Goal: Task Accomplishment & Management: Manage account settings

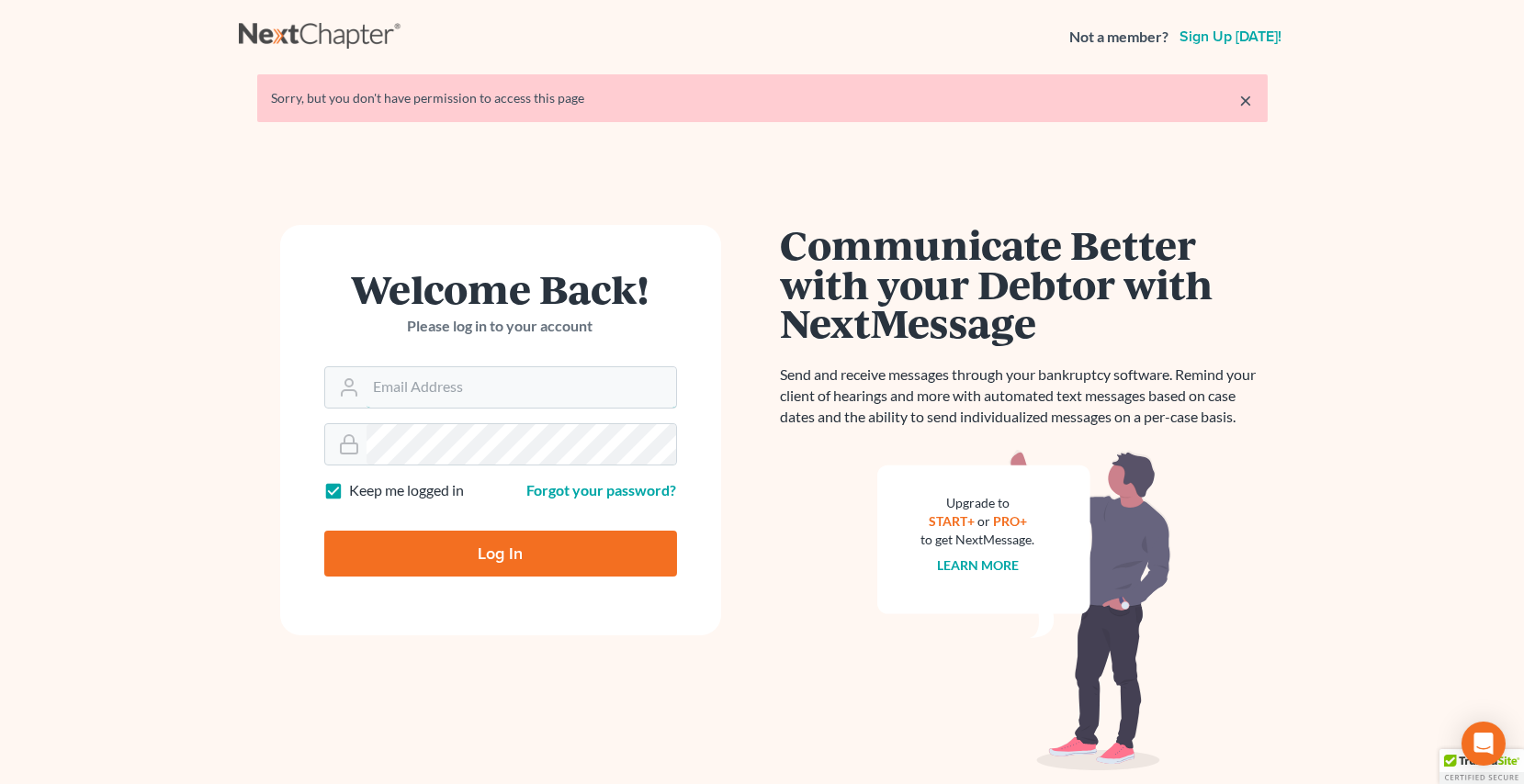
type input "[EMAIL_ADDRESS][PERSON_NAME][DOMAIN_NAME]"
click at [423, 541] on input "Log In" at bounding box center [501, 553] width 353 height 46
type input "Thinking..."
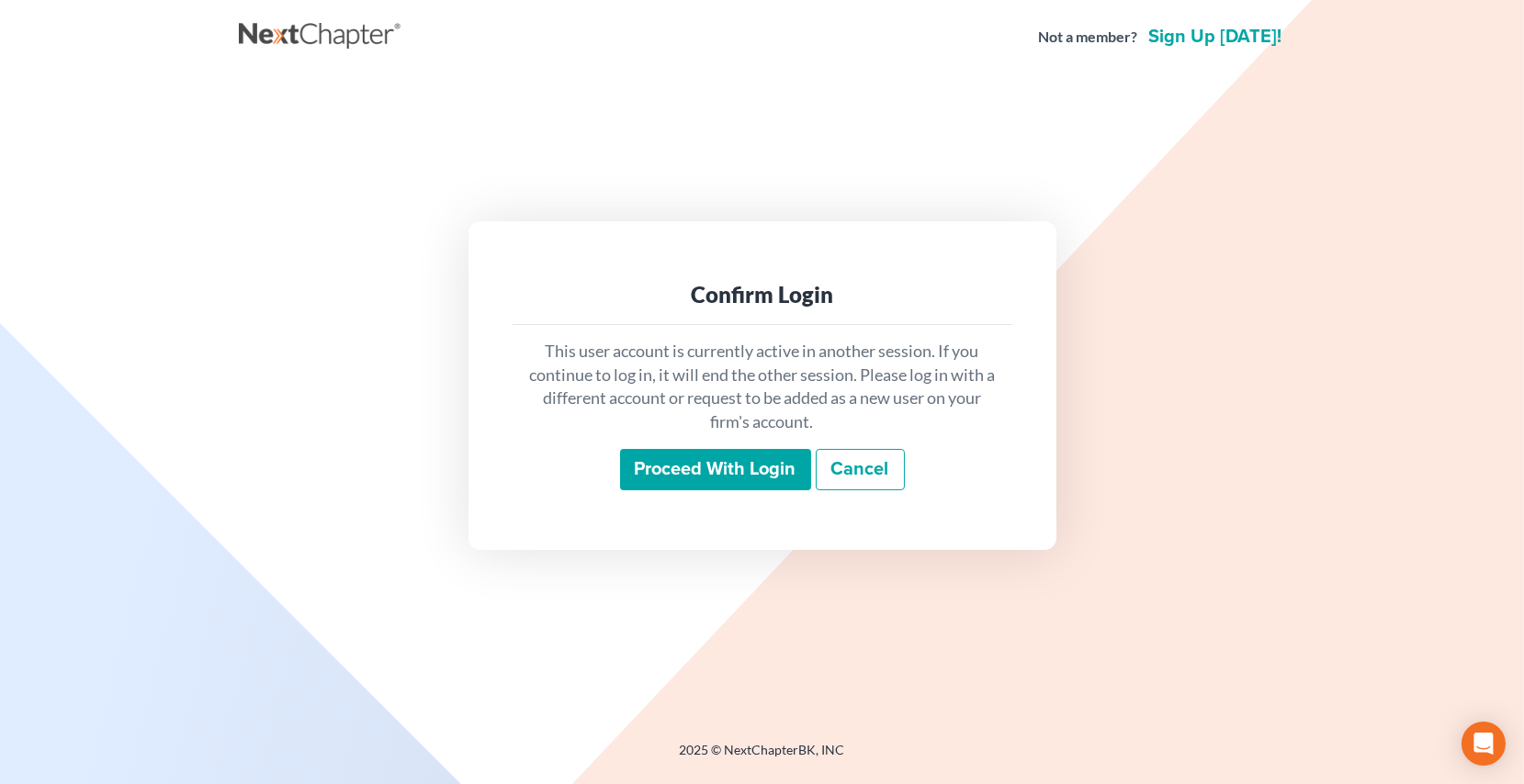
click at [739, 476] on input "Proceed with login" at bounding box center [715, 469] width 191 height 42
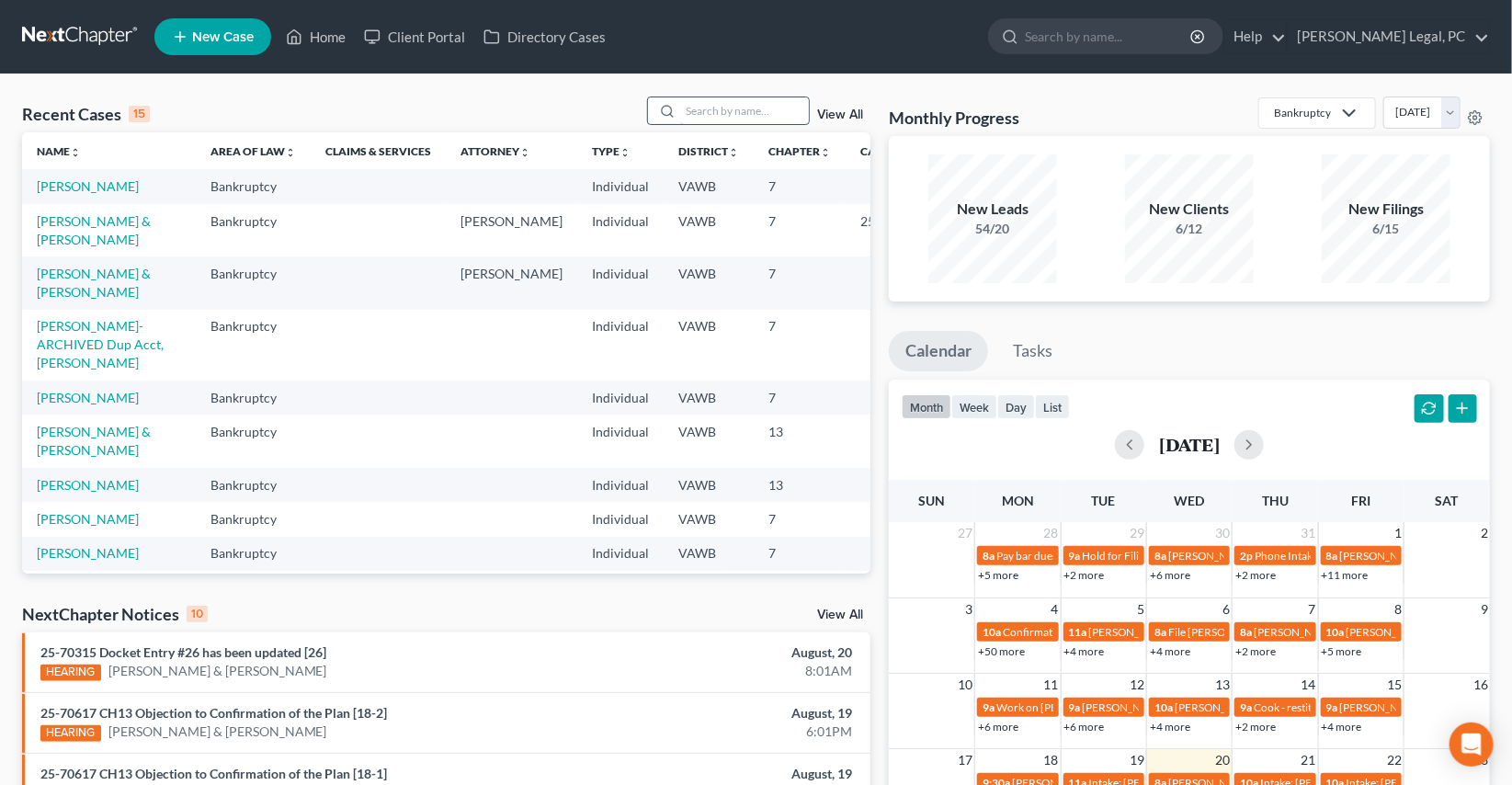
click at [756, 111] on input "search" at bounding box center [745, 110] width 129 height 26
type input "[PERSON_NAME]"
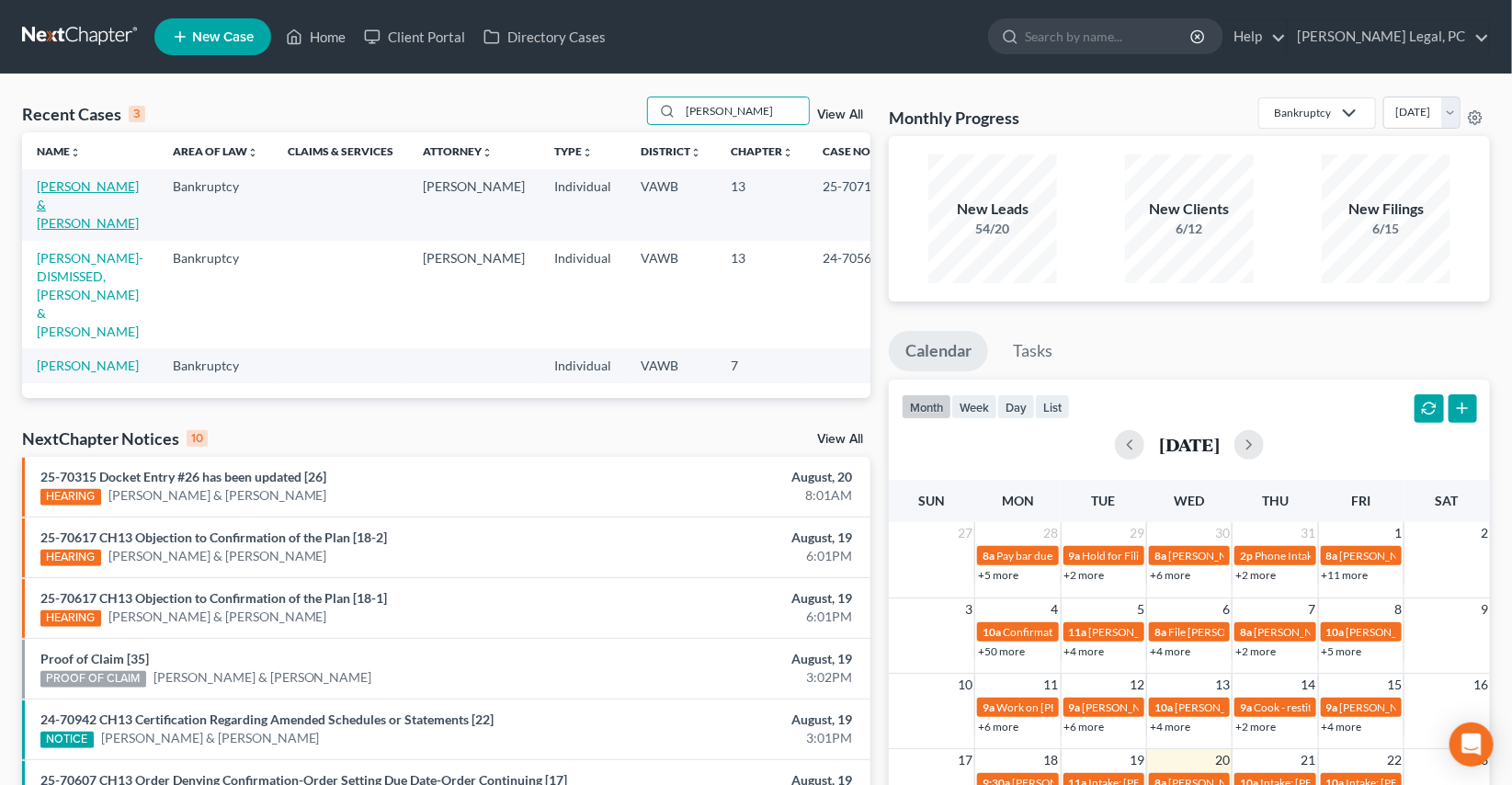
click at [56, 212] on link "[PERSON_NAME] & [PERSON_NAME]" at bounding box center [88, 205] width 102 height 53
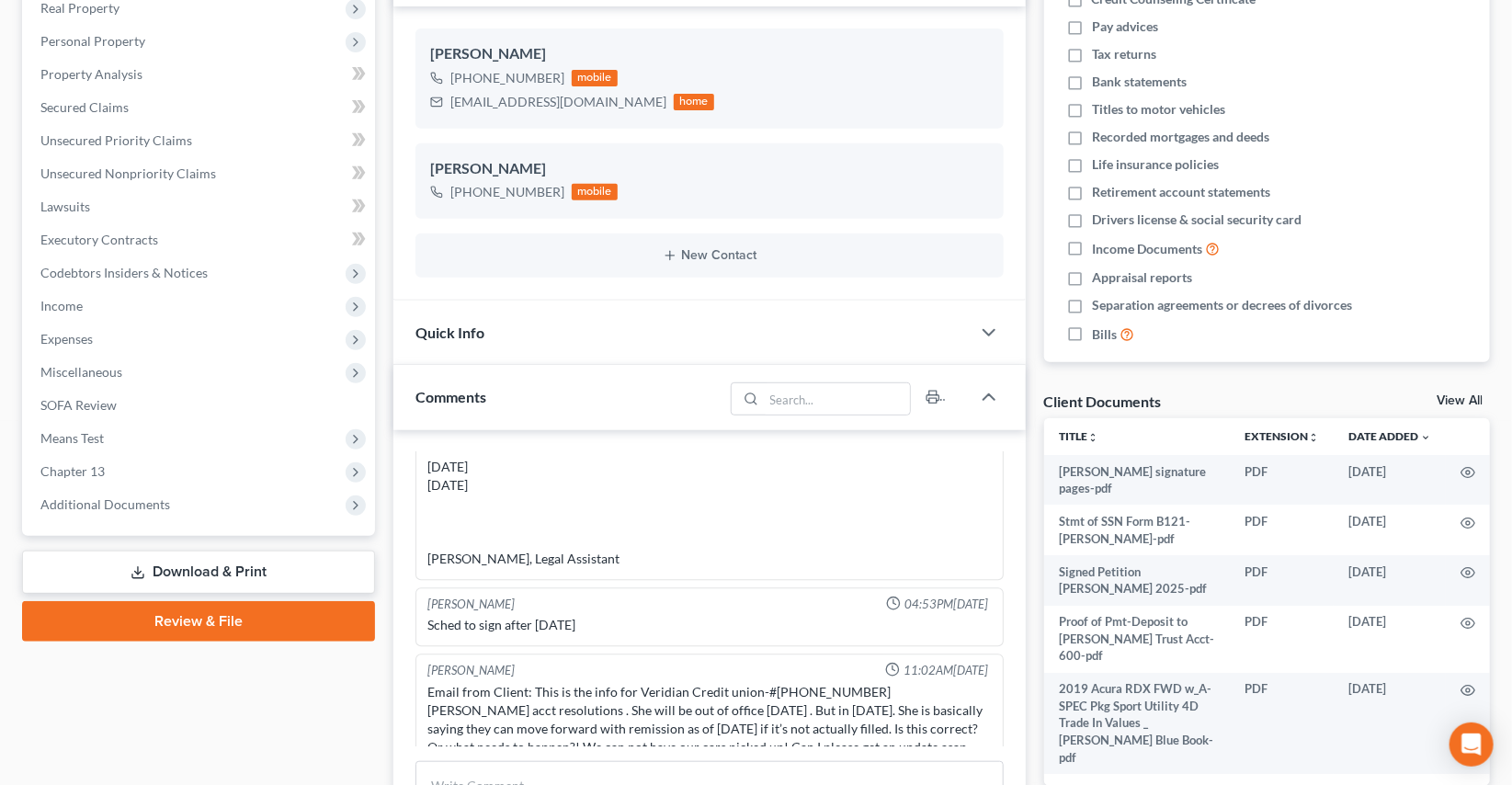
scroll to position [334, 0]
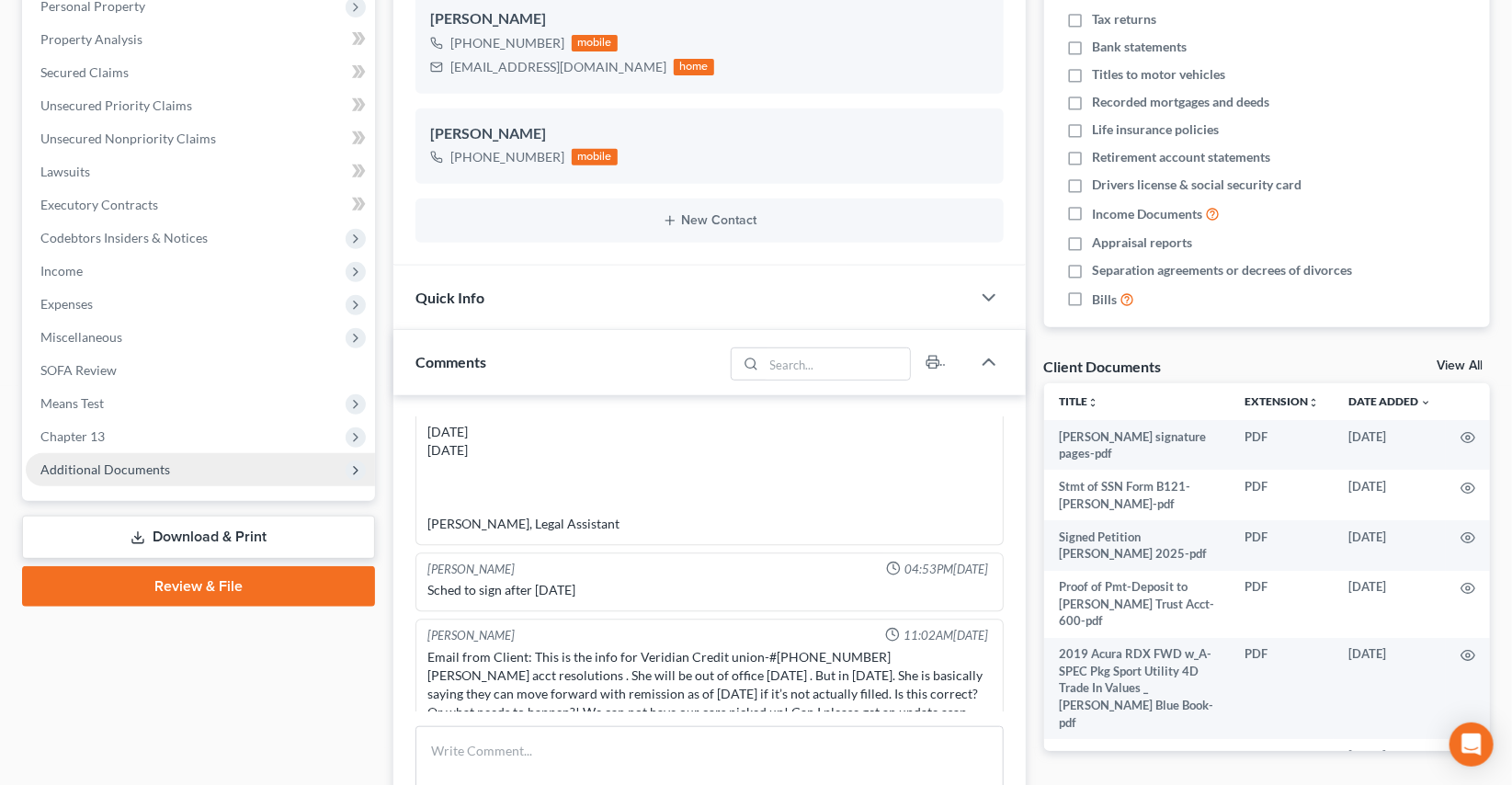
click at [139, 462] on span "Additional Documents" at bounding box center [104, 469] width 130 height 16
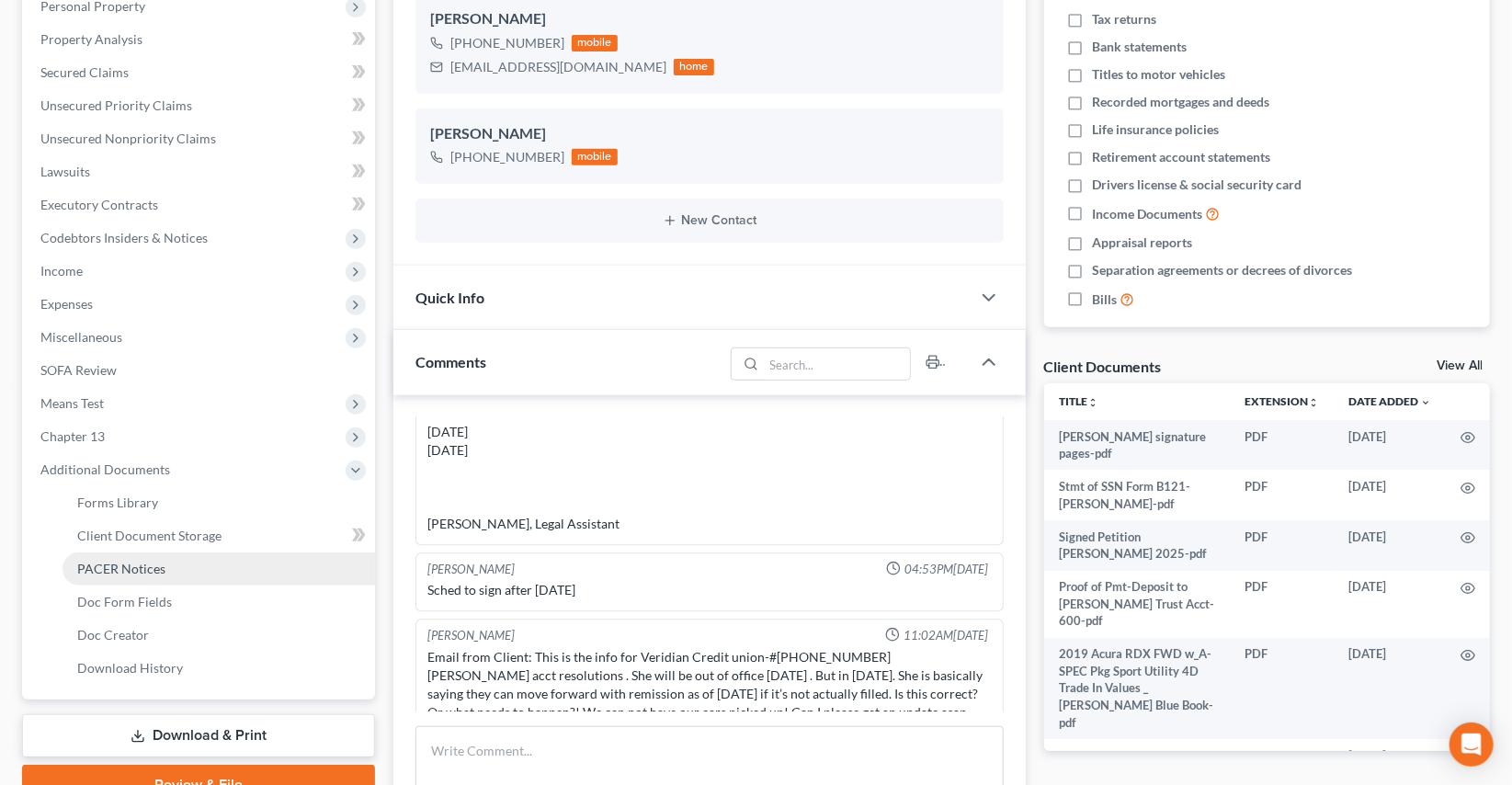
click at [130, 571] on span "PACER Notices" at bounding box center [121, 569] width 89 height 16
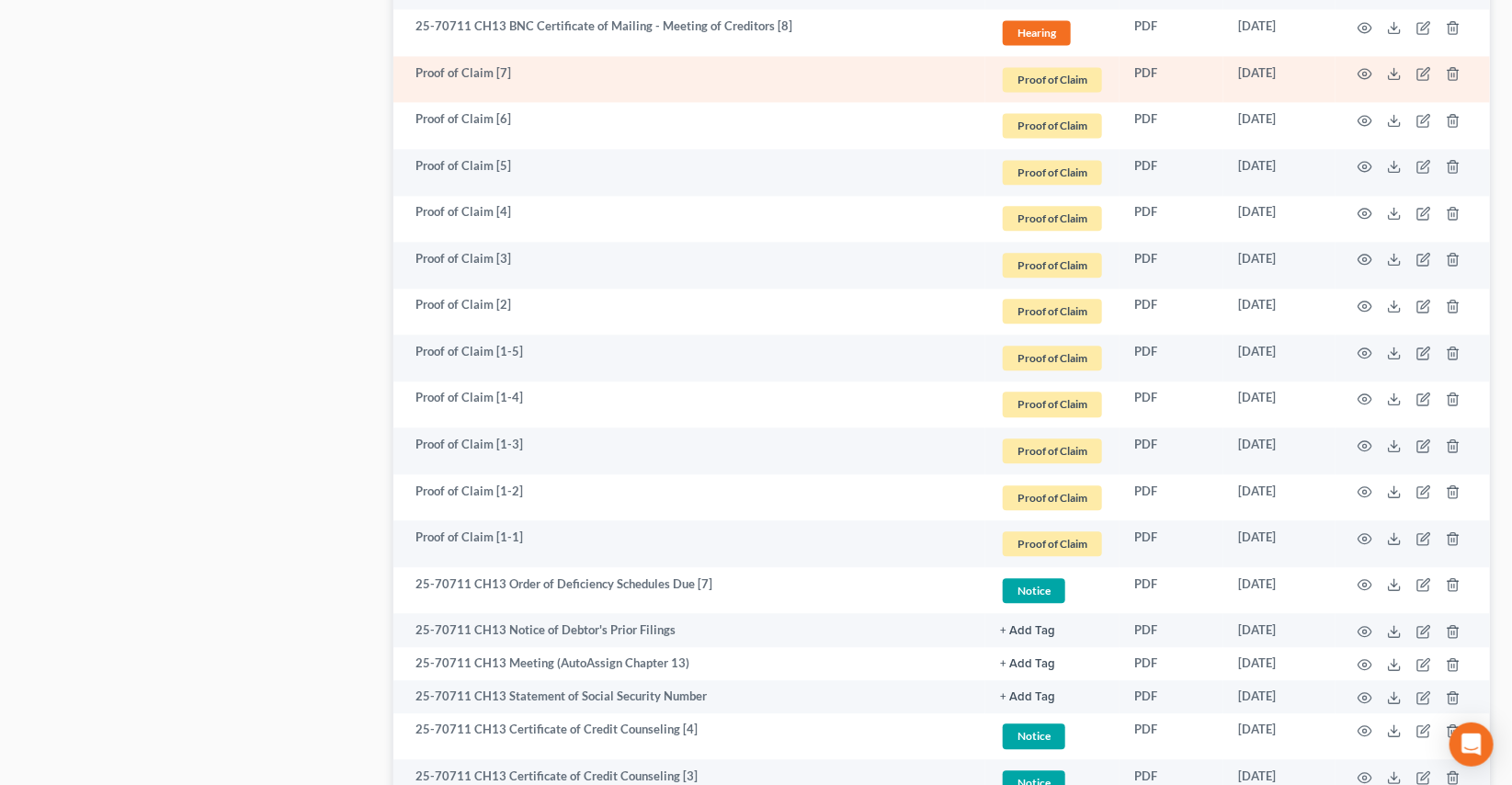
scroll to position [2089, 0]
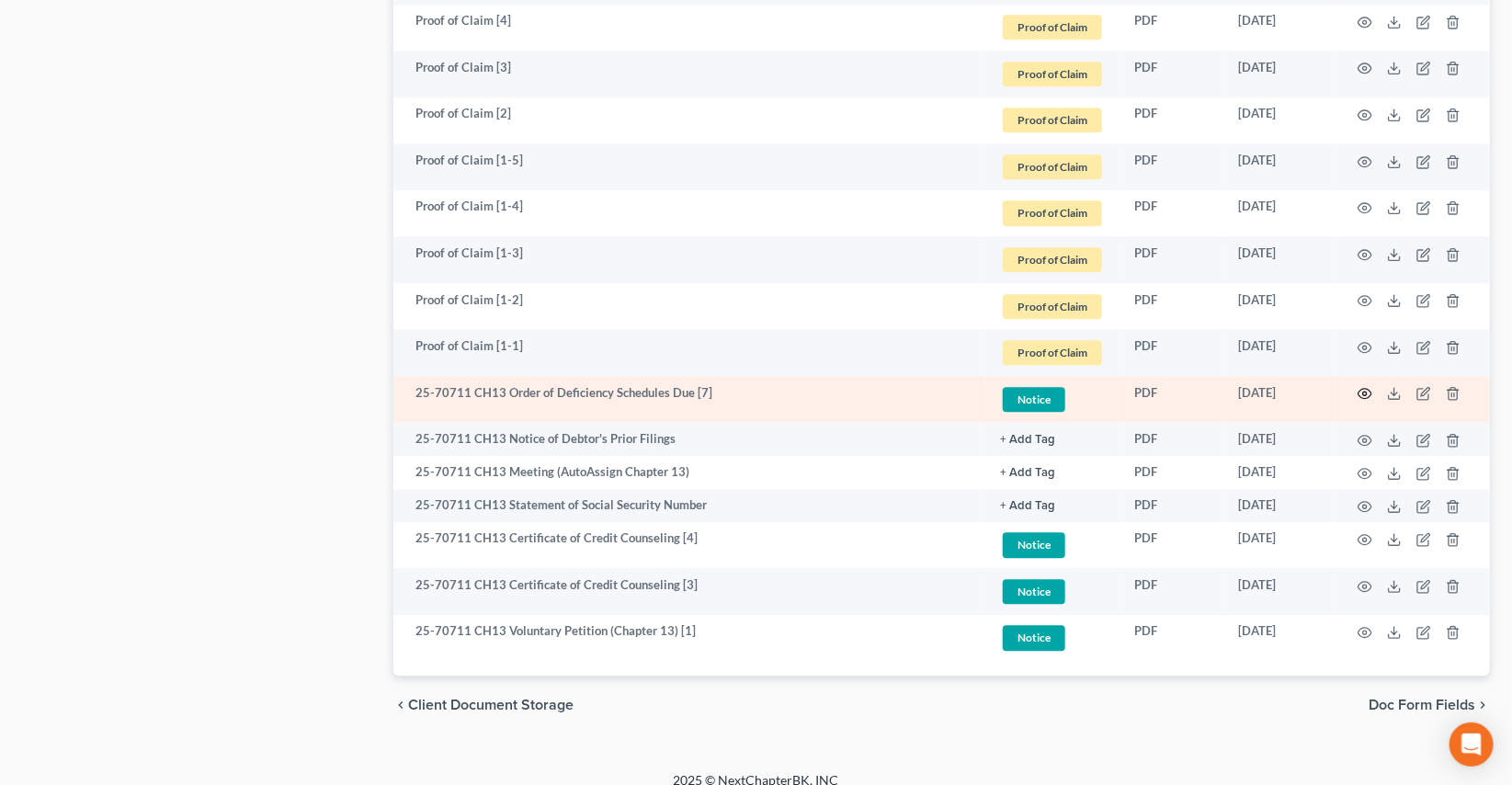
click at [1361, 392] on icon "button" at bounding box center [1365, 393] width 15 height 15
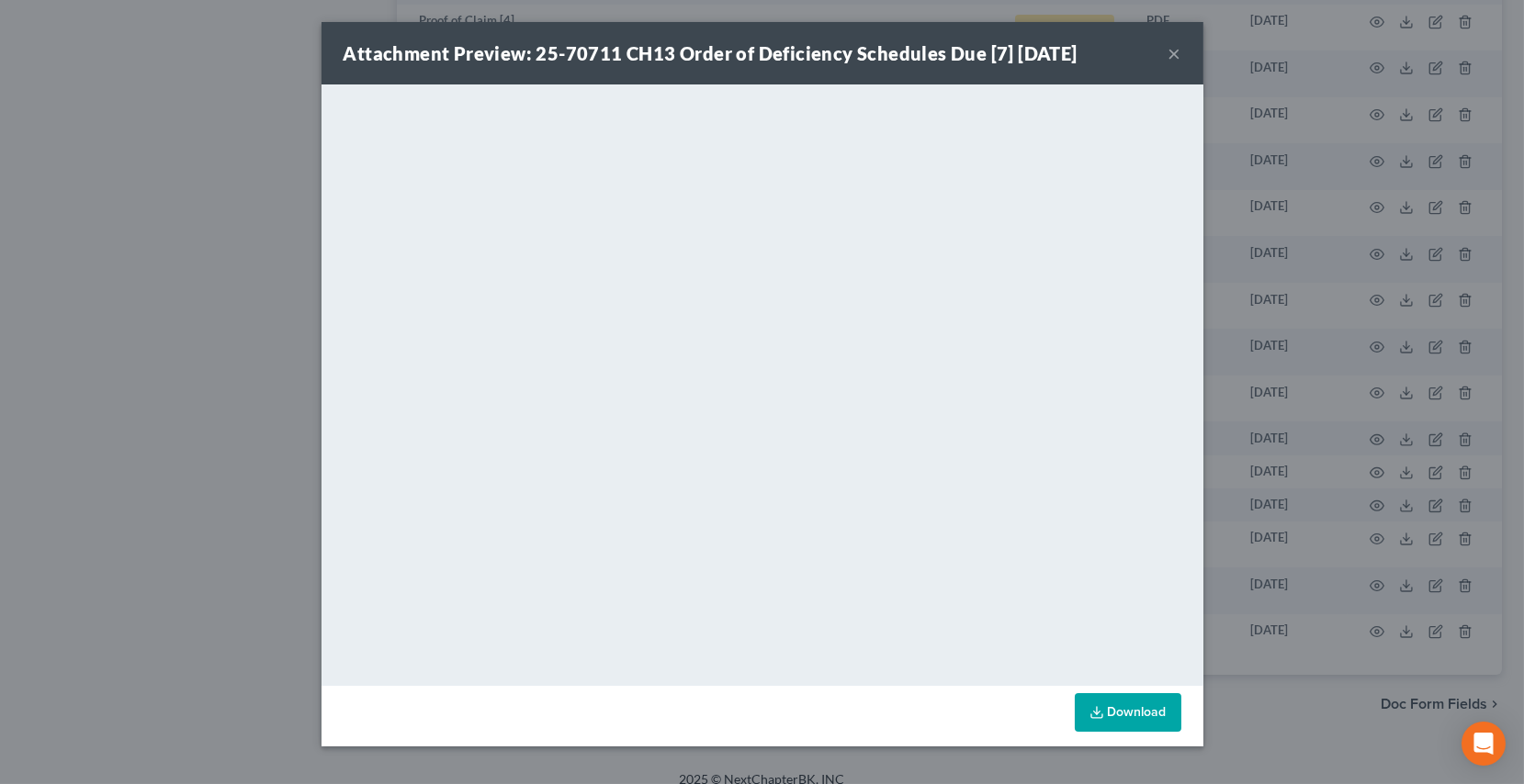
click at [1178, 53] on button "×" at bounding box center [1174, 53] width 13 height 22
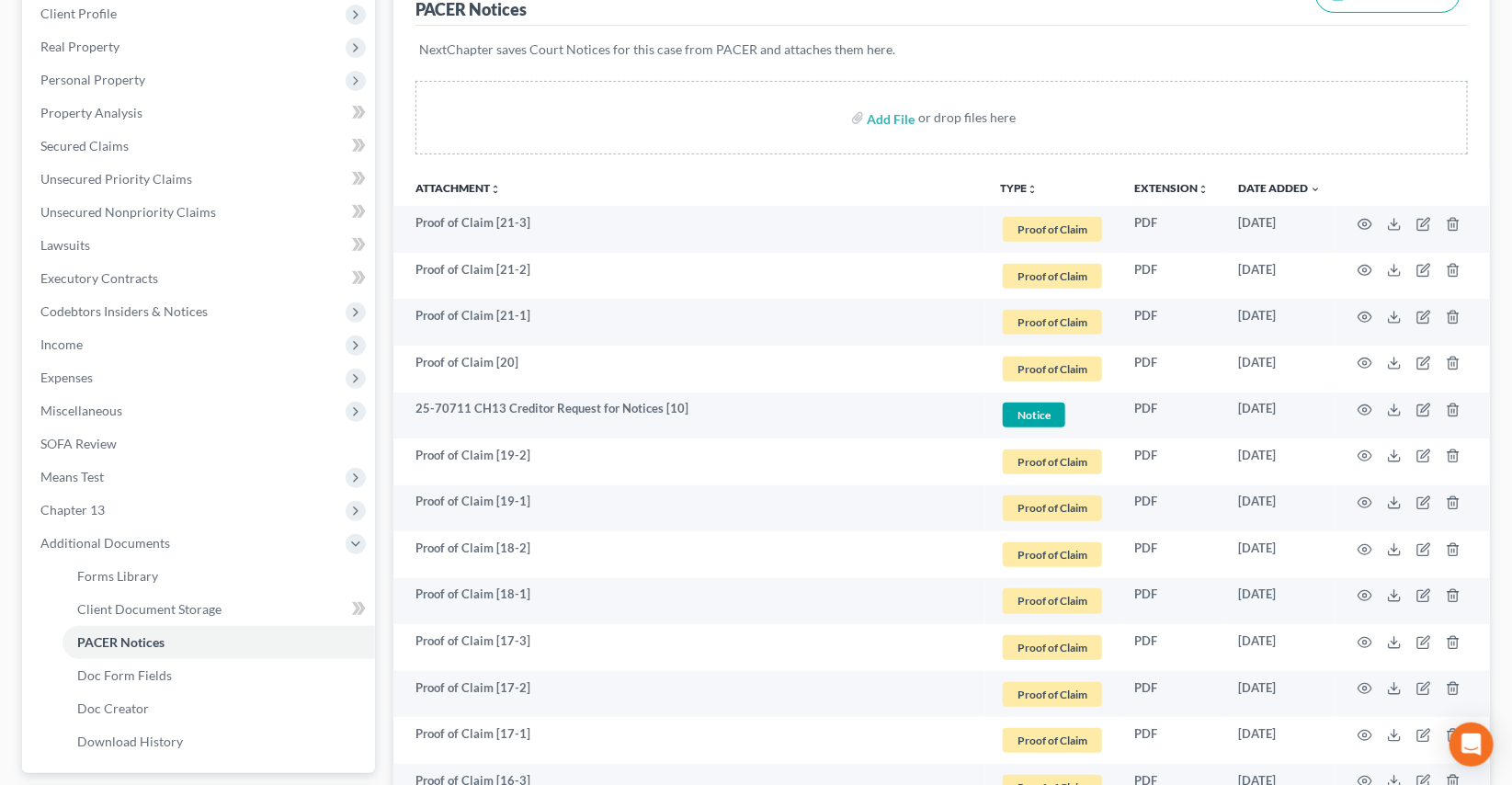
scroll to position [0, 0]
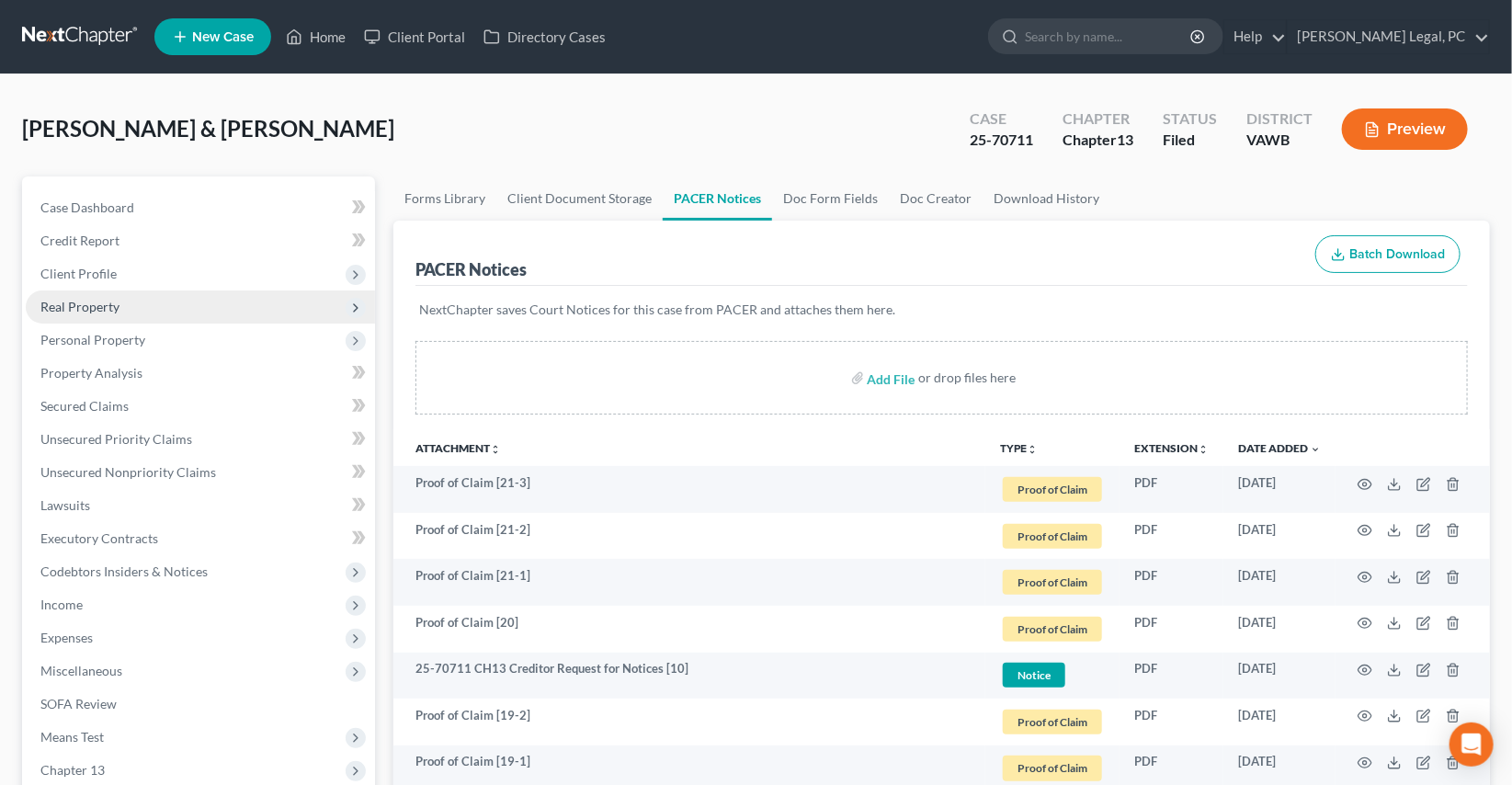
click at [89, 308] on span "Real Property" at bounding box center [79, 306] width 79 height 16
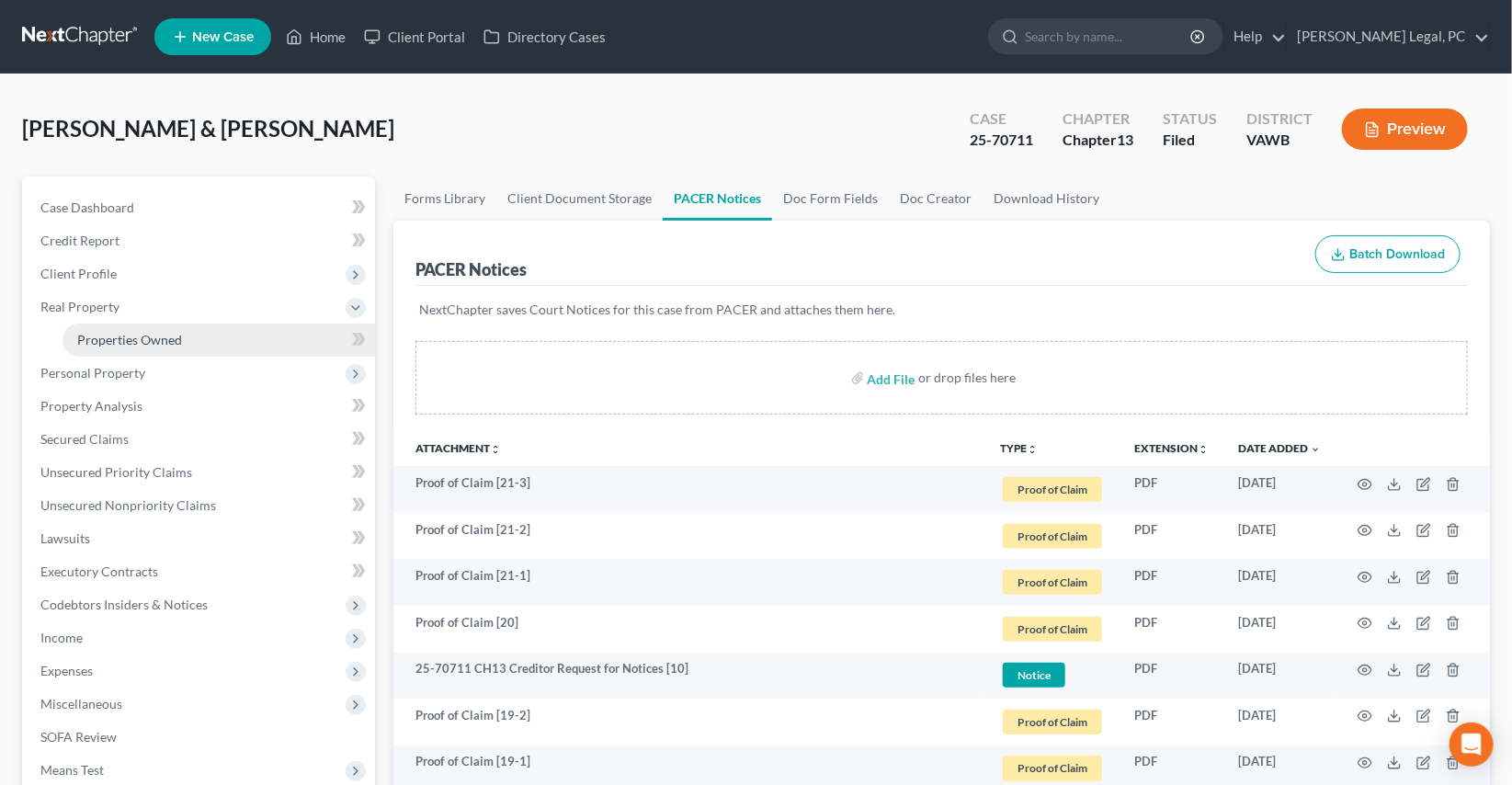
click at [117, 332] on span "Properties Owned" at bounding box center [129, 339] width 104 height 16
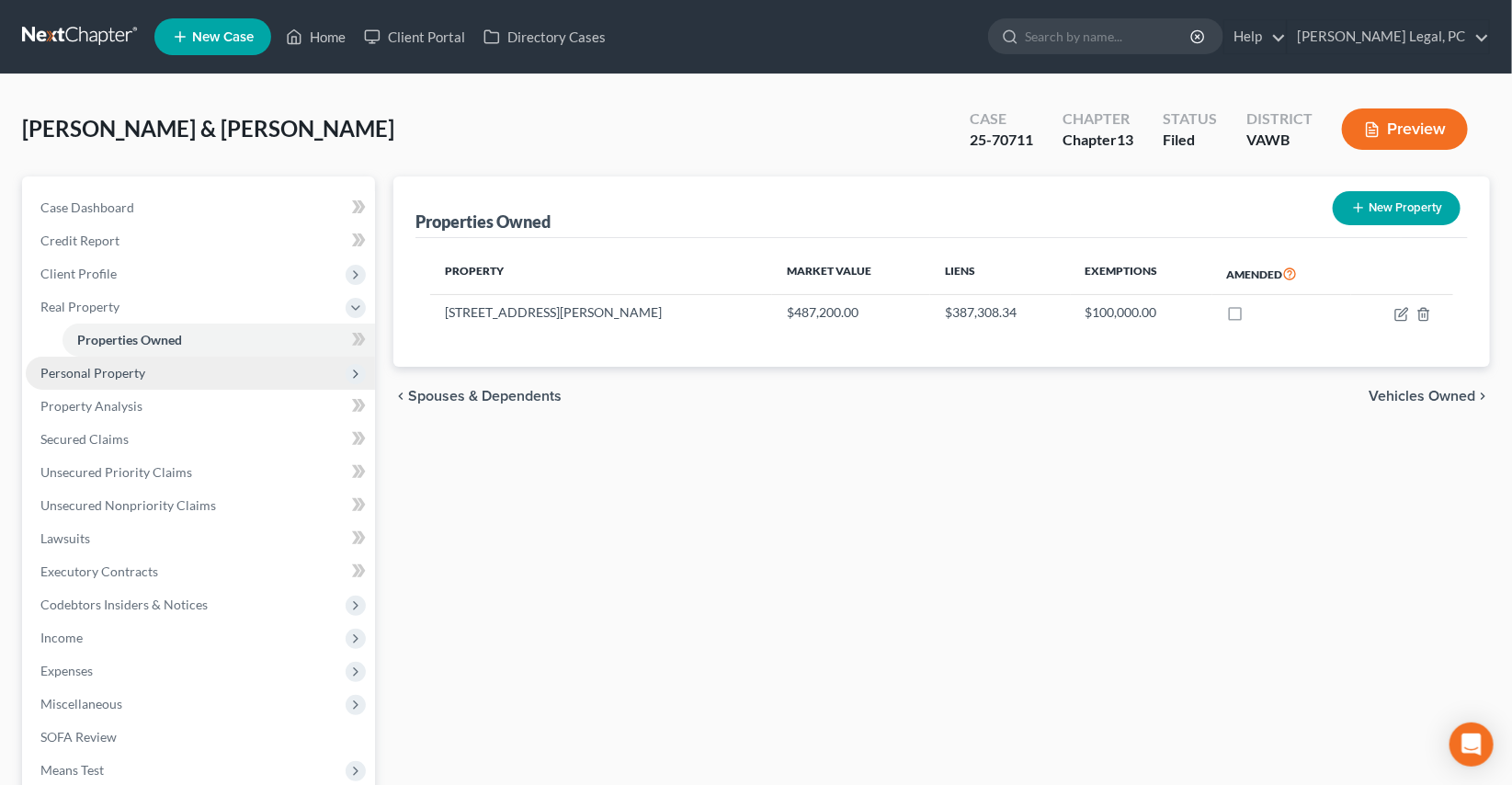
click at [153, 366] on span "Personal Property" at bounding box center [200, 373] width 349 height 33
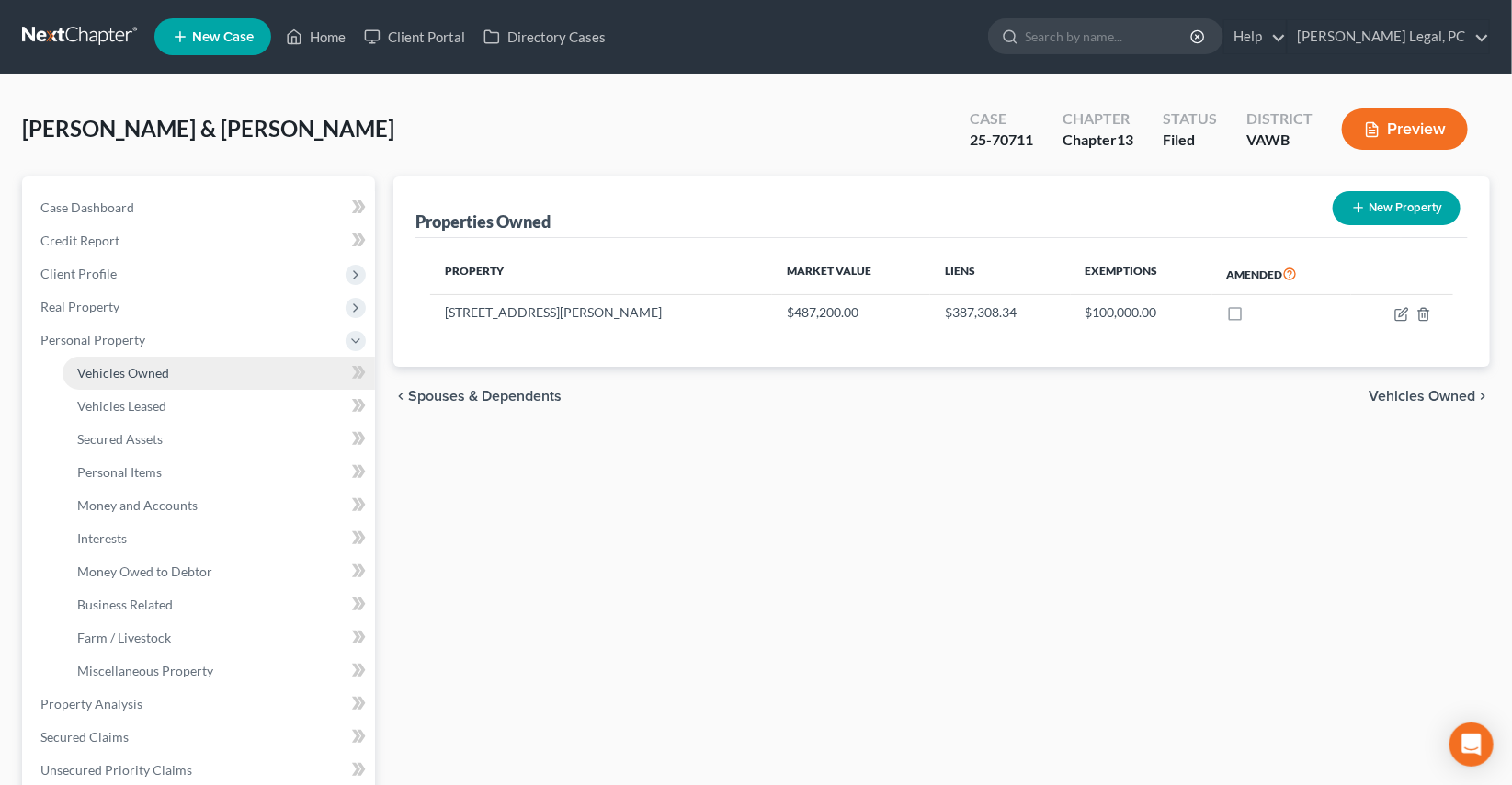
click at [147, 368] on span "Vehicles Owned" at bounding box center [123, 373] width 92 height 16
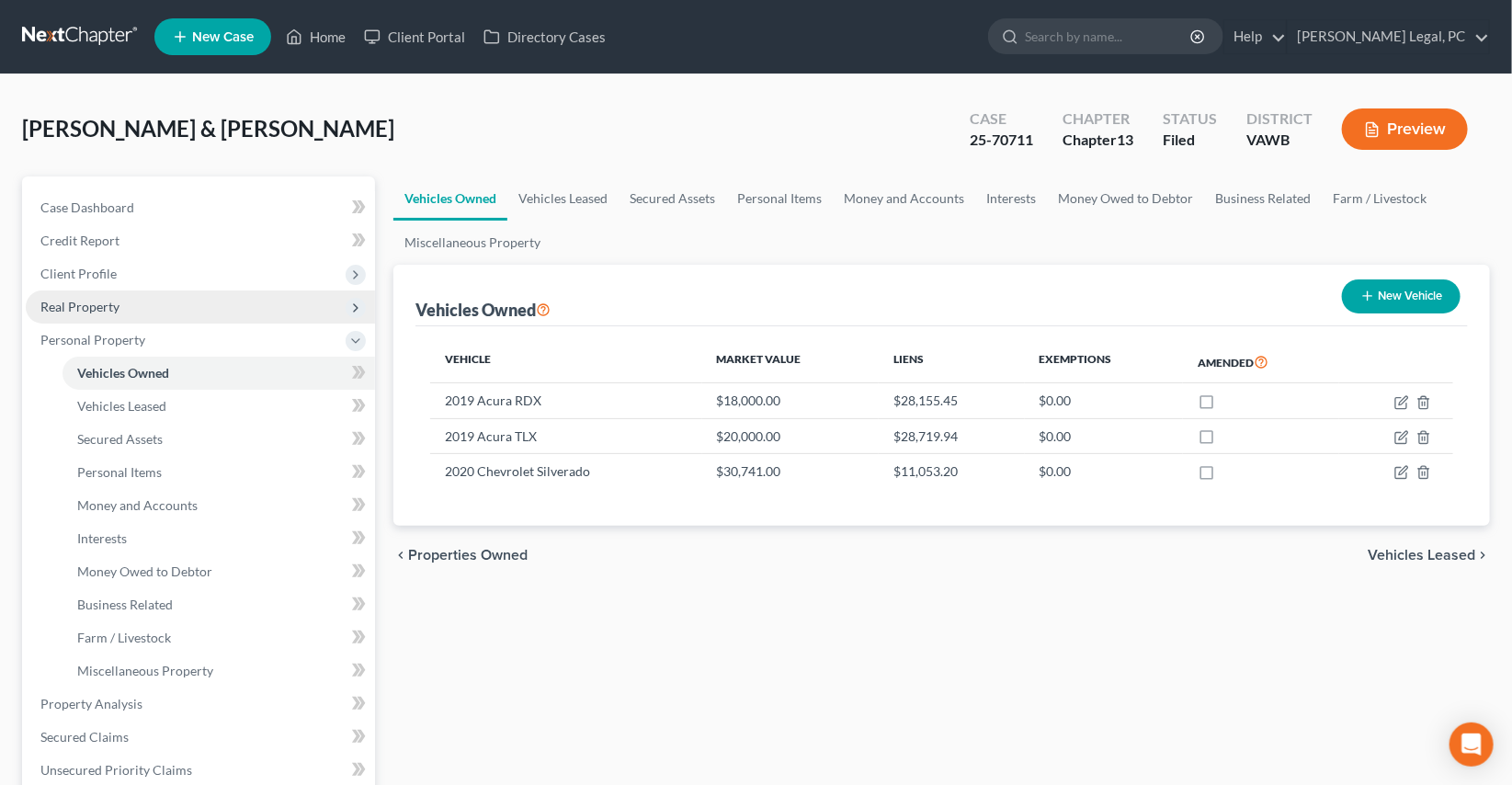
click at [111, 304] on span "Real Property" at bounding box center [79, 306] width 79 height 16
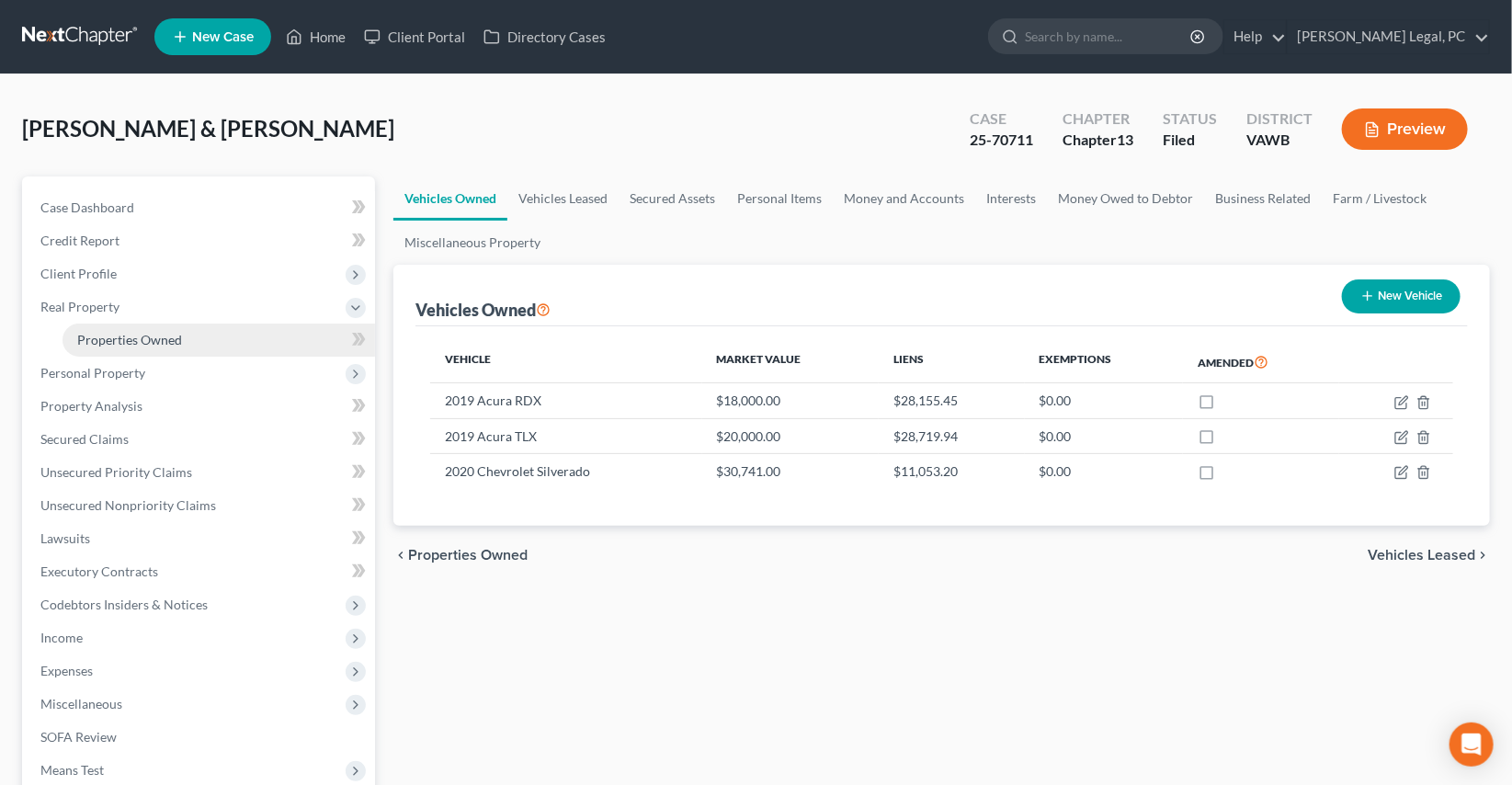
click at [130, 336] on span "Properties Owned" at bounding box center [129, 339] width 104 height 16
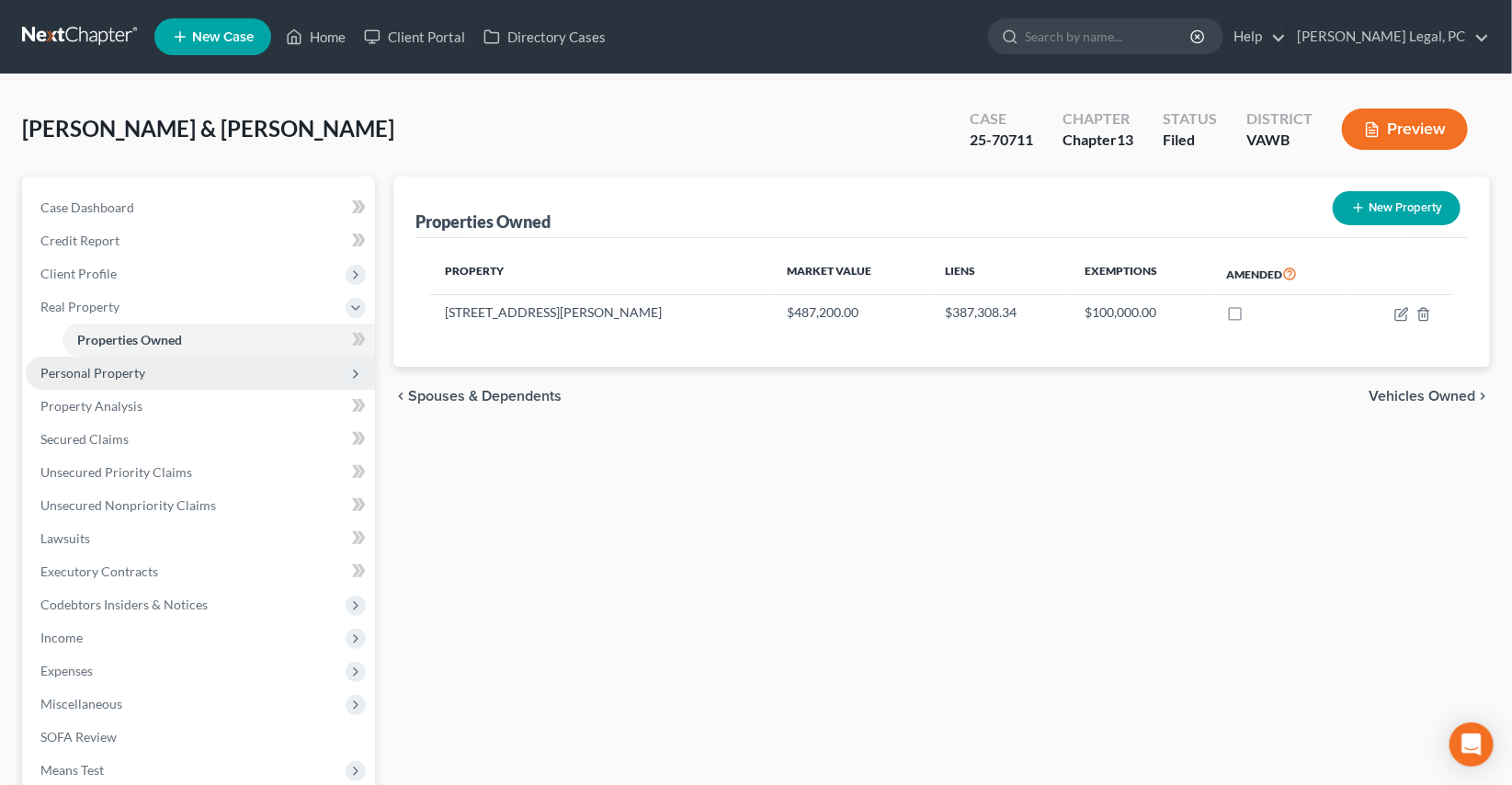
click at [106, 373] on span "Personal Property" at bounding box center [92, 373] width 104 height 16
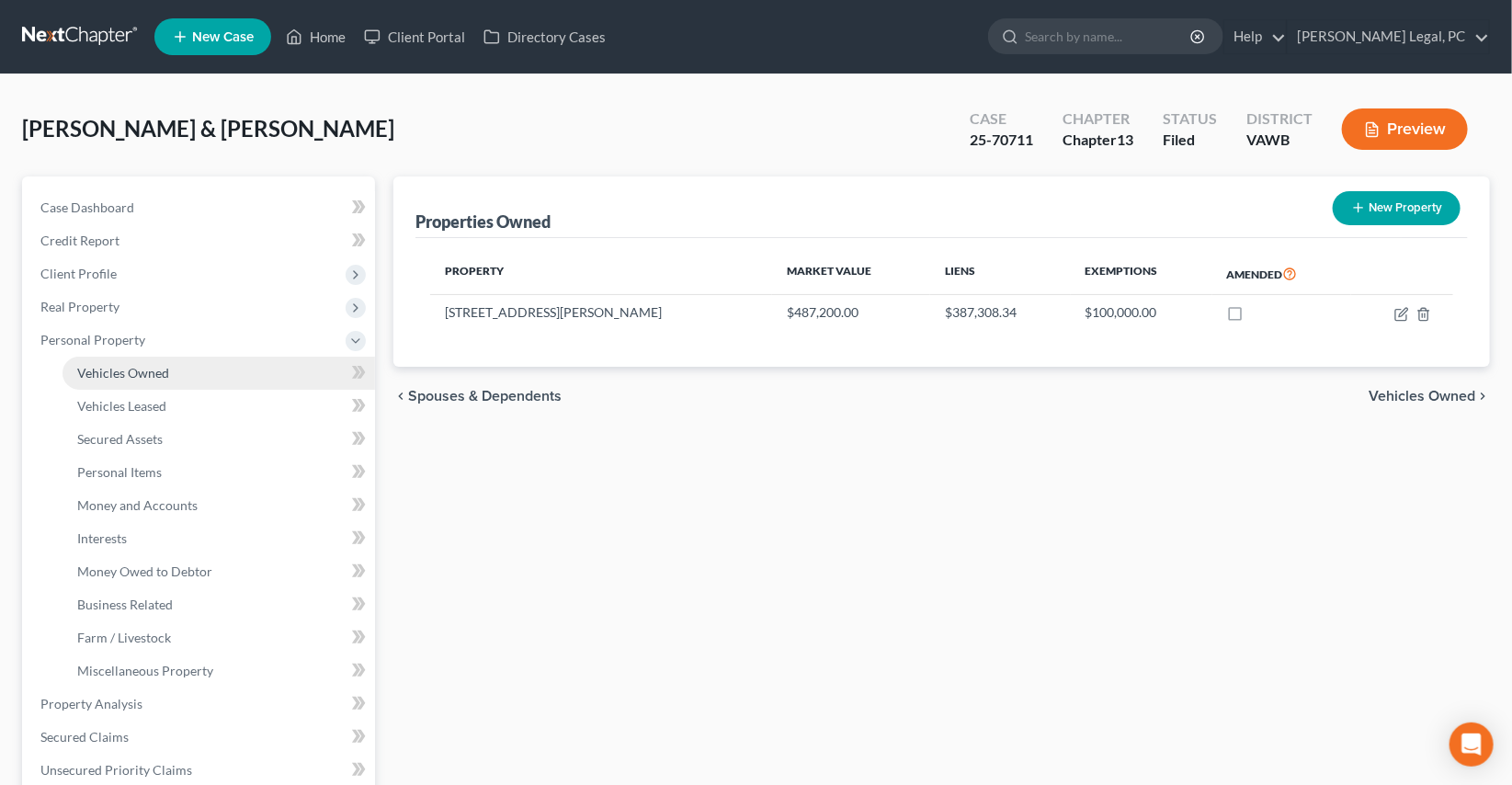
click at [126, 372] on span "Vehicles Owned" at bounding box center [123, 373] width 92 height 16
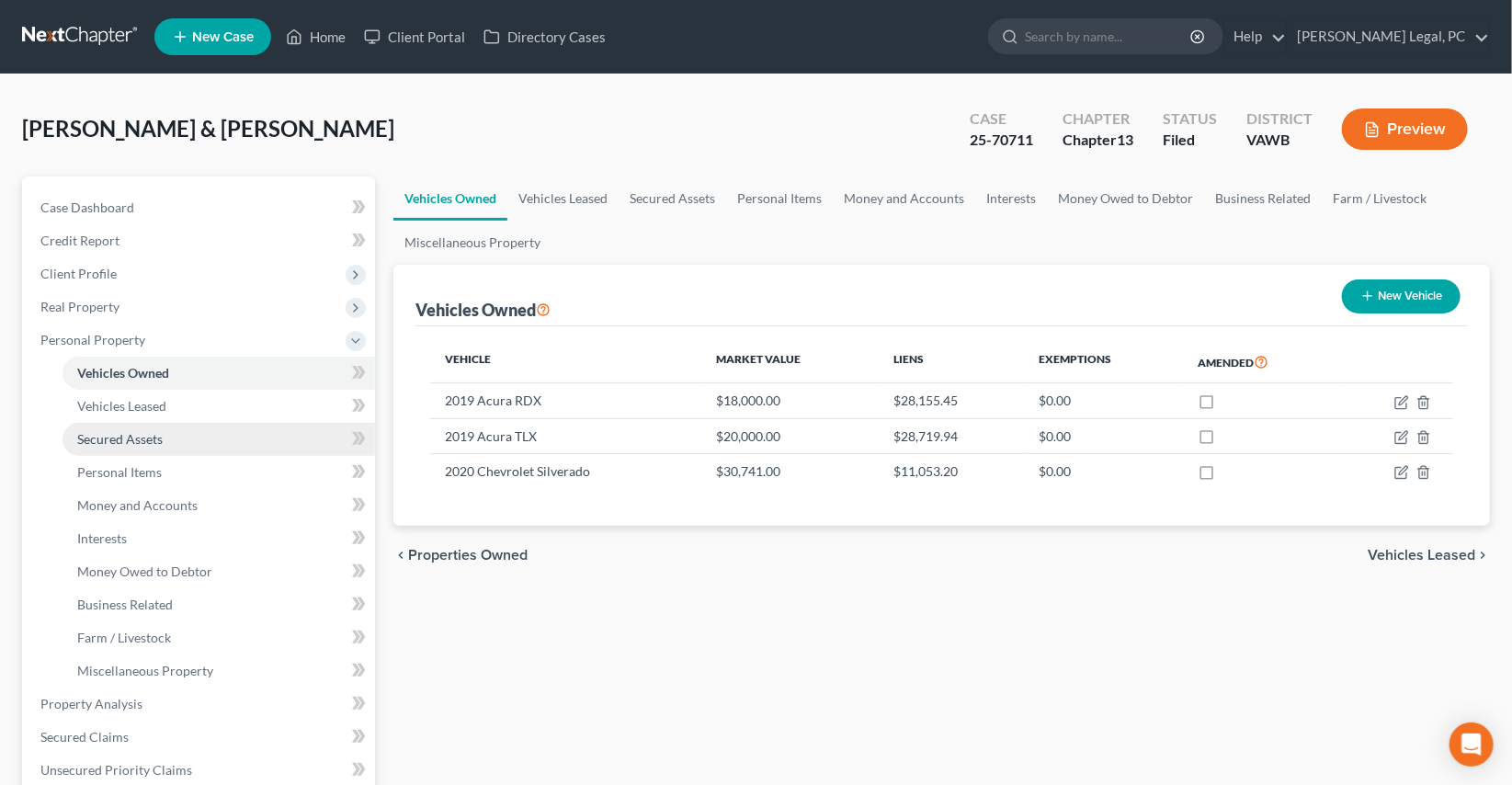
click at [135, 431] on span "Secured Assets" at bounding box center [120, 439] width 86 height 16
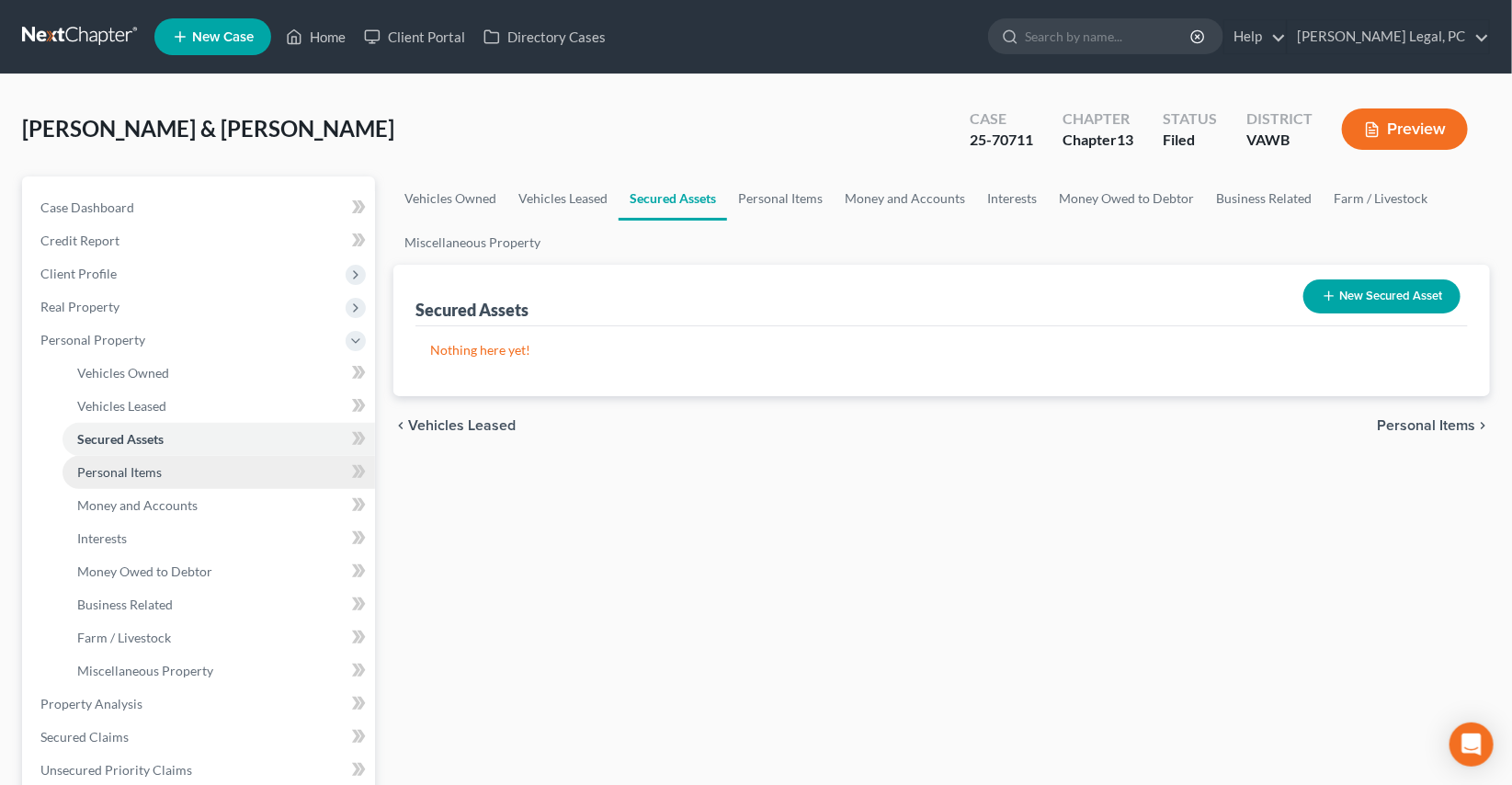
click at [132, 458] on link "Personal Items" at bounding box center [218, 473] width 313 height 33
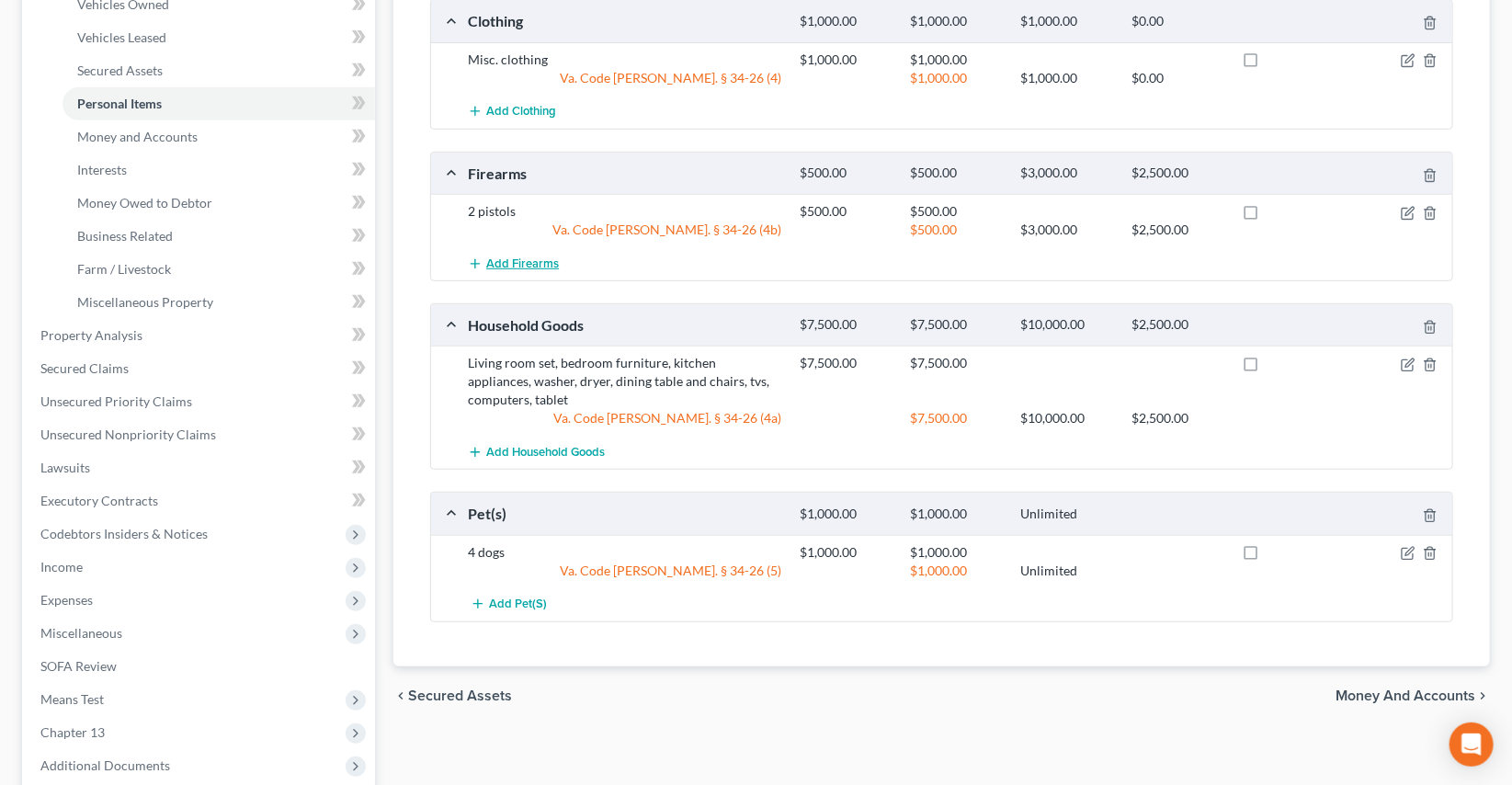
scroll to position [303, 0]
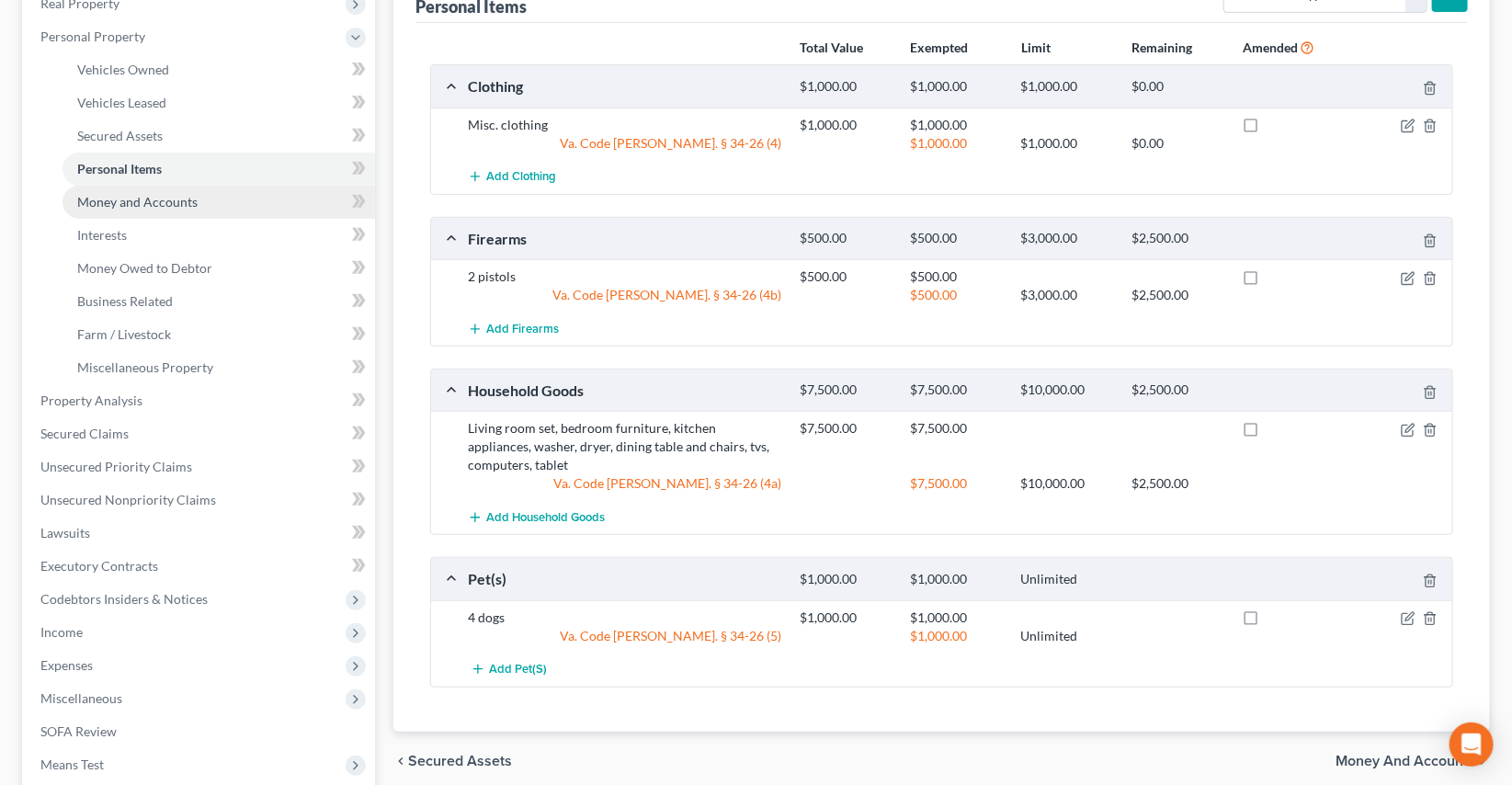
click at [185, 204] on span "Money and Accounts" at bounding box center [137, 202] width 121 height 16
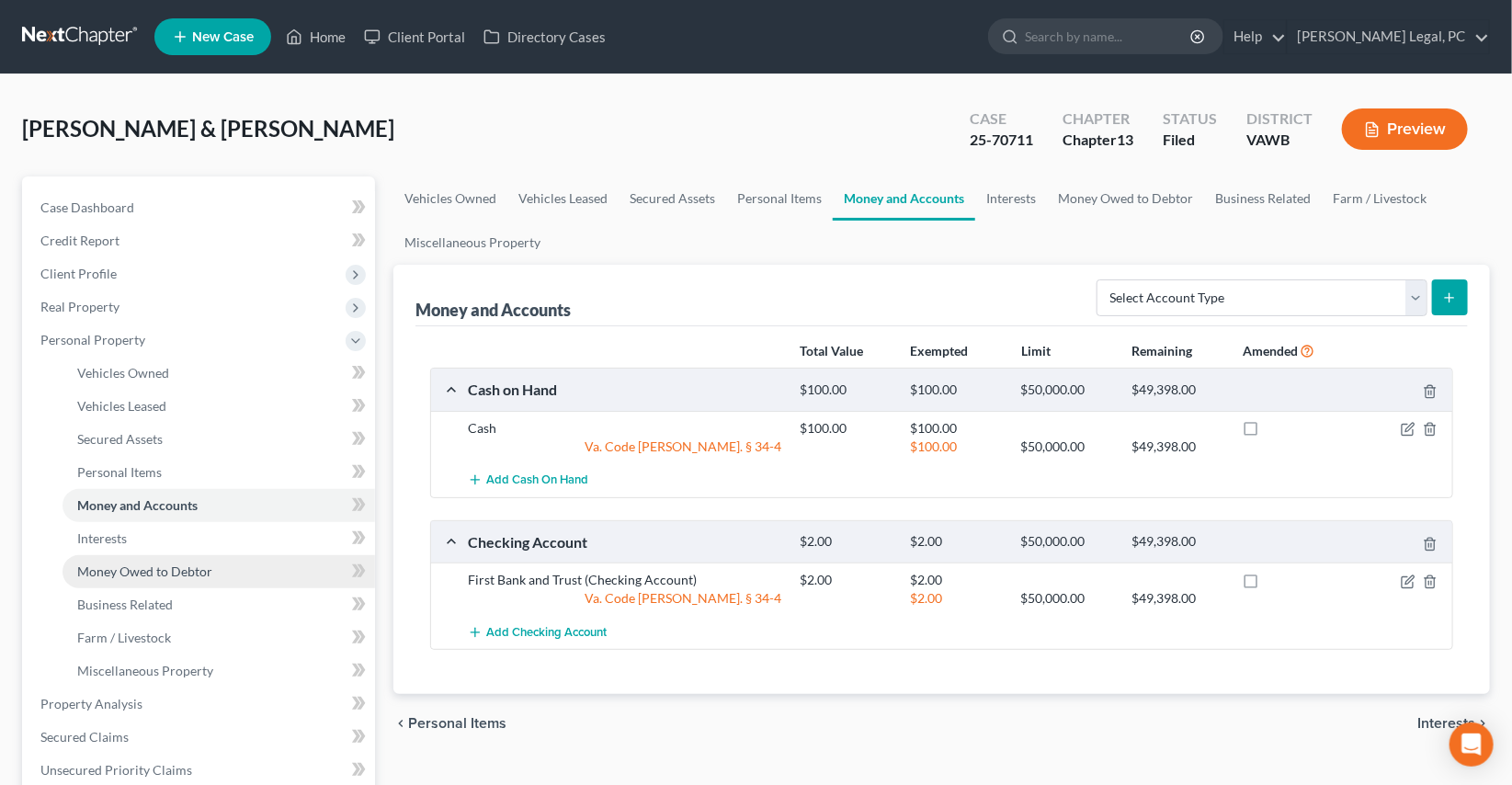
click at [112, 561] on link "Money Owed to Debtor" at bounding box center [218, 572] width 313 height 33
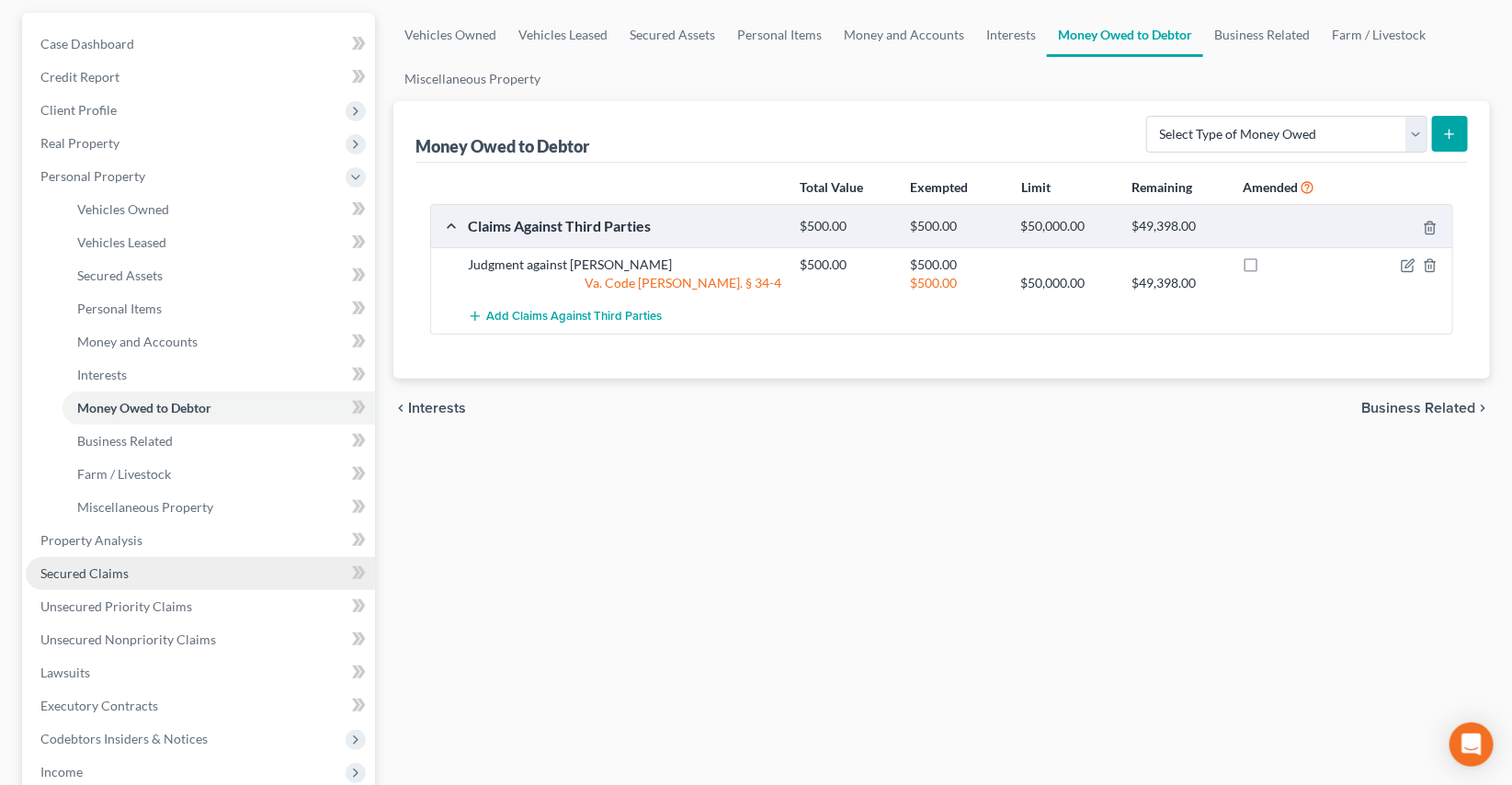
scroll to position [167, 0]
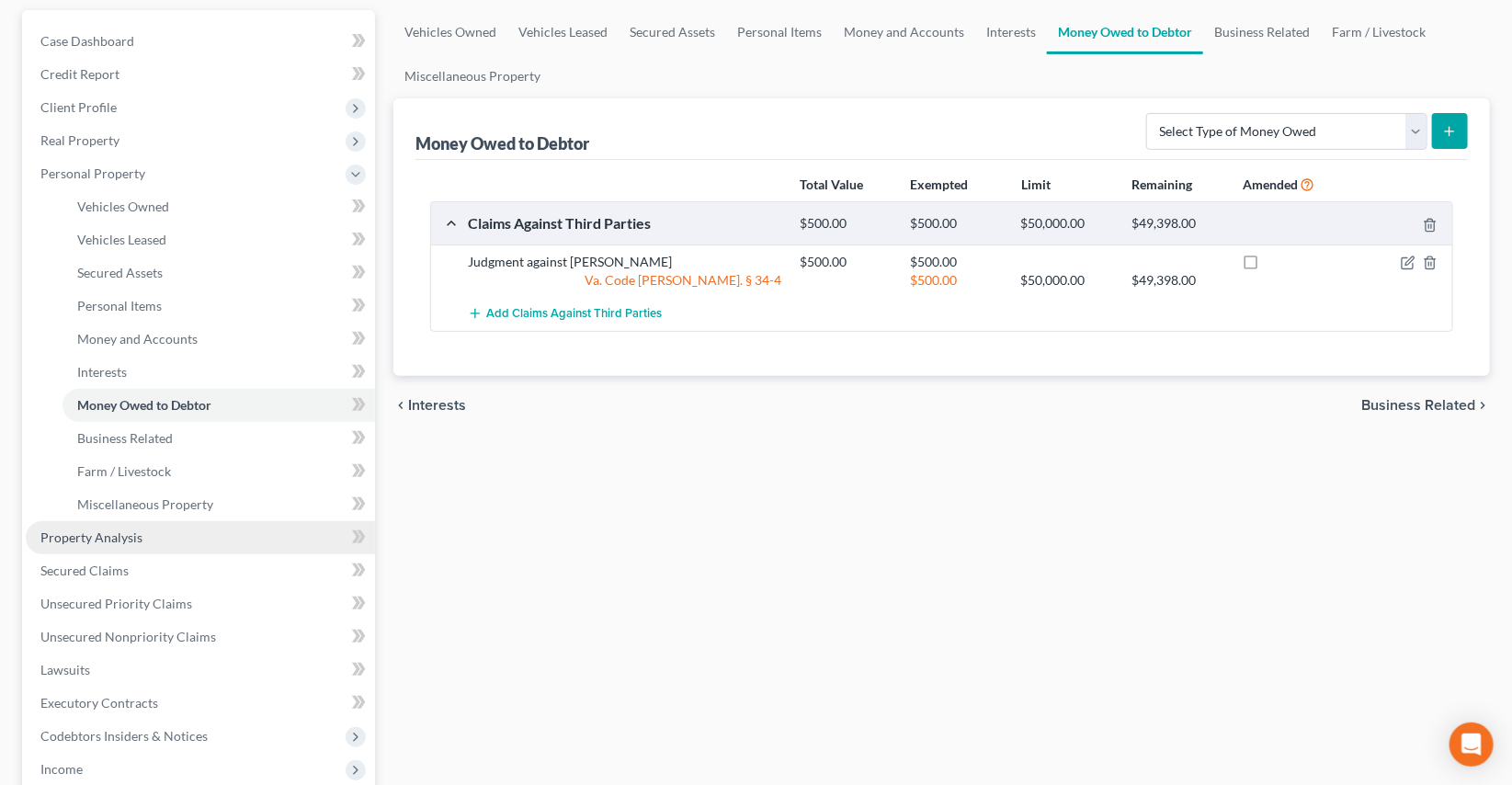
click at [92, 534] on span "Property Analysis" at bounding box center [91, 537] width 102 height 16
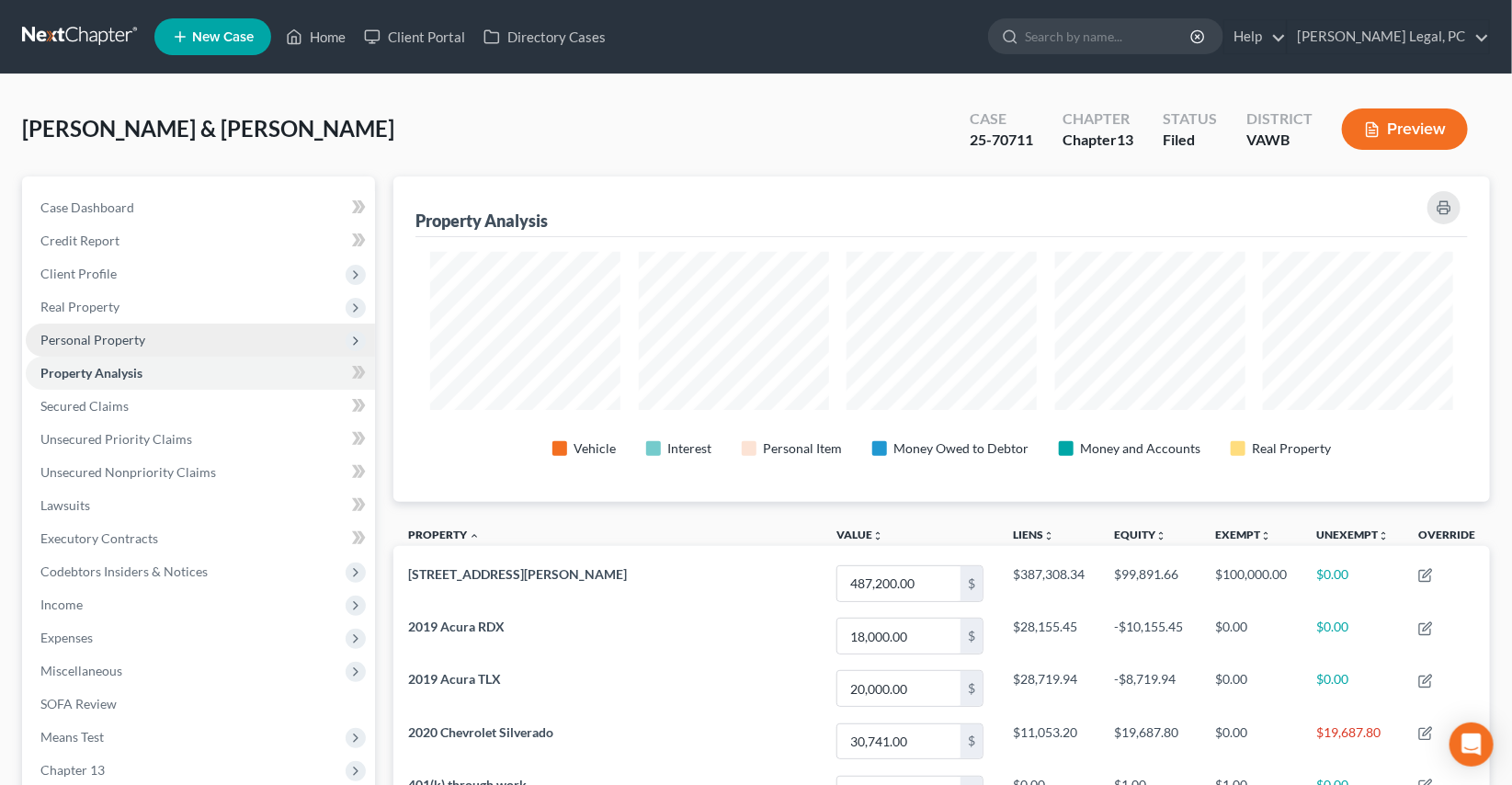
click at [91, 342] on span "Personal Property" at bounding box center [92, 339] width 104 height 16
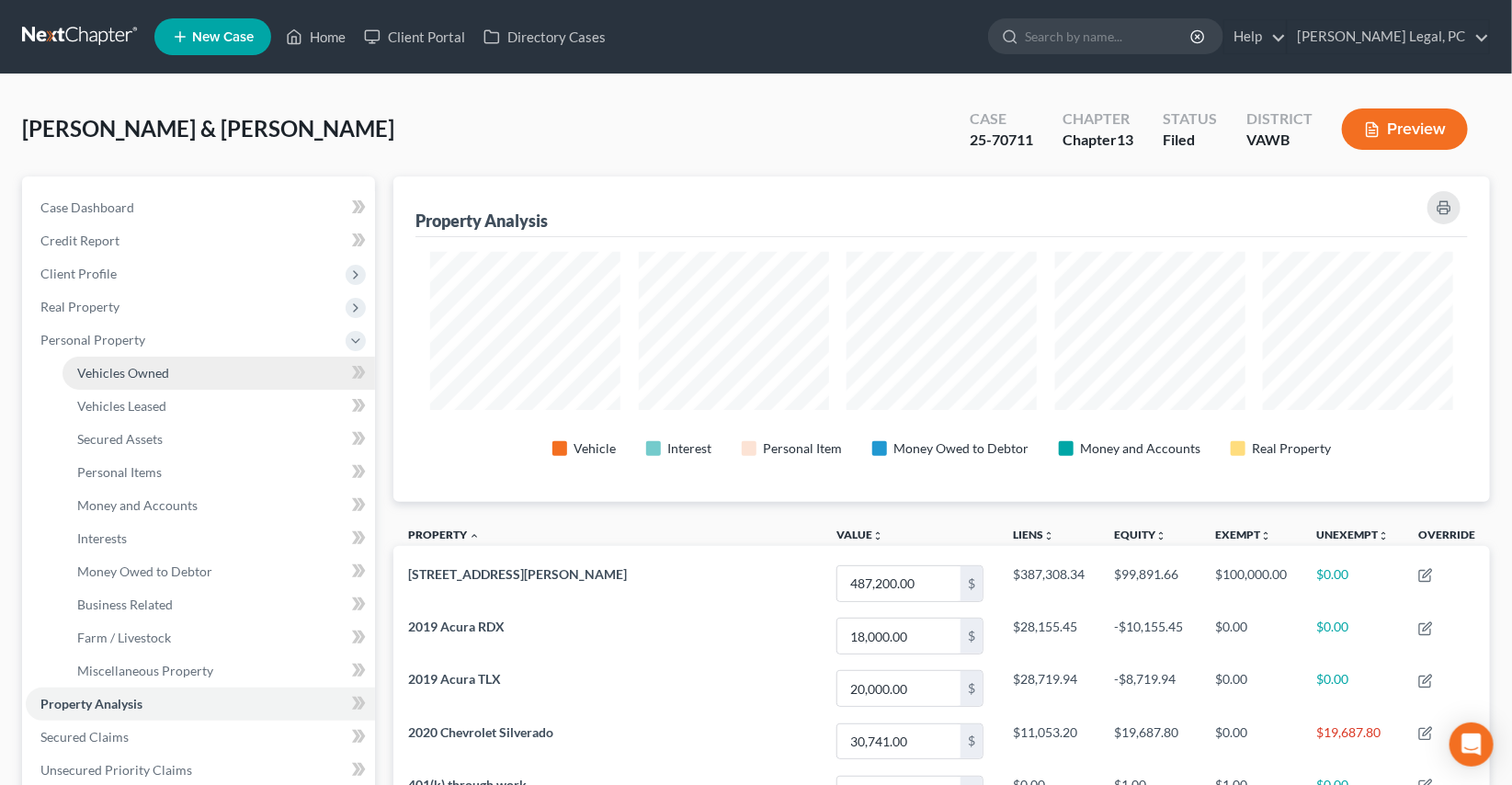
click at [120, 370] on span "Vehicles Owned" at bounding box center [123, 373] width 92 height 16
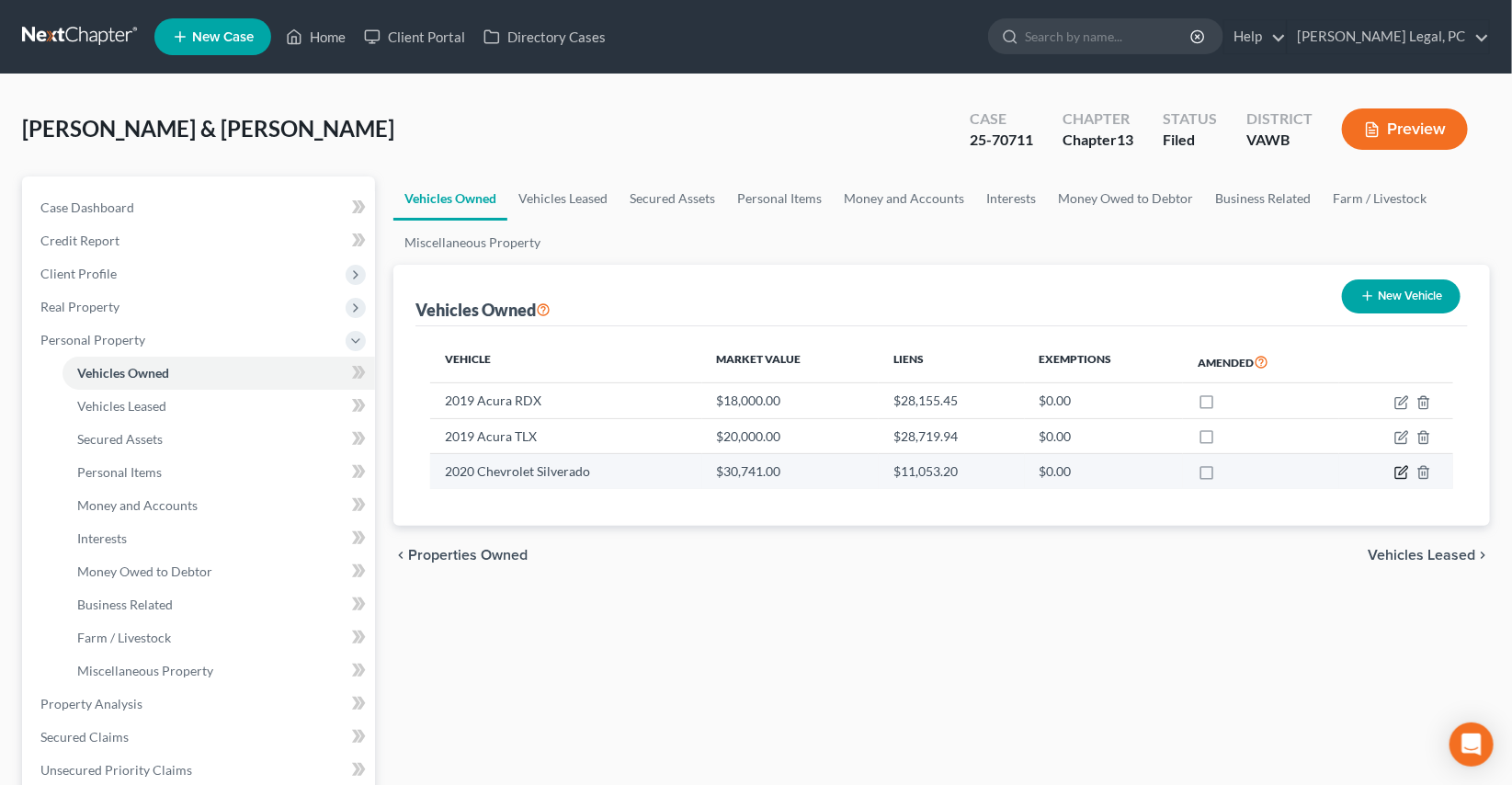
click at [1407, 470] on icon "button" at bounding box center [1401, 472] width 15 height 15
select select "0"
select select "6"
select select "0"
select select "2"
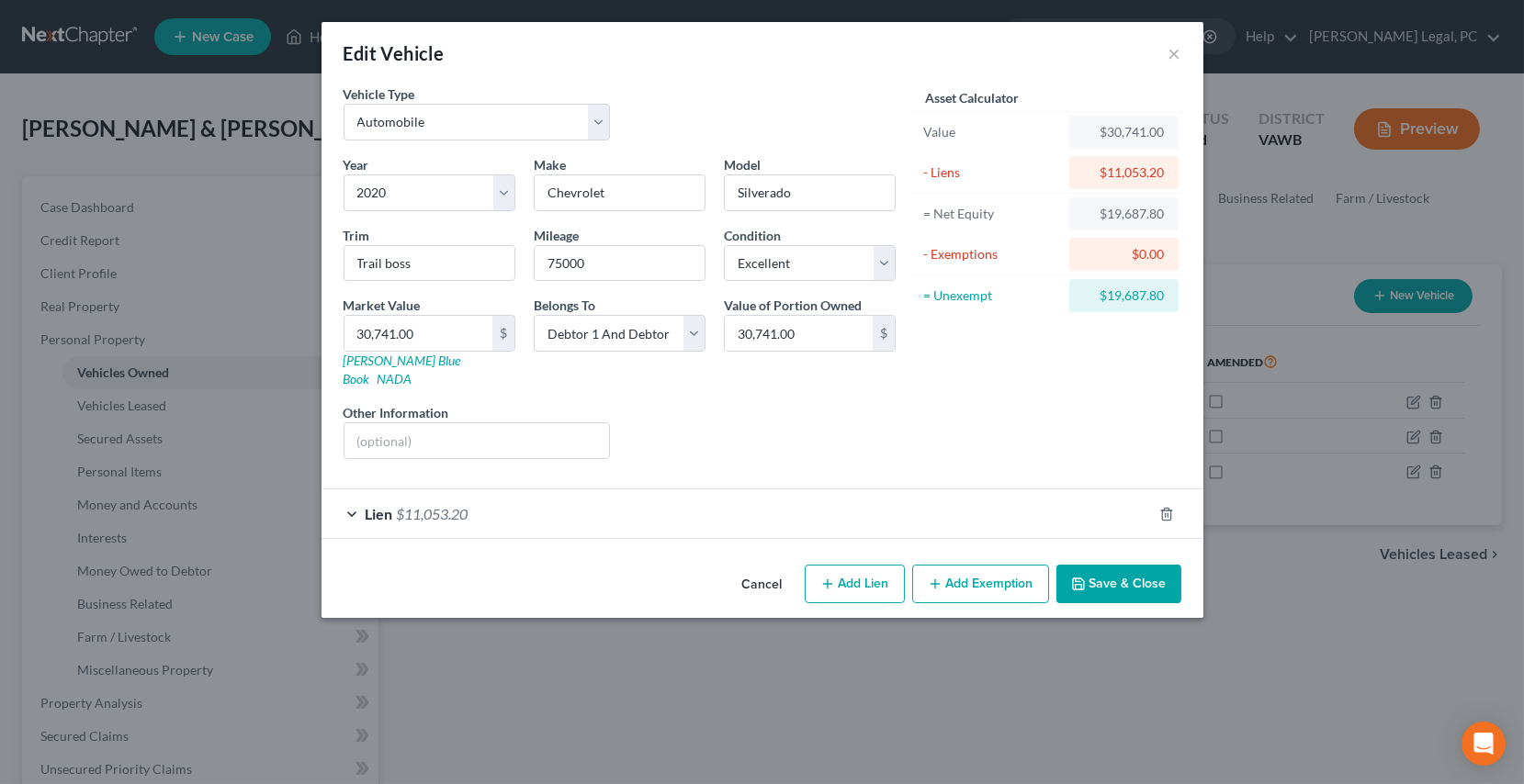
click at [1085, 577] on icon "button" at bounding box center [1078, 583] width 15 height 15
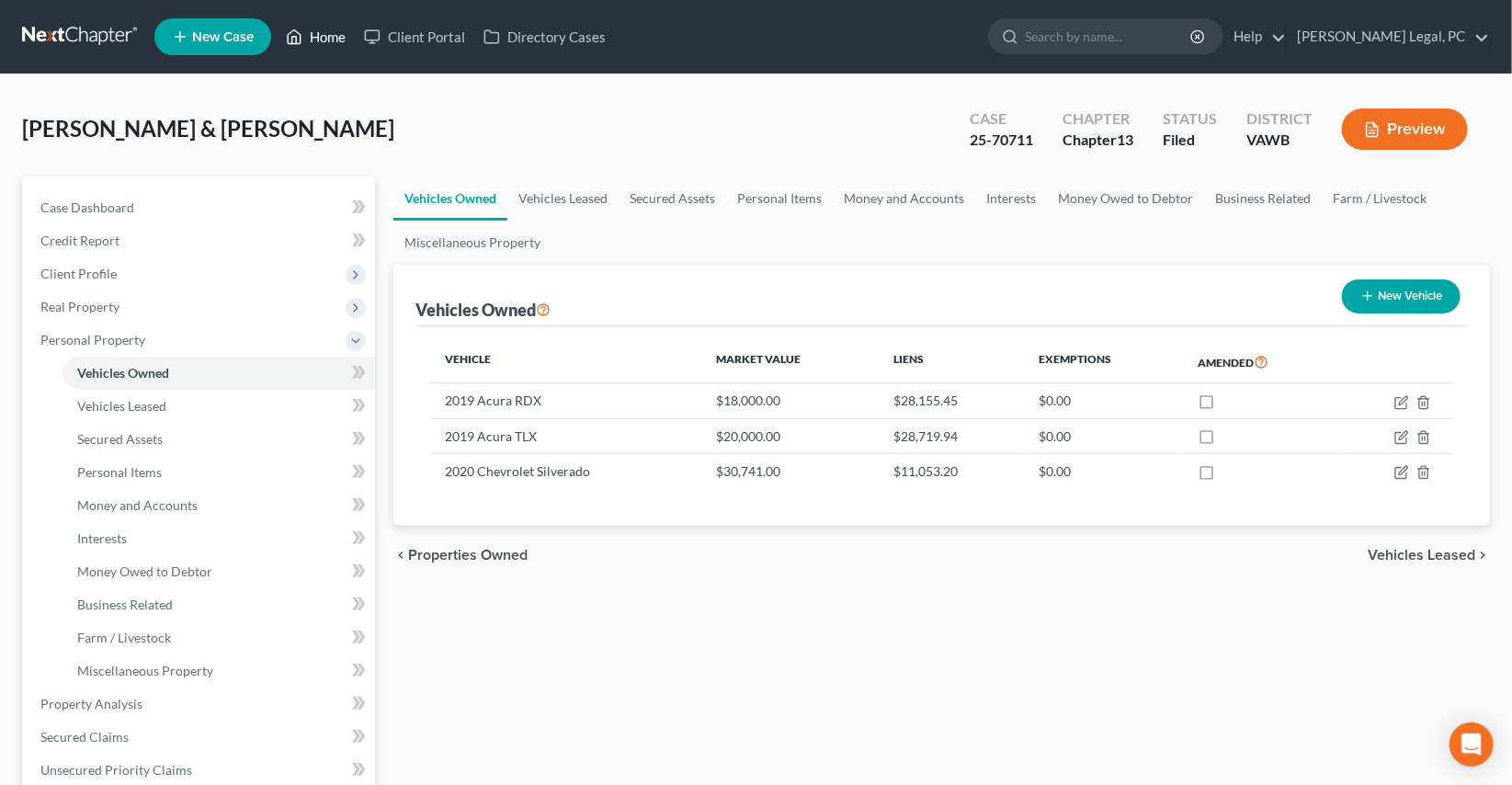
click at [336, 43] on link "Home" at bounding box center [316, 37] width 78 height 33
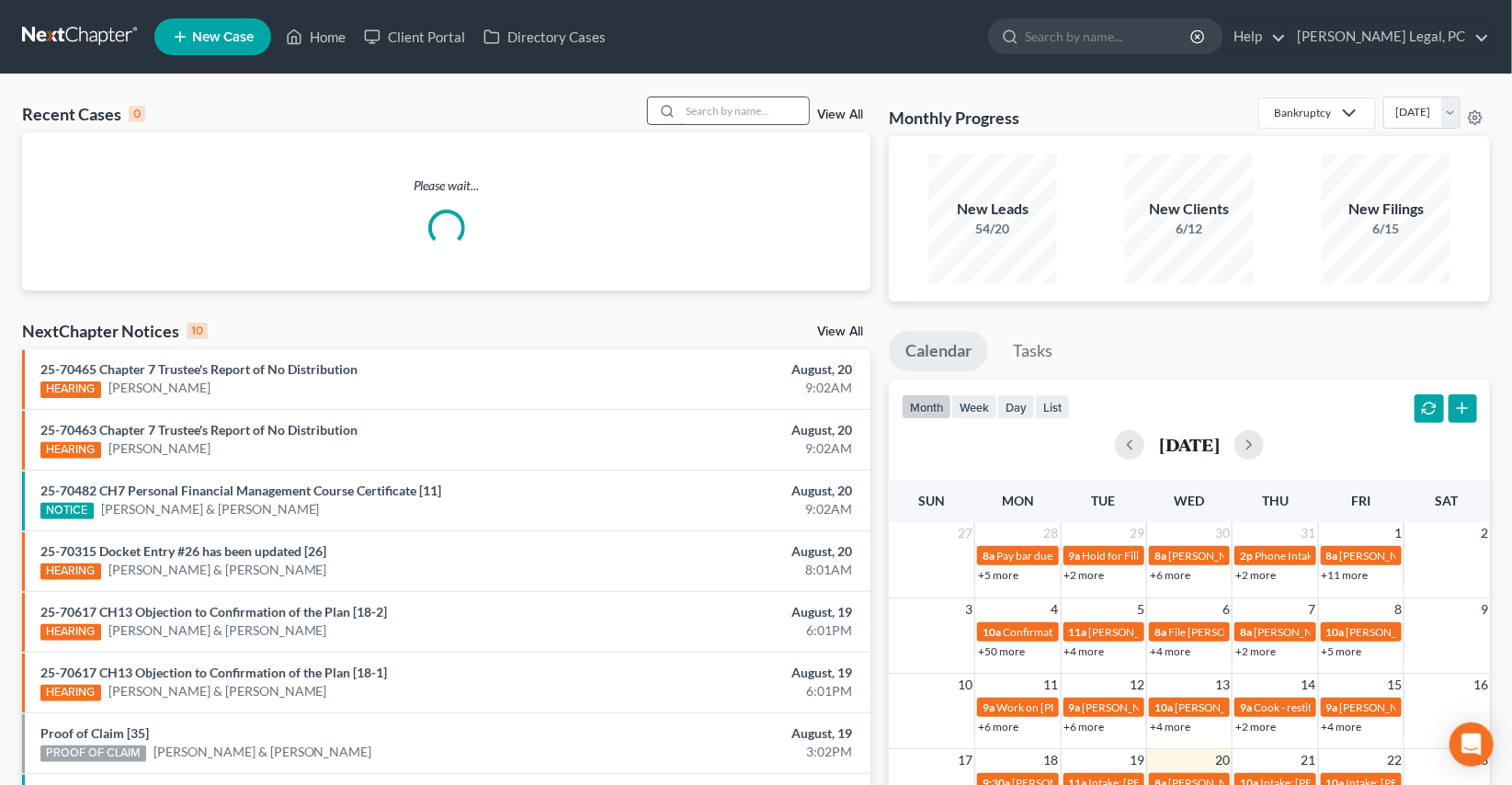
click at [712, 110] on input "search" at bounding box center [745, 110] width 129 height 26
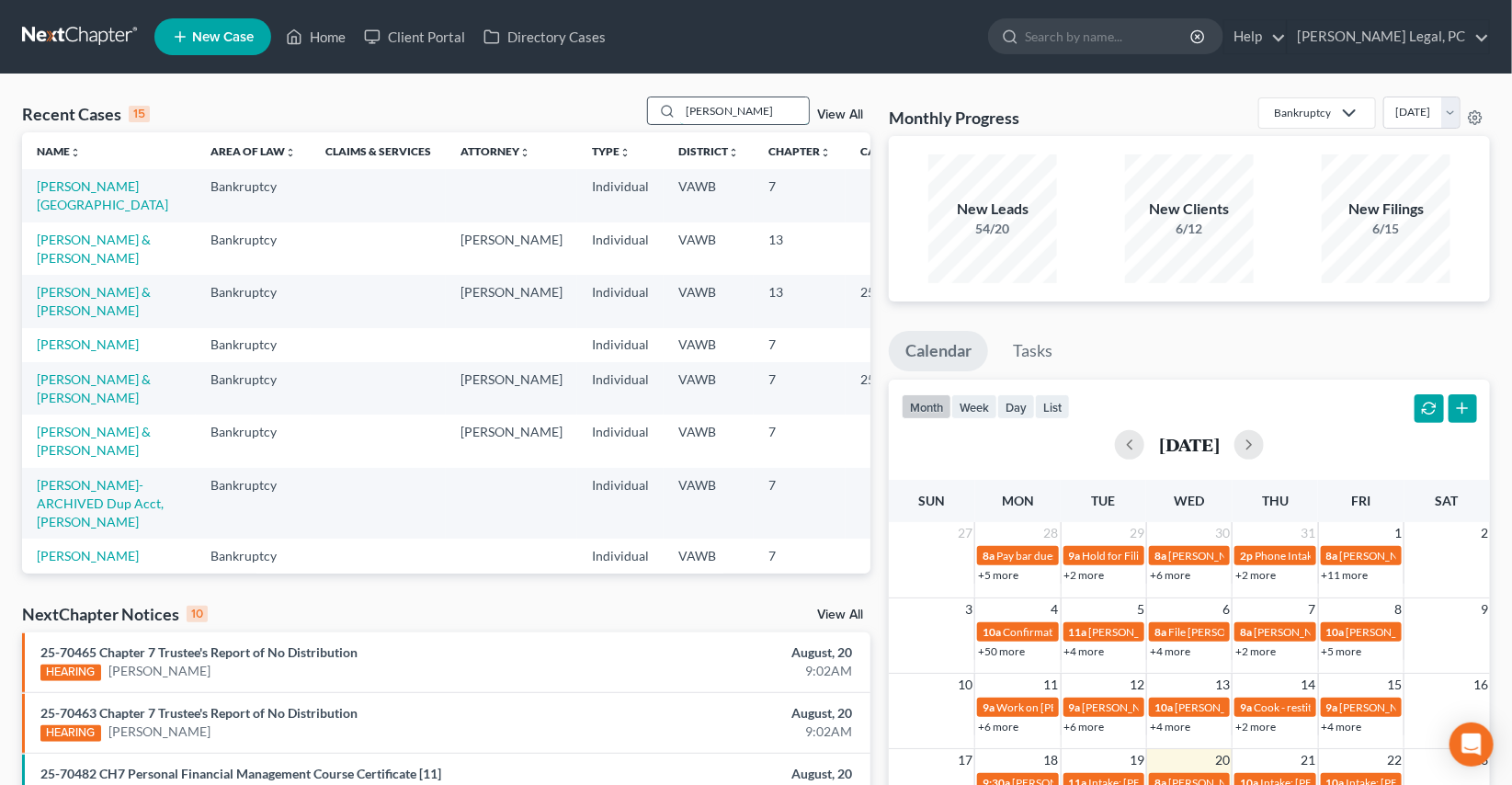
type input "[PERSON_NAME]"
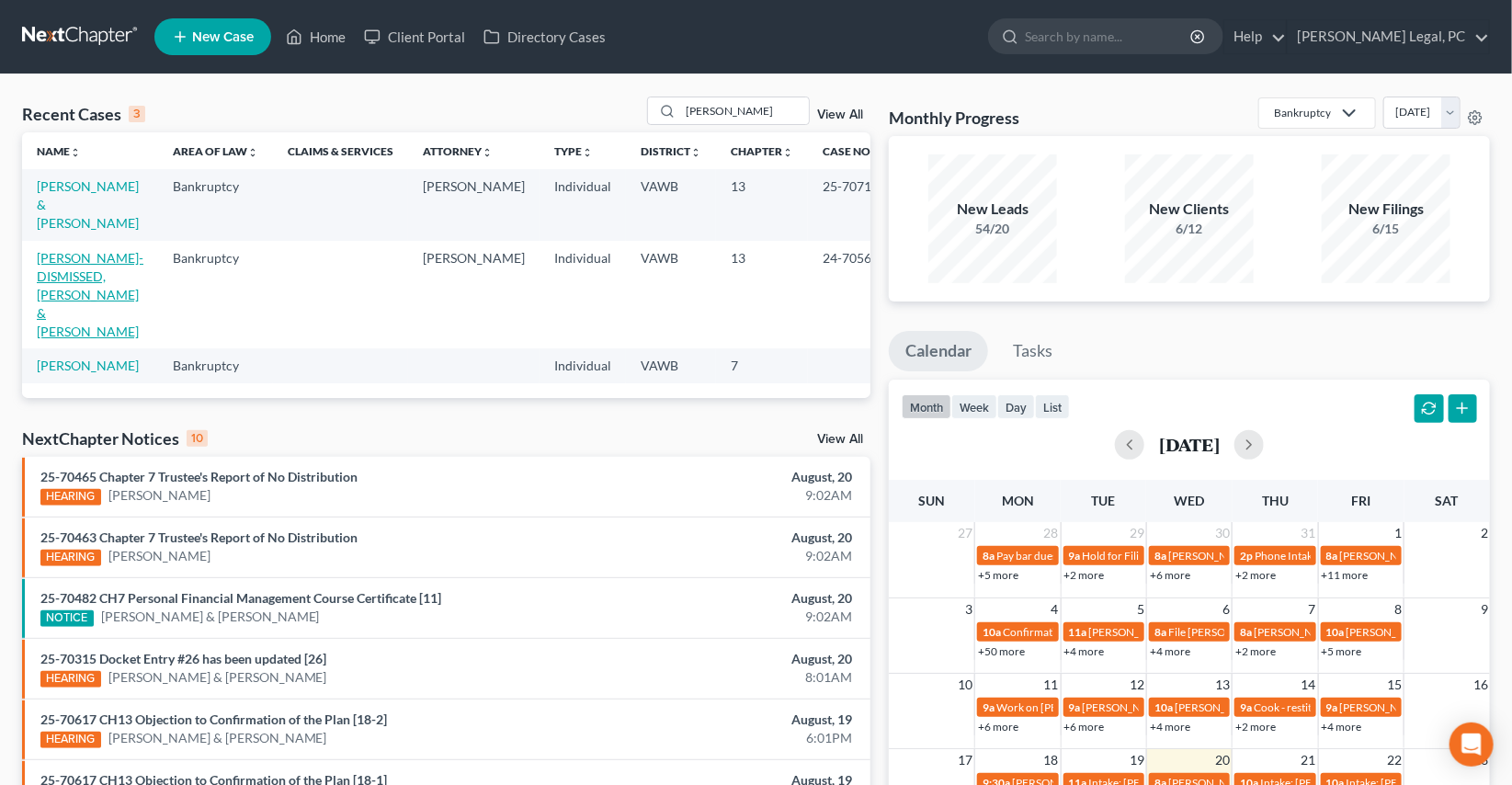
click at [73, 272] on link "[PERSON_NAME]-DISMISSED, [PERSON_NAME] & [PERSON_NAME]" at bounding box center [90, 294] width 106 height 89
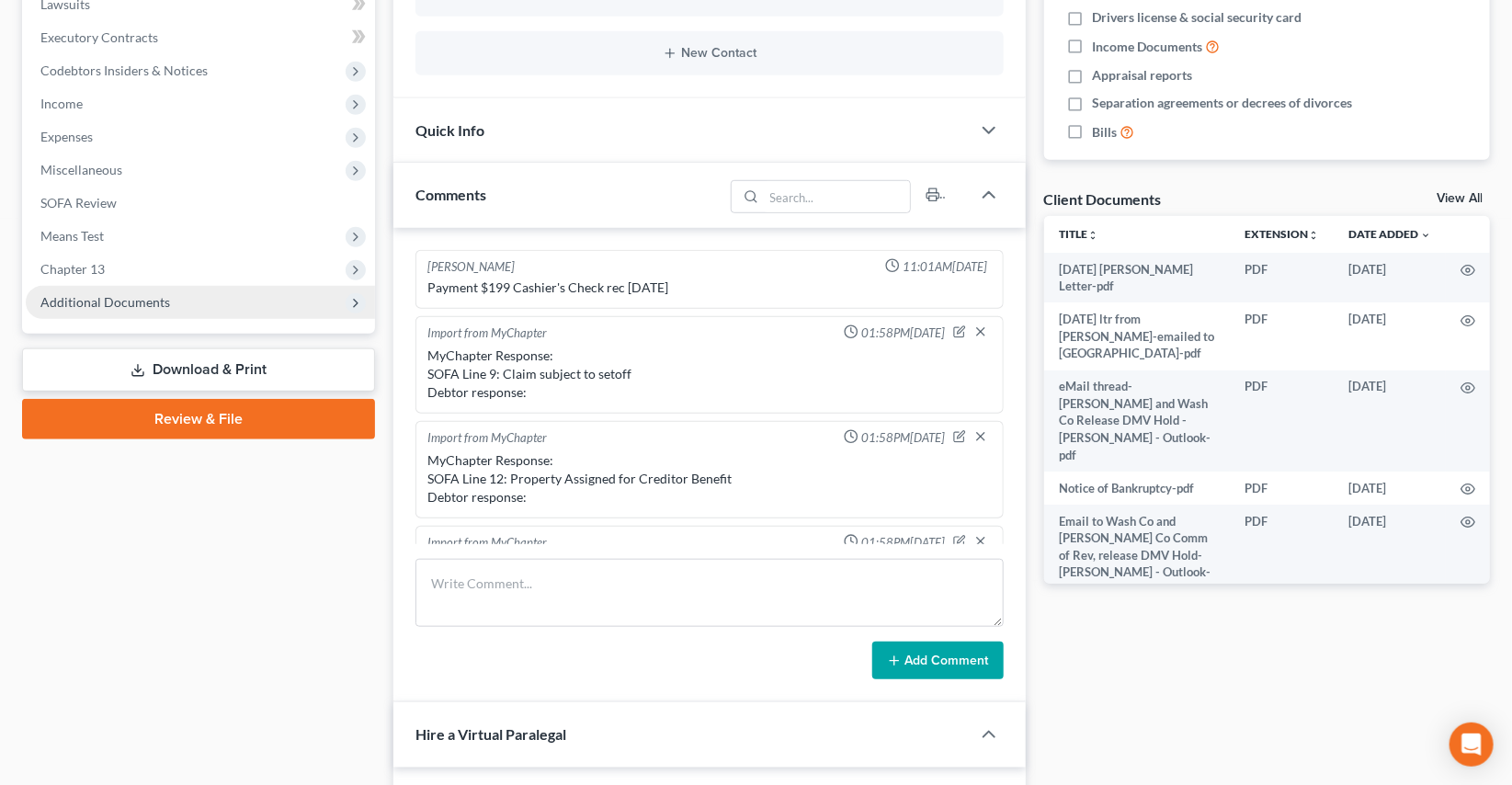
scroll to position [800, 0]
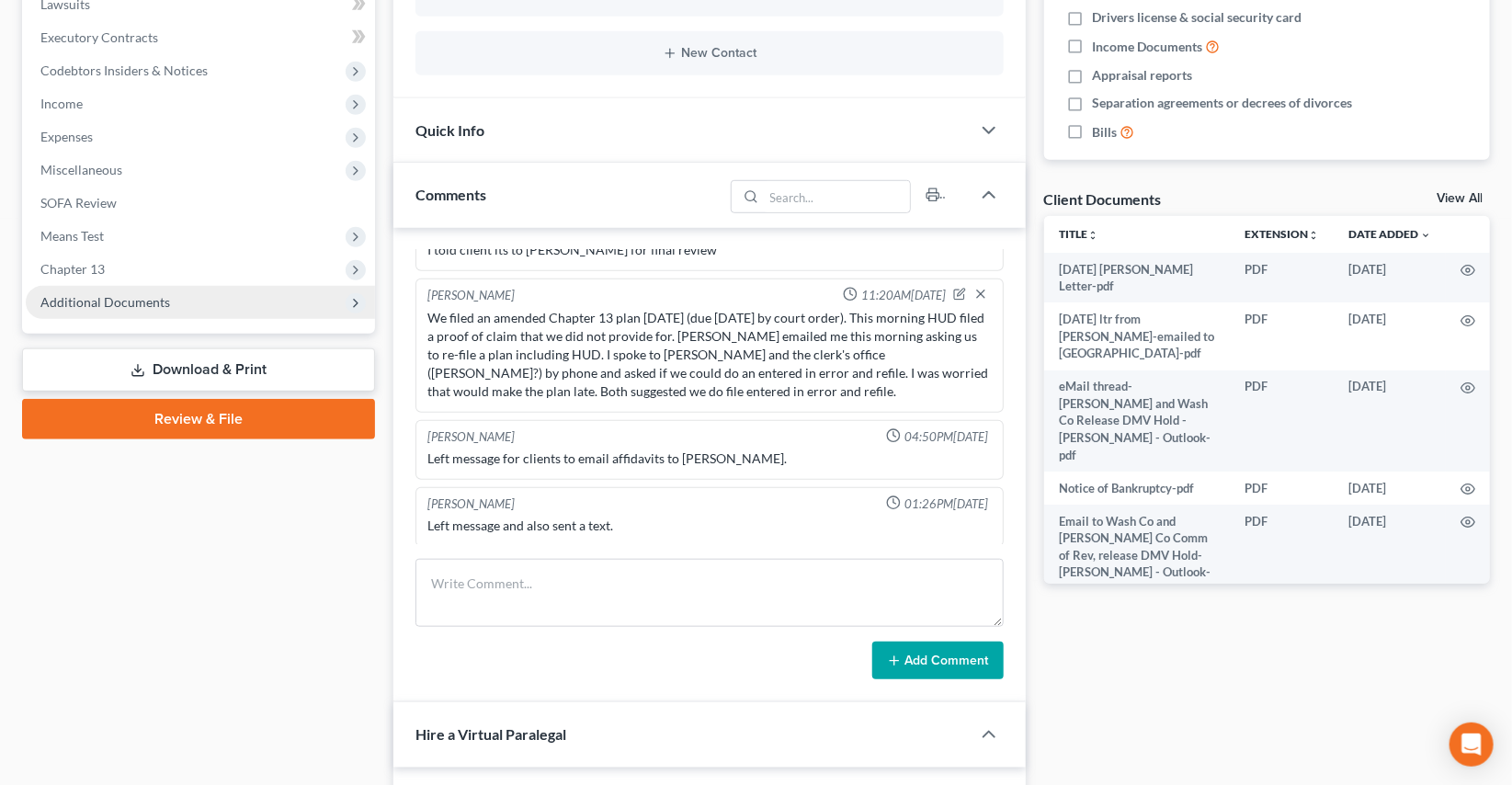
click at [99, 309] on span "Additional Documents" at bounding box center [200, 302] width 349 height 33
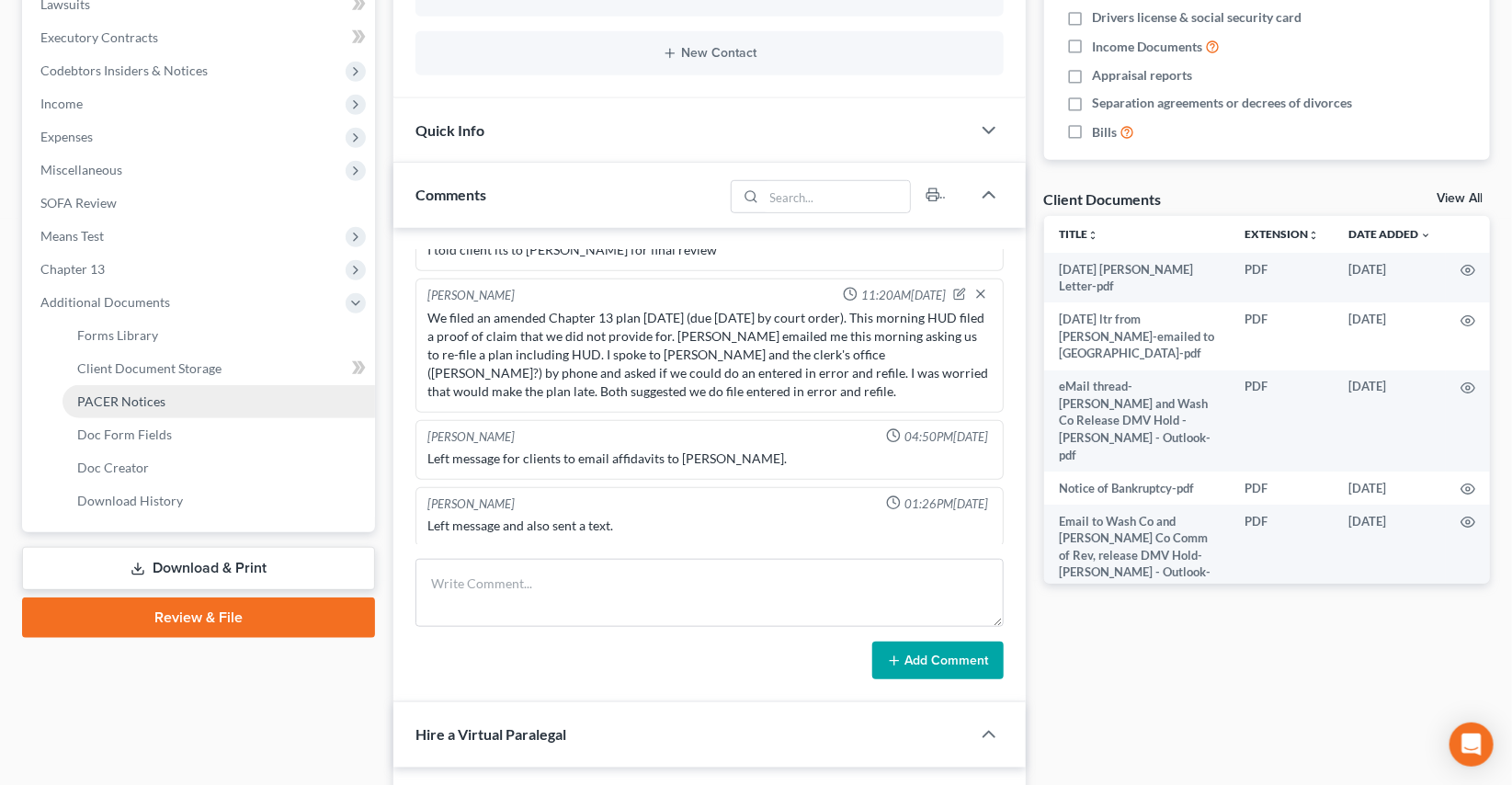
click at [154, 408] on link "PACER Notices" at bounding box center [218, 402] width 313 height 33
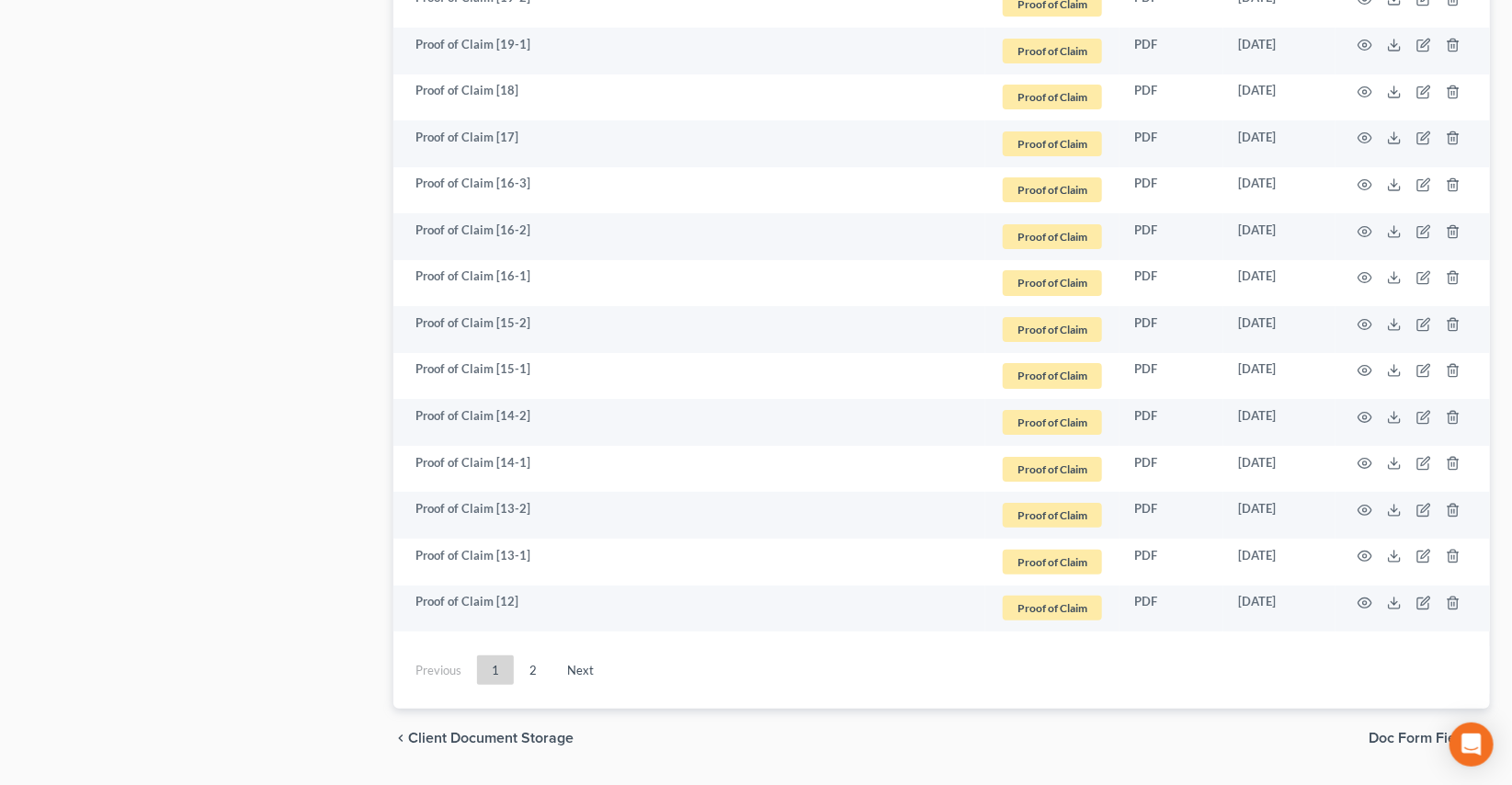
scroll to position [3289, 0]
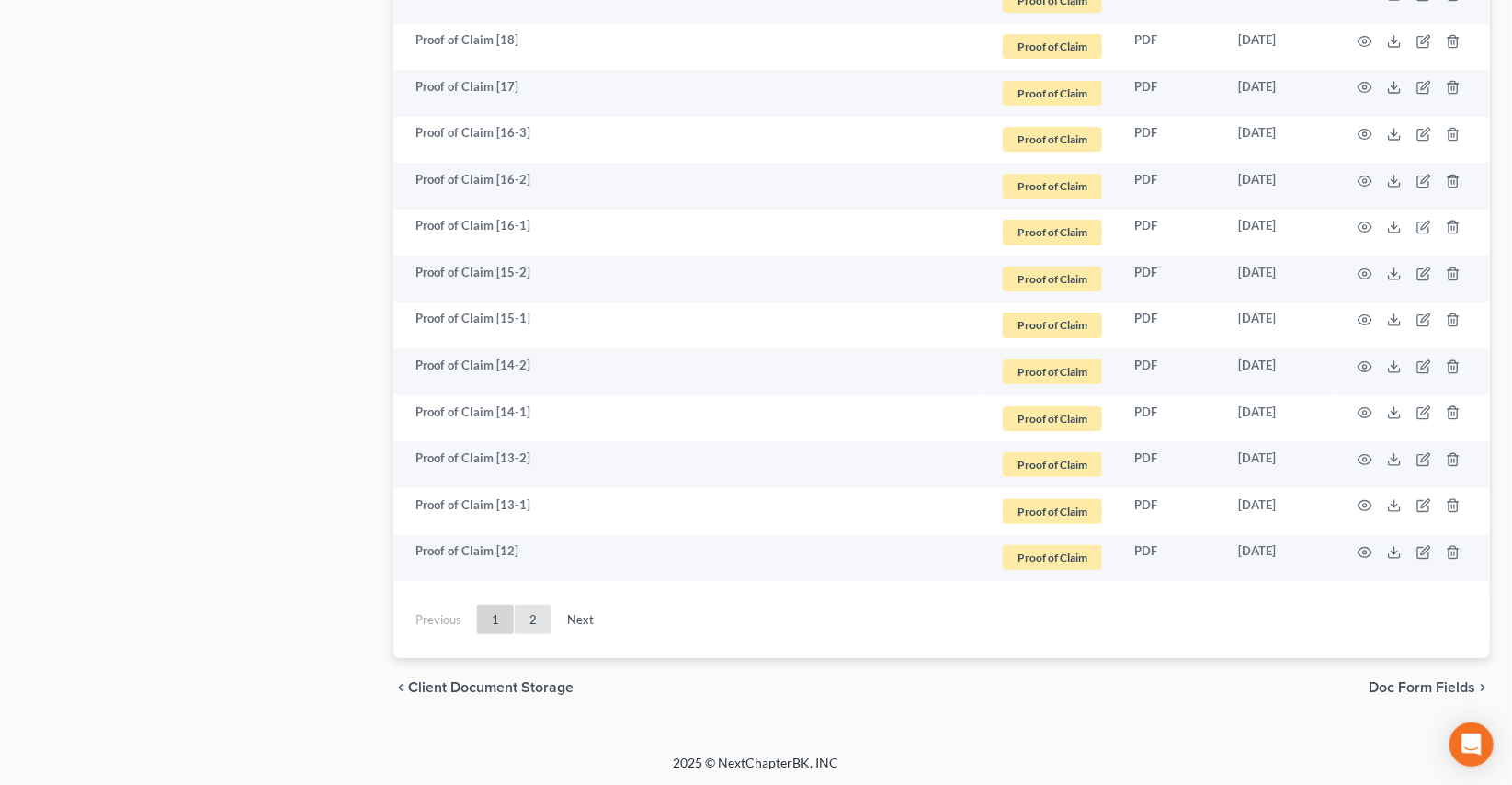
click at [534, 620] on link "2" at bounding box center [533, 619] width 37 height 29
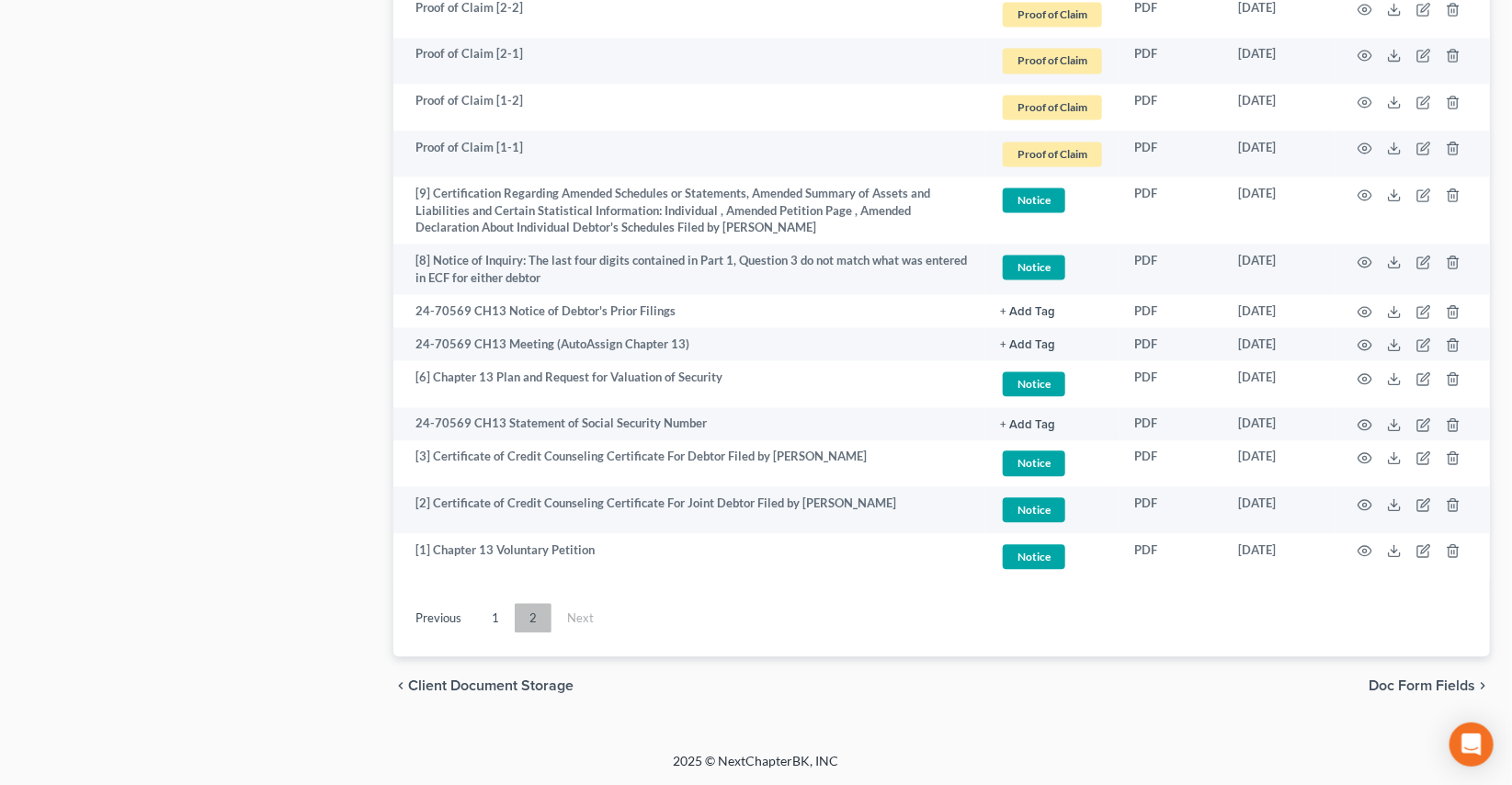
scroll to position [1706, 0]
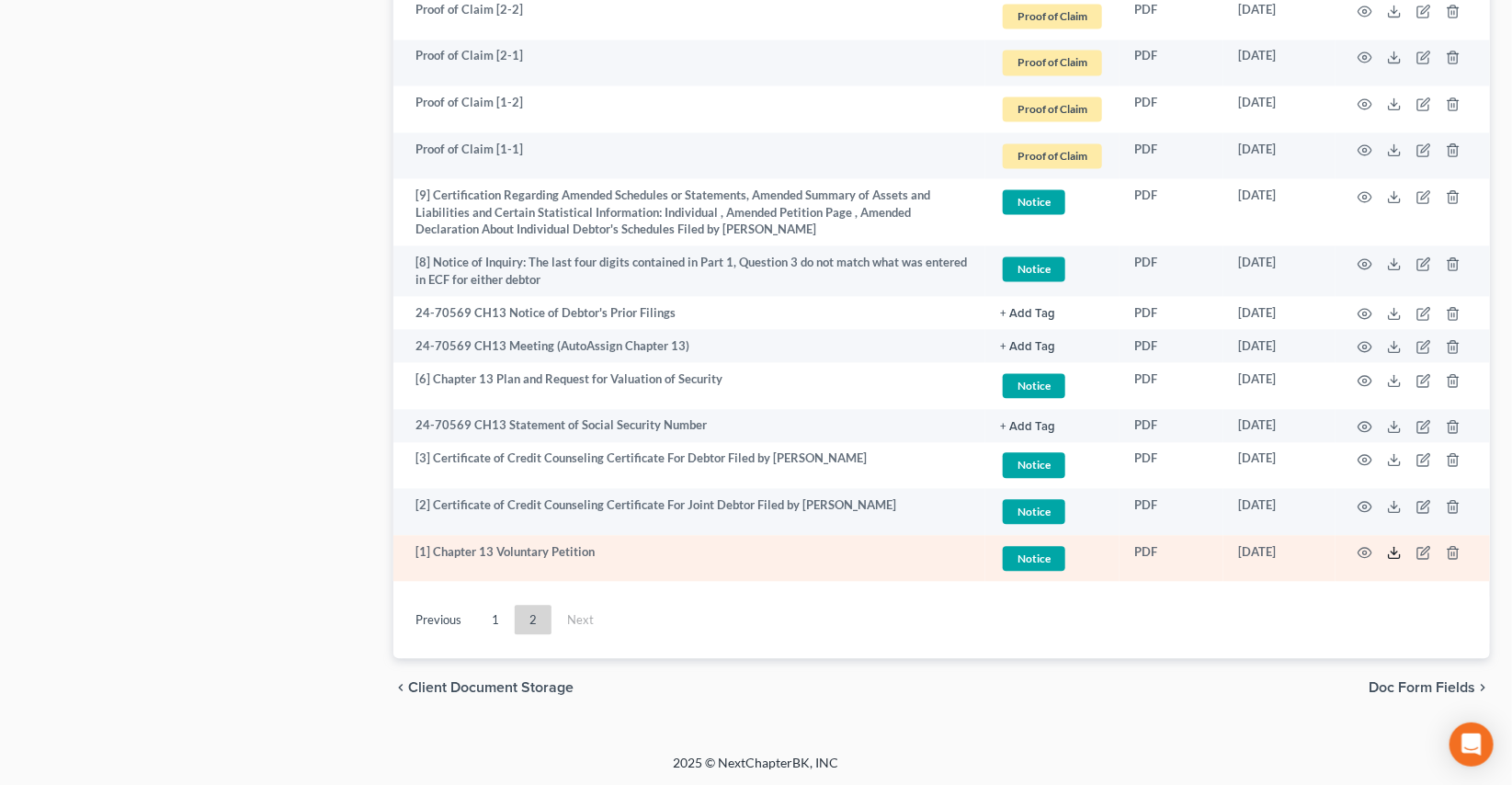
click at [1388, 550] on icon at bounding box center [1394, 552] width 15 height 15
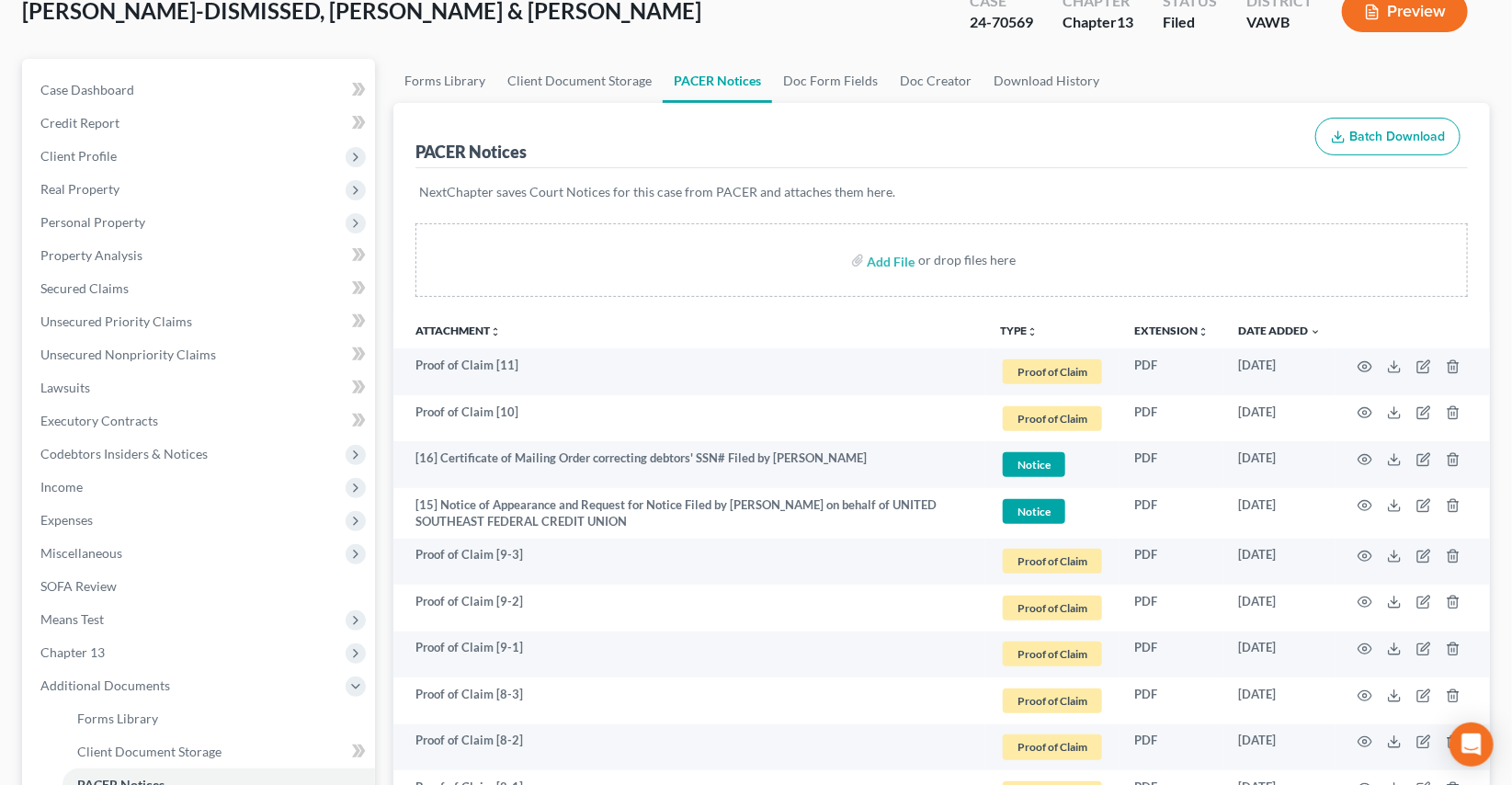
scroll to position [0, 0]
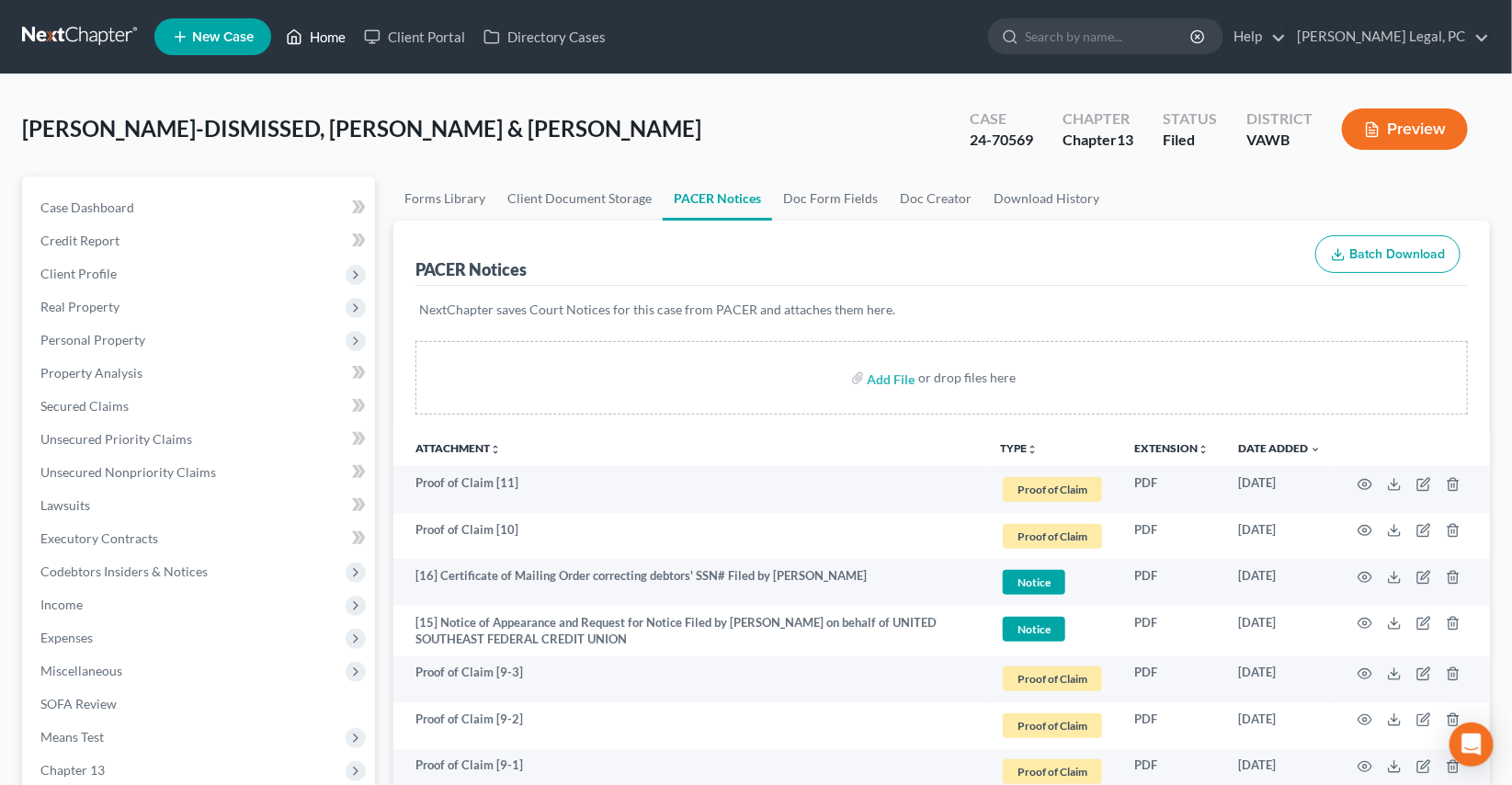
click at [333, 39] on link "Home" at bounding box center [316, 37] width 78 height 33
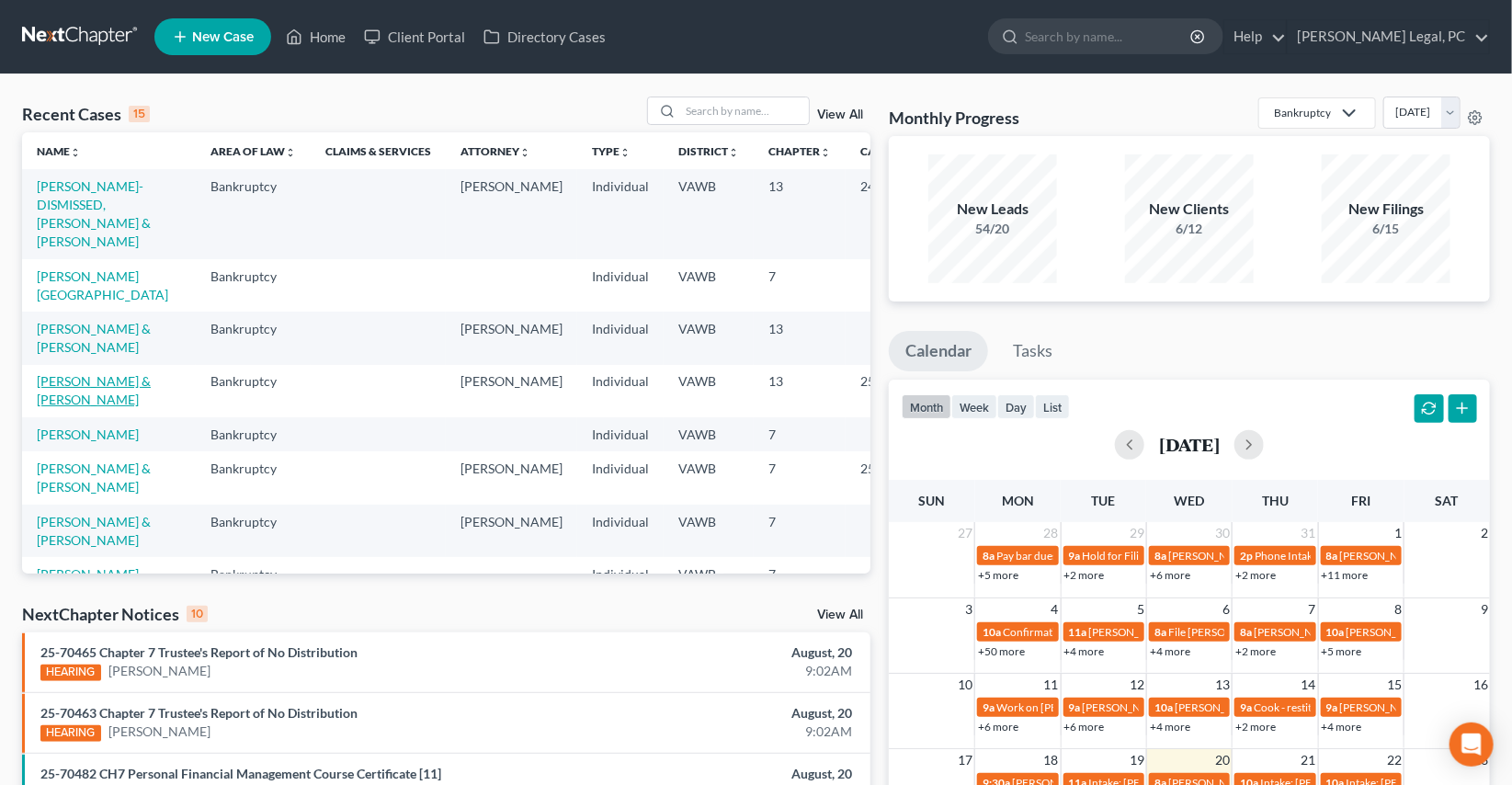
click at [57, 388] on link "[PERSON_NAME] & [PERSON_NAME]" at bounding box center [94, 390] width 114 height 34
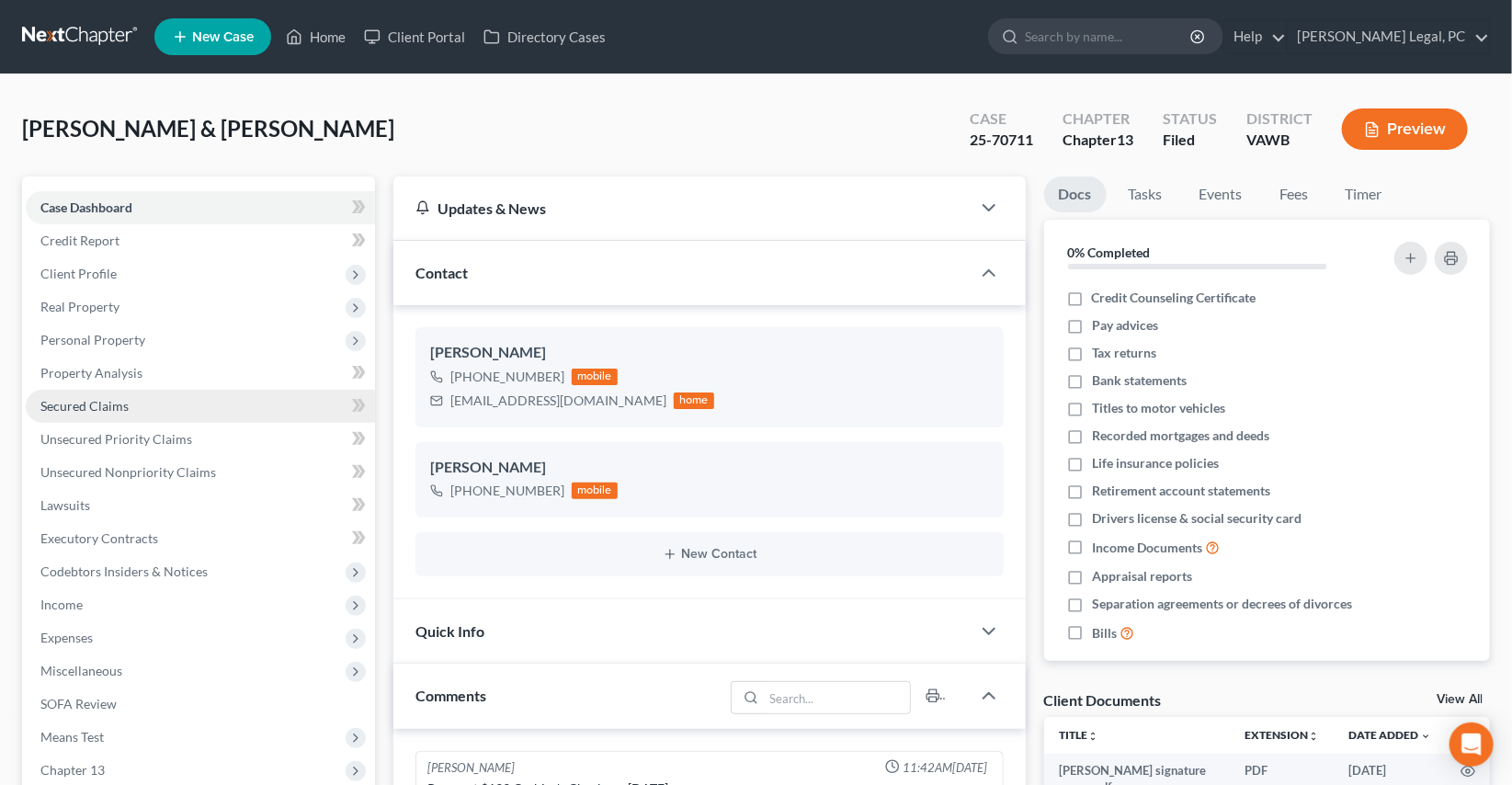
scroll to position [2541, 0]
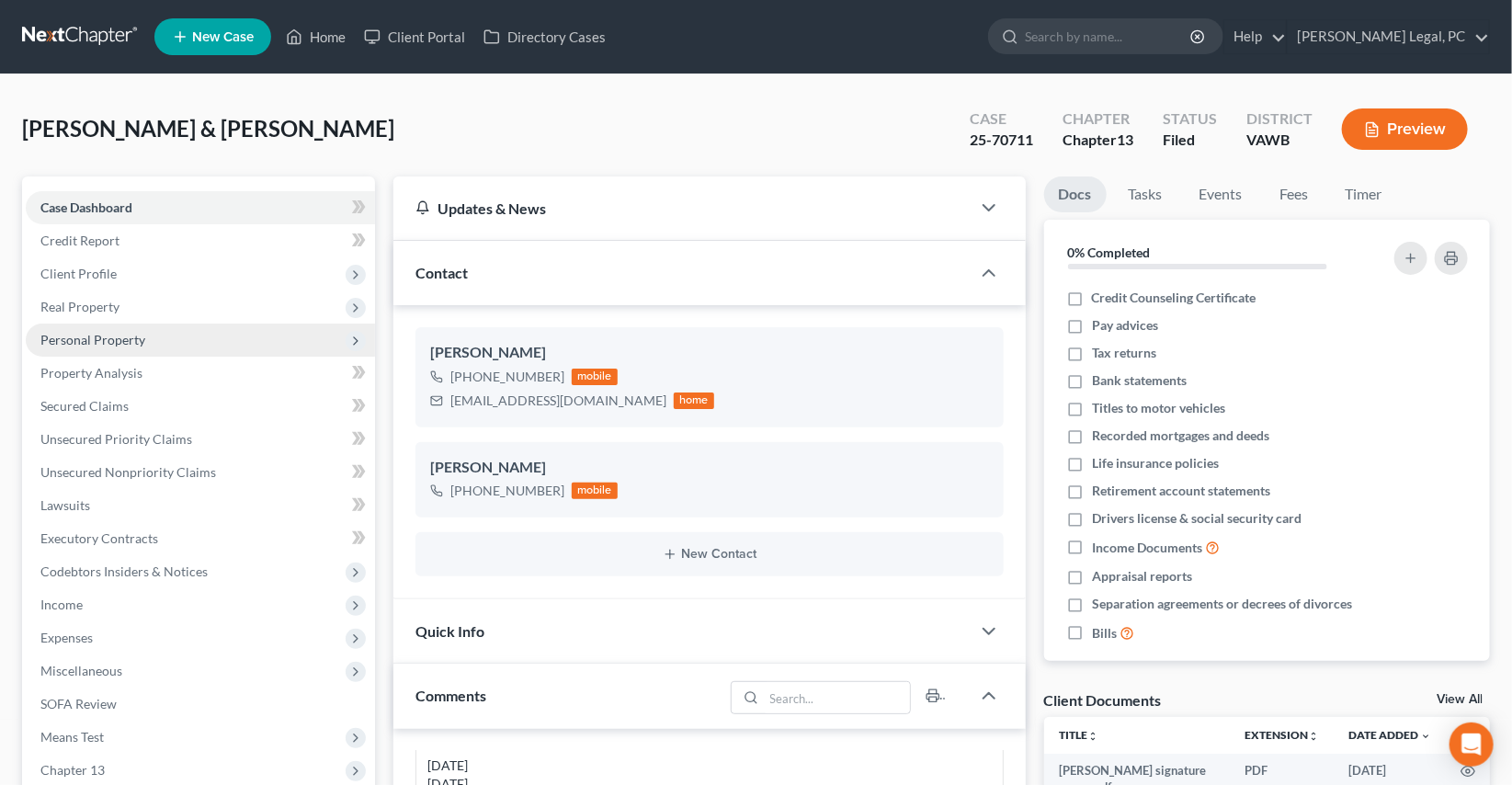
click at [84, 346] on span "Personal Property" at bounding box center [200, 340] width 349 height 33
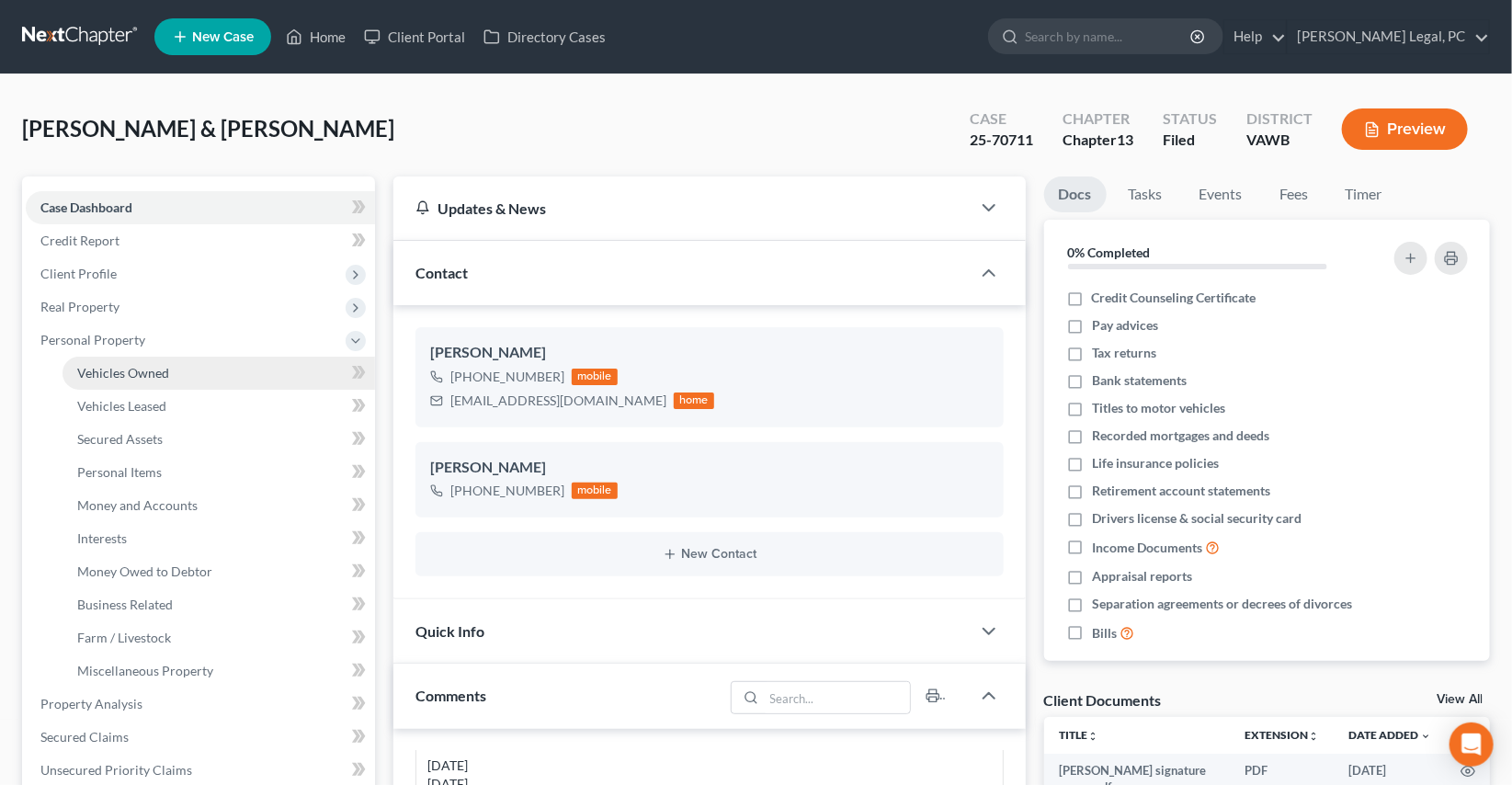
click at [100, 371] on span "Vehicles Owned" at bounding box center [123, 373] width 92 height 16
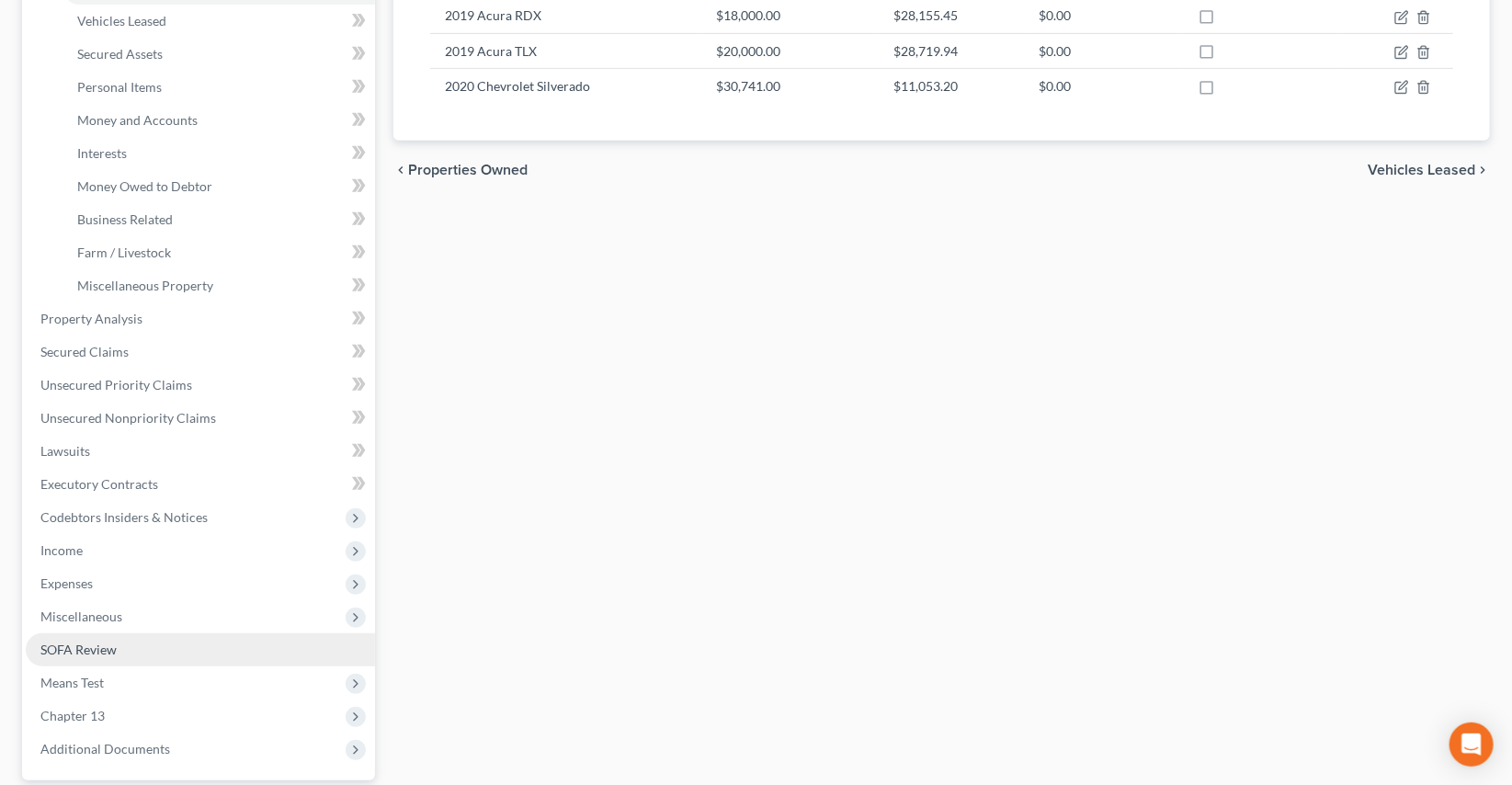
scroll to position [417, 0]
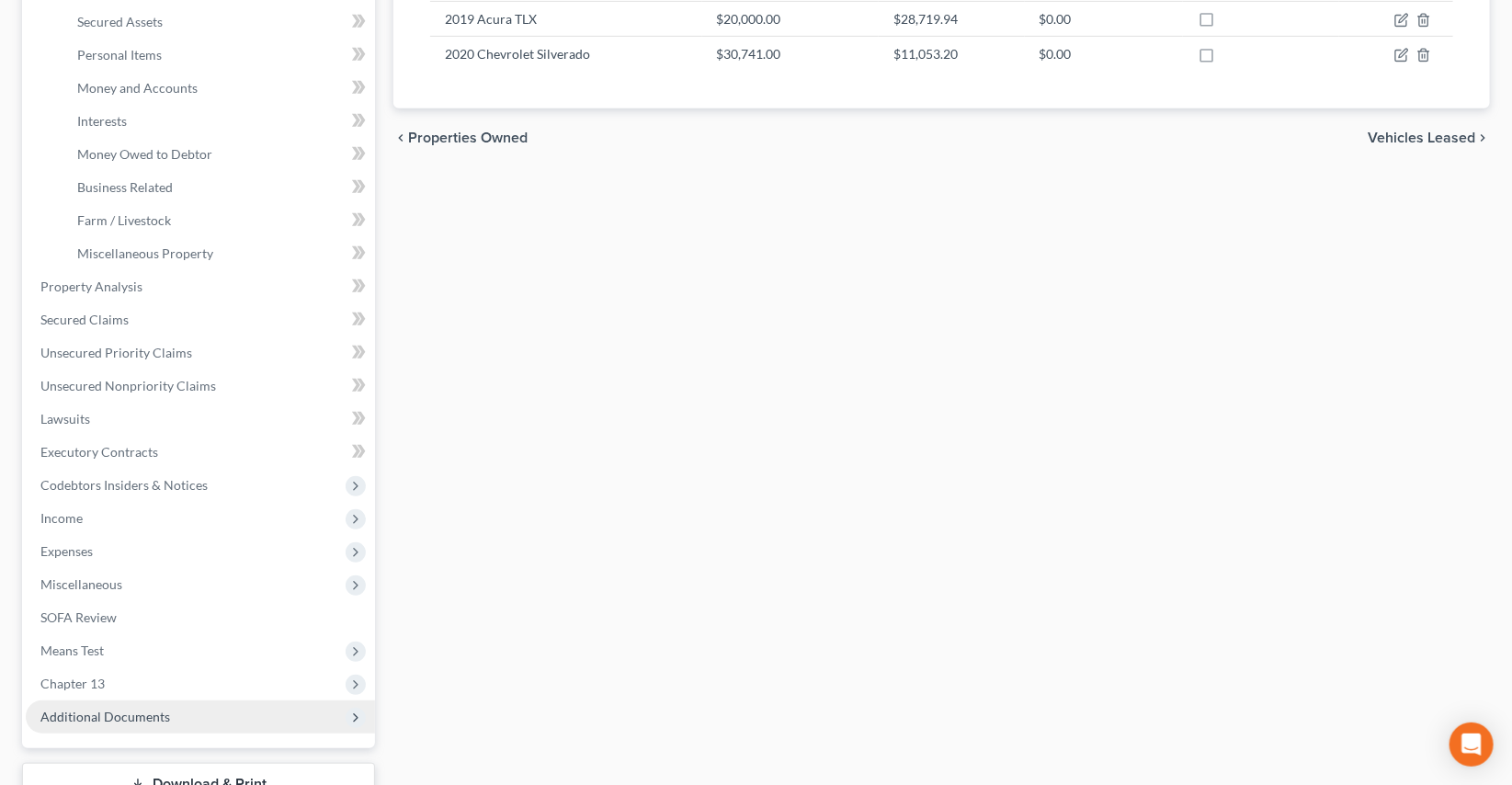
click at [126, 709] on span "Additional Documents" at bounding box center [104, 717] width 130 height 16
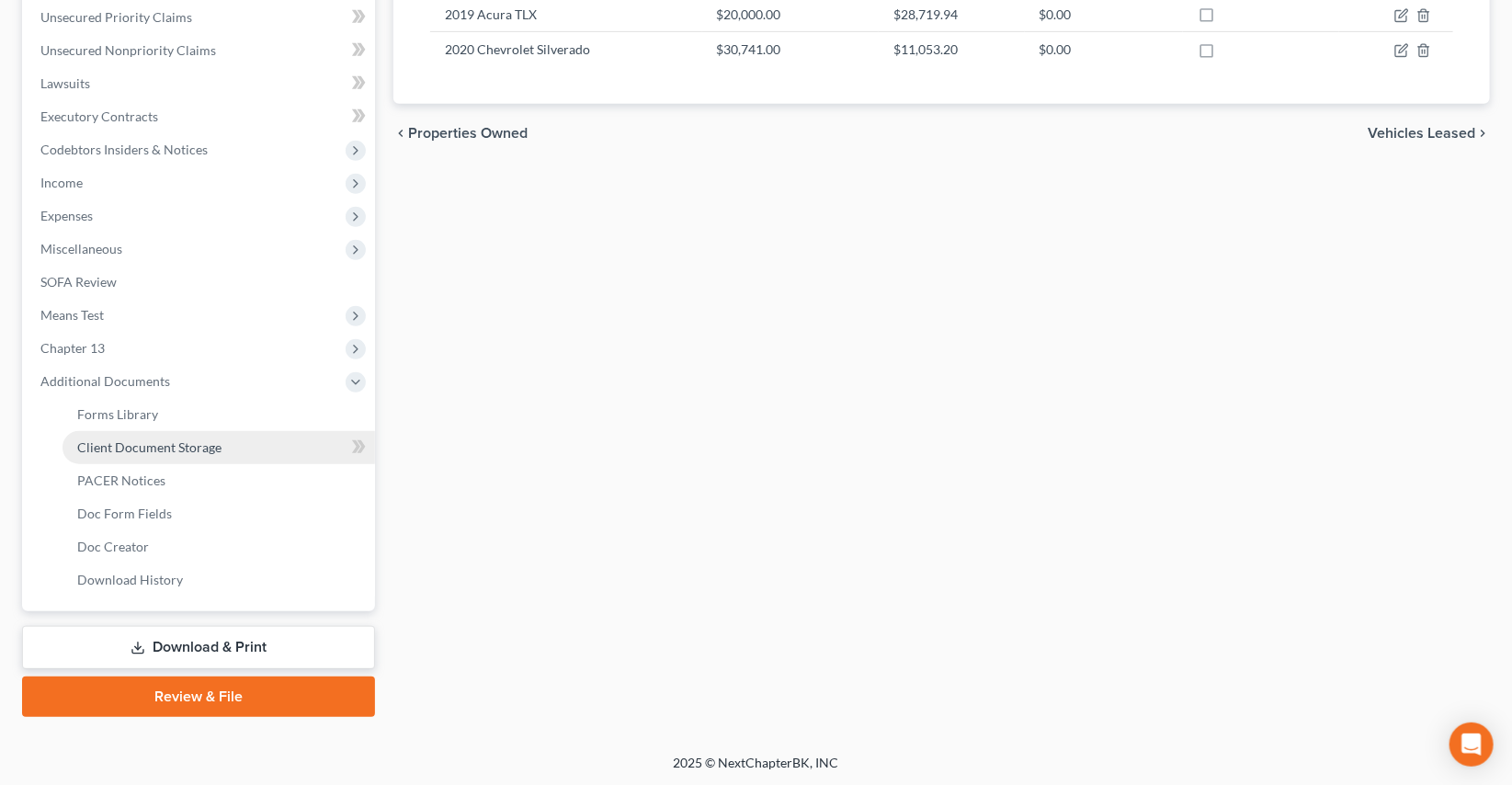
click at [127, 447] on span "Client Document Storage" at bounding box center [149, 448] width 144 height 16
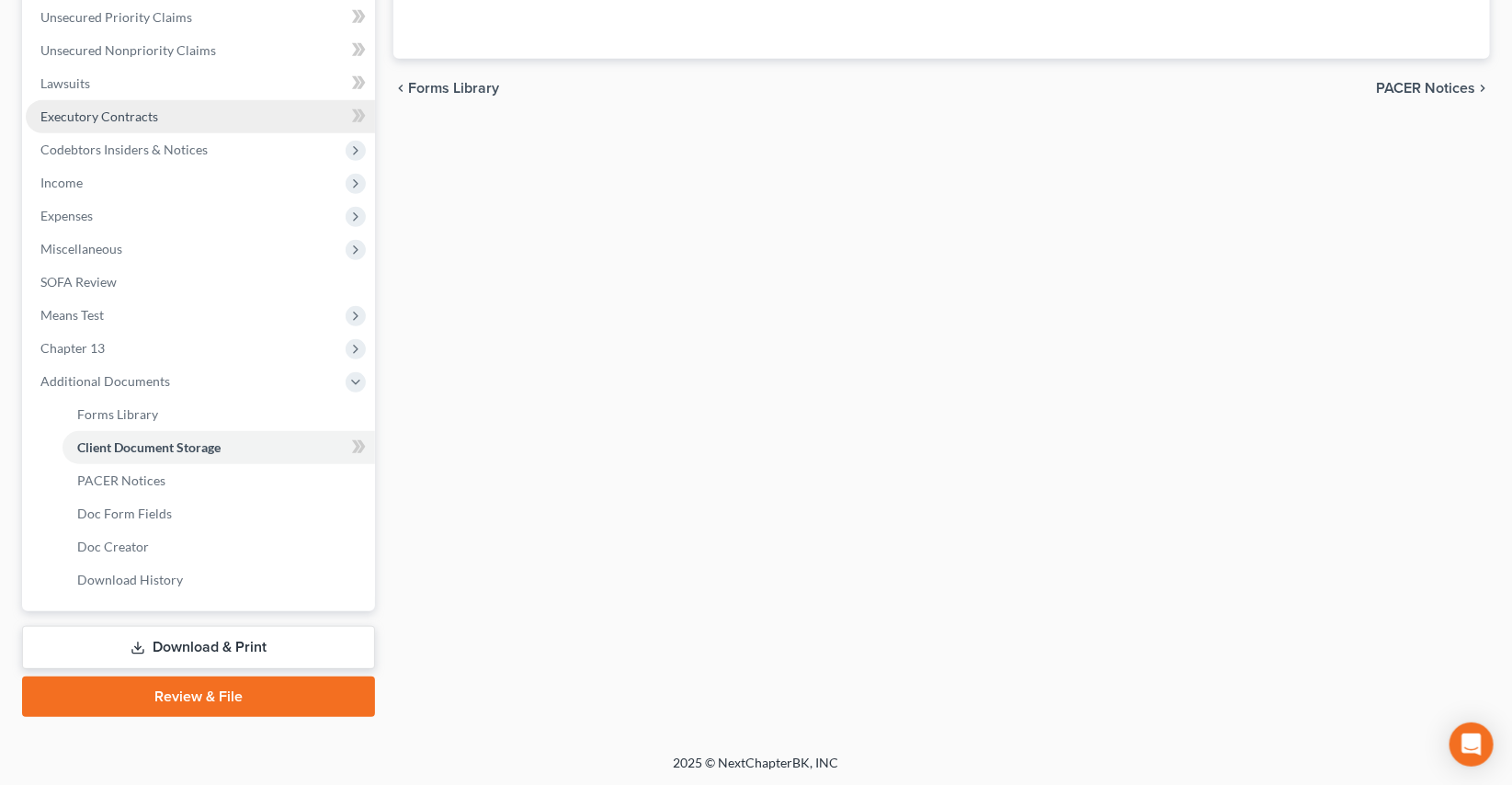
scroll to position [167, 0]
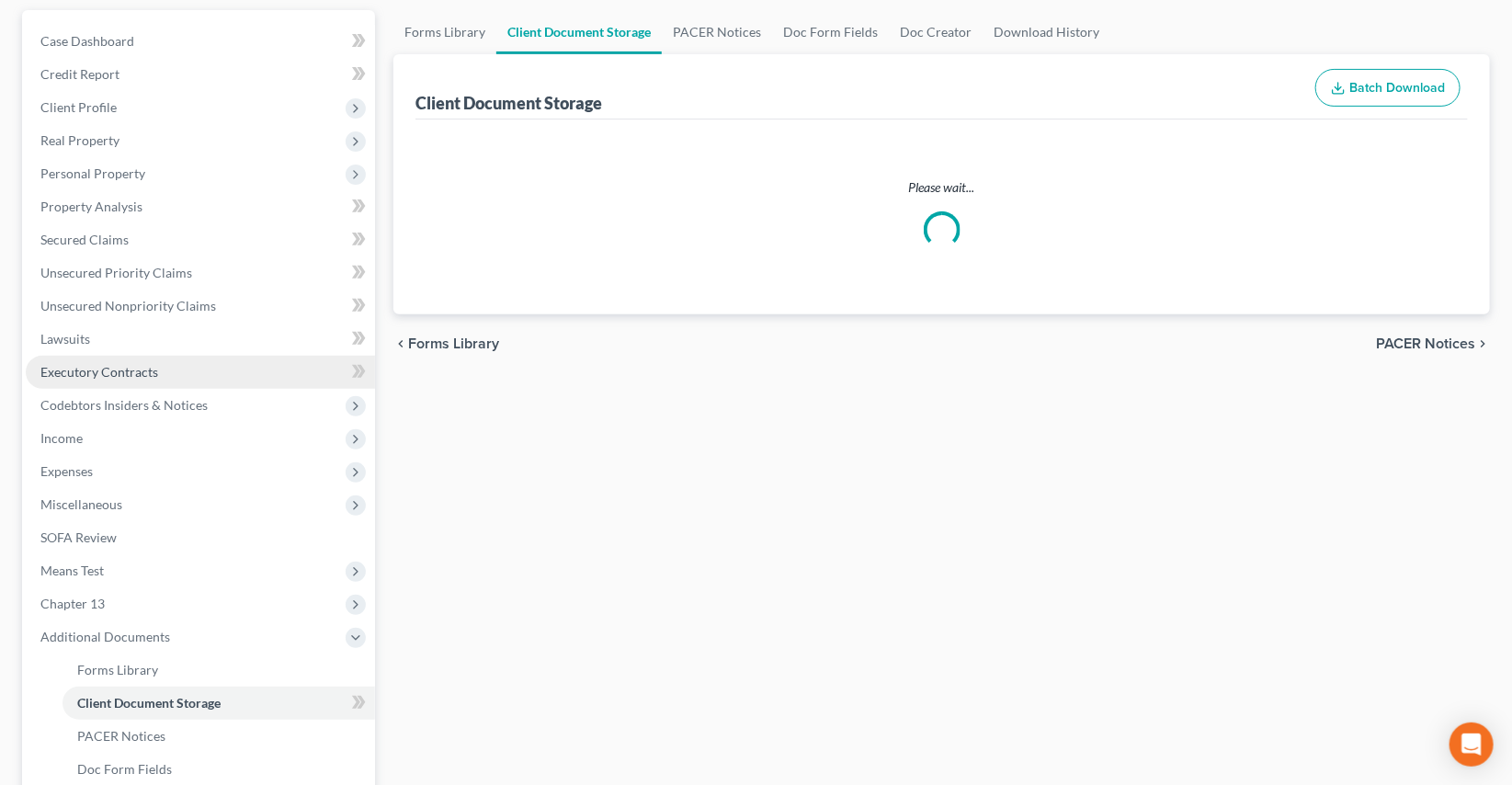
select select "0"
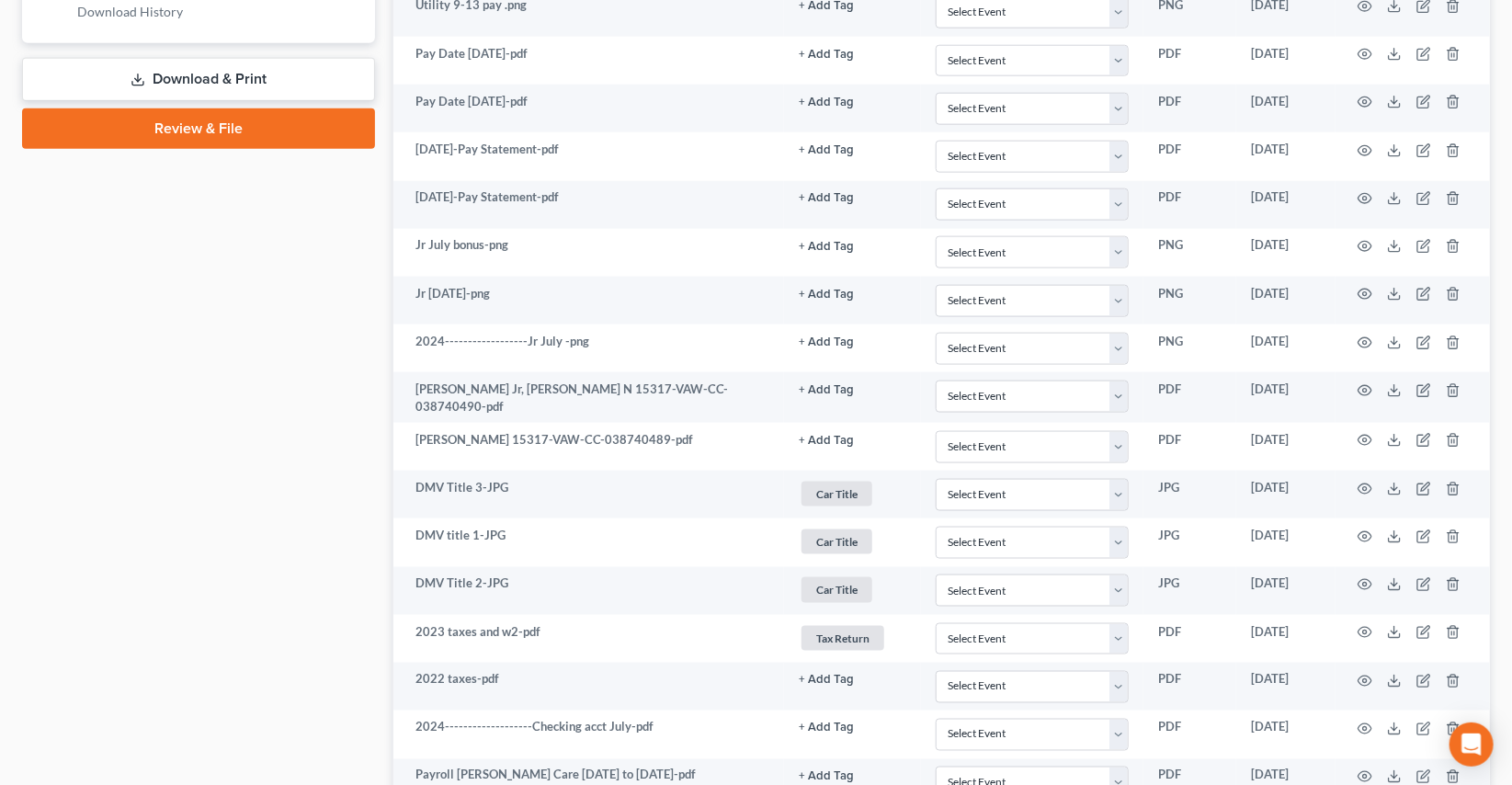
scroll to position [1337, 0]
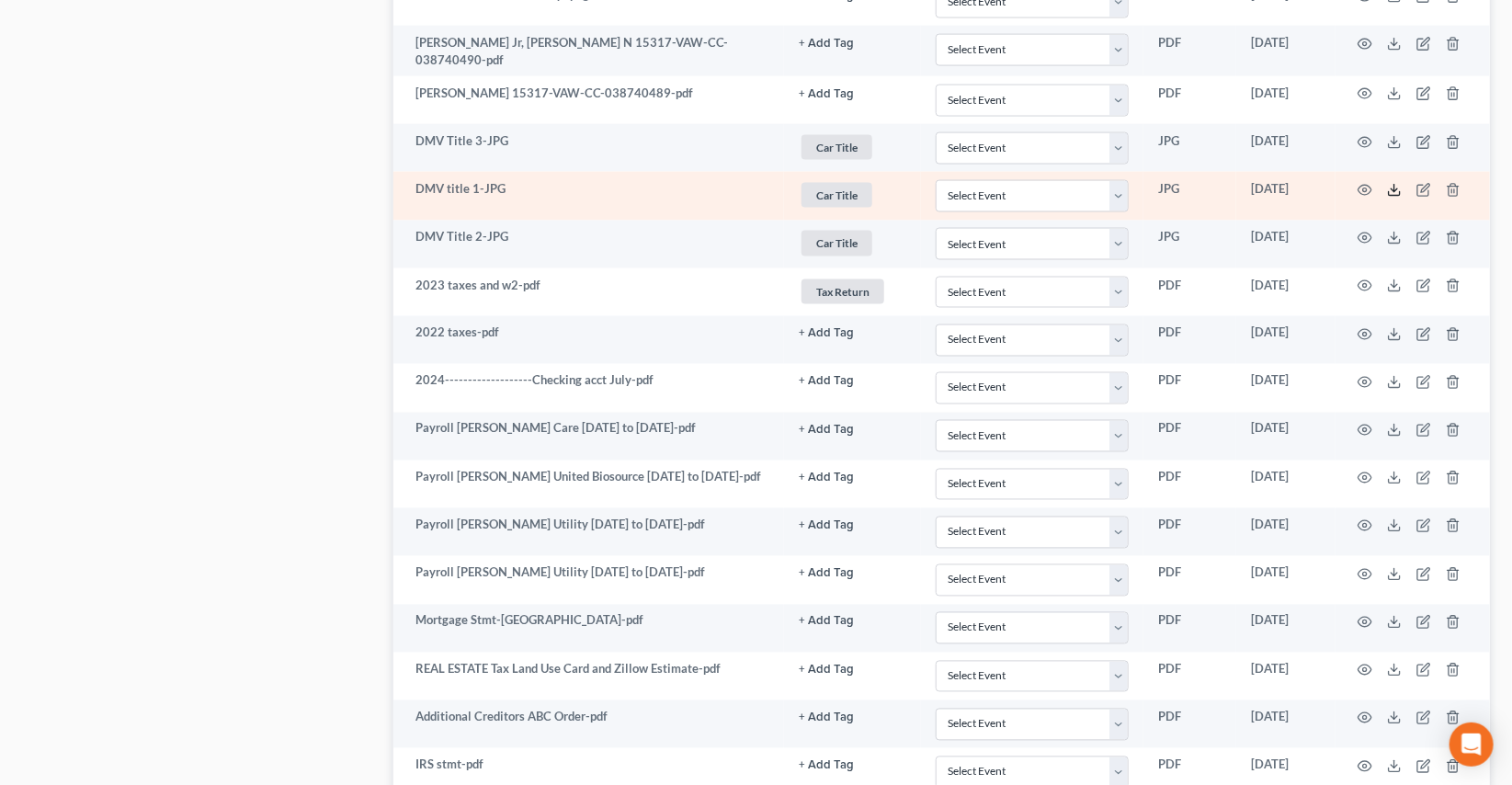
click at [1395, 183] on icon at bounding box center [1394, 190] width 15 height 15
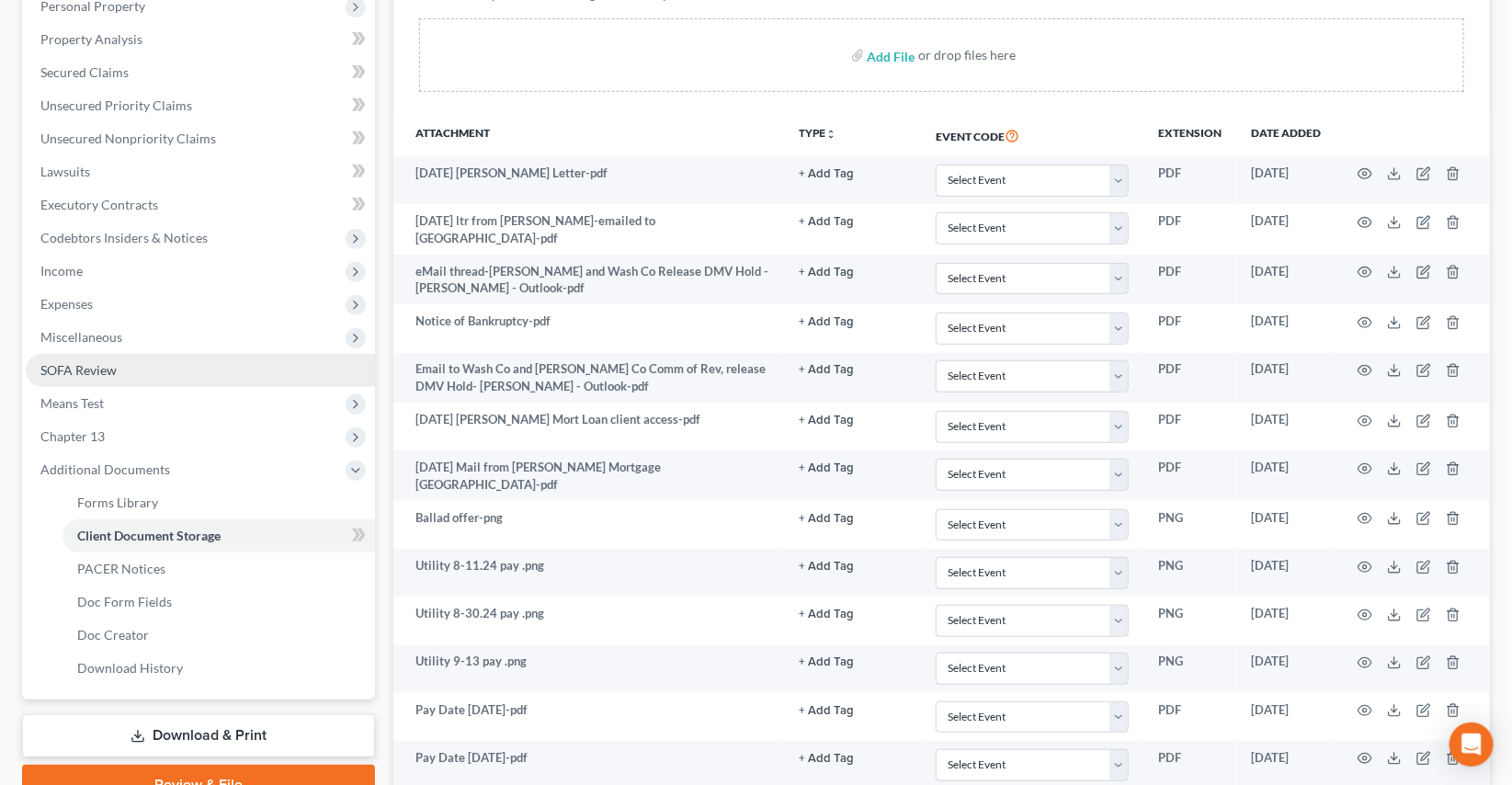
scroll to position [0, 0]
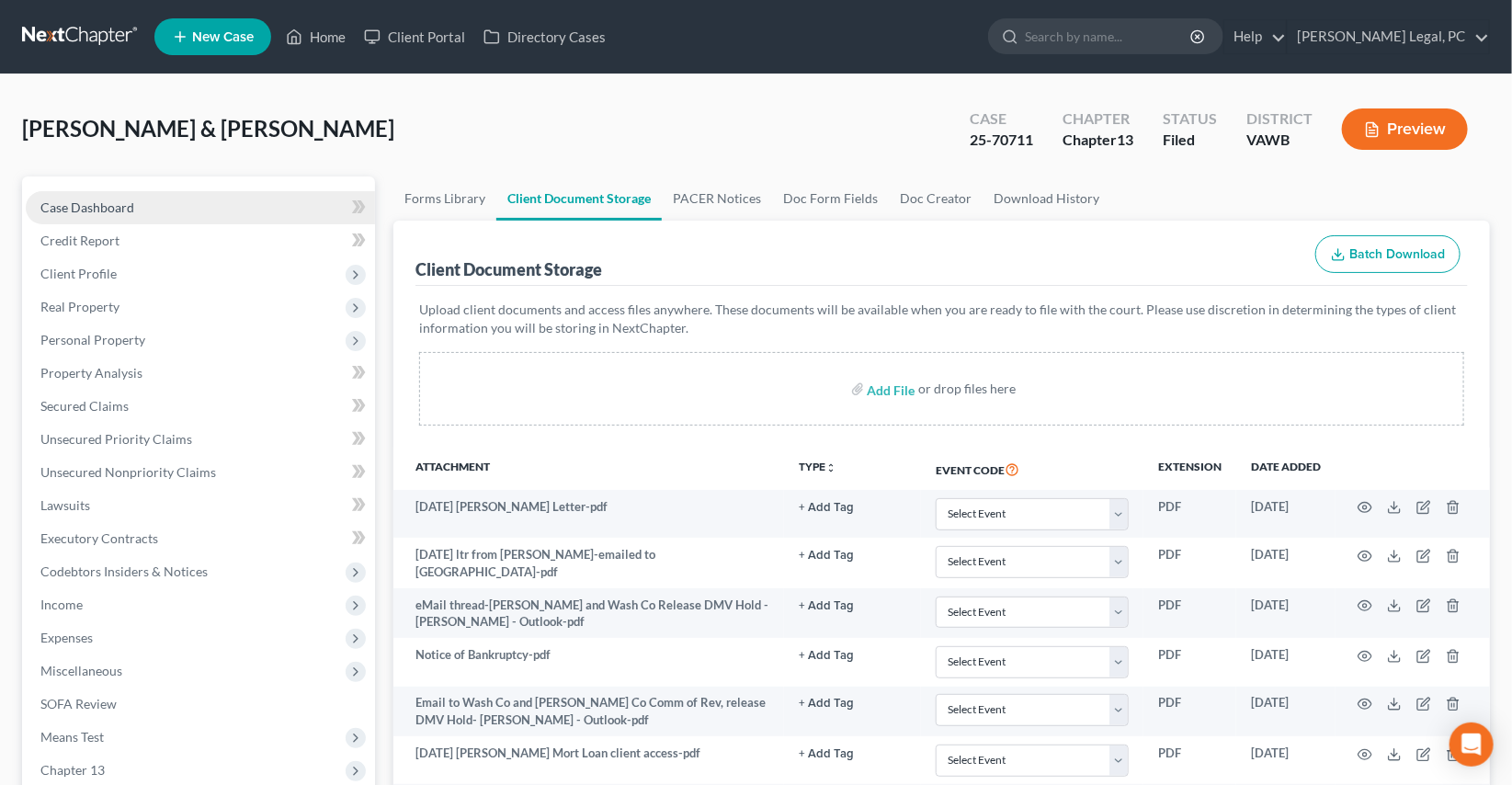
click at [98, 197] on link "Case Dashboard" at bounding box center [200, 208] width 349 height 33
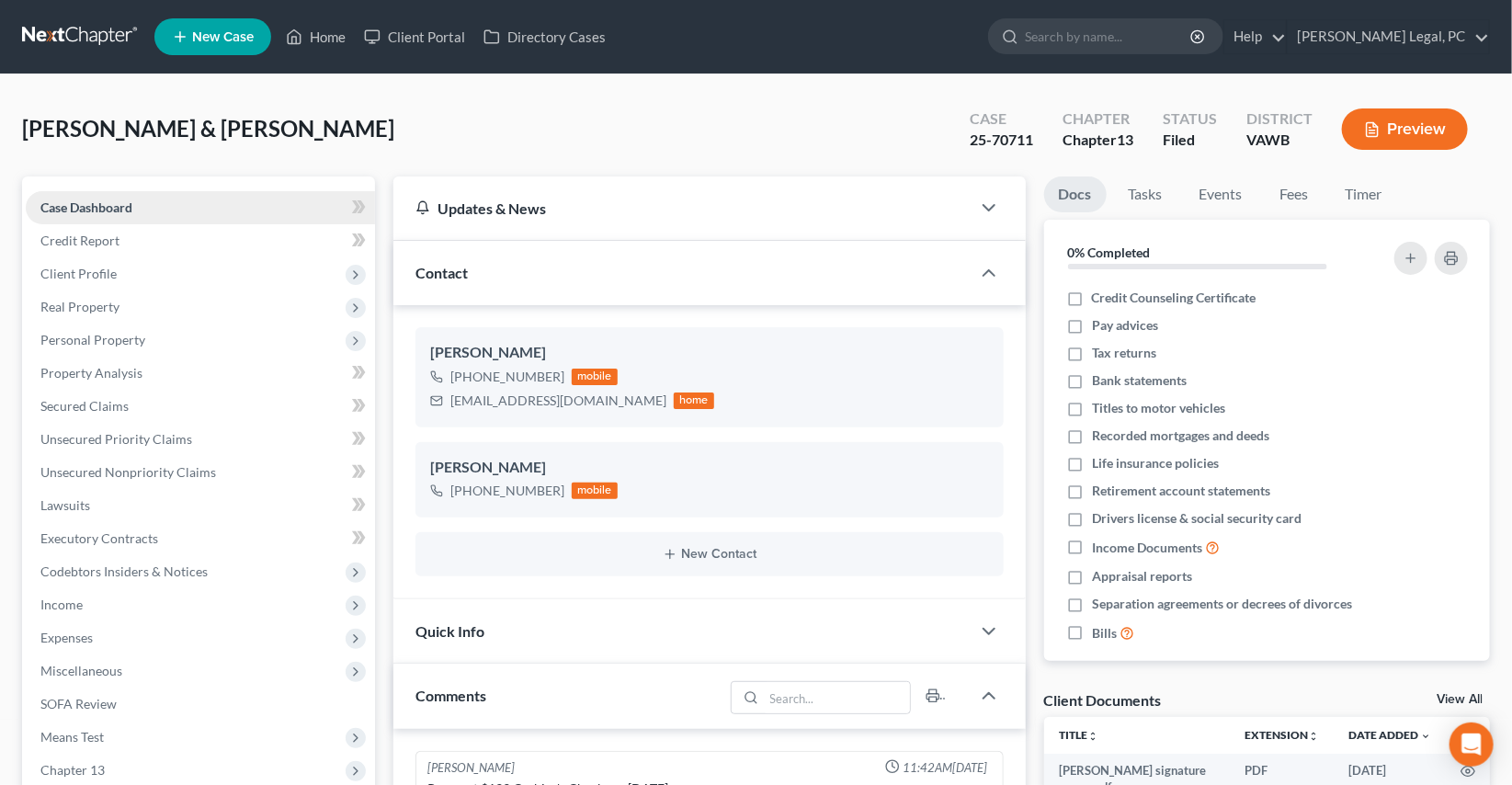
scroll to position [2541, 0]
click at [162, 333] on span "Personal Property" at bounding box center [200, 340] width 349 height 33
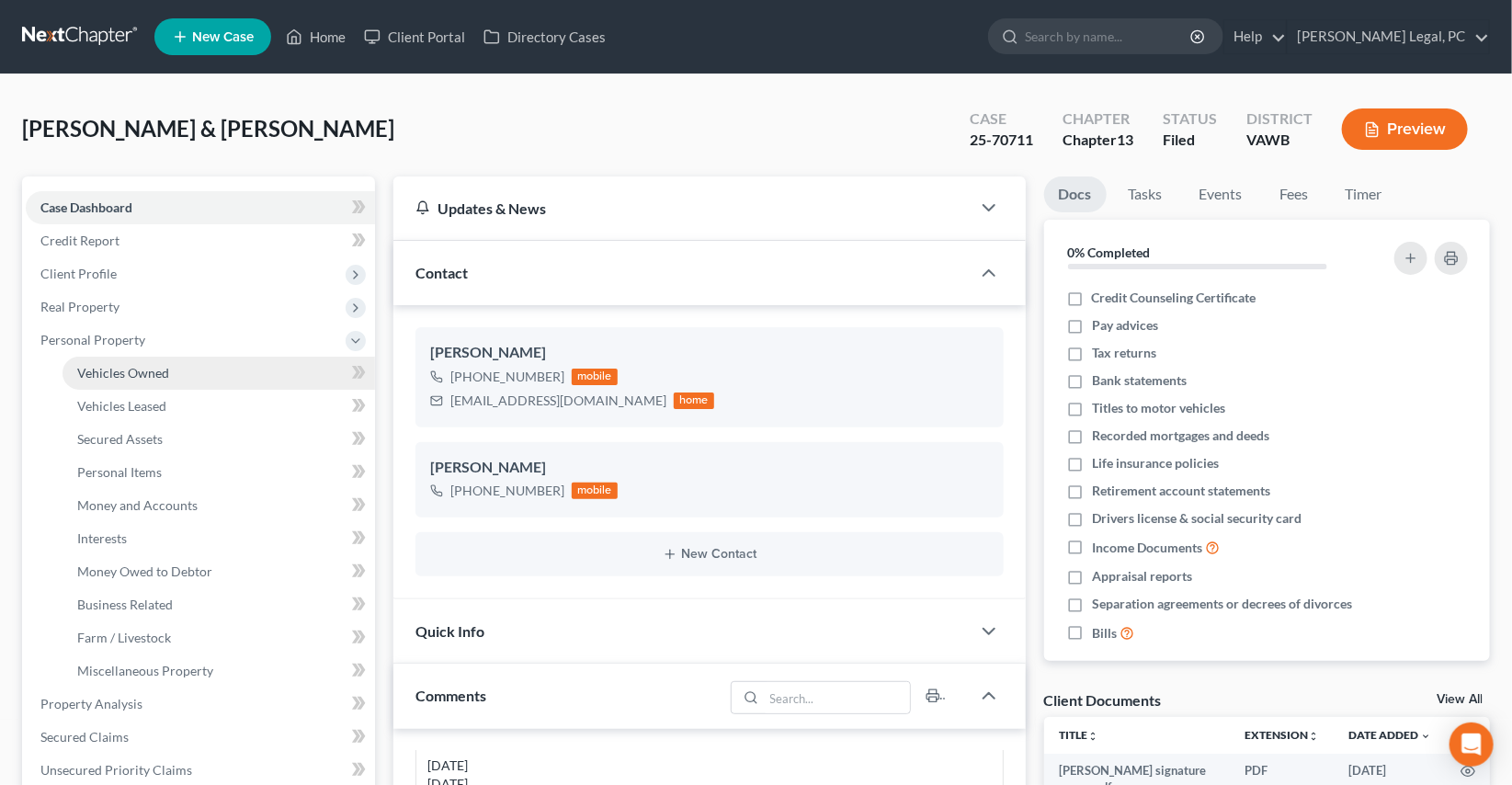
click at [159, 373] on span "Vehicles Owned" at bounding box center [123, 373] width 92 height 16
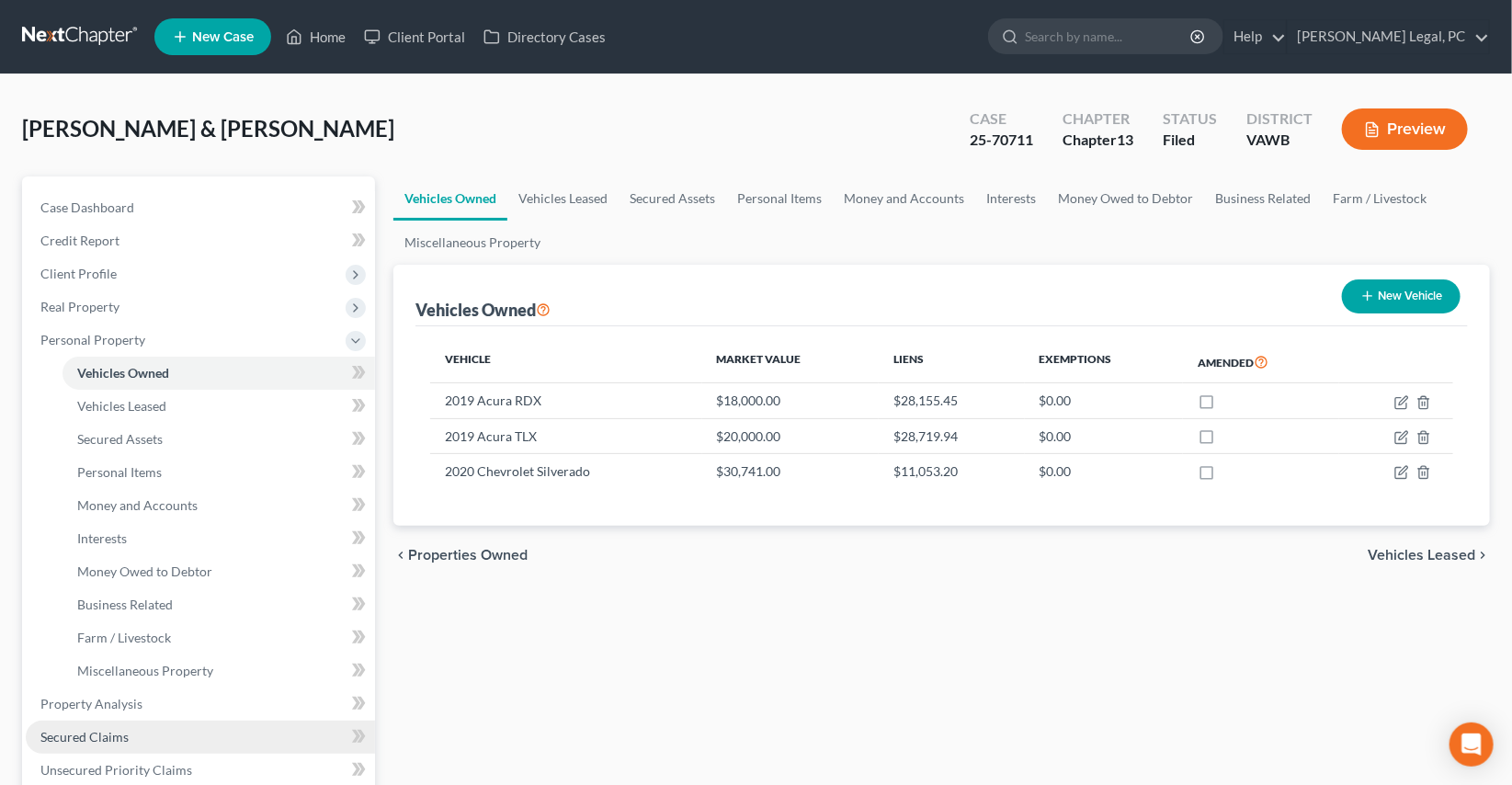
click at [130, 731] on link "Secured Claims" at bounding box center [200, 737] width 349 height 33
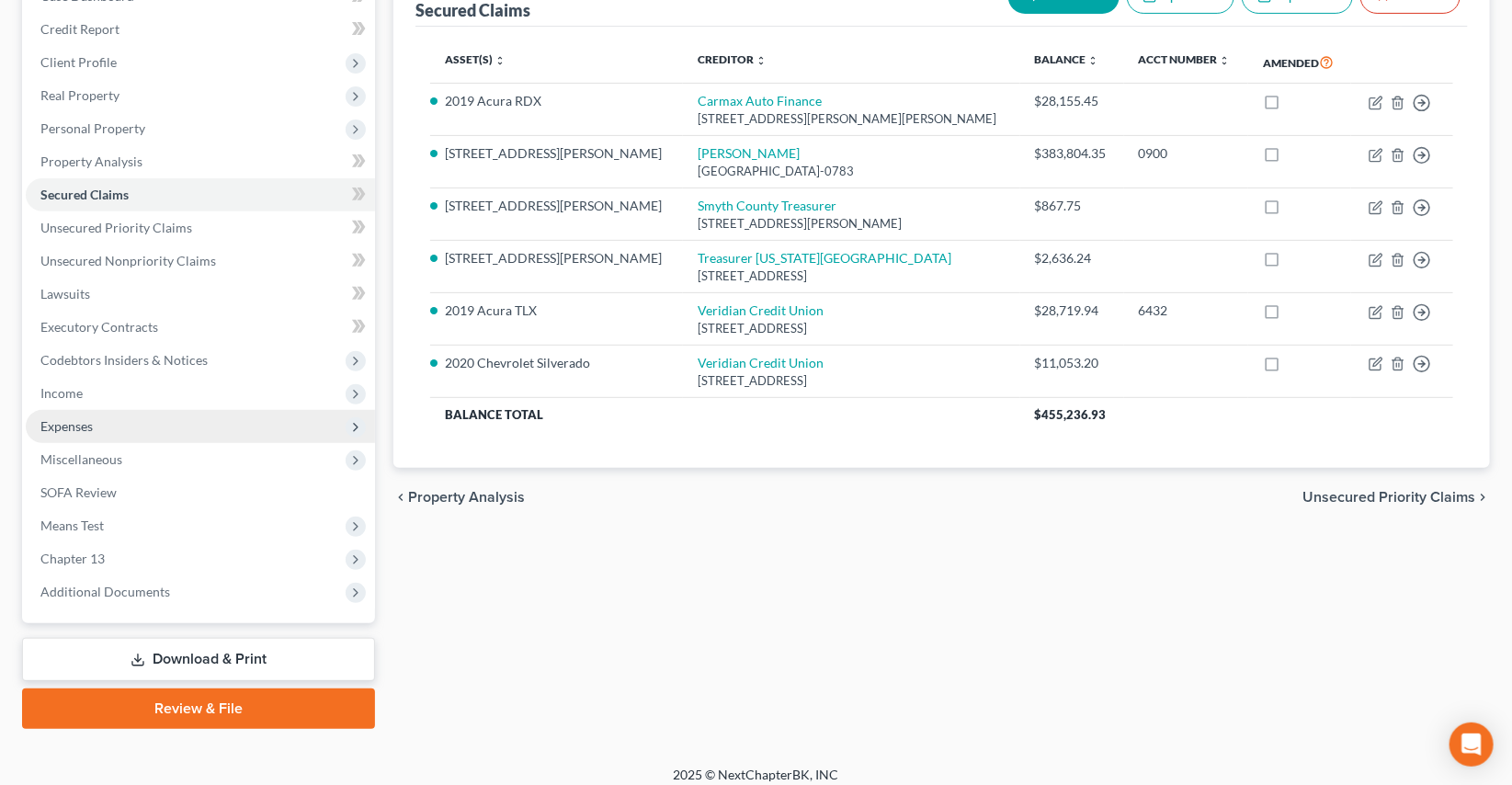
scroll to position [222, 0]
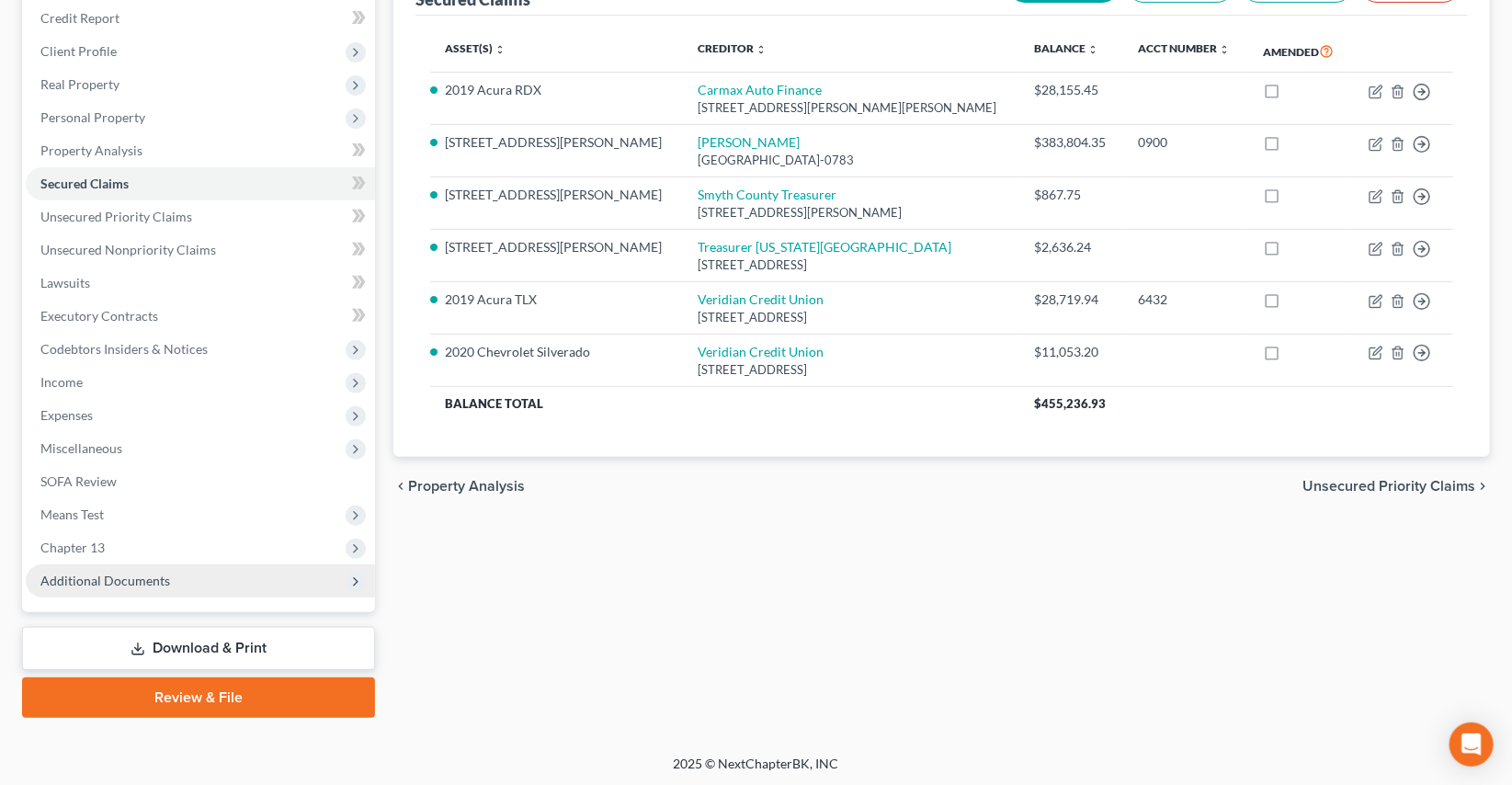
click at [90, 574] on span "Additional Documents" at bounding box center [104, 580] width 130 height 16
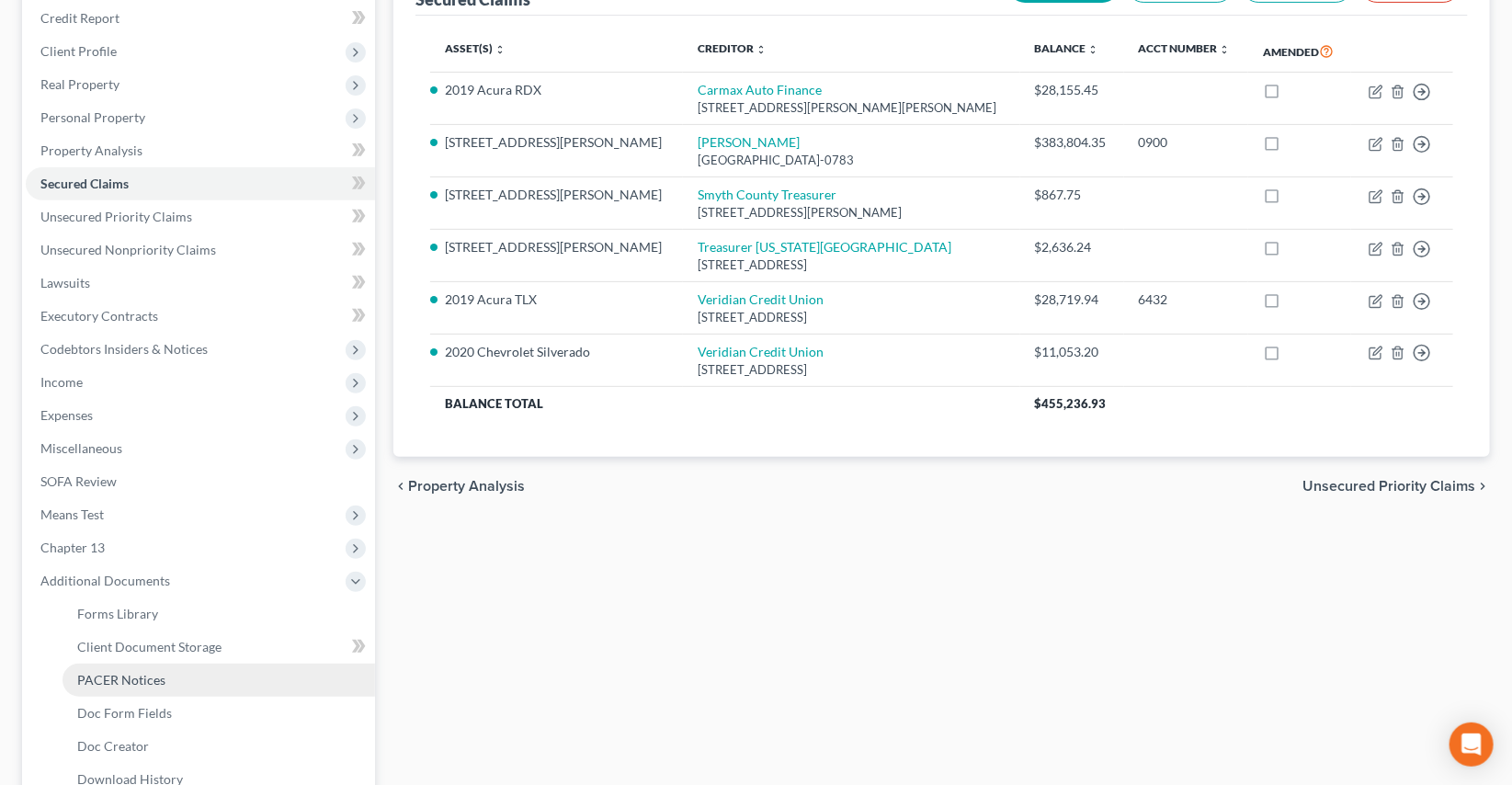
click at [130, 677] on span "PACER Notices" at bounding box center [121, 680] width 89 height 16
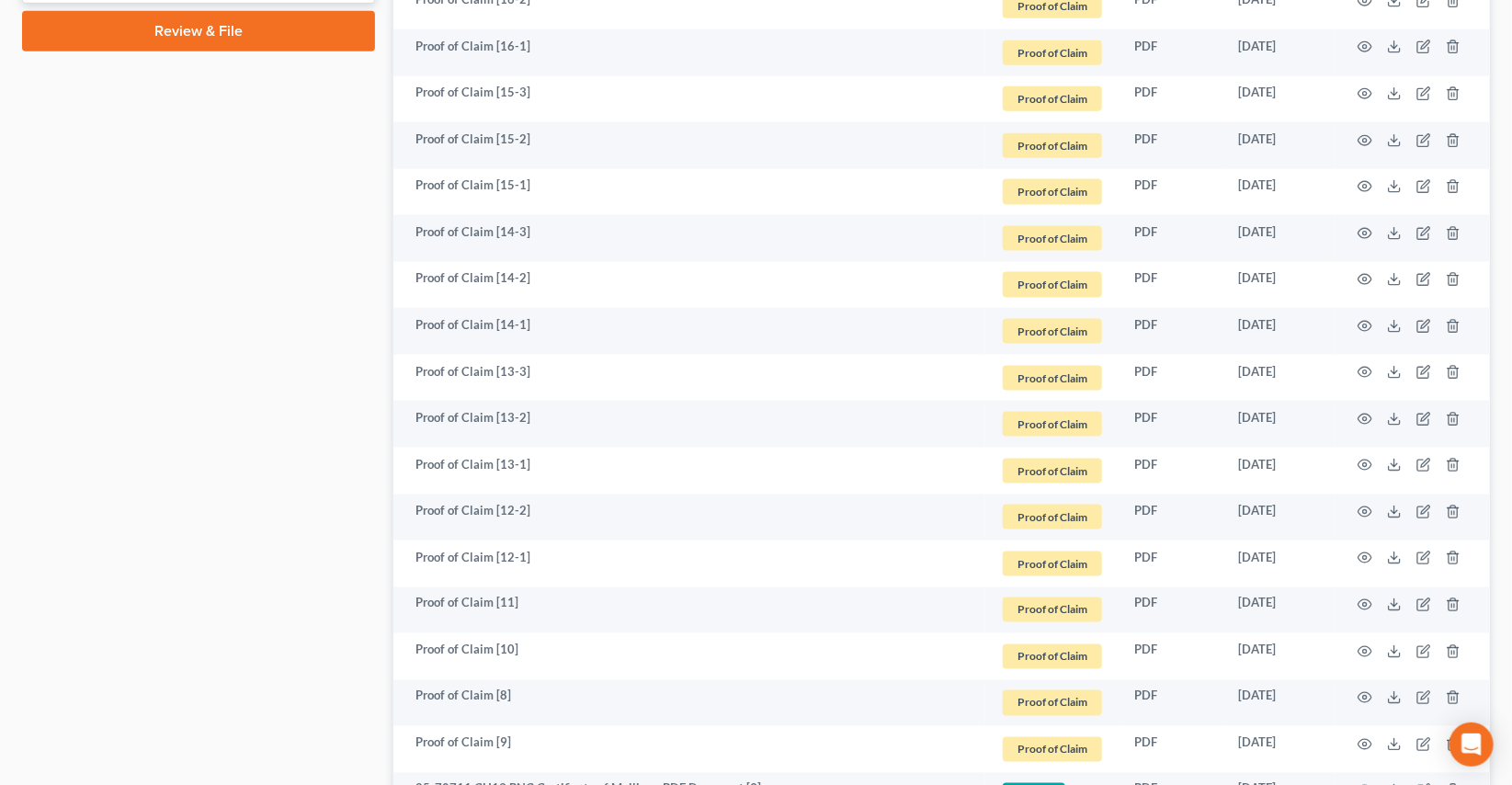
scroll to position [1169, 0]
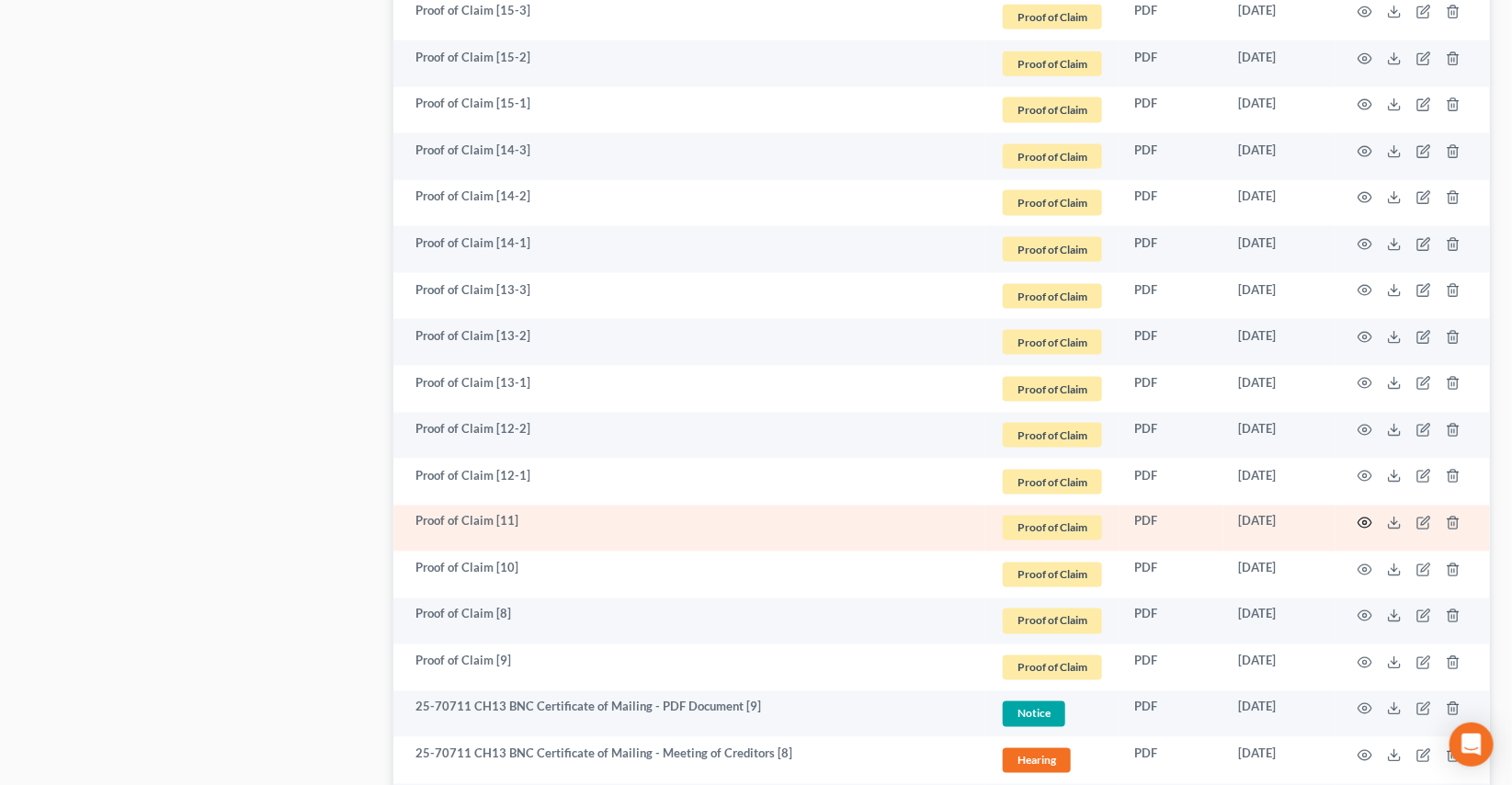
click at [1369, 517] on icon "button" at bounding box center [1365, 523] width 15 height 15
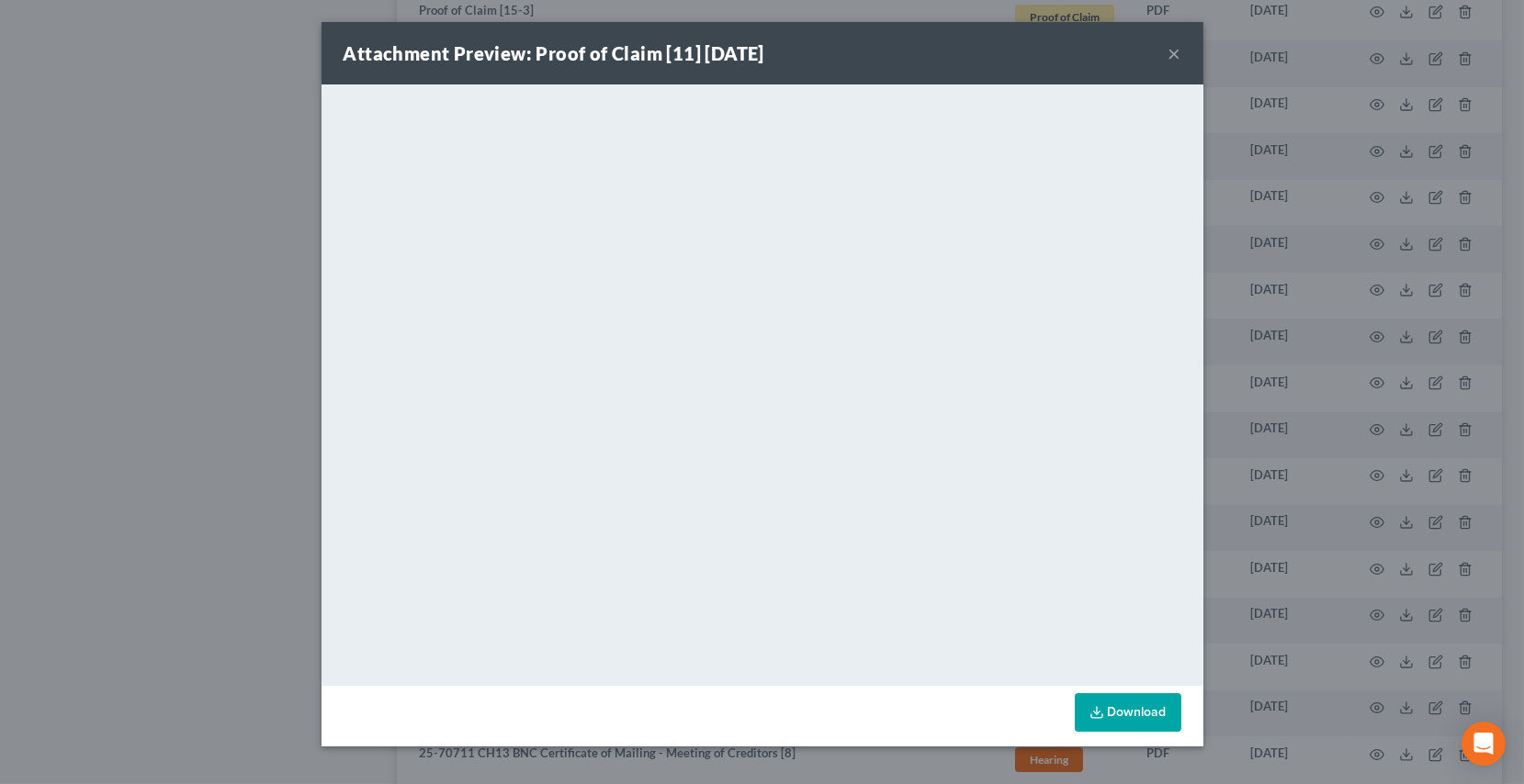
click at [1174, 50] on button "×" at bounding box center [1174, 53] width 13 height 22
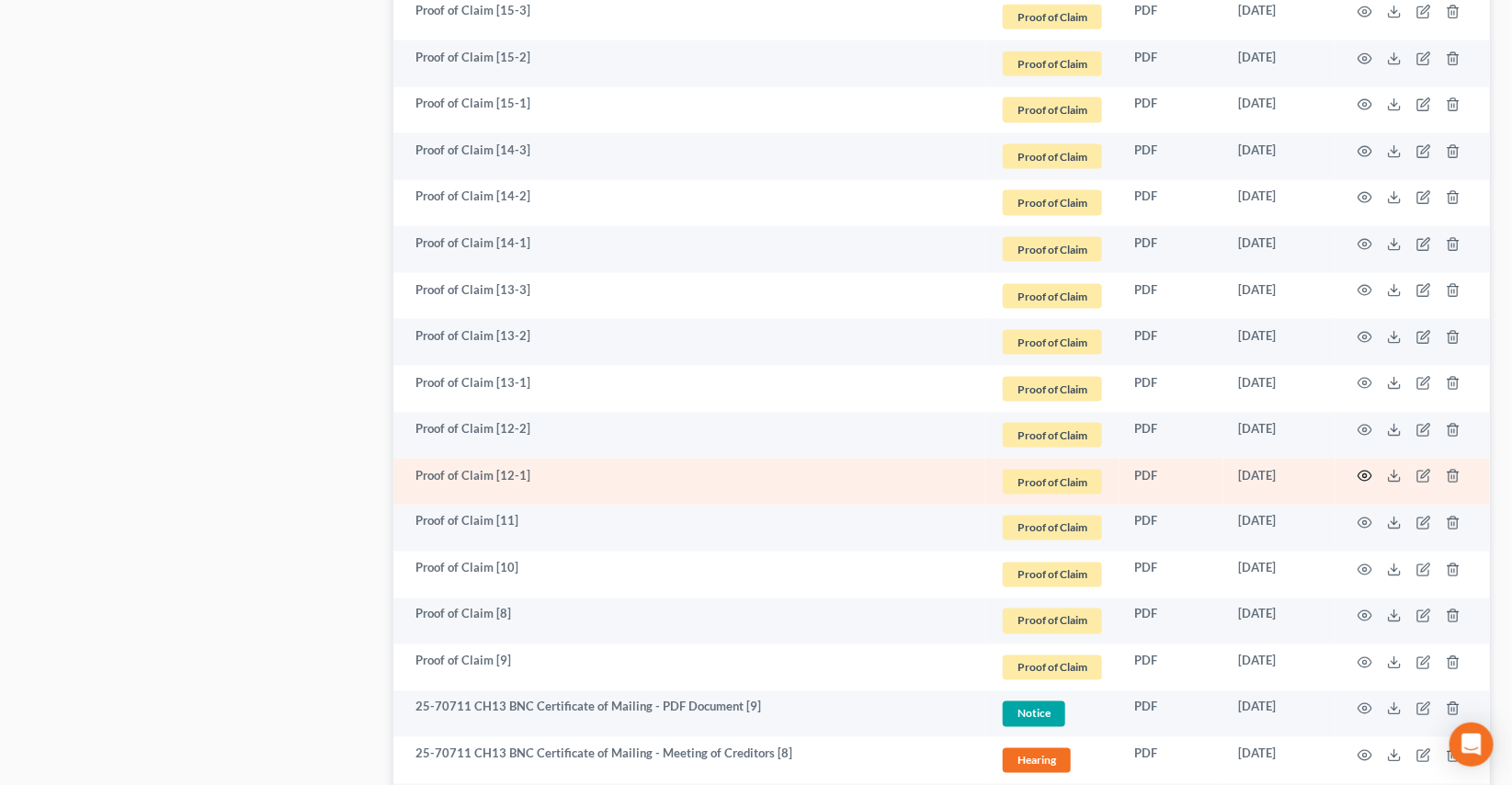
click at [1366, 477] on icon "button" at bounding box center [1365, 476] width 15 height 15
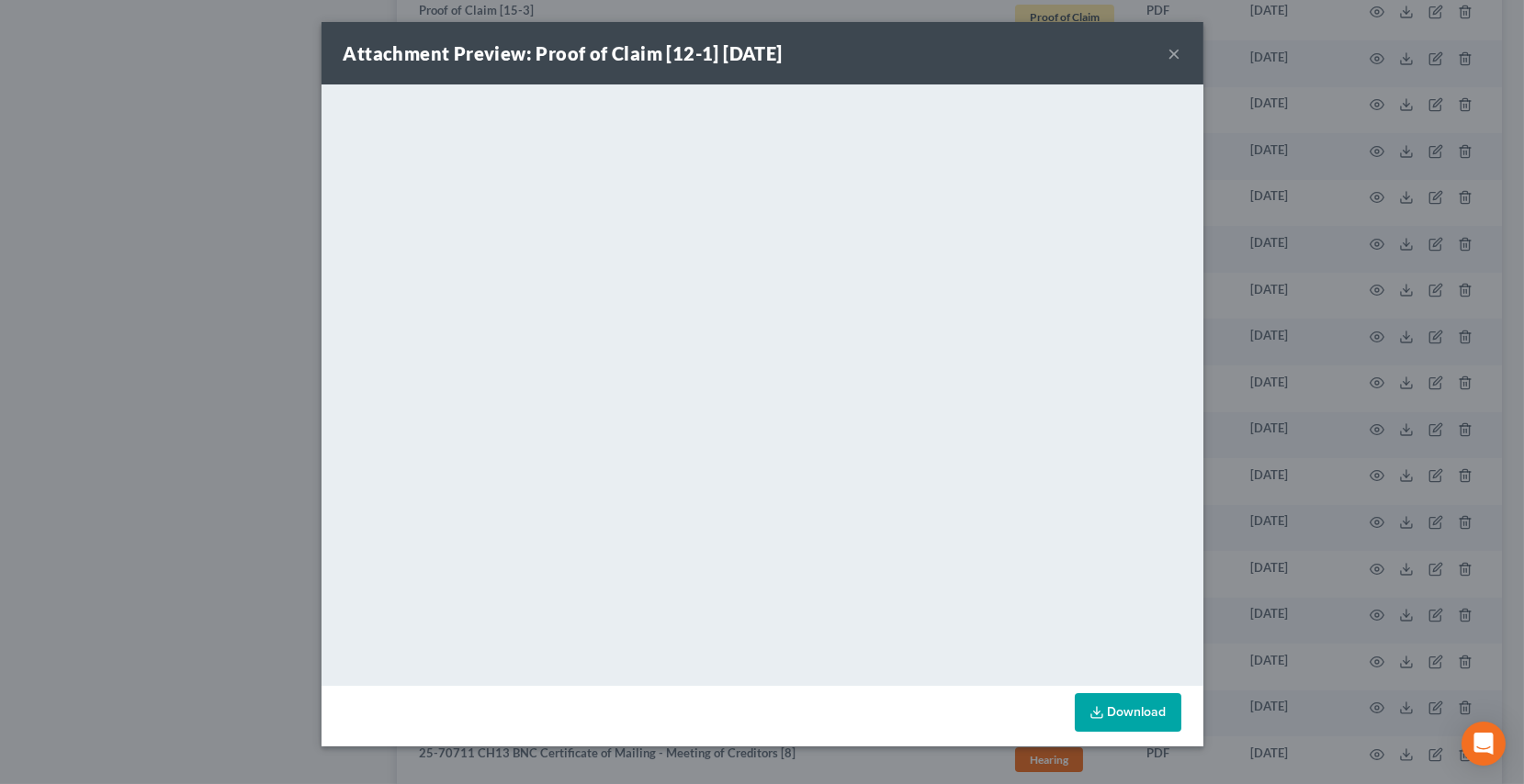
click at [1175, 53] on button "×" at bounding box center [1174, 53] width 13 height 22
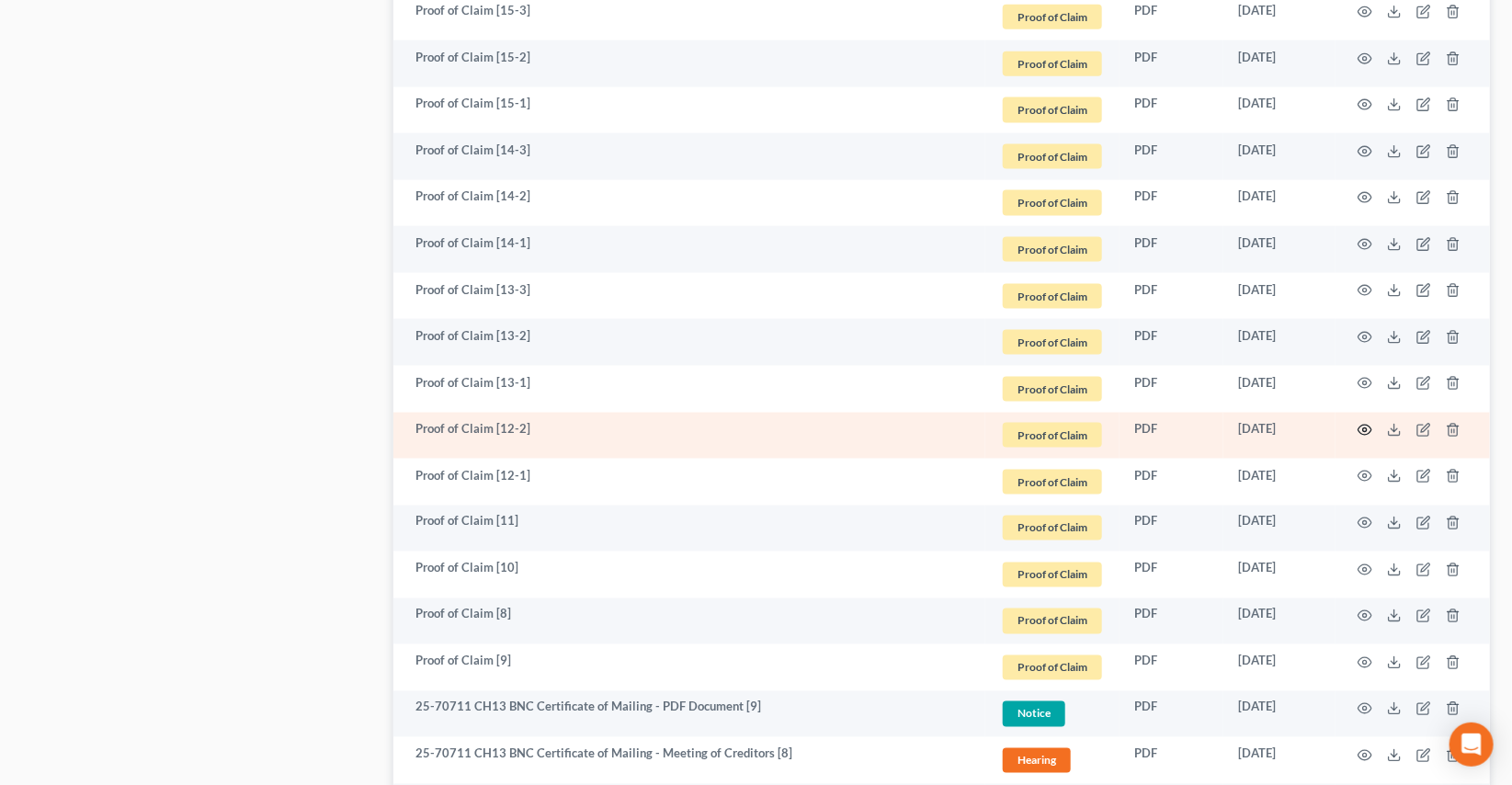
click at [1370, 426] on icon "button" at bounding box center [1366, 431] width 14 height 10
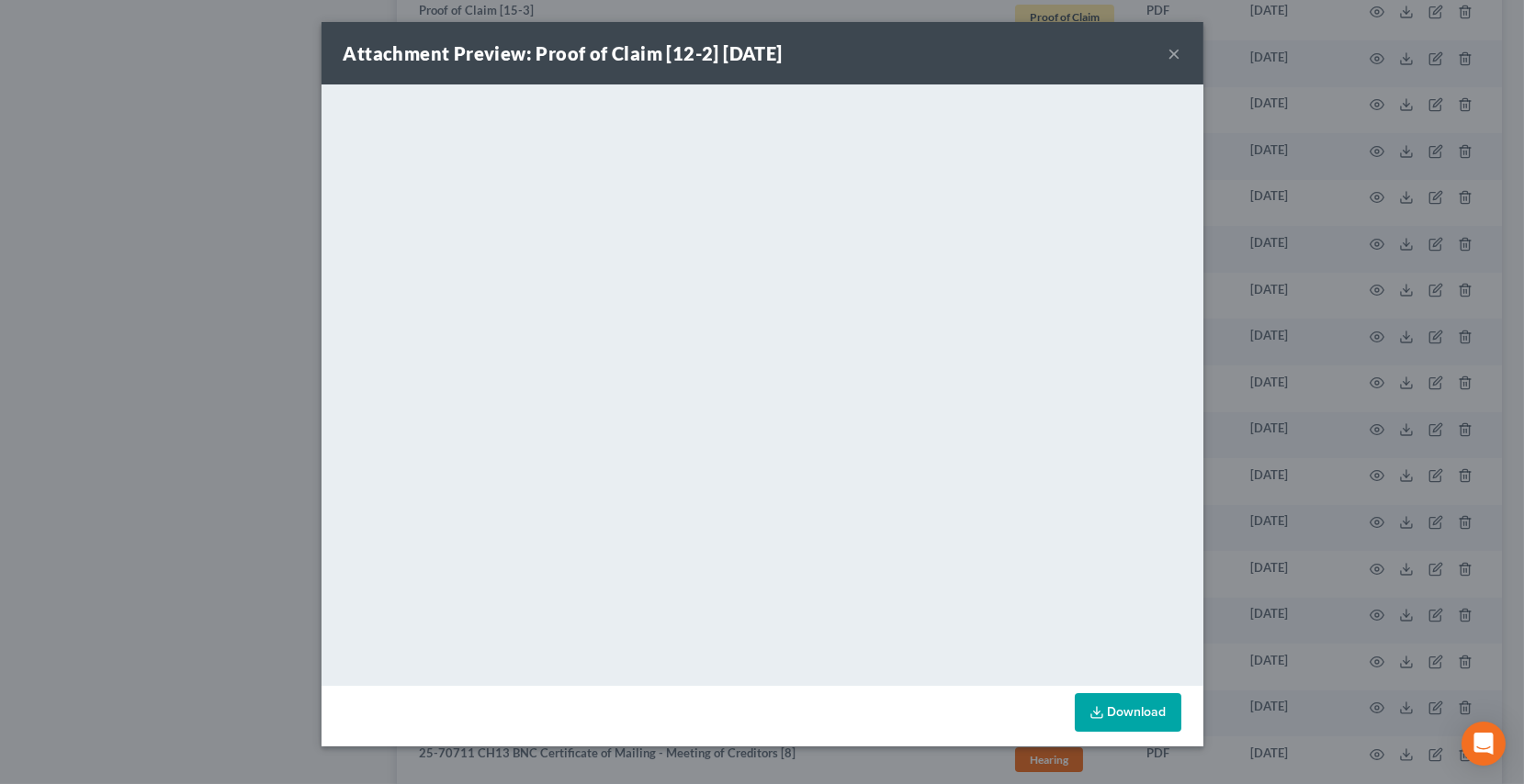
click at [1170, 55] on button "×" at bounding box center [1174, 53] width 13 height 22
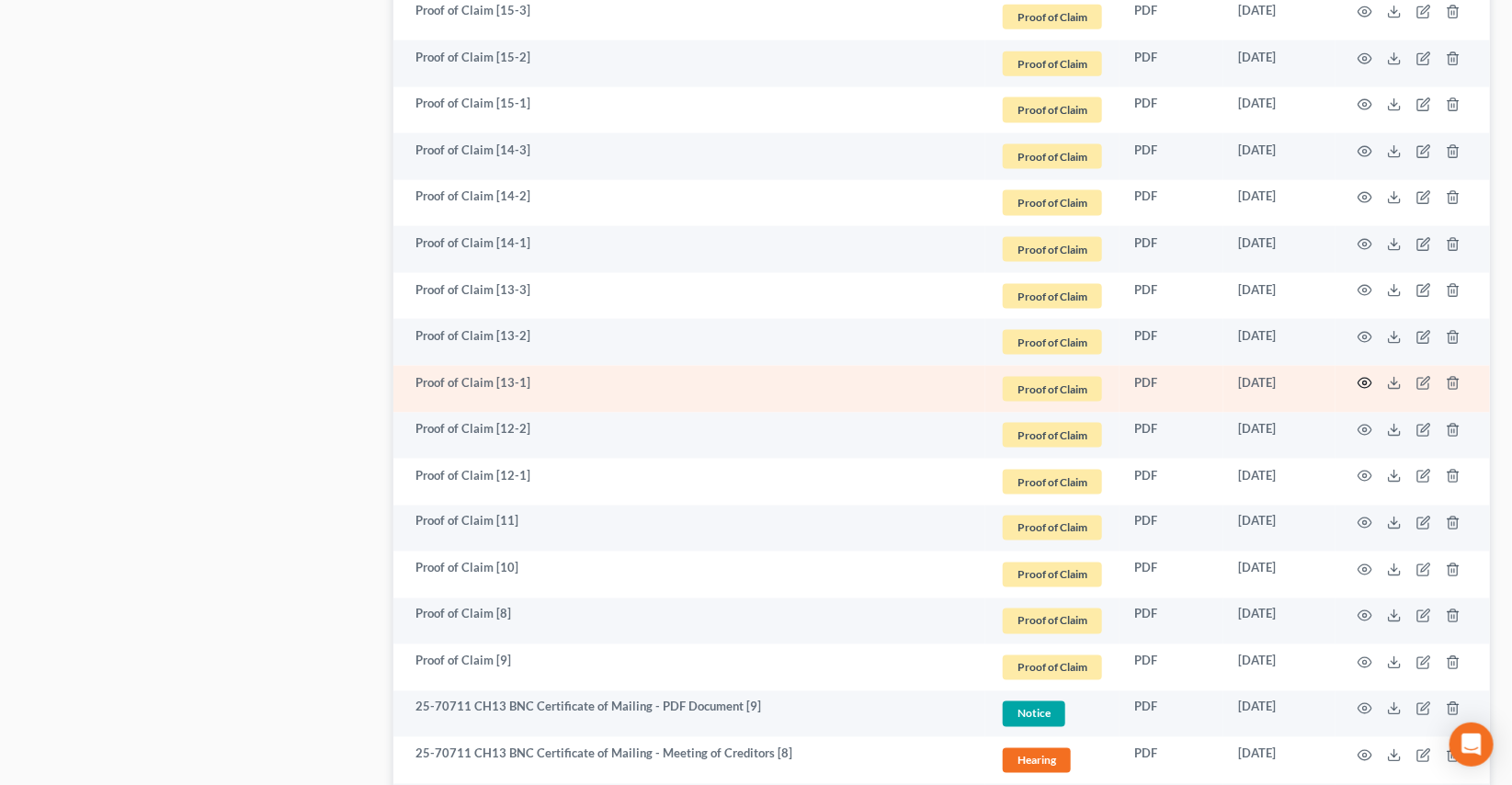
click at [1368, 384] on icon "button" at bounding box center [1365, 383] width 15 height 15
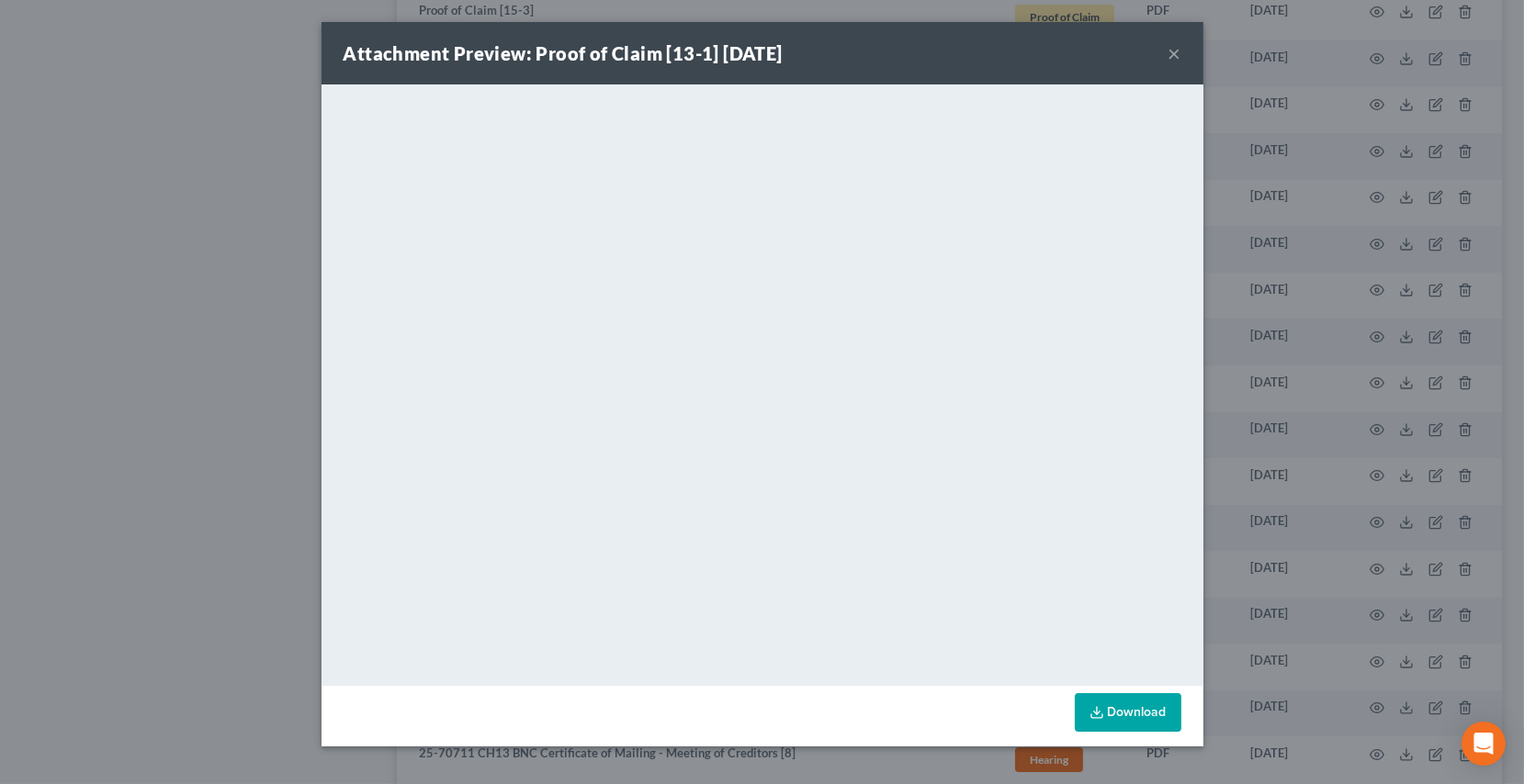
click at [1172, 56] on button "×" at bounding box center [1174, 53] width 13 height 22
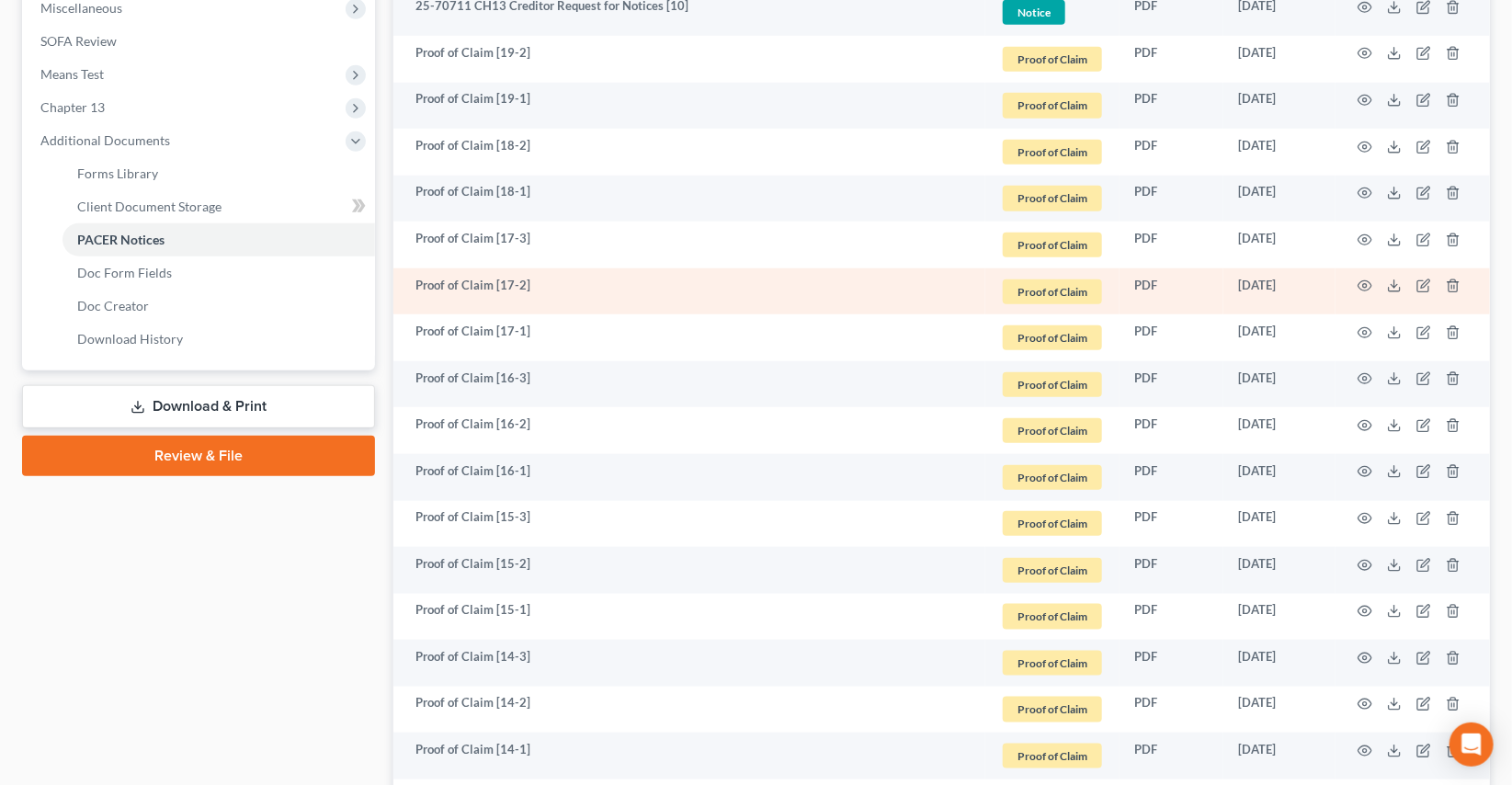
scroll to position [585, 0]
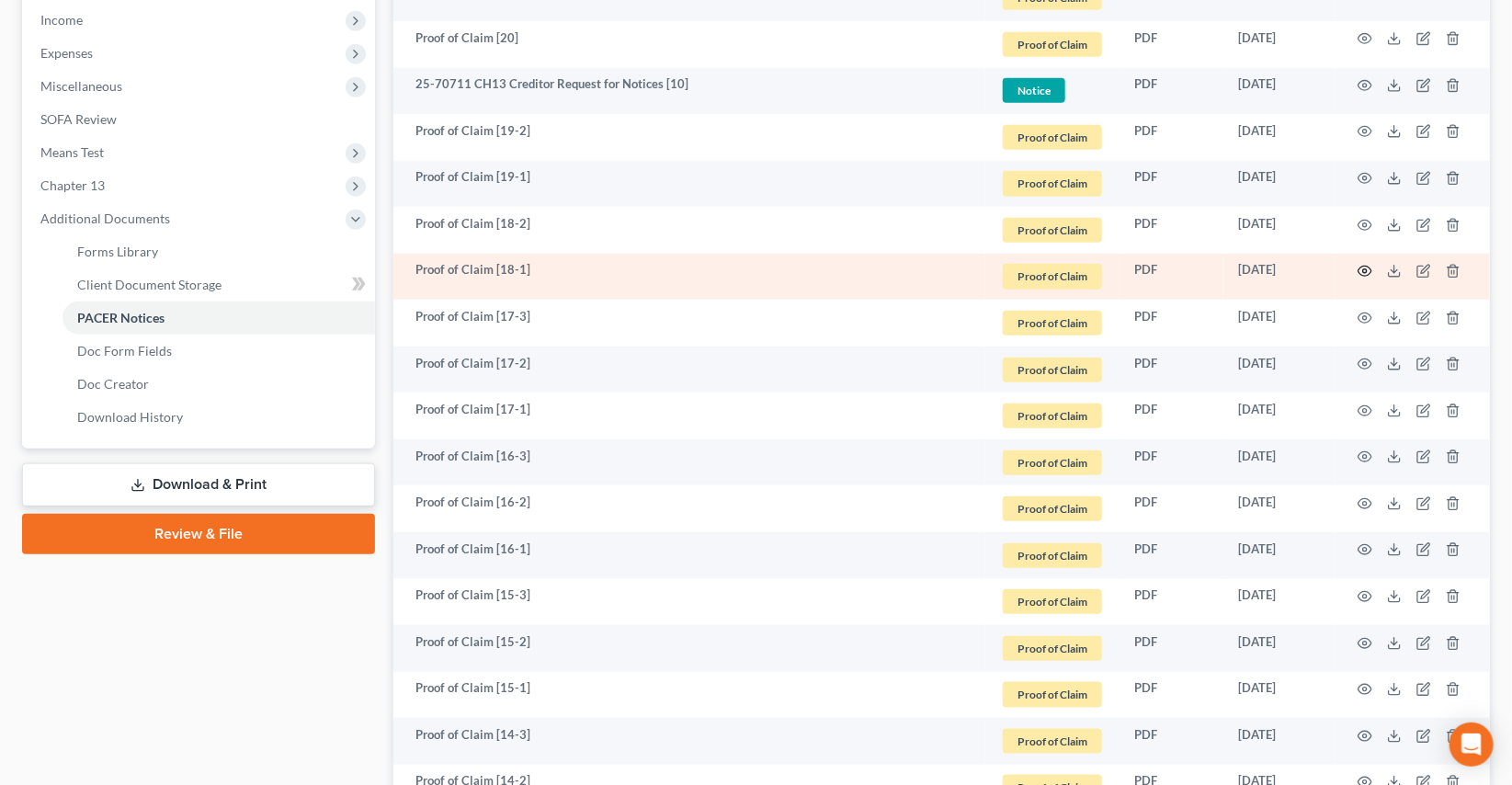
click at [1367, 274] on icon "button" at bounding box center [1365, 271] width 15 height 15
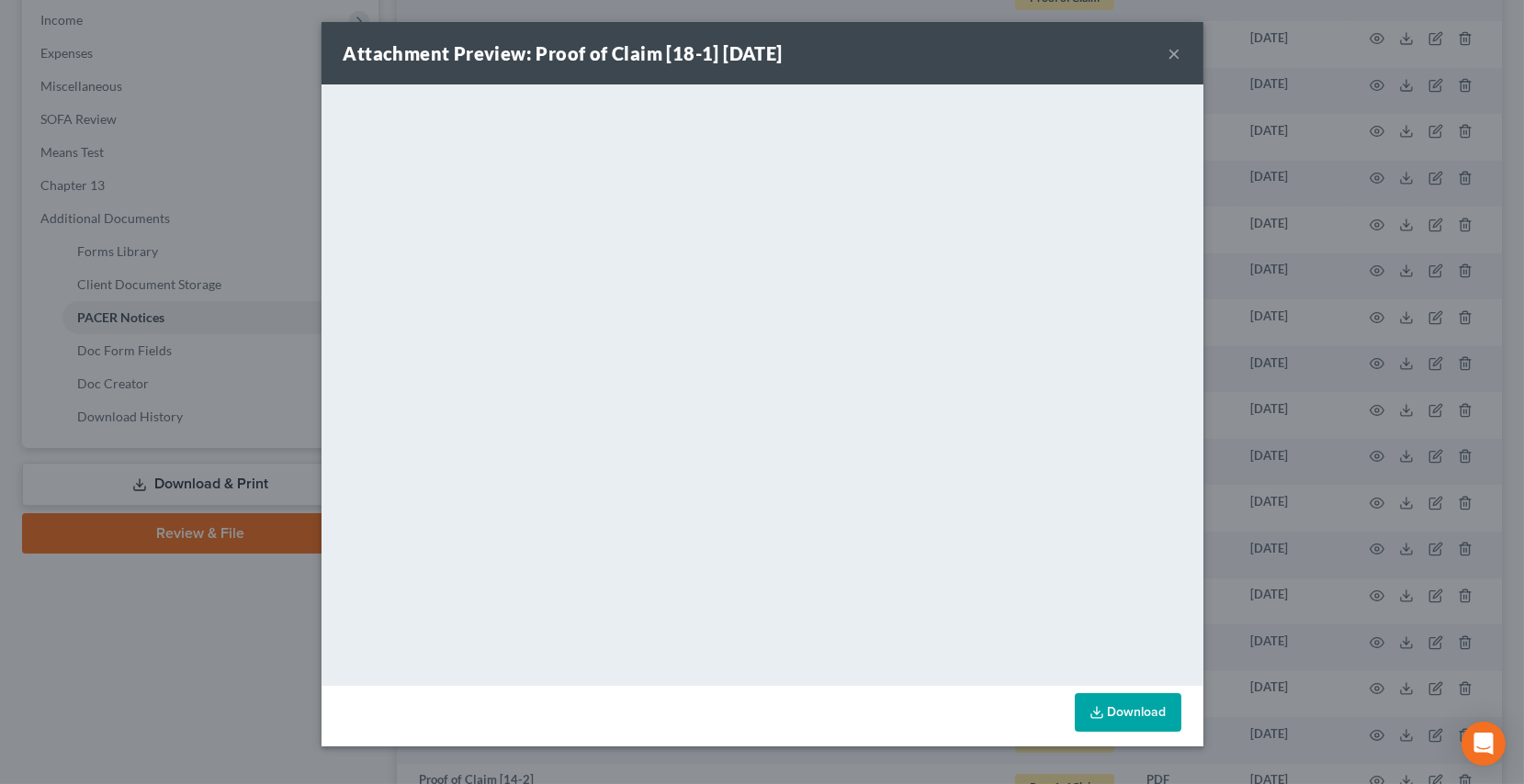
click at [1168, 55] on button "×" at bounding box center [1174, 53] width 13 height 22
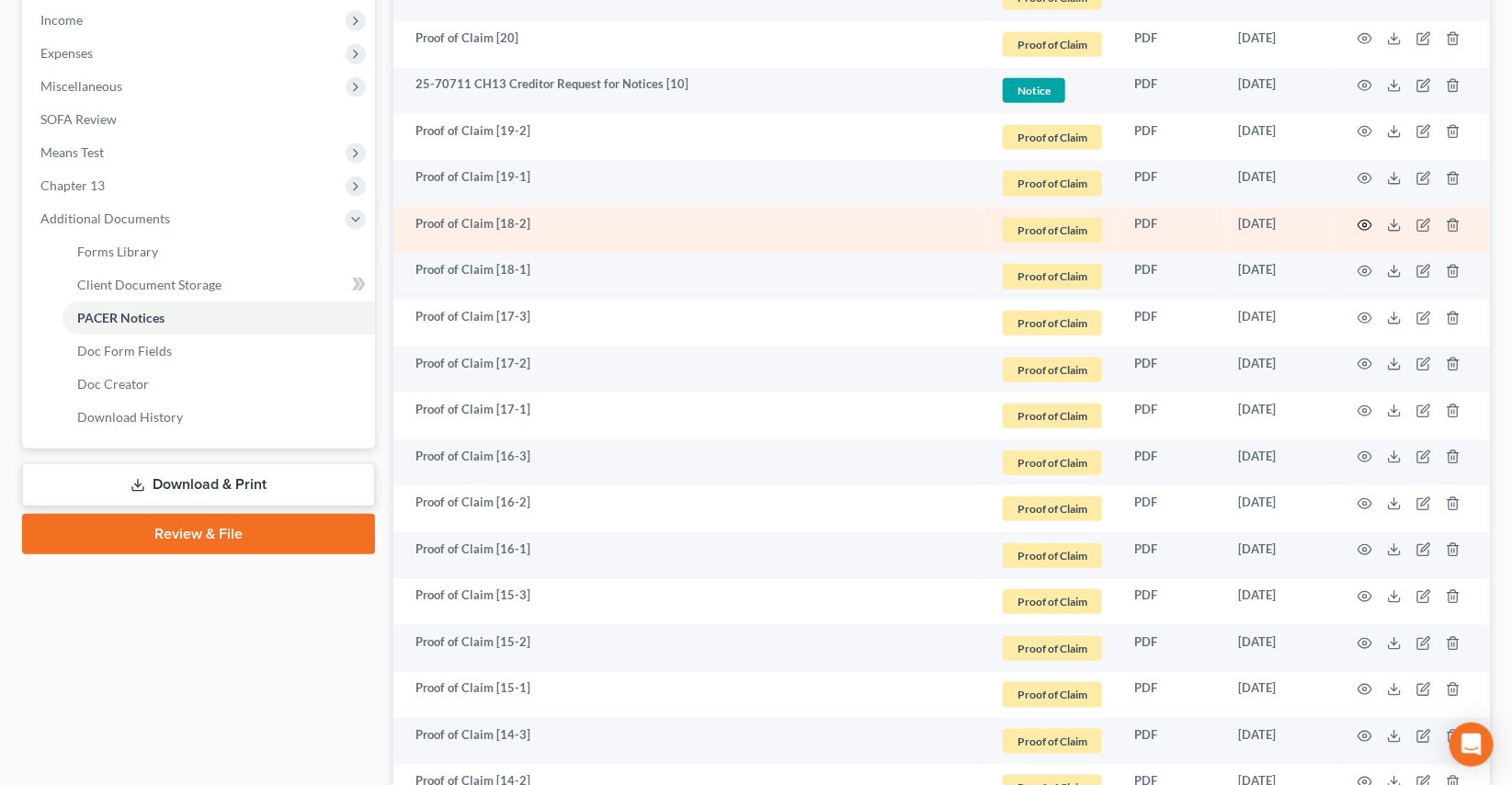
click at [1362, 224] on icon "button" at bounding box center [1365, 224] width 15 height 15
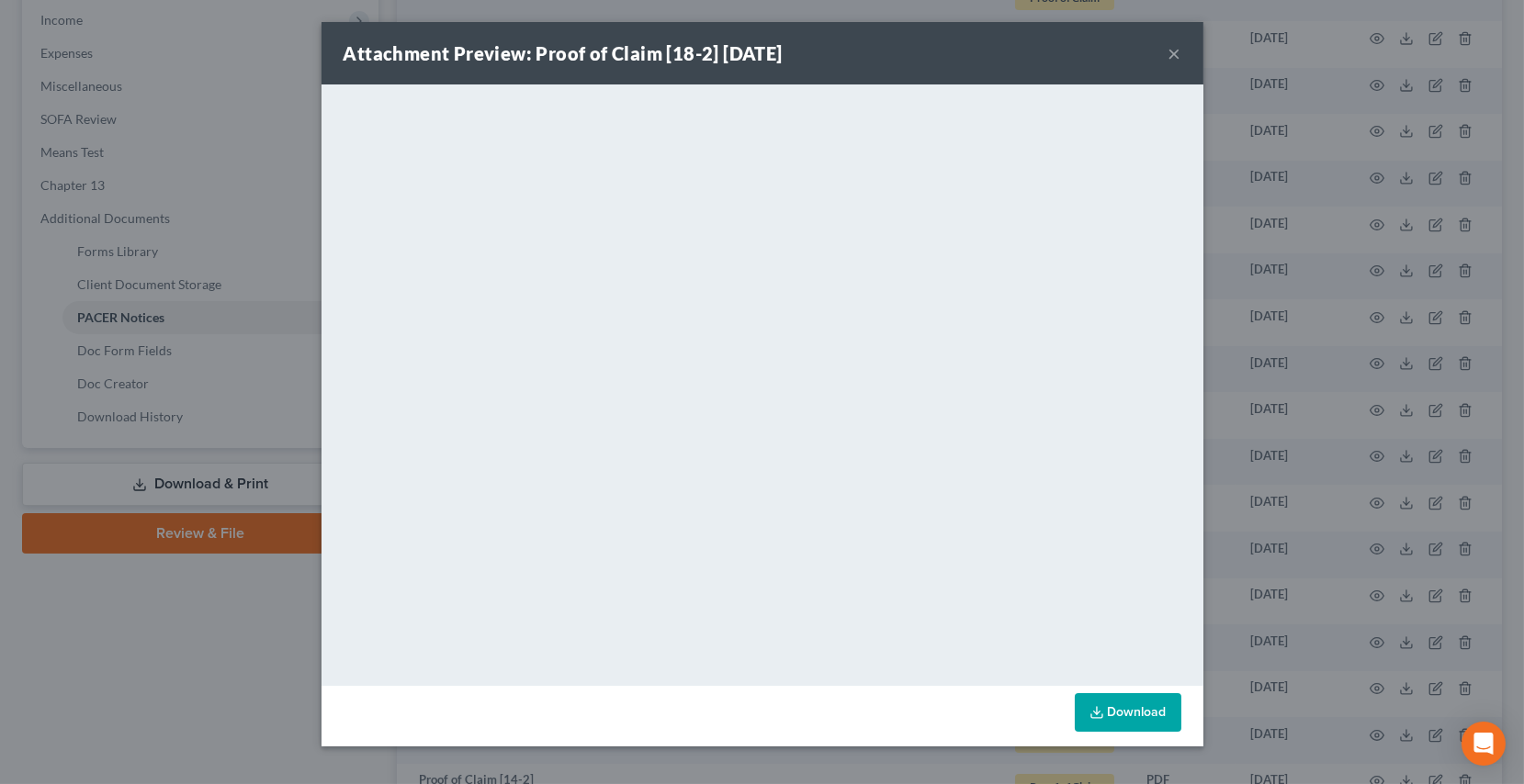
click at [1184, 49] on div "Attachment Preview: Proof of Claim [18-2] 08/15/2025 ×" at bounding box center [762, 54] width 882 height 62
click at [1176, 43] on button "×" at bounding box center [1174, 53] width 13 height 22
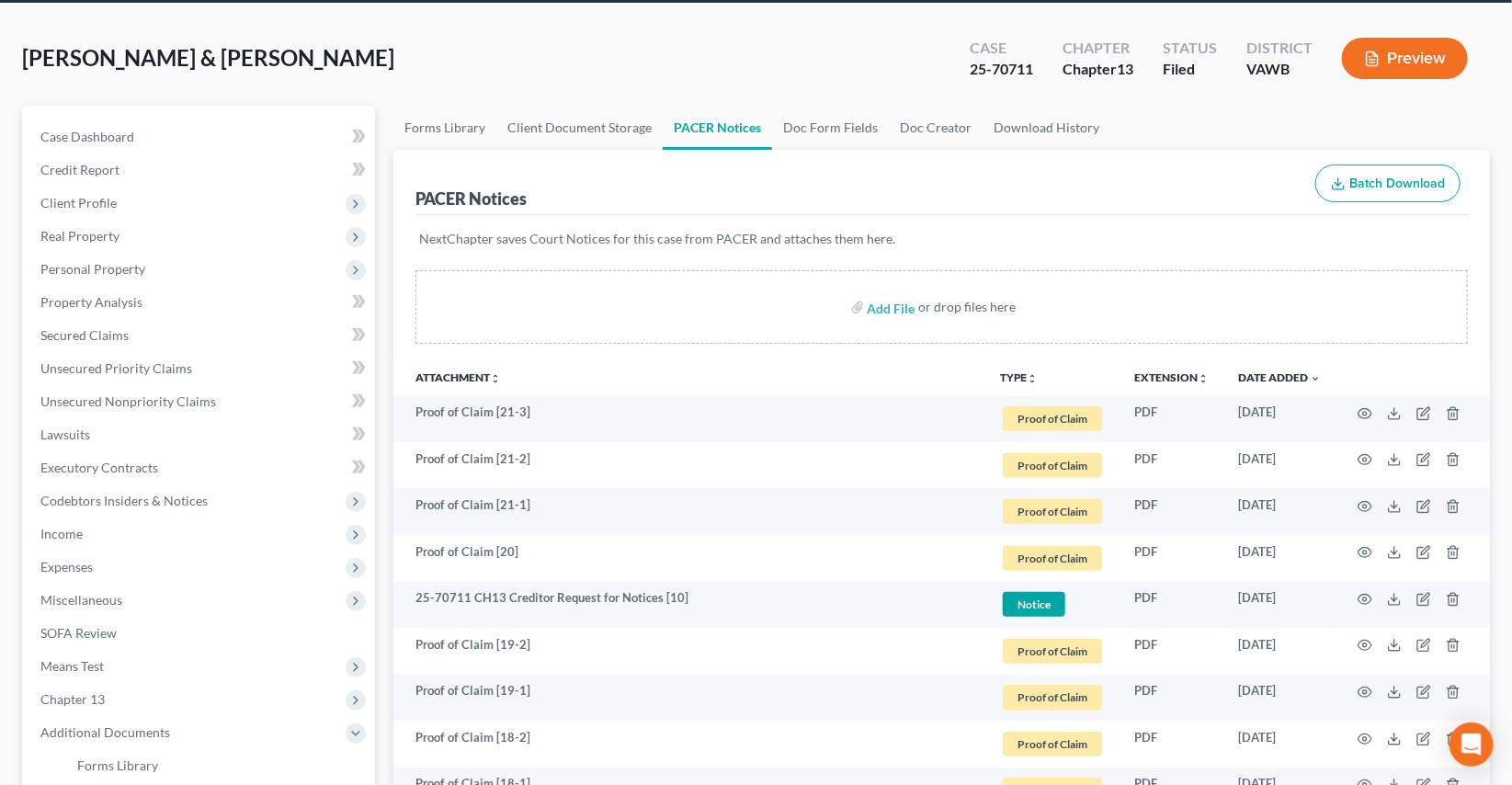
scroll to position [0, 0]
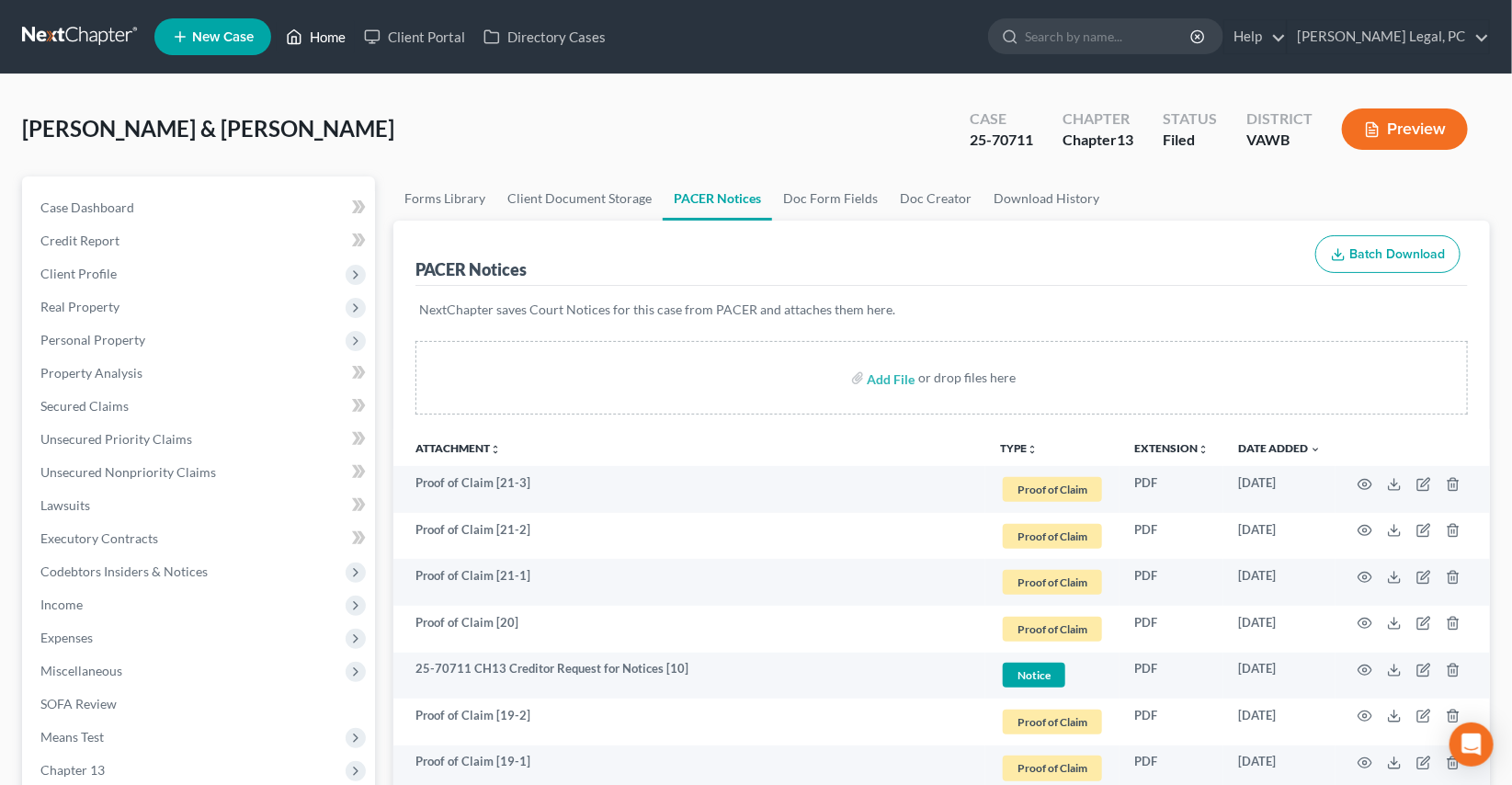
click at [322, 26] on link "Home" at bounding box center [316, 37] width 78 height 33
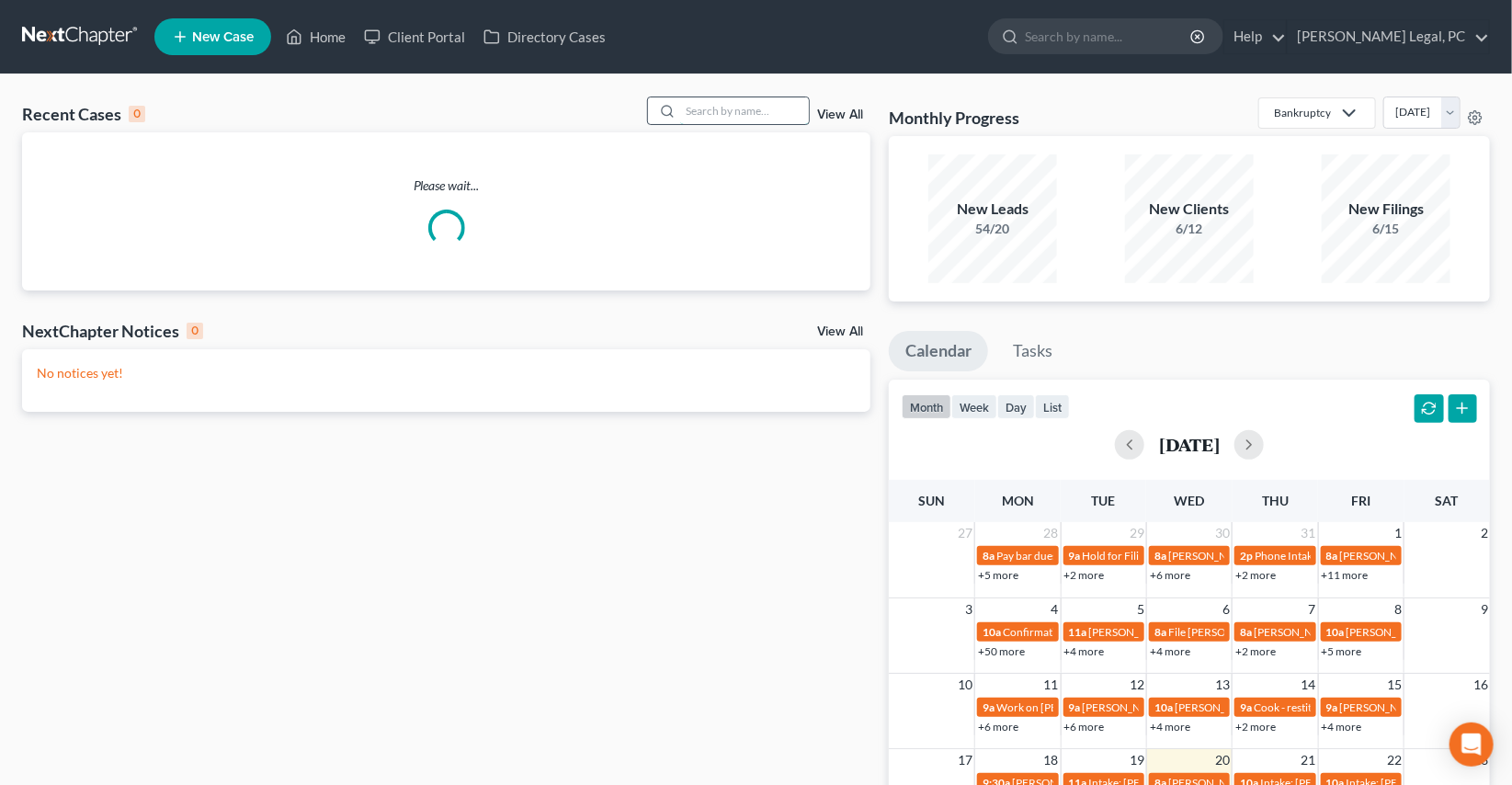
click at [736, 102] on input "search" at bounding box center [745, 110] width 129 height 26
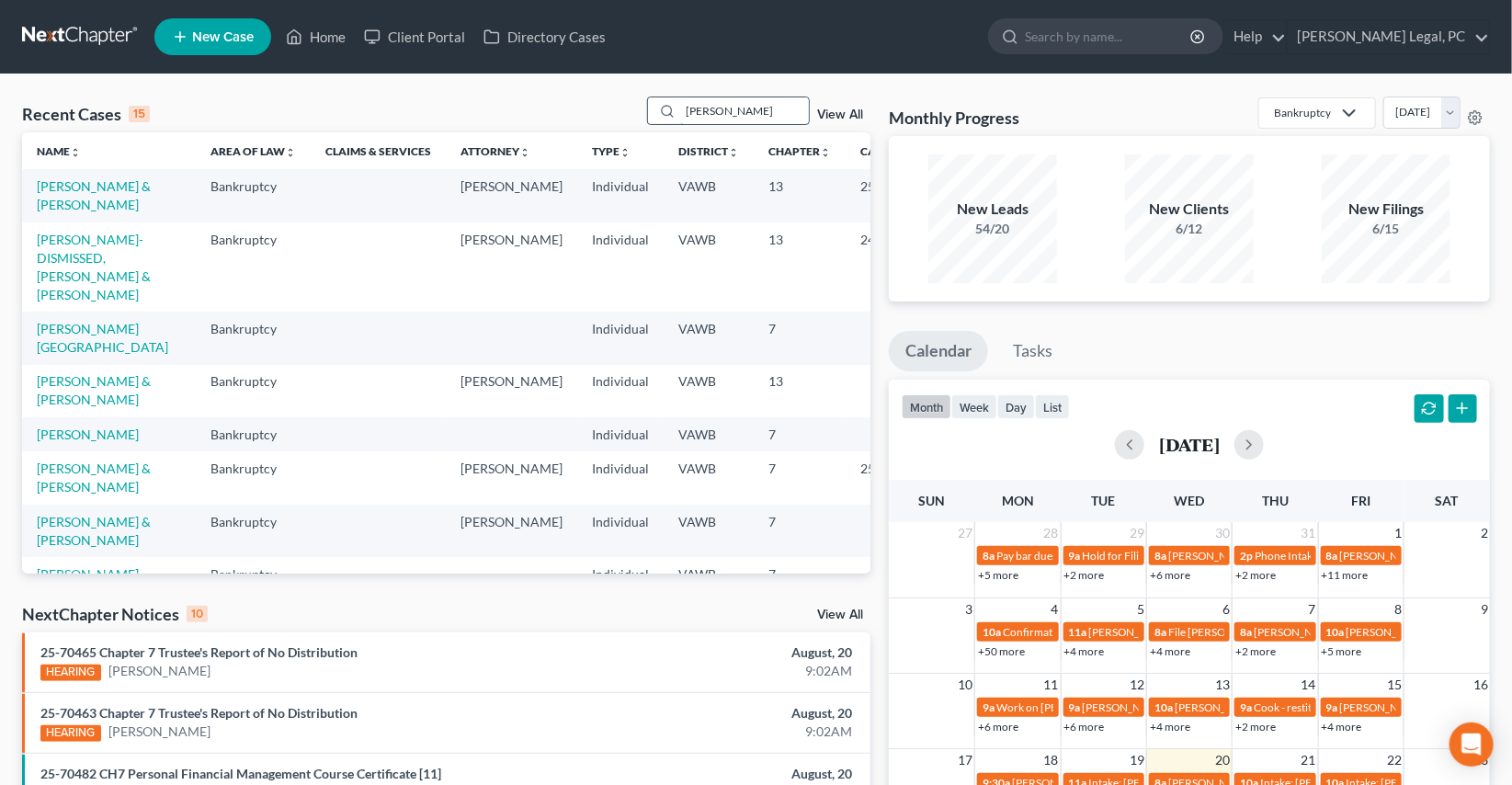
type input "yates"
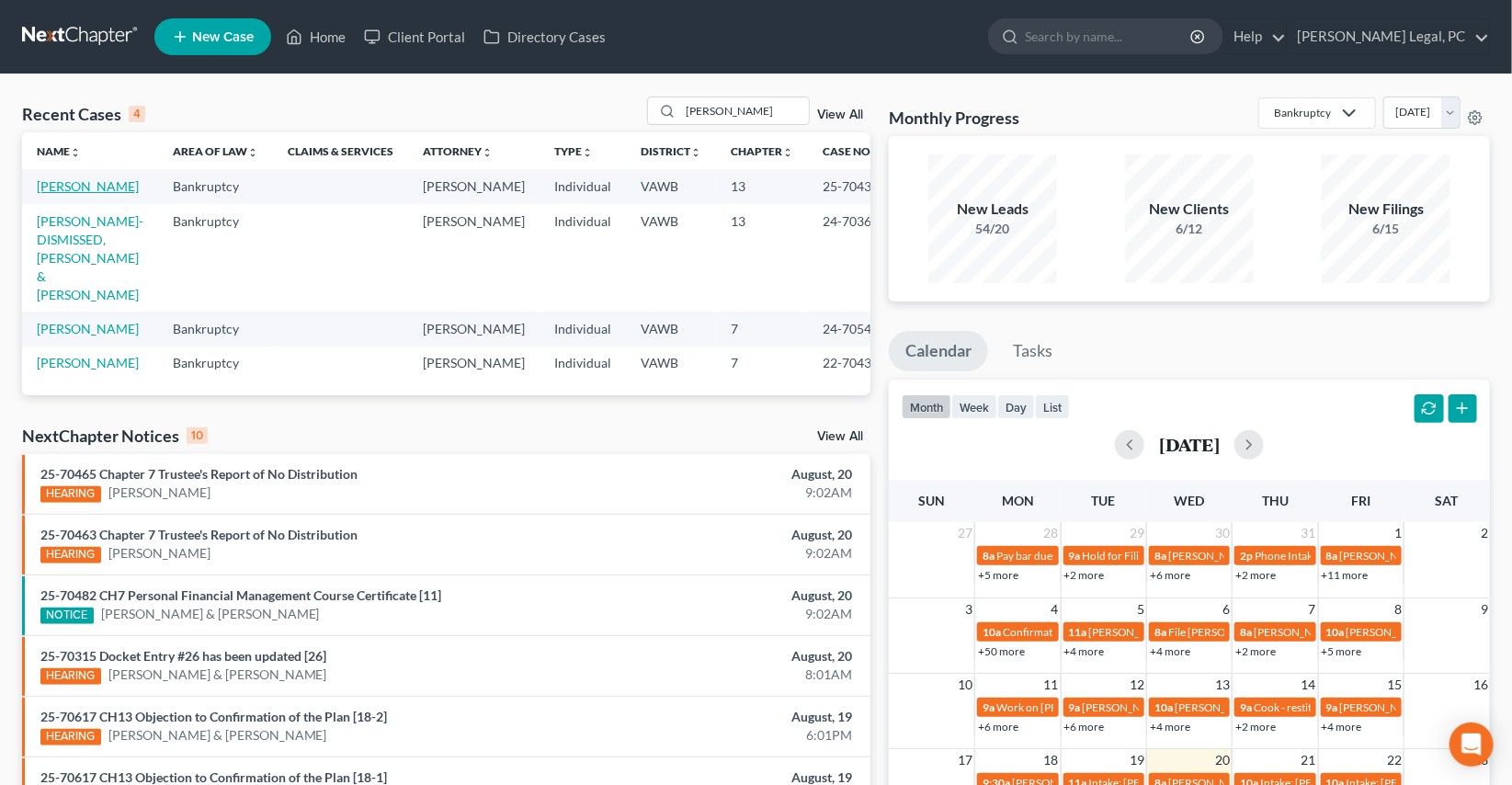
click at [85, 186] on link "[PERSON_NAME]" at bounding box center [88, 186] width 102 height 16
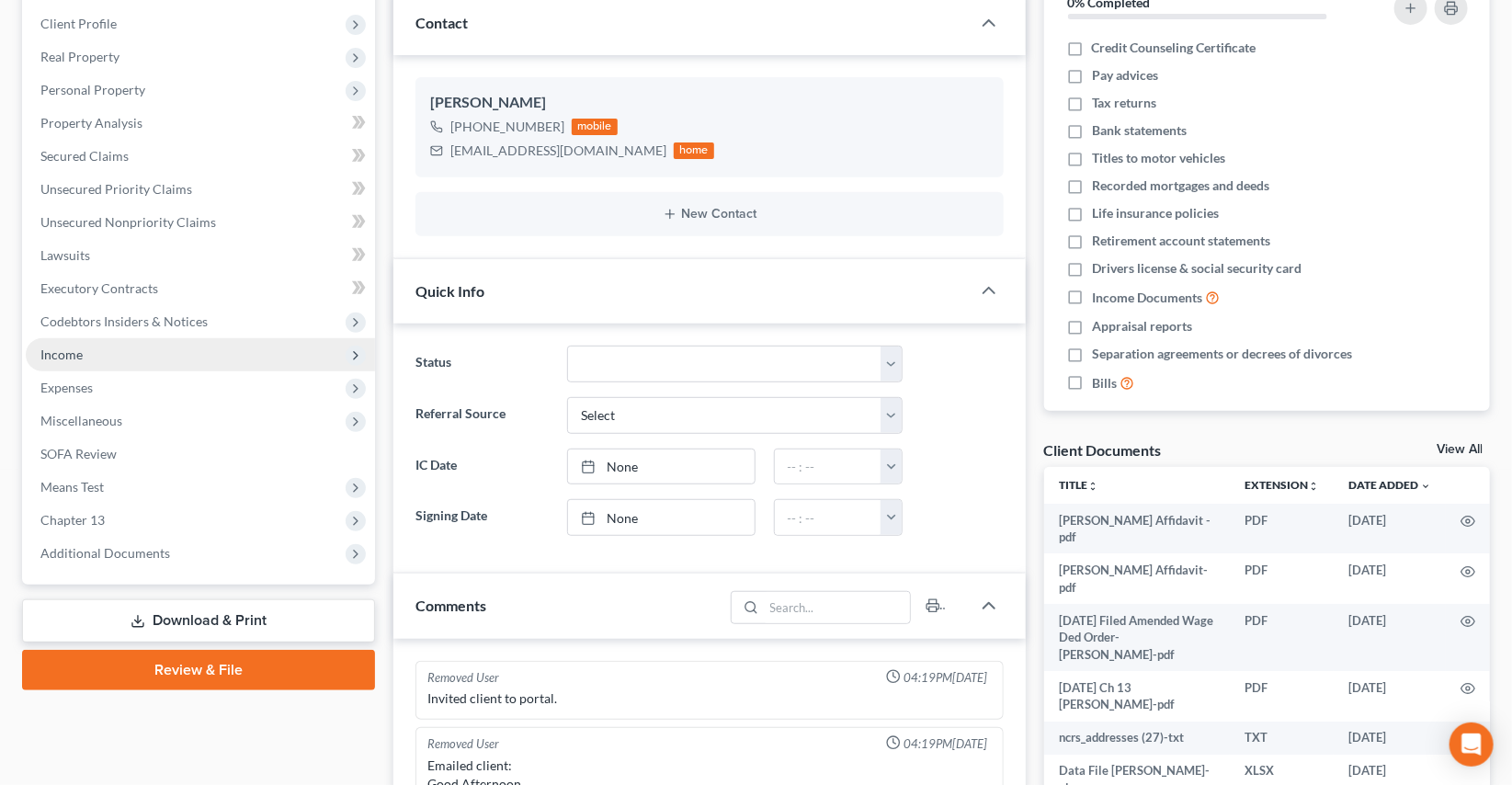
scroll to position [2097, 0]
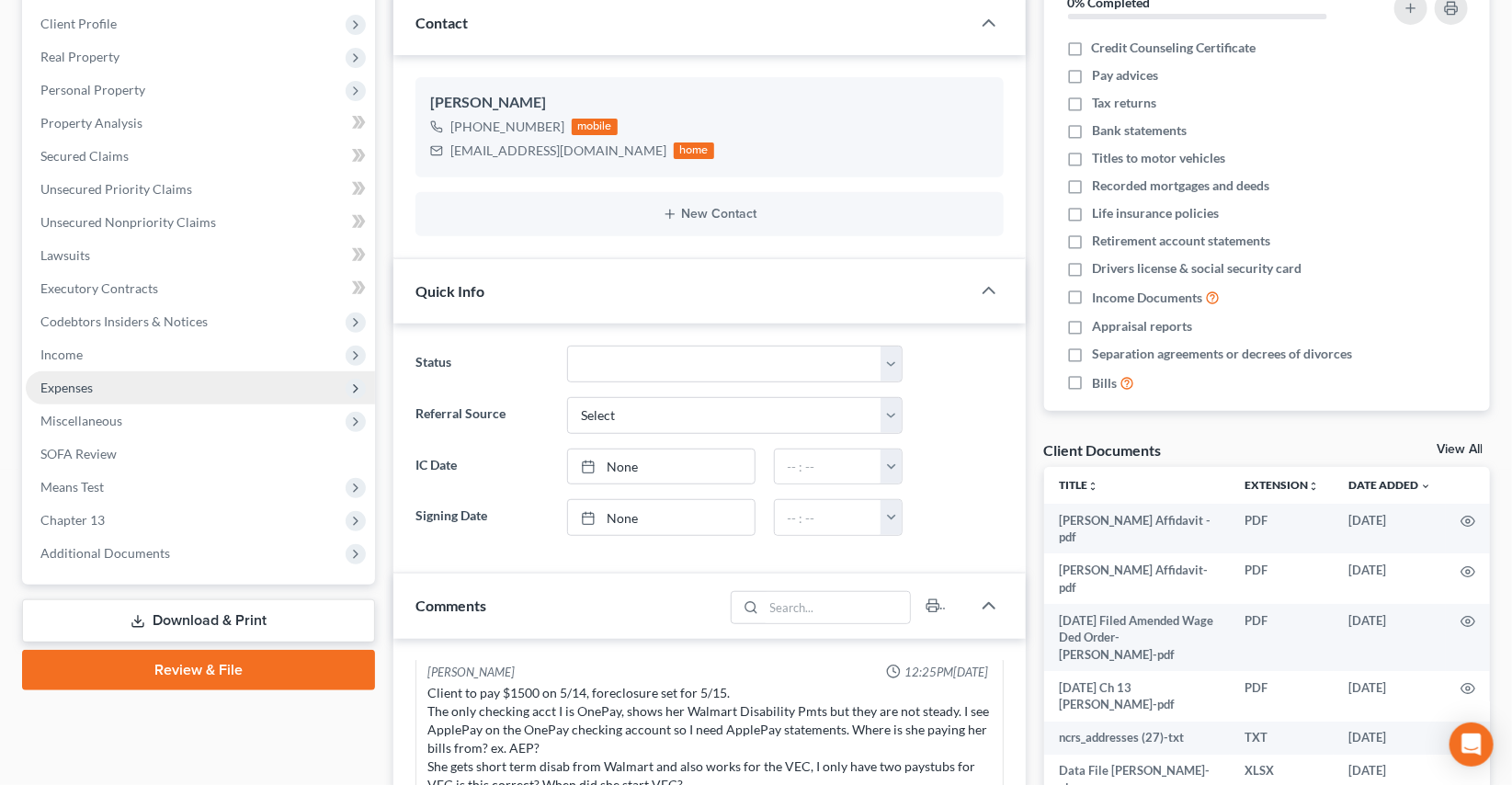
click at [64, 379] on span "Expenses" at bounding box center [66, 387] width 53 height 16
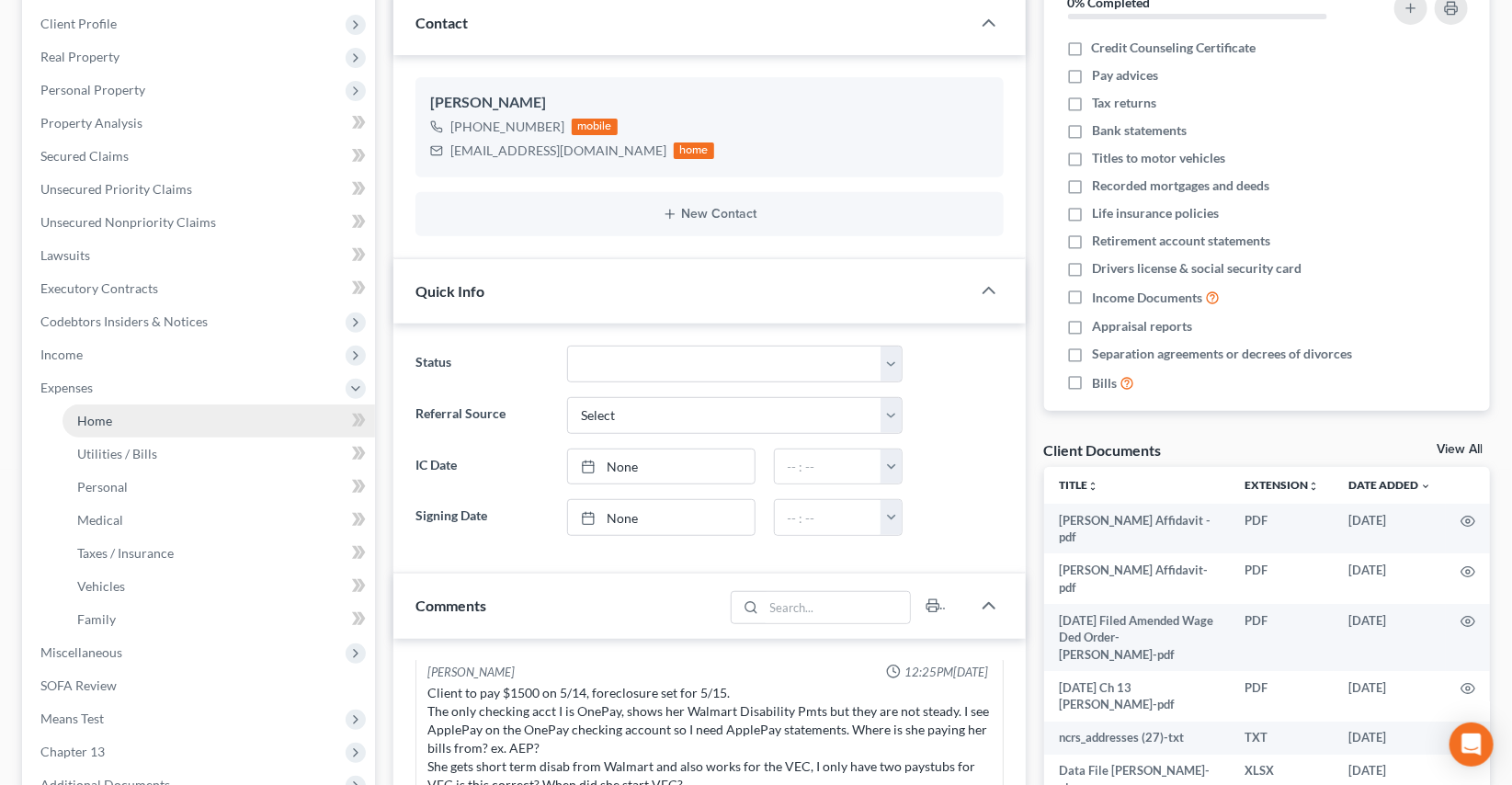
click at [85, 409] on link "Home" at bounding box center [218, 421] width 313 height 33
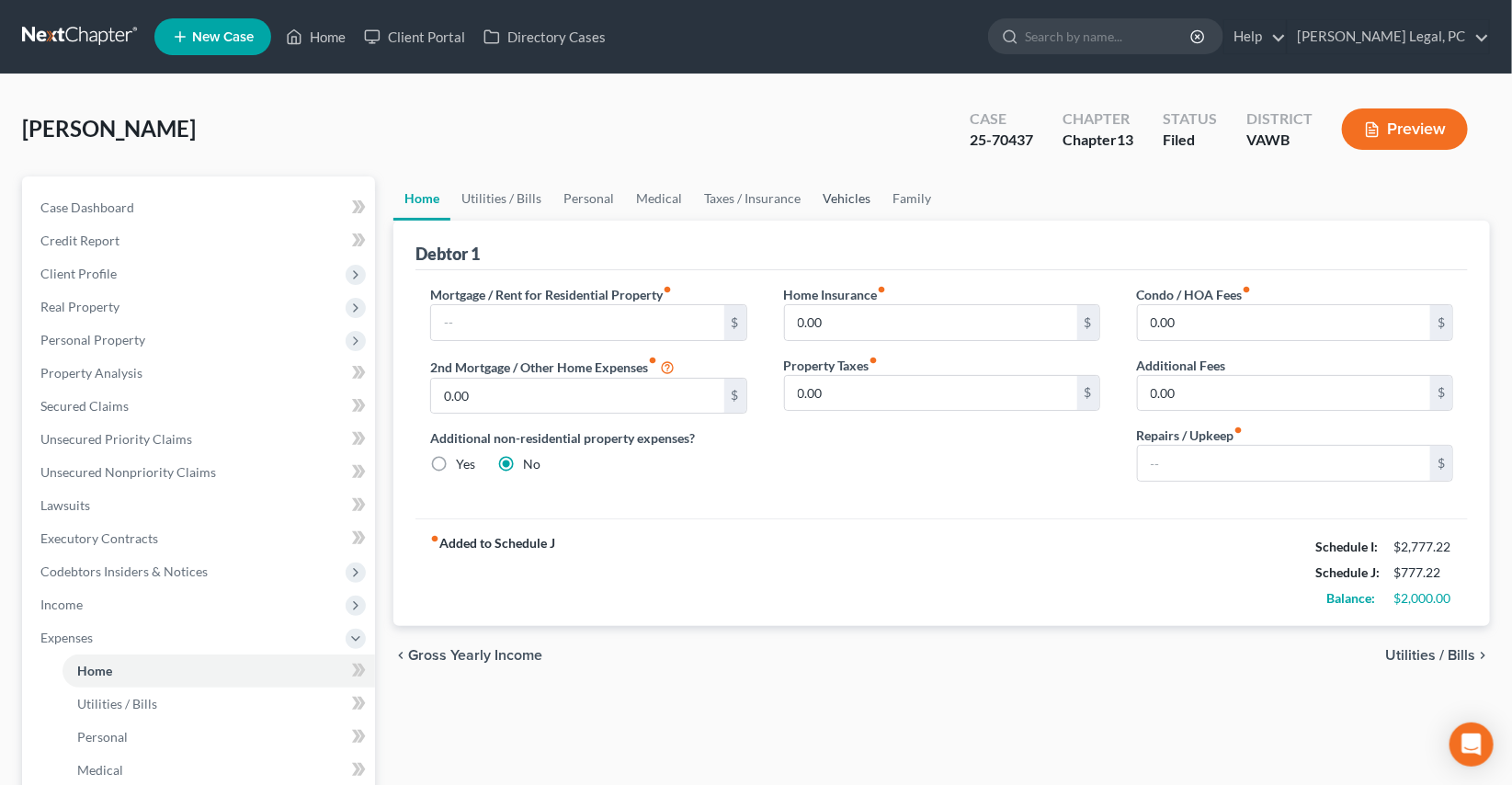
click at [845, 195] on link "Vehicles" at bounding box center [847, 198] width 70 height 44
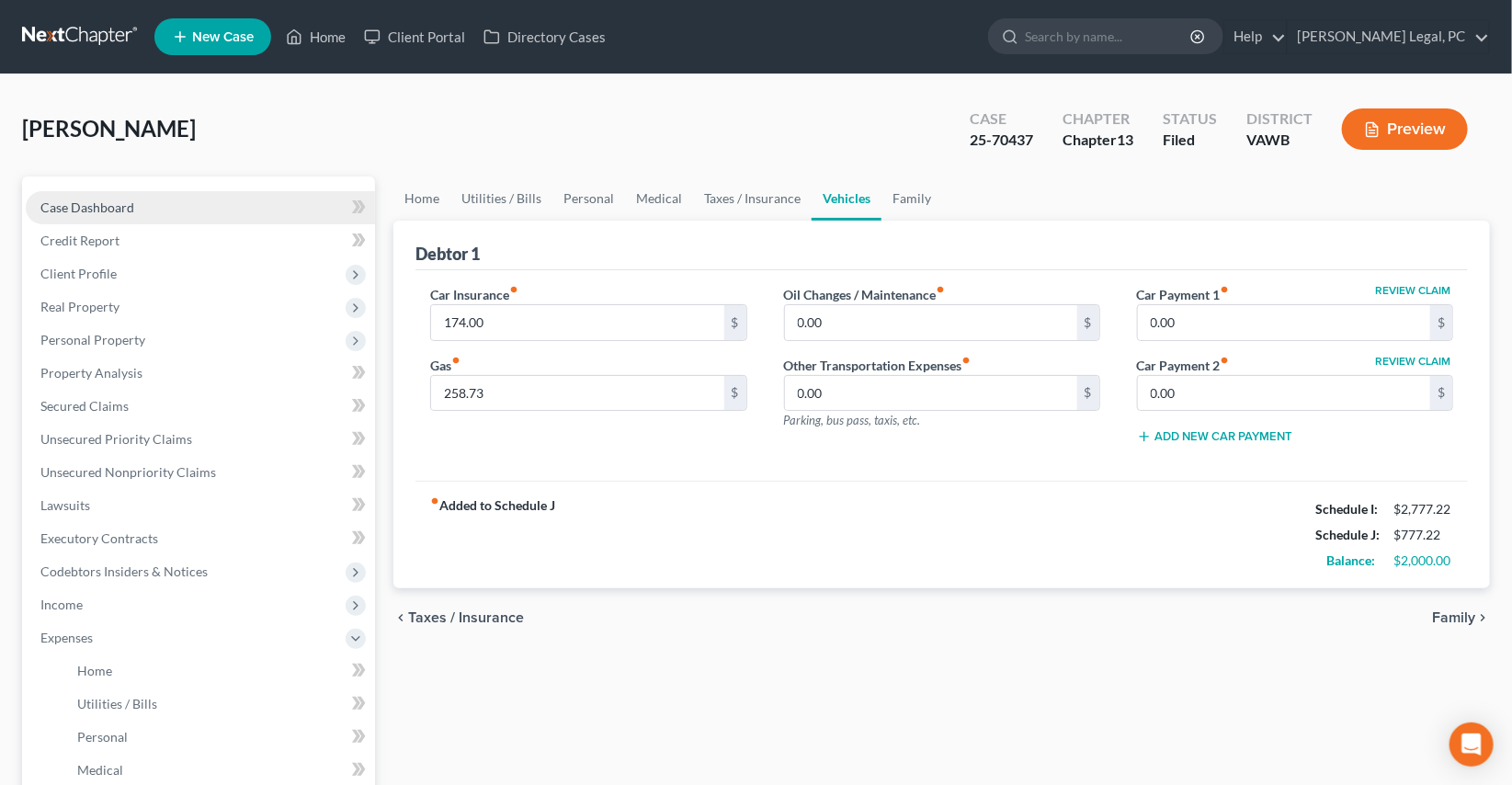
click at [99, 210] on span "Case Dashboard" at bounding box center [87, 208] width 94 height 16
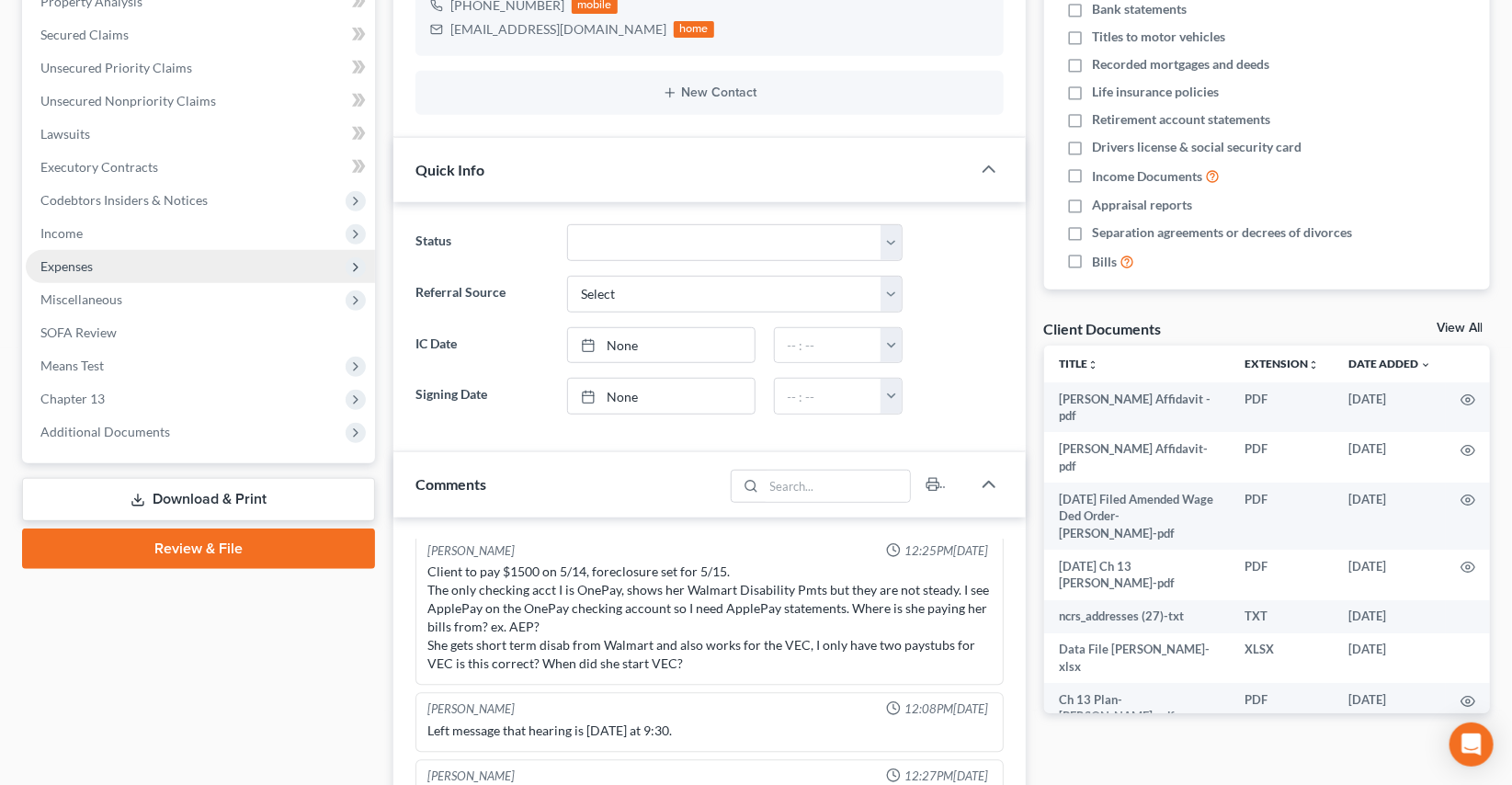
scroll to position [417, 0]
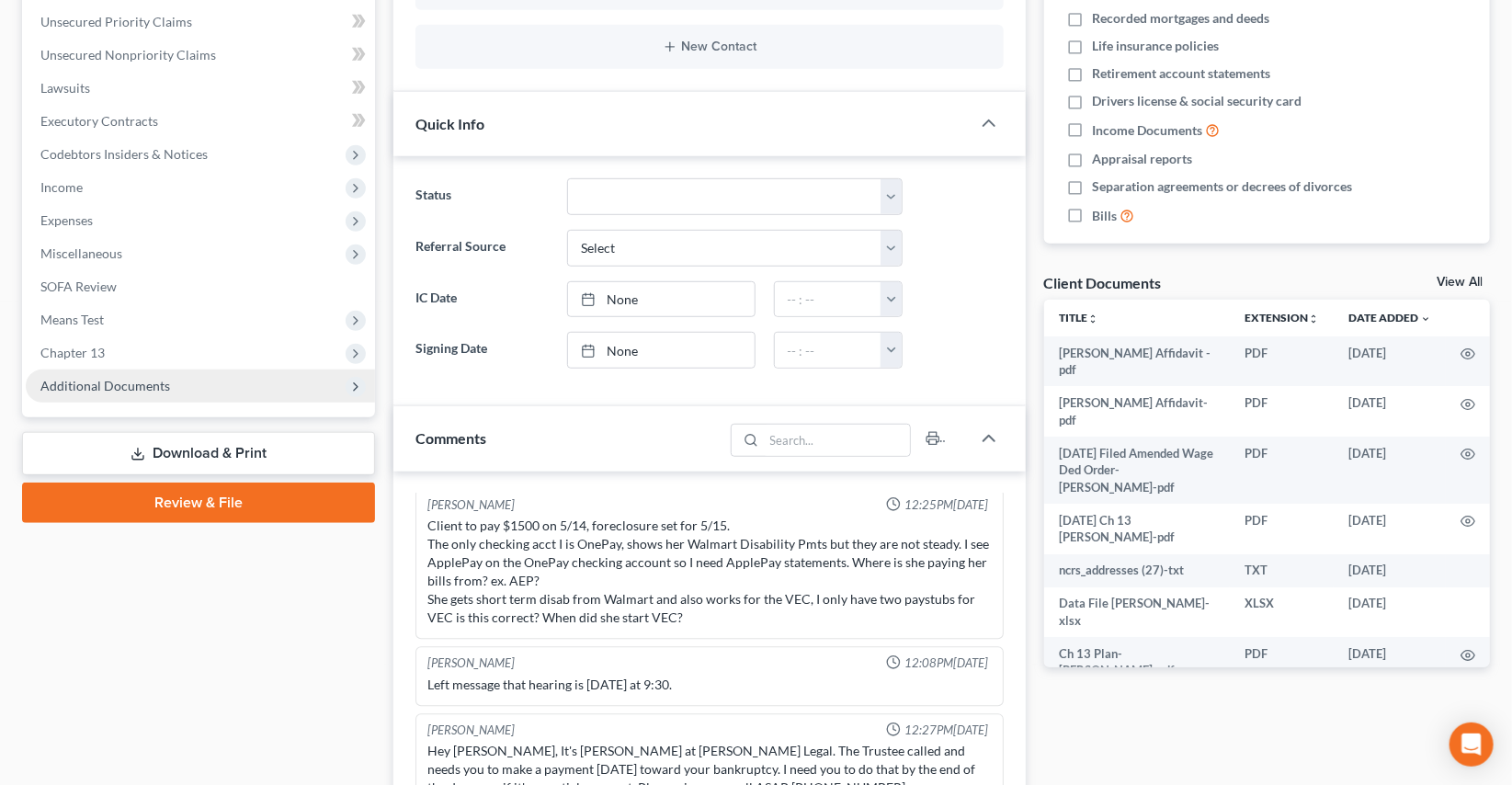
click at [96, 378] on span "Additional Documents" at bounding box center [104, 386] width 130 height 16
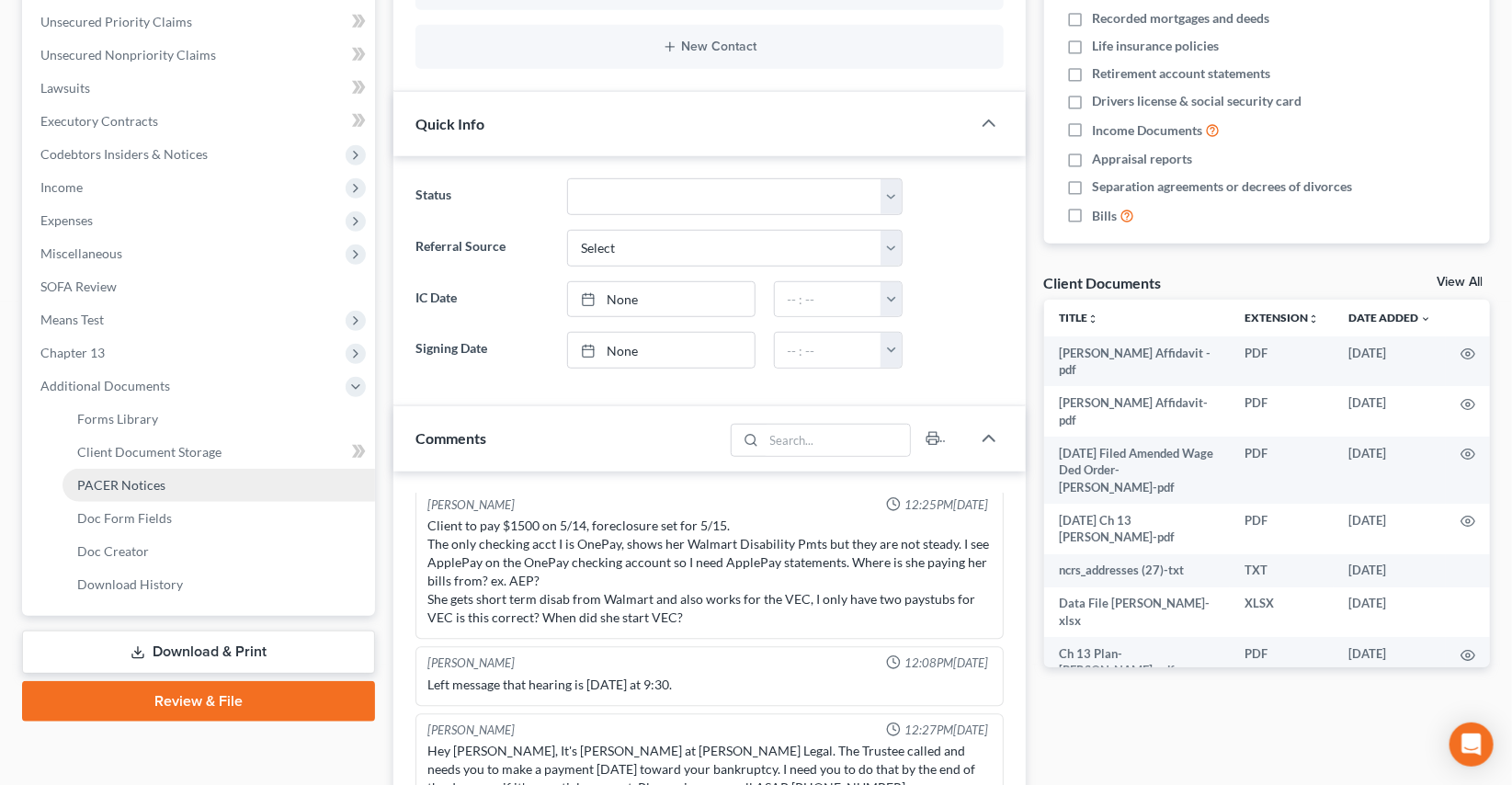
click at [148, 477] on span "PACER Notices" at bounding box center [121, 485] width 89 height 16
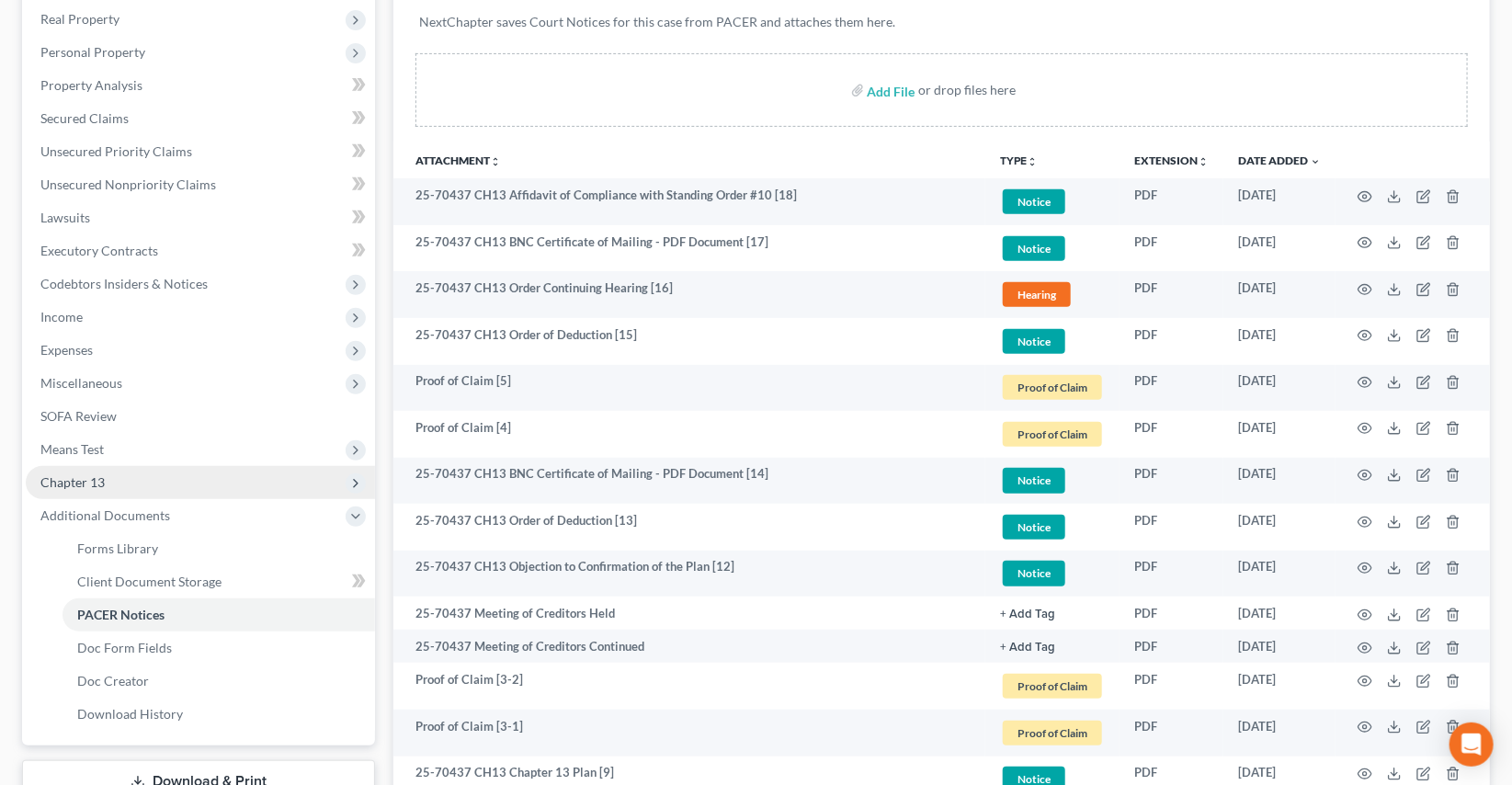
scroll to position [334, 0]
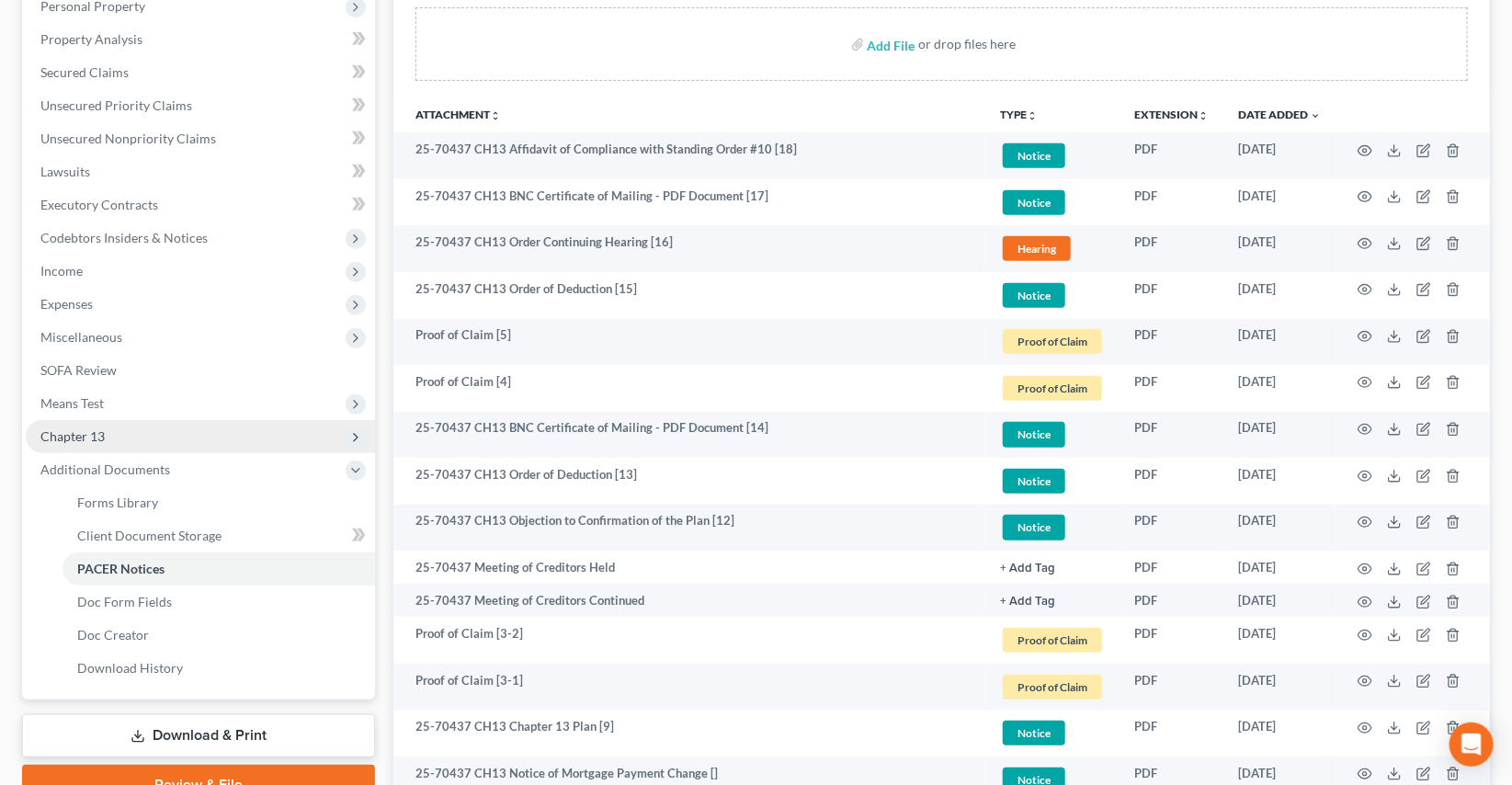
click at [89, 430] on span "Chapter 13" at bounding box center [72, 436] width 64 height 16
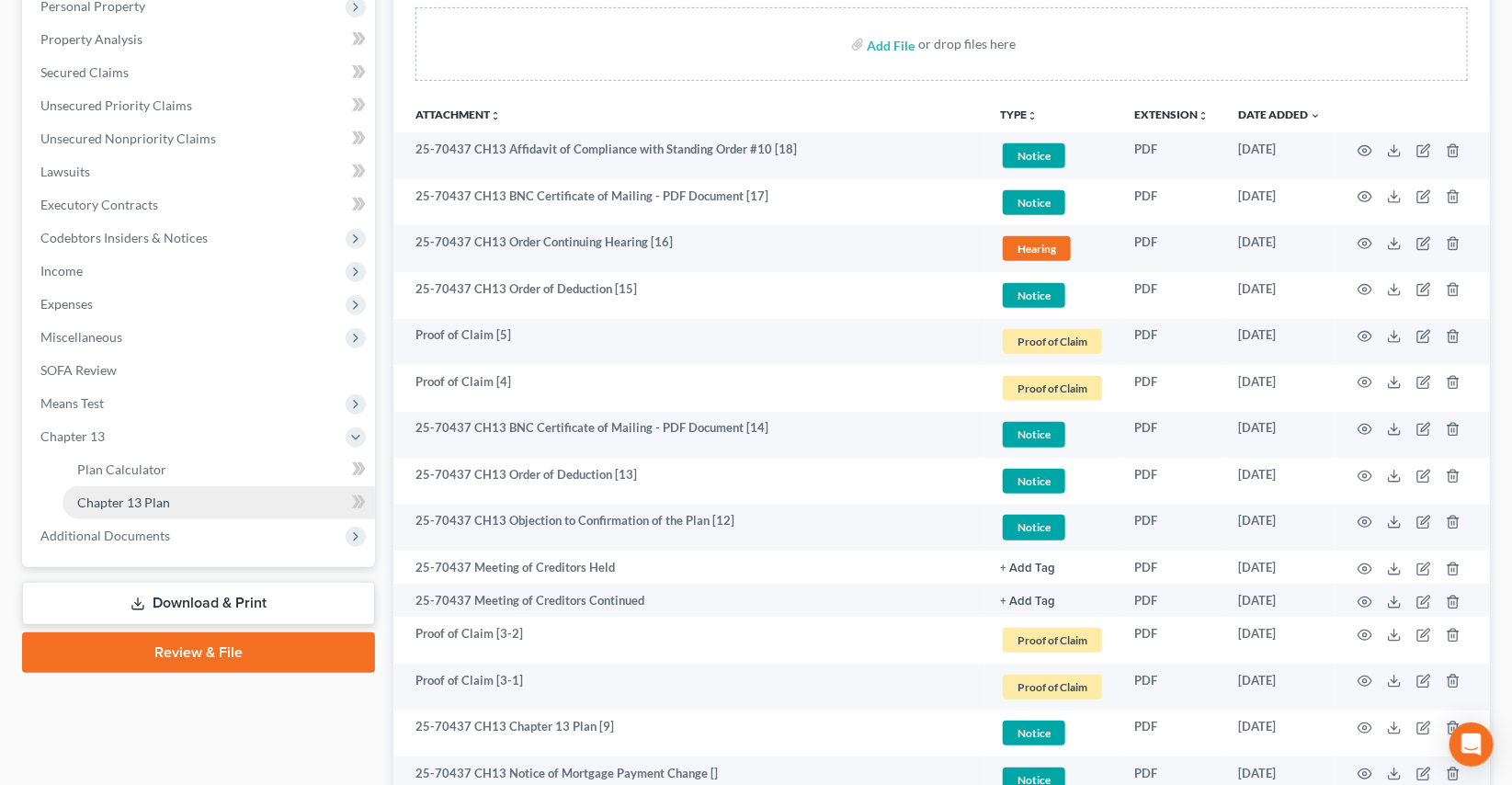
drag, startPoint x: 108, startPoint y: 493, endPoint x: 372, endPoint y: 523, distance: 265.7
click at [108, 494] on span "Chapter 13 Plan" at bounding box center [123, 502] width 93 height 16
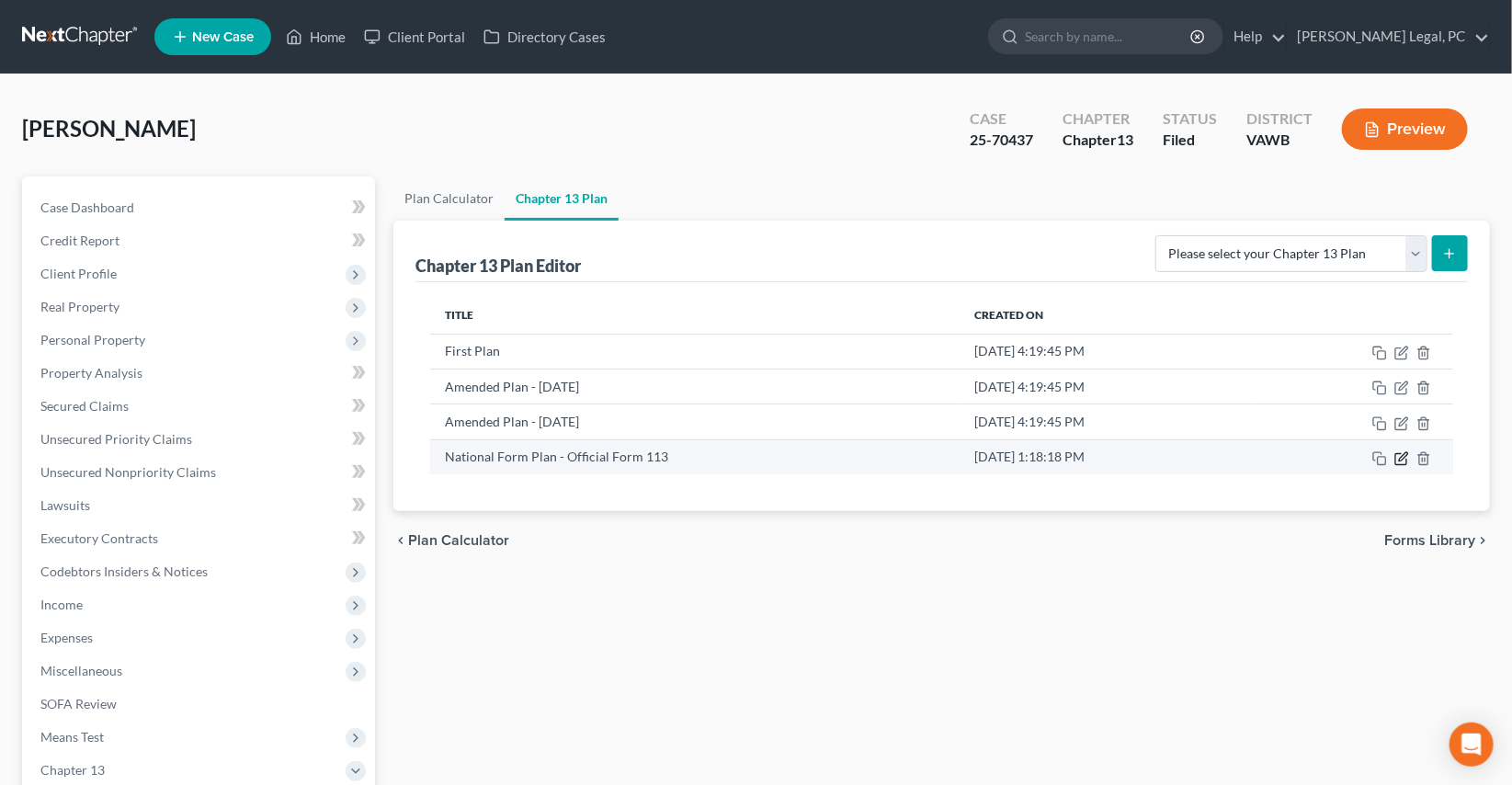
click at [1399, 453] on icon "button" at bounding box center [1401, 458] width 15 height 15
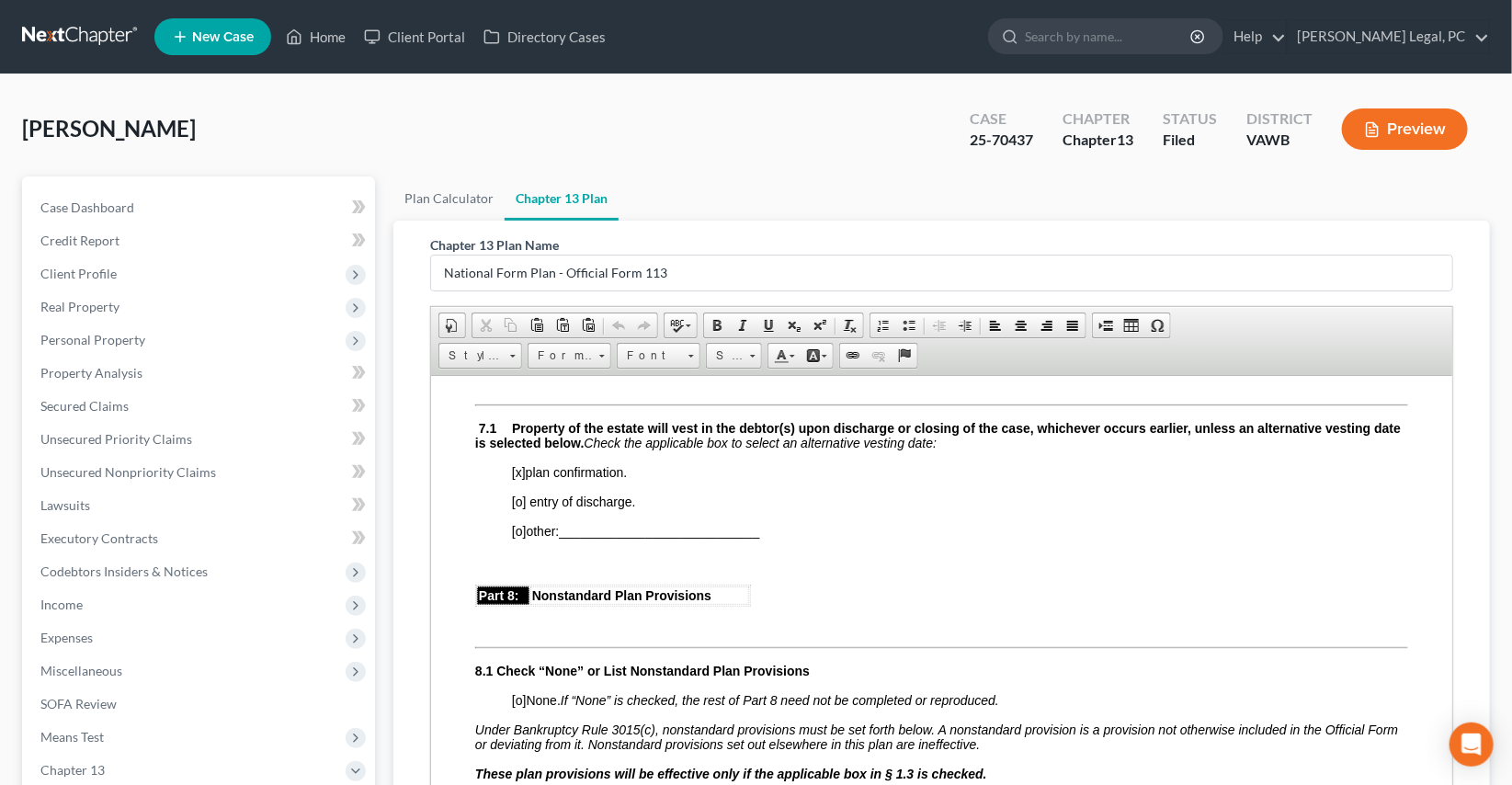
scroll to position [3844, 0]
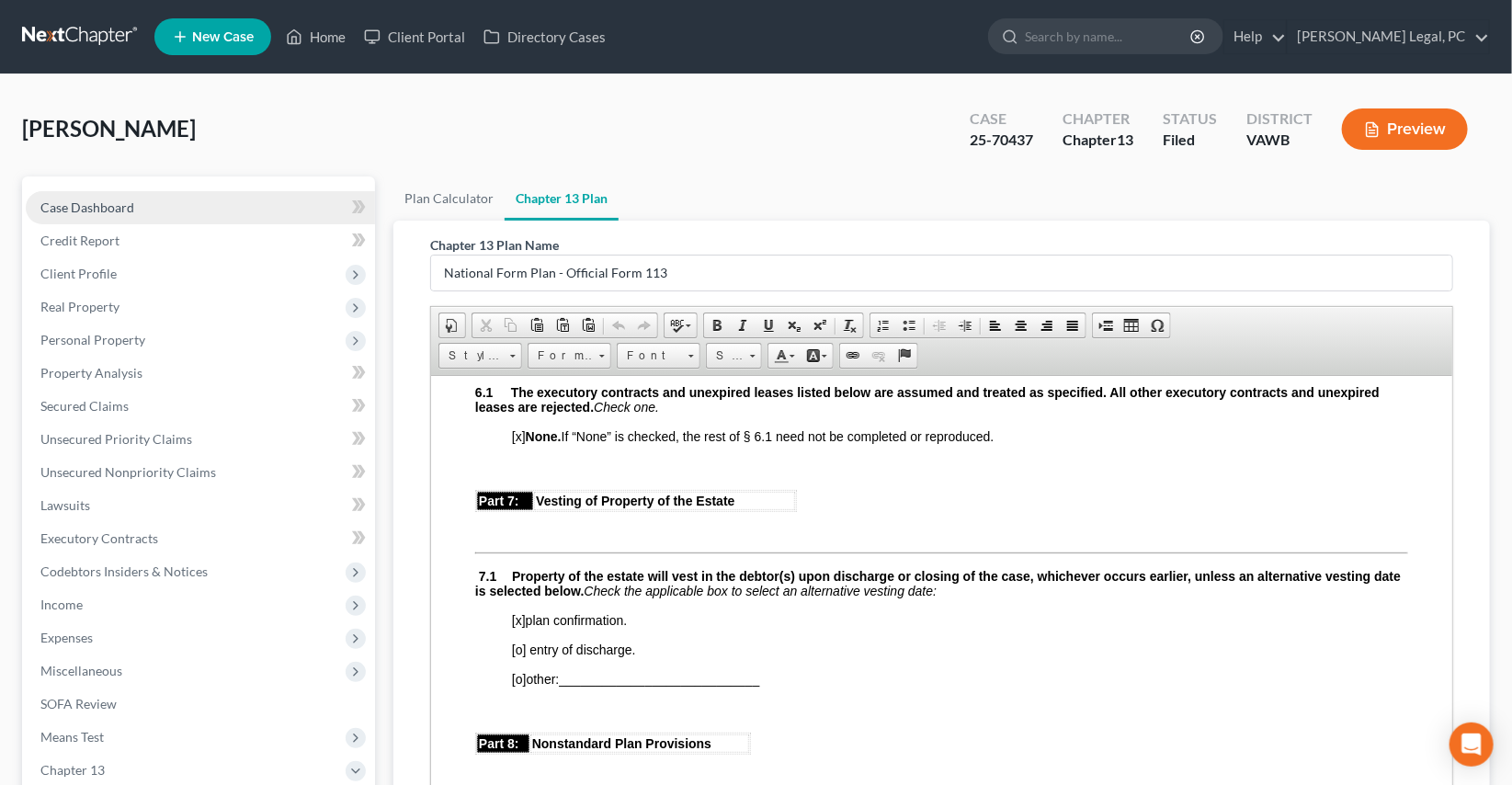
click at [109, 200] on span "Case Dashboard" at bounding box center [87, 208] width 94 height 16
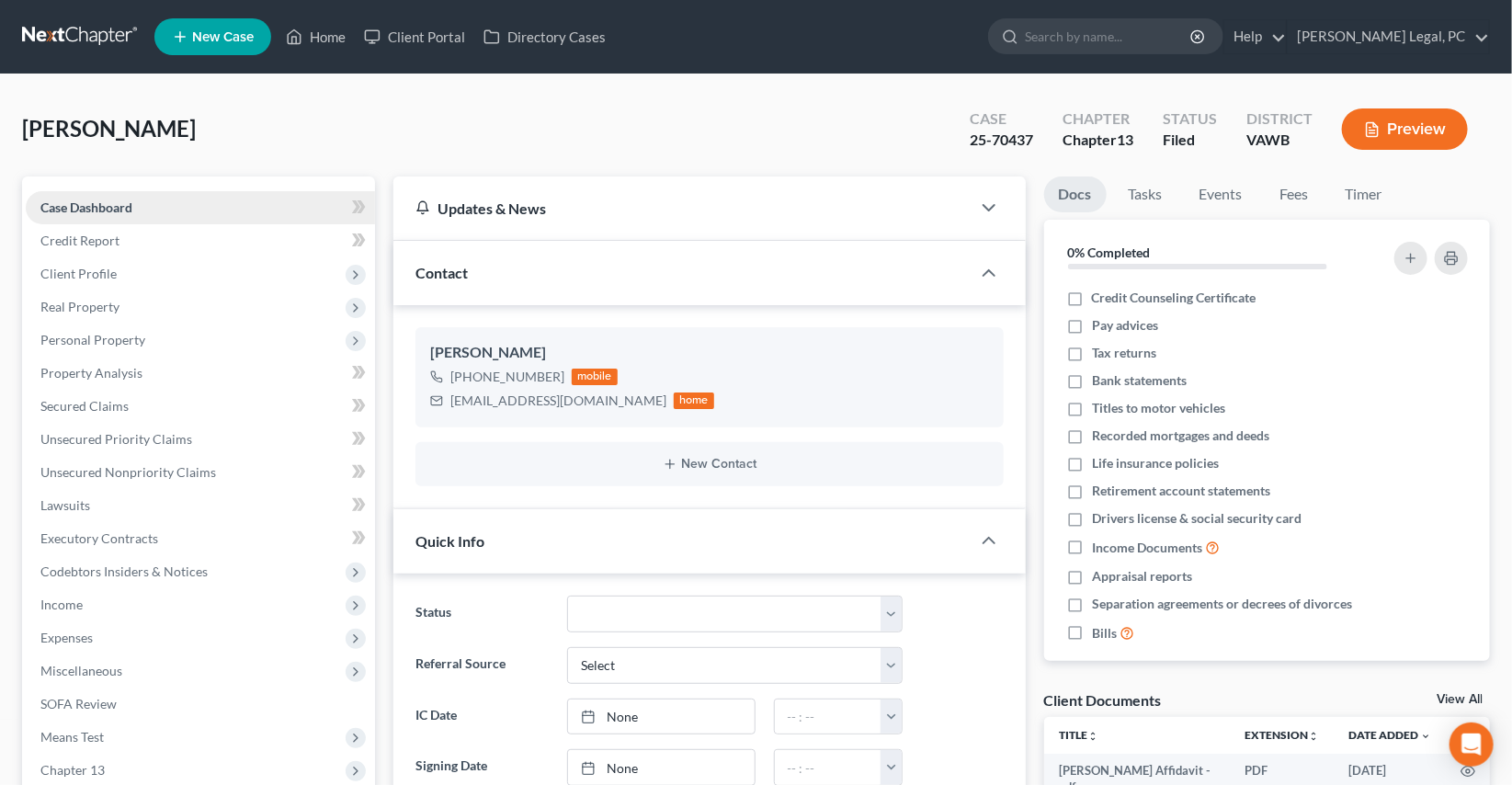
scroll to position [2097, 0]
click at [63, 589] on span "Income" at bounding box center [200, 605] width 349 height 33
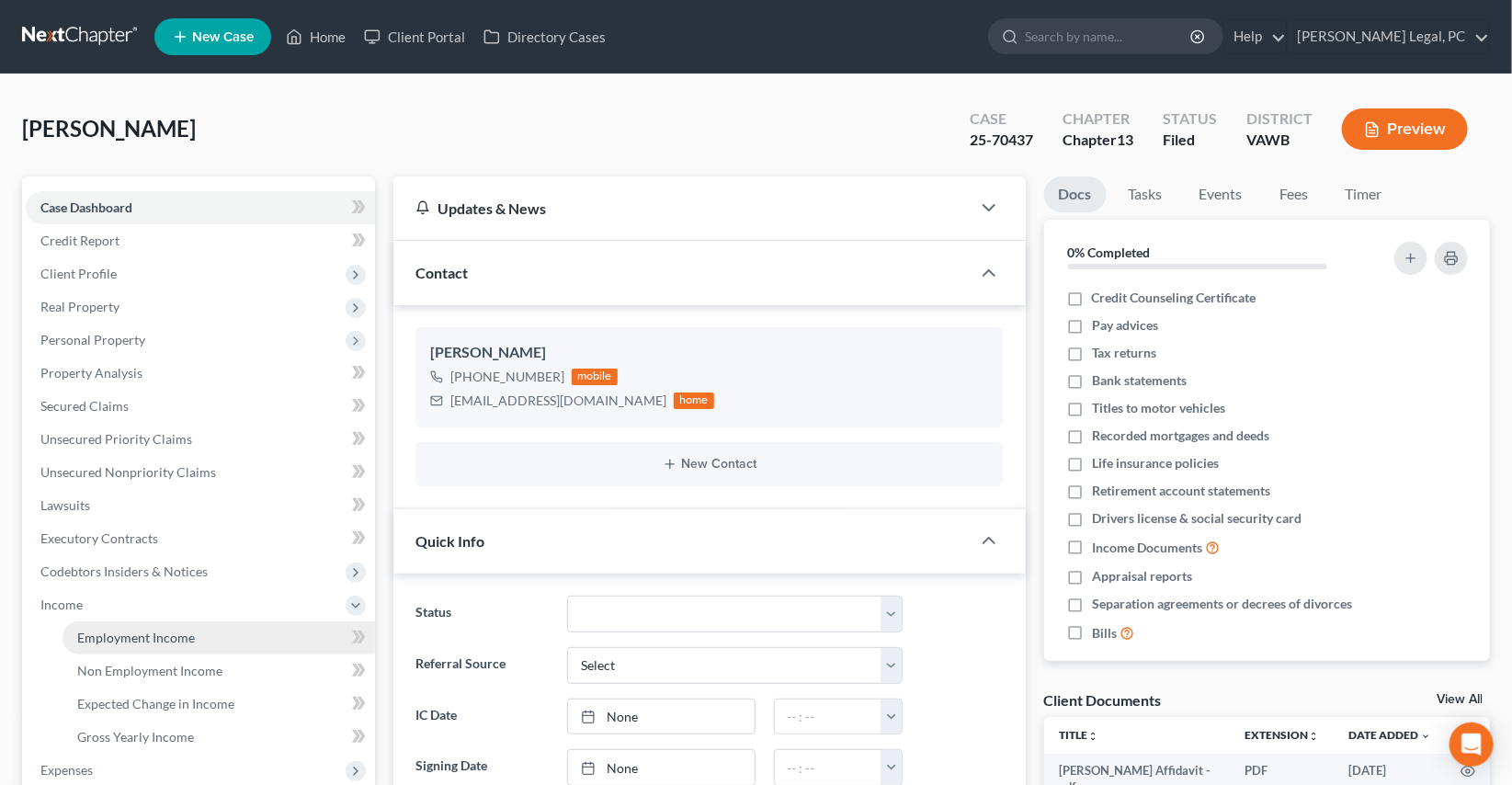
click at [115, 637] on span "Employment Income" at bounding box center [136, 638] width 118 height 16
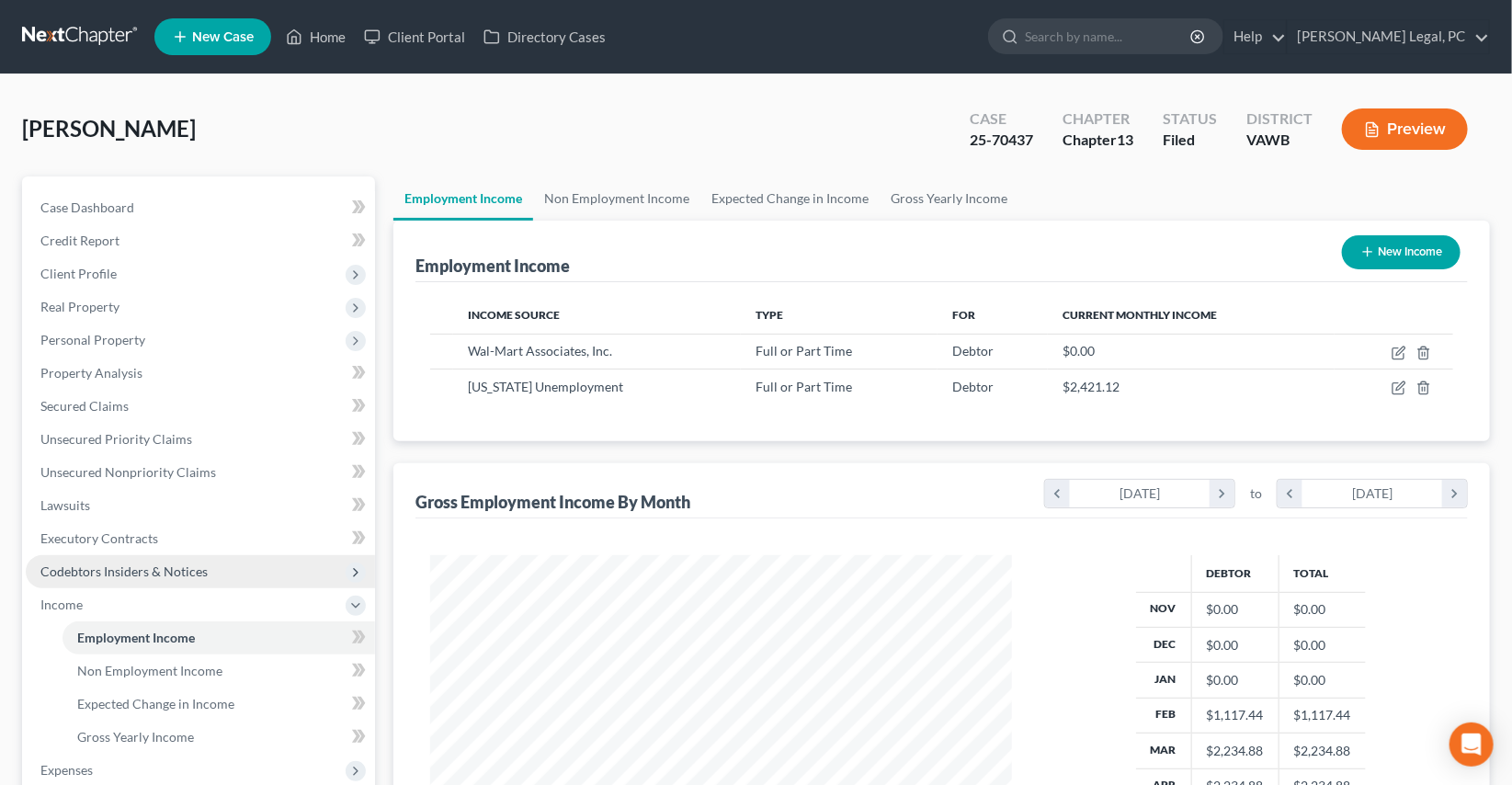
scroll to position [330, 618]
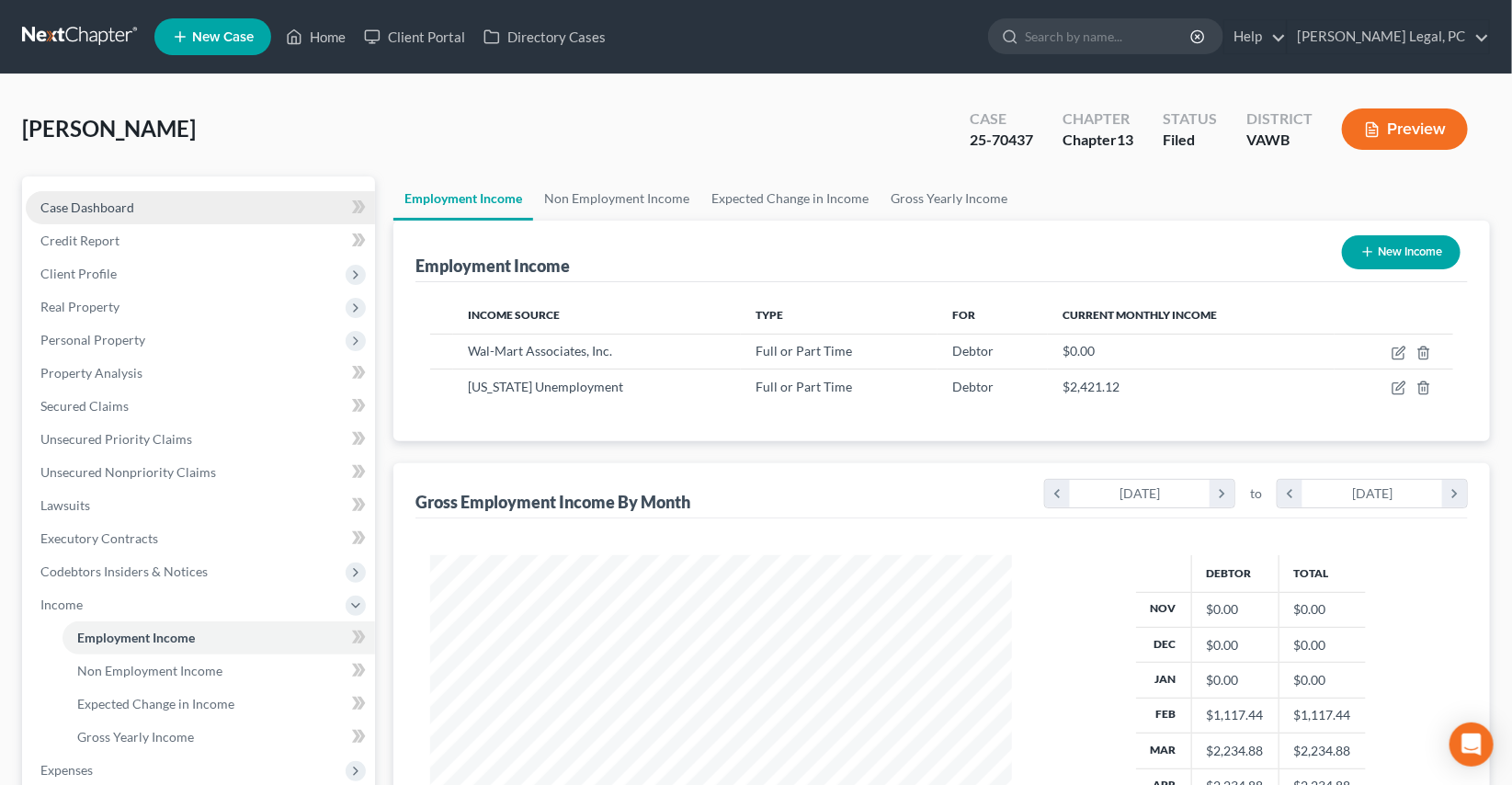
click at [156, 199] on link "Case Dashboard" at bounding box center [200, 208] width 349 height 33
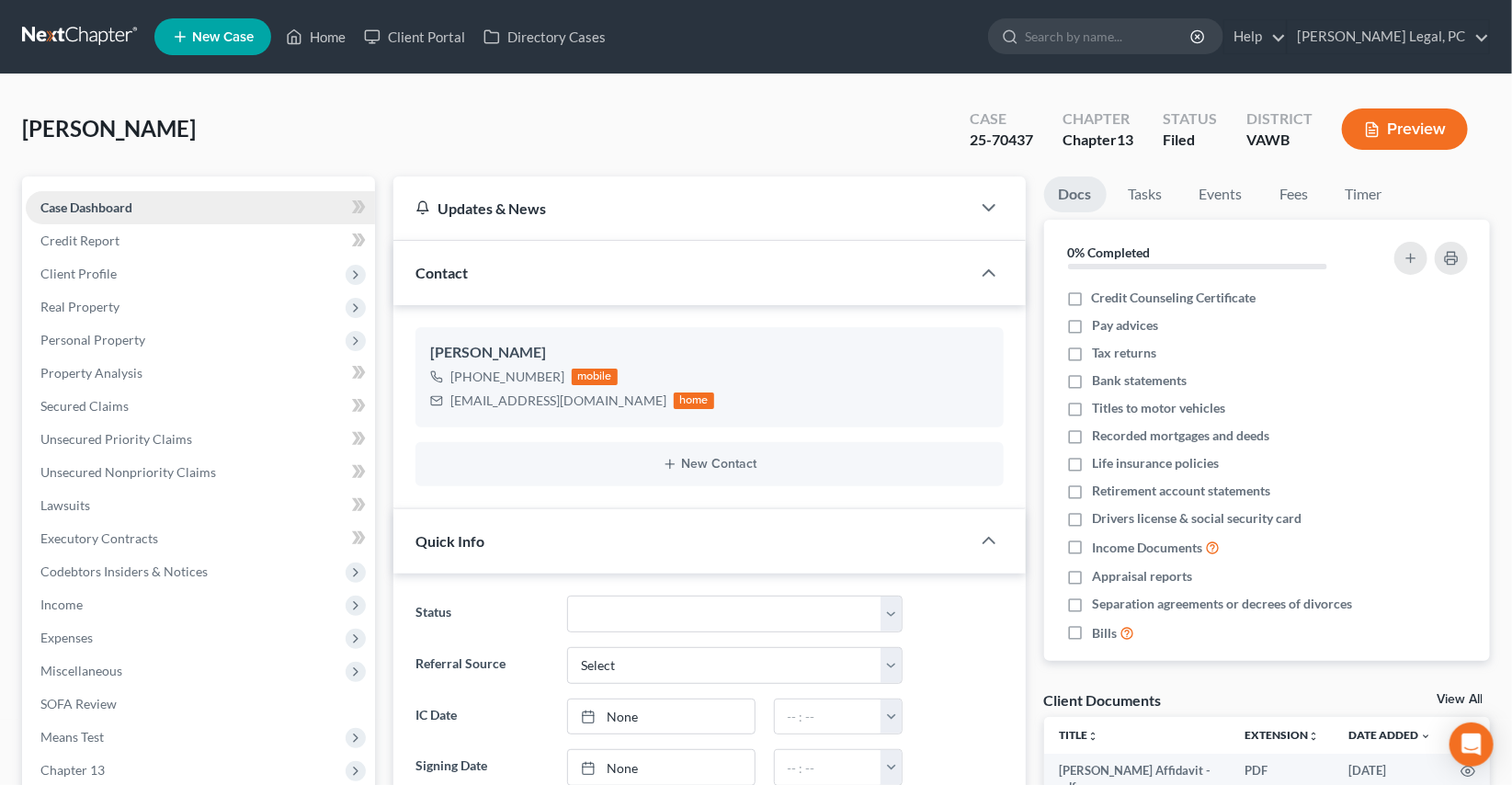
scroll to position [2097, 0]
click at [329, 44] on link "Home" at bounding box center [316, 37] width 78 height 33
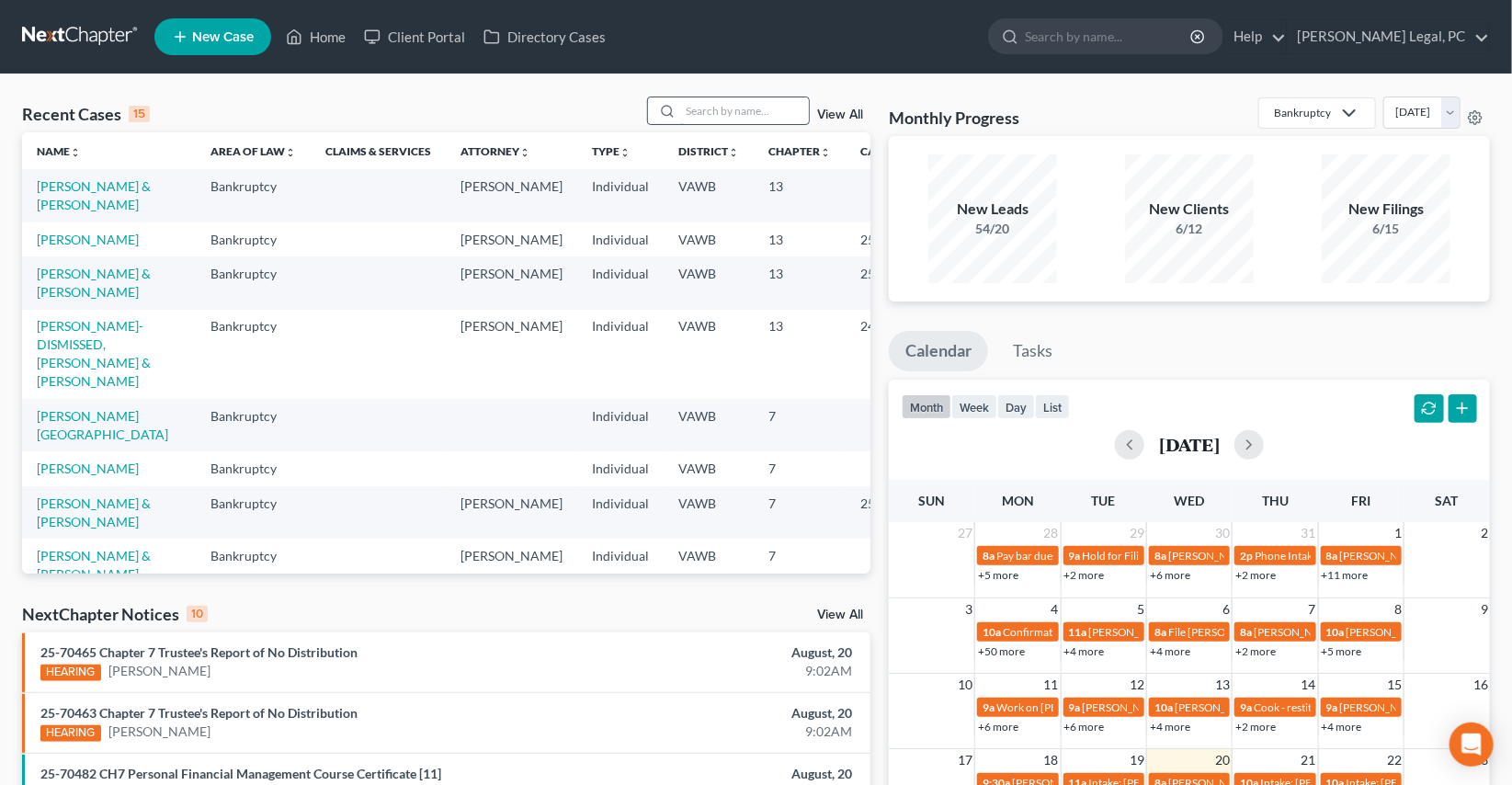
click at [720, 111] on input "search" at bounding box center [745, 110] width 129 height 26
click at [566, 104] on div "Recent Cases 15 View All" at bounding box center [446, 114] width 848 height 36
click at [718, 98] on input "search" at bounding box center [745, 110] width 129 height 26
type input "freeman"
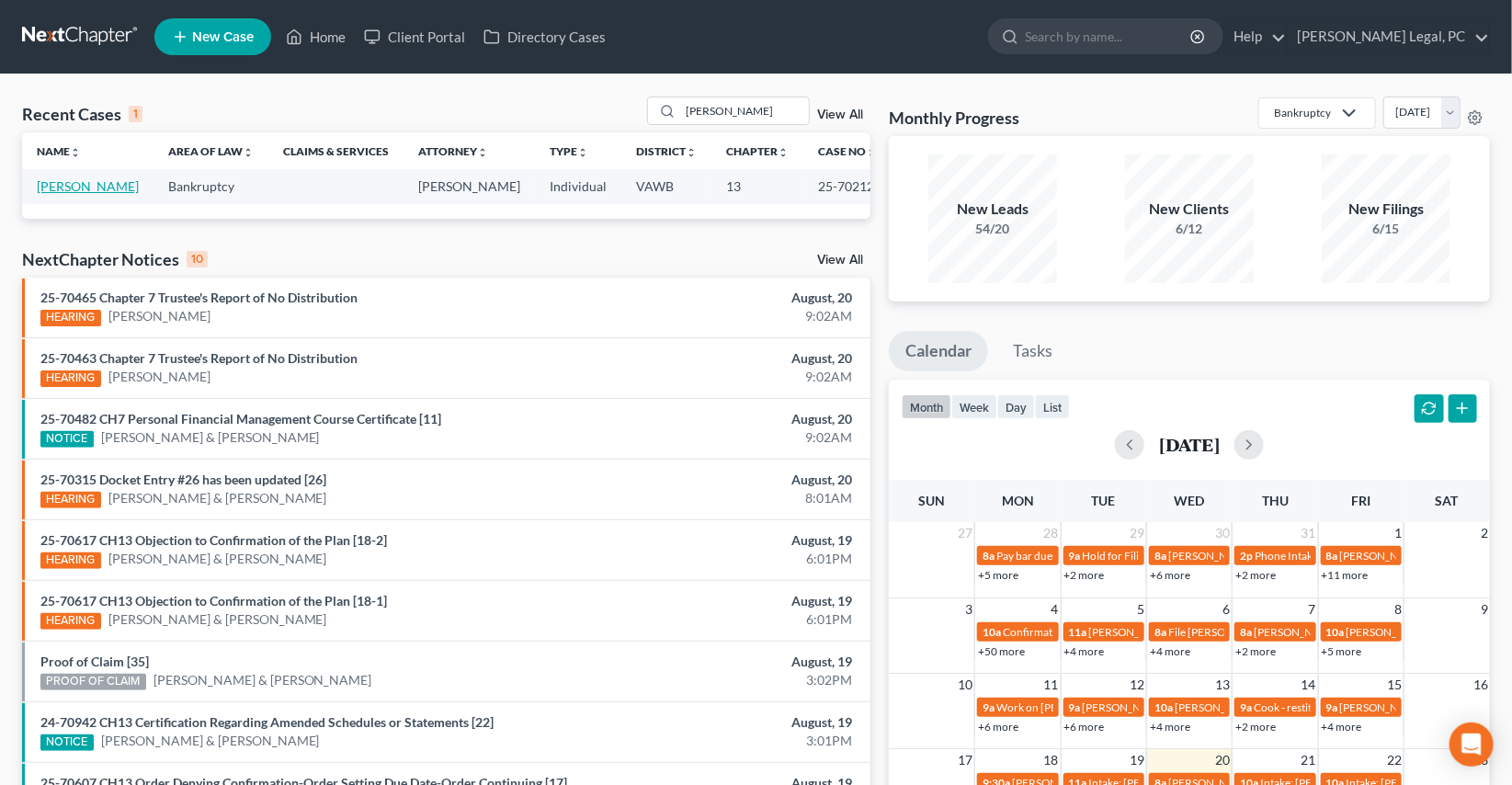
click at [72, 187] on link "[PERSON_NAME]" at bounding box center [88, 186] width 102 height 16
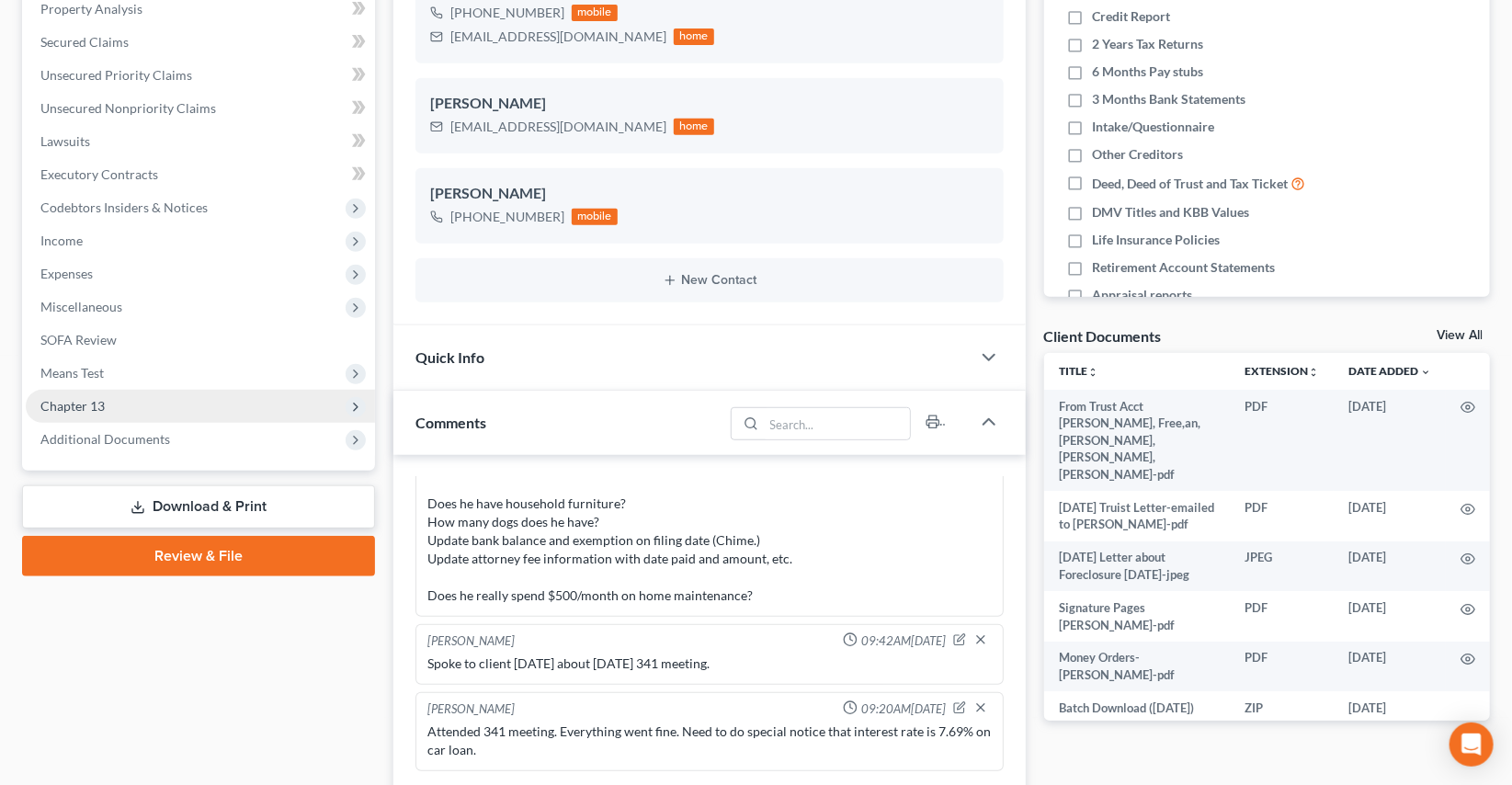
scroll to position [417, 0]
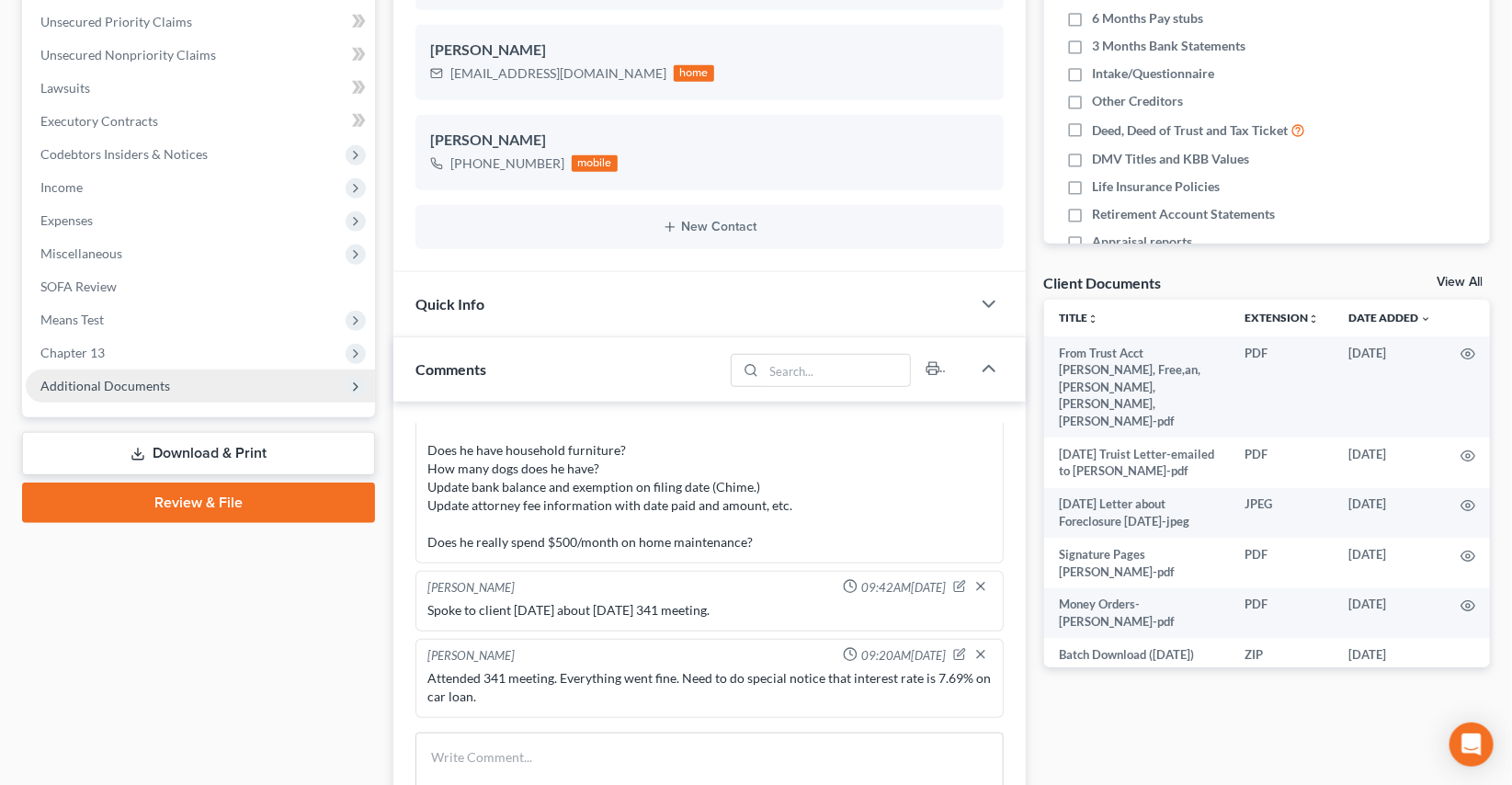
click at [122, 383] on span "Additional Documents" at bounding box center [104, 386] width 130 height 16
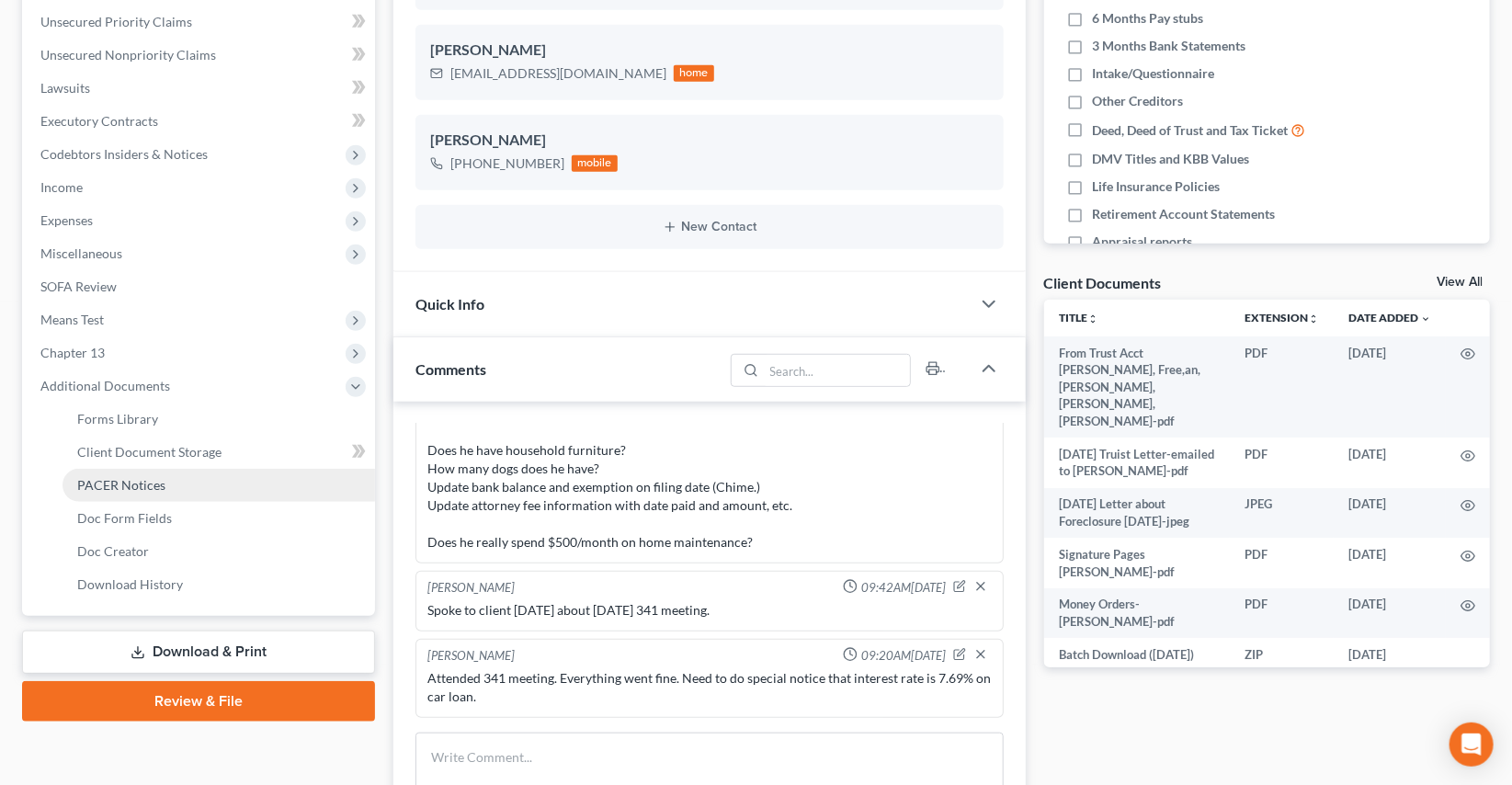
click at [136, 479] on span "PACER Notices" at bounding box center [121, 485] width 89 height 16
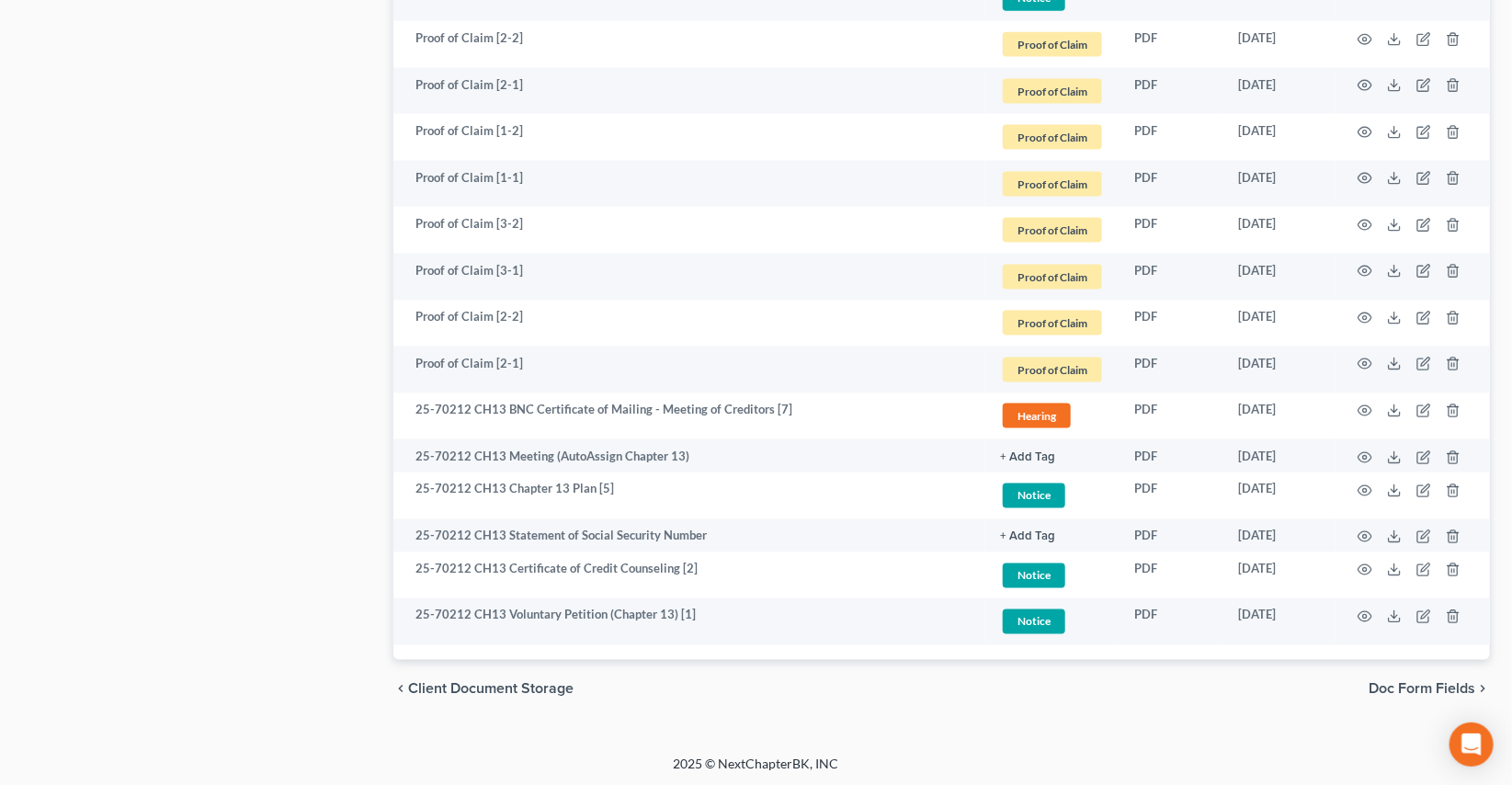
scroll to position [1197, 0]
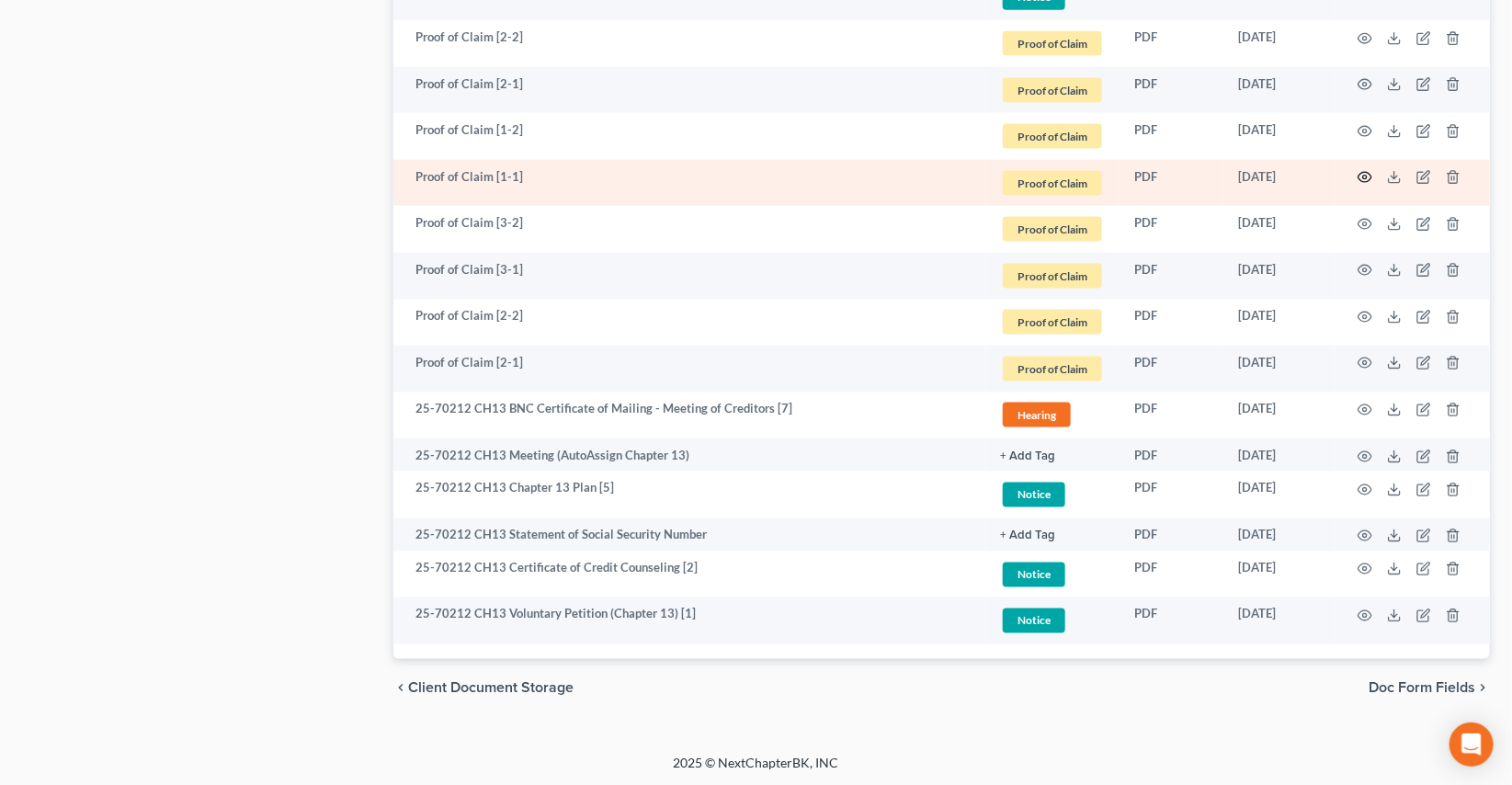
click at [1362, 175] on icon "button" at bounding box center [1365, 177] width 15 height 15
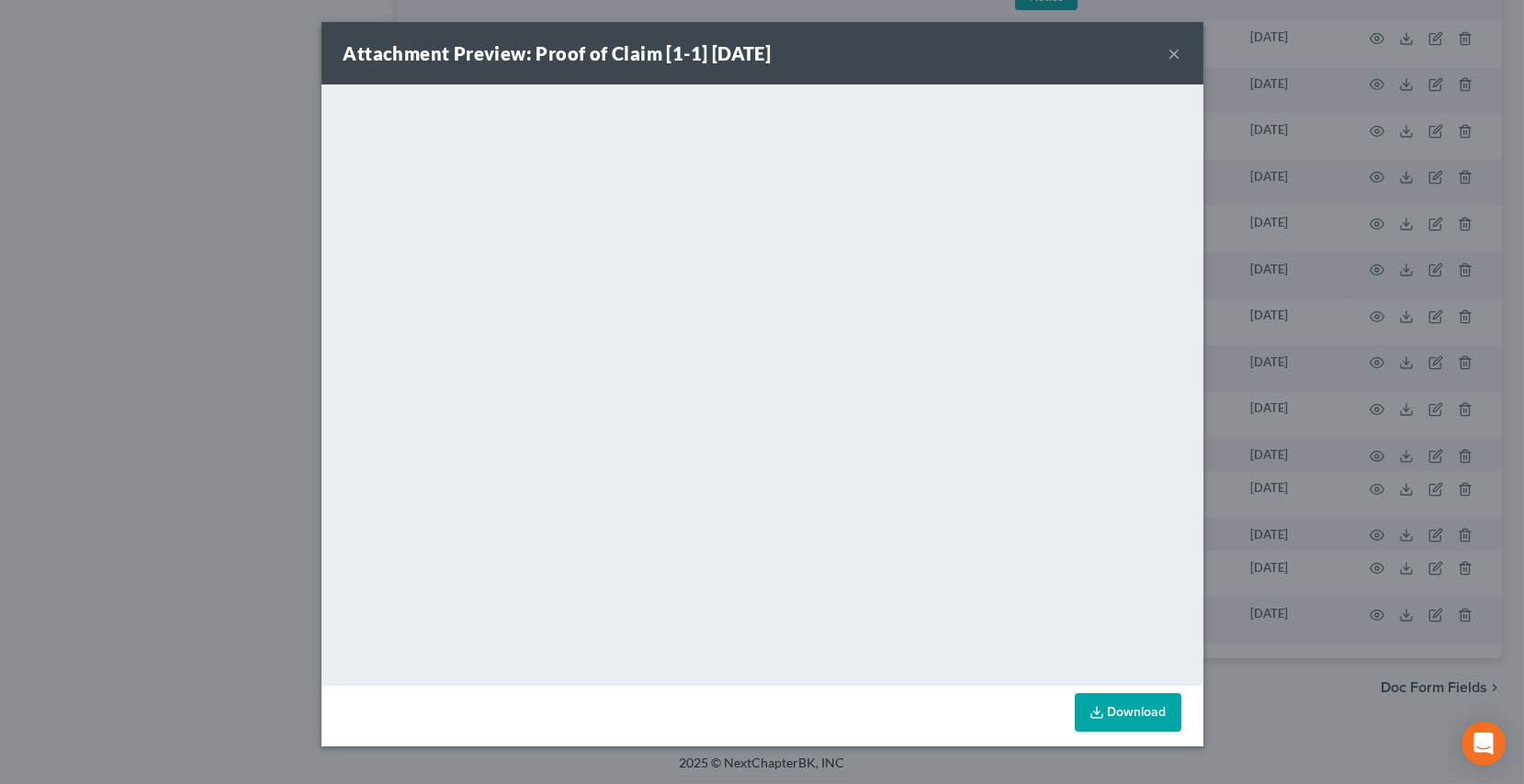
click at [1175, 55] on button "×" at bounding box center [1174, 53] width 13 height 22
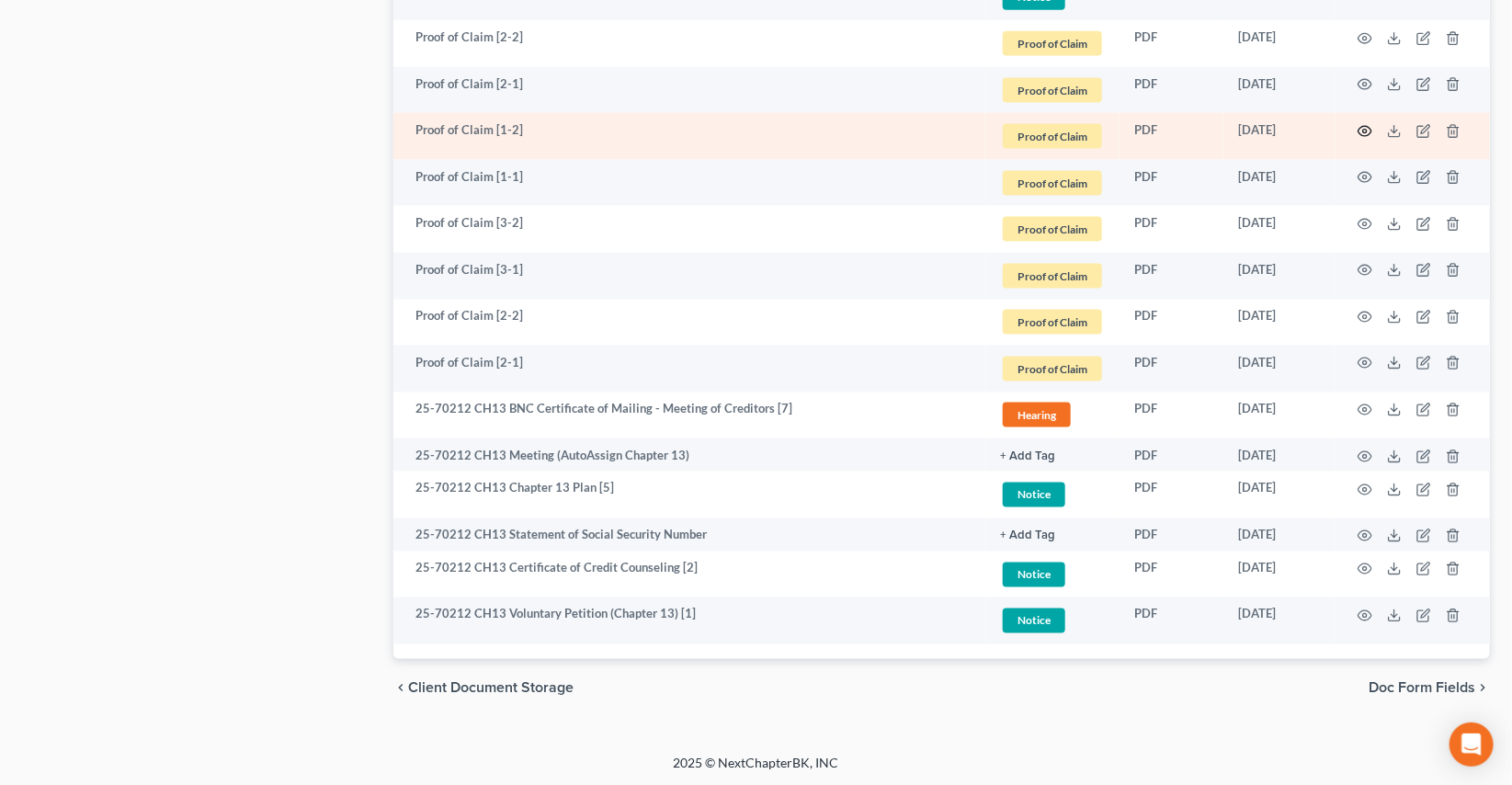
click at [1362, 135] on icon "button" at bounding box center [1365, 131] width 15 height 15
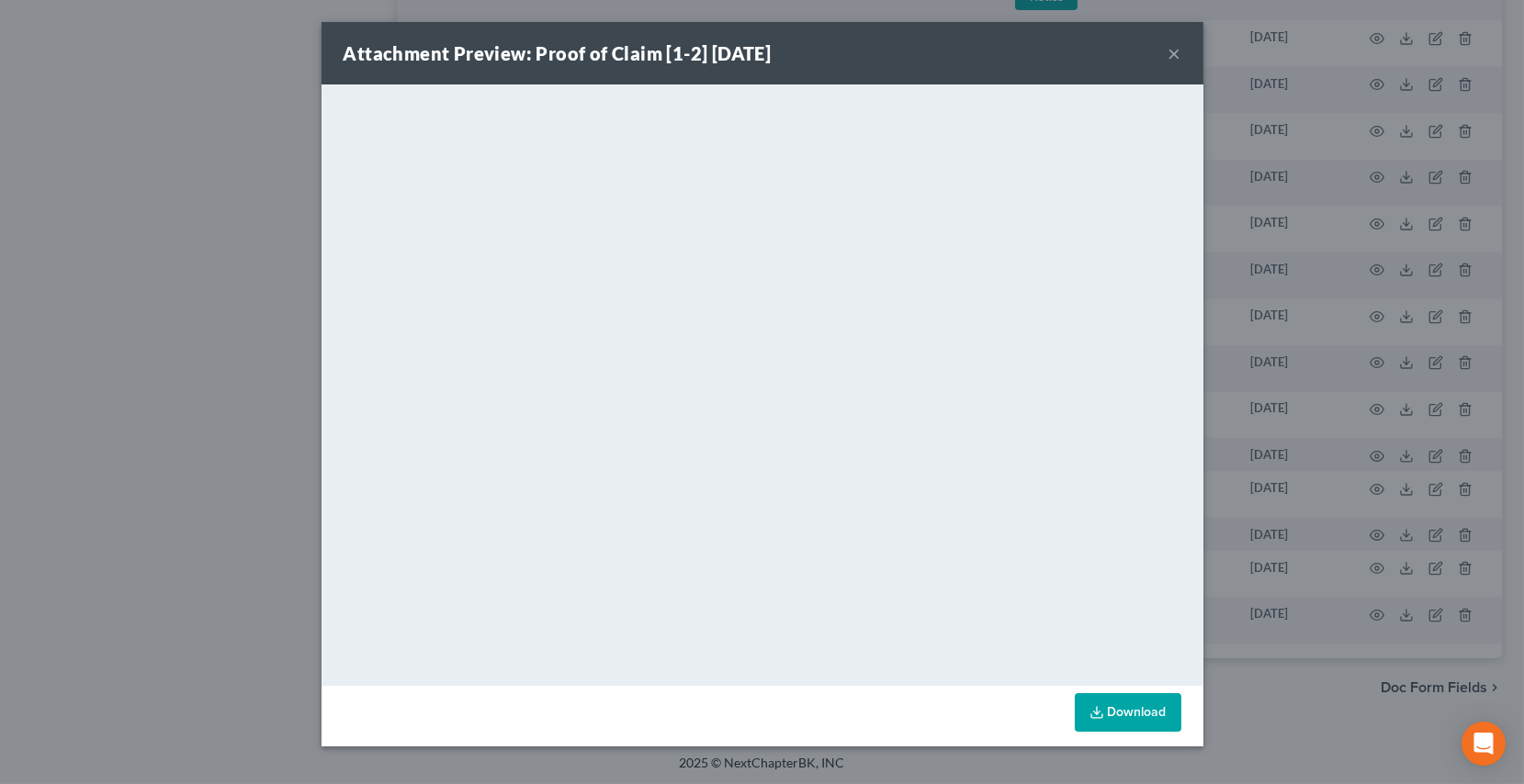
click at [1171, 53] on button "×" at bounding box center [1174, 53] width 13 height 22
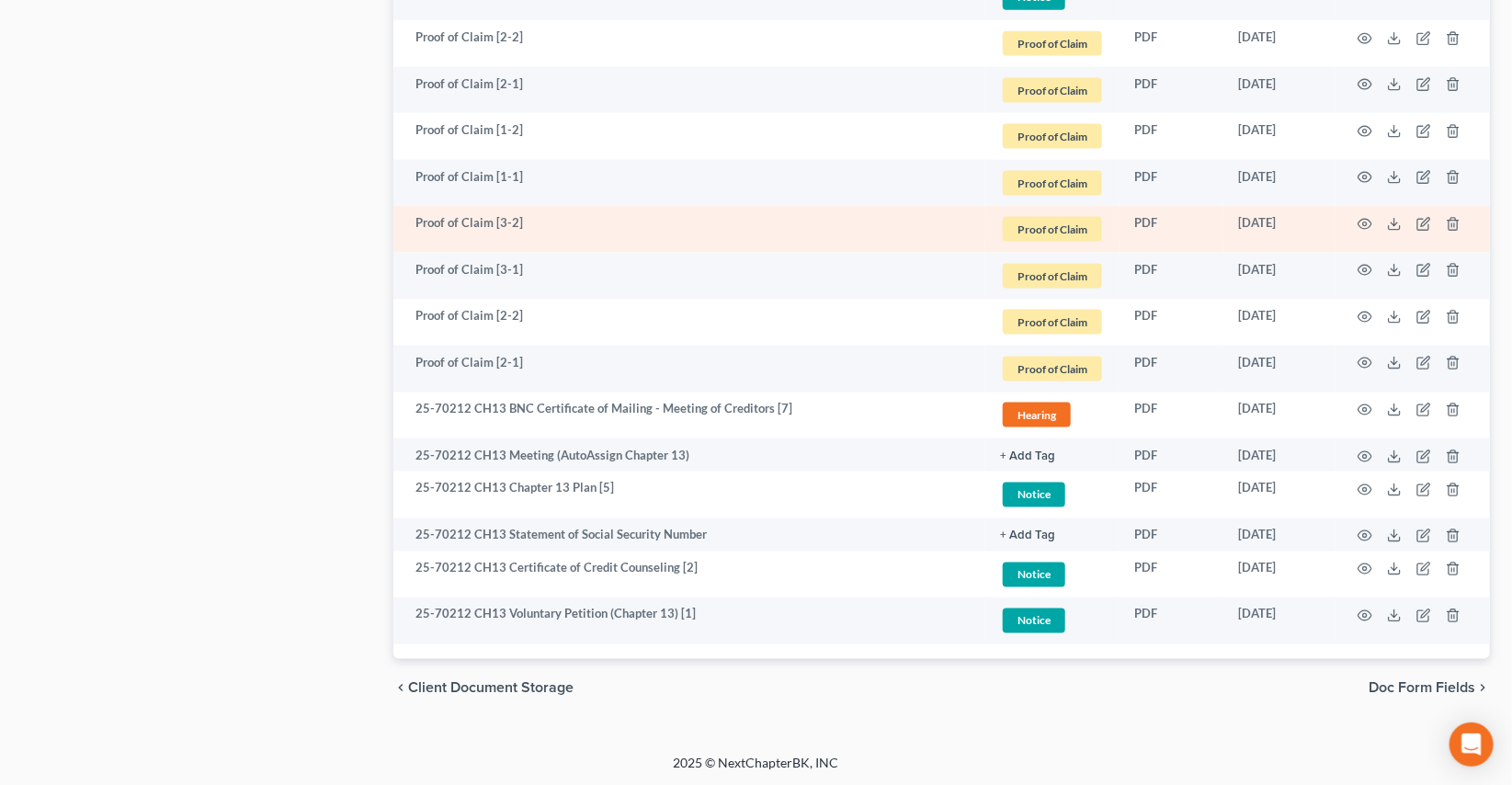
scroll to position [1113, 0]
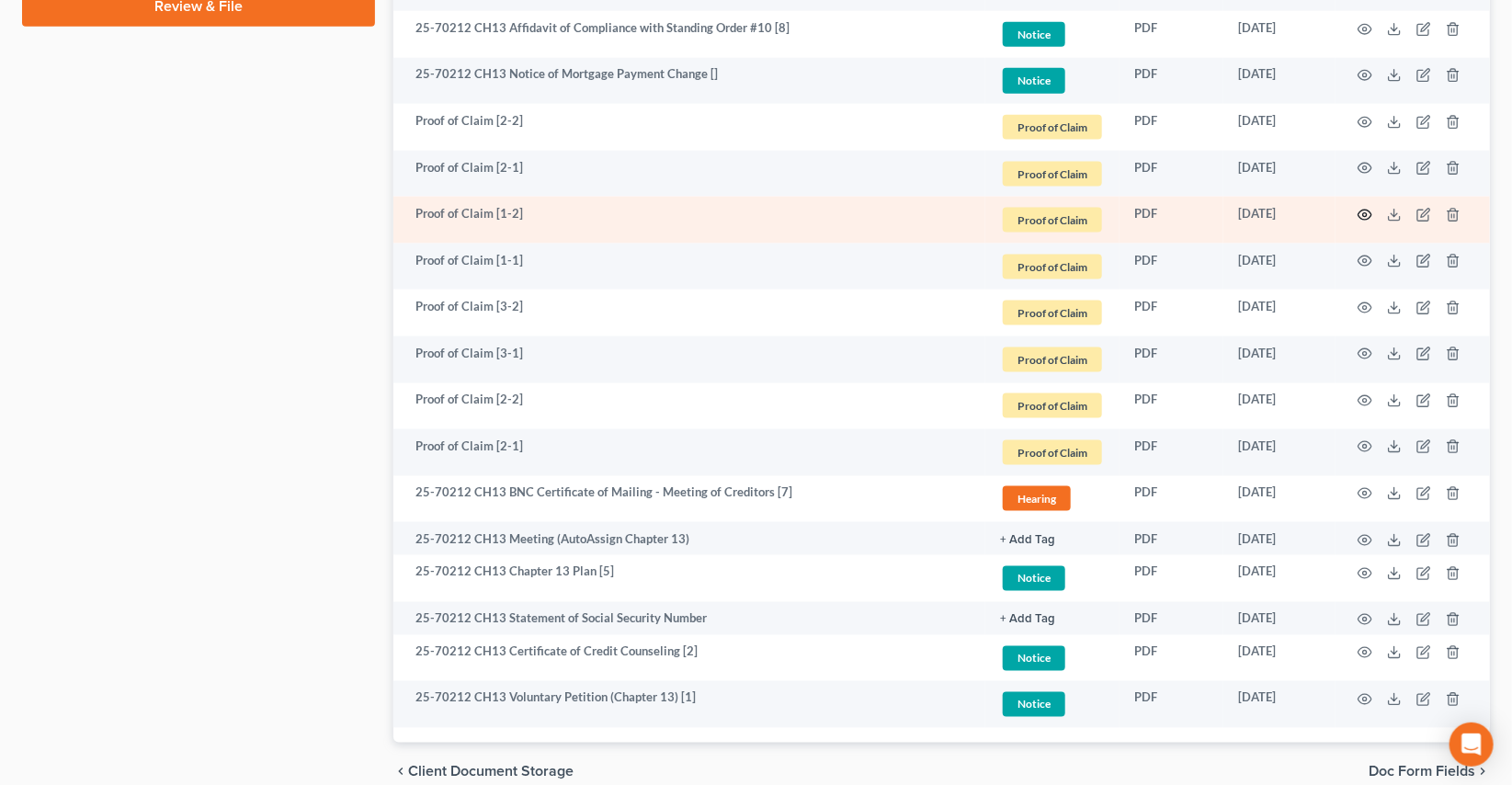
click at [1368, 211] on icon "button" at bounding box center [1365, 215] width 15 height 15
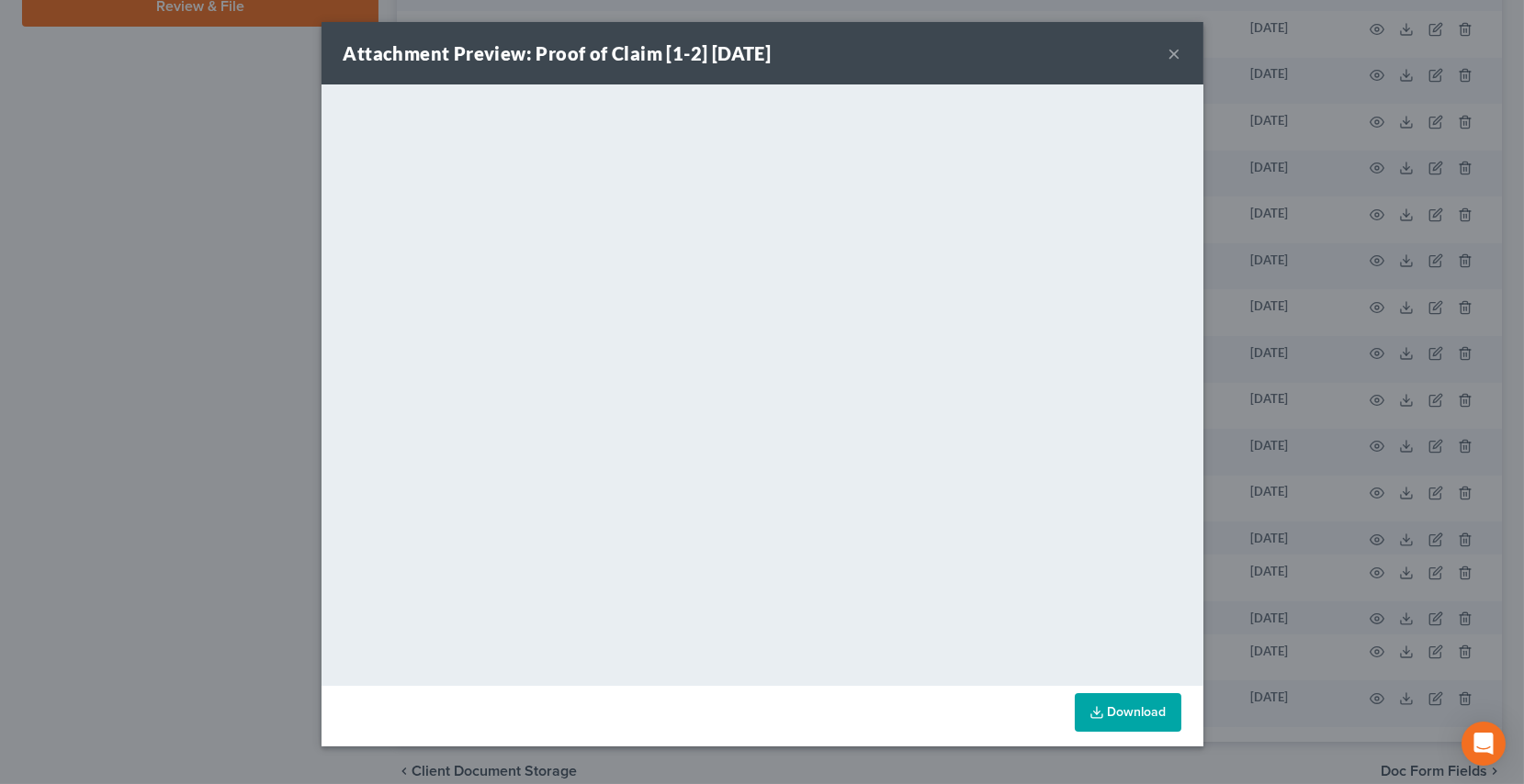
click at [1175, 59] on button "×" at bounding box center [1174, 53] width 13 height 22
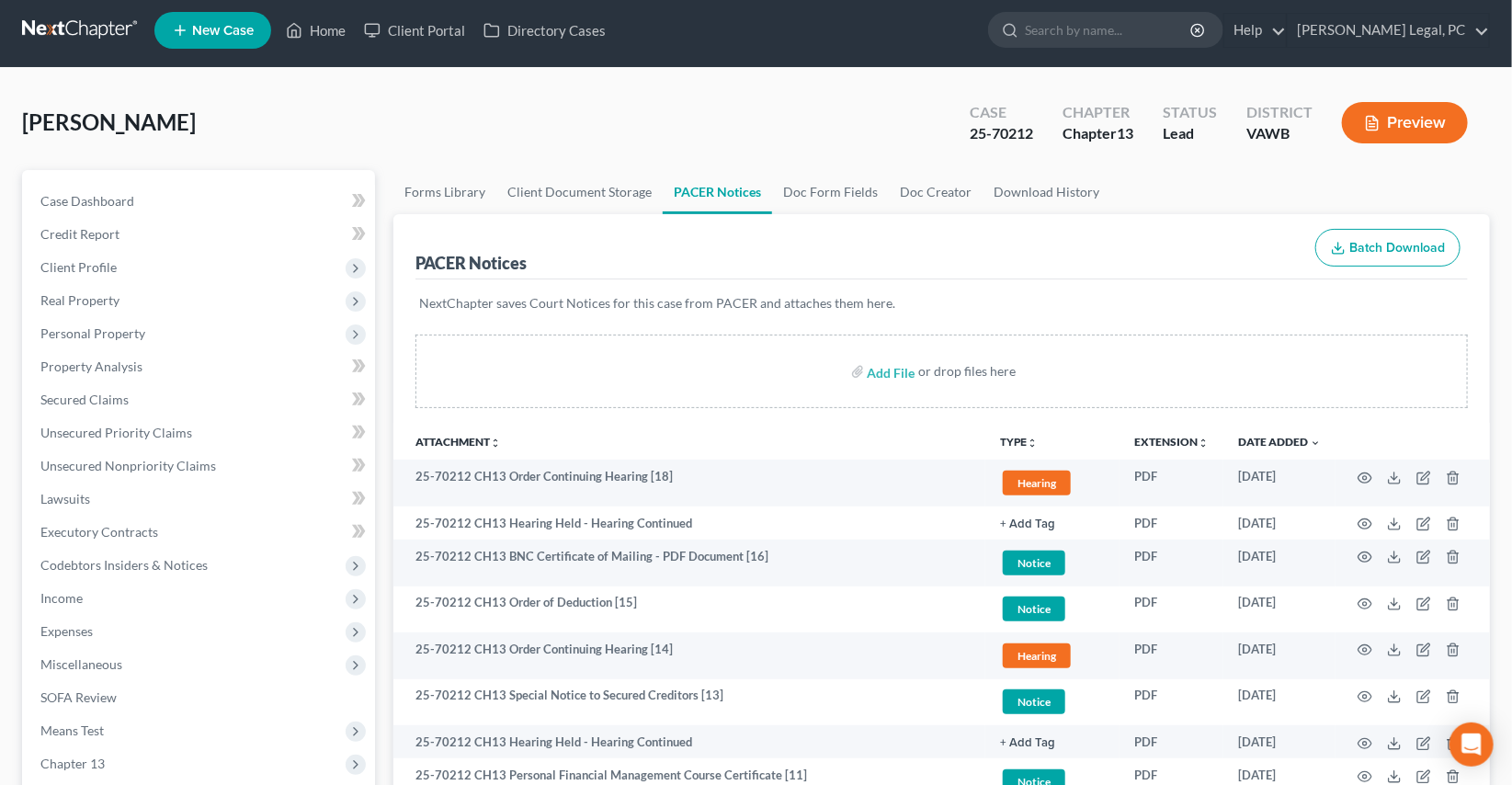
scroll to position [0, 0]
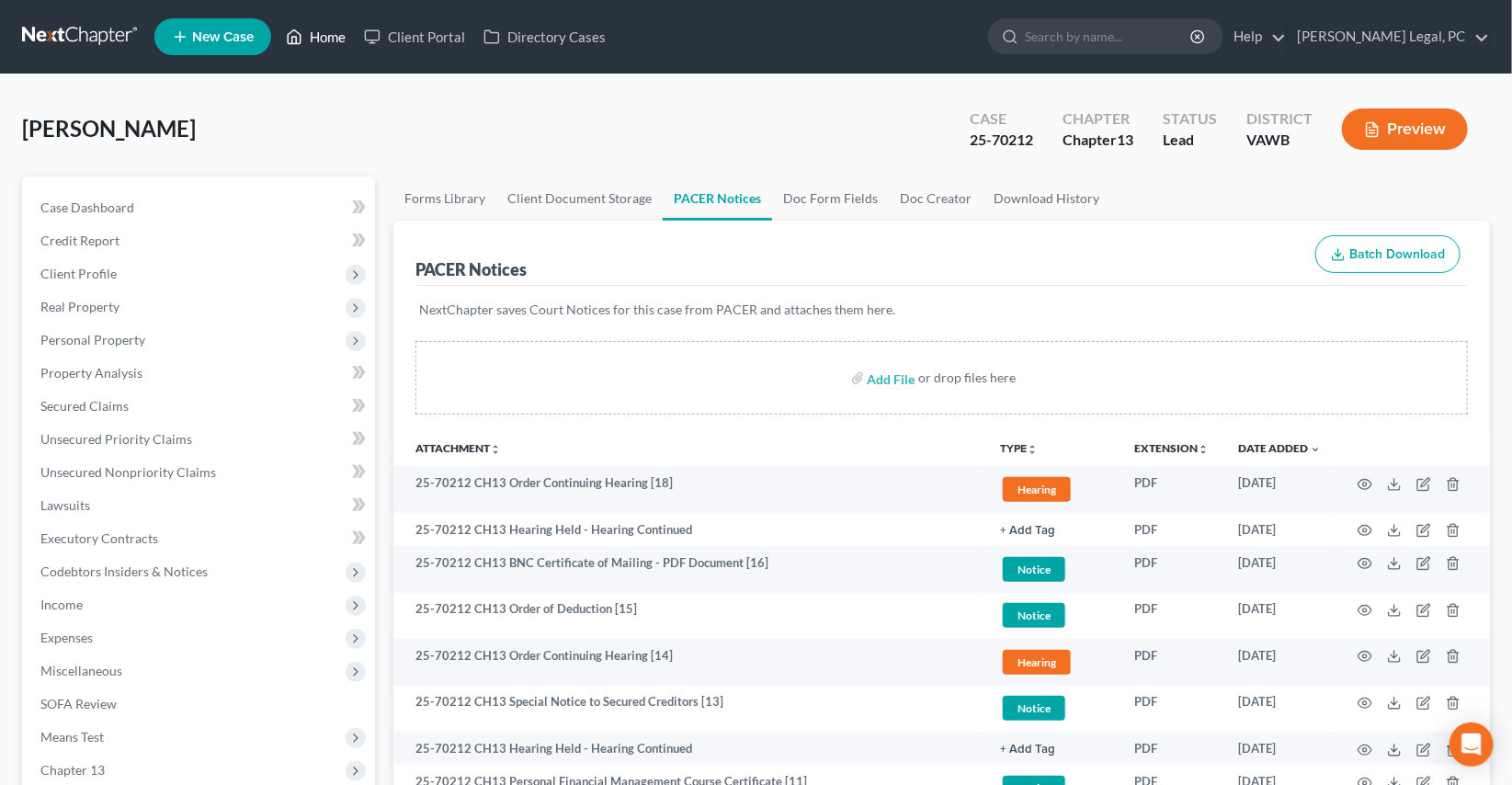
click at [319, 25] on link "Home" at bounding box center [316, 37] width 78 height 33
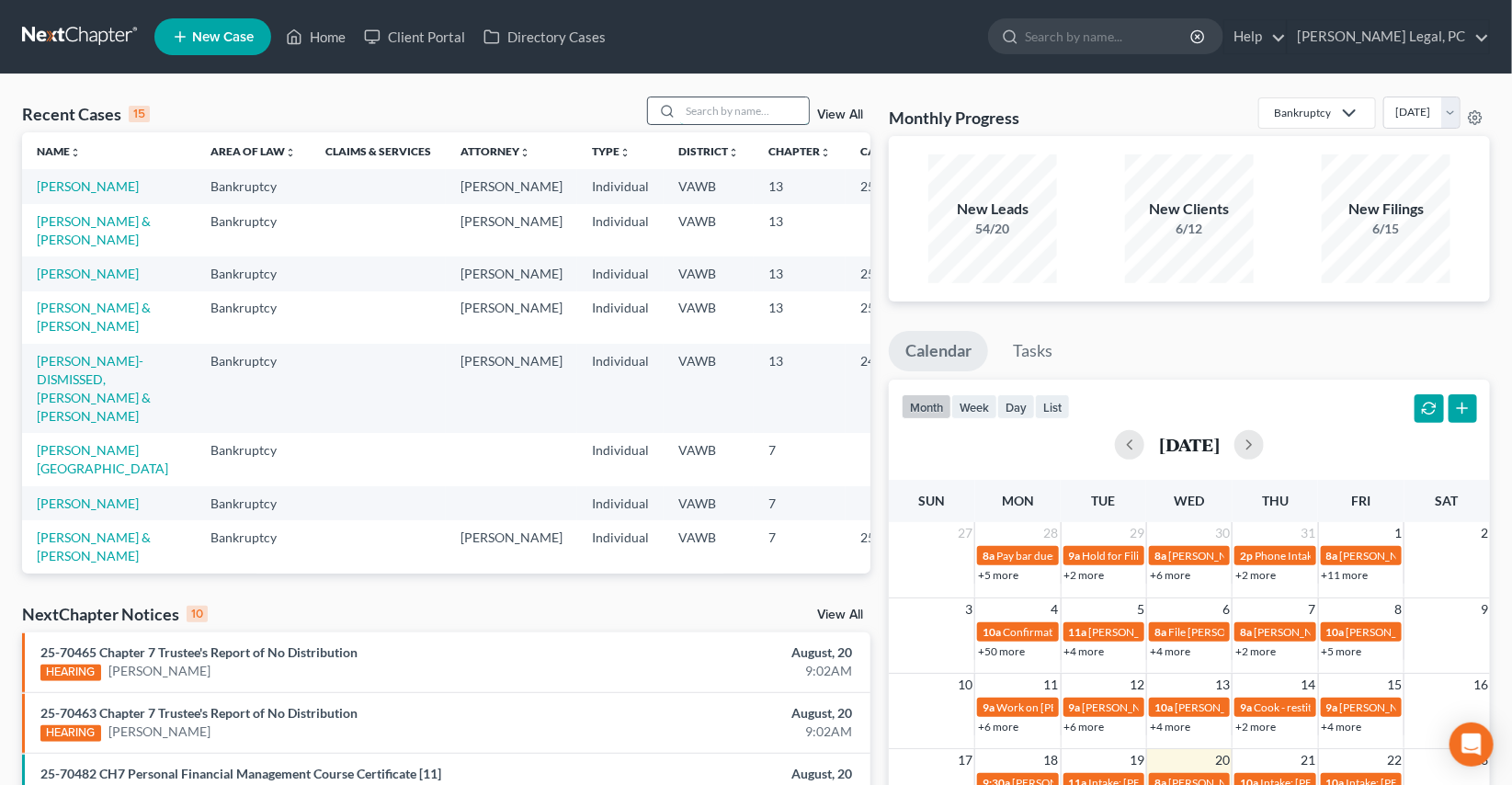
click at [717, 122] on input "search" at bounding box center [745, 110] width 129 height 26
type input "crigg"
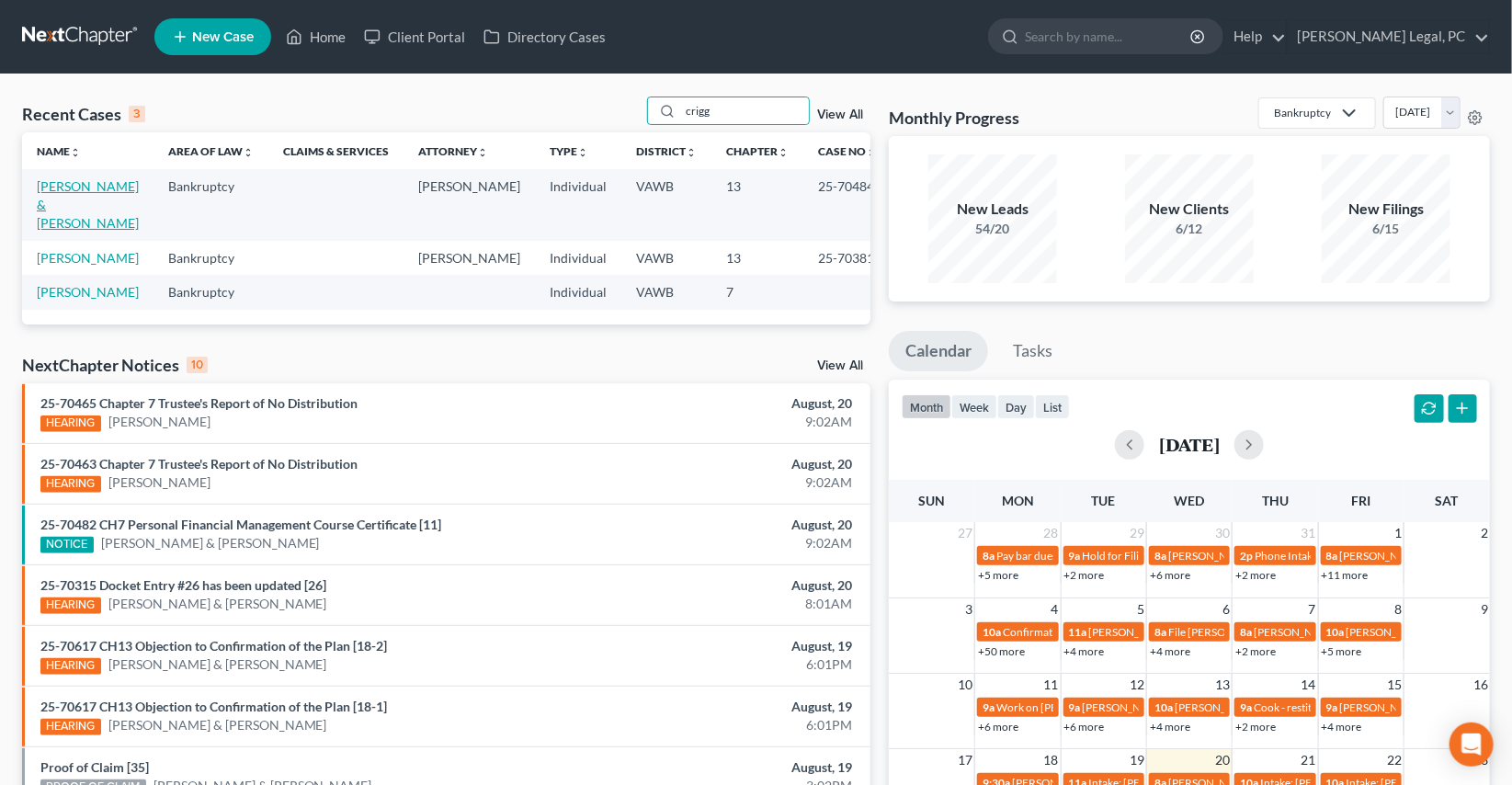
click at [107, 182] on link "[PERSON_NAME] & [PERSON_NAME]" at bounding box center [88, 205] width 102 height 53
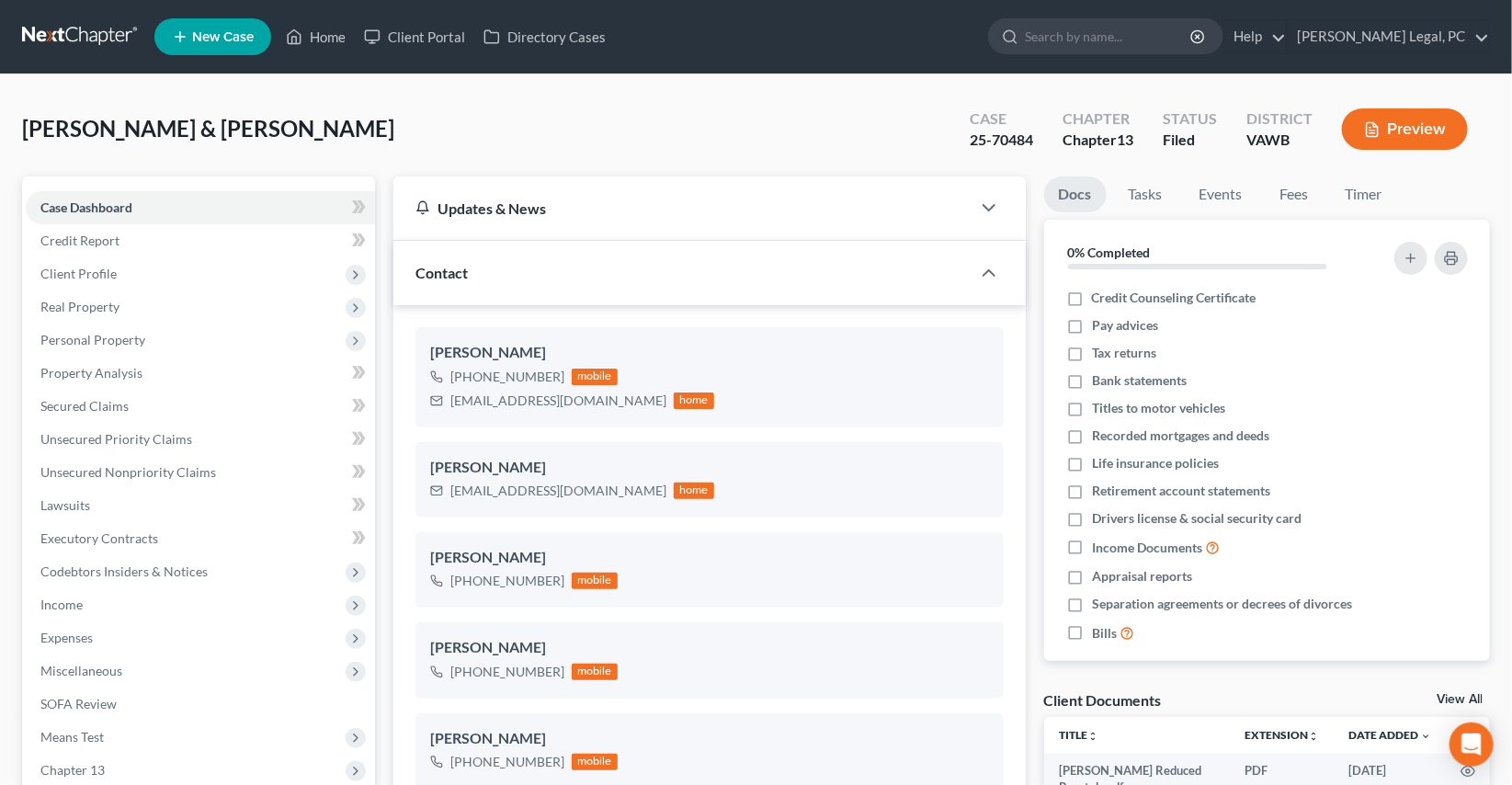
scroll to position [1860, 0]
click at [301, 28] on icon at bounding box center [293, 36] width 17 height 22
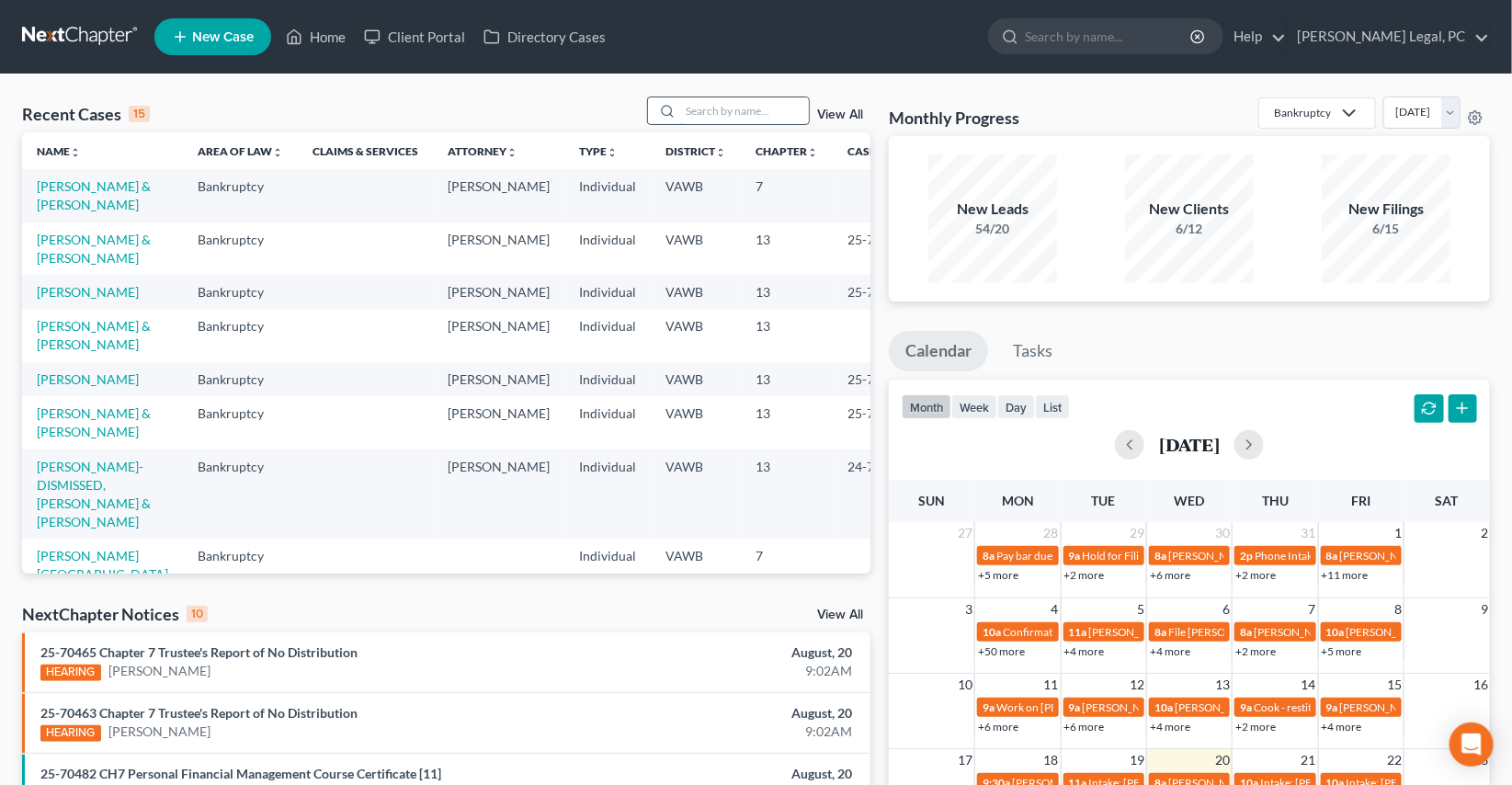
click at [729, 103] on input "search" at bounding box center [745, 110] width 129 height 26
type input "ayala"
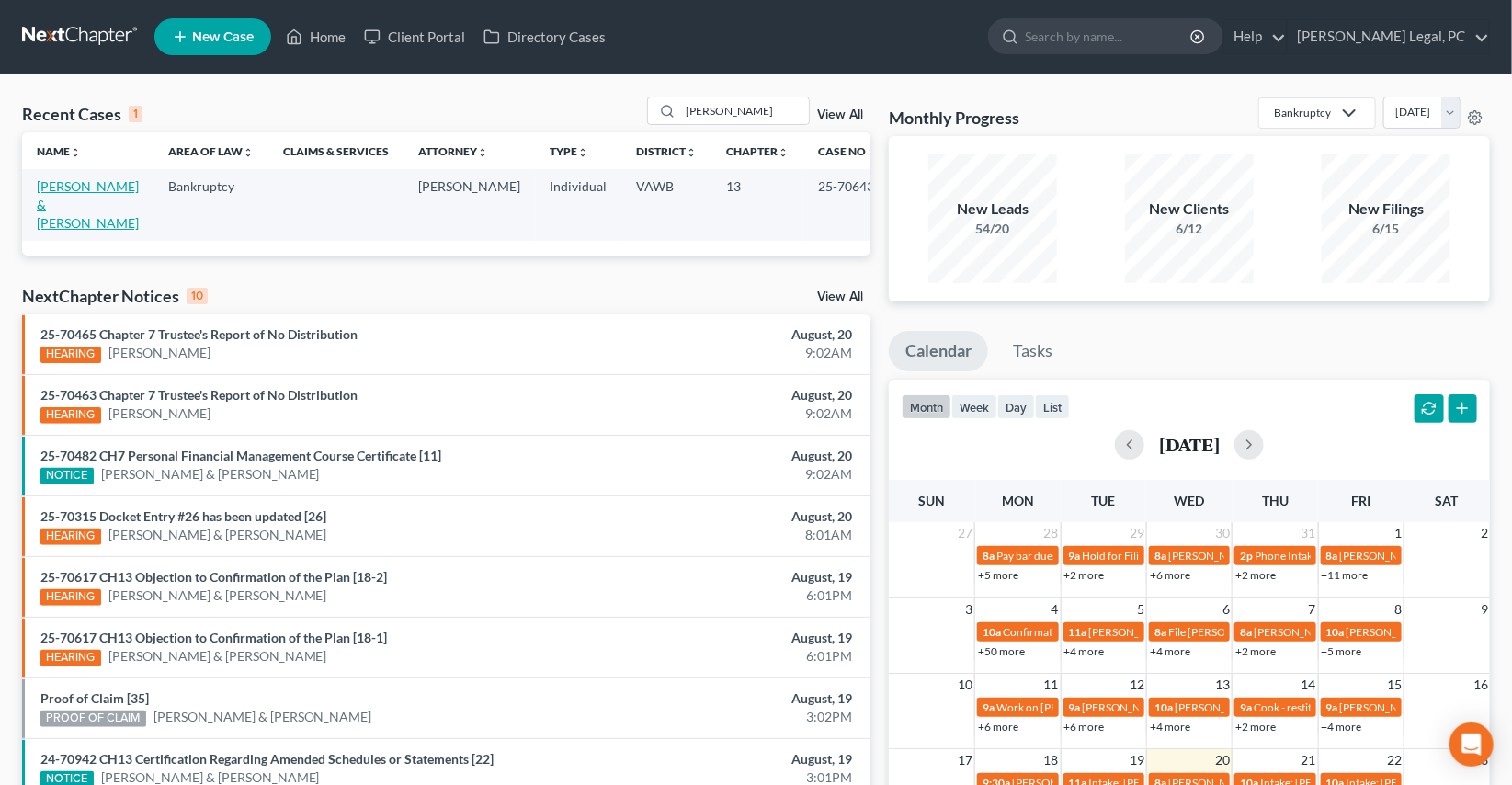
click at [65, 197] on link "[PERSON_NAME] & [PERSON_NAME]" at bounding box center [88, 205] width 102 height 53
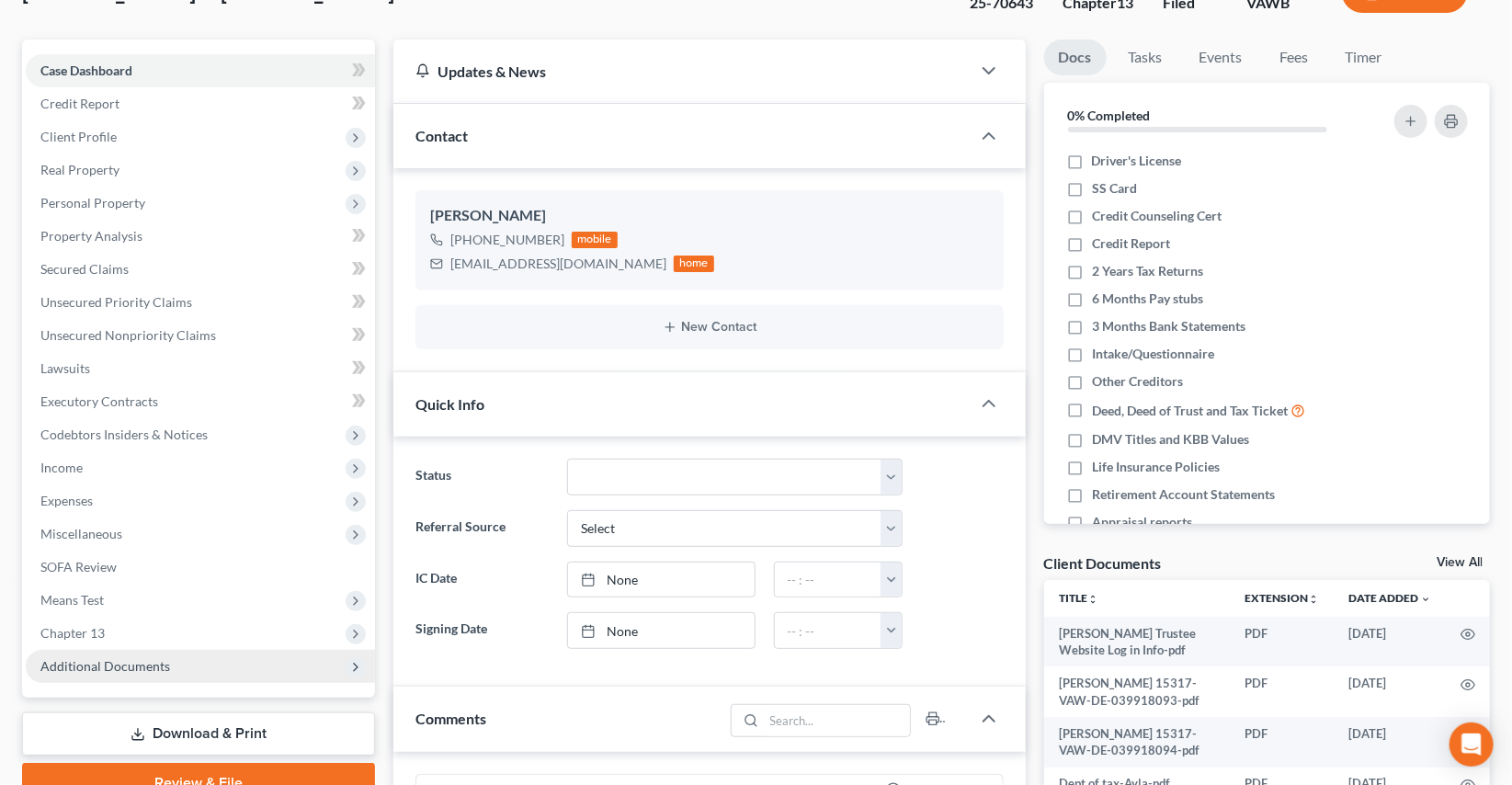
scroll to position [501, 0]
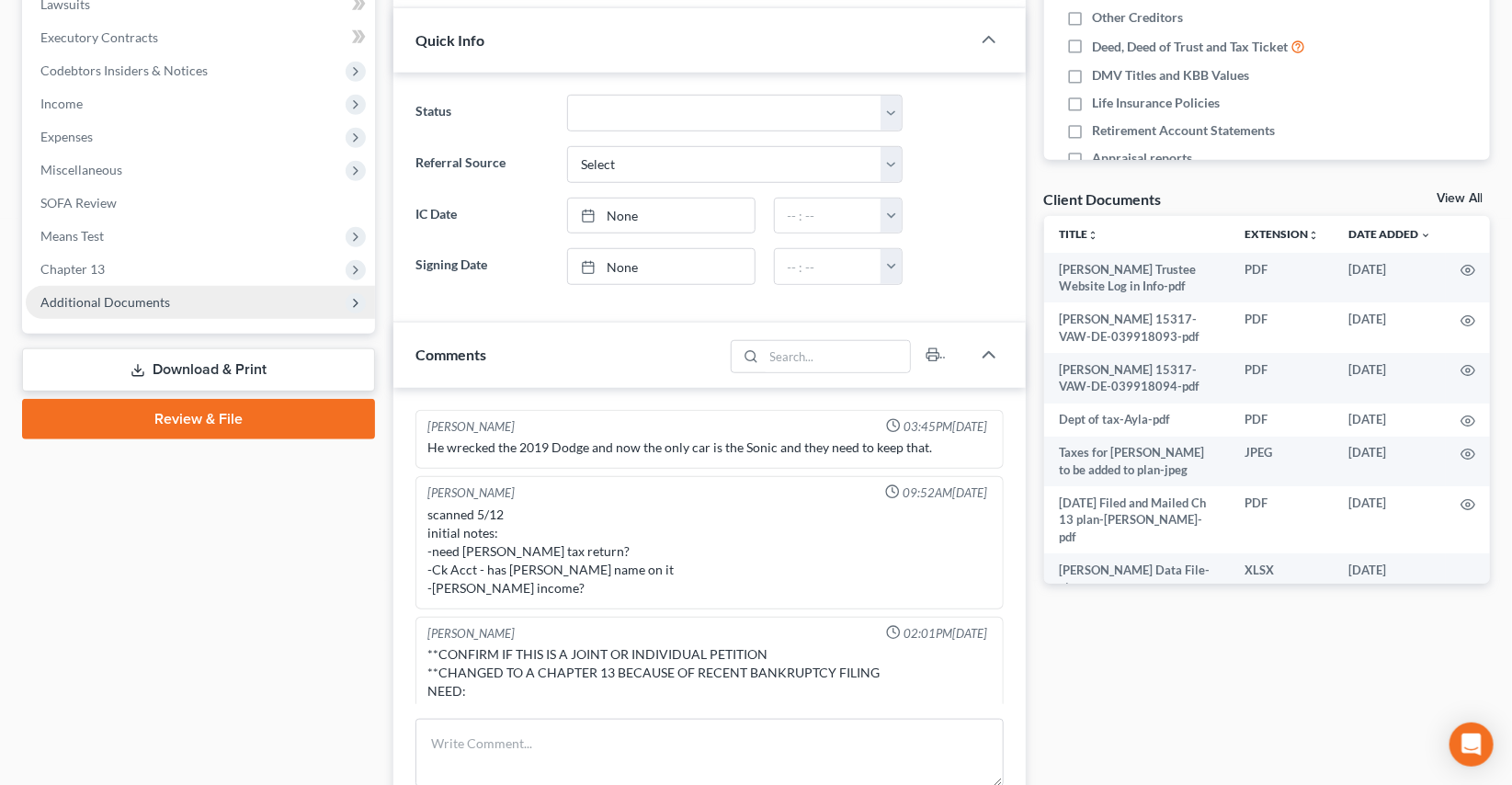
click at [101, 294] on span "Additional Documents" at bounding box center [104, 302] width 130 height 16
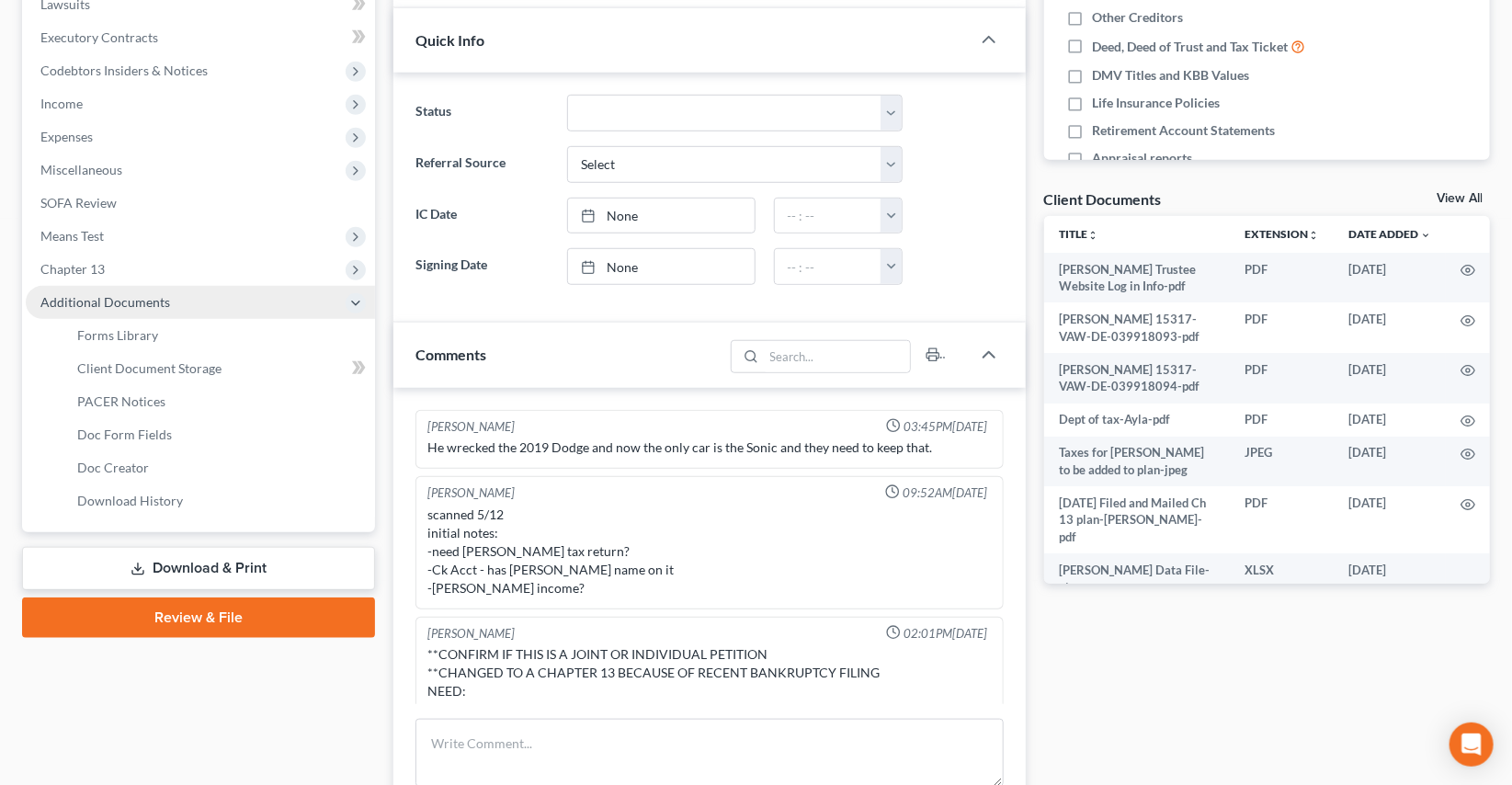
scroll to position [684, 0]
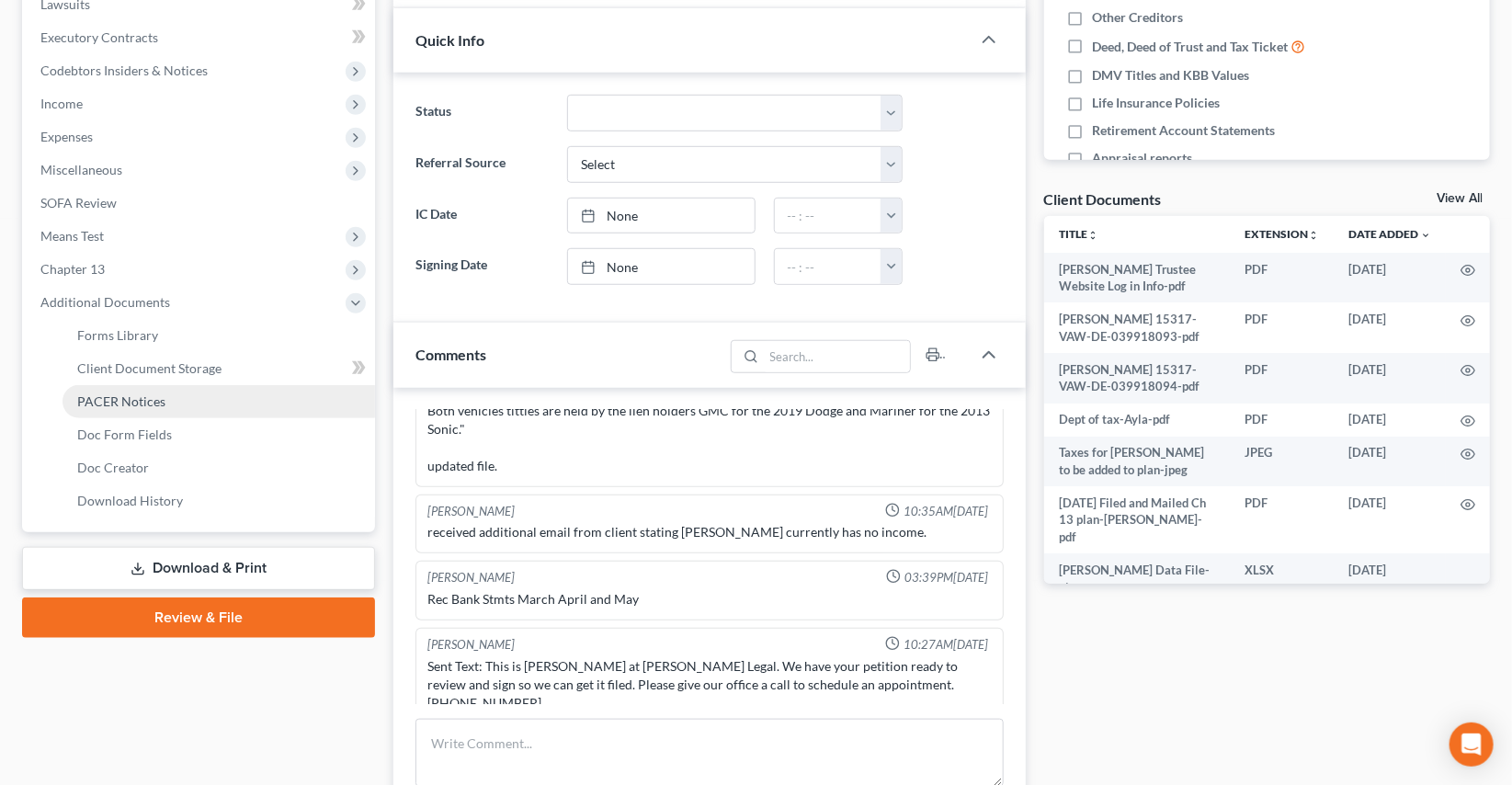
click at [124, 389] on link "PACER Notices" at bounding box center [218, 402] width 313 height 33
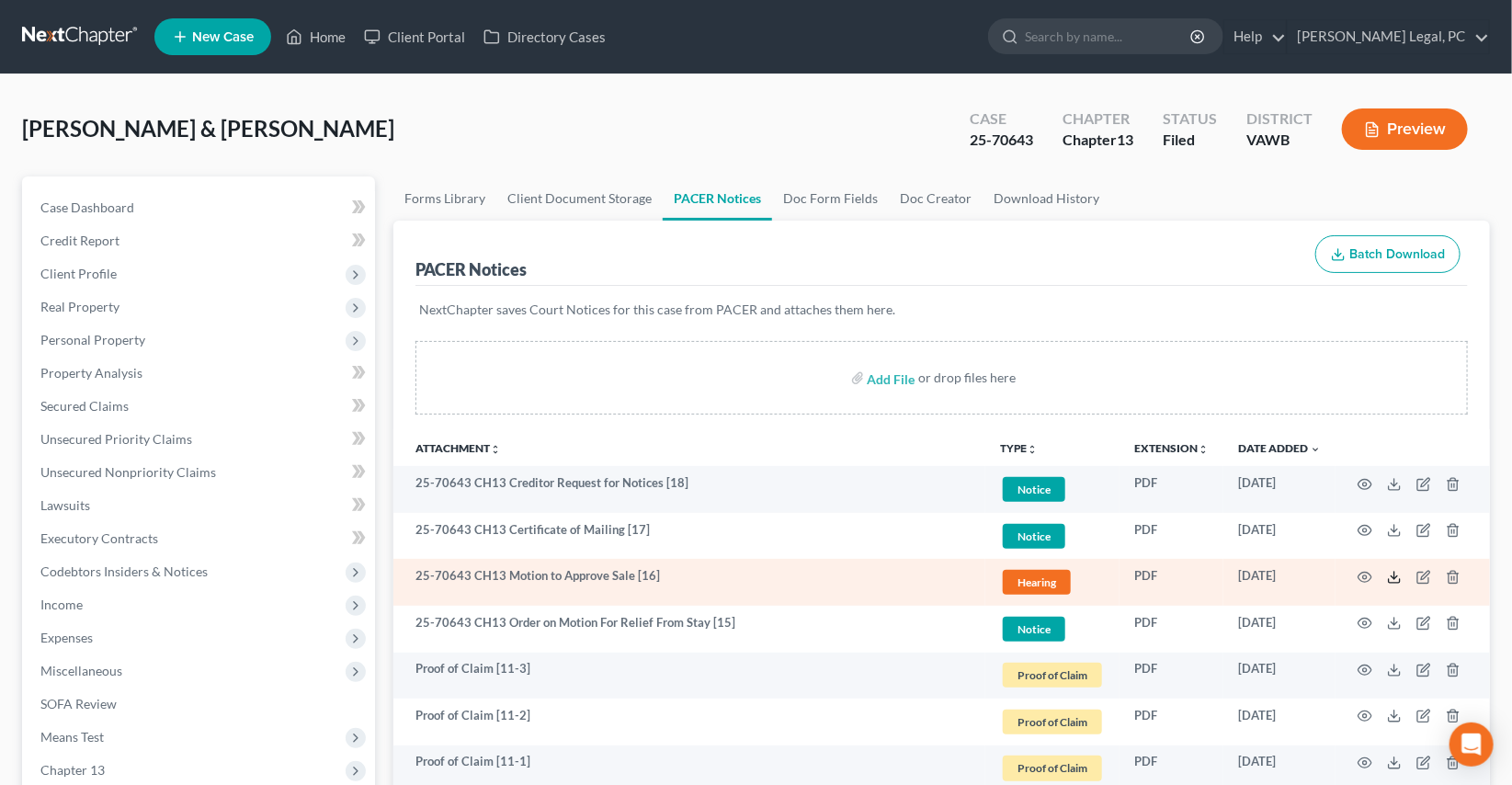
click at [1389, 572] on icon at bounding box center [1394, 577] width 15 height 15
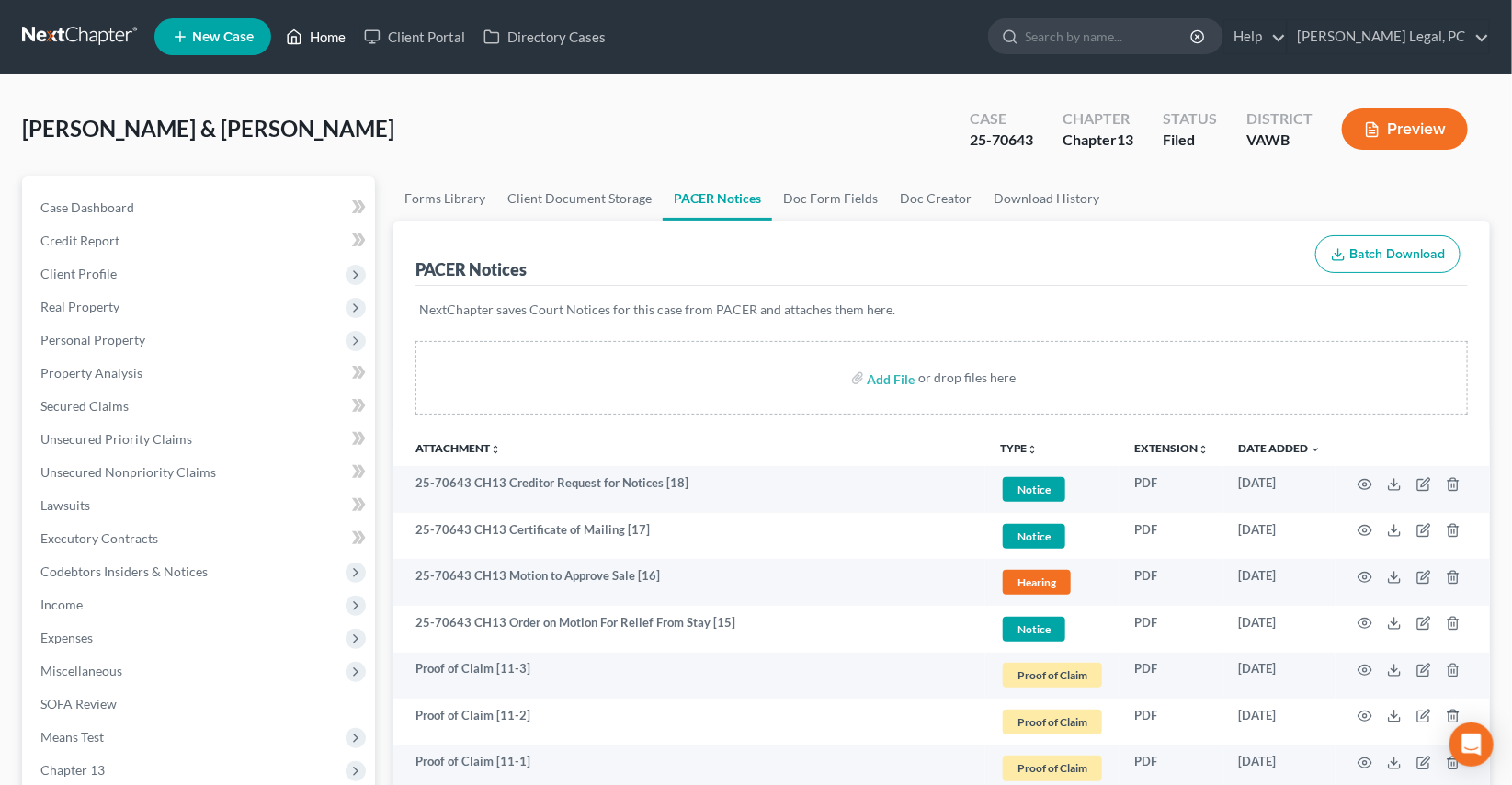
click at [336, 34] on link "Home" at bounding box center [316, 37] width 78 height 33
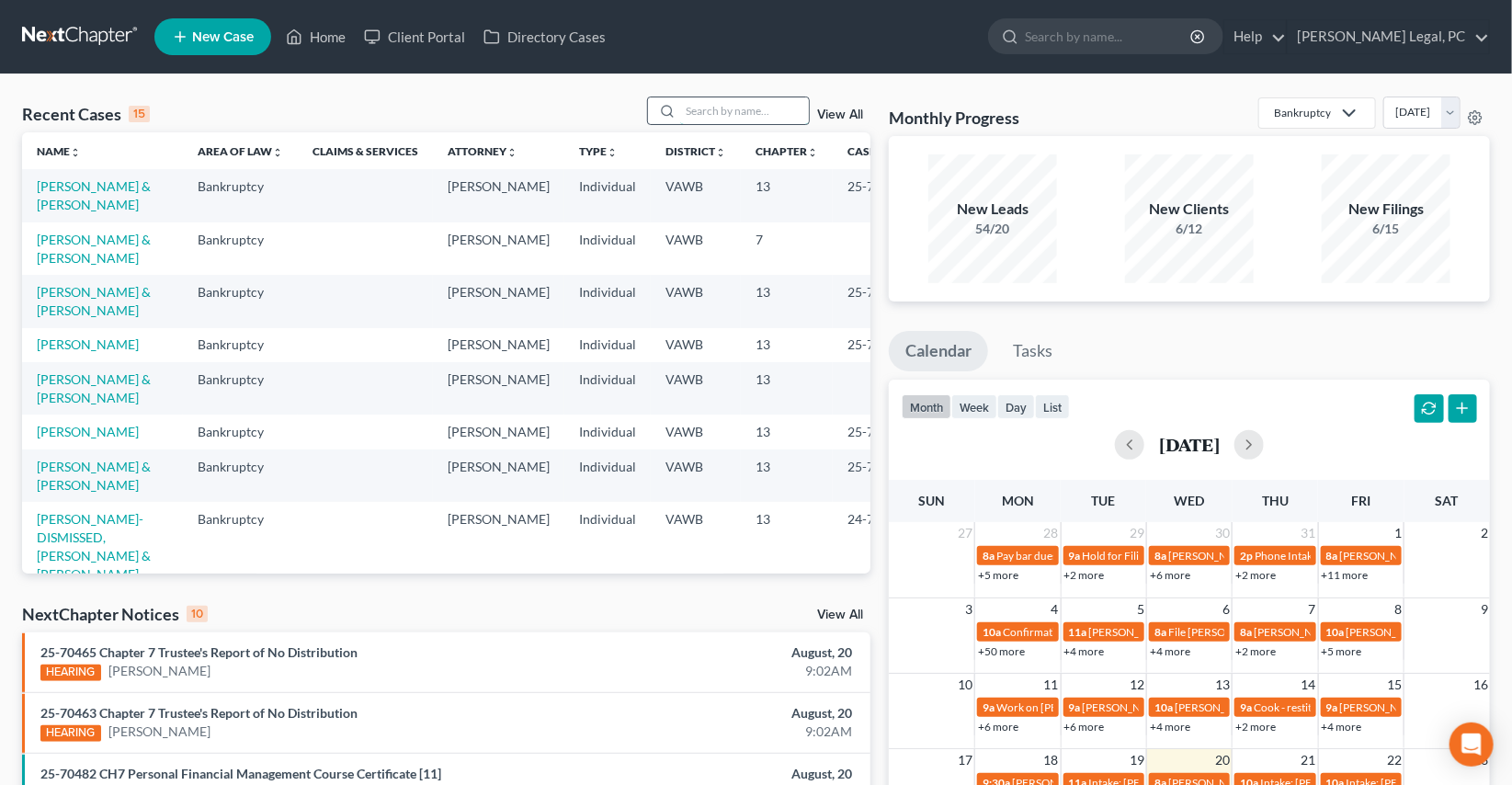
click at [714, 112] on input "search" at bounding box center [745, 110] width 129 height 26
click at [763, 107] on input "search" at bounding box center [745, 110] width 129 height 26
type input "yate"
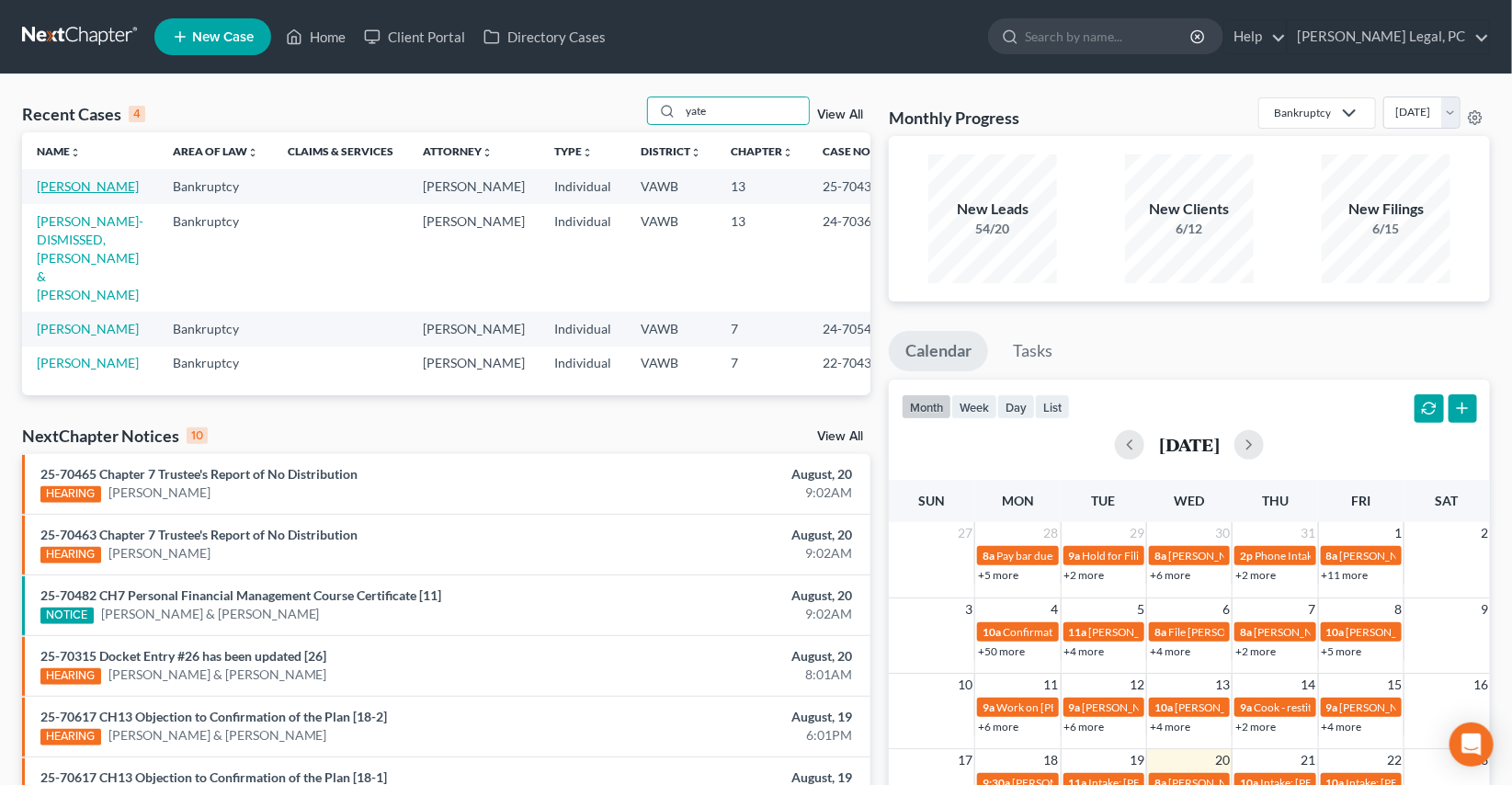
click at [70, 187] on link "[PERSON_NAME]" at bounding box center [88, 186] width 102 height 16
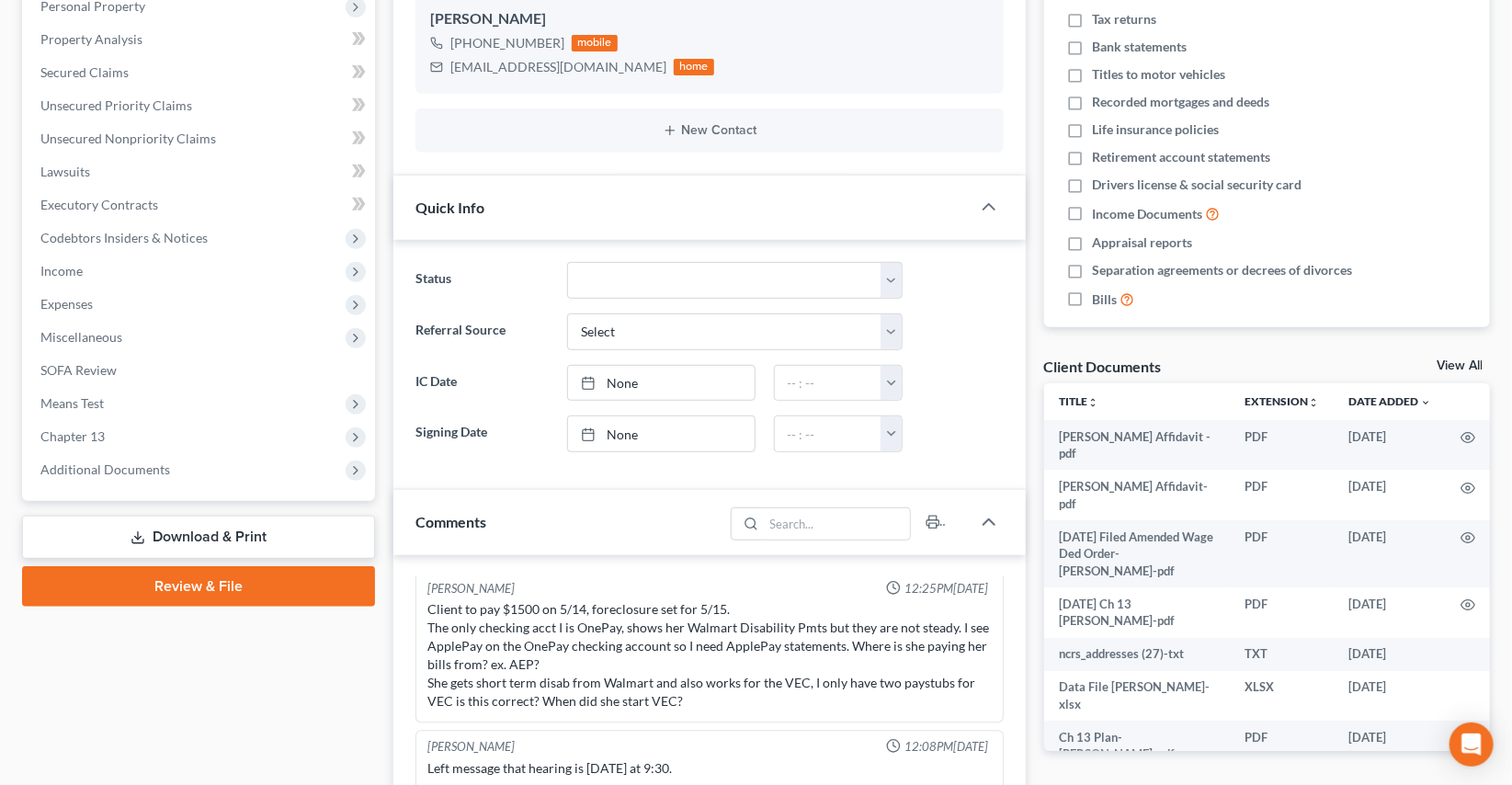
scroll to position [417, 0]
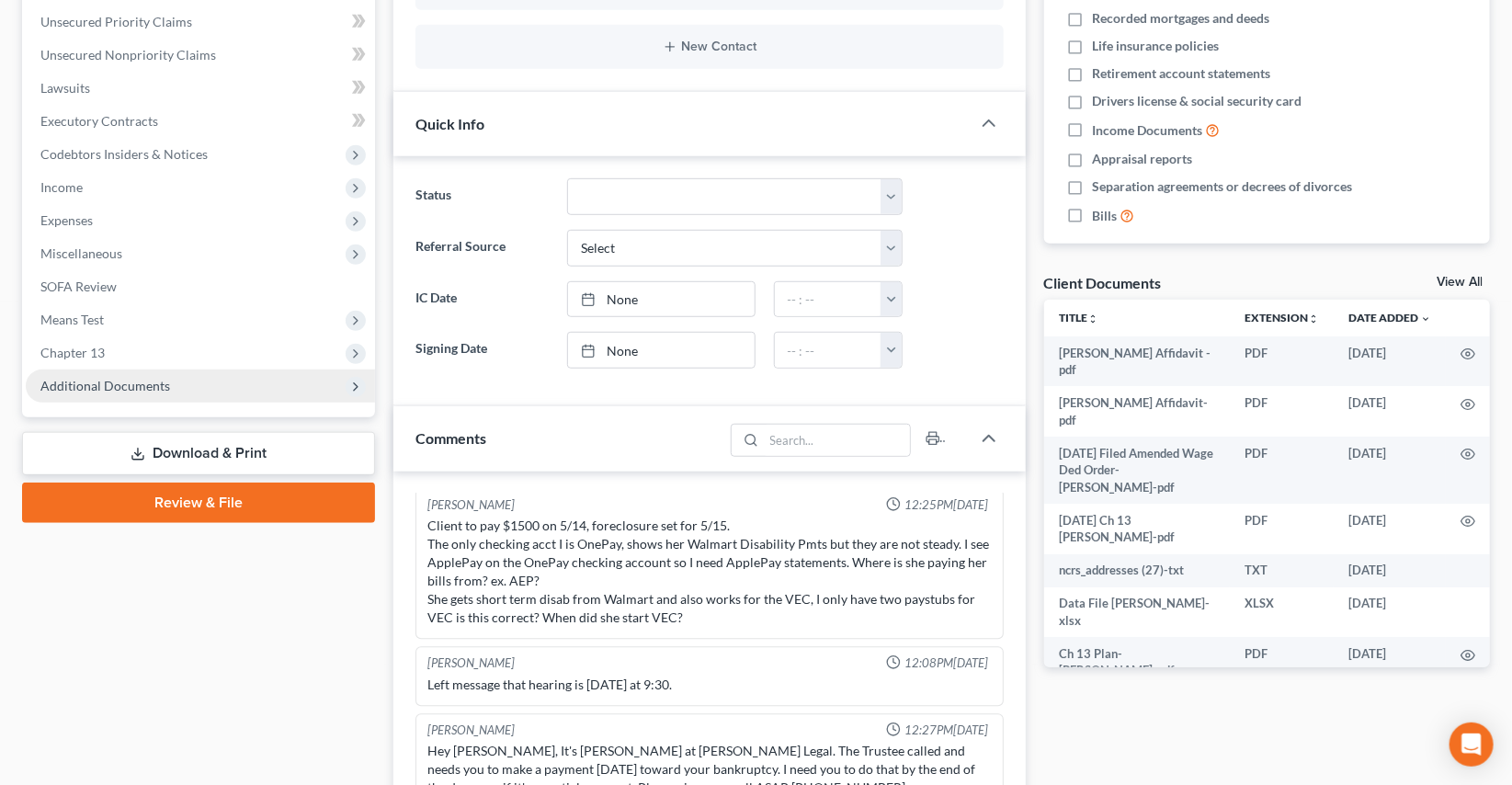
click at [92, 374] on span "Additional Documents" at bounding box center [200, 386] width 349 height 33
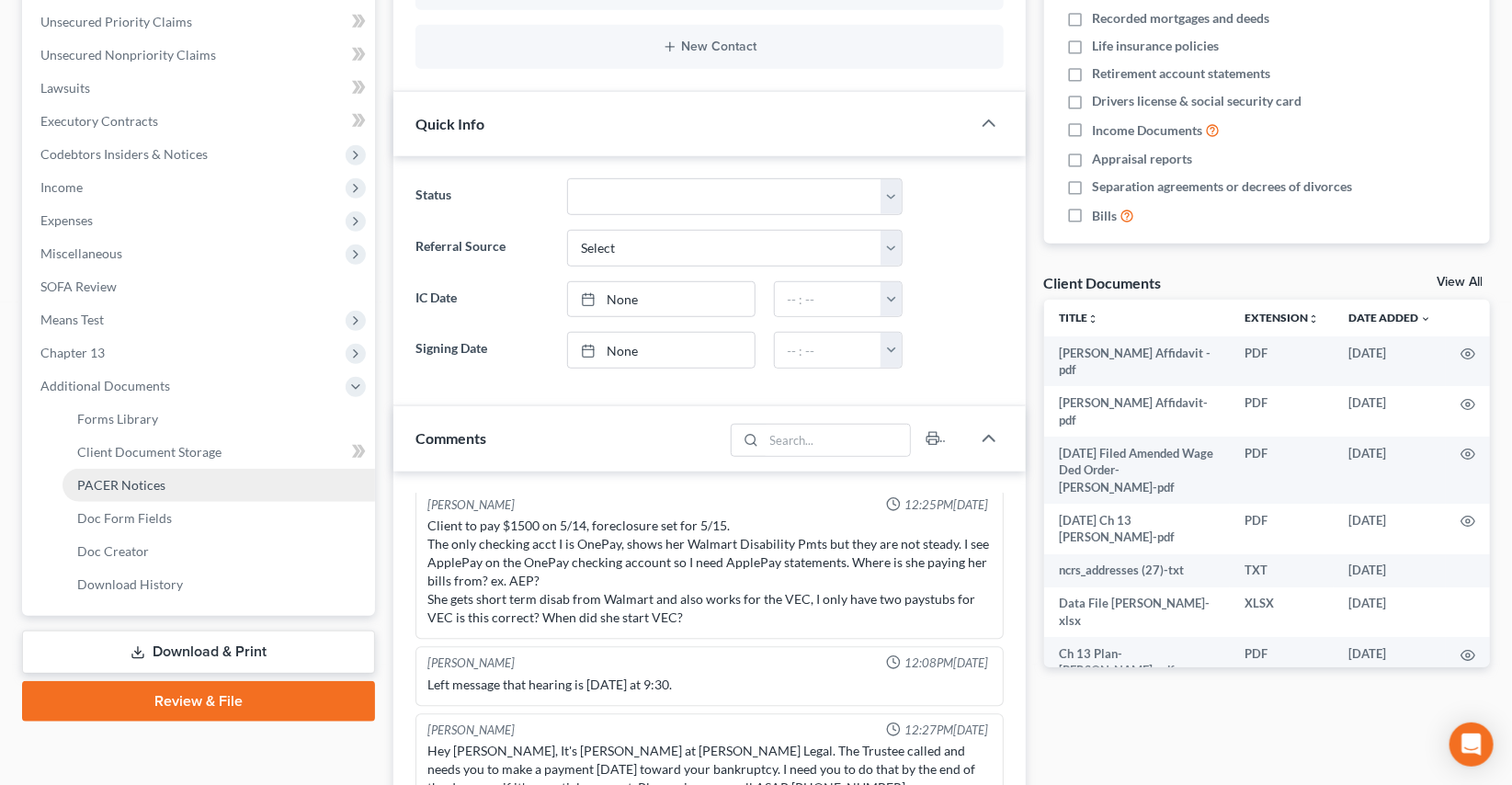
click at [118, 478] on span "PACER Notices" at bounding box center [121, 485] width 89 height 16
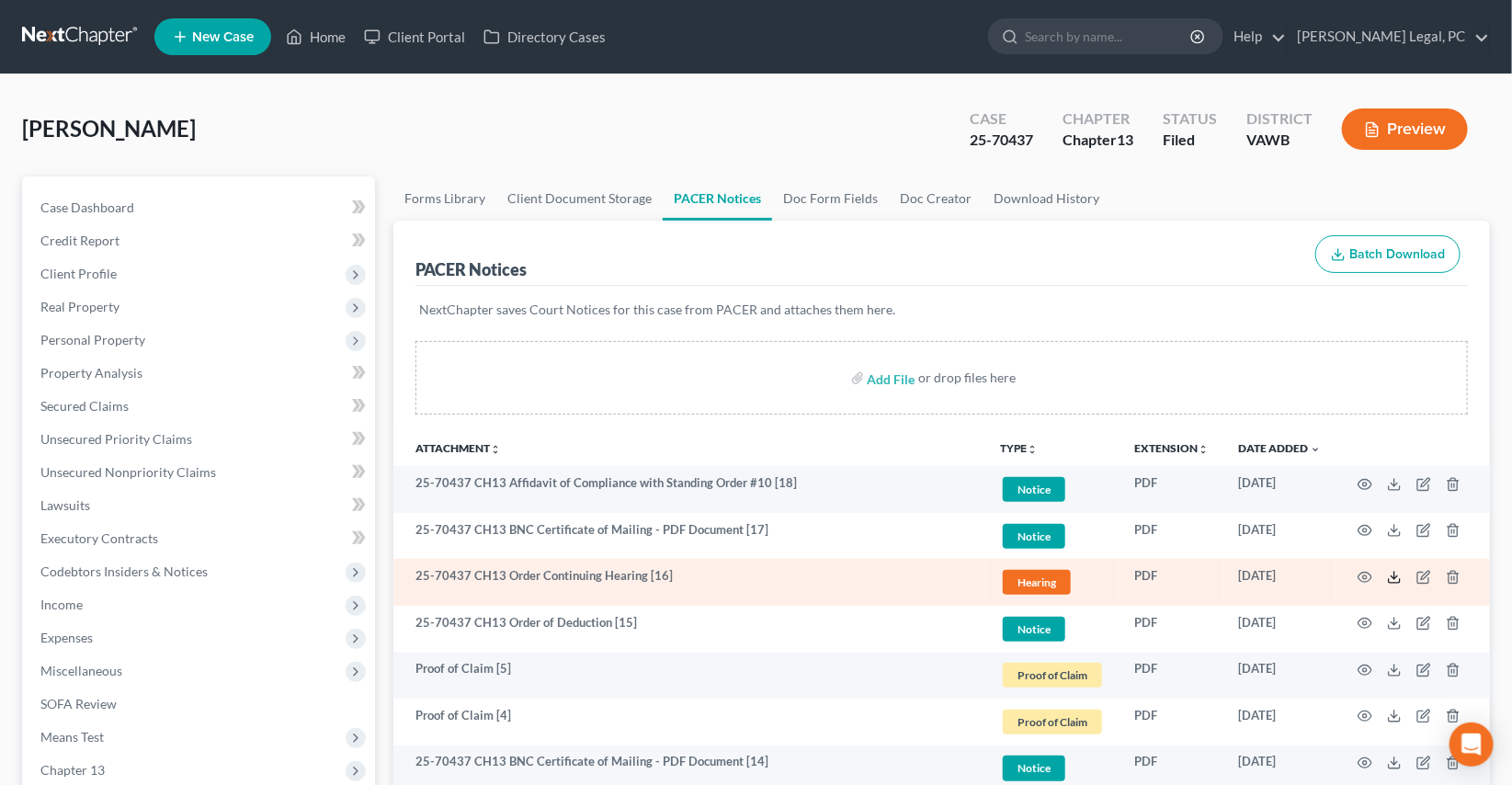
click at [1397, 580] on icon at bounding box center [1394, 581] width 11 height 4
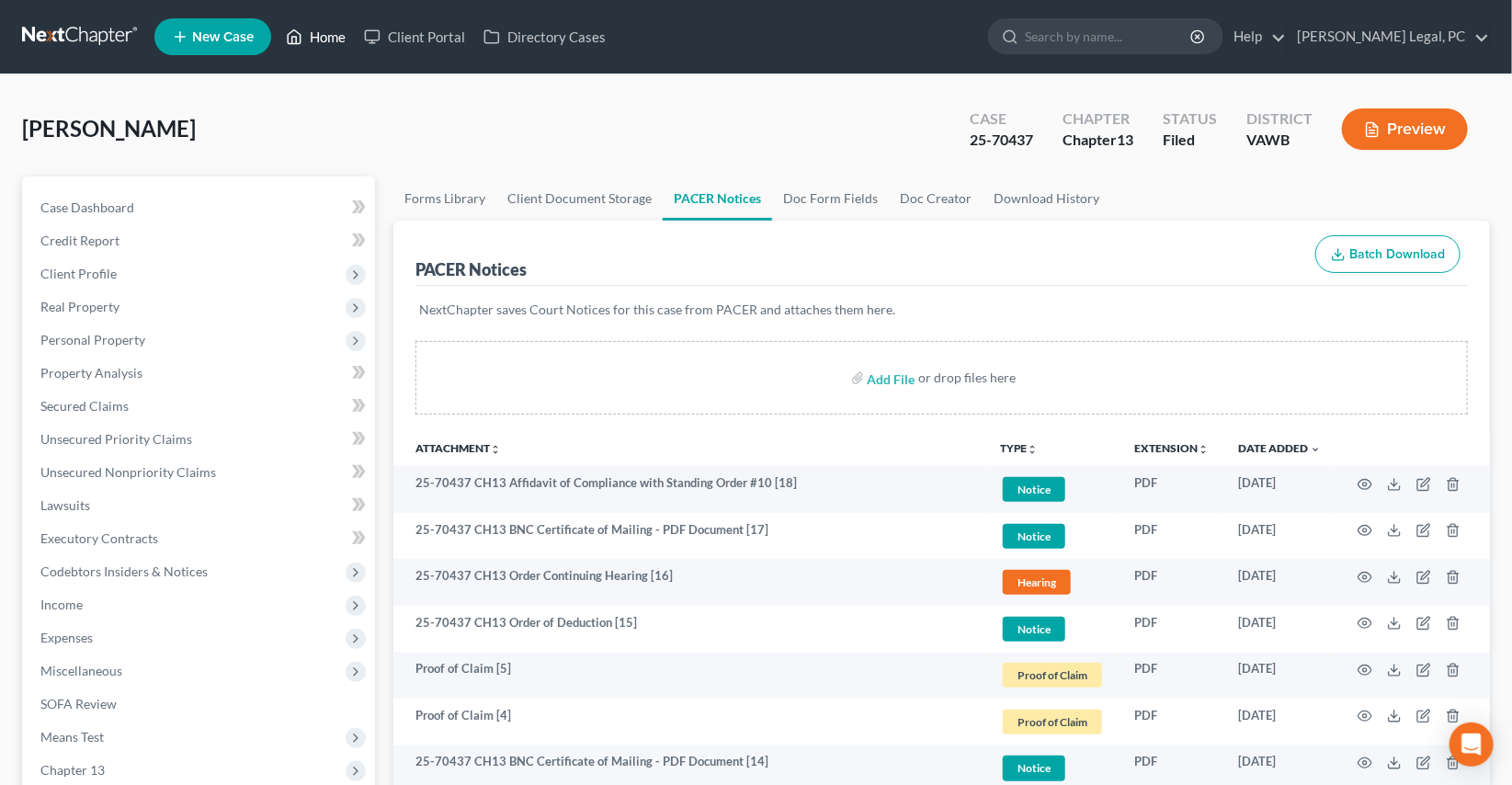
click at [344, 42] on link "Home" at bounding box center [316, 37] width 78 height 33
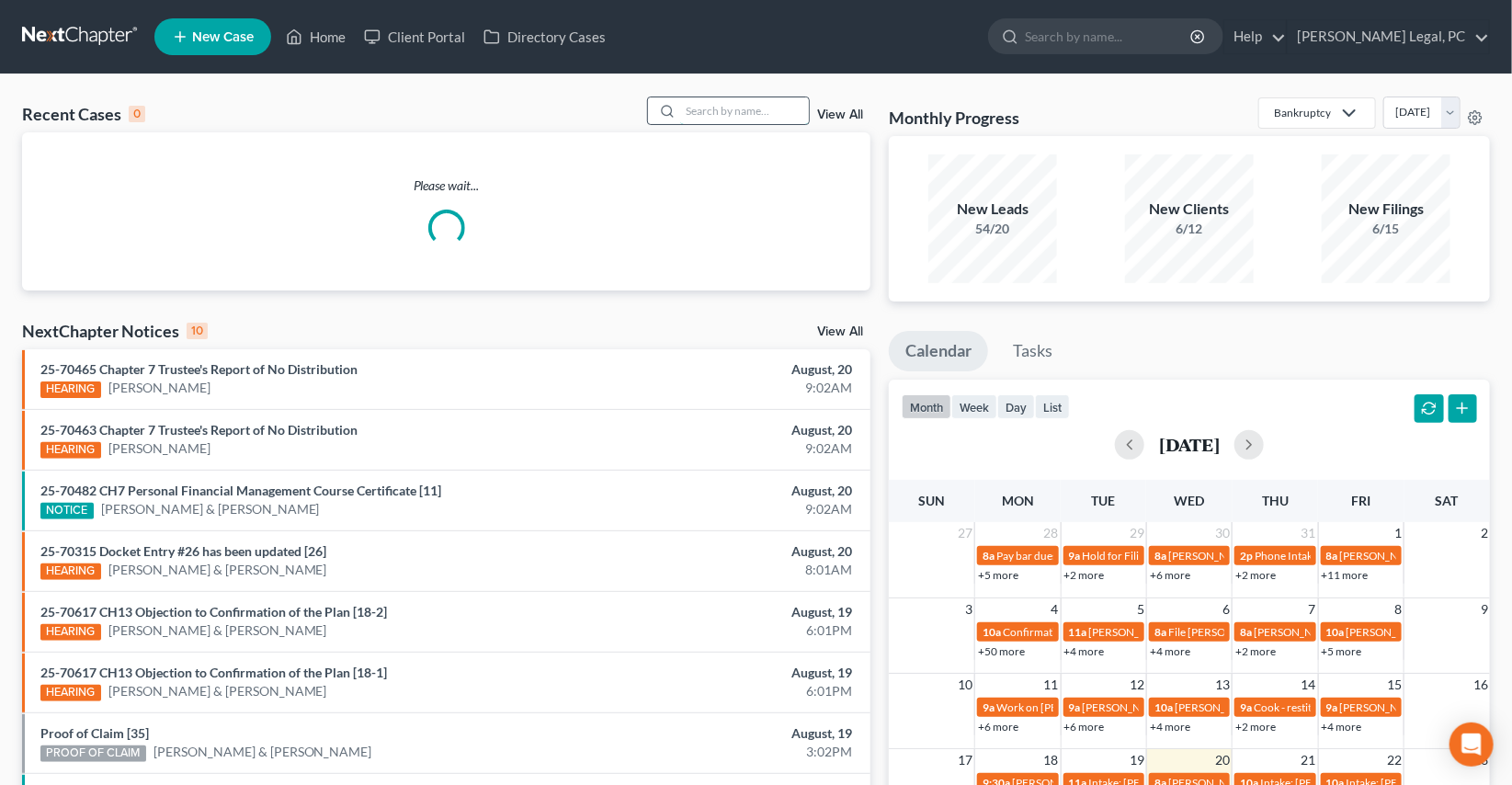
click at [749, 112] on input "search" at bounding box center [745, 110] width 129 height 26
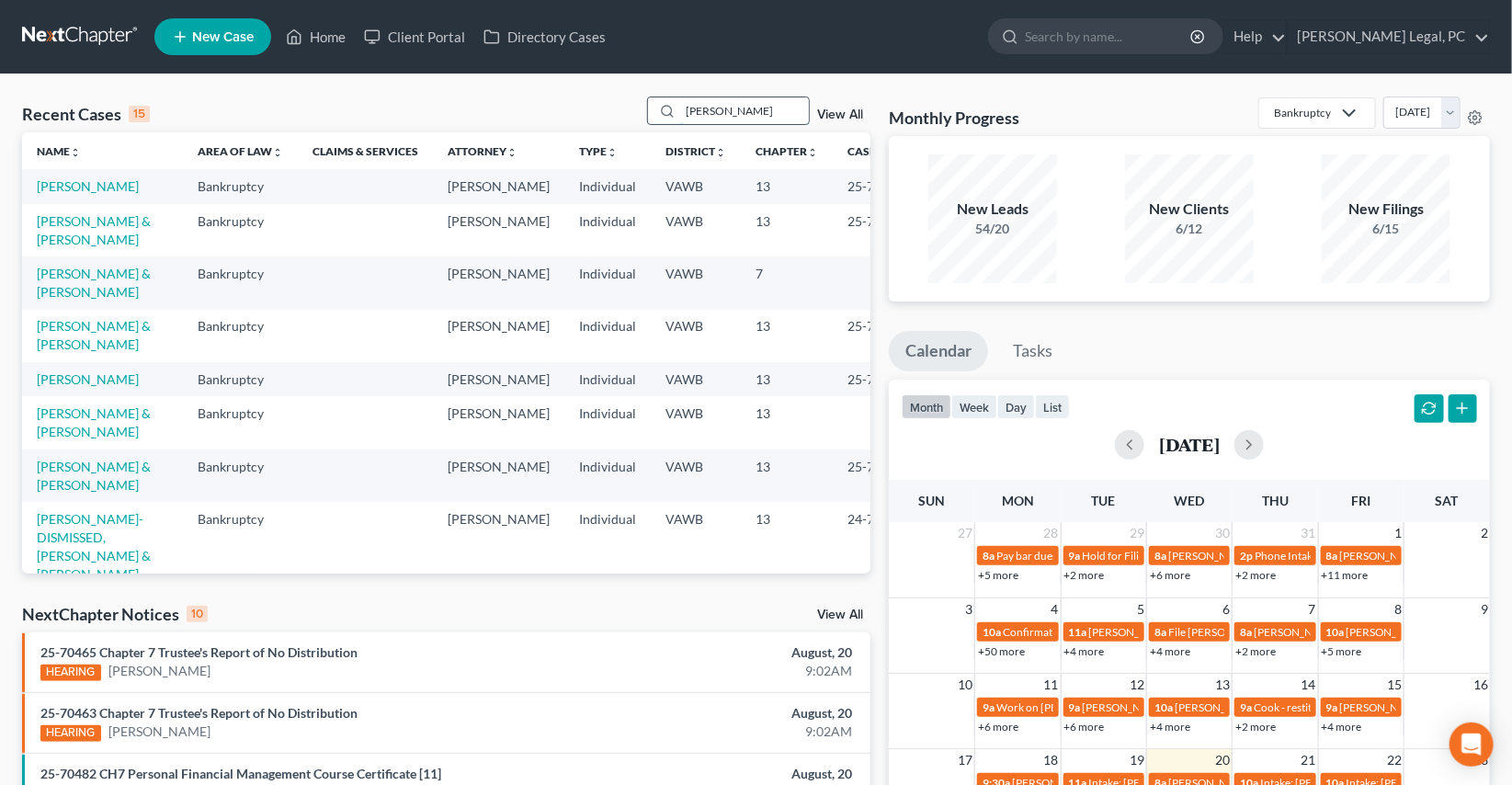
type input "[PERSON_NAME]"
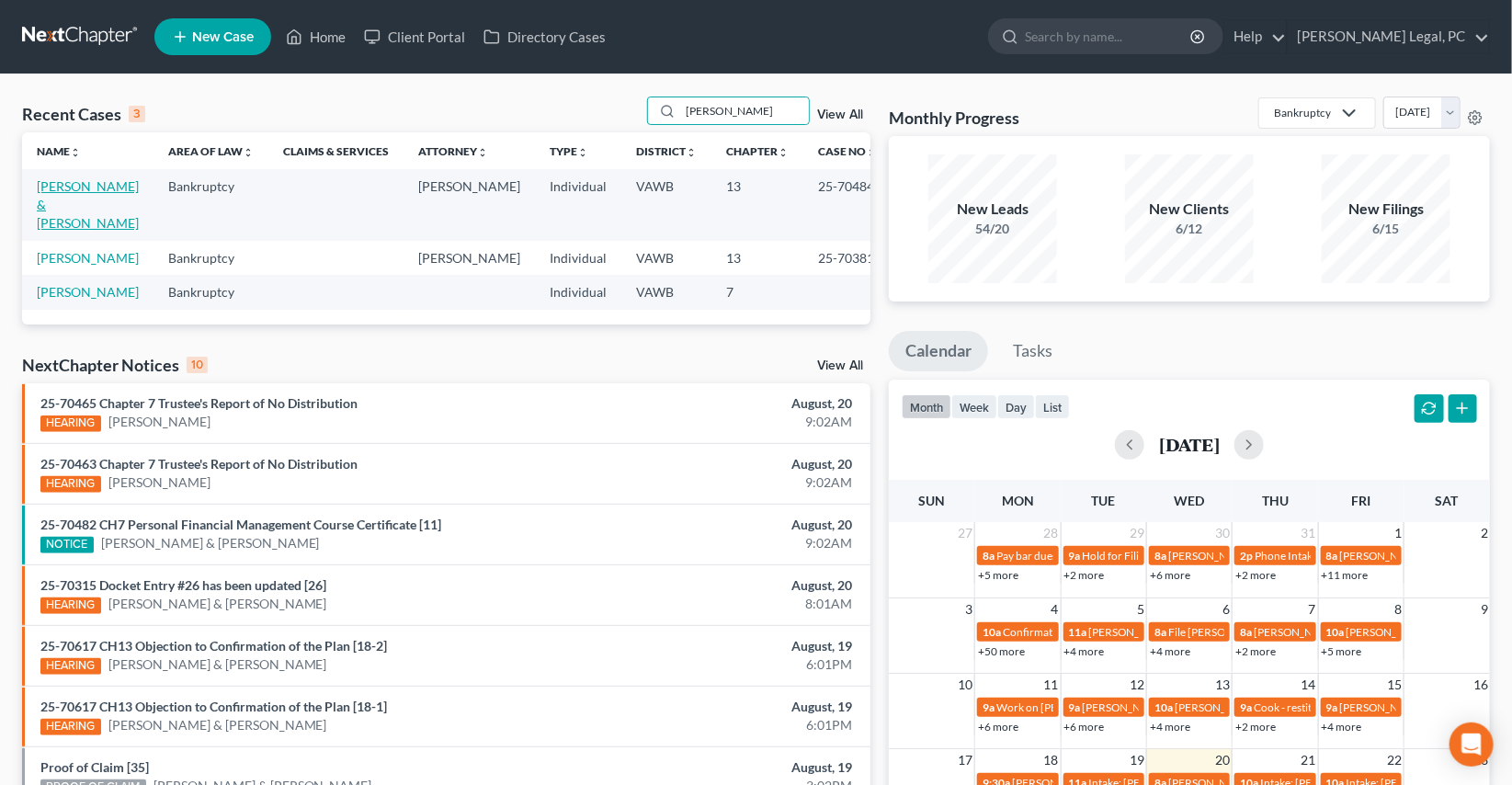
click at [65, 208] on link "[PERSON_NAME] & [PERSON_NAME]" at bounding box center [88, 205] width 102 height 53
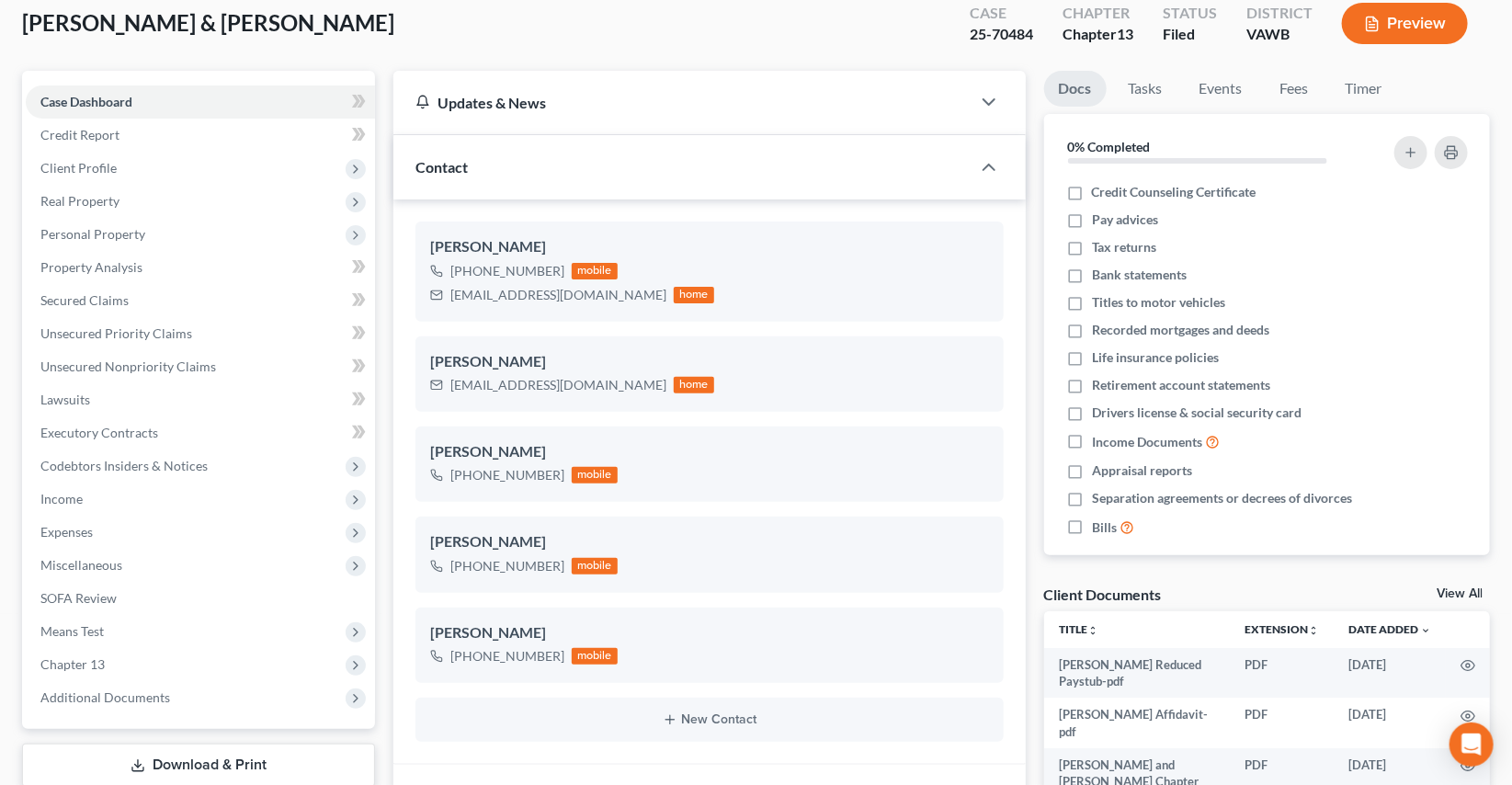
scroll to position [250, 0]
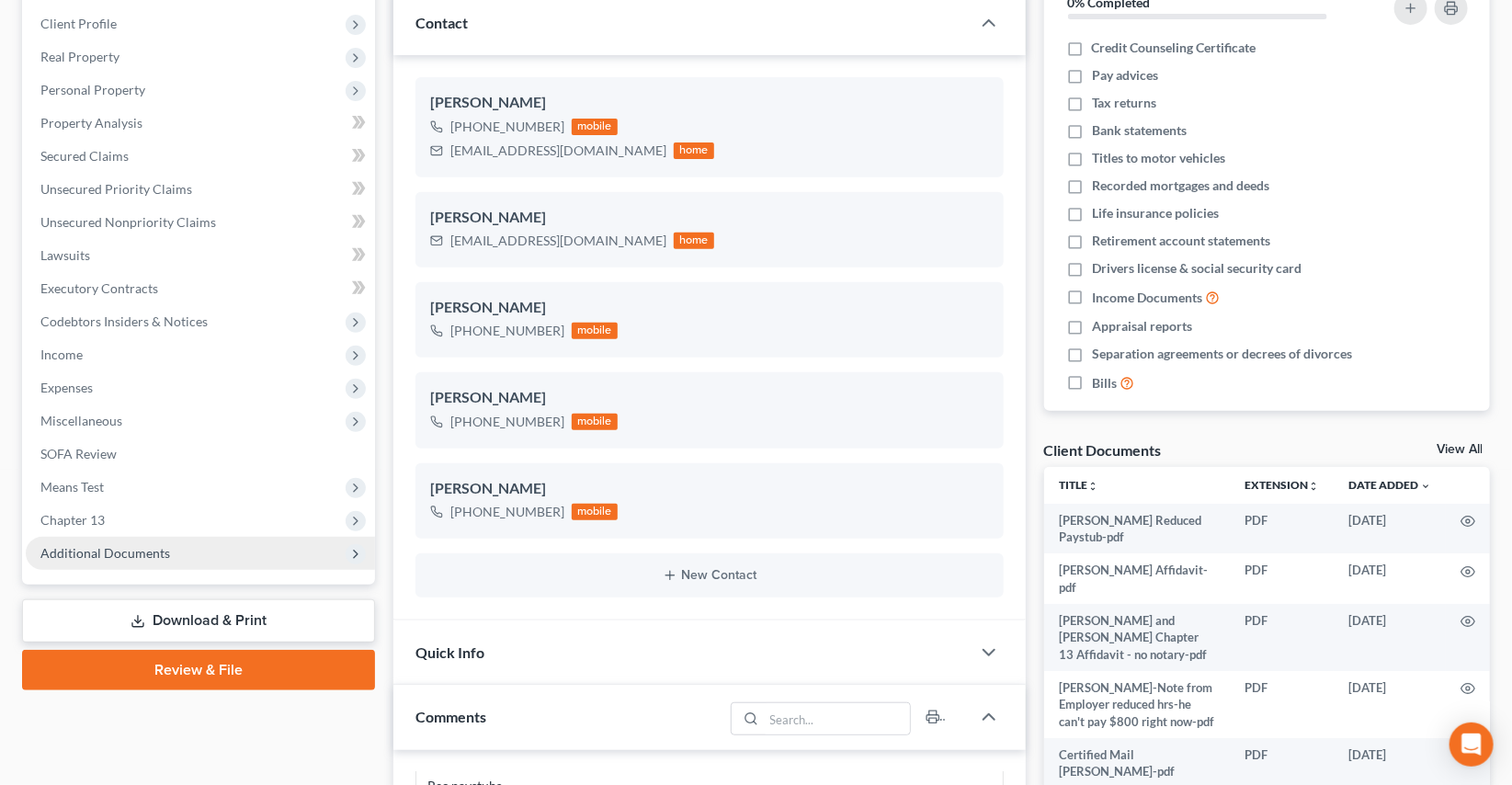
click at [64, 545] on span "Additional Documents" at bounding box center [104, 553] width 130 height 16
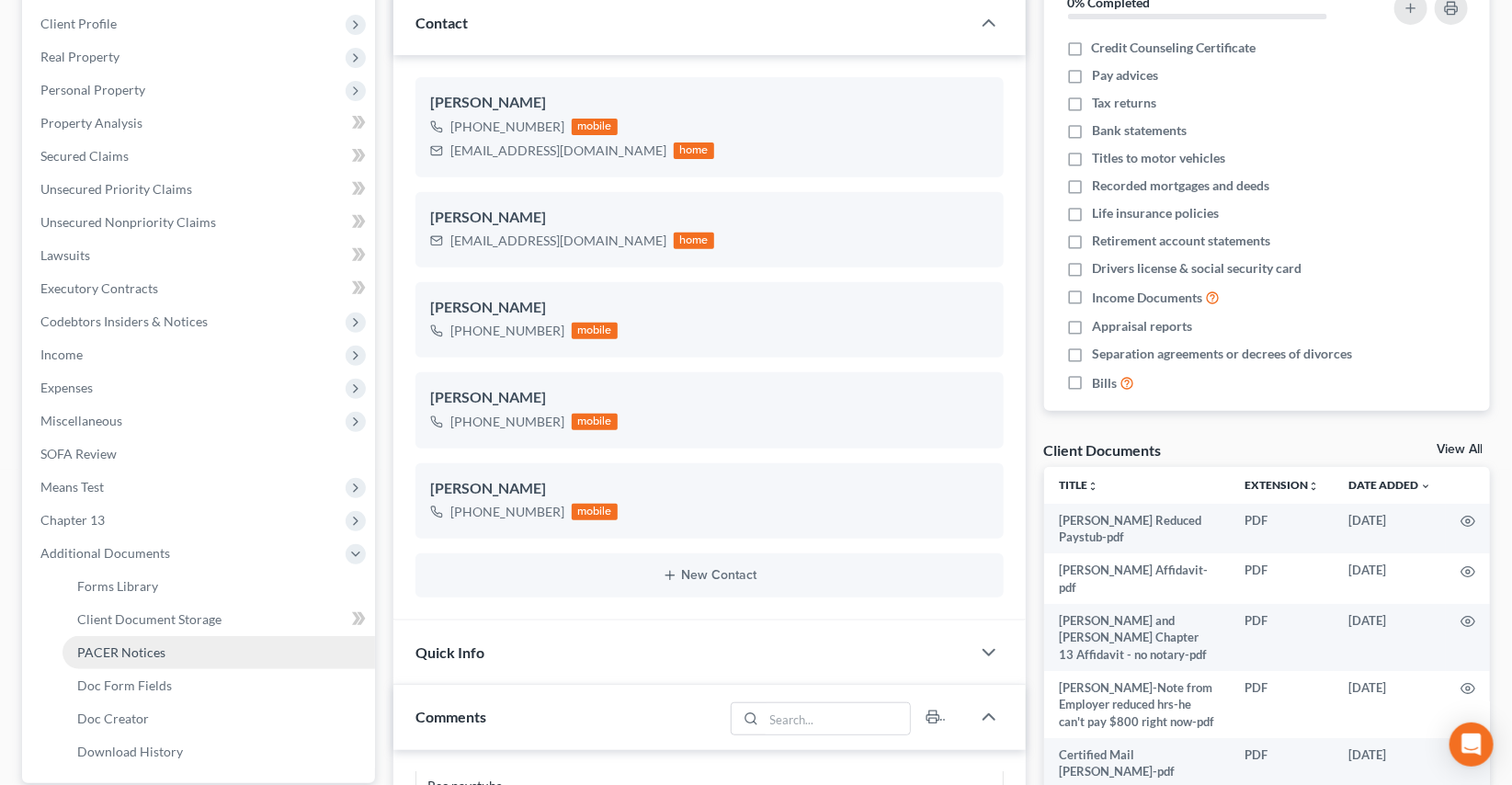
click at [105, 652] on span "PACER Notices" at bounding box center [121, 652] width 89 height 16
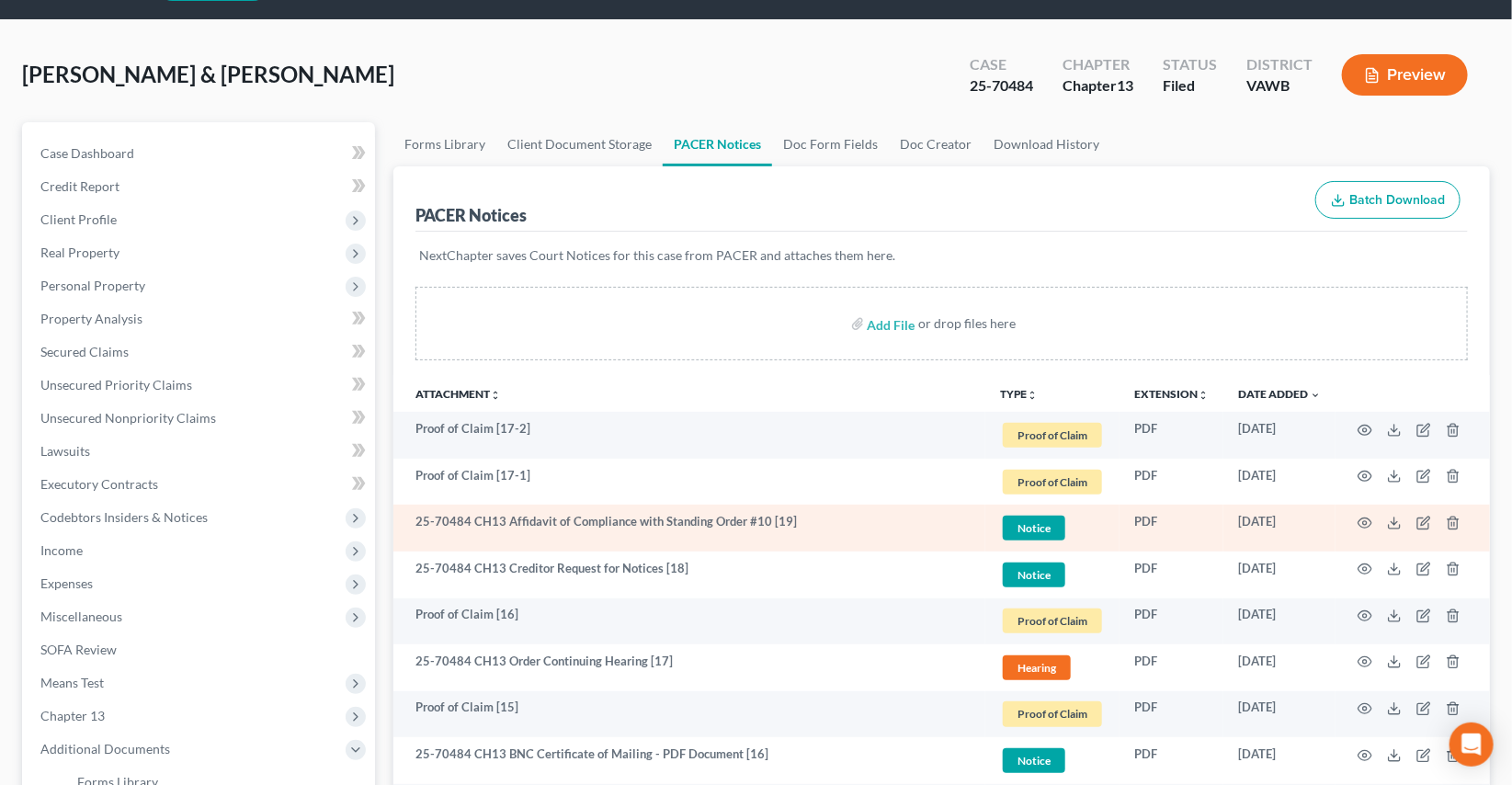
scroll to position [83, 0]
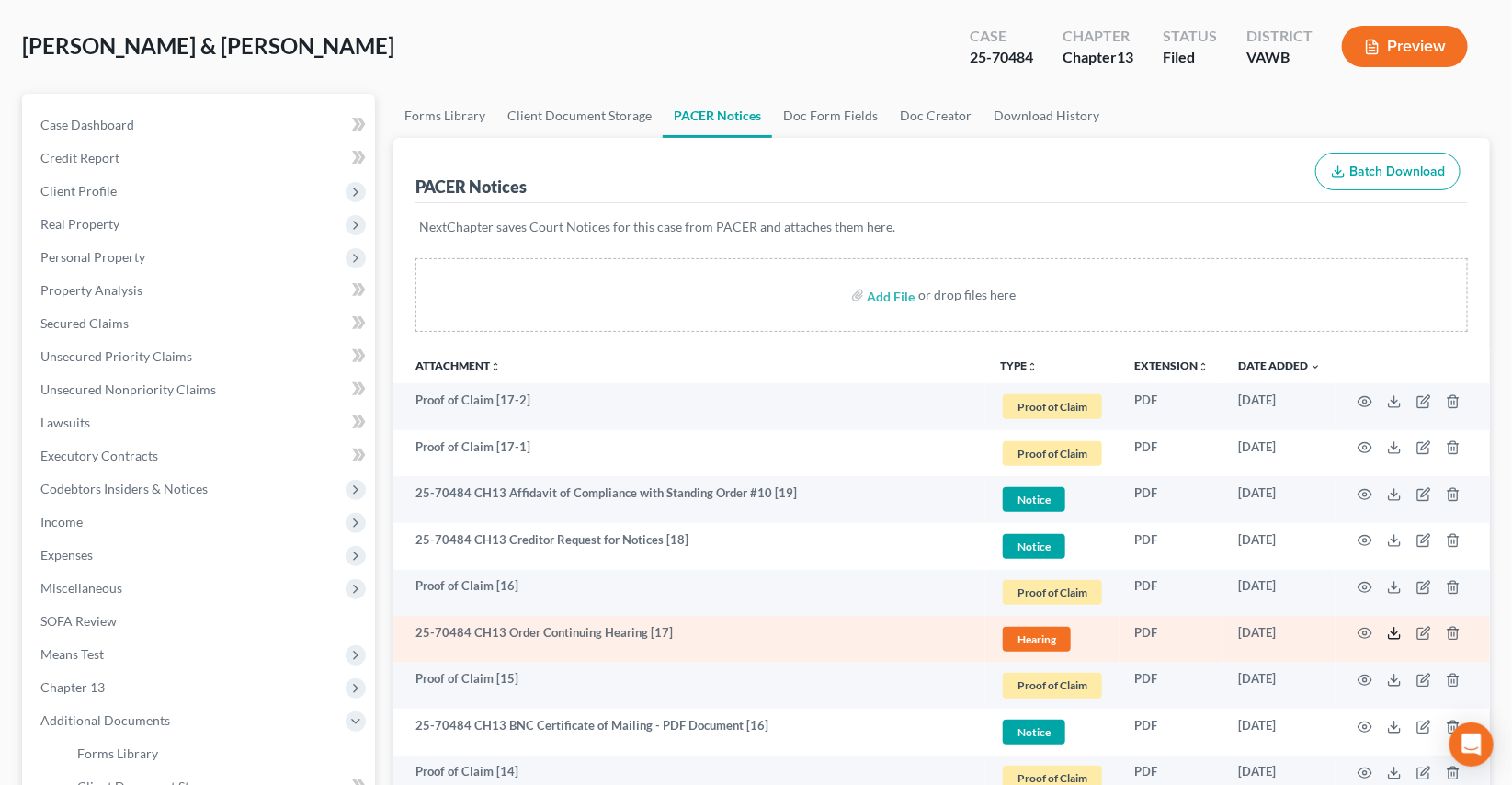
click at [1393, 633] on polyline at bounding box center [1395, 634] width 7 height 3
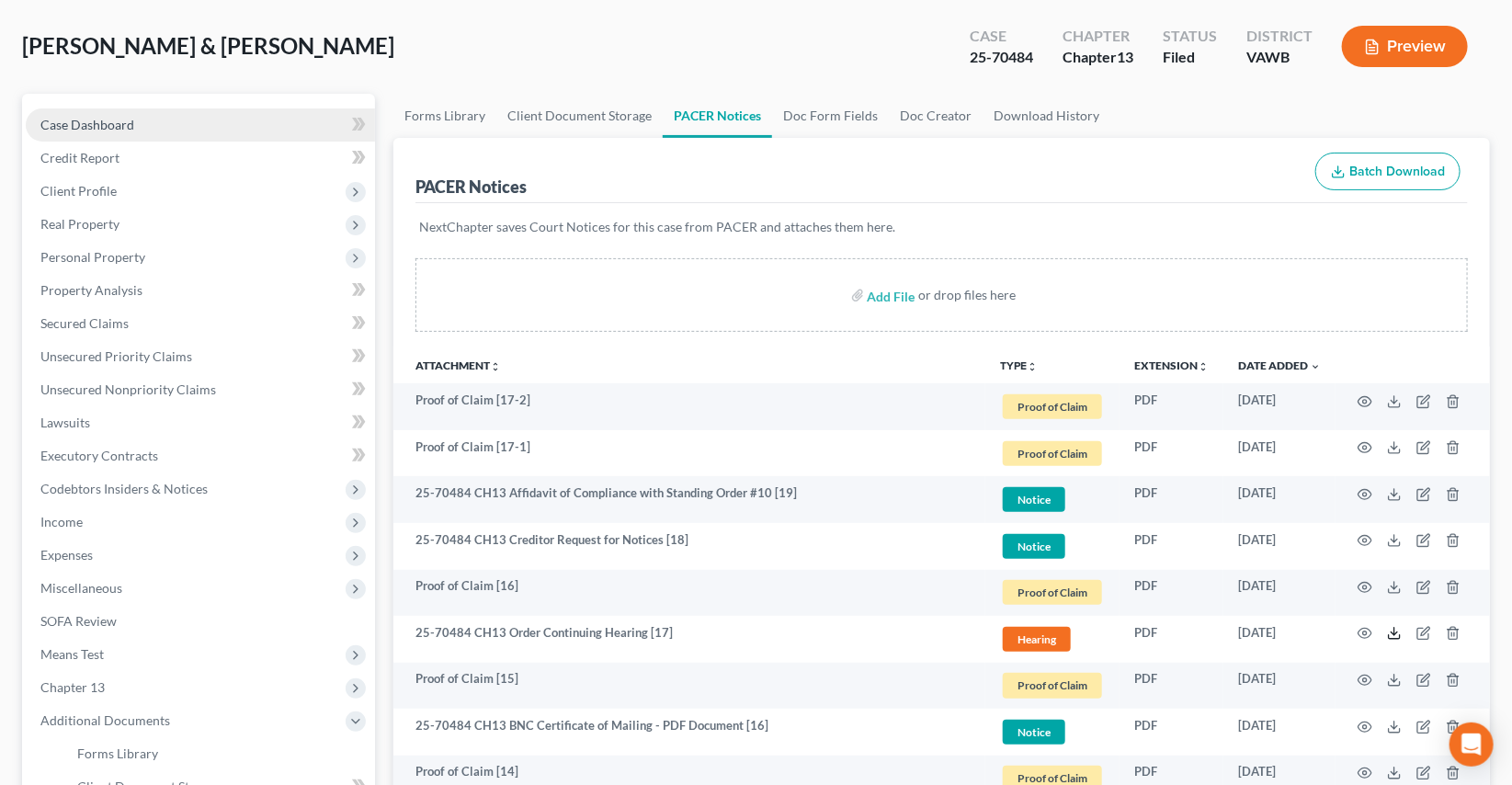
scroll to position [0, 0]
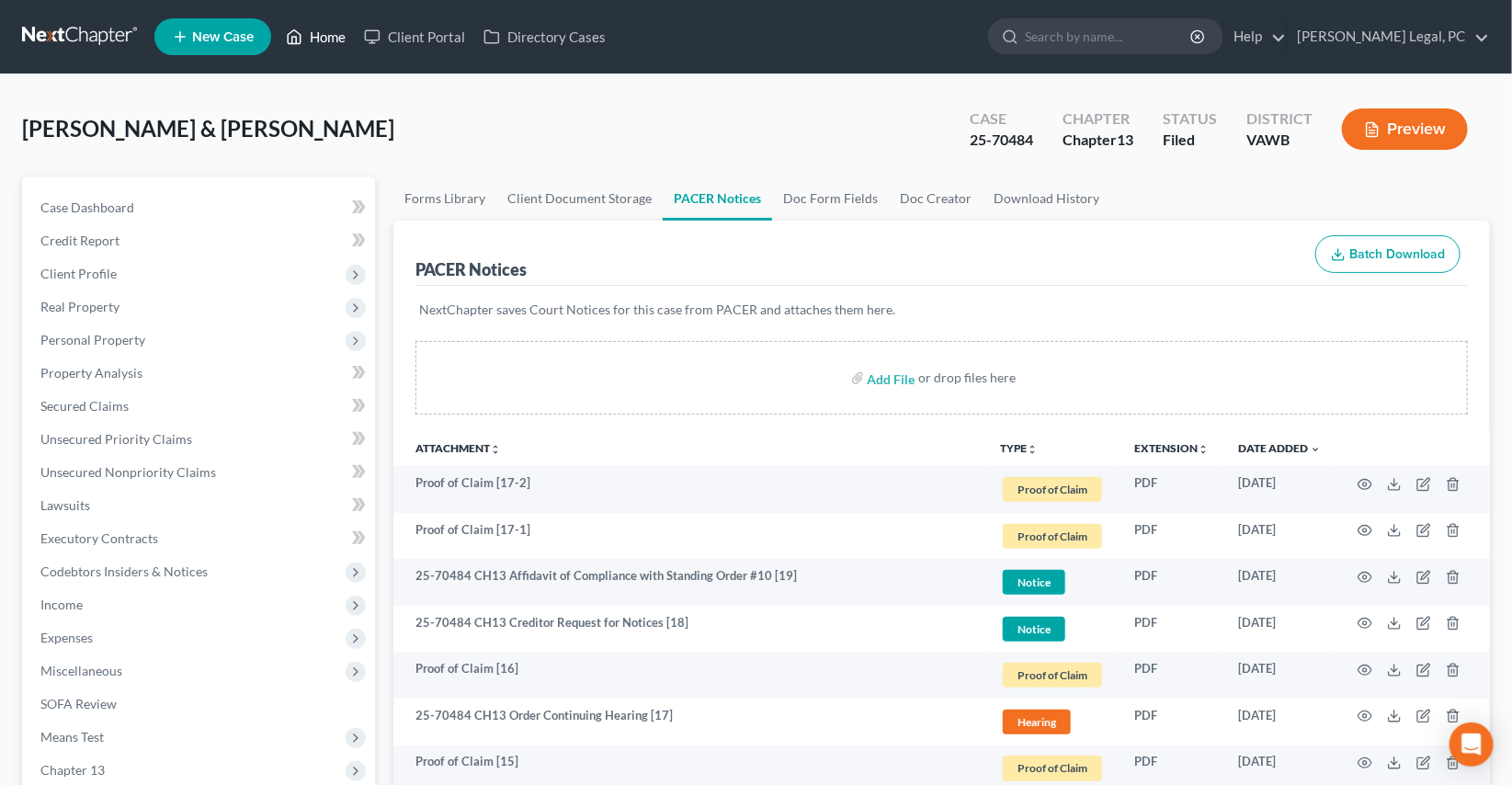
click at [333, 53] on link "Home" at bounding box center [316, 37] width 78 height 33
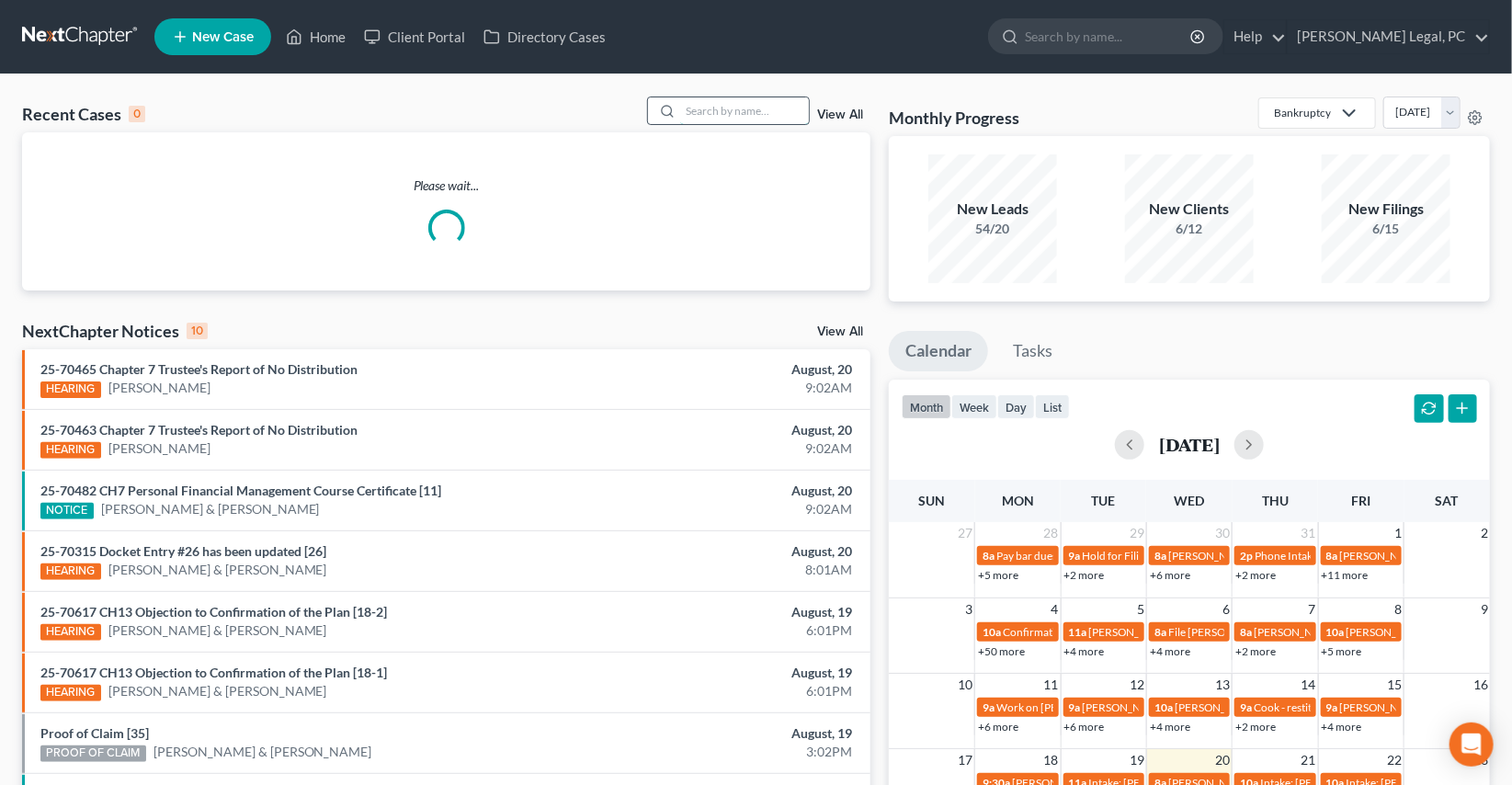
click at [738, 106] on input "search" at bounding box center [745, 110] width 129 height 26
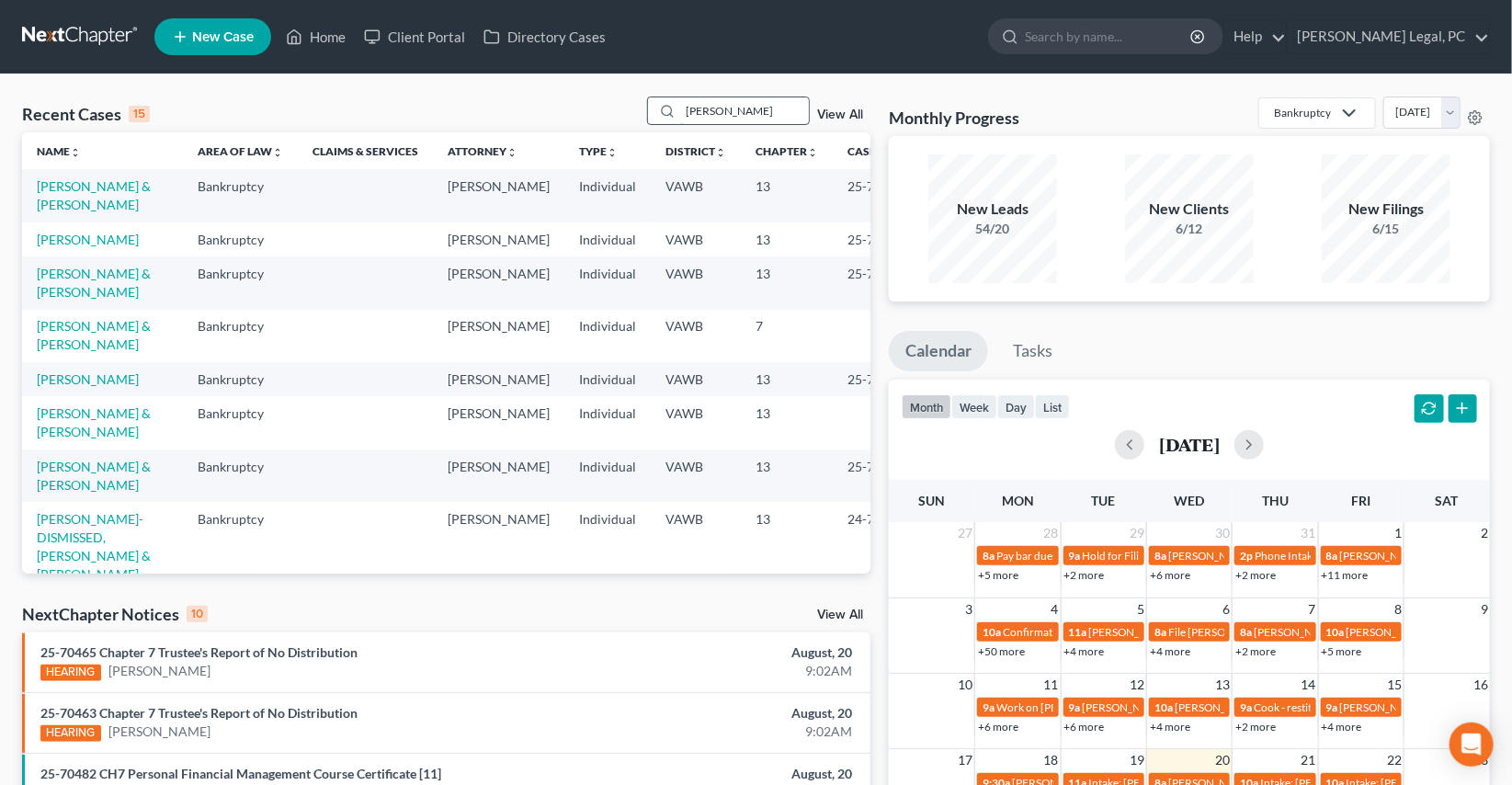
type input "[PERSON_NAME]"
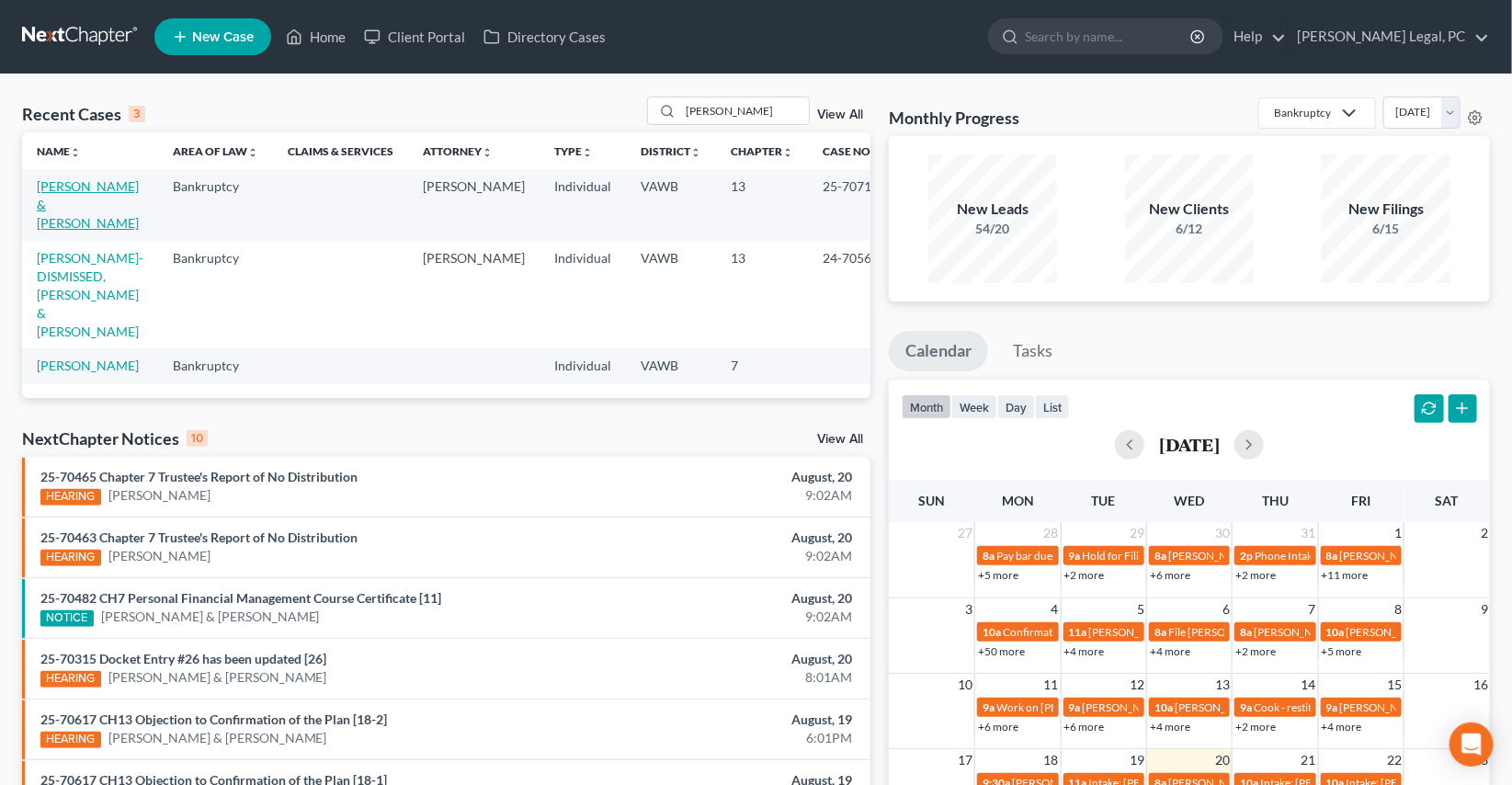
click at [61, 201] on link "[PERSON_NAME] & [PERSON_NAME]" at bounding box center [88, 205] width 102 height 53
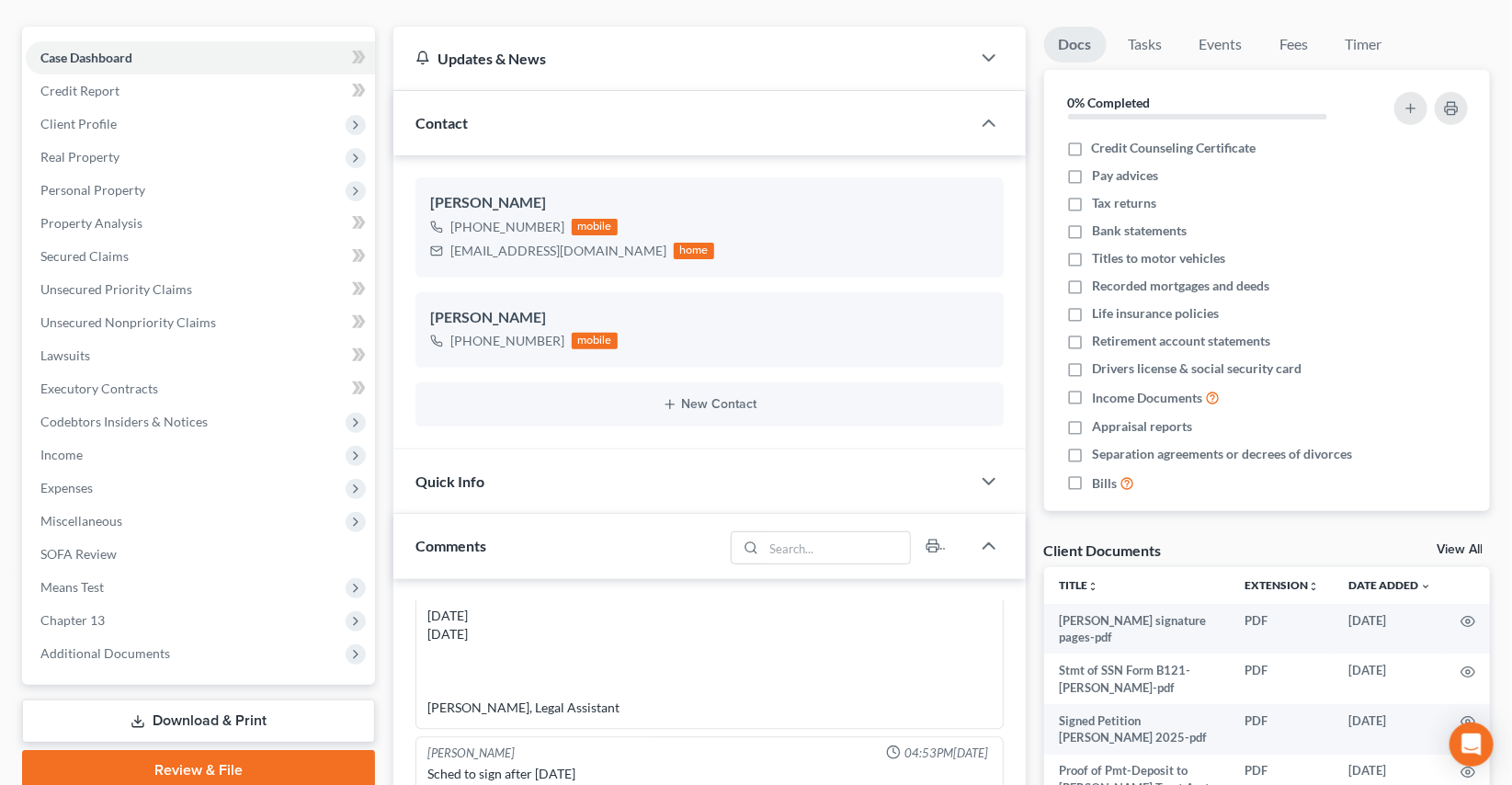
scroll to position [167, 0]
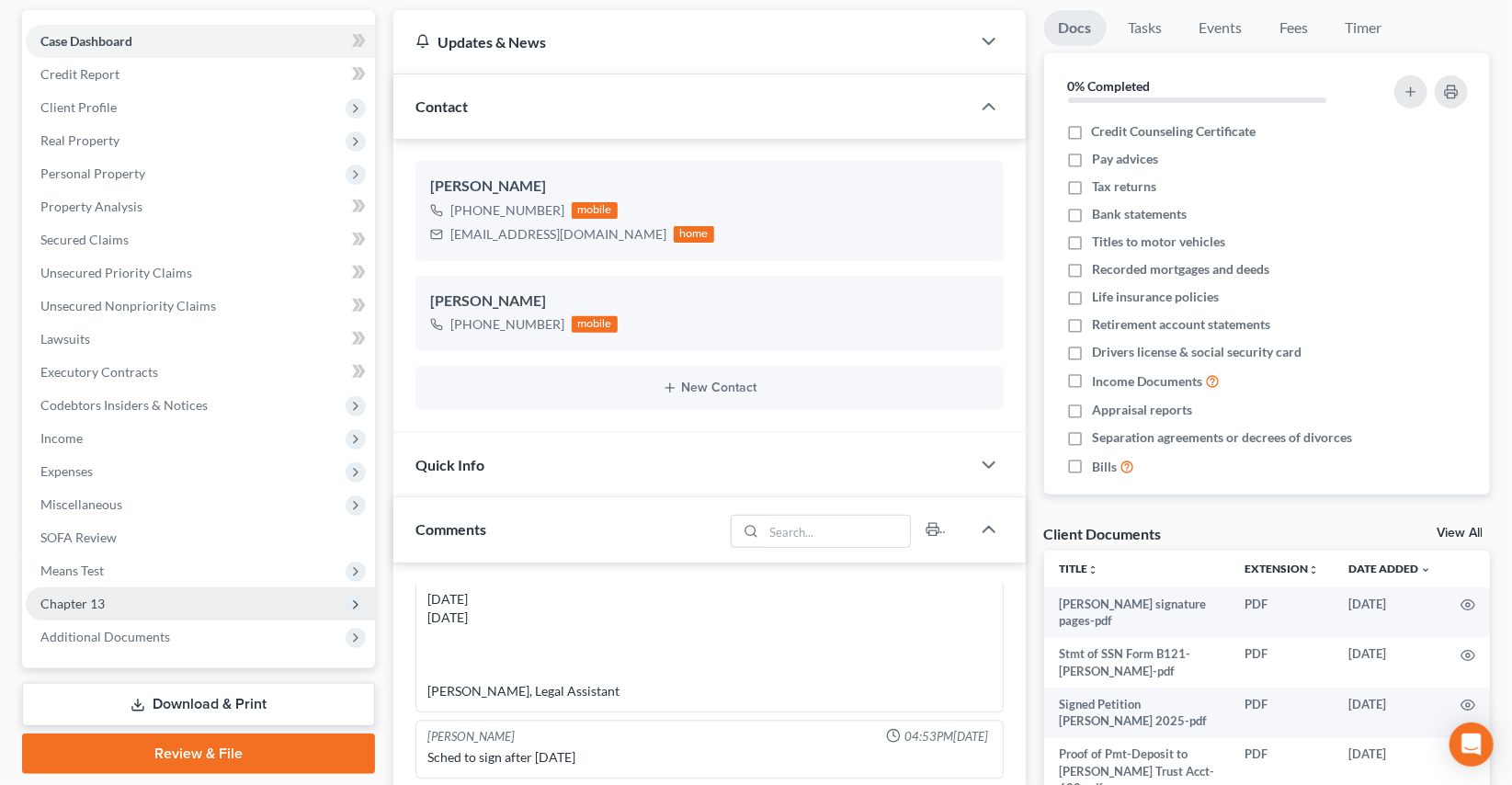
click at [56, 607] on span "Chapter 13" at bounding box center [72, 604] width 64 height 16
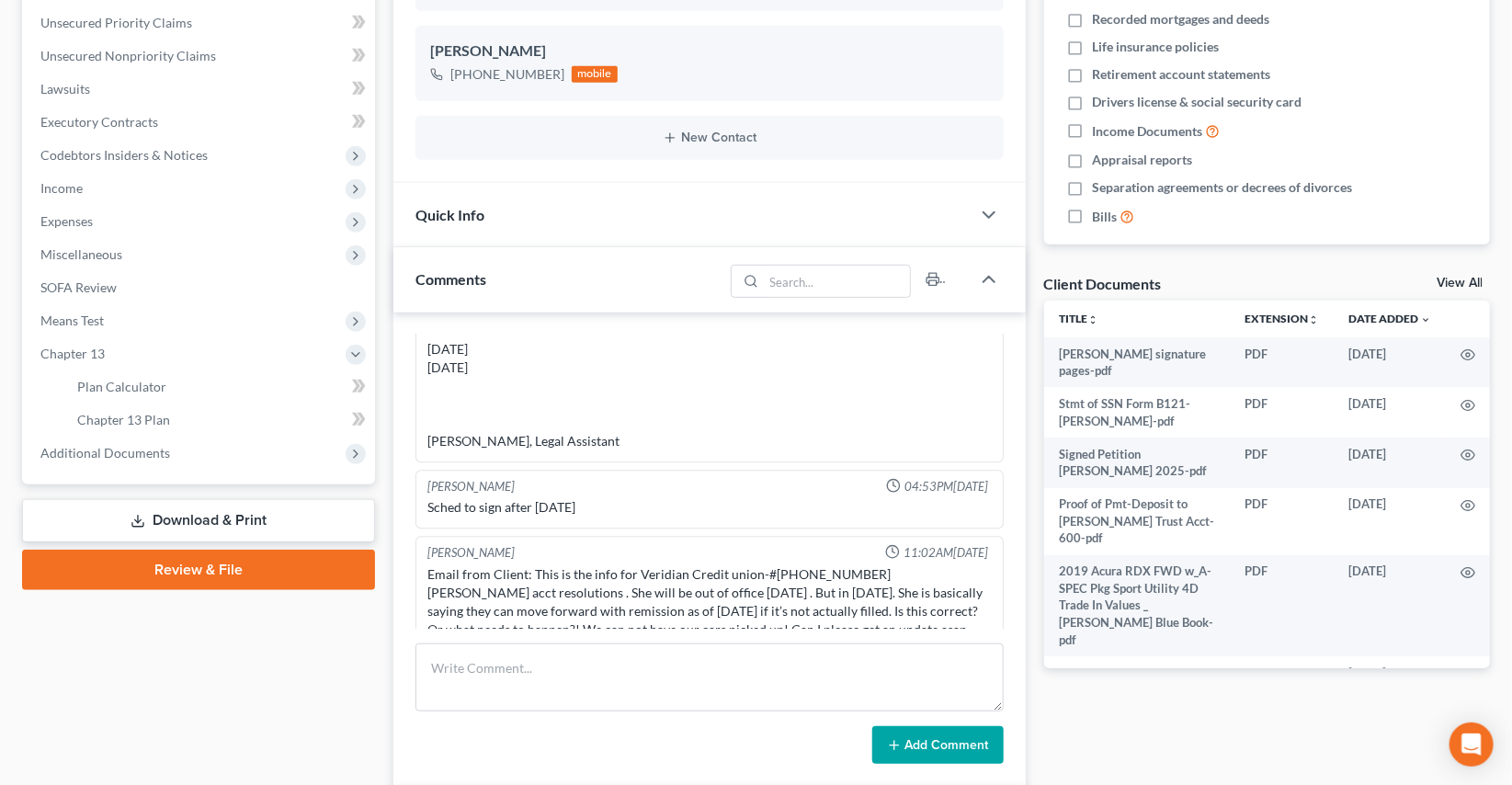
scroll to position [417, 0]
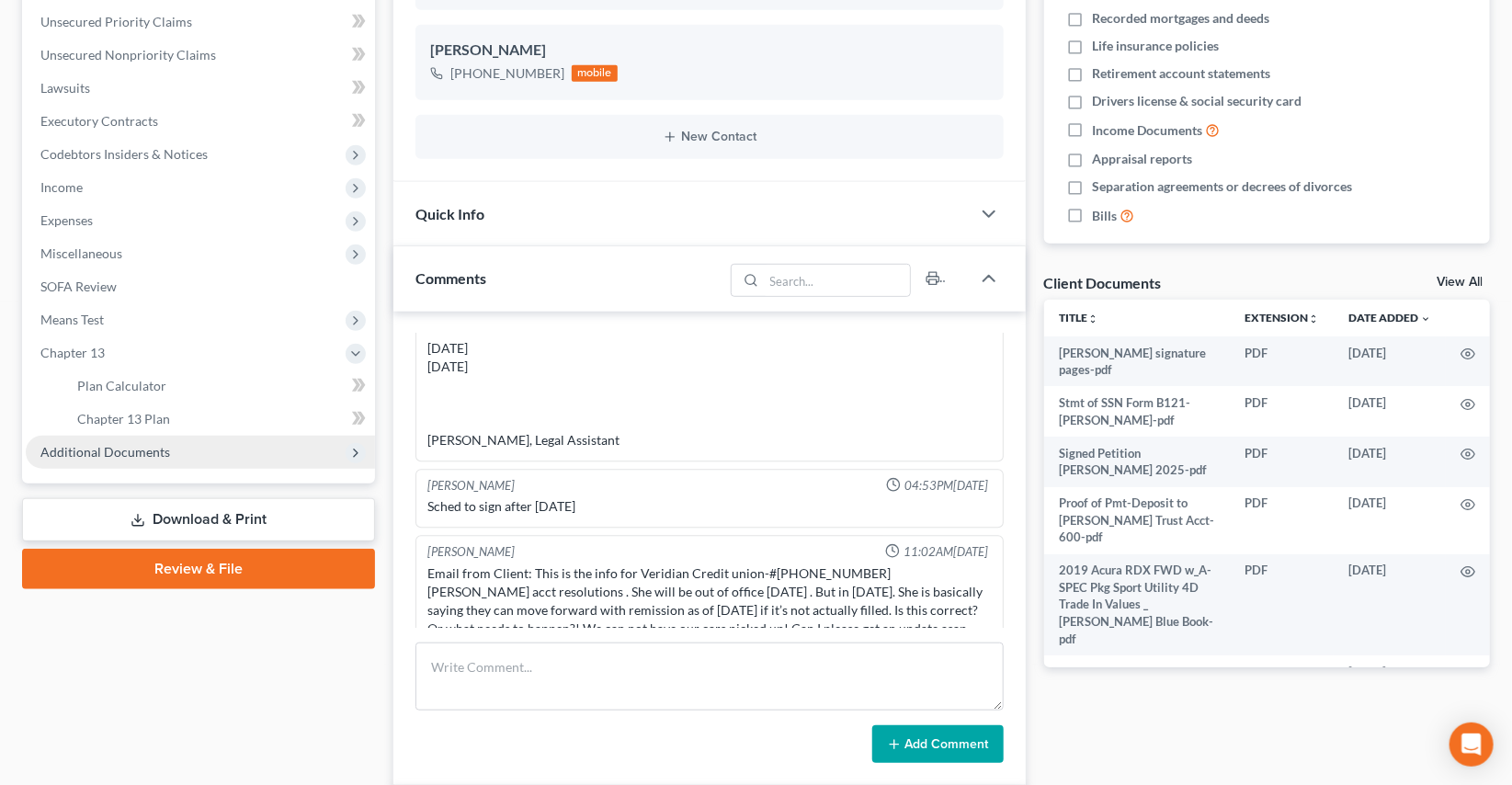
click at [125, 453] on span "Additional Documents" at bounding box center [104, 451] width 130 height 16
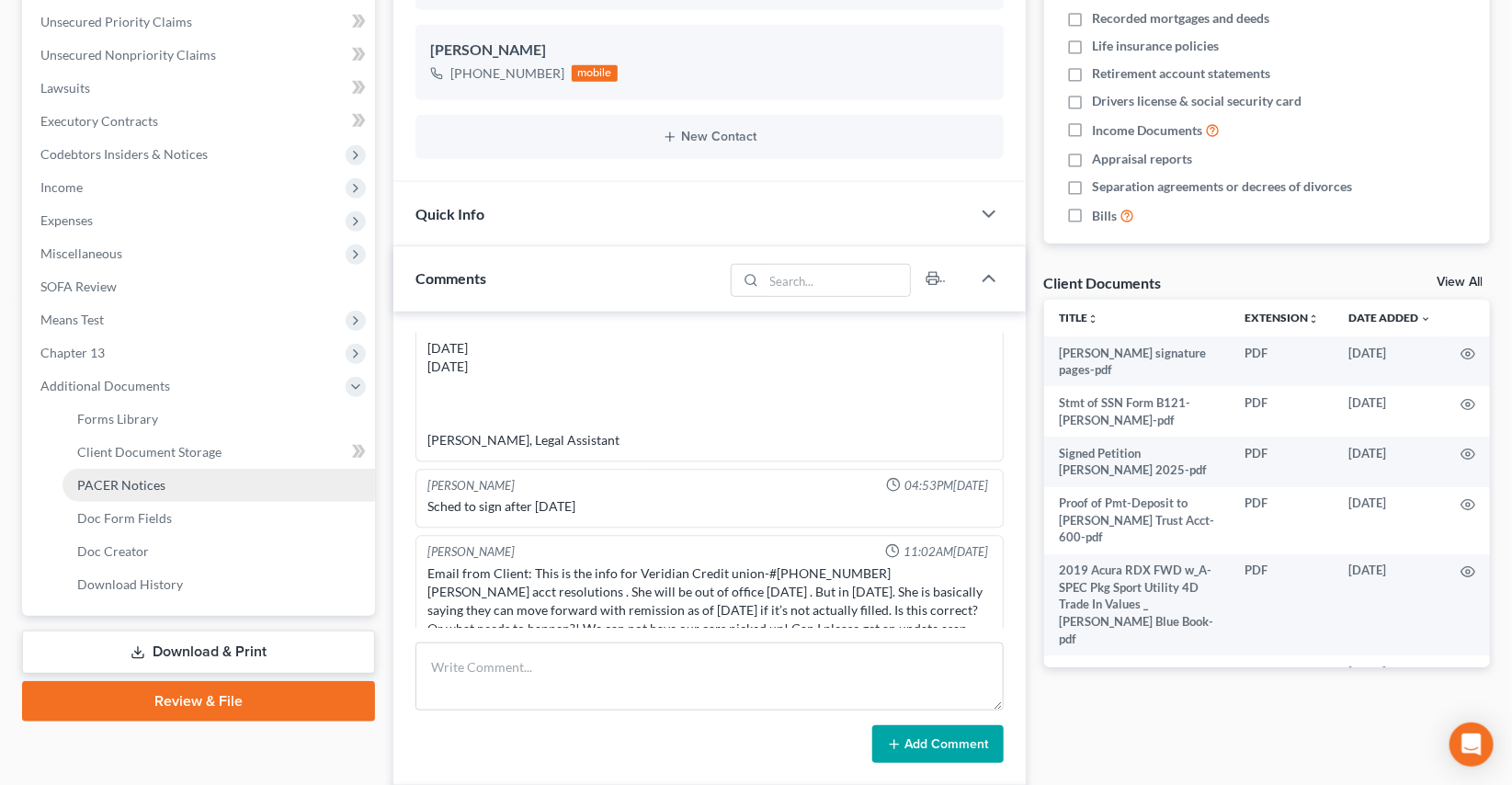
click at [128, 488] on span "PACER Notices" at bounding box center [121, 485] width 89 height 16
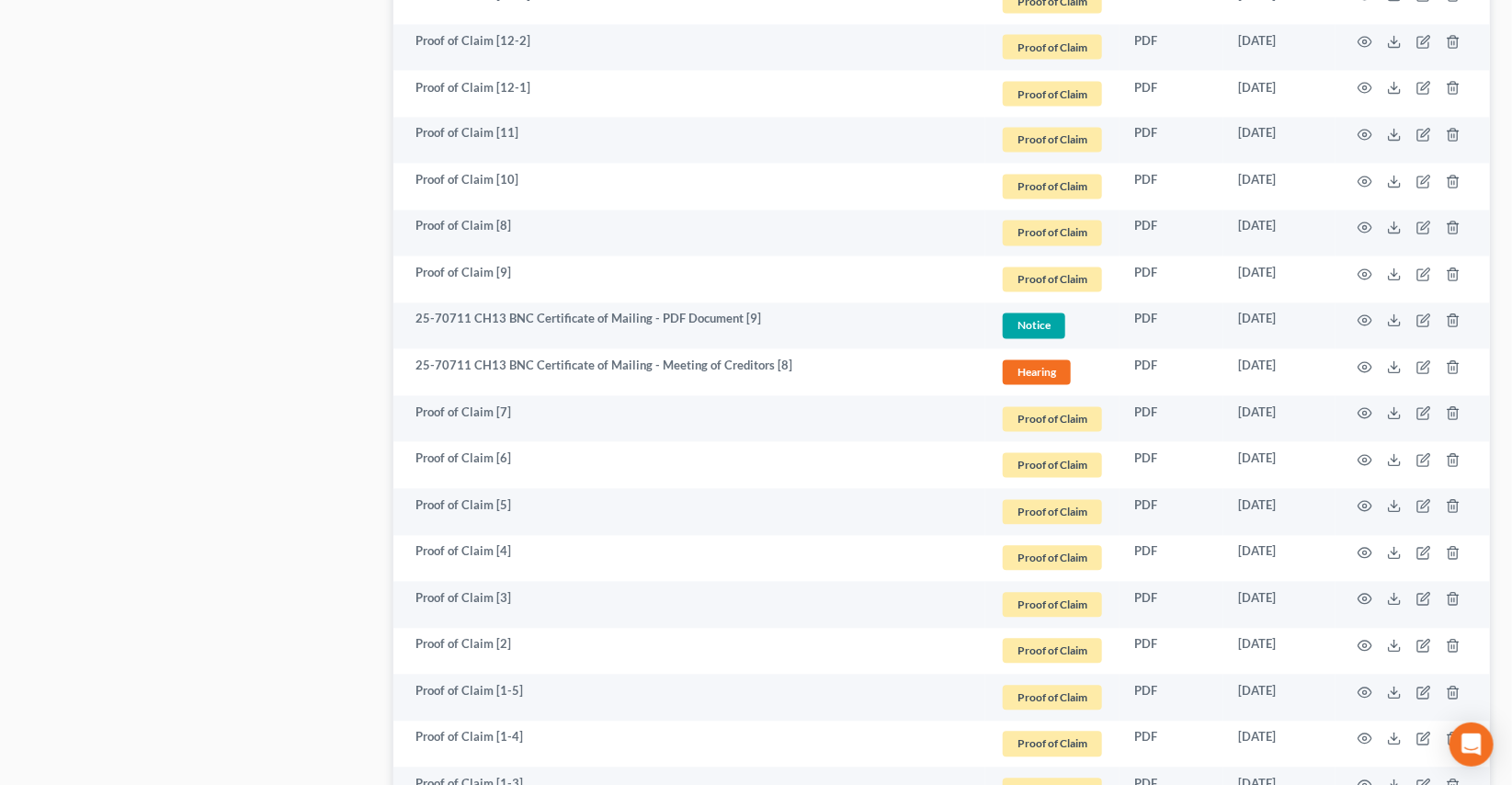
scroll to position [1588, 0]
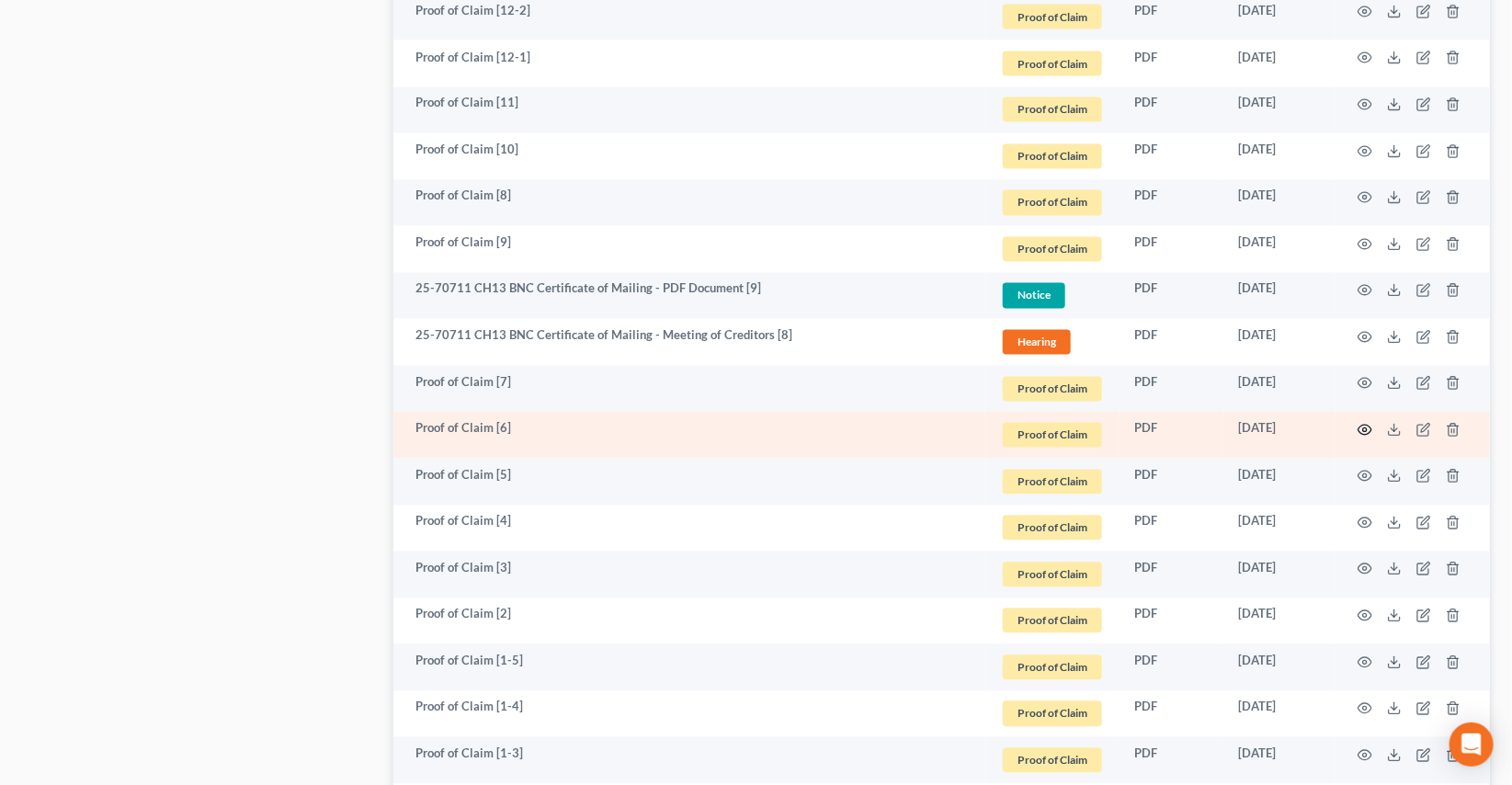
click at [1368, 427] on icon "button" at bounding box center [1365, 430] width 15 height 15
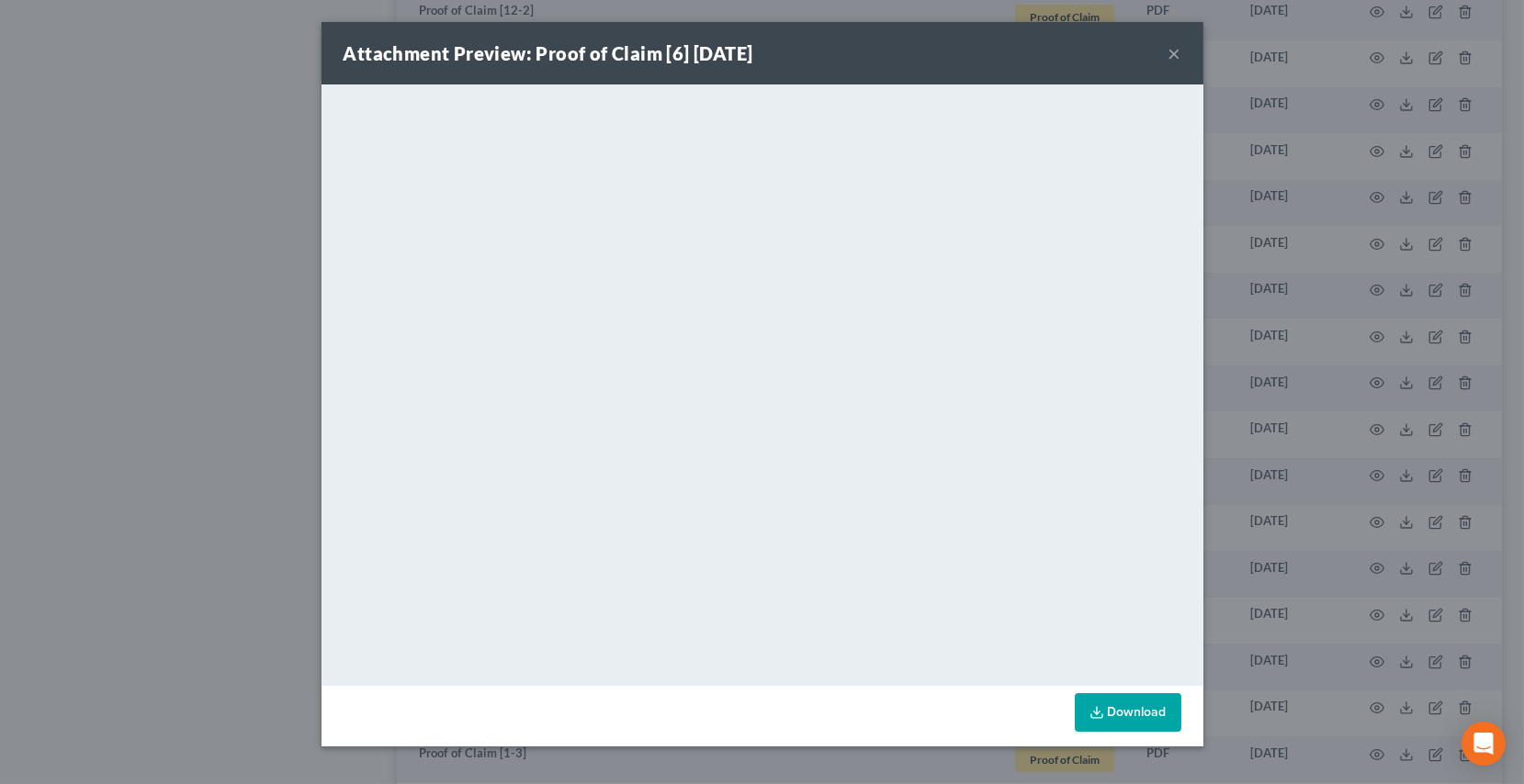
click at [1171, 50] on button "×" at bounding box center [1174, 53] width 13 height 22
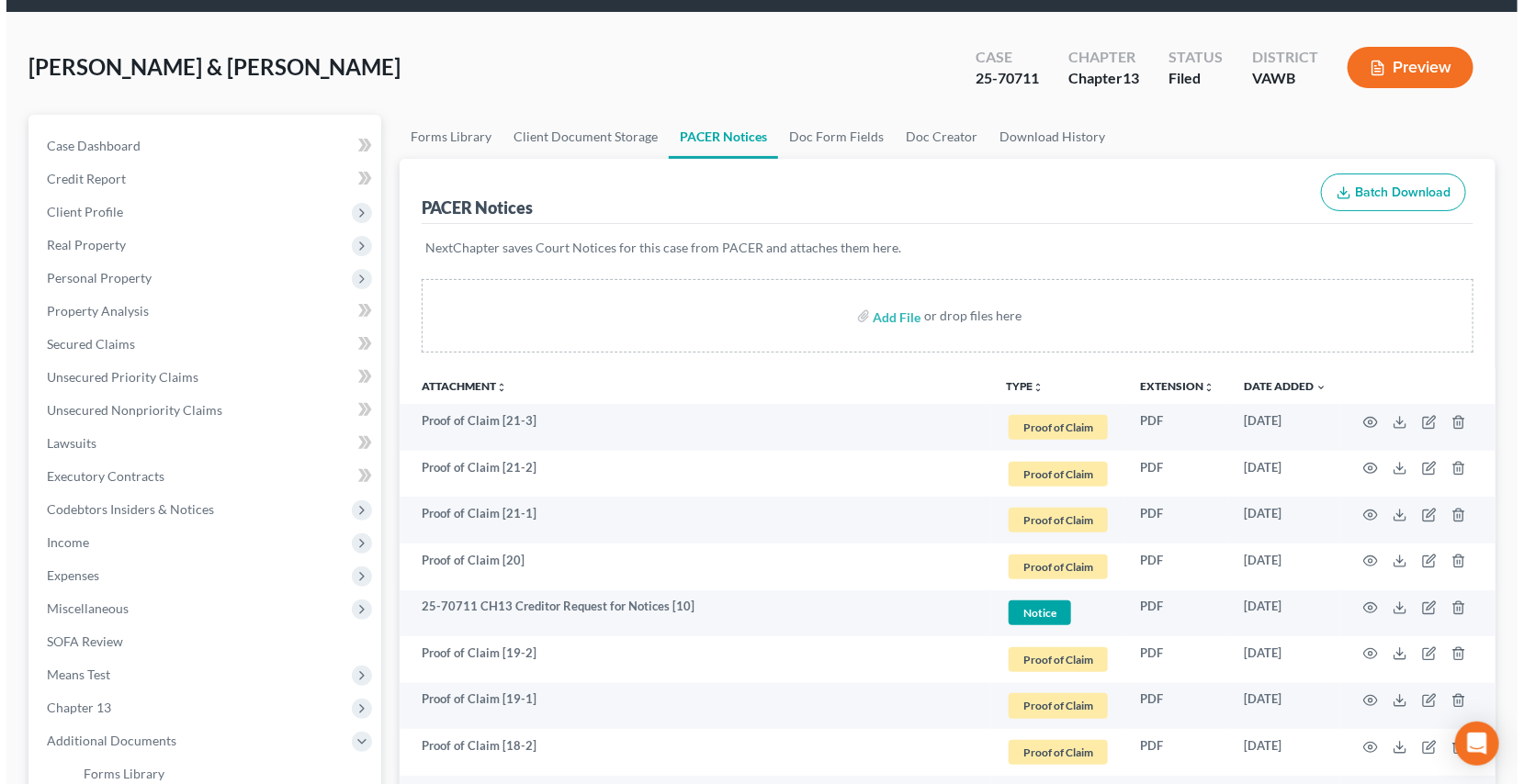
scroll to position [0, 0]
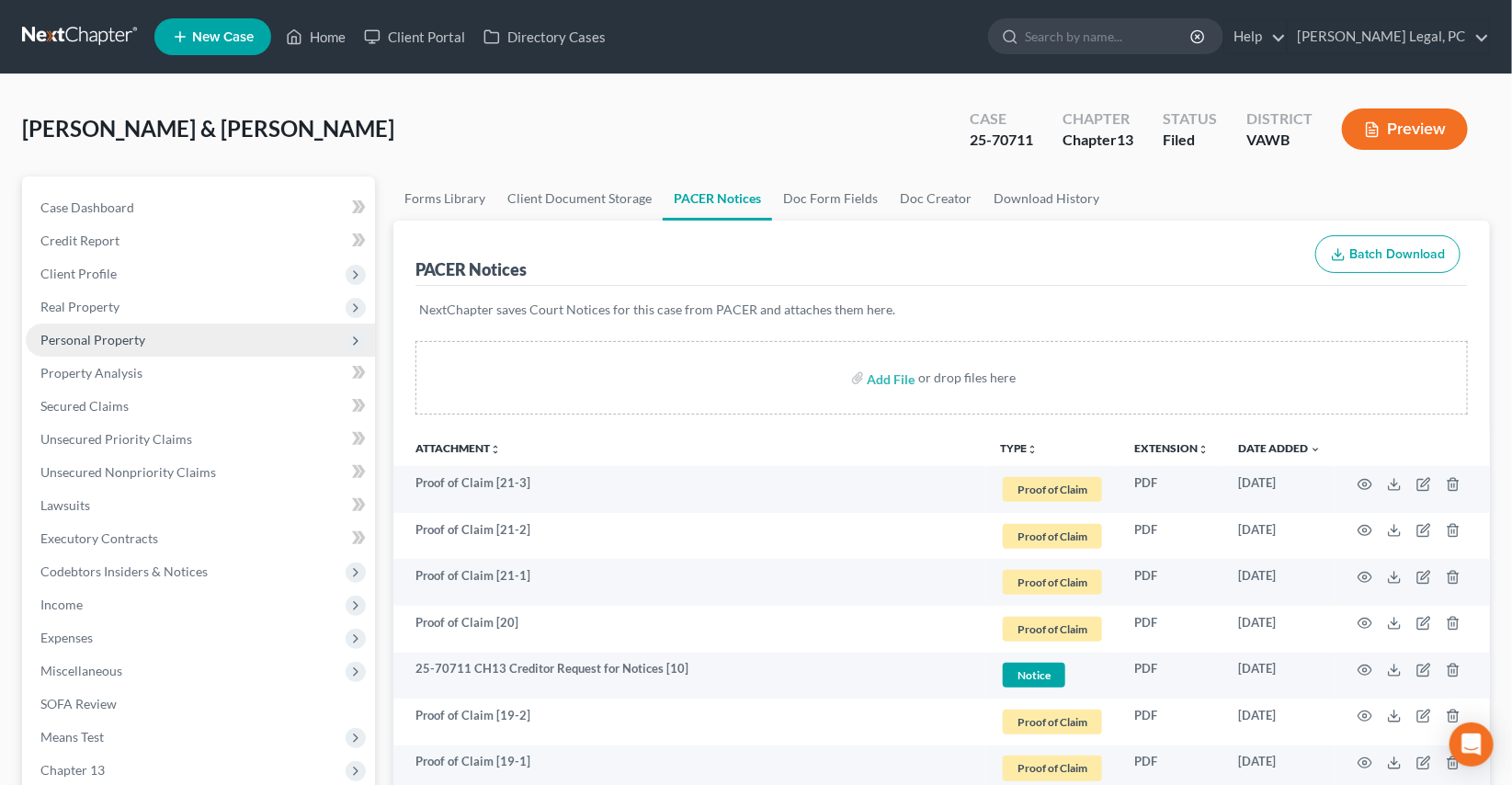
click at [96, 349] on span "Personal Property" at bounding box center [200, 340] width 349 height 33
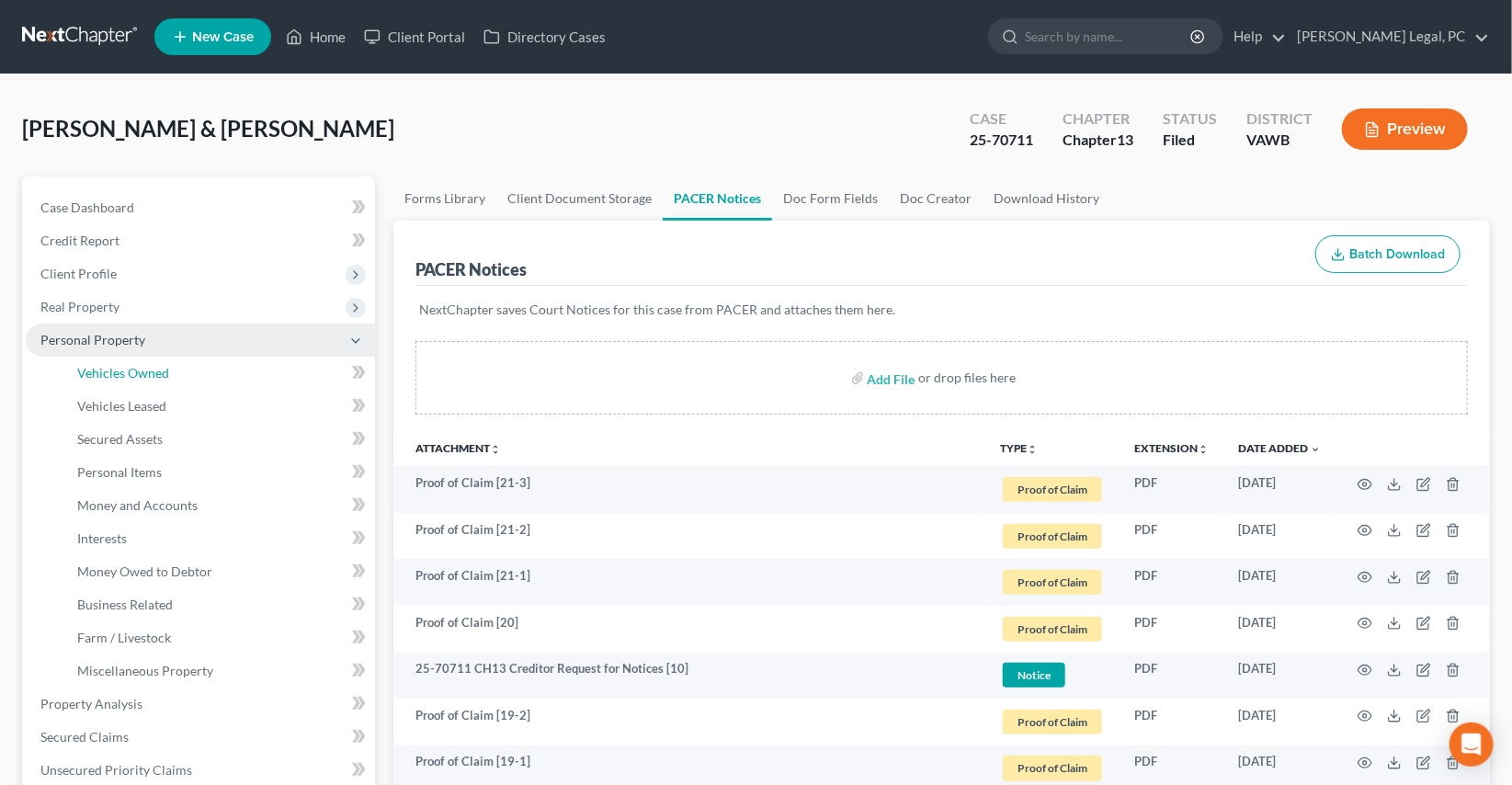
click at [110, 367] on span "Vehicles Owned" at bounding box center [123, 373] width 92 height 16
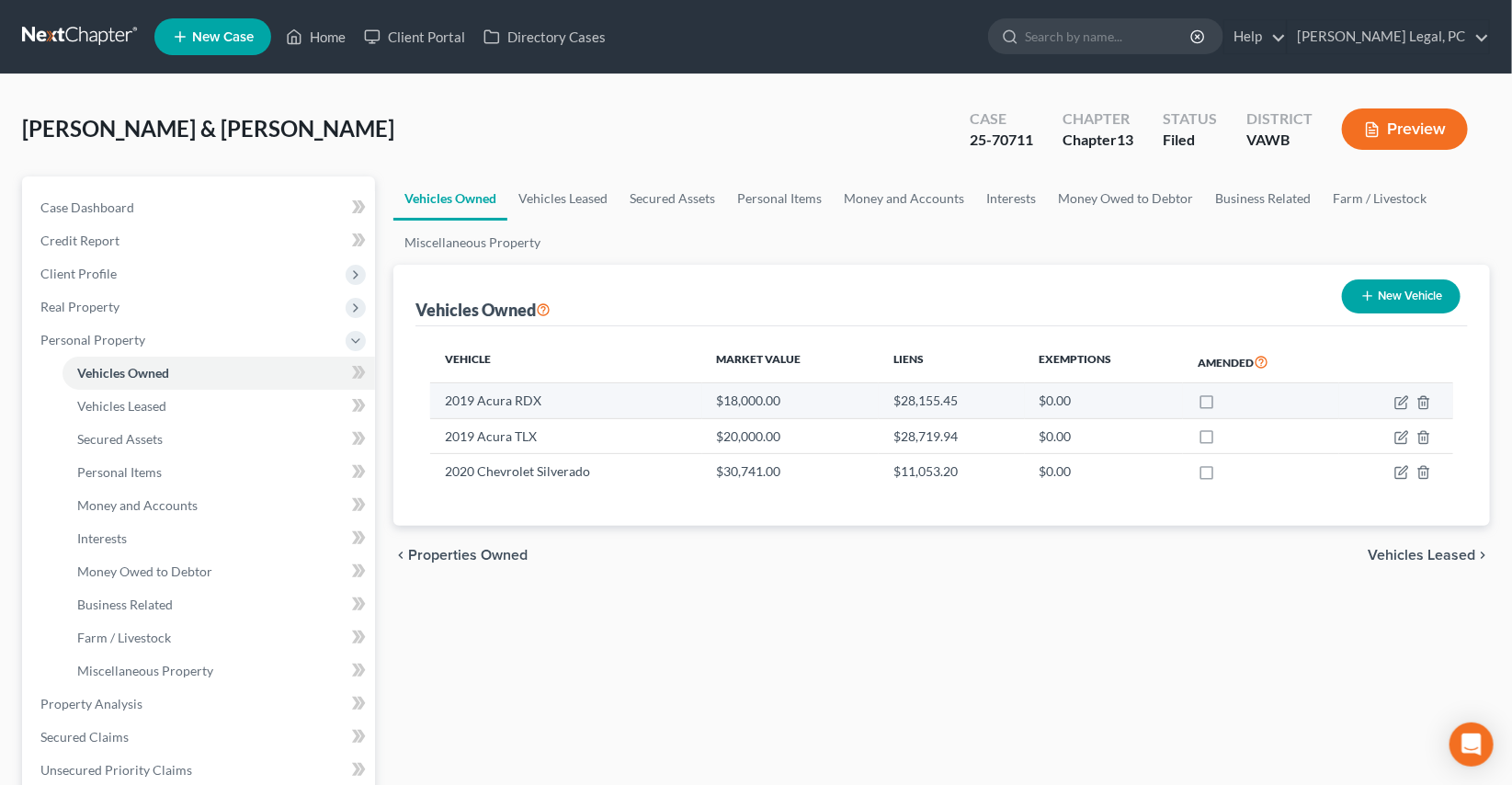
click at [1397, 393] on td at bounding box center [1396, 401] width 114 height 35
click at [1399, 400] on icon "button" at bounding box center [1401, 402] width 15 height 15
select select "0"
select select "7"
select select "0"
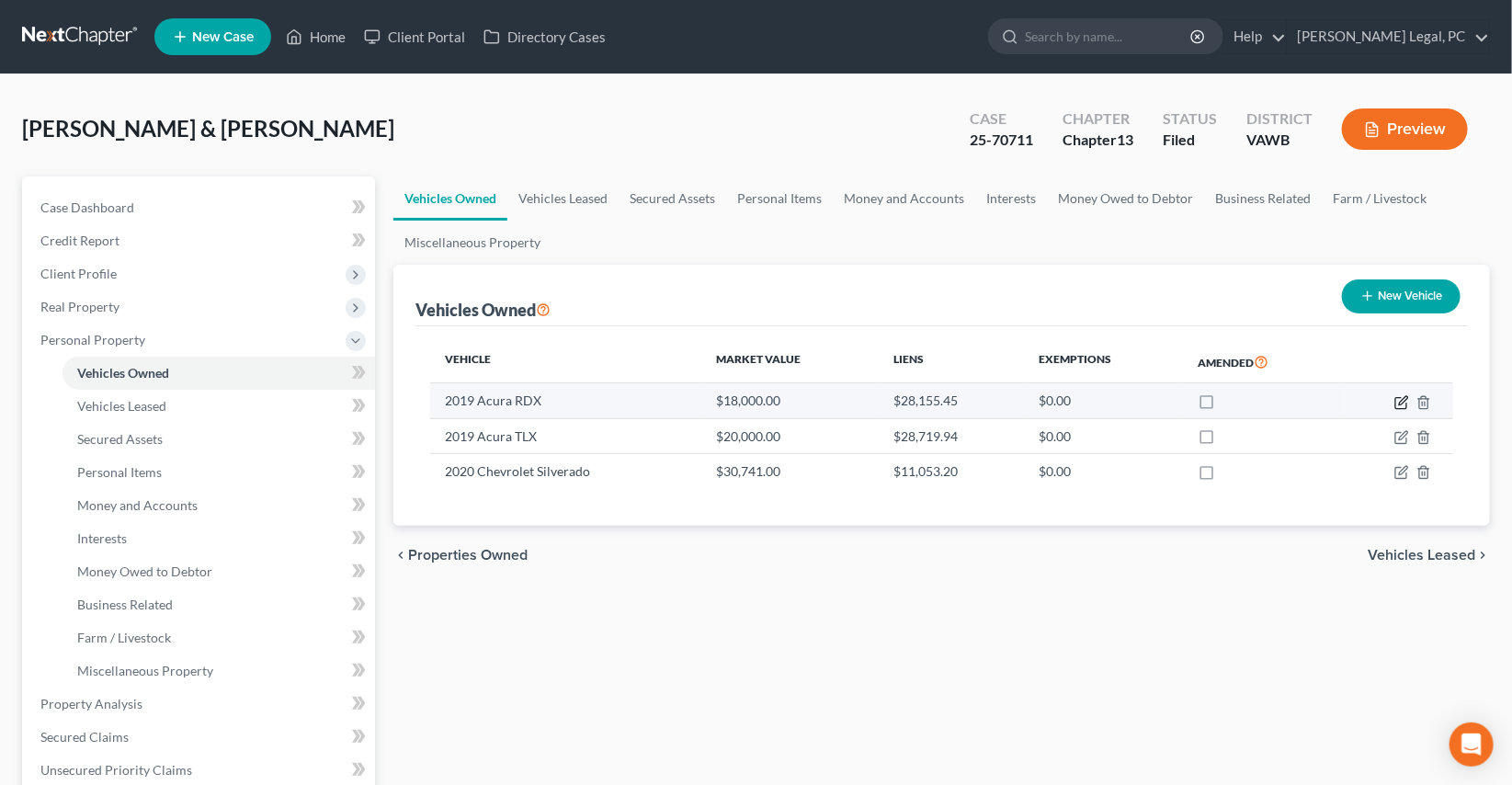
select select "2"
select select "10"
select select "2"
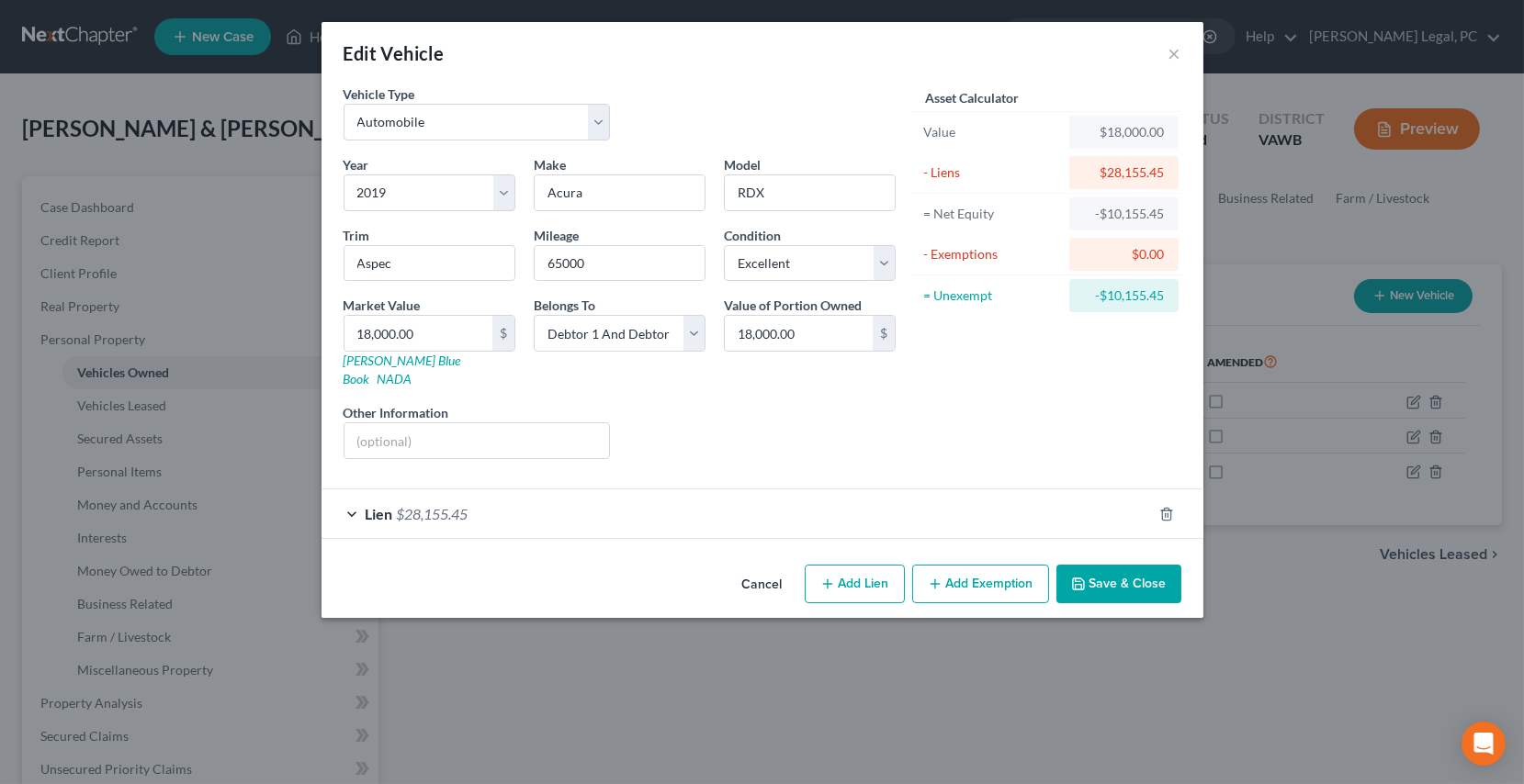
click at [608, 496] on div "Lien $28,155.45" at bounding box center [737, 514] width 830 height 49
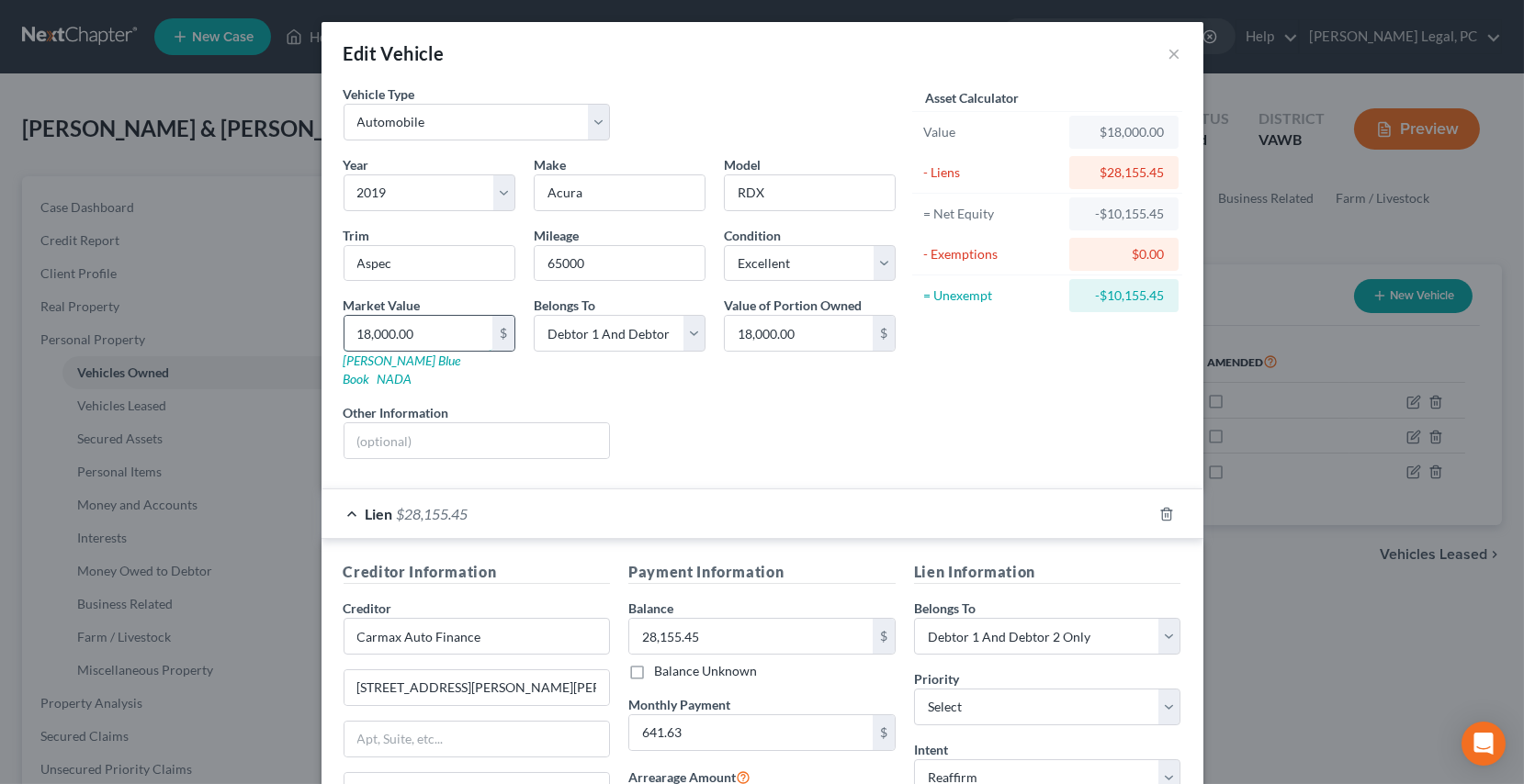
click at [436, 330] on input "18,000.00" at bounding box center [419, 333] width 148 height 35
type input "2"
type input "2.00"
type input "24"
type input "24.00"
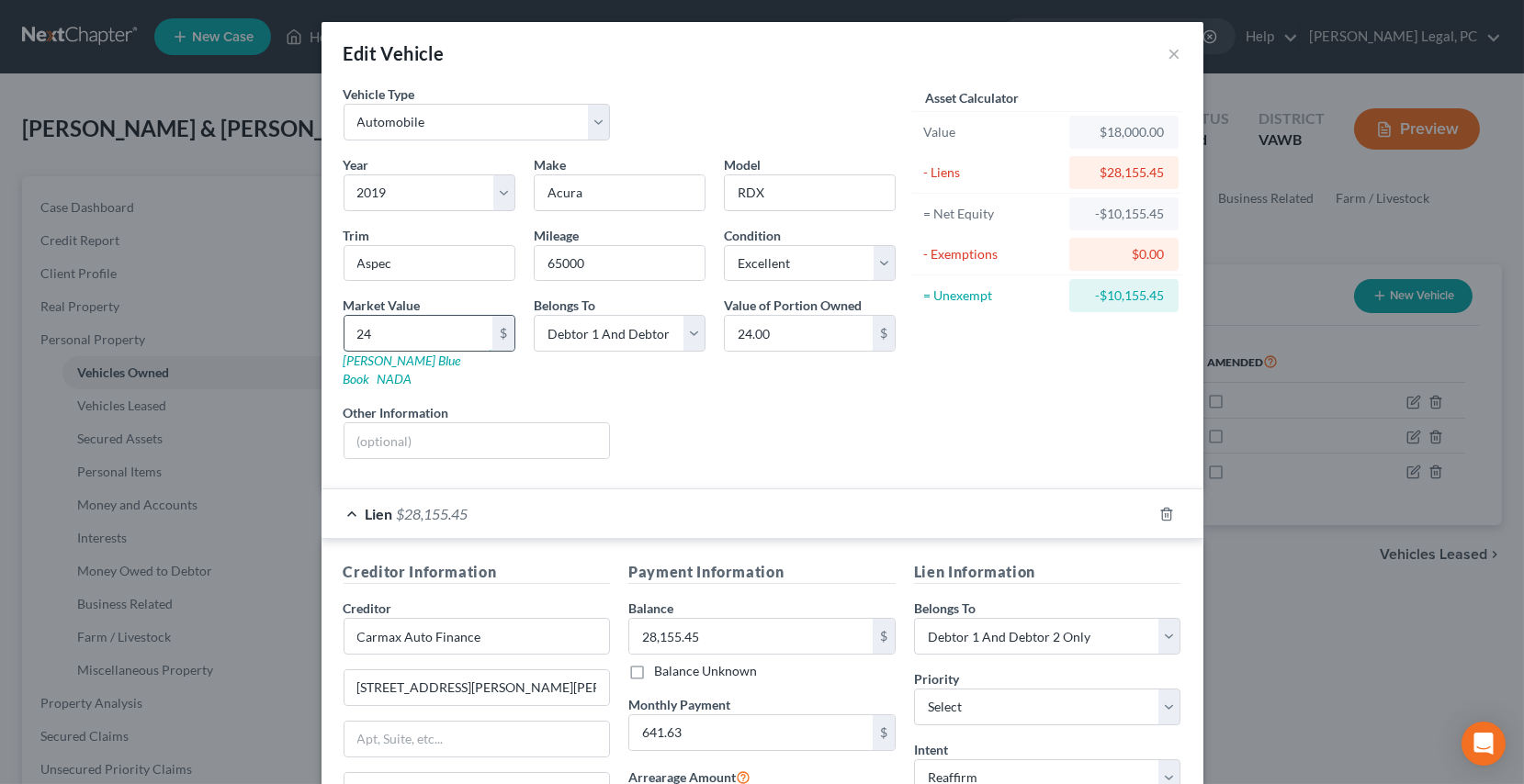
type input "240"
type input "240.00"
type input "2400"
type input "2,400.00"
type input "2,4000"
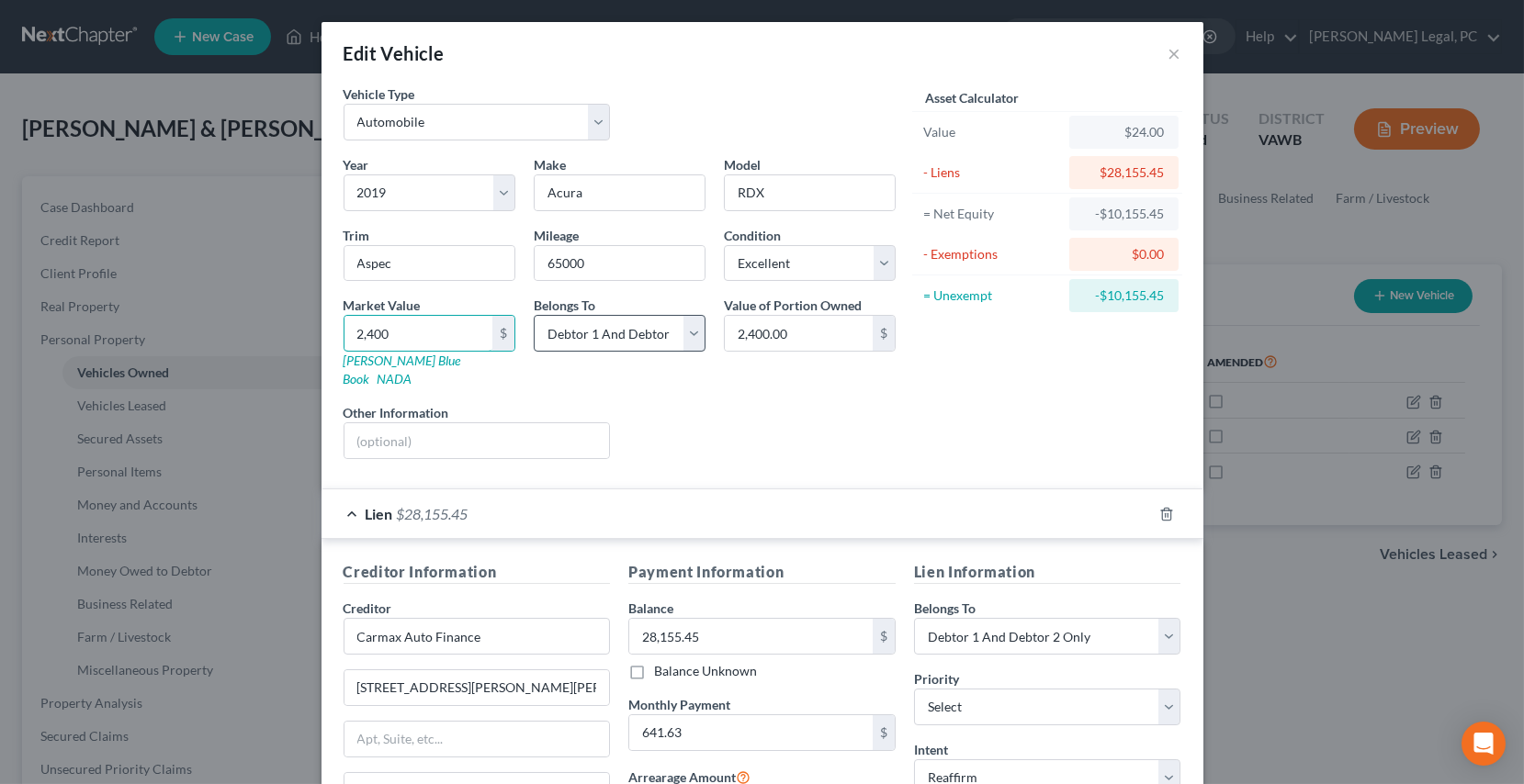
type input "24,000.00"
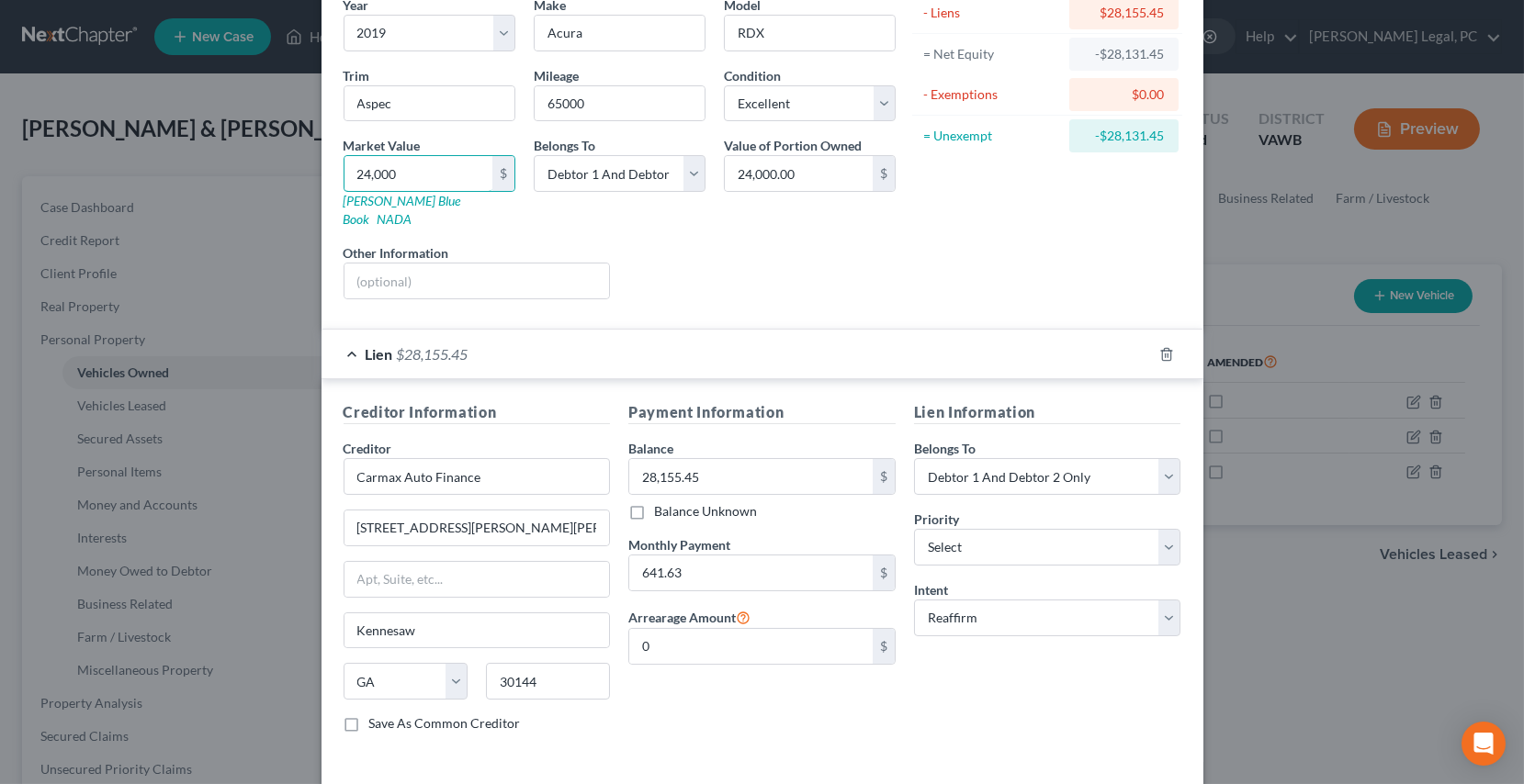
scroll to position [167, 0]
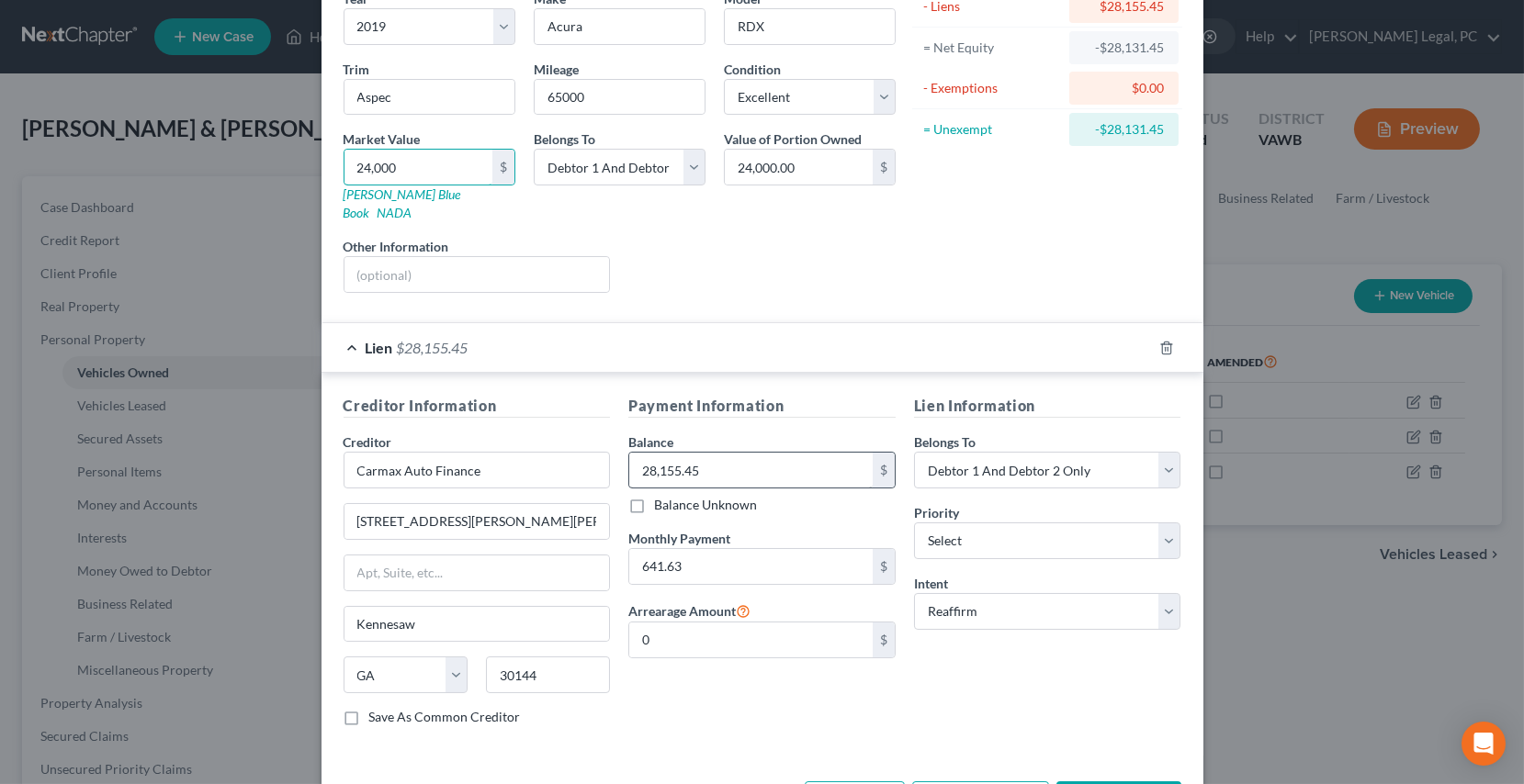
type input "24,000"
click at [746, 453] on input "28,155.45" at bounding box center [751, 470] width 244 height 35
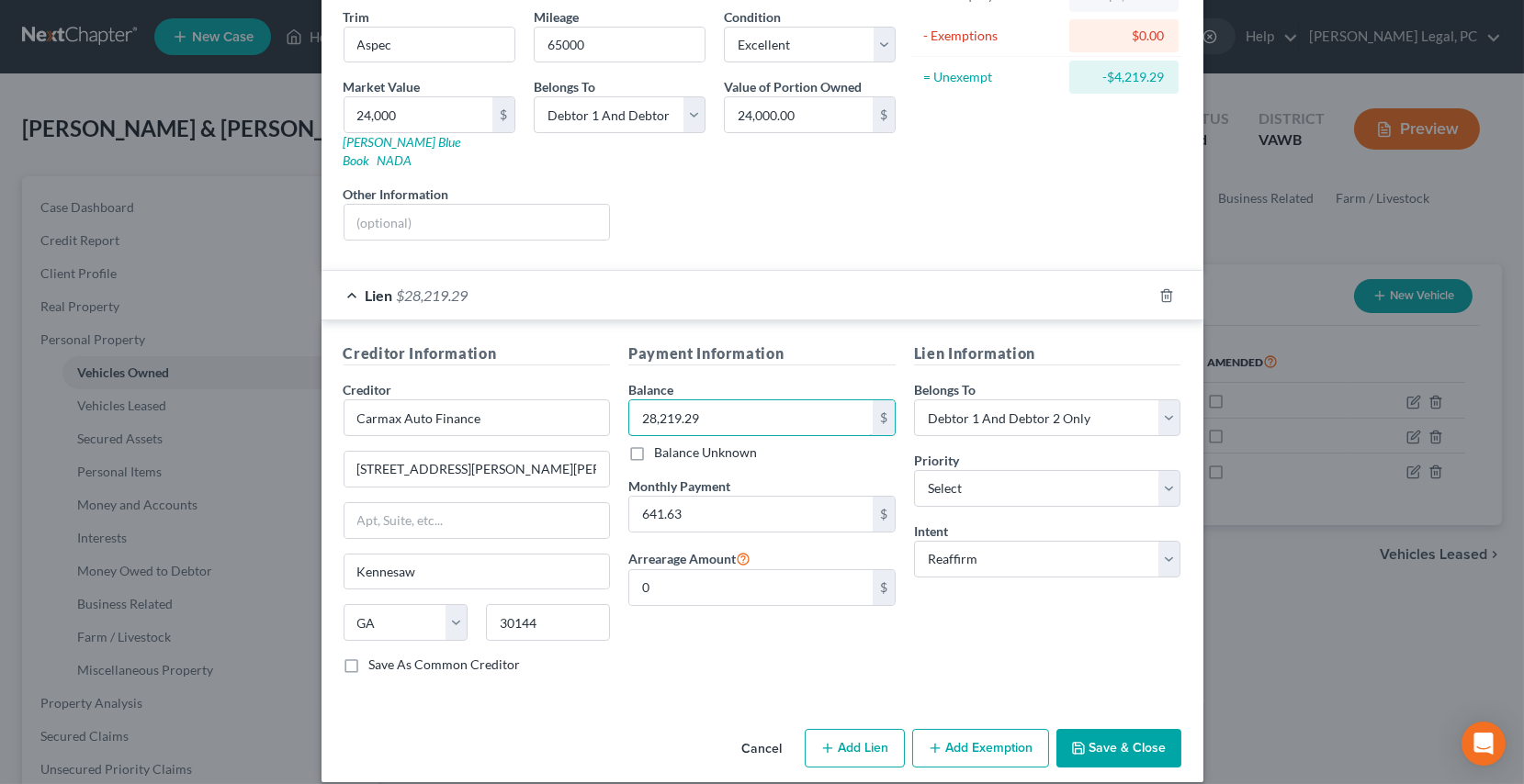
type input "28,219.29"
click at [1108, 729] on button "Save & Close" at bounding box center [1119, 749] width 125 height 39
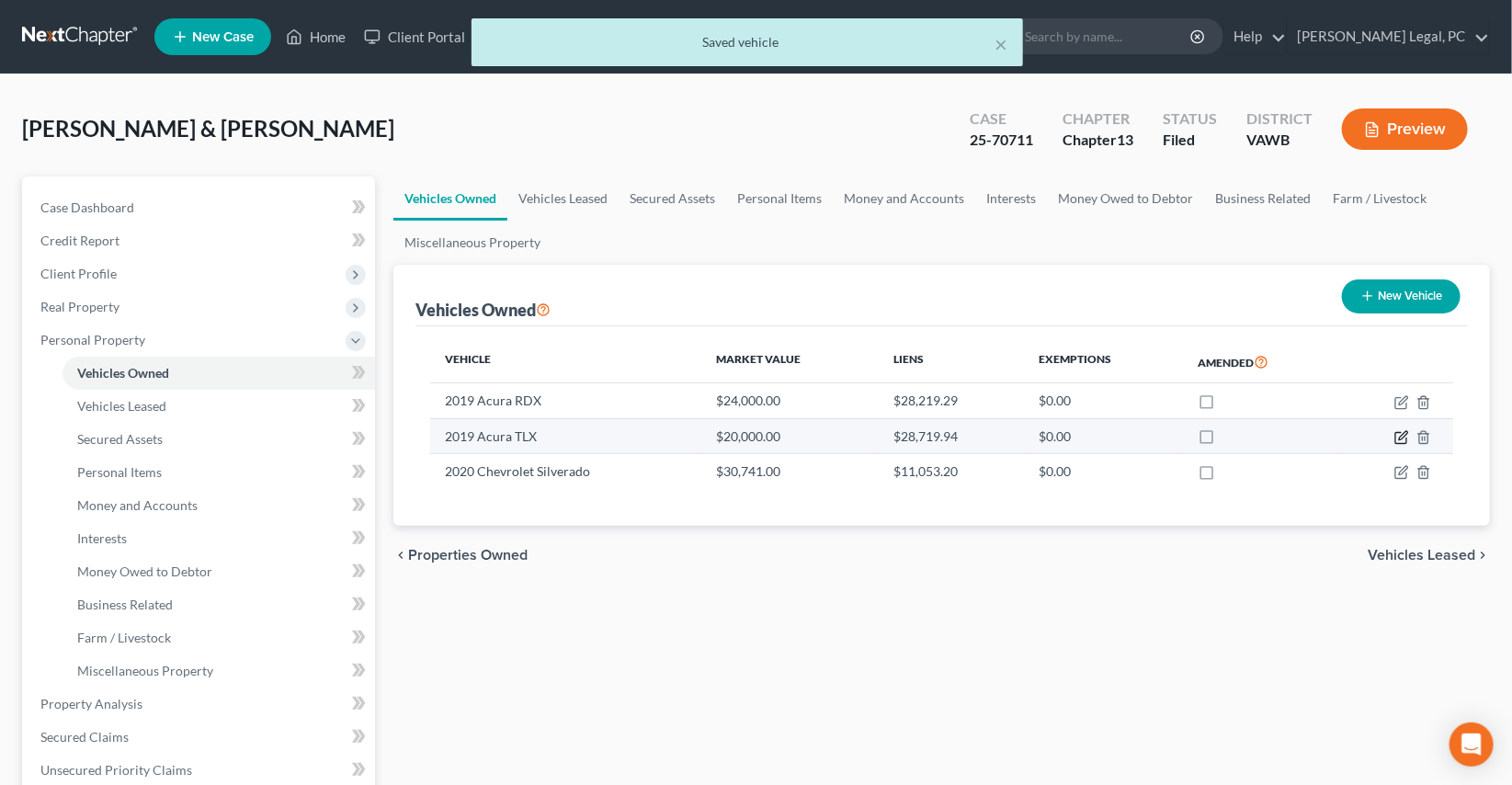
click at [1405, 434] on icon "button" at bounding box center [1401, 437] width 15 height 15
select select "0"
select select "7"
select select "2"
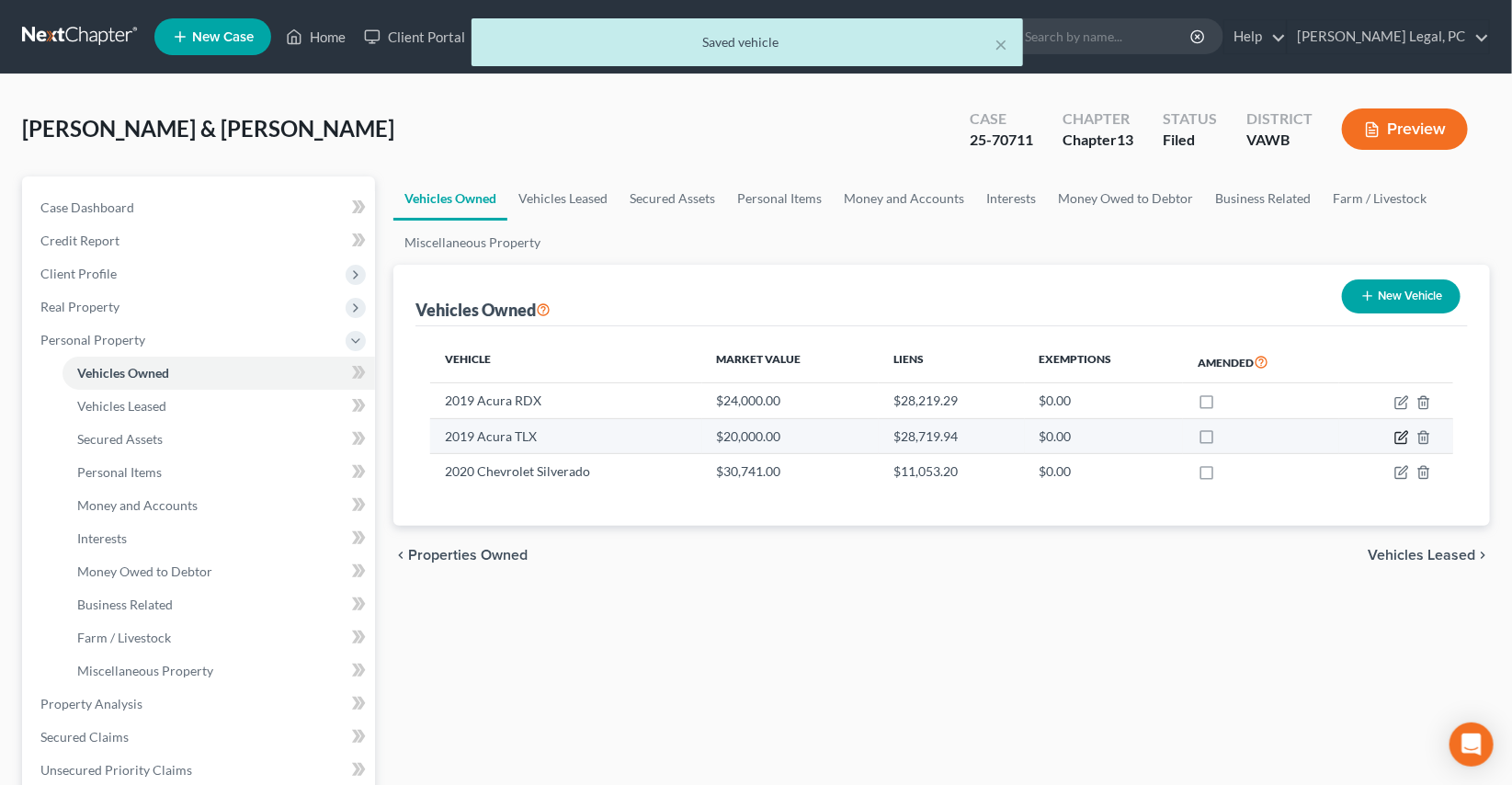
select select "16"
select select "2"
select select "0"
select select "2"
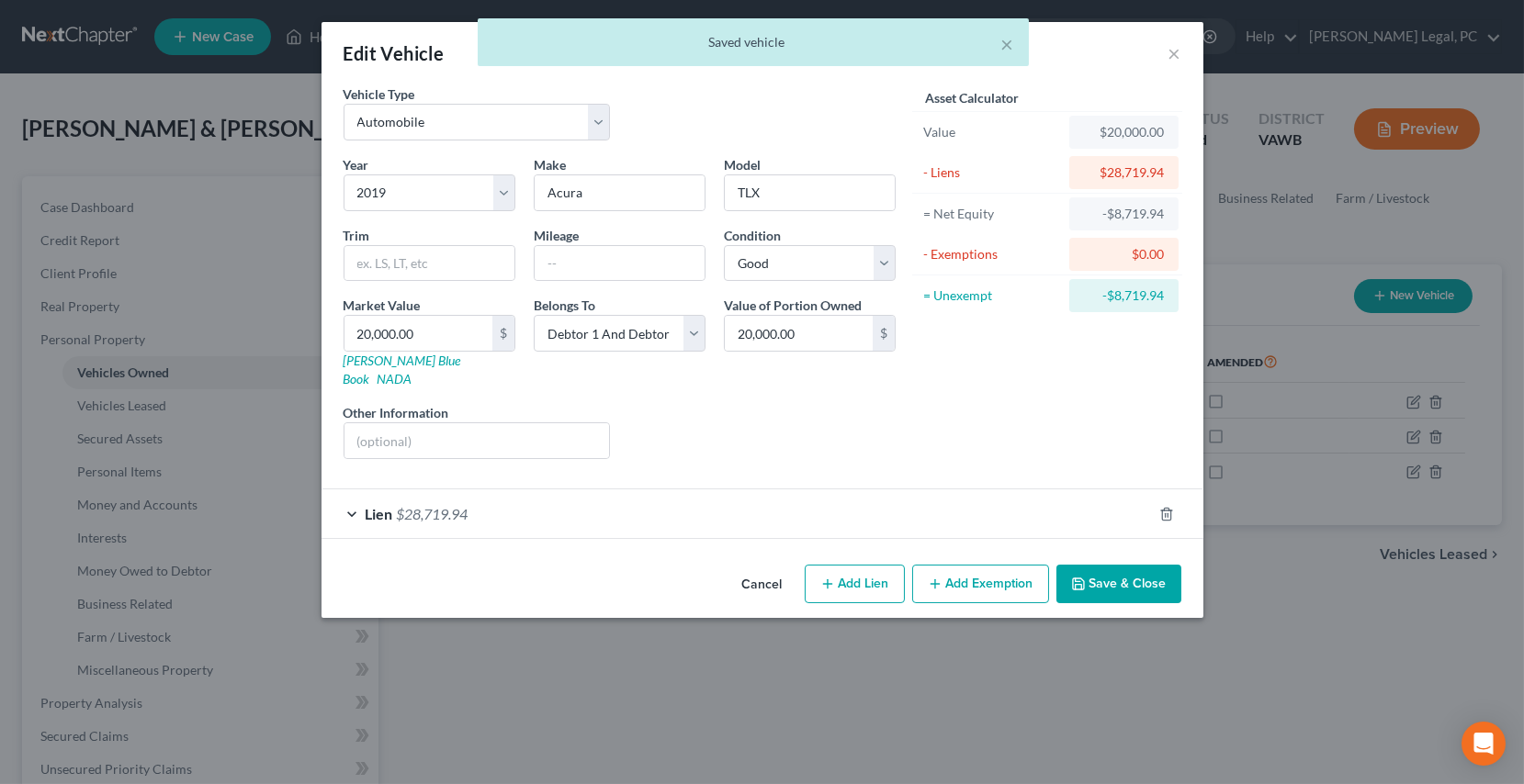
click at [643, 490] on div "Lien $28,719.94" at bounding box center [737, 514] width 830 height 49
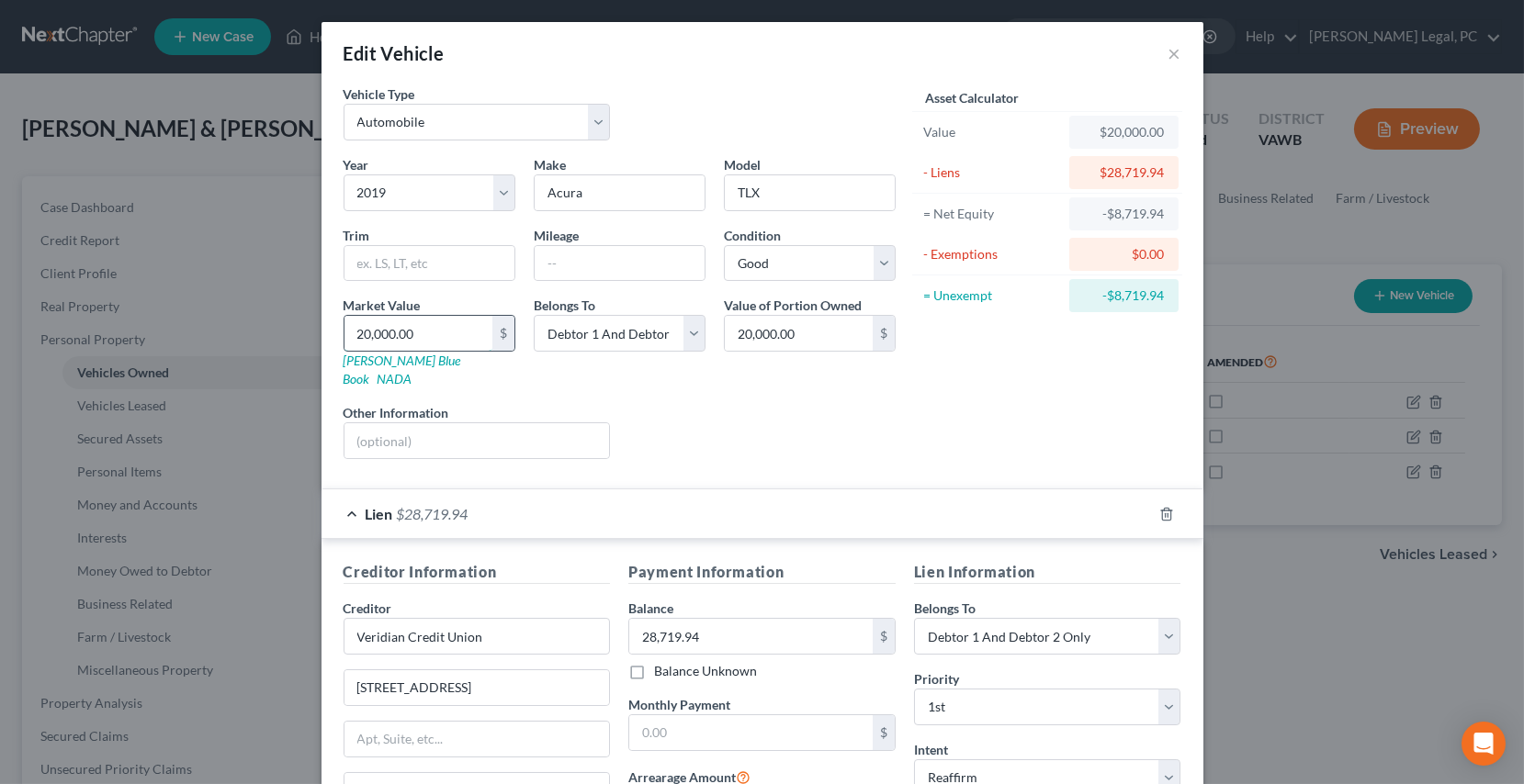
click at [433, 331] on input "20,000.00" at bounding box center [419, 333] width 148 height 35
type input "2"
type input "2.00"
type input "20"
type input "20.00"
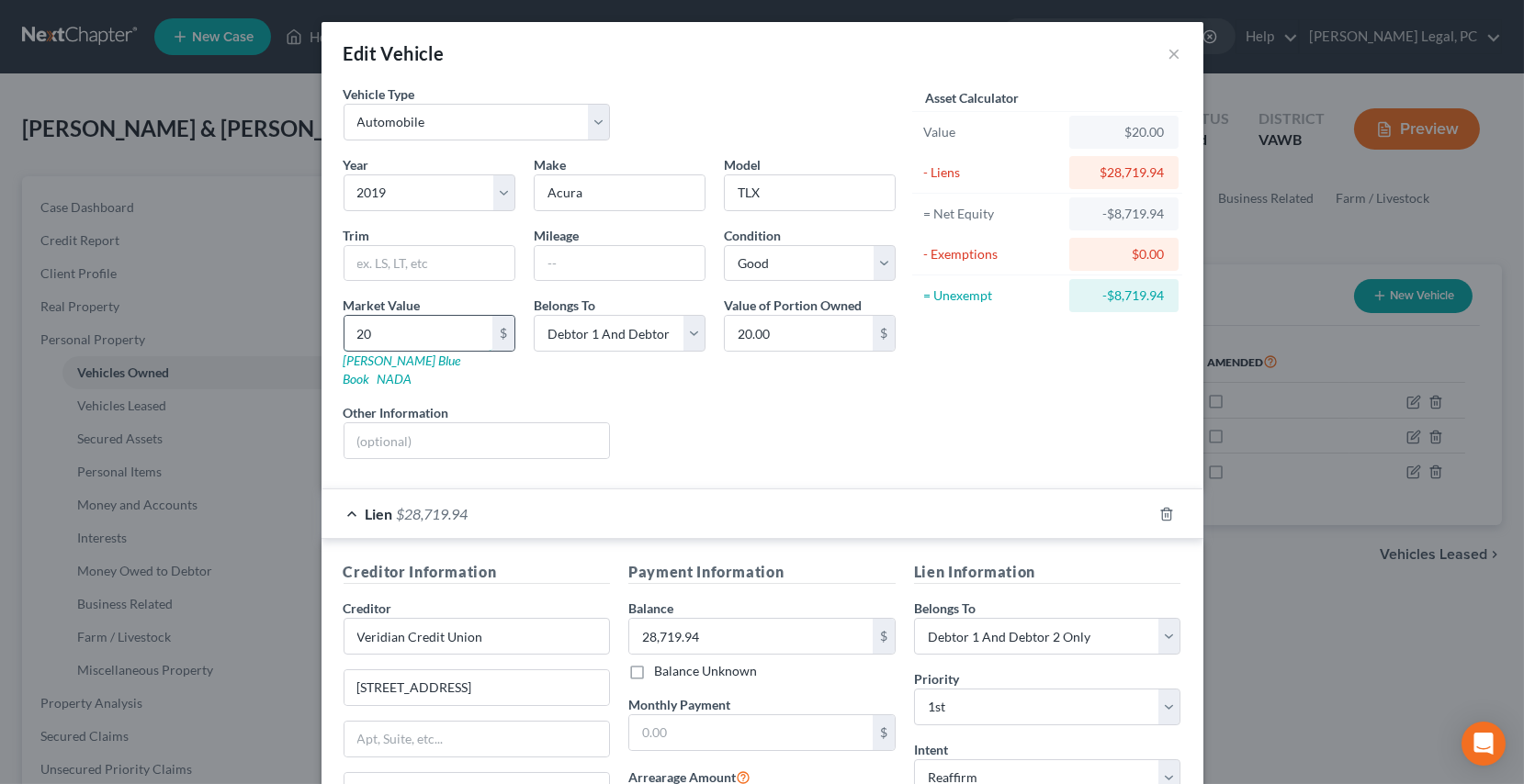
type input "202"
type input "202.00"
type input "2020"
type input "2,020.00"
type input "2,0200"
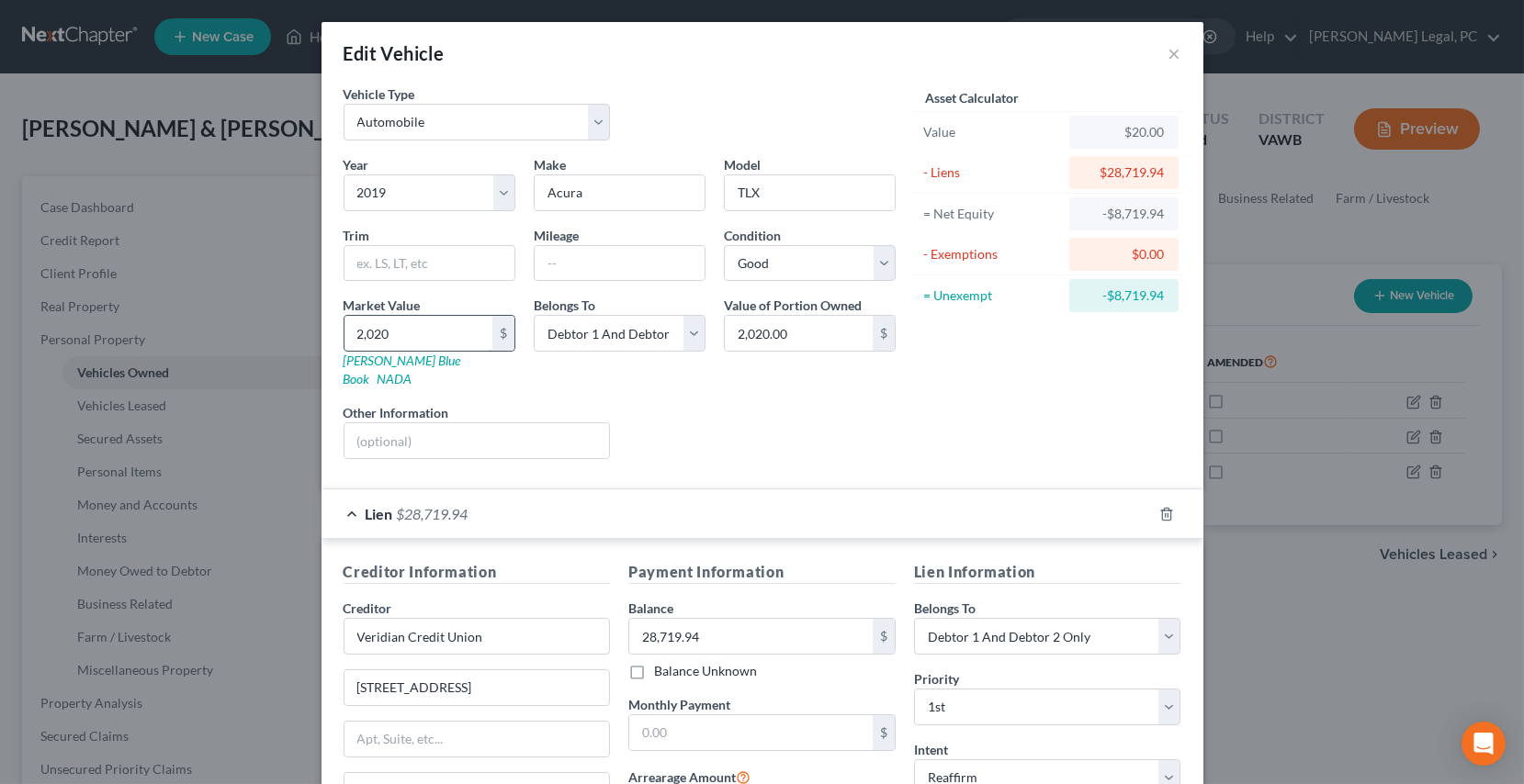
type input "20,200.00"
type input "20,200"
click at [744, 619] on input "28,719.94" at bounding box center [751, 637] width 244 height 35
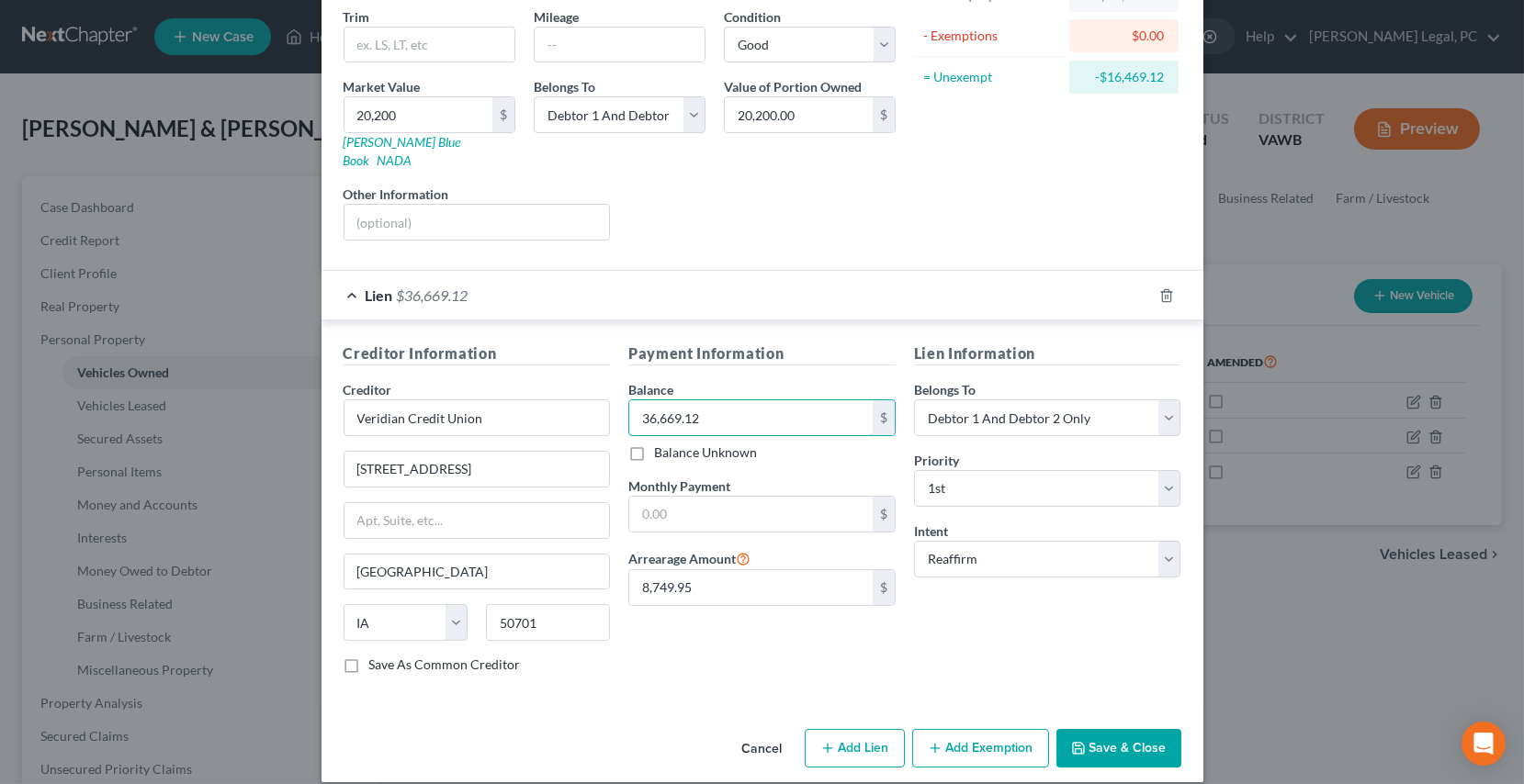
type input "36,669.12"
click at [1070, 729] on button "Save & Close" at bounding box center [1119, 749] width 125 height 39
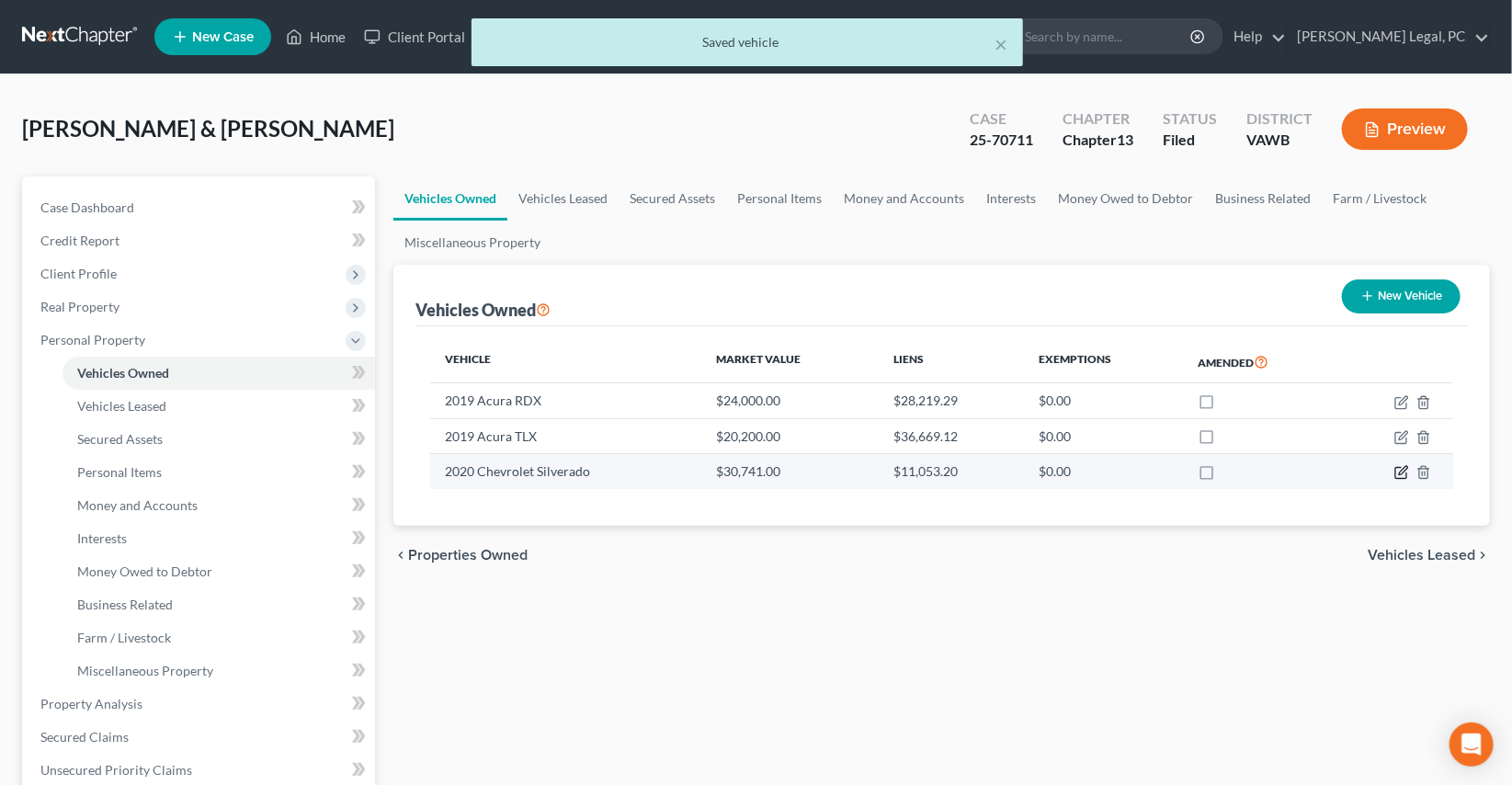
click at [1406, 470] on icon "button" at bounding box center [1403, 471] width 8 height 8
select select "0"
select select "6"
select select "0"
select select "2"
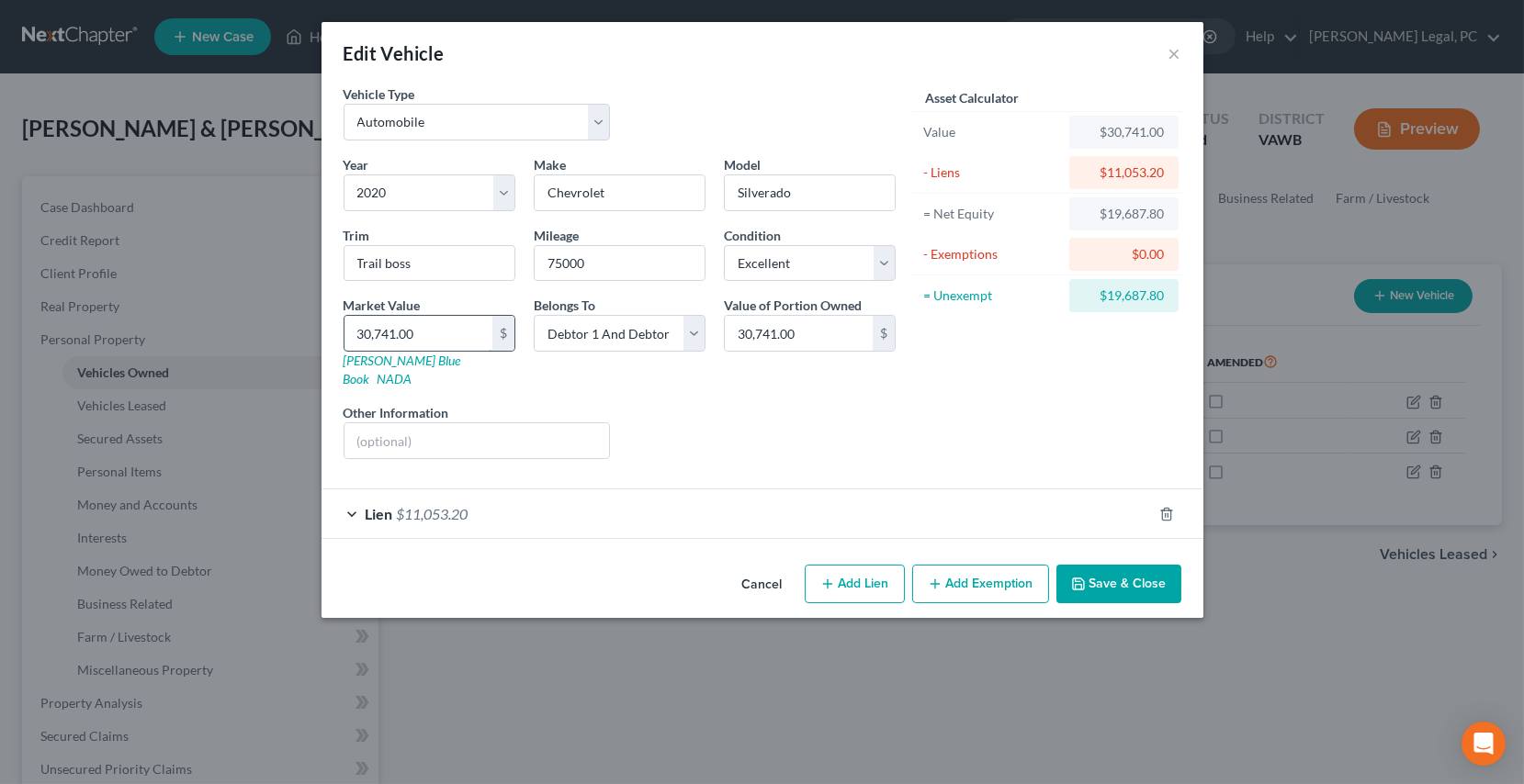
click at [488, 342] on input "30,741.00" at bounding box center [419, 333] width 148 height 35
type input "3"
type input "3.00"
type input "31"
type input "31.00"
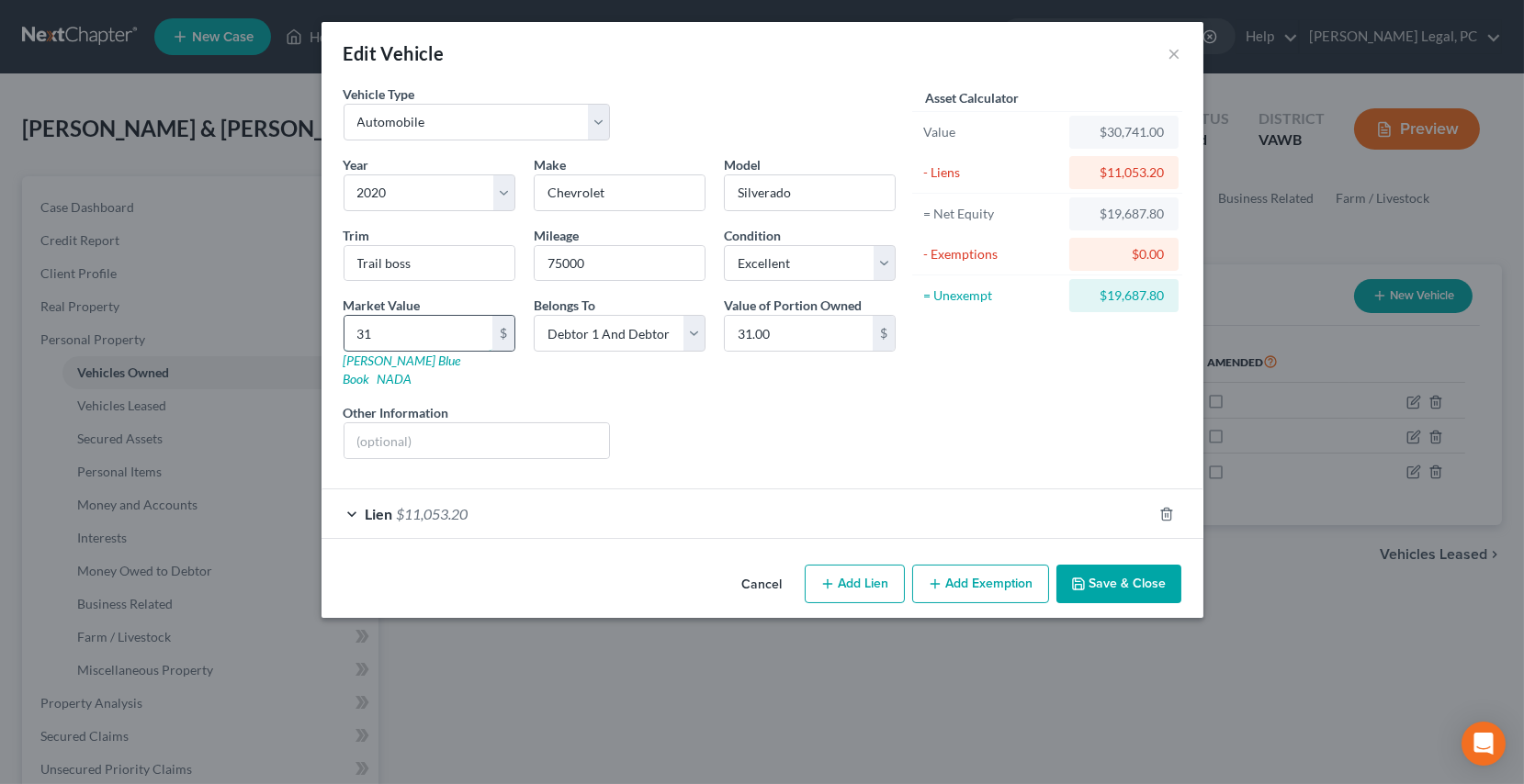
type input "312"
type input "312.00"
type input "3125"
type input "3,125.00"
type input "3,1250"
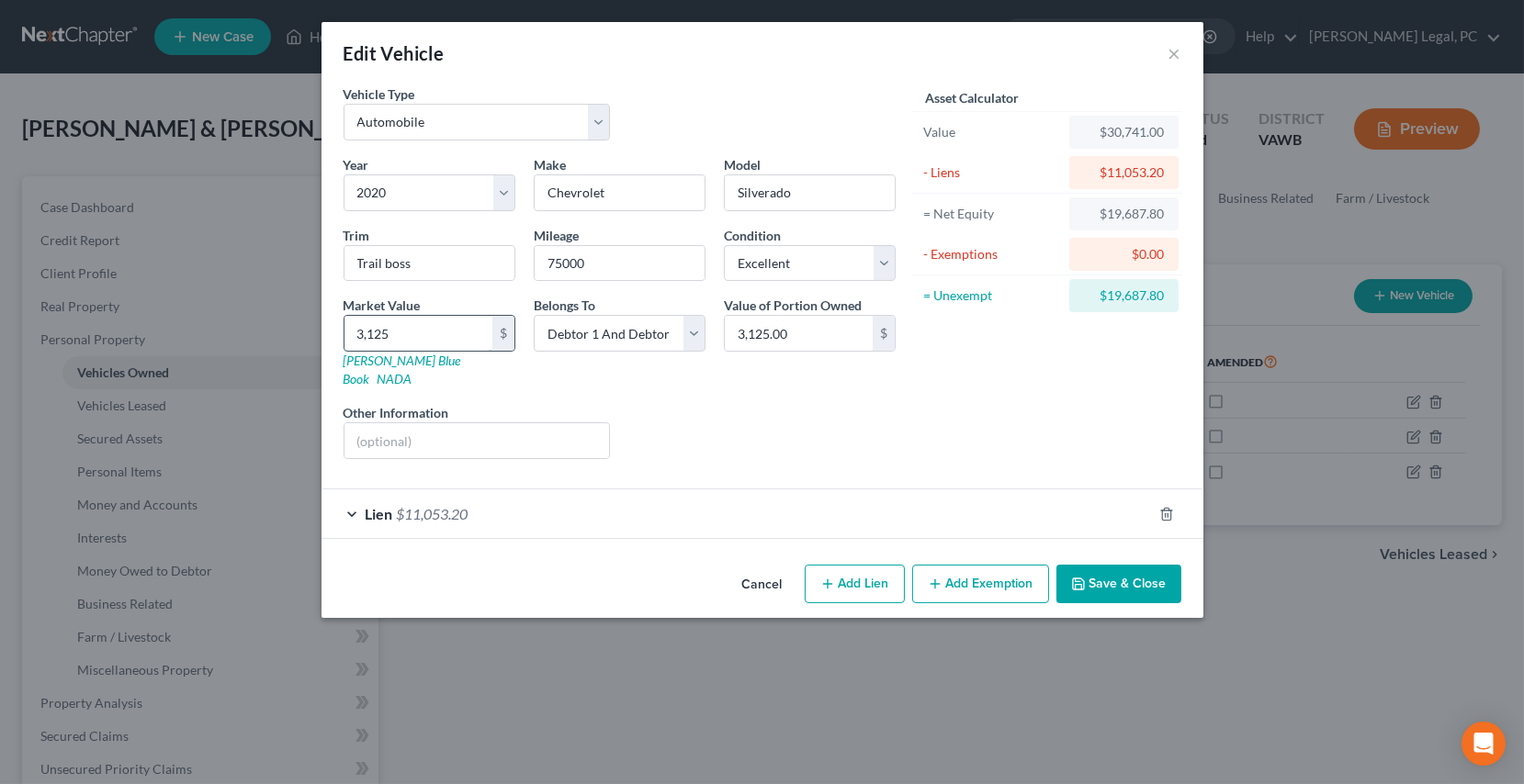
type input "31,250.00"
type input "31,250"
click at [549, 495] on div "Lien $11,053.20" at bounding box center [737, 514] width 830 height 49
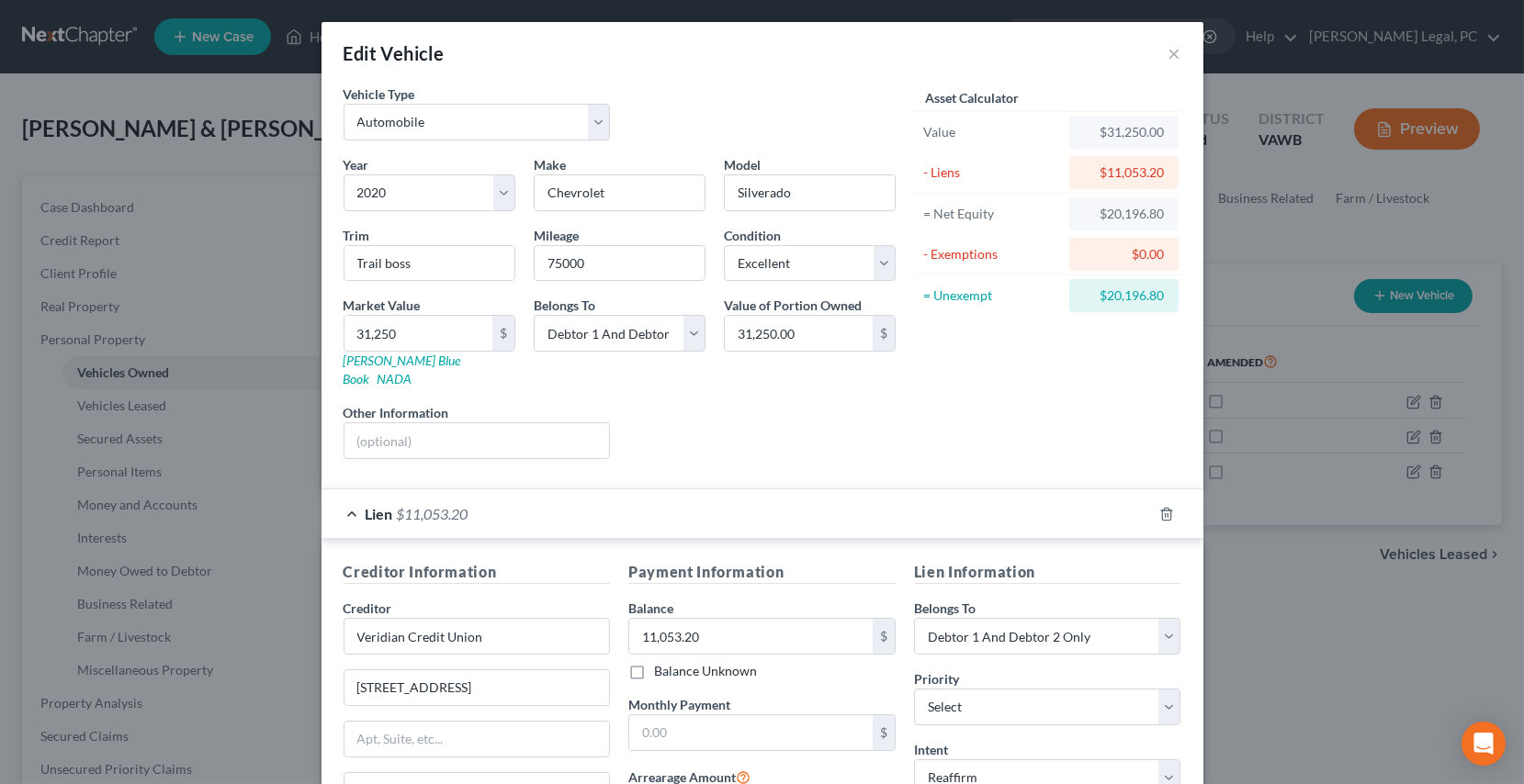
scroll to position [83, 0]
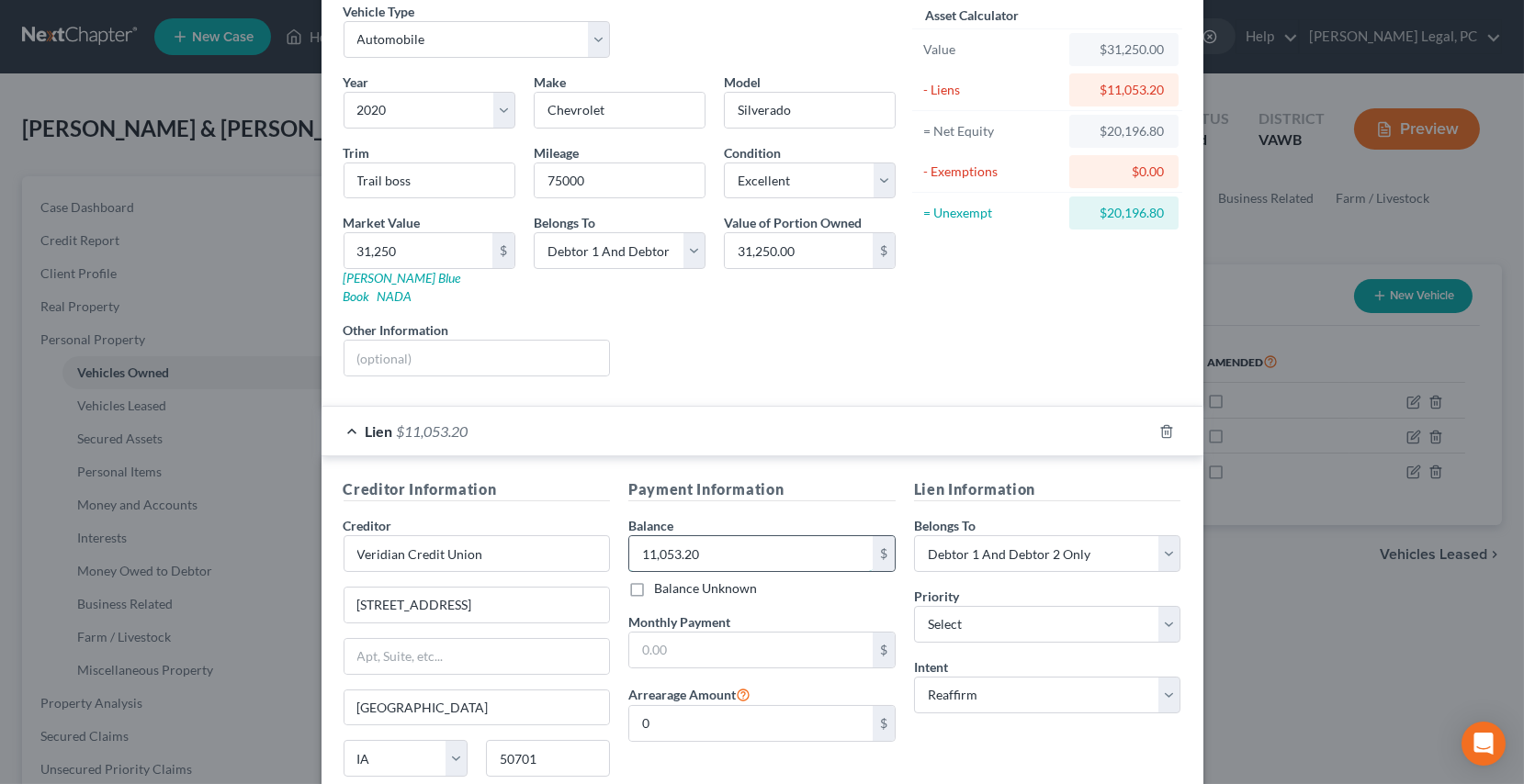
click at [740, 537] on input "11,053.20" at bounding box center [751, 554] width 244 height 35
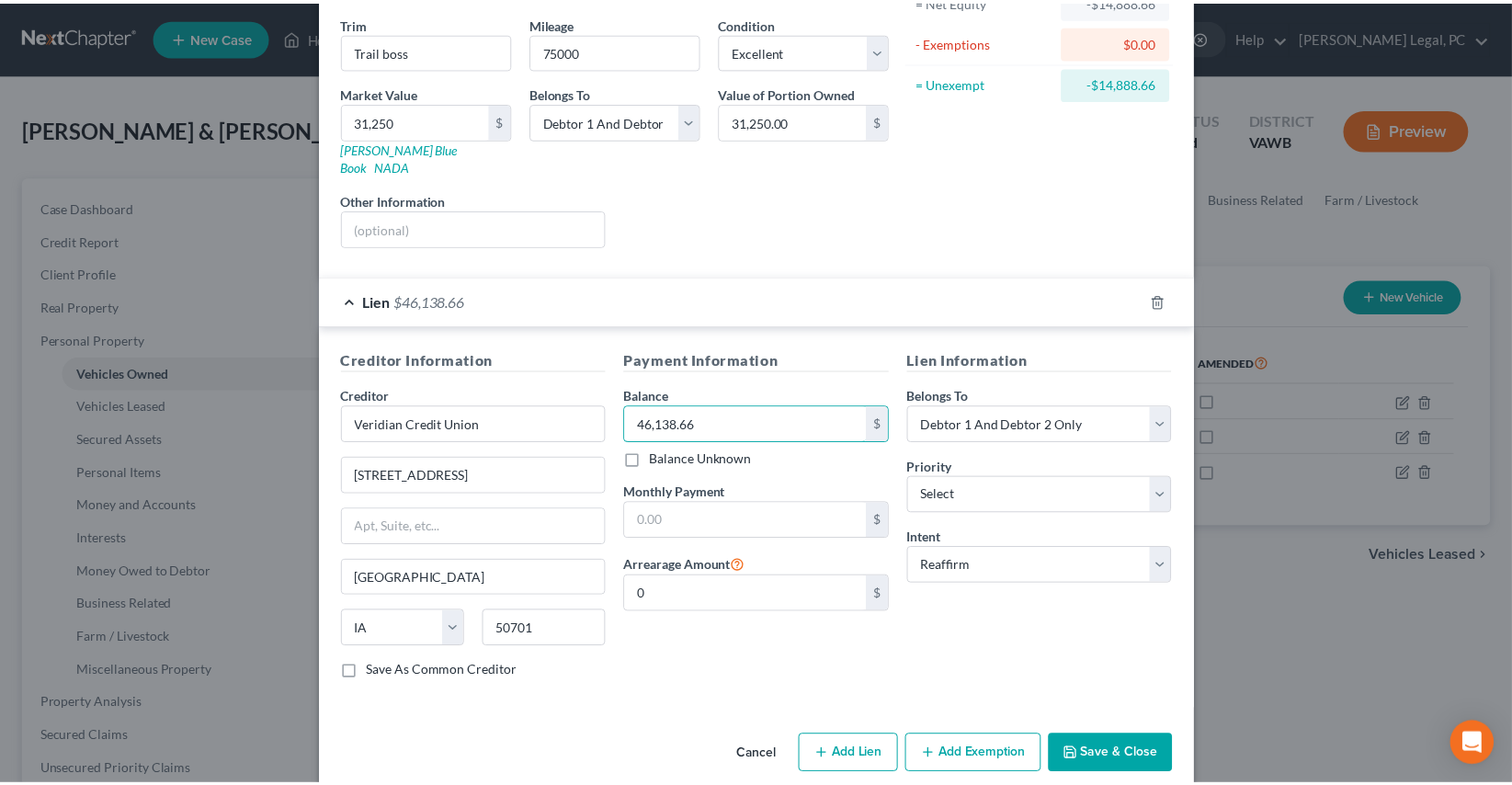
scroll to position [218, 0]
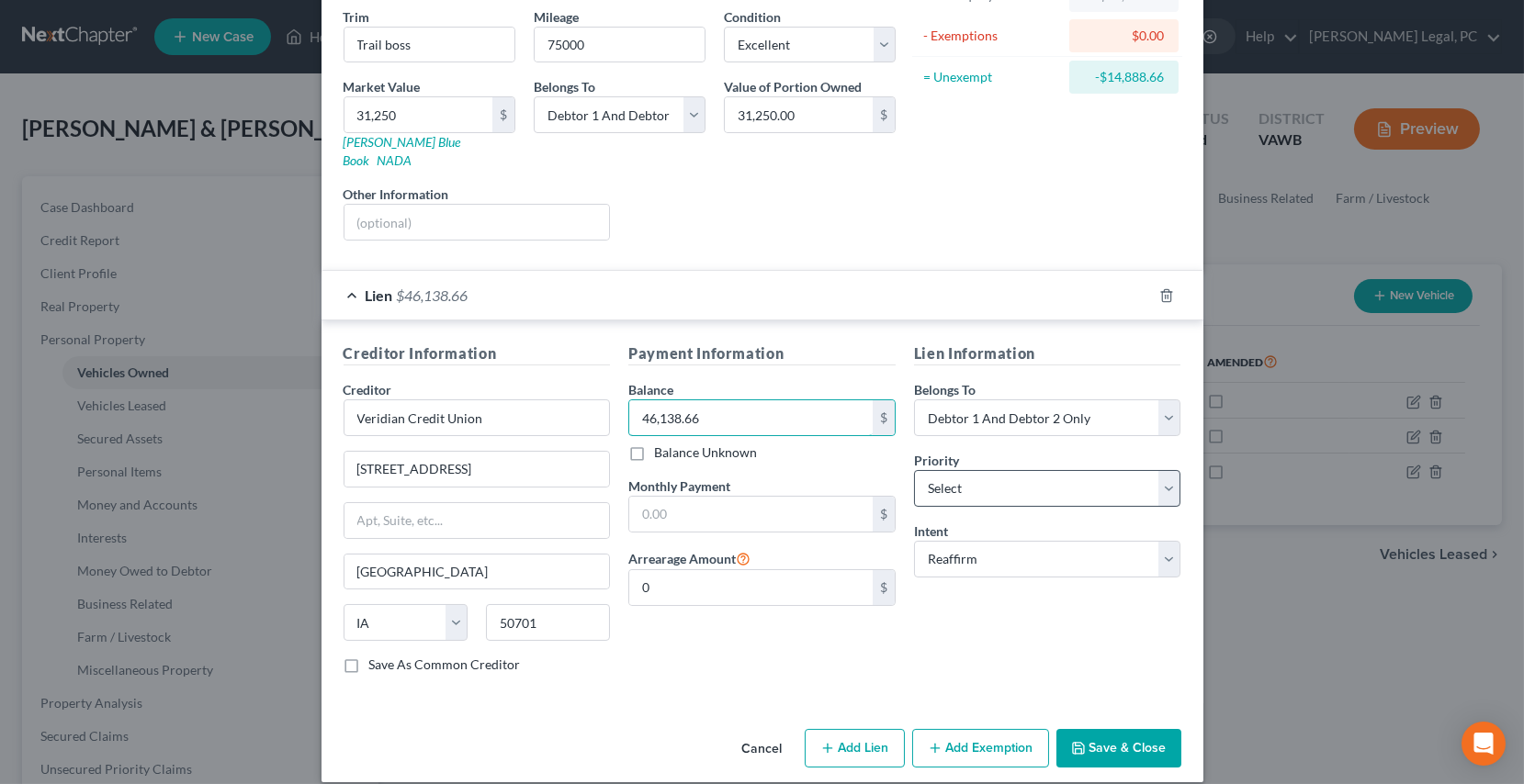
type input "46,138.66"
click at [929, 470] on select "Select 1st 2nd 3rd 4th 5th 6th 7th 8th 9th 10th 11th 12th 13th 14th 15th 16th 1…" at bounding box center [1048, 489] width 267 height 37
select select "0"
click at [914, 470] on select "Select 1st 2nd 3rd 4th 5th 6th 7th 8th 9th 10th 11th 12th 13th 14th 15th 16th 1…" at bounding box center [1048, 489] width 267 height 37
click at [1079, 741] on icon "button" at bounding box center [1078, 748] width 15 height 15
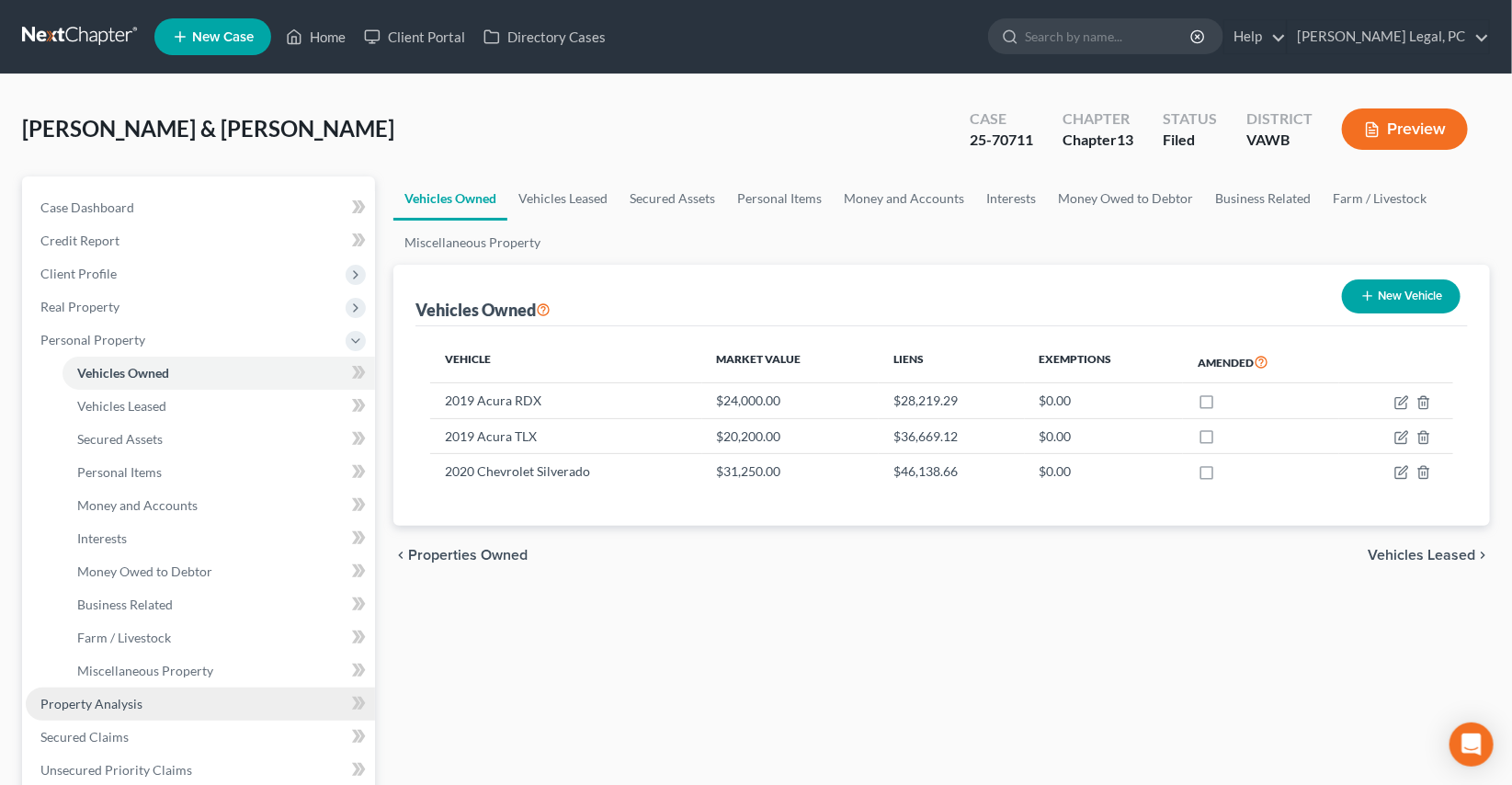
click at [83, 709] on span "Property Analysis" at bounding box center [91, 704] width 102 height 16
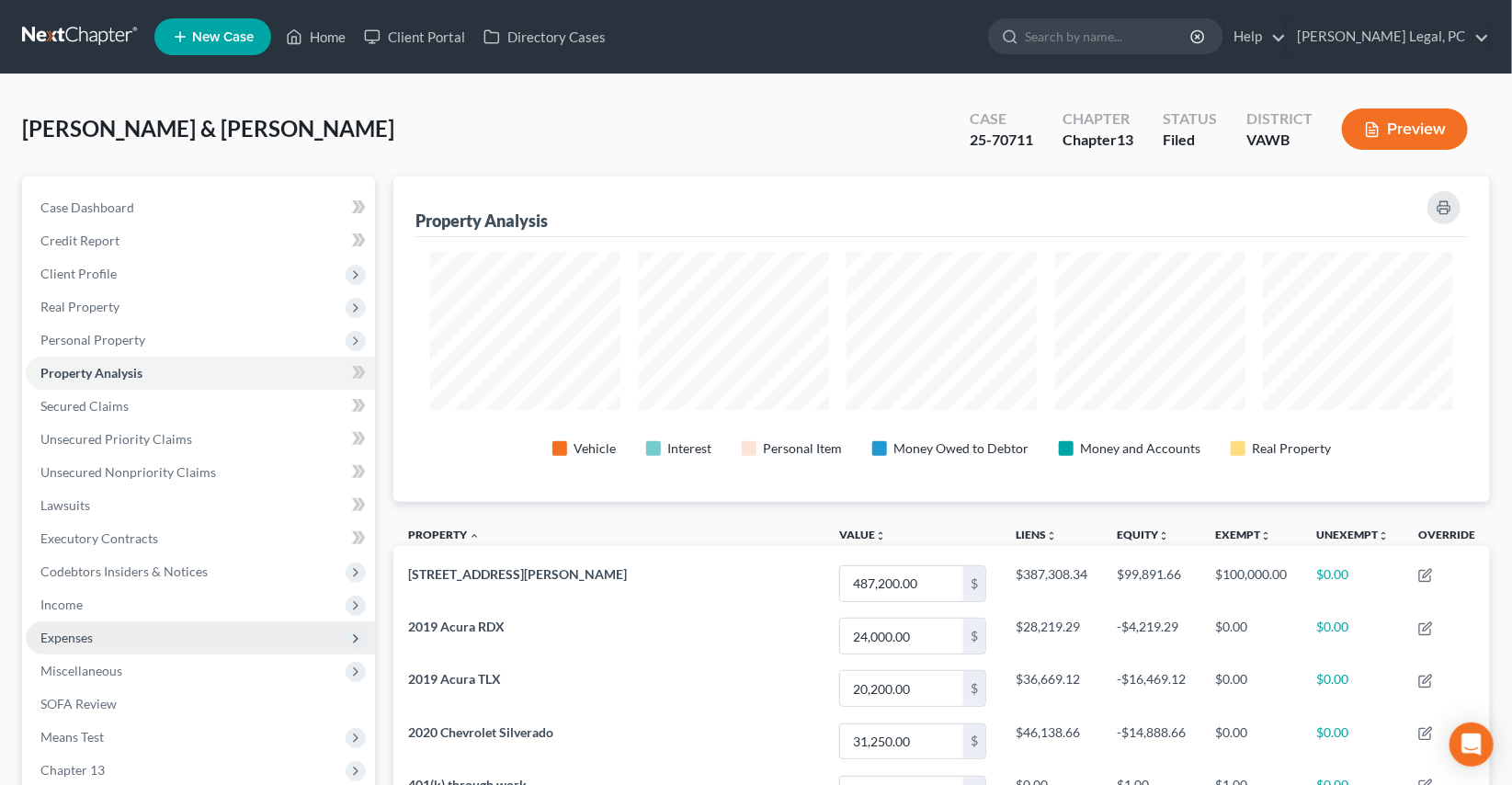
scroll to position [325, 1097]
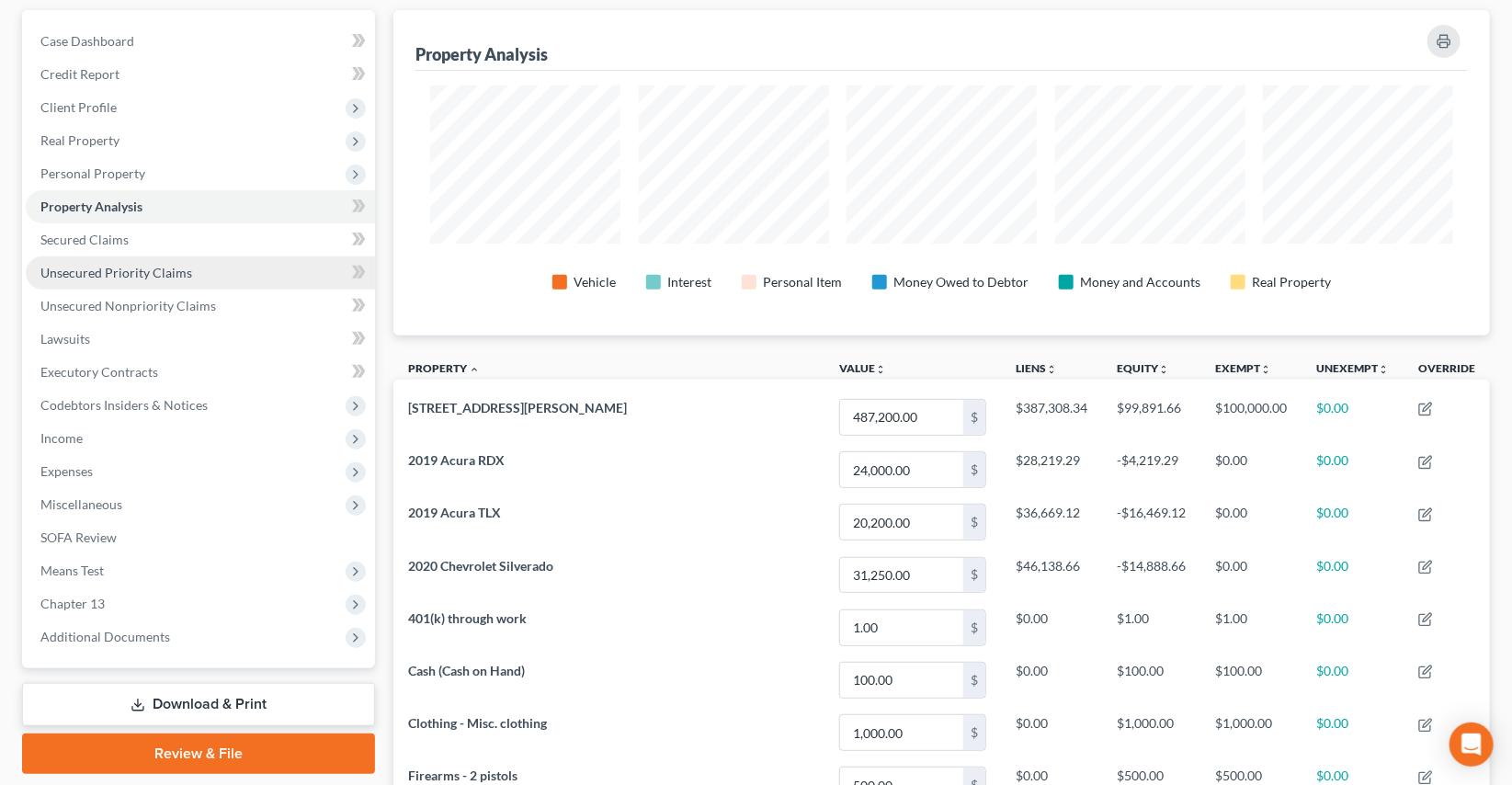
click at [114, 277] on link "Unsecured Priority Claims" at bounding box center [200, 273] width 349 height 33
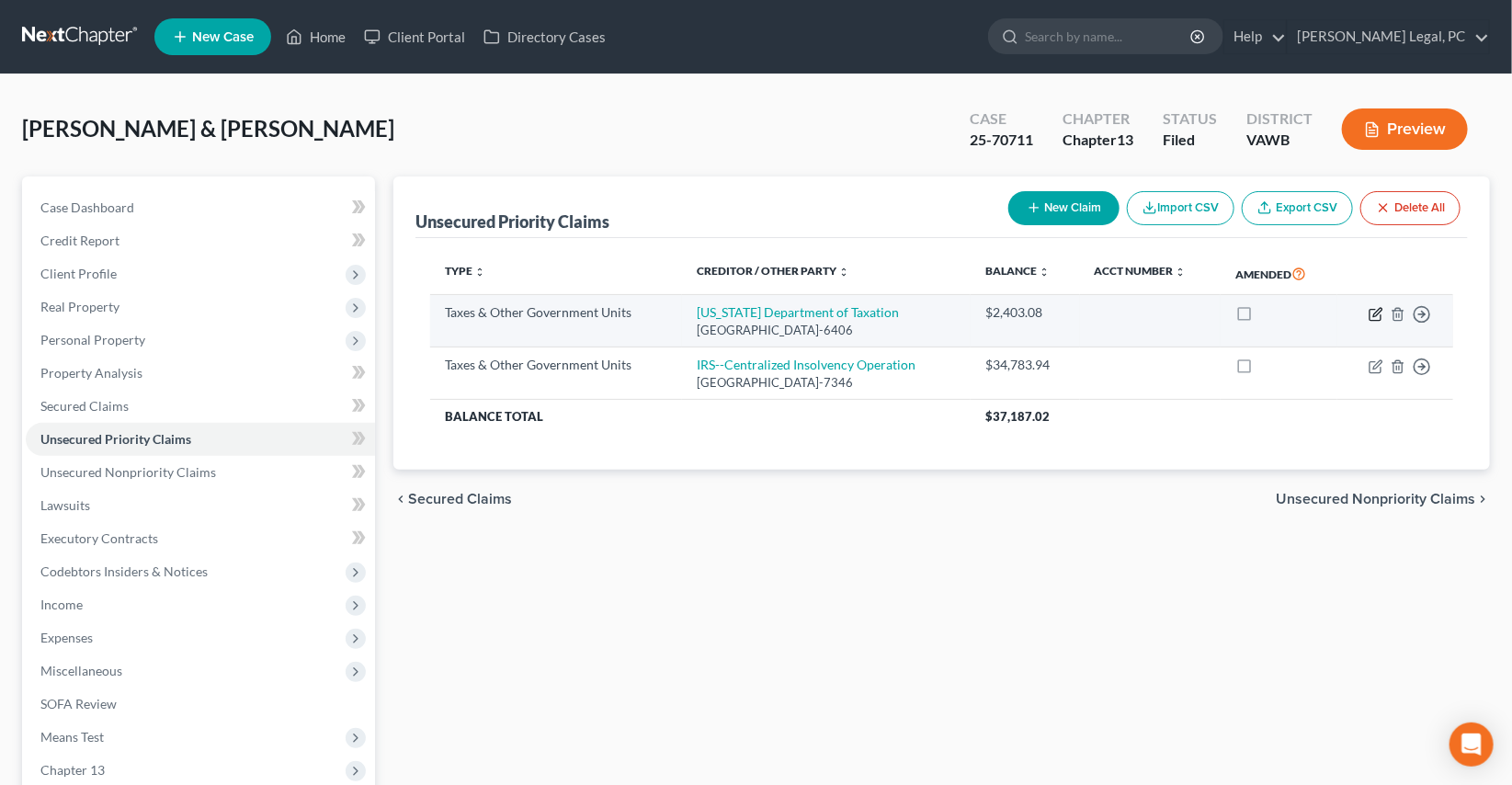
click at [1376, 311] on icon "button" at bounding box center [1377, 312] width 8 height 8
select select "2"
select select "48"
select select "2"
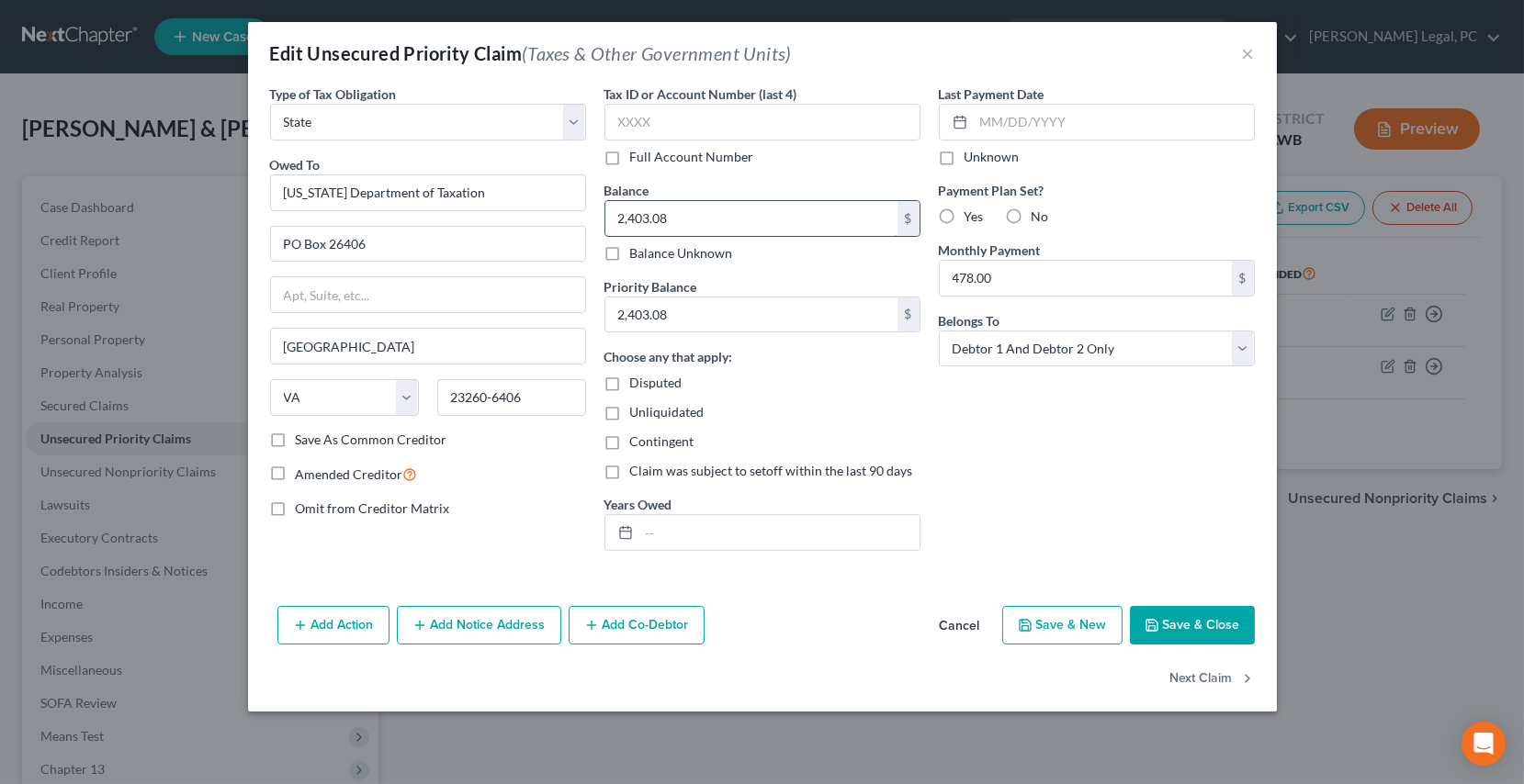
click at [698, 213] on input "2,403.08" at bounding box center [751, 218] width 292 height 35
type input "2,649.18"
click at [741, 321] on input "2,403.08" at bounding box center [751, 315] width 292 height 35
type input "2,649.18"
click at [1176, 635] on button "Save & Close" at bounding box center [1193, 625] width 125 height 39
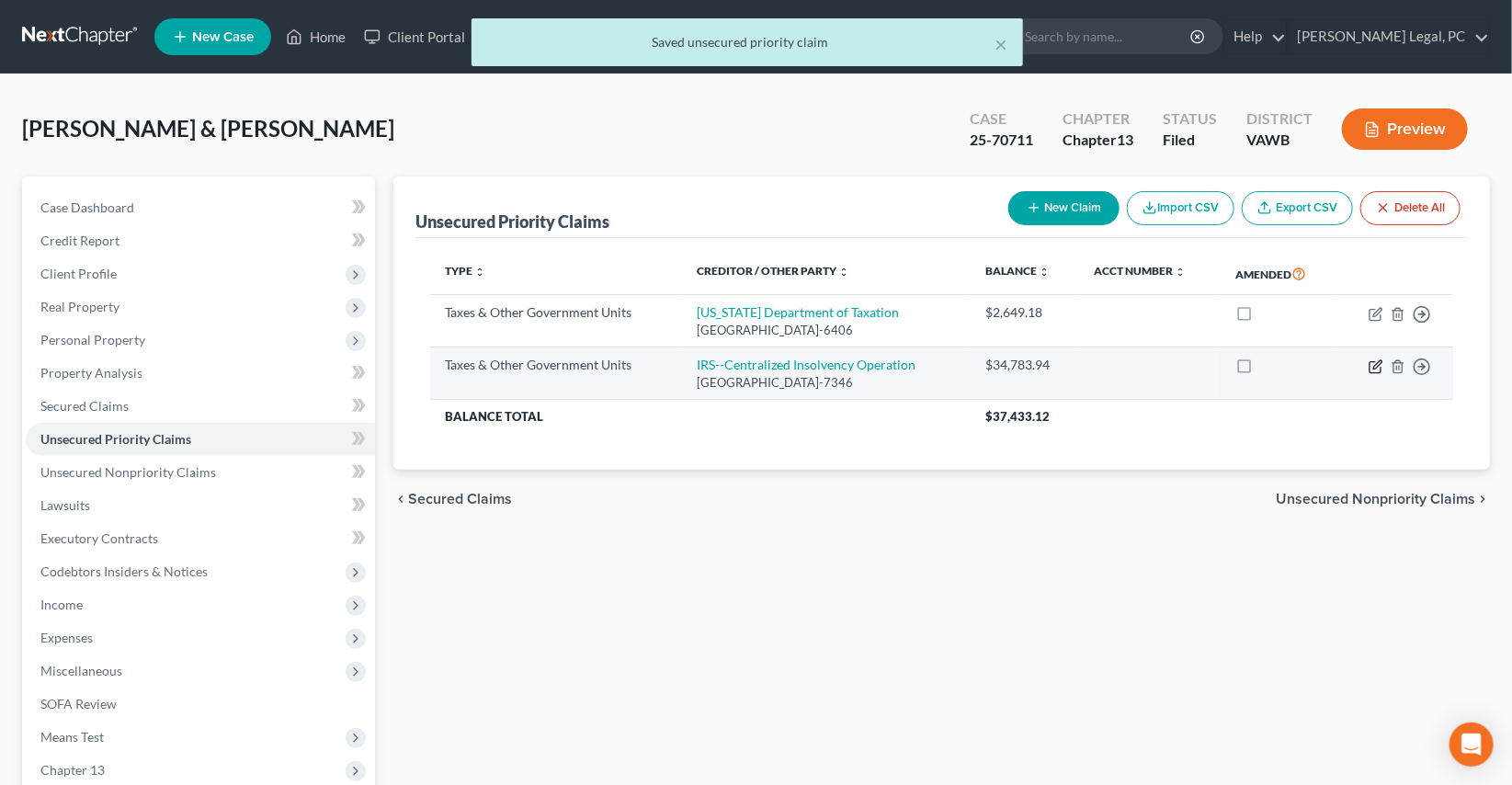
click at [1371, 360] on icon "button" at bounding box center [1376, 367] width 15 height 15
select select "0"
select select "39"
select select "2"
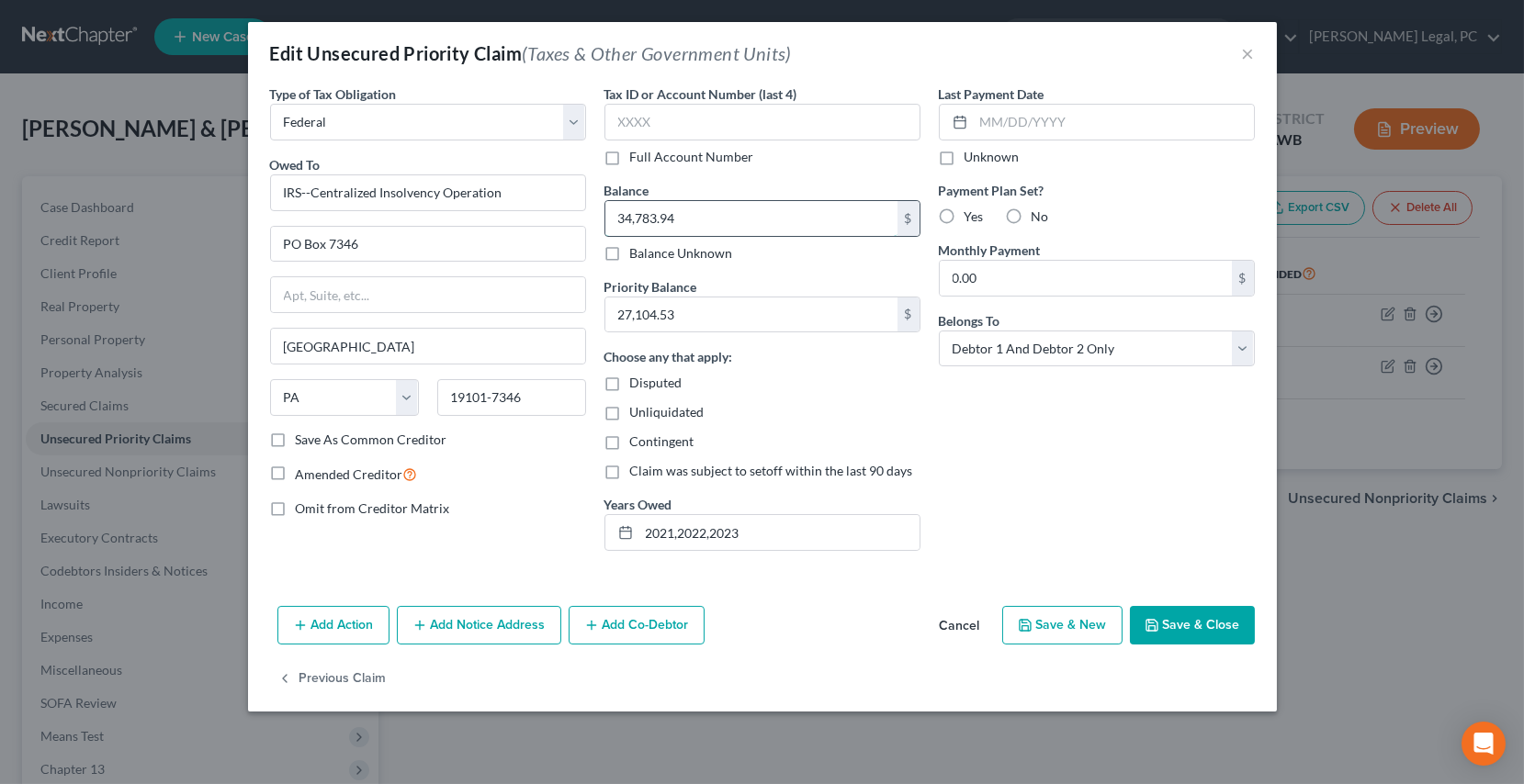
click at [731, 222] on input "34,783.94" at bounding box center [751, 218] width 292 height 35
click at [1242, 54] on button "×" at bounding box center [1248, 53] width 13 height 22
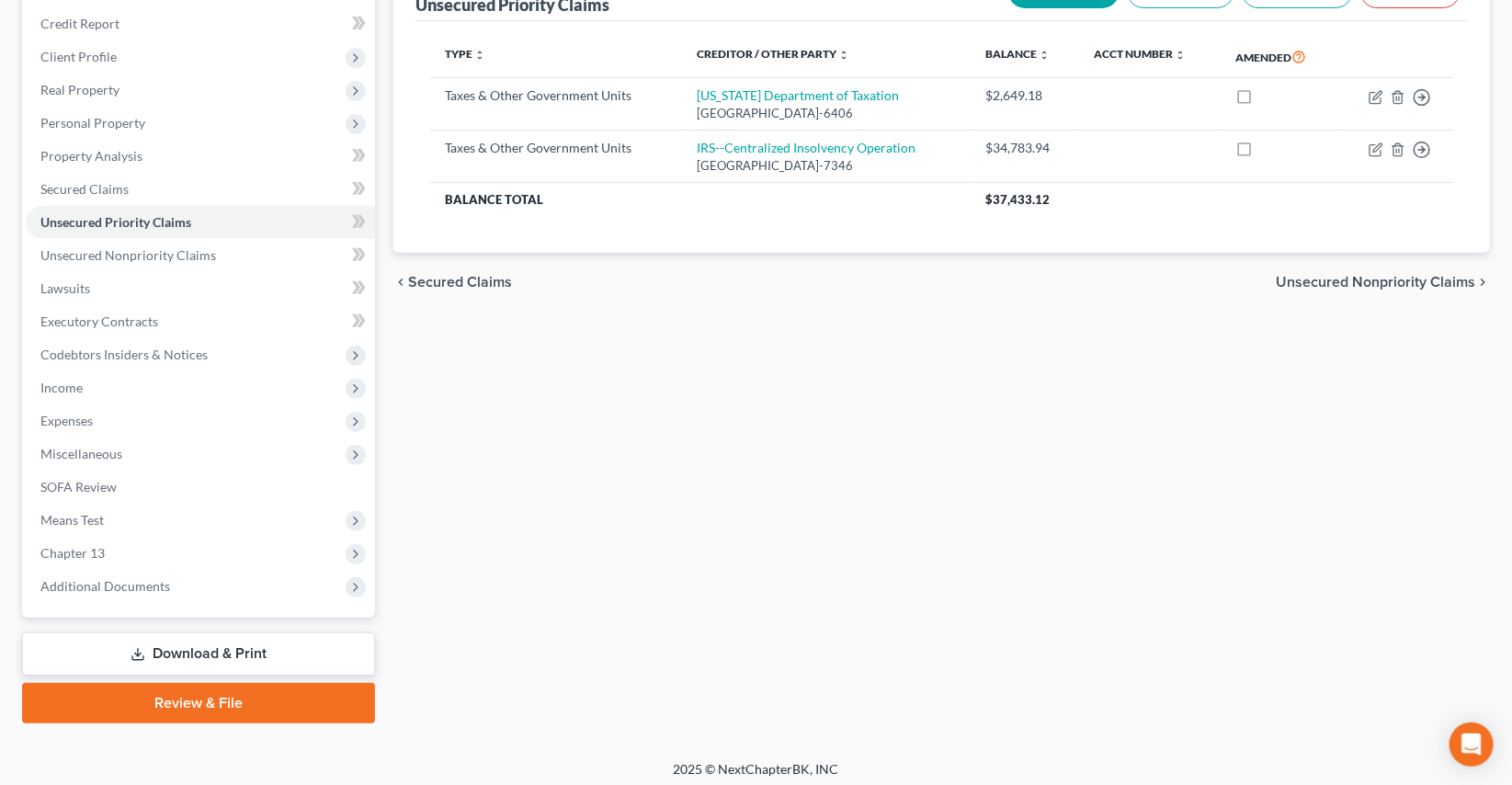
scroll to position [222, 0]
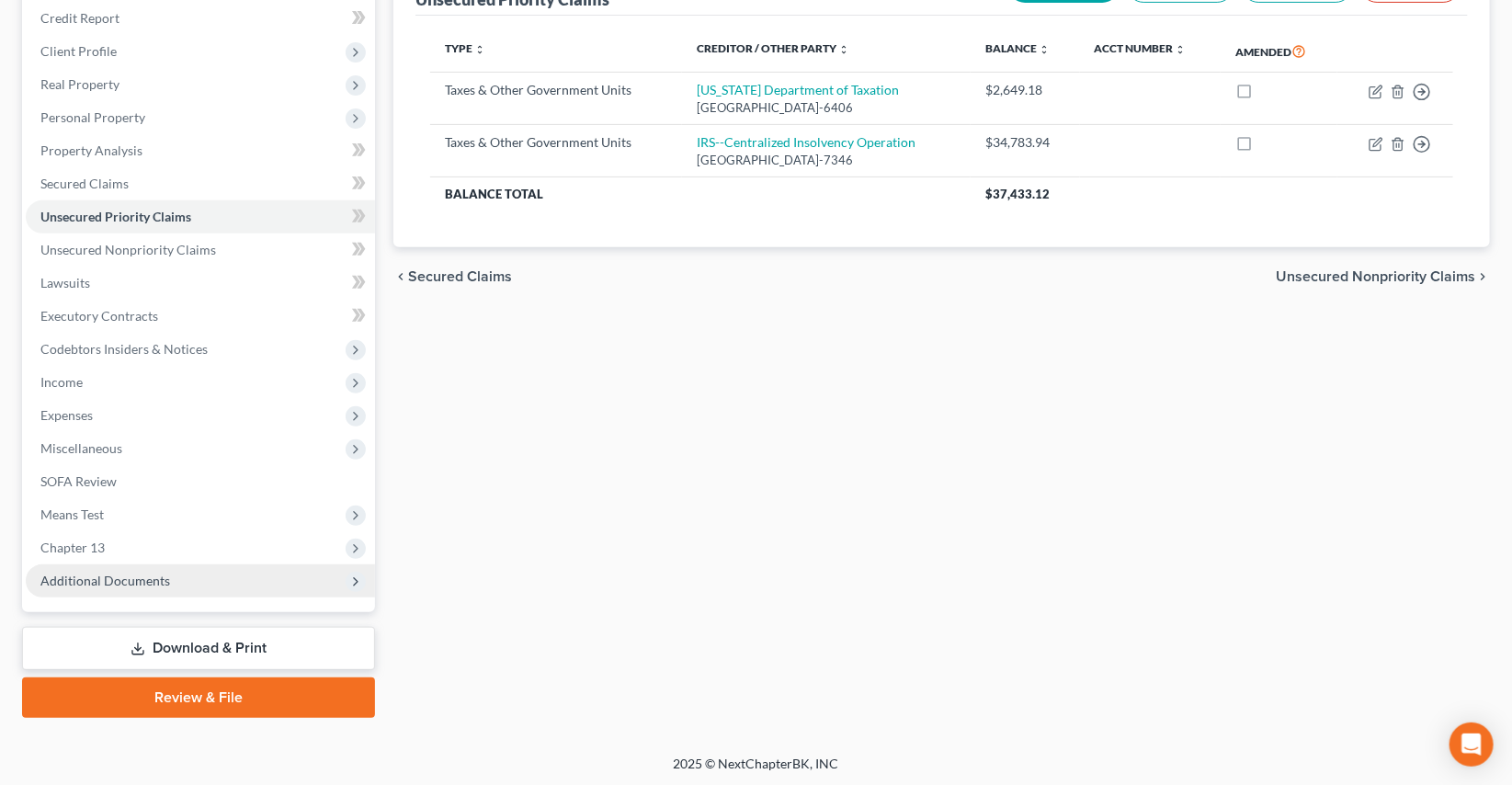
click at [90, 568] on span "Additional Documents" at bounding box center [200, 581] width 349 height 33
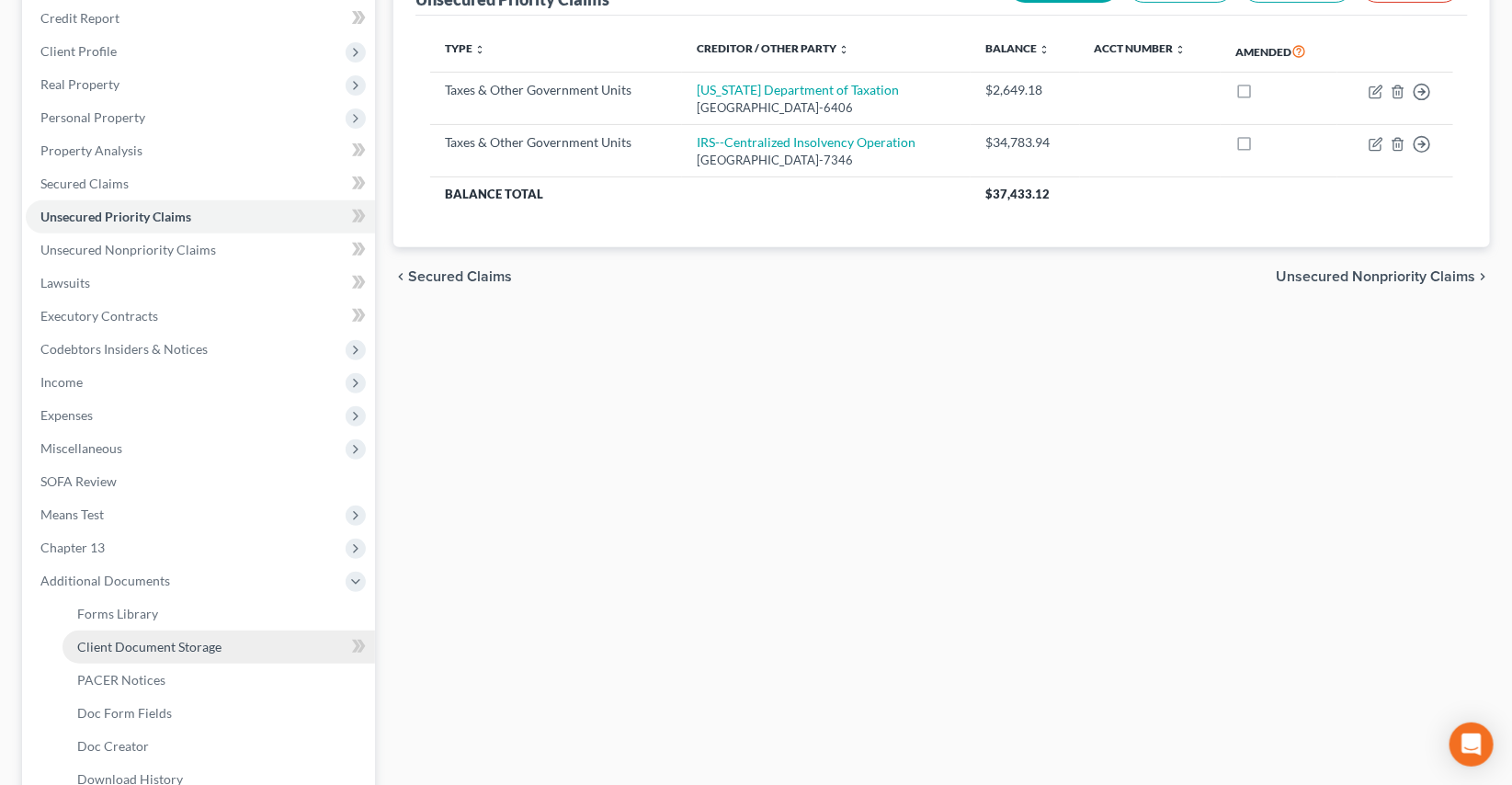
click at [109, 652] on link "Client Document Storage" at bounding box center [218, 648] width 313 height 33
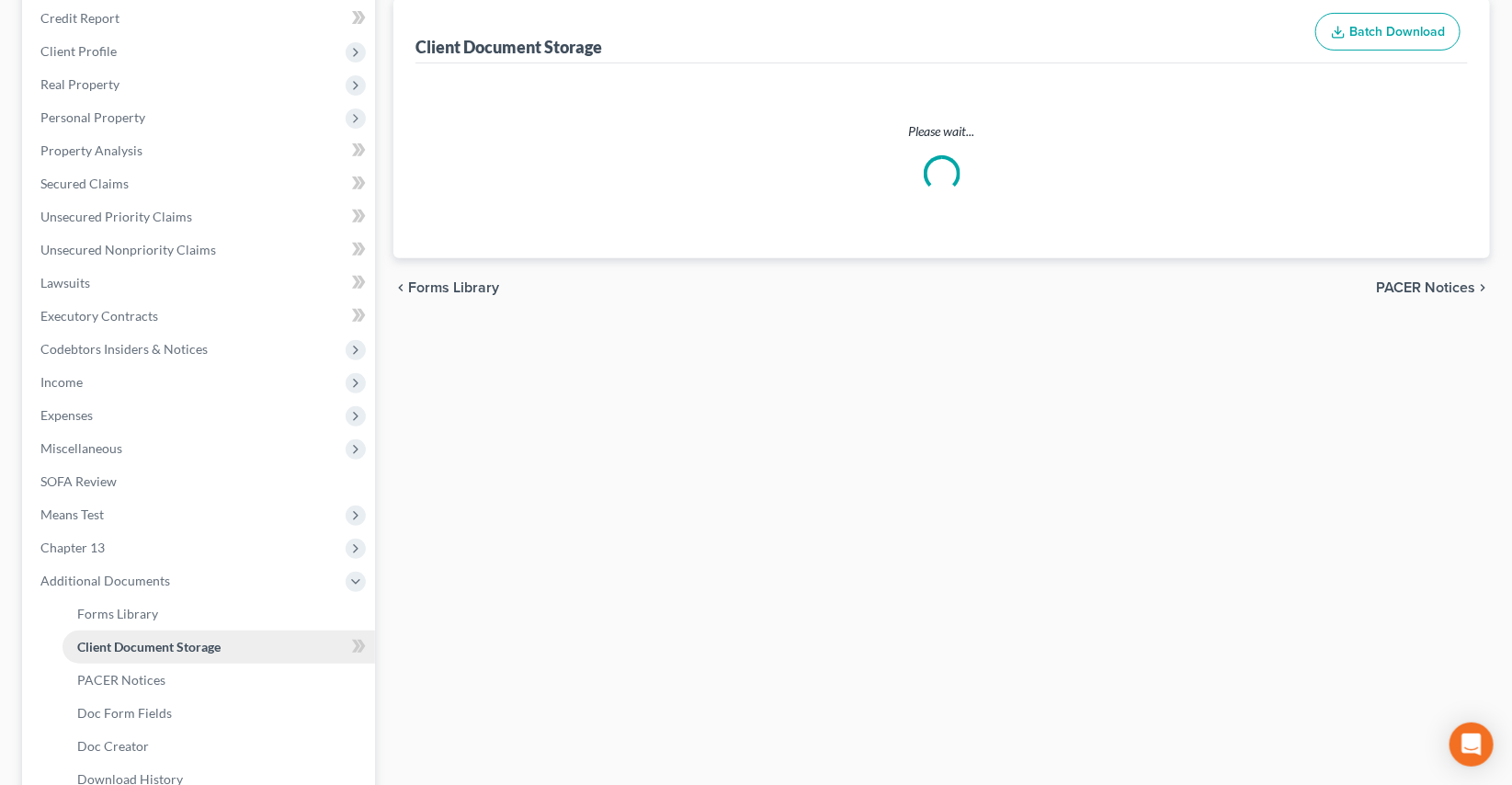
scroll to position [45, 0]
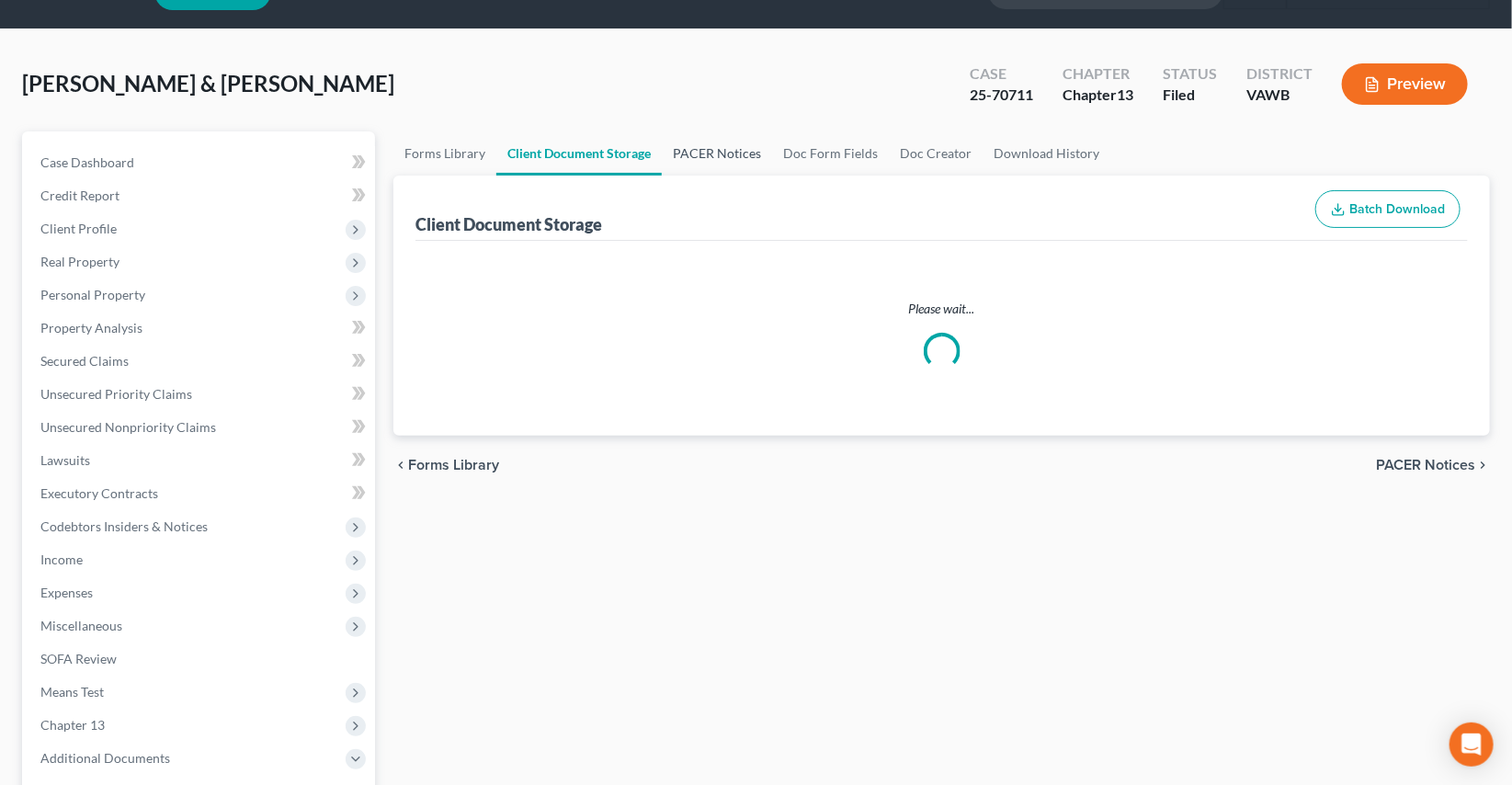
click at [717, 176] on link "PACER Notices" at bounding box center [717, 153] width 110 height 44
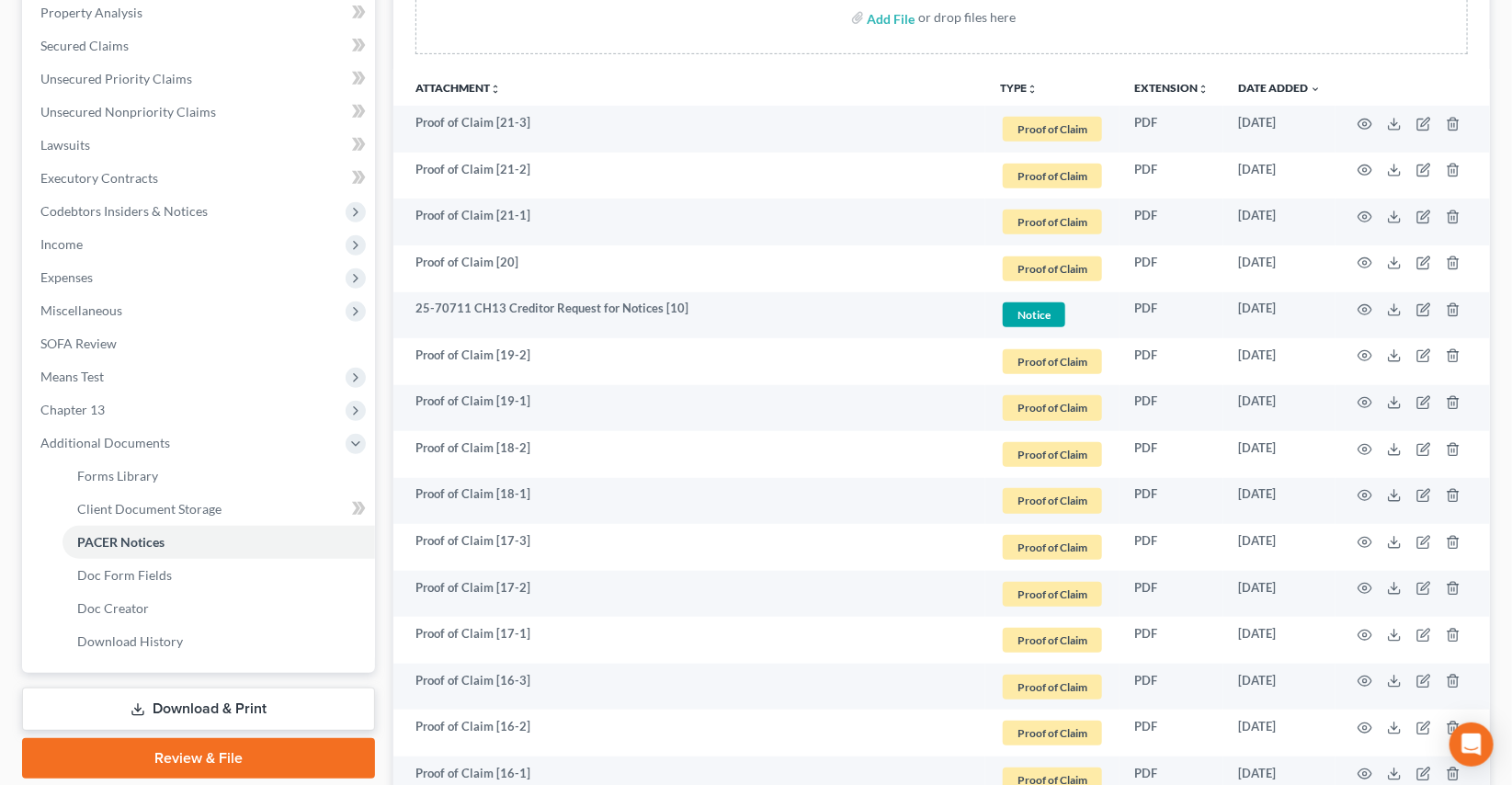
scroll to position [334, 0]
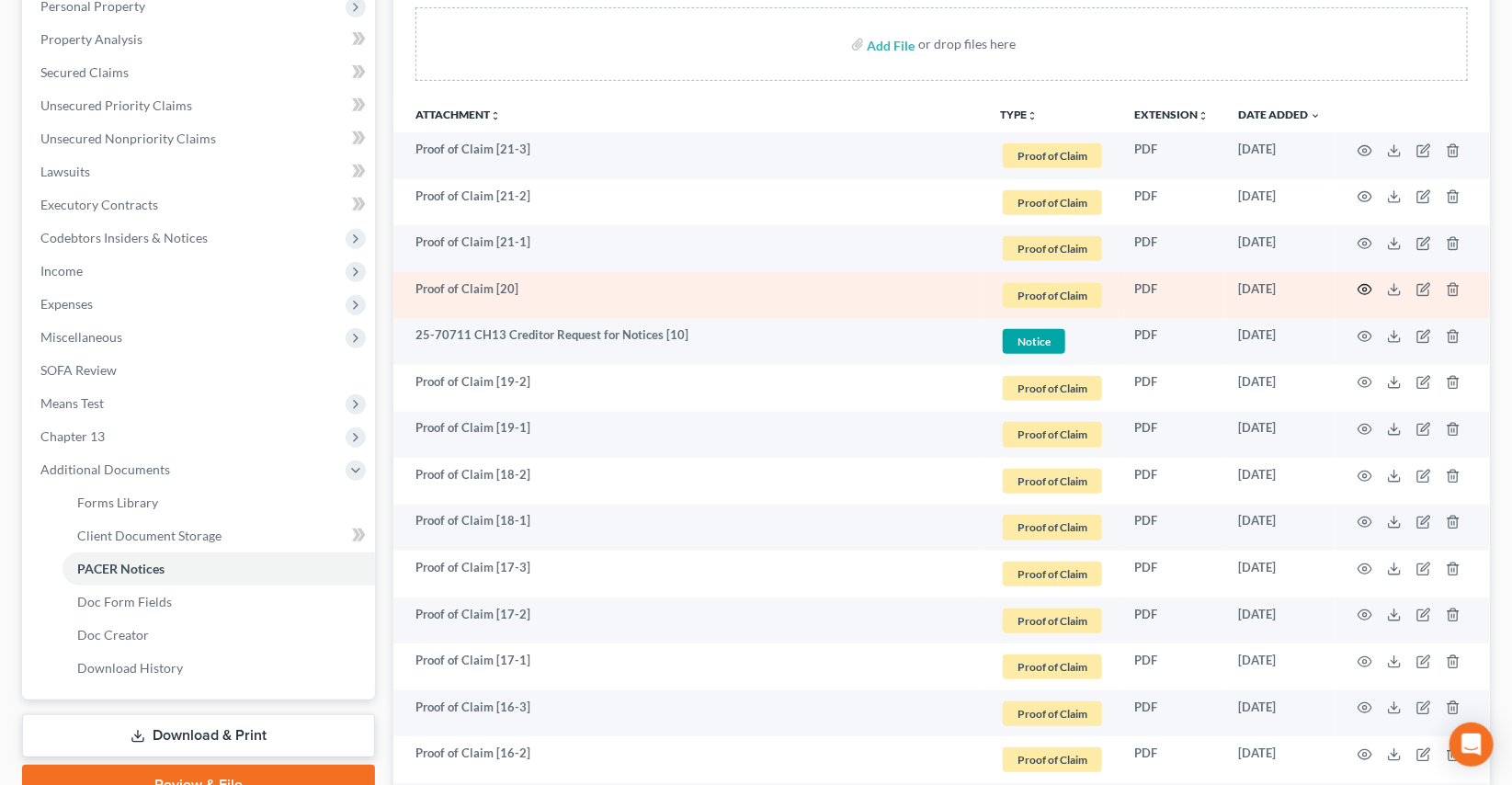
click at [1366, 285] on icon "button" at bounding box center [1366, 290] width 14 height 10
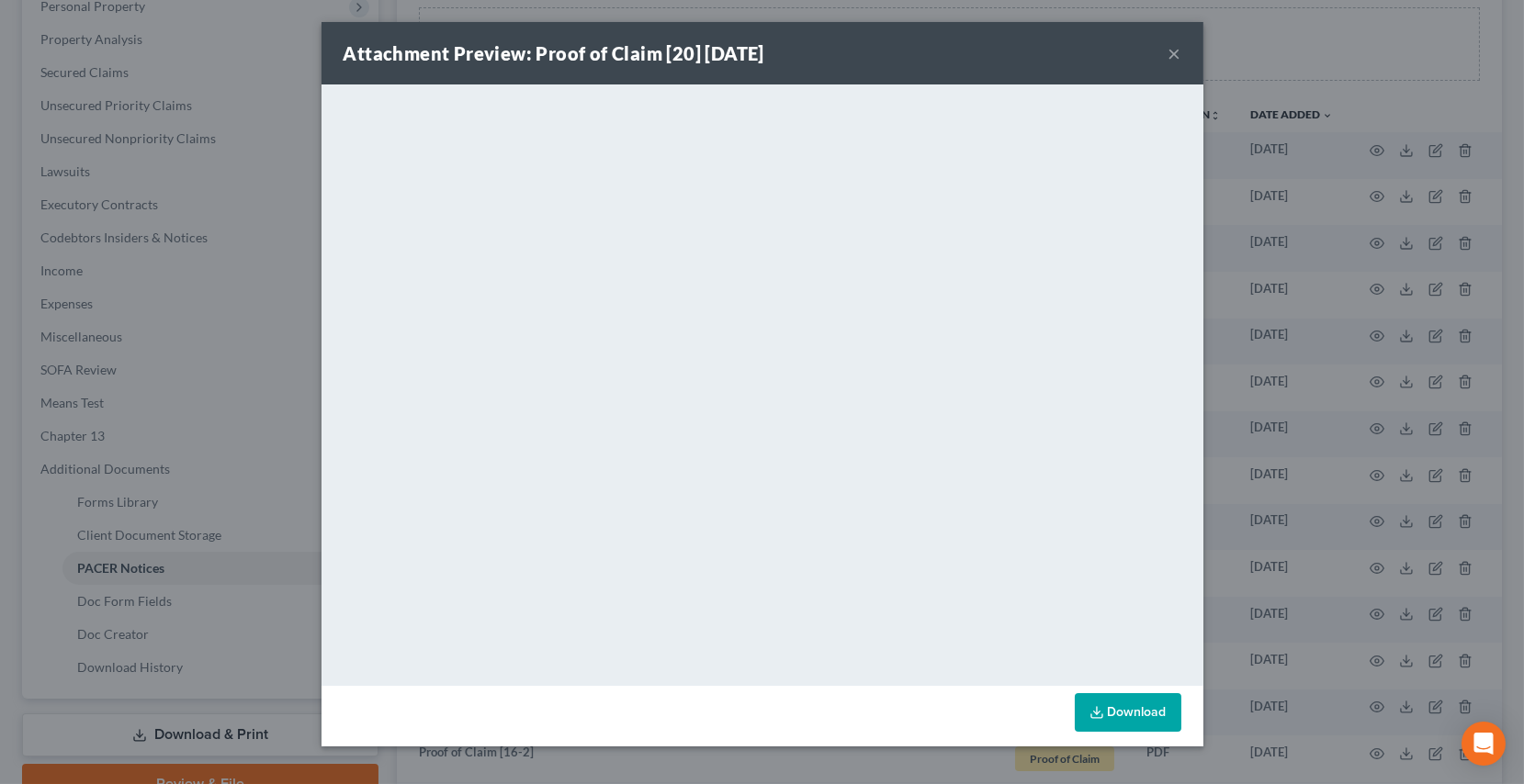
drag, startPoint x: 1169, startPoint y: 54, endPoint x: 1164, endPoint y: 84, distance: 30.4
click at [1169, 53] on button "×" at bounding box center [1174, 53] width 13 height 22
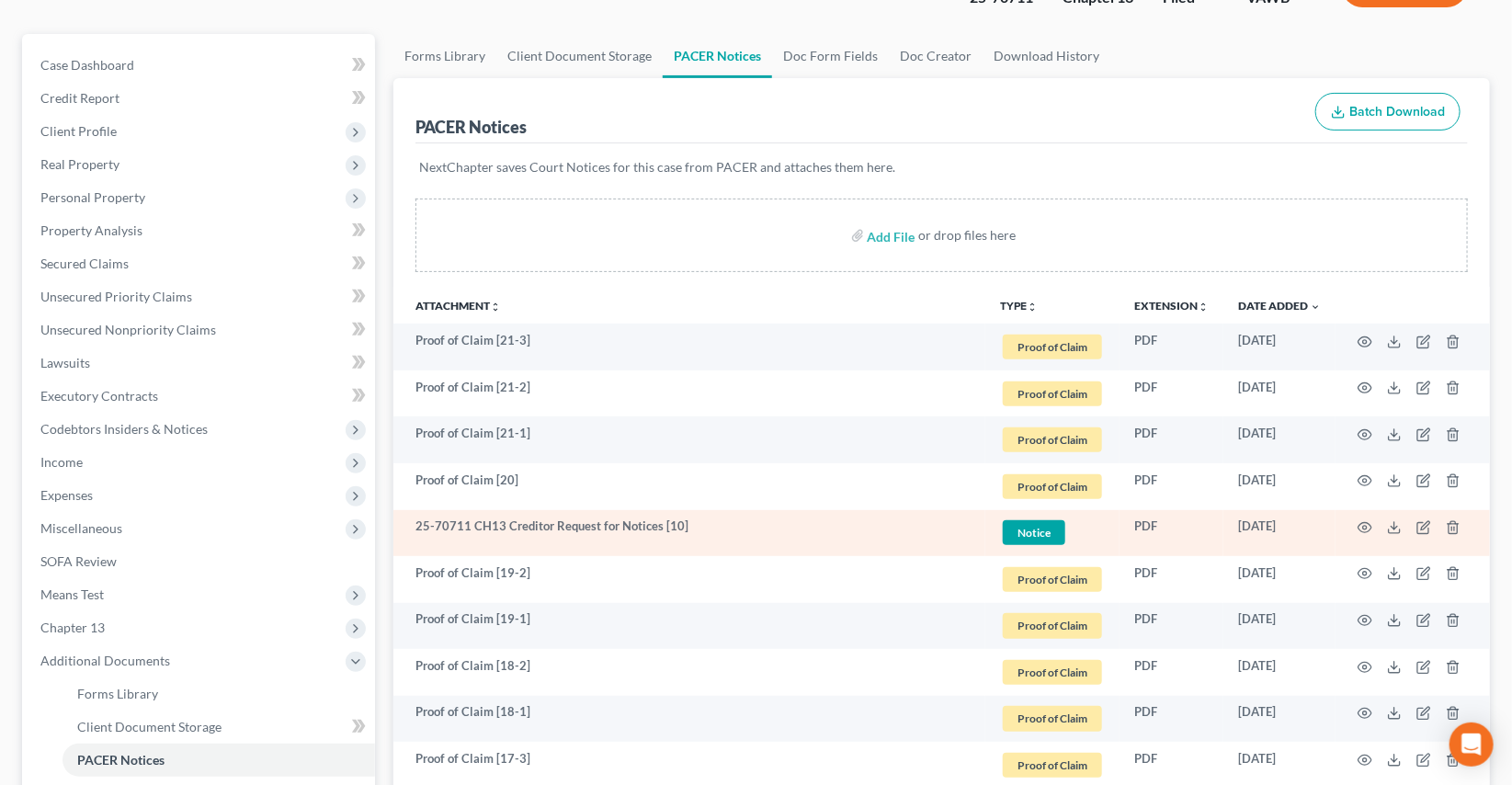
scroll to position [0, 0]
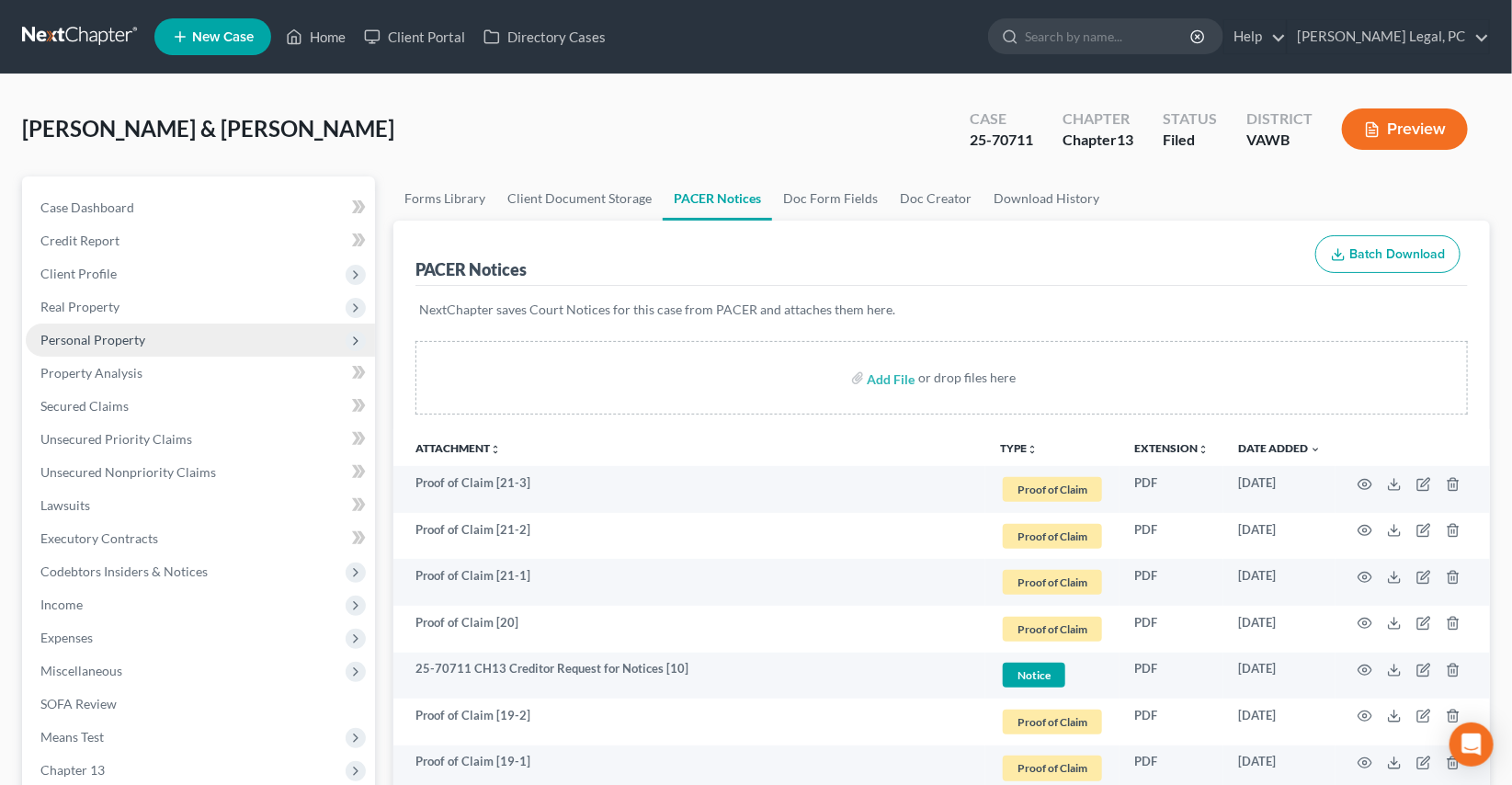
click at [83, 339] on span "Personal Property" at bounding box center [92, 339] width 104 height 16
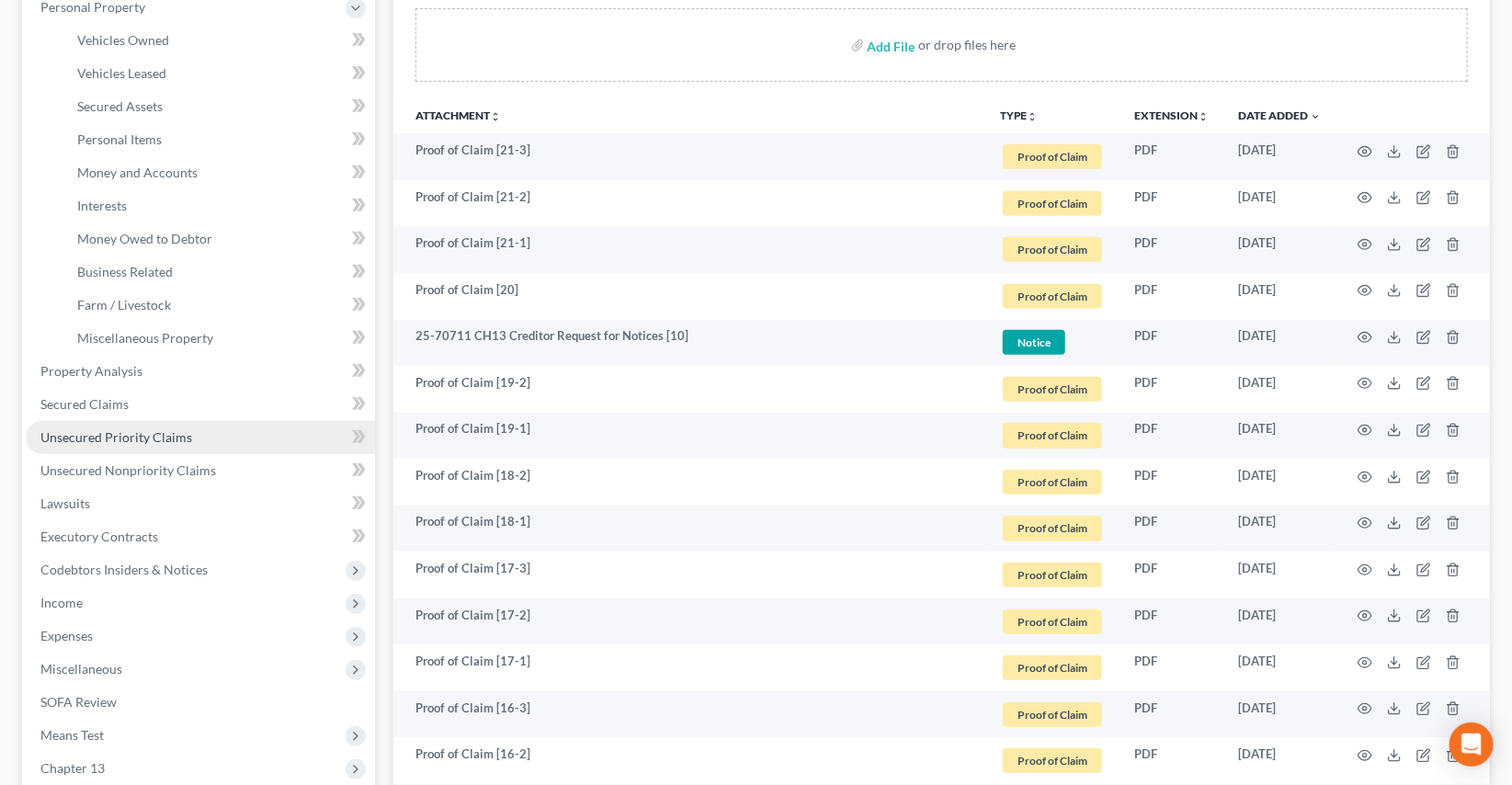
scroll to position [334, 0]
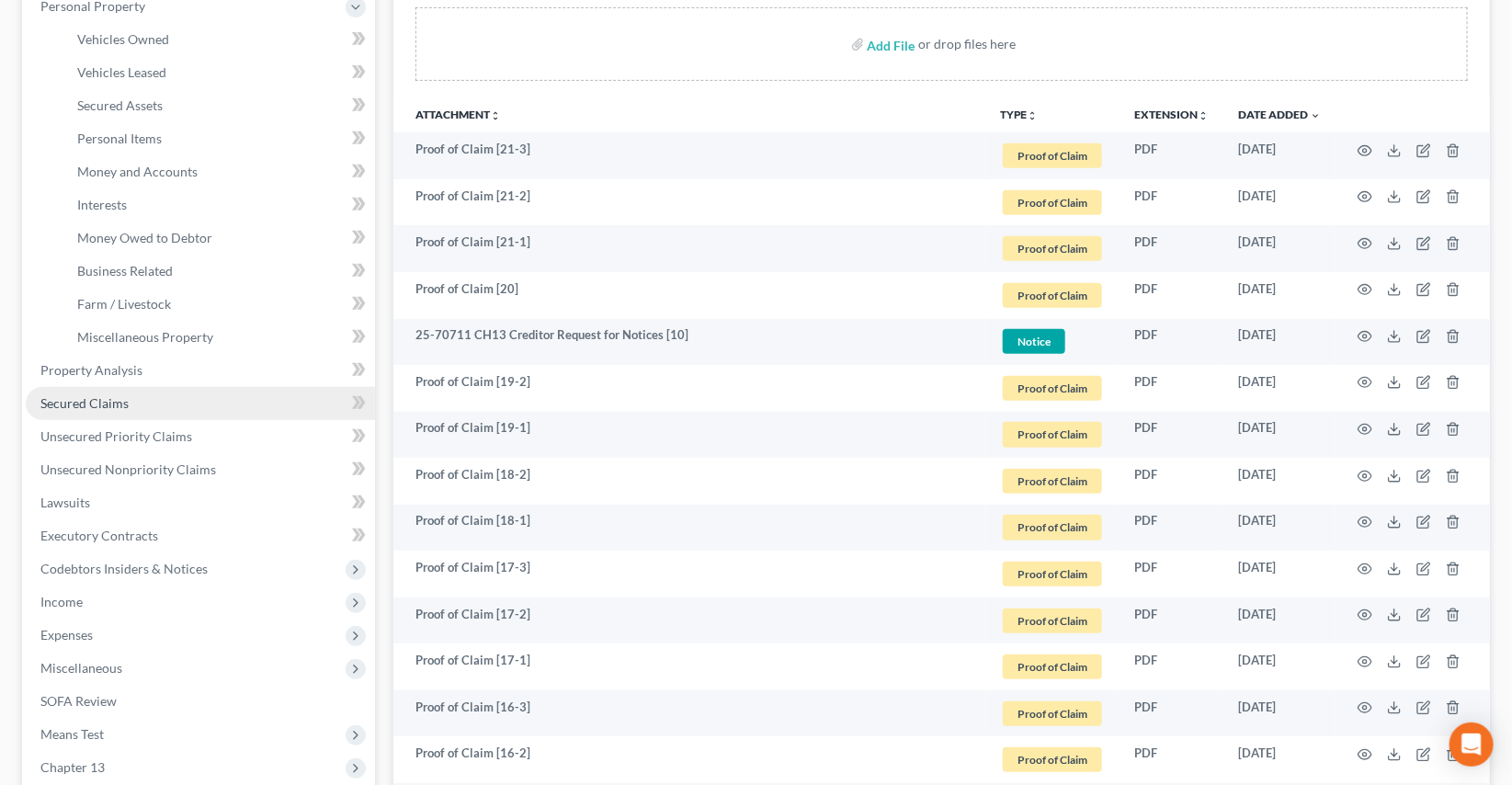
click at [106, 409] on span "Secured Claims" at bounding box center [84, 403] width 89 height 16
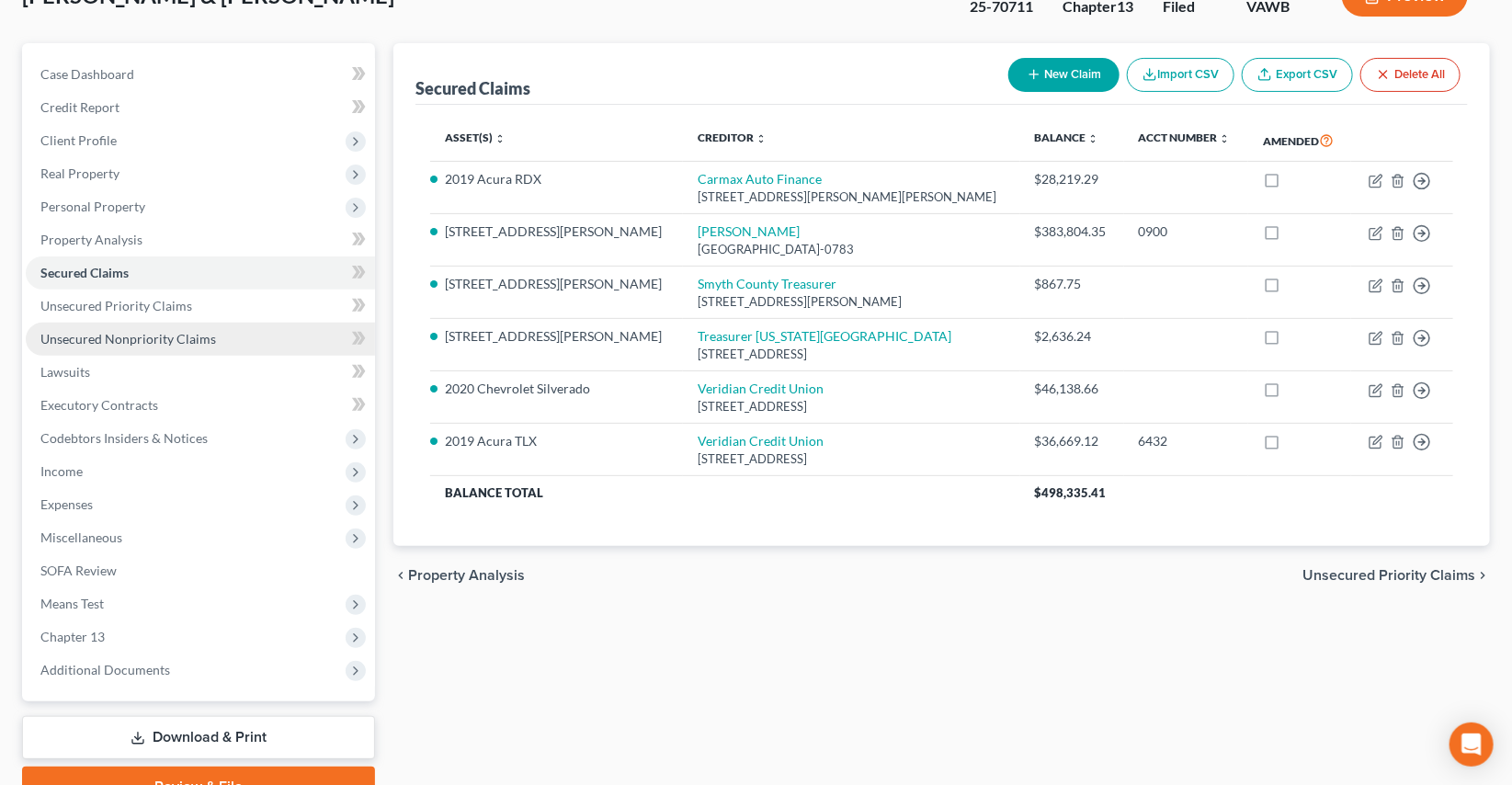
scroll to position [167, 0]
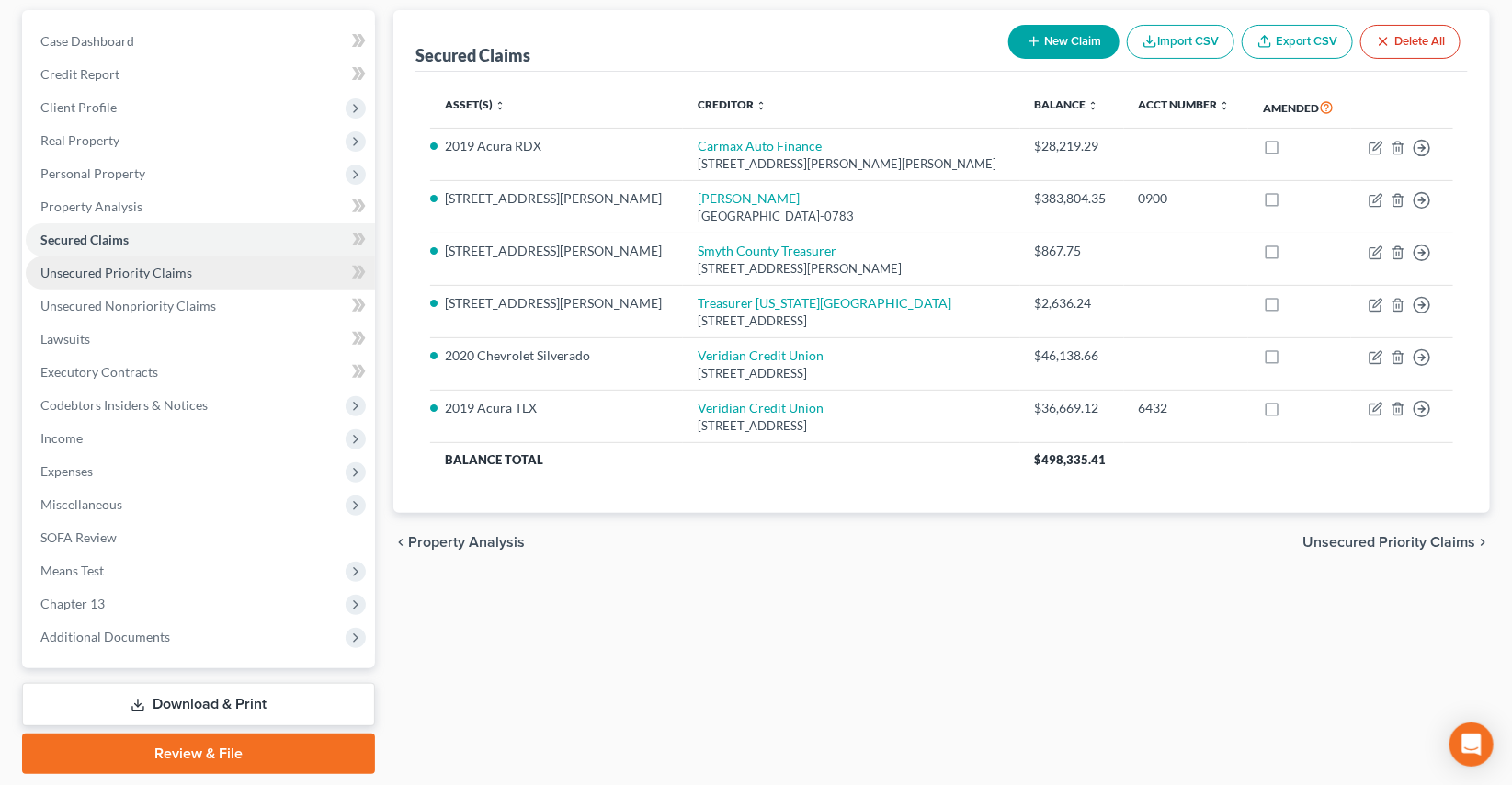
click at [118, 274] on span "Unsecured Priority Claims" at bounding box center [116, 273] width 152 height 16
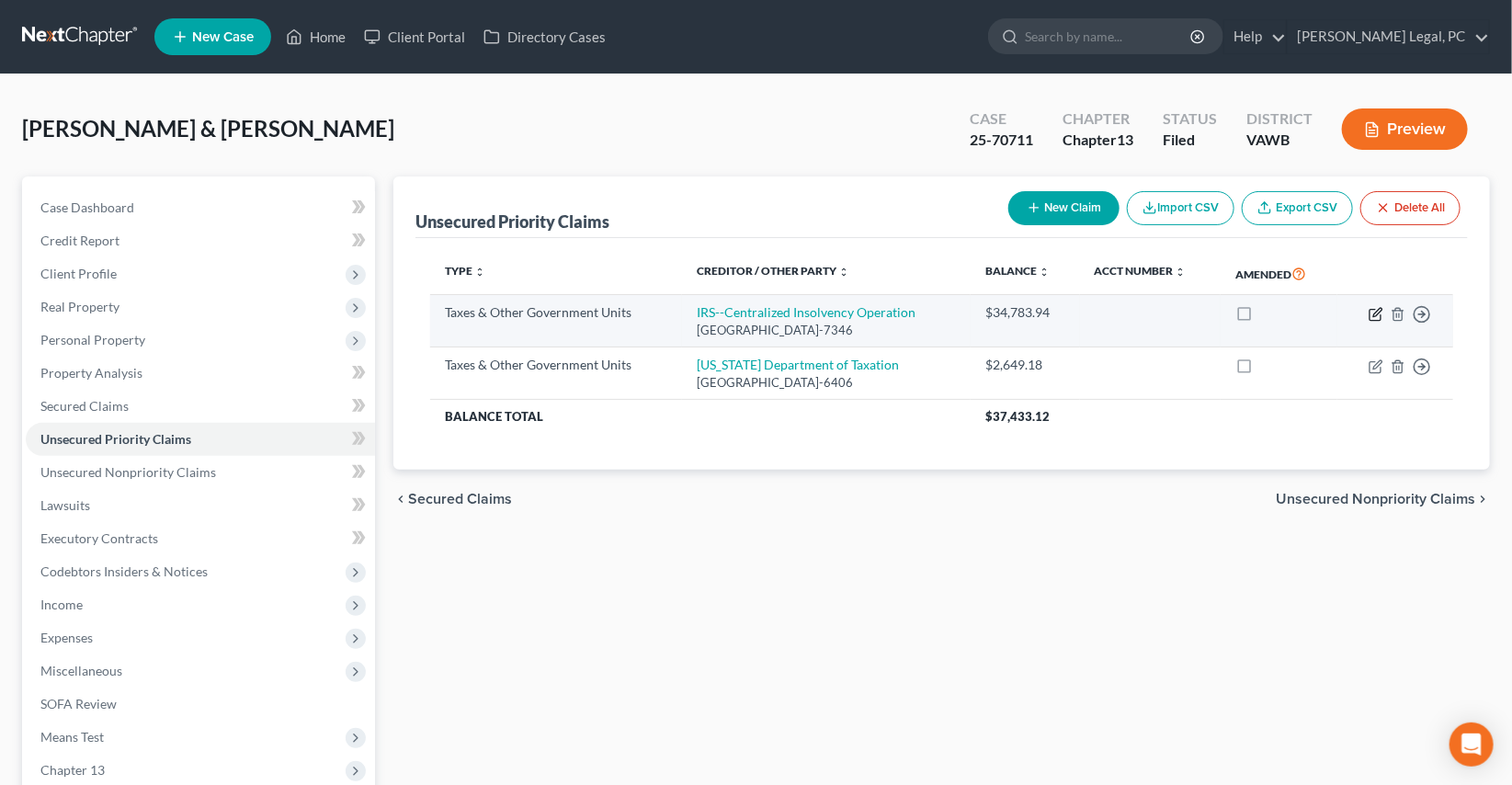
click at [1370, 313] on icon "button" at bounding box center [1375, 314] width 11 height 11
select select "0"
select select "39"
select select "2"
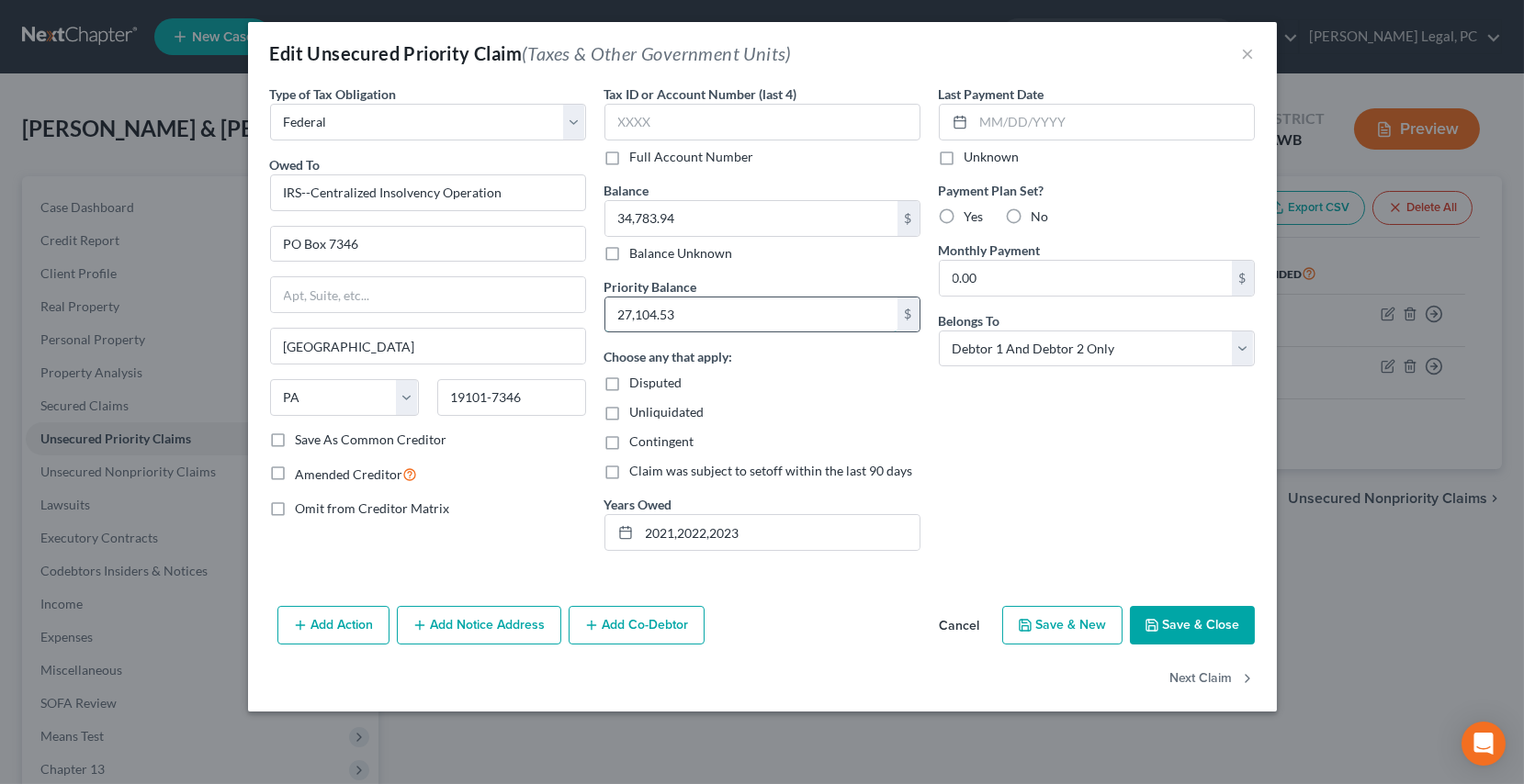
click at [703, 313] on input "27,104.53" at bounding box center [751, 315] width 292 height 35
type input "33,439.59"
click at [712, 205] on input "34,783.94" at bounding box center [751, 218] width 292 height 35
type input "42,431.60"
click at [1168, 620] on button "Save & Close" at bounding box center [1193, 625] width 125 height 39
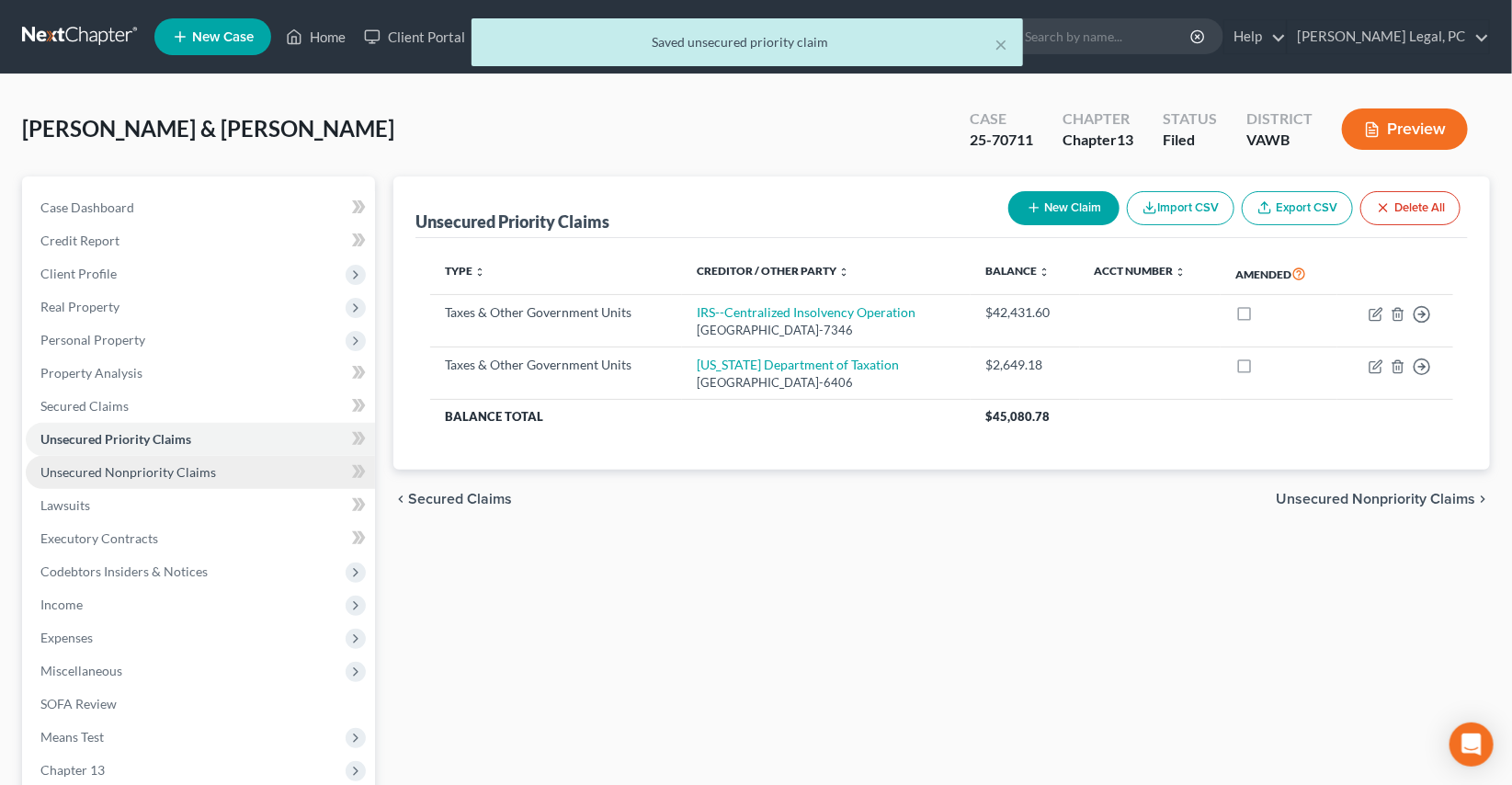
click at [157, 475] on span "Unsecured Nonpriority Claims" at bounding box center [128, 472] width 175 height 16
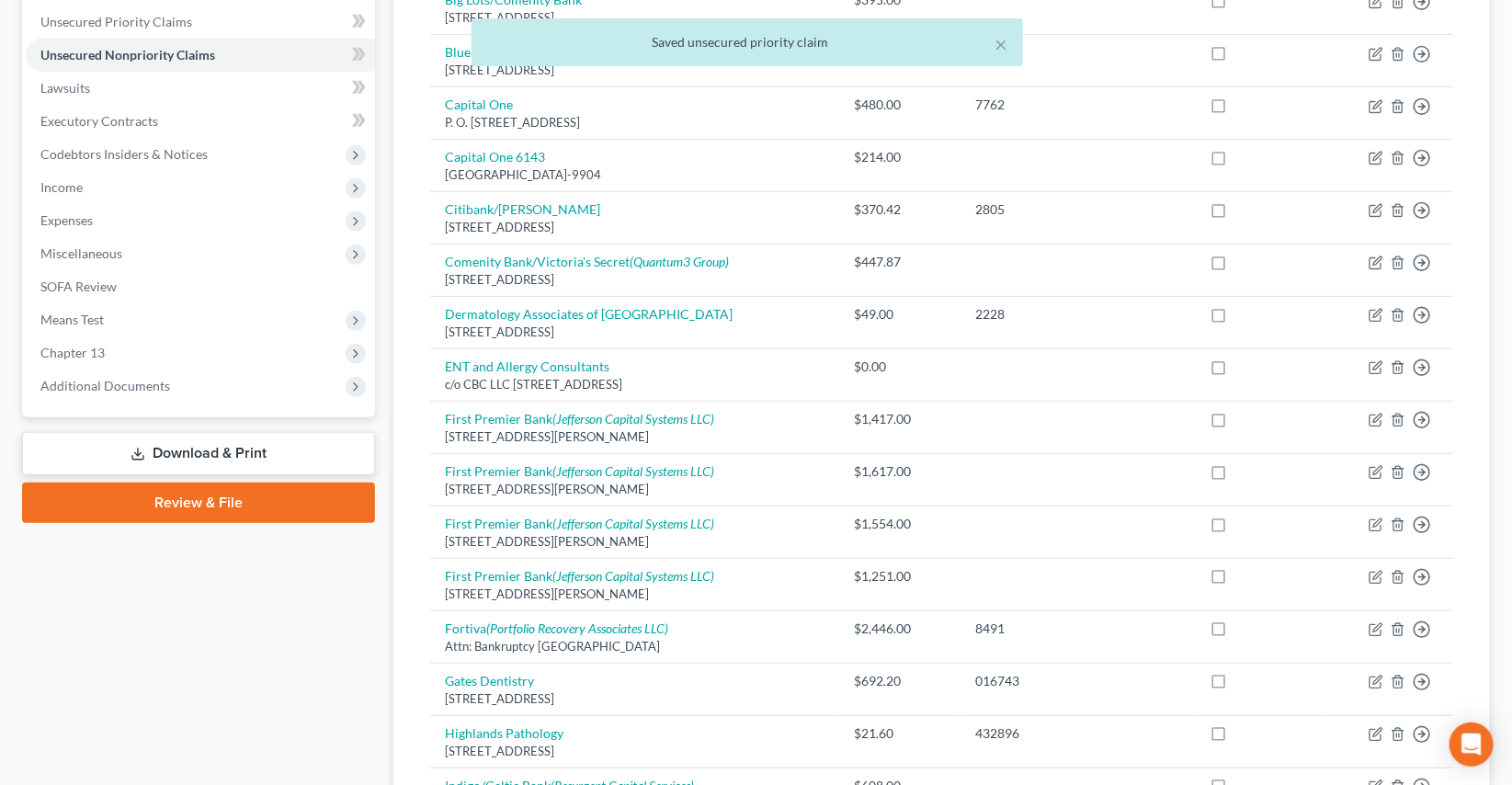
scroll to position [167, 0]
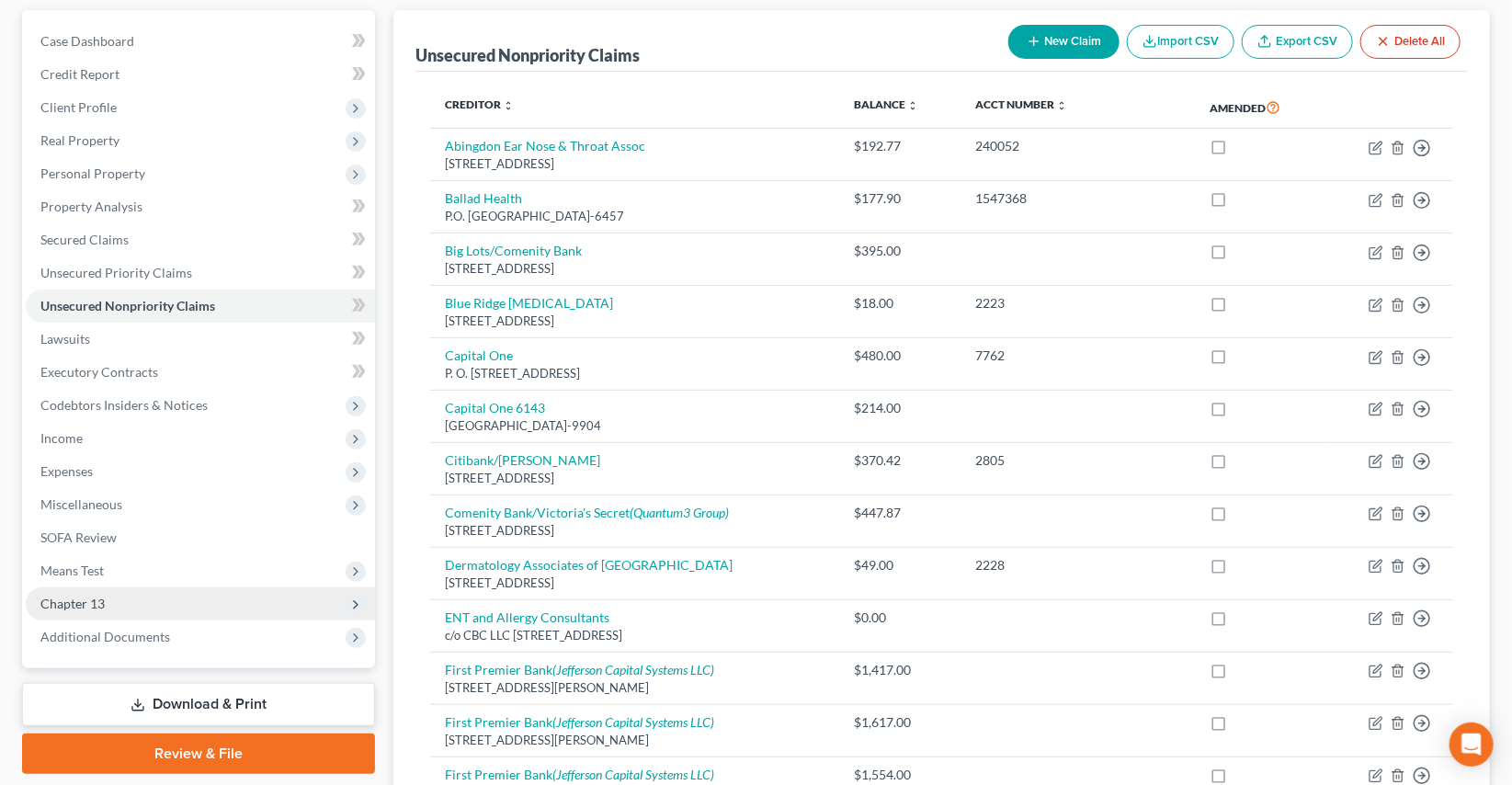
click at [94, 600] on span "Chapter 13" at bounding box center [72, 604] width 64 height 16
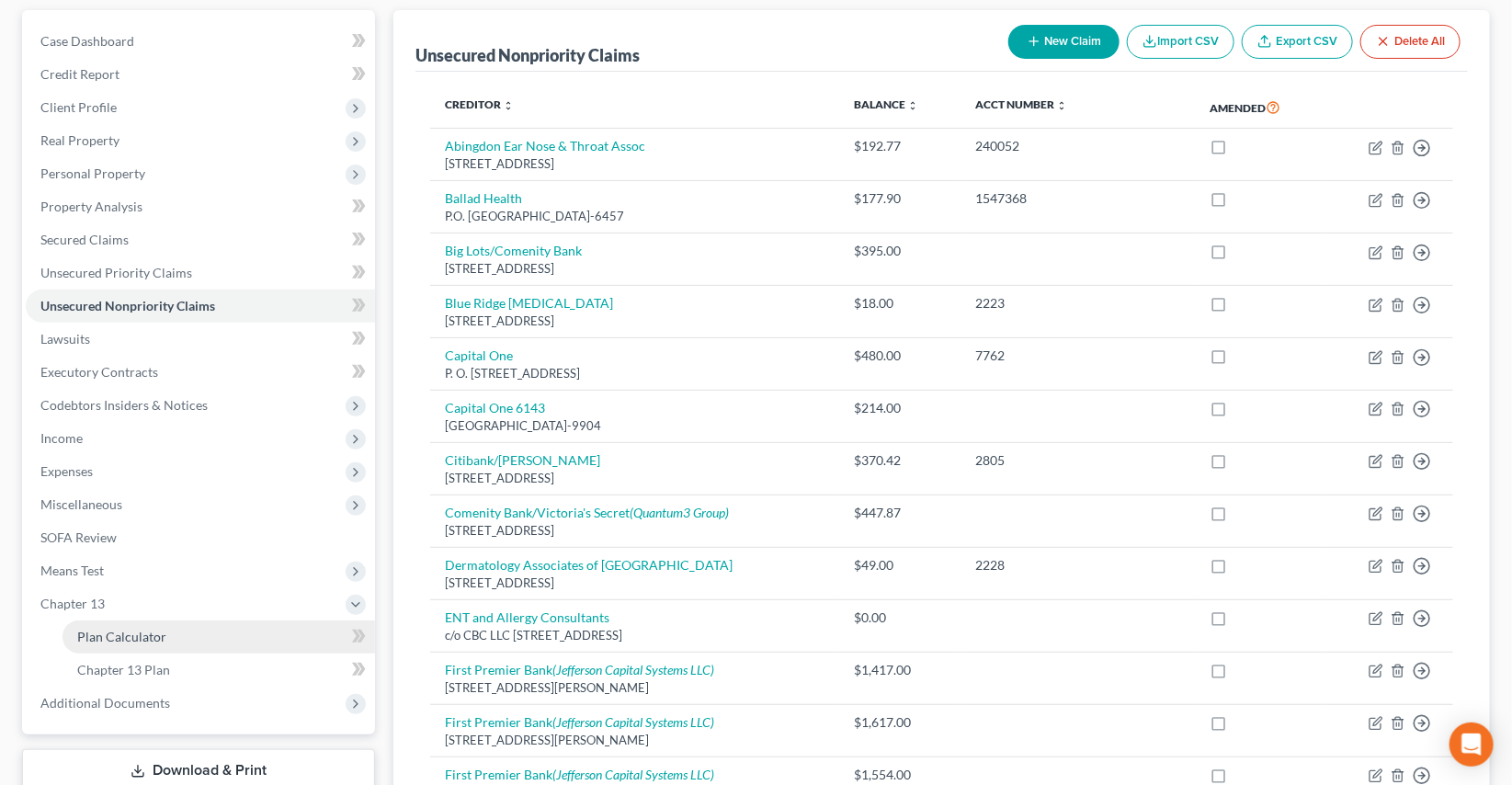
click at [115, 634] on span "Plan Calculator" at bounding box center [121, 637] width 89 height 16
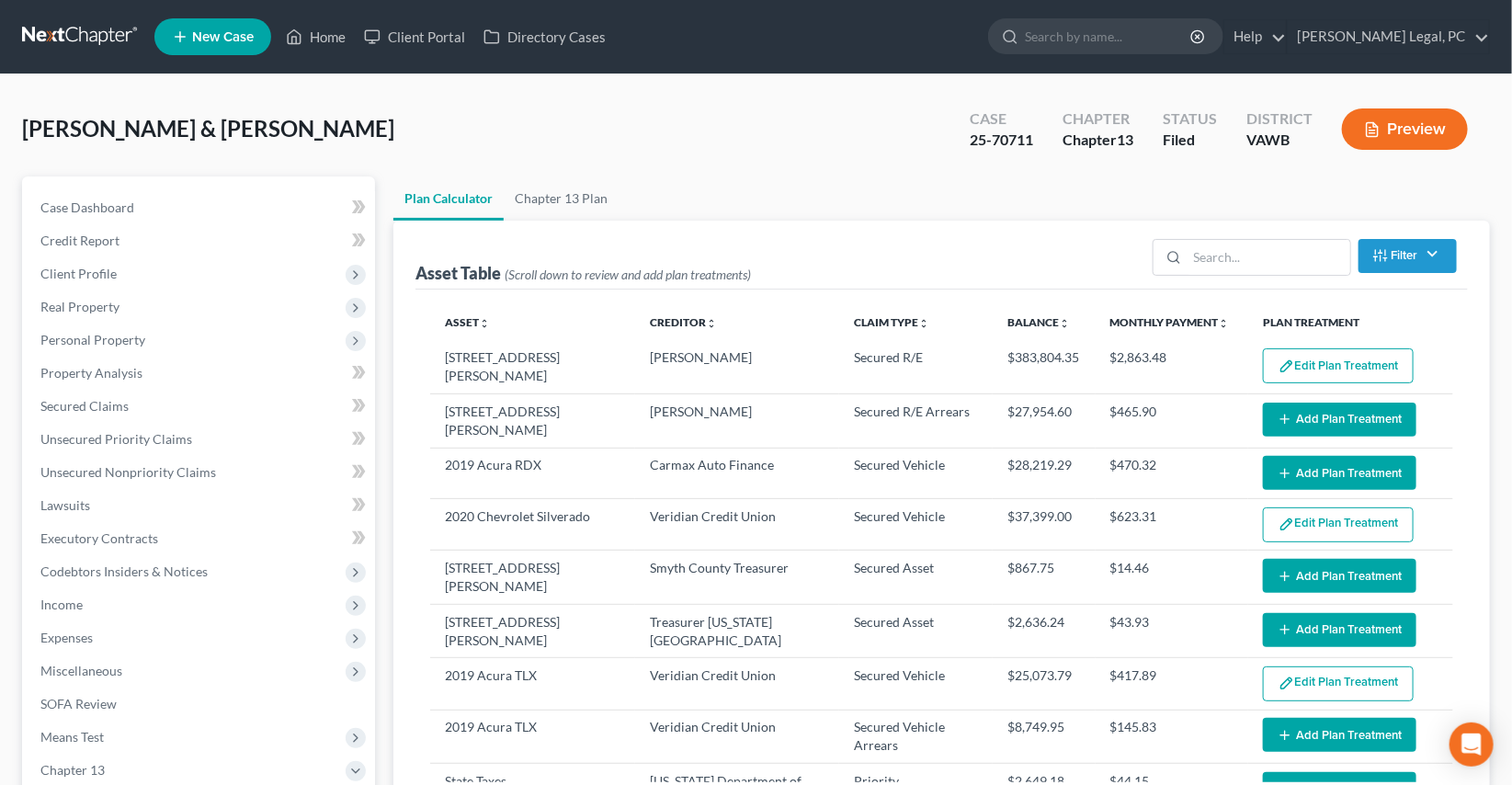
select select "59"
click at [95, 410] on span "Secured Claims" at bounding box center [84, 406] width 89 height 16
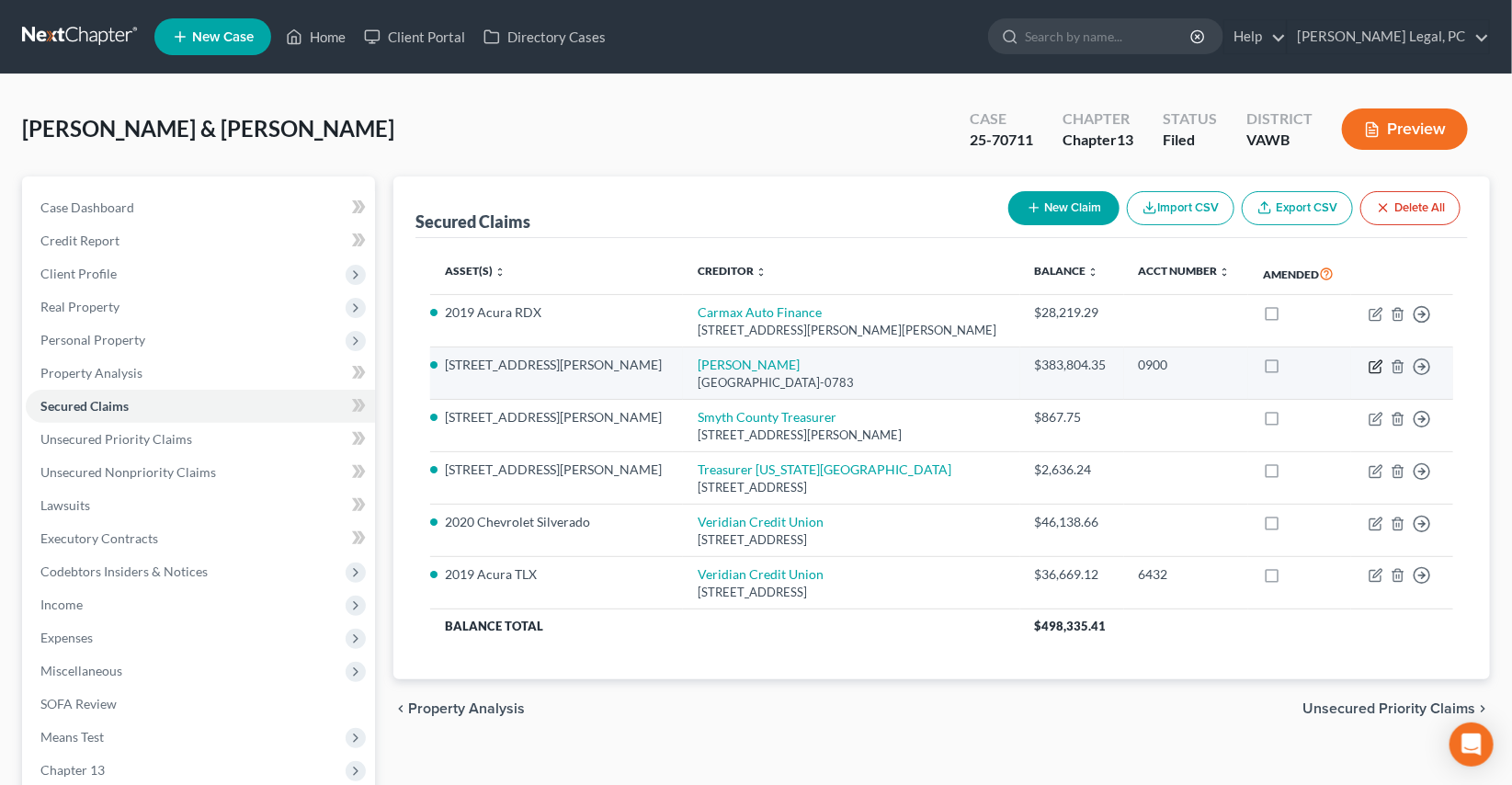
click at [1374, 363] on icon "button" at bounding box center [1376, 367] width 15 height 15
select select "45"
select select "13"
select select "1"
select select "2"
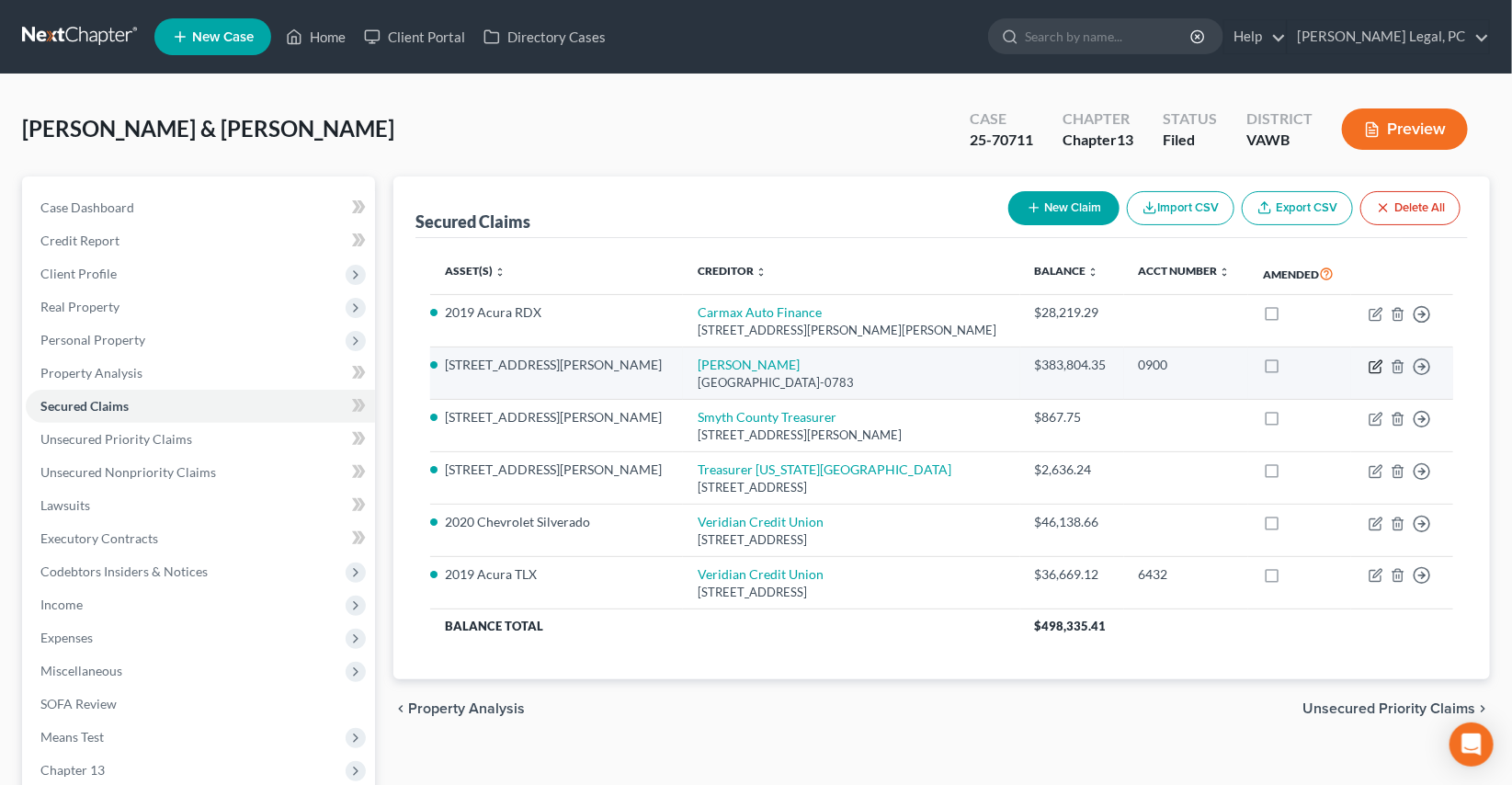
select select "0"
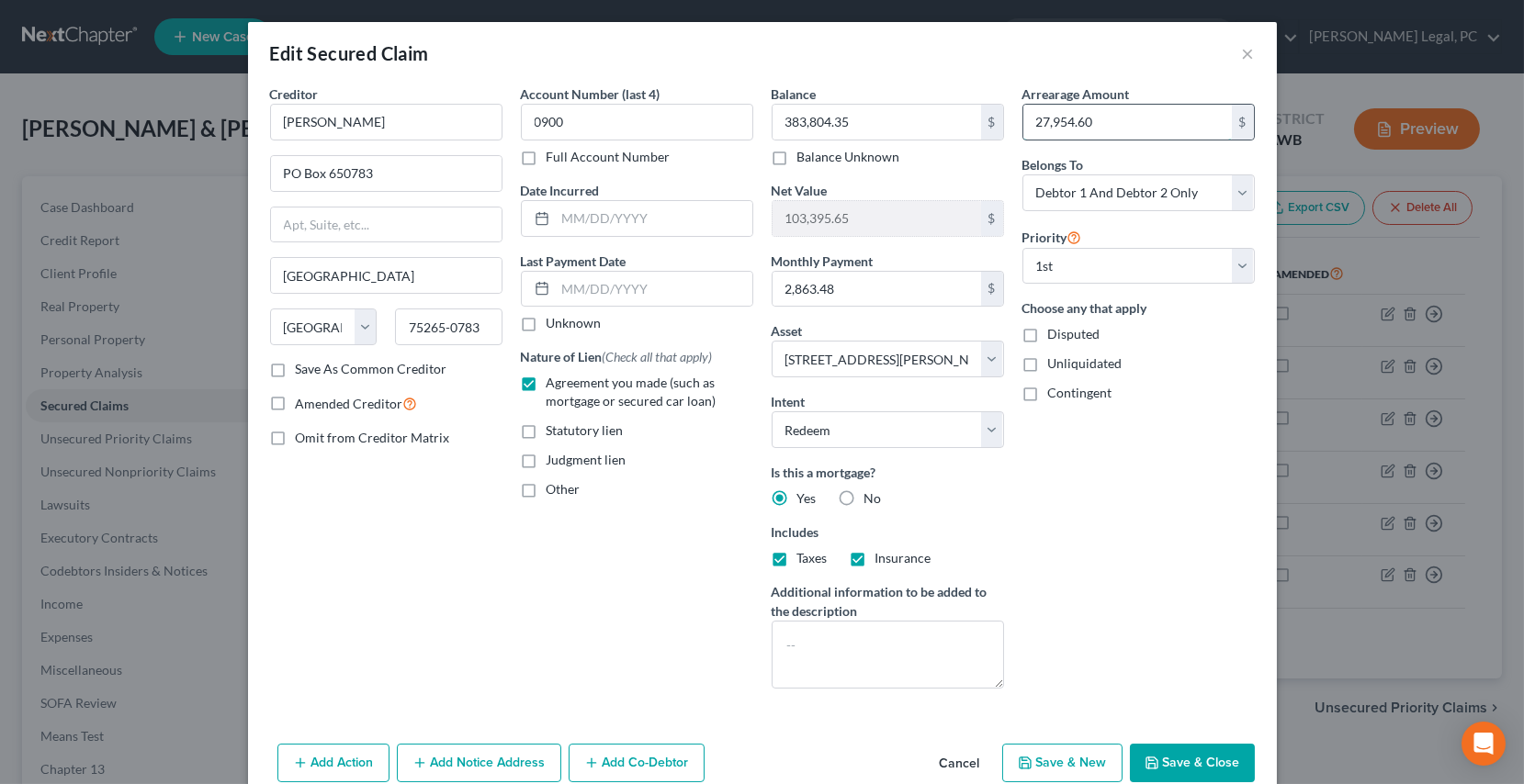
click at [1119, 124] on input "27,954.60" at bounding box center [1127, 122] width 209 height 35
type input "36,000"
click at [1172, 753] on button "Save & Close" at bounding box center [1193, 764] width 125 height 39
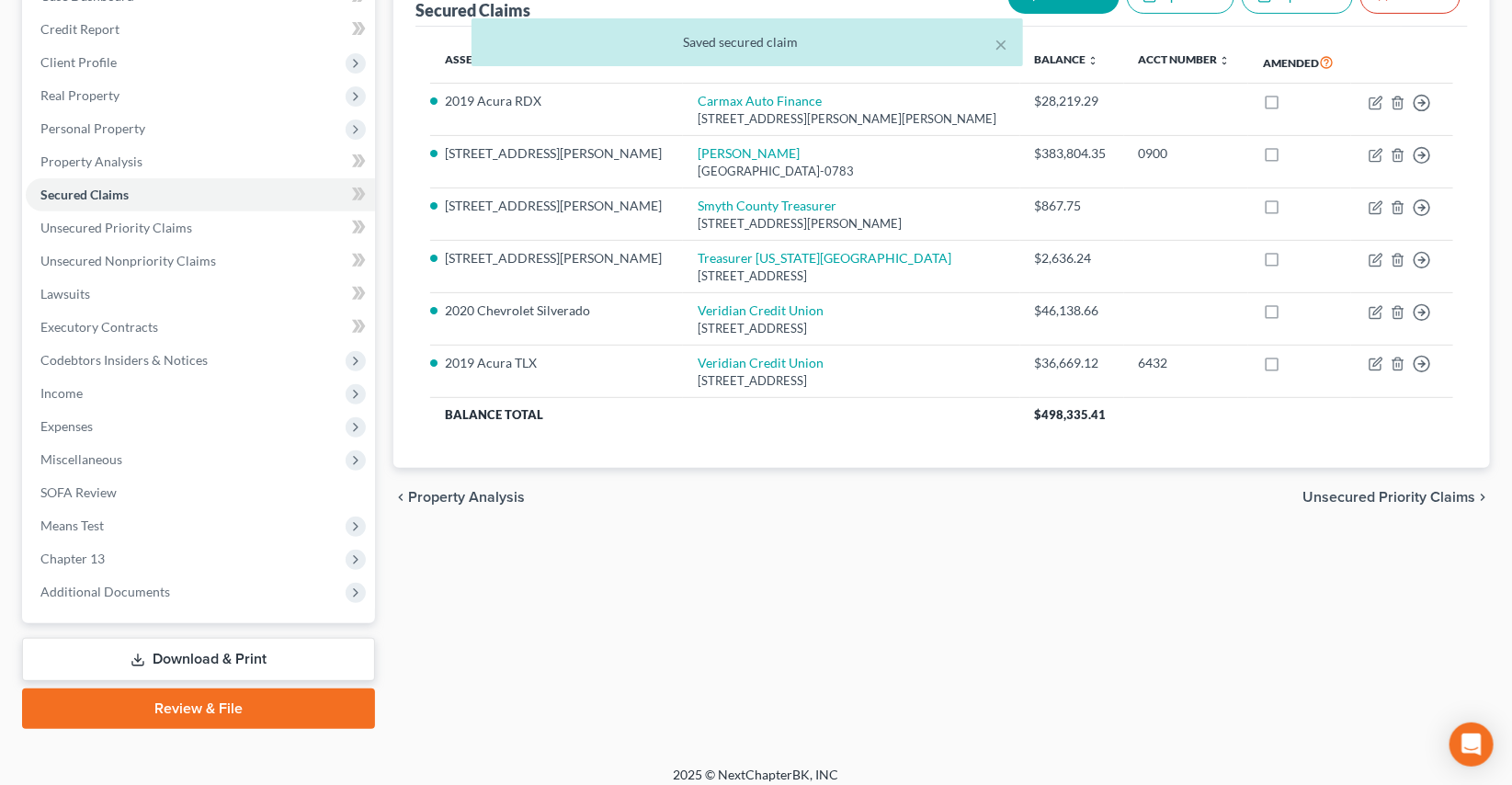
scroll to position [222, 0]
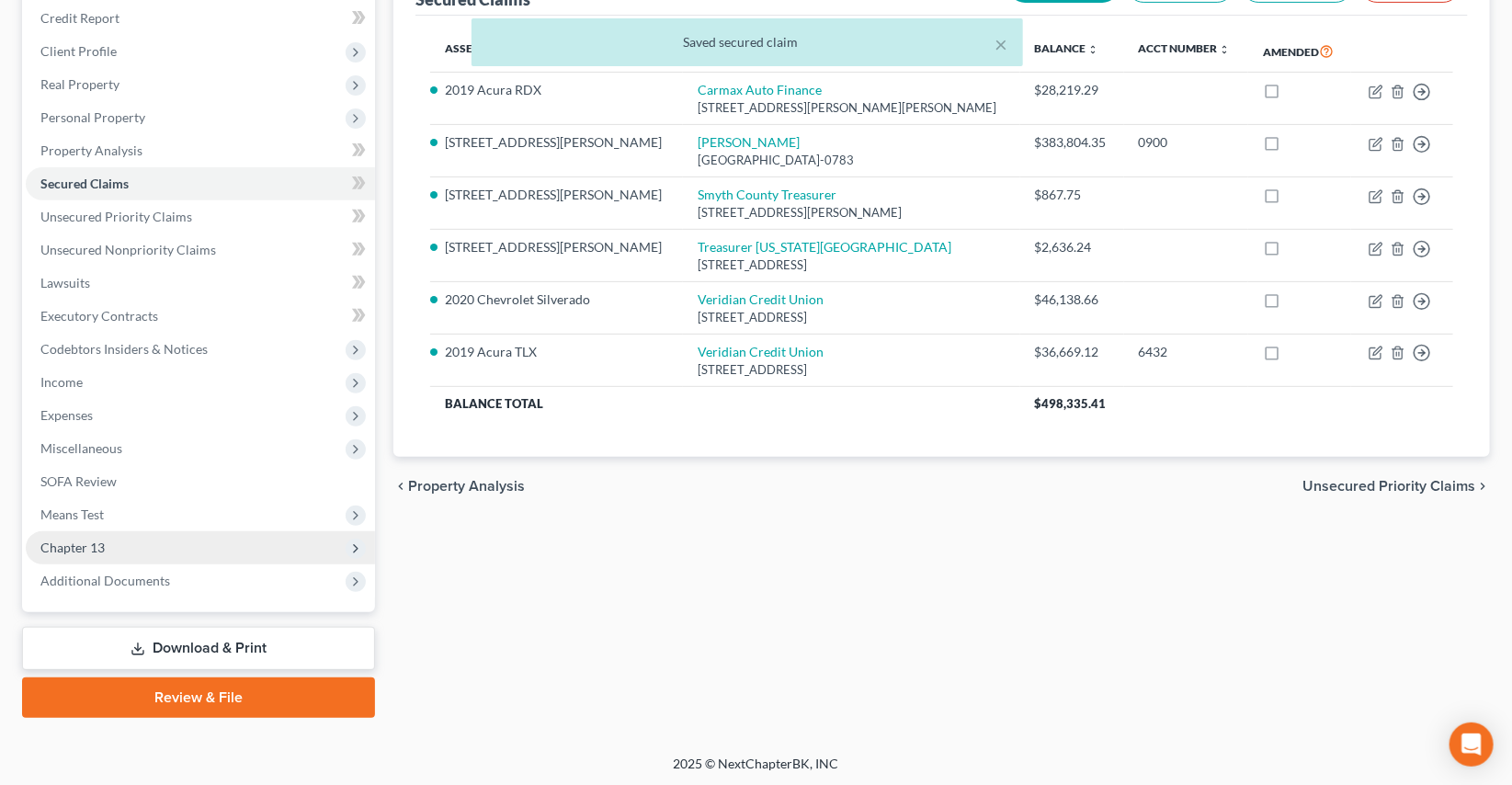
click at [79, 548] on span "Chapter 13" at bounding box center [72, 547] width 64 height 16
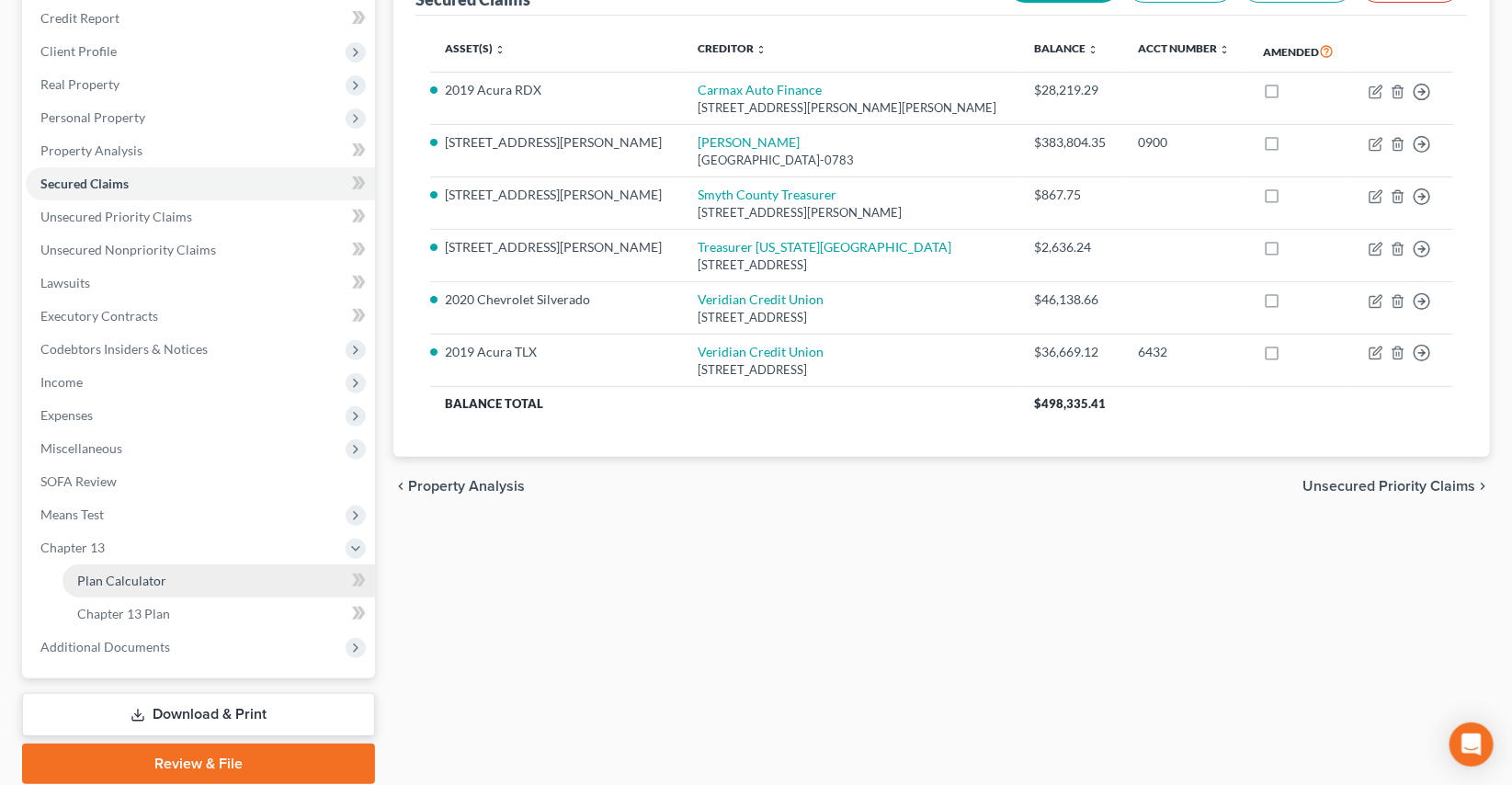
click at [172, 575] on link "Plan Calculator" at bounding box center [218, 581] width 313 height 33
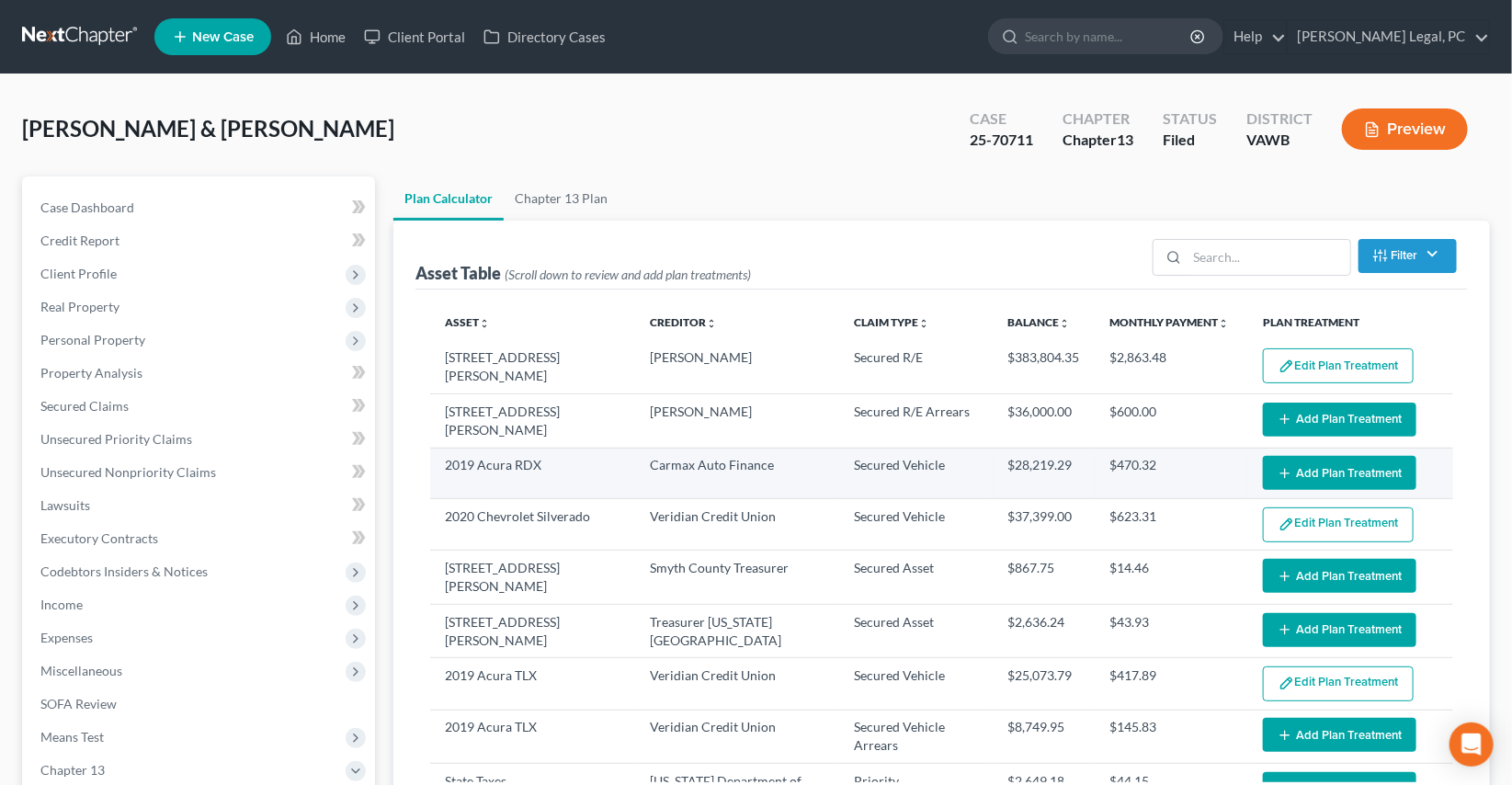
select select "59"
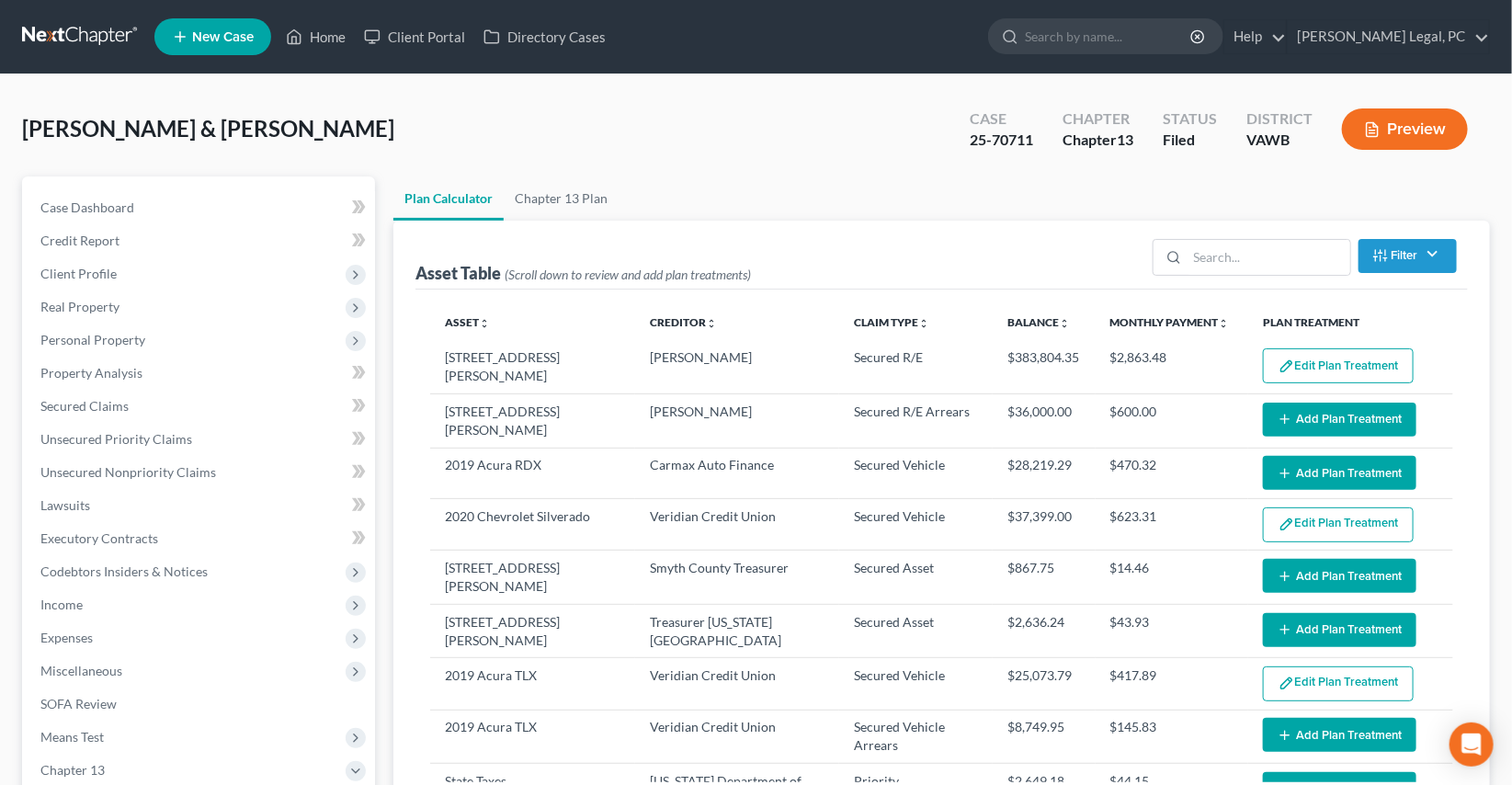
click at [1298, 468] on button "Add Plan Treatment" at bounding box center [1339, 473] width 153 height 34
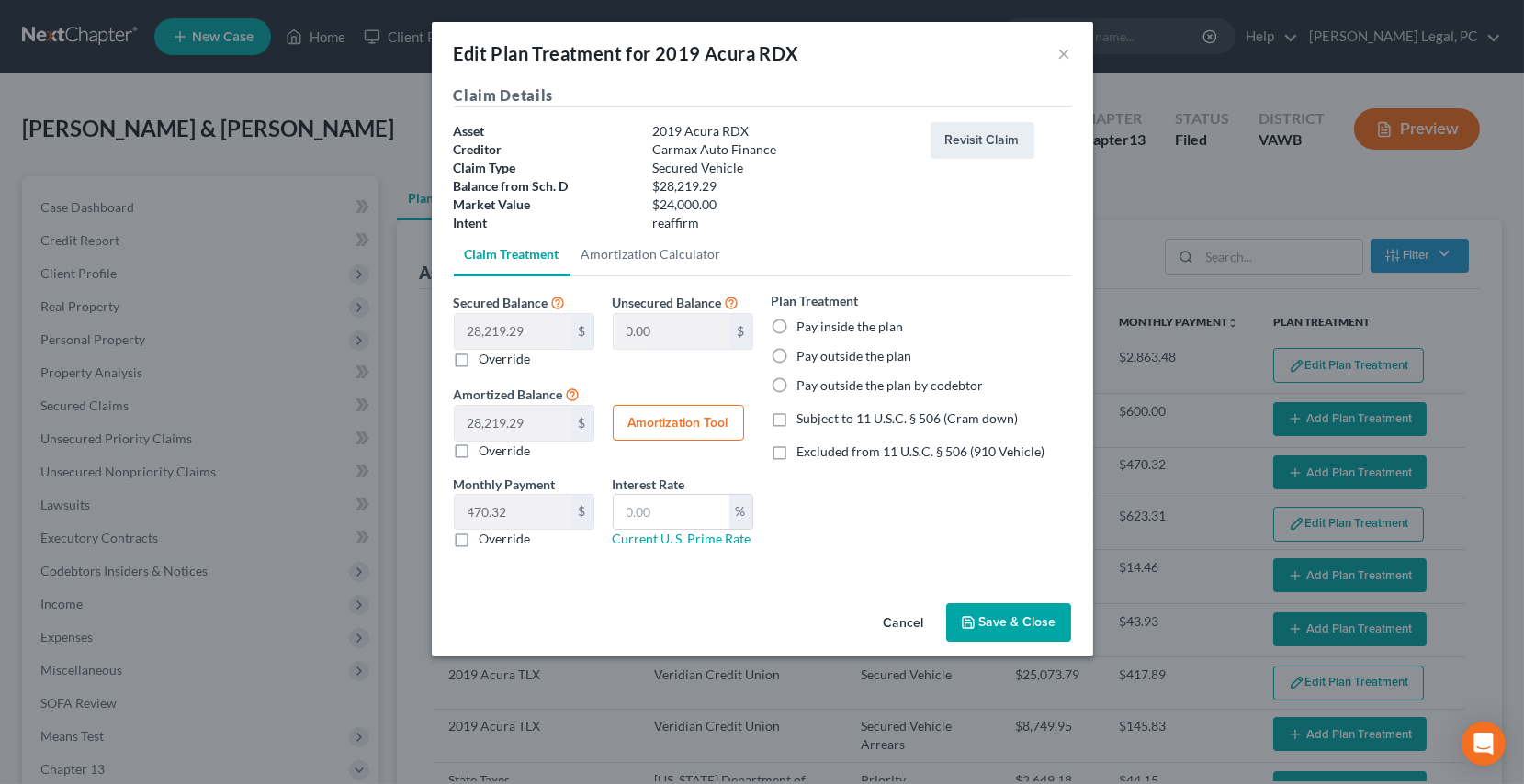
click at [797, 330] on label "Pay inside the plan" at bounding box center [850, 326] width 106 height 19
click at [805, 329] on input "Pay inside the plan" at bounding box center [811, 323] width 12 height 12
radio input "true"
click at [797, 449] on label "Excluded from 11 U.S.C. § 506 (910 Vehicle)" at bounding box center [921, 451] width 248 height 19
click at [805, 449] on input "Excluded from 11 U.S.C. § 506 (910 Vehicle)" at bounding box center [811, 448] width 12 height 12
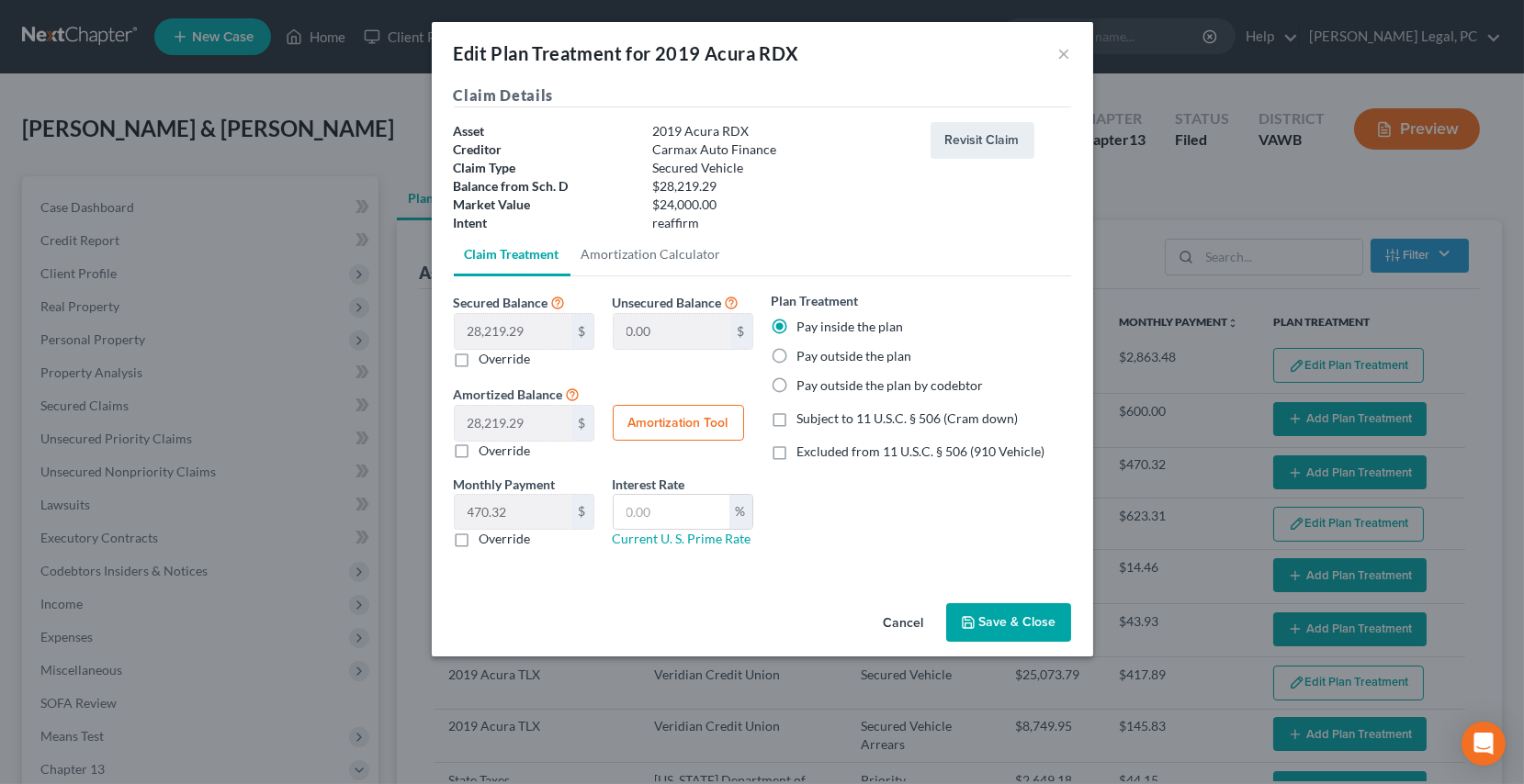
checkbox input "true"
click at [632, 514] on input "text" at bounding box center [671, 512] width 116 height 35
type input "9"
click at [662, 414] on button "Amortization Tool" at bounding box center [678, 424] width 132 height 37
type input "28,219.29"
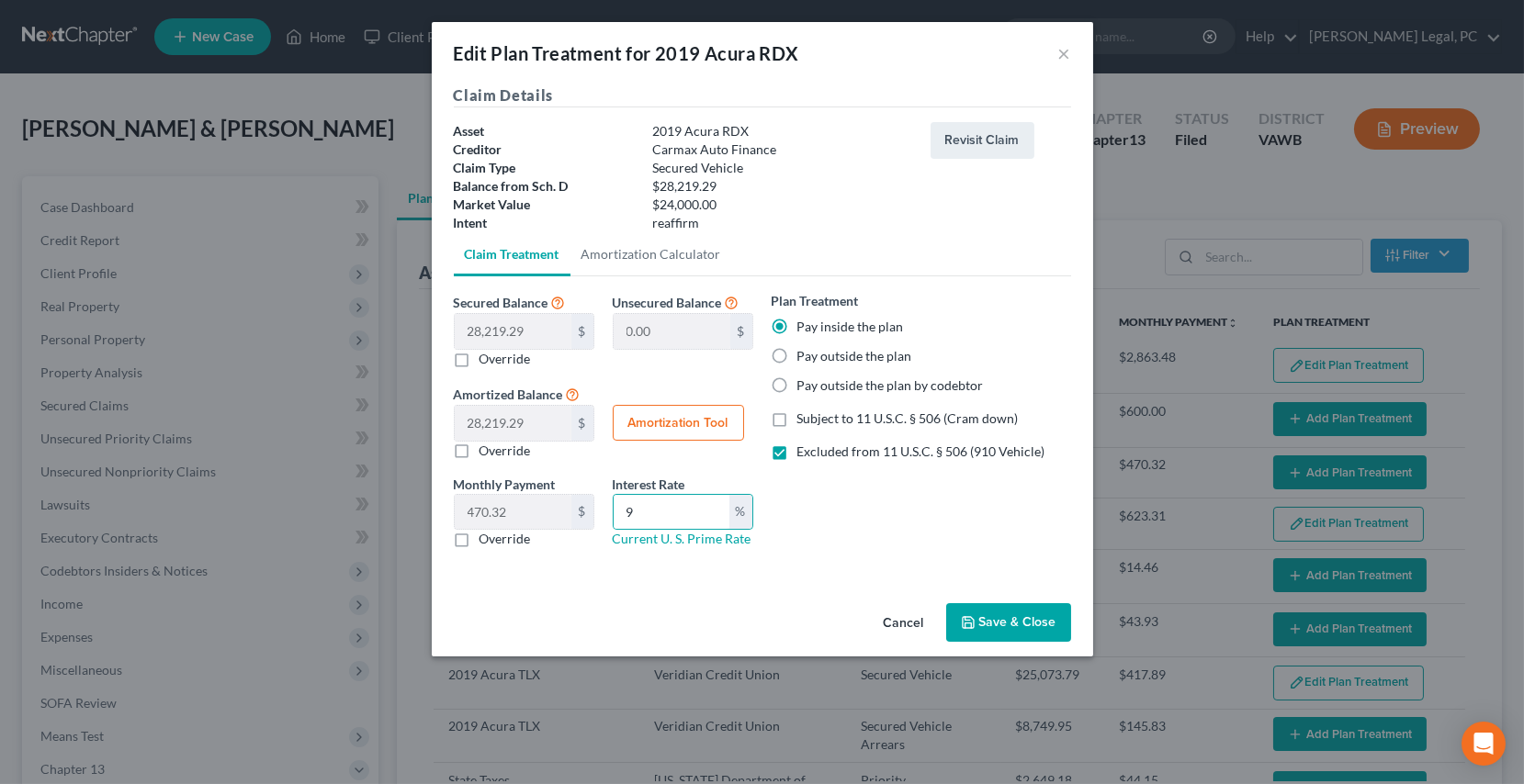
type input "9"
type input "60"
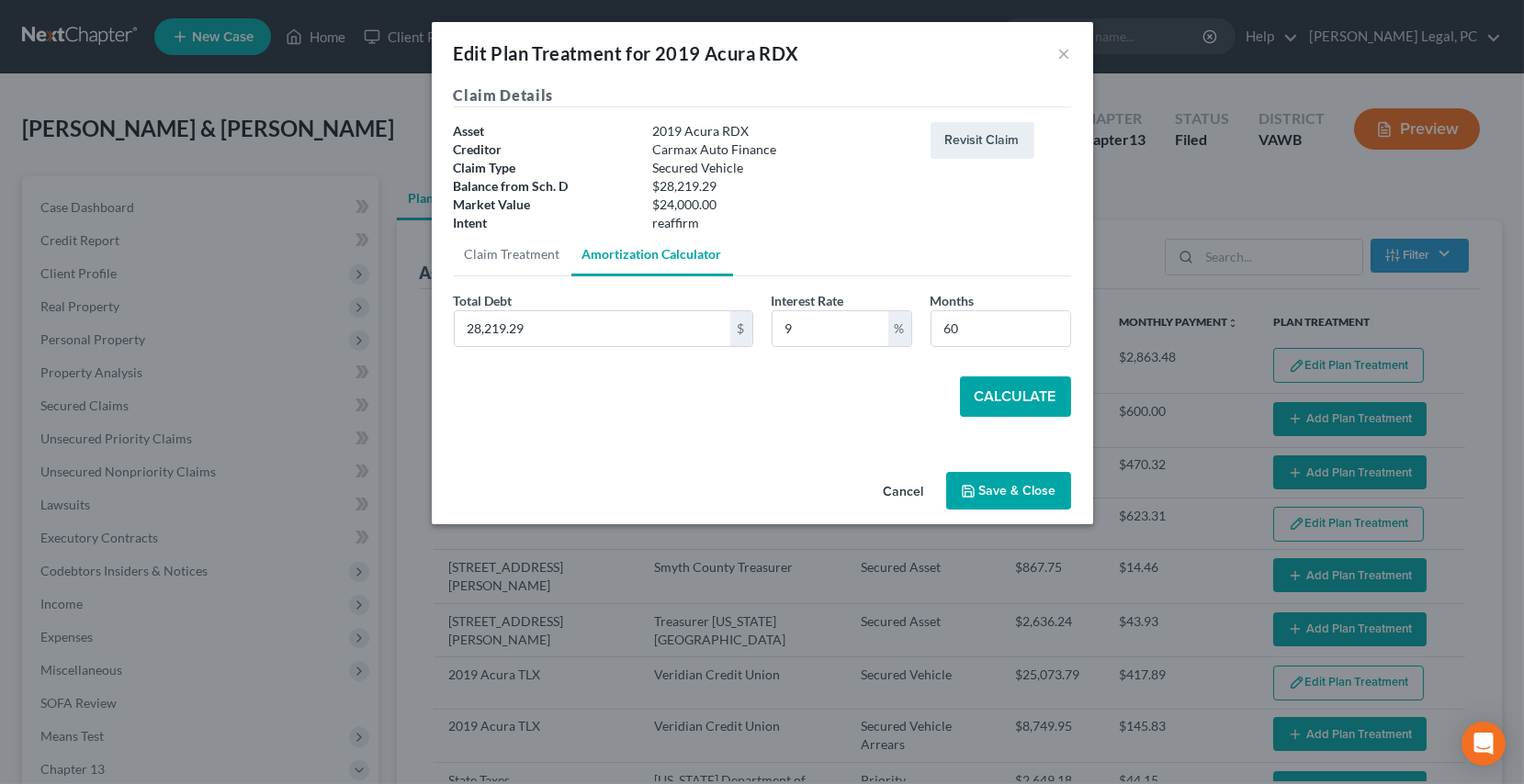
click at [986, 392] on button "Calculate" at bounding box center [1015, 396] width 111 height 40
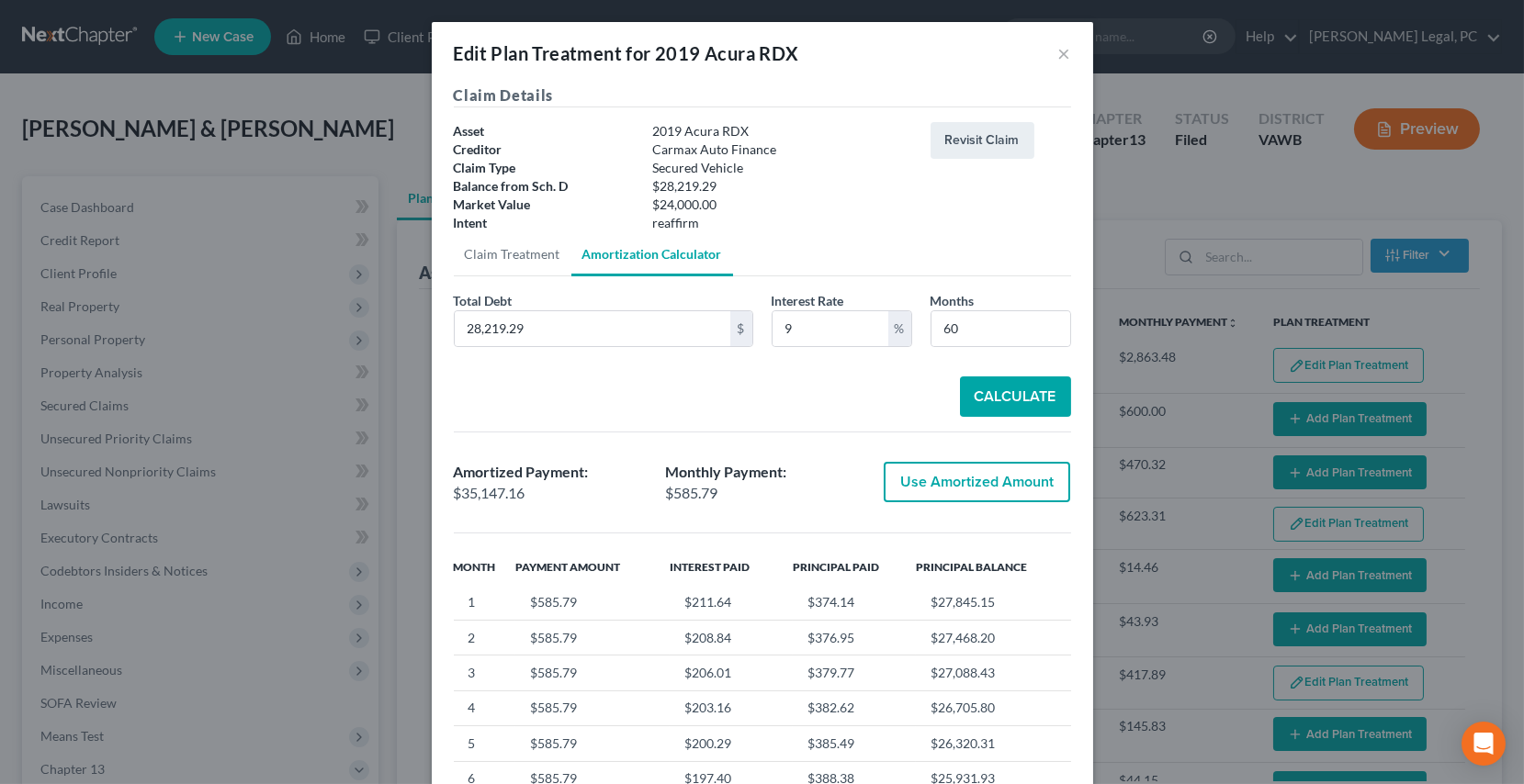
click at [957, 492] on button "Use Amortized Amount" at bounding box center [976, 481] width 186 height 40
type input "35,147.16"
checkbox input "true"
type input "585.78"
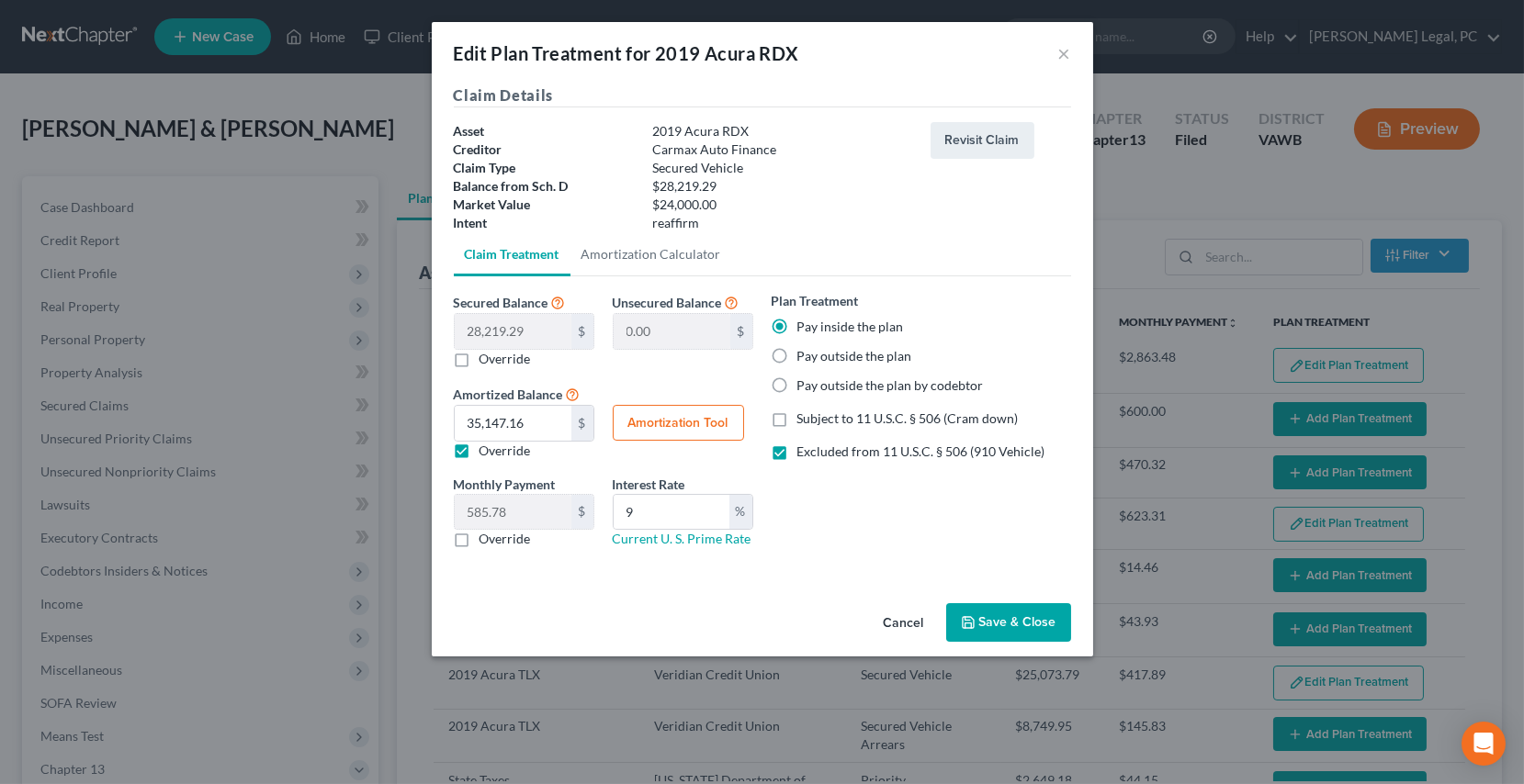
click at [977, 620] on button "Save & Close" at bounding box center [1009, 622] width 125 height 39
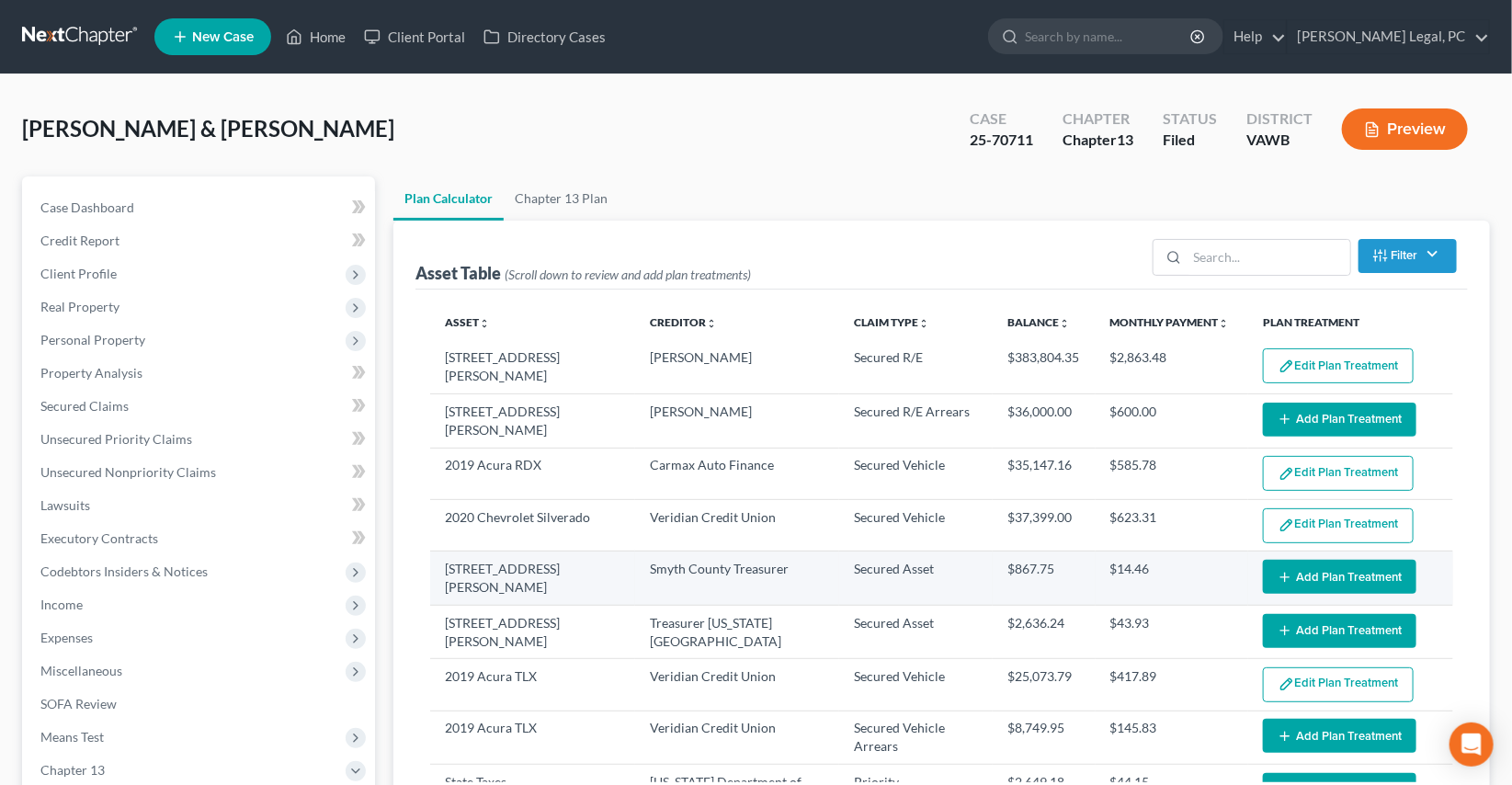
select select "59"
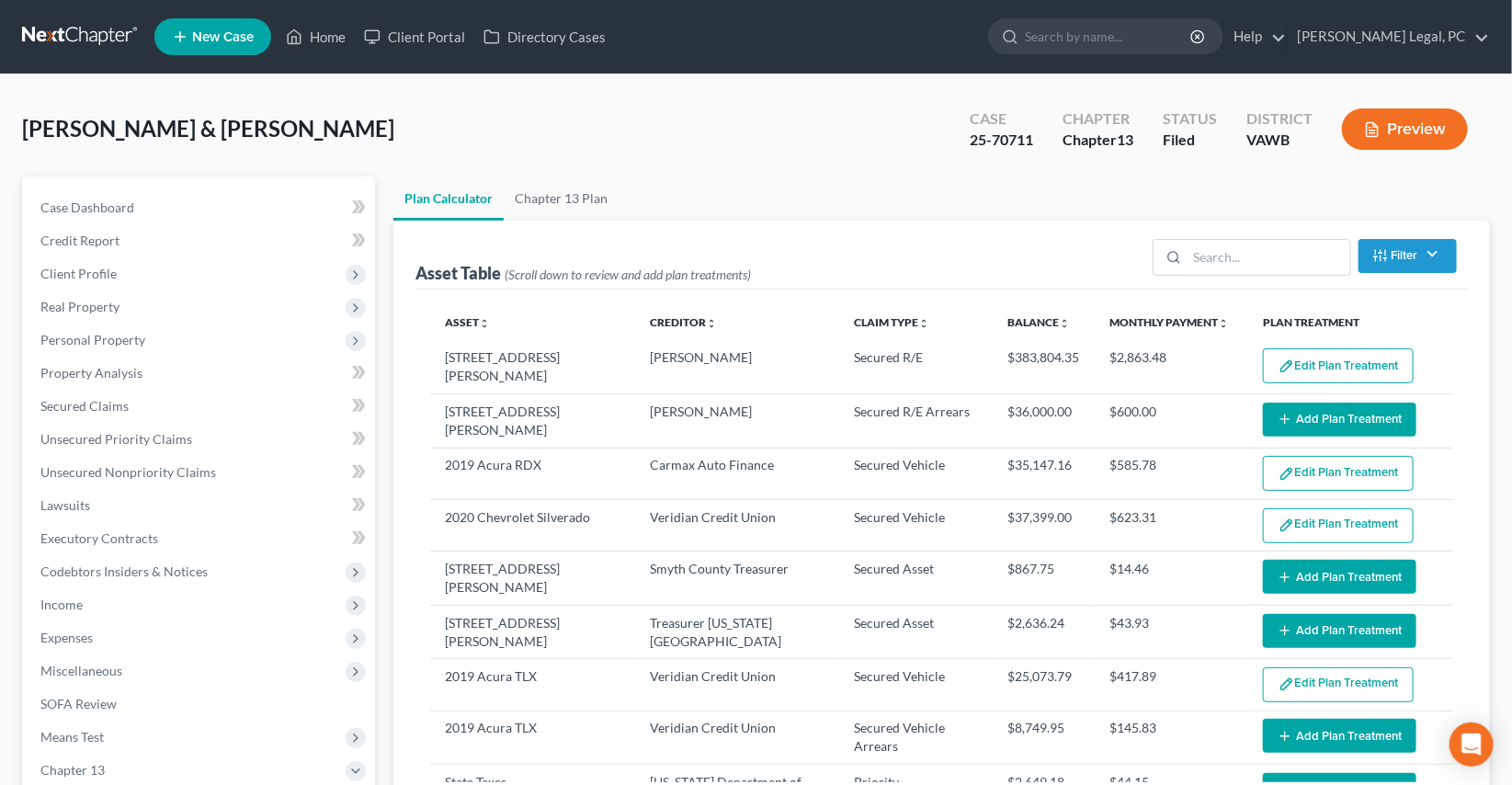
click at [1298, 524] on button "Edit Plan Treatment" at bounding box center [1338, 526] width 151 height 35
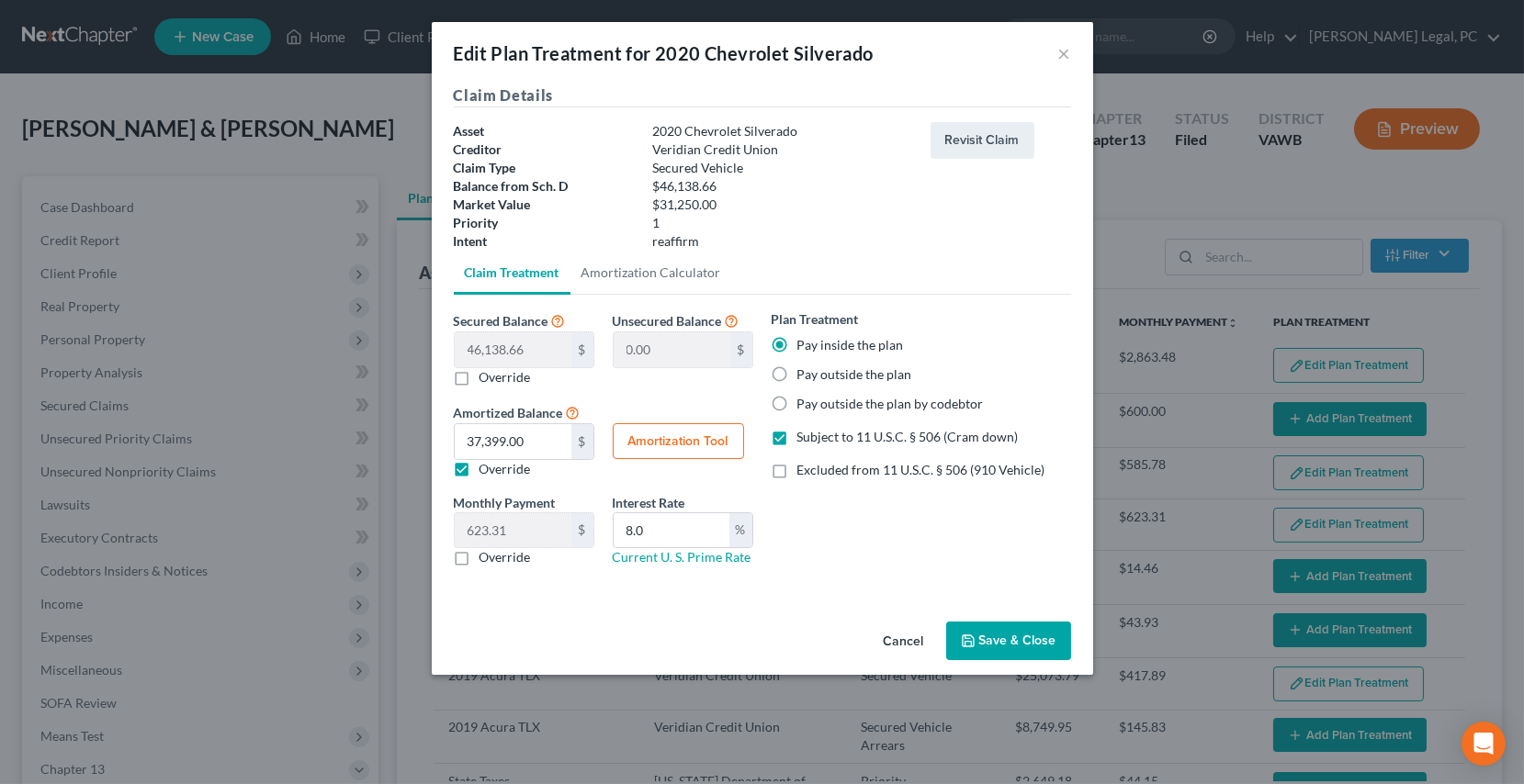
click at [650, 439] on button "Amortization Tool" at bounding box center [678, 442] width 132 height 37
type input "46,138.66"
type input "8.0"
type input "60"
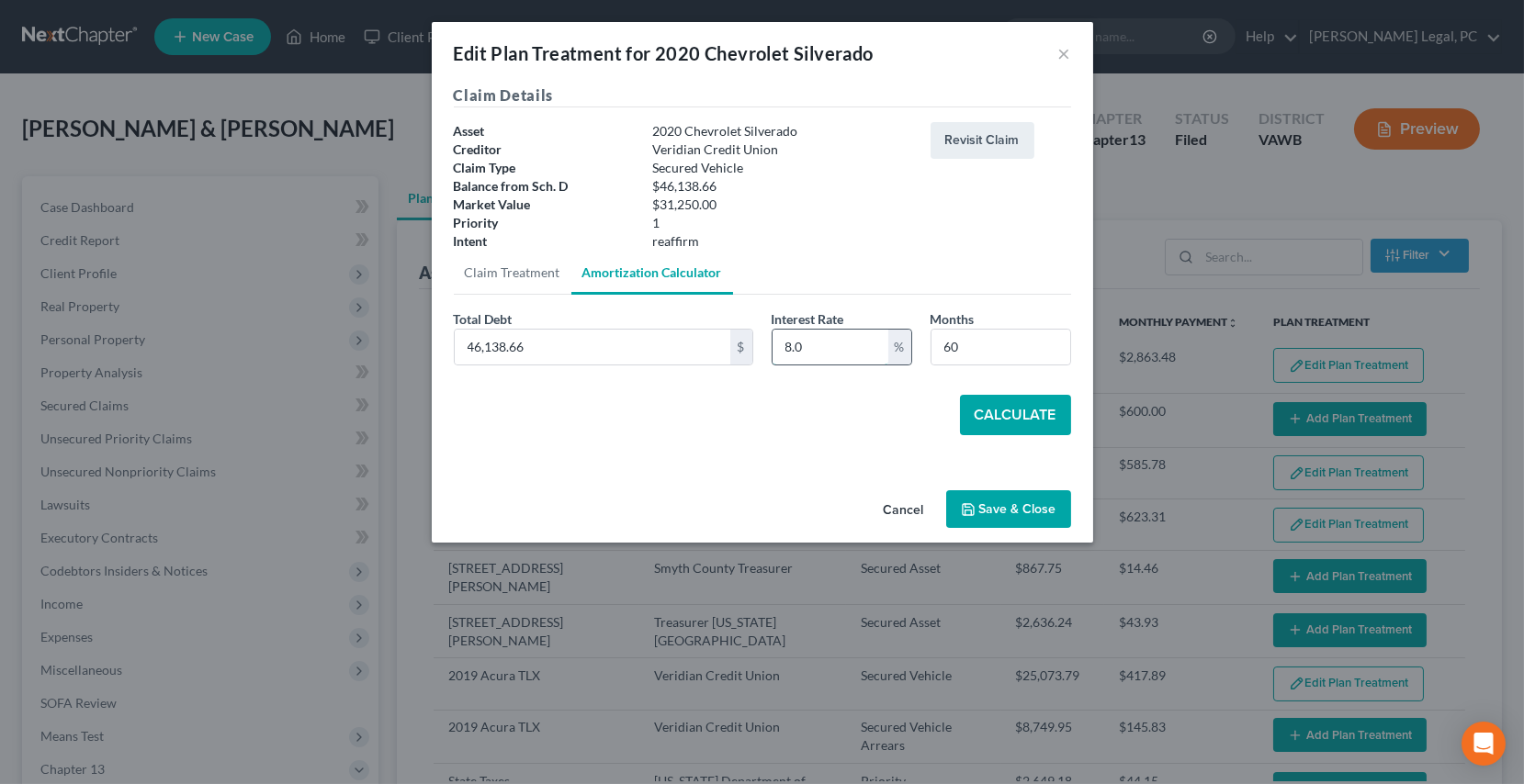
click at [825, 337] on input "8.0" at bounding box center [830, 347] width 116 height 35
drag, startPoint x: 825, startPoint y: 337, endPoint x: 788, endPoint y: 347, distance: 38.3
click at [788, 346] on input "8.0" at bounding box center [830, 347] width 116 height 35
type input "9"
click at [611, 340] on input "46,138.66" at bounding box center [592, 347] width 276 height 35
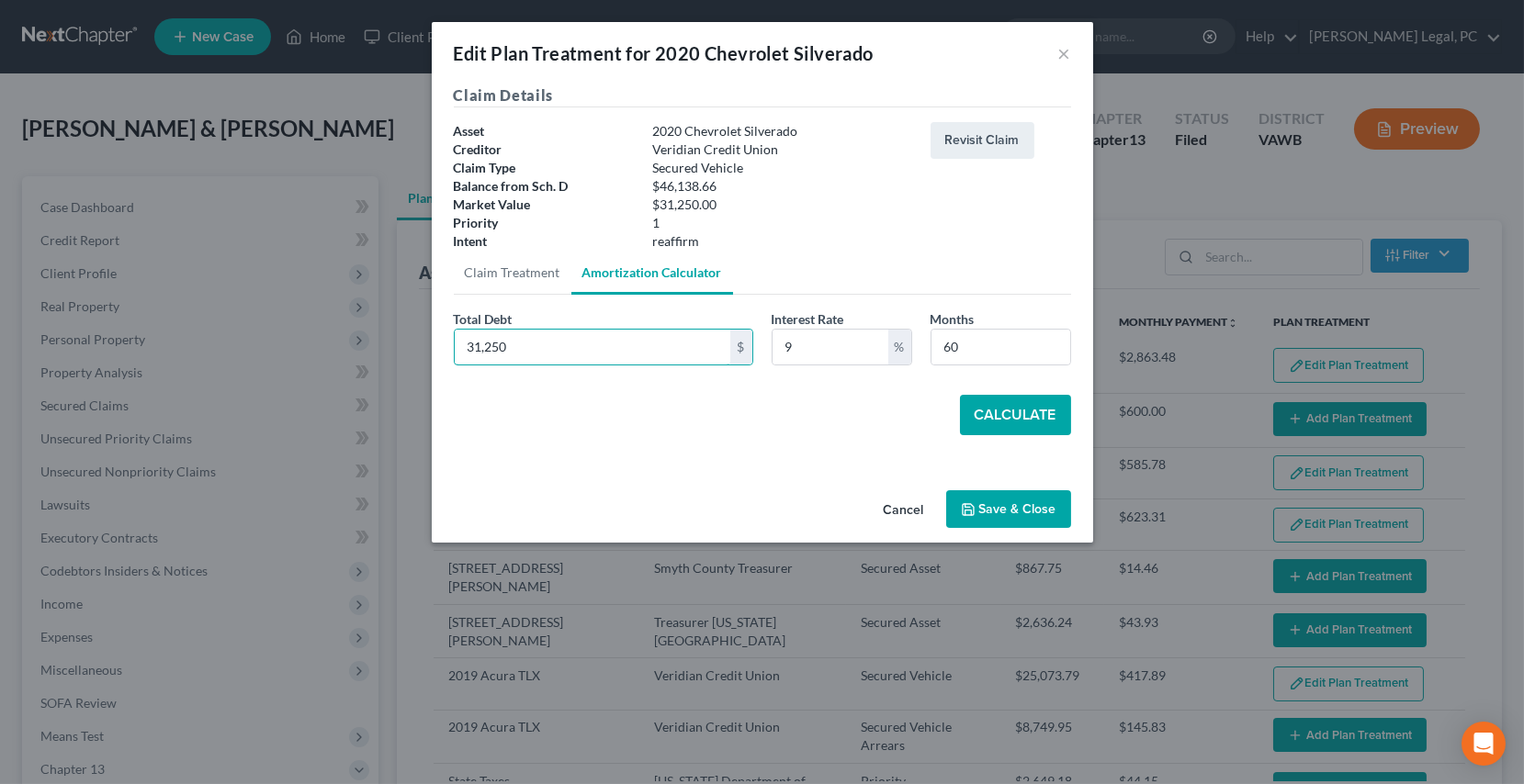
type input "31,250"
click at [982, 404] on button "Calculate" at bounding box center [1015, 414] width 111 height 40
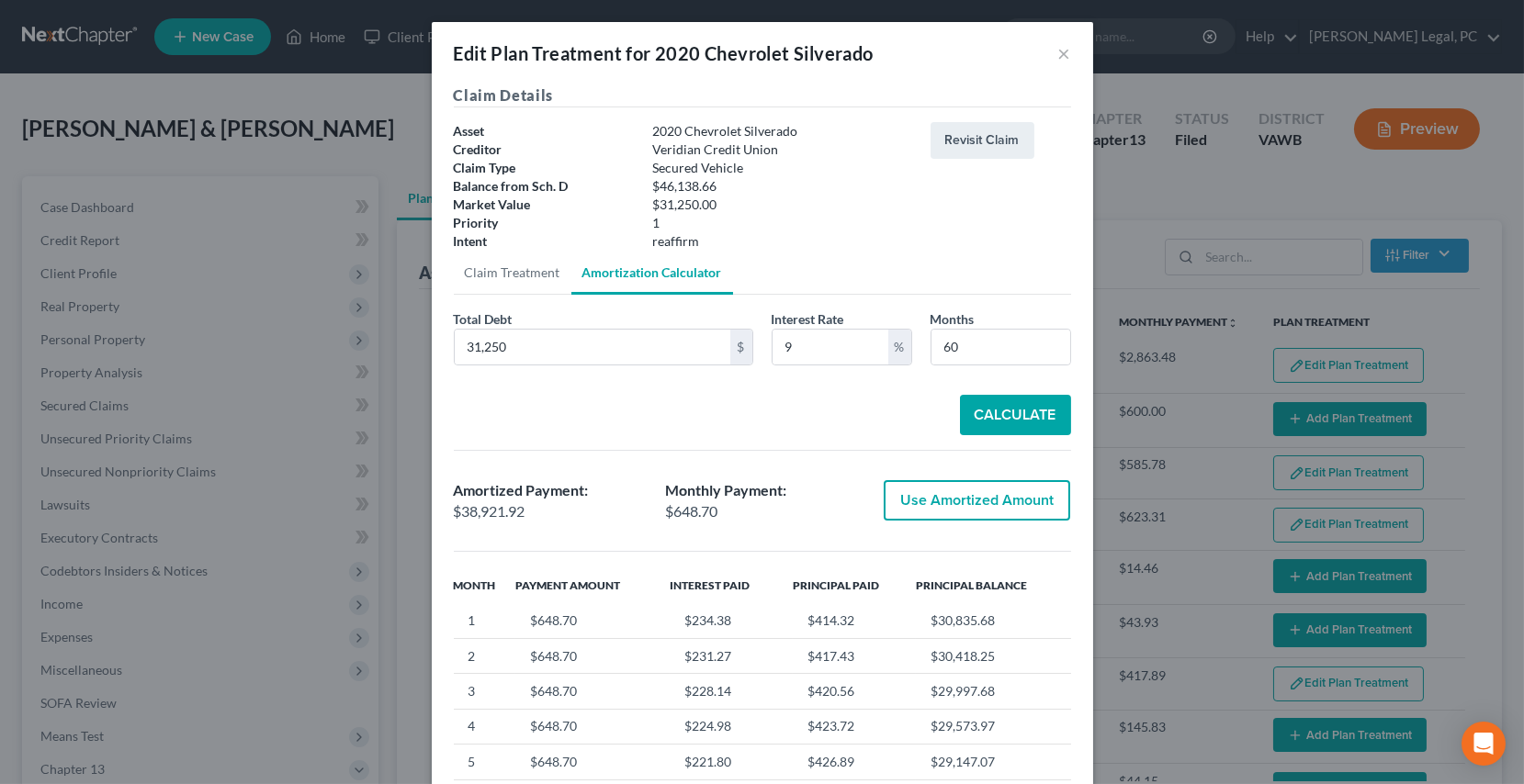
click at [948, 497] on button "Use Amortized Amount" at bounding box center [976, 500] width 186 height 40
type input "38,921.91"
type input "648.69"
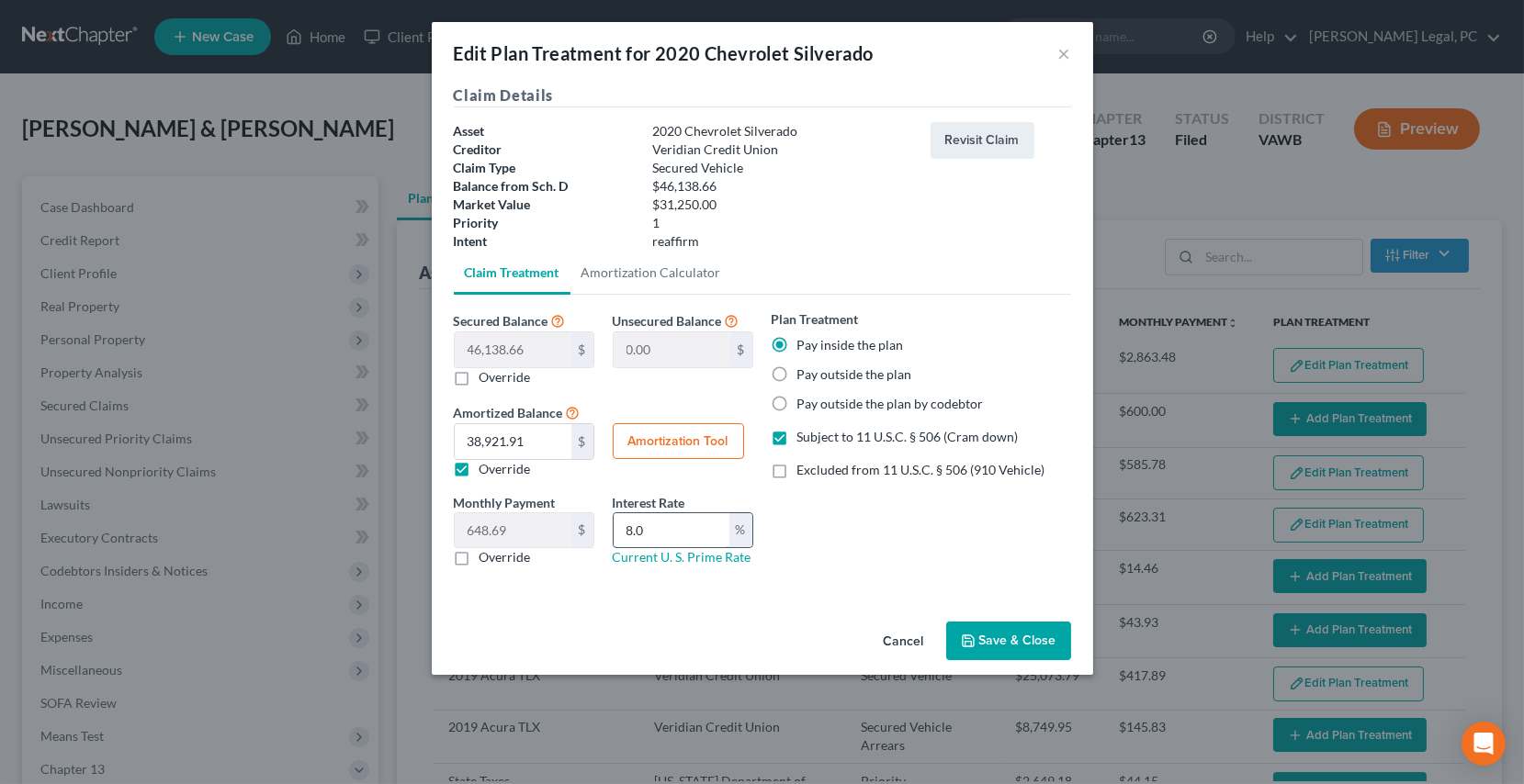
click at [699, 524] on input "8.0" at bounding box center [671, 531] width 116 height 35
drag, startPoint x: 699, startPoint y: 524, endPoint x: 683, endPoint y: 525, distance: 16.0
click at [683, 525] on input "8.0" at bounding box center [671, 531] width 116 height 35
type input "9"
click at [991, 634] on button "Save & Close" at bounding box center [1009, 641] width 125 height 39
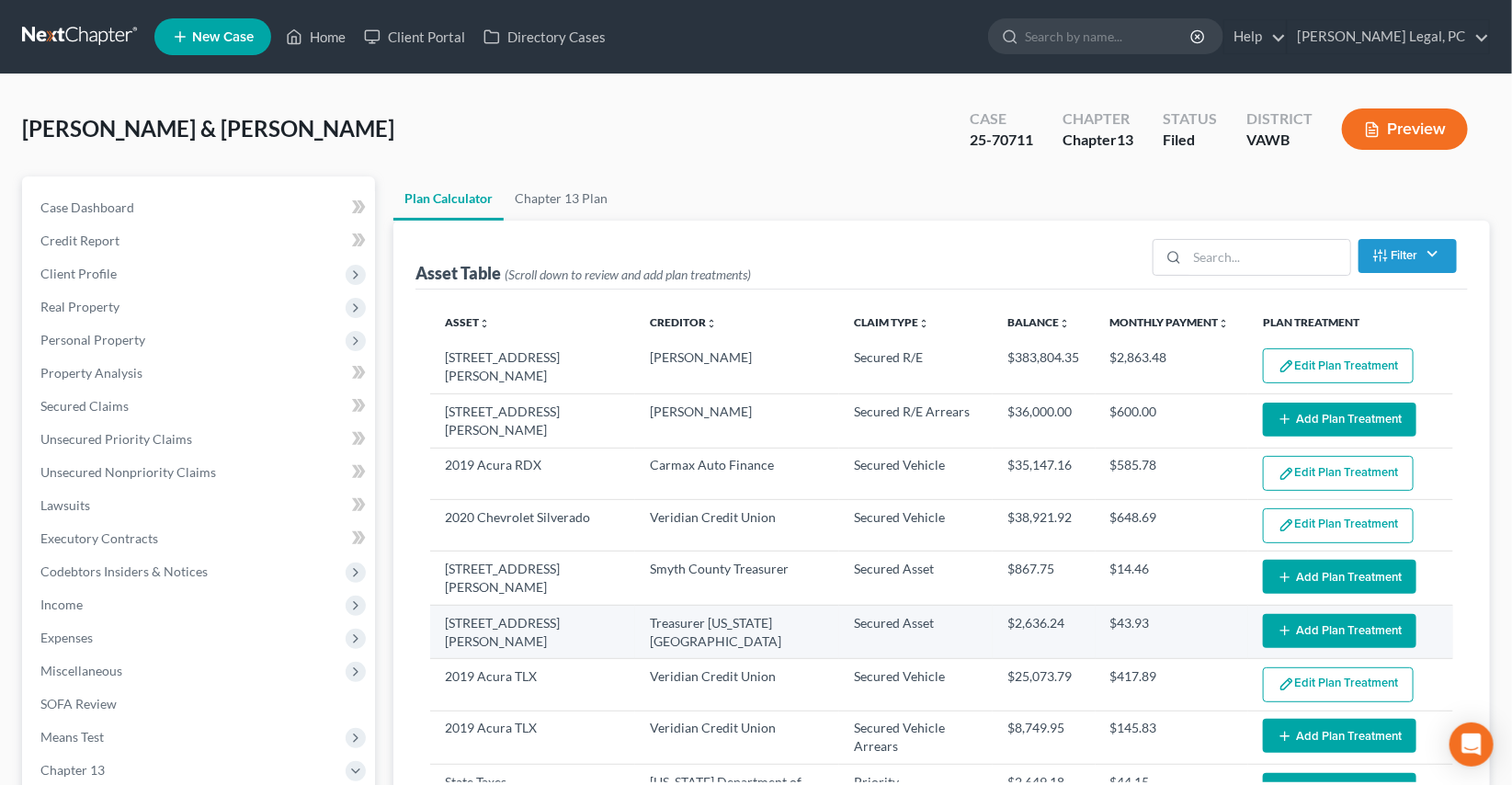
select select "59"
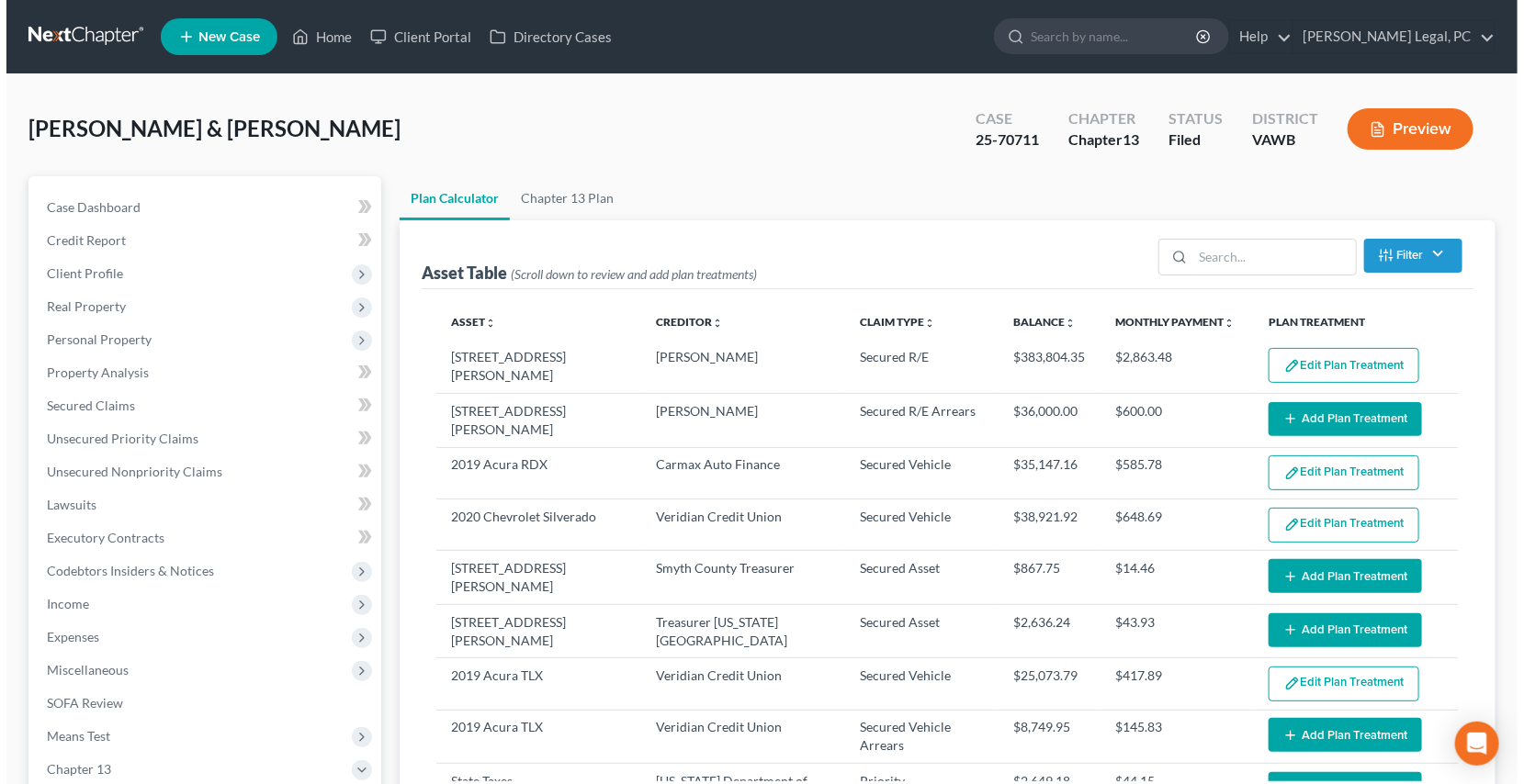
scroll to position [83, 0]
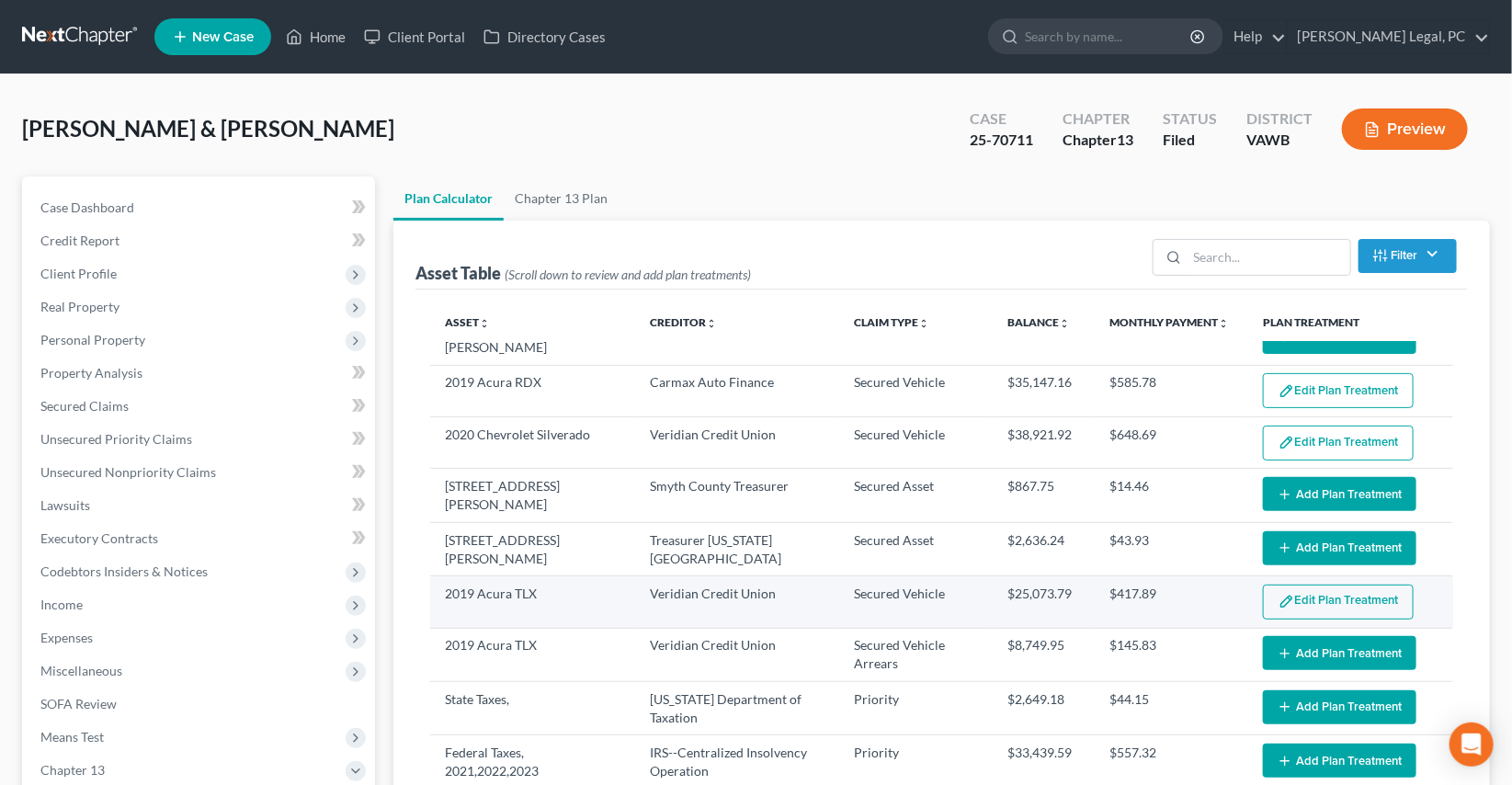
click at [1331, 590] on button "Edit Plan Treatment" at bounding box center [1338, 603] width 151 height 35
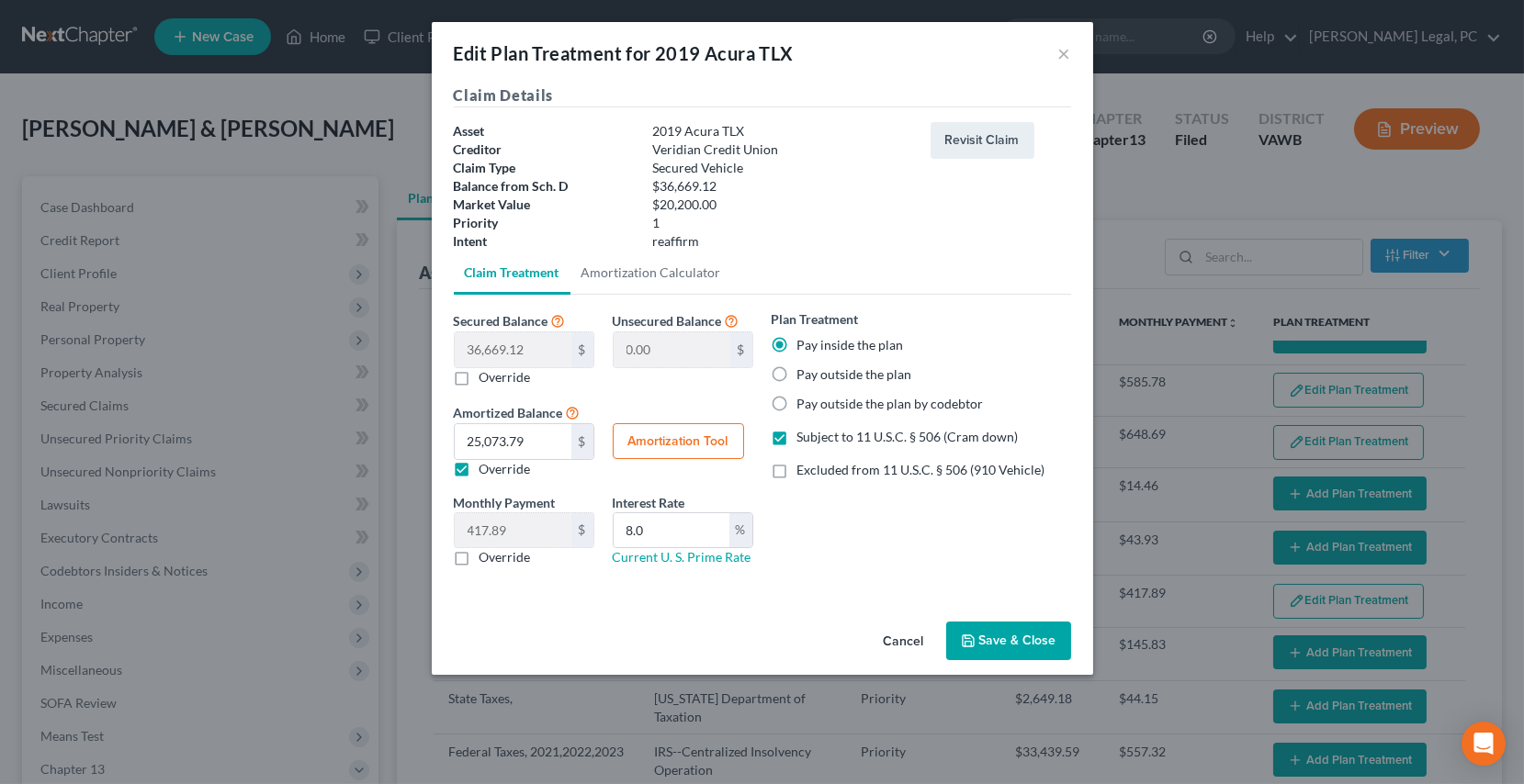
click at [672, 440] on button "Amortization Tool" at bounding box center [678, 442] width 132 height 37
type input "36,669.12"
type input "8.0"
type input "60"
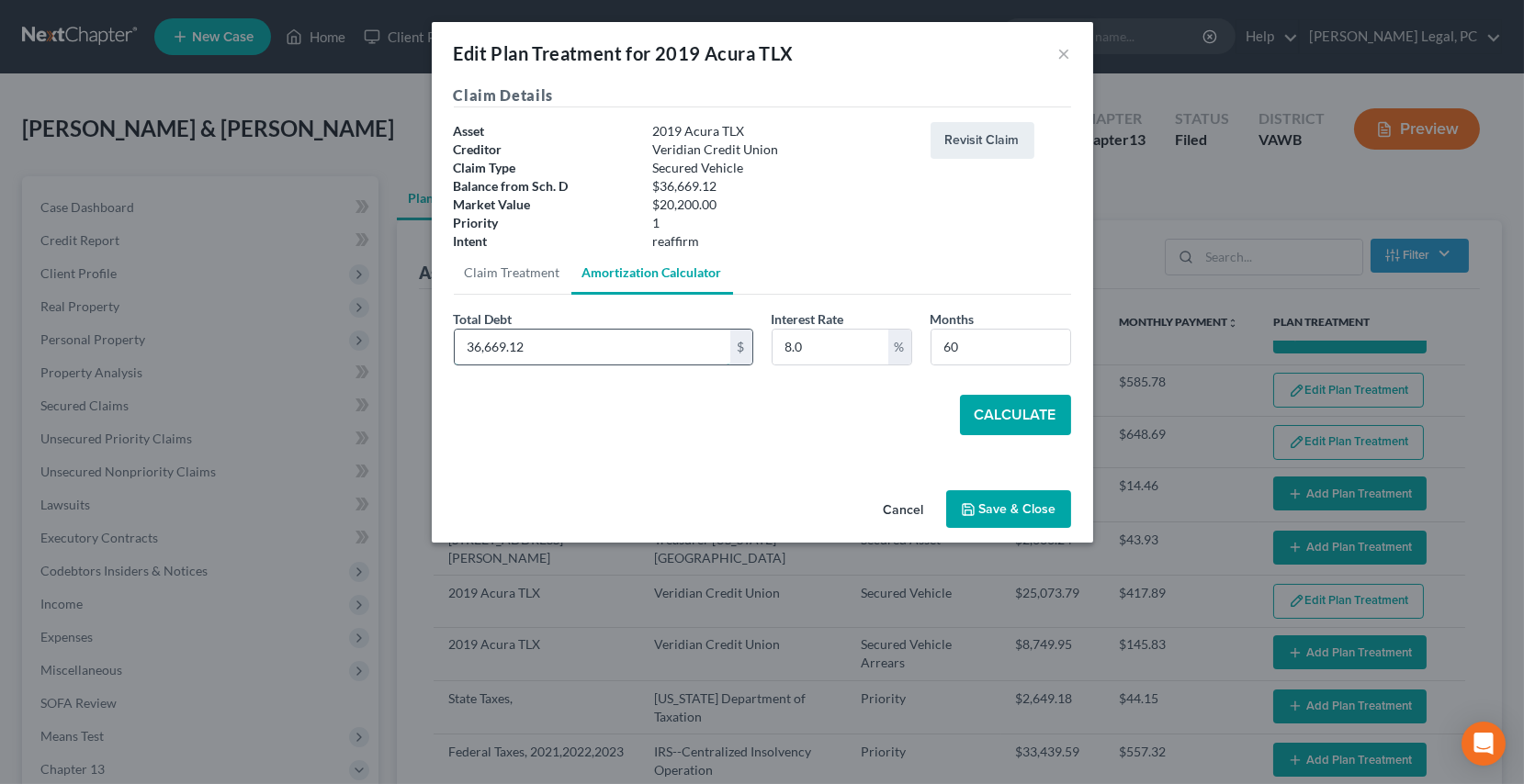
click at [595, 345] on input "36,669.12" at bounding box center [592, 347] width 276 height 35
type input "20,200"
drag, startPoint x: 850, startPoint y: 353, endPoint x: 769, endPoint y: 345, distance: 81.4
click at [769, 345] on div "Interest Rate 8.0 %" at bounding box center [842, 338] width 159 height 56
type input "9"
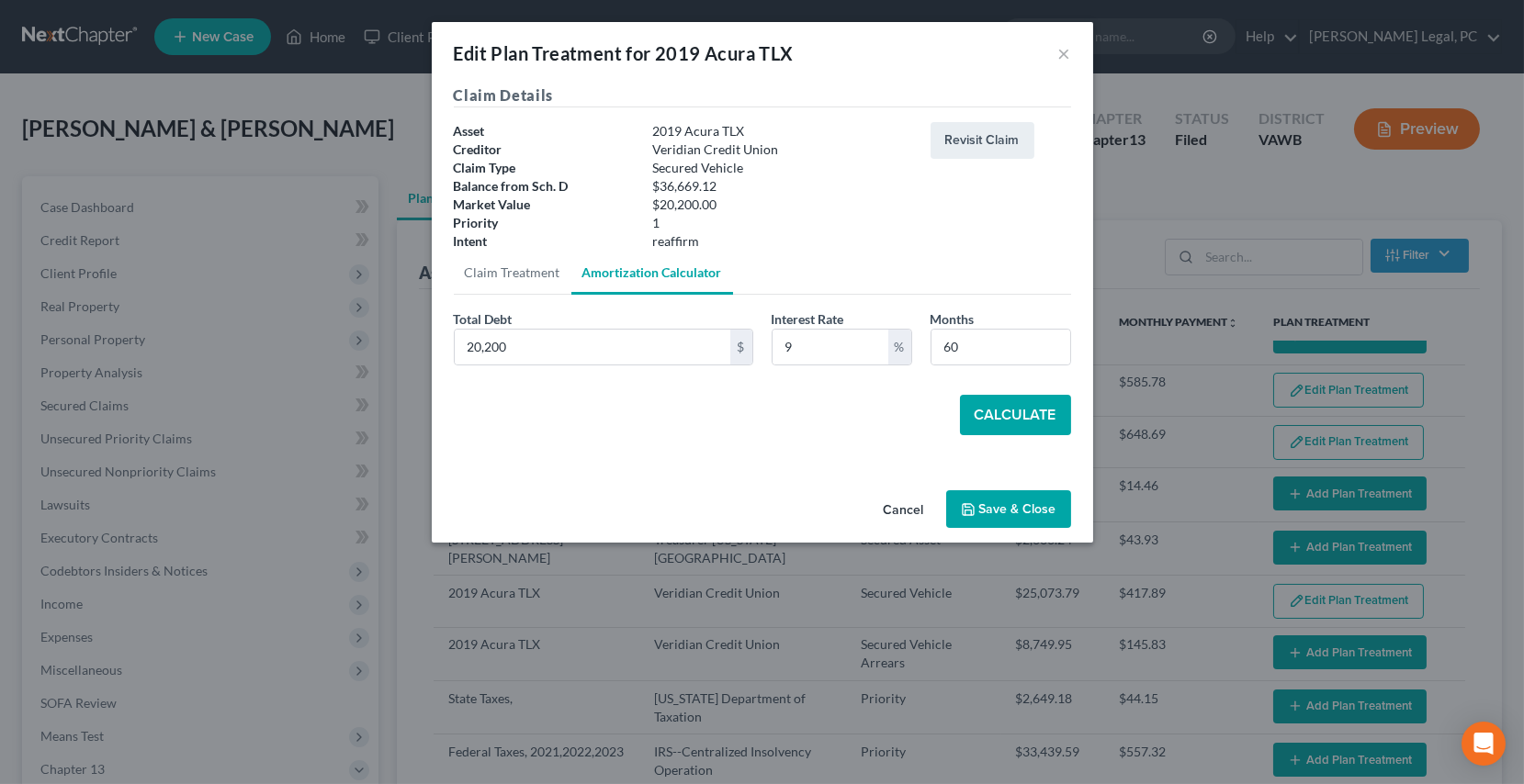
click at [972, 412] on button "Calculate" at bounding box center [1015, 414] width 111 height 40
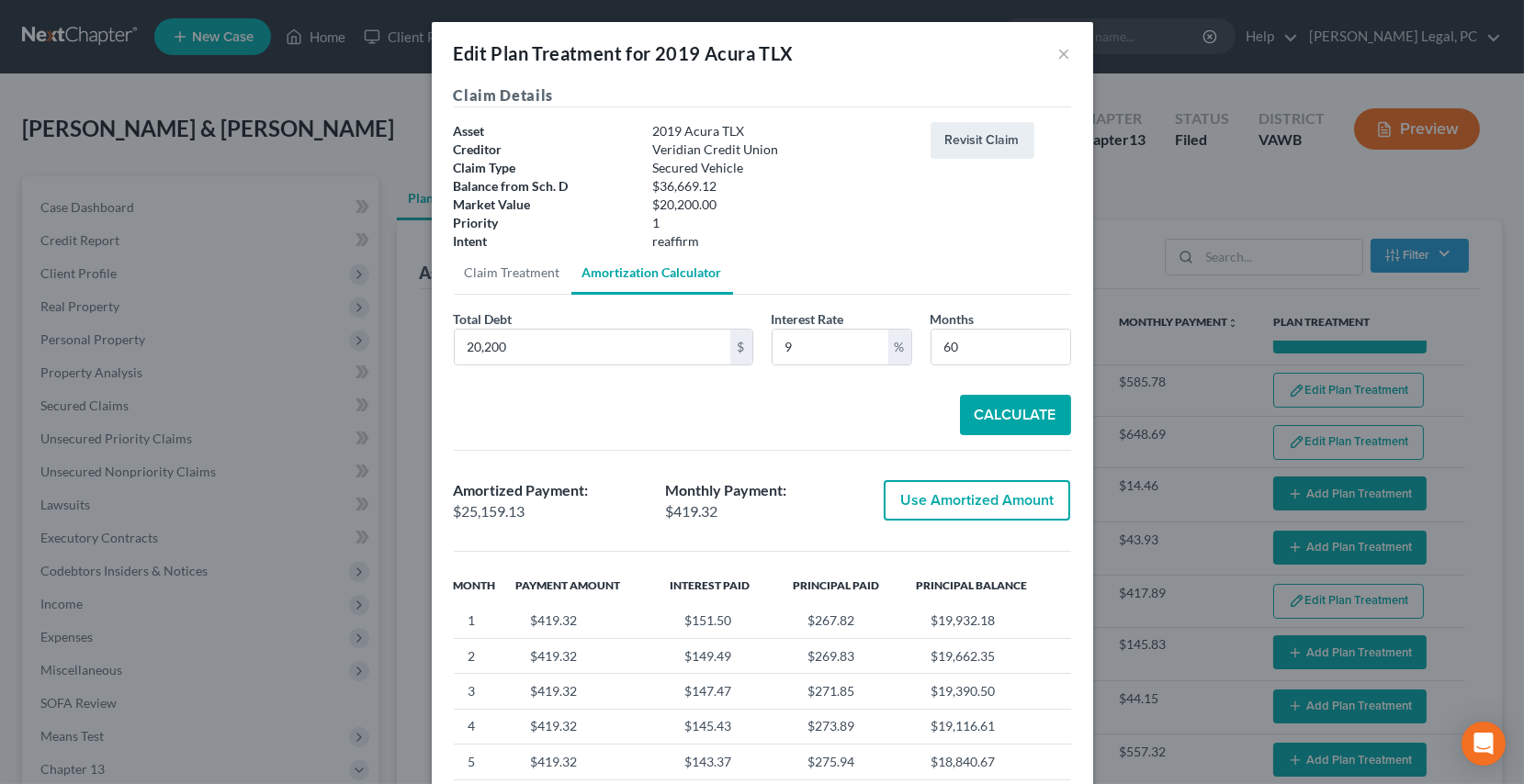
click at [956, 494] on button "Use Amortized Amount" at bounding box center [976, 500] width 186 height 40
type input "25,159.12"
type input "419.31"
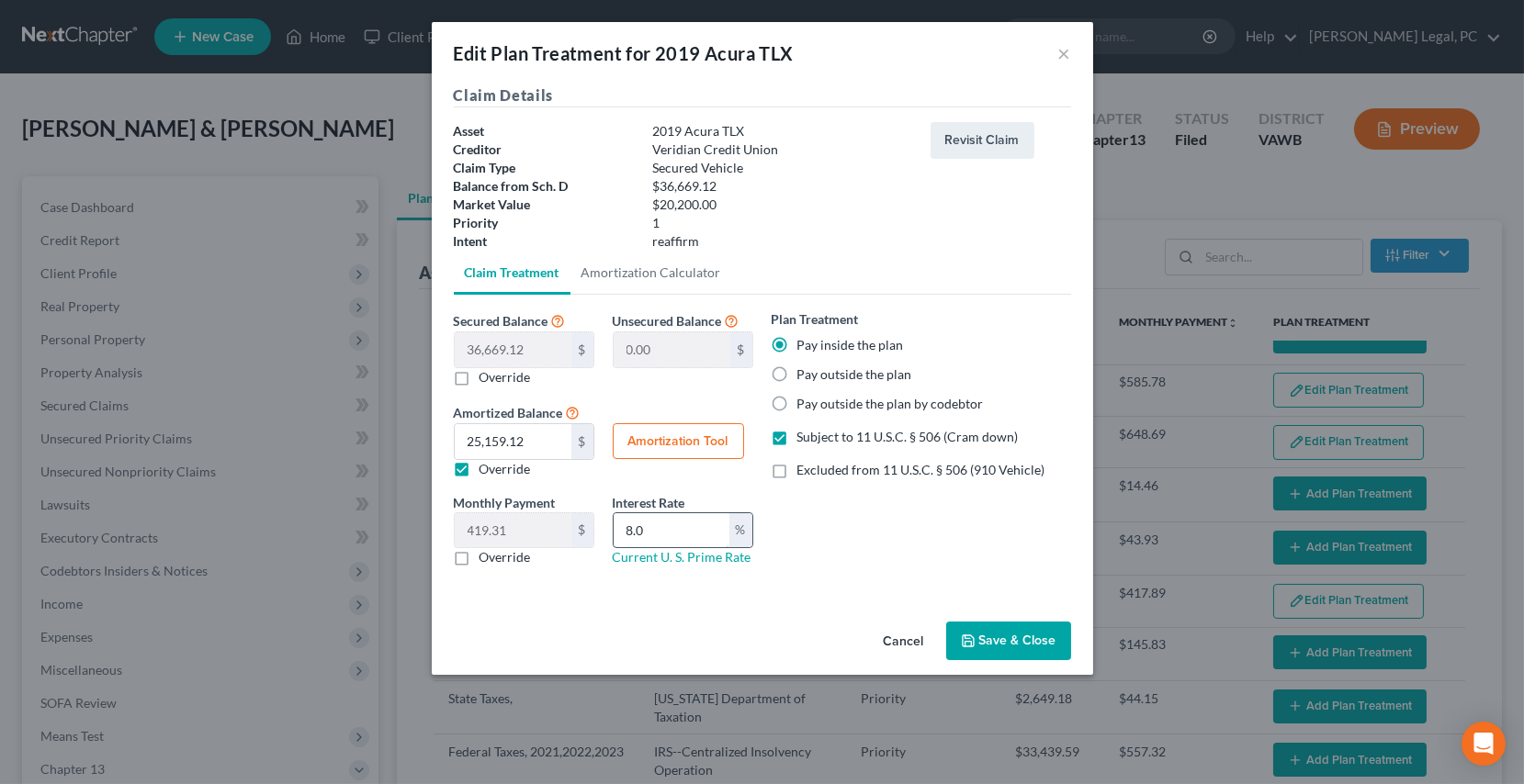
drag, startPoint x: 701, startPoint y: 528, endPoint x: 624, endPoint y: 529, distance: 77.0
click at [624, 529] on input "8.0" at bounding box center [671, 531] width 116 height 35
type input "9"
click at [994, 635] on button "Save & Close" at bounding box center [1009, 641] width 125 height 39
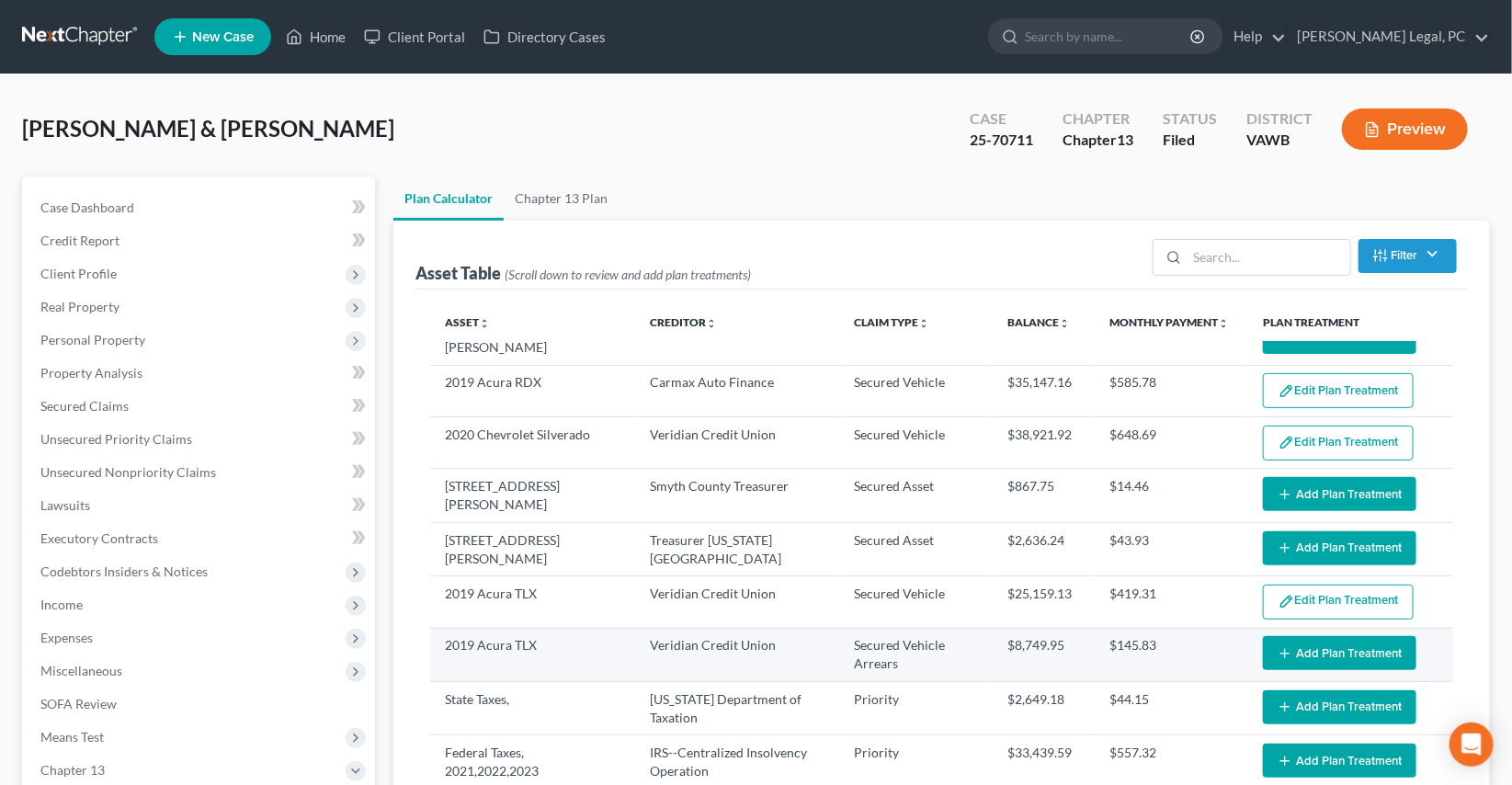
select select "59"
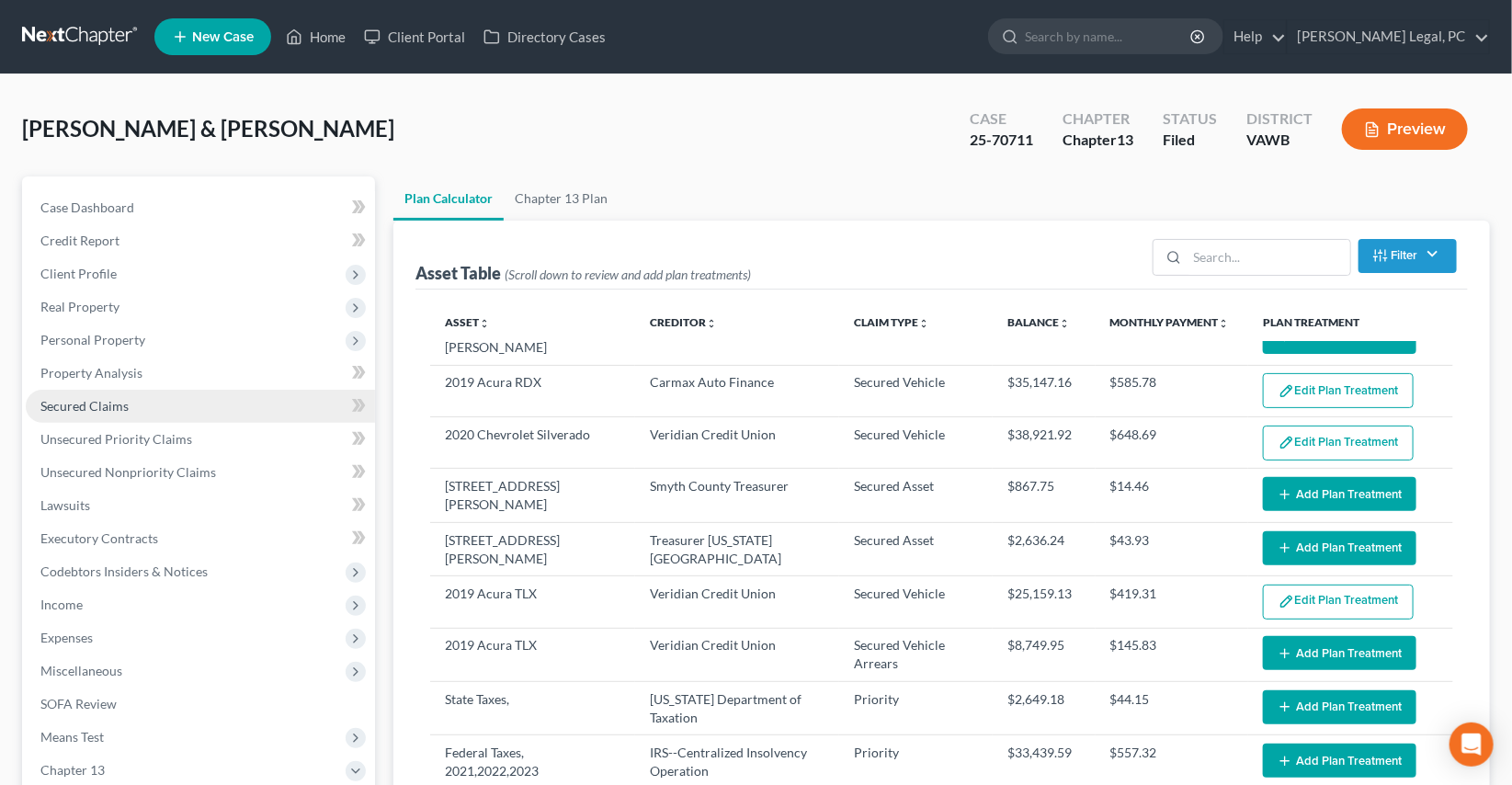
click at [97, 398] on span "Secured Claims" at bounding box center [84, 406] width 89 height 16
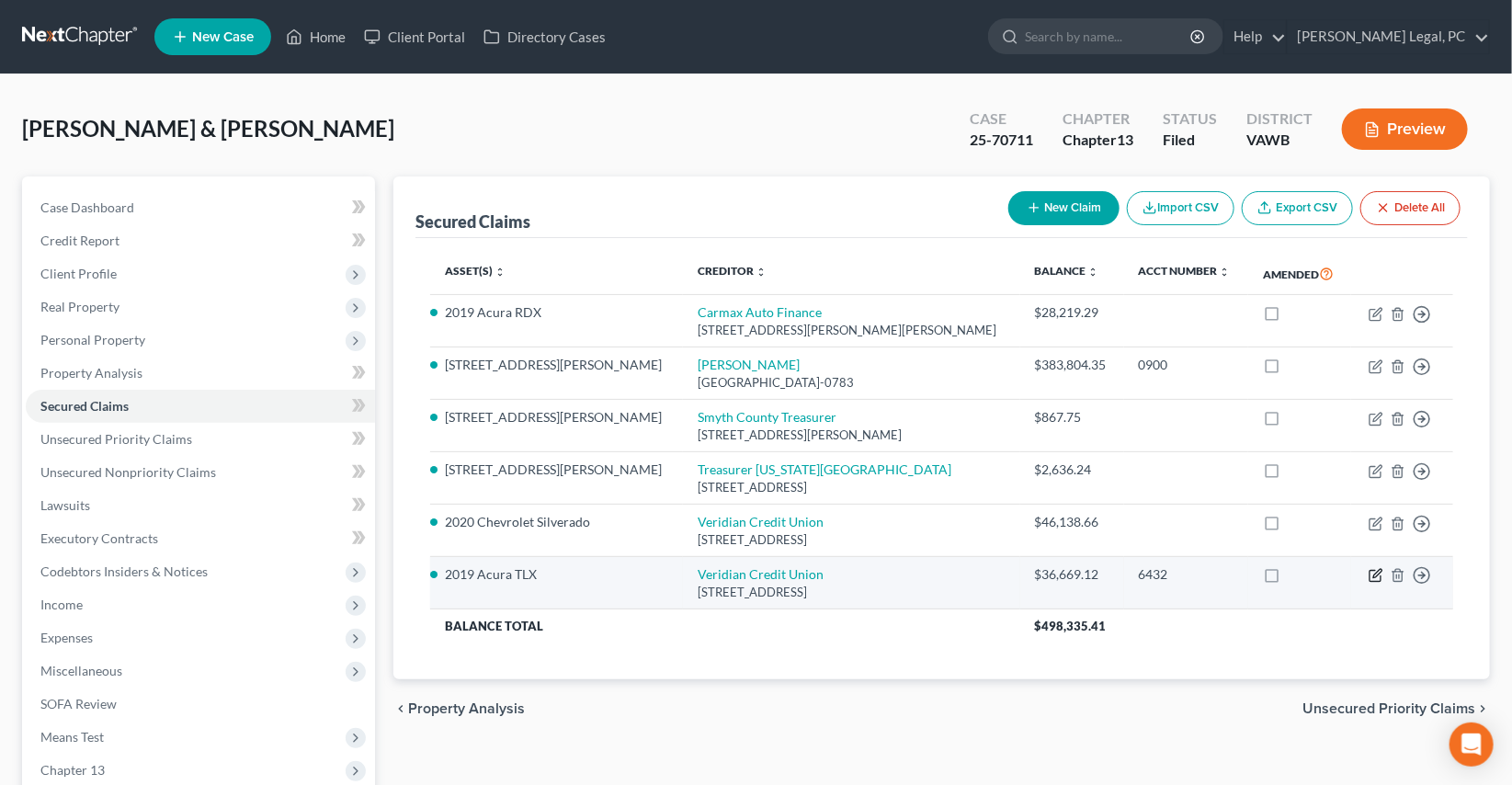
click at [1374, 581] on icon "button" at bounding box center [1376, 575] width 15 height 15
select select "16"
select select "3"
select select "2"
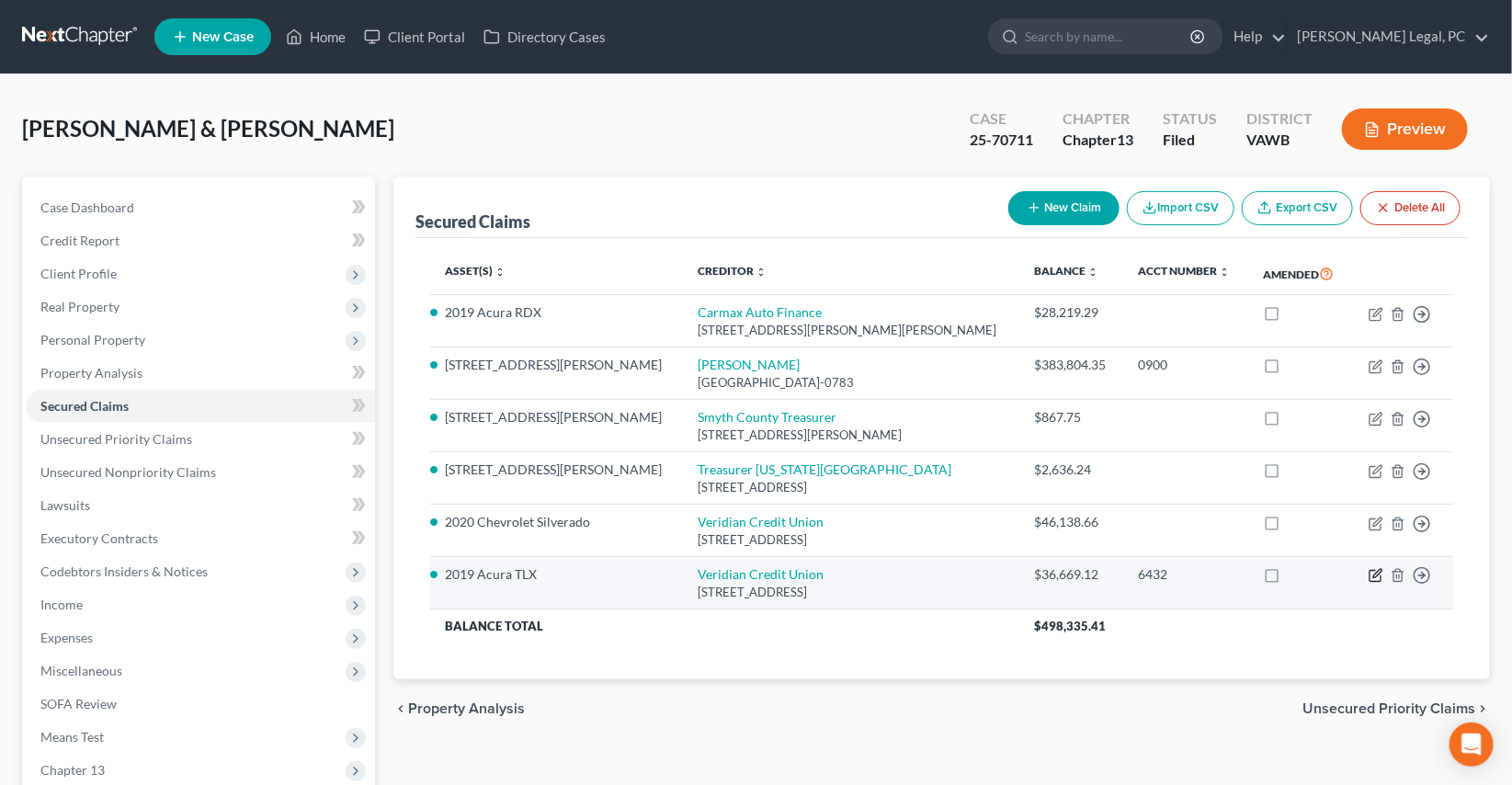
select select "0"
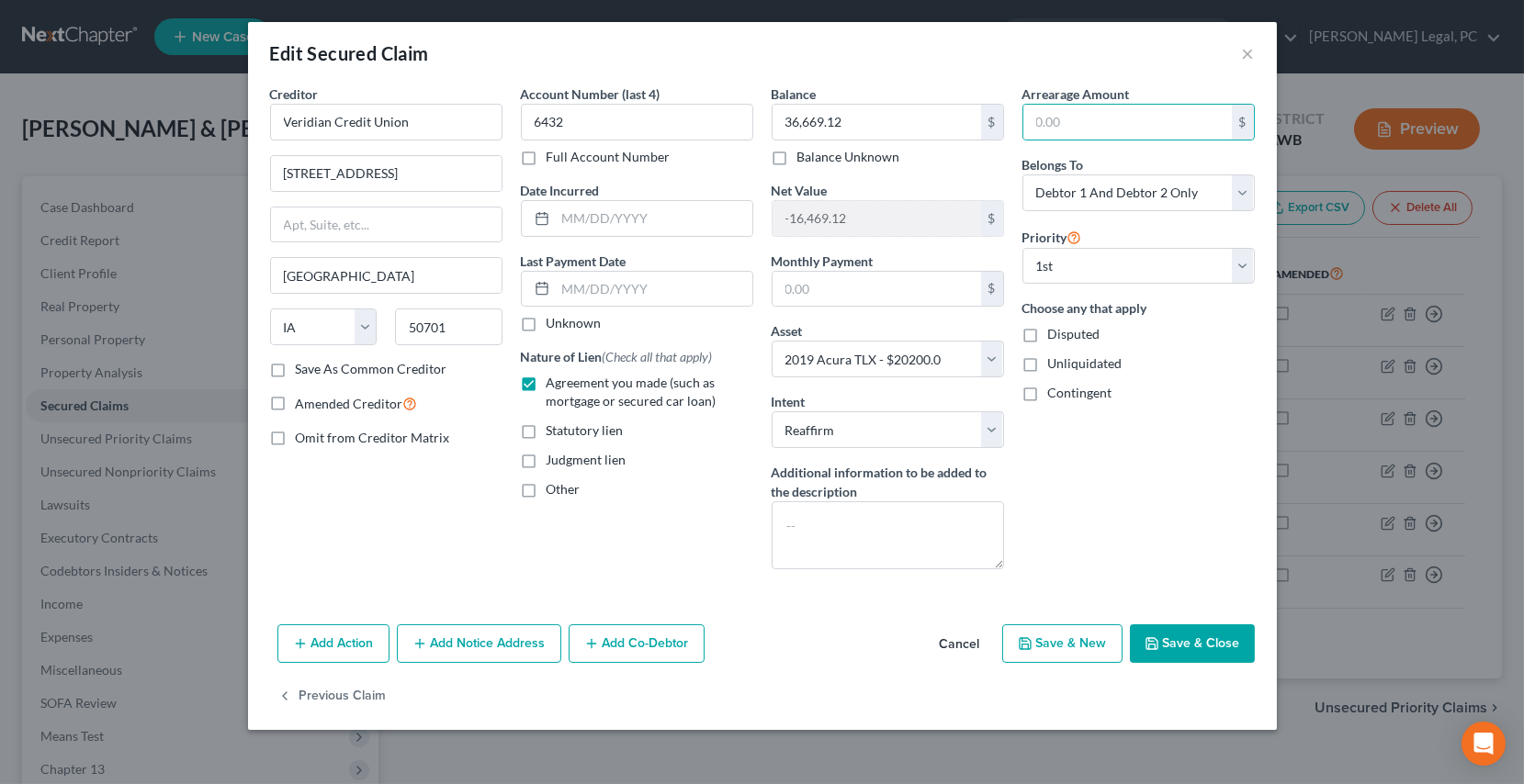
drag, startPoint x: 1197, startPoint y: 640, endPoint x: 1185, endPoint y: 662, distance: 25.1
click at [1198, 640] on button "Save & Close" at bounding box center [1193, 644] width 125 height 39
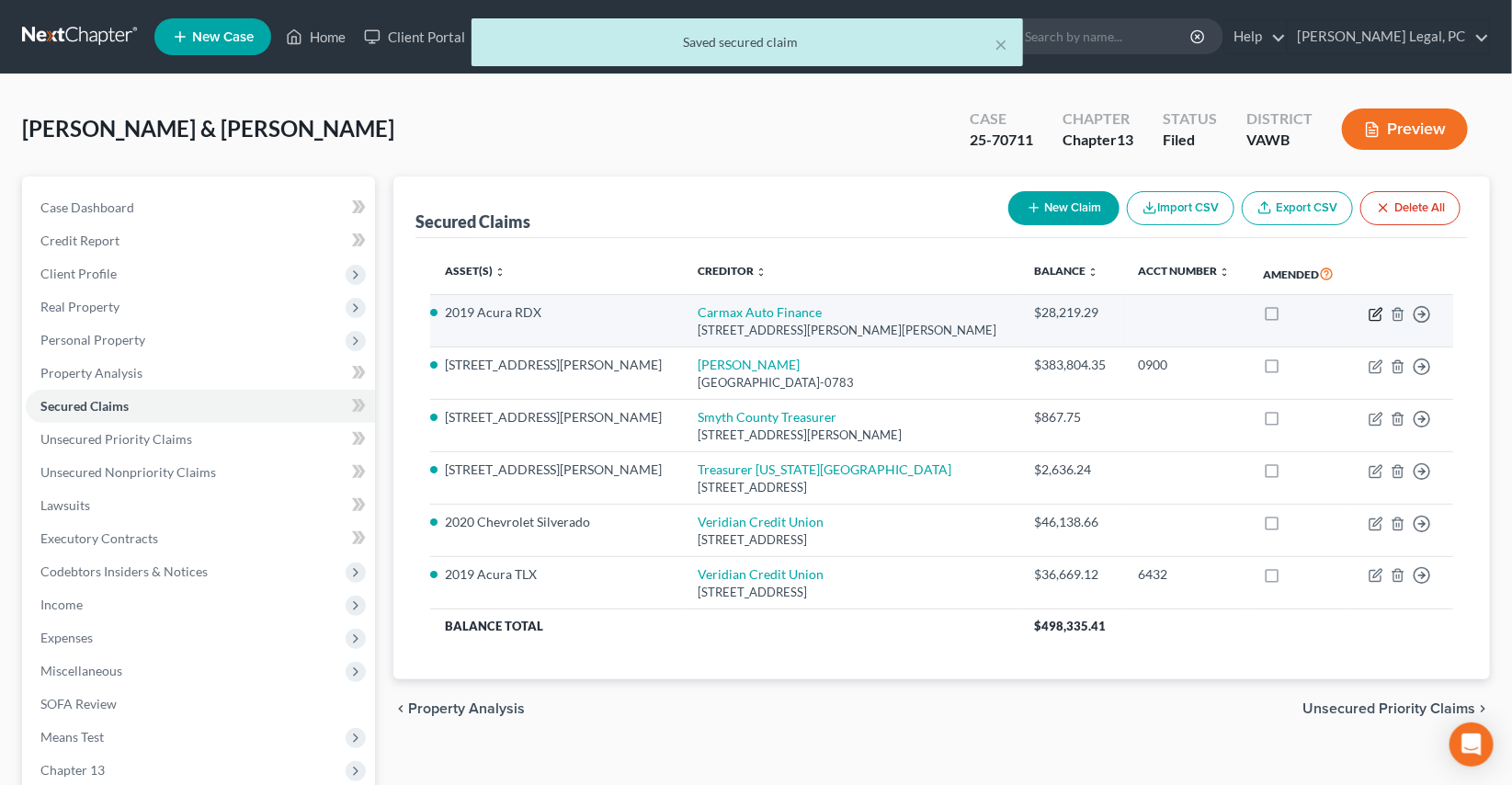
click at [1372, 317] on icon "button" at bounding box center [1376, 314] width 15 height 15
select select "10"
select select "2"
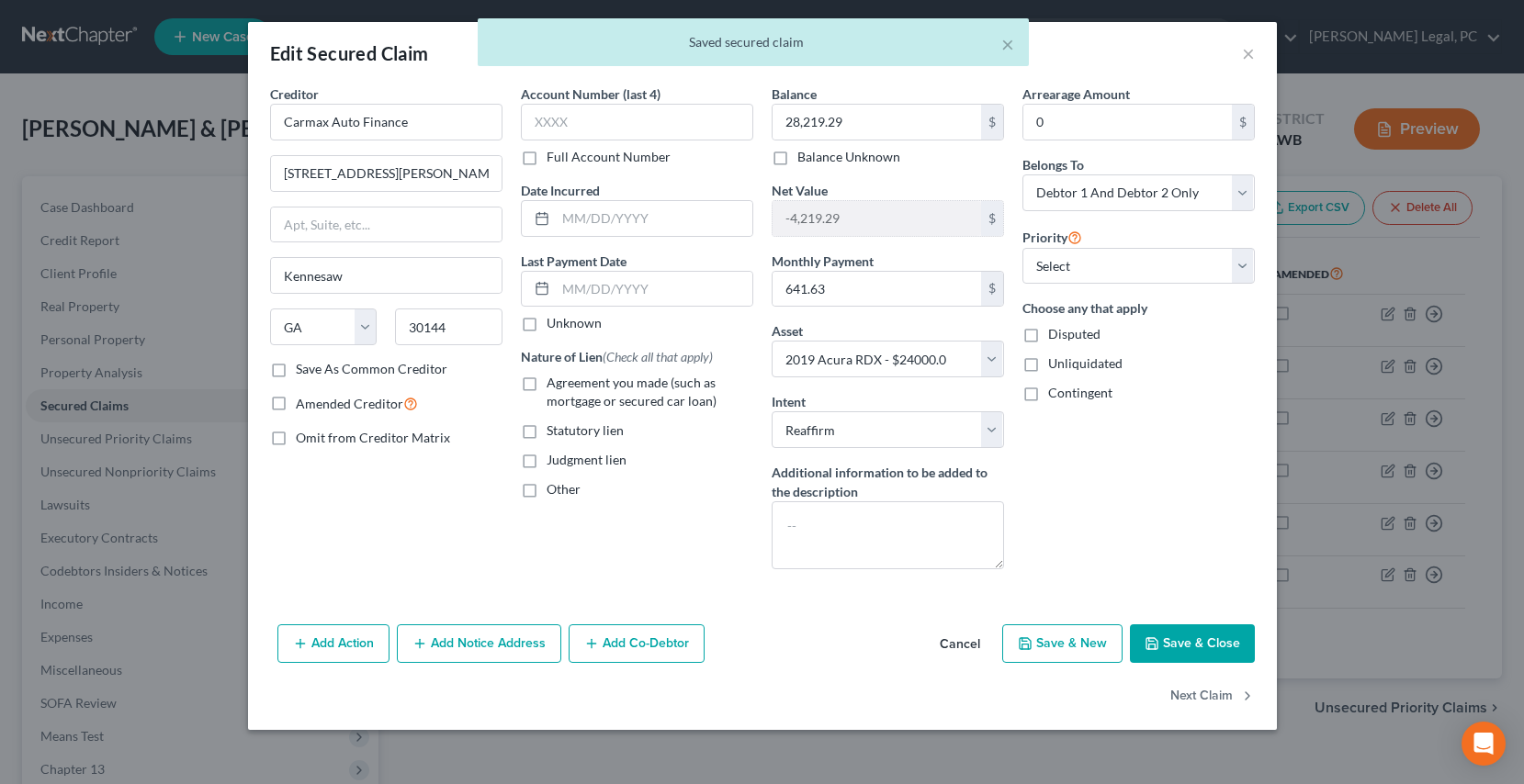
select select "10"
select select "2"
click at [1245, 49] on div "× Saved secured claim" at bounding box center [753, 47] width 1524 height 56
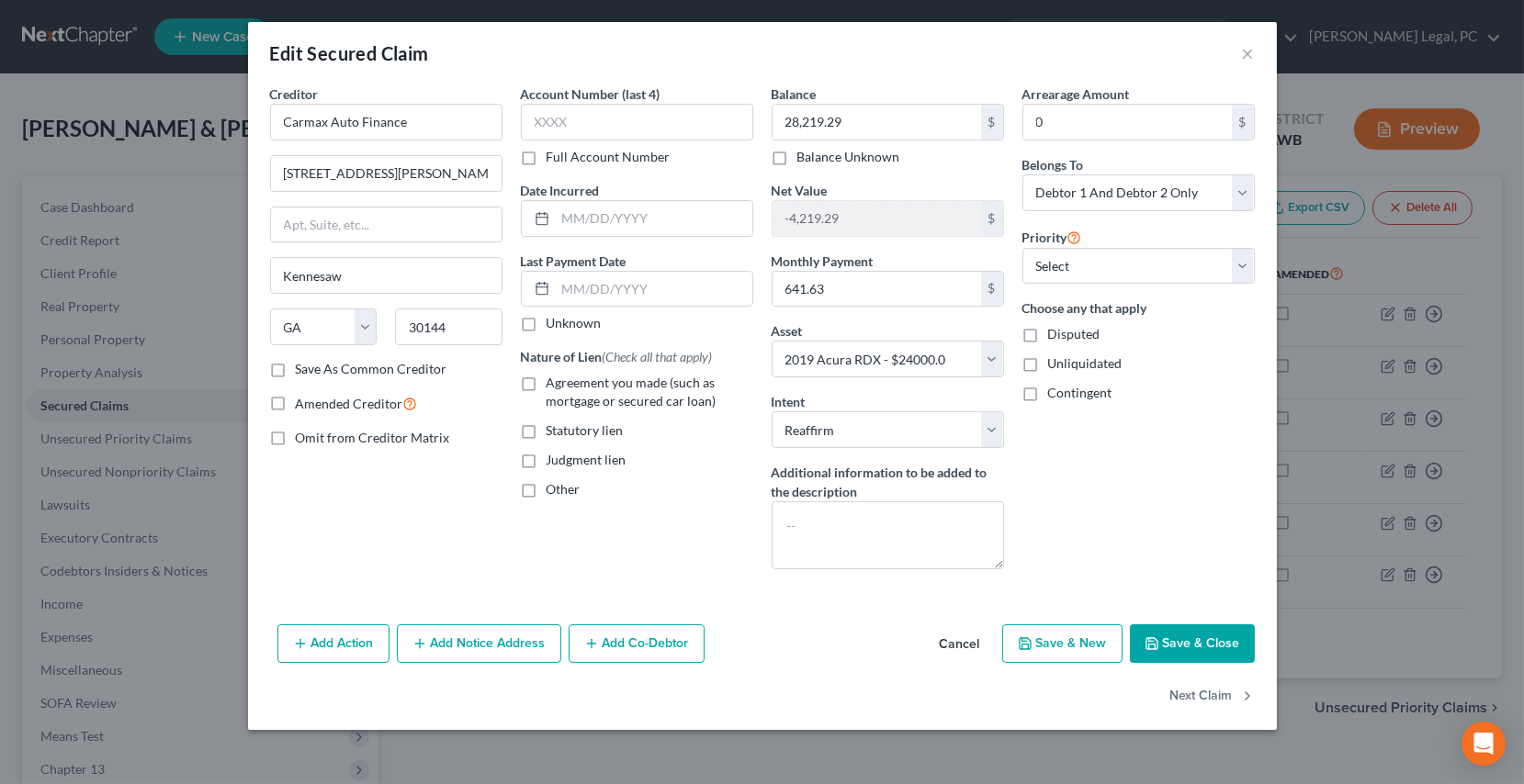
click at [1195, 641] on button "Save & Close" at bounding box center [1193, 644] width 125 height 39
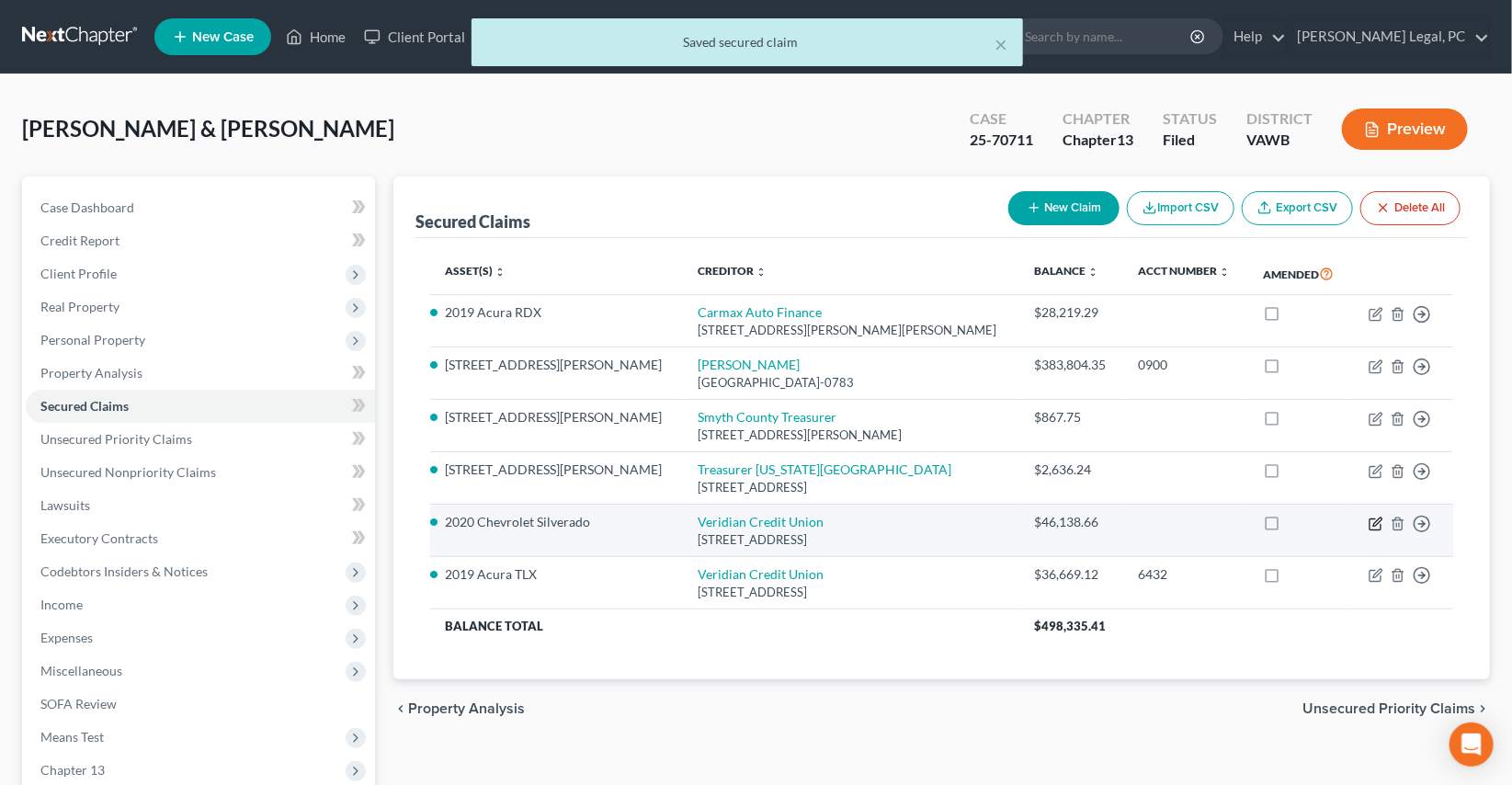
click at [1372, 524] on icon "button" at bounding box center [1376, 524] width 15 height 15
select select "16"
select select "4"
select select "2"
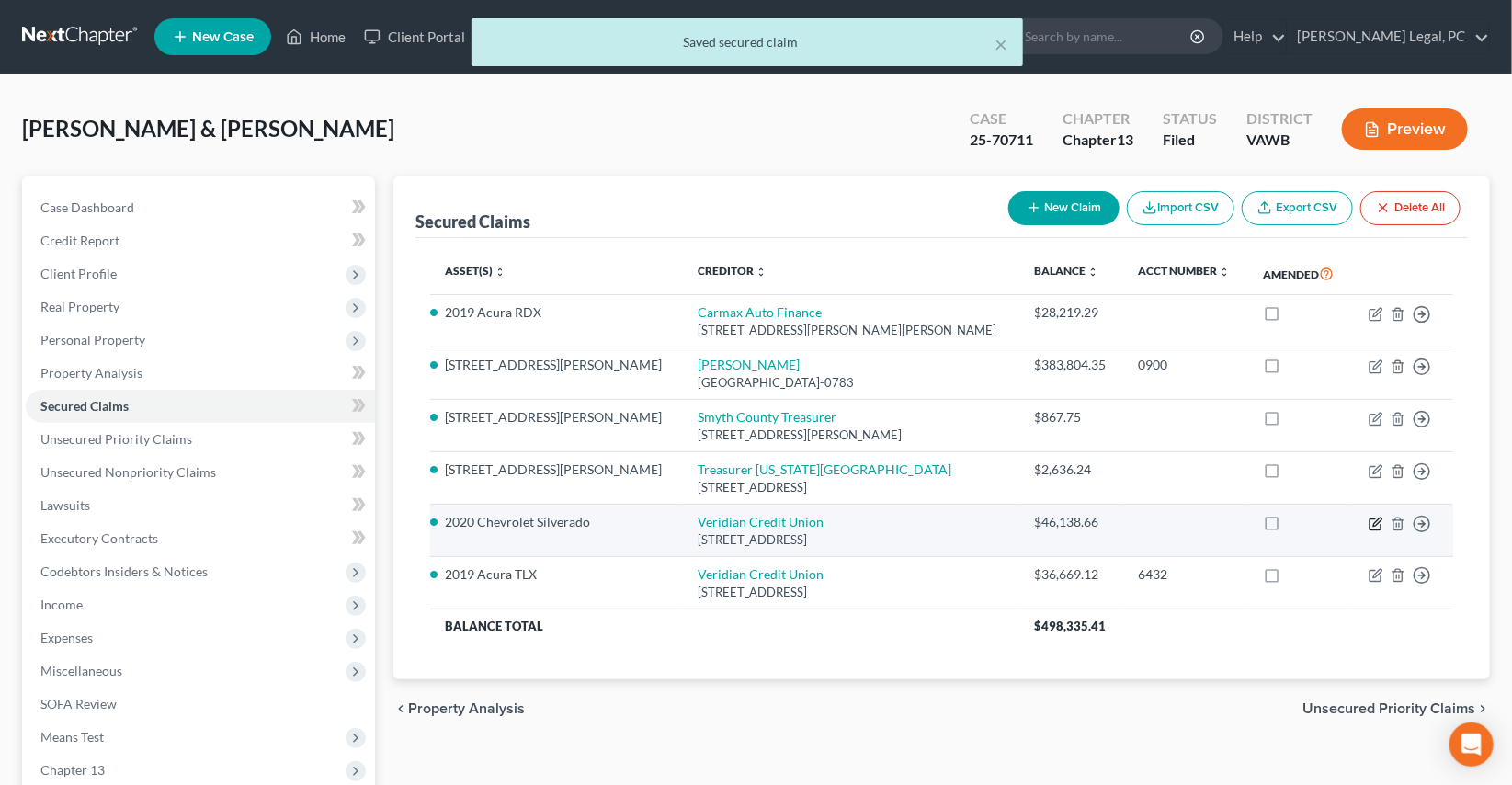
select select "0"
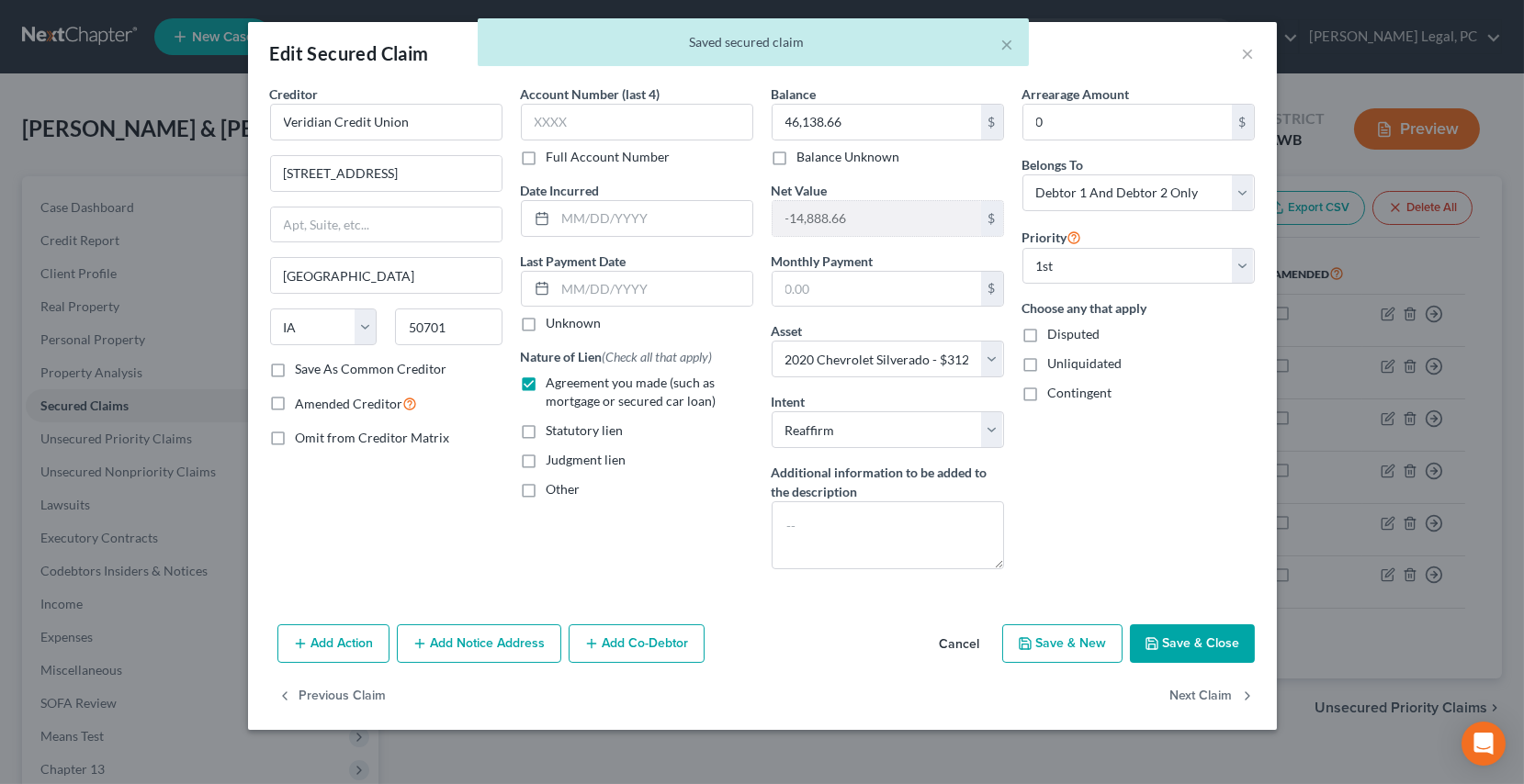
drag, startPoint x: 1179, startPoint y: 637, endPoint x: 1184, endPoint y: 667, distance: 30.4
click at [1179, 636] on button "Save & Close" at bounding box center [1193, 644] width 125 height 39
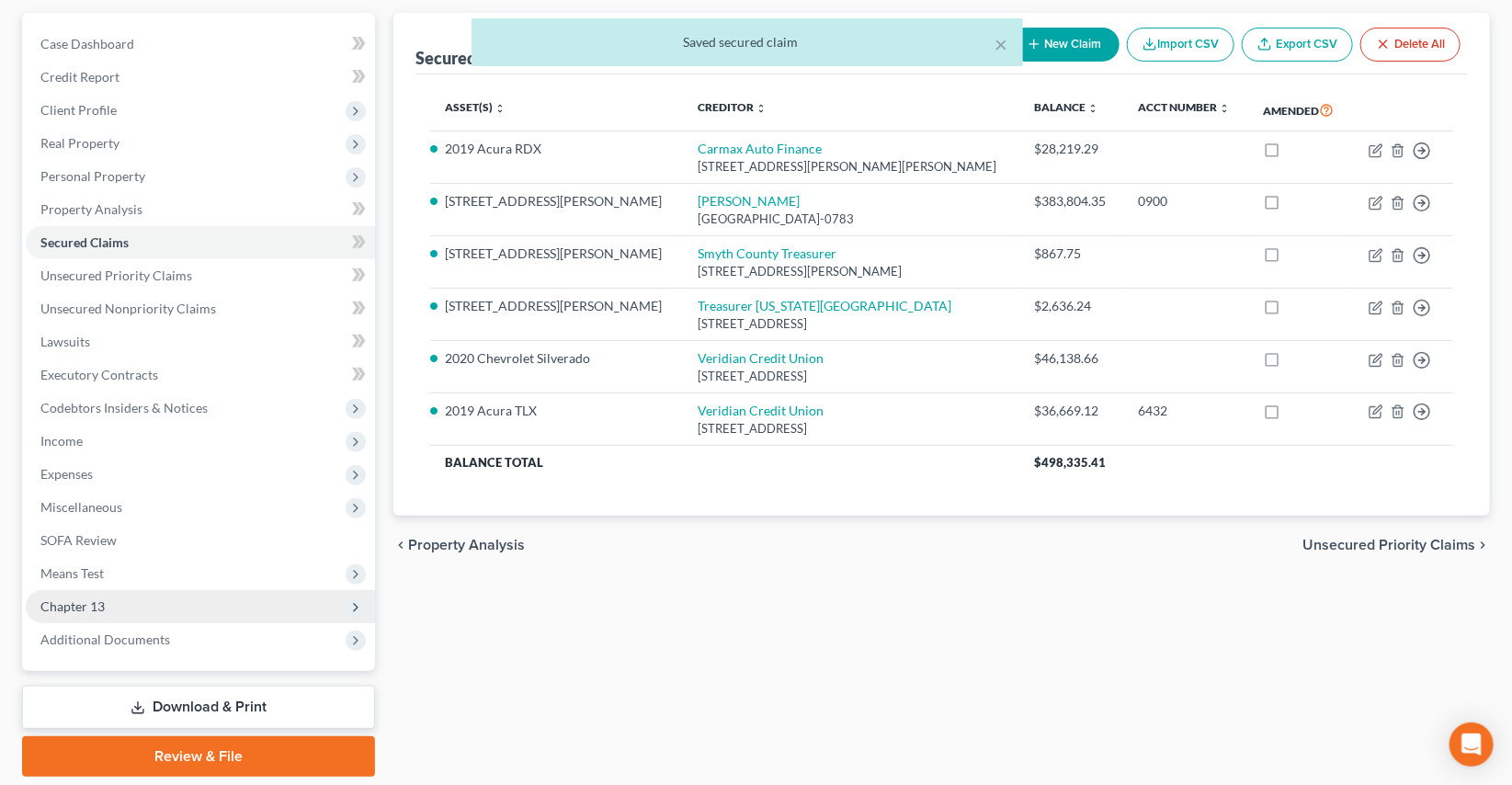
scroll to position [167, 0]
click at [108, 604] on span "Chapter 13" at bounding box center [200, 605] width 349 height 33
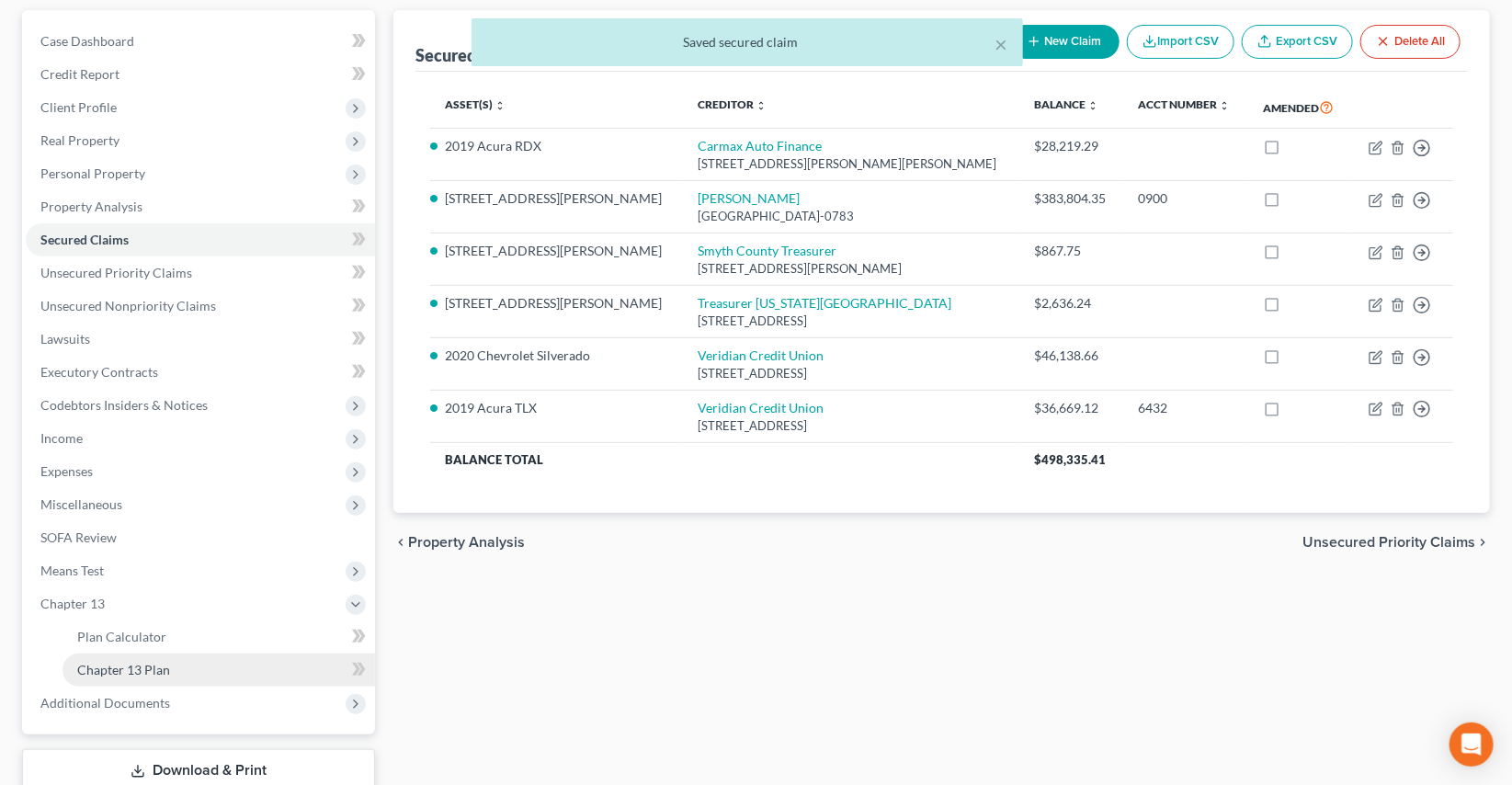
click at [120, 666] on span "Chapter 13 Plan" at bounding box center [123, 670] width 93 height 16
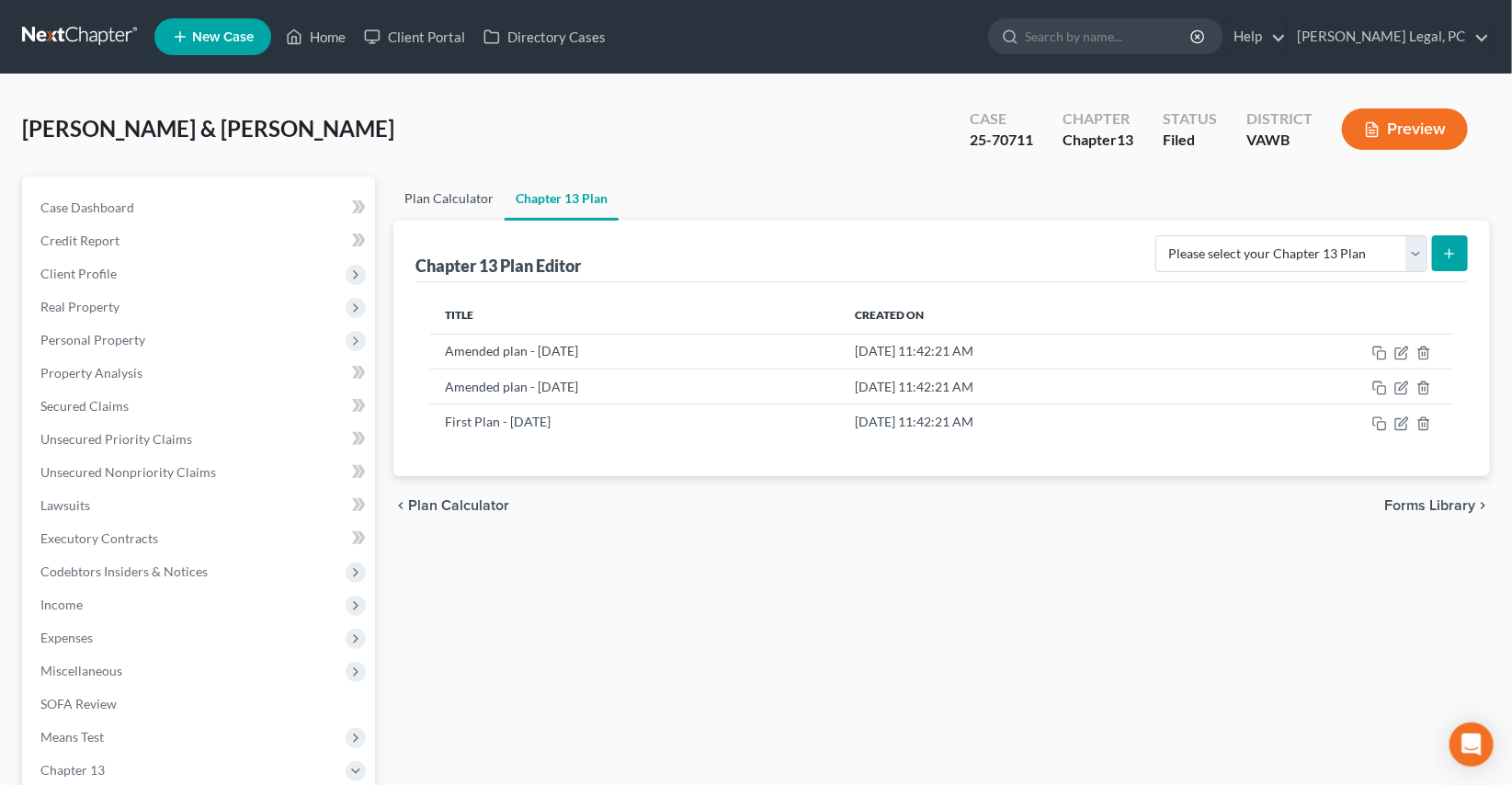
click at [449, 202] on link "Plan Calculator" at bounding box center [449, 198] width 111 height 44
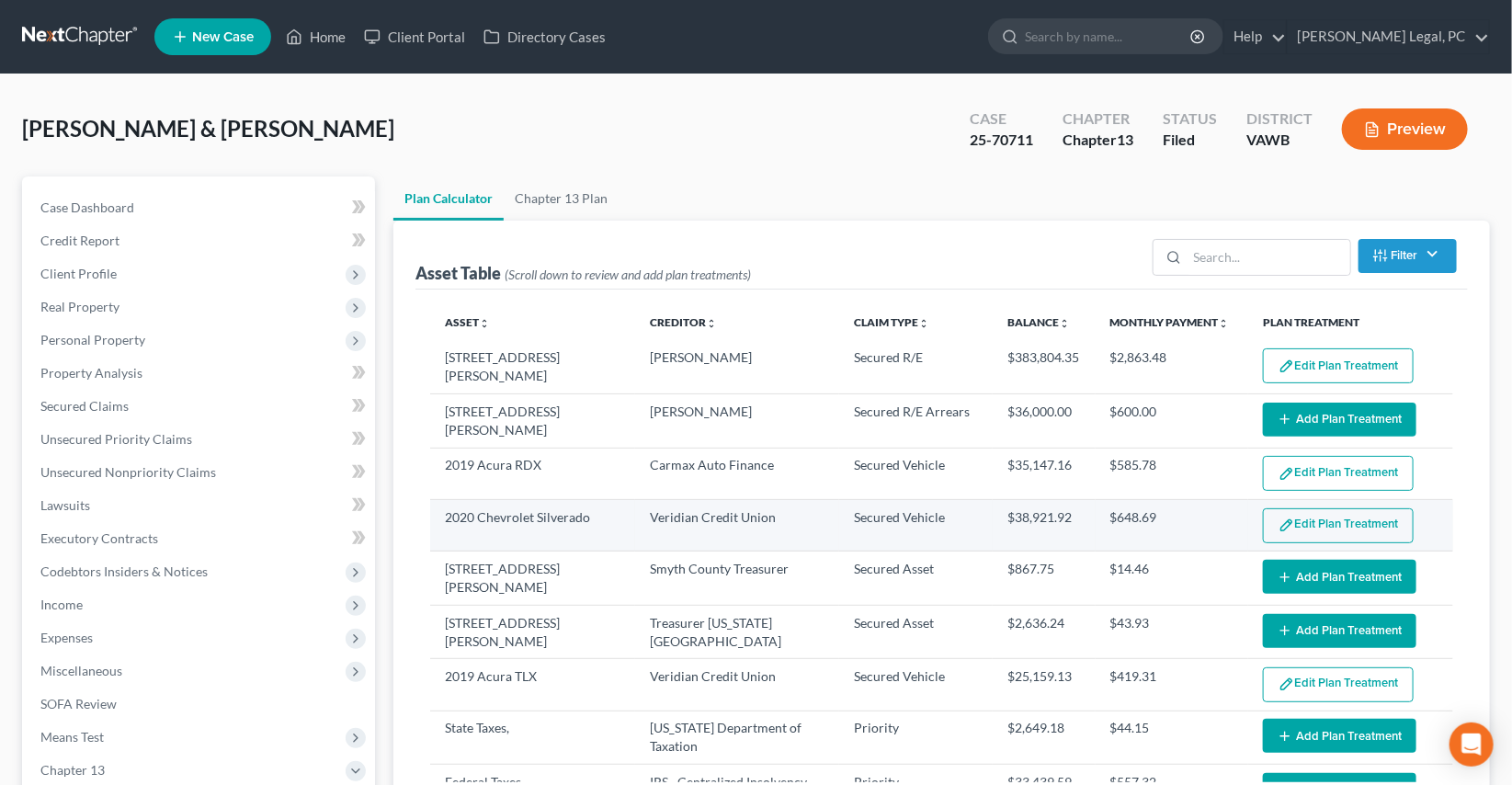
select select "59"
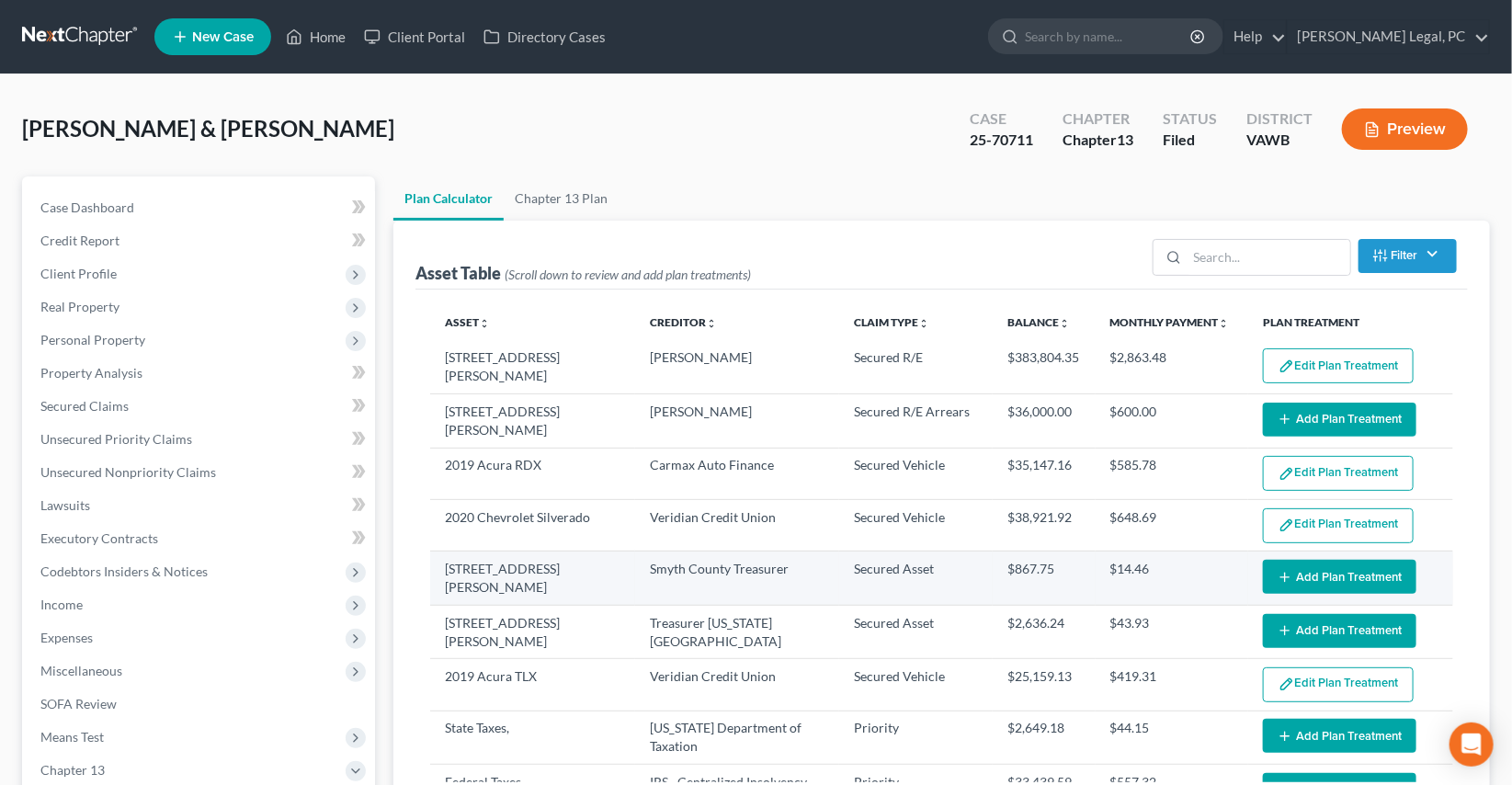
click at [1330, 566] on button "Add Plan Treatment" at bounding box center [1339, 576] width 153 height 34
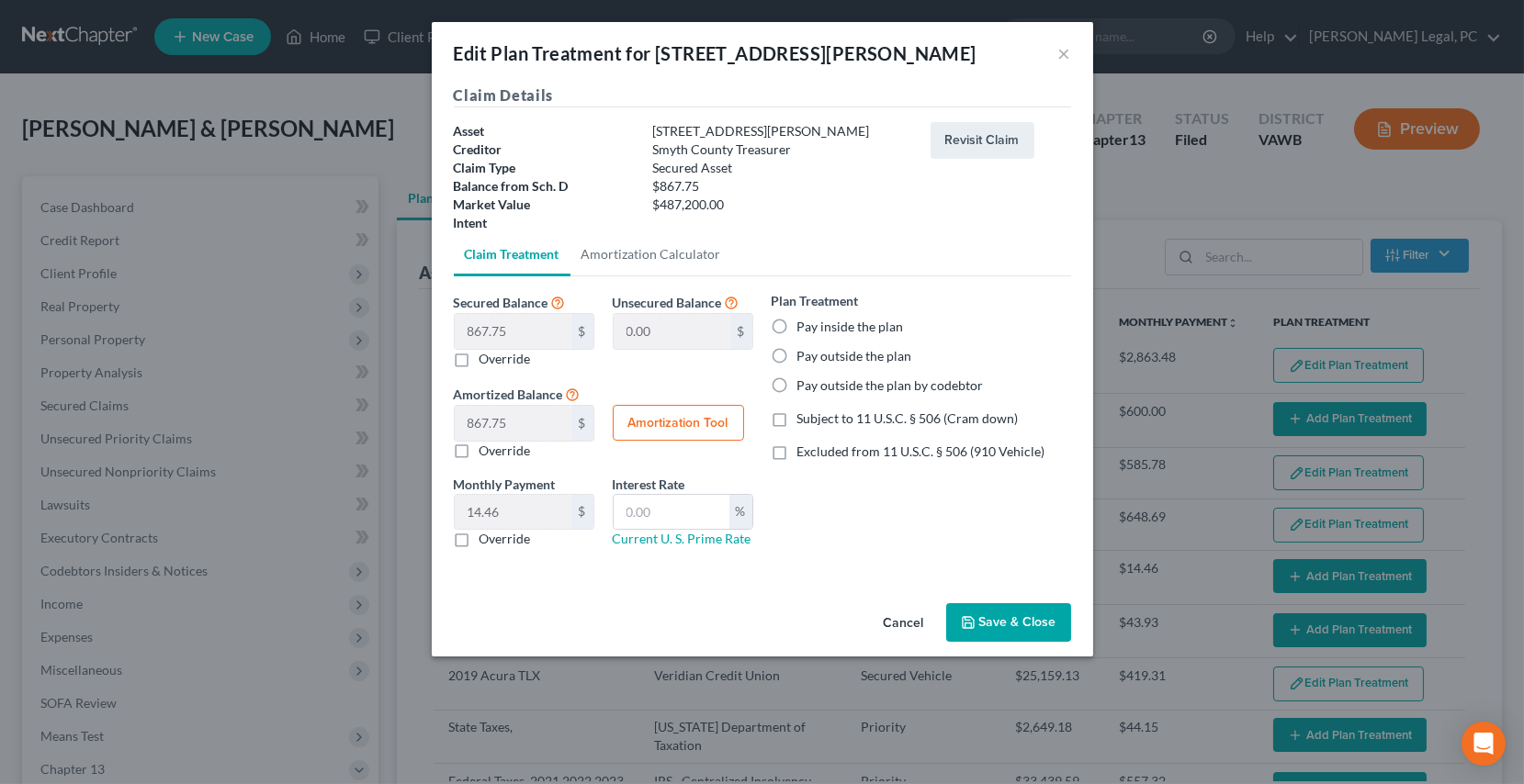
click at [797, 325] on label "Pay inside the plan" at bounding box center [850, 326] width 106 height 19
click at [805, 325] on input "Pay inside the plan" at bounding box center [811, 323] width 12 height 12
radio input "true"
click at [797, 449] on label "Excluded from 11 U.S.C. § 506 (910 Vehicle)" at bounding box center [921, 451] width 248 height 19
click at [805, 449] on input "Excluded from 11 U.S.C. § 506 (910 Vehicle)" at bounding box center [811, 448] width 12 height 12
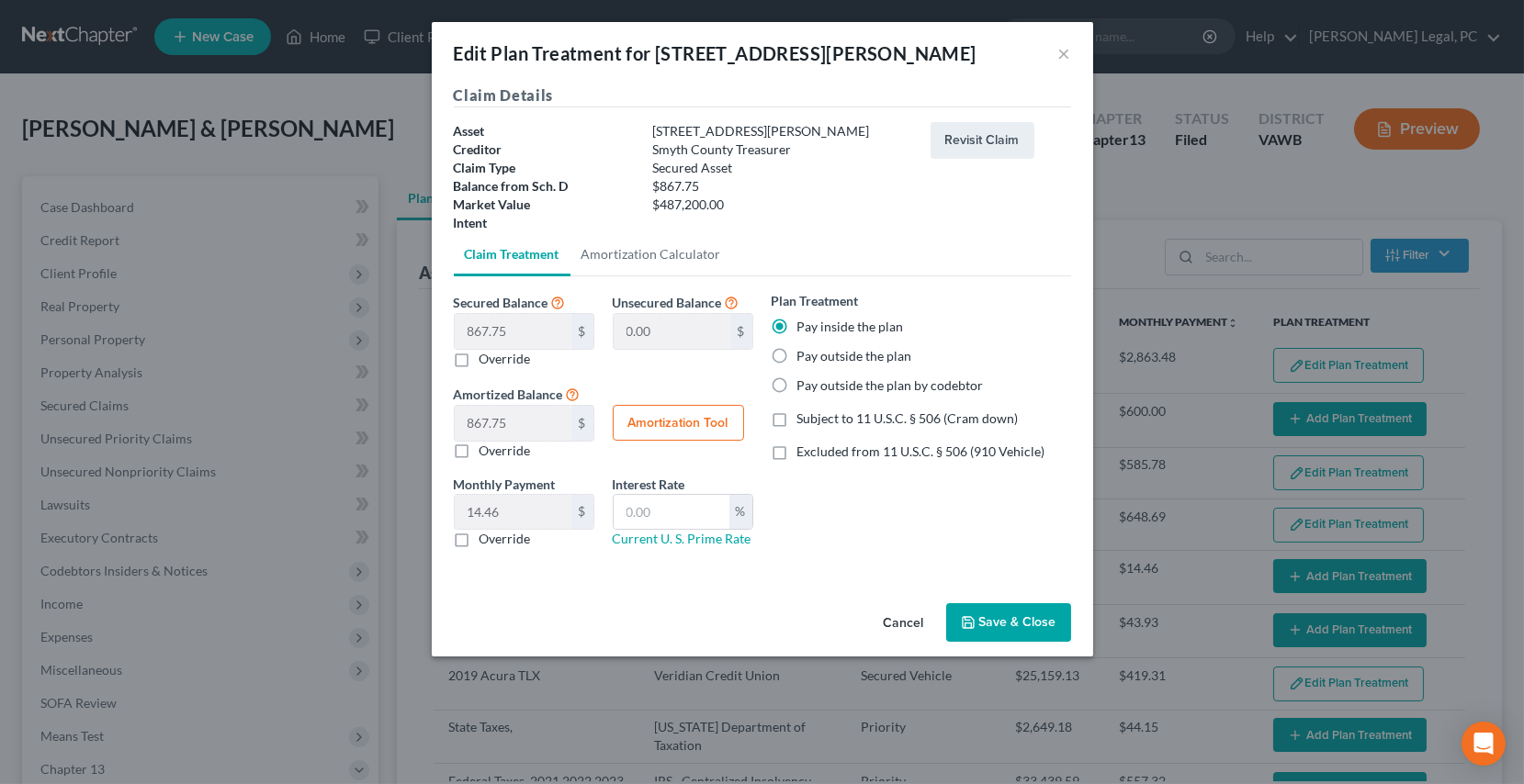
checkbox input "true"
click at [676, 423] on button "Amortization Tool" at bounding box center [678, 424] width 132 height 37
type input "867.75"
type input "60"
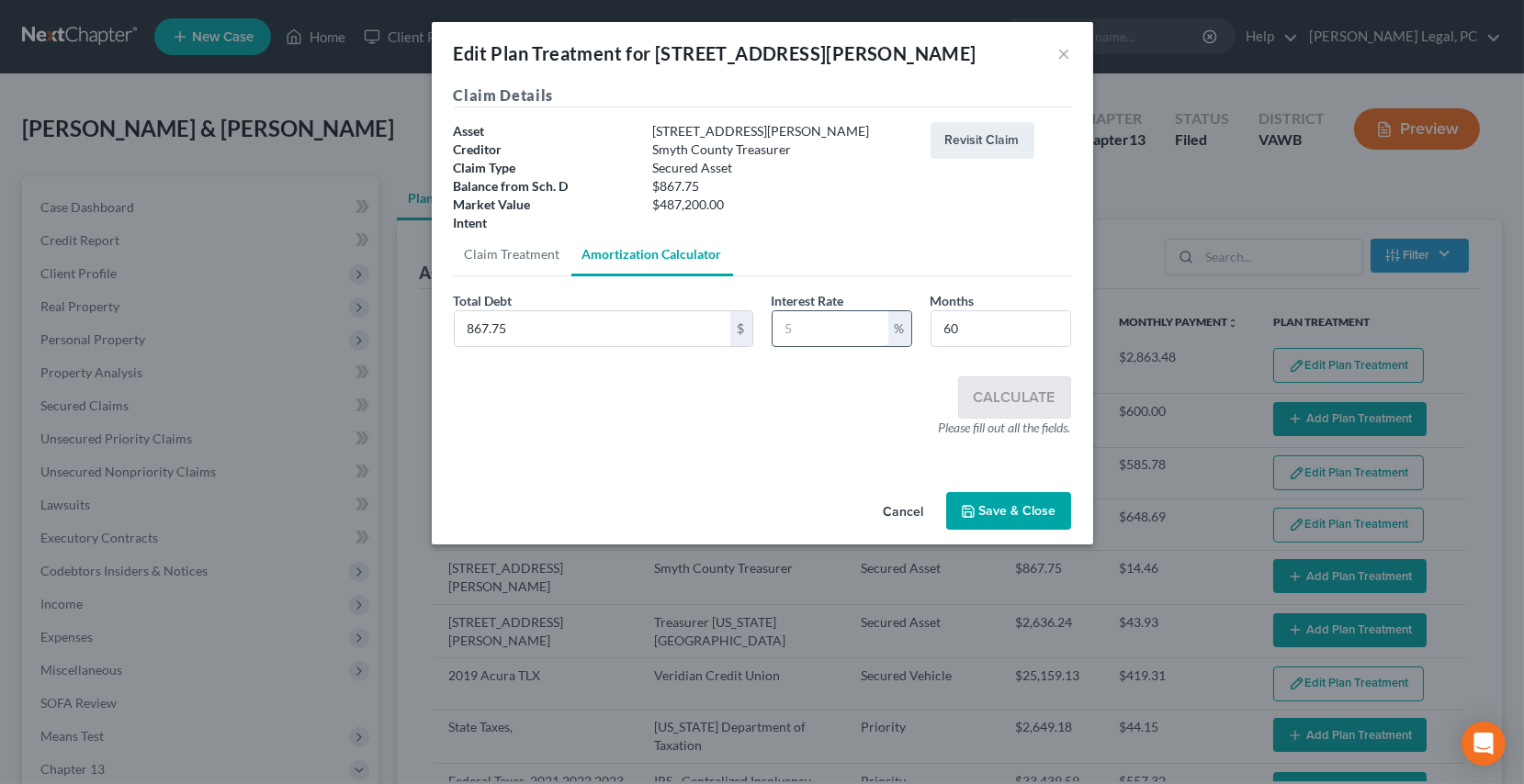
click at [819, 334] on input "text" at bounding box center [830, 329] width 116 height 35
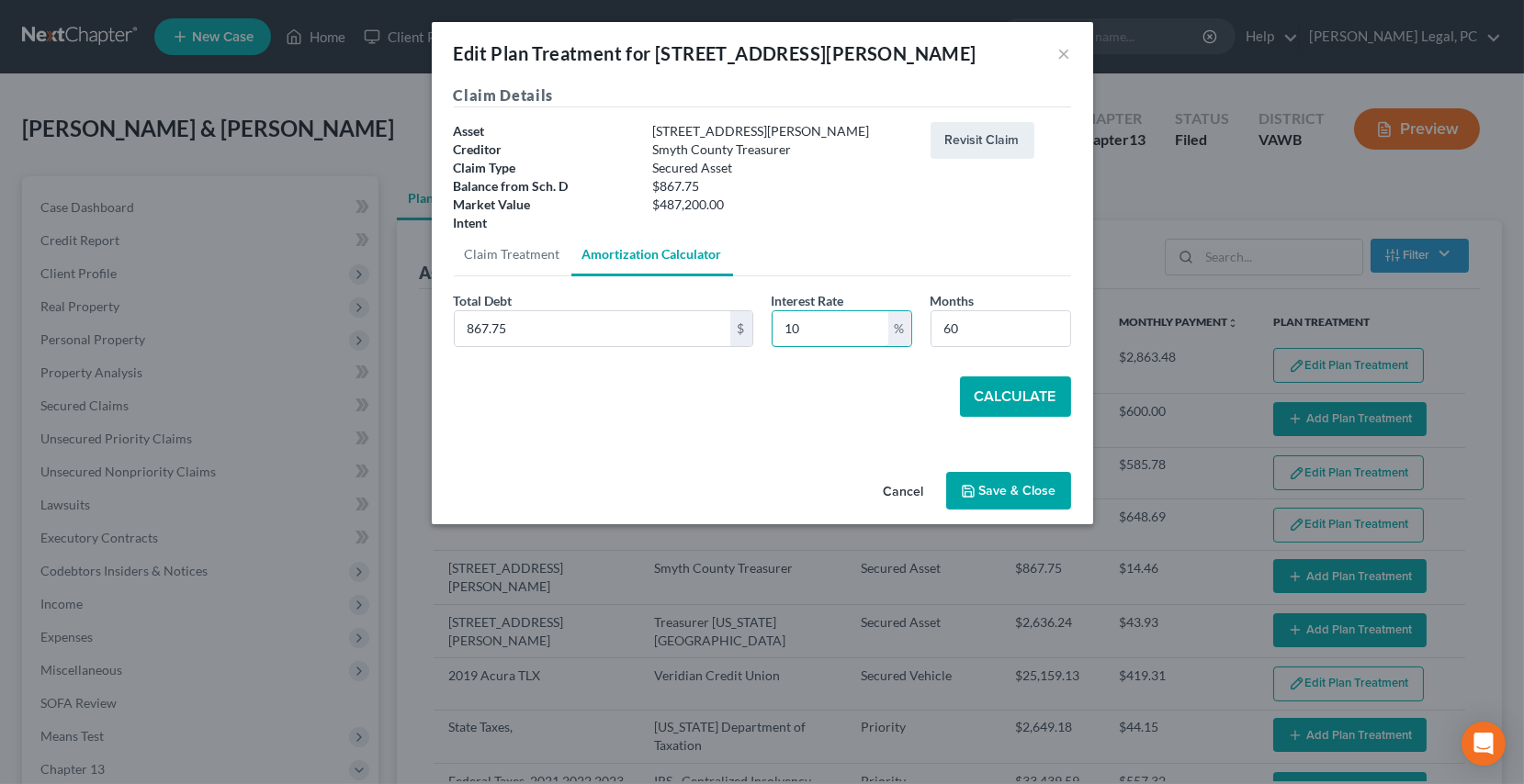
type input "10"
click at [1007, 405] on button "Calculate" at bounding box center [1015, 396] width 111 height 40
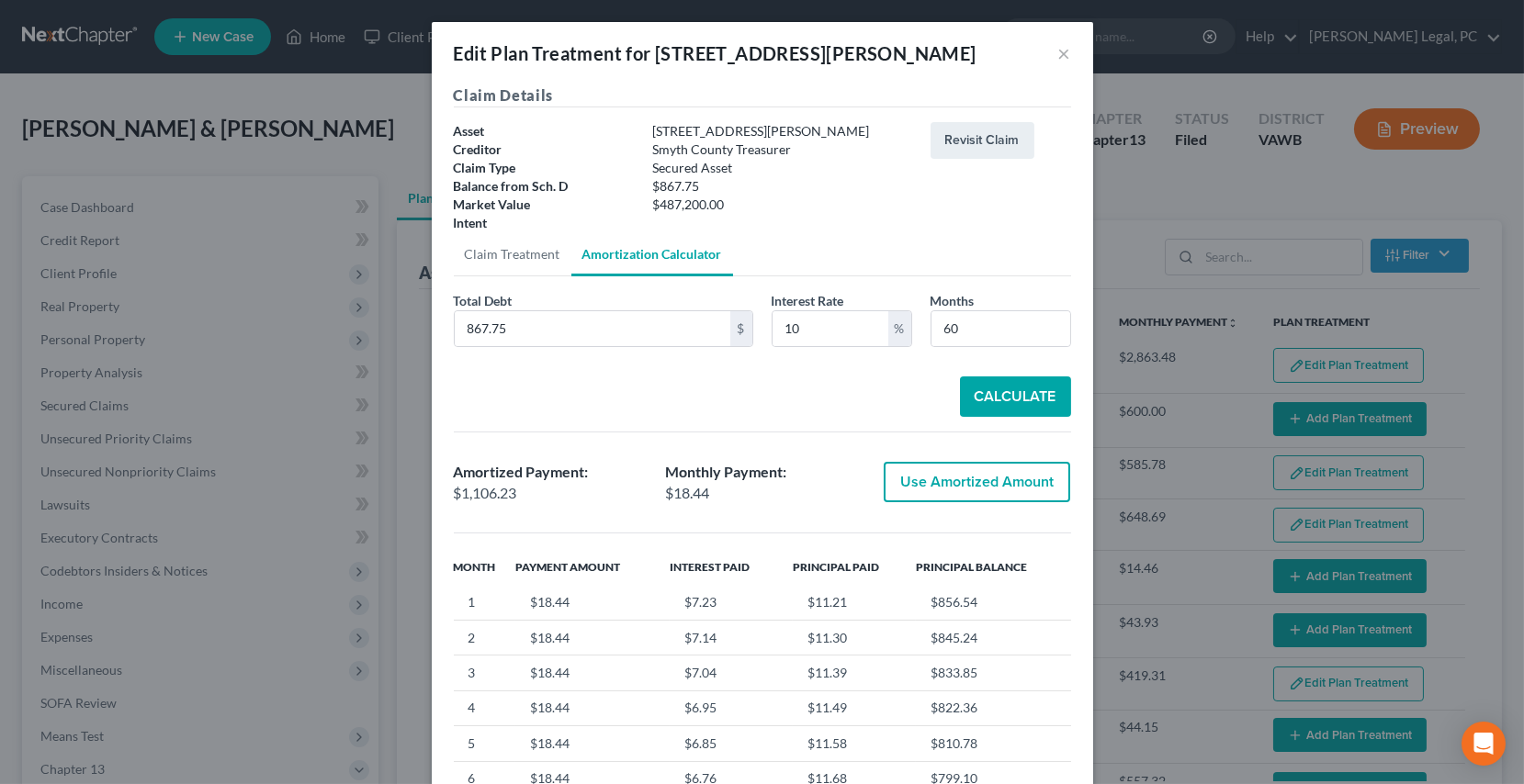
click at [941, 485] on button "Use Amortized Amount" at bounding box center [976, 481] width 186 height 40
type input "1,106.22"
checkbox input "true"
type input "18.43"
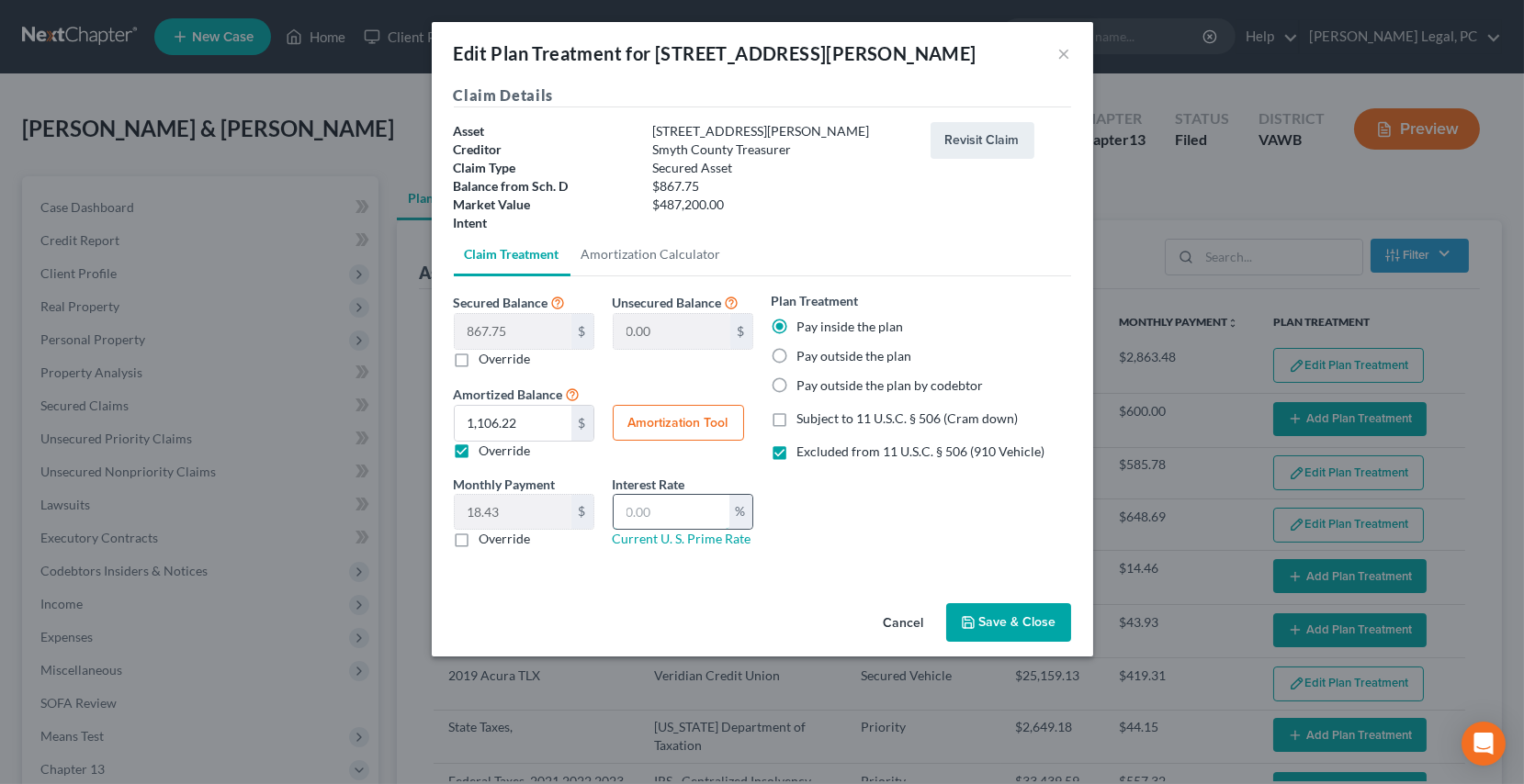
click at [716, 512] on input "text" at bounding box center [671, 512] width 116 height 35
type input "10"
drag, startPoint x: 1021, startPoint y: 634, endPoint x: 1031, endPoint y: 648, distance: 17.2
click at [1021, 634] on button "Save & Close" at bounding box center [1009, 622] width 125 height 39
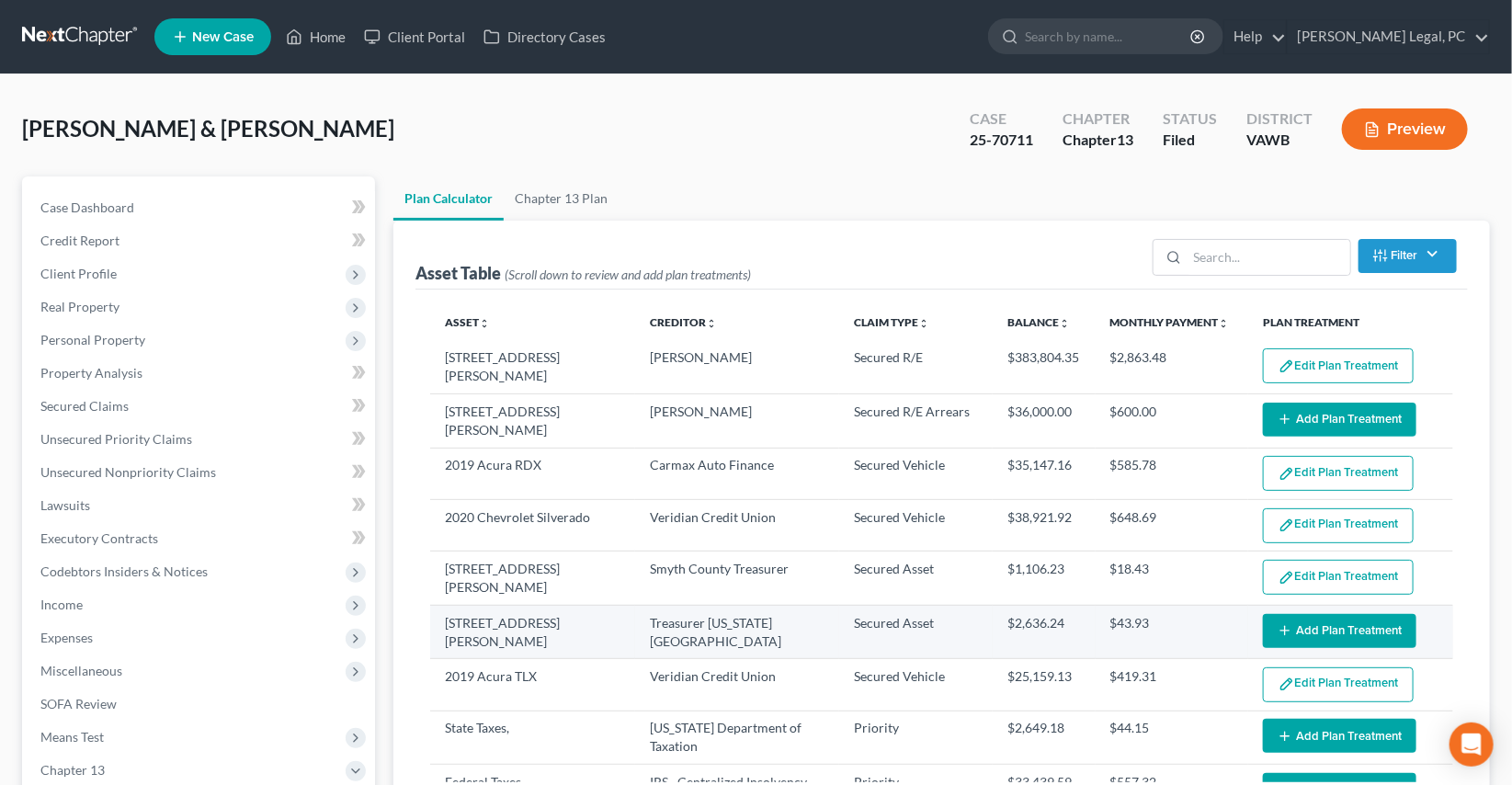
click at [1285, 626] on button "Add Plan Treatment" at bounding box center [1339, 631] width 153 height 34
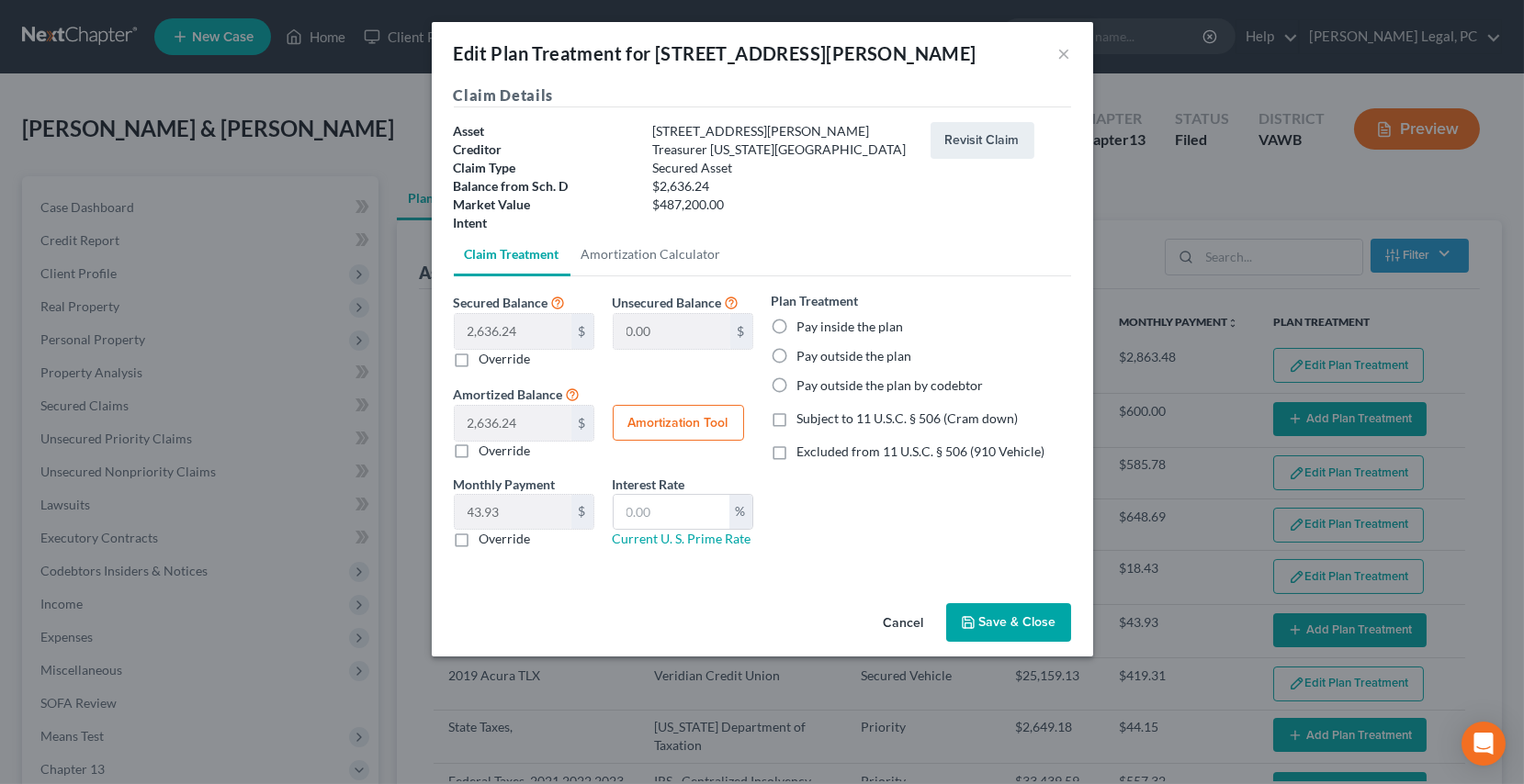
click at [797, 323] on label "Pay inside the plan" at bounding box center [850, 326] width 106 height 19
click at [805, 323] on input "Pay inside the plan" at bounding box center [811, 323] width 12 height 12
radio input "true"
click at [797, 455] on label "Excluded from 11 U.S.C. § 506 (910 Vehicle)" at bounding box center [921, 451] width 248 height 19
click at [805, 455] on input "Excluded from 11 U.S.C. § 506 (910 Vehicle)" at bounding box center [811, 448] width 12 height 12
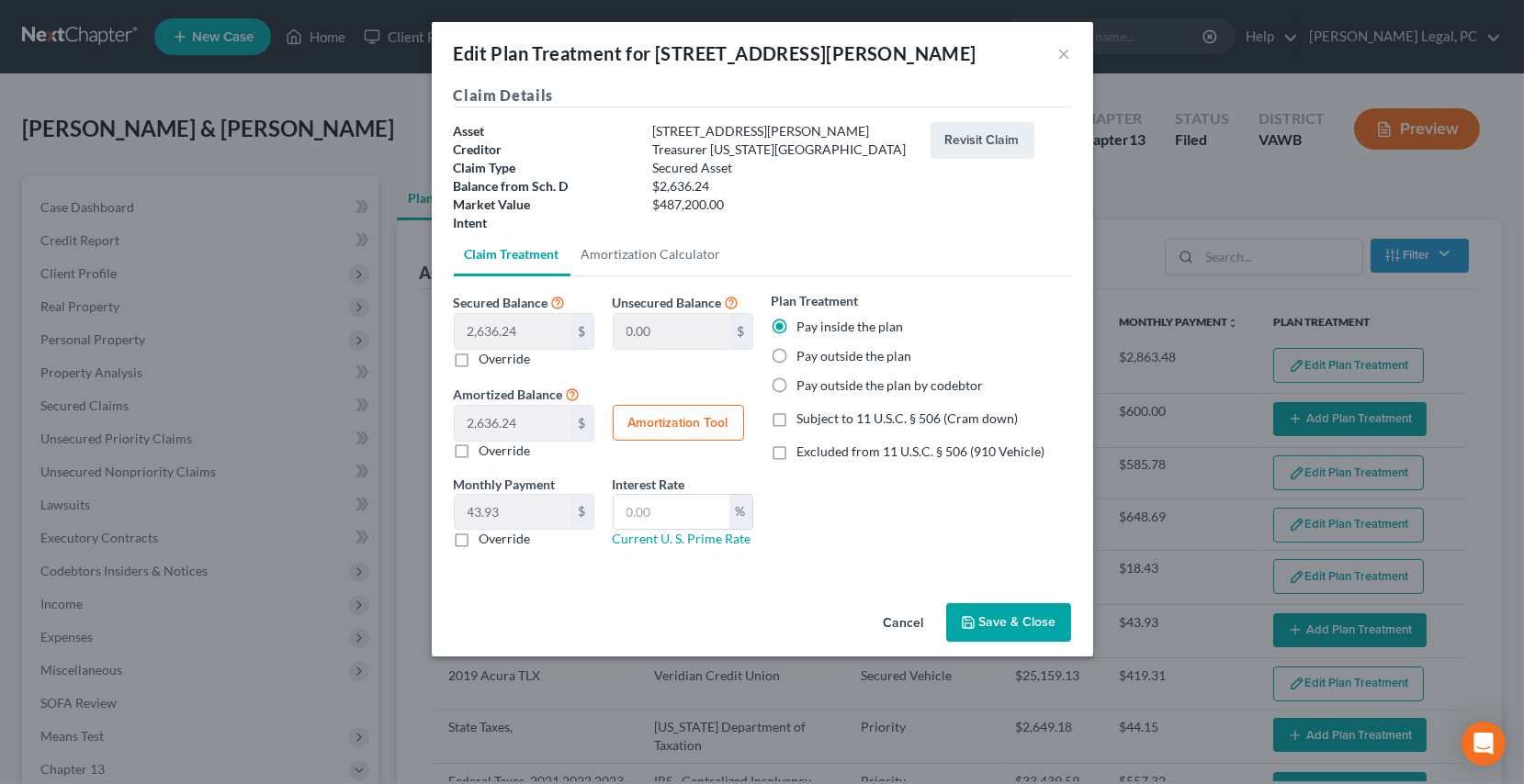
checkbox input "true"
click at [705, 505] on input "text" at bounding box center [671, 512] width 116 height 35
type input "10"
click at [703, 419] on button "Amortization Tool" at bounding box center [678, 424] width 132 height 37
type input "2,636.24"
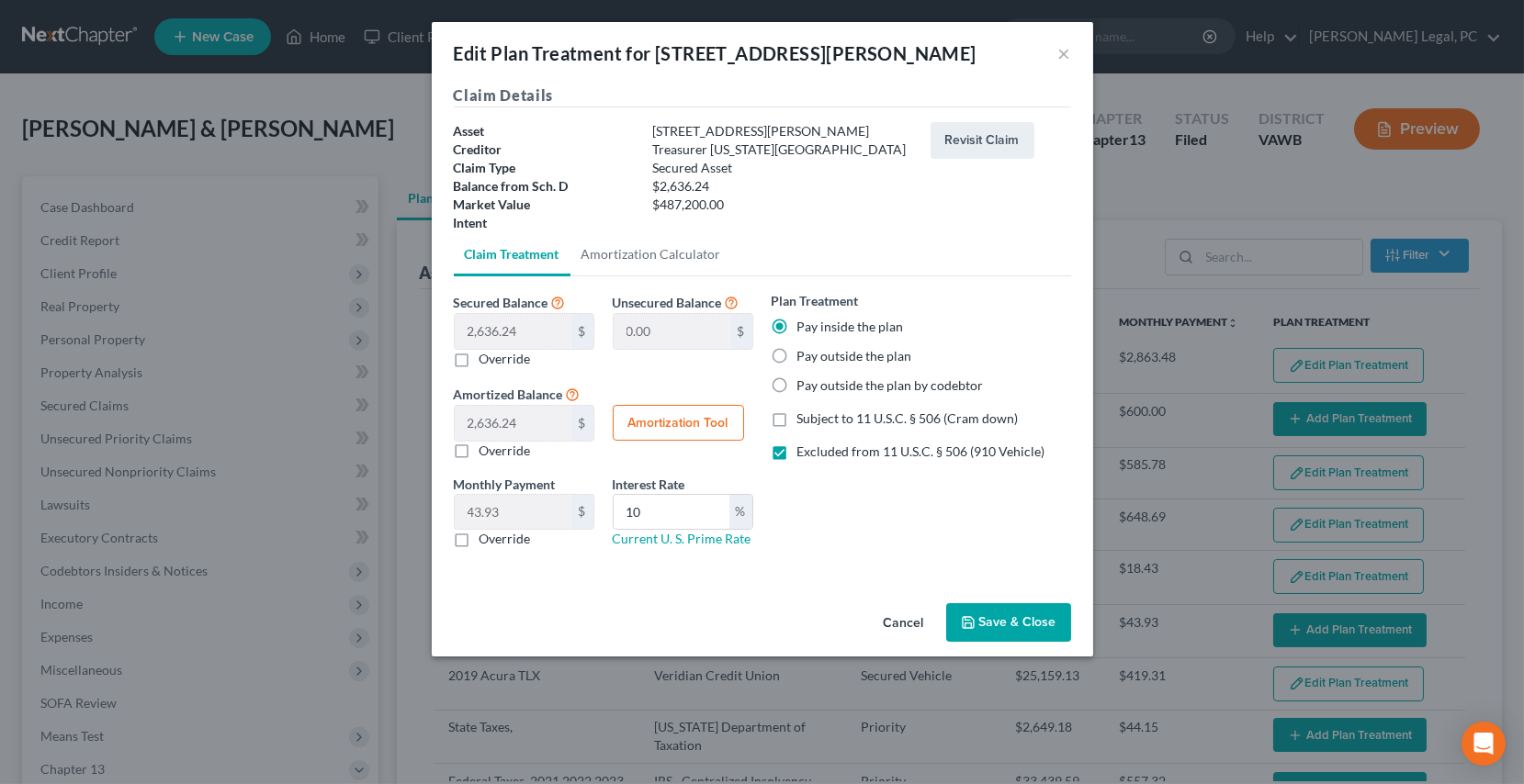
type input "10"
type input "60"
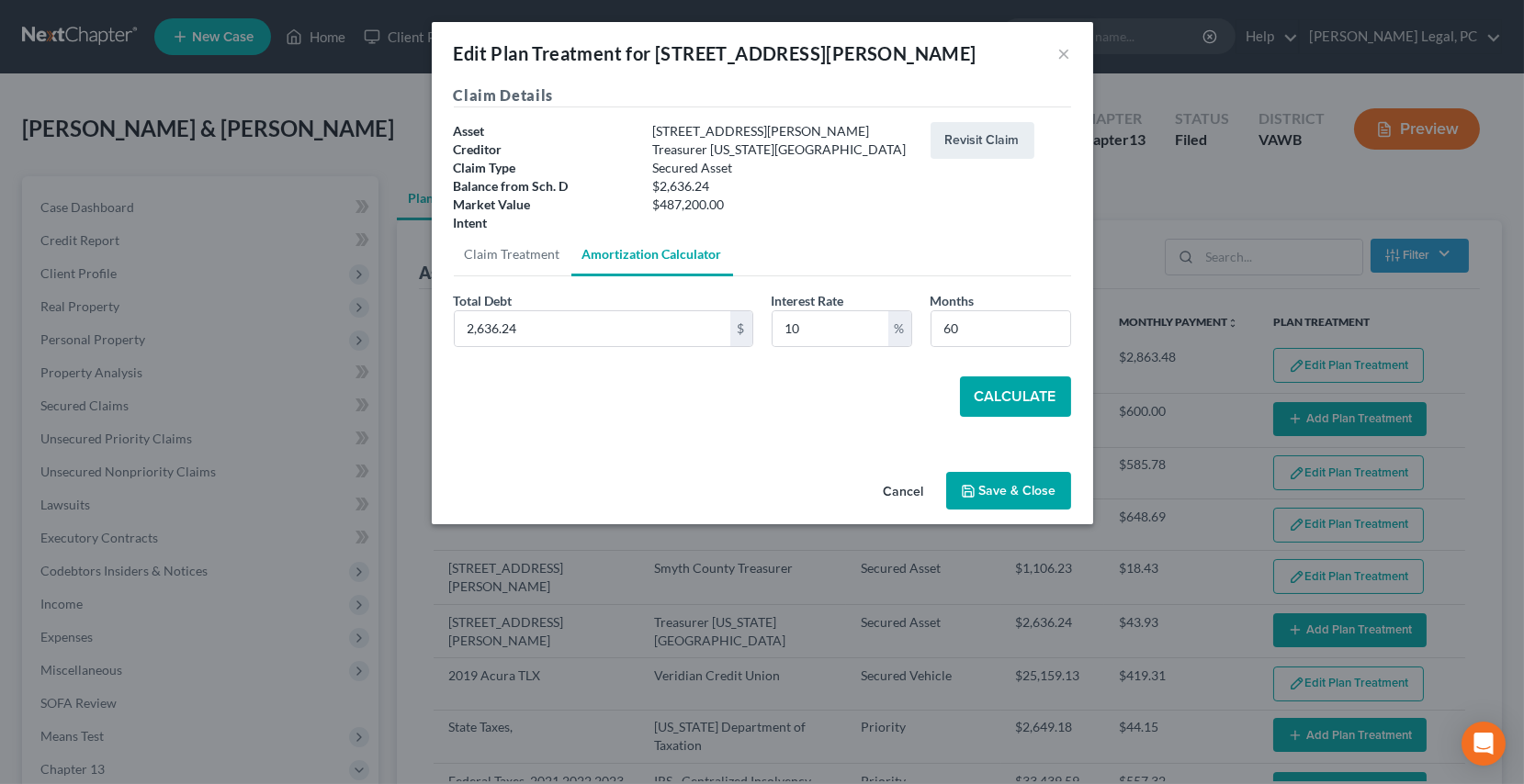
click at [990, 400] on button "Calculate" at bounding box center [1015, 396] width 111 height 40
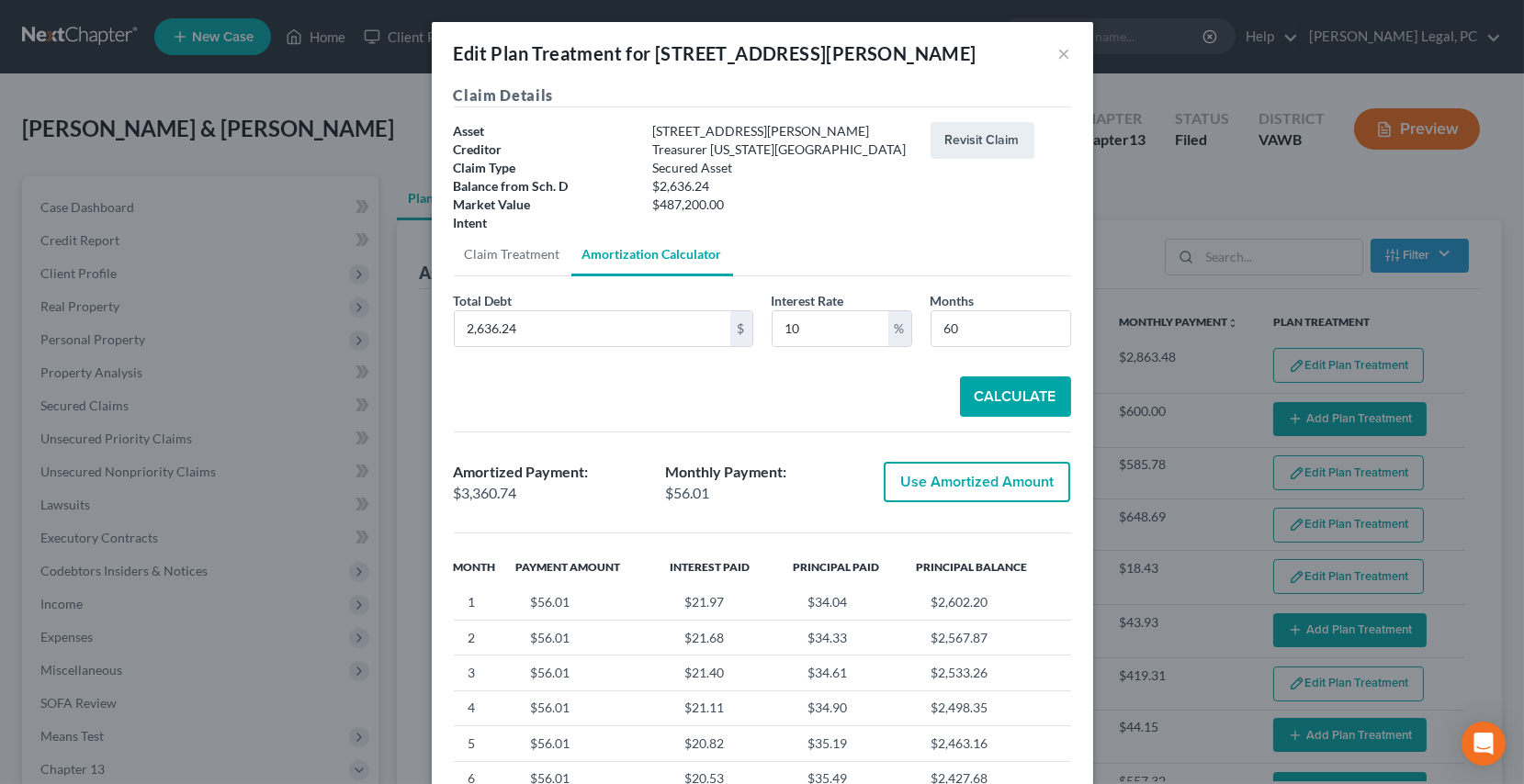
click at [911, 481] on button "Use Amortized Amount" at bounding box center [976, 481] width 186 height 40
type input "3,360.73"
checkbox input "true"
type input "56.01"
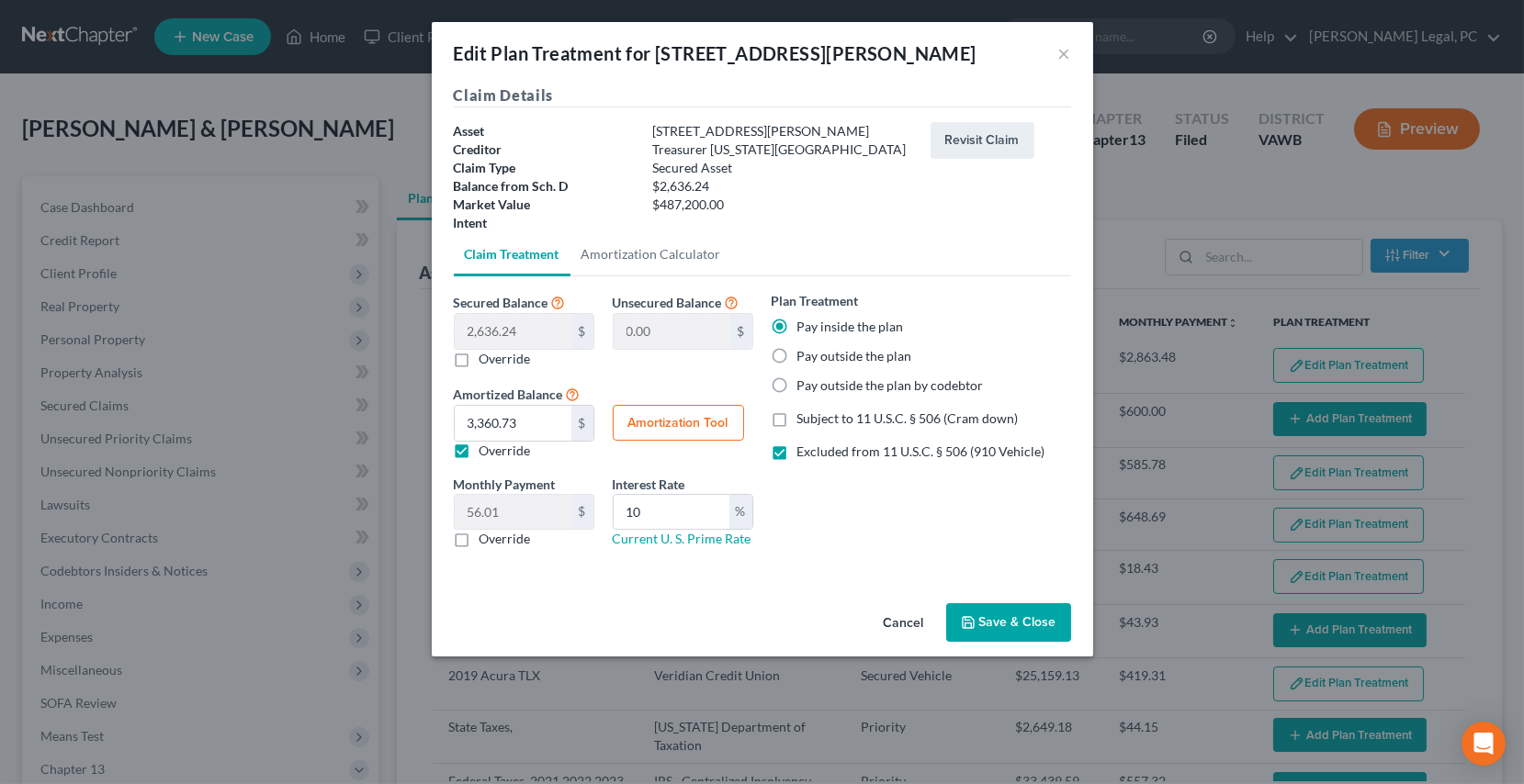
click at [987, 607] on button "Save & Close" at bounding box center [1009, 622] width 125 height 39
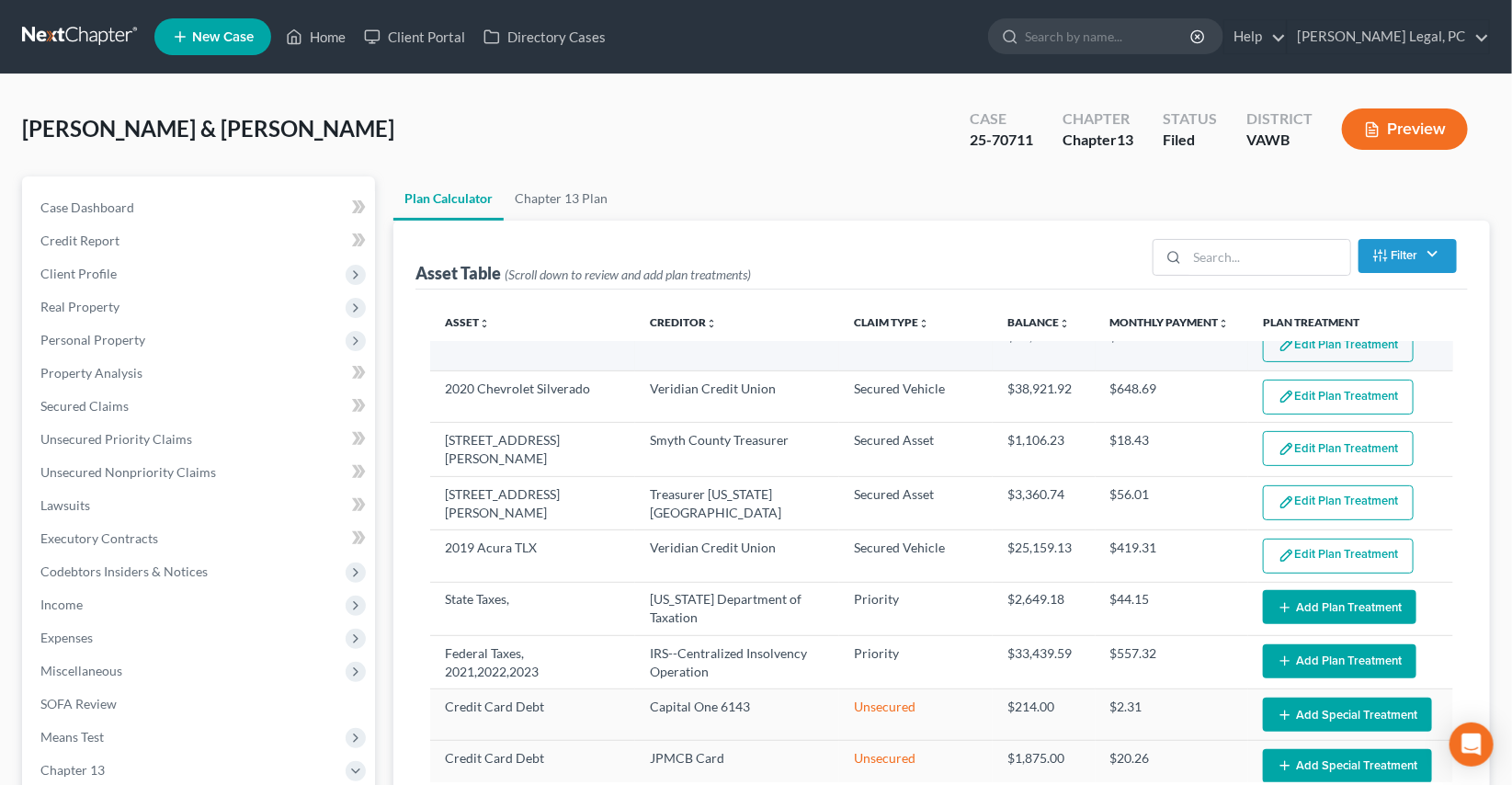
scroll to position [167, 0]
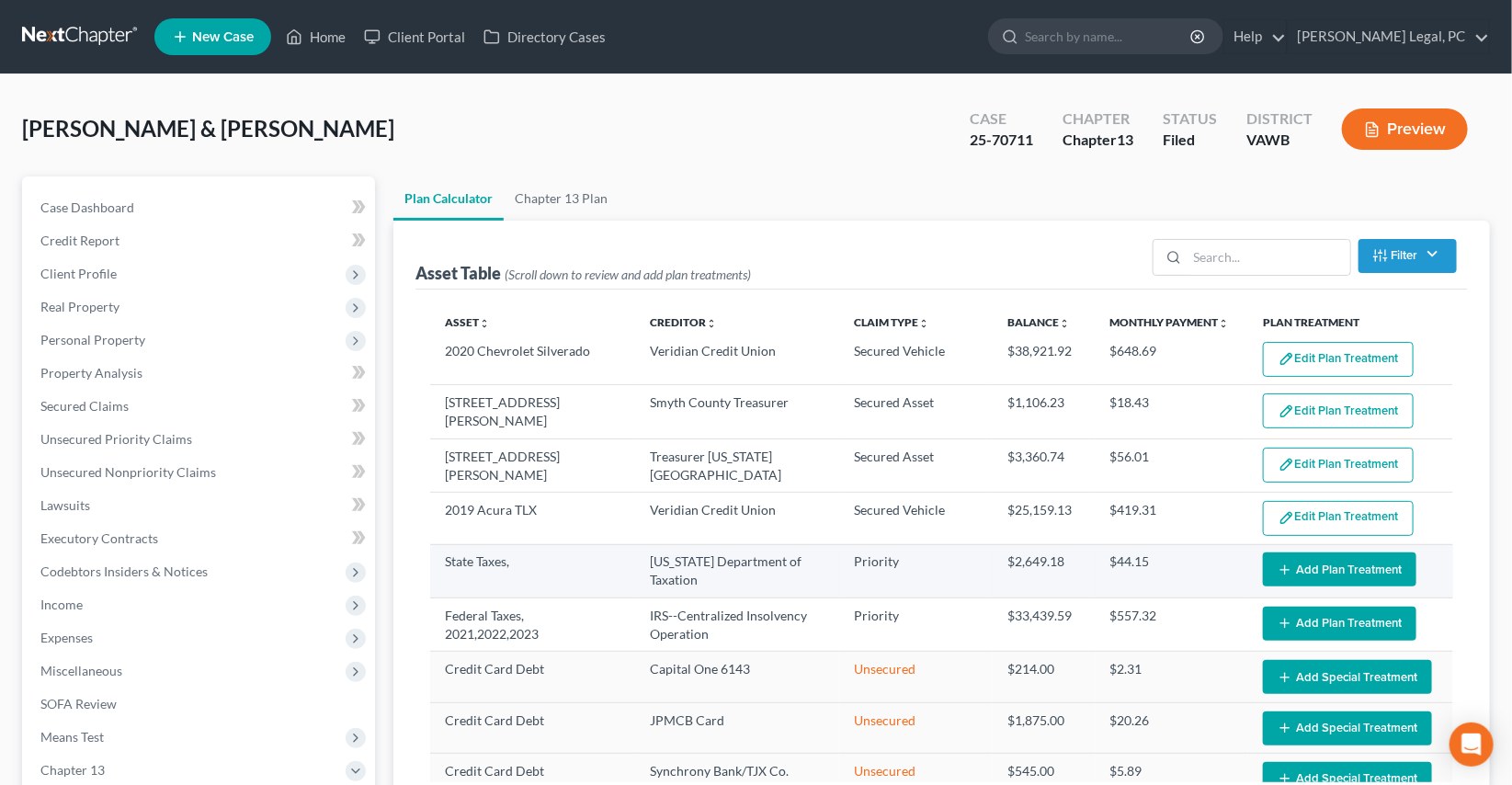
click at [1278, 563] on icon "button" at bounding box center [1285, 569] width 15 height 15
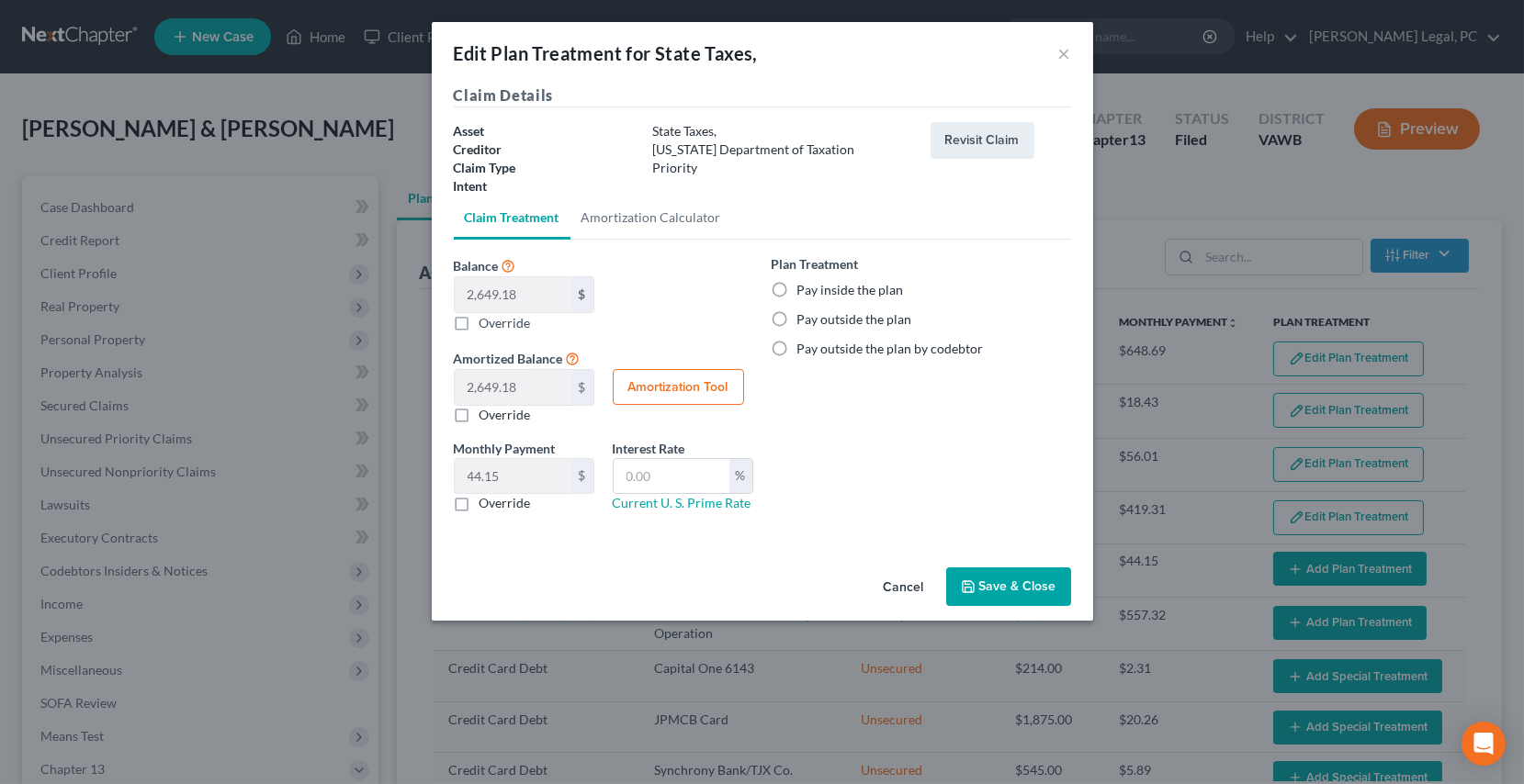
click at [797, 292] on label "Pay inside the plan" at bounding box center [850, 290] width 106 height 19
click at [805, 292] on input "Pay inside the plan" at bounding box center [811, 287] width 12 height 12
radio input "true"
click at [993, 583] on button "Save & Close" at bounding box center [1009, 587] width 125 height 39
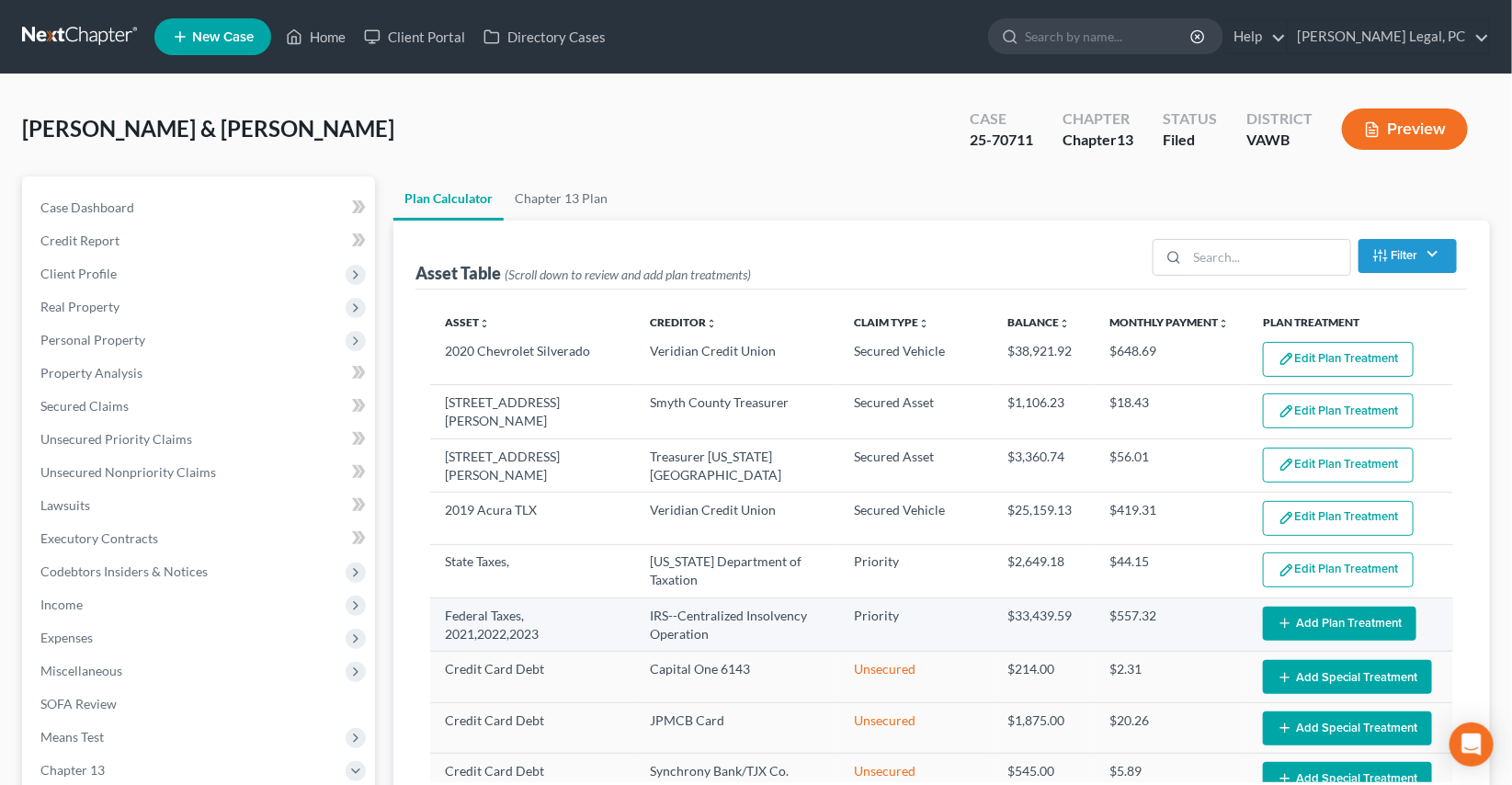
click at [1300, 621] on button "Add Plan Treatment" at bounding box center [1339, 623] width 153 height 34
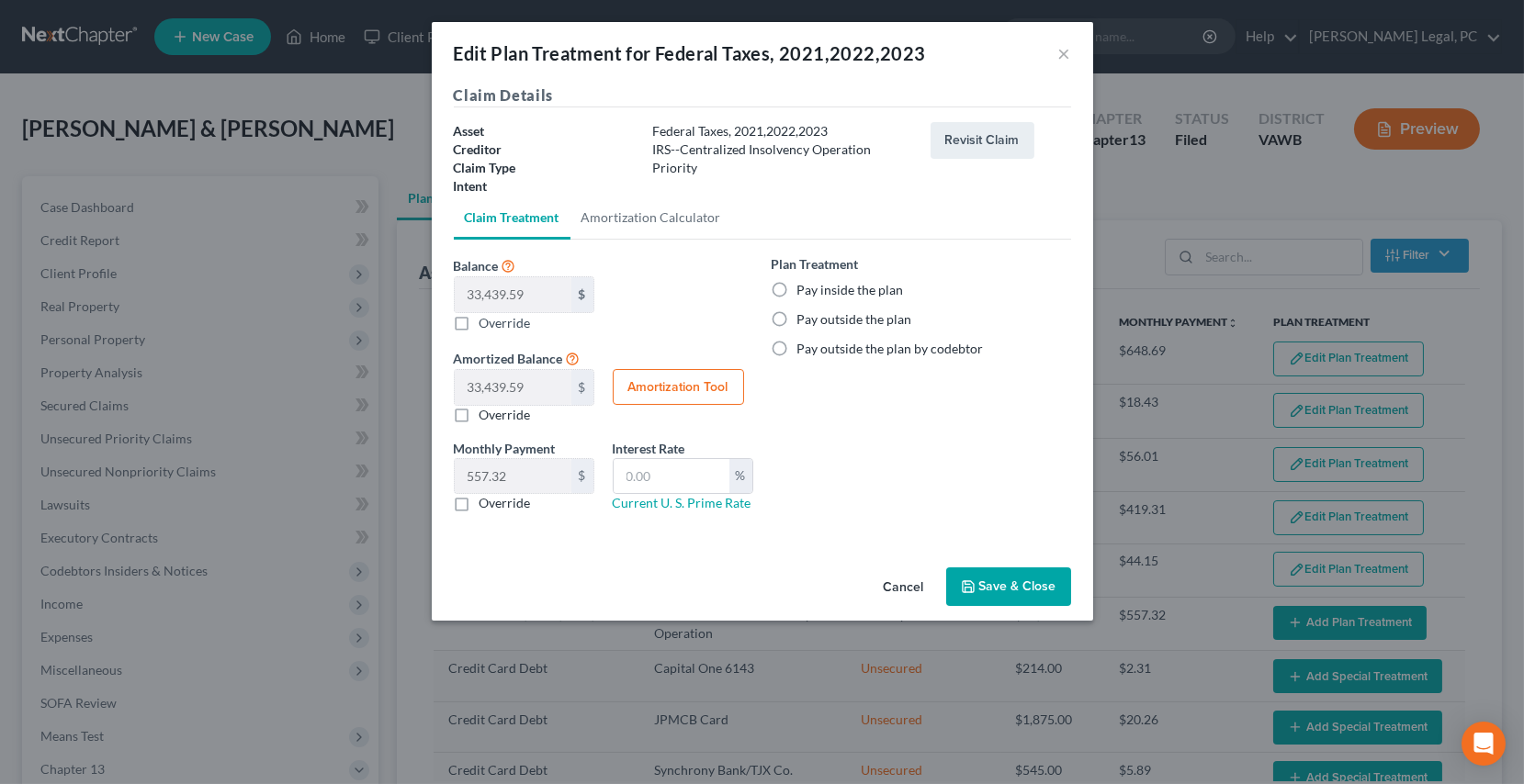
click at [797, 286] on label "Pay inside the plan" at bounding box center [850, 290] width 106 height 19
click at [805, 286] on input "Pay inside the plan" at bounding box center [811, 287] width 12 height 12
radio input "true"
click at [1019, 590] on button "Save & Close" at bounding box center [1009, 587] width 125 height 39
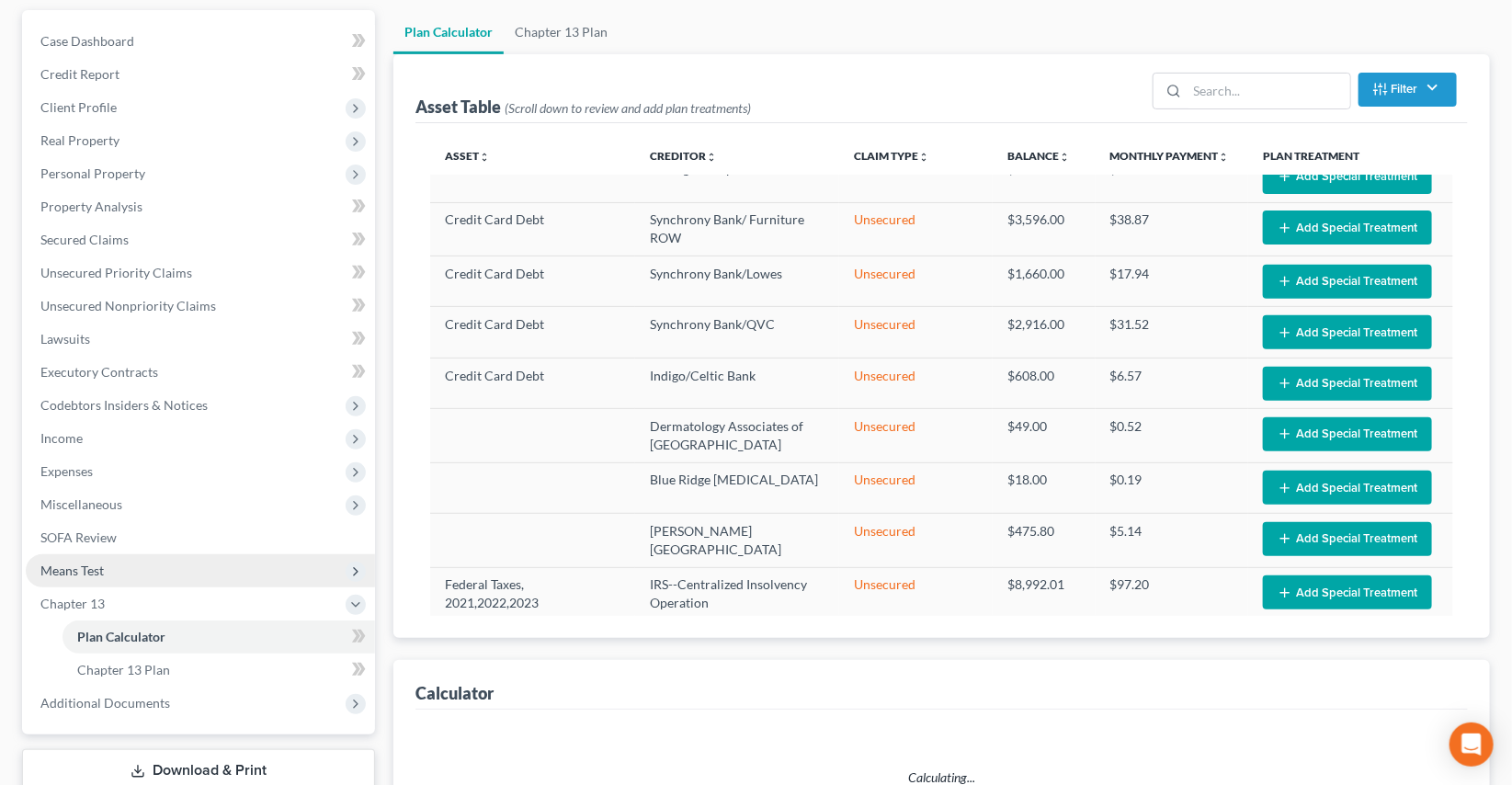
click at [70, 563] on span "Means Test" at bounding box center [71, 570] width 63 height 16
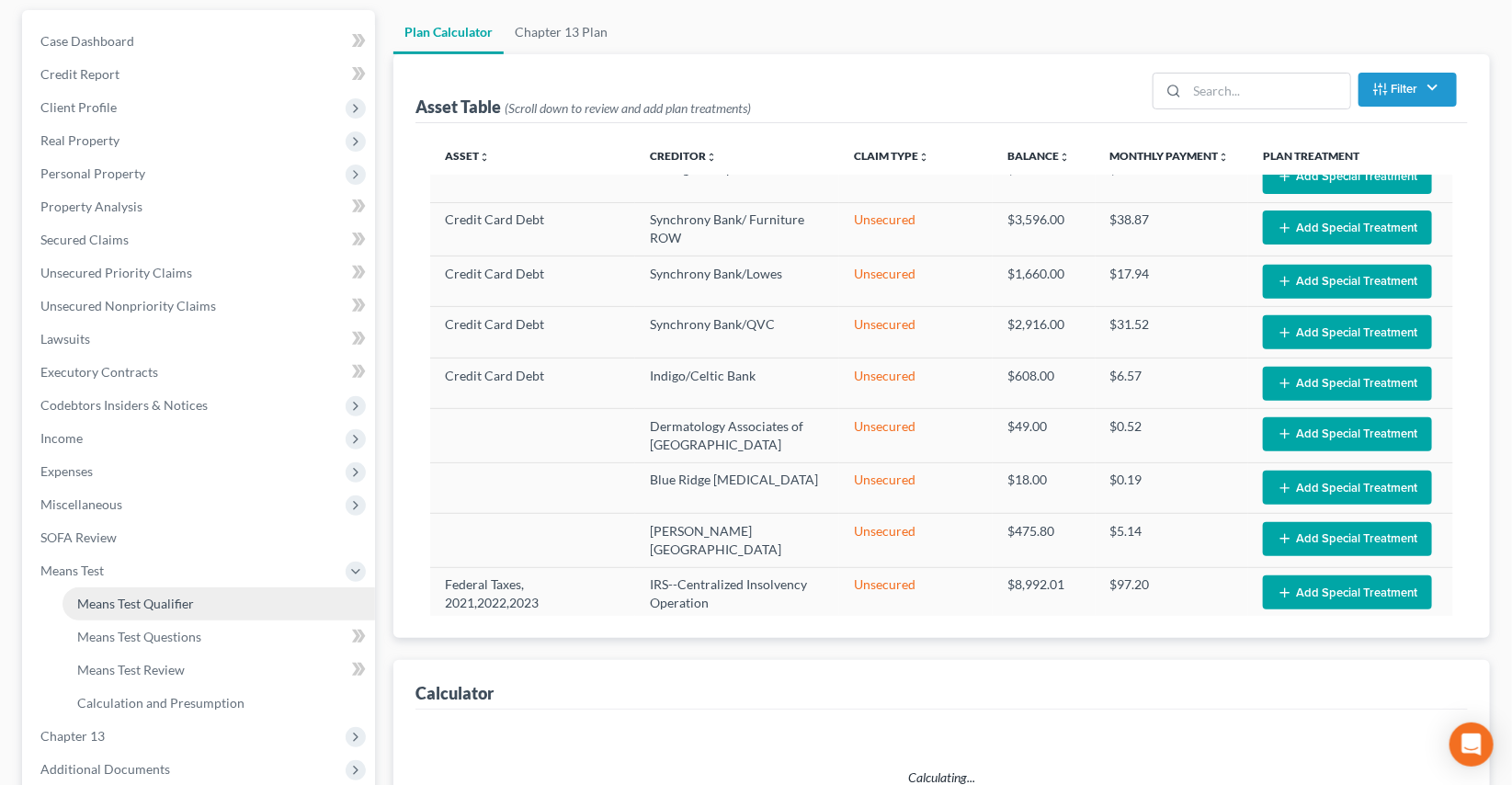
click at [113, 596] on span "Means Test Qualifier" at bounding box center [136, 604] width 117 height 16
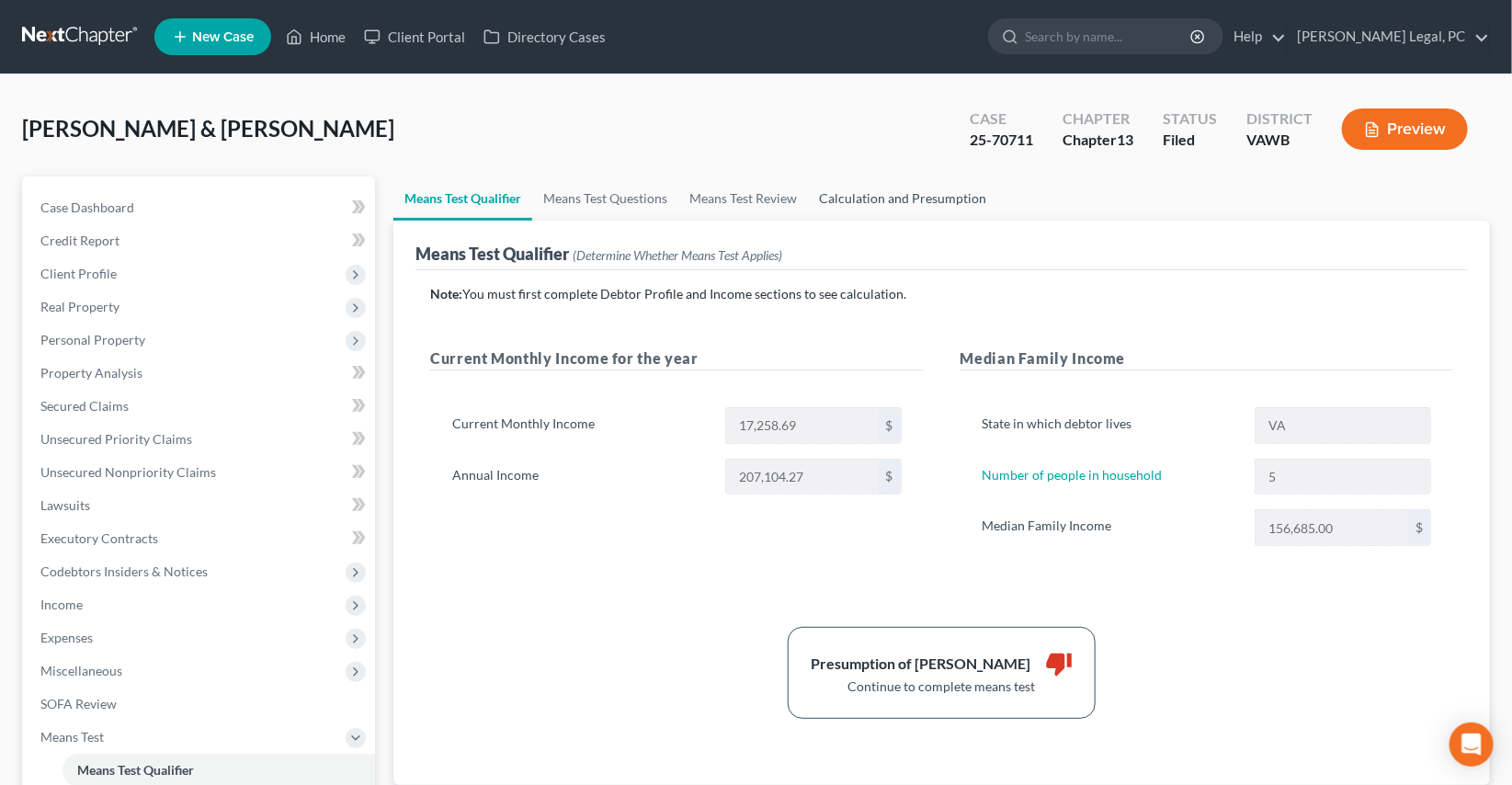
click at [860, 201] on link "Calculation and Presumption" at bounding box center [903, 198] width 189 height 44
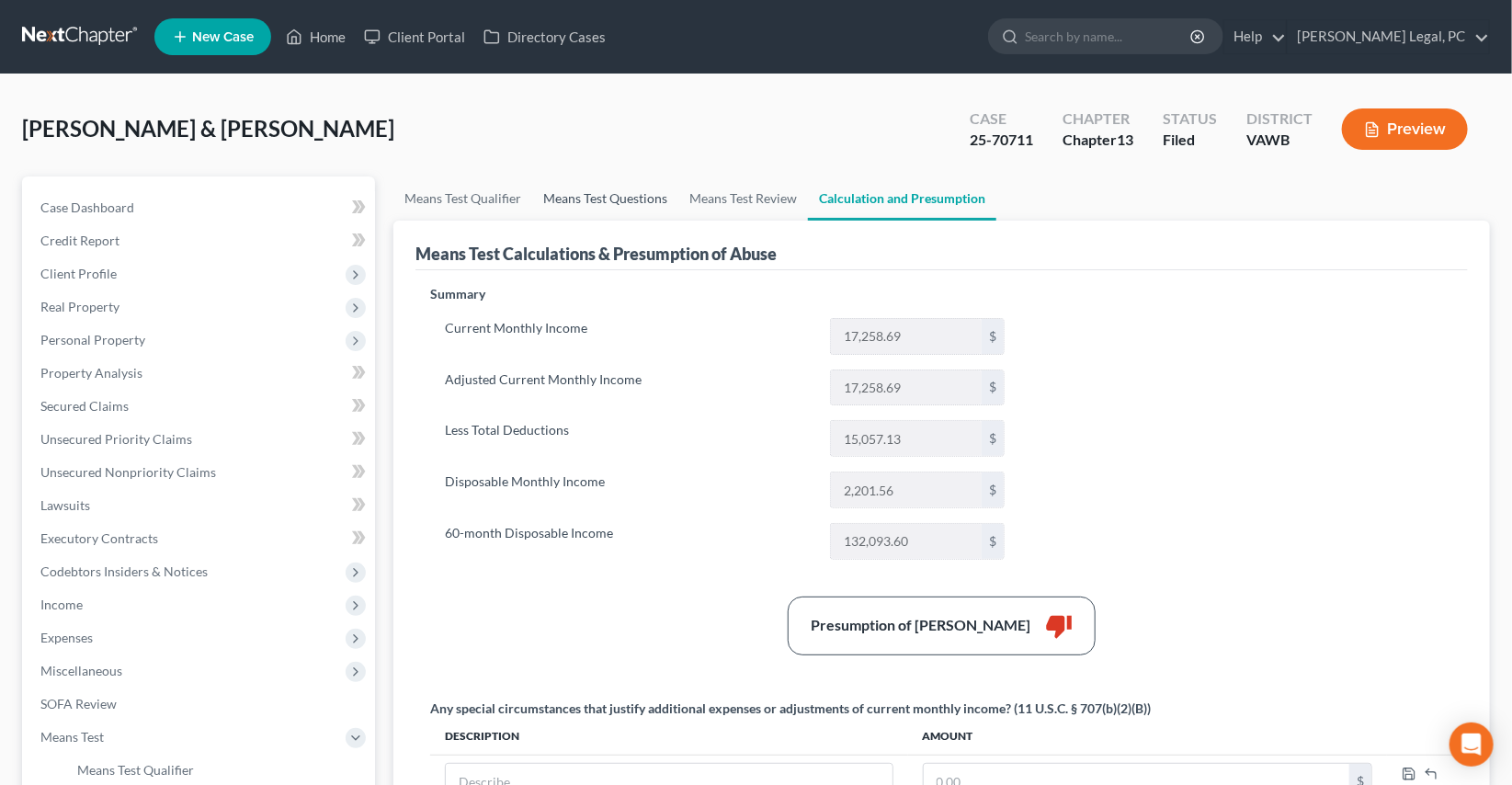
click at [620, 199] on link "Means Test Questions" at bounding box center [605, 198] width 146 height 44
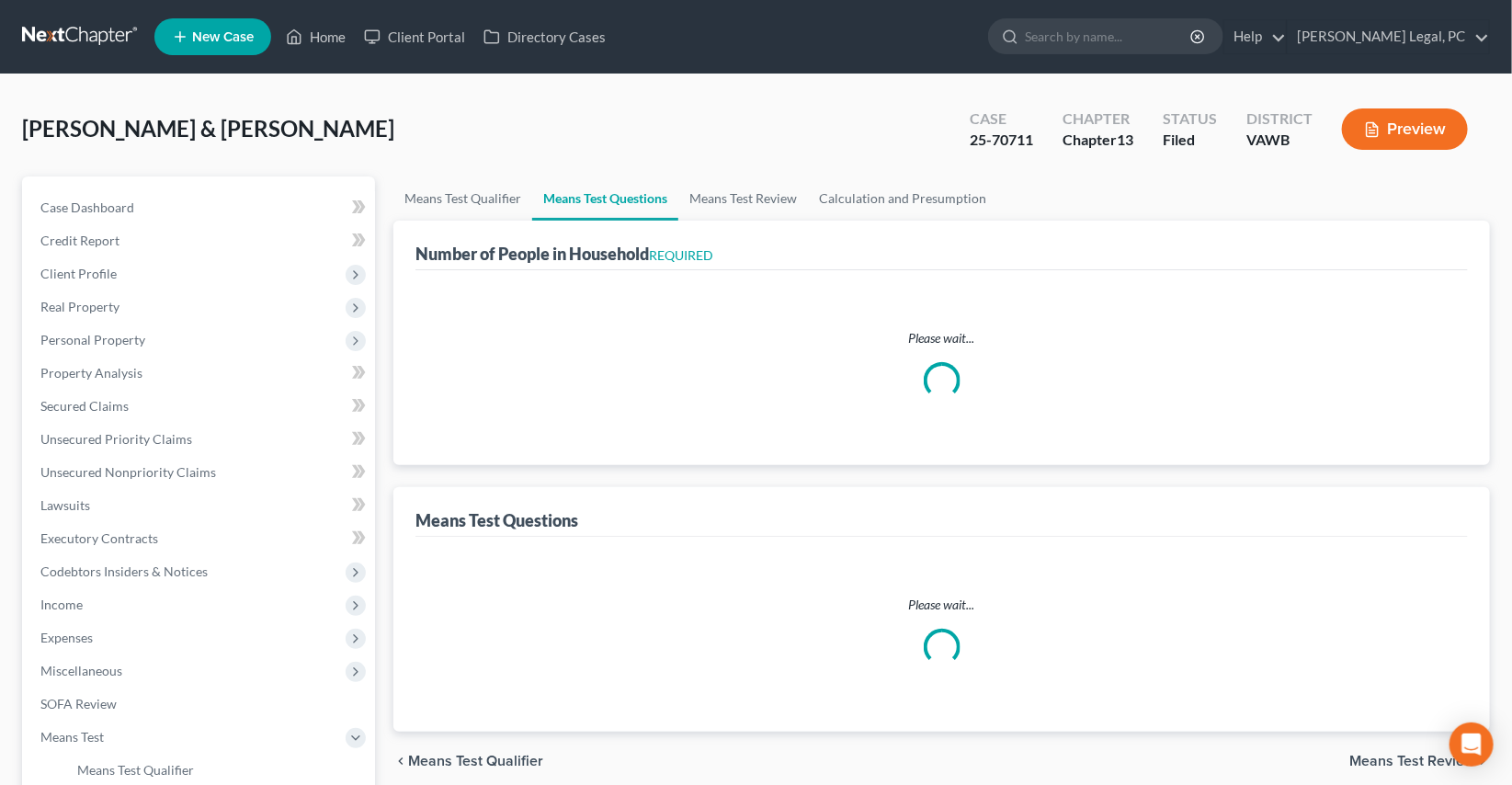
select select "1"
select select "60"
select select "1"
select select "60"
select select "0"
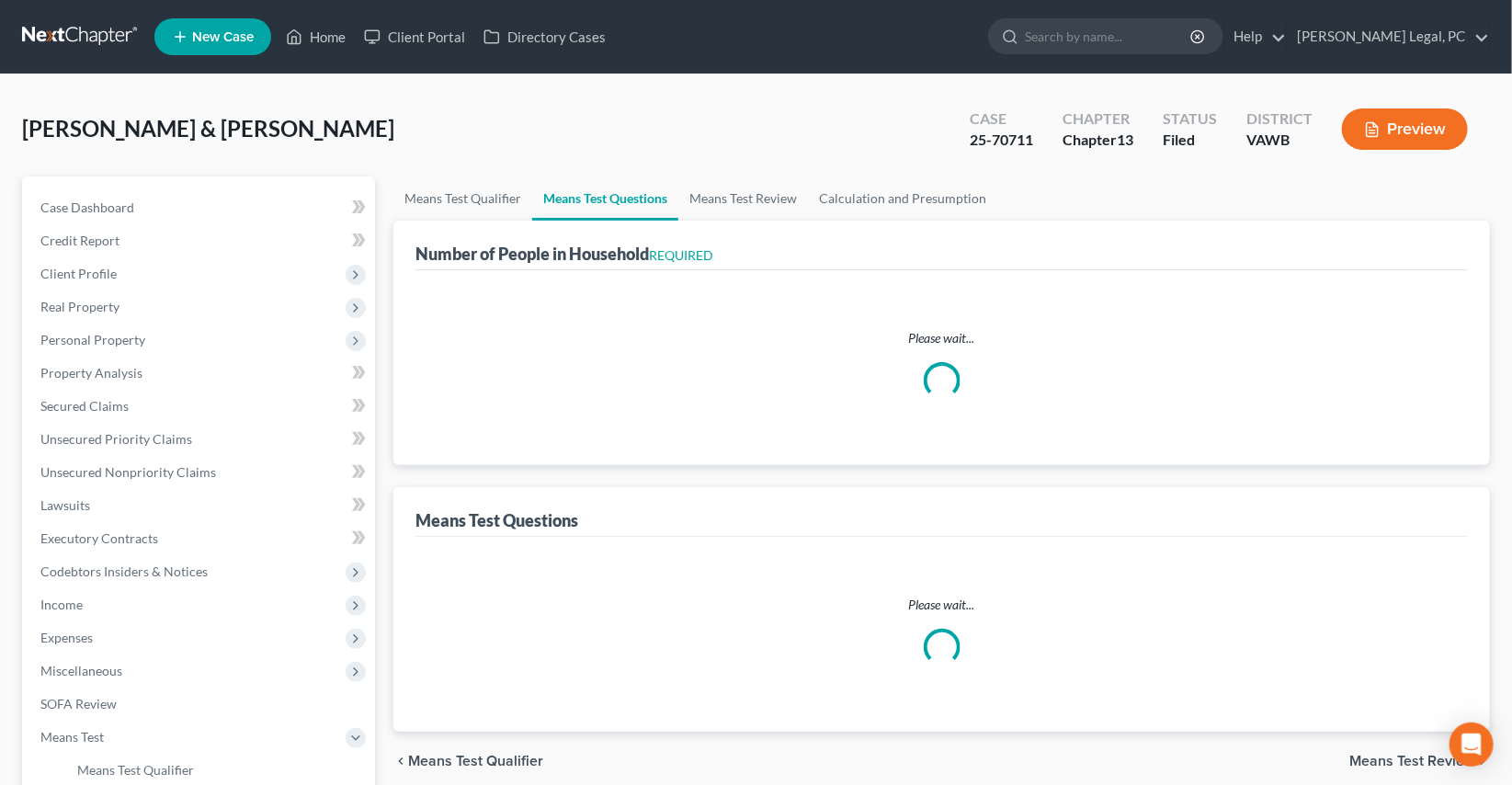
select select "60"
select select "1"
select select "60"
select select "0"
select select "60"
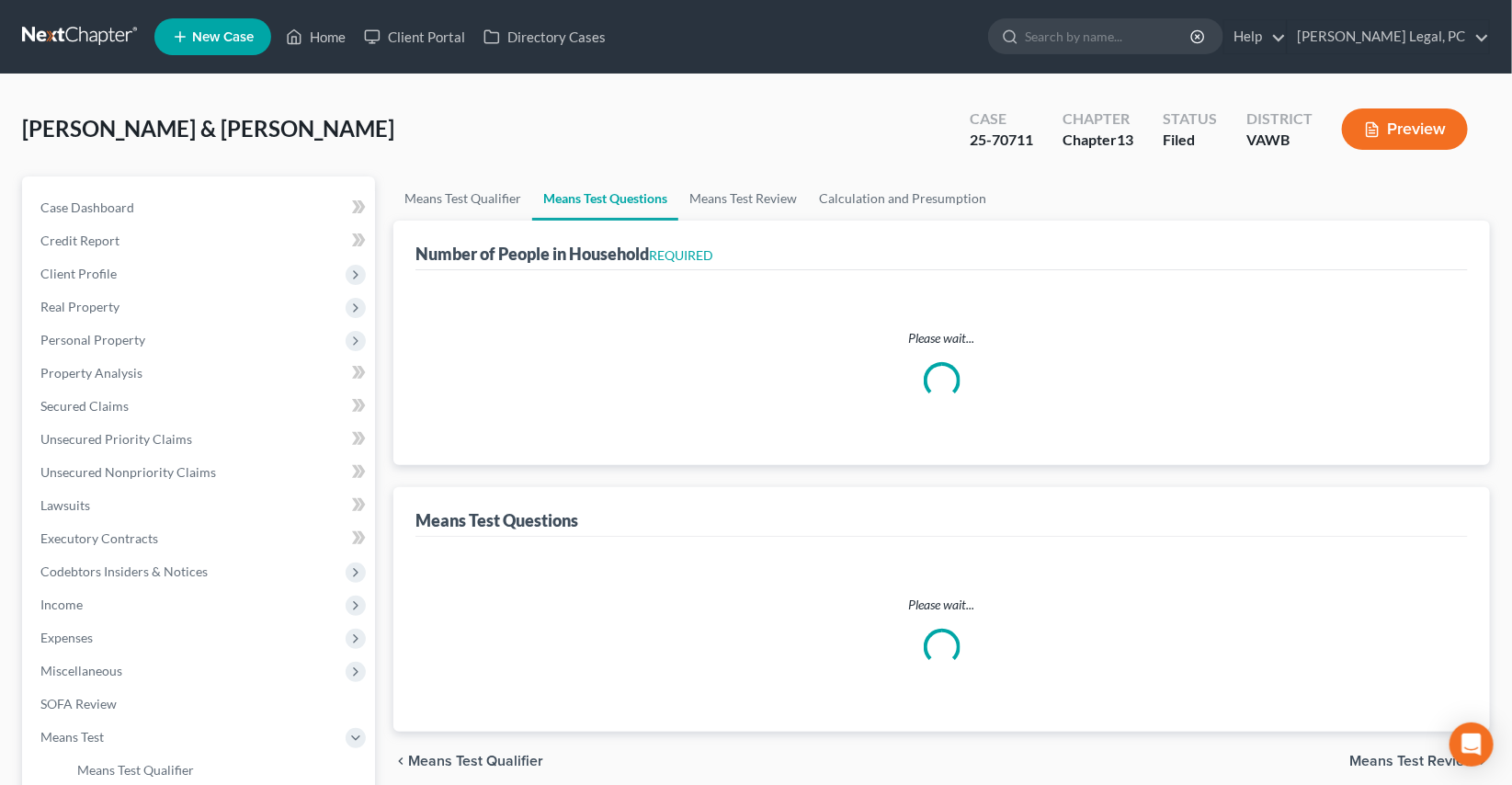
select select "0"
select select "60"
select select "5"
select select "2"
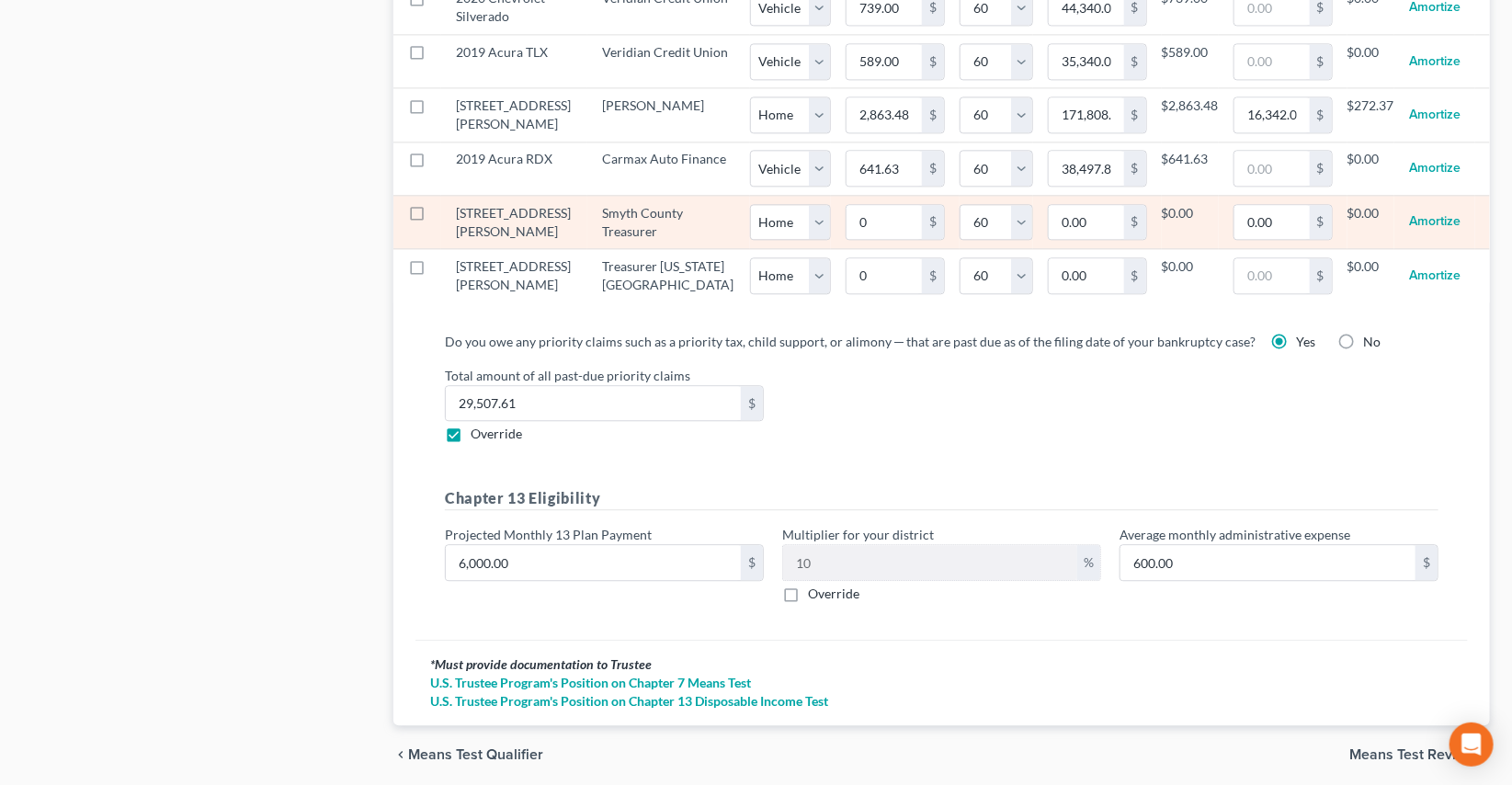
scroll to position [2089, 0]
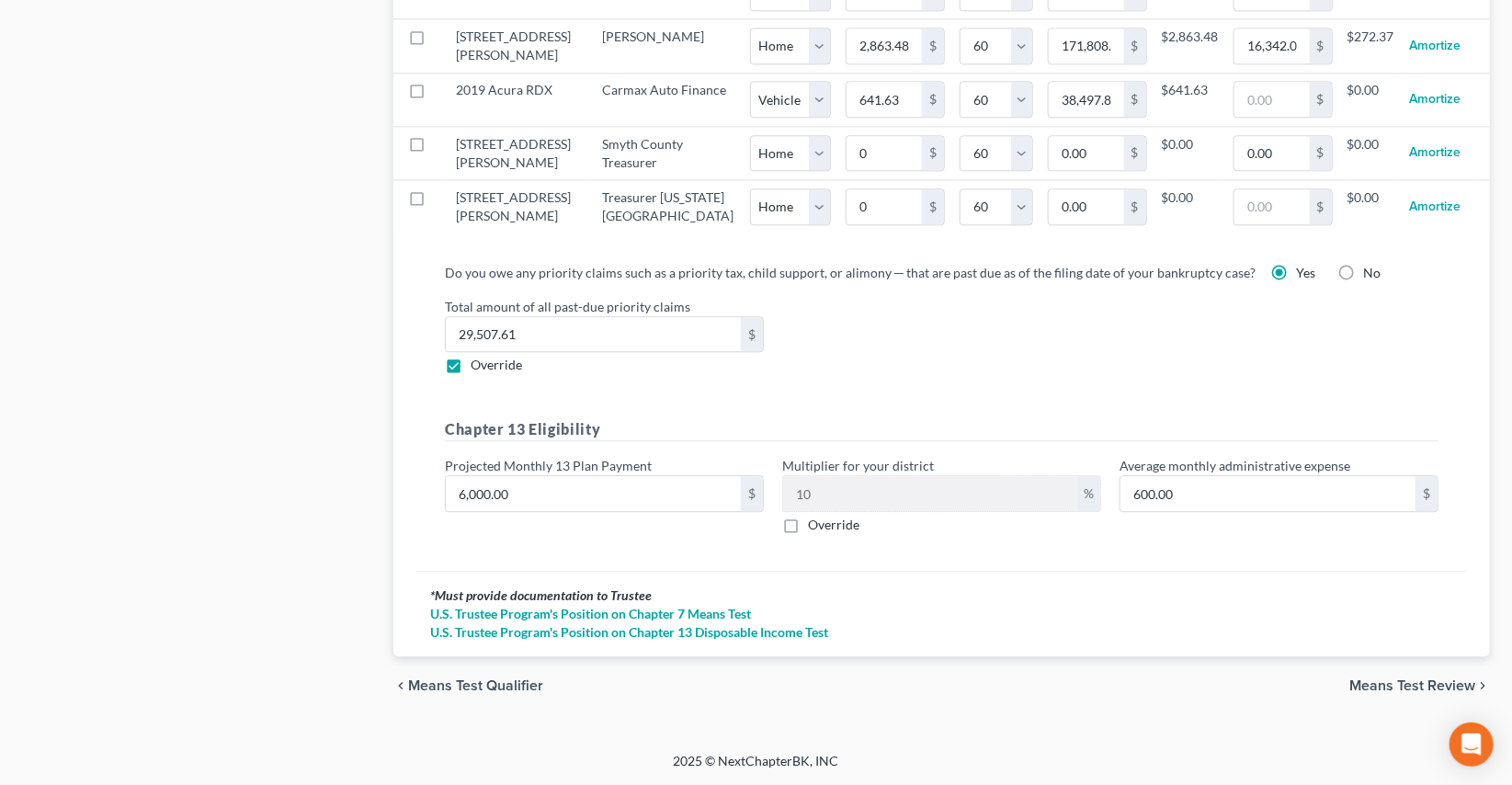
drag, startPoint x: 452, startPoint y: 391, endPoint x: 458, endPoint y: 435, distance: 44.4
click at [471, 374] on label "Override" at bounding box center [496, 365] width 52 height 19
click at [478, 368] on input "Override" at bounding box center [484, 362] width 12 height 12
checkbox input "false"
click at [1360, 693] on span "Means Test Review" at bounding box center [1412, 686] width 126 height 15
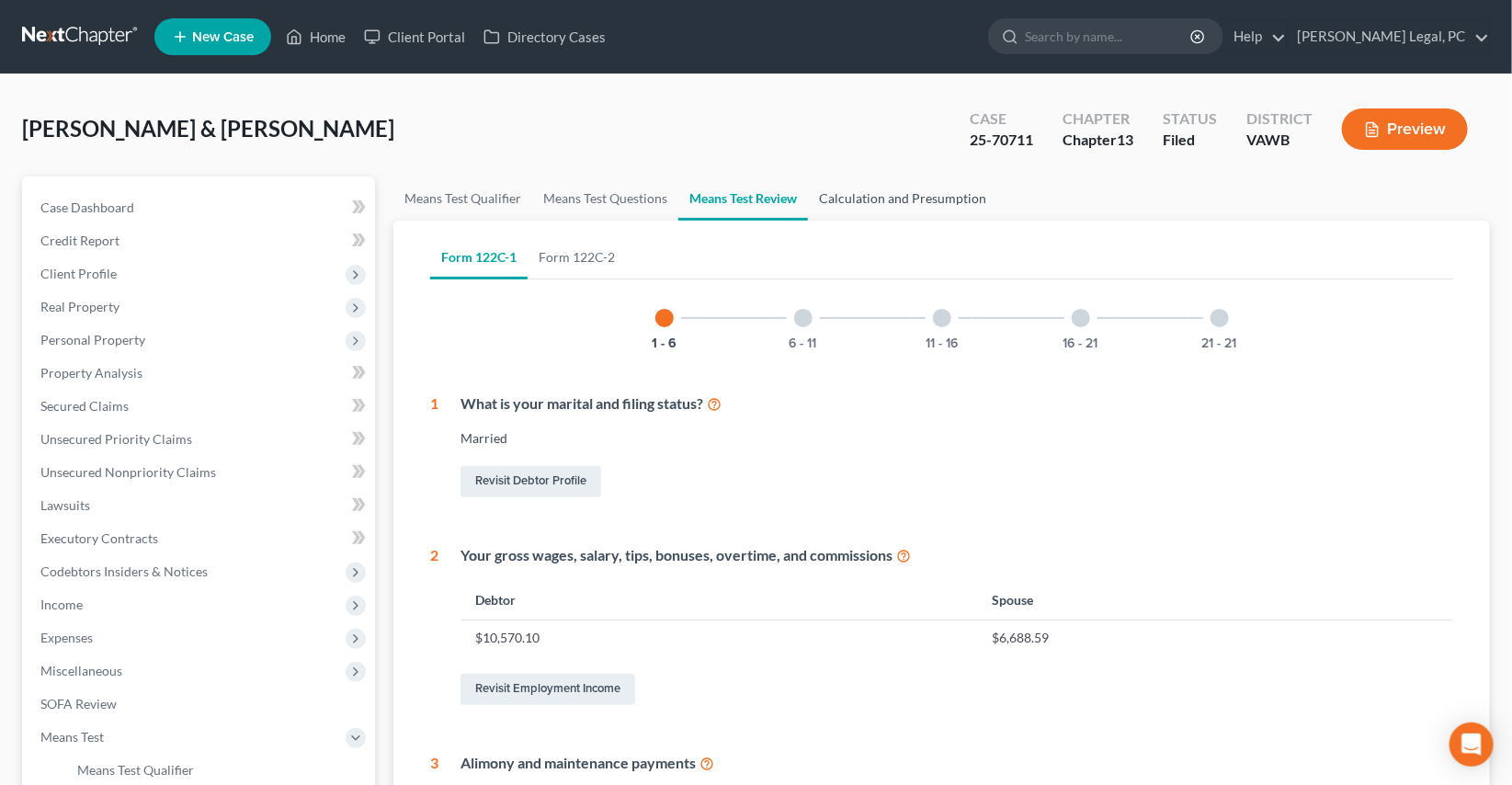
drag, startPoint x: 871, startPoint y: 201, endPoint x: 861, endPoint y: 201, distance: 10.0
click at [871, 200] on link "Calculation and Presumption" at bounding box center [903, 198] width 189 height 44
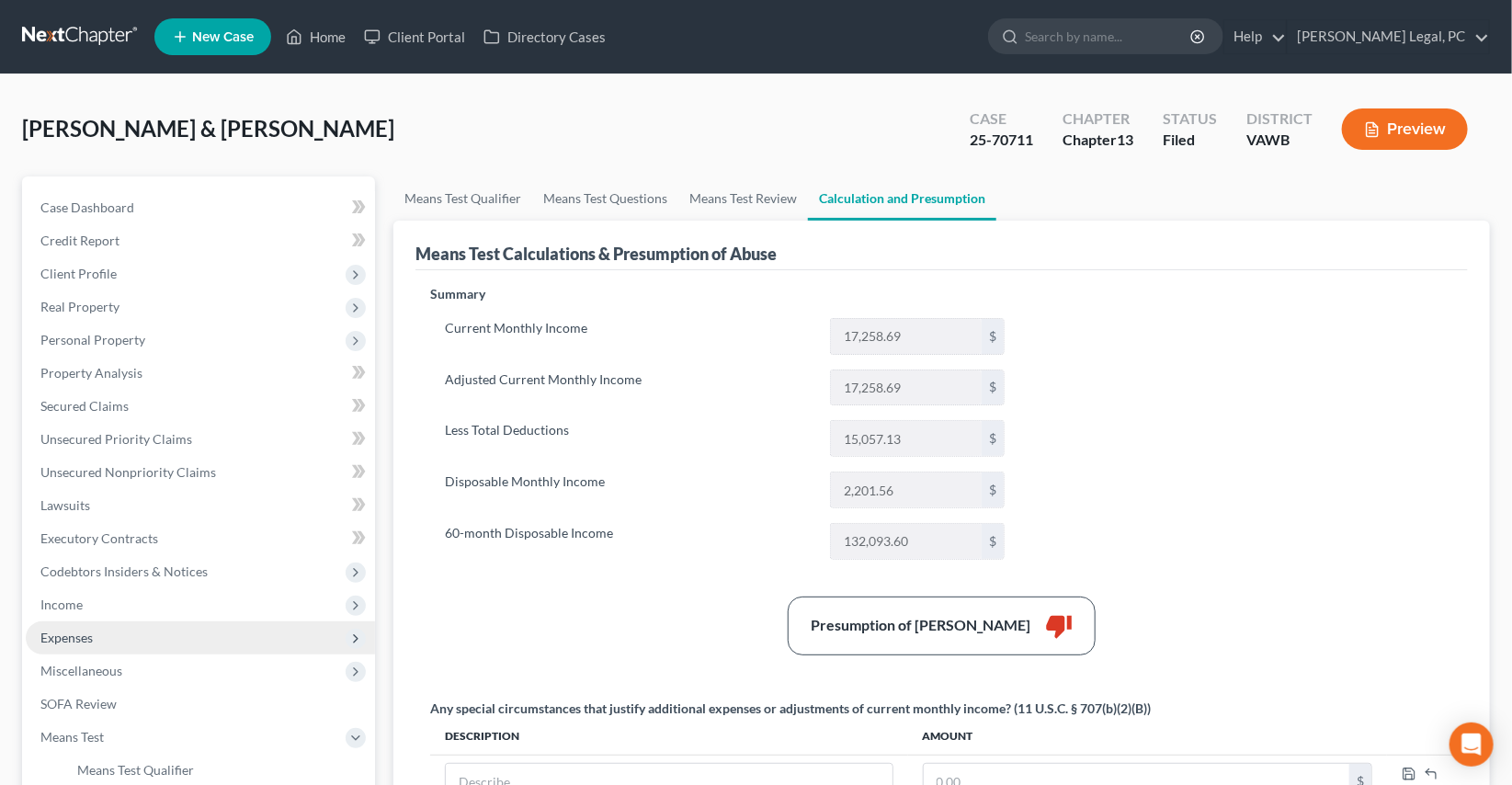
click at [63, 635] on span "Expenses" at bounding box center [66, 638] width 53 height 16
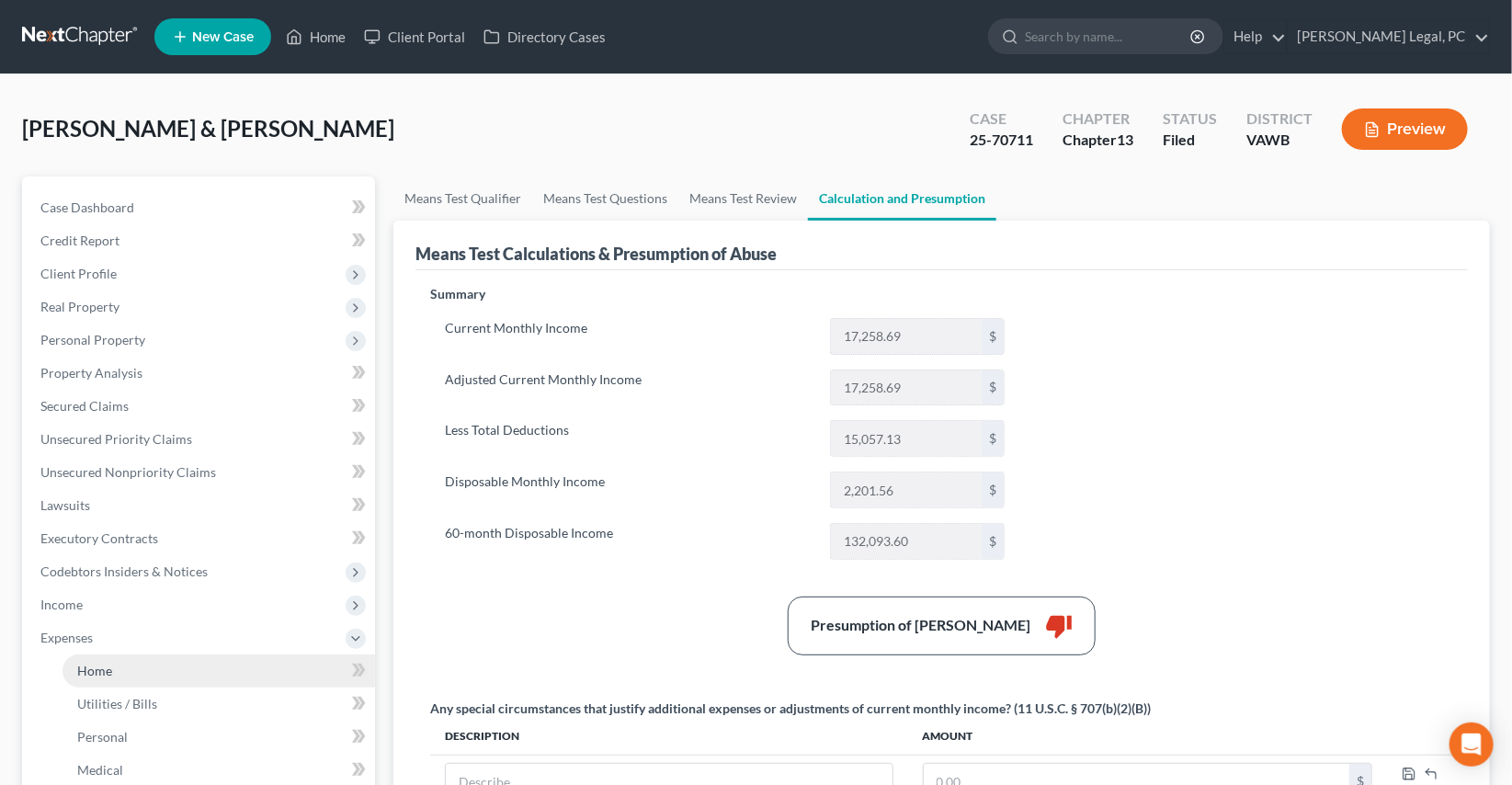
click at [100, 657] on link "Home" at bounding box center [218, 671] width 313 height 33
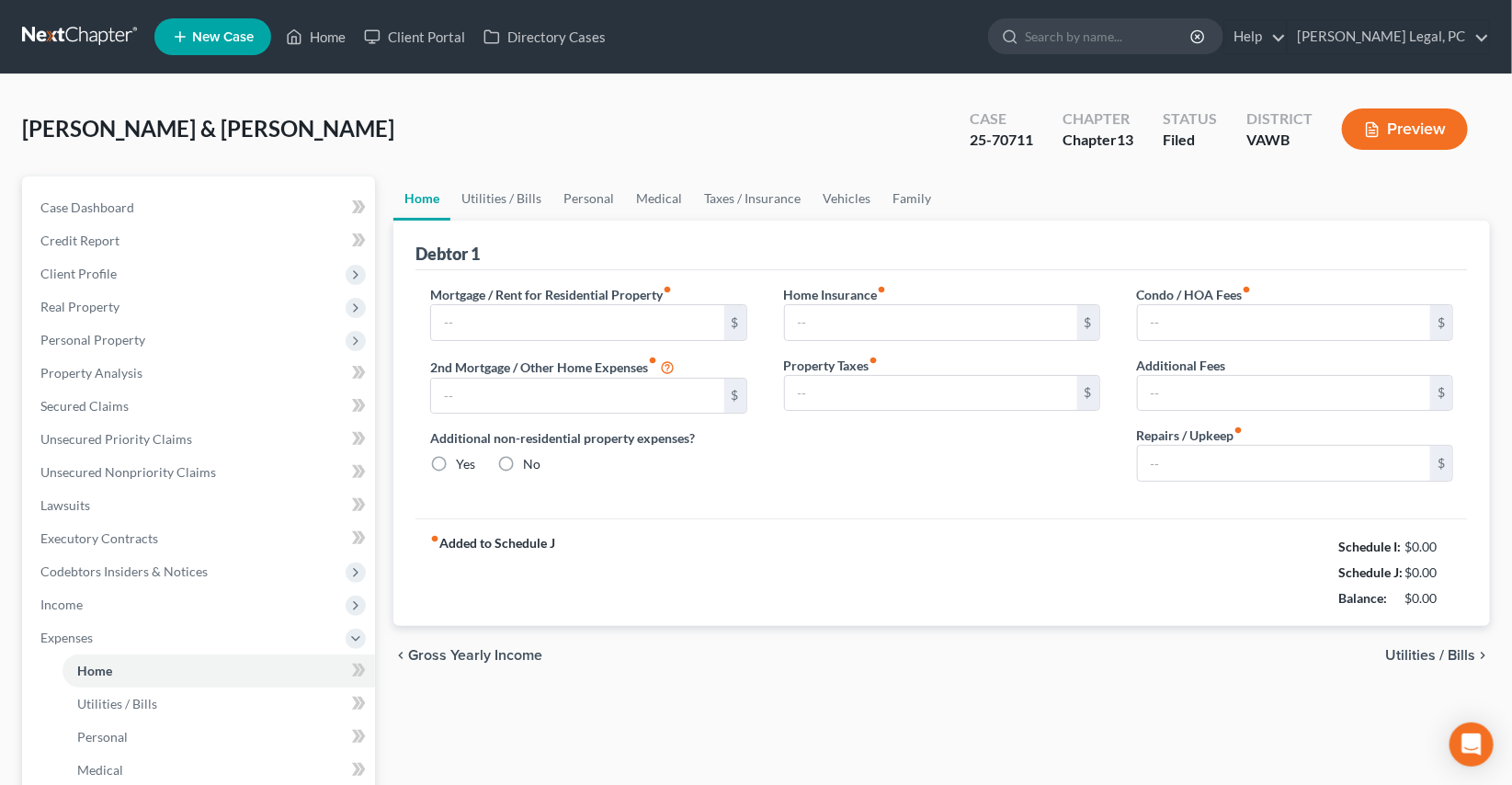
type input "0.00"
radio input "true"
type input "0.00"
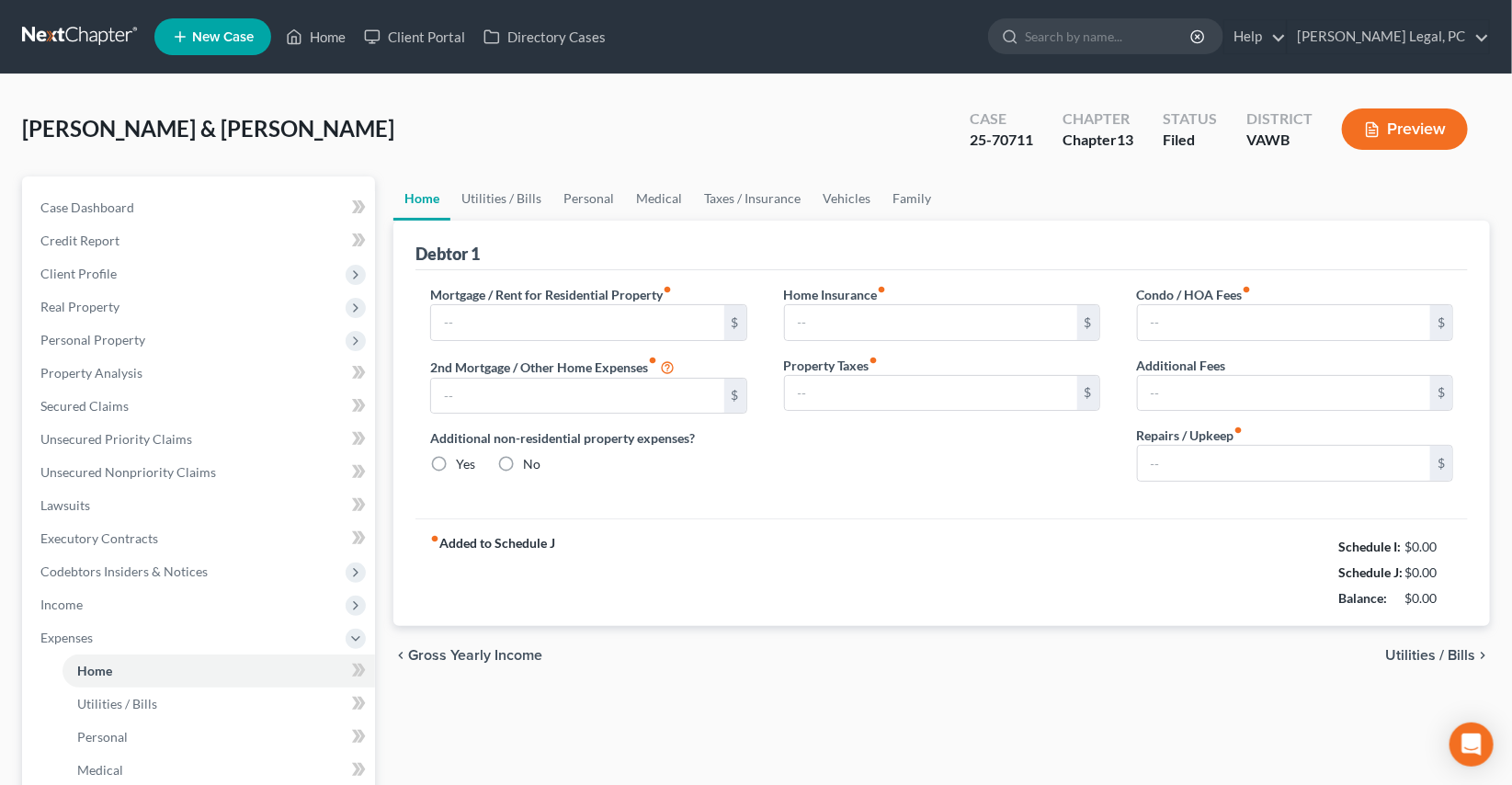
type input "0.00"
type input "300.00"
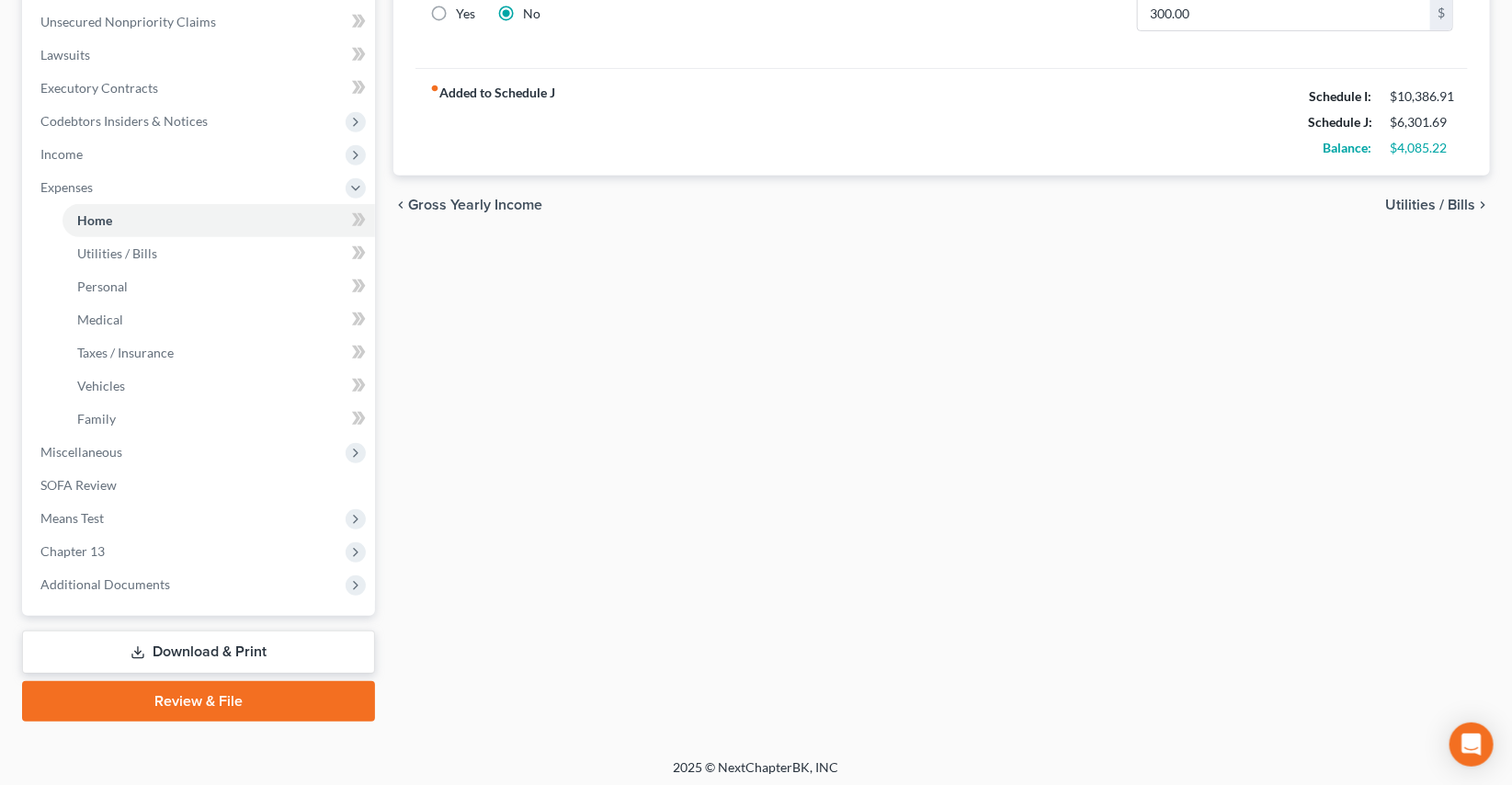
scroll to position [455, 0]
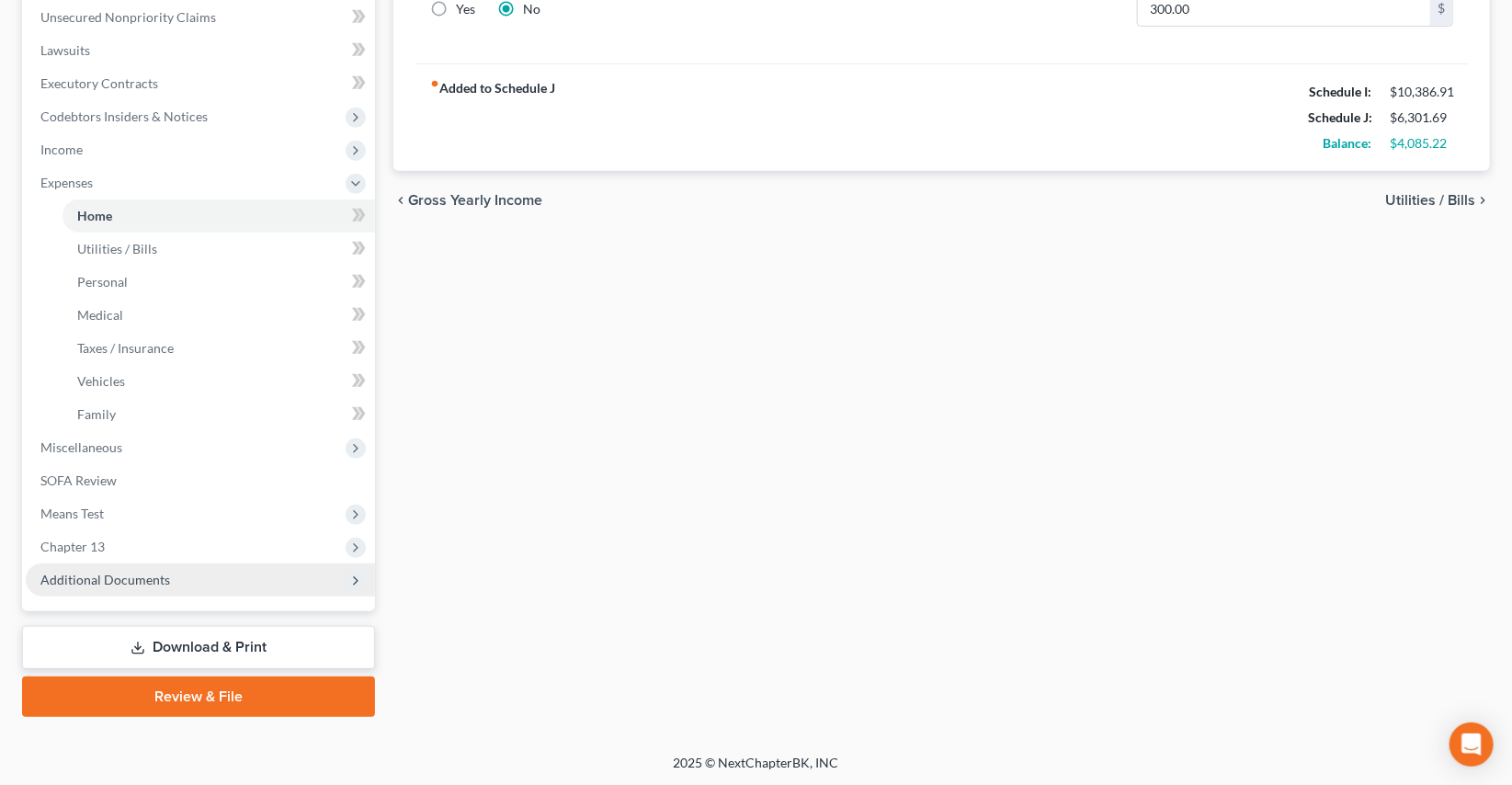
click at [134, 574] on span "Additional Documents" at bounding box center [104, 579] width 130 height 16
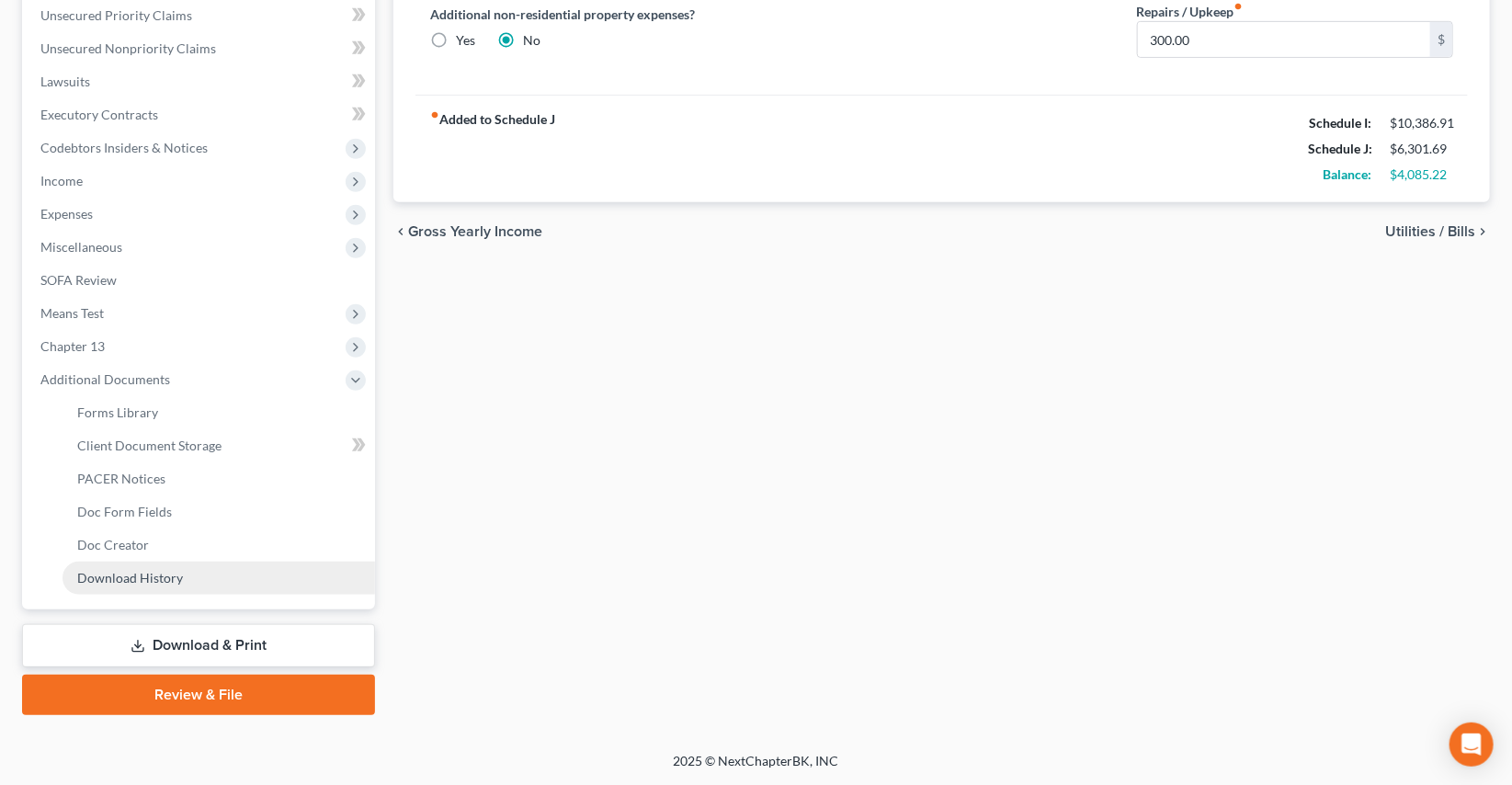
scroll to position [422, 0]
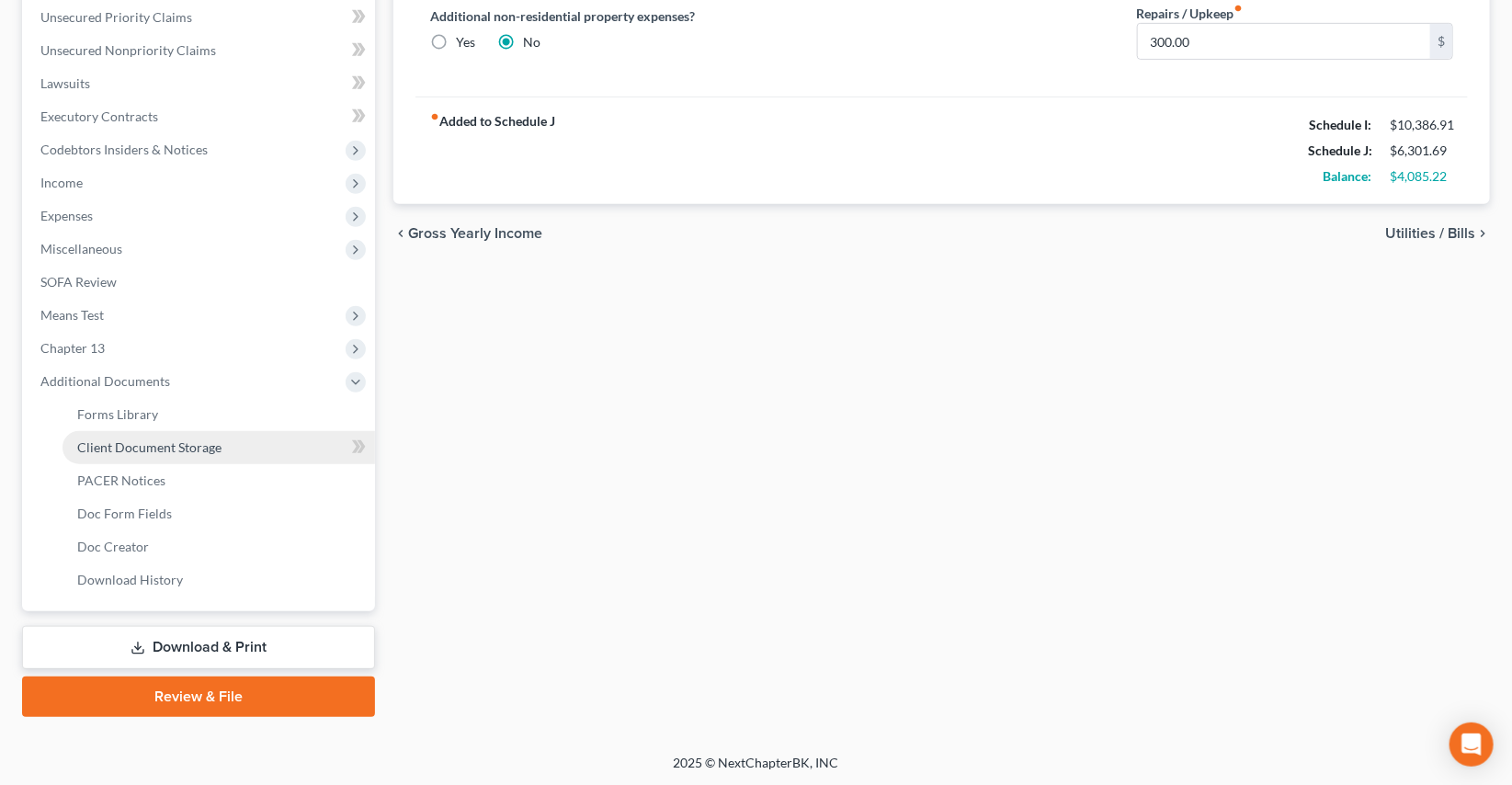
click at [151, 452] on span "Client Document Storage" at bounding box center [149, 448] width 144 height 16
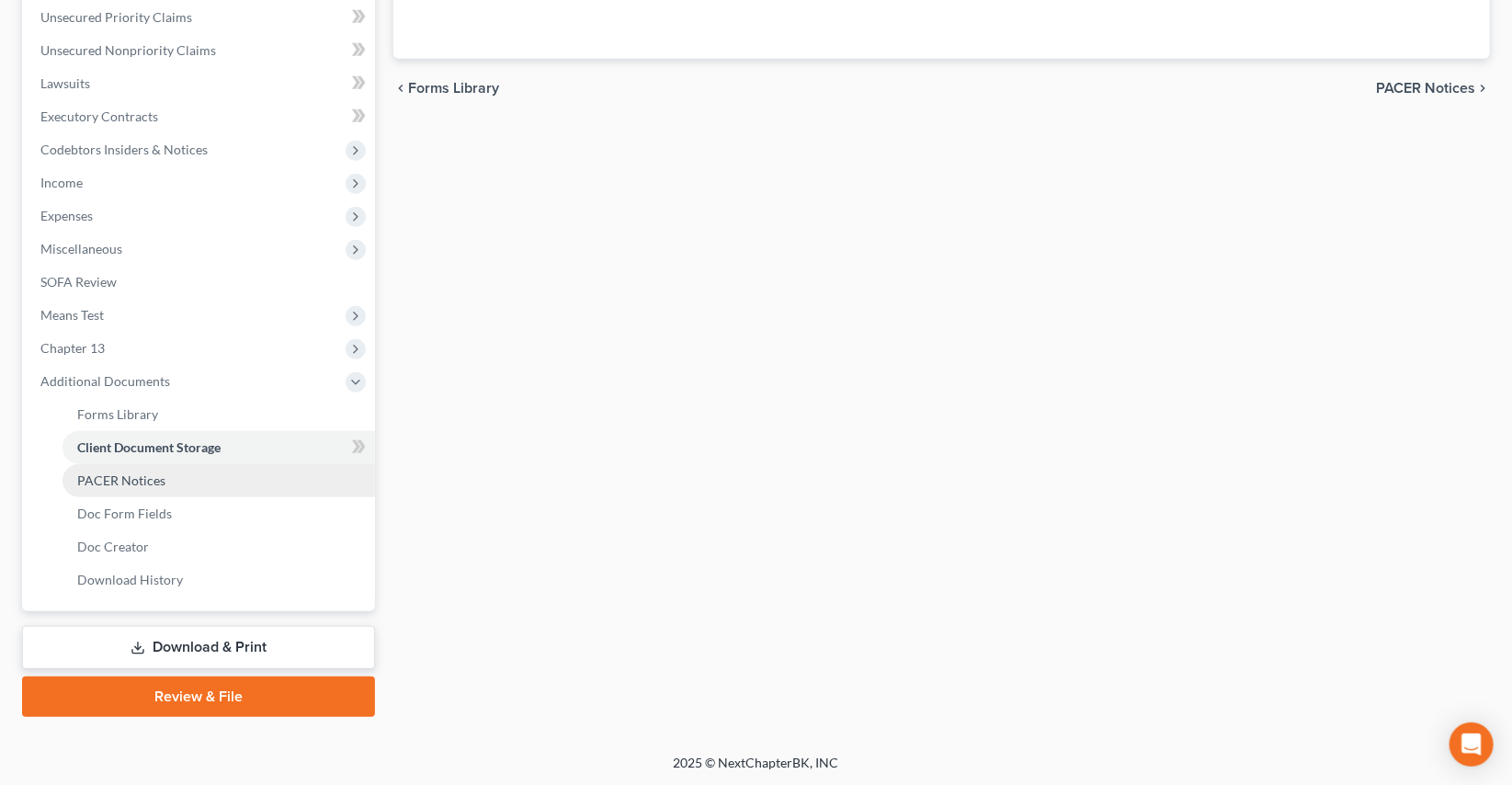
scroll to position [37, 0]
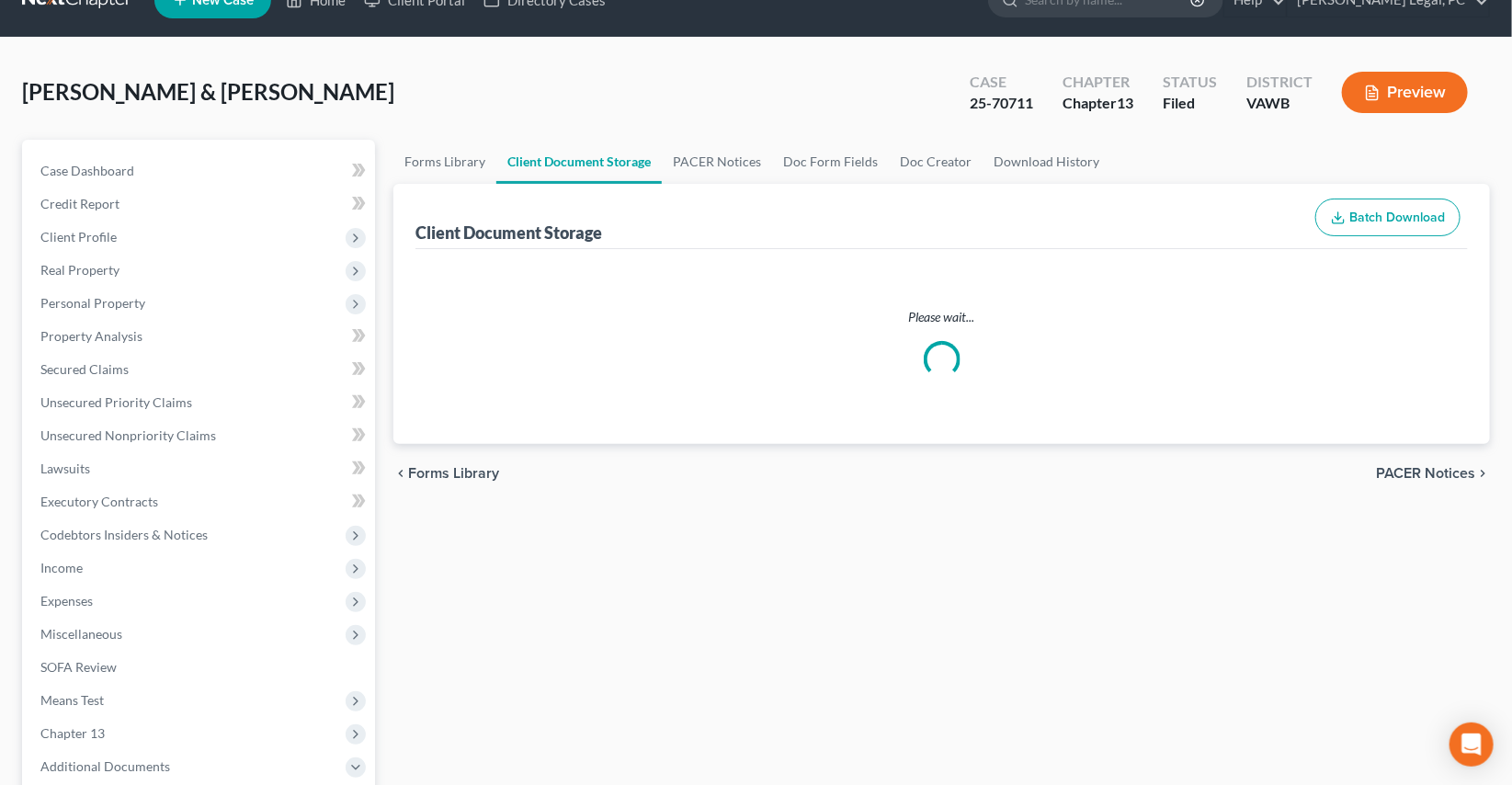
select select "0"
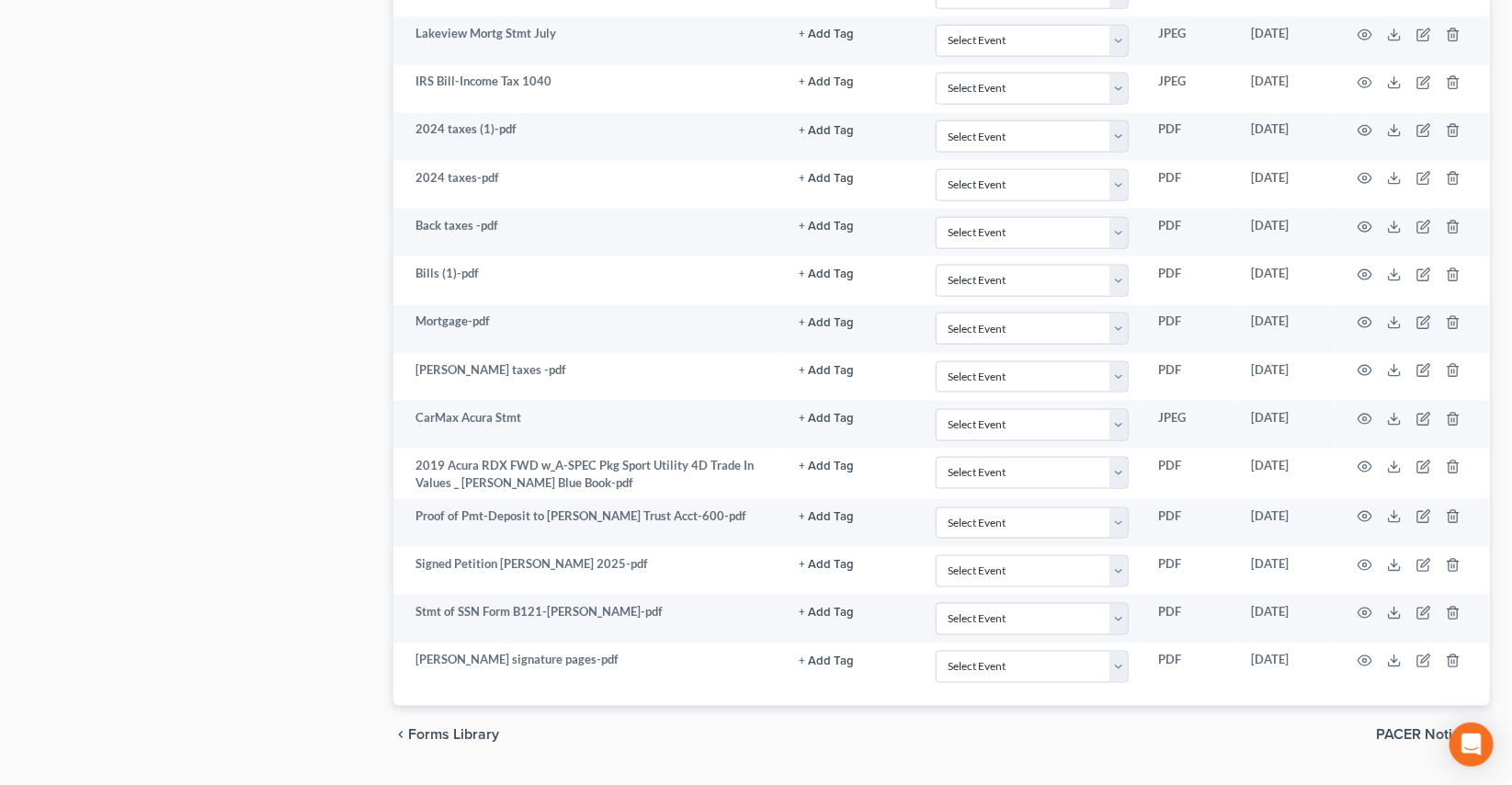
scroll to position [4355, 0]
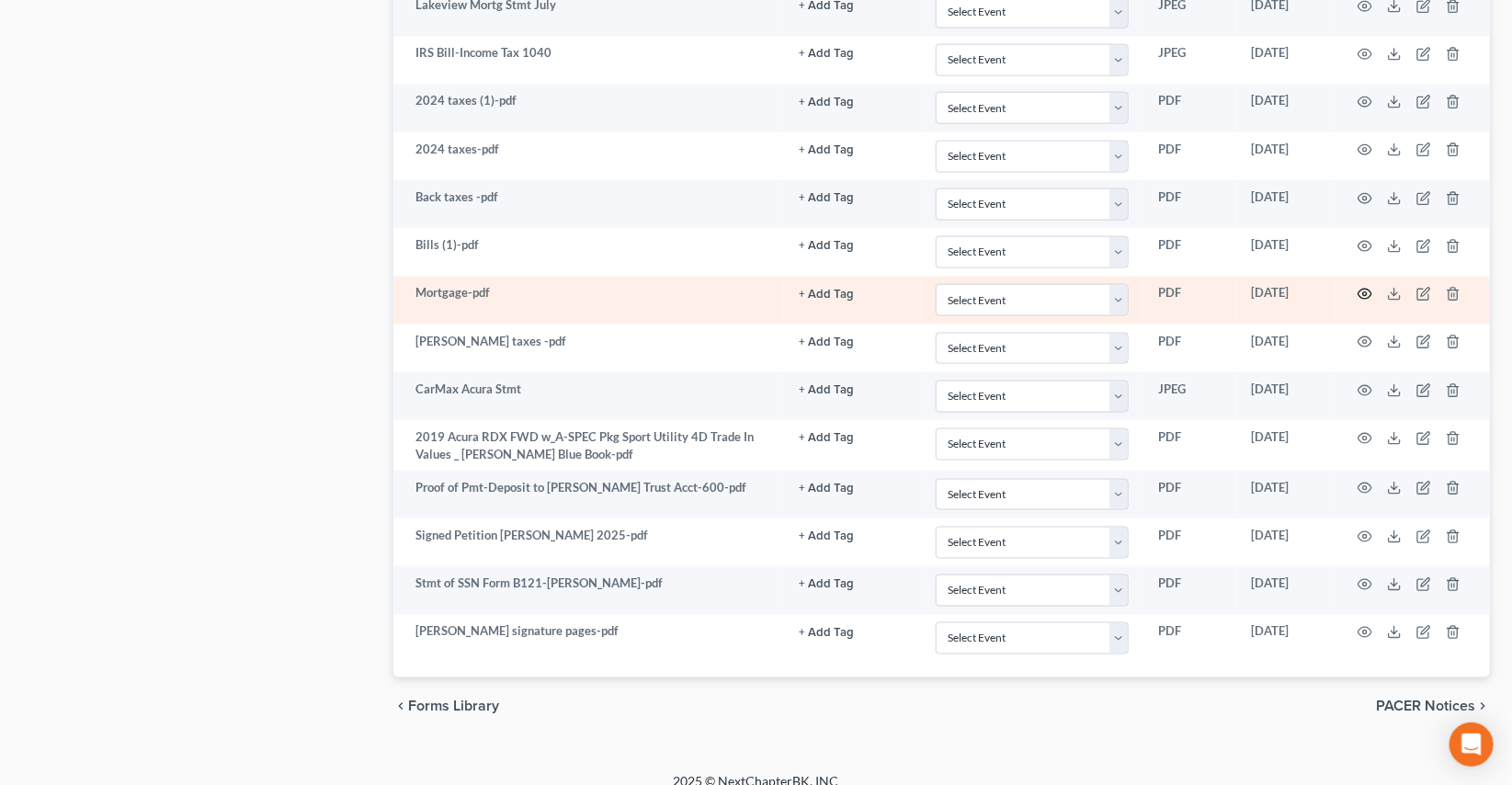
click at [1360, 287] on icon "button" at bounding box center [1365, 294] width 15 height 15
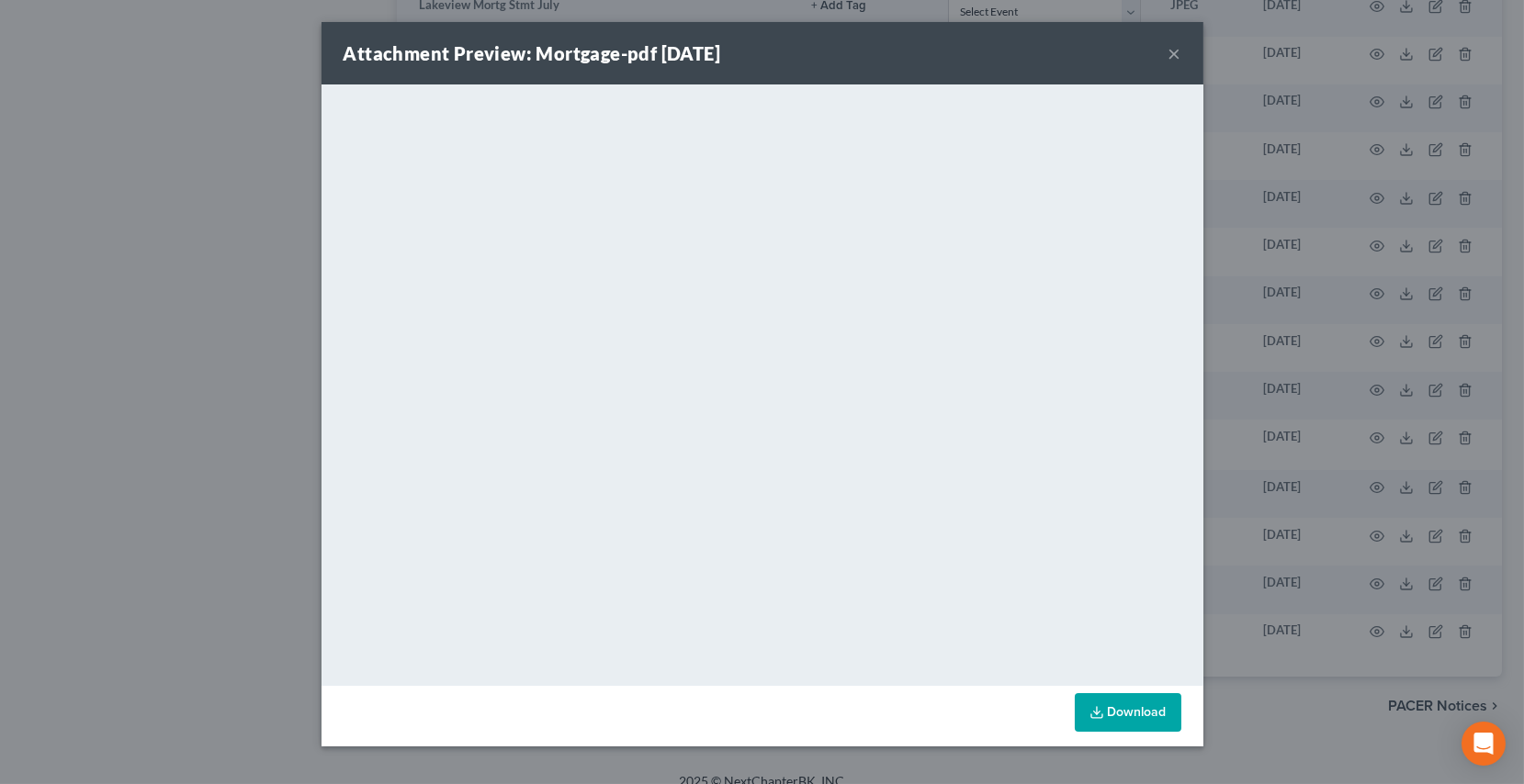
click at [1171, 59] on button "×" at bounding box center [1174, 53] width 13 height 22
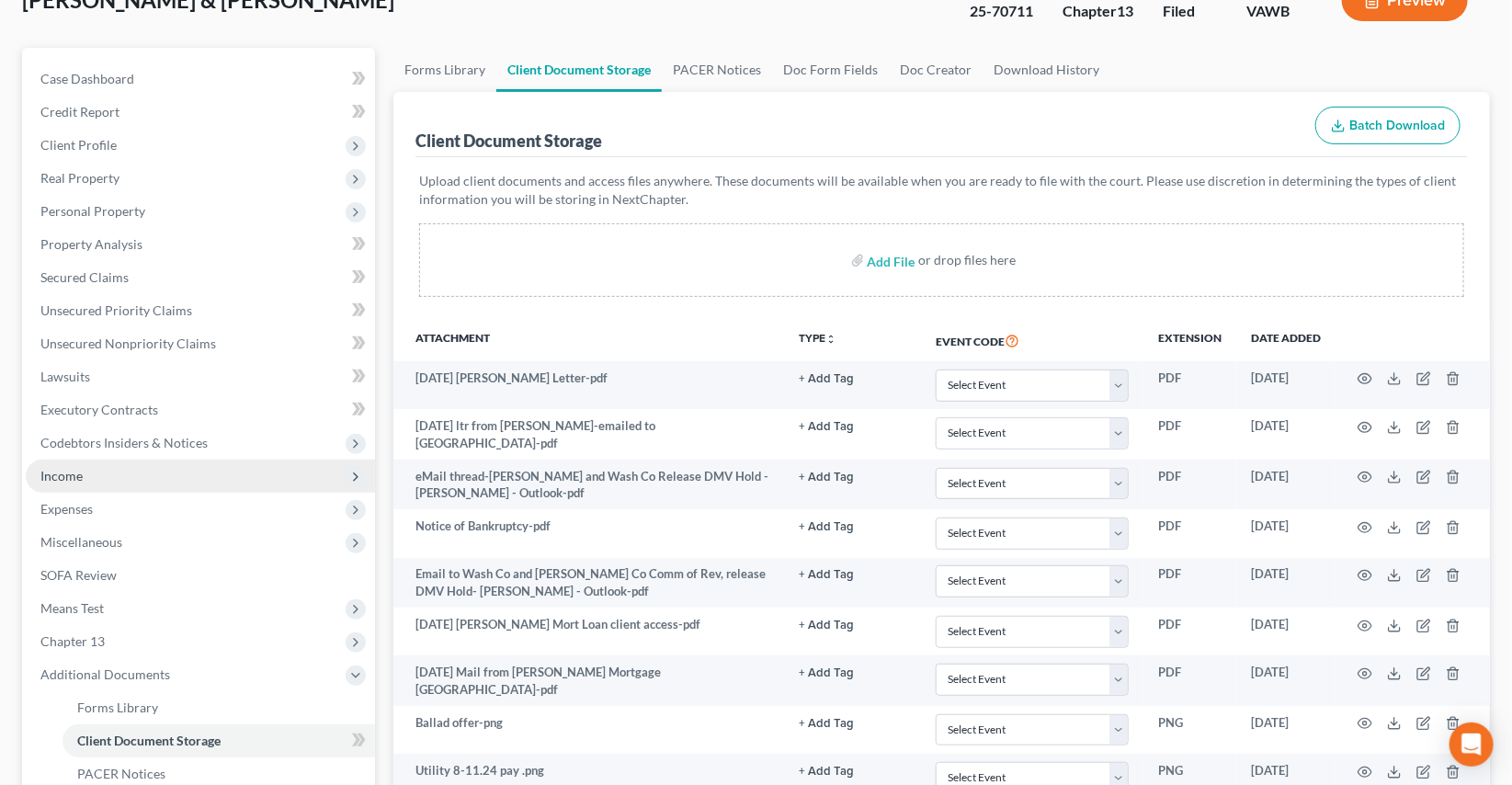
scroll to position [92, 0]
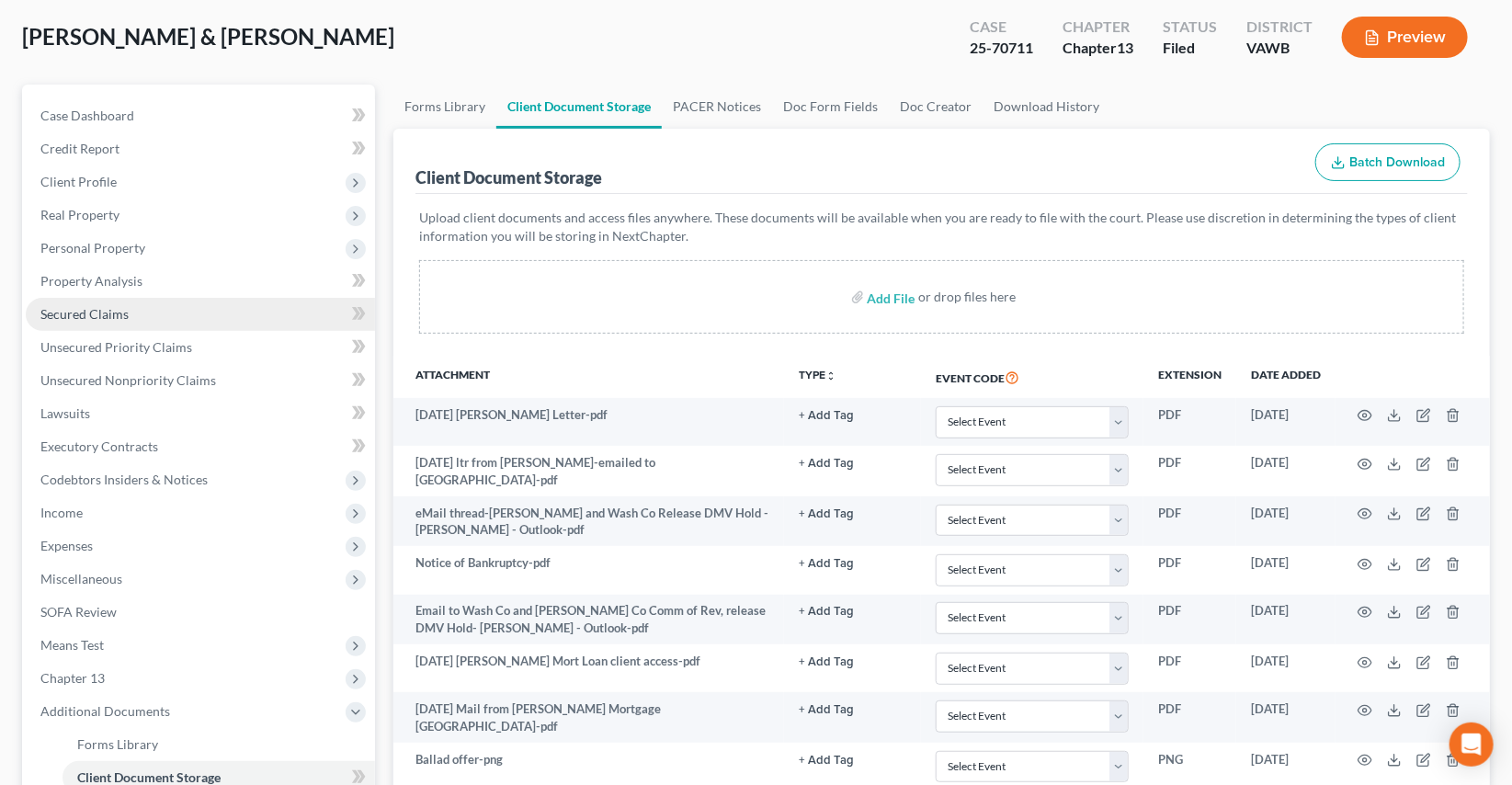
click at [81, 320] on span "Secured Claims" at bounding box center [84, 314] width 89 height 16
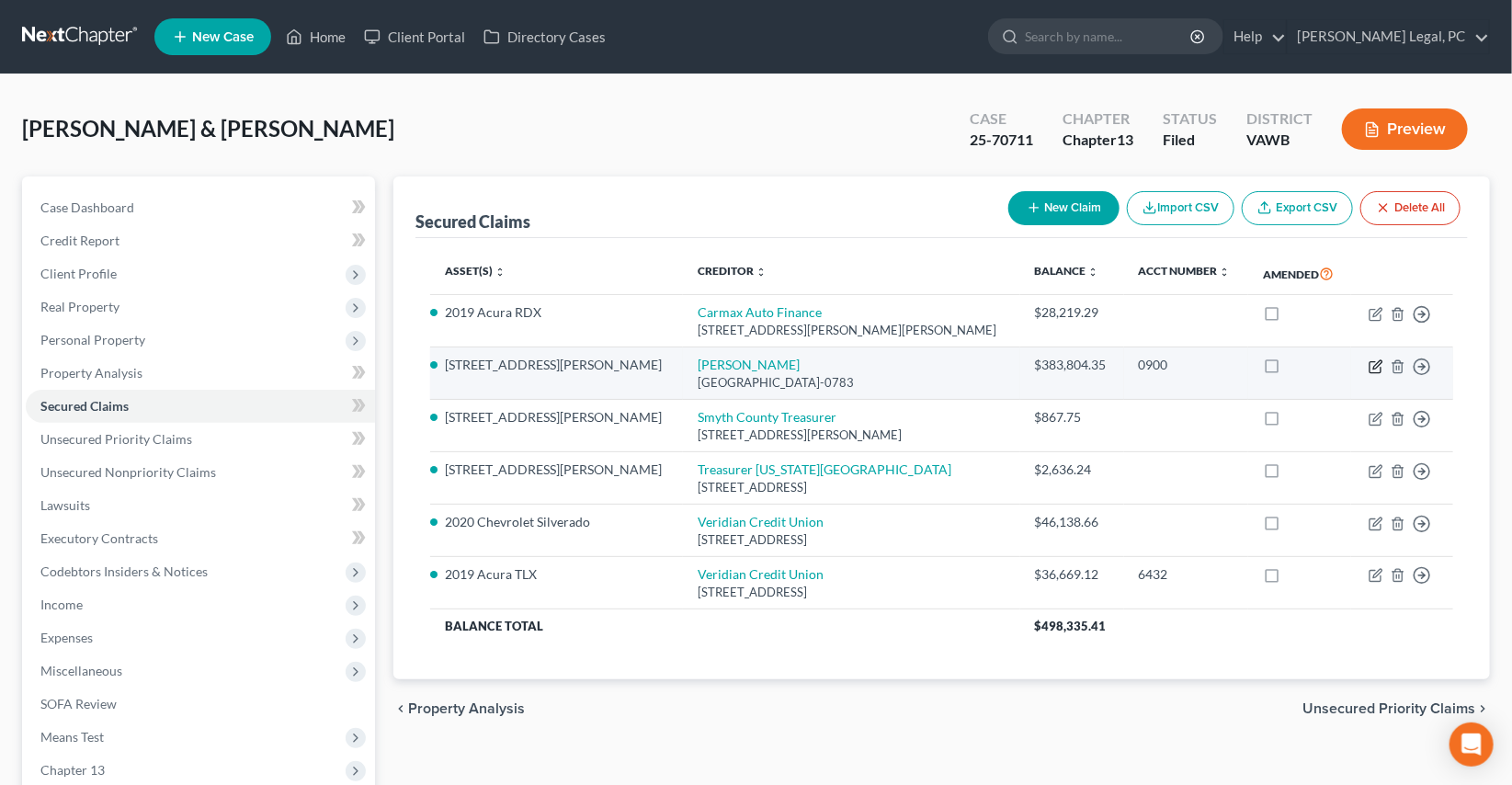
click at [1373, 362] on icon "button" at bounding box center [1375, 367] width 11 height 11
select select "45"
select select "13"
select select "1"
select select "2"
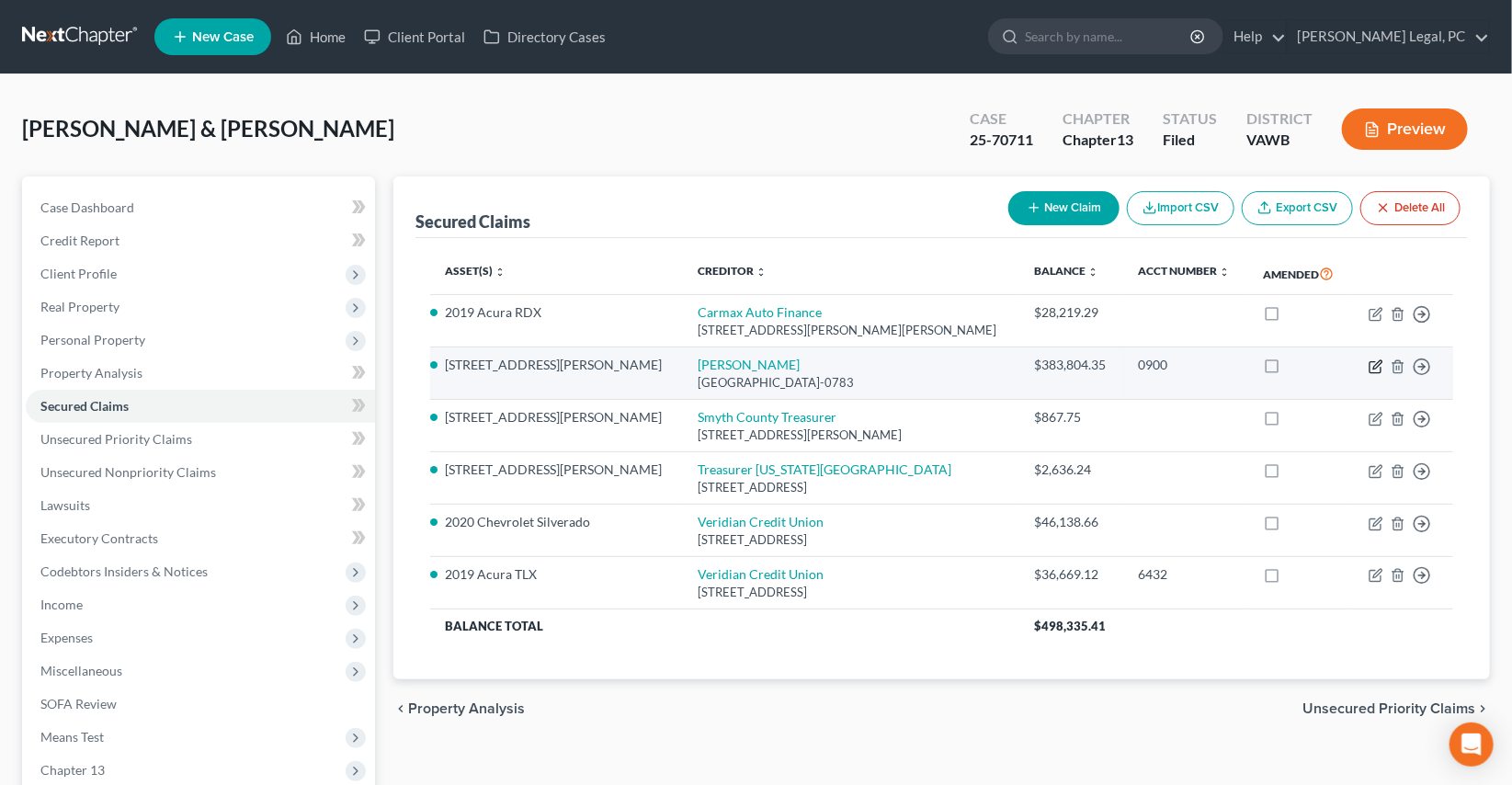
select select "0"
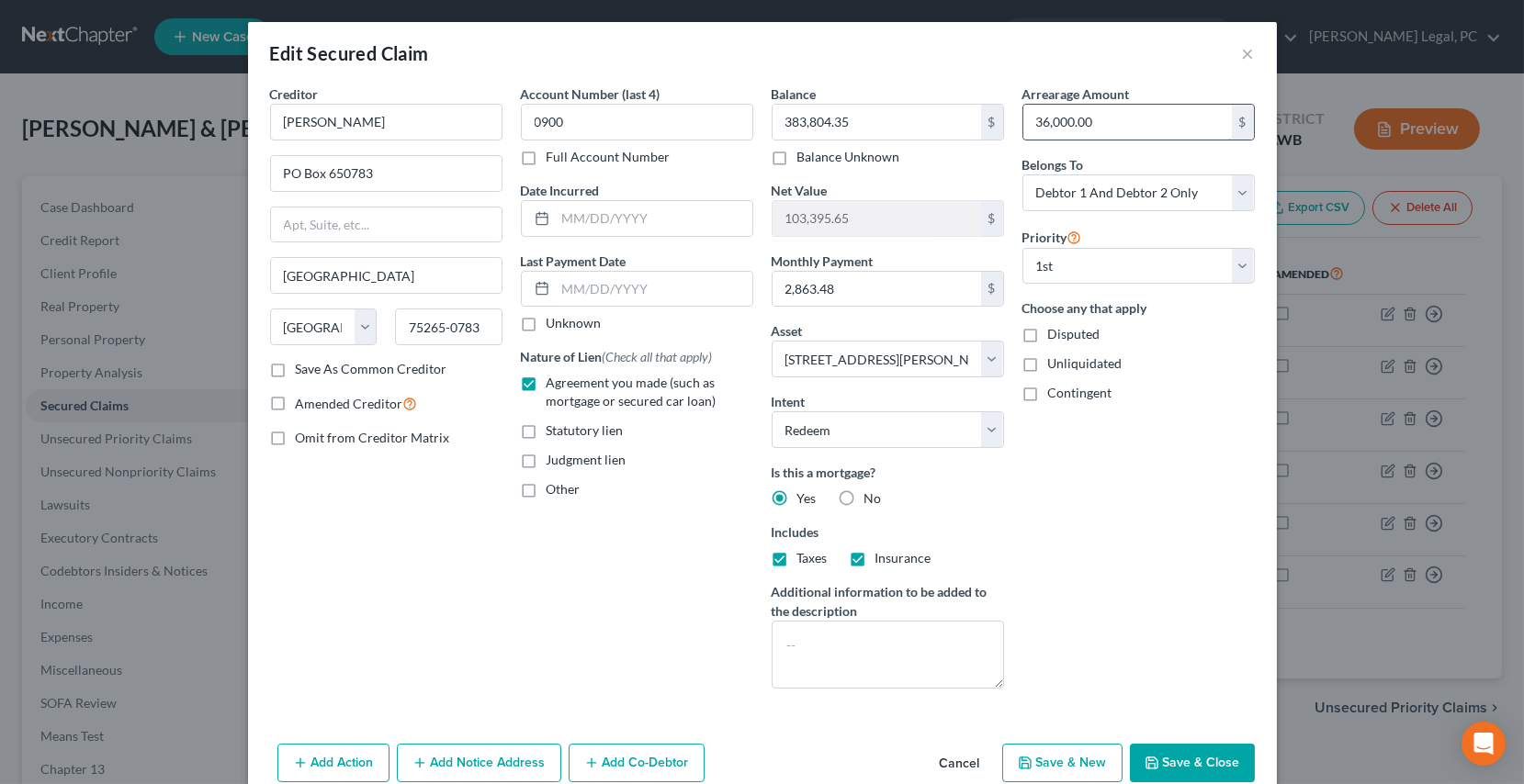
click at [1139, 120] on input "36,000.00" at bounding box center [1127, 122] width 209 height 35
type input "40,000"
click at [899, 287] on input "2,863.48" at bounding box center [877, 289] width 209 height 35
type input "2,840.53"
click at [1185, 748] on button "Save & Close" at bounding box center [1193, 764] width 125 height 39
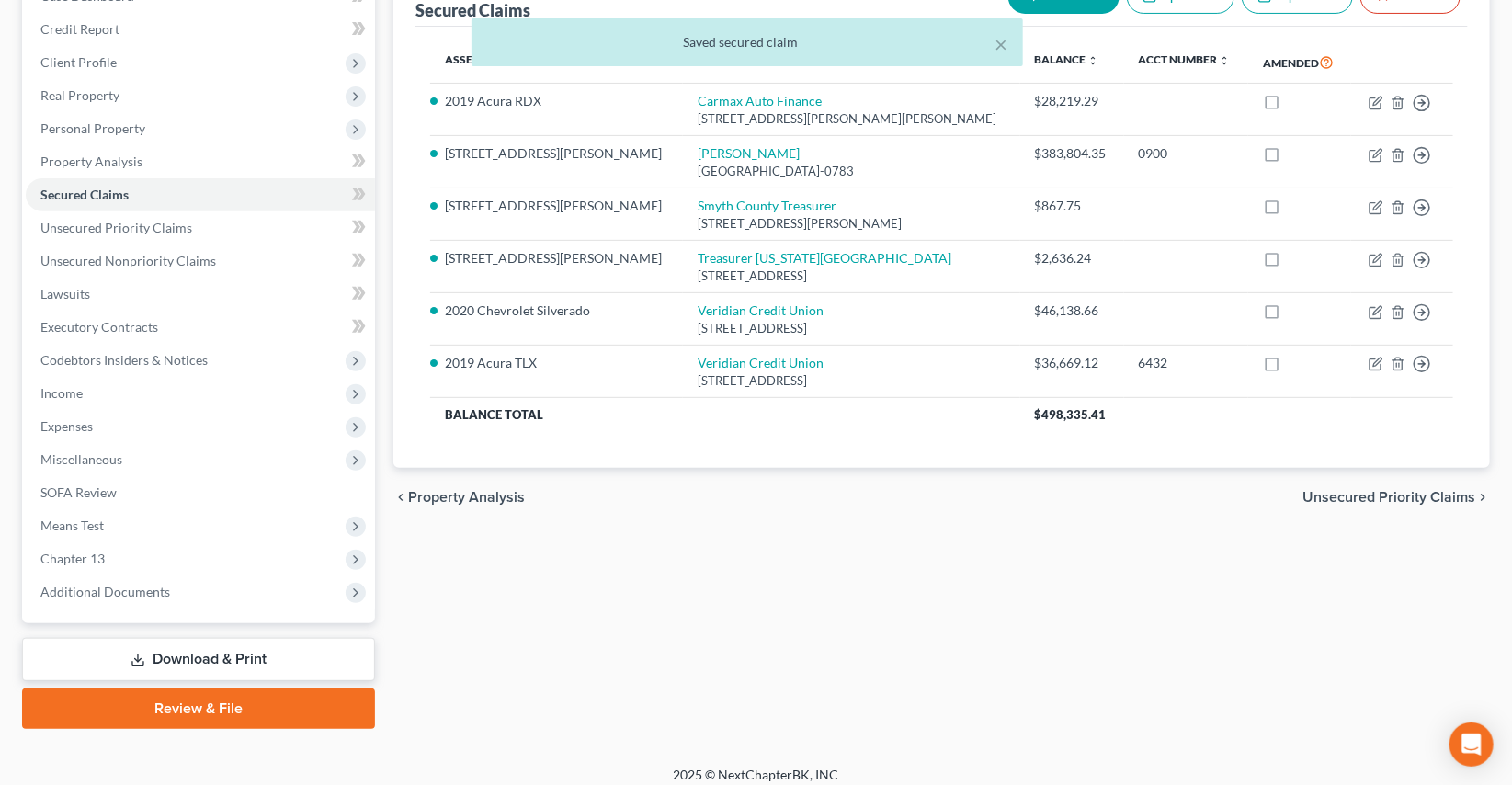
scroll to position [222, 0]
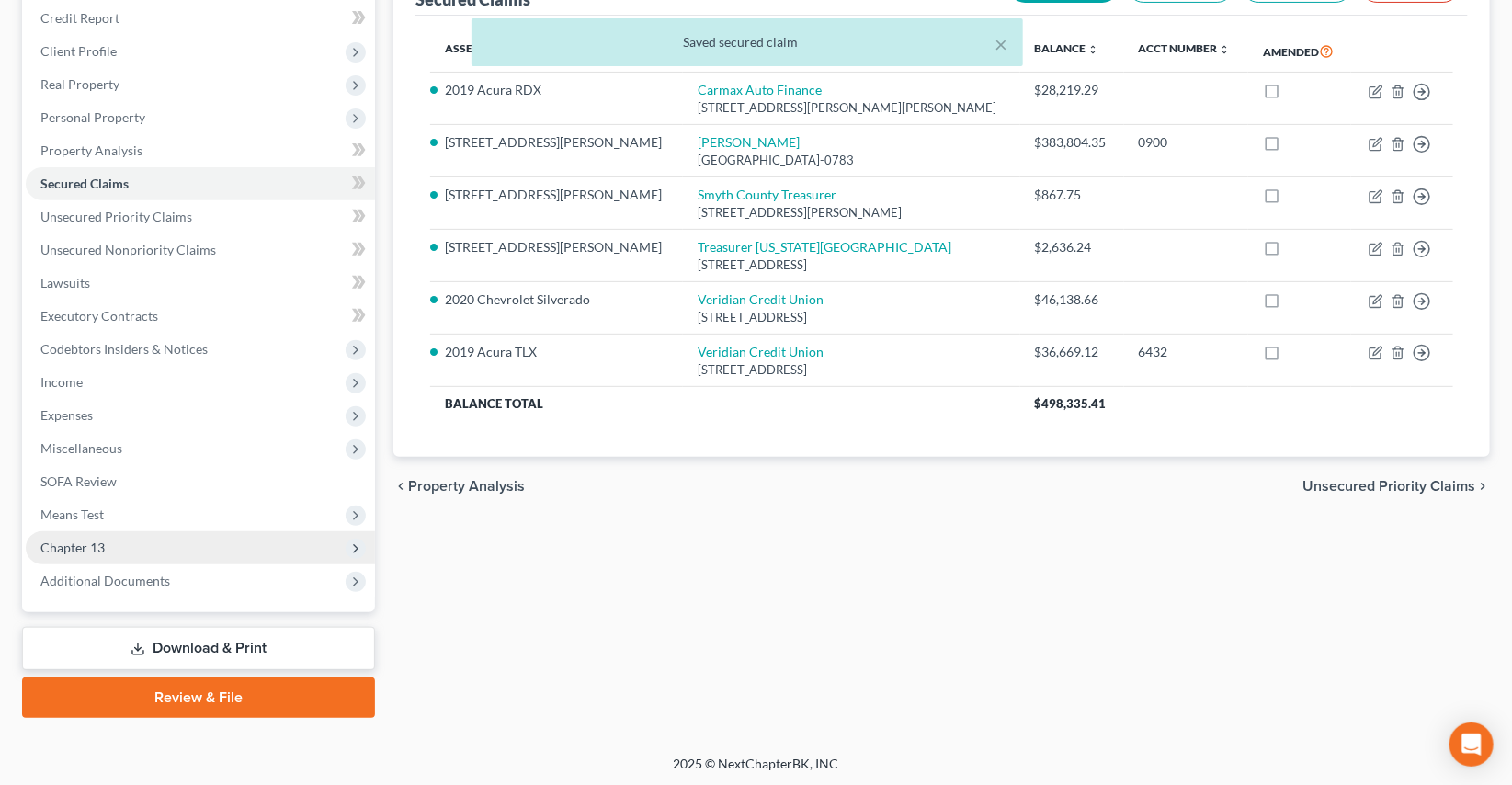
click at [55, 548] on span "Chapter 13" at bounding box center [72, 547] width 64 height 16
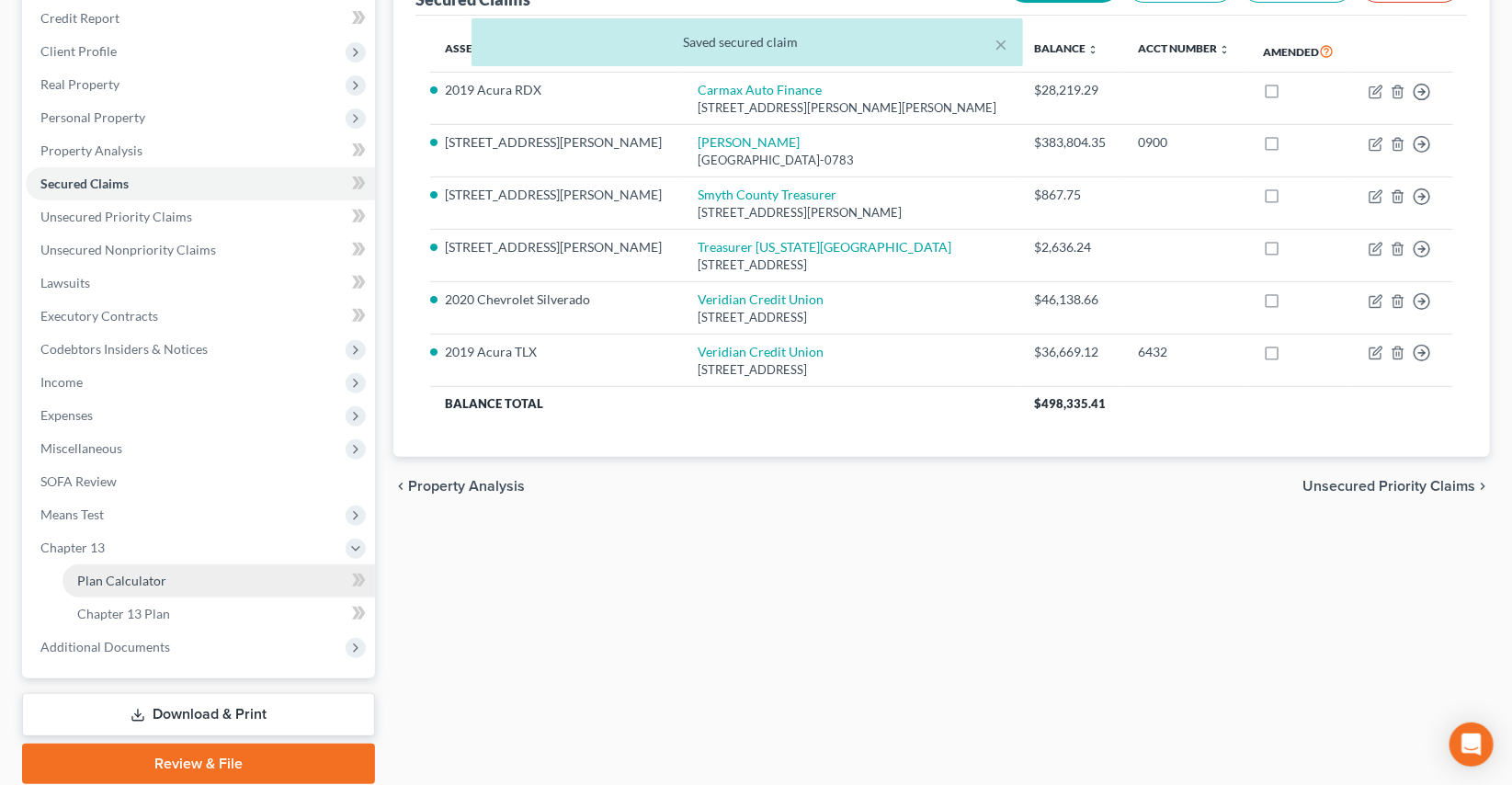
click at [105, 579] on span "Plan Calculator" at bounding box center [121, 580] width 89 height 16
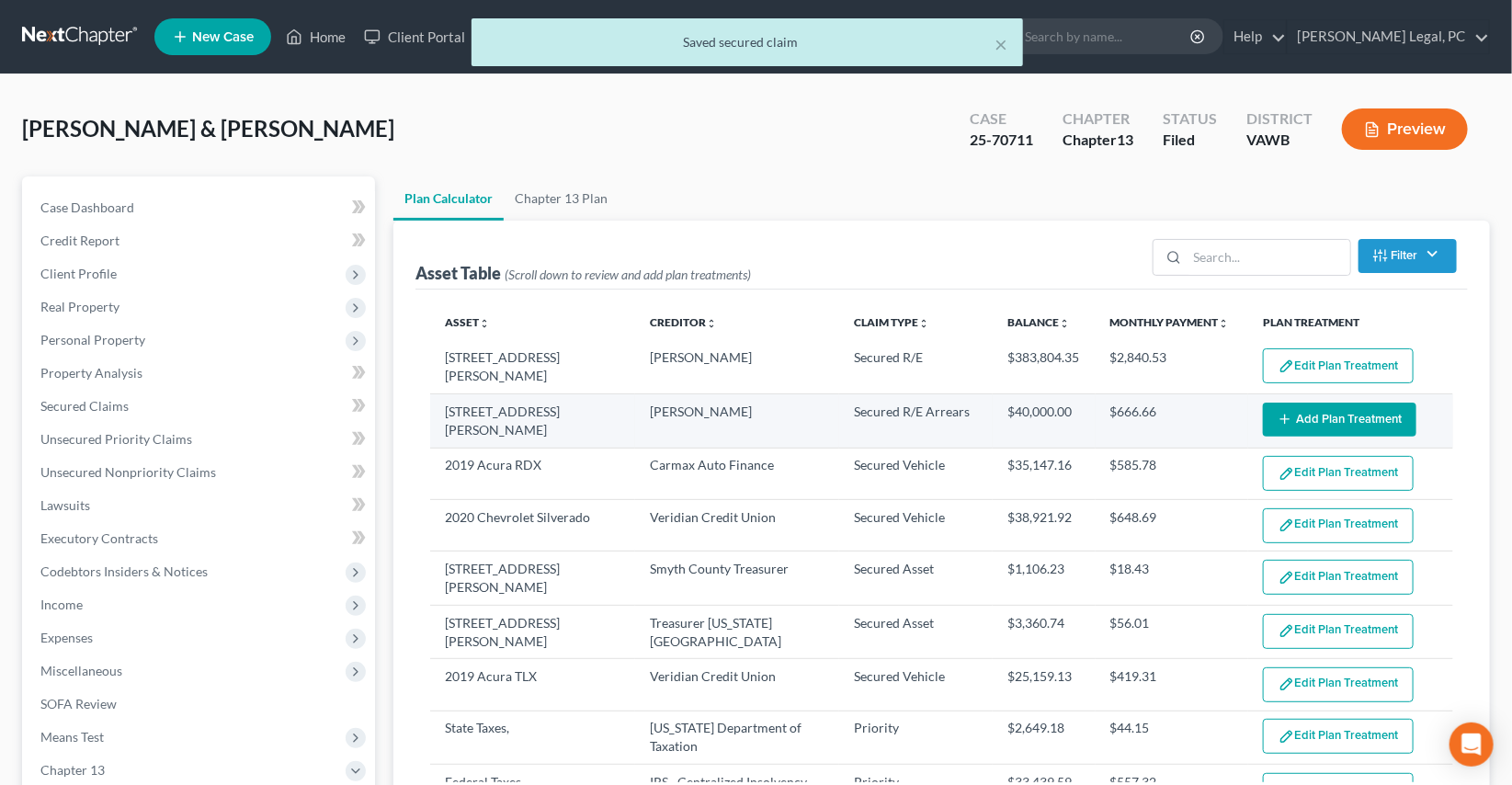
select select "59"
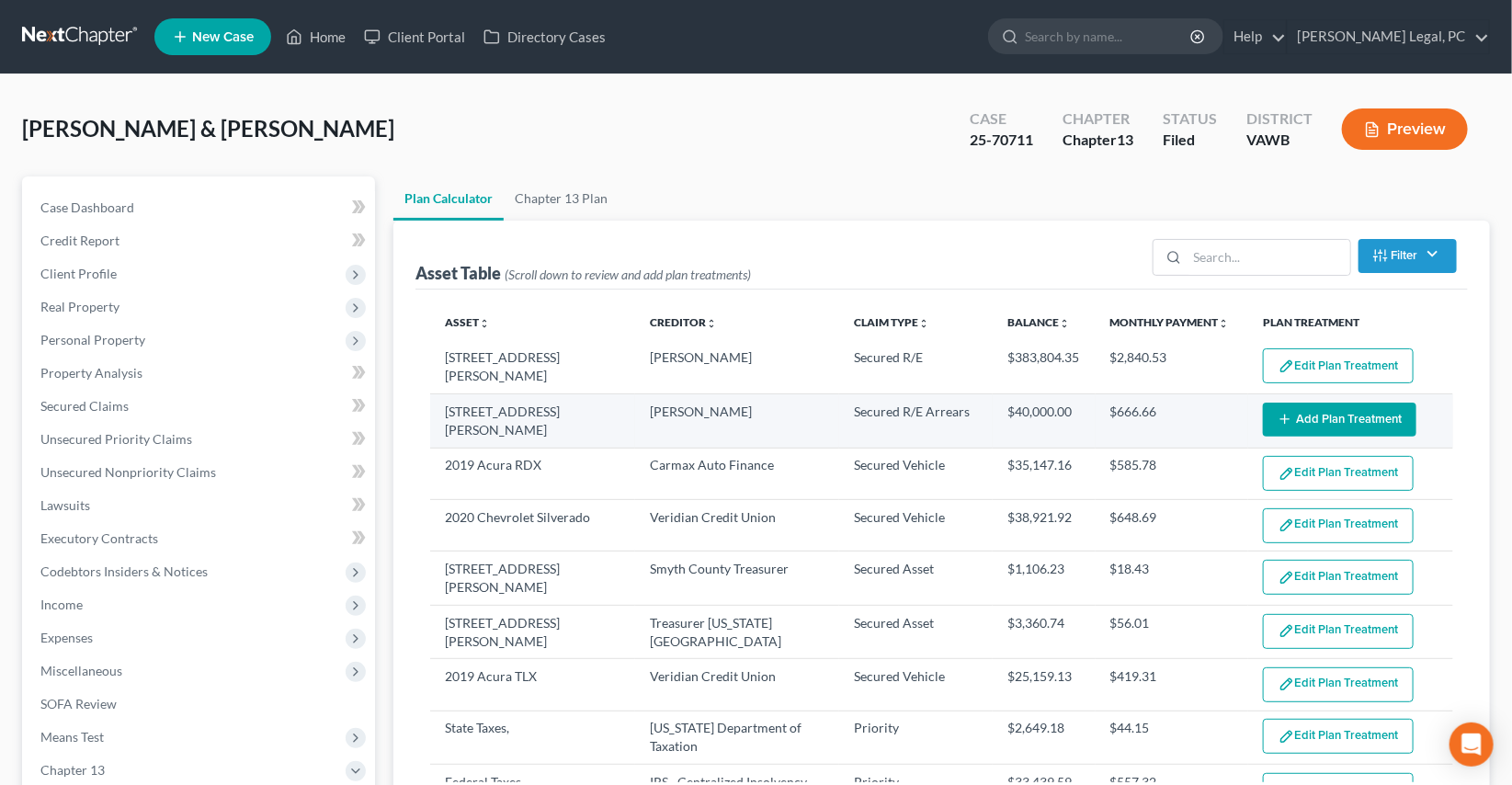
click at [1314, 413] on button "Add Plan Treatment" at bounding box center [1339, 419] width 153 height 34
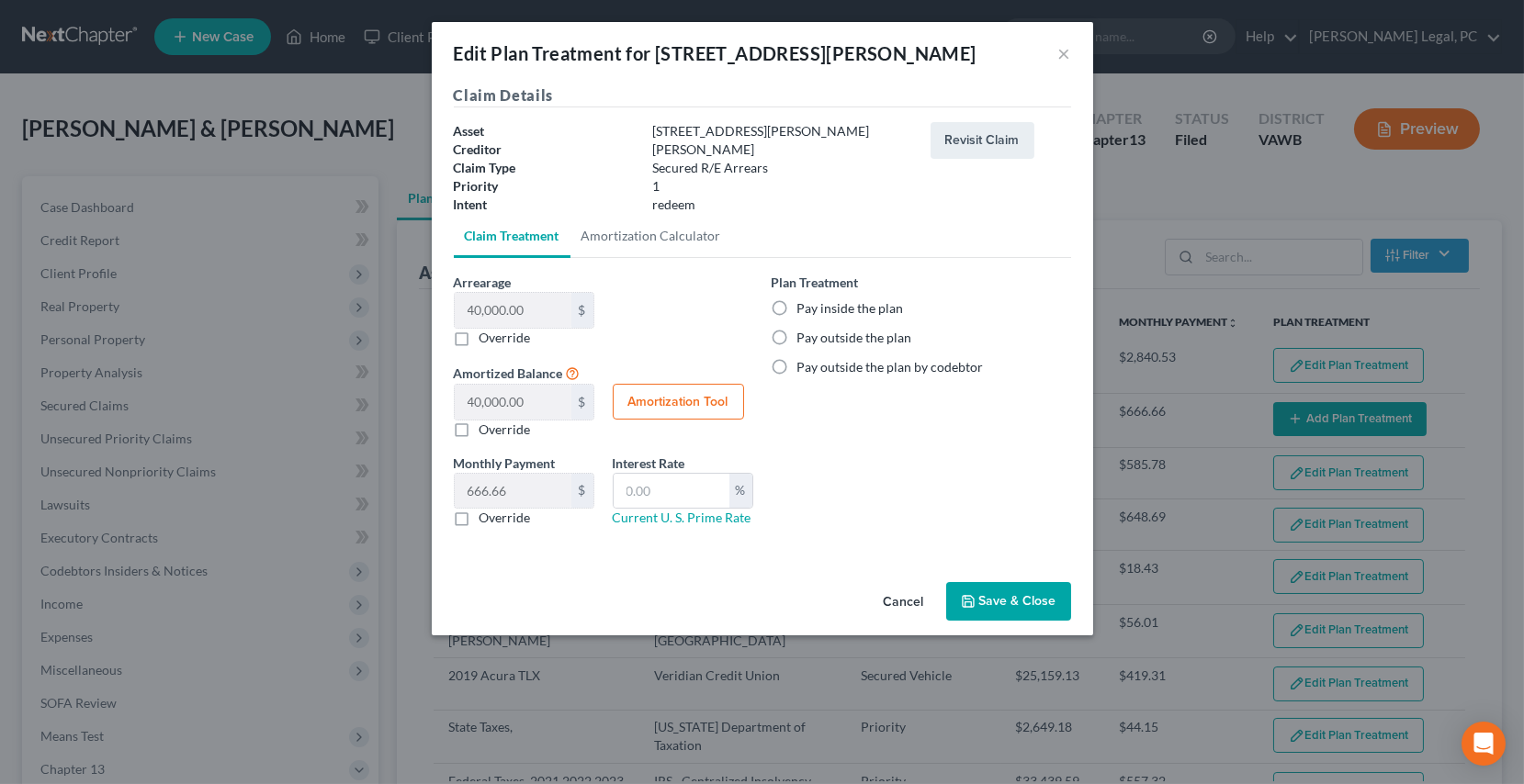
drag, startPoint x: 780, startPoint y: 304, endPoint x: 986, endPoint y: 505, distance: 287.8
click at [797, 305] on label "Pay inside the plan" at bounding box center [850, 308] width 106 height 19
click at [805, 305] on input "Pay inside the plan" at bounding box center [811, 305] width 12 height 12
radio input "true"
click at [1010, 596] on button "Save & Close" at bounding box center [1009, 602] width 125 height 39
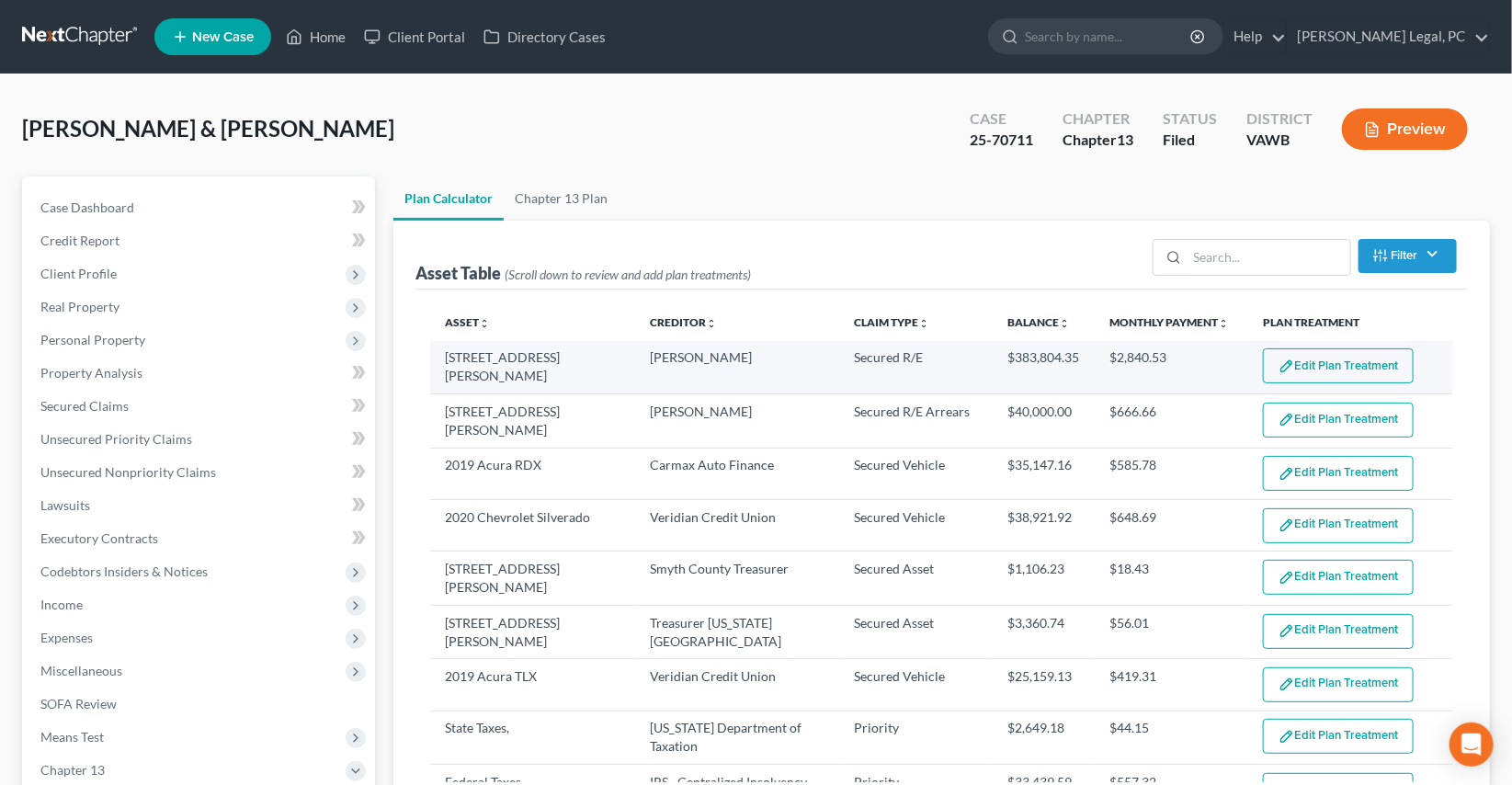
select select "59"
click at [1305, 370] on button "Edit Plan Treatment" at bounding box center [1338, 366] width 151 height 35
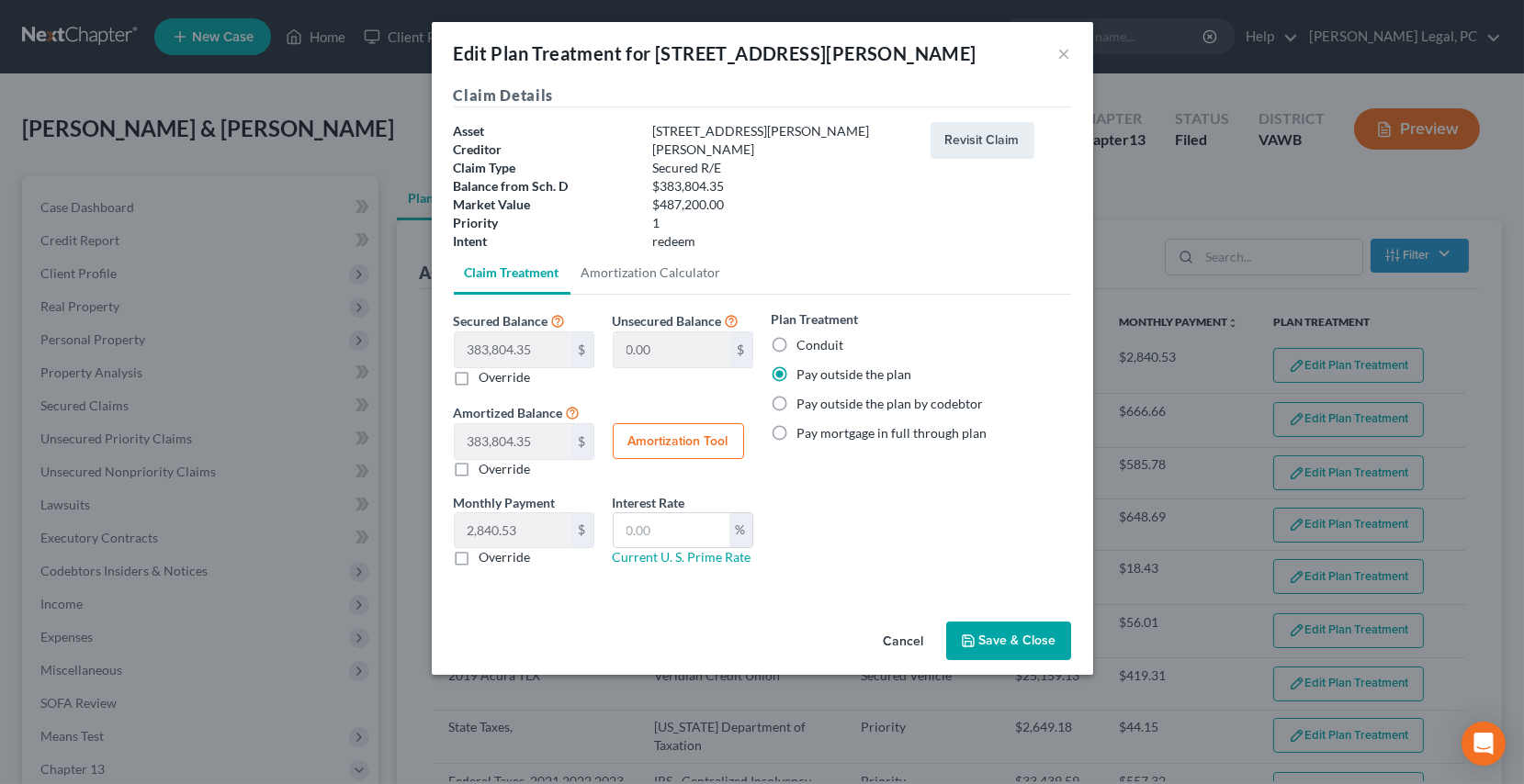
click at [797, 346] on label "Conduit" at bounding box center [820, 345] width 47 height 19
click at [805, 346] on input "Conduit" at bounding box center [811, 342] width 12 height 12
radio input "true"
click at [983, 644] on button "Save & Close" at bounding box center [1009, 641] width 125 height 39
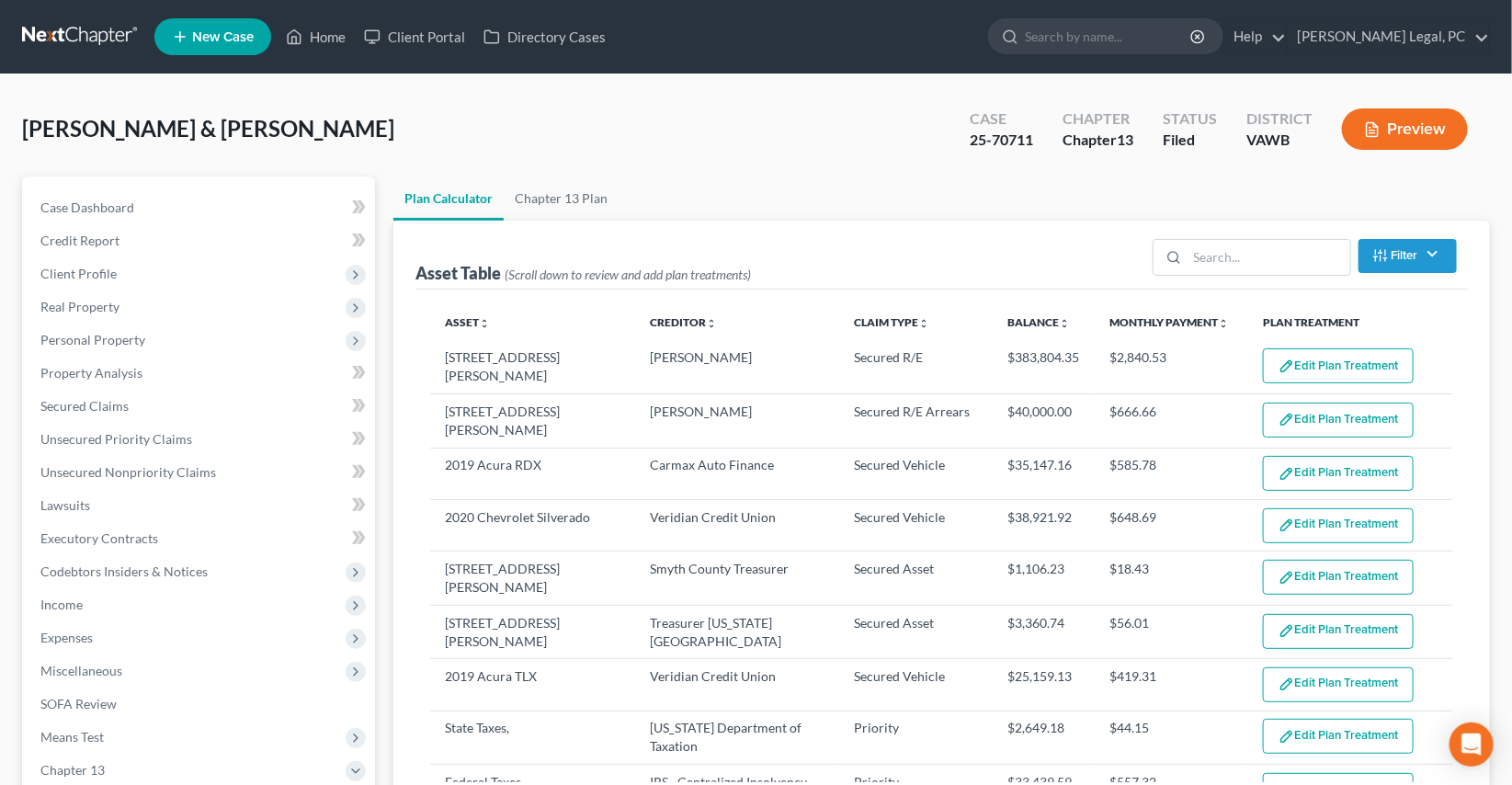
select select "59"
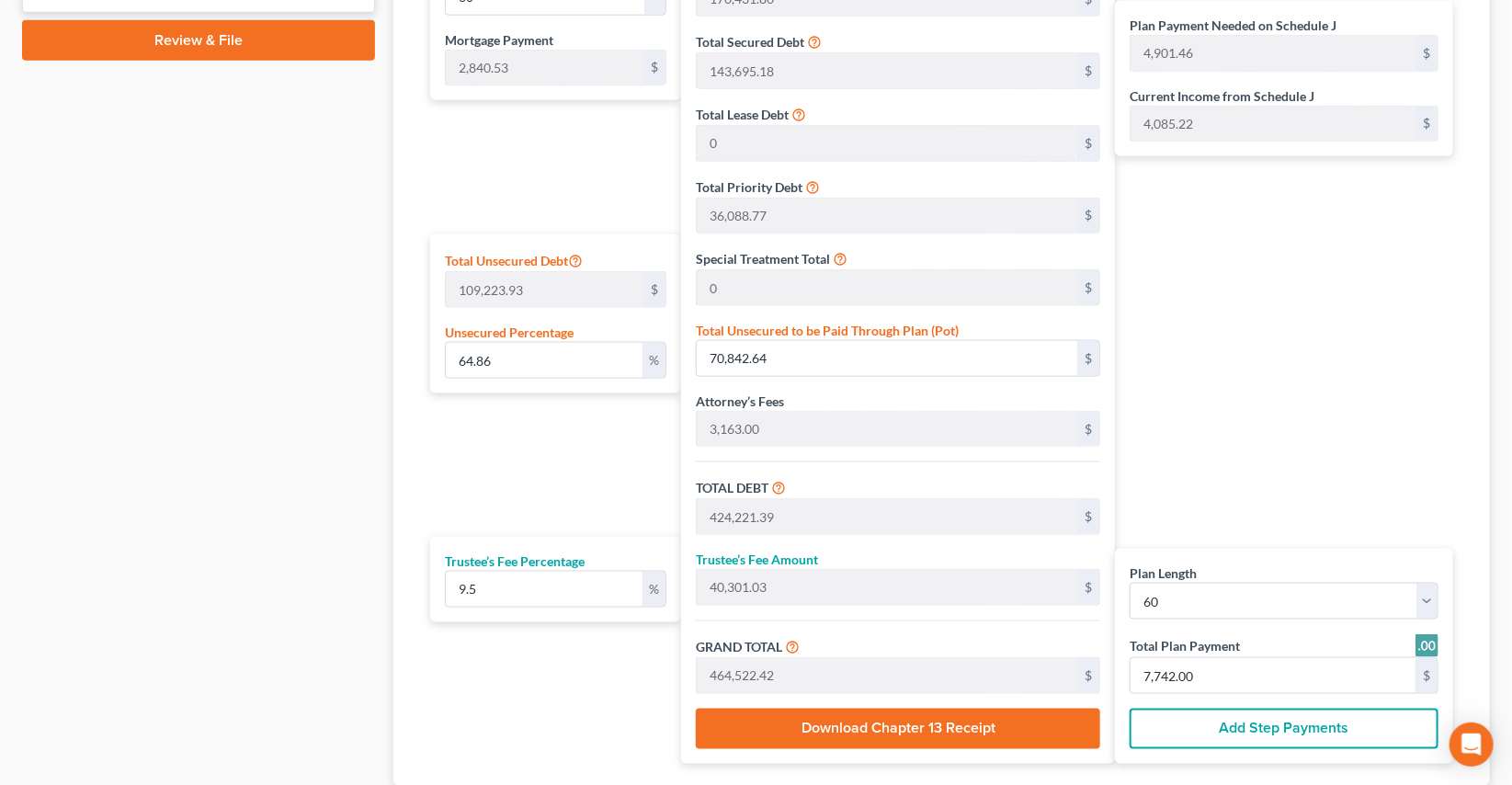
scroll to position [920, 0]
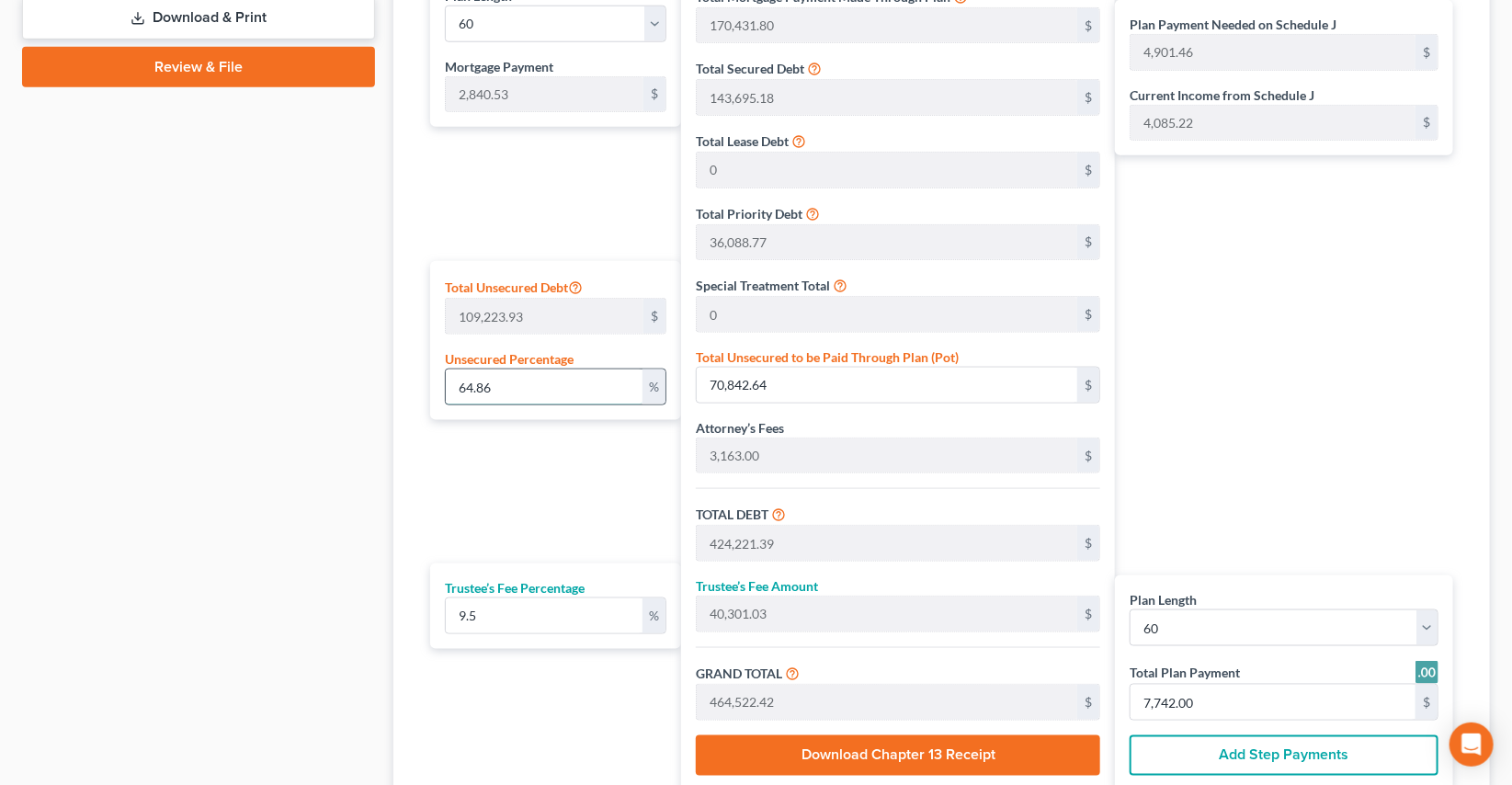
click at [552, 377] on input "64.86" at bounding box center [544, 387] width 197 height 35
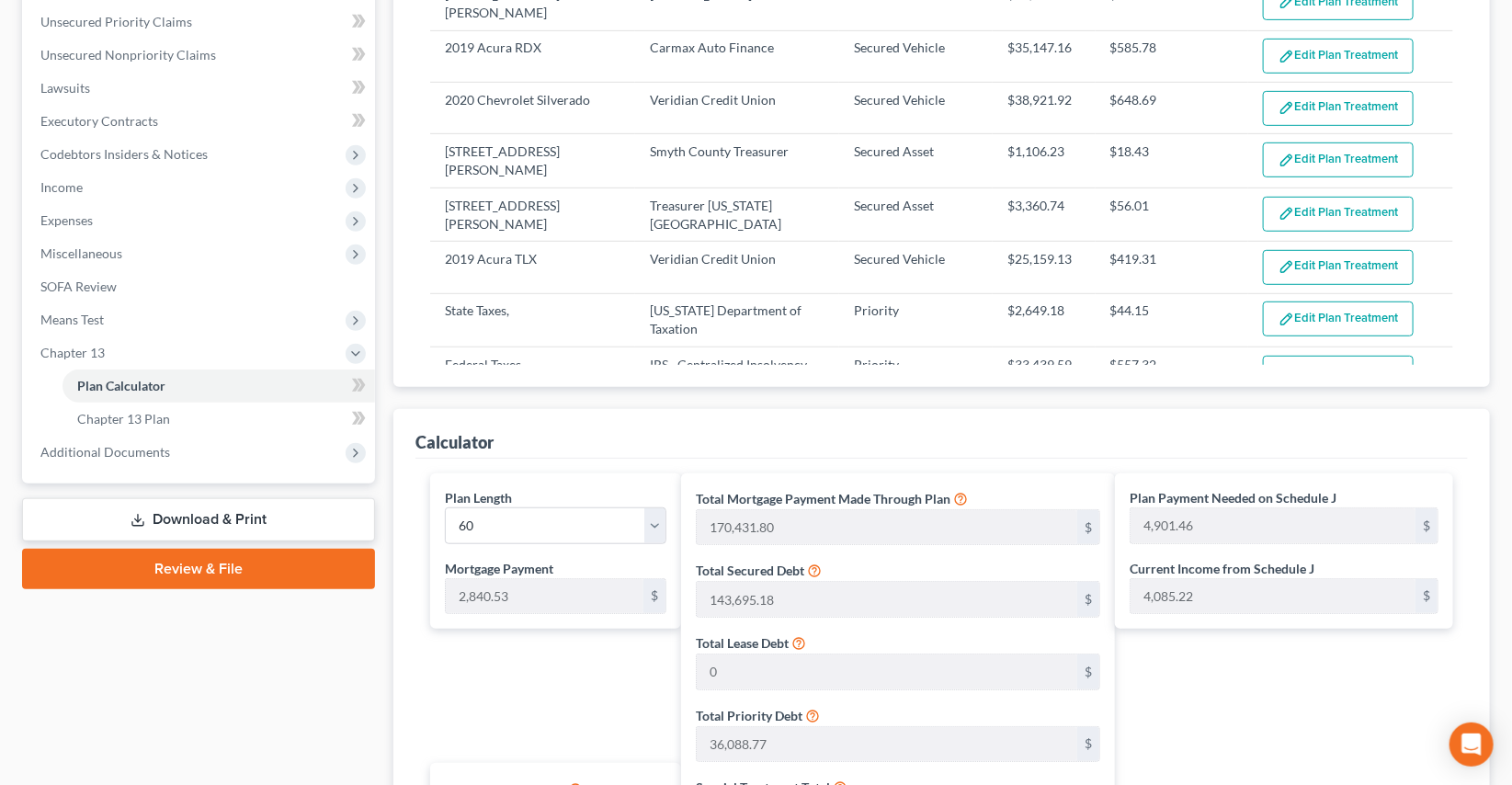
scroll to position [167, 0]
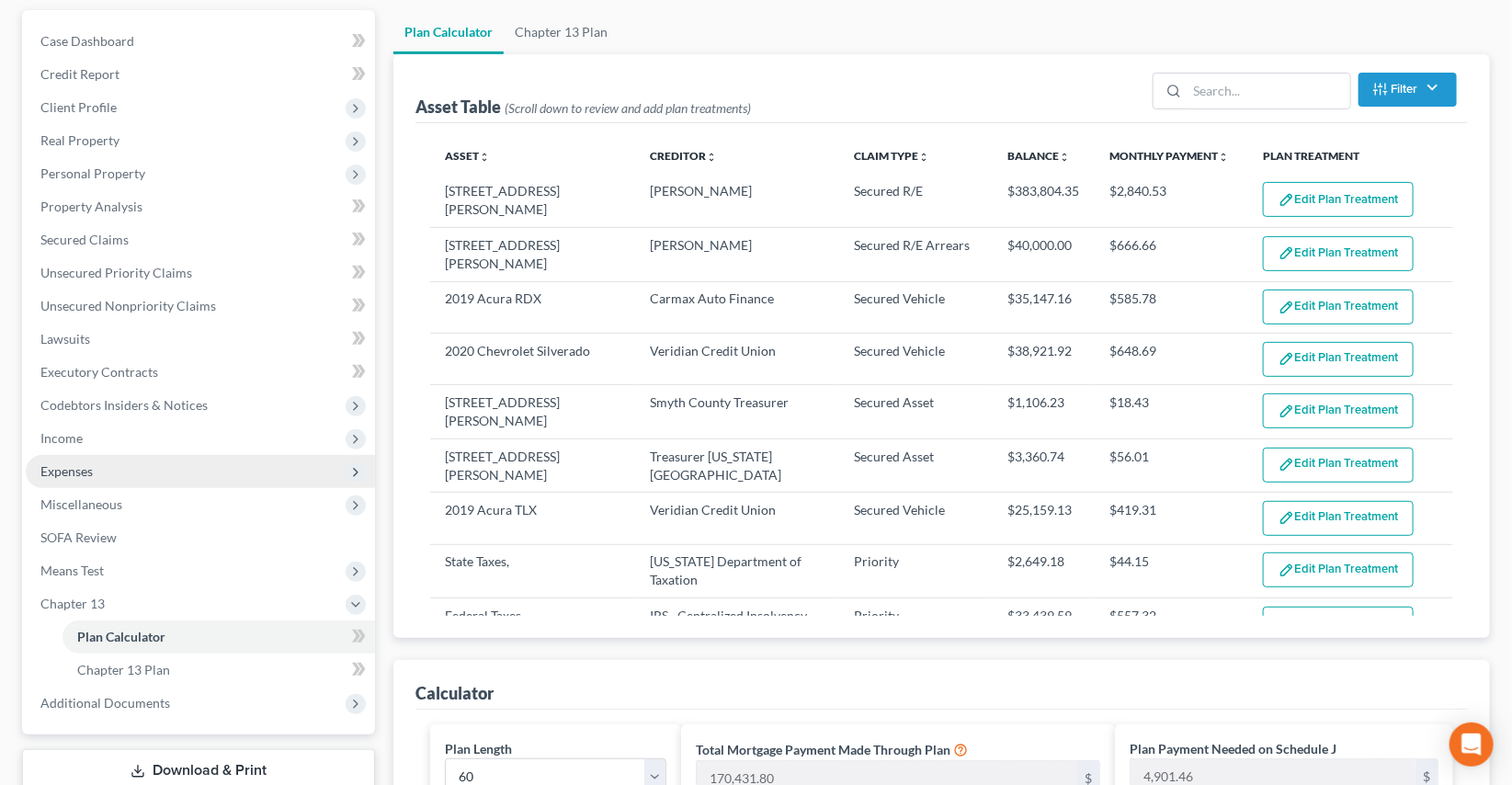
click at [65, 463] on span "Expenses" at bounding box center [66, 471] width 53 height 16
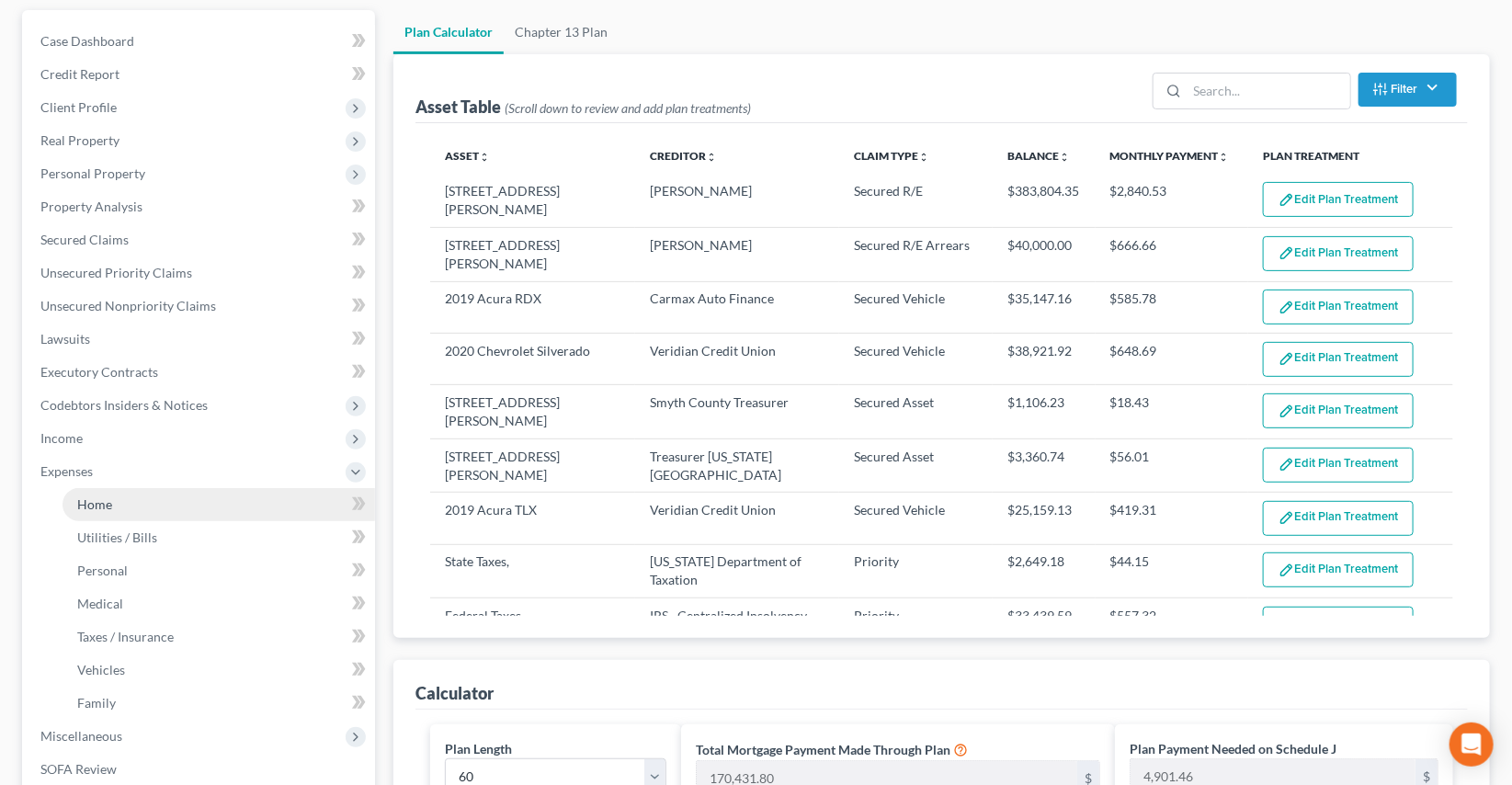
click at [106, 496] on span "Home" at bounding box center [95, 504] width 35 height 16
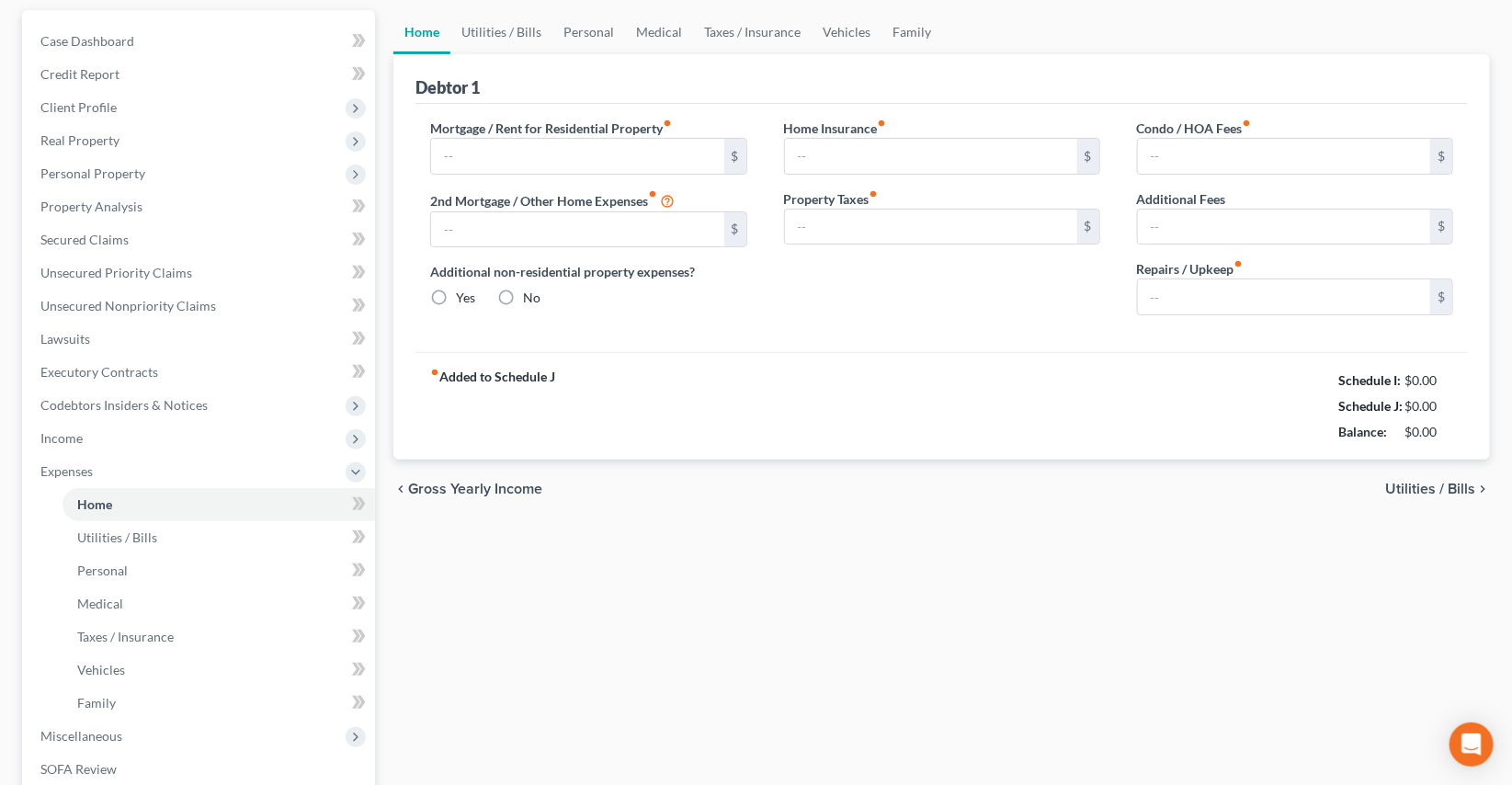
scroll to position [23, 0]
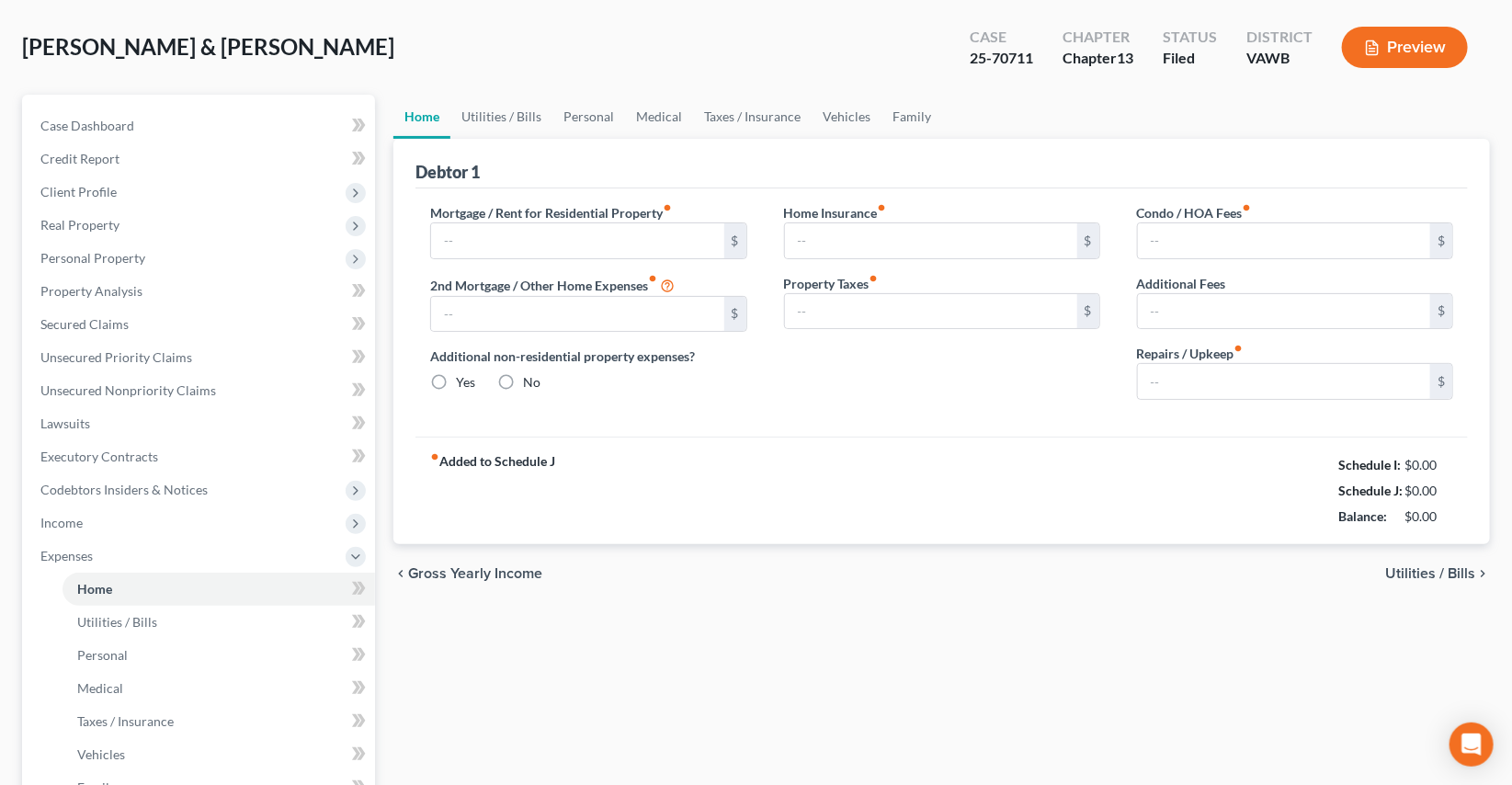
type input "0.00"
radio input "true"
type input "0.00"
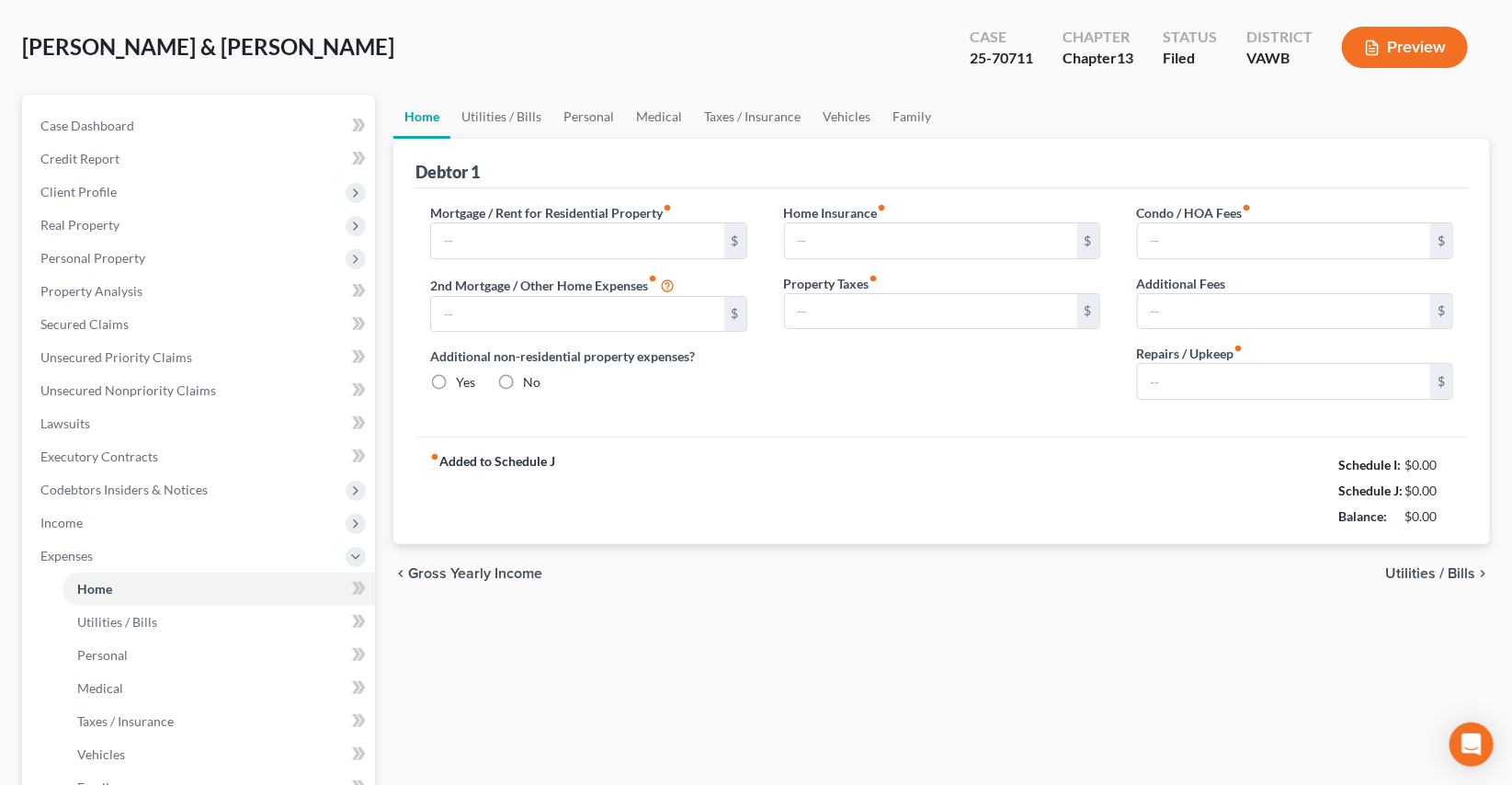
type input "0.00"
type input "300.00"
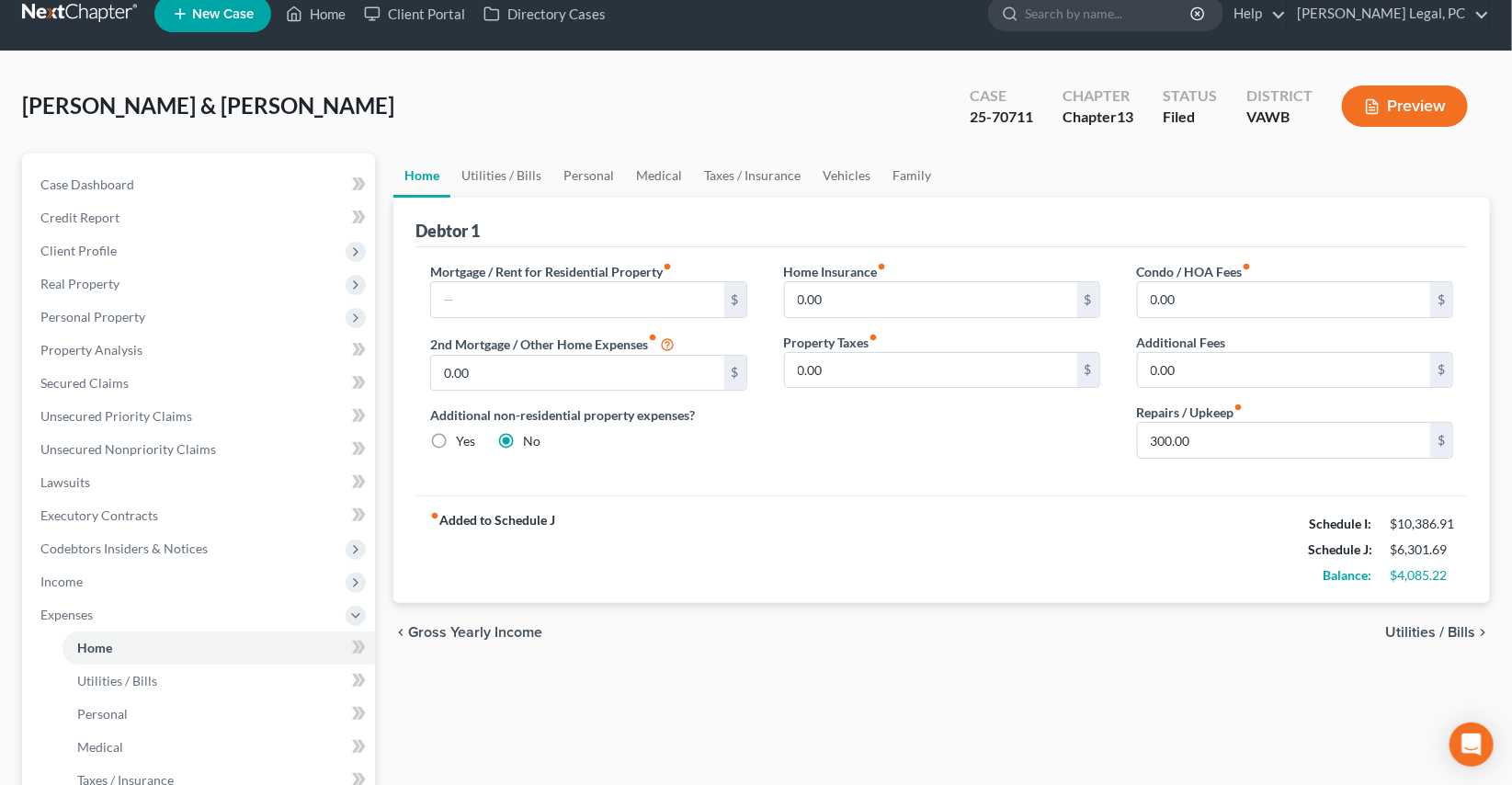
scroll to position [0, 0]
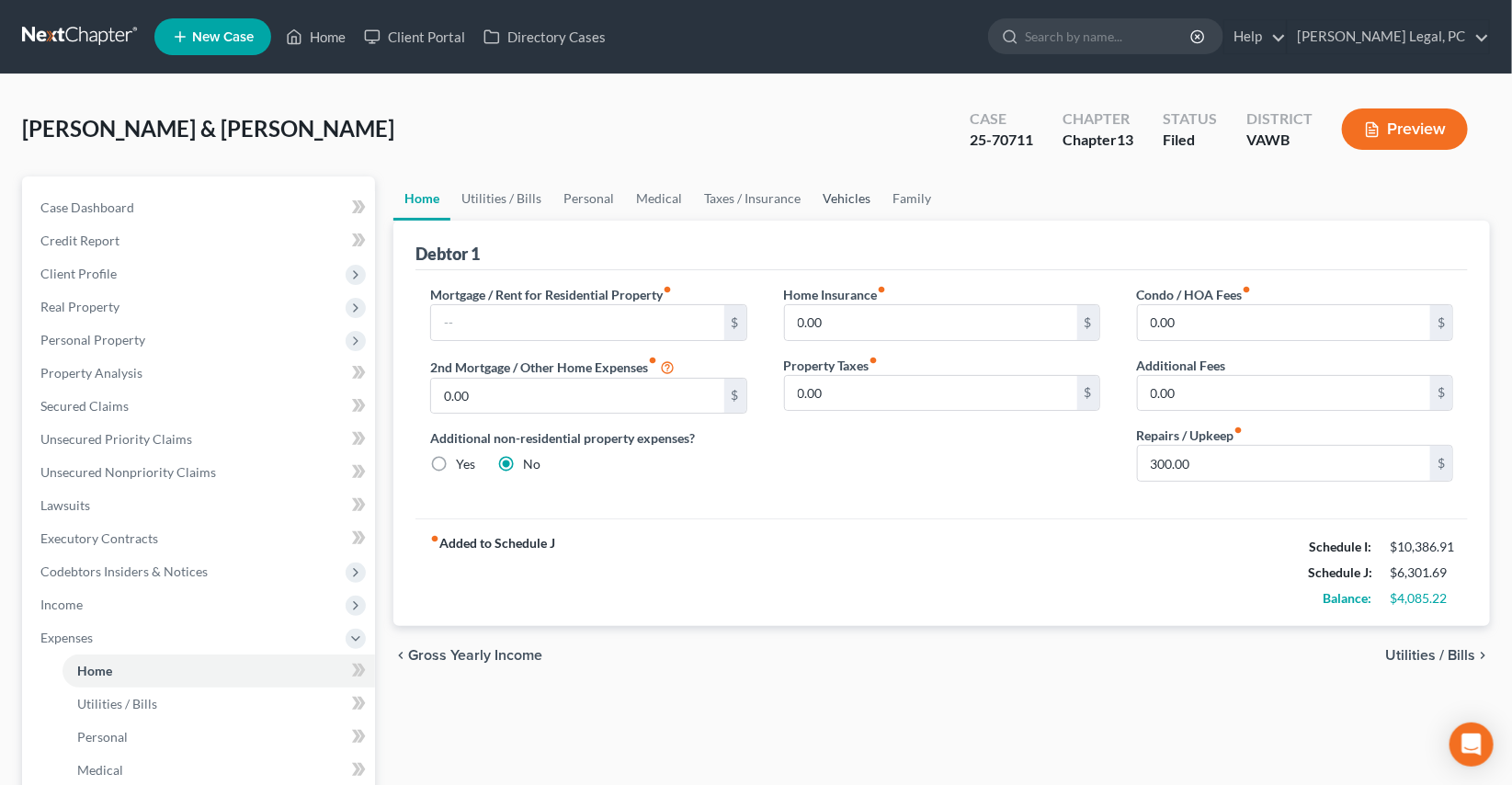
click at [836, 204] on link "Vehicles" at bounding box center [847, 198] width 70 height 44
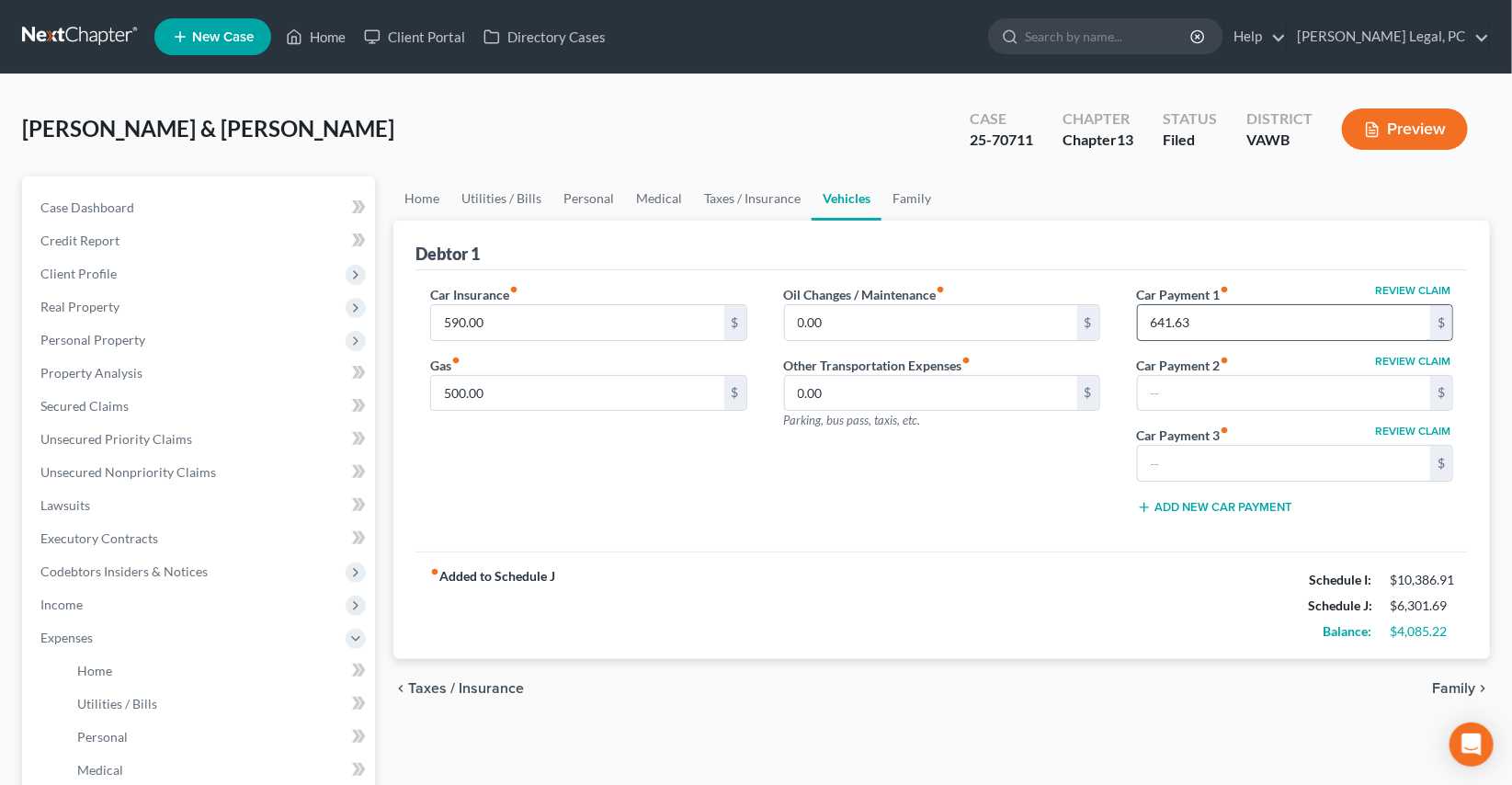
click at [1217, 322] on input "641.63" at bounding box center [1284, 323] width 292 height 35
click at [410, 192] on link "Home" at bounding box center [422, 198] width 57 height 44
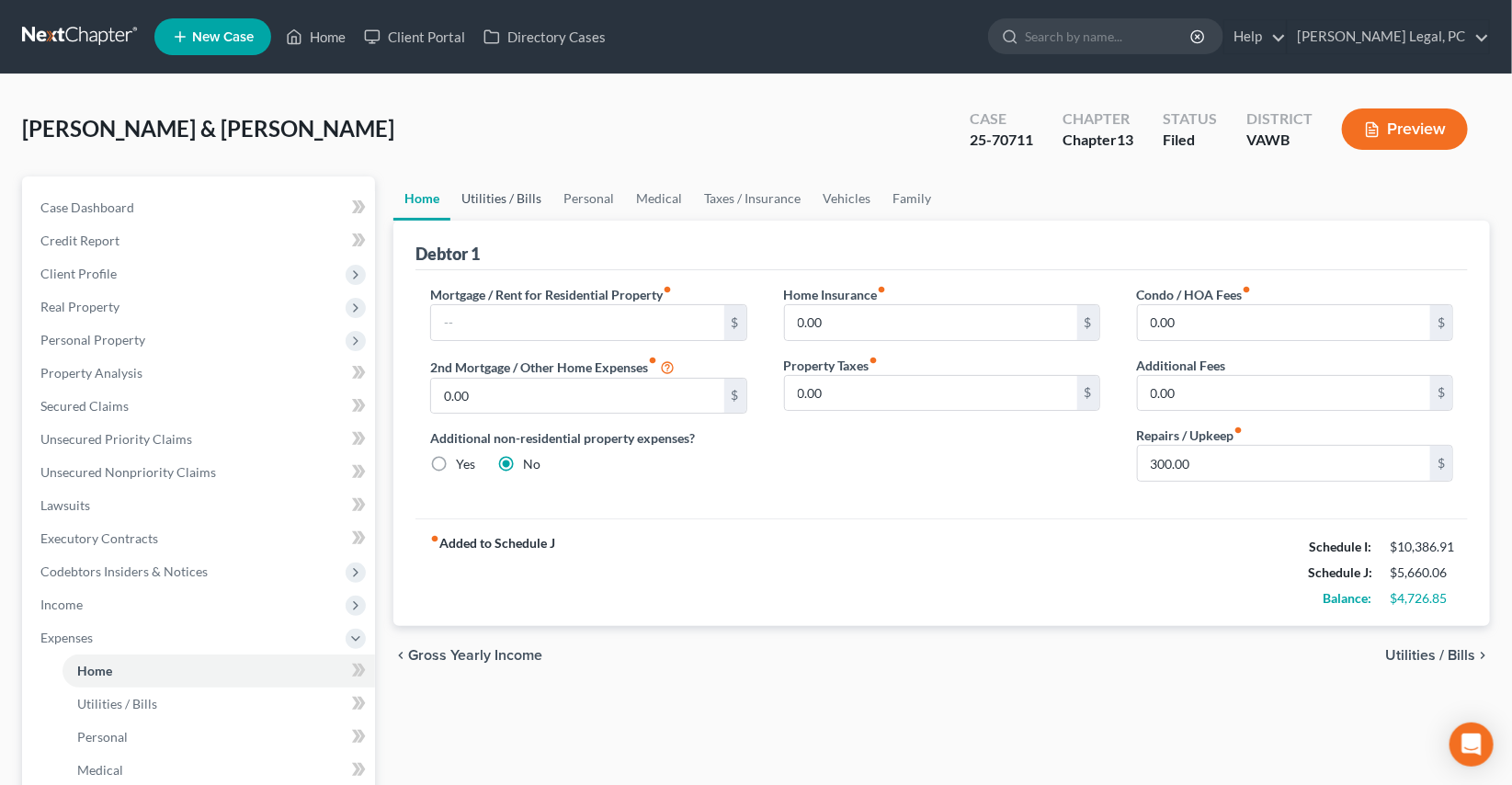
click at [485, 201] on link "Utilities / Bills" at bounding box center [501, 198] width 102 height 44
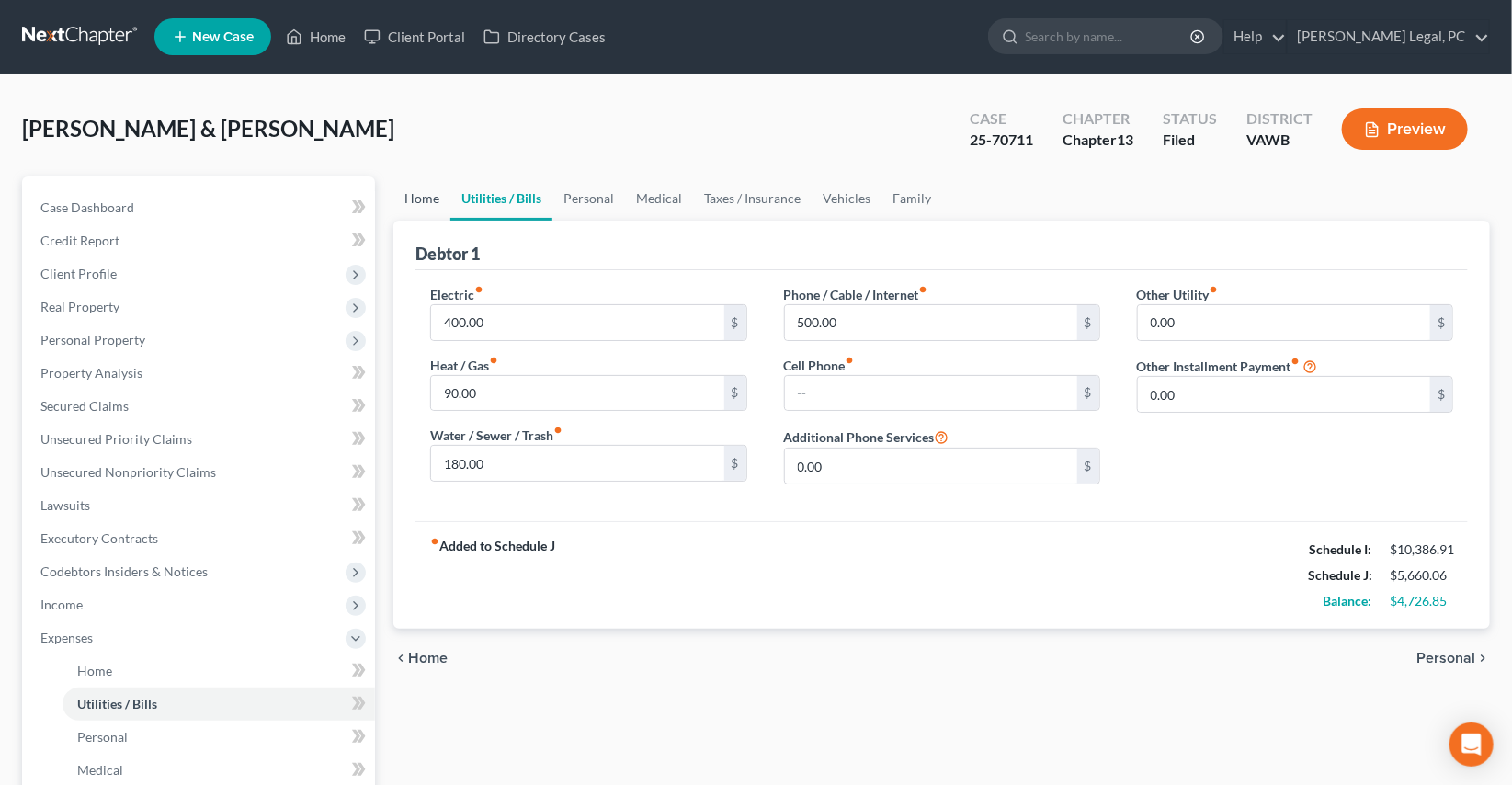
click at [415, 210] on link "Home" at bounding box center [422, 198] width 57 height 44
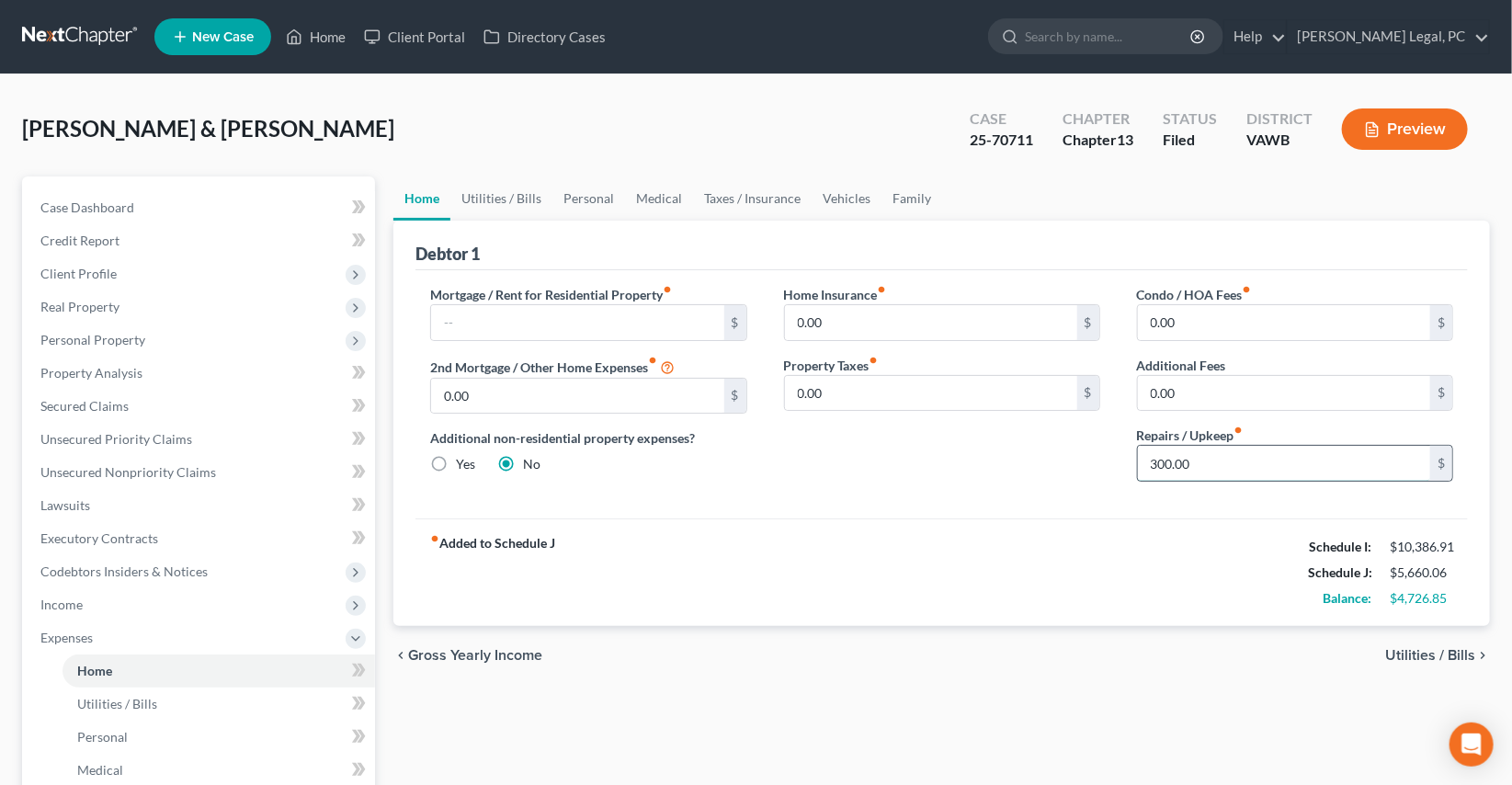
click at [1257, 475] on input "300.00" at bounding box center [1284, 463] width 292 height 35
type input "100"
click at [973, 488] on div "Home Insurance fiber_manual_record 0.00 $ Property Taxes fiber_manual_record 0.…" at bounding box center [942, 390] width 353 height 212
click at [496, 205] on link "Utilities / Bills" at bounding box center [501, 198] width 102 height 44
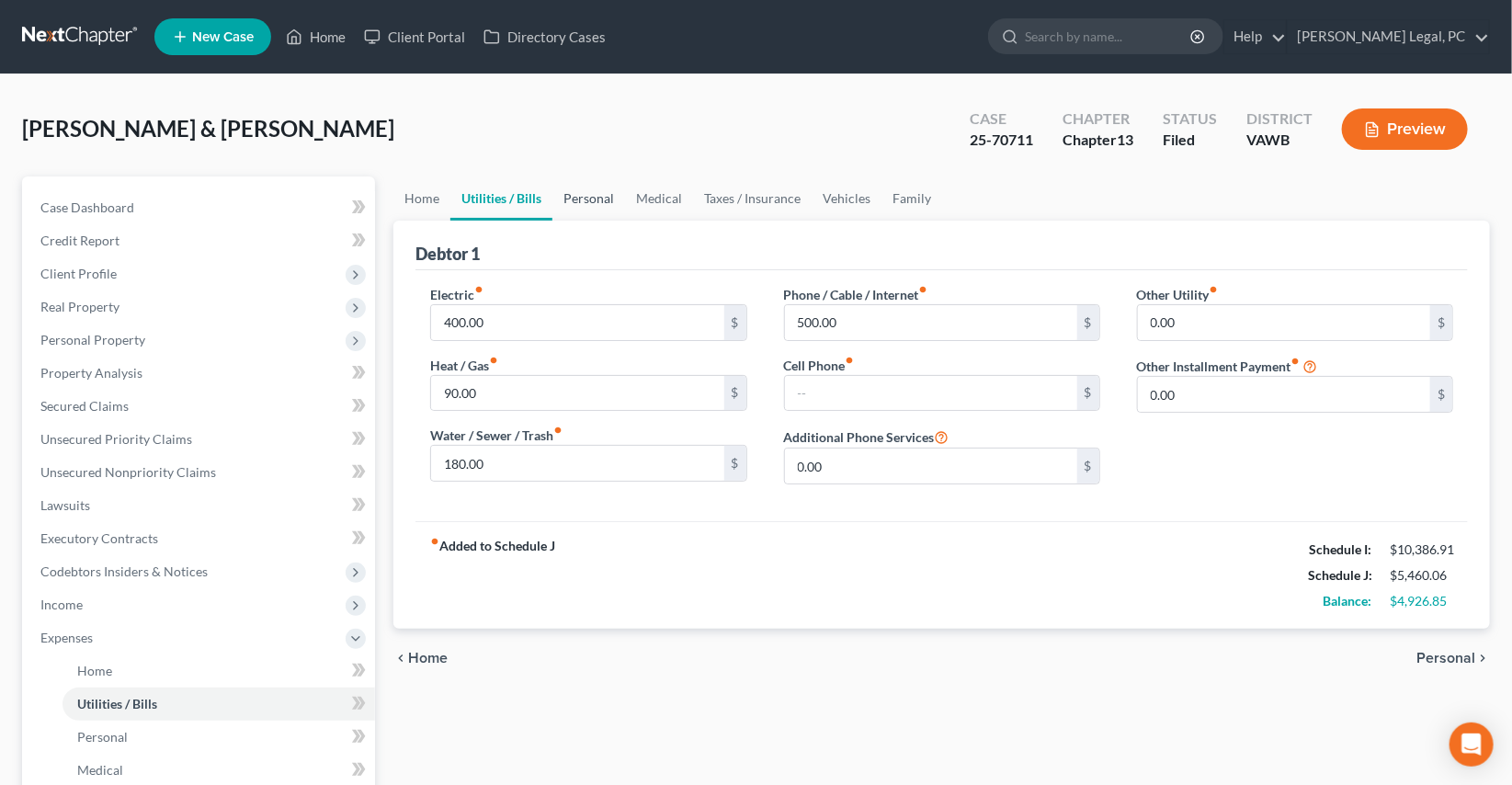
click at [579, 211] on link "Personal" at bounding box center [589, 198] width 72 height 44
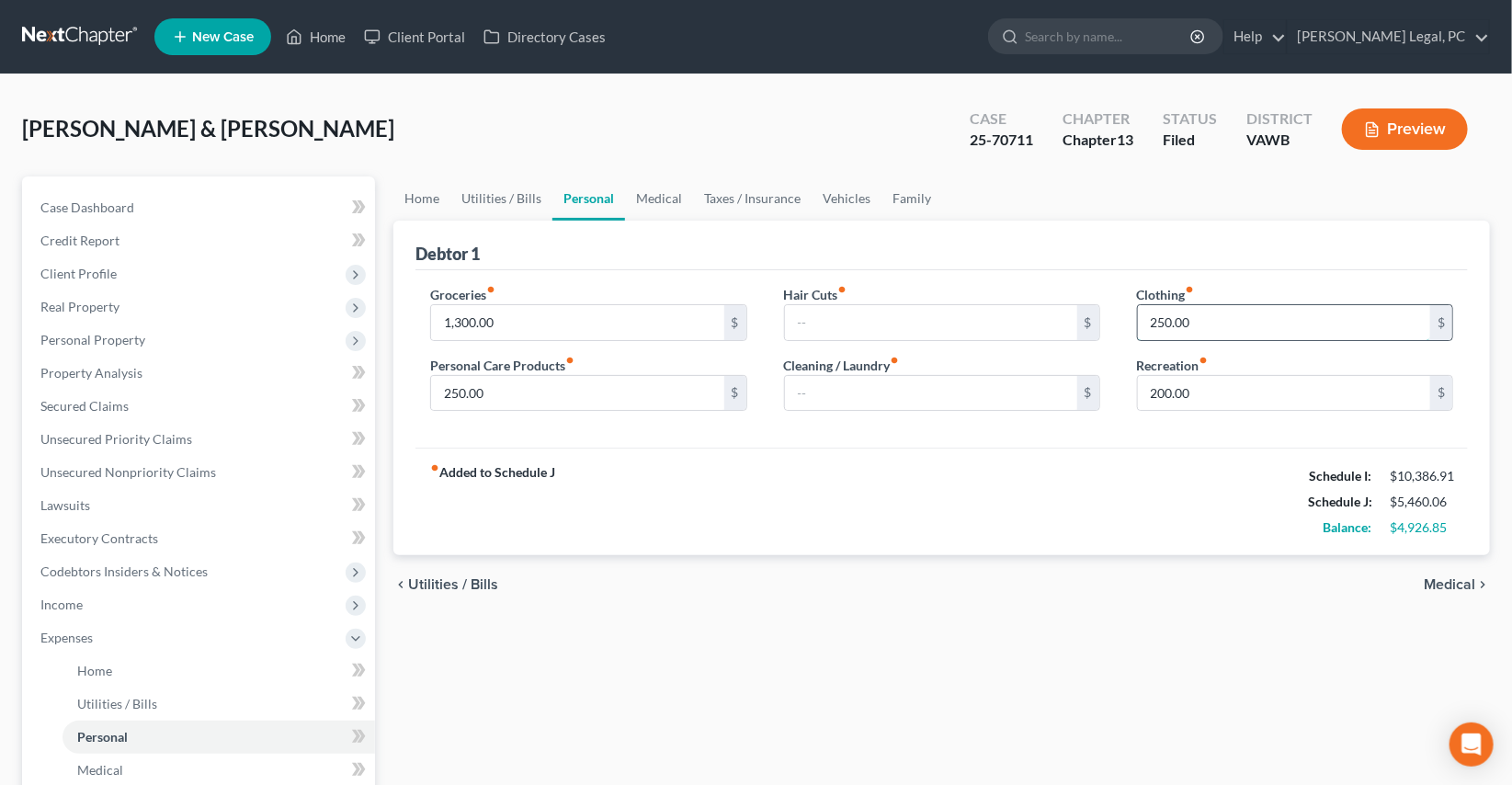
click at [1210, 314] on input "250.00" at bounding box center [1284, 323] width 292 height 35
type input "100"
click at [611, 396] on input "250.00" at bounding box center [577, 394] width 292 height 35
type input "100"
click at [1296, 386] on input "200.00" at bounding box center [1284, 394] width 292 height 35
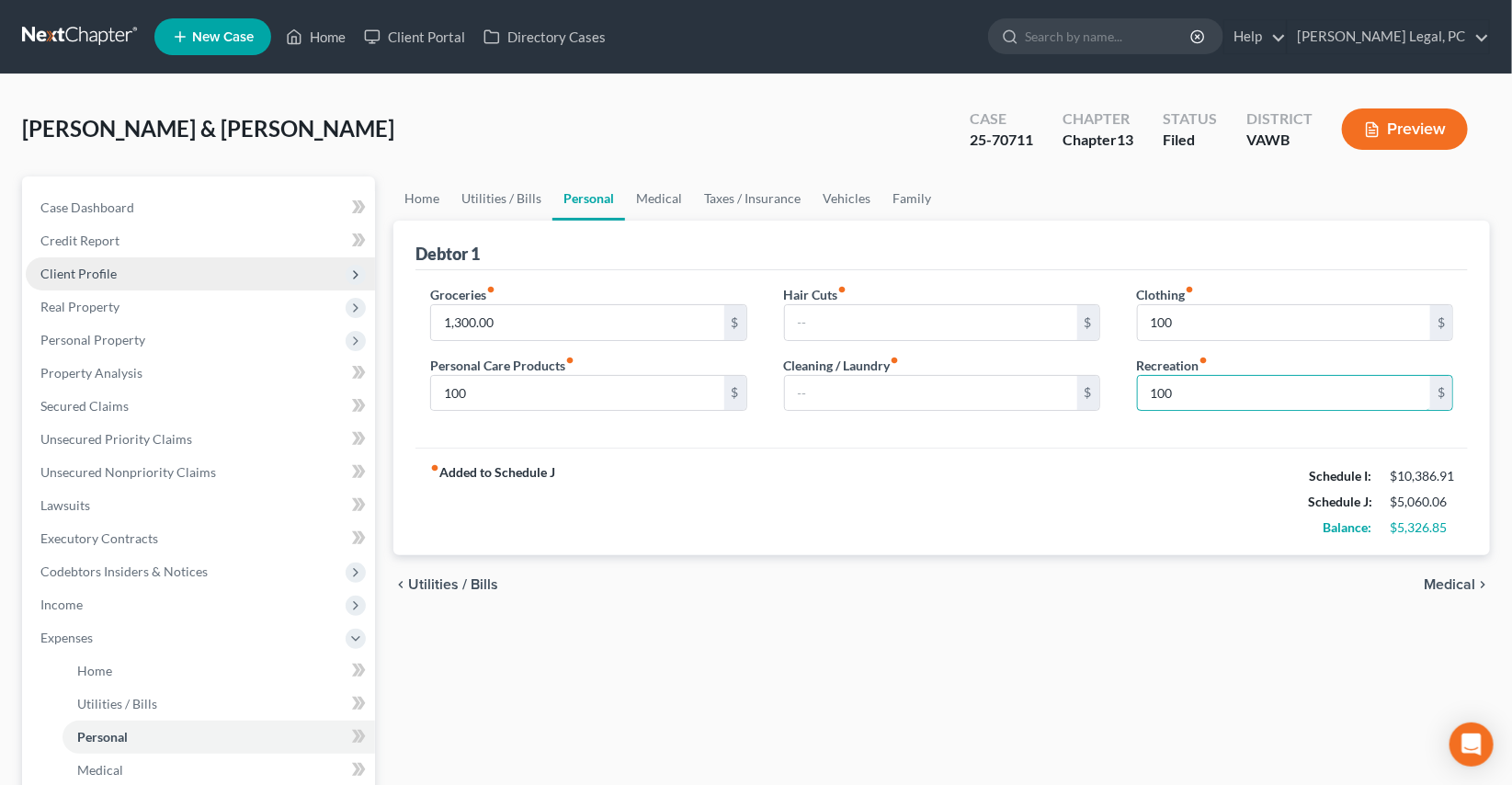
type input "100"
click at [78, 262] on span "Client Profile" at bounding box center [200, 274] width 349 height 33
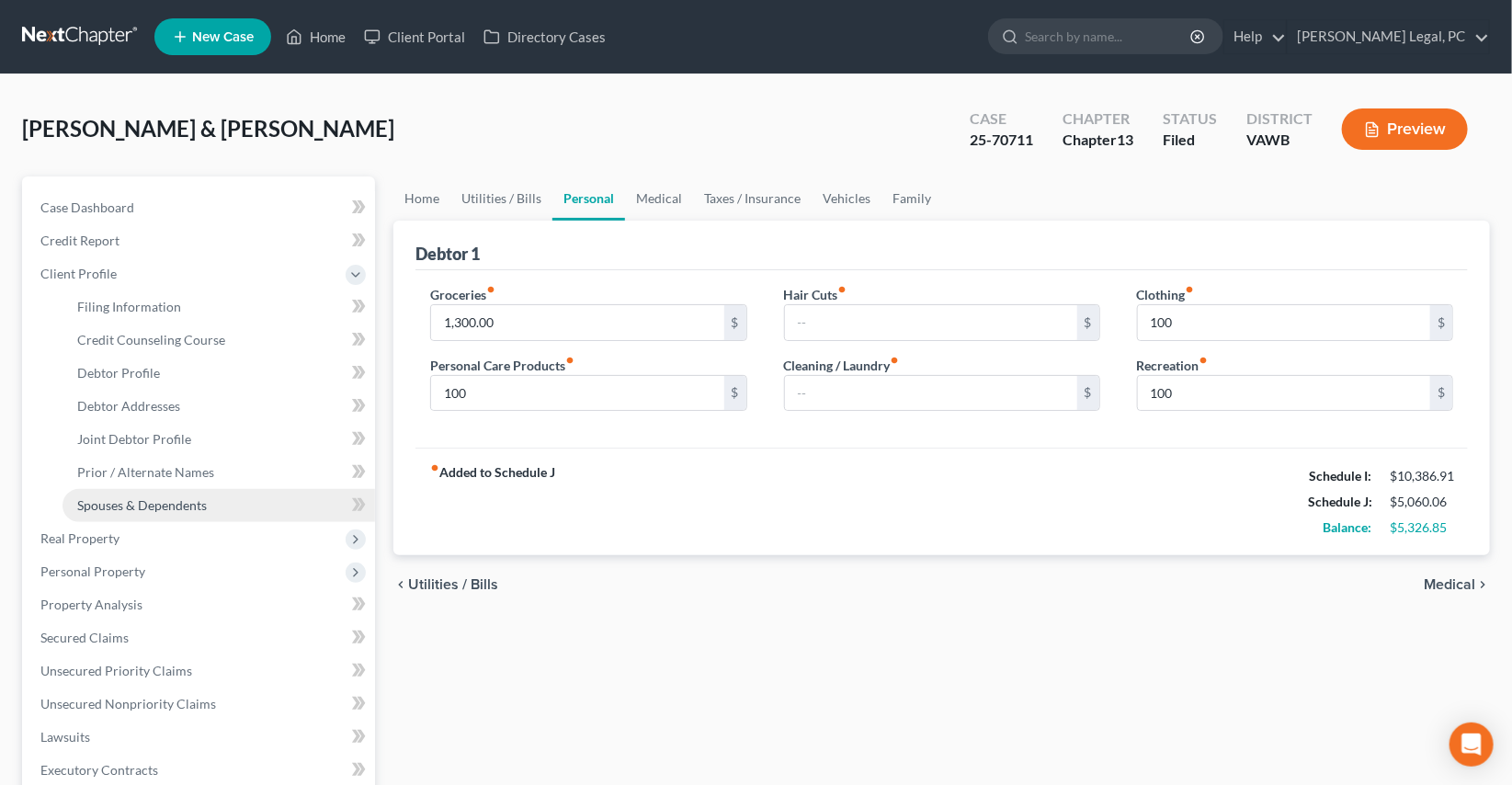
click at [150, 493] on link "Spouses & Dependents" at bounding box center [218, 506] width 313 height 33
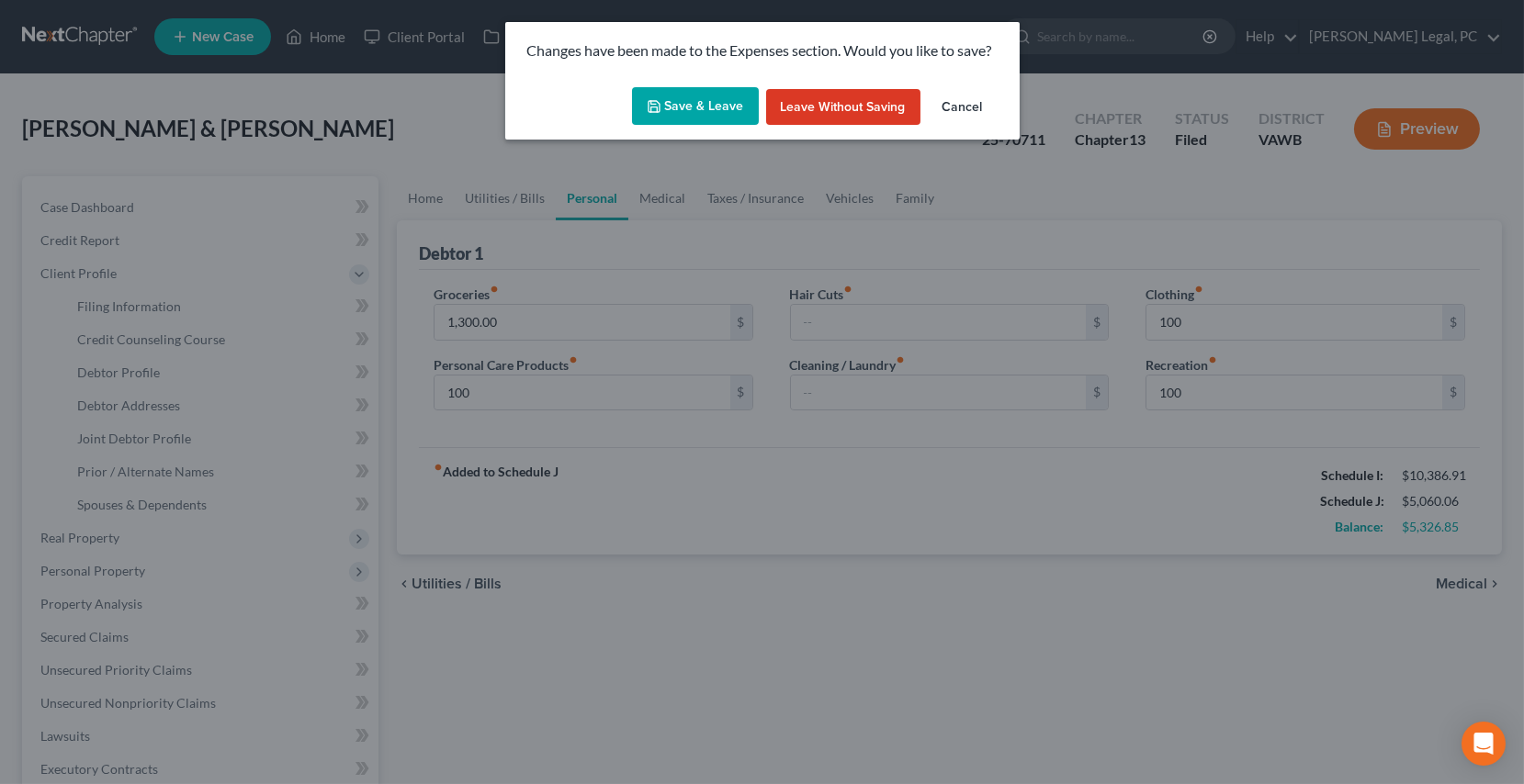
click at [705, 109] on button "Save & Leave" at bounding box center [696, 107] width 127 height 39
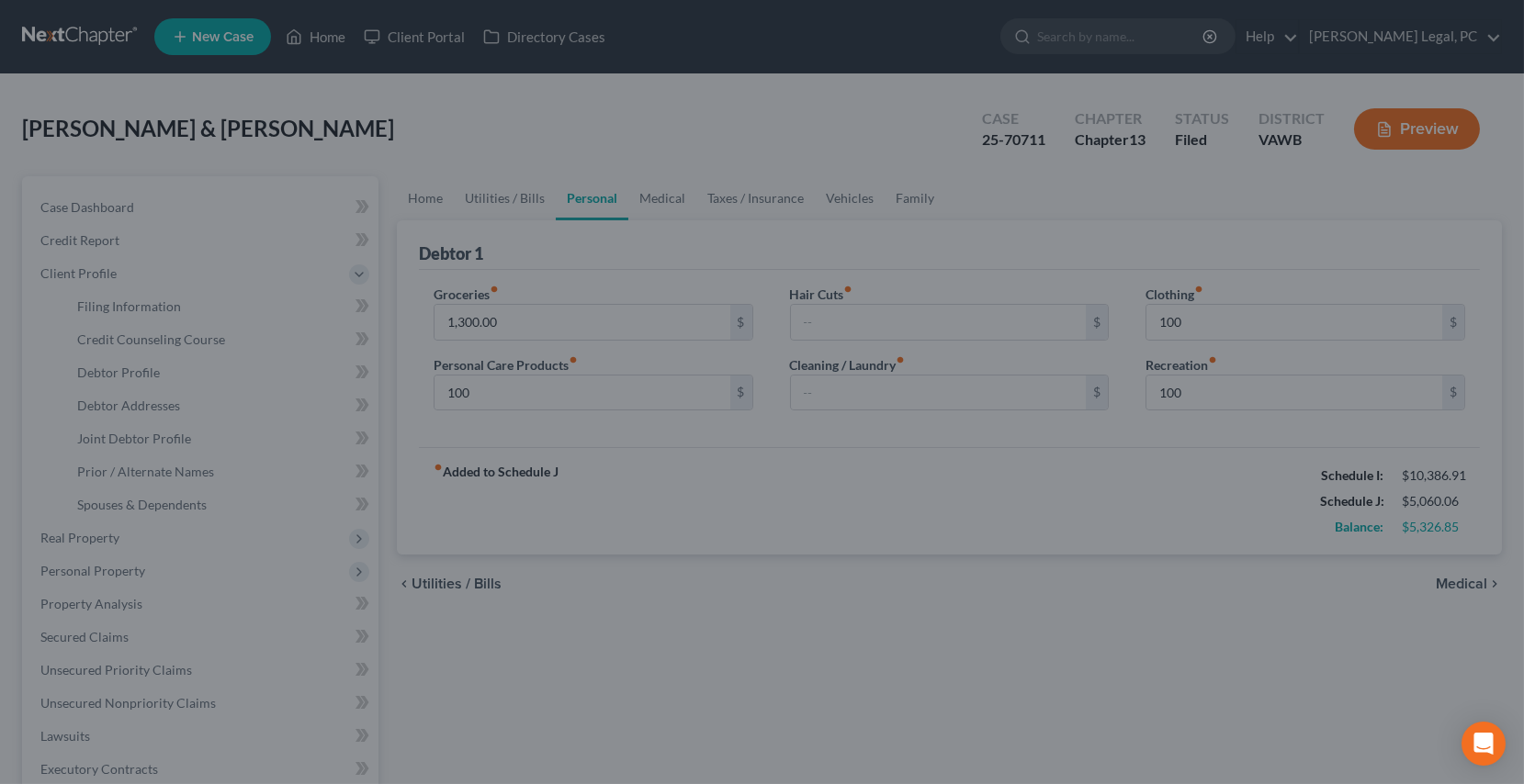
type input "100.00"
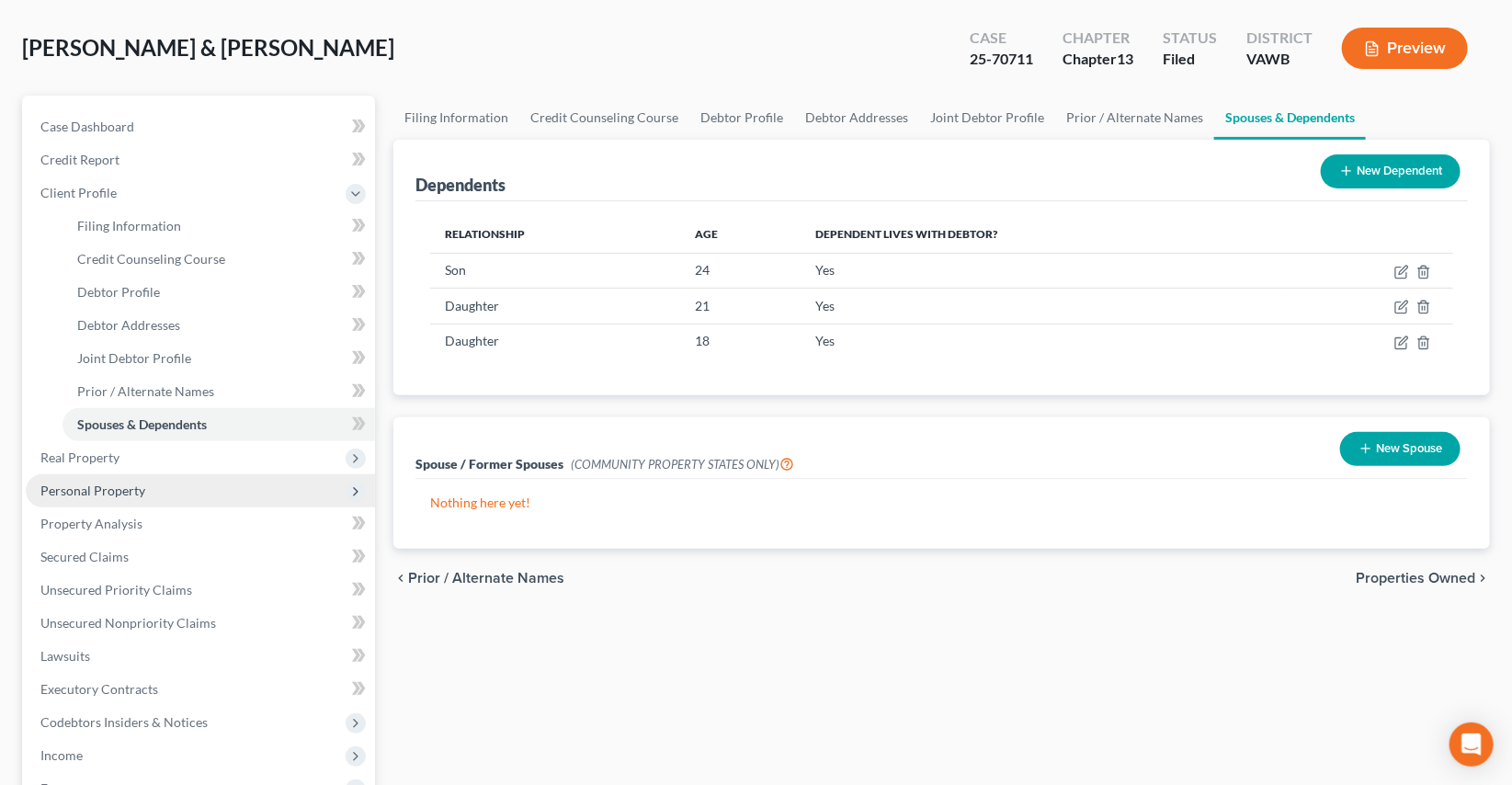
scroll to position [455, 0]
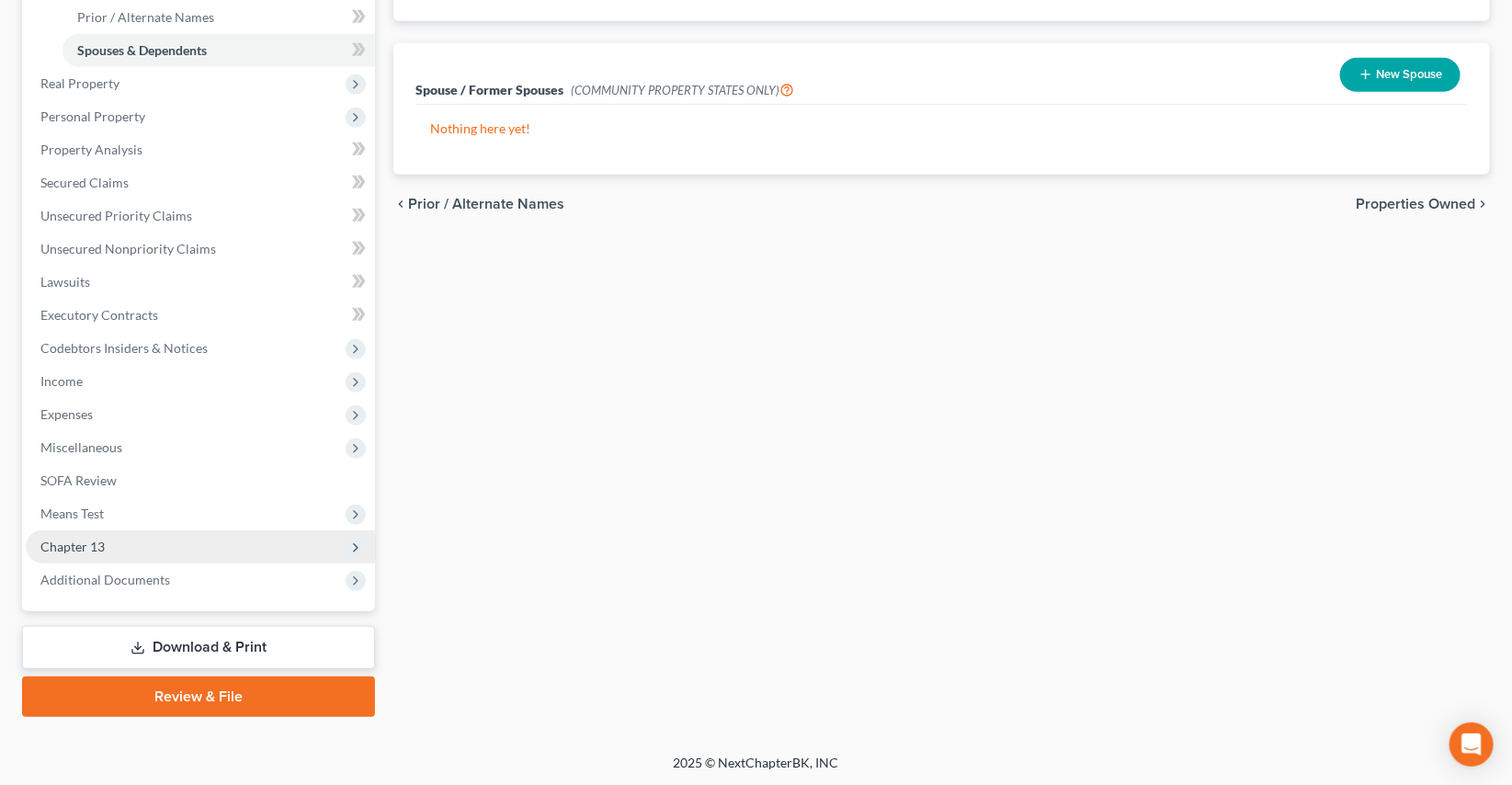
click at [97, 539] on span "Chapter 13" at bounding box center [72, 547] width 64 height 16
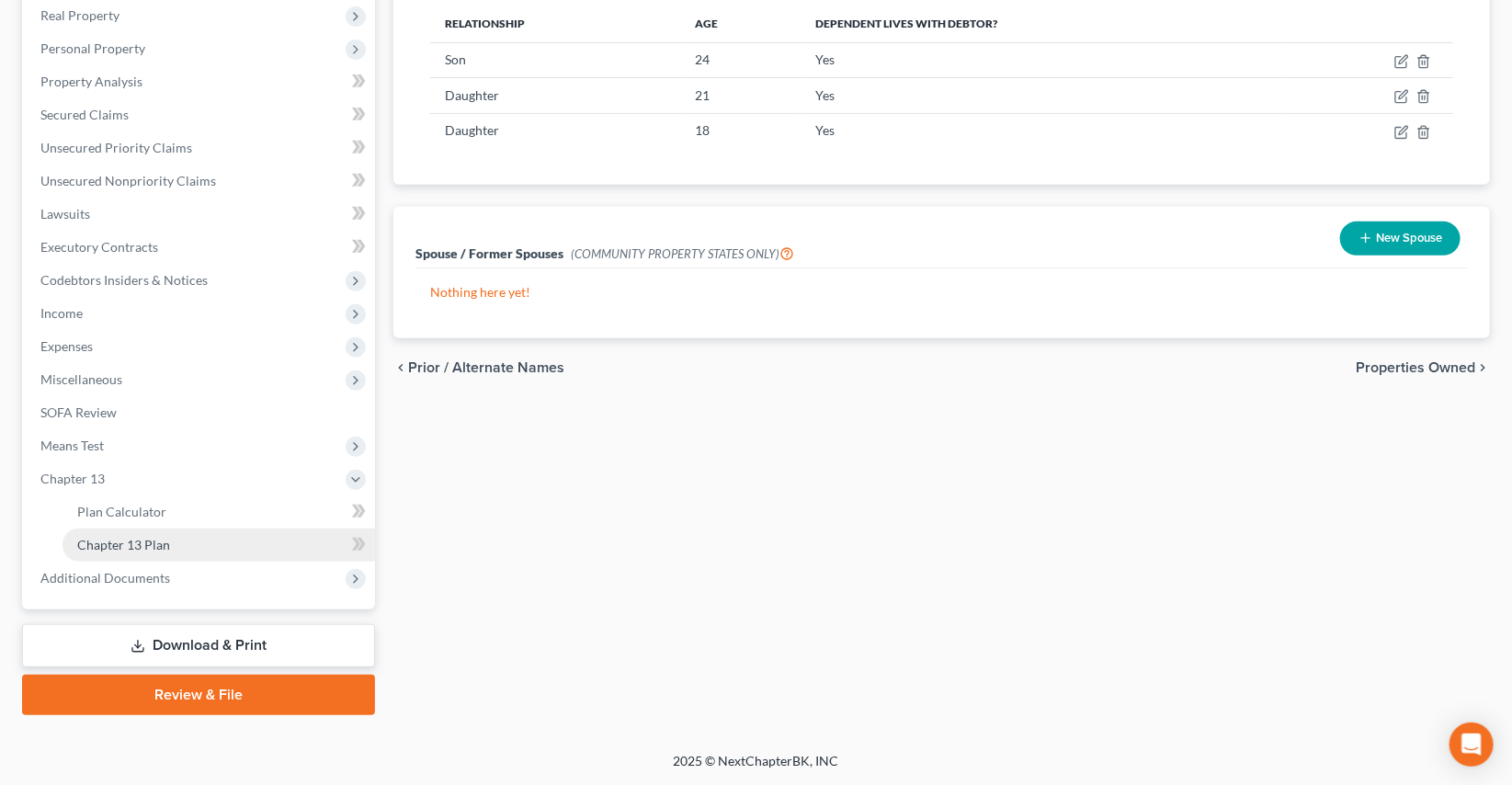
scroll to position [290, 0]
click at [126, 552] on link "Chapter 13 Plan" at bounding box center [218, 547] width 313 height 33
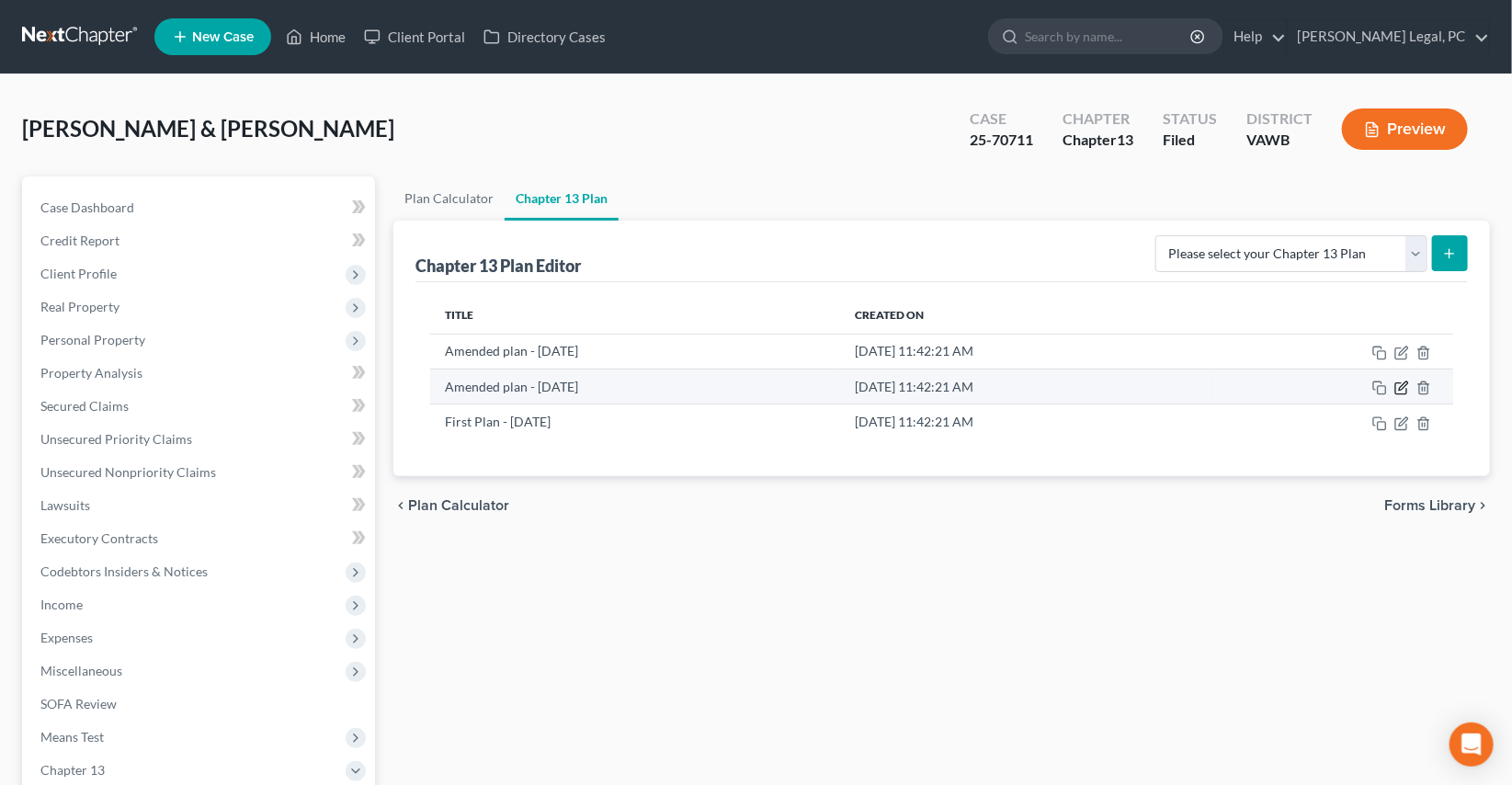
click at [1397, 388] on icon "button" at bounding box center [1401, 387] width 15 height 15
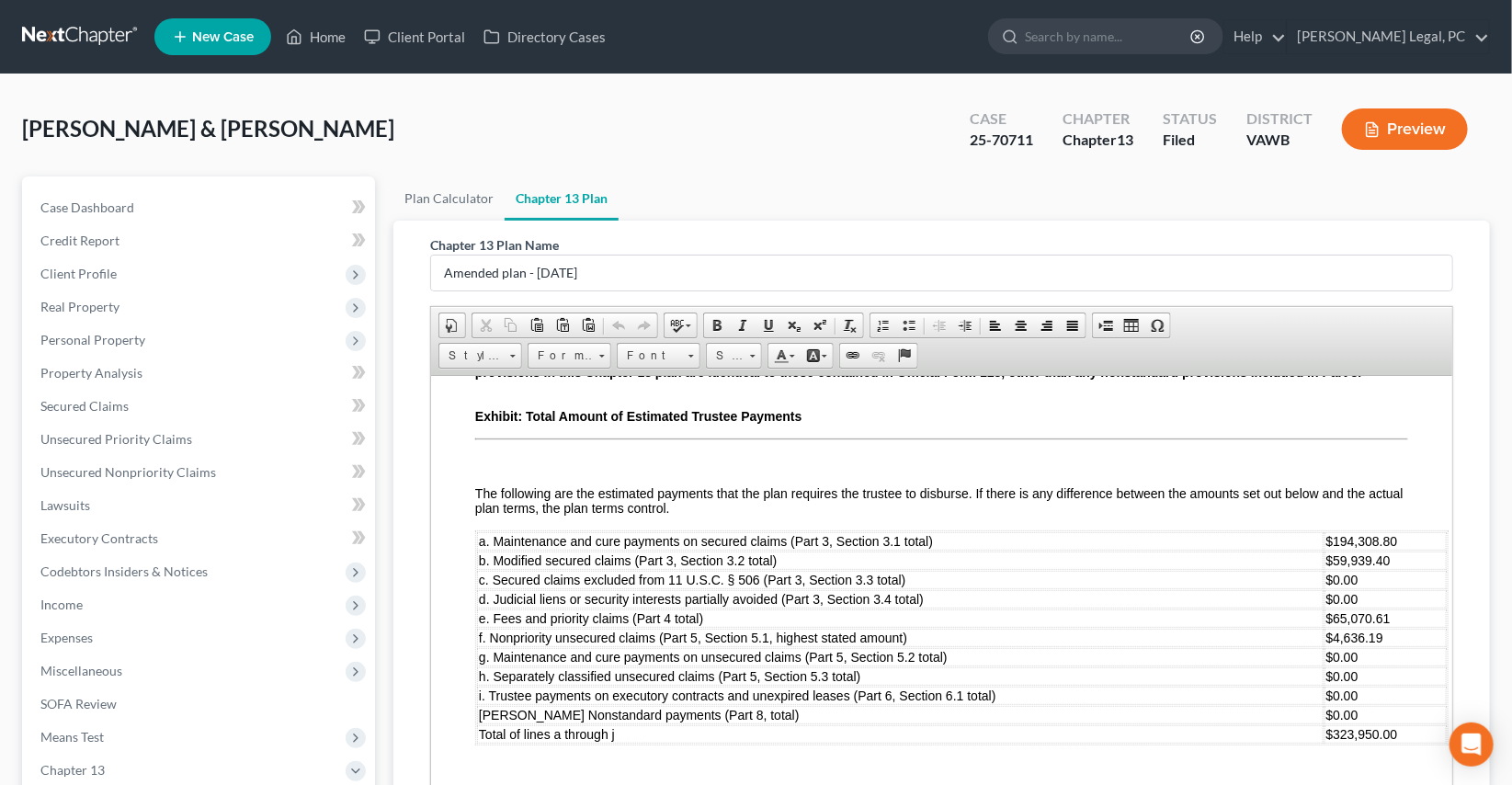
scroll to position [5384, 0]
click at [322, 38] on link "Home" at bounding box center [316, 37] width 78 height 33
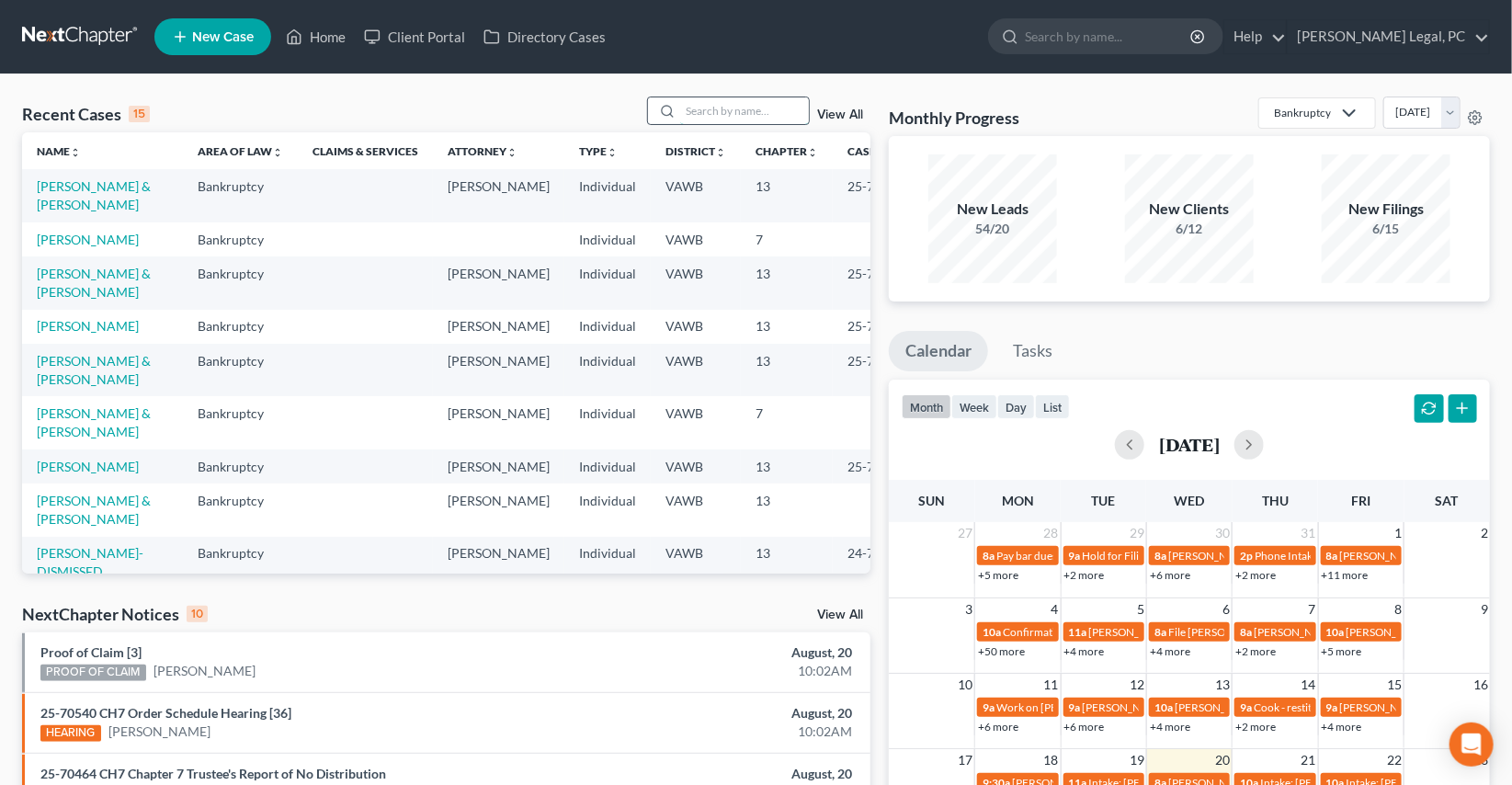
click at [741, 98] on input "search" at bounding box center [745, 110] width 129 height 26
type input "[PERSON_NAME]"
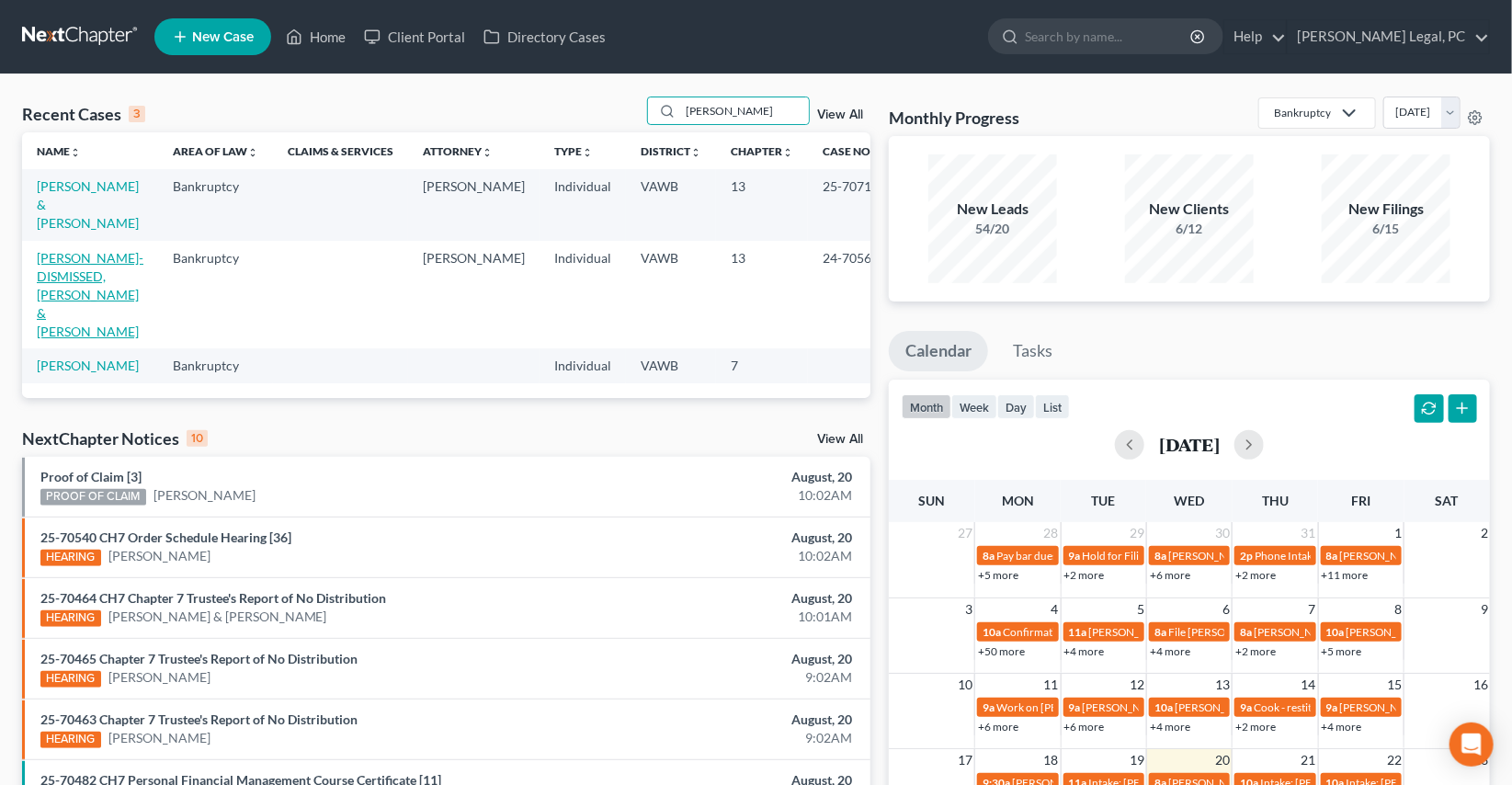
click at [42, 276] on link "[PERSON_NAME]-DISMISSED, [PERSON_NAME] & [PERSON_NAME]" at bounding box center [90, 294] width 106 height 89
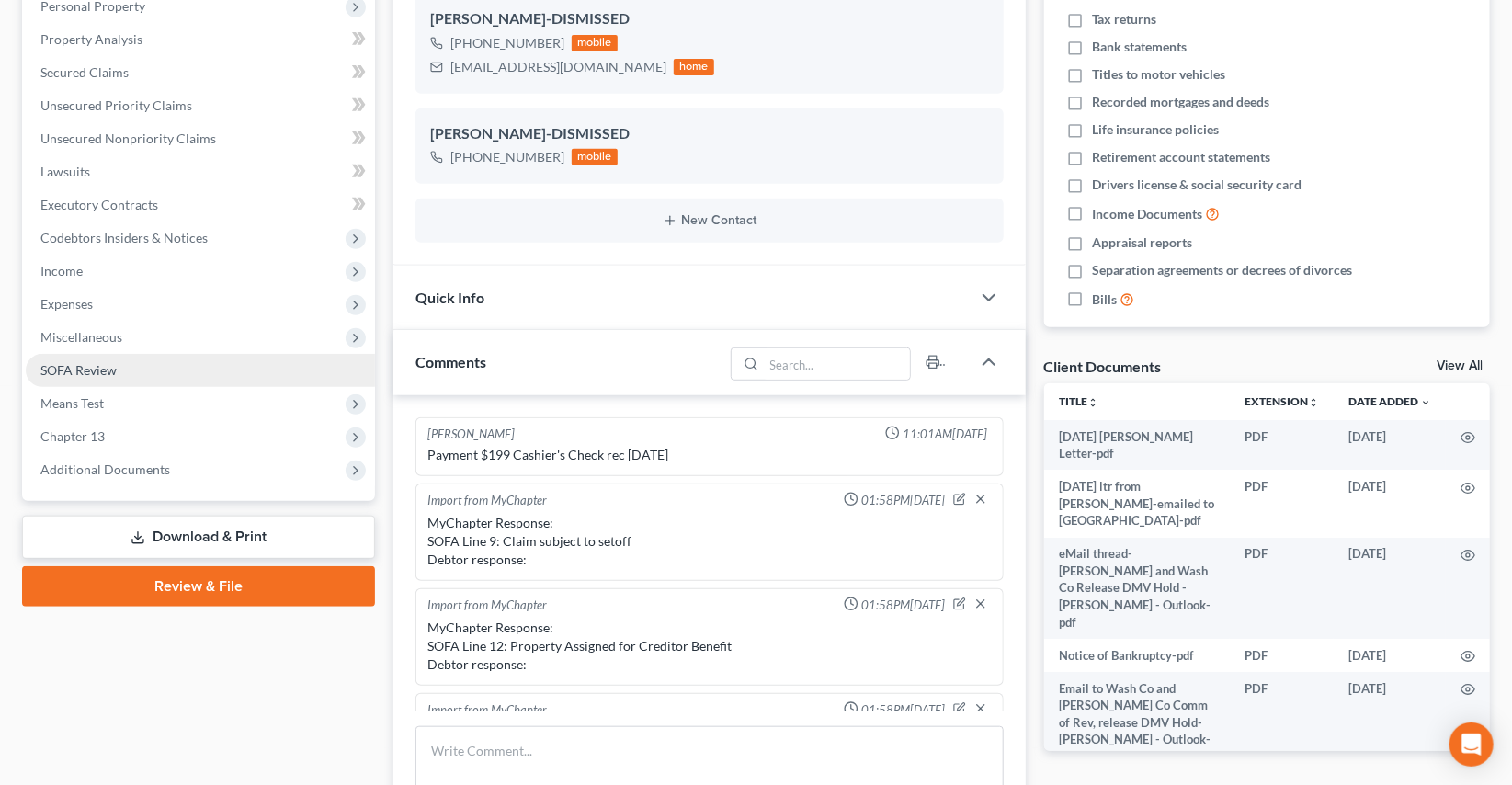
scroll to position [800, 0]
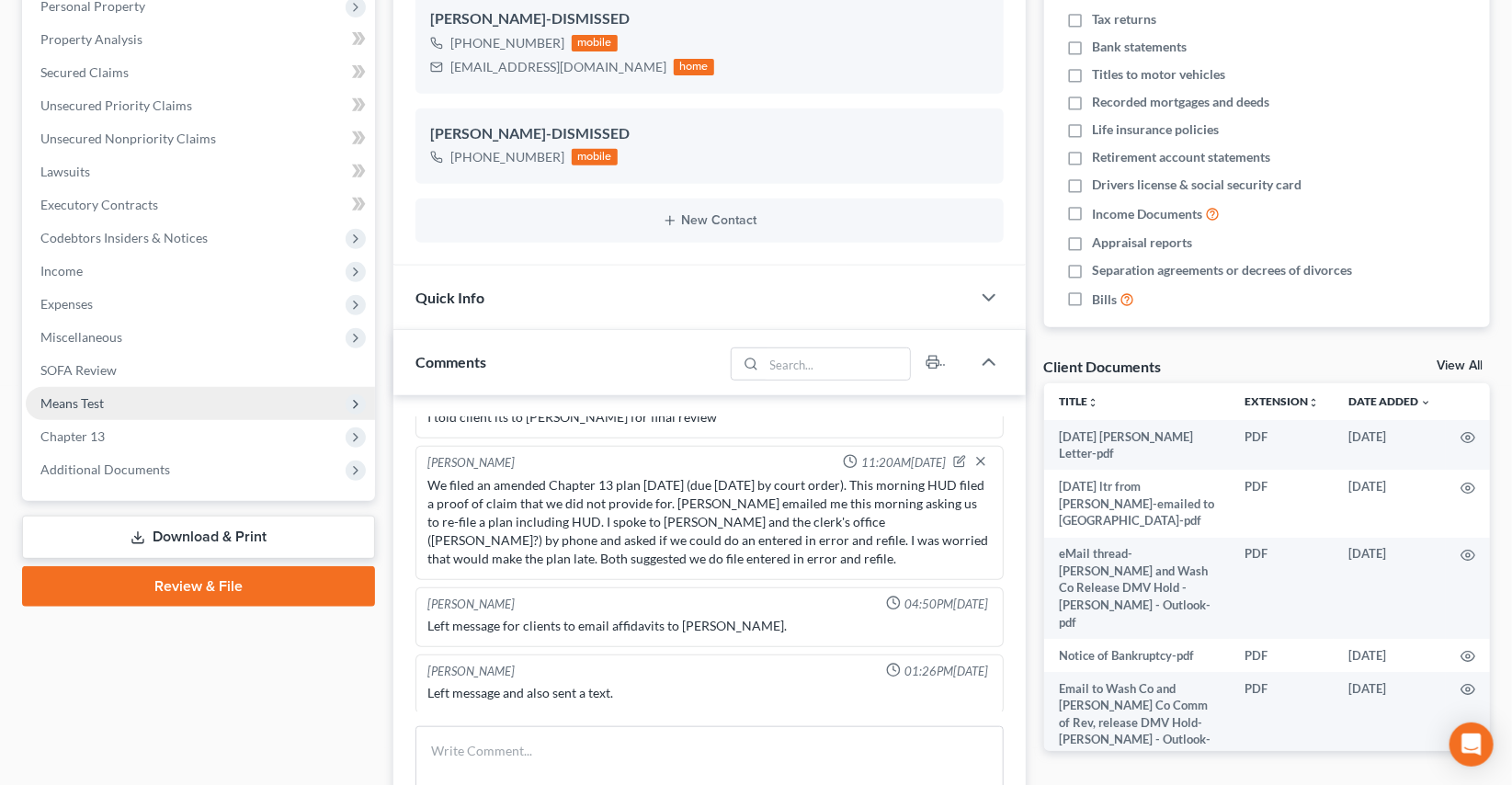
click at [72, 404] on span "Means Test" at bounding box center [71, 403] width 63 height 16
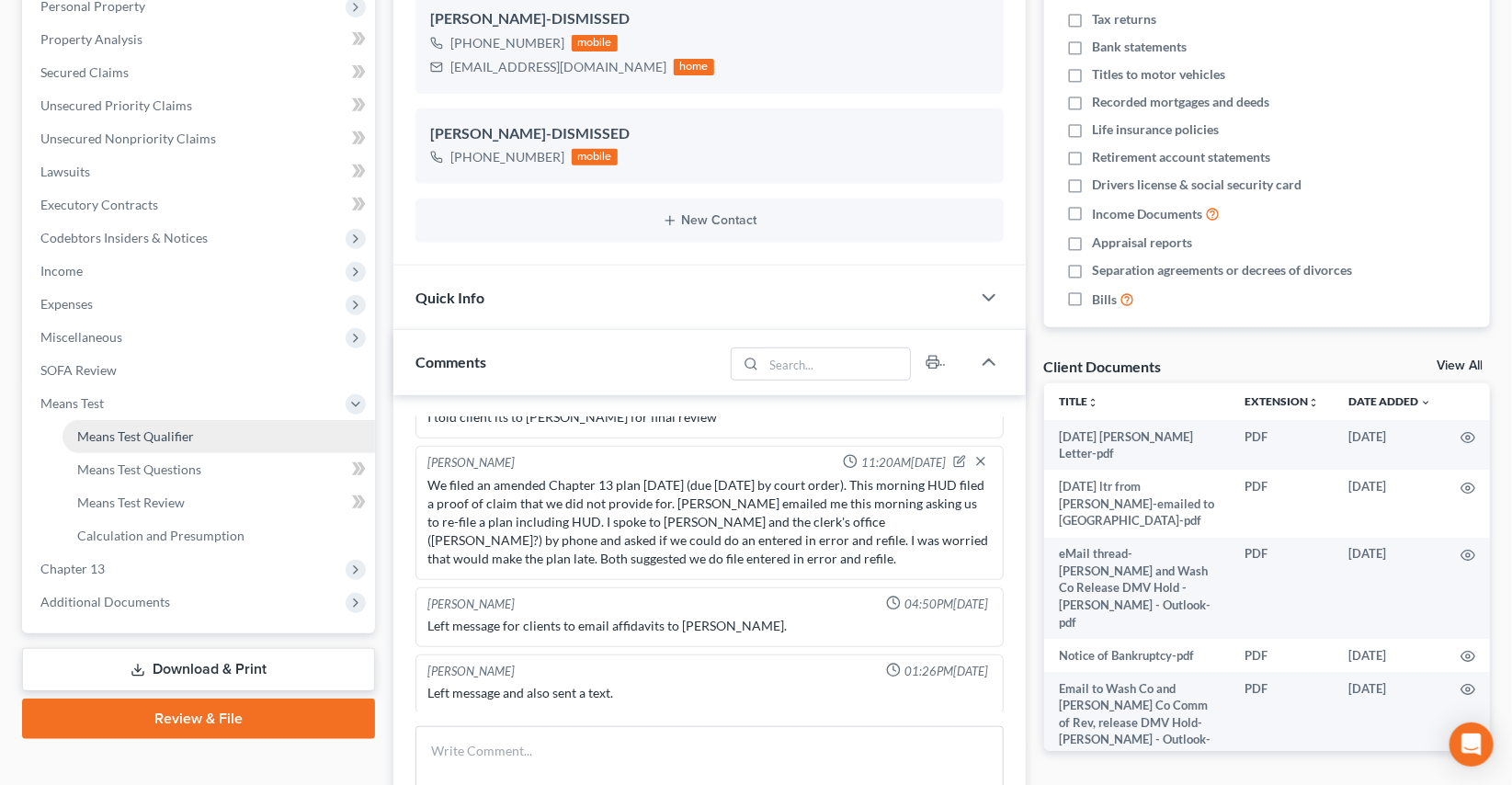
click at [120, 428] on span "Means Test Qualifier" at bounding box center [136, 436] width 117 height 16
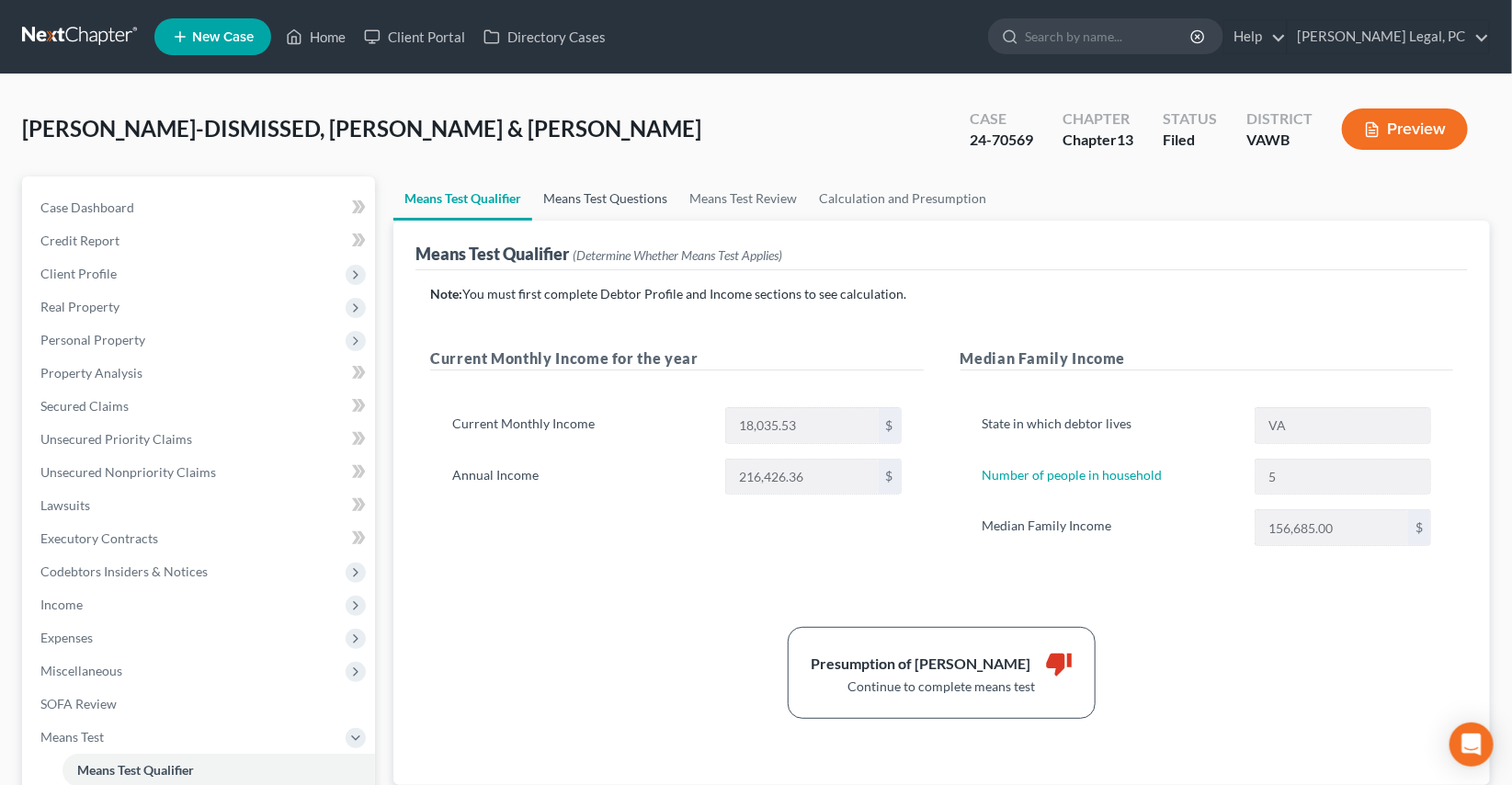
click at [631, 191] on link "Means Test Questions" at bounding box center [605, 198] width 146 height 44
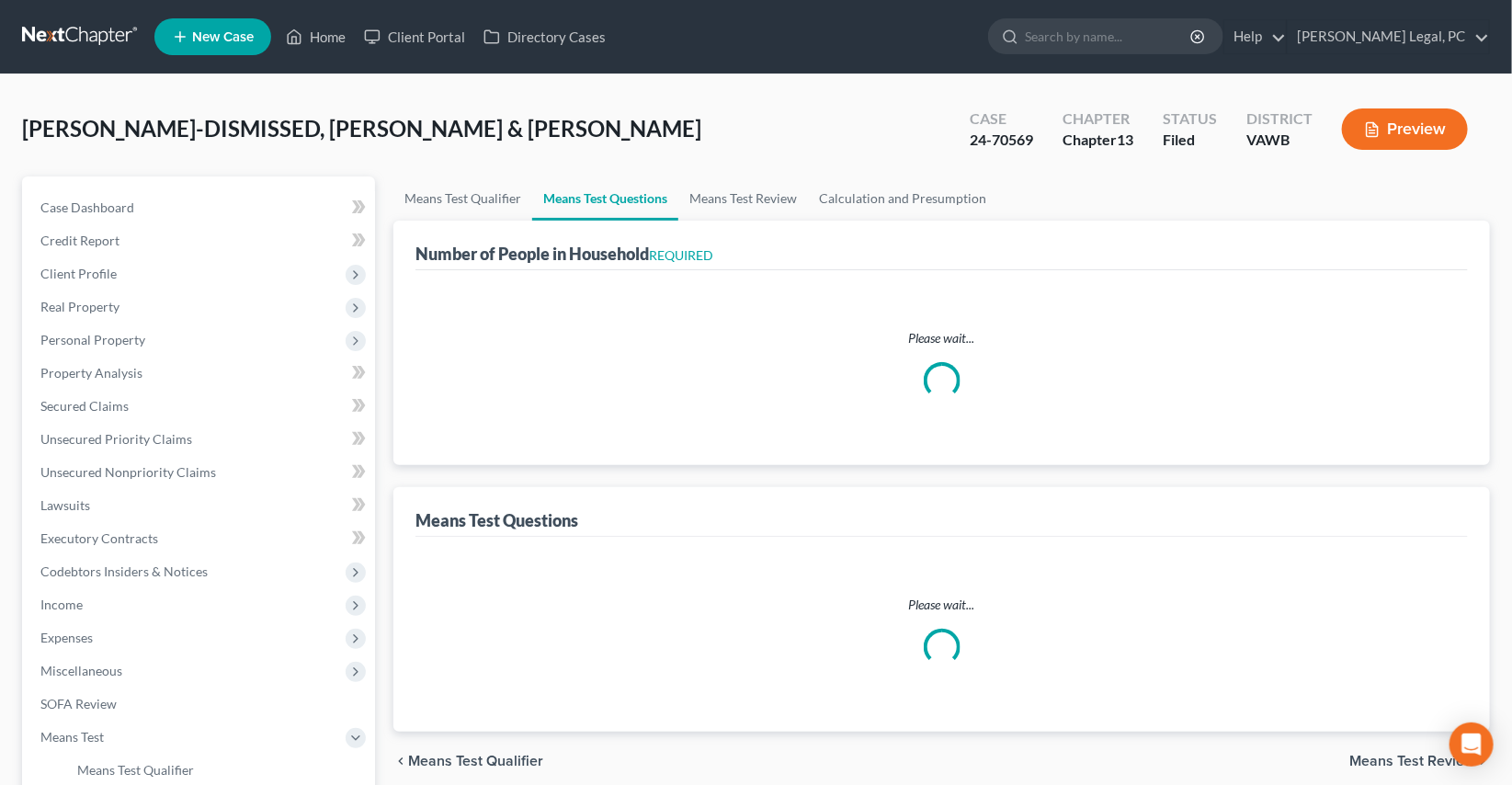
select select "1"
select select "60"
select select "1"
select select "60"
select select "0"
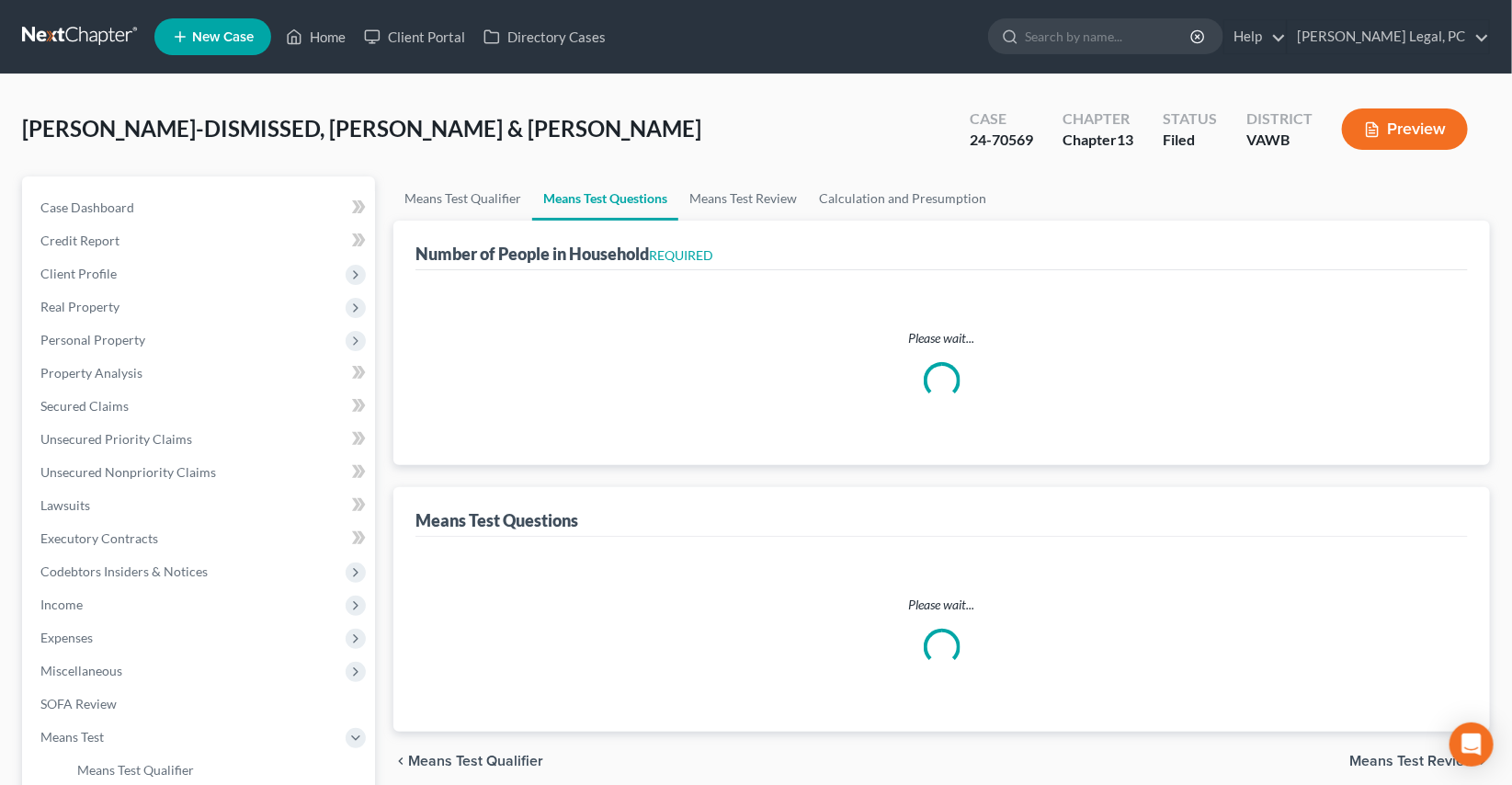
select select "60"
select select "5"
select select "2"
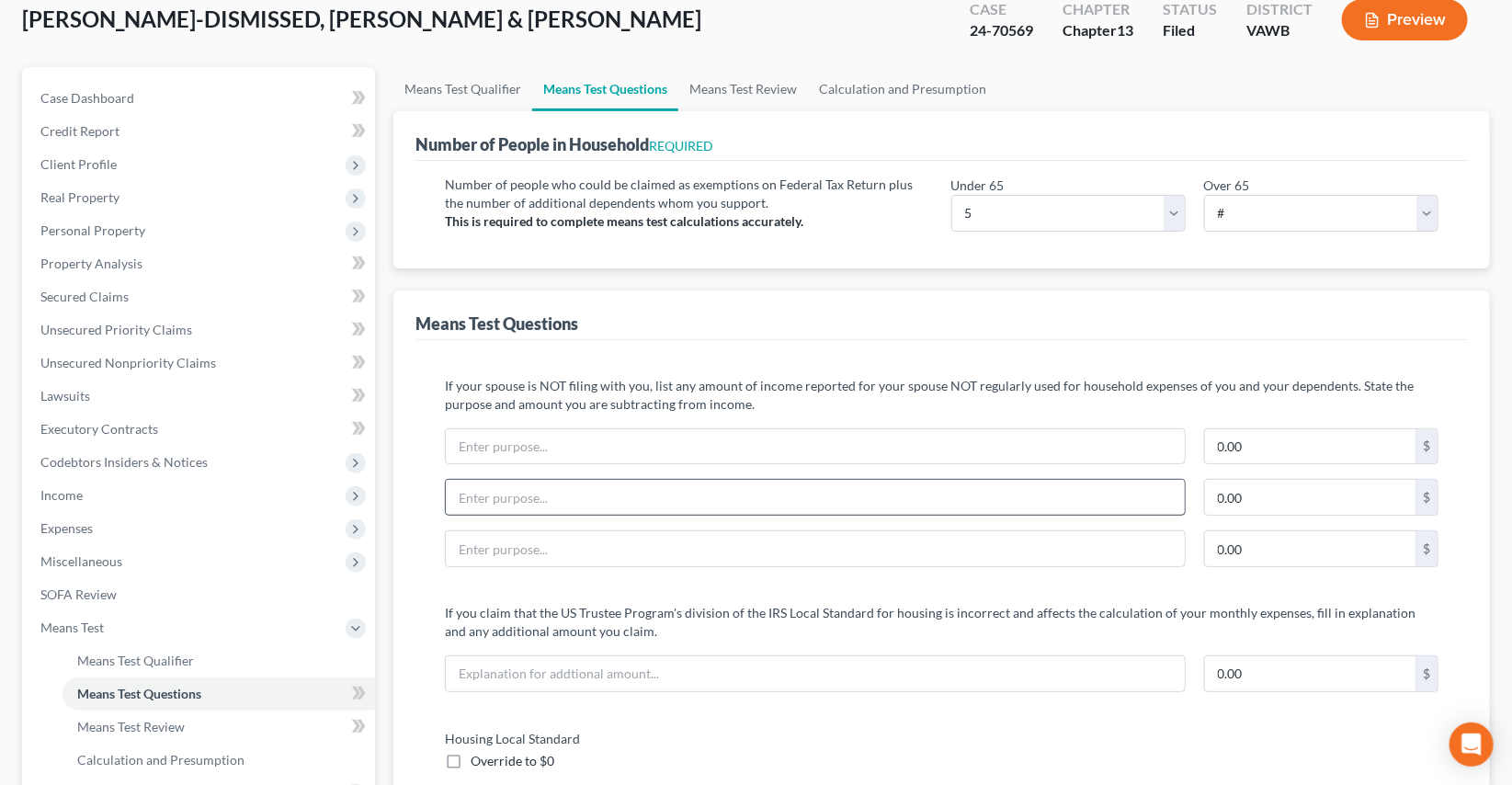
scroll to position [108, 0]
click at [718, 84] on link "Means Test Review" at bounding box center [743, 90] width 130 height 44
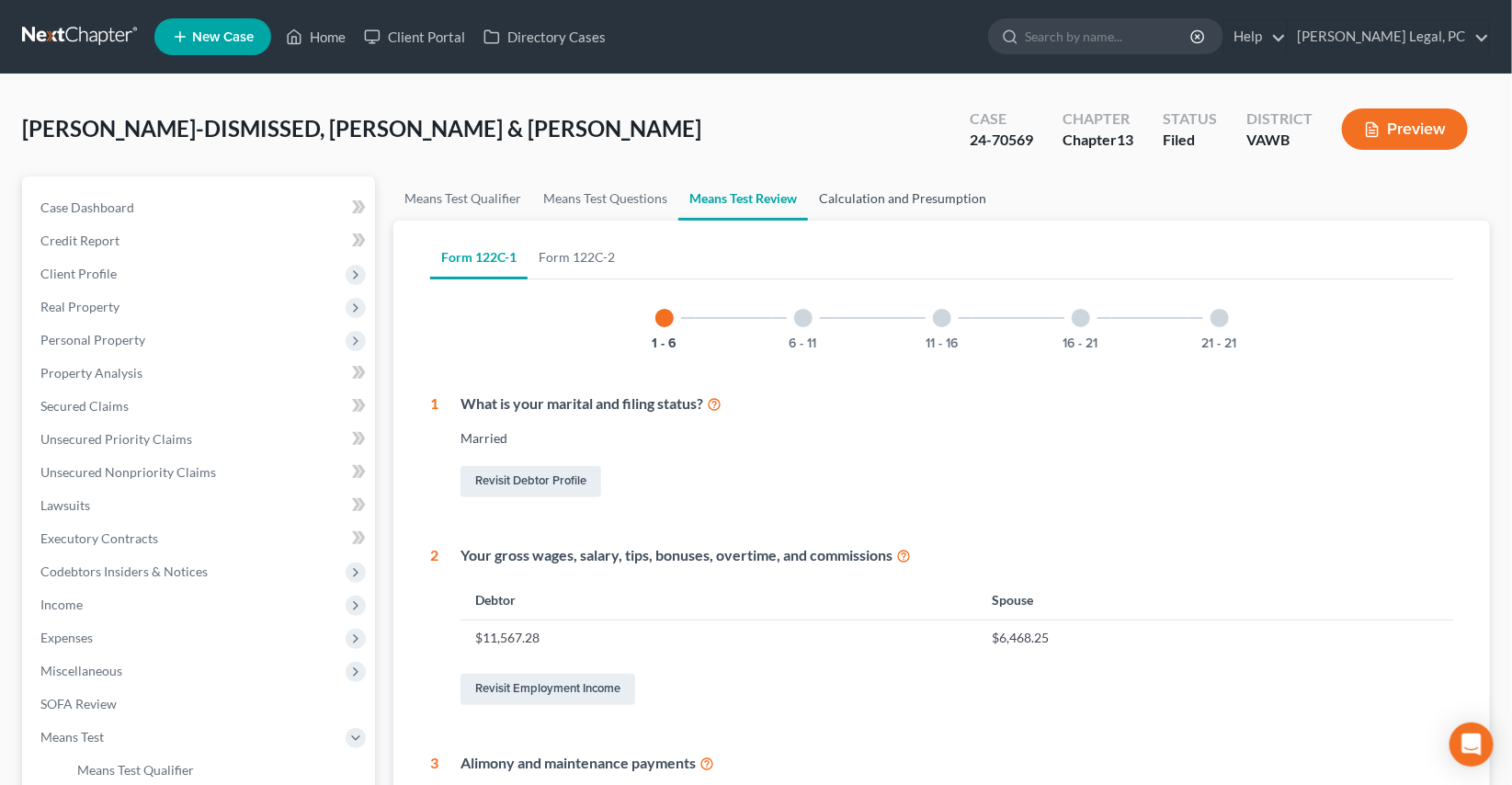
click at [872, 194] on link "Calculation and Presumption" at bounding box center [903, 198] width 189 height 44
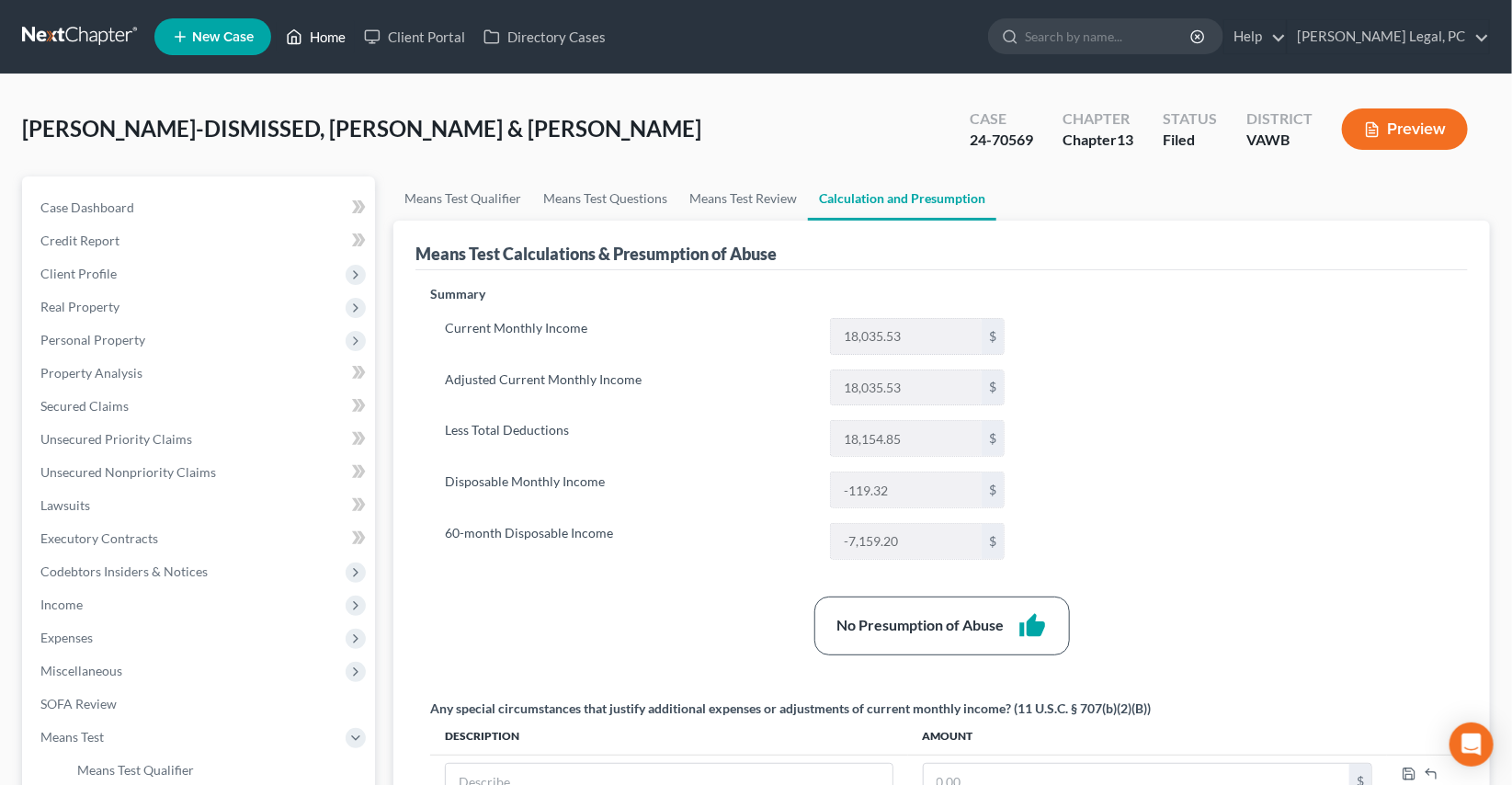
click at [314, 41] on link "Home" at bounding box center [316, 37] width 78 height 33
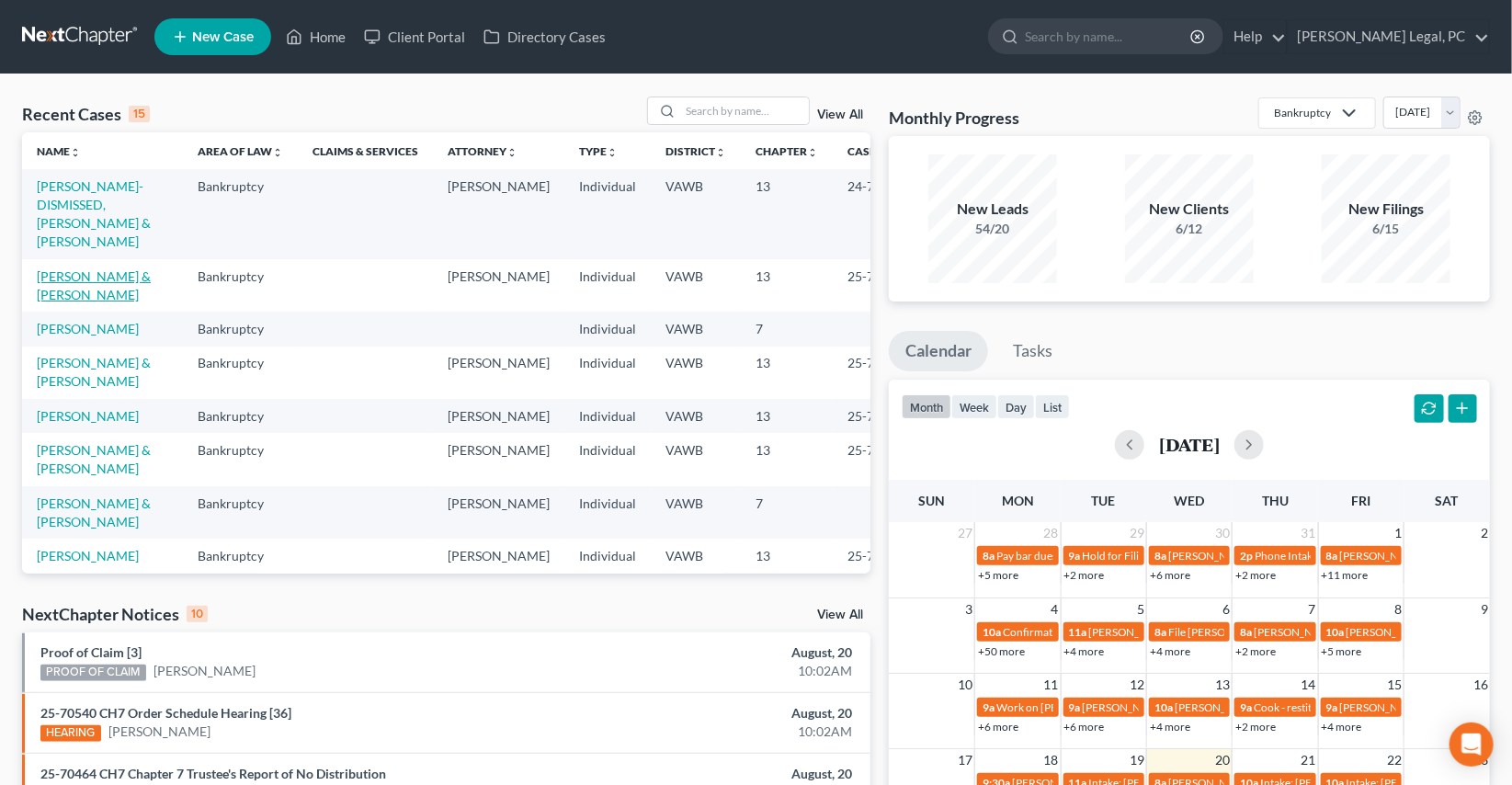
click at [74, 294] on link "[PERSON_NAME] & [PERSON_NAME]" at bounding box center [94, 285] width 114 height 34
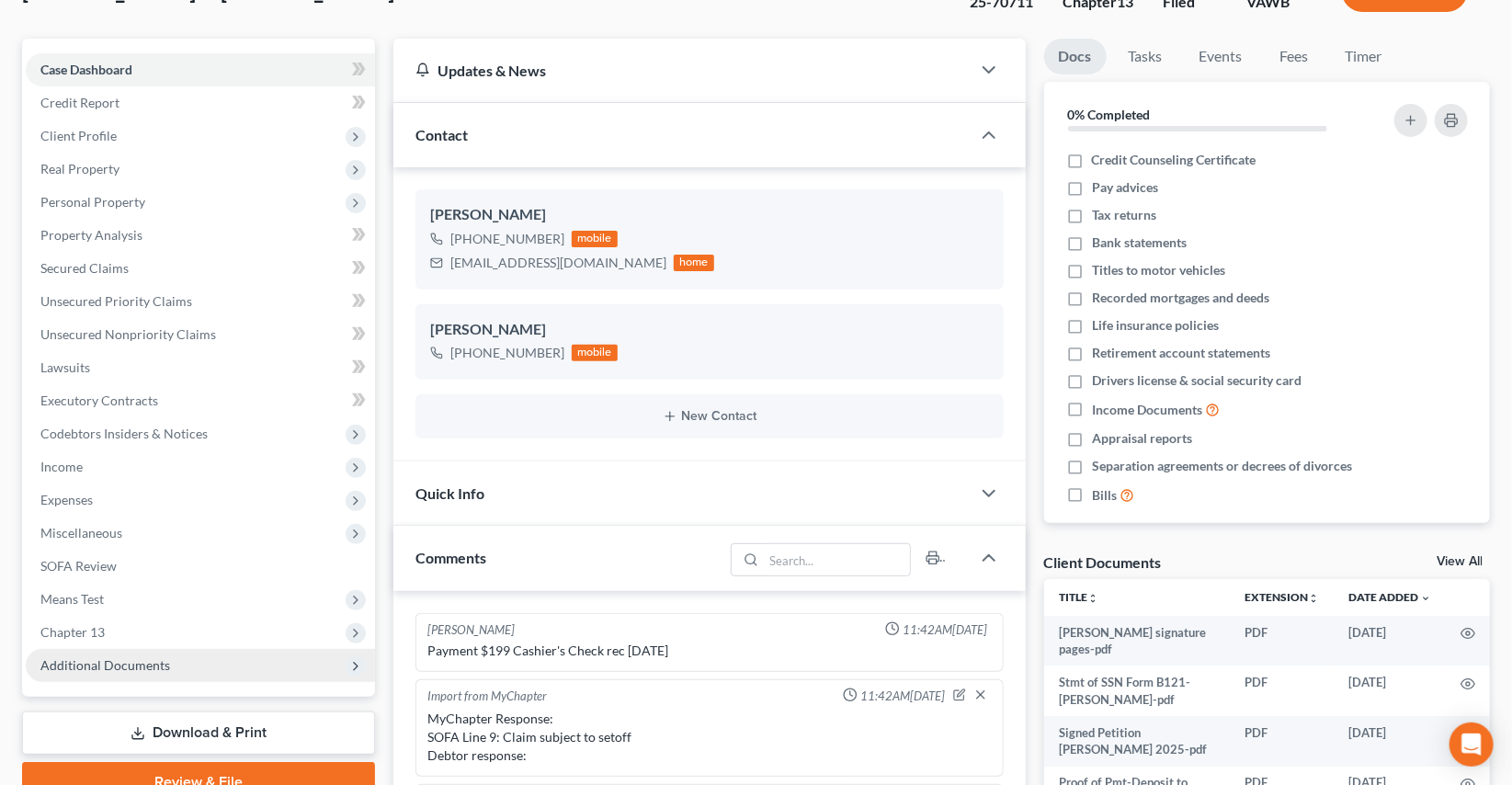
scroll to position [2541, 0]
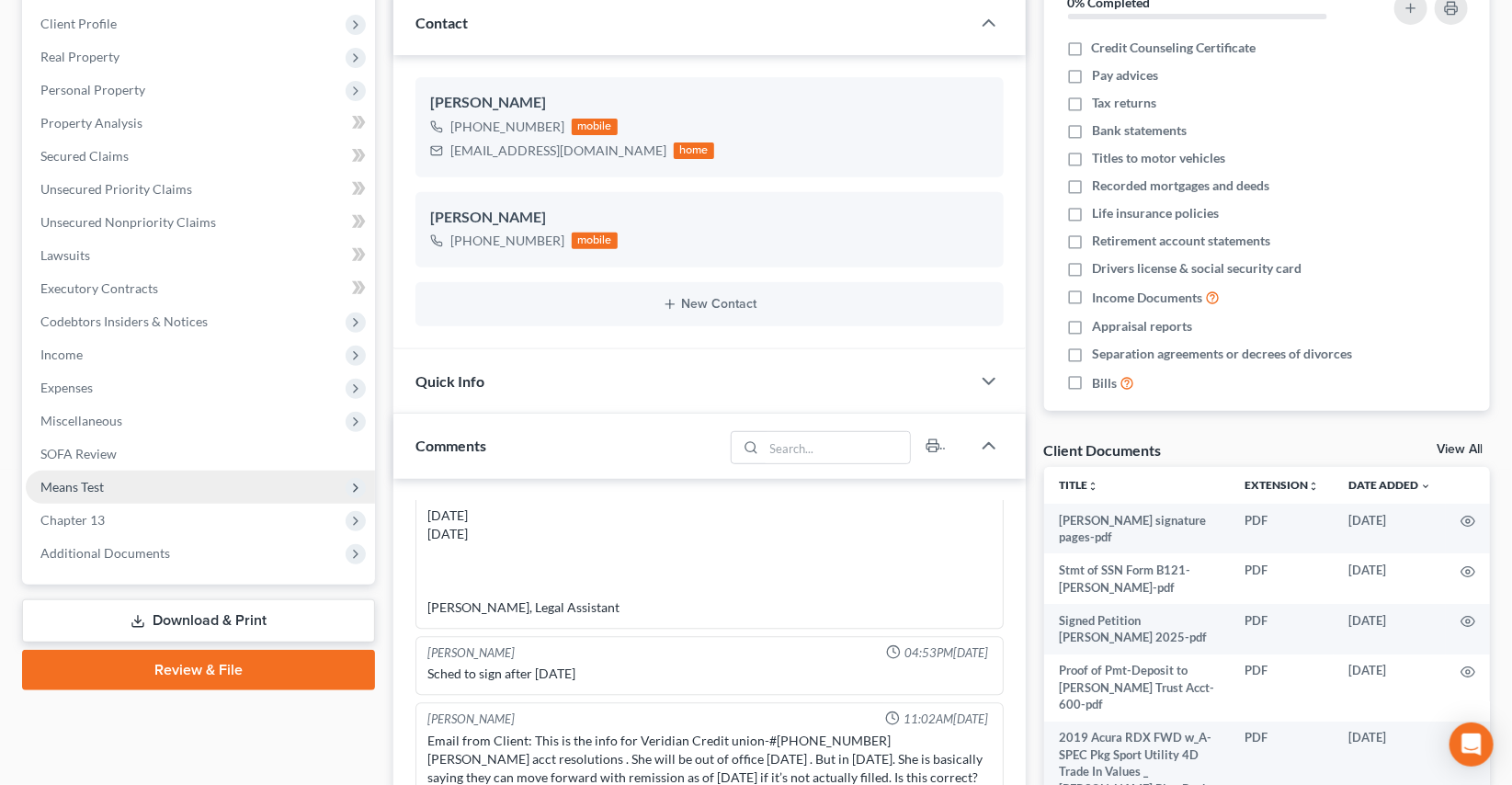
click at [100, 488] on span "Means Test" at bounding box center [71, 487] width 63 height 16
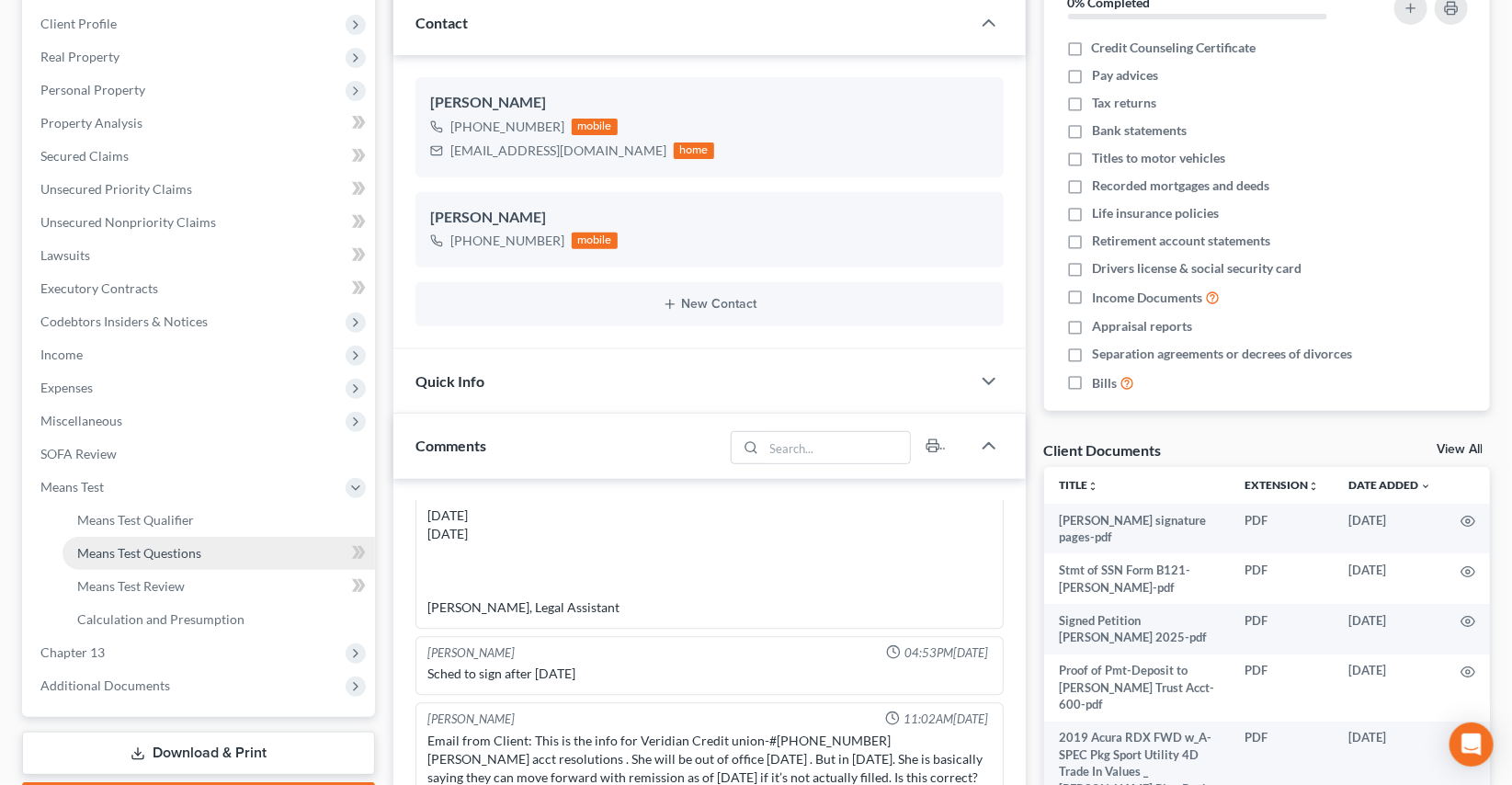
click at [142, 545] on span "Means Test Questions" at bounding box center [138, 553] width 124 height 16
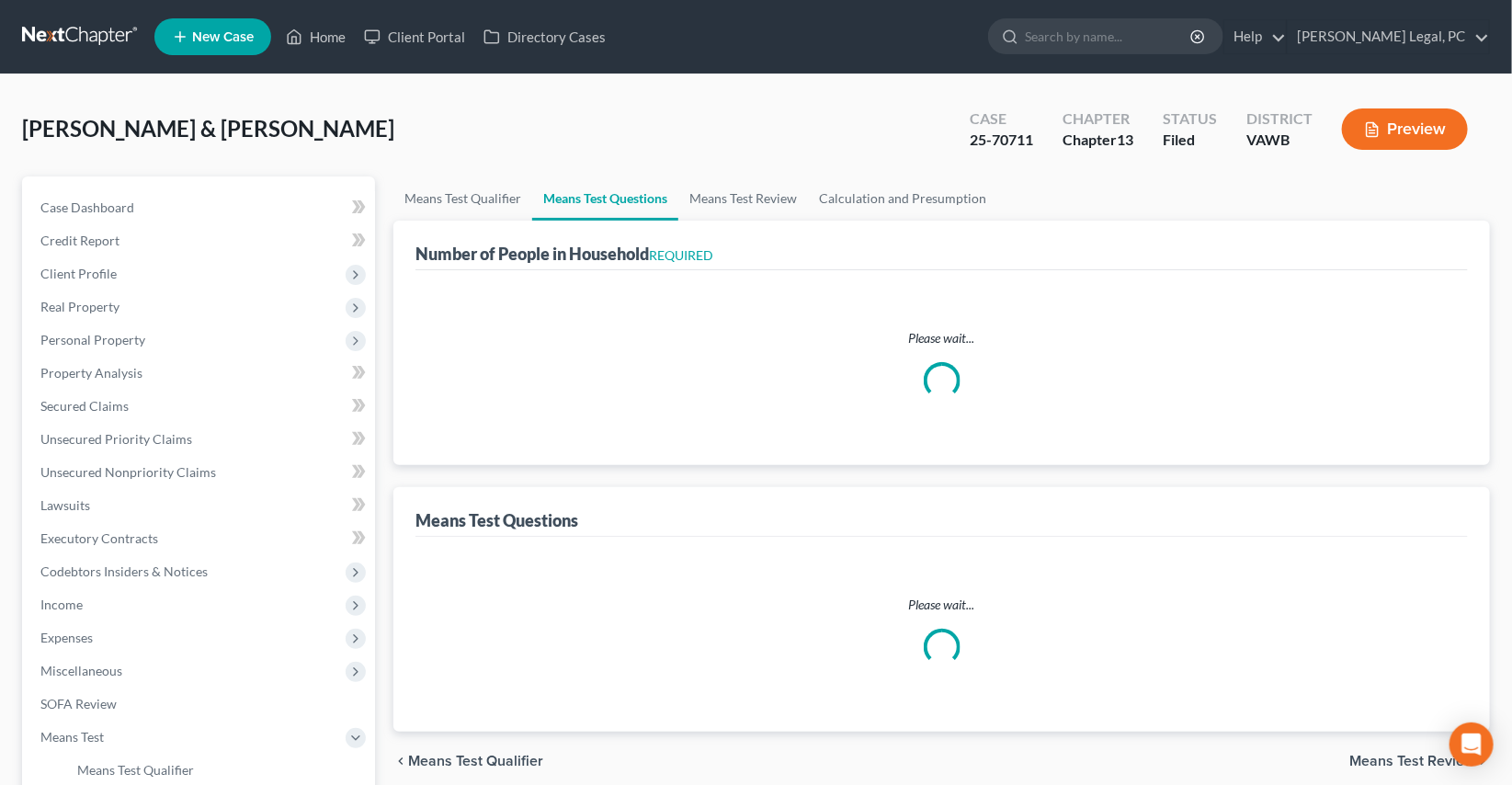
select select "1"
select select "60"
select select "1"
select select "60"
select select "0"
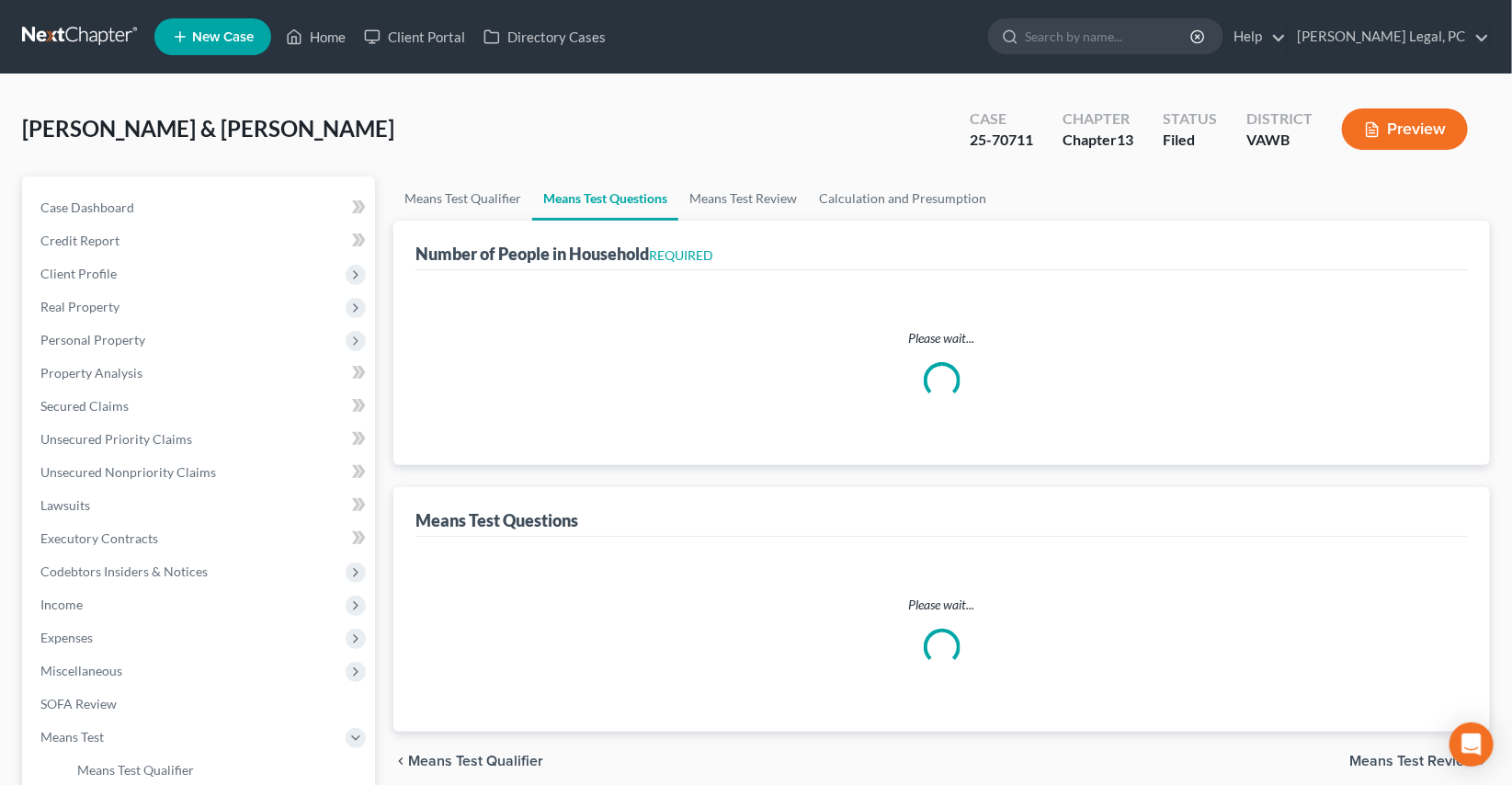
select select "60"
select select "1"
select select "60"
select select "0"
select select "60"
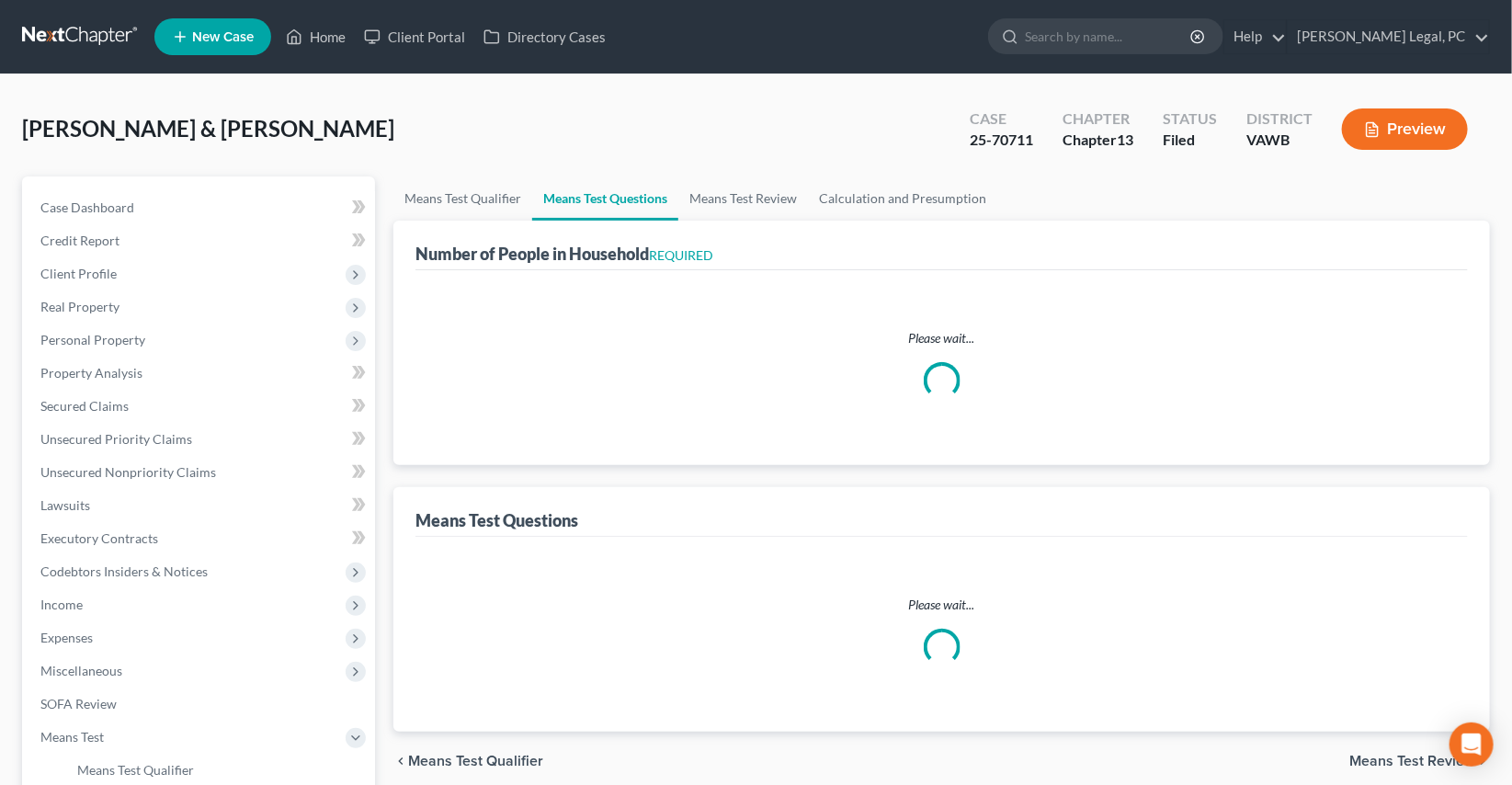
select select "0"
select select "60"
select select "2"
select select "5"
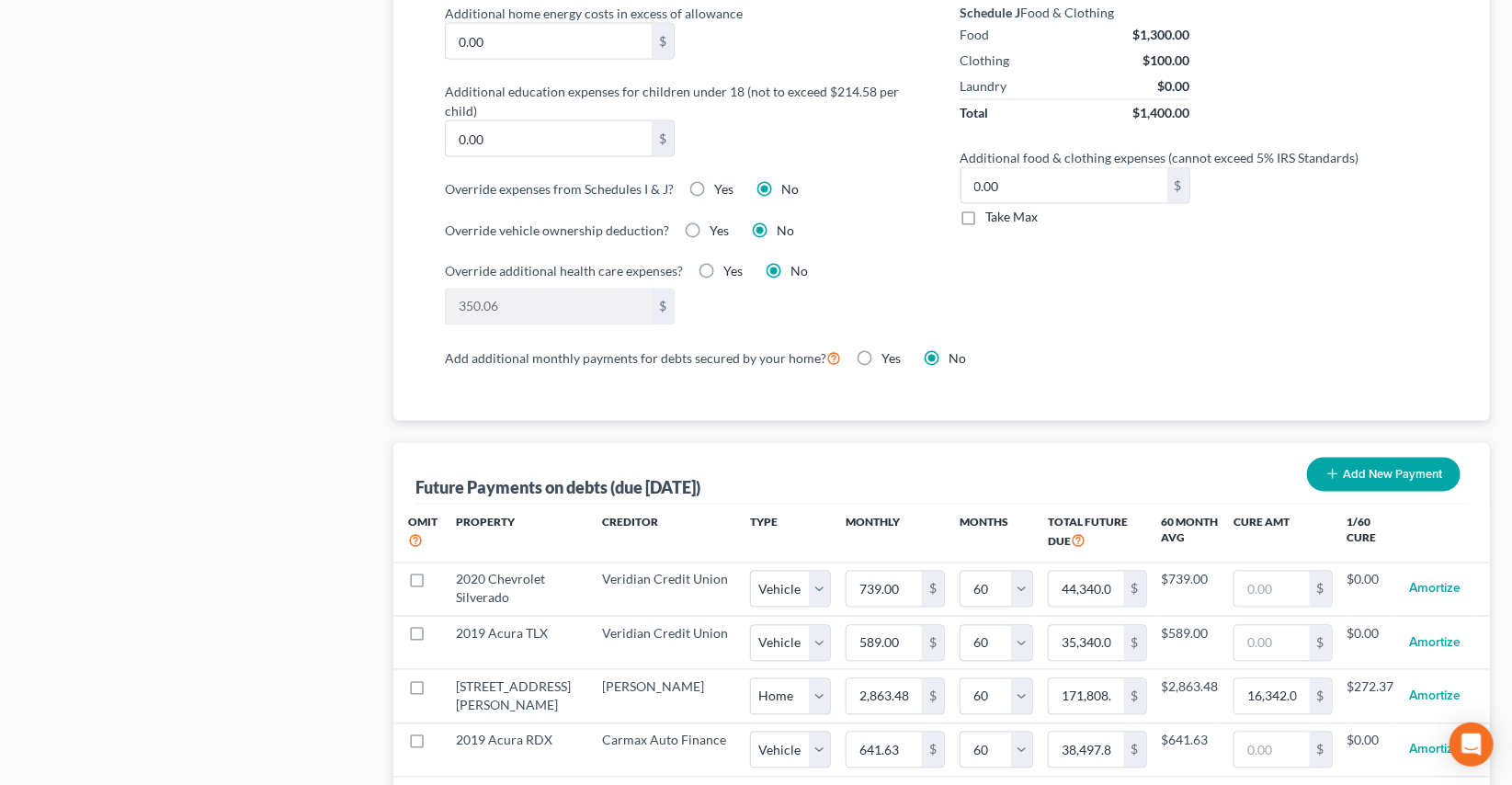
scroll to position [1671, 0]
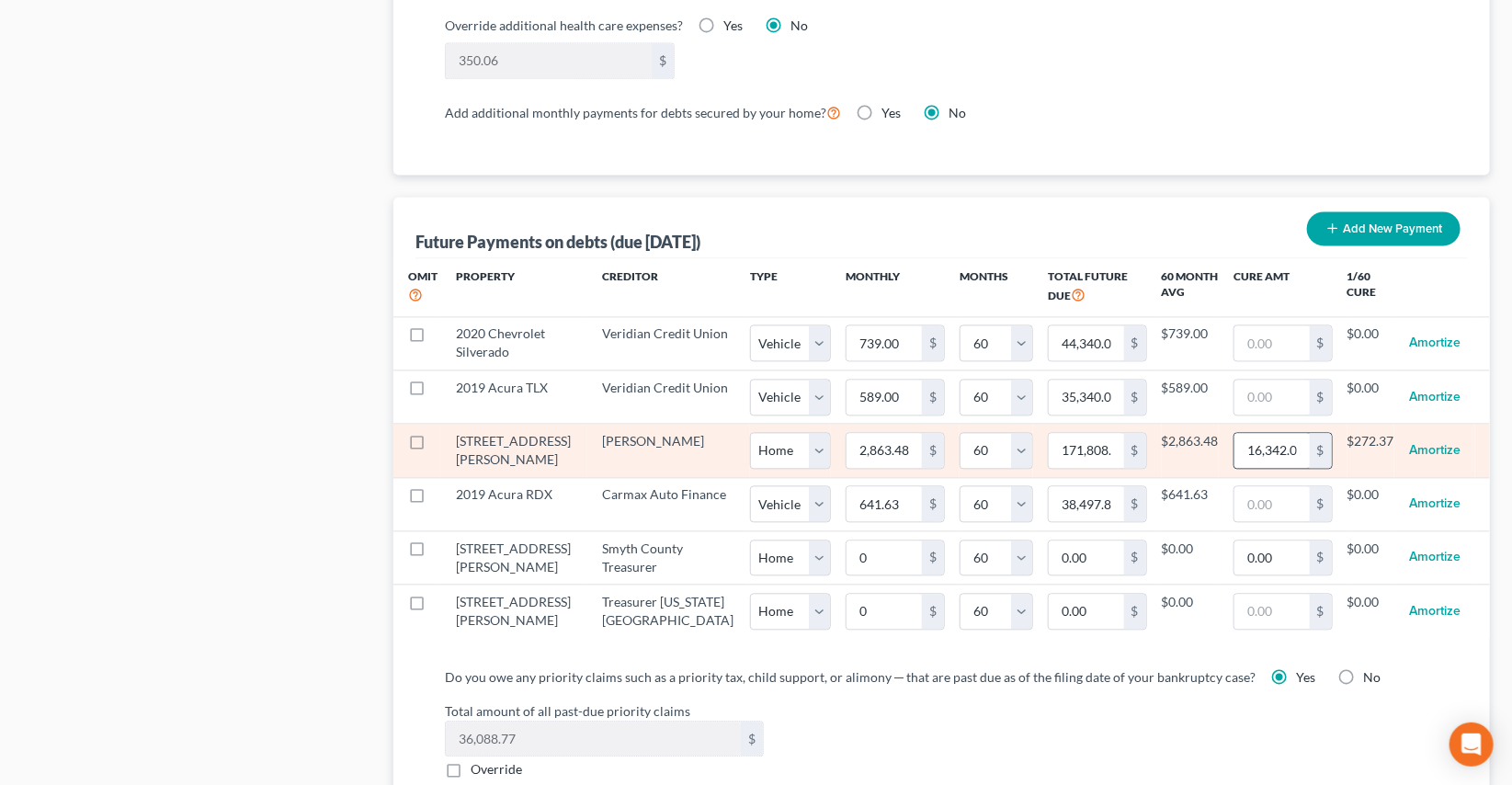
click at [1296, 461] on input "16,342.00" at bounding box center [1271, 451] width 75 height 35
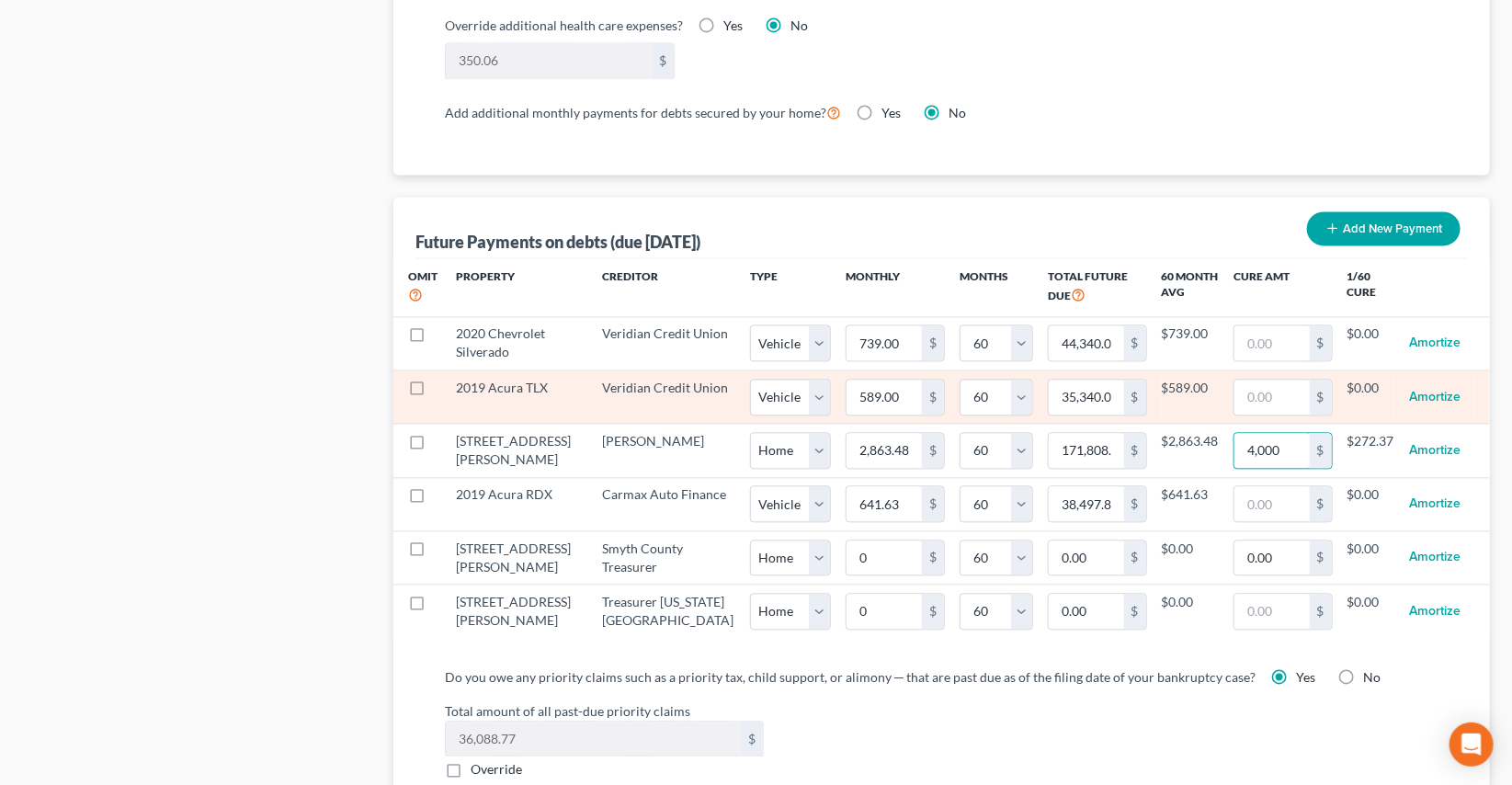
type input "4,0000"
select select "0"
select select "60"
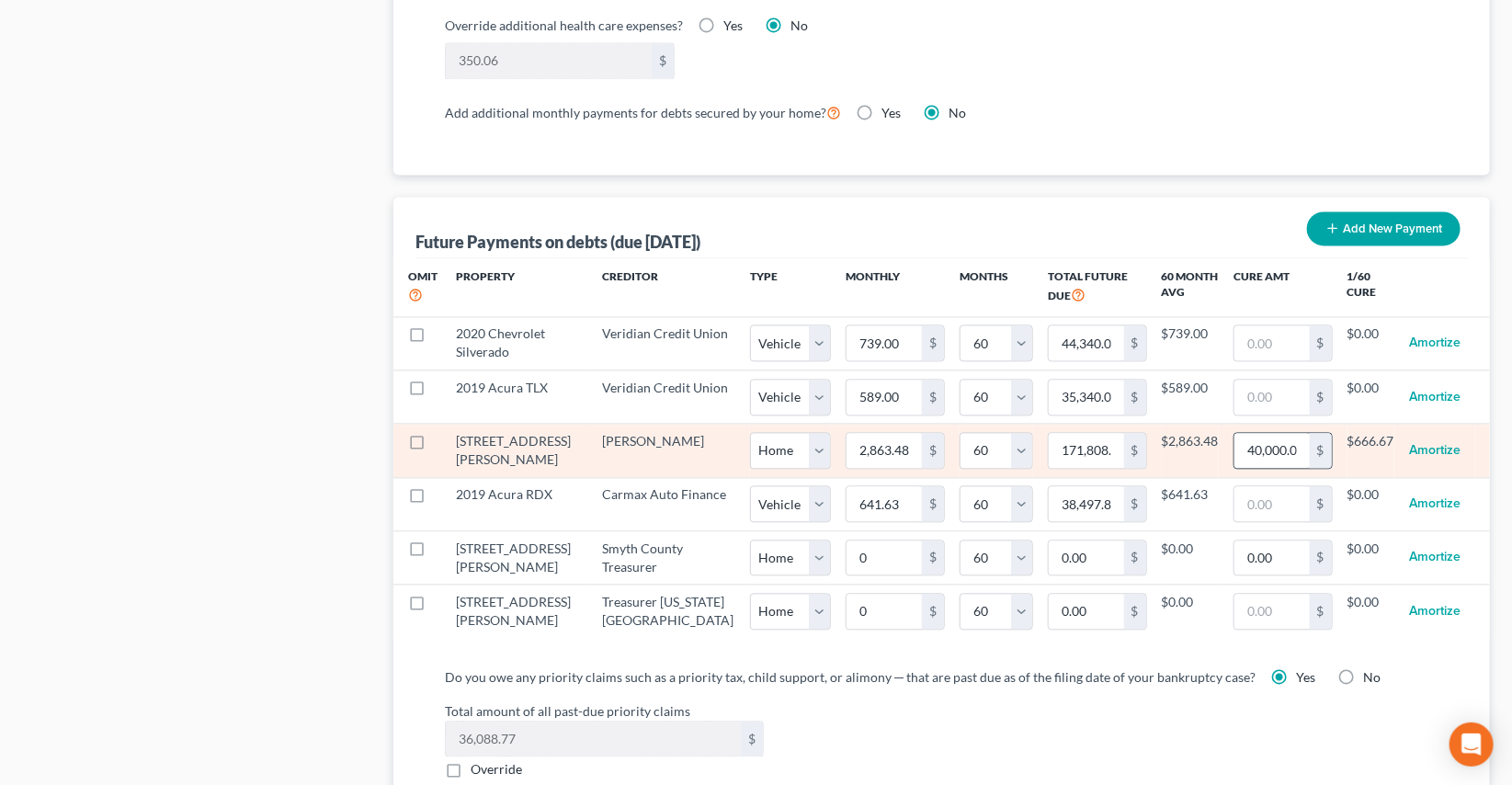
select select "0"
select select "60"
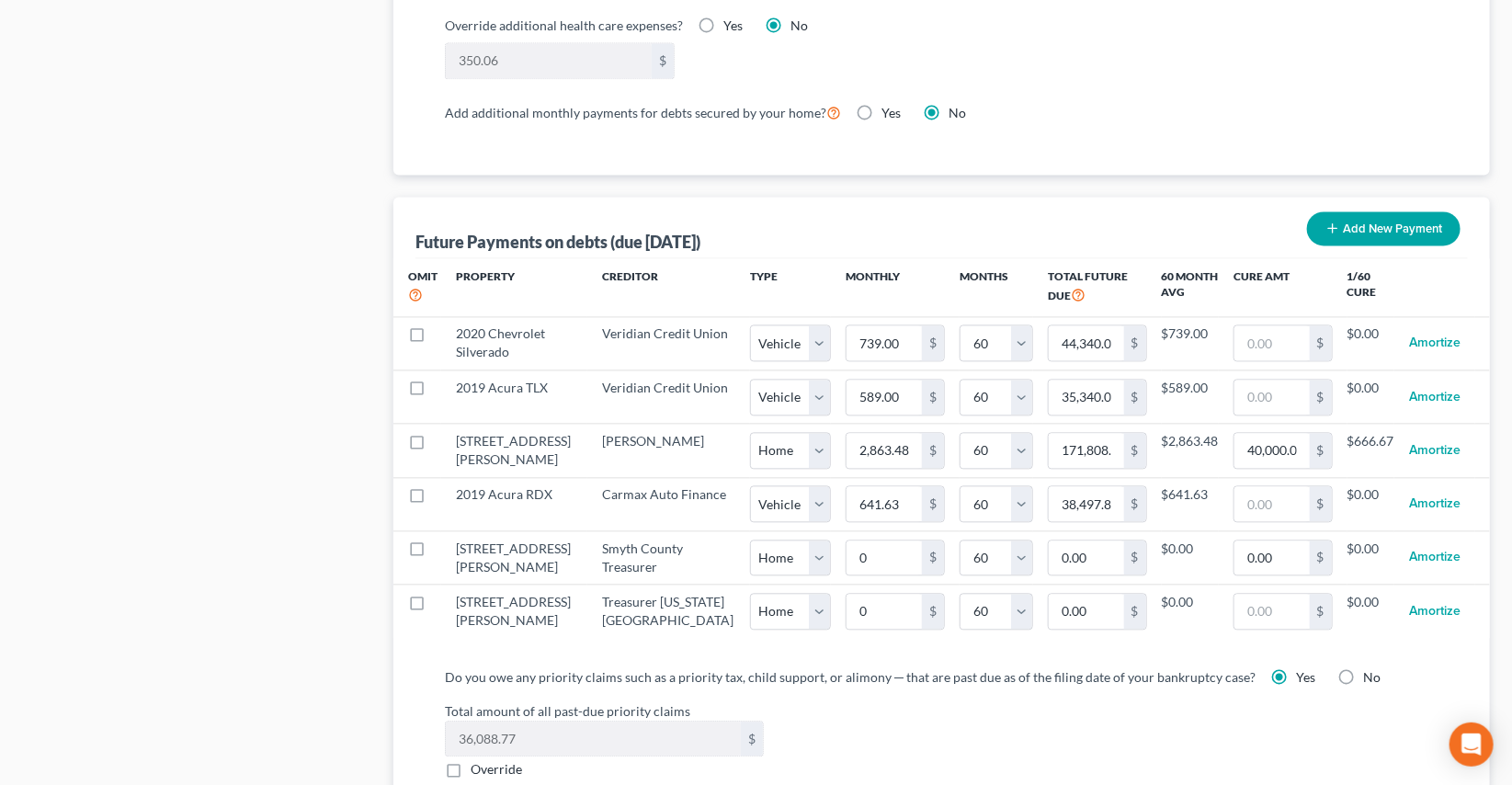
select select "0"
select select "60"
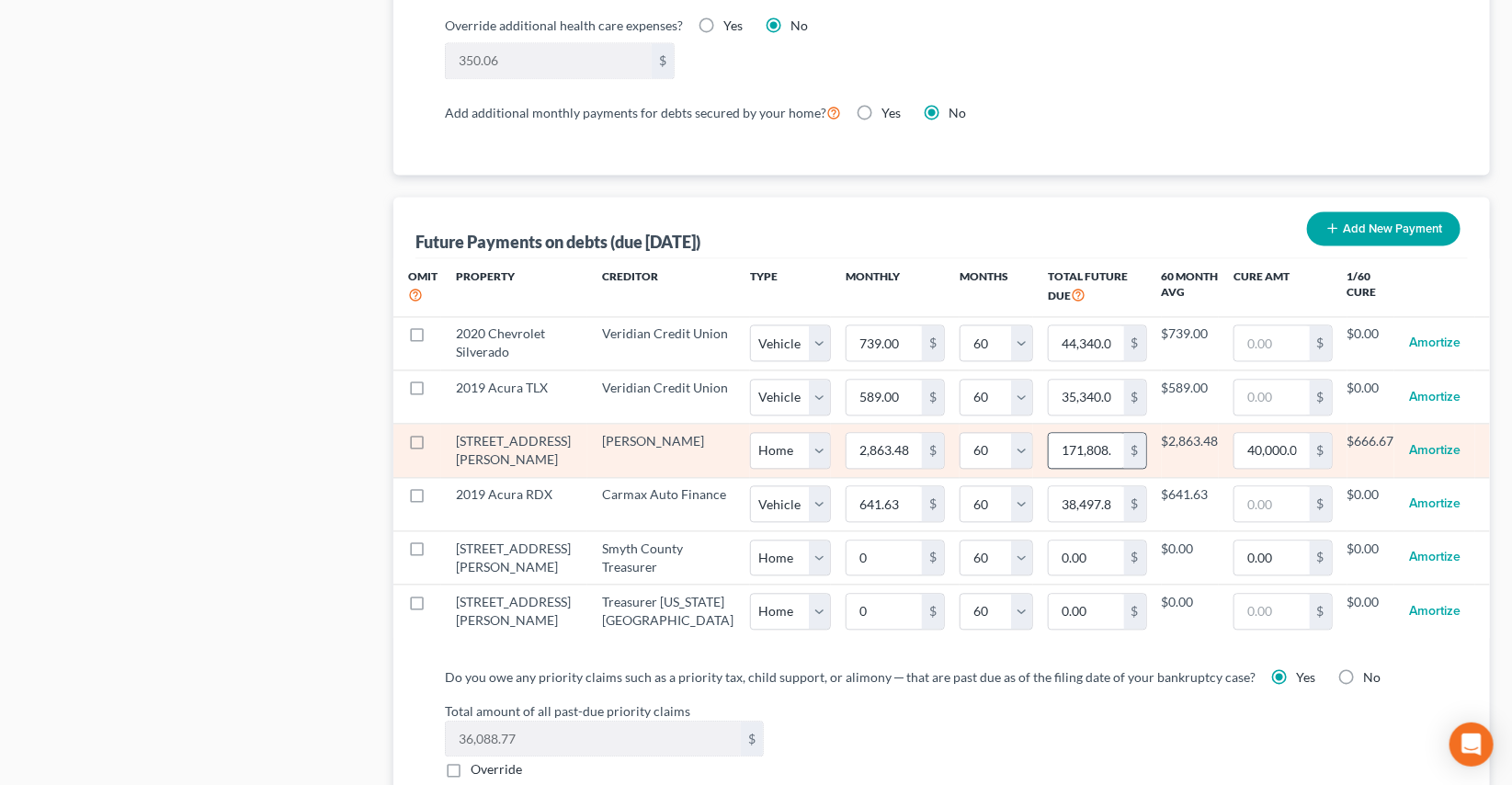
select select "0"
select select "60"
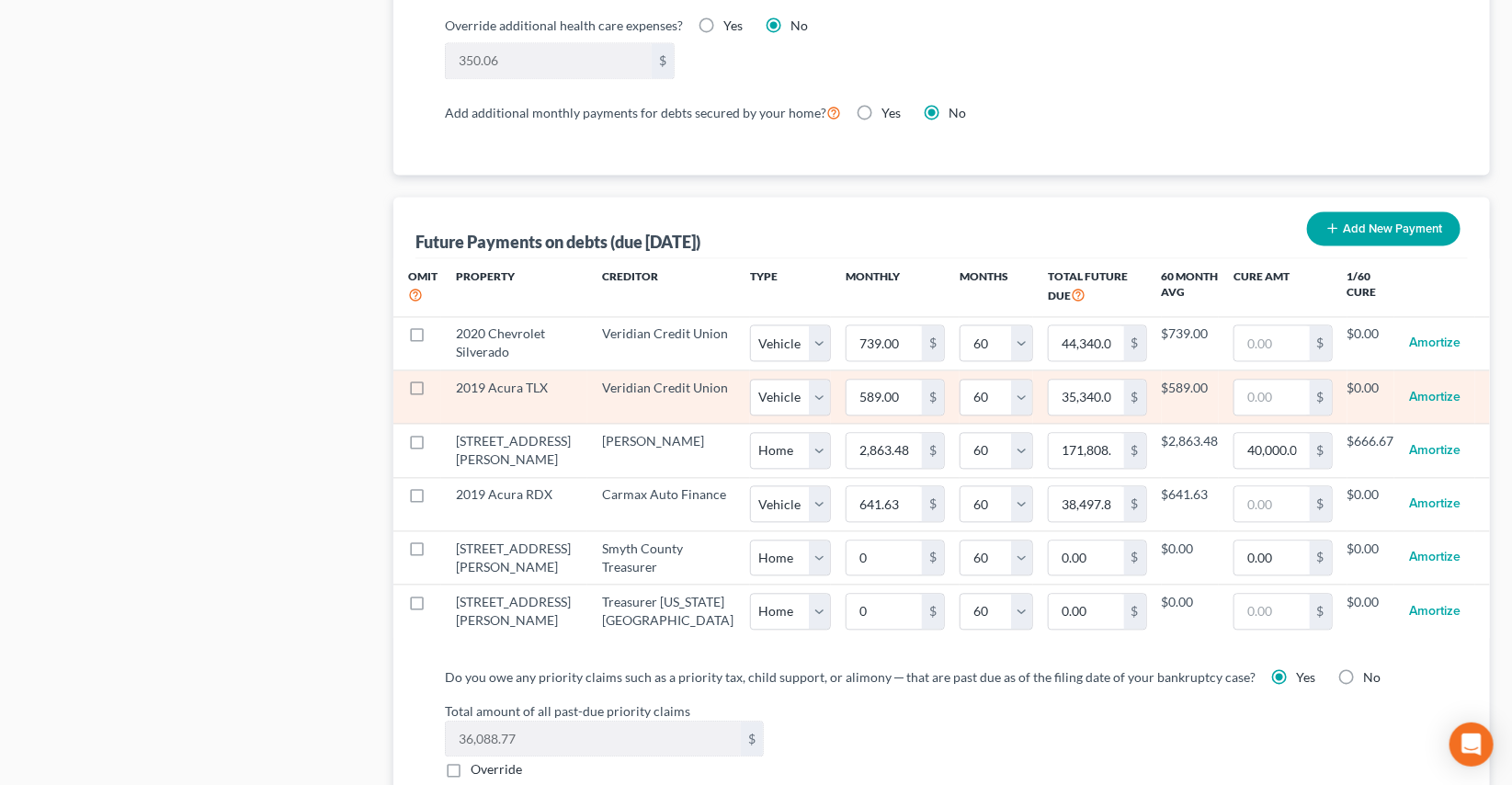
select select "0"
select select "60"
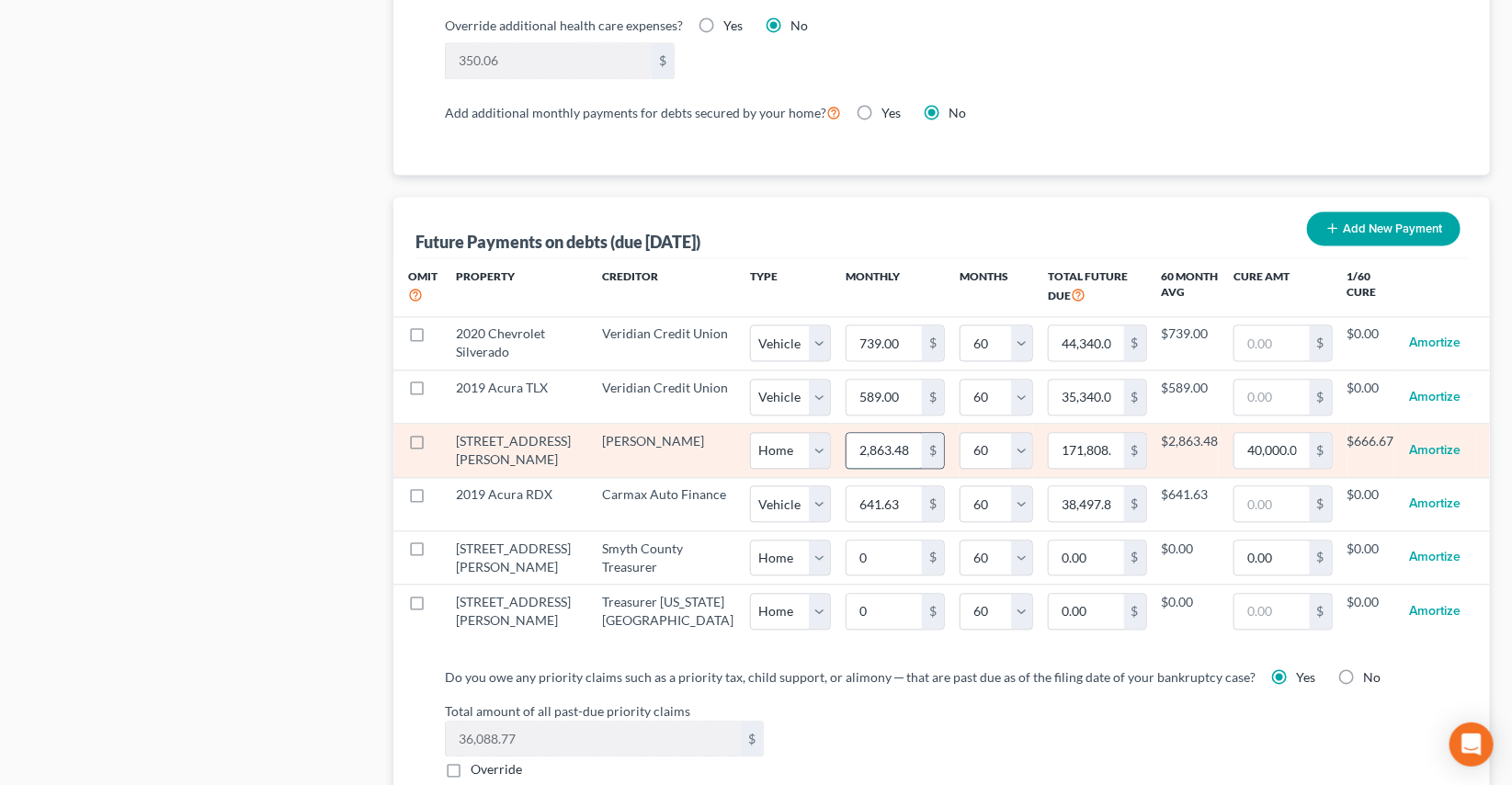
click at [846, 466] on input "2,863.48" at bounding box center [883, 451] width 75 height 35
type input "2"
type input "120.00"
type input "28"
type input "1,680.00"
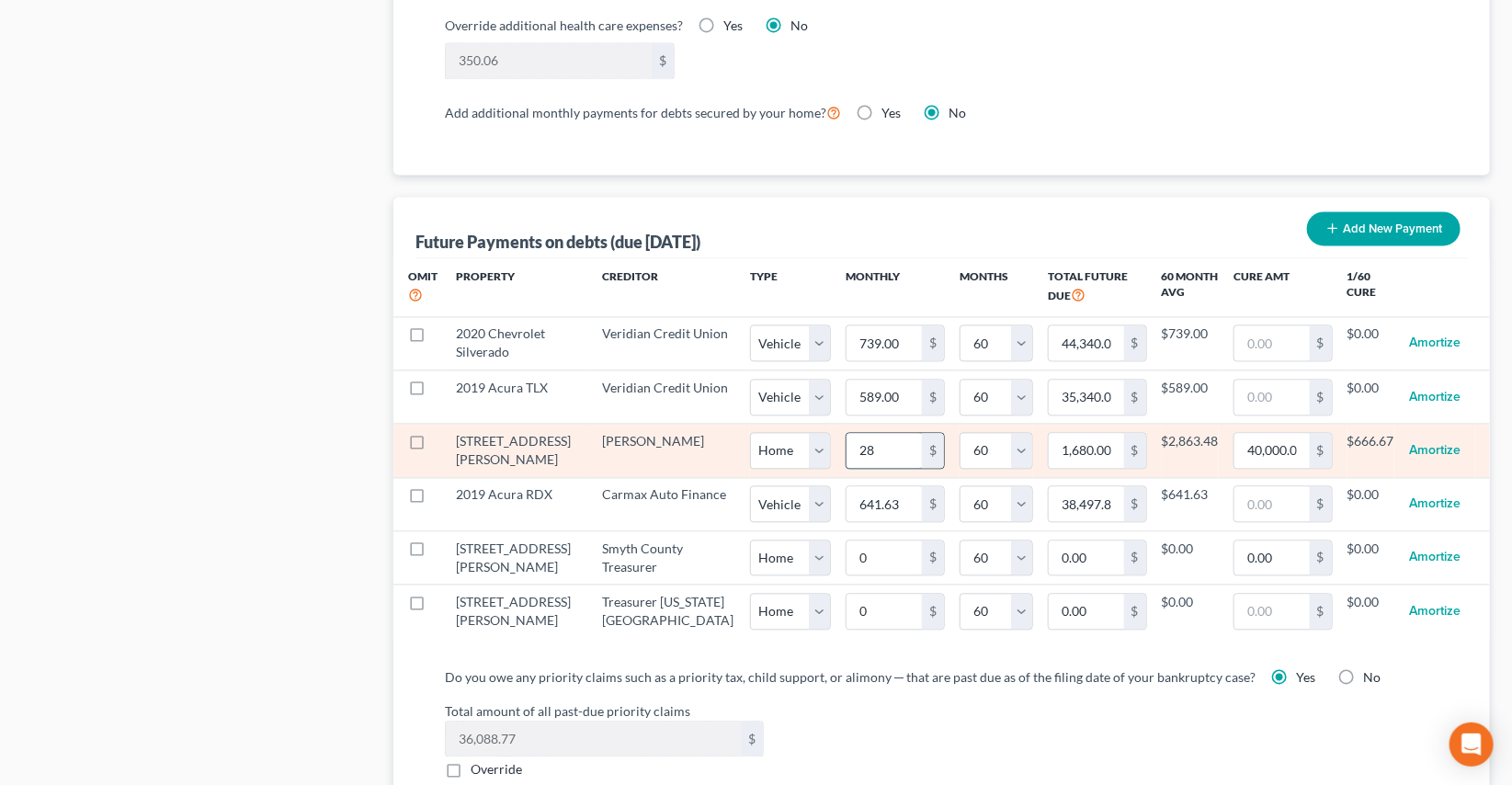
type input "284"
type input "17,040.00"
type input "2840"
type input "170,400.00"
type input "2,840"
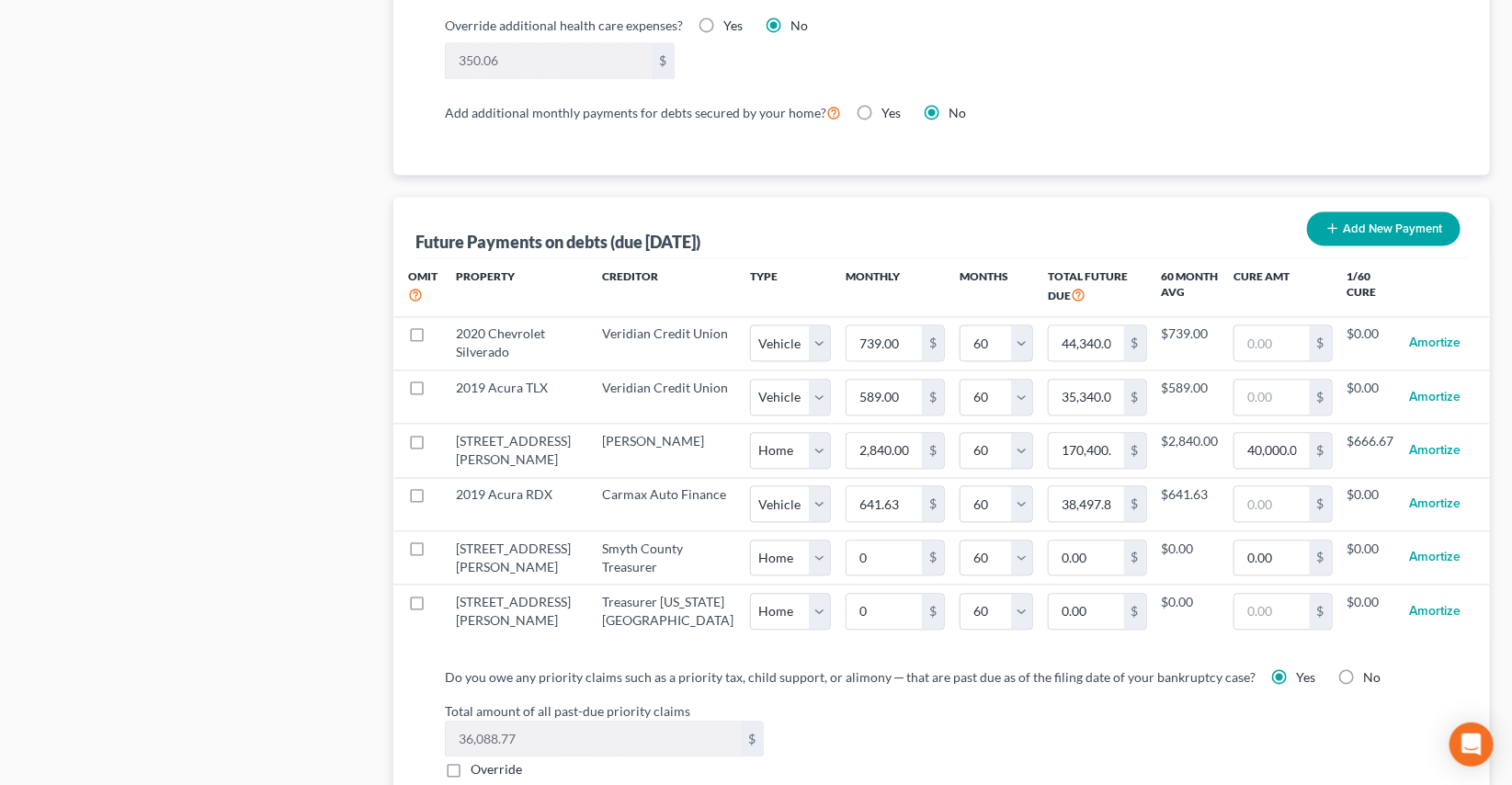
select select "0"
select select "60"
select select "0"
select select "60"
select select "0"
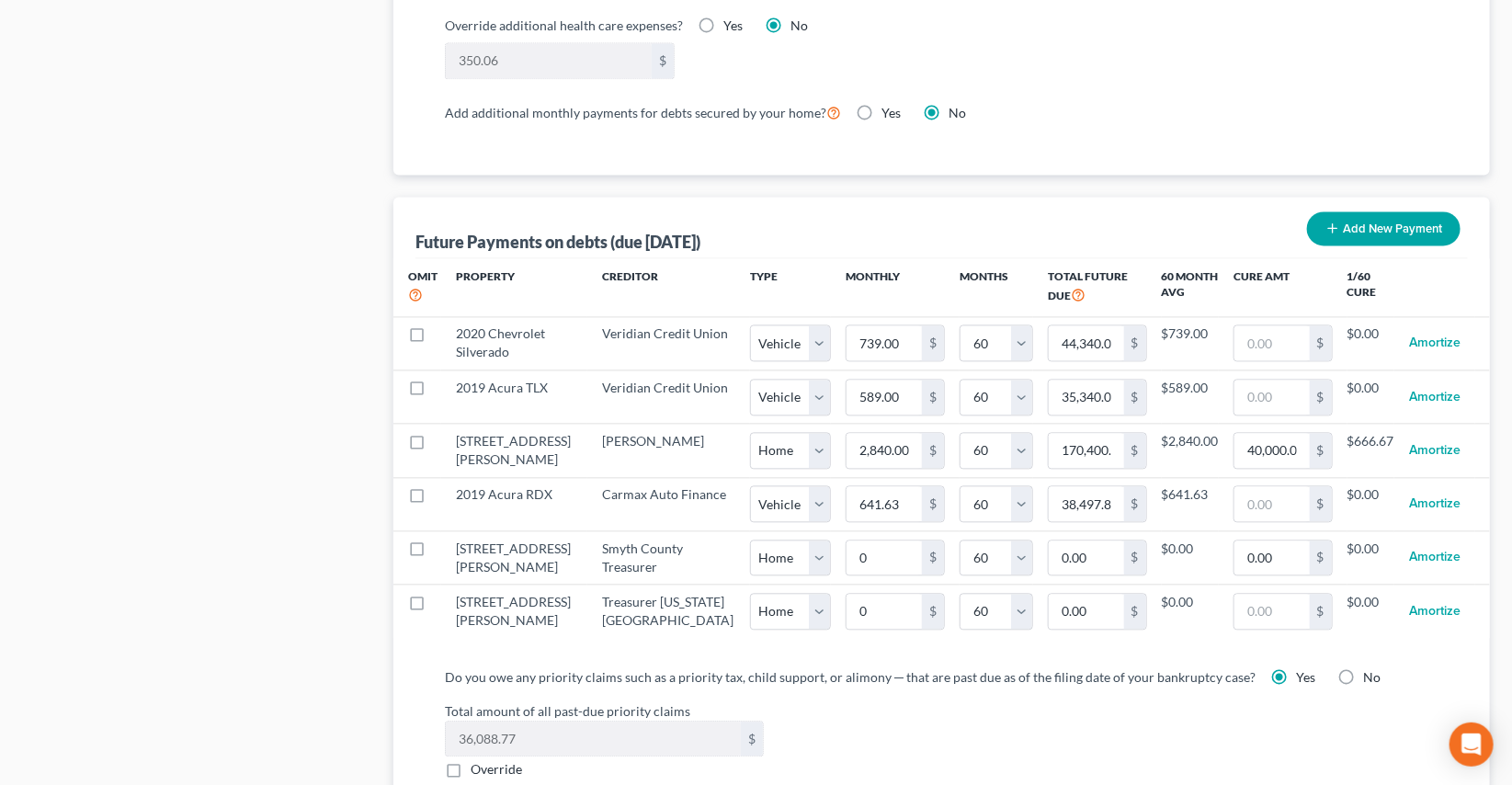
select select "60"
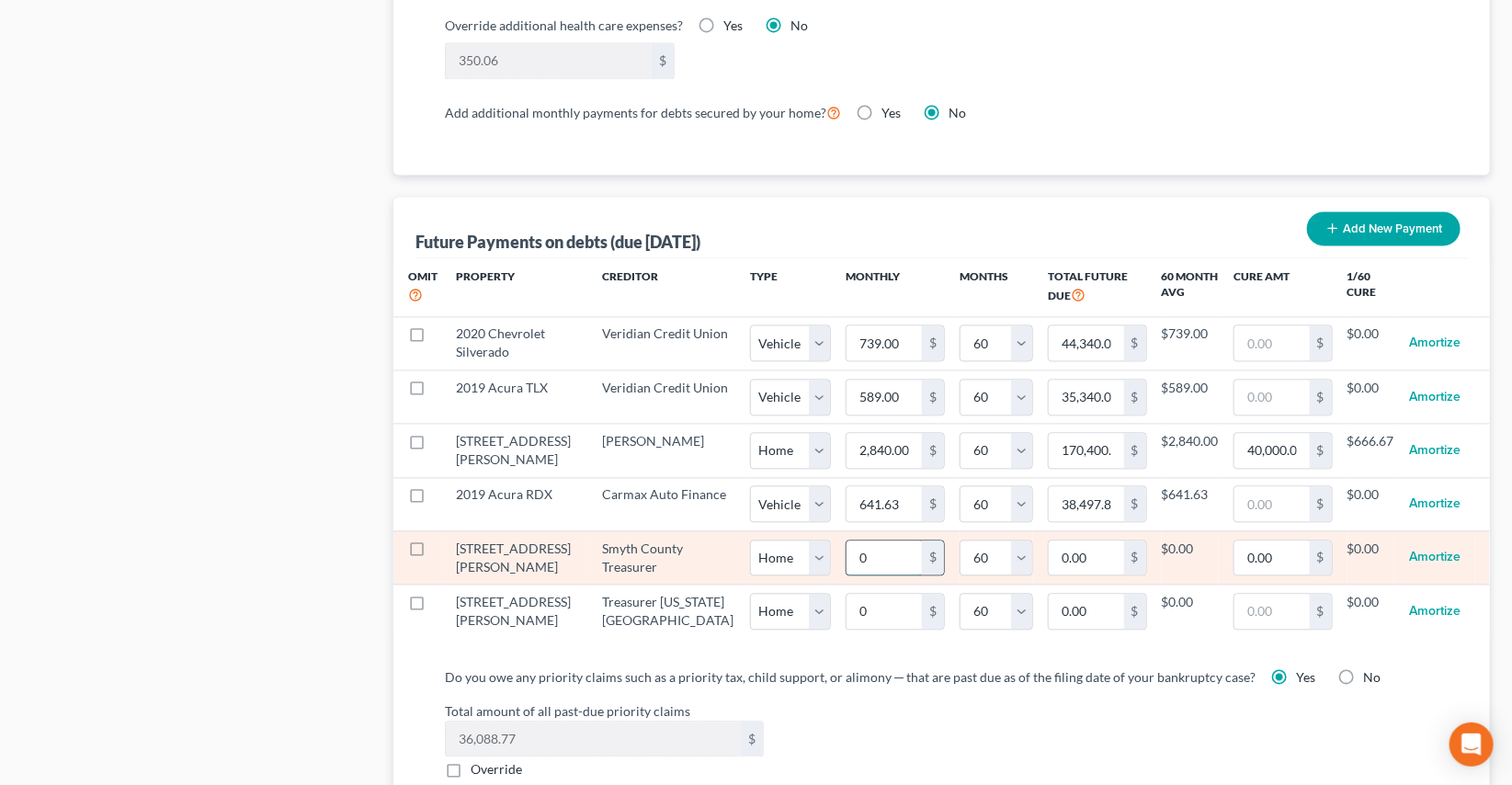
click at [846, 568] on input "0" at bounding box center [883, 558] width 75 height 35
type input "1"
type input "60.00"
type input "18"
type input "1,080.00"
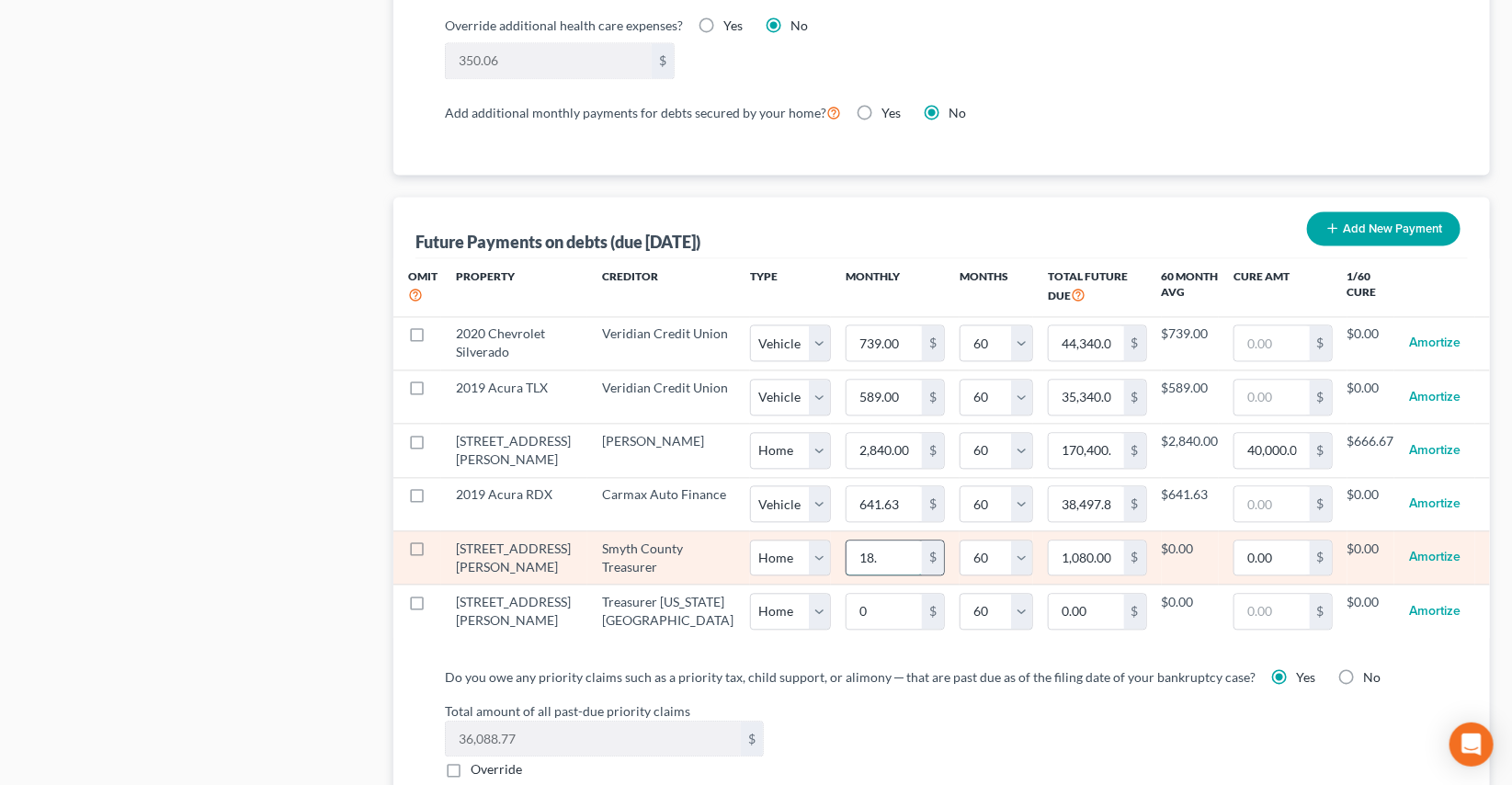
type input "18.4"
type input "1,104.00"
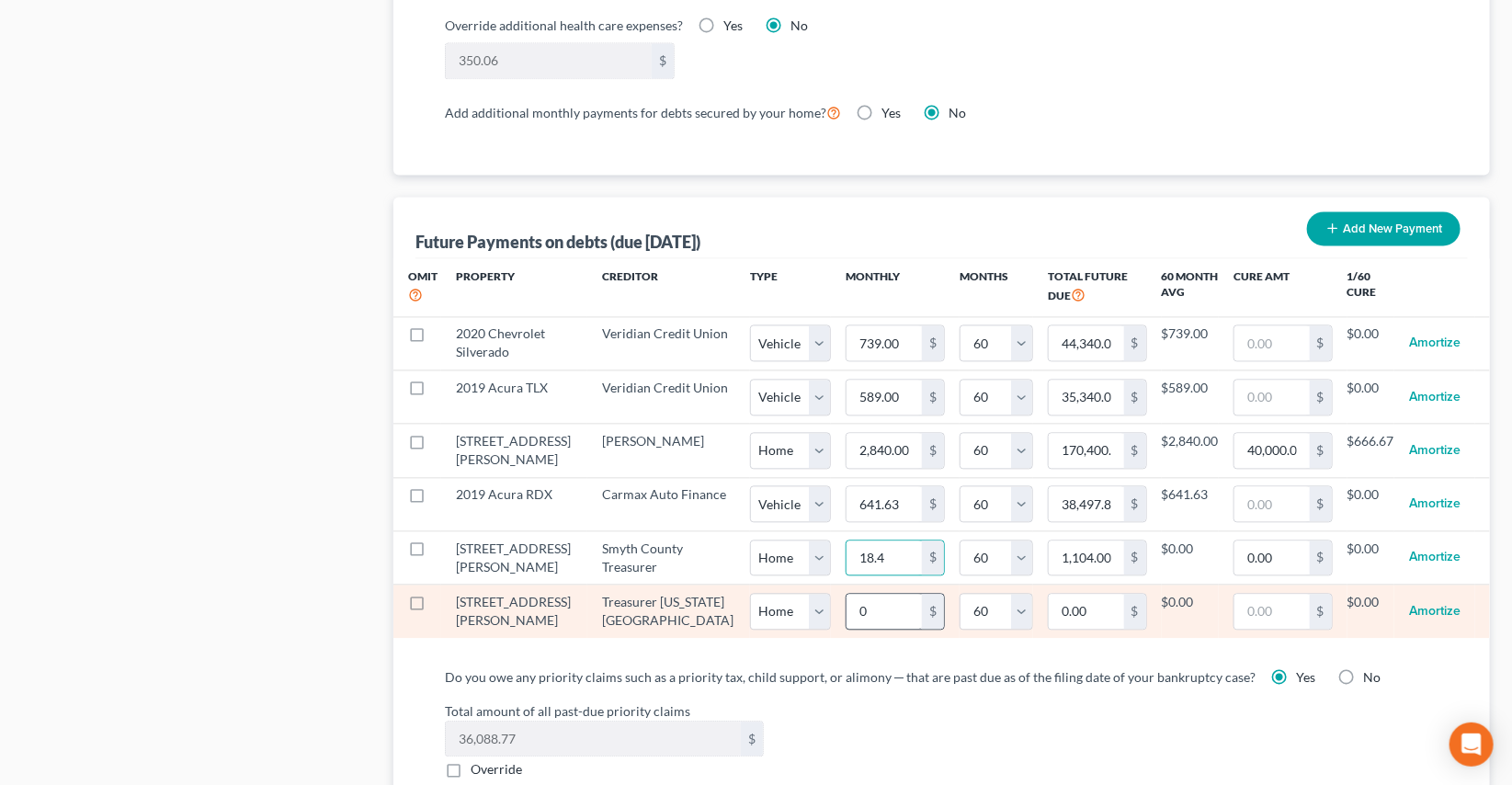
select select "0"
select select "60"
select select "0"
select select "60"
click at [846, 621] on input "0" at bounding box center [883, 611] width 75 height 35
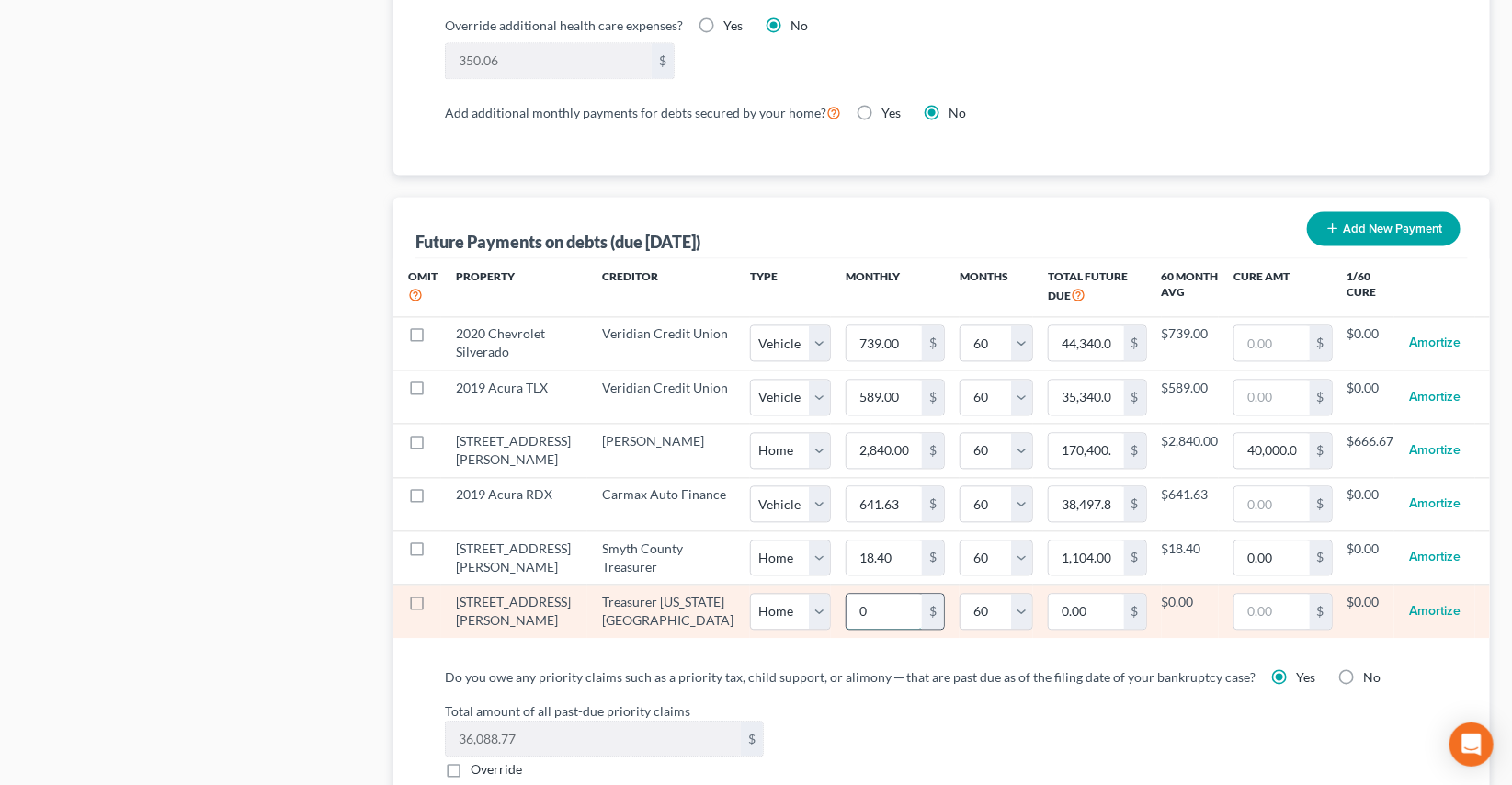
select select "0"
select select "60"
type input "5"
type input "300.00"
type input "56"
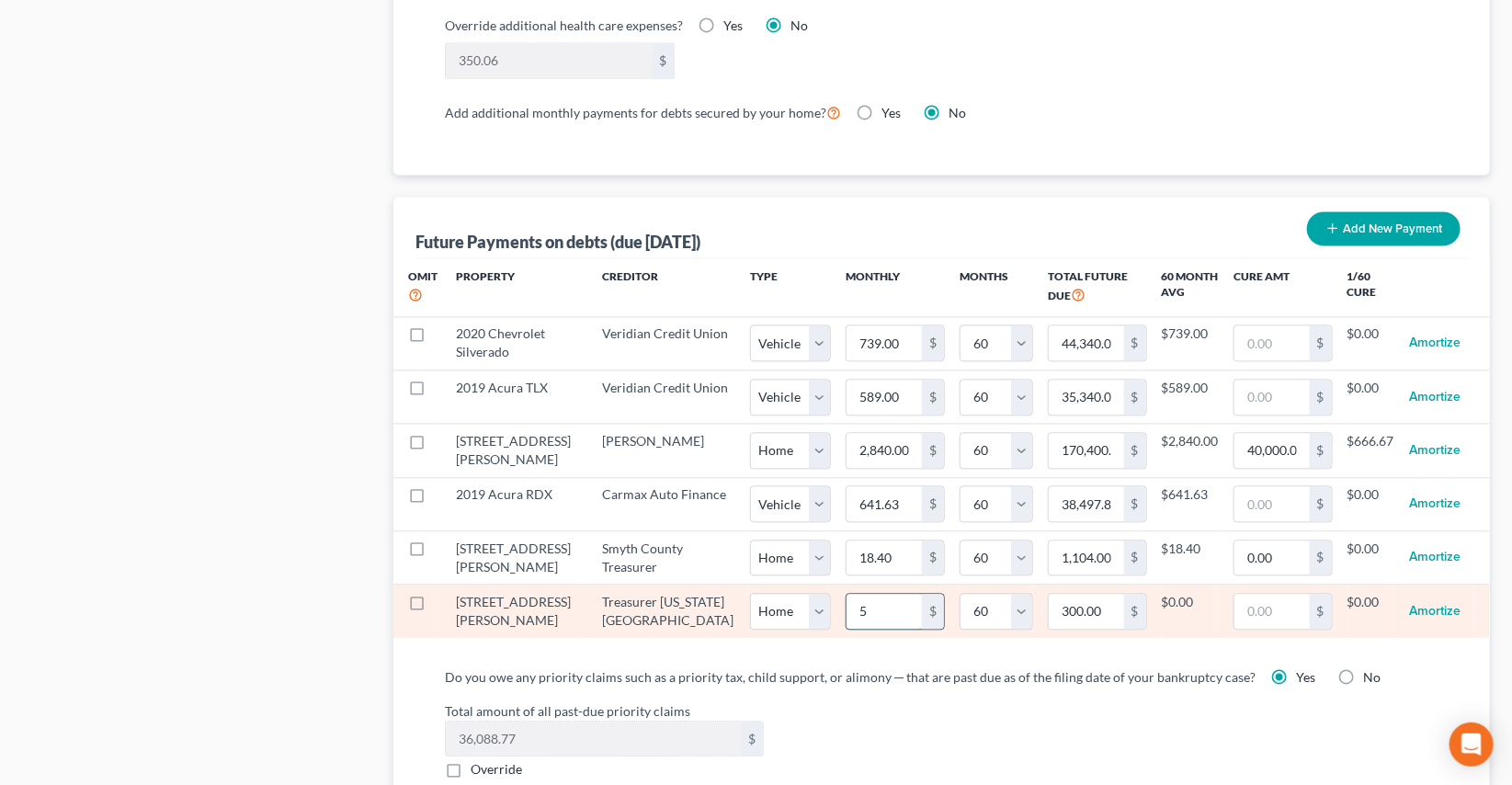
type input "3,360.00"
type input "56.0"
select select "0"
select select "60"
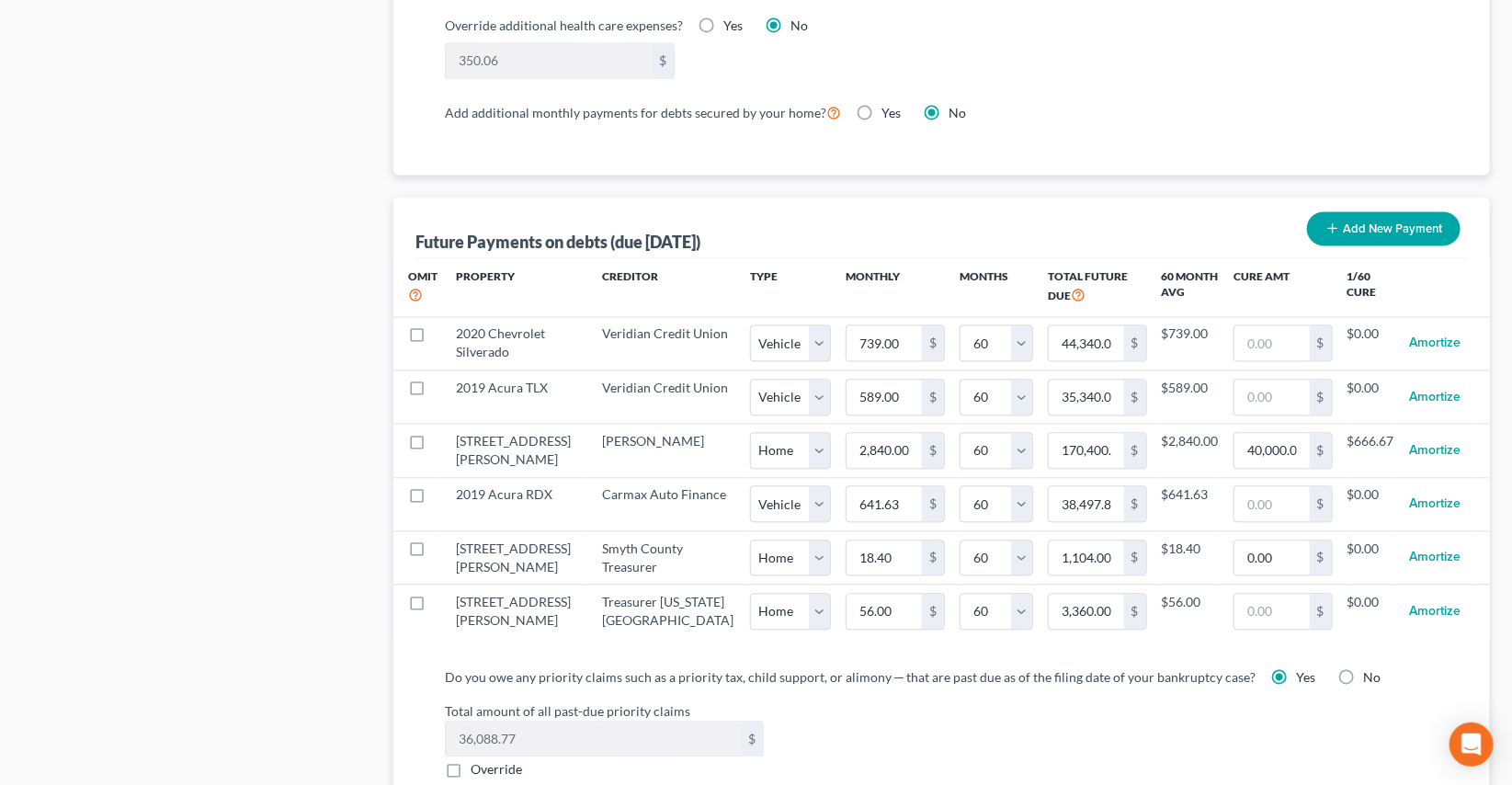
select select "0"
select select "60"
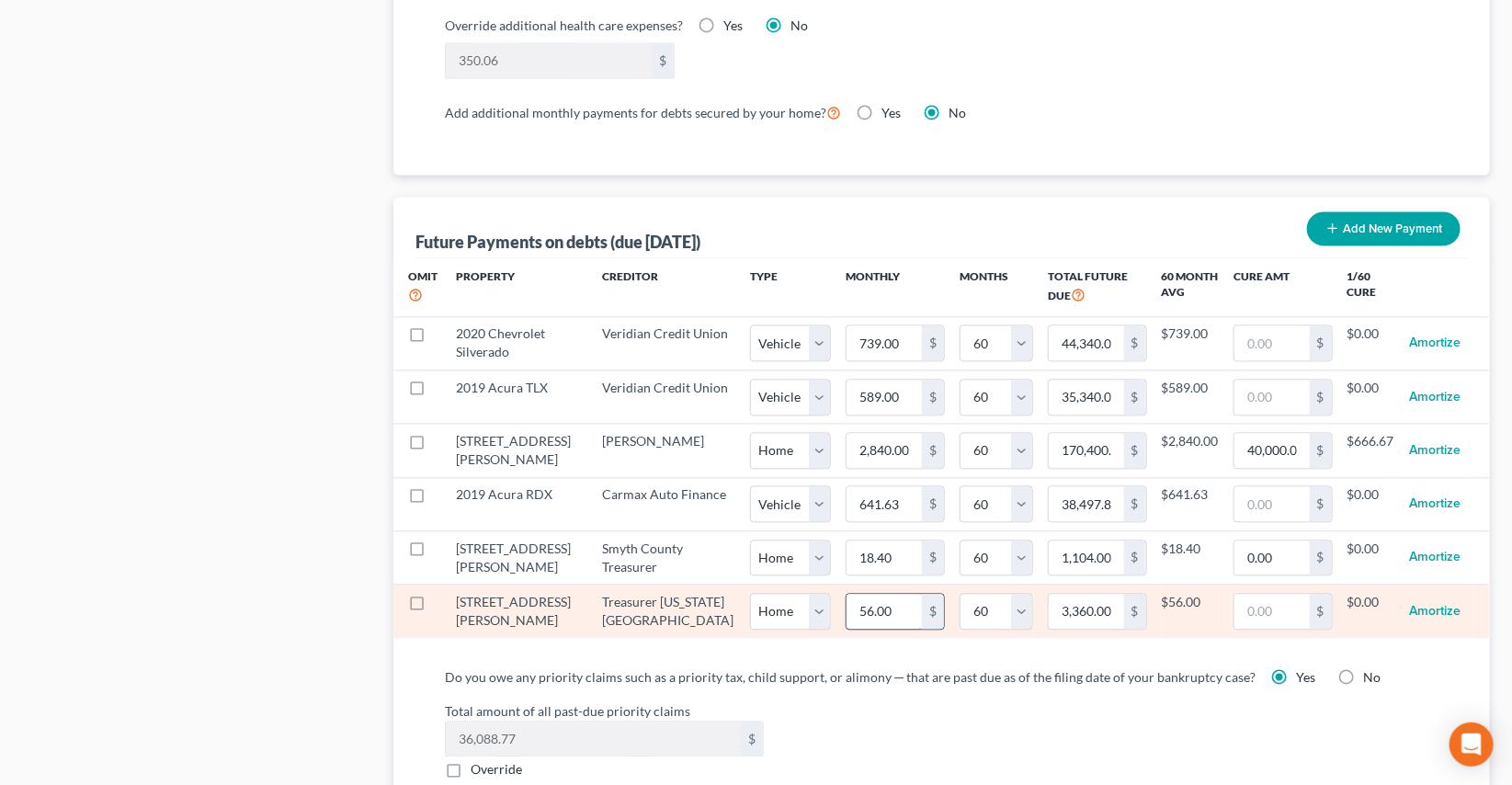
select select "0"
select select "60"
drag, startPoint x: 895, startPoint y: 645, endPoint x: 916, endPoint y: 609, distance: 41.7
click at [896, 638] on td "56.00 $" at bounding box center [895, 611] width 129 height 54
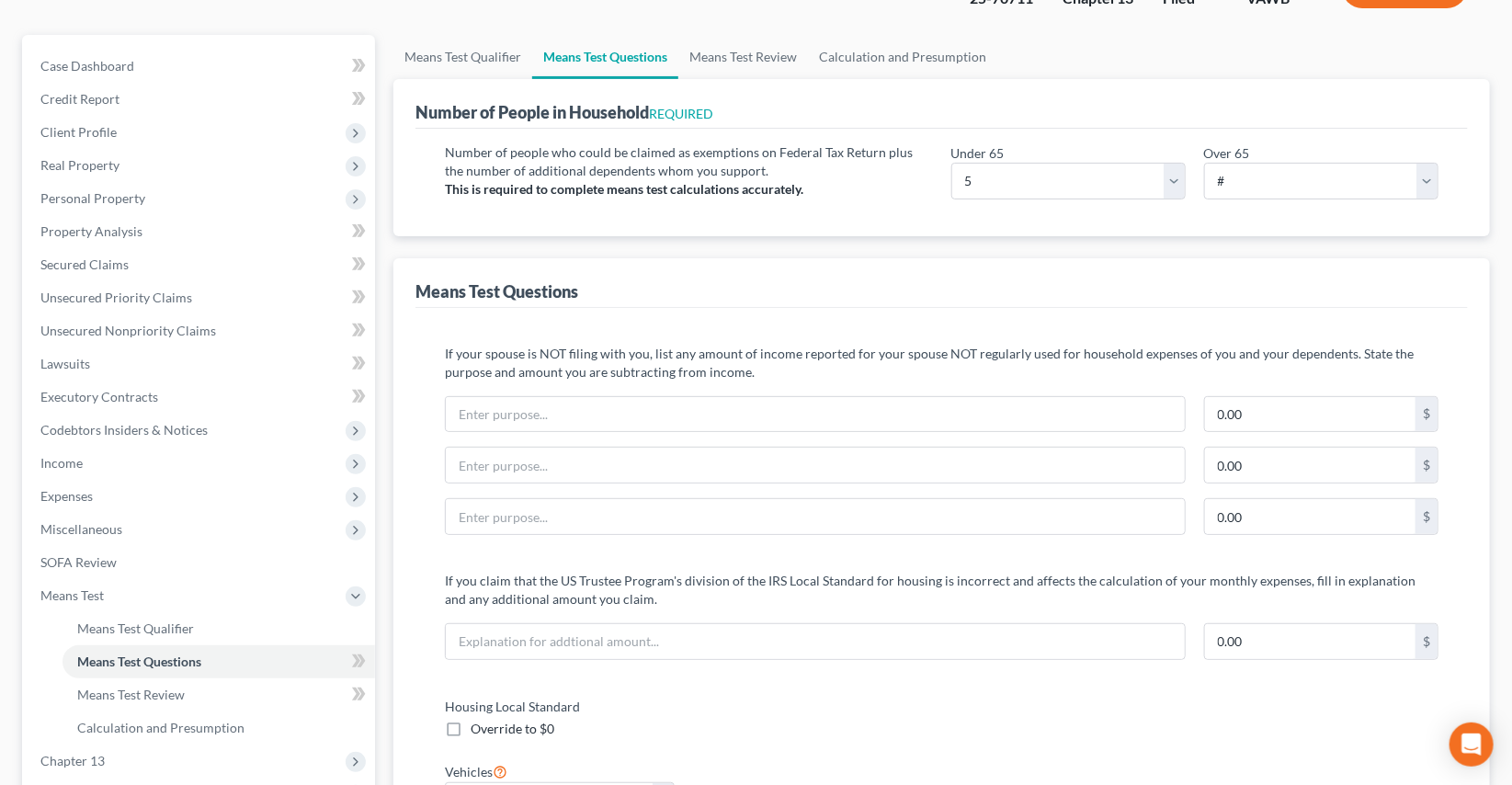
scroll to position [0, 0]
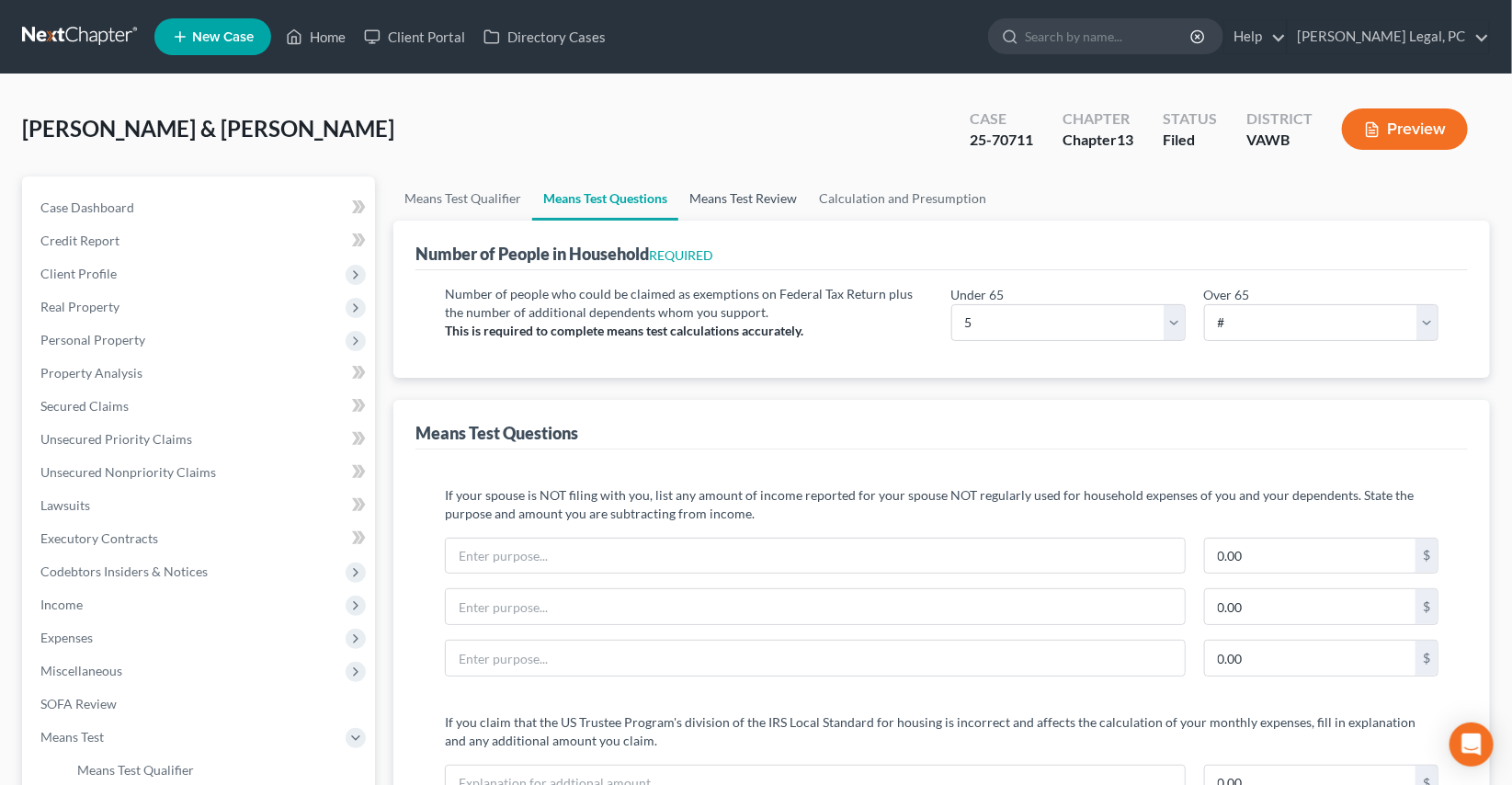
click at [727, 199] on link "Means Test Review" at bounding box center [743, 198] width 130 height 44
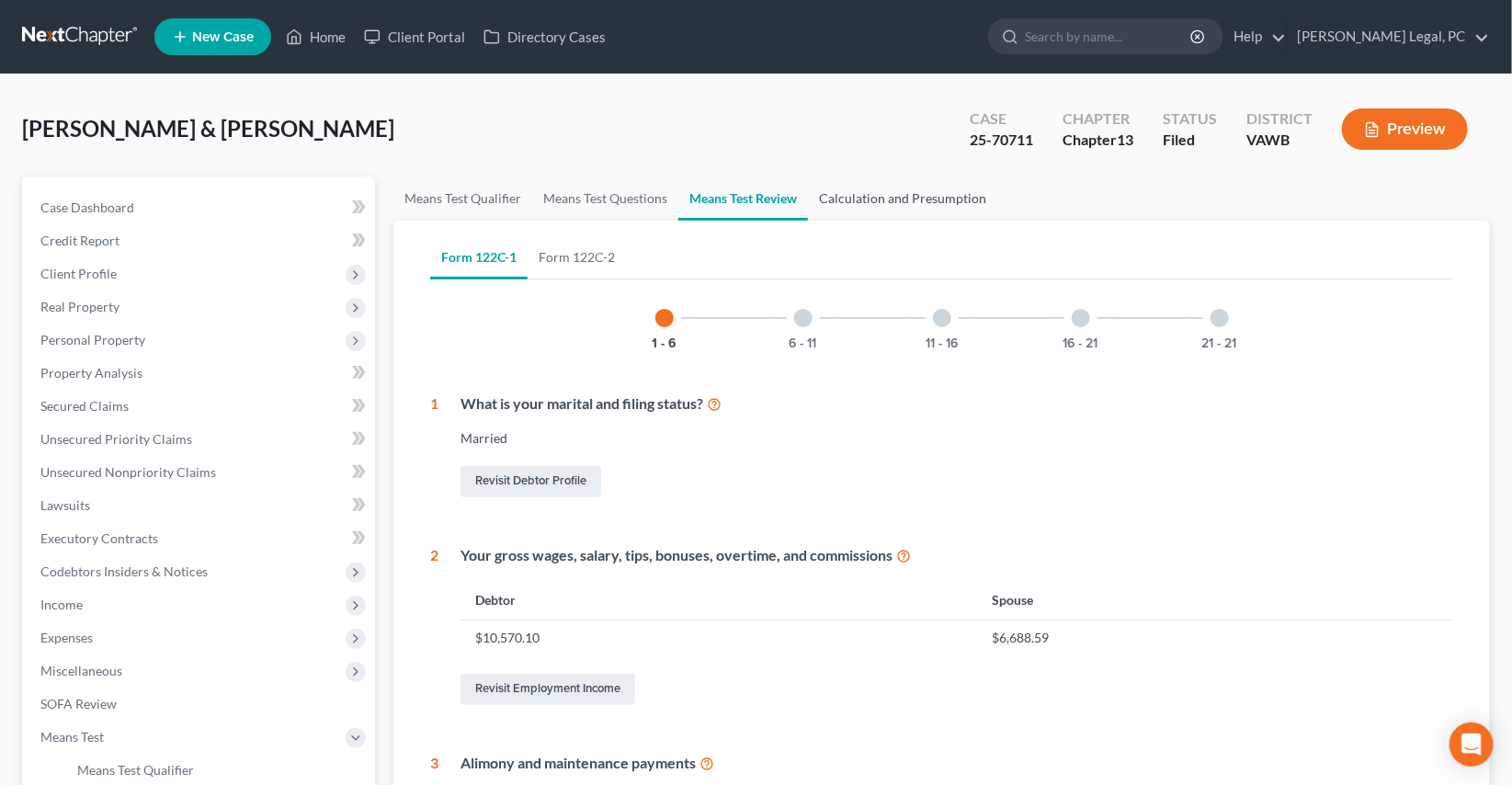
click at [967, 199] on link "Calculation and Presumption" at bounding box center [903, 198] width 189 height 44
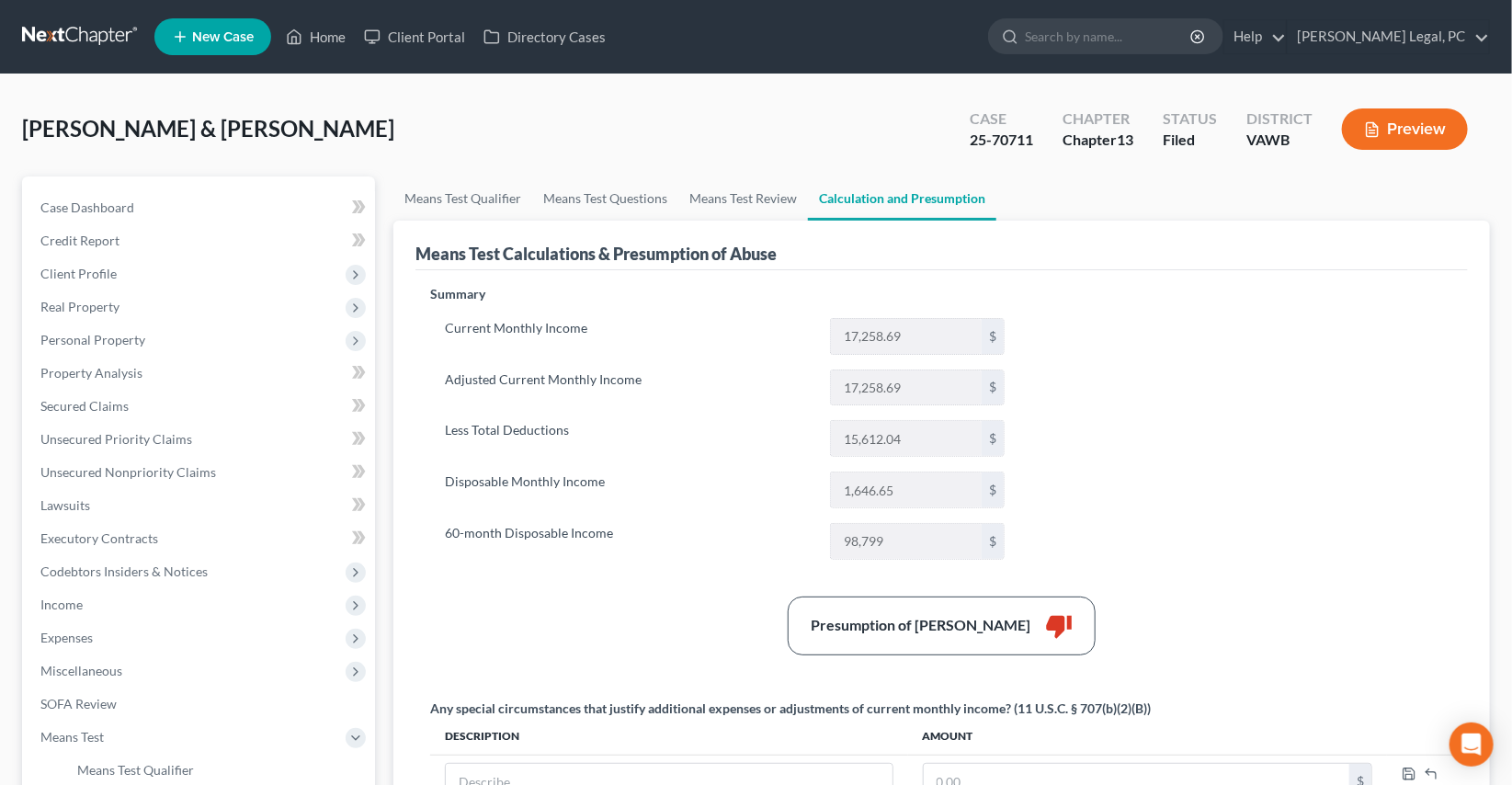
click at [1403, 122] on button "Preview" at bounding box center [1405, 129] width 126 height 41
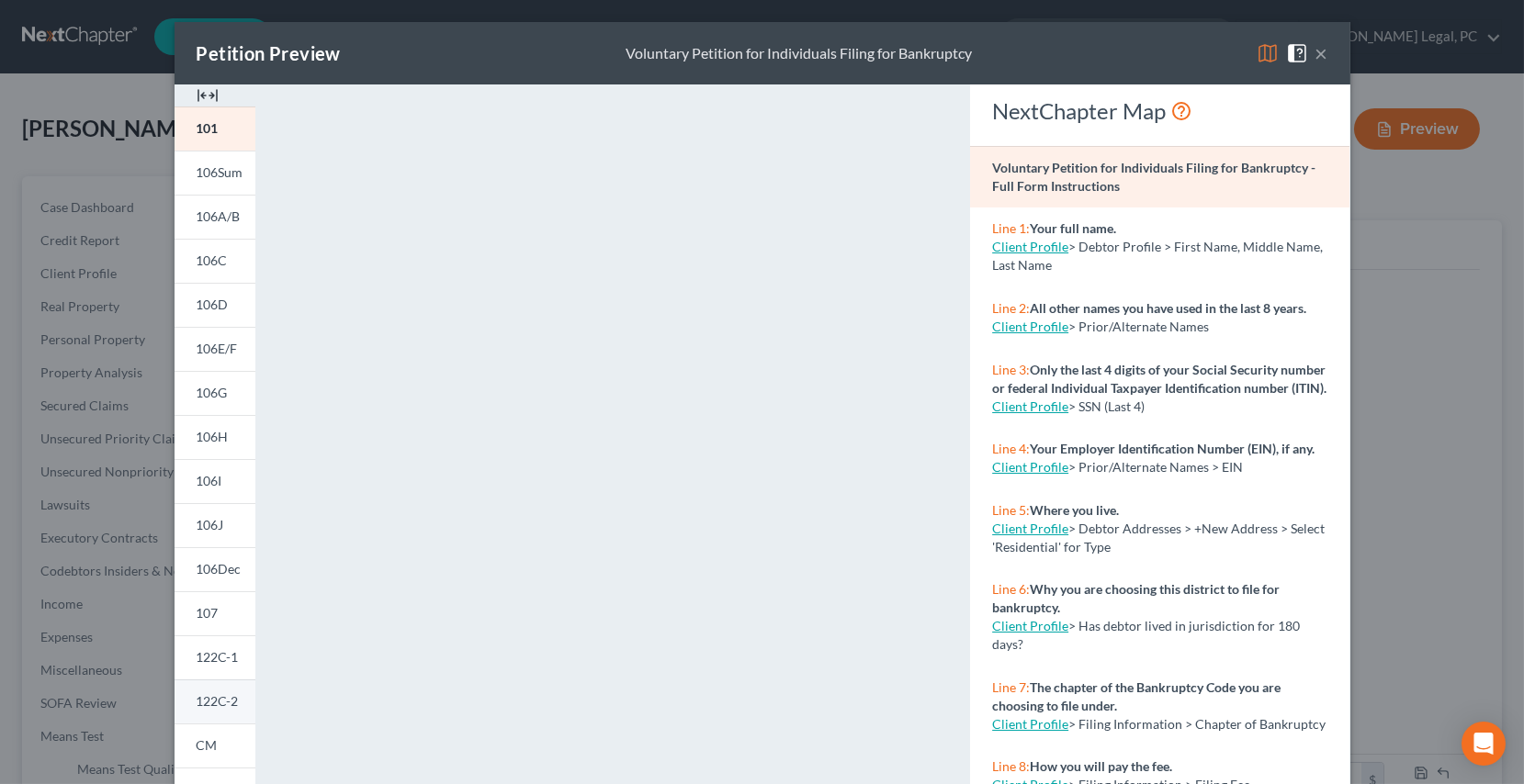
click at [201, 689] on link "122C-2" at bounding box center [214, 701] width 81 height 44
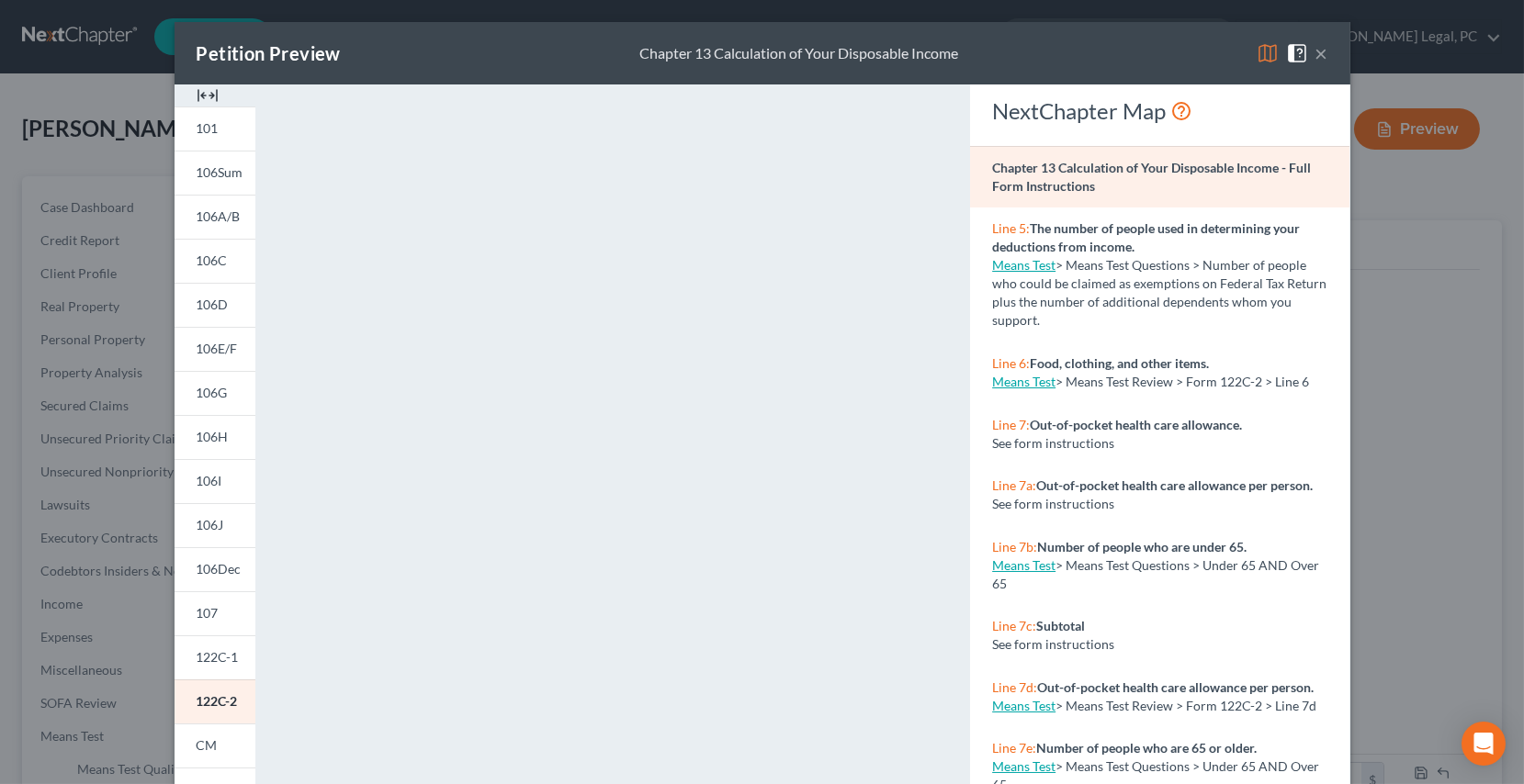
click at [1319, 55] on button "×" at bounding box center [1321, 53] width 13 height 22
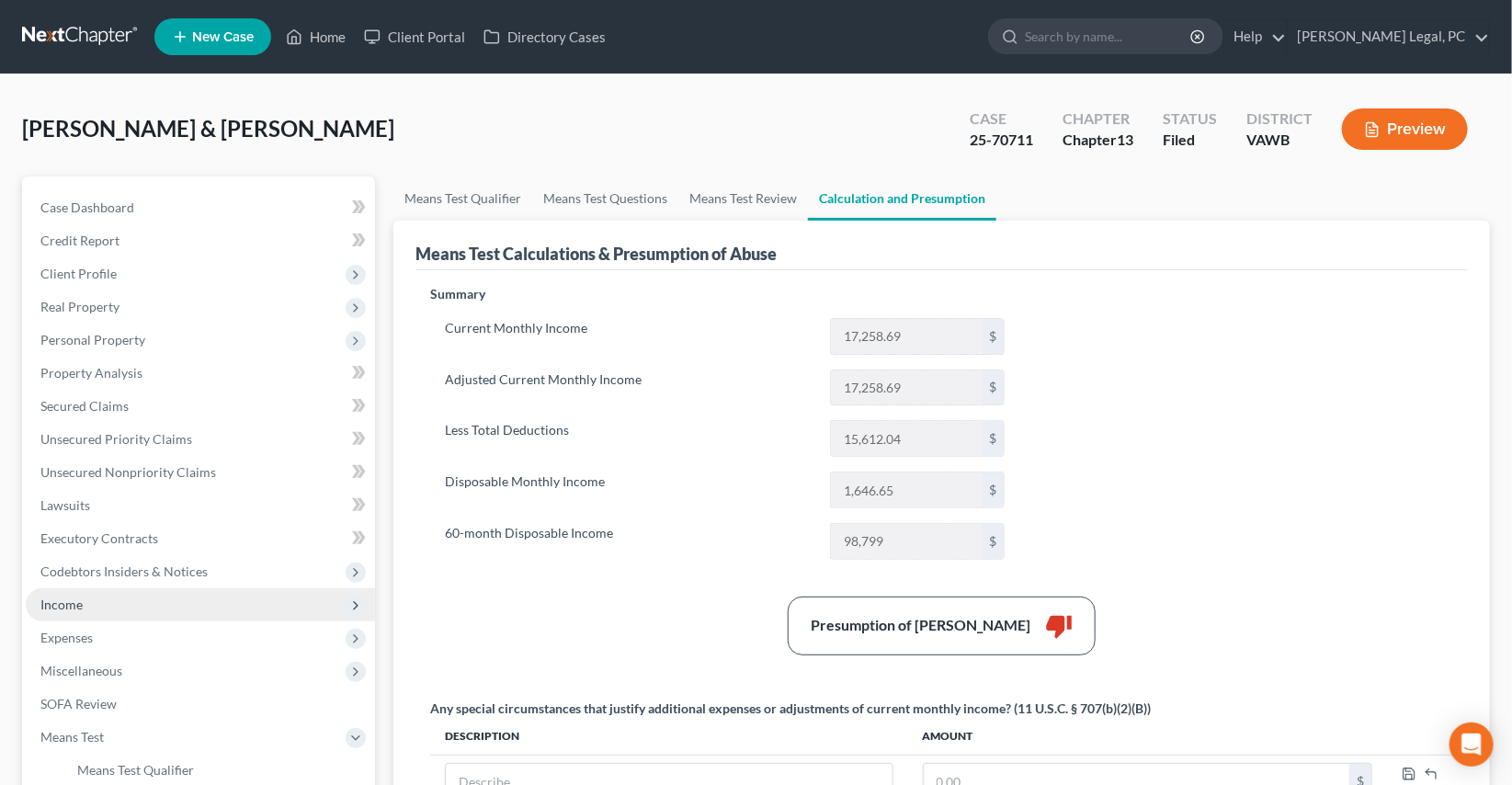
click at [73, 600] on span "Income" at bounding box center [60, 605] width 42 height 16
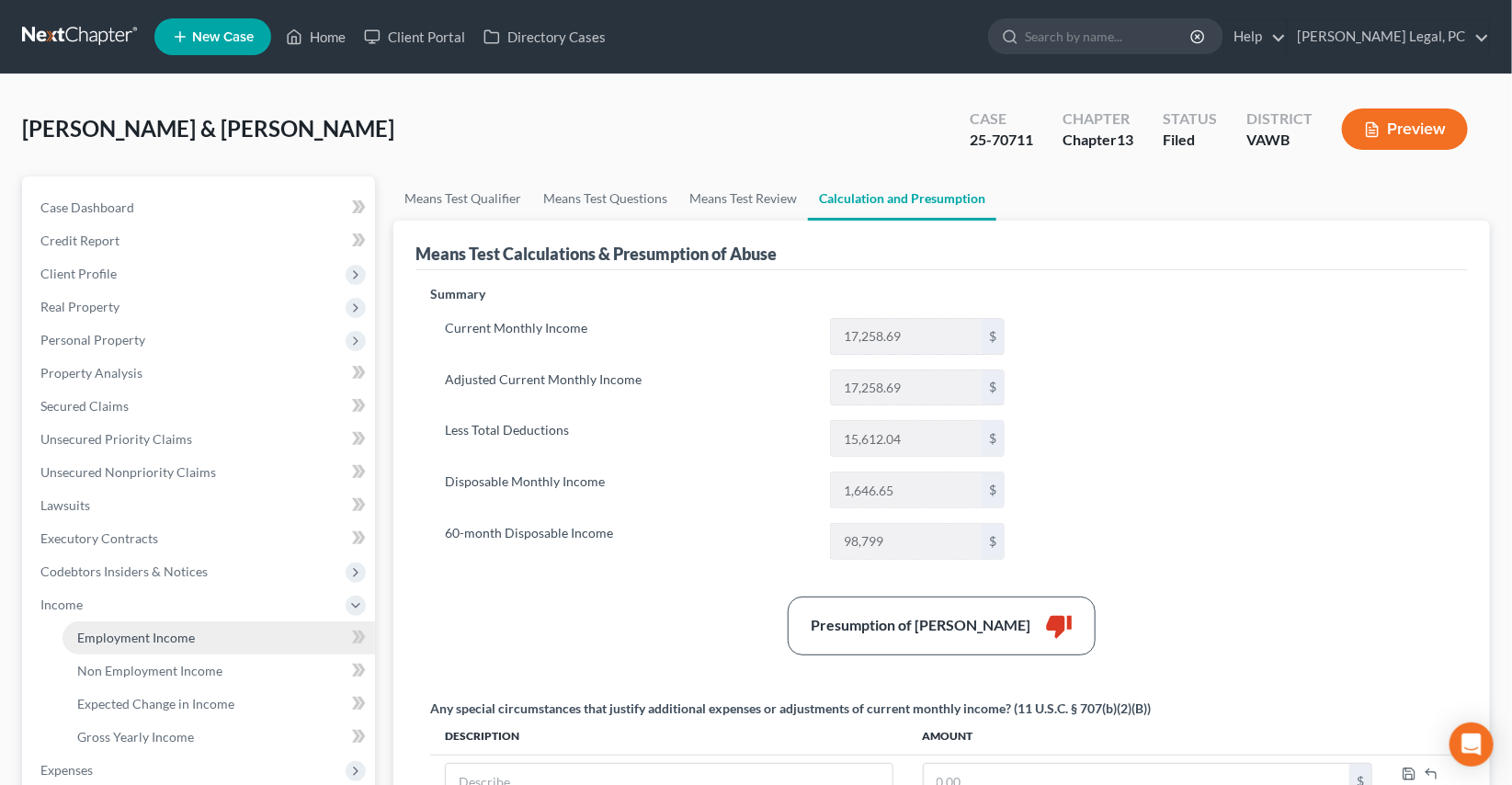
click at [121, 636] on span "Employment Income" at bounding box center [136, 638] width 118 height 16
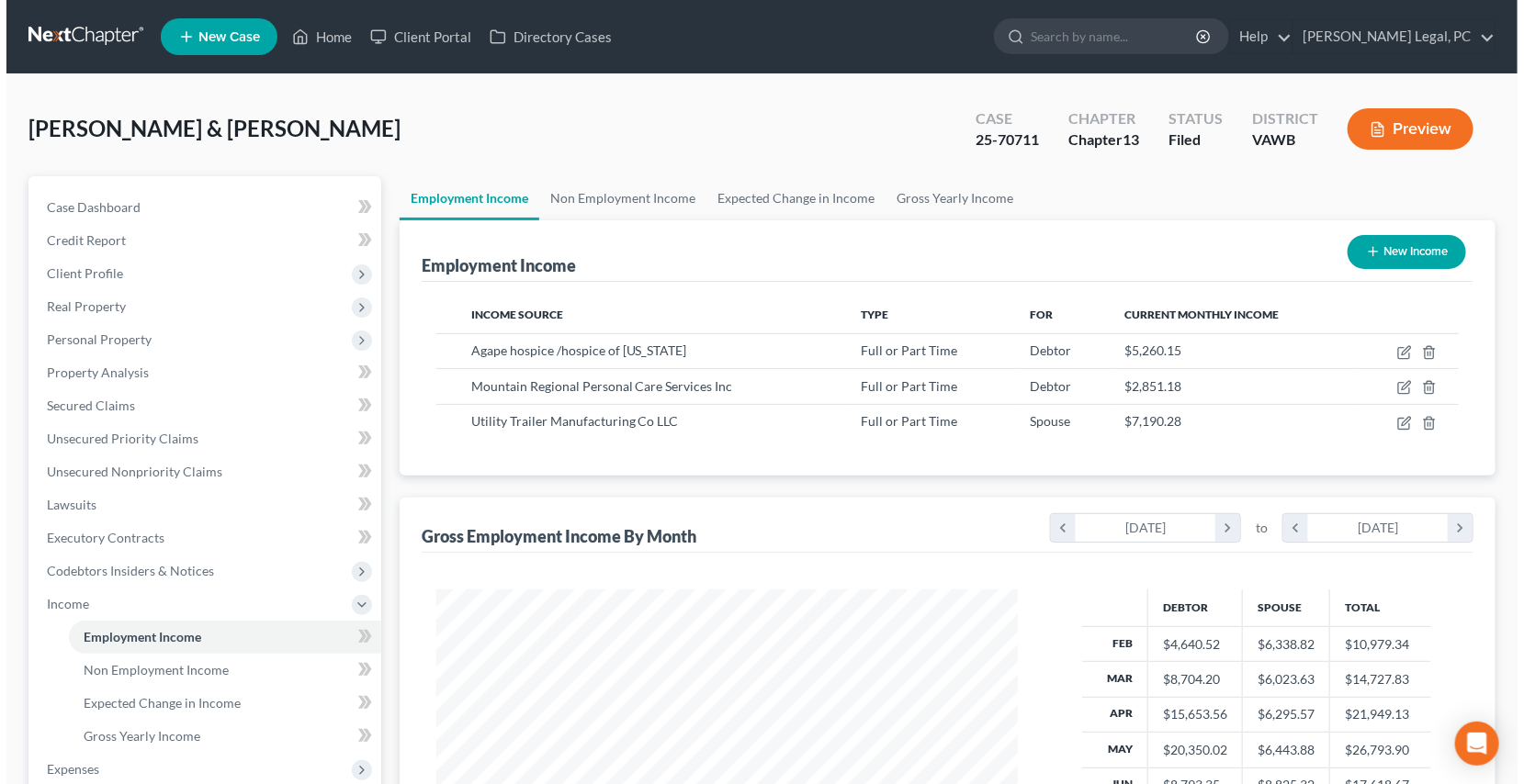
scroll to position [329, 618]
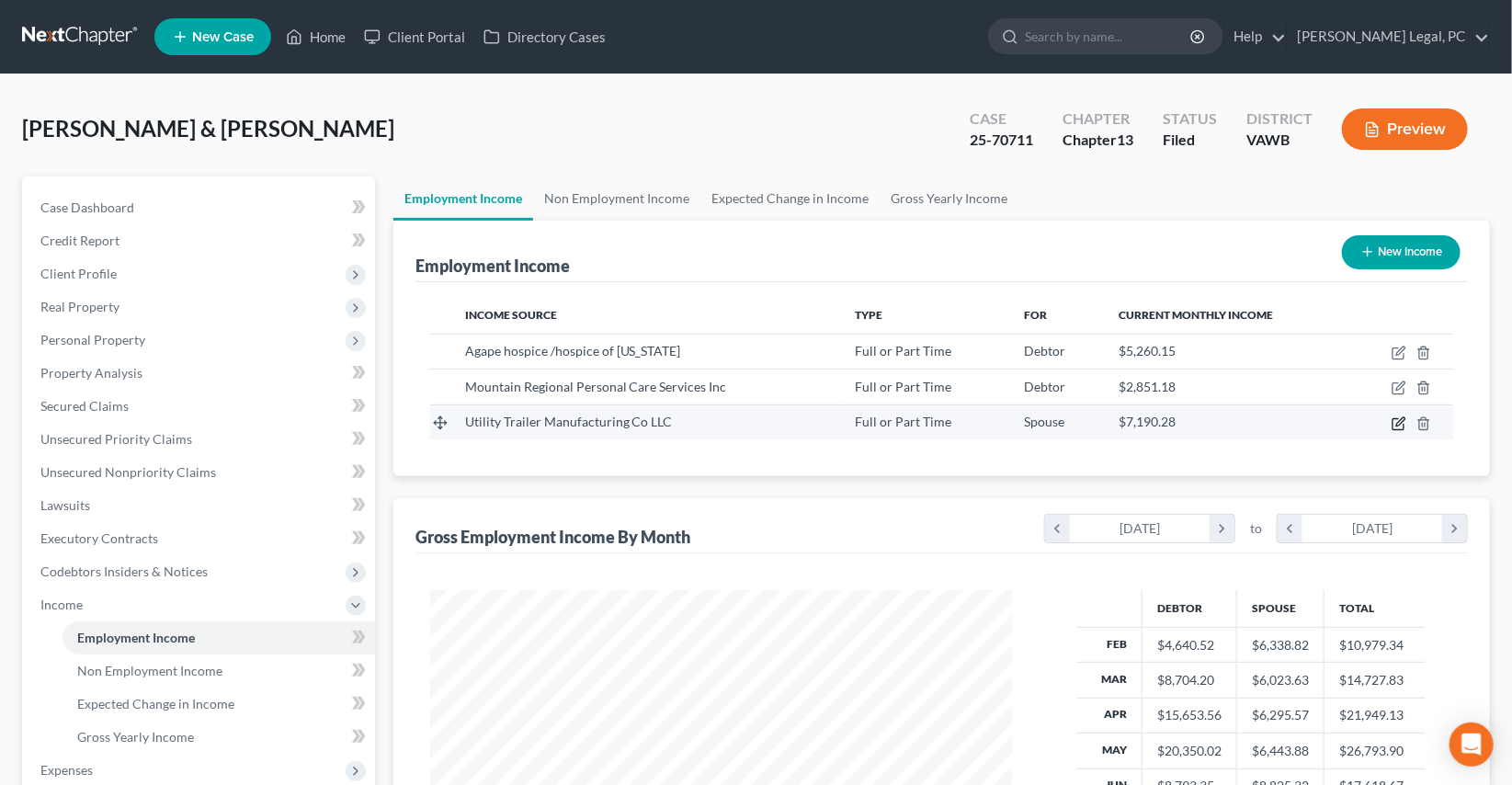
click at [1399, 422] on icon "button" at bounding box center [1399, 423] width 15 height 15
select select "0"
select select "4"
select select "2"
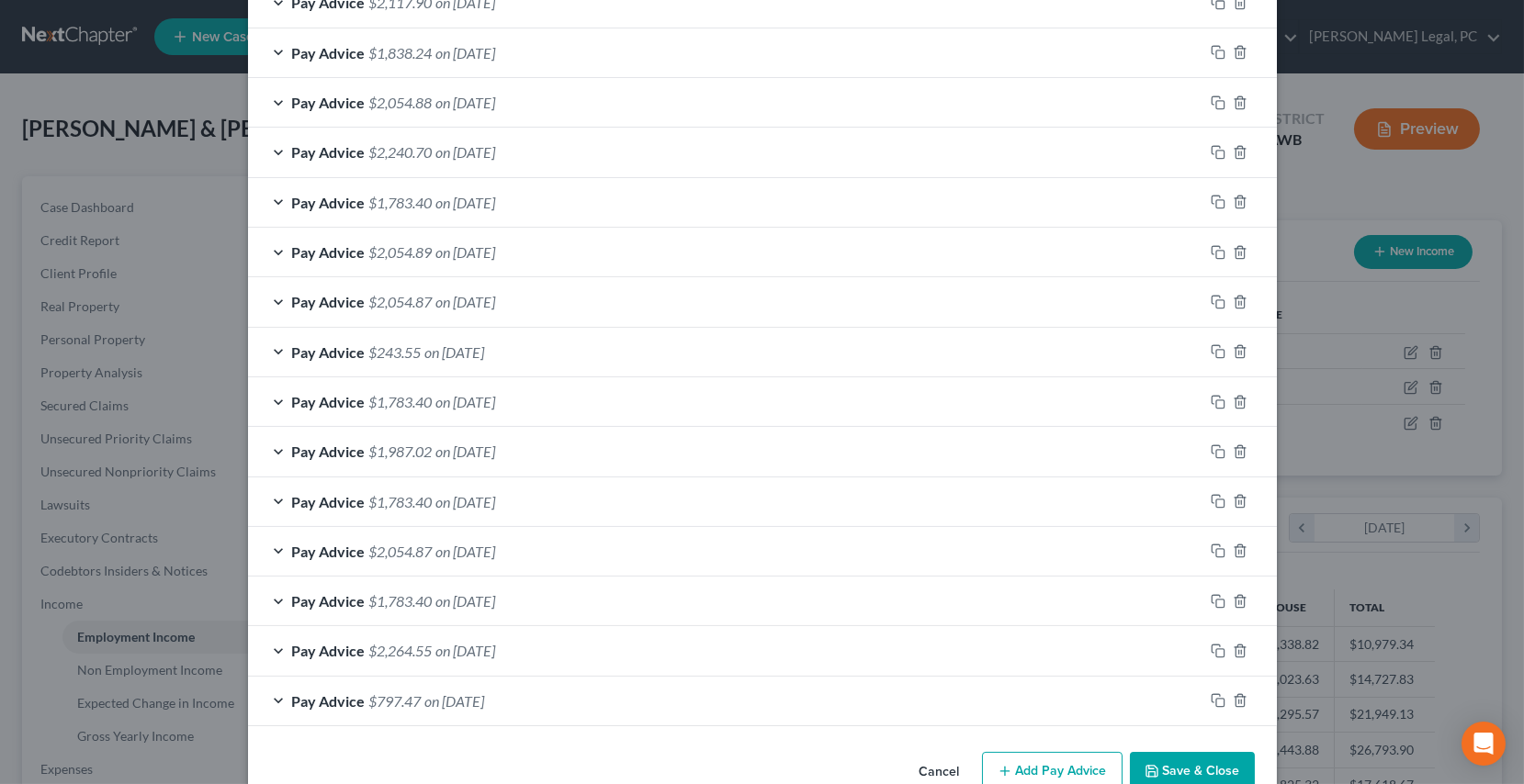
scroll to position [720, 0]
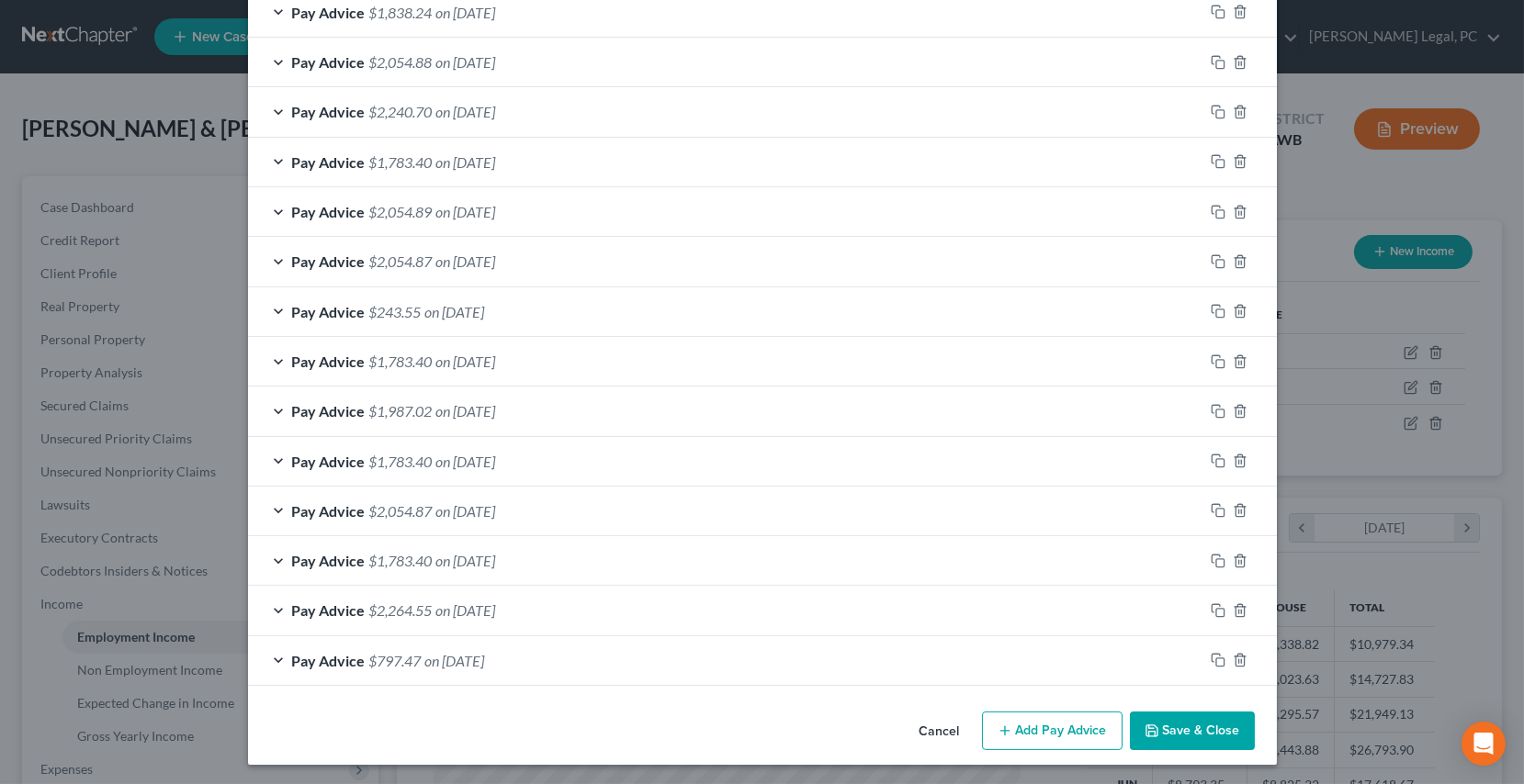
click at [442, 603] on span "on [DATE]" at bounding box center [466, 611] width 59 height 18
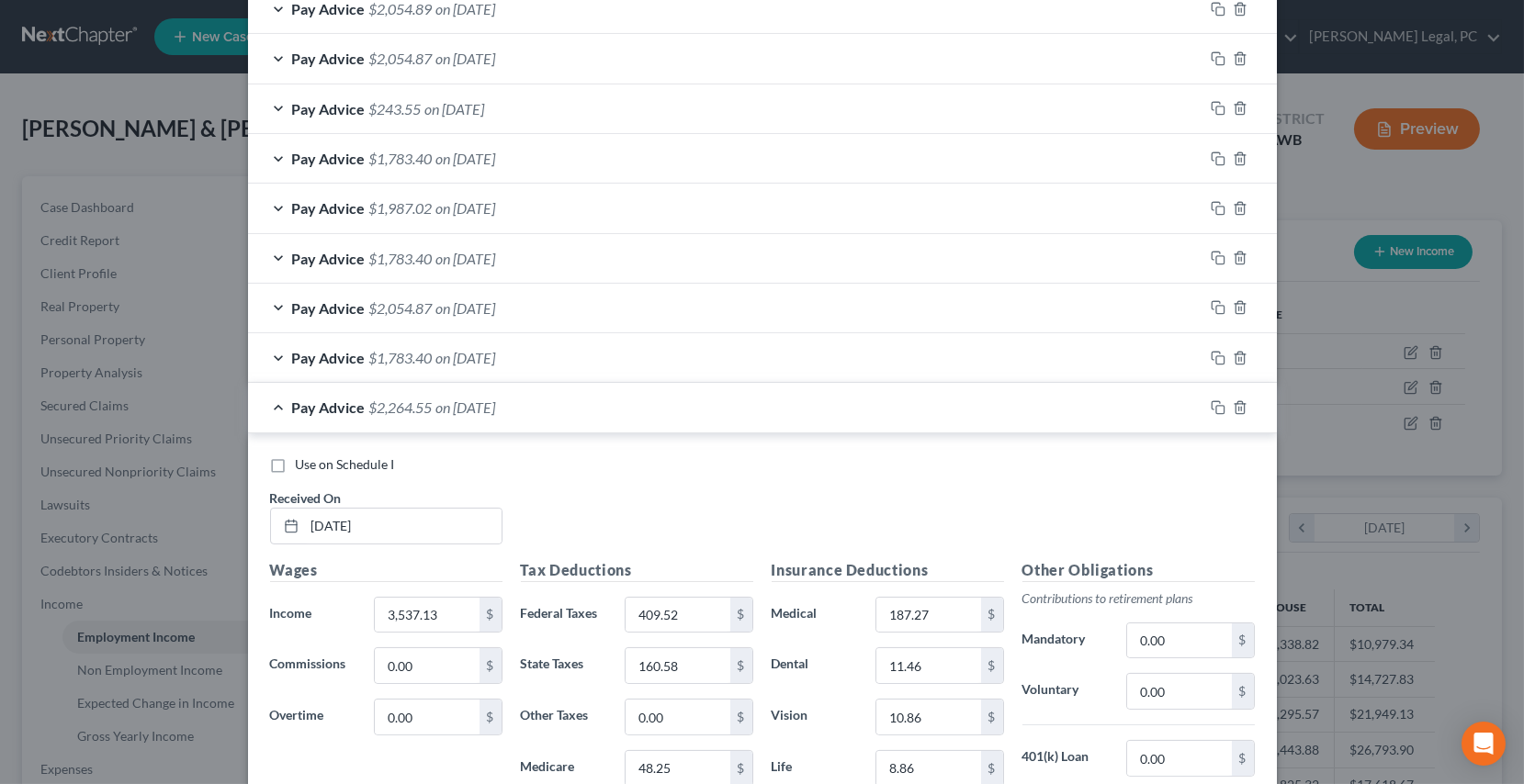
scroll to position [887, 0]
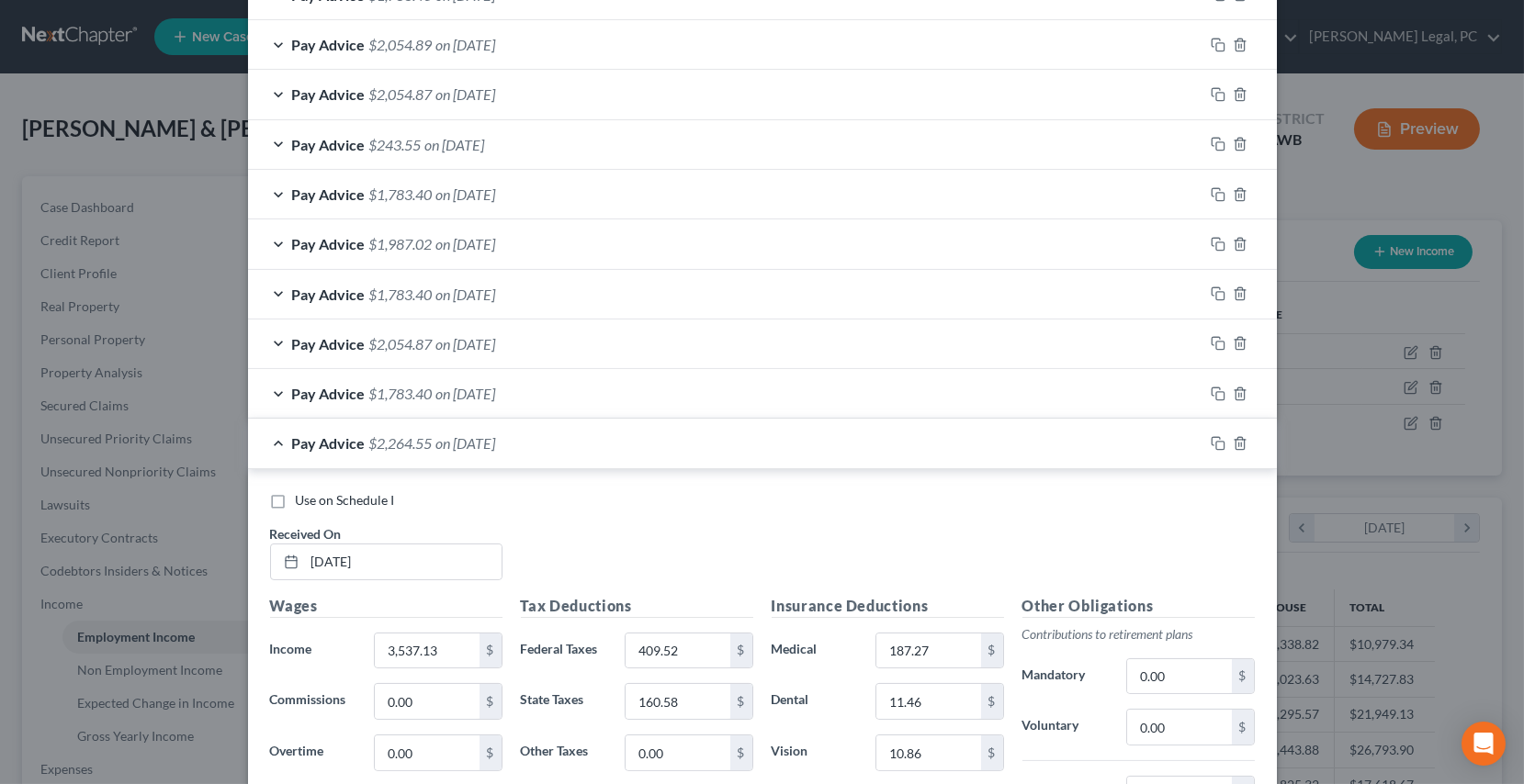
click at [616, 384] on div "Pay Advice $1,783.40 on [DATE]" at bounding box center [726, 393] width 956 height 49
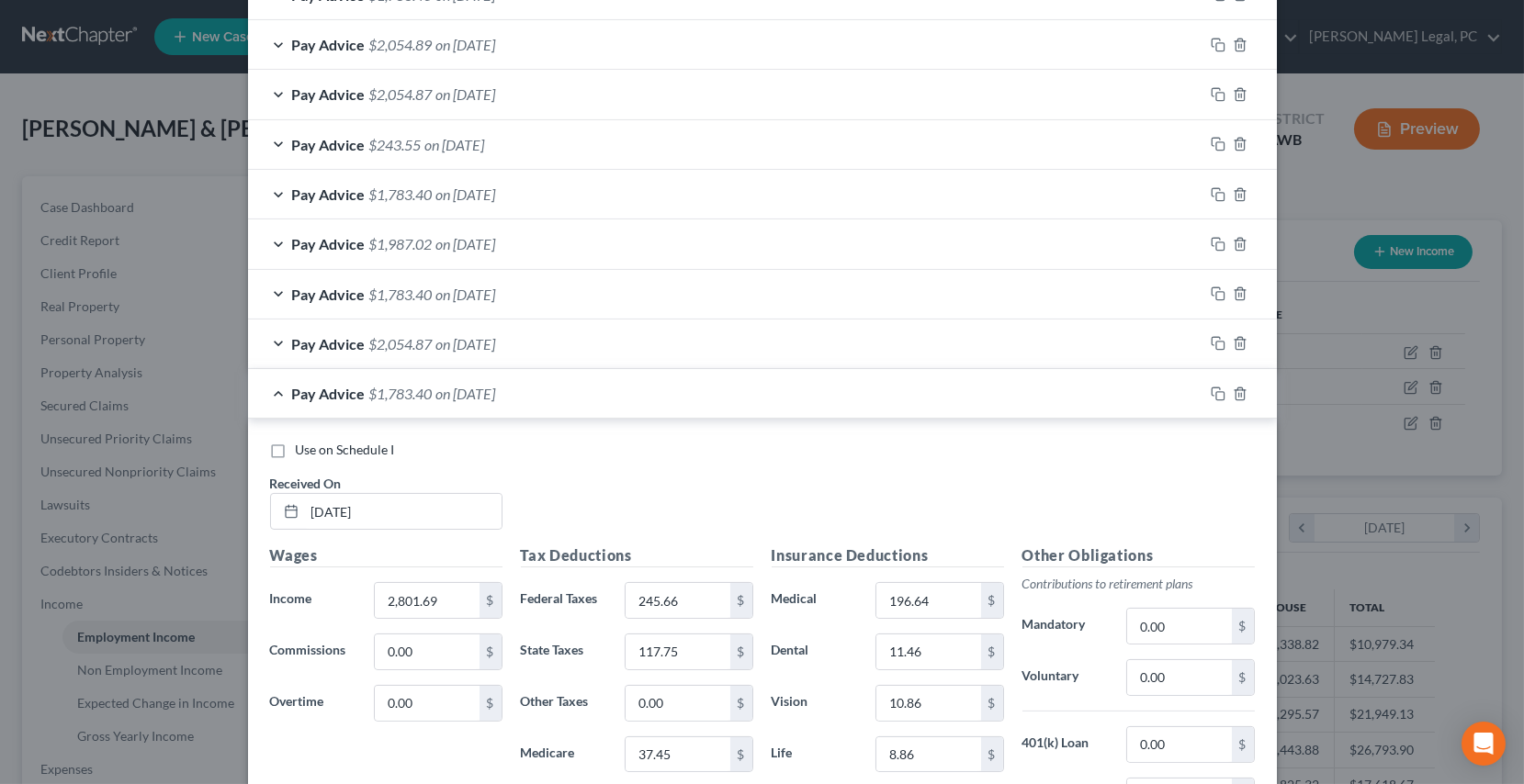
click at [603, 291] on div "Pay Advice $1,783.40 on [DATE]" at bounding box center [726, 294] width 956 height 49
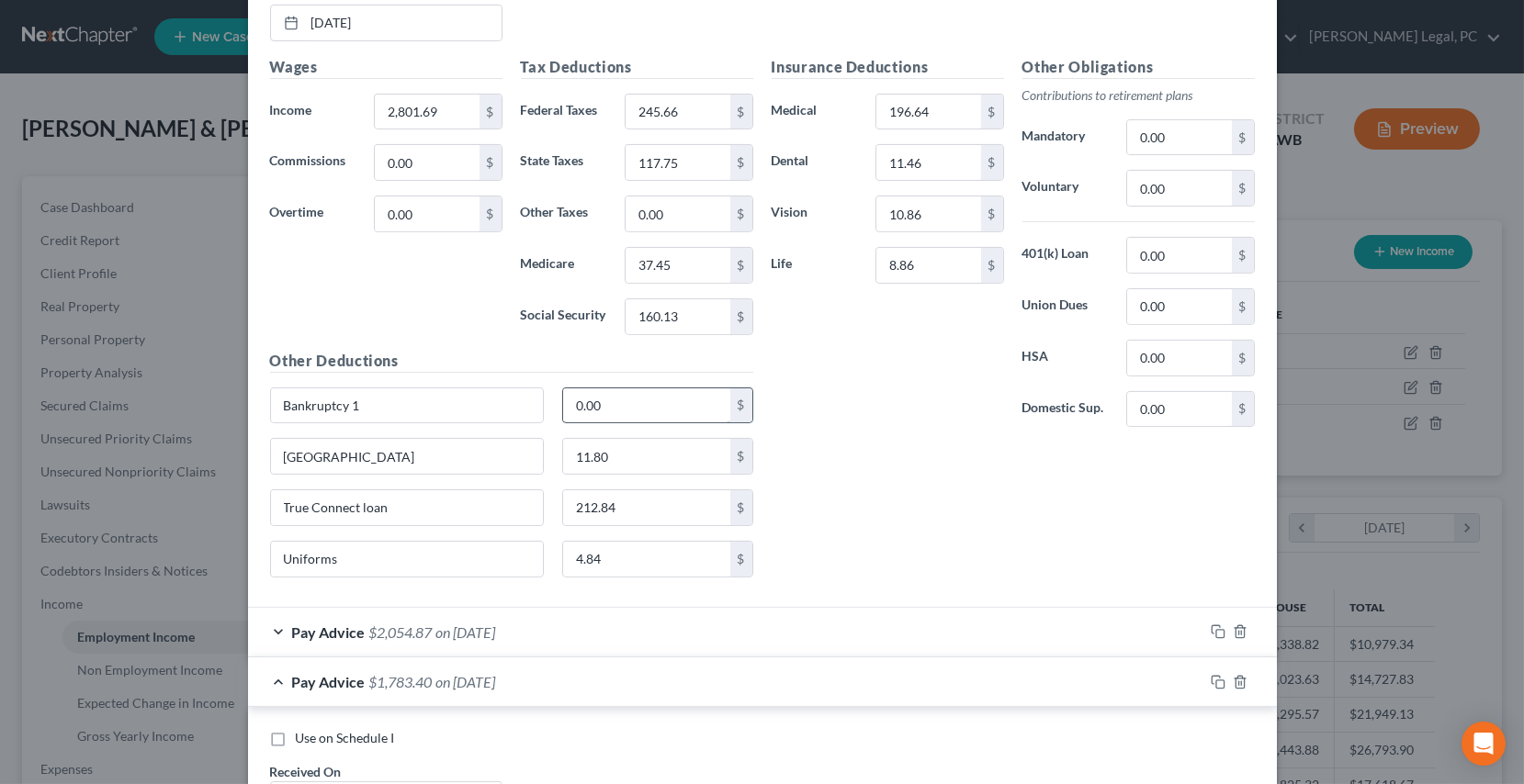
scroll to position [1304, 0]
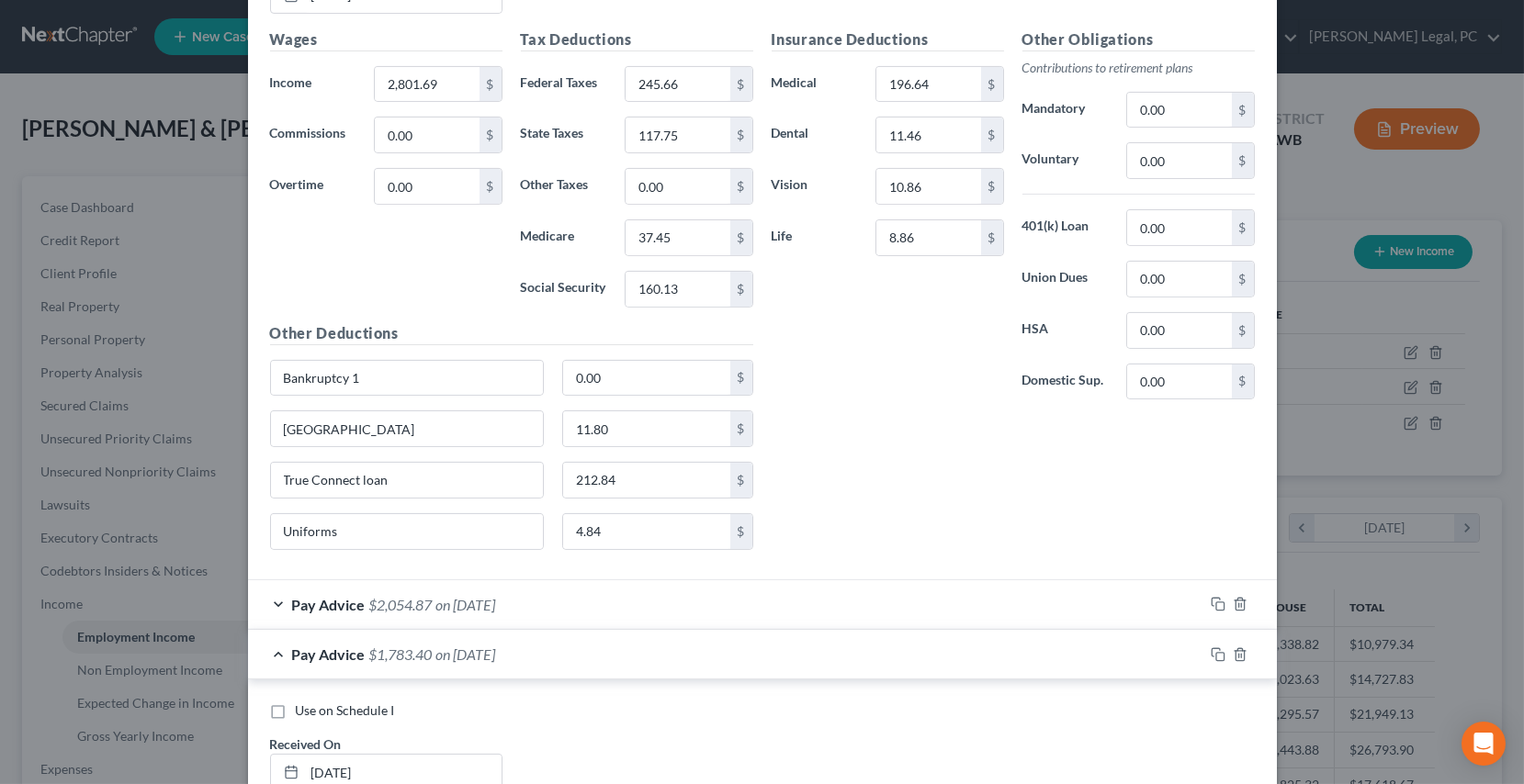
click at [588, 603] on div "Pay Advice $2,054.87 on [DATE]" at bounding box center [726, 605] width 956 height 49
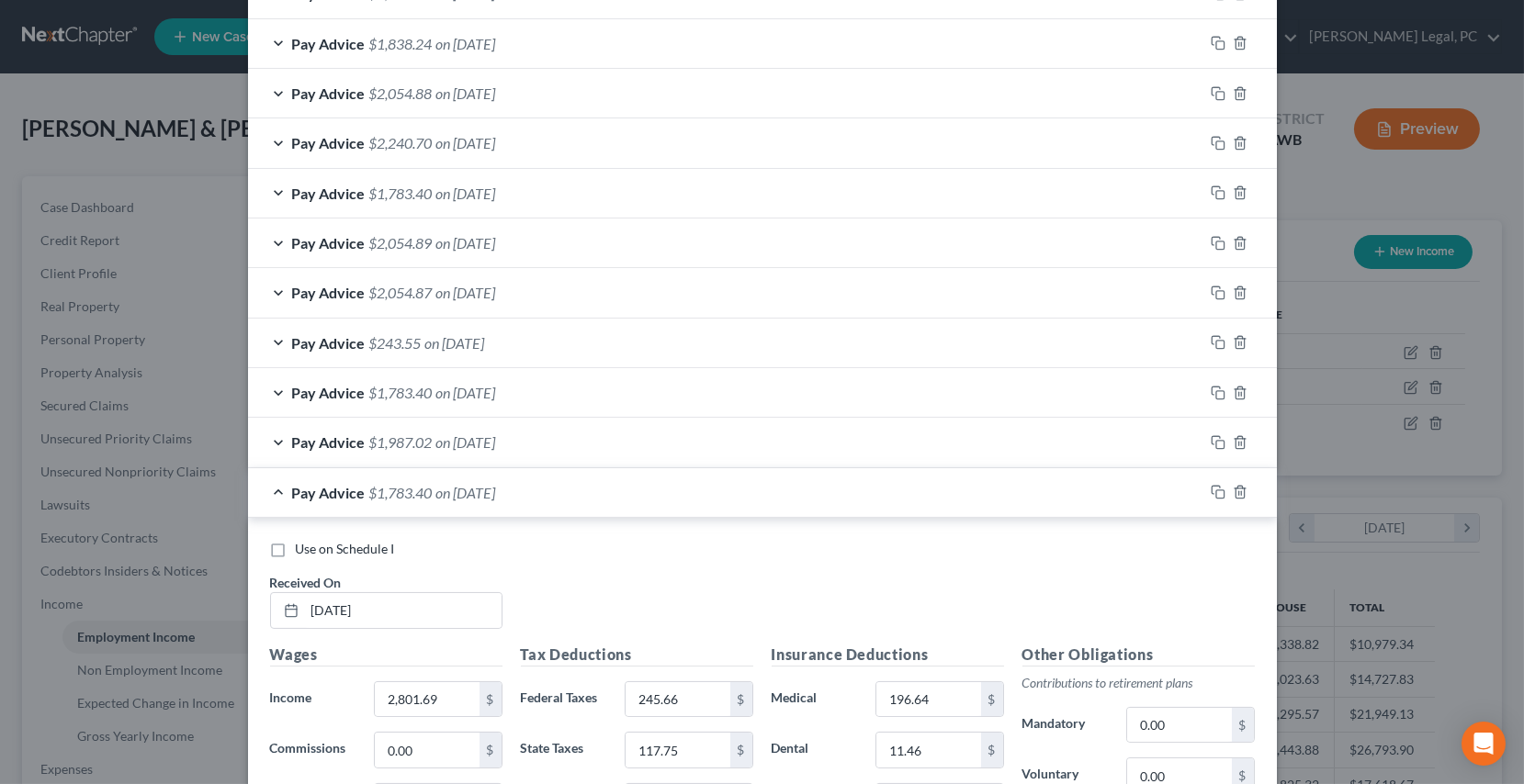
scroll to position [636, 0]
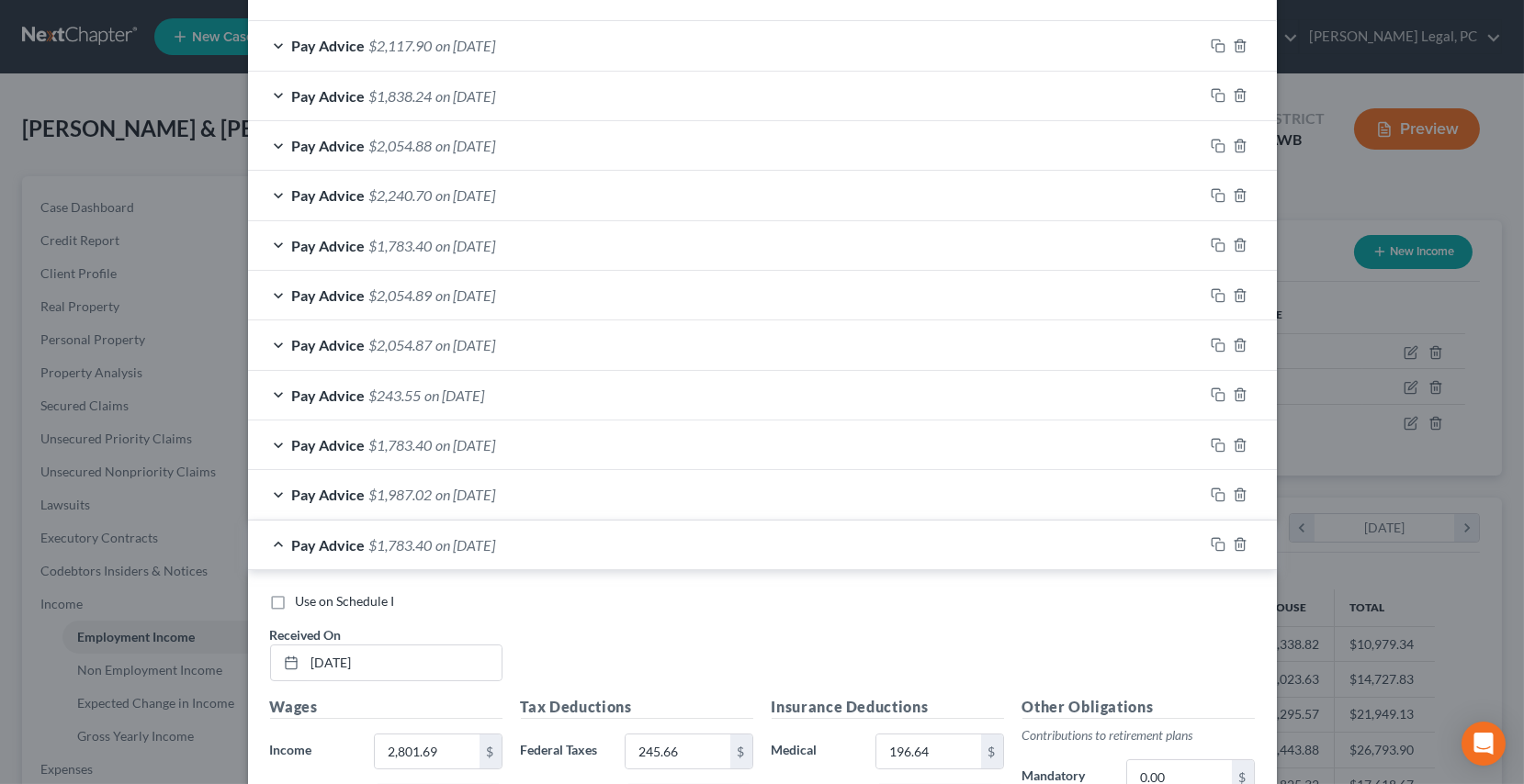
click at [577, 502] on div "Pay Advice $1,987.02 on [DATE]" at bounding box center [726, 495] width 956 height 49
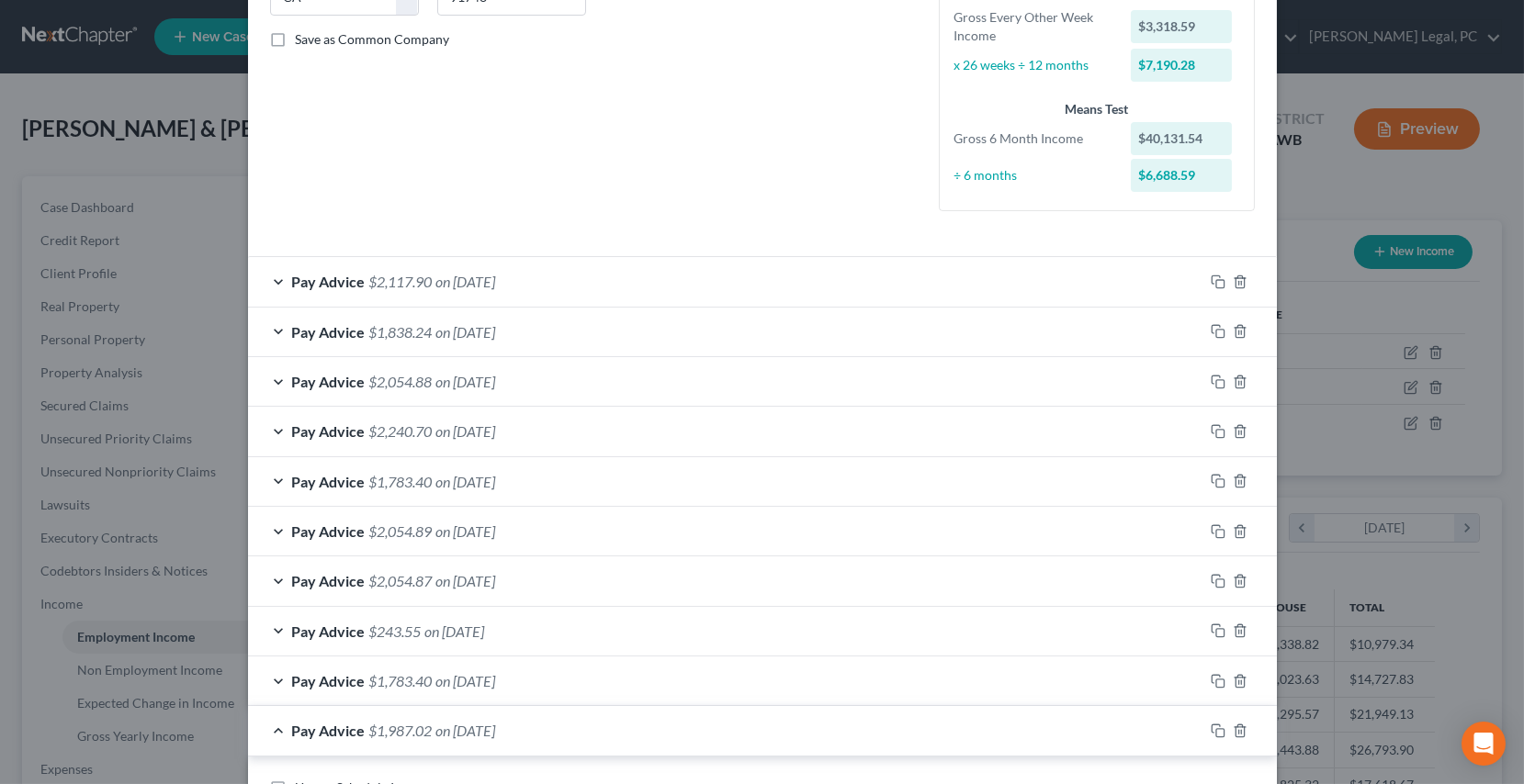
scroll to position [417, 0]
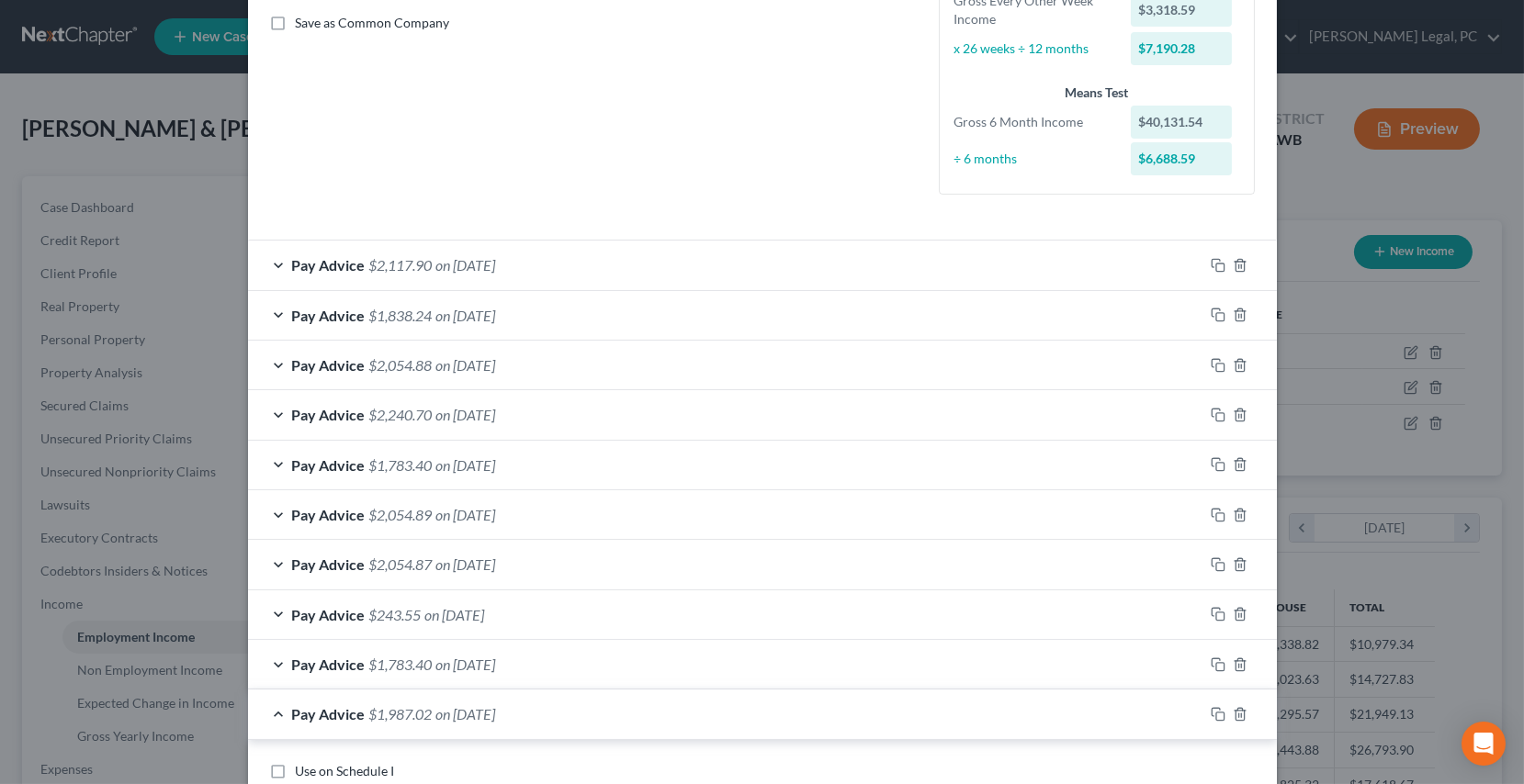
click at [526, 276] on div "Pay Advice $2,117.90 on [DATE]" at bounding box center [726, 265] width 956 height 49
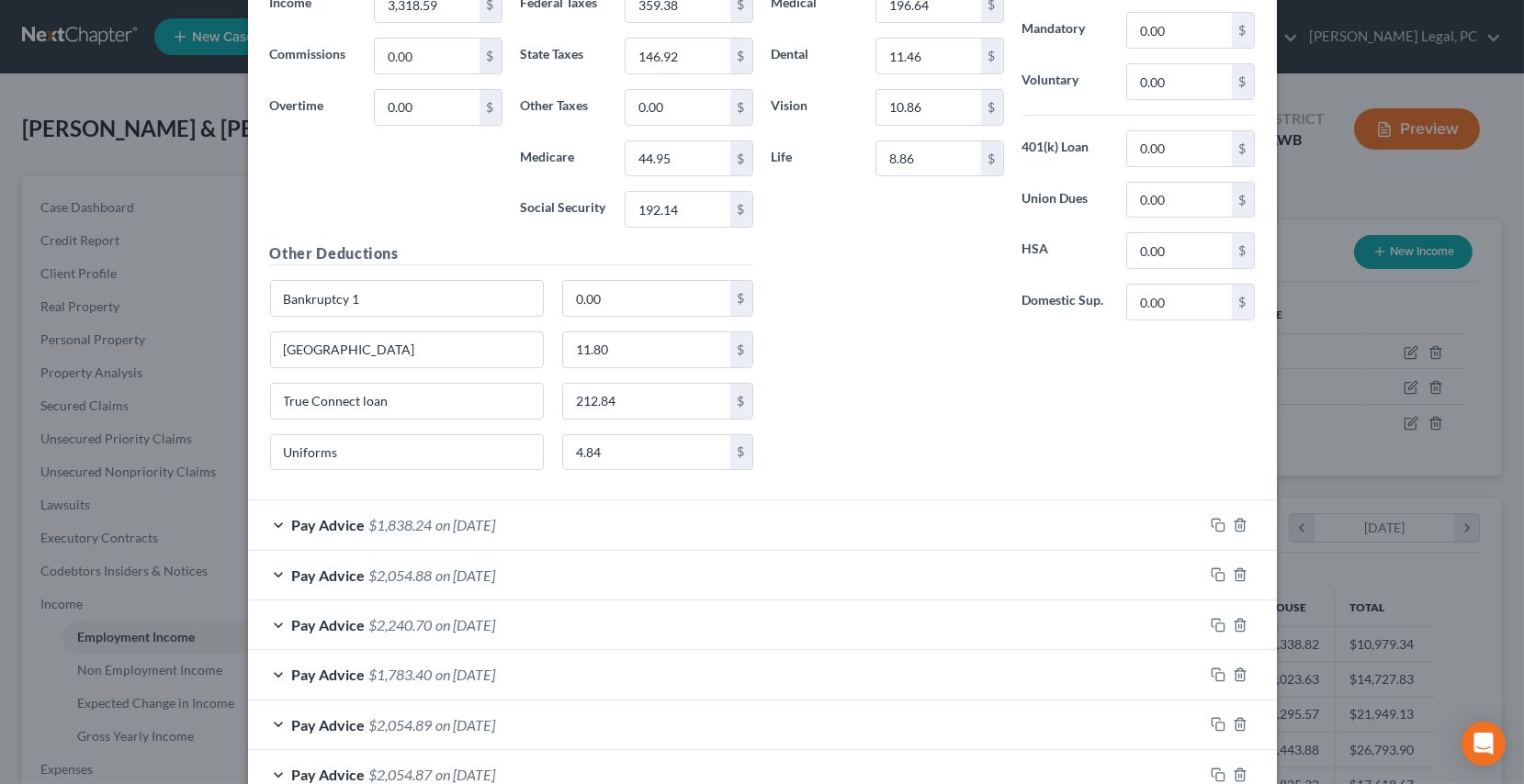
scroll to position [918, 0]
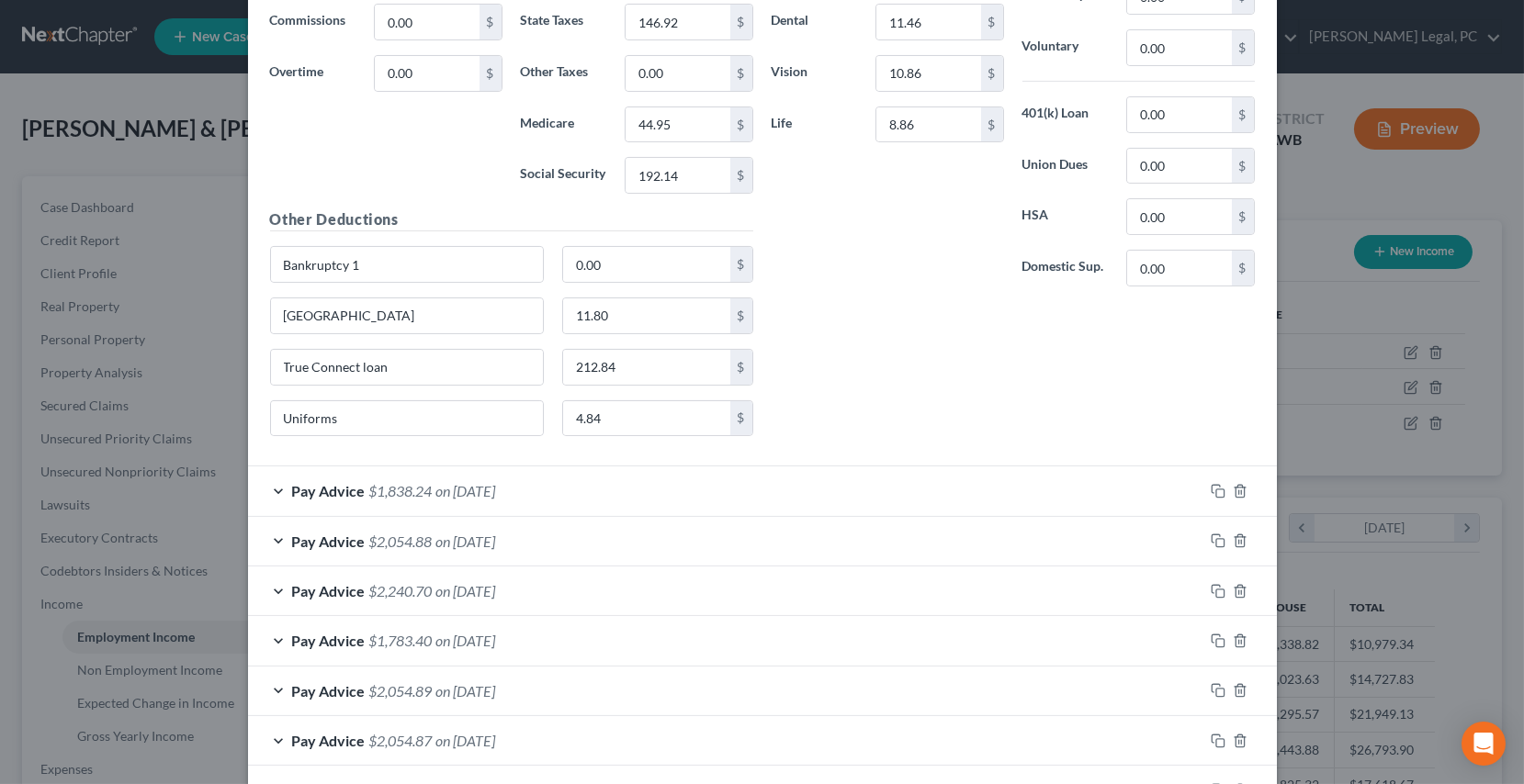
click at [735, 500] on div "Pay Advice $1,838.24 on [DATE]" at bounding box center [726, 491] width 956 height 49
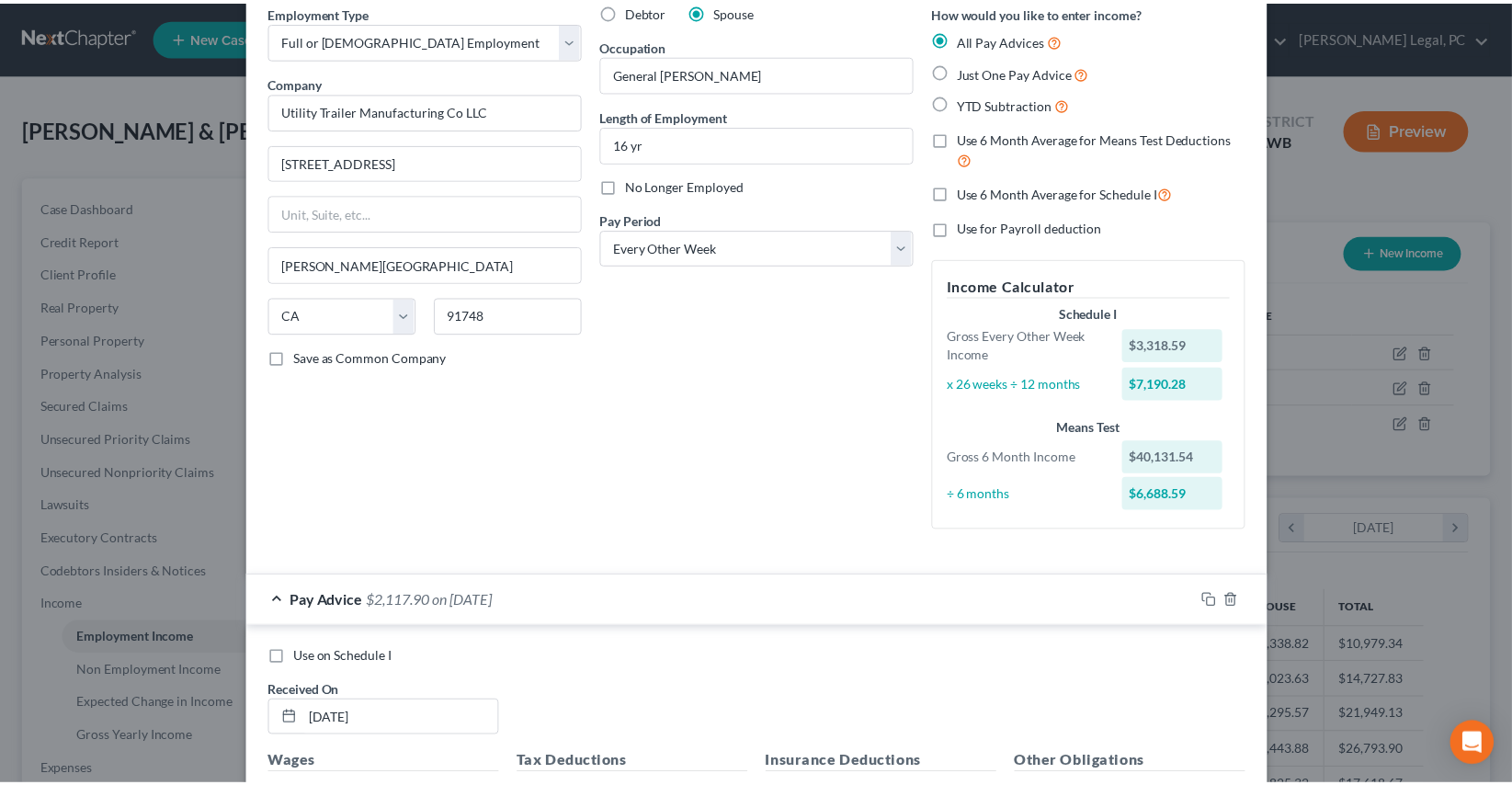
scroll to position [0, 0]
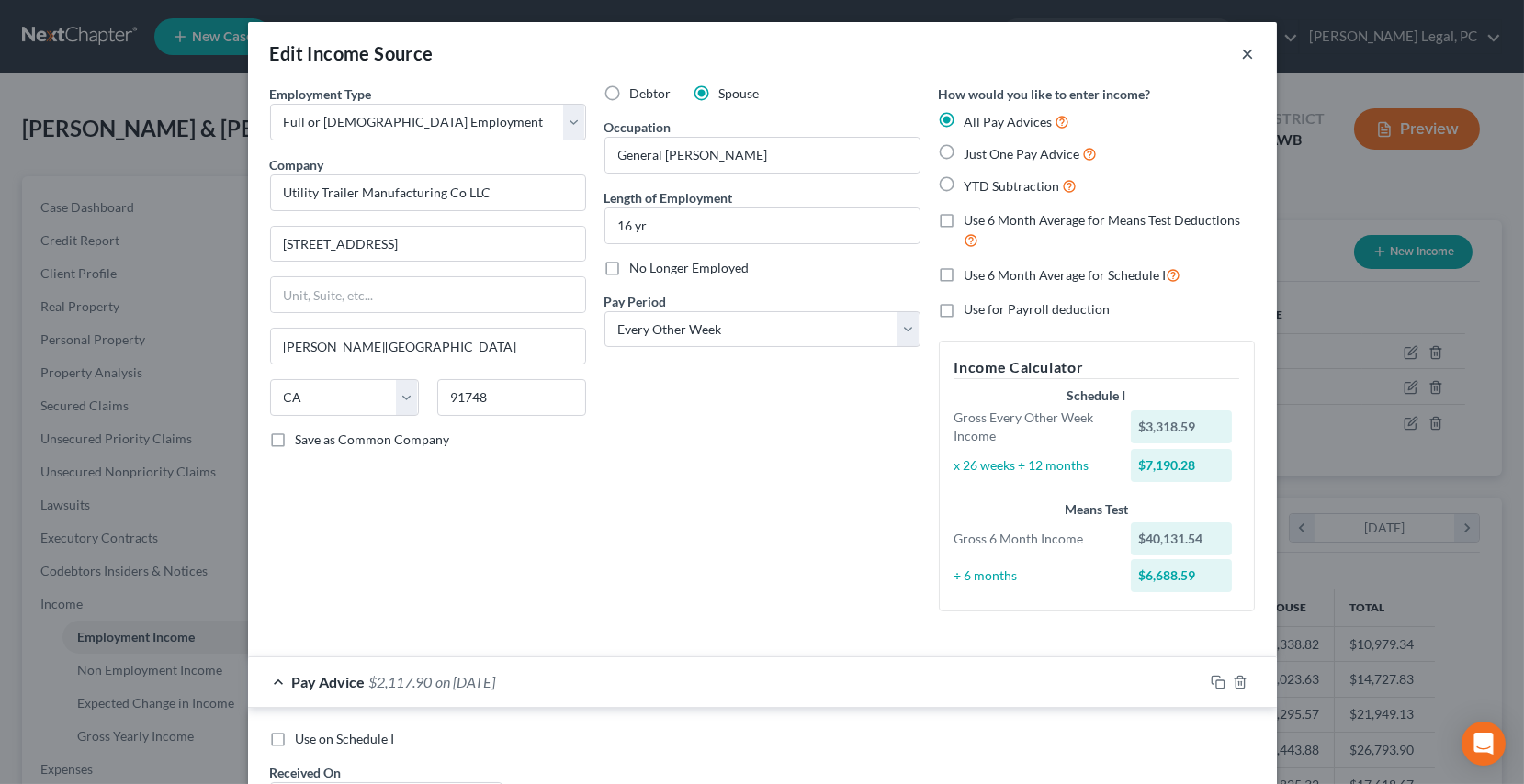
click at [1245, 54] on button "×" at bounding box center [1248, 53] width 13 height 22
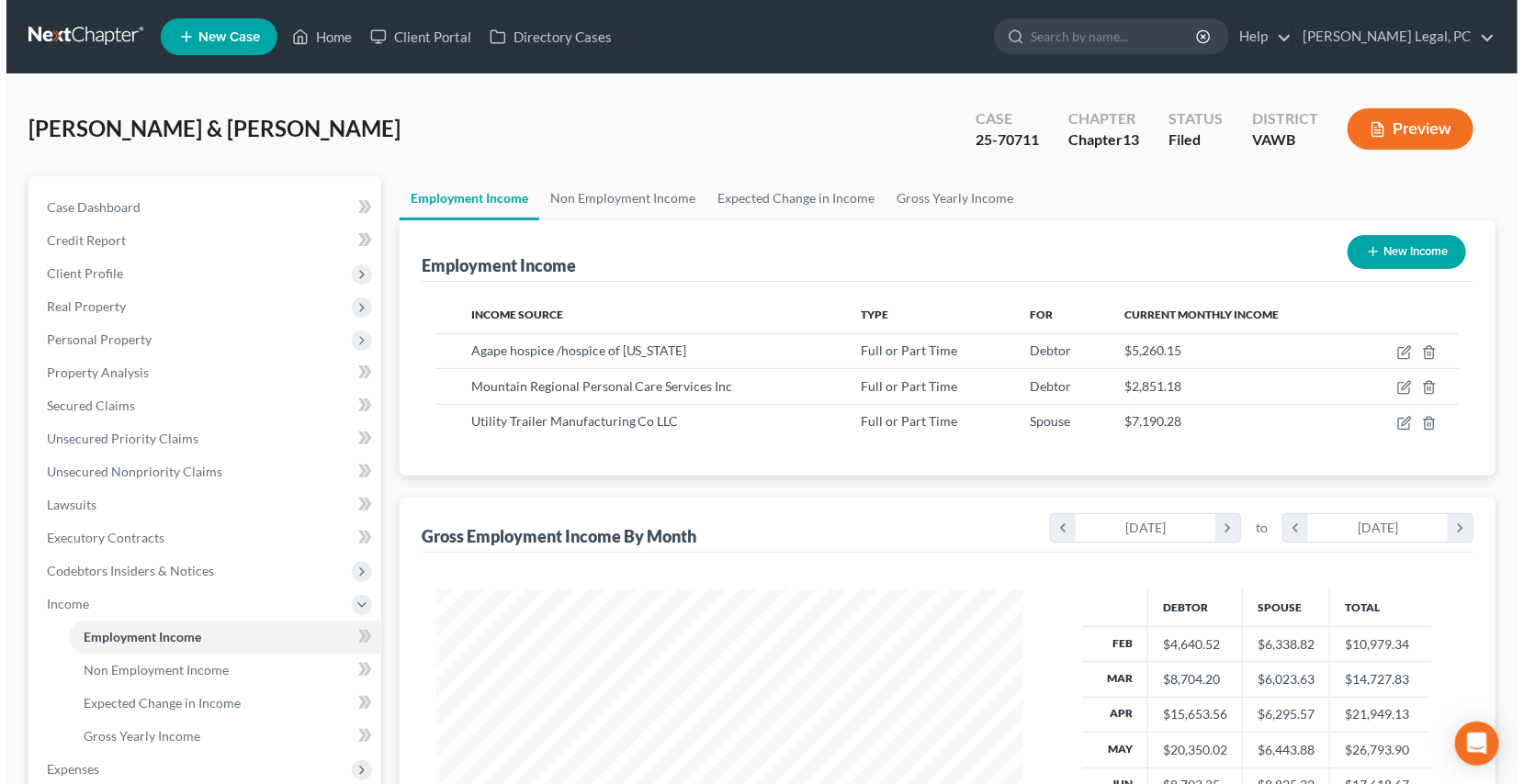
scroll to position [917960, 918153]
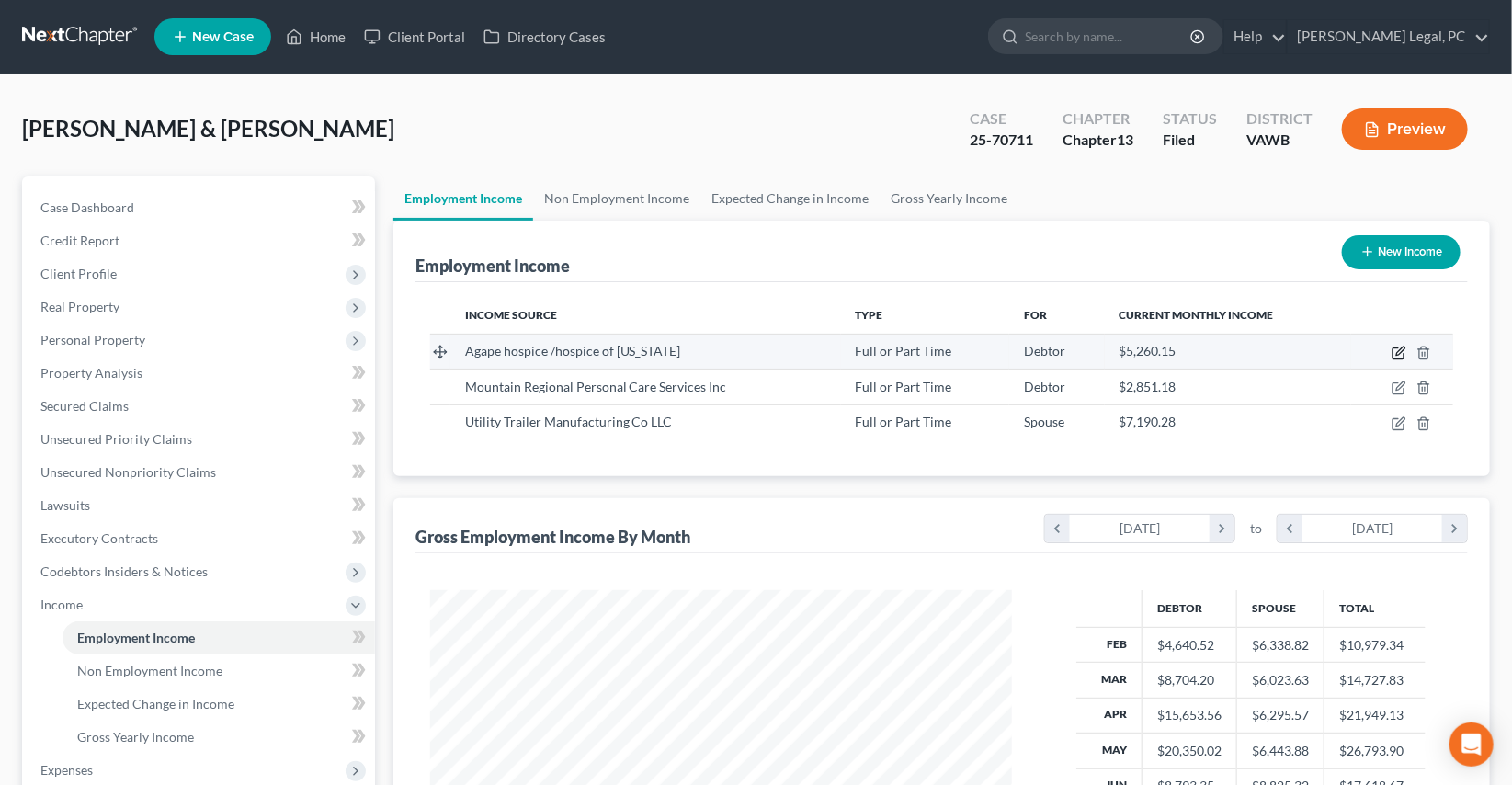
click at [1395, 353] on icon "button" at bounding box center [1399, 353] width 15 height 15
select select "0"
select select "42"
select select "2"
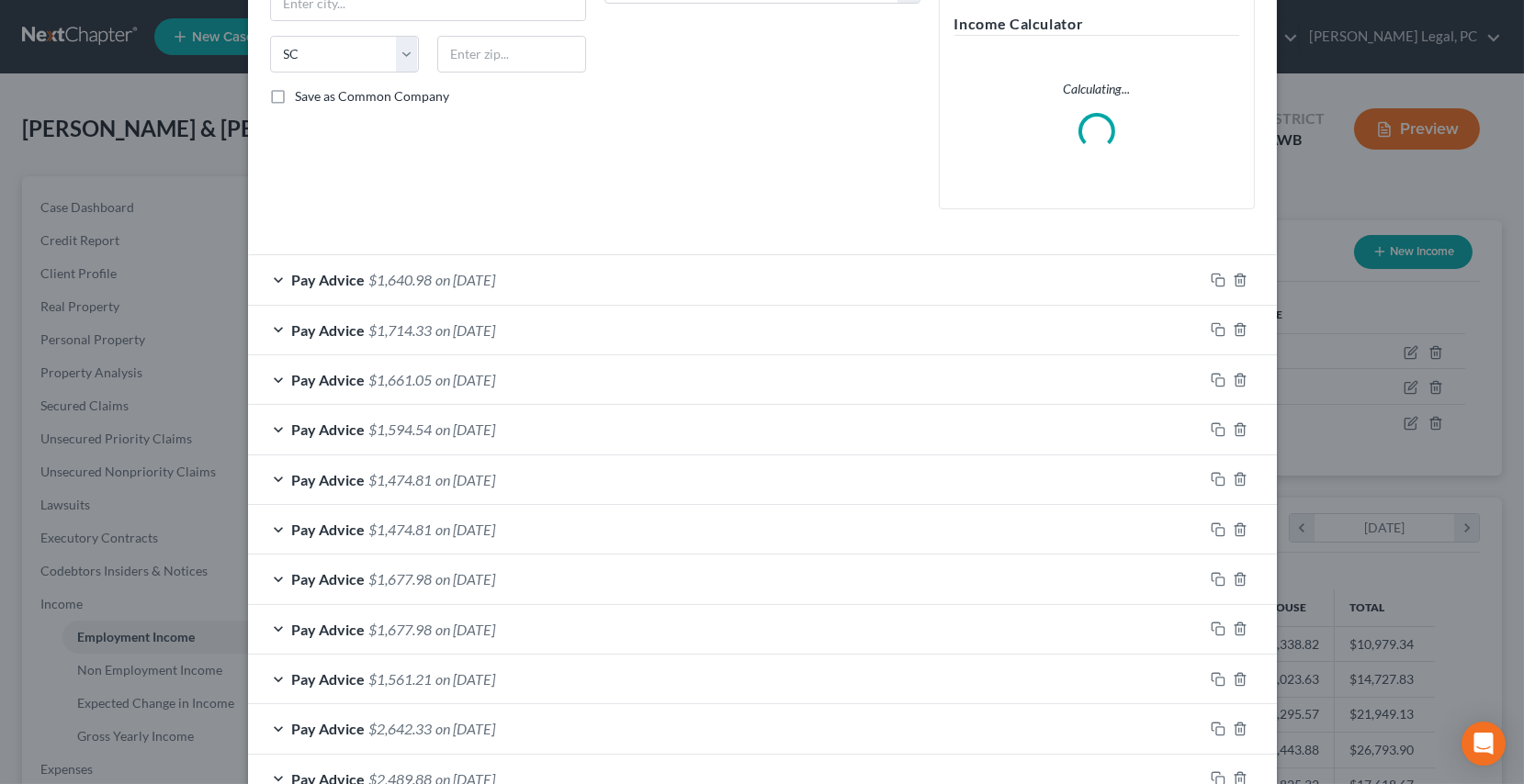
scroll to position [417, 0]
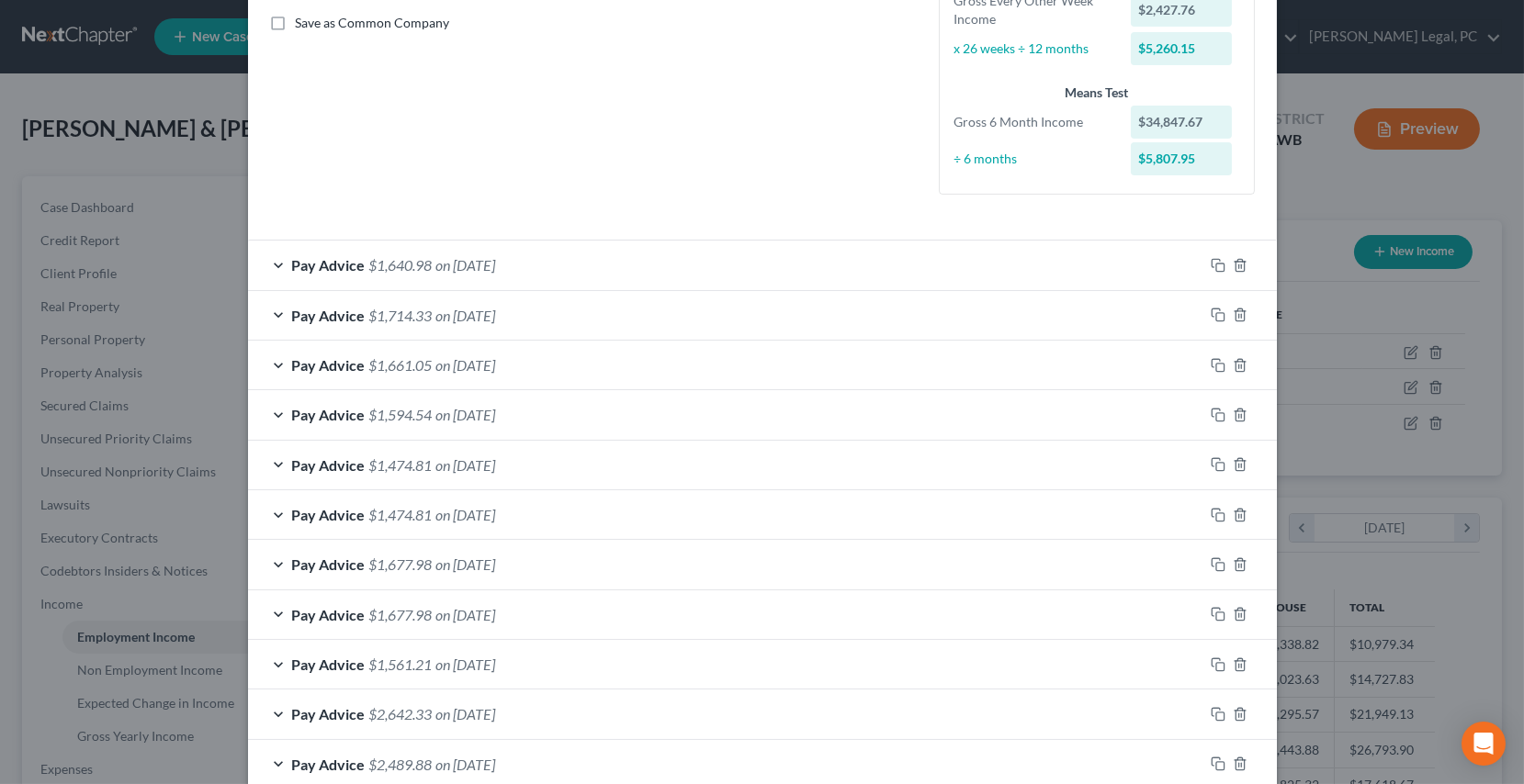
click at [496, 265] on span "on [DATE]" at bounding box center [466, 265] width 59 height 18
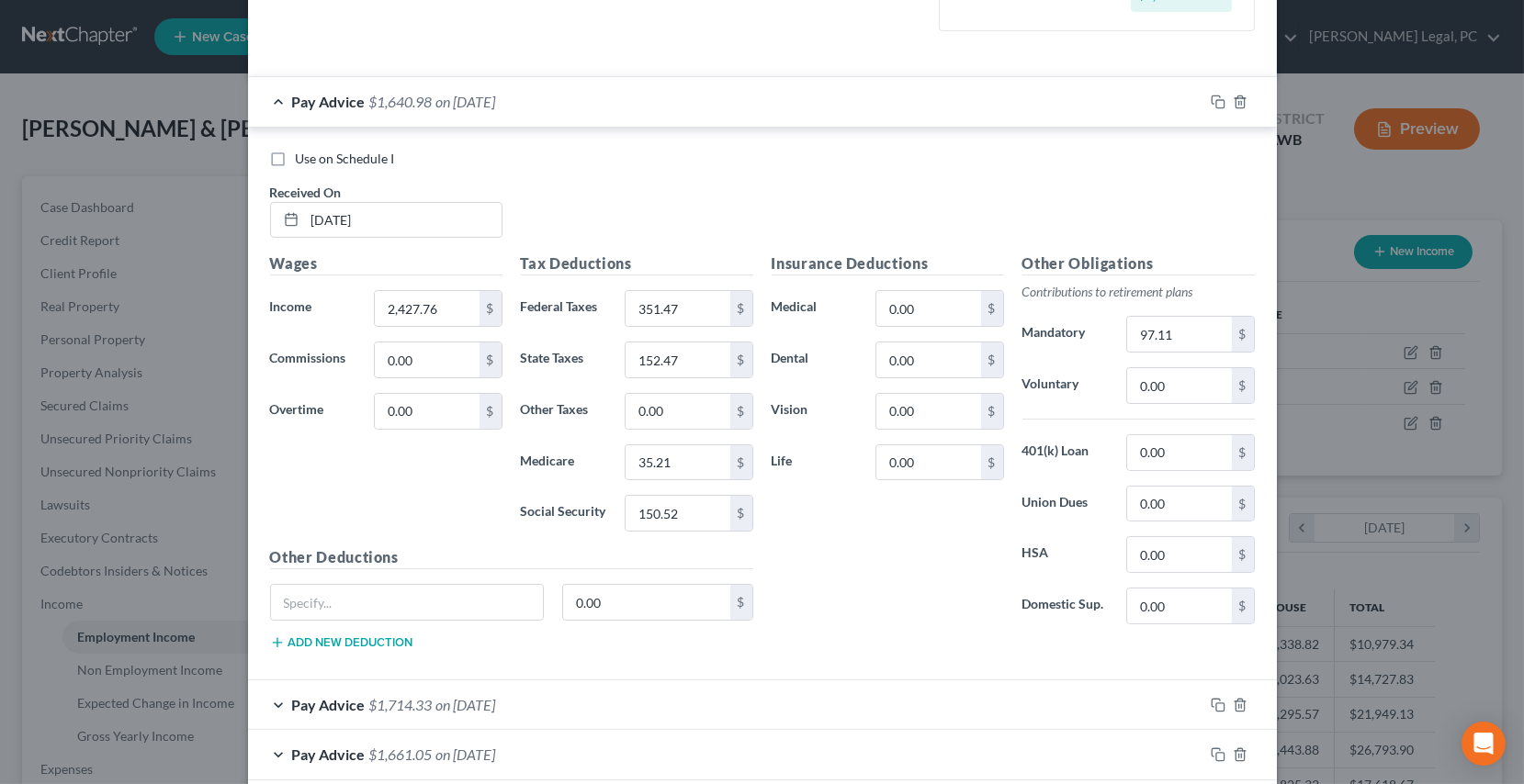
scroll to position [835, 0]
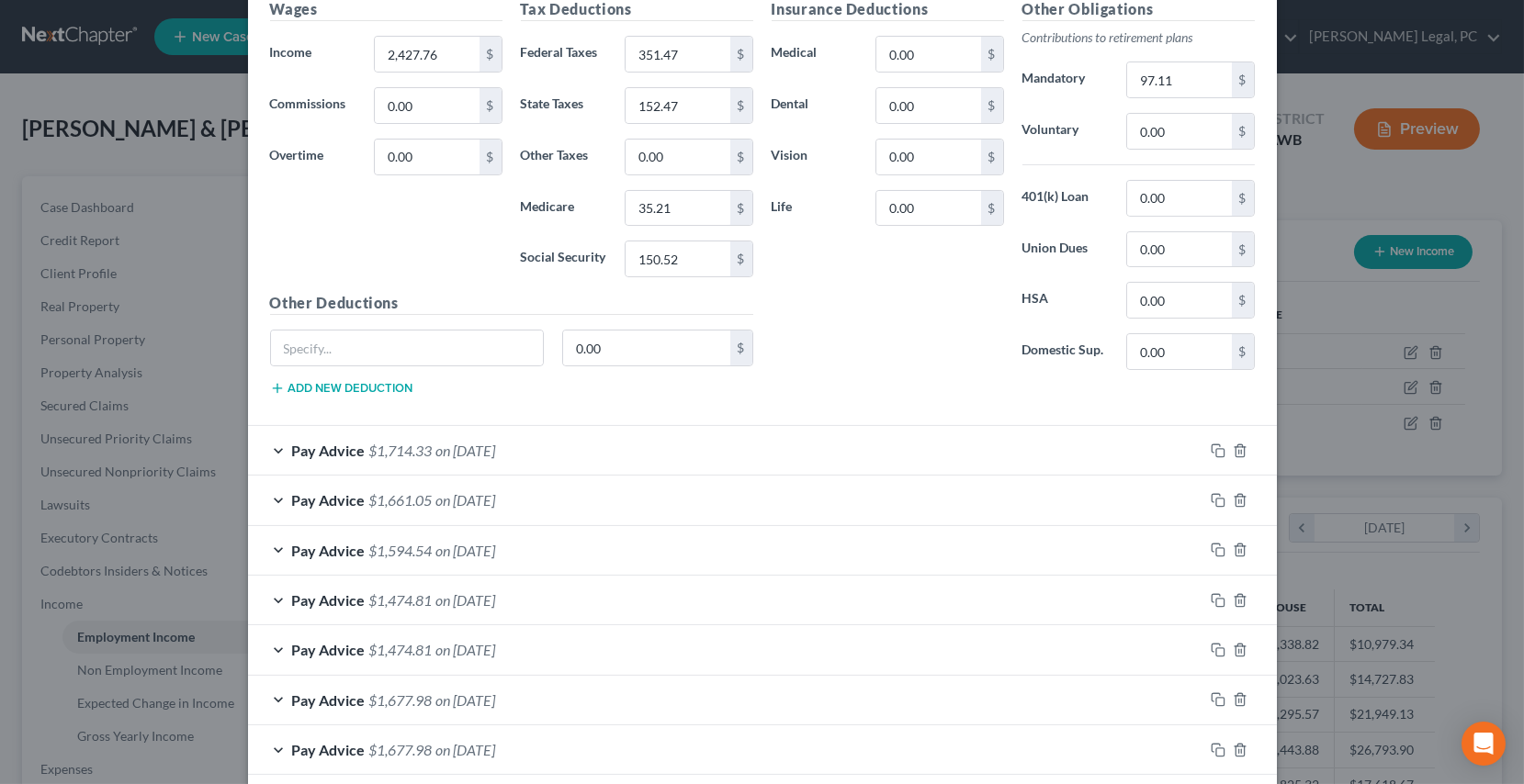
click at [606, 442] on div "Pay Advice $1,714.33 on [DATE]" at bounding box center [726, 450] width 956 height 49
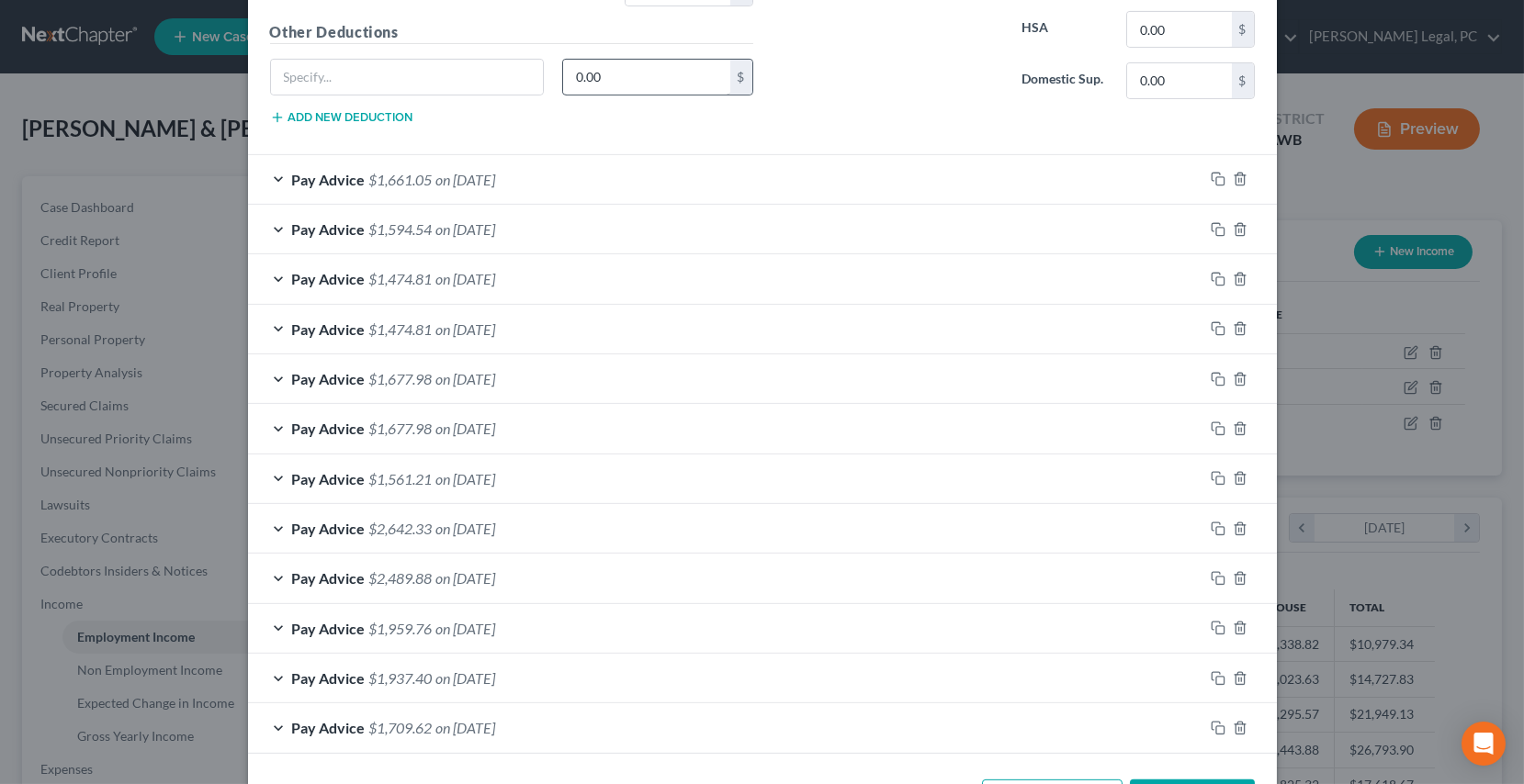
scroll to position [1753, 0]
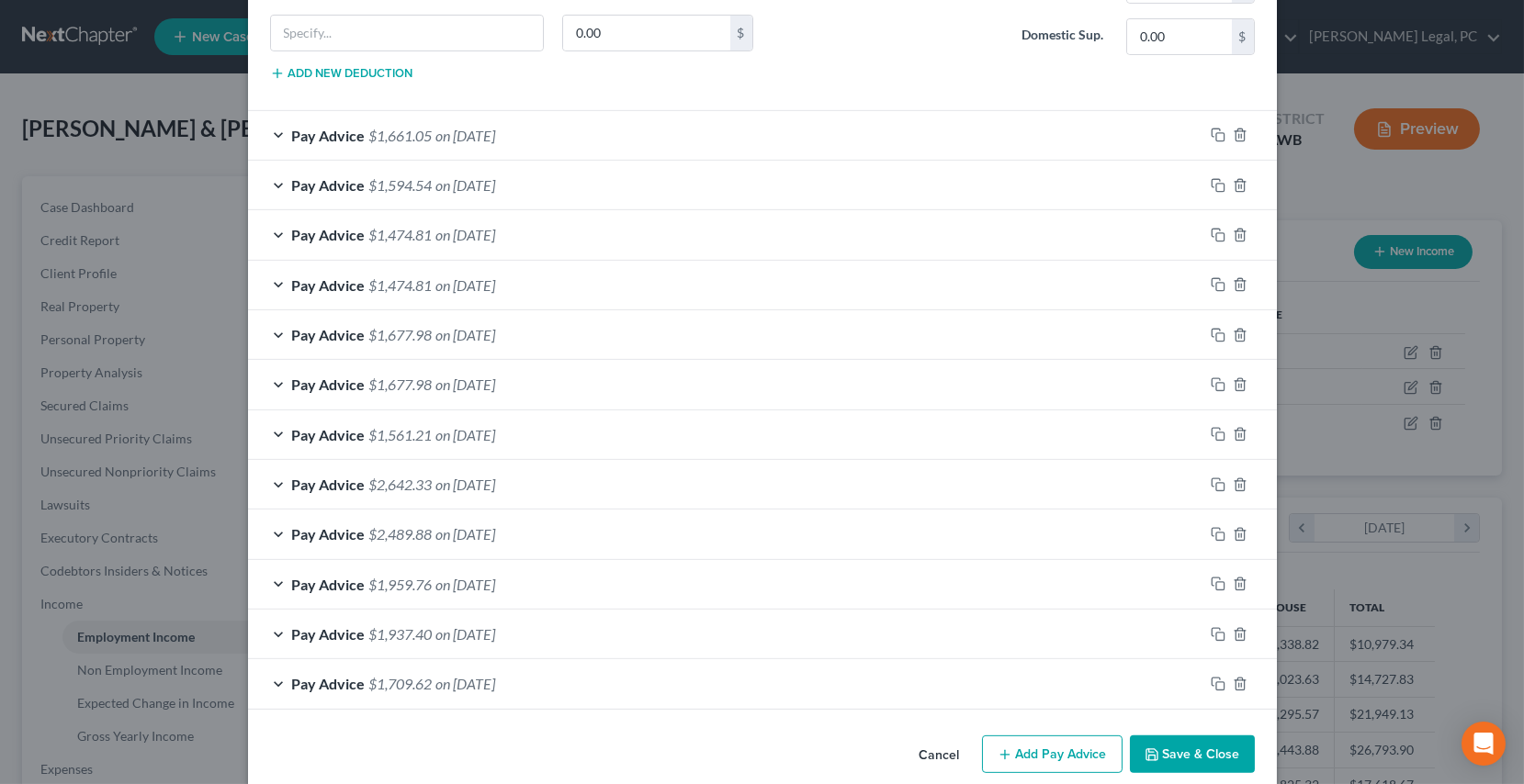
click at [477, 675] on span "on [DATE]" at bounding box center [466, 684] width 59 height 18
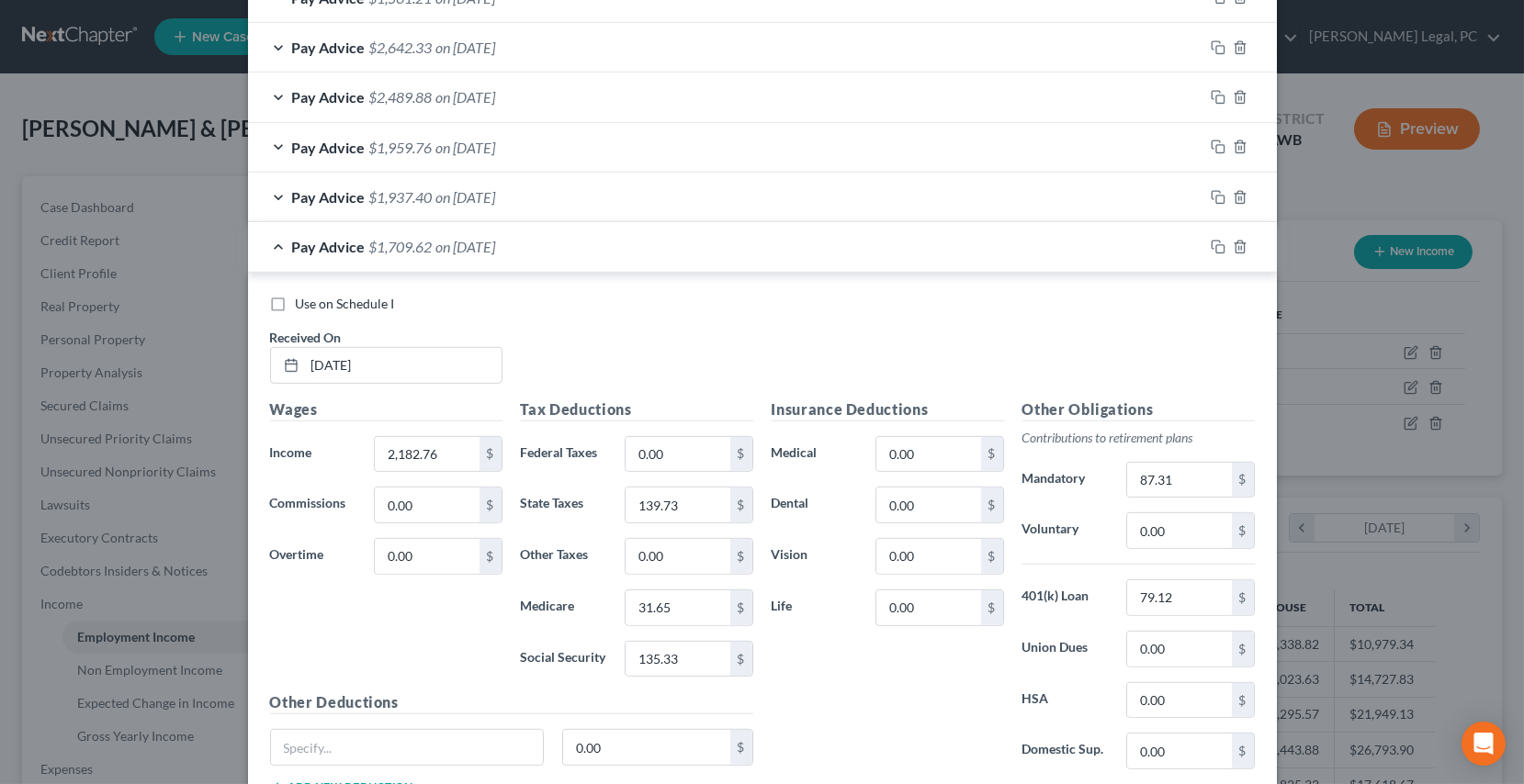
scroll to position [2158, 0]
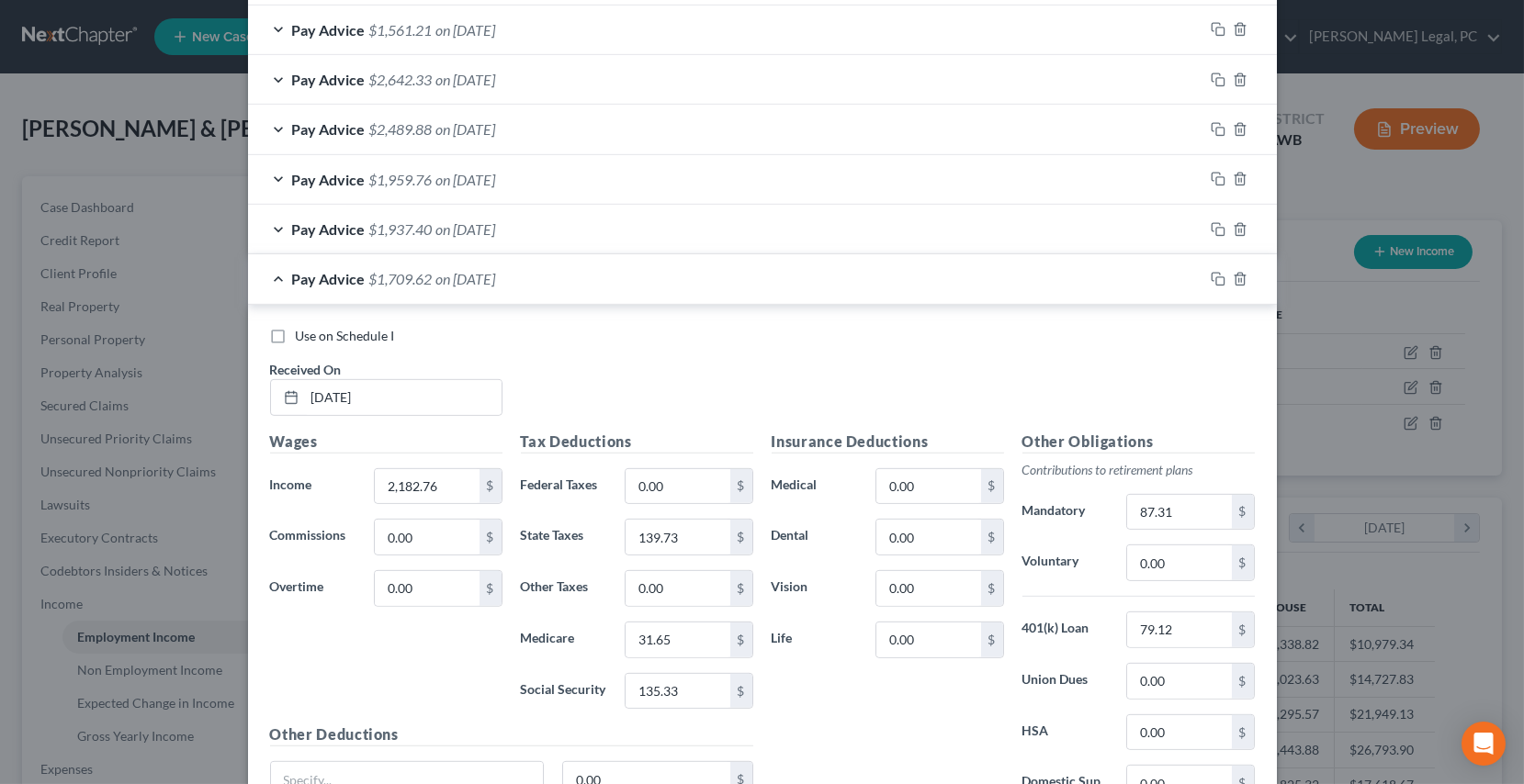
click at [556, 223] on div "Pay Advice $1,937.40 on [DATE]" at bounding box center [726, 229] width 956 height 49
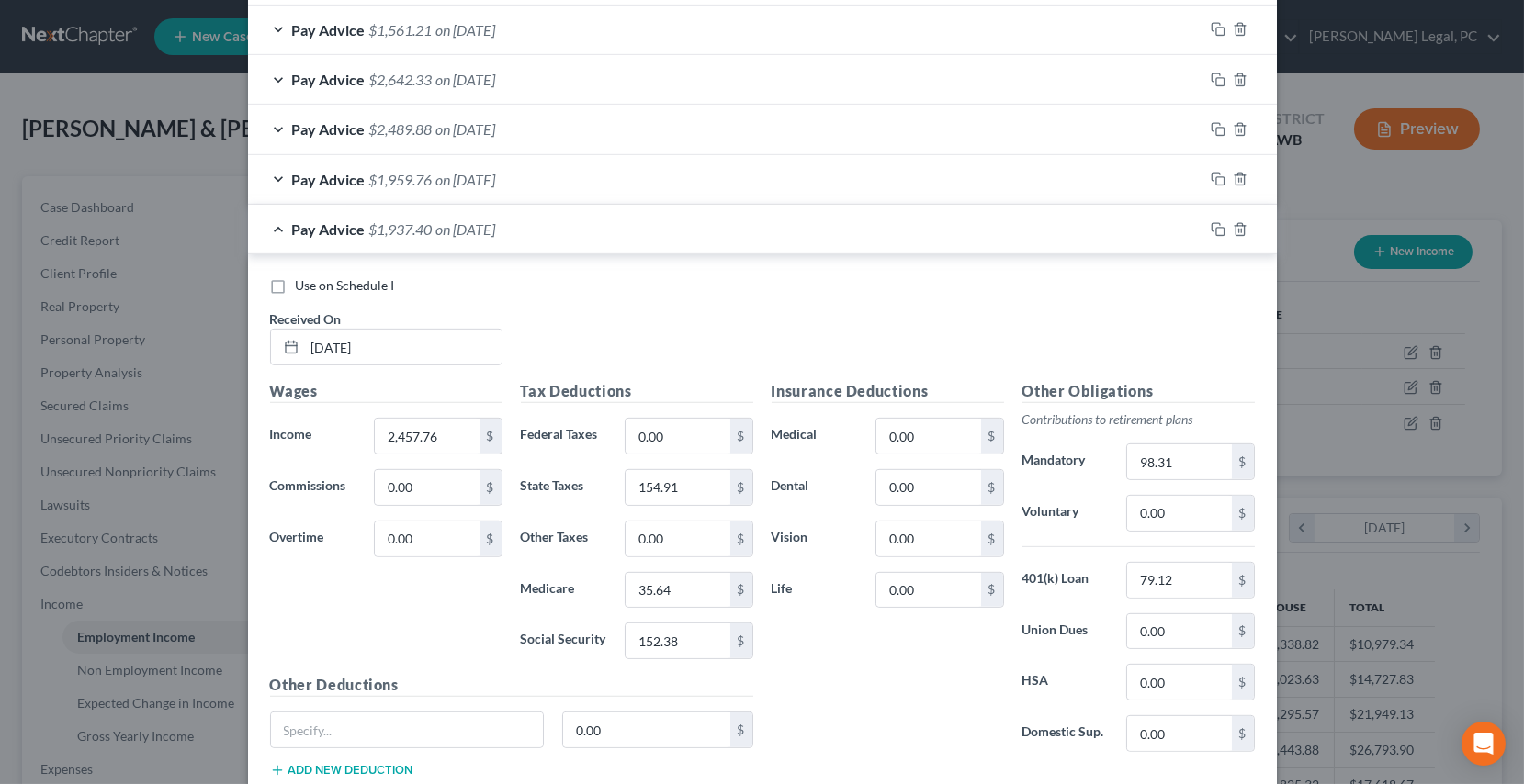
click at [548, 180] on div "Pay Advice $1,959.76 on [DATE]" at bounding box center [726, 179] width 956 height 49
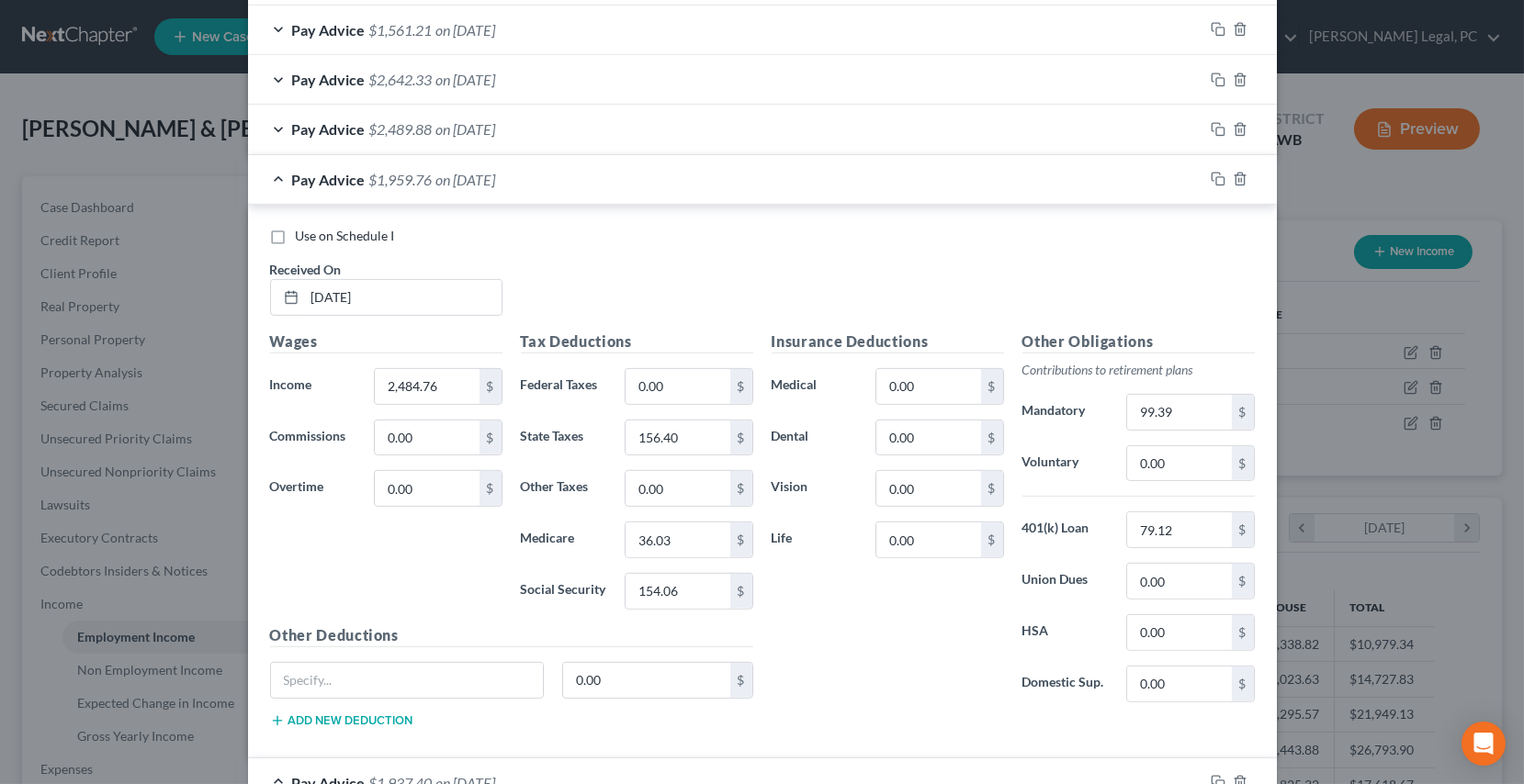
click at [568, 136] on div "Pay Advice $2,489.88 on [DATE]" at bounding box center [726, 129] width 956 height 49
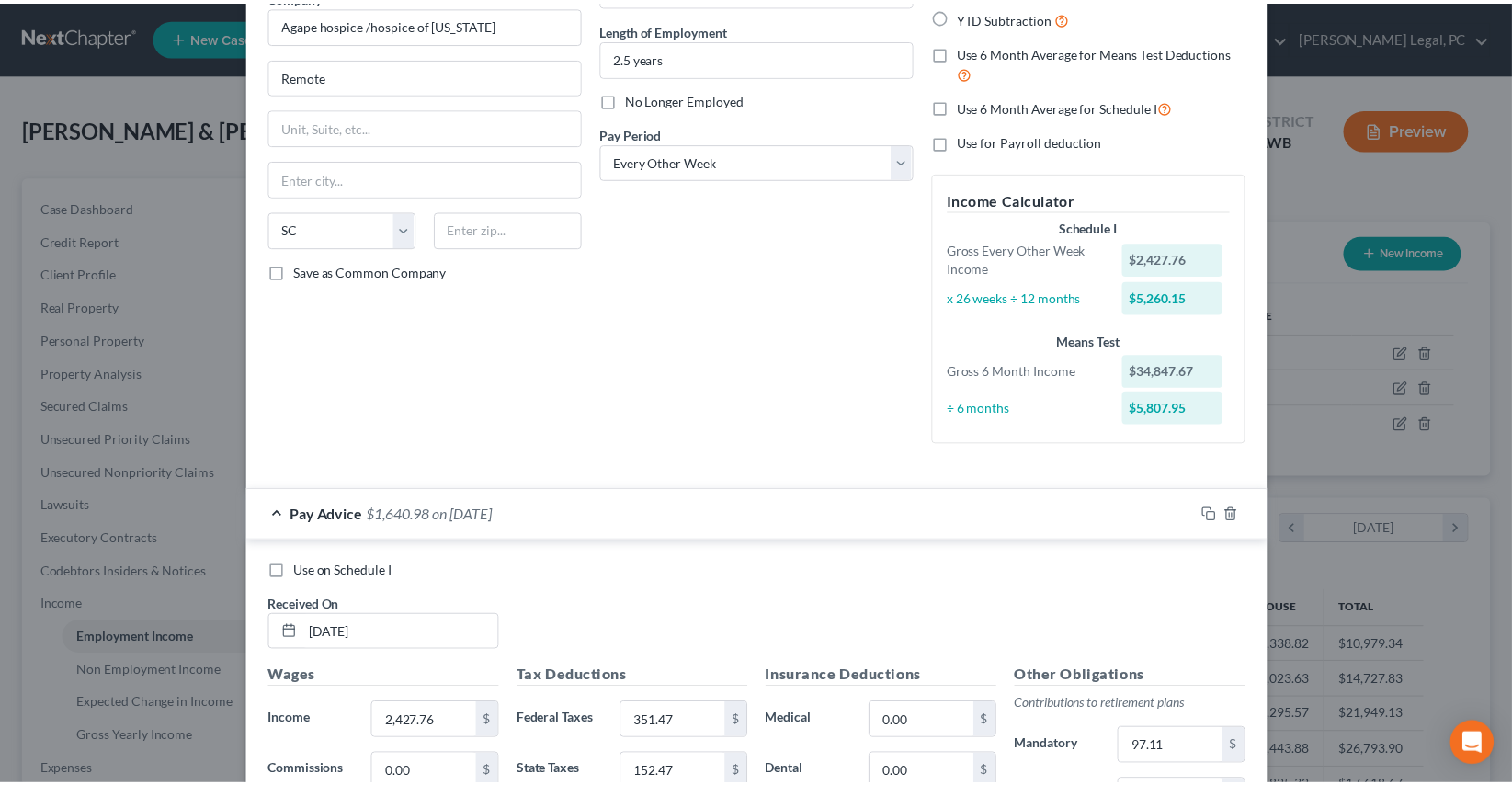
scroll to position [0, 0]
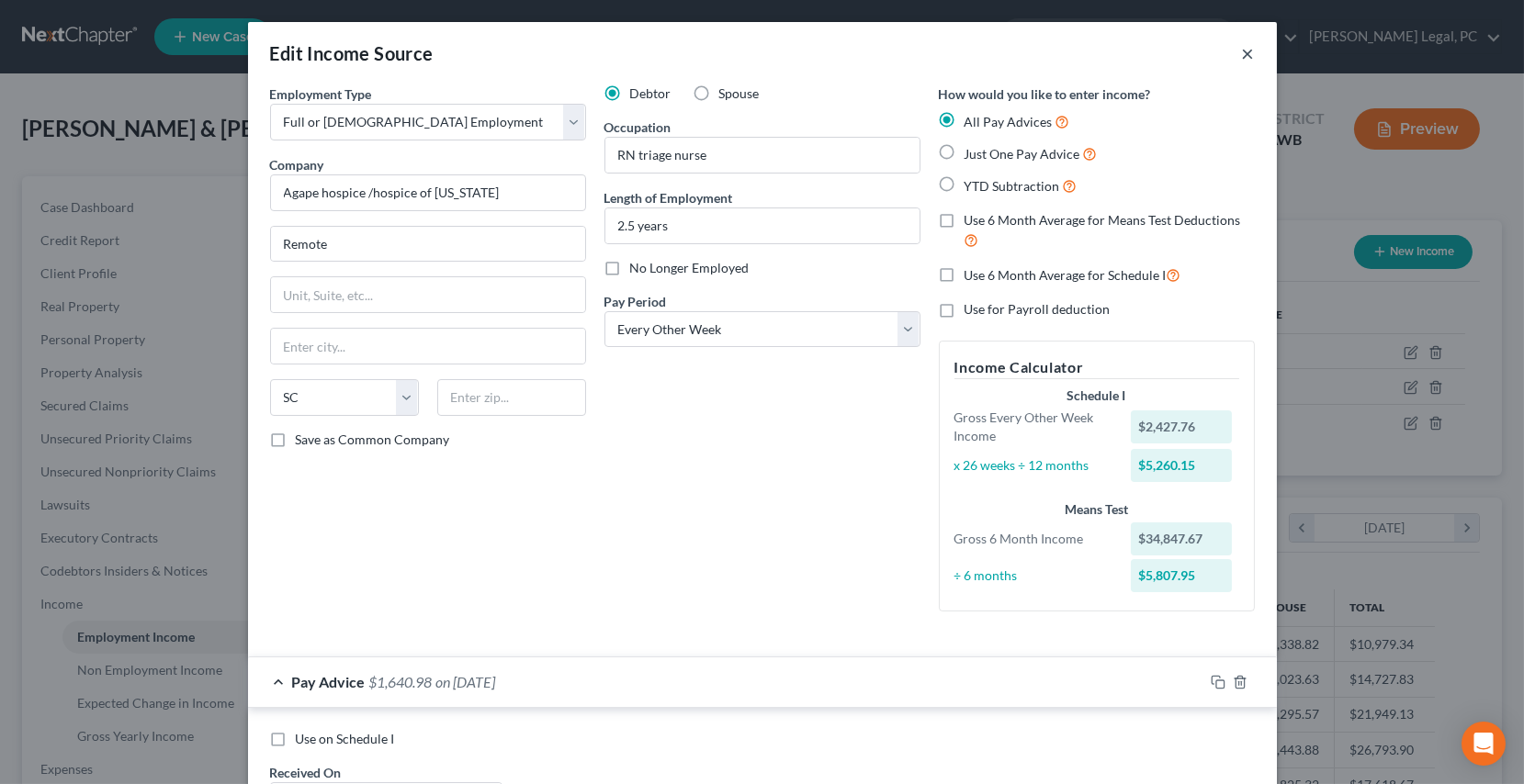
click at [1242, 56] on button "×" at bounding box center [1248, 53] width 13 height 22
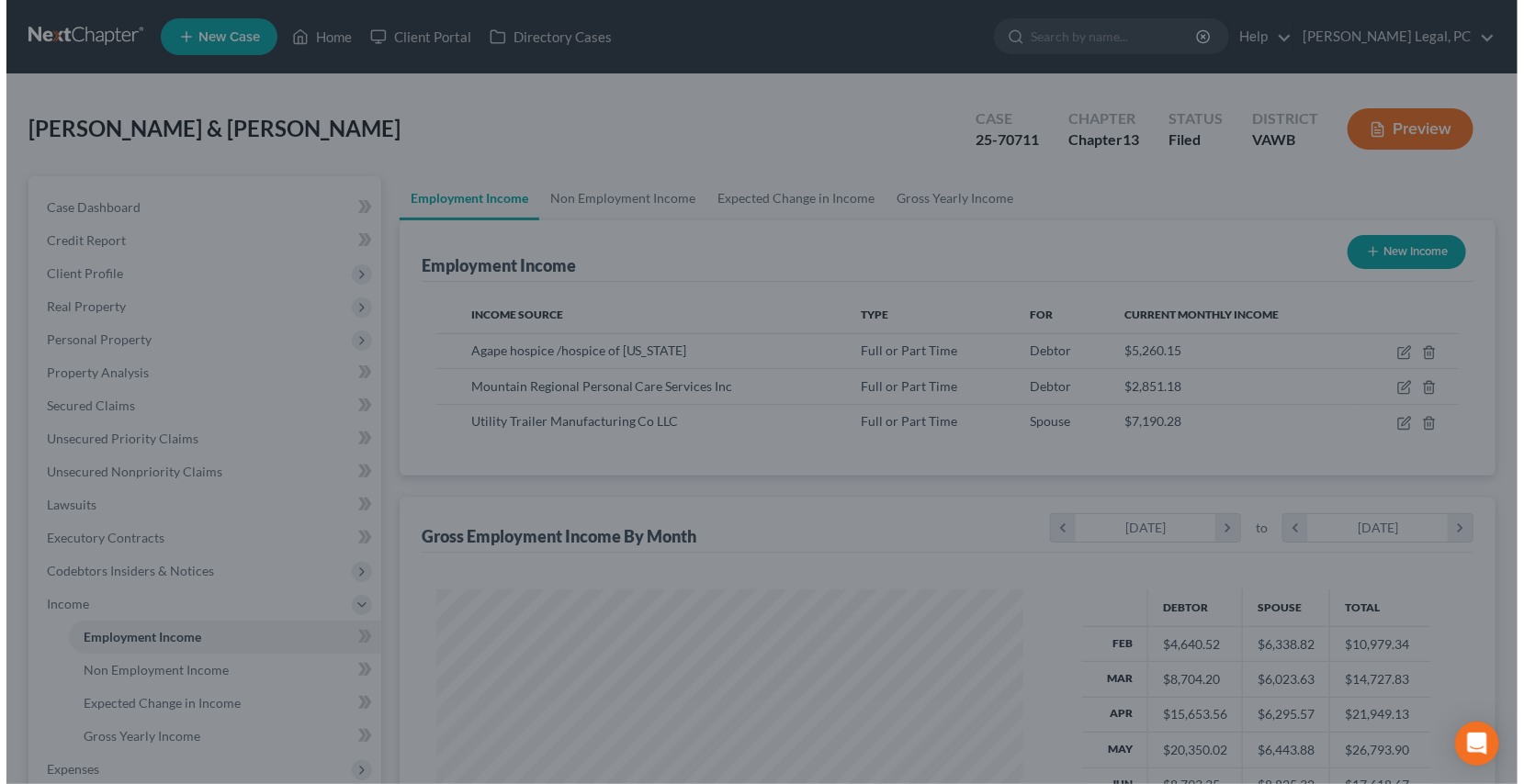
scroll to position [917960, 918153]
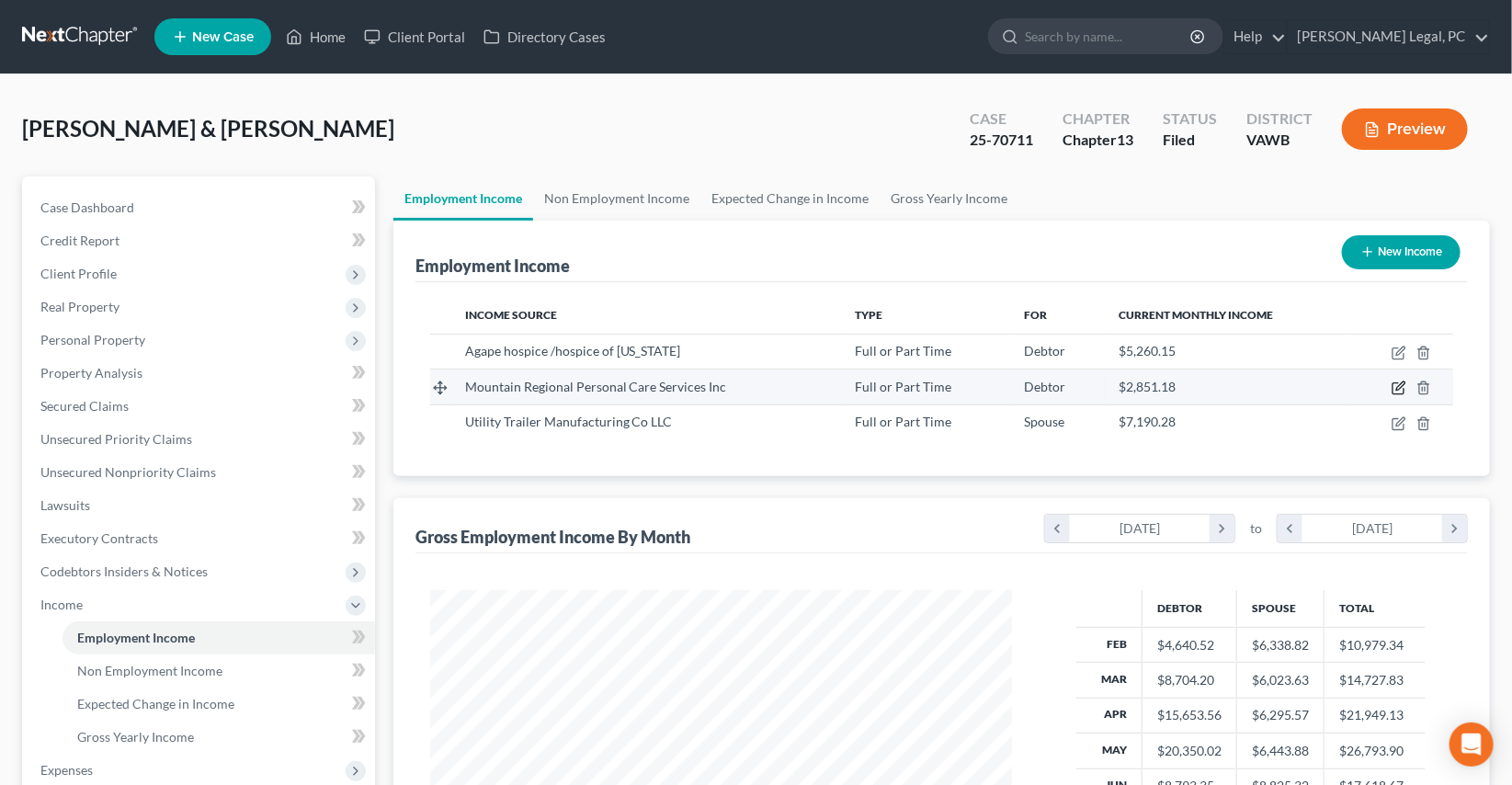
click at [1398, 383] on icon "button" at bounding box center [1397, 388] width 11 height 11
select select "0"
select select "10"
select select "0"
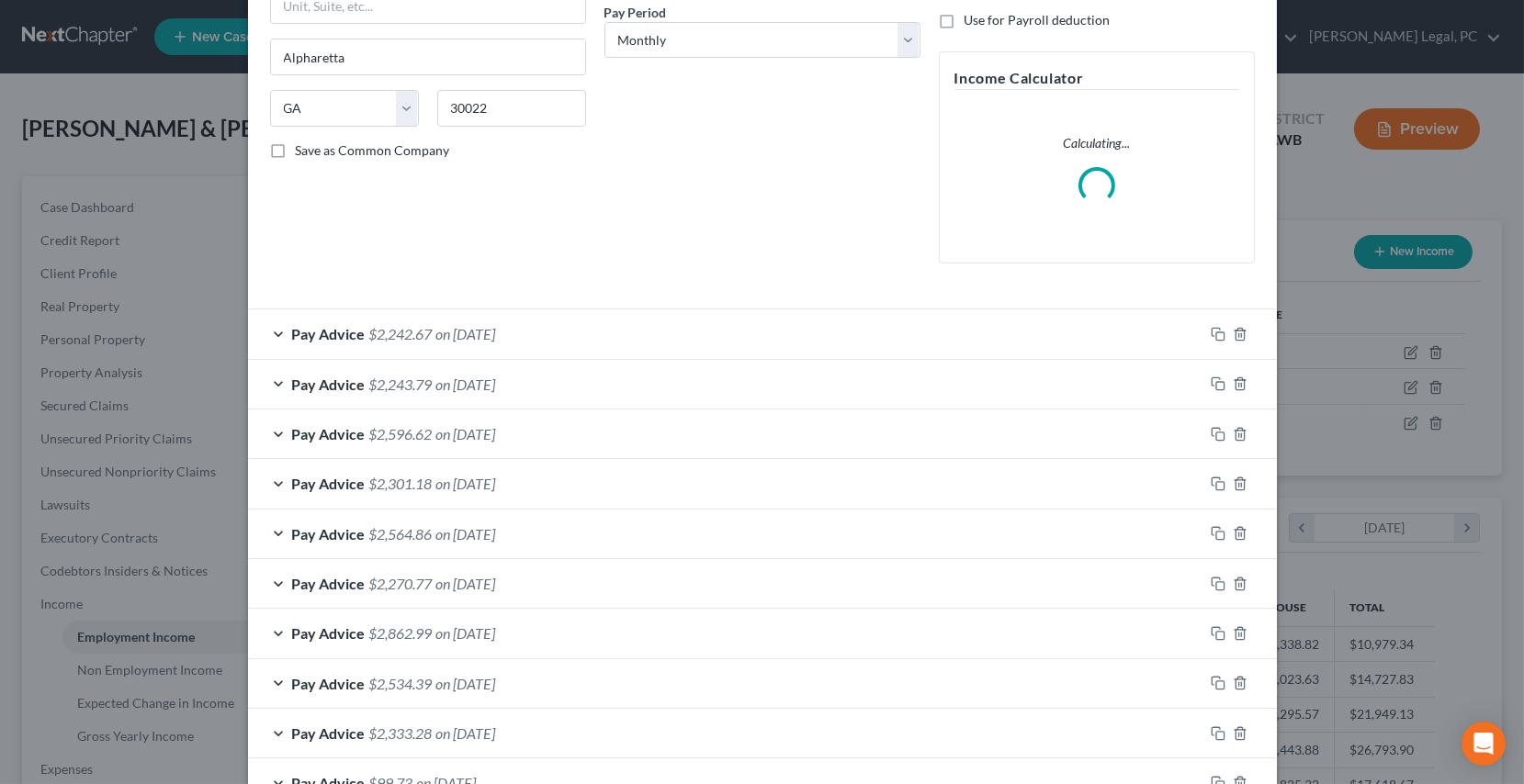
scroll to position [413, 0]
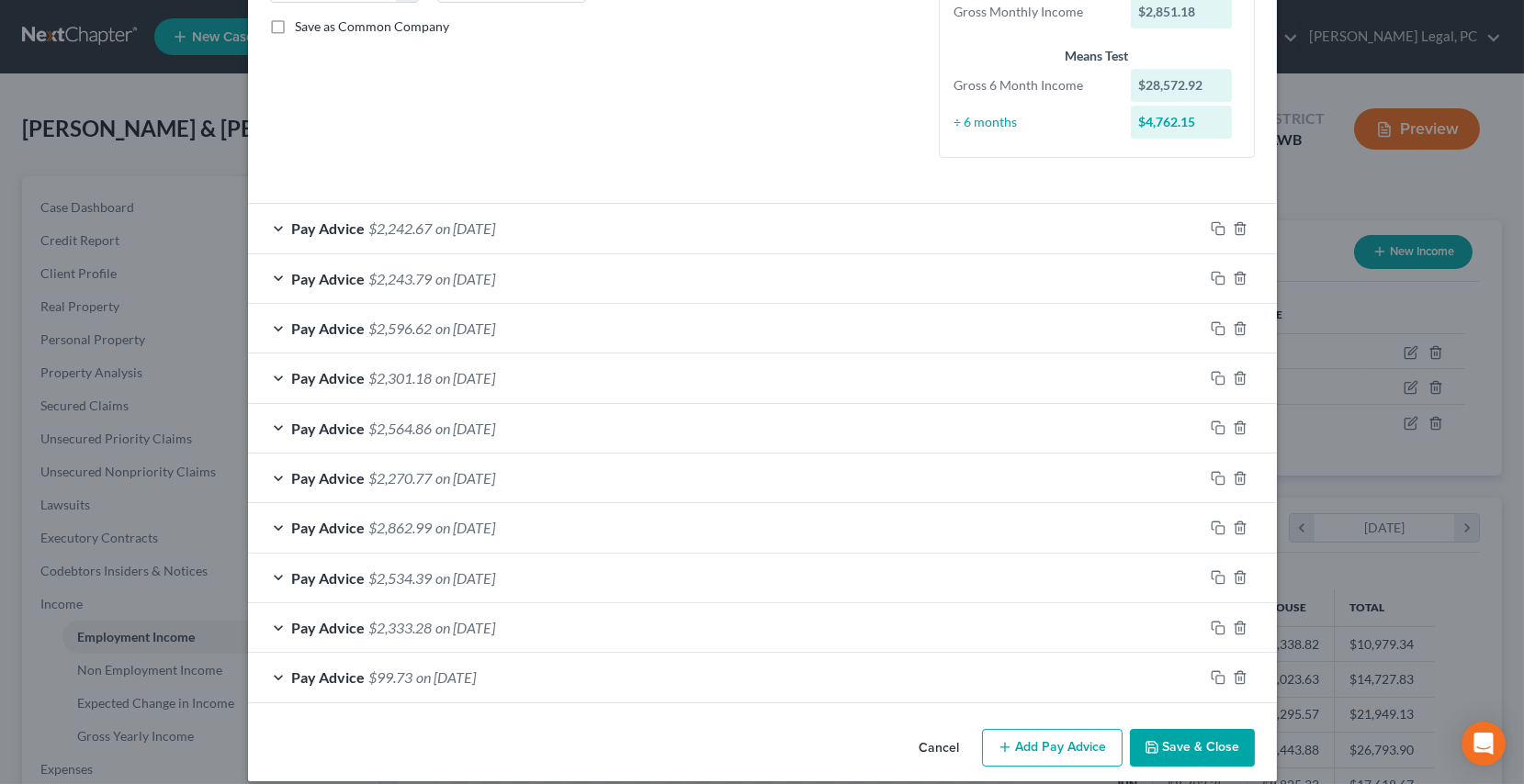
click at [517, 677] on div "Pay Advice $99.73 on [DATE]" at bounding box center [726, 677] width 956 height 49
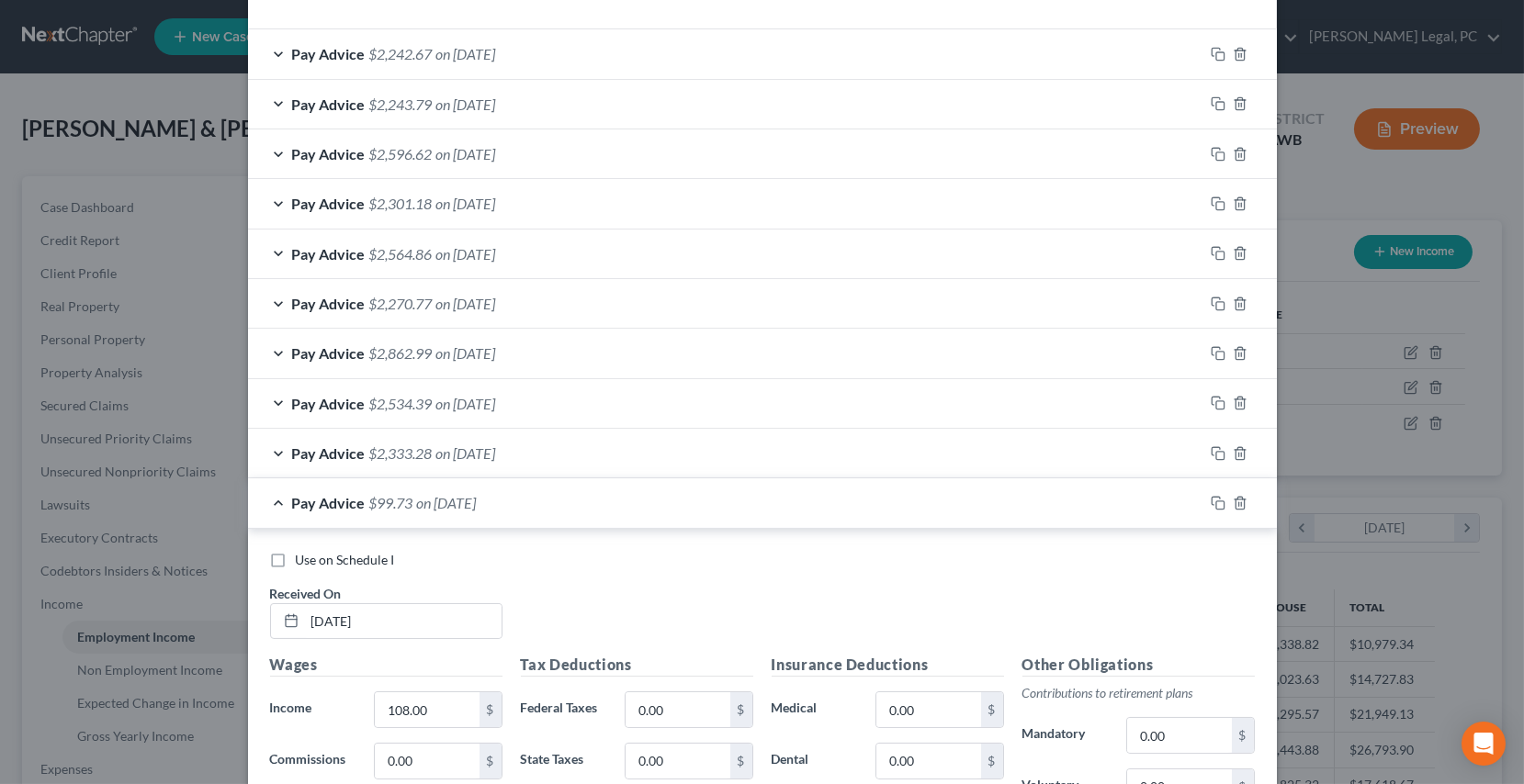
scroll to position [565, 0]
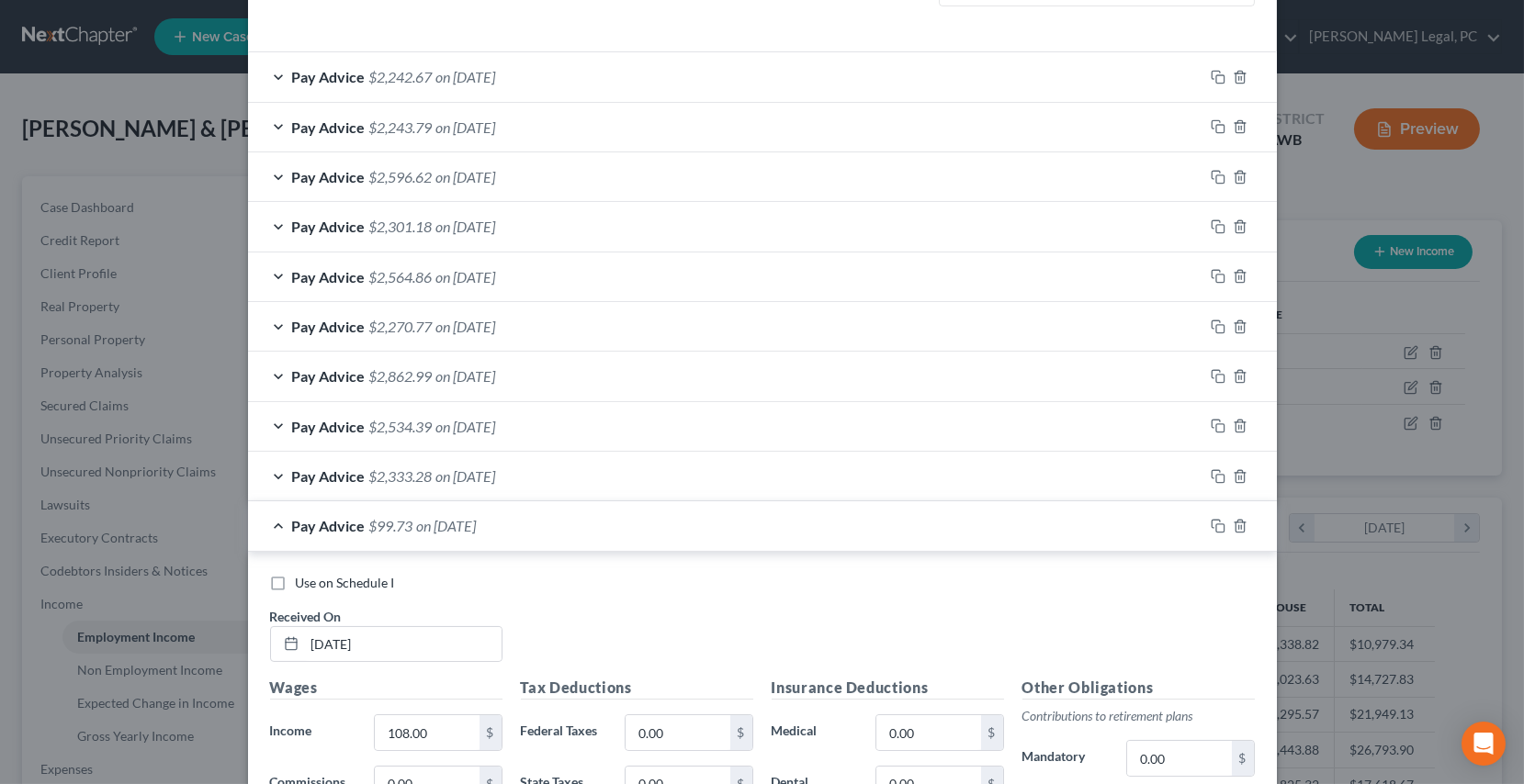
click at [474, 467] on span "on [DATE]" at bounding box center [466, 476] width 59 height 18
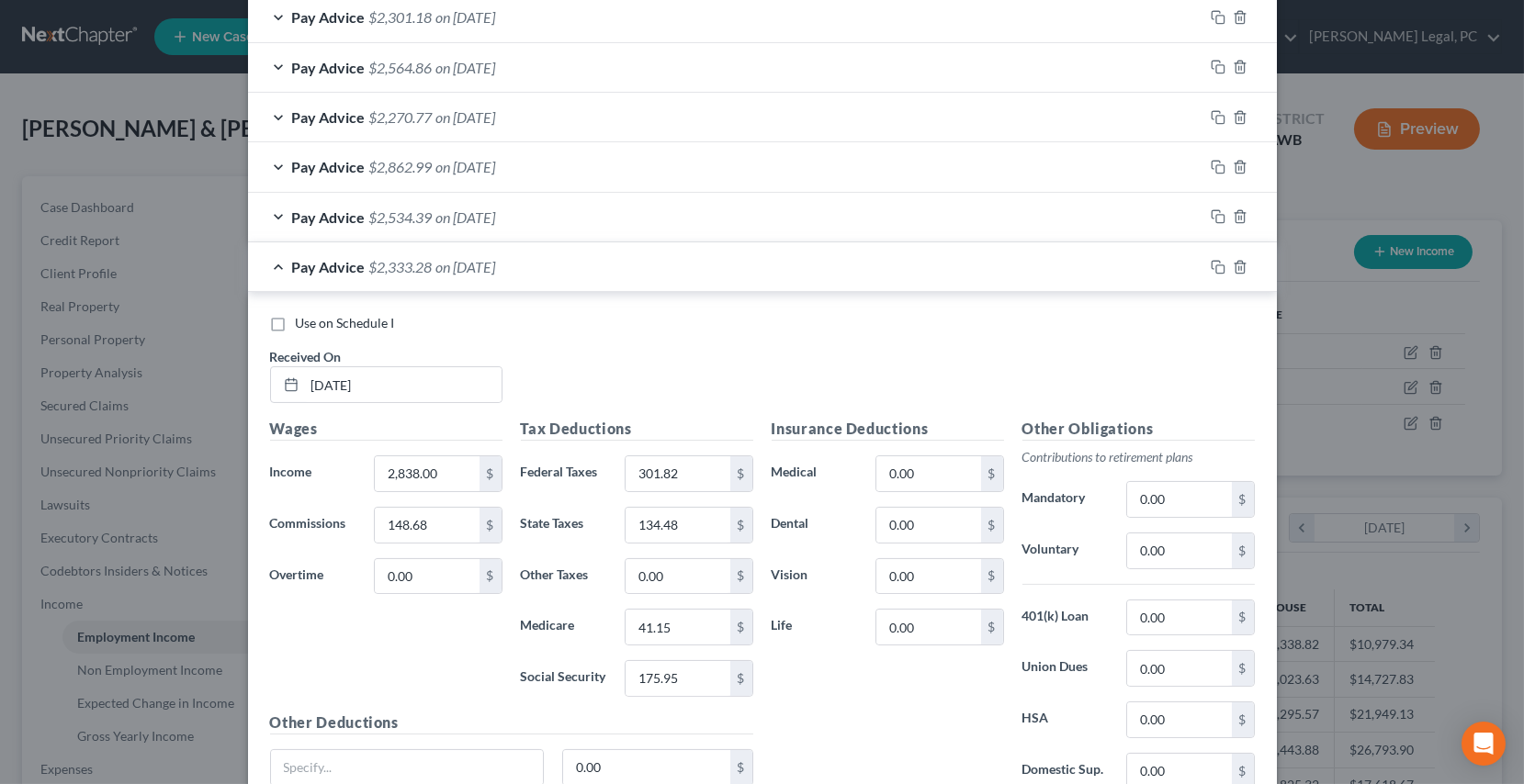
scroll to position [815, 0]
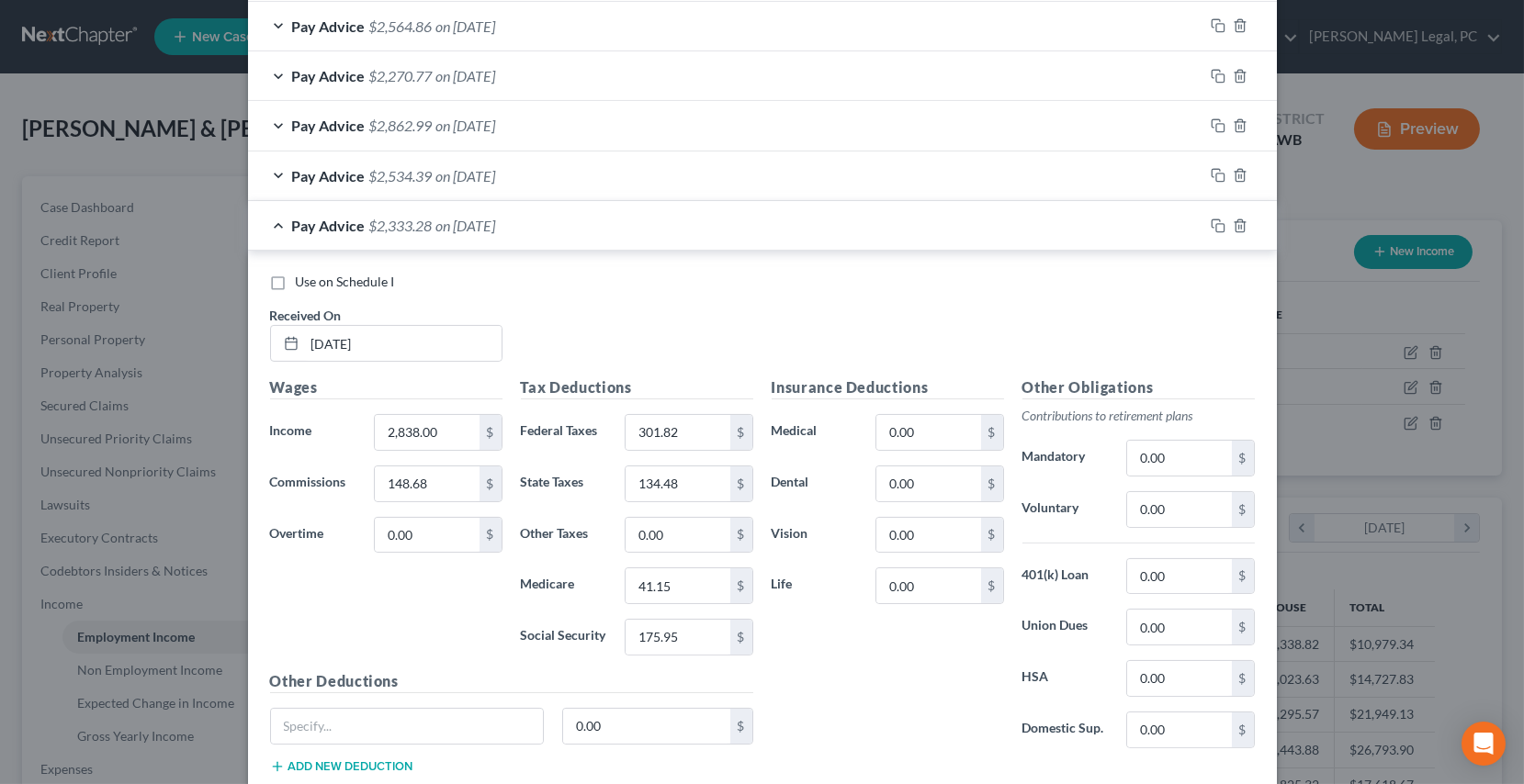
click at [454, 180] on span "on [DATE]" at bounding box center [466, 176] width 59 height 18
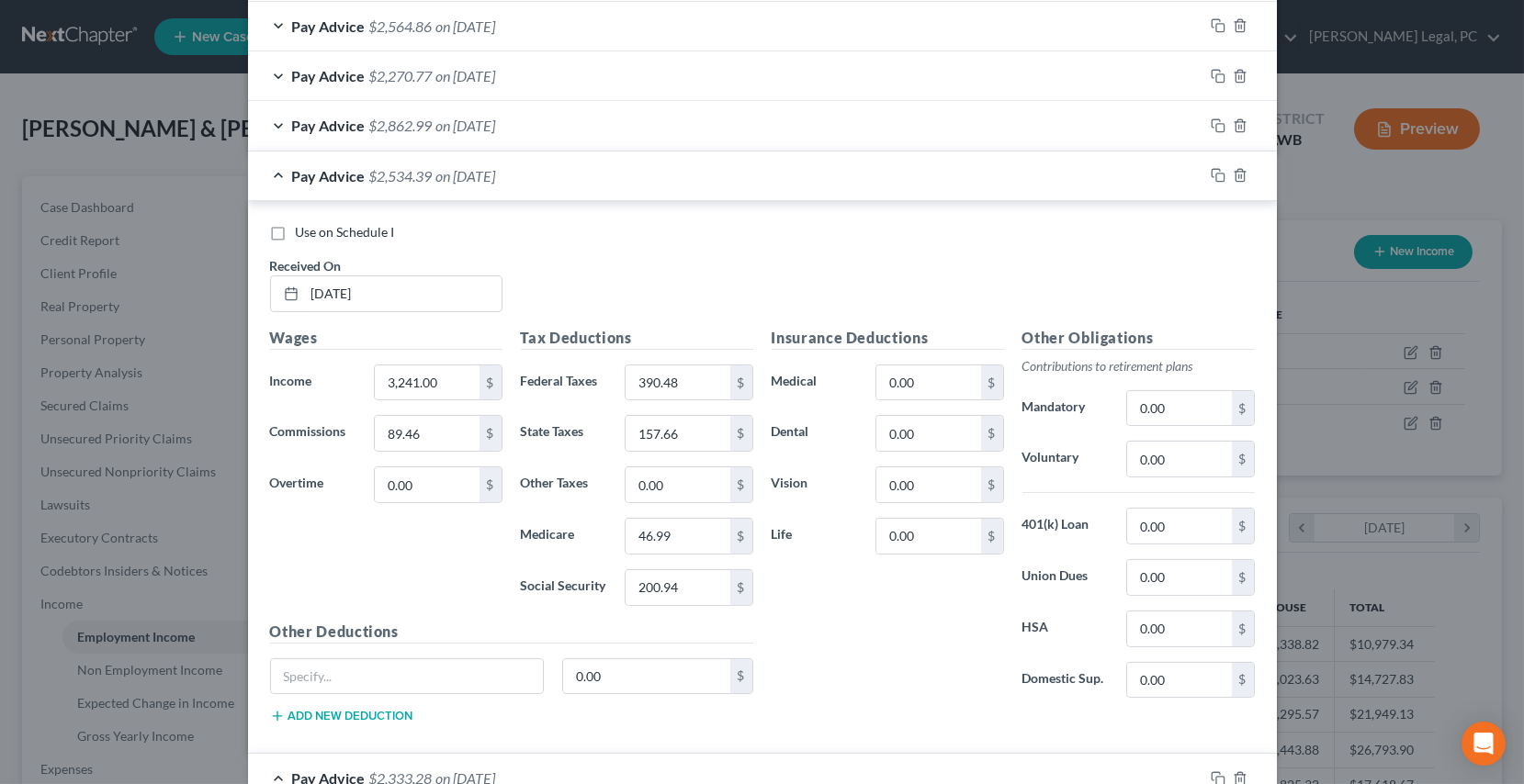
click at [486, 121] on span "on [DATE]" at bounding box center [466, 126] width 59 height 18
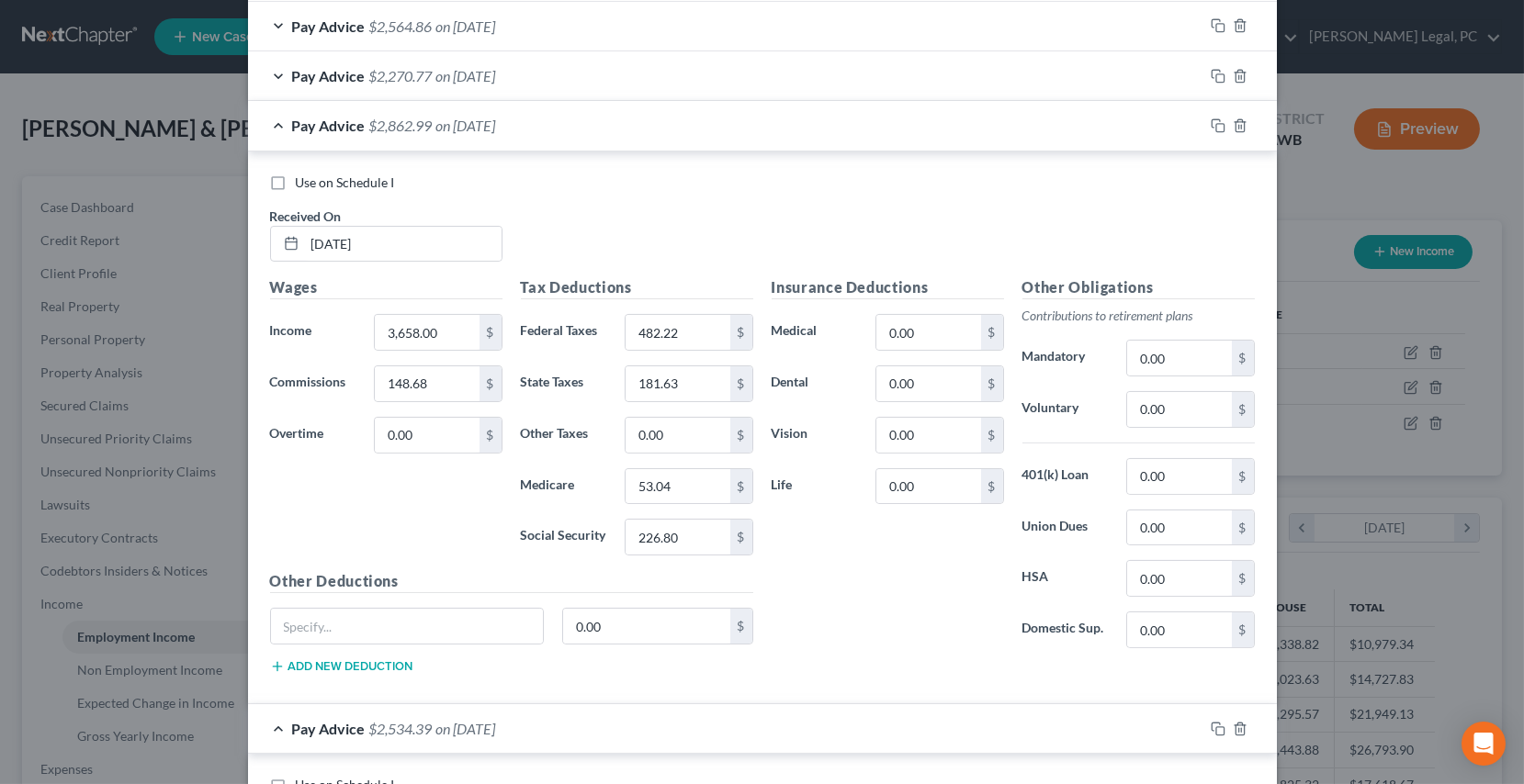
click at [488, 81] on span "on [DATE]" at bounding box center [466, 76] width 59 height 18
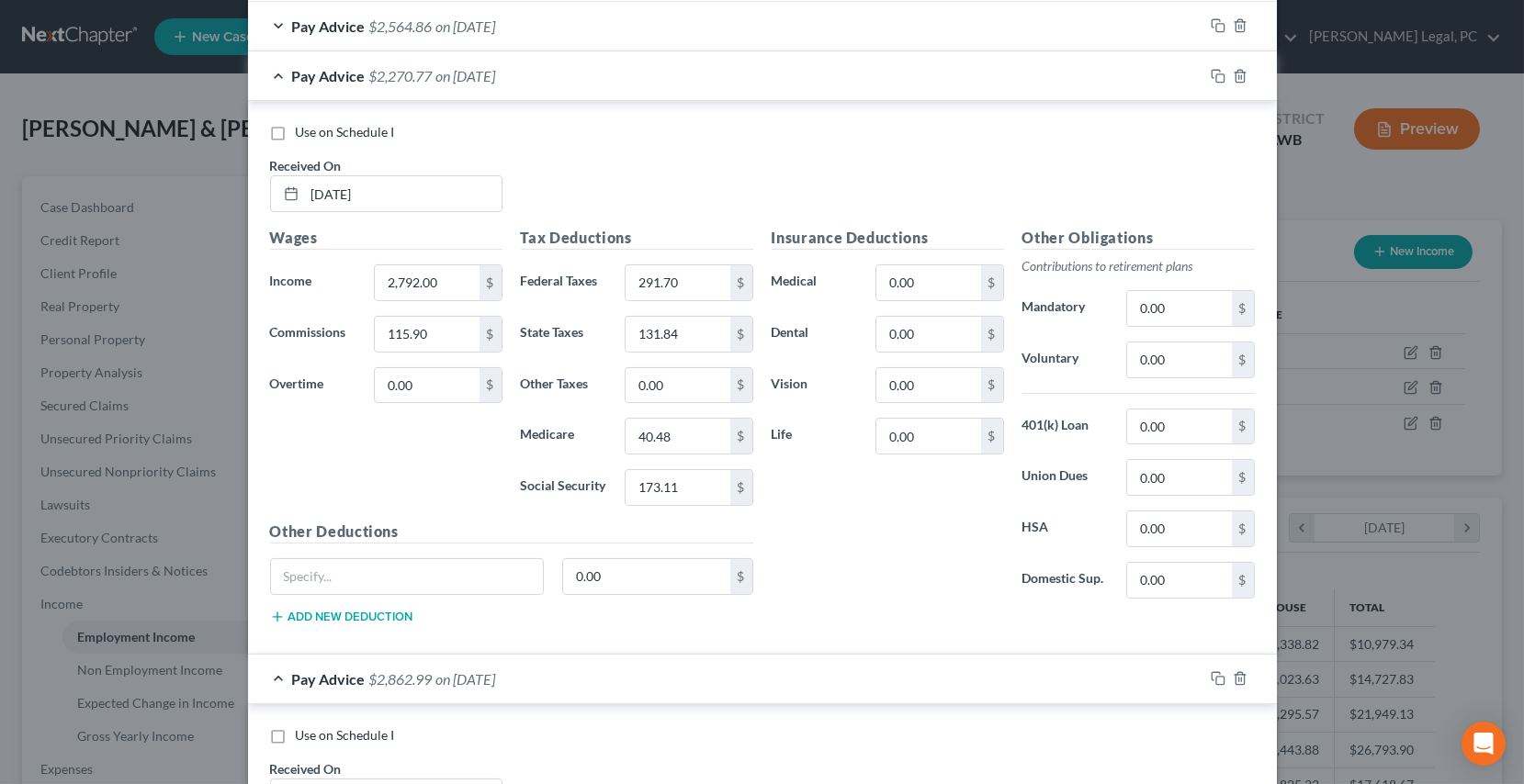
click at [504, 53] on div "Pay Advice $2,270.77 on [DATE]" at bounding box center [726, 76] width 956 height 49
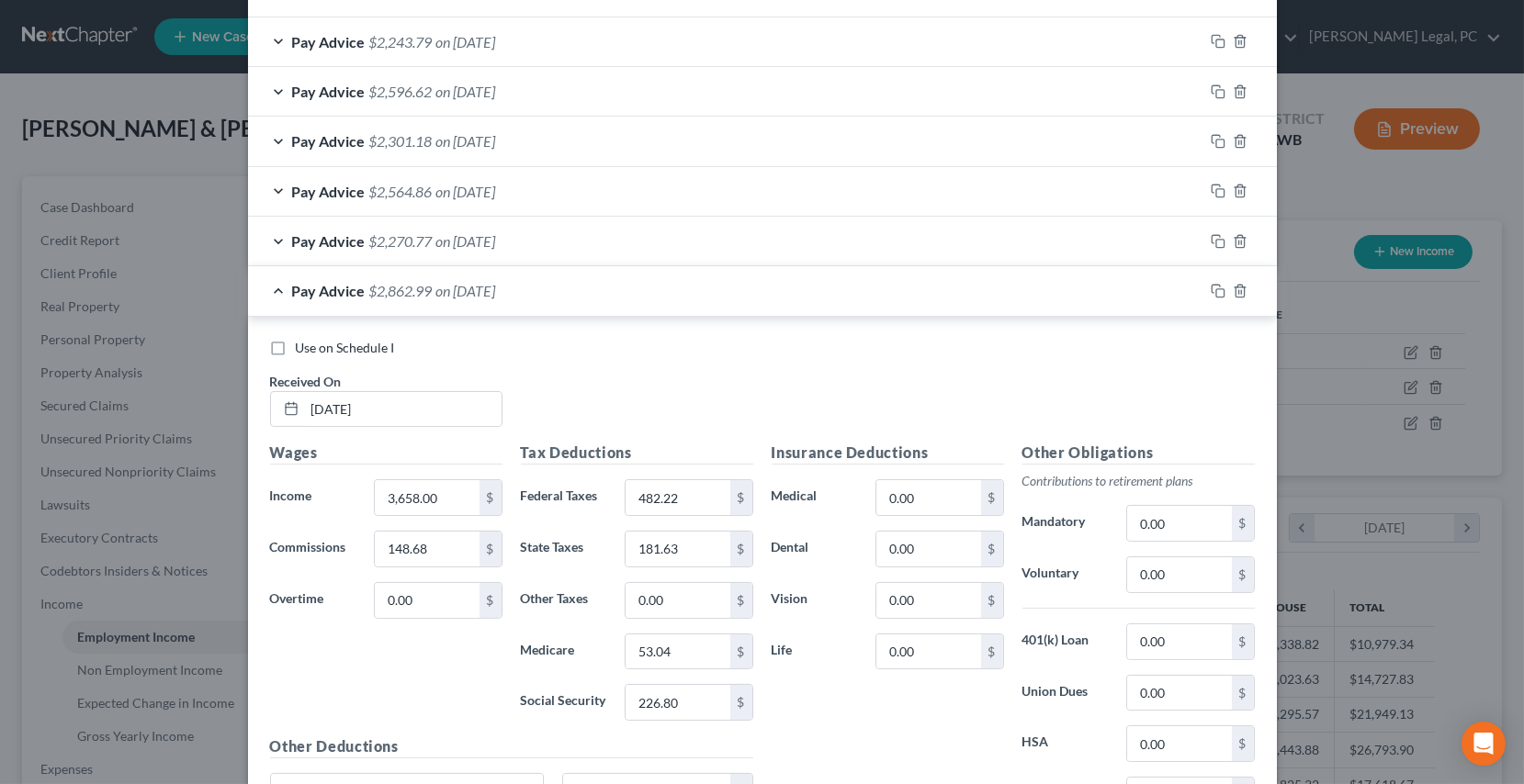
scroll to position [649, 0]
click at [489, 254] on div "Pay Advice $2,270.77 on [DATE]" at bounding box center [726, 243] width 956 height 49
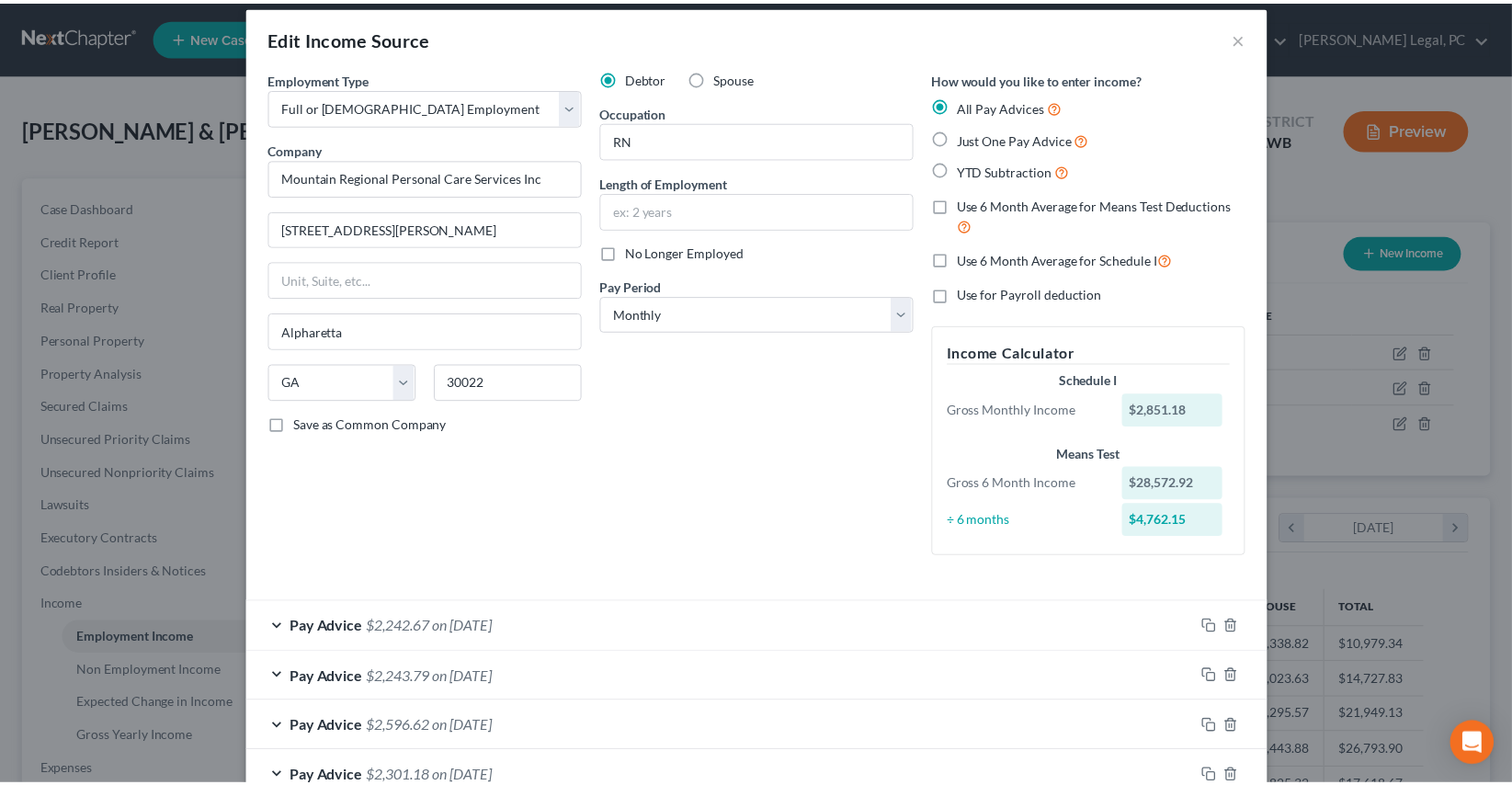
scroll to position [0, 0]
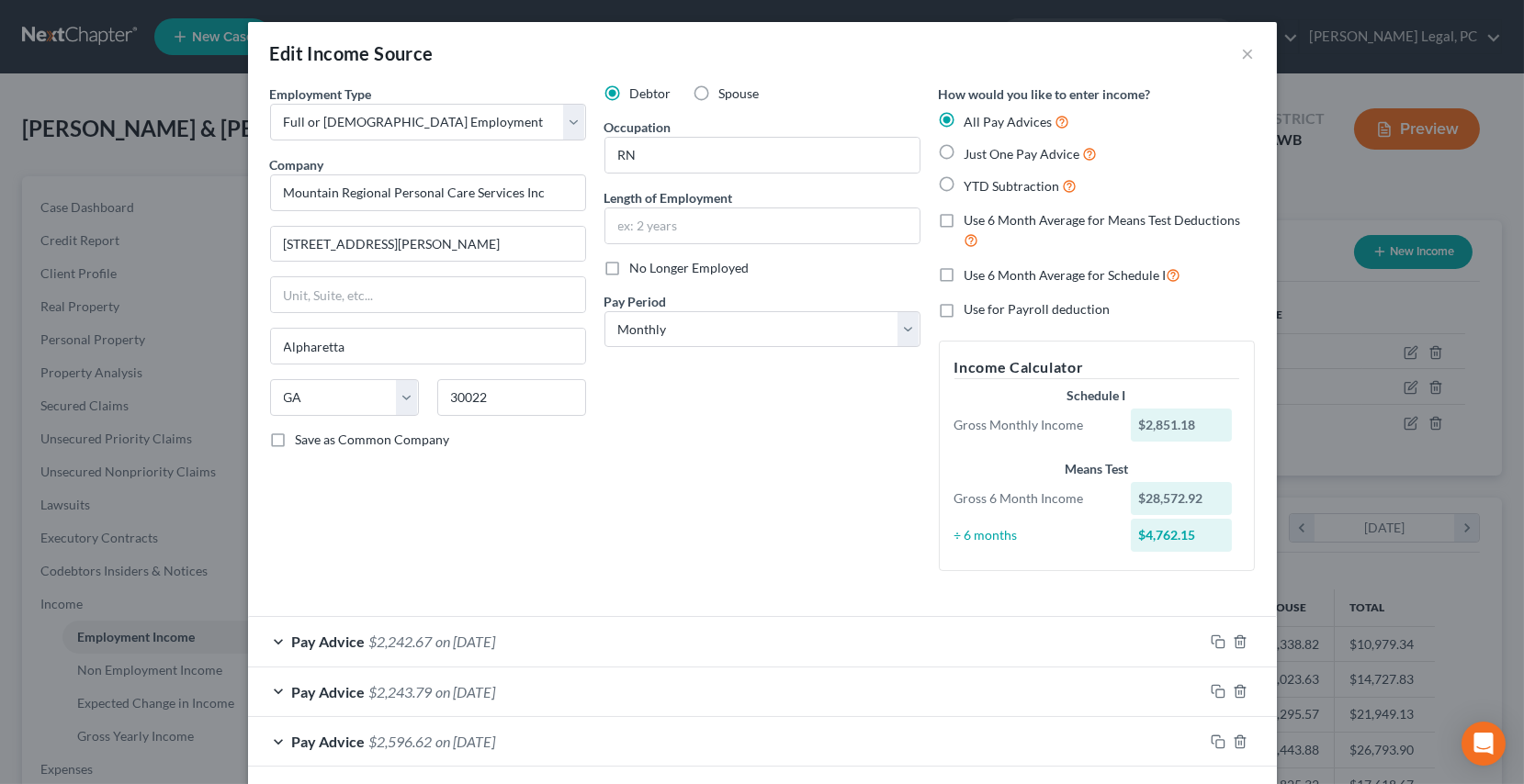
click at [1249, 55] on div "Edit Income Source ×" at bounding box center [763, 54] width 1029 height 62
click at [1242, 56] on button "×" at bounding box center [1248, 53] width 13 height 22
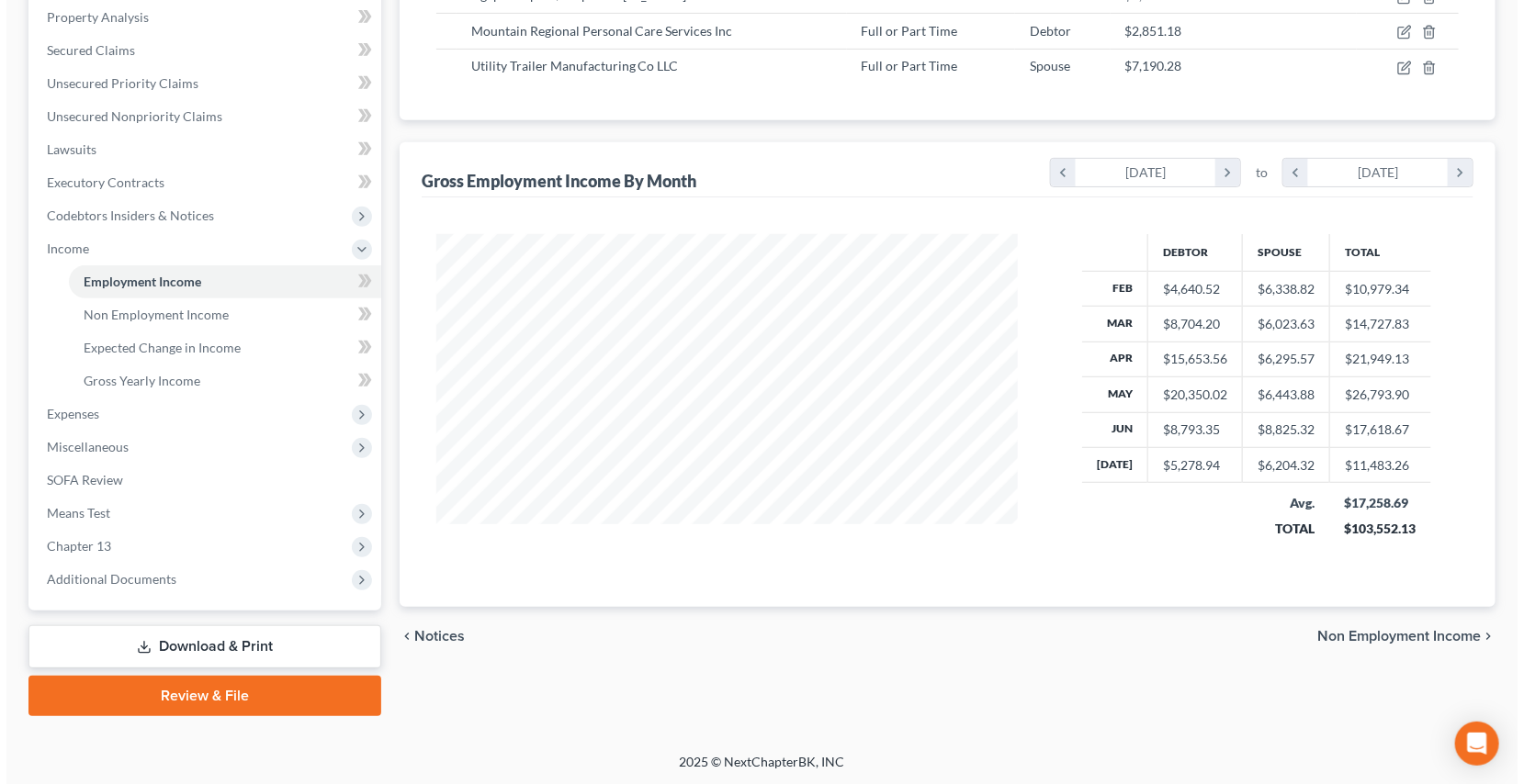
scroll to position [188, 0]
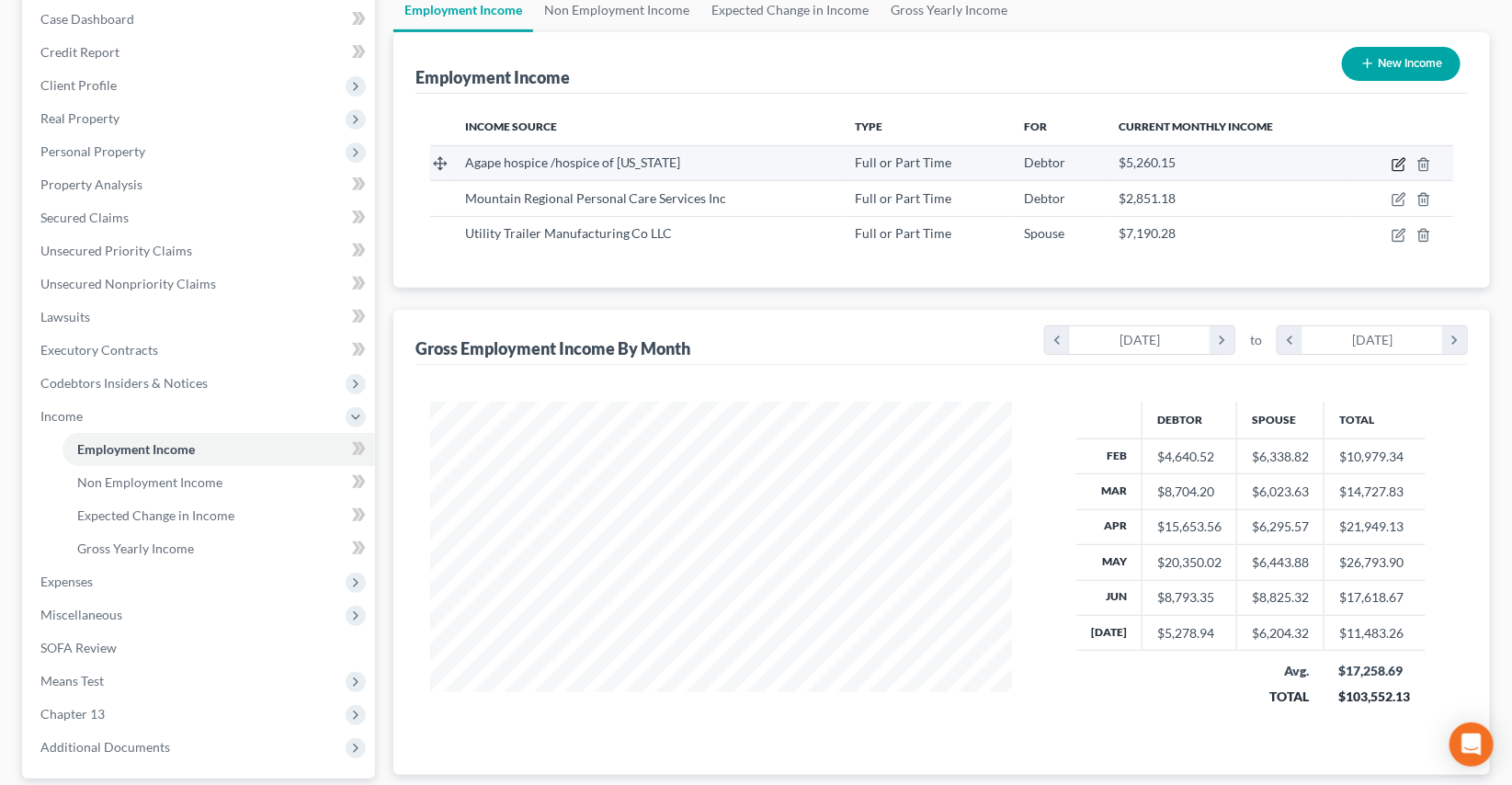
click at [1396, 164] on icon "button" at bounding box center [1399, 164] width 15 height 15
select select "0"
select select "42"
select select "2"
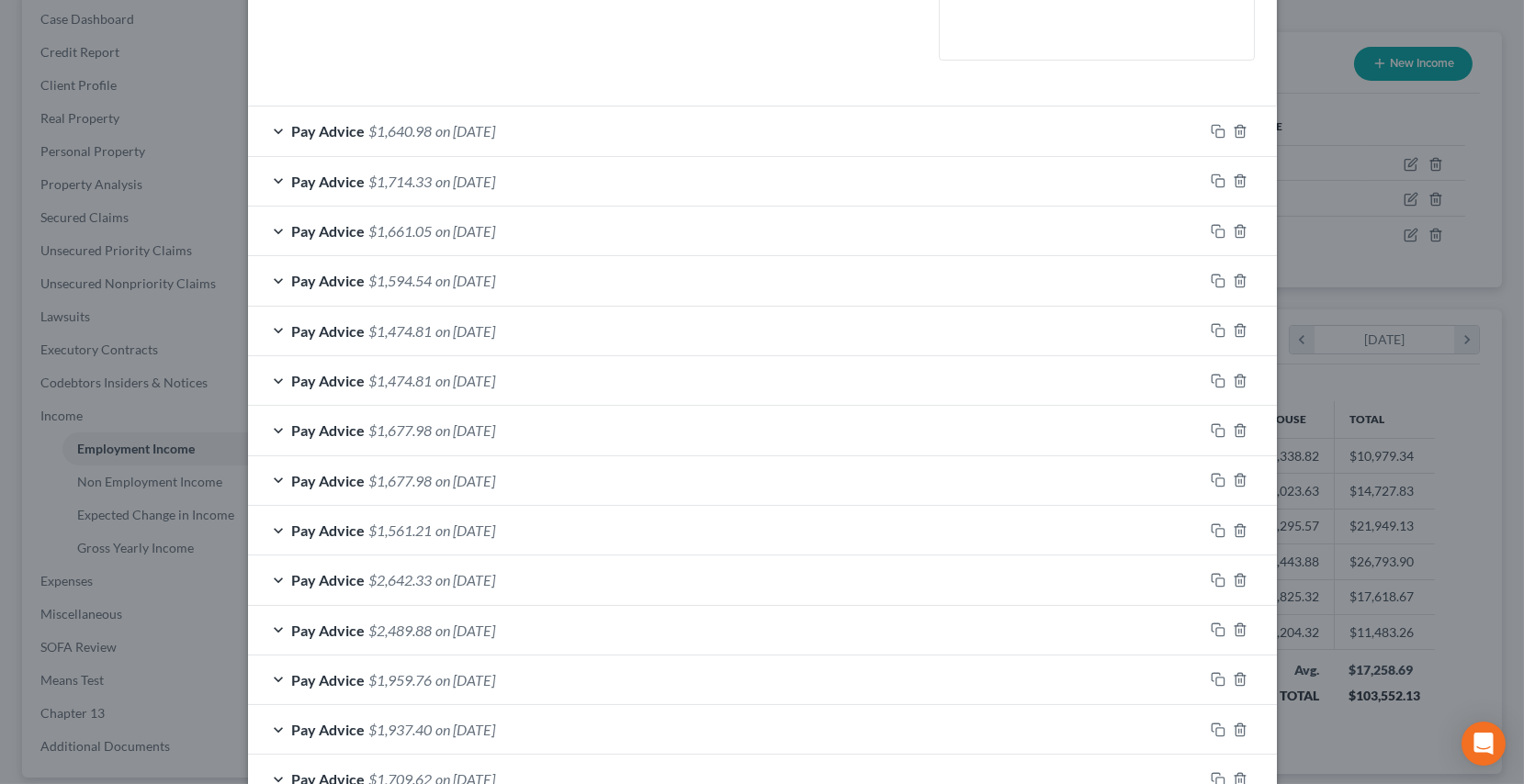
scroll to position [501, 0]
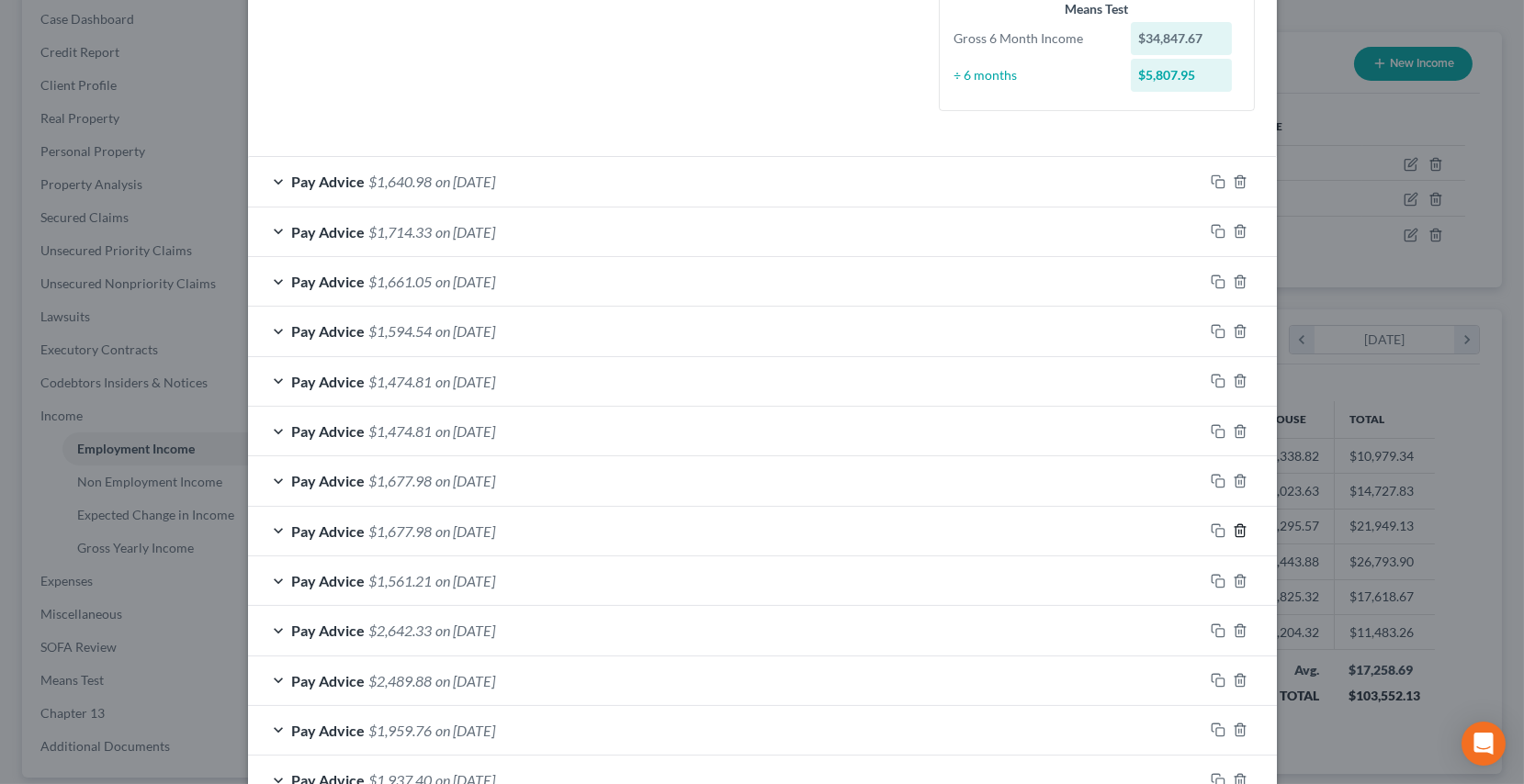
click at [1238, 531] on line "button" at bounding box center [1238, 533] width 0 height 4
click at [1237, 374] on icon "button" at bounding box center [1239, 381] width 15 height 15
click at [1236, 328] on icon "button" at bounding box center [1239, 331] width 15 height 15
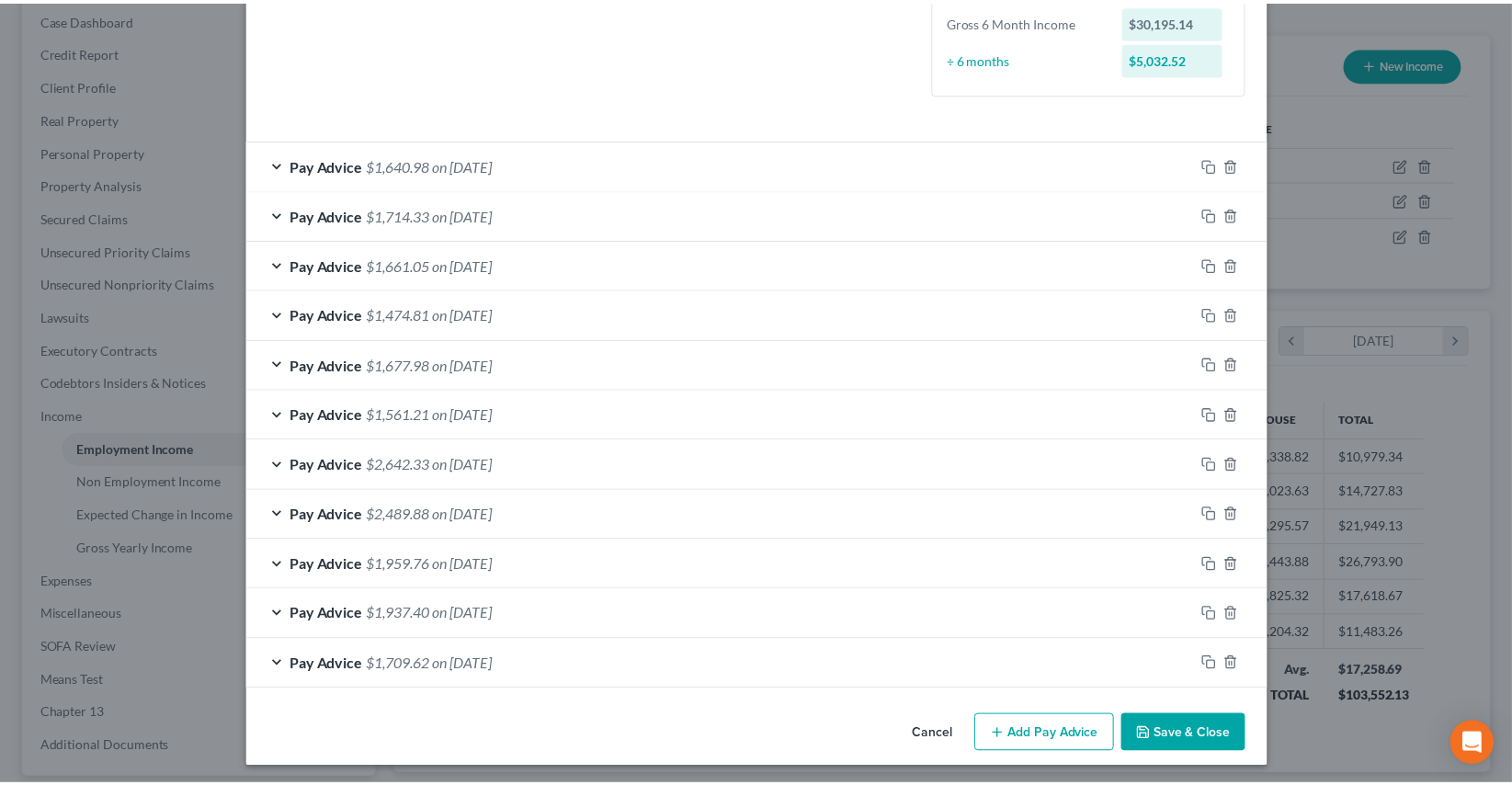
scroll to position [523, 0]
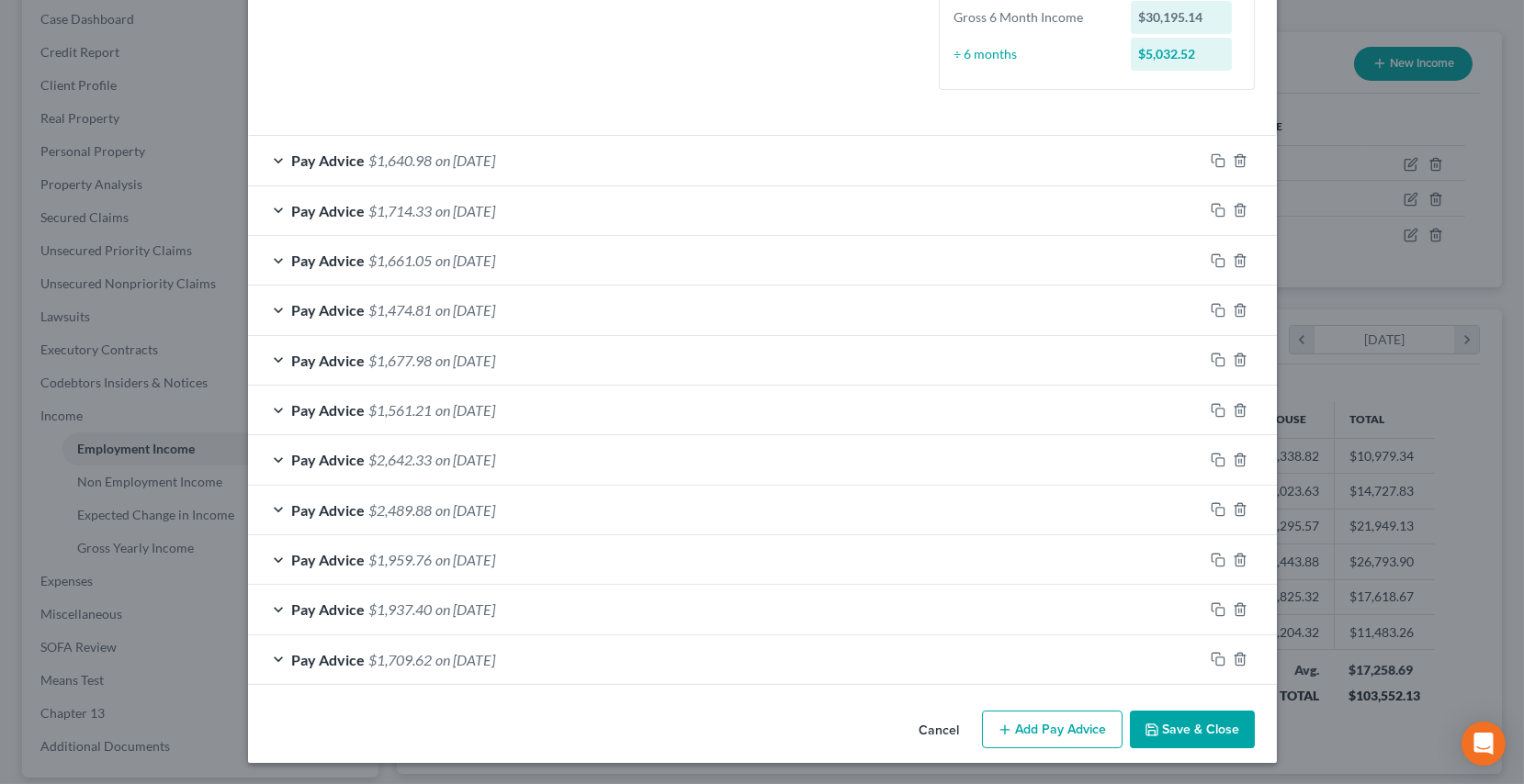
click at [1170, 725] on button "Save & Close" at bounding box center [1193, 730] width 125 height 39
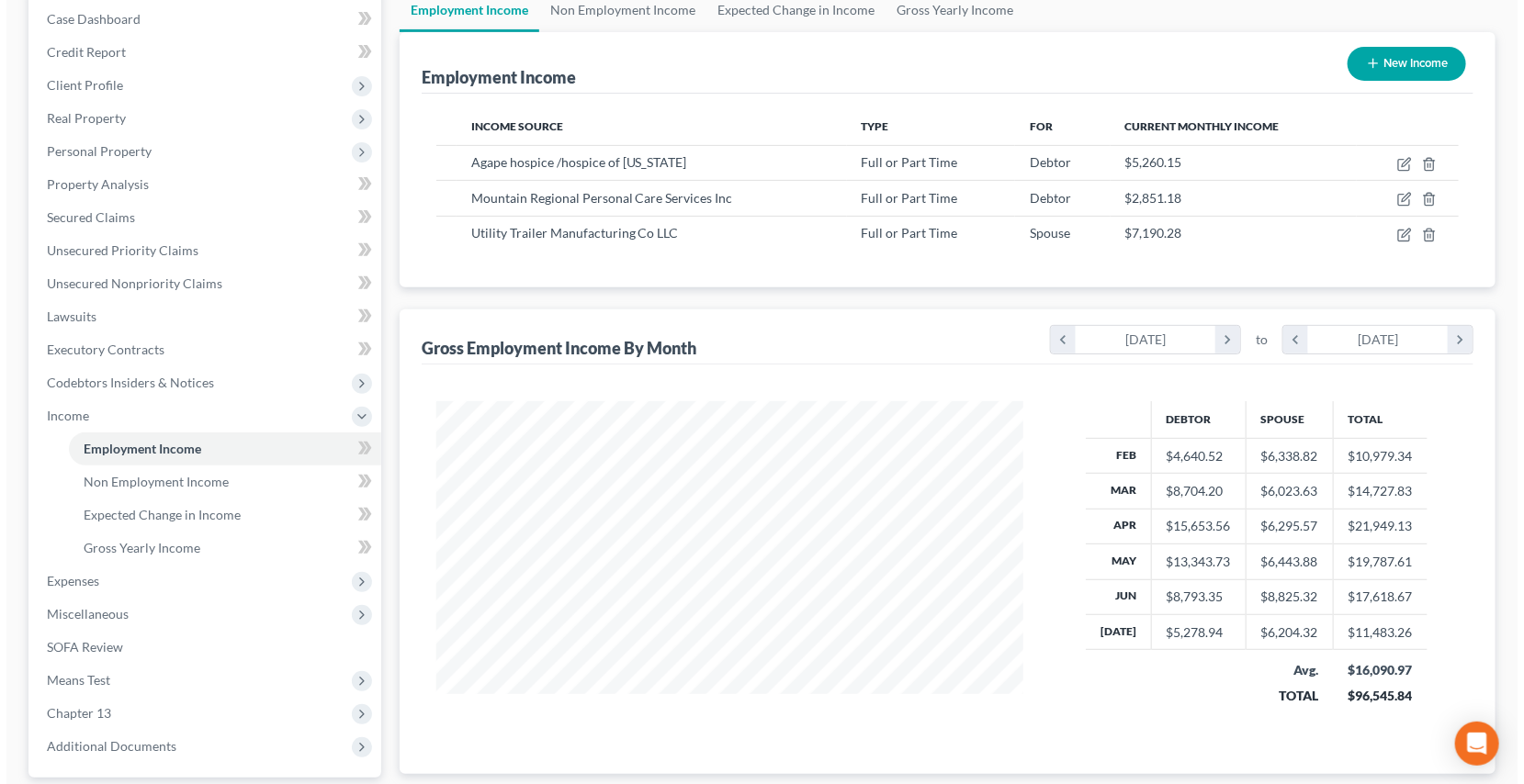
scroll to position [917960, 918153]
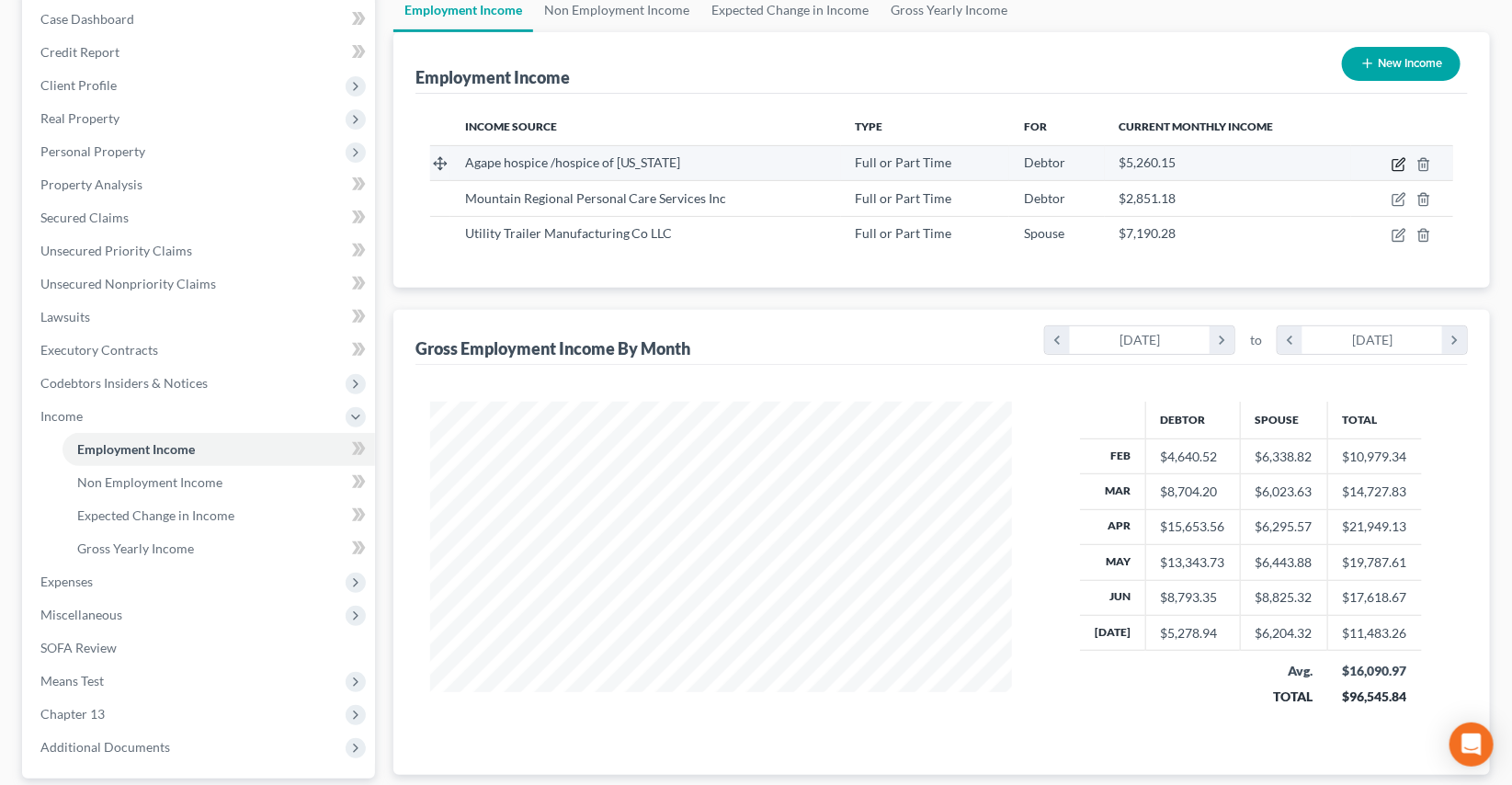
click at [1398, 166] on icon "button" at bounding box center [1400, 162] width 8 height 8
select select "0"
select select "42"
select select "2"
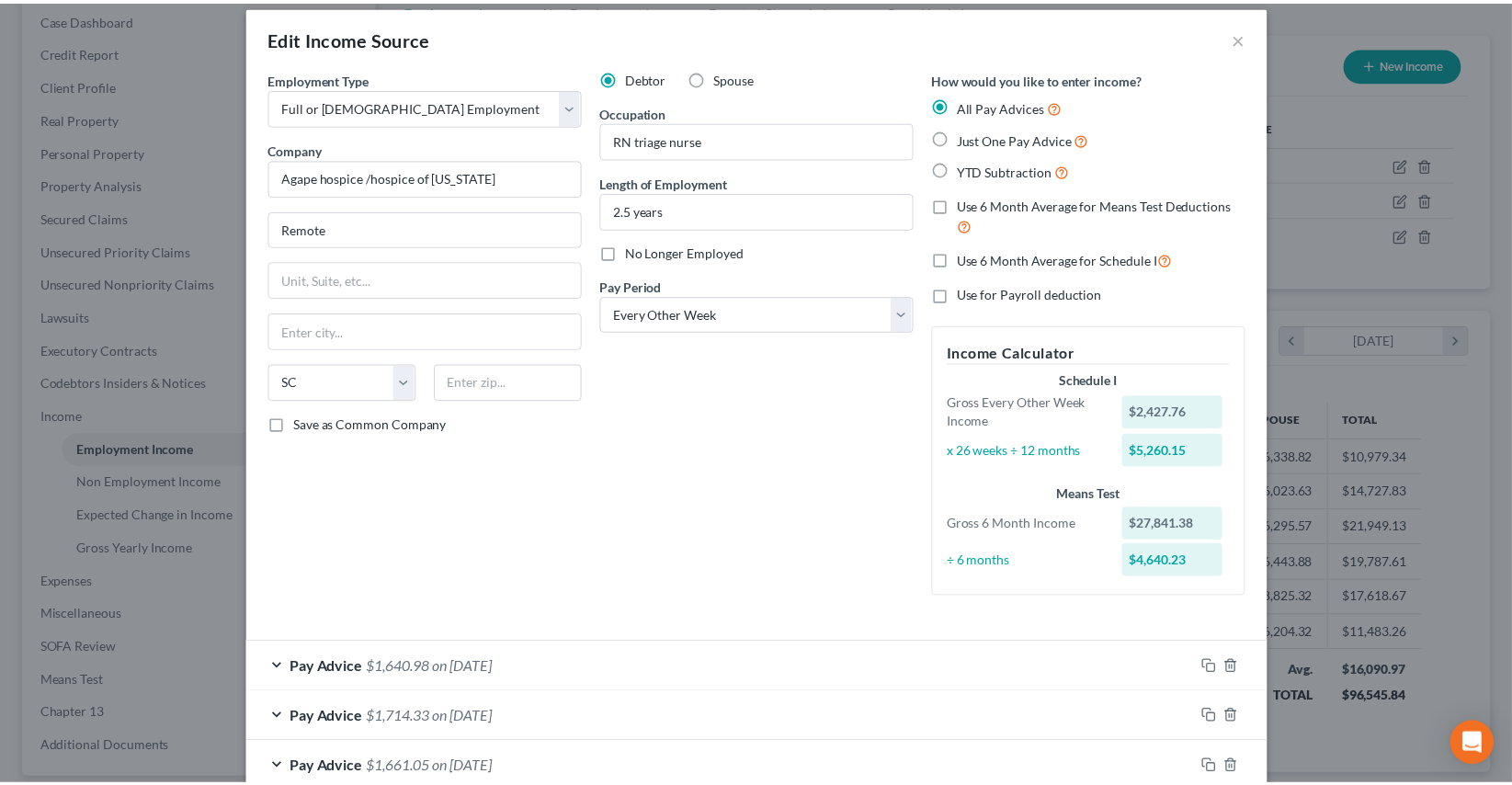
scroll to position [0, 0]
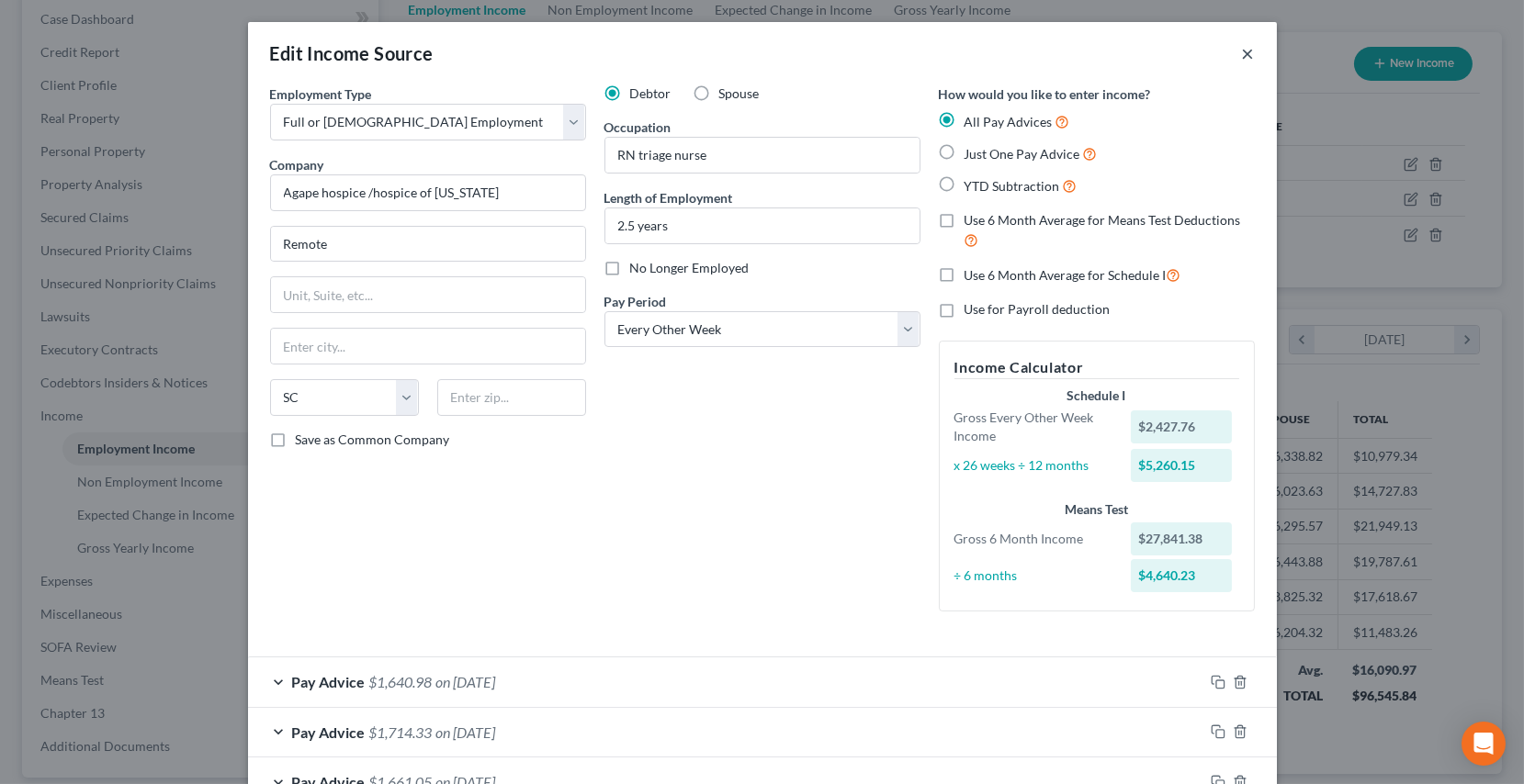
click at [1242, 56] on button "×" at bounding box center [1248, 53] width 13 height 22
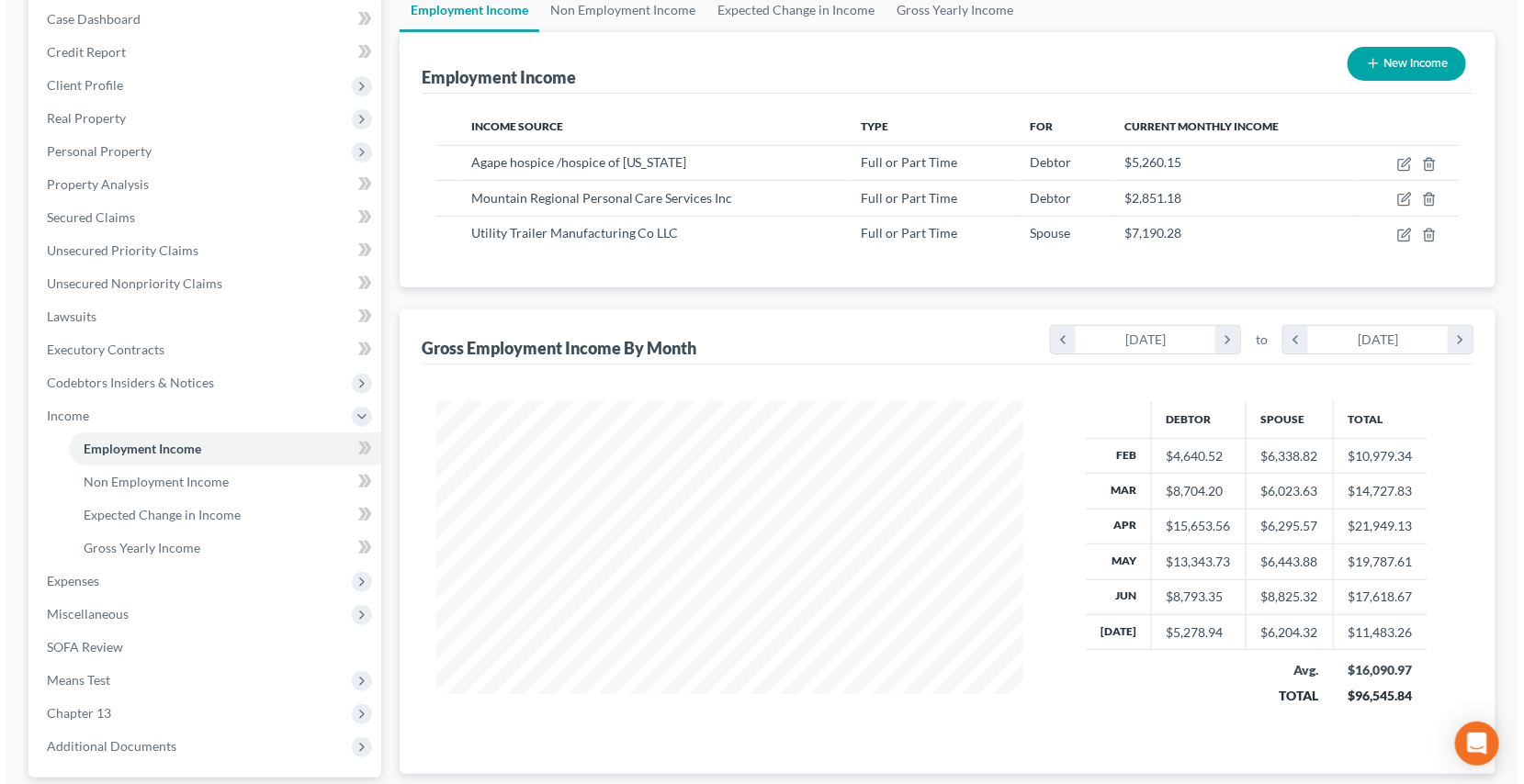
scroll to position [917960, 918153]
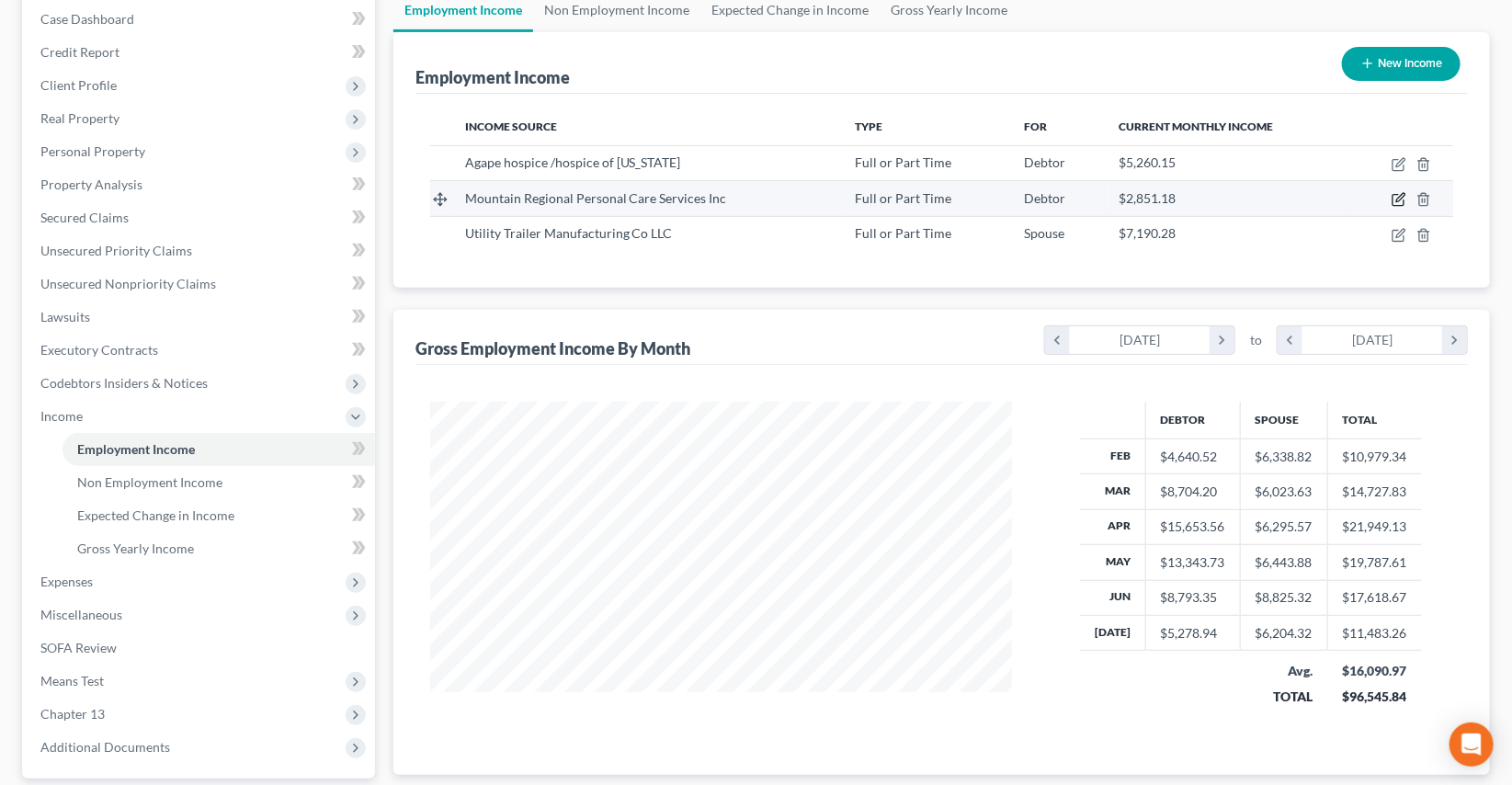
click at [1397, 192] on icon "button" at bounding box center [1399, 199] width 15 height 15
select select "0"
select select "10"
select select "0"
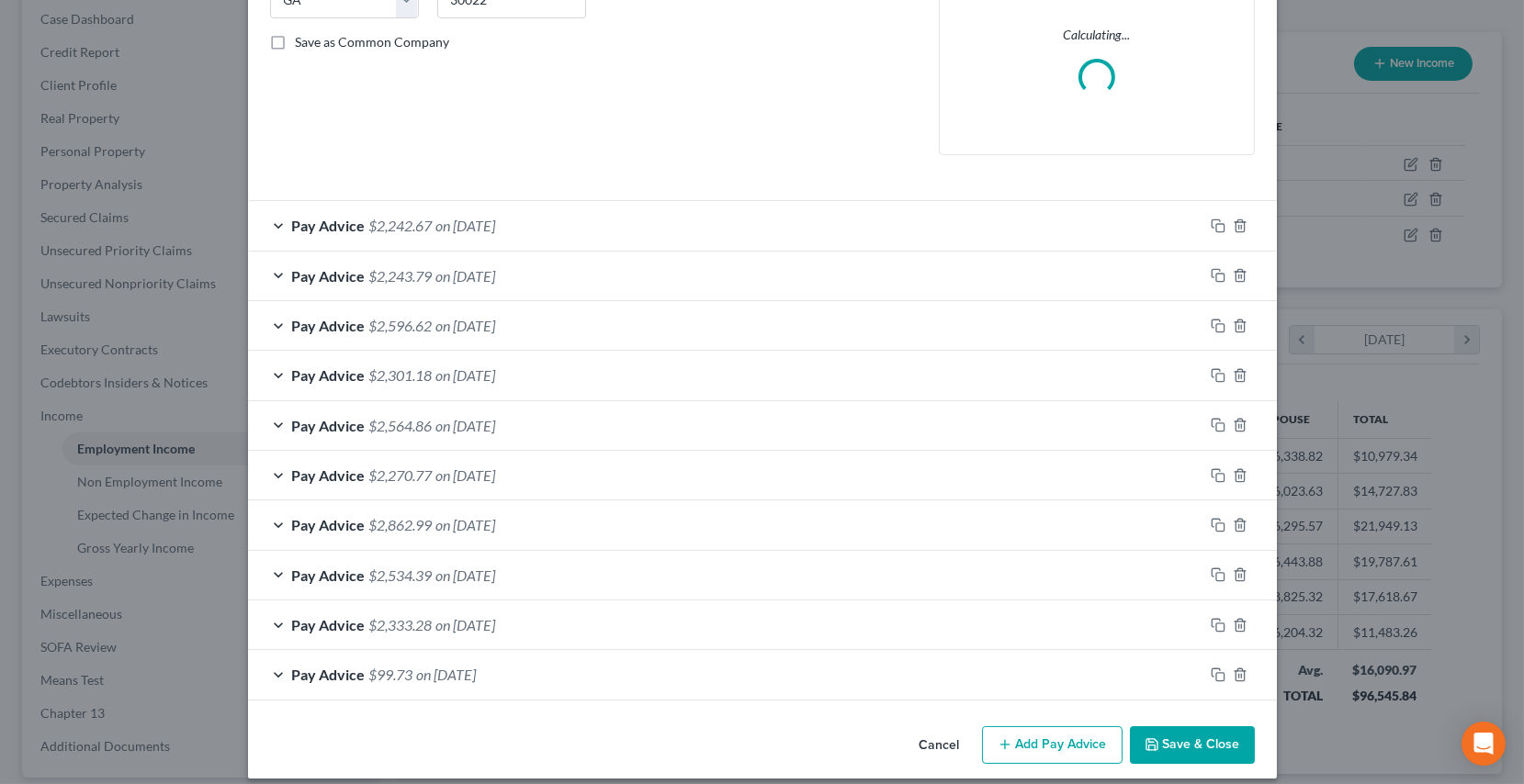
scroll to position [413, 0]
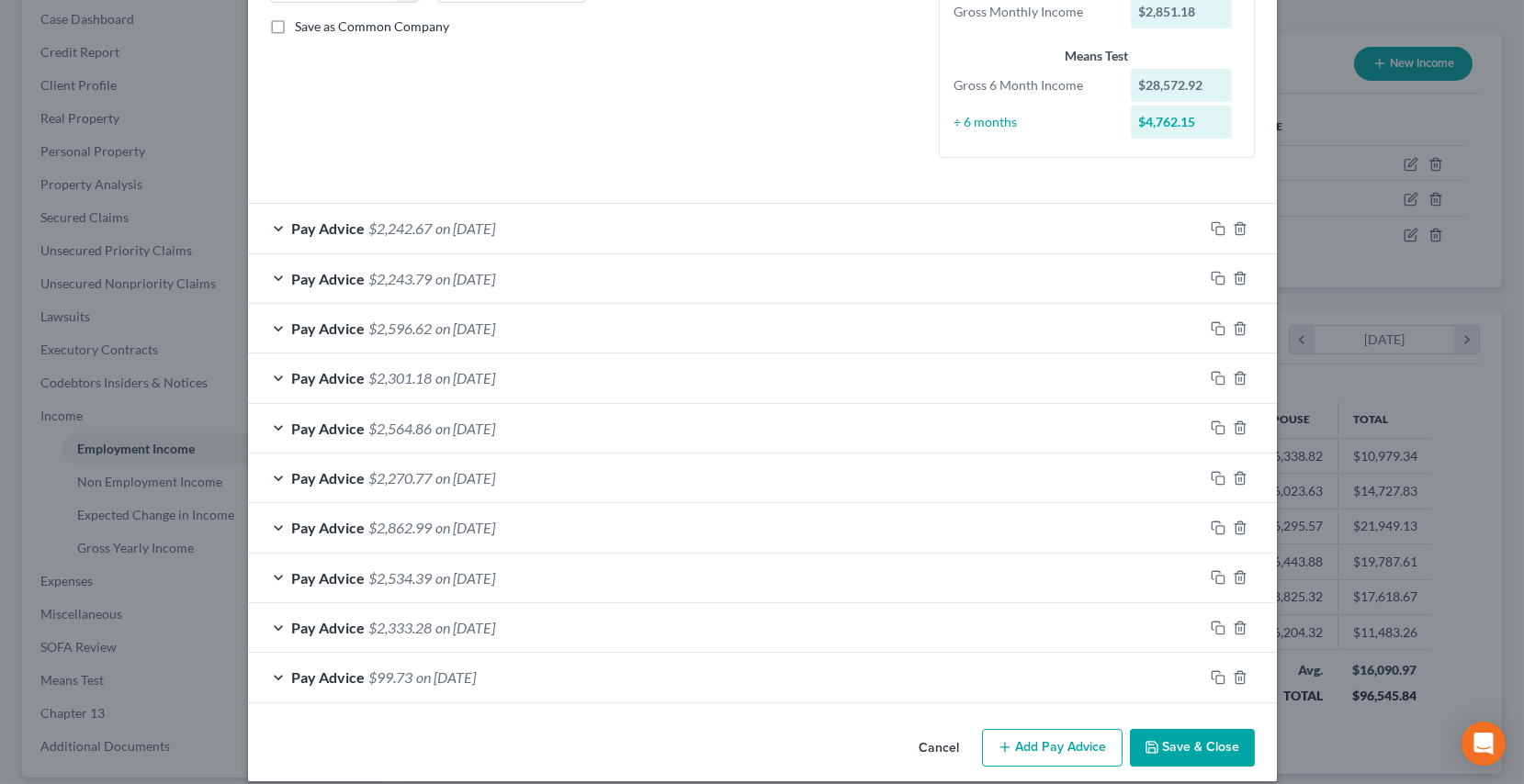
click at [193, 83] on div "Edit Income Source × Employment Type * Select Full or [DEMOGRAPHIC_DATA] Employ…" at bounding box center [762, 392] width 1524 height 784
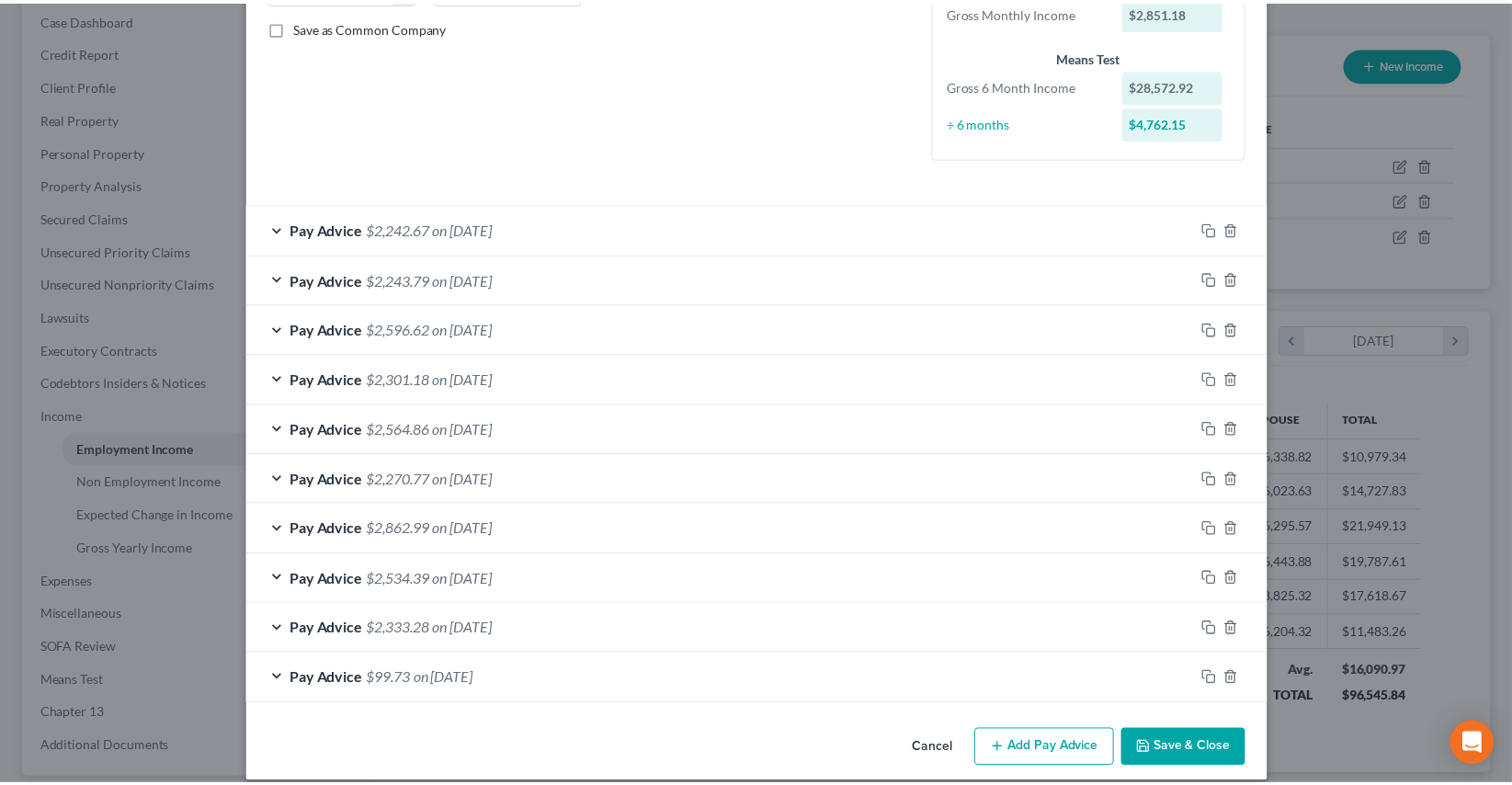
scroll to position [0, 0]
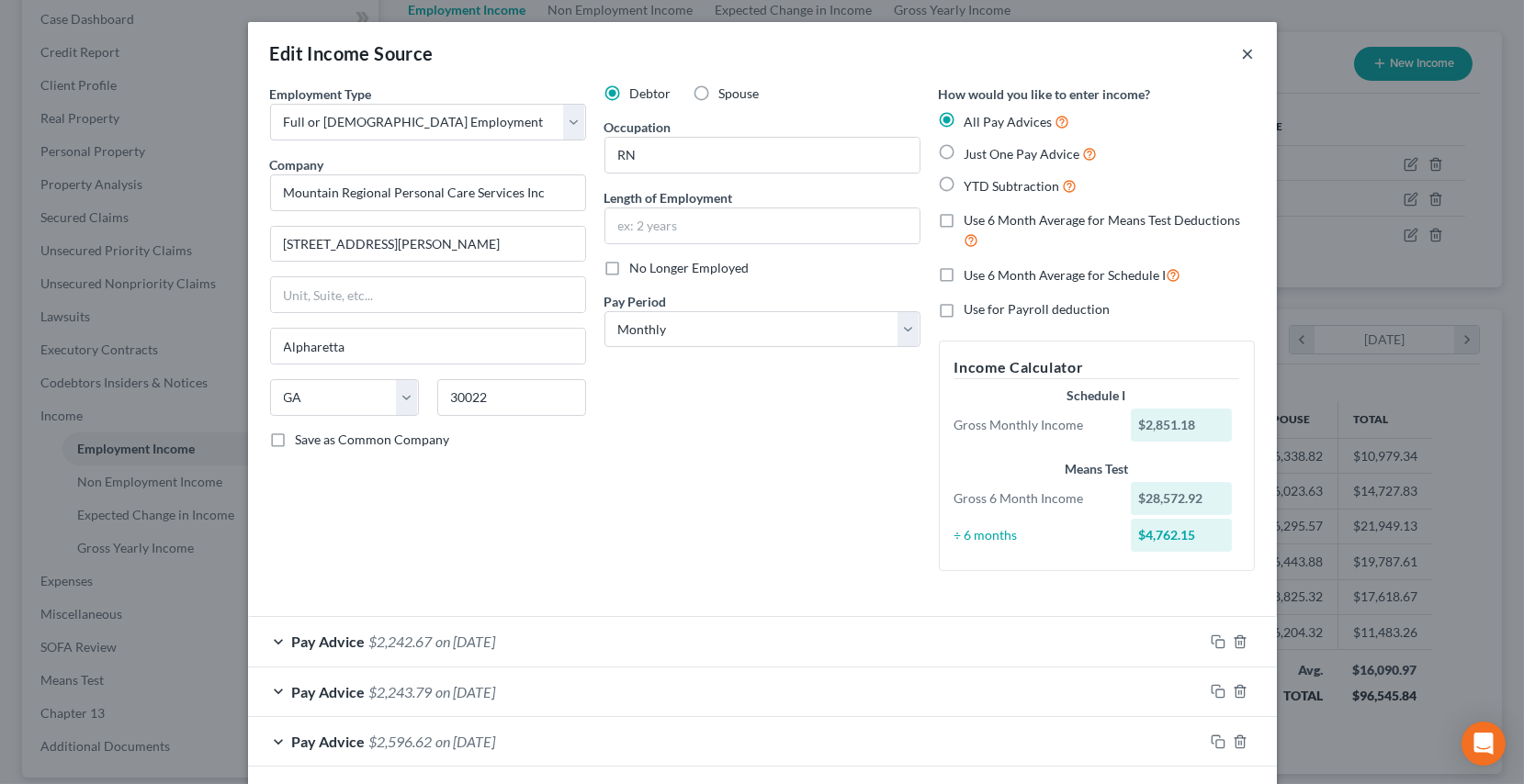
drag, startPoint x: 1237, startPoint y: 56, endPoint x: 1119, endPoint y: 308, distance: 278.3
click at [1242, 56] on button "×" at bounding box center [1248, 53] width 13 height 22
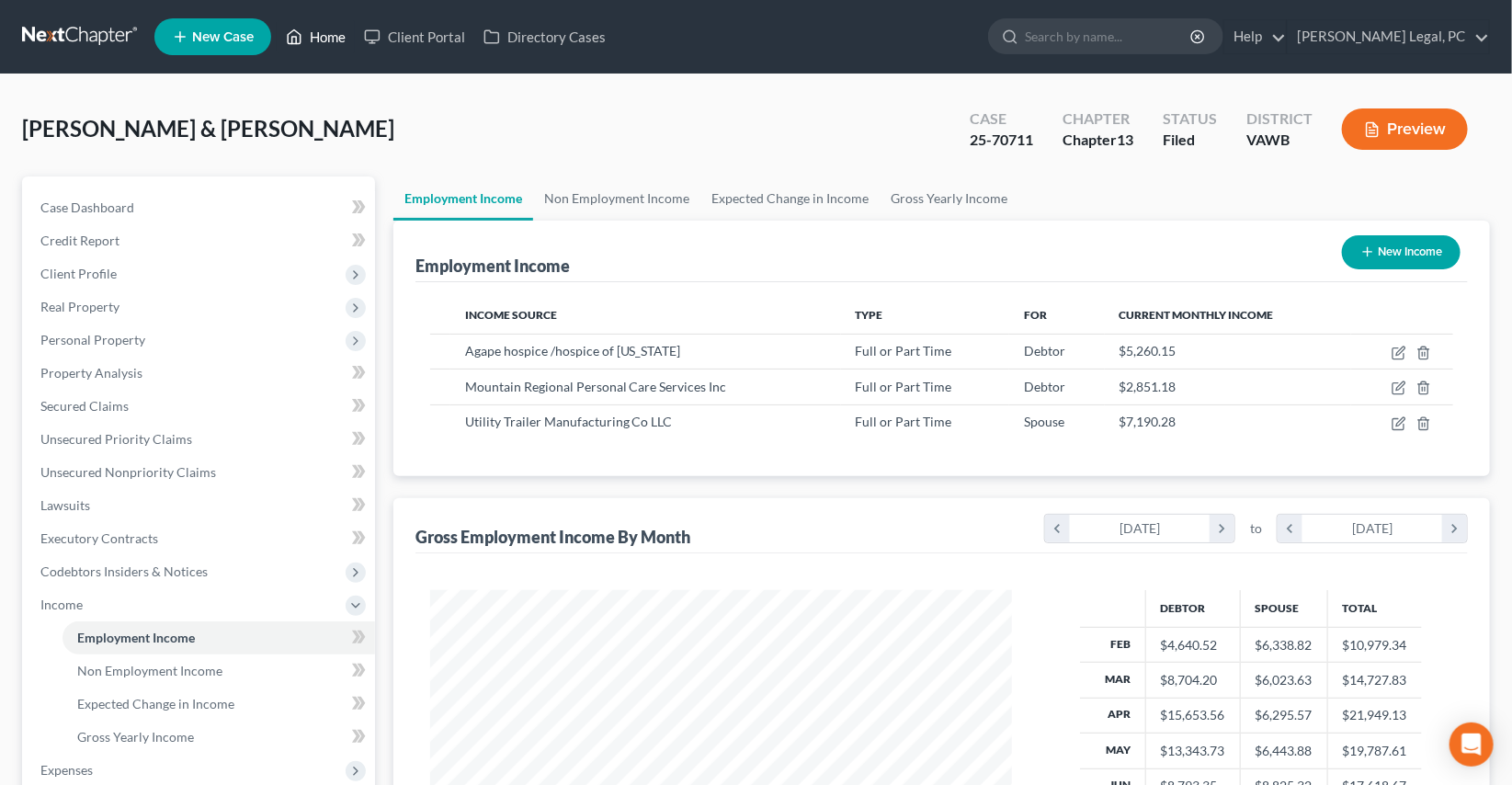
click at [321, 41] on link "Home" at bounding box center [316, 37] width 78 height 33
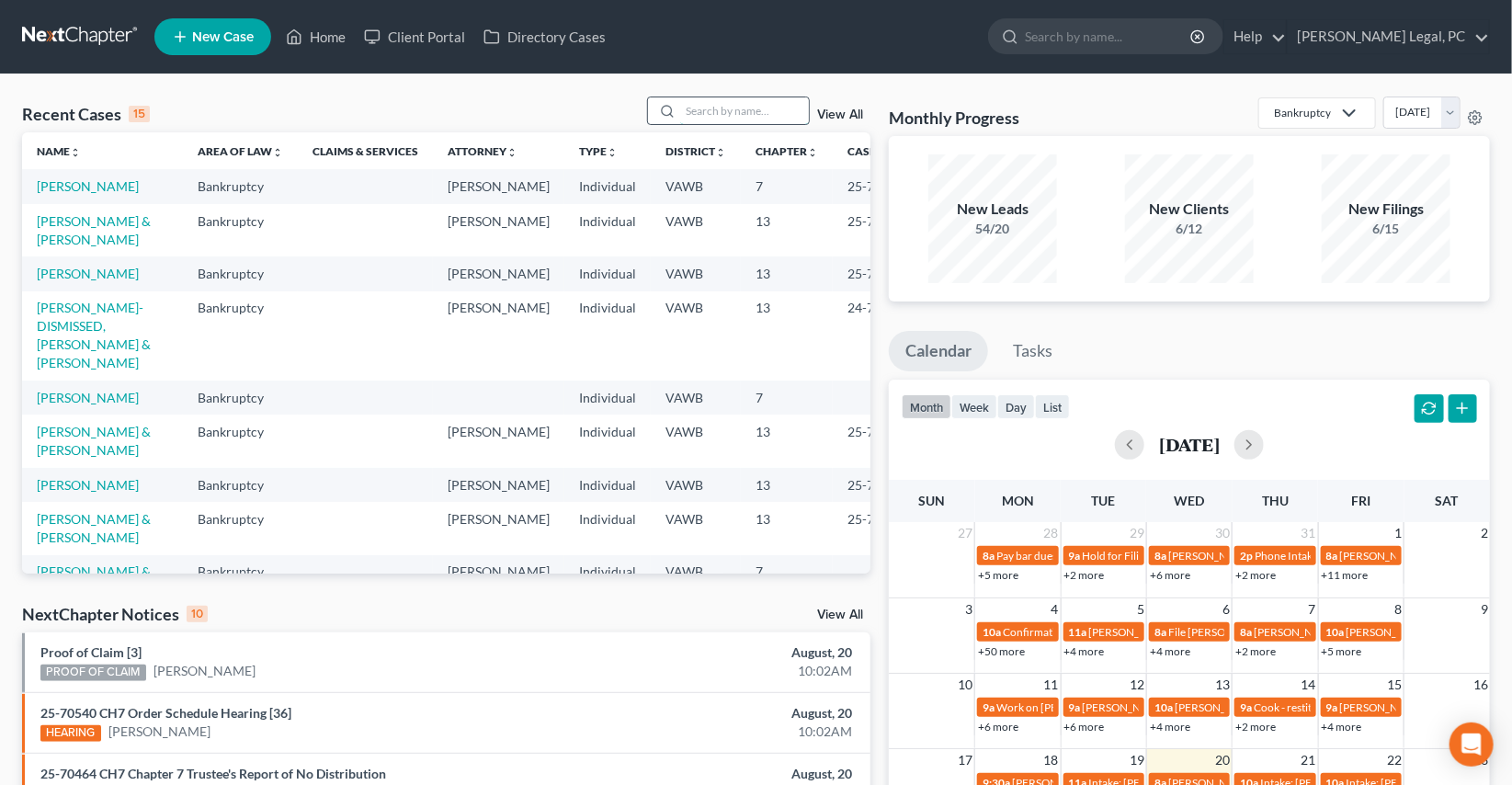
click at [743, 104] on input "search" at bounding box center [745, 110] width 129 height 26
type input "[PERSON_NAME]"
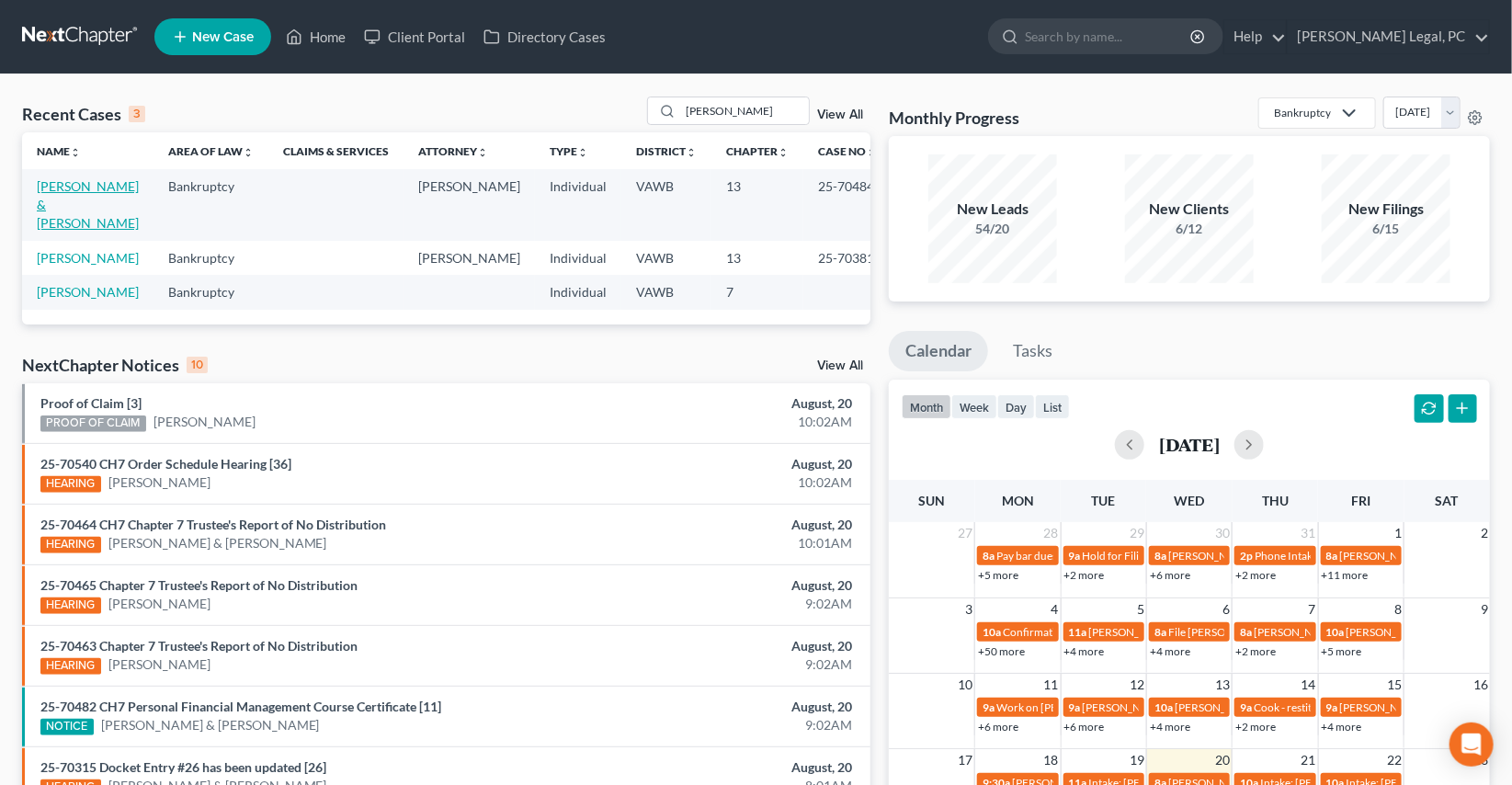
click at [60, 209] on link "[PERSON_NAME] & [PERSON_NAME]" at bounding box center [88, 205] width 102 height 53
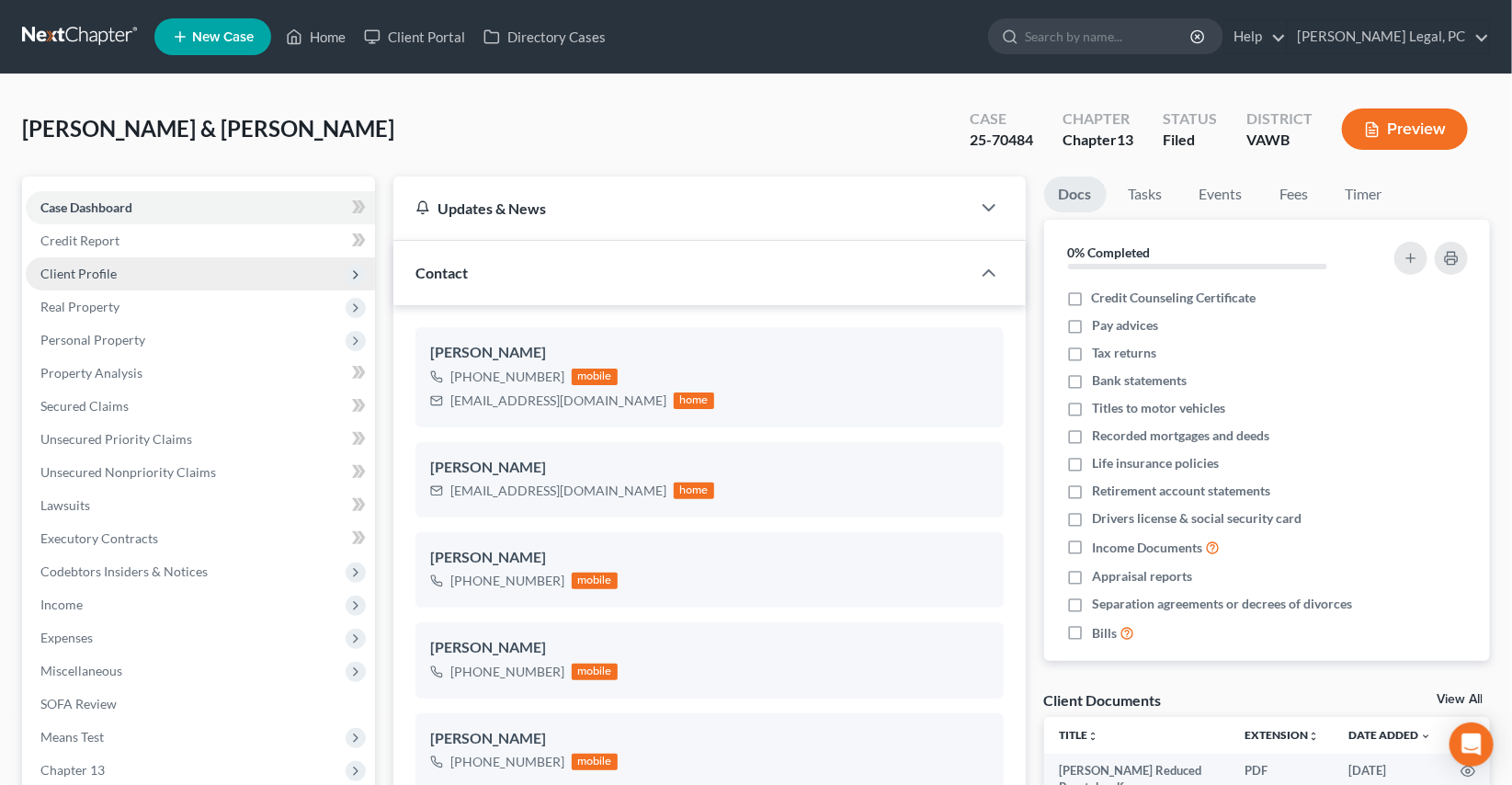
scroll to position [1860, 0]
drag, startPoint x: 339, startPoint y: 38, endPoint x: 770, endPoint y: 129, distance: 440.5
click at [339, 37] on link "Home" at bounding box center [316, 37] width 78 height 33
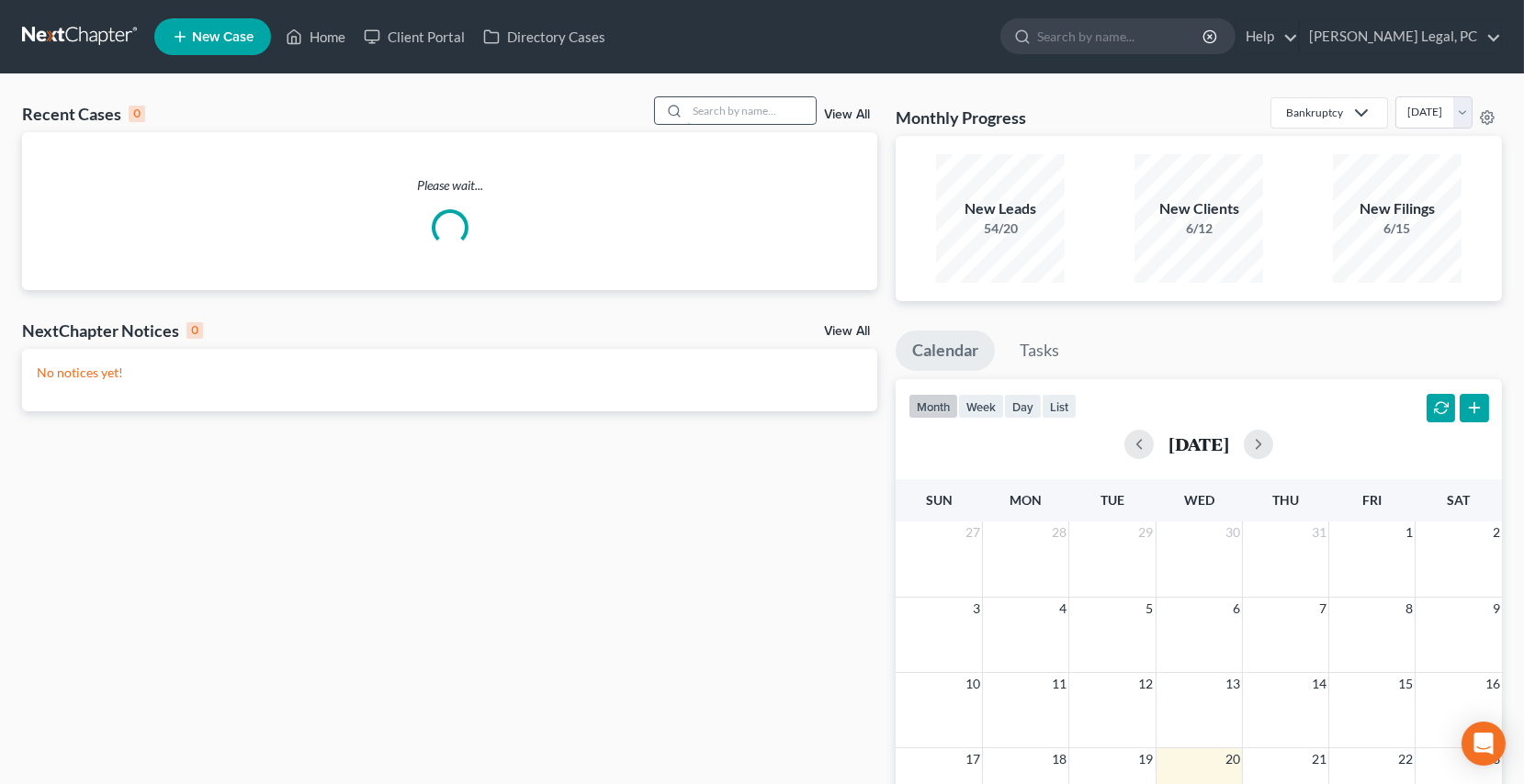
click at [743, 100] on input "search" at bounding box center [751, 110] width 129 height 26
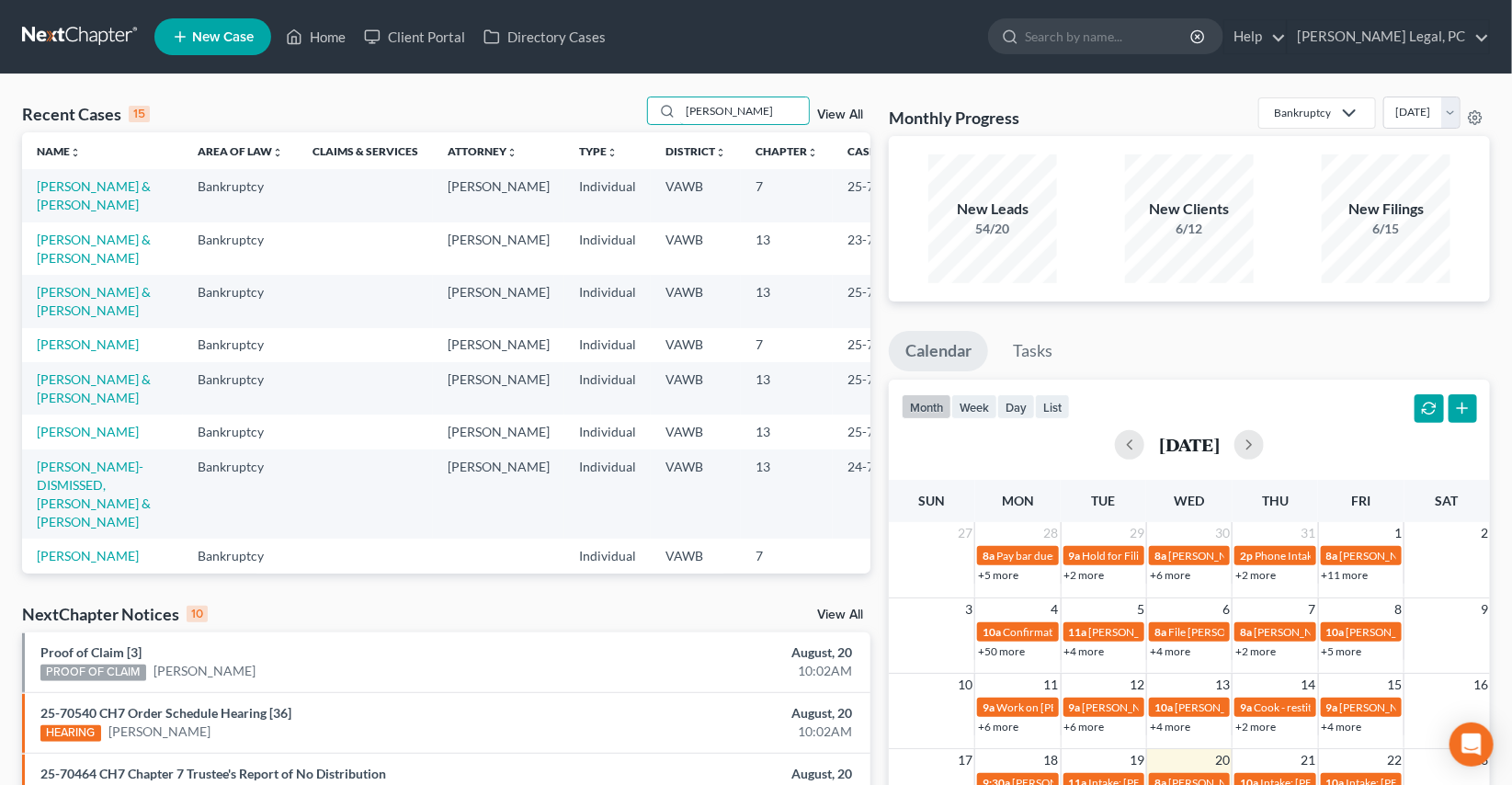
type input "[PERSON_NAME]"
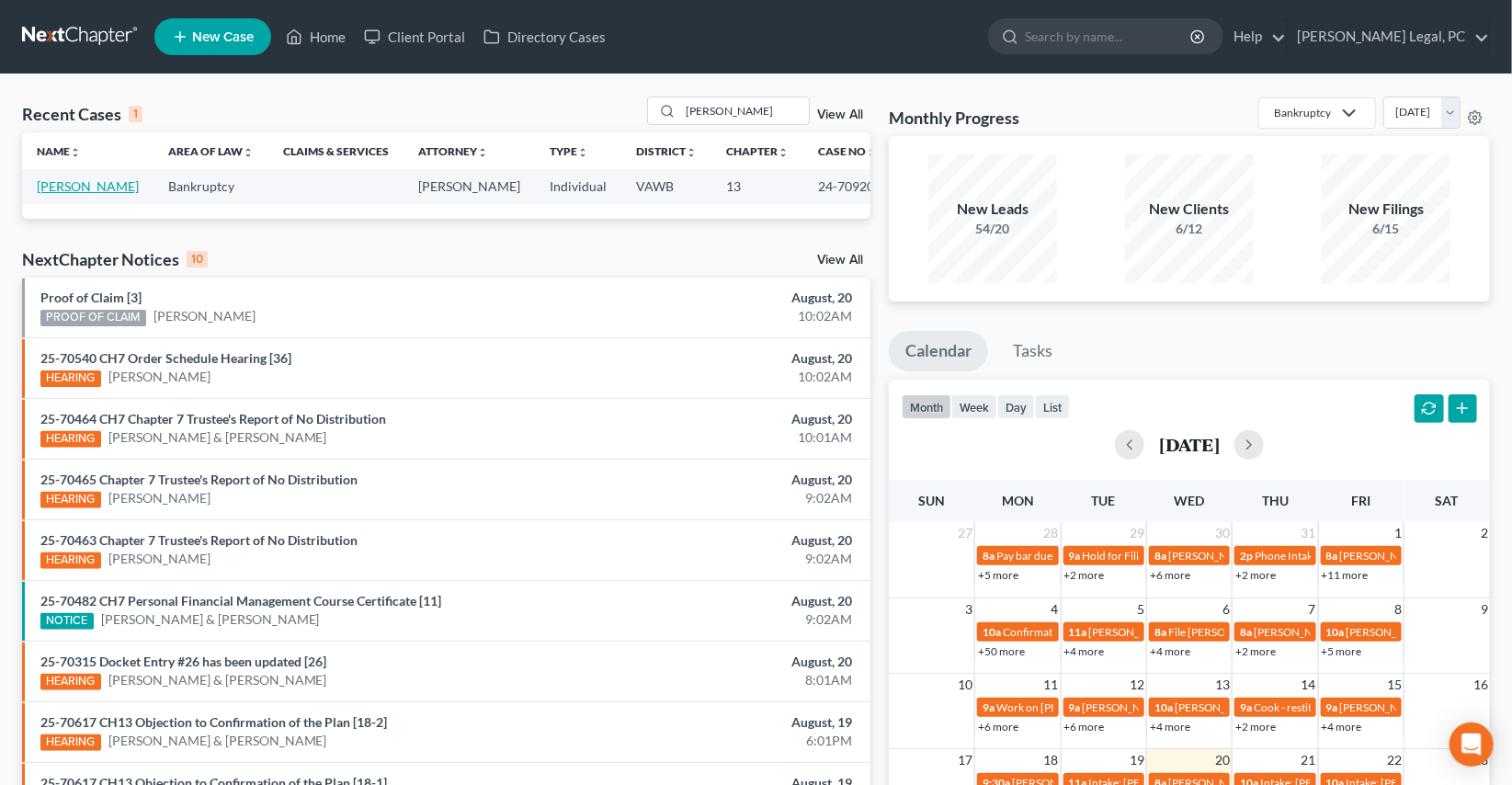
click at [47, 183] on link "[PERSON_NAME]" at bounding box center [88, 186] width 102 height 16
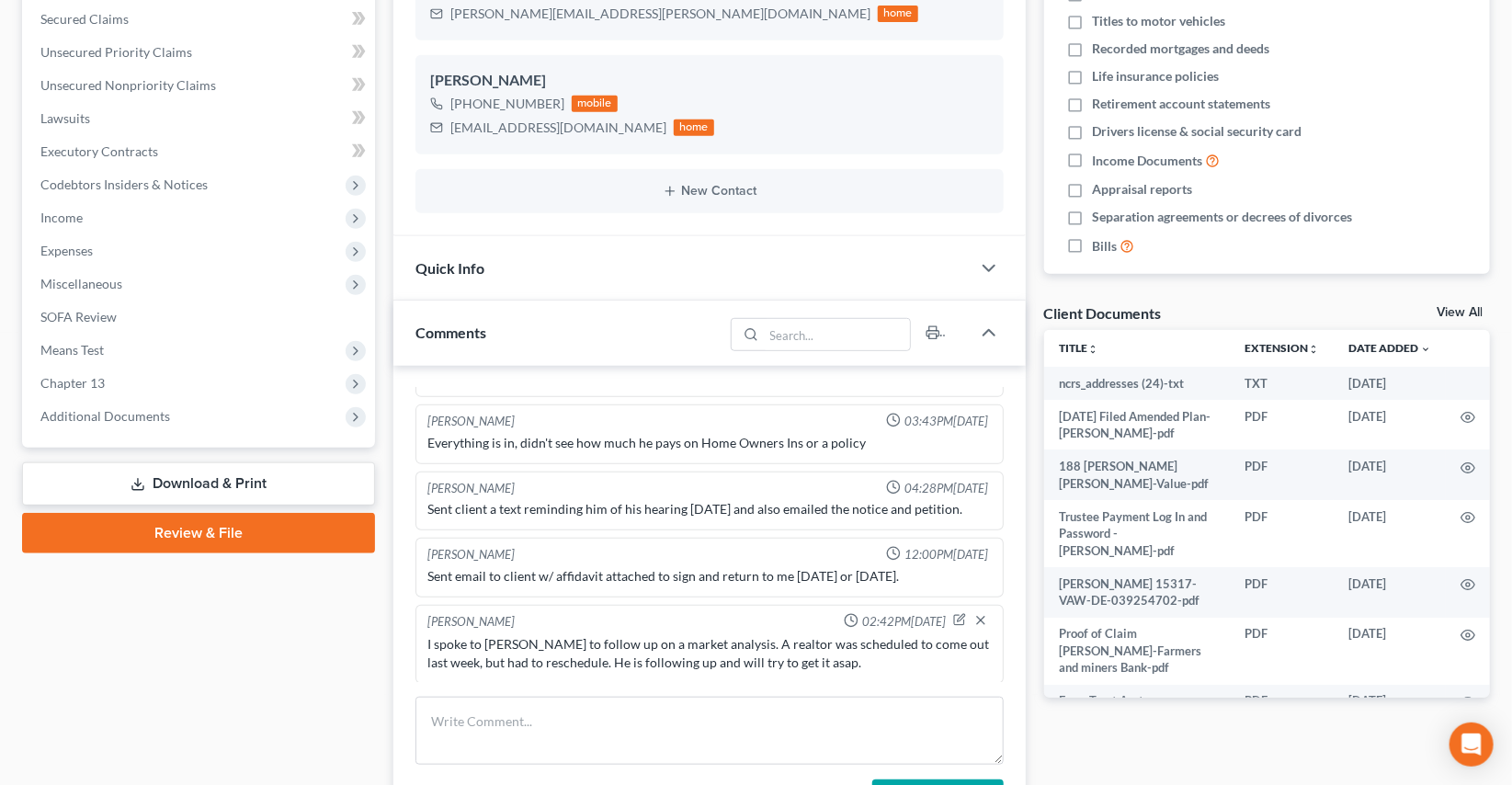
scroll to position [417, 0]
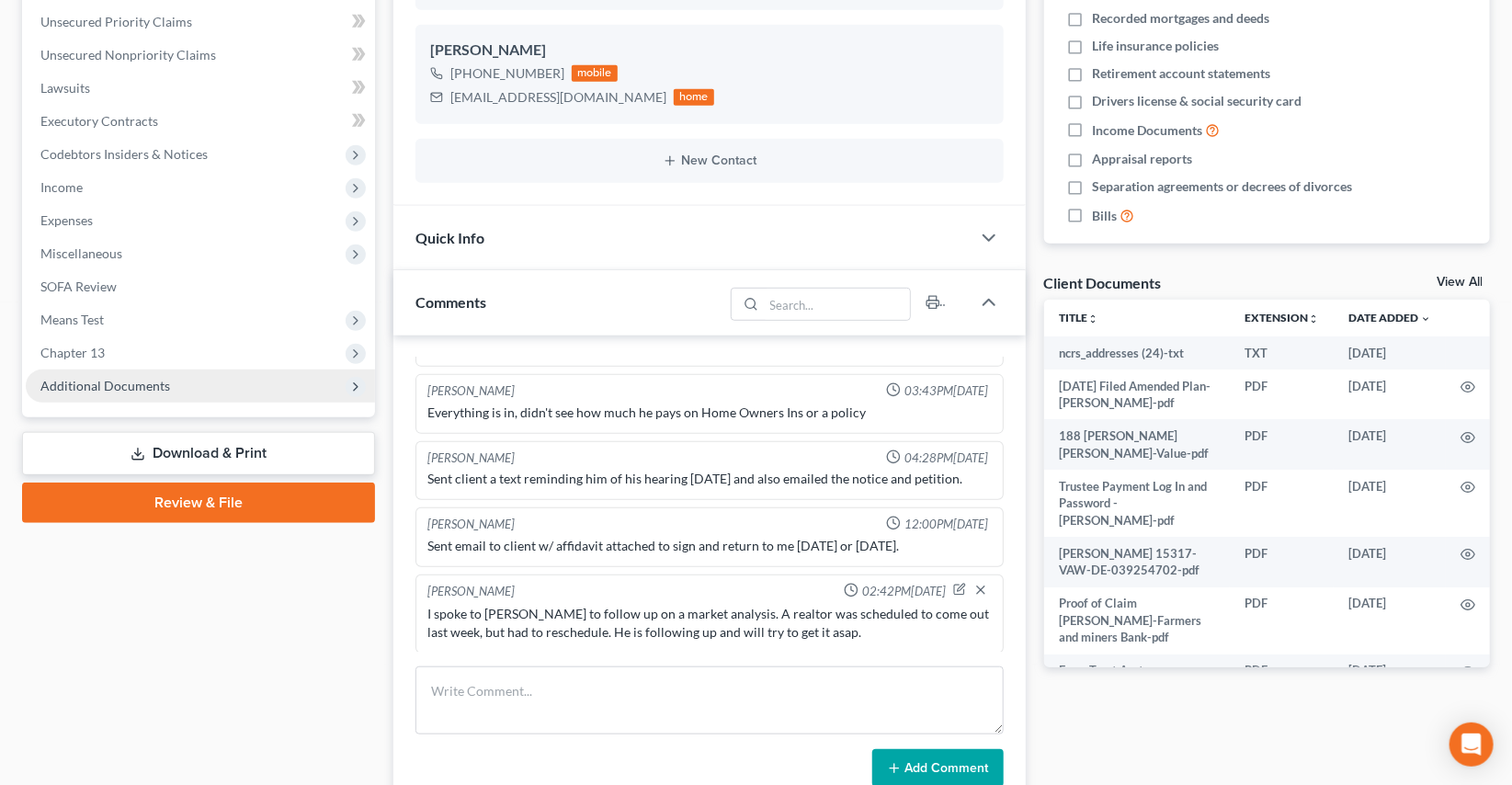
click at [104, 384] on span "Additional Documents" at bounding box center [104, 386] width 130 height 16
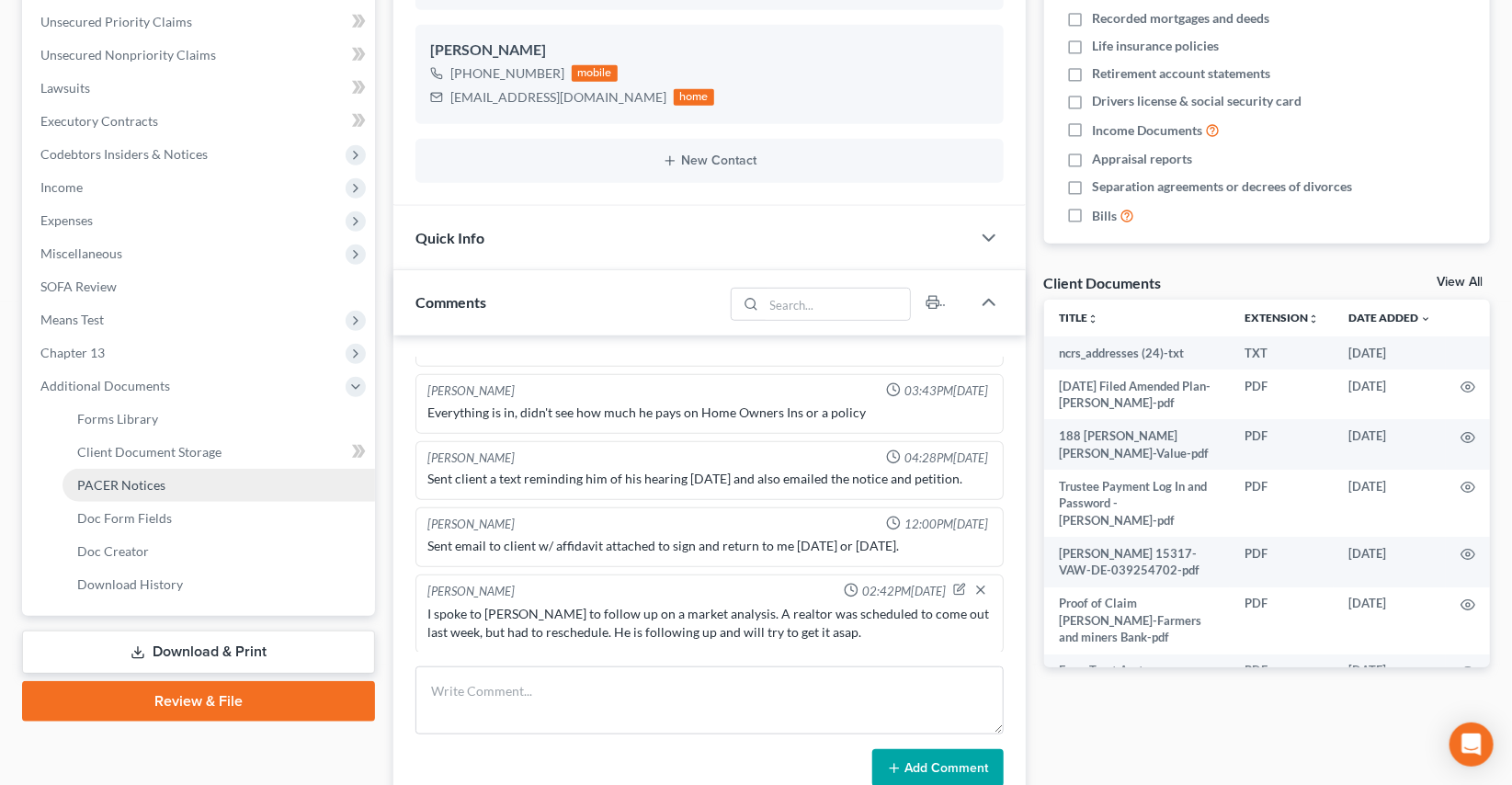
click at [107, 477] on span "PACER Notices" at bounding box center [121, 485] width 89 height 16
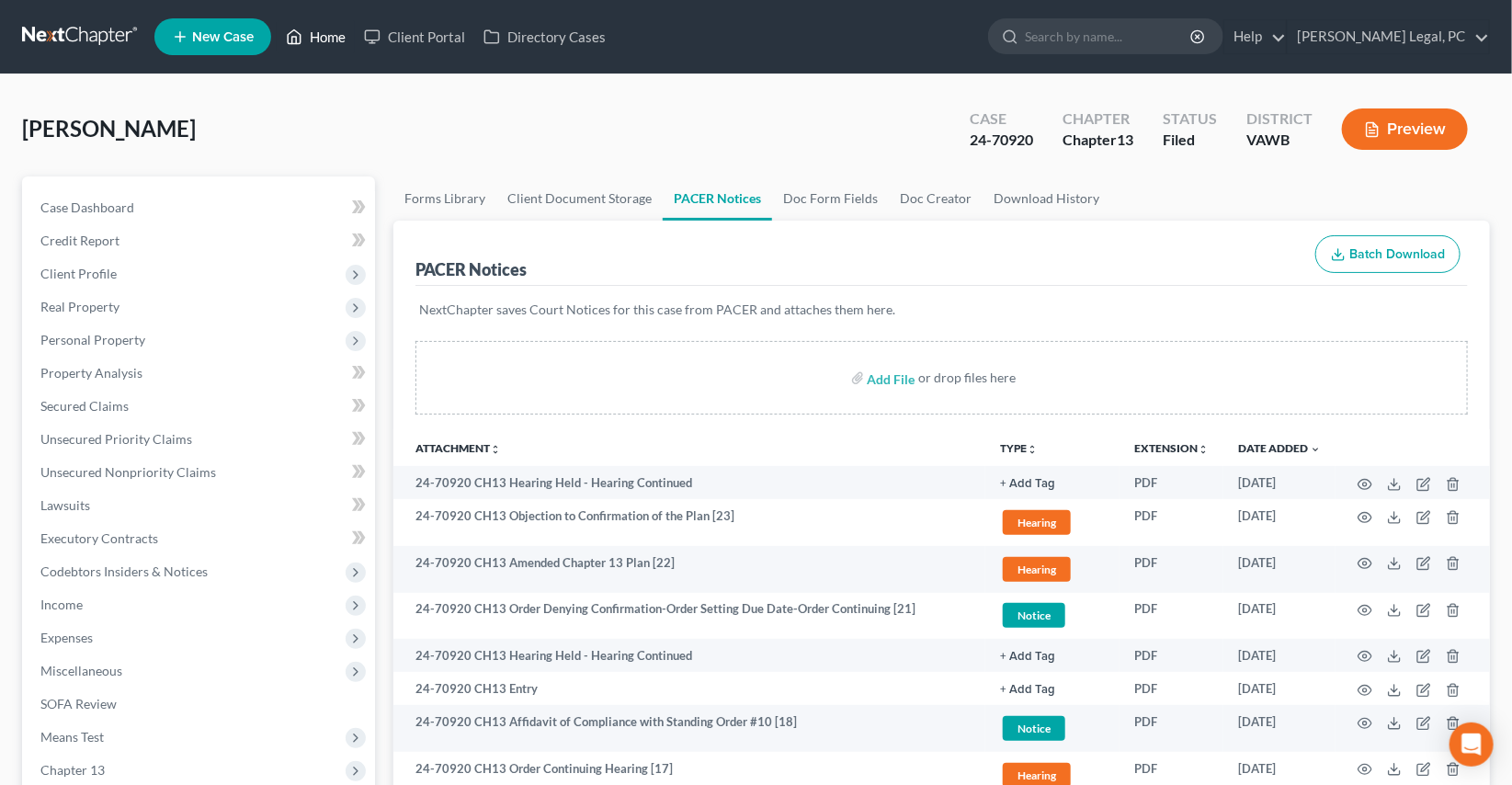
click at [316, 37] on link "Home" at bounding box center [316, 37] width 78 height 33
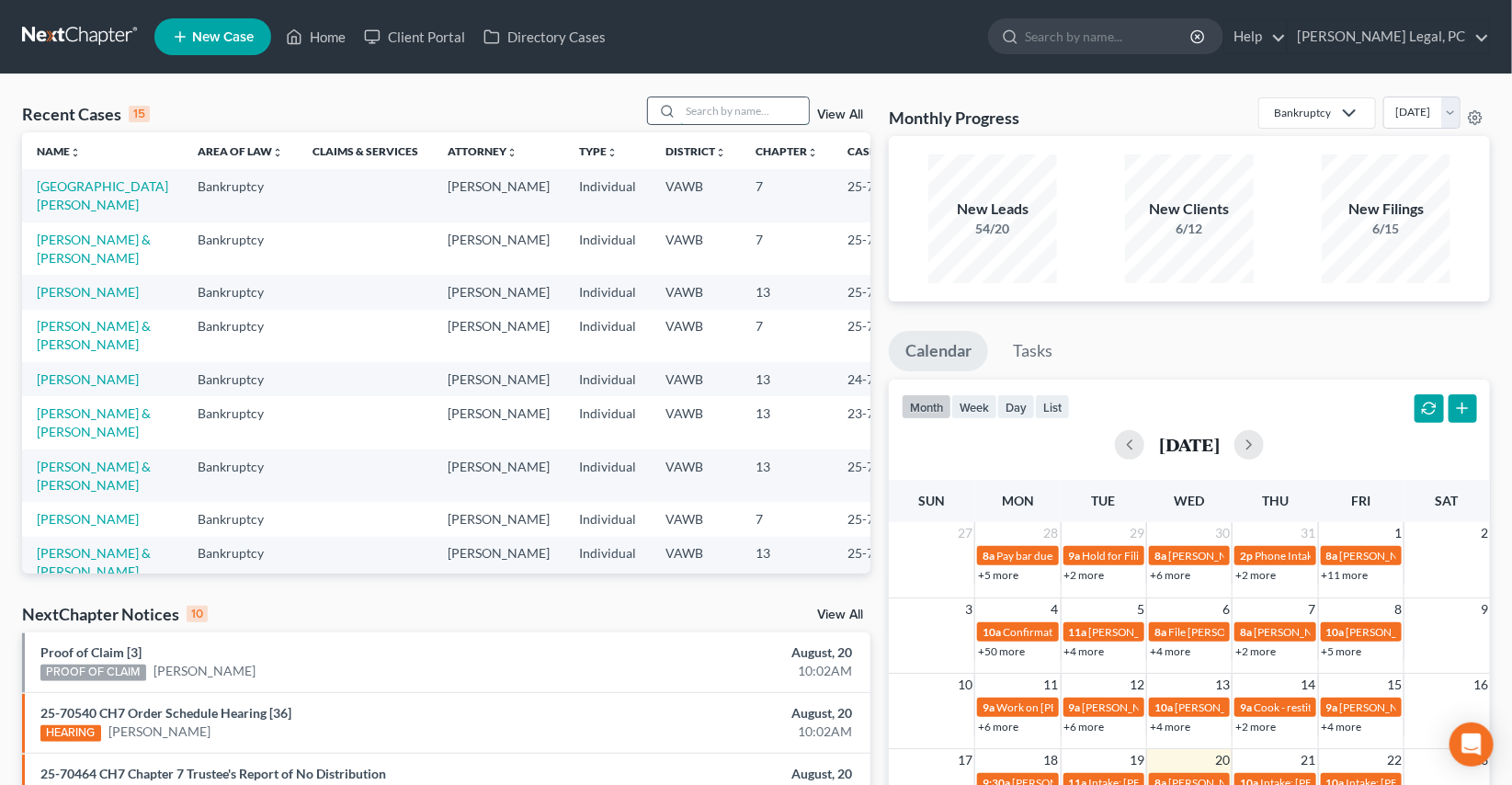
click at [726, 109] on input "search" at bounding box center [745, 110] width 129 height 26
click at [691, 113] on input "search" at bounding box center [745, 110] width 129 height 26
click at [690, 116] on input "search" at bounding box center [745, 110] width 129 height 26
type input "[PERSON_NAME]"
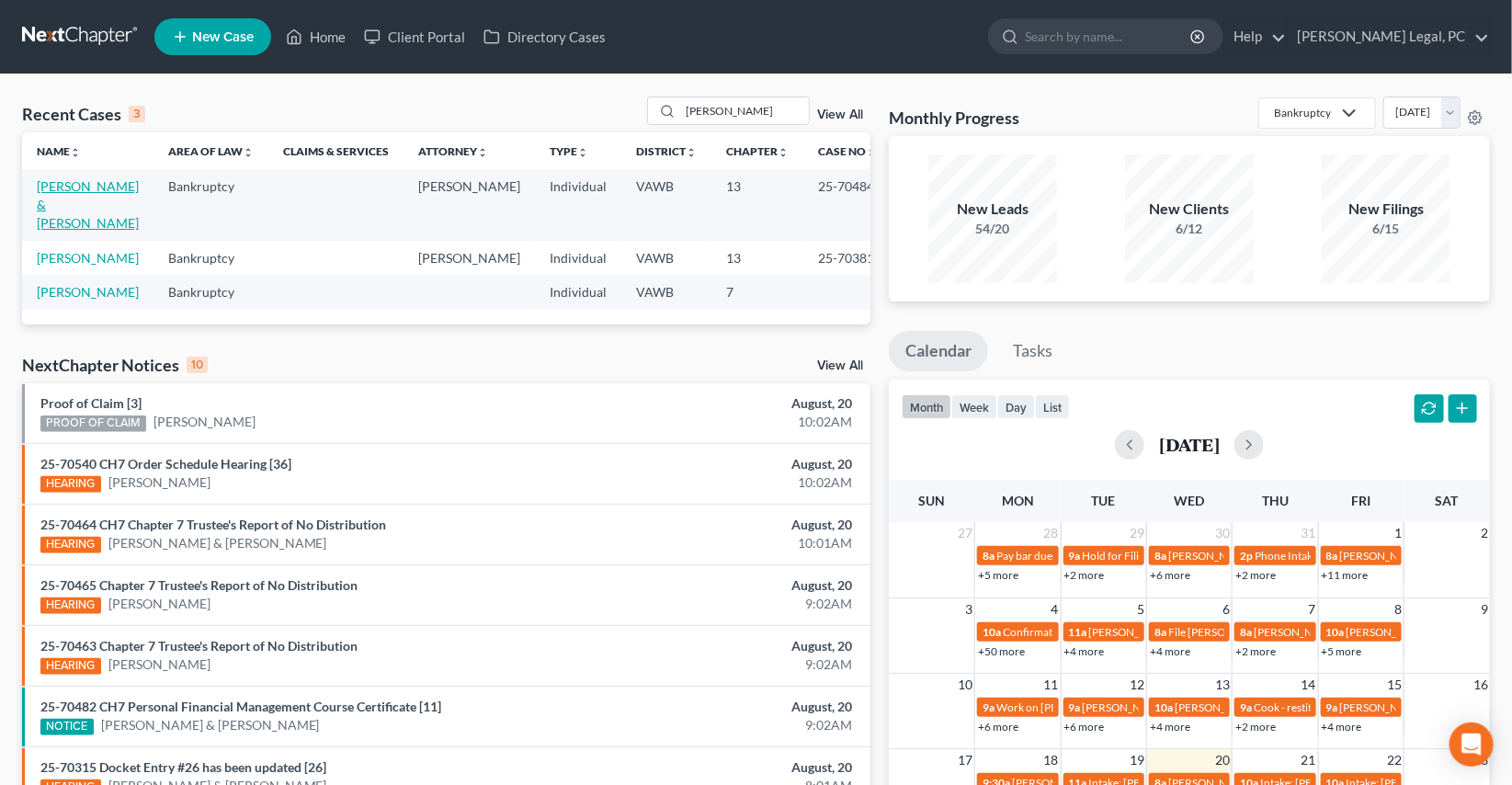
click at [55, 206] on link "[PERSON_NAME] & [PERSON_NAME]" at bounding box center [88, 205] width 102 height 53
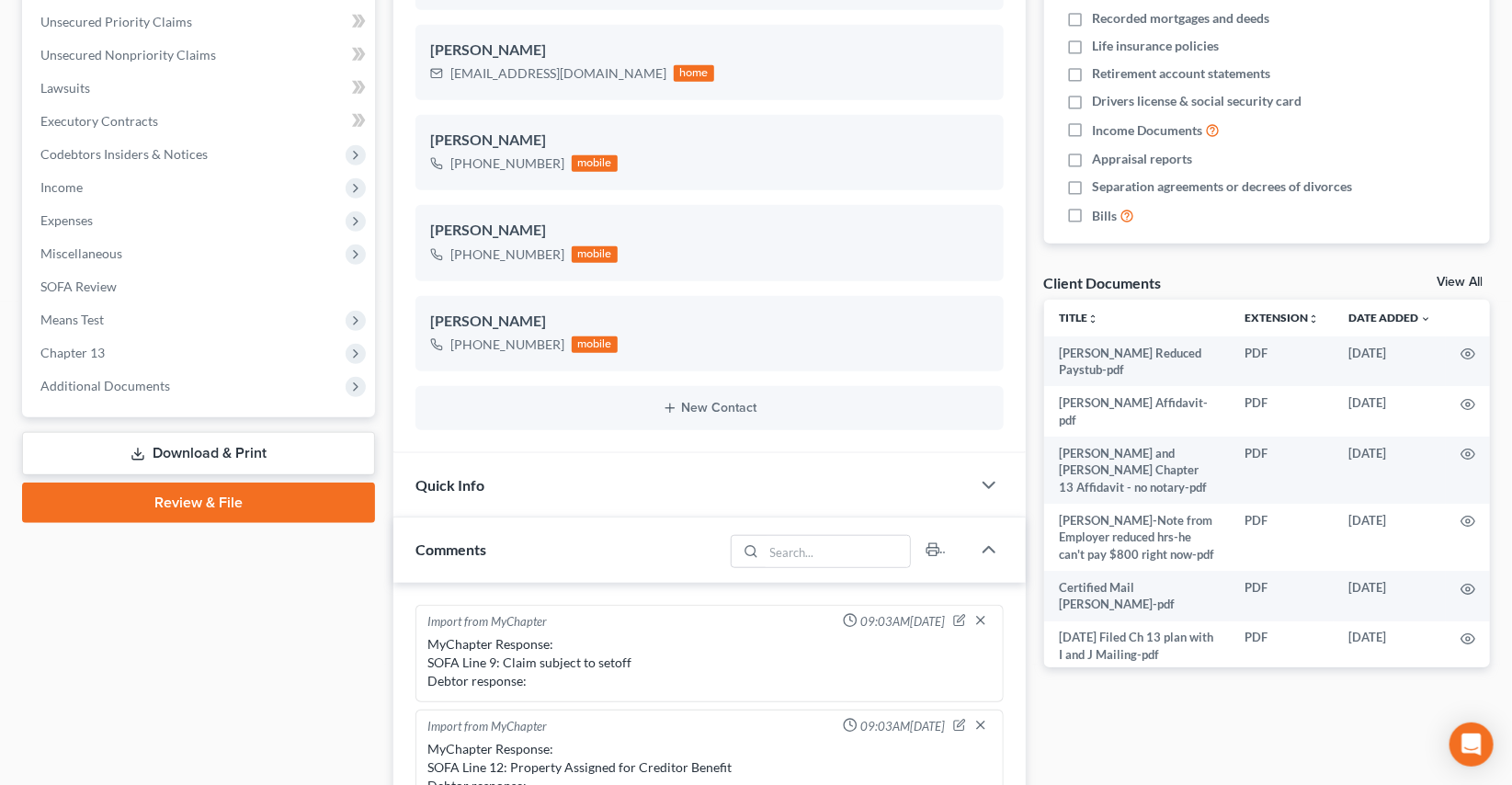
scroll to position [1860, 0]
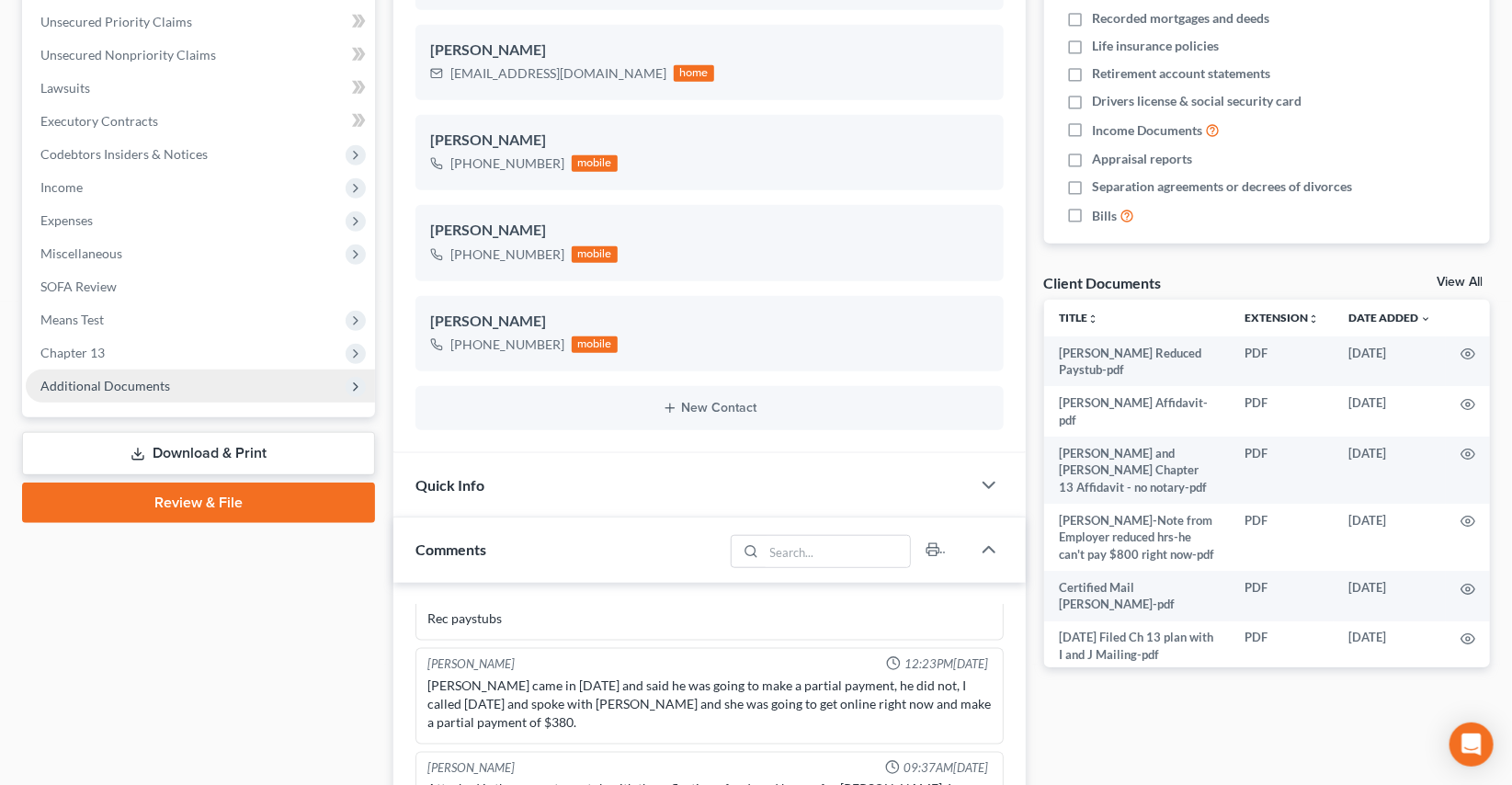
drag, startPoint x: 98, startPoint y: 376, endPoint x: 86, endPoint y: 382, distance: 13.4
click at [98, 375] on span "Additional Documents" at bounding box center [200, 386] width 349 height 33
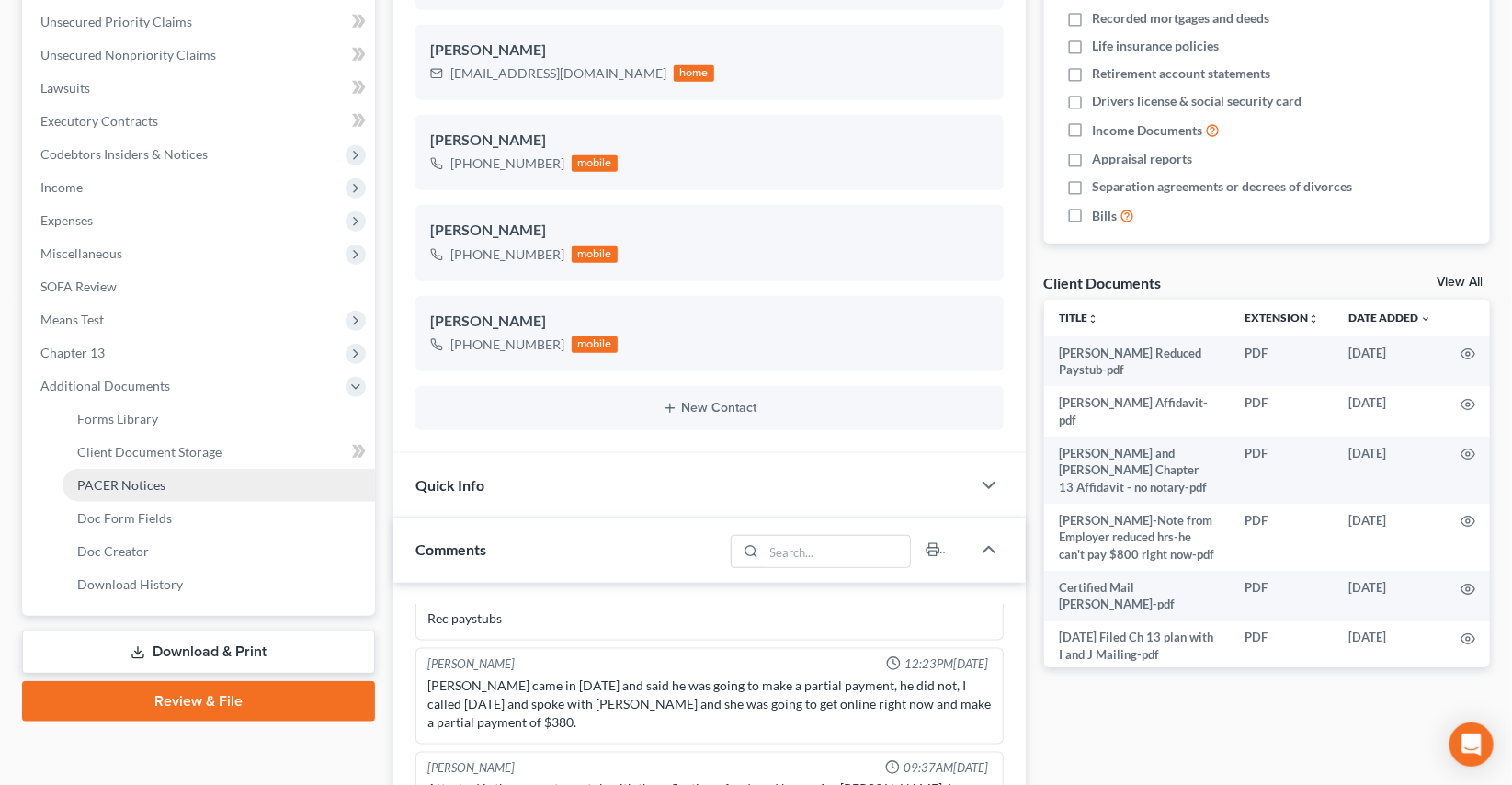
click at [114, 487] on span "PACER Notices" at bounding box center [121, 485] width 89 height 16
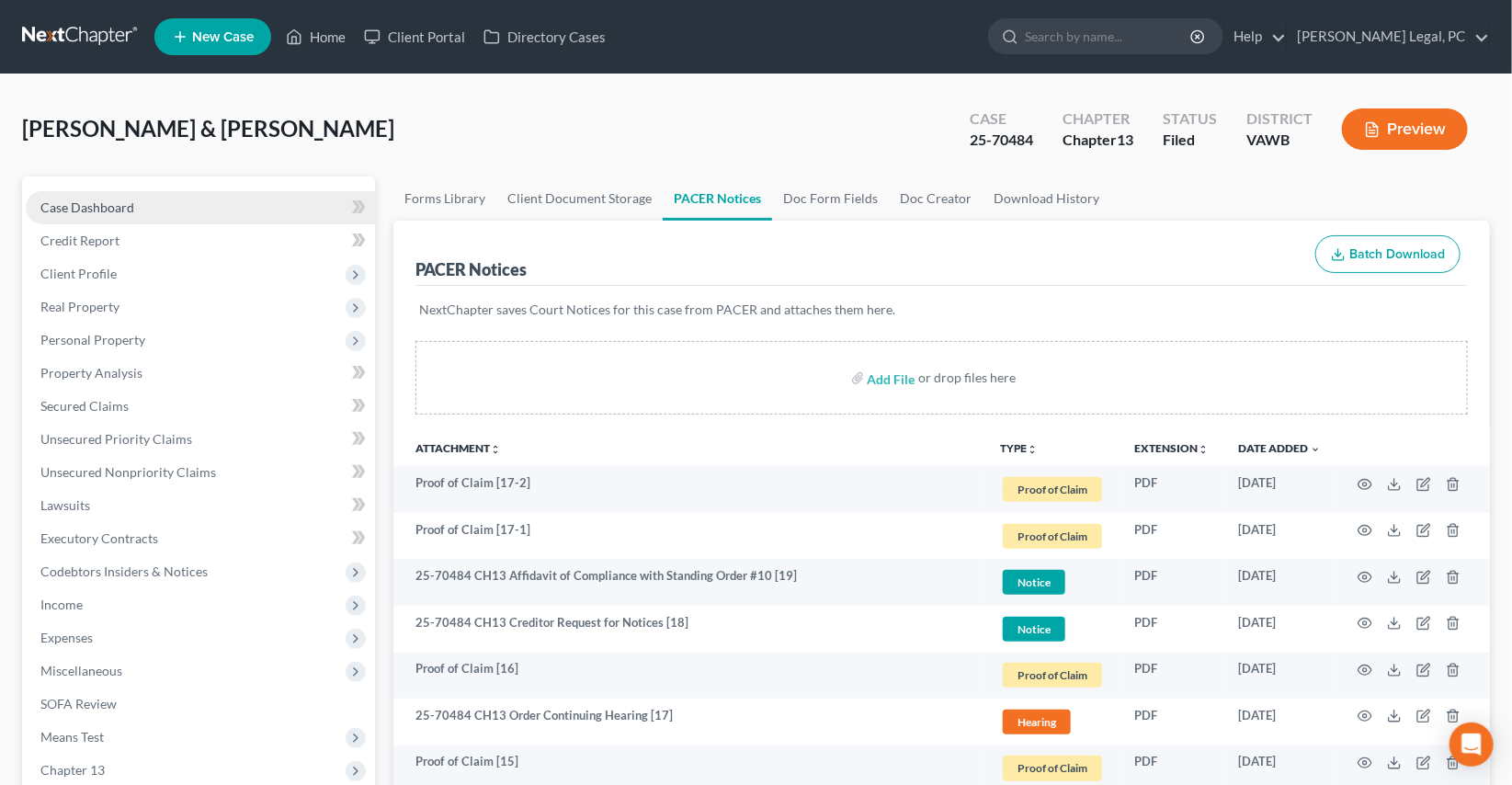
click at [73, 204] on span "Case Dashboard" at bounding box center [87, 208] width 94 height 16
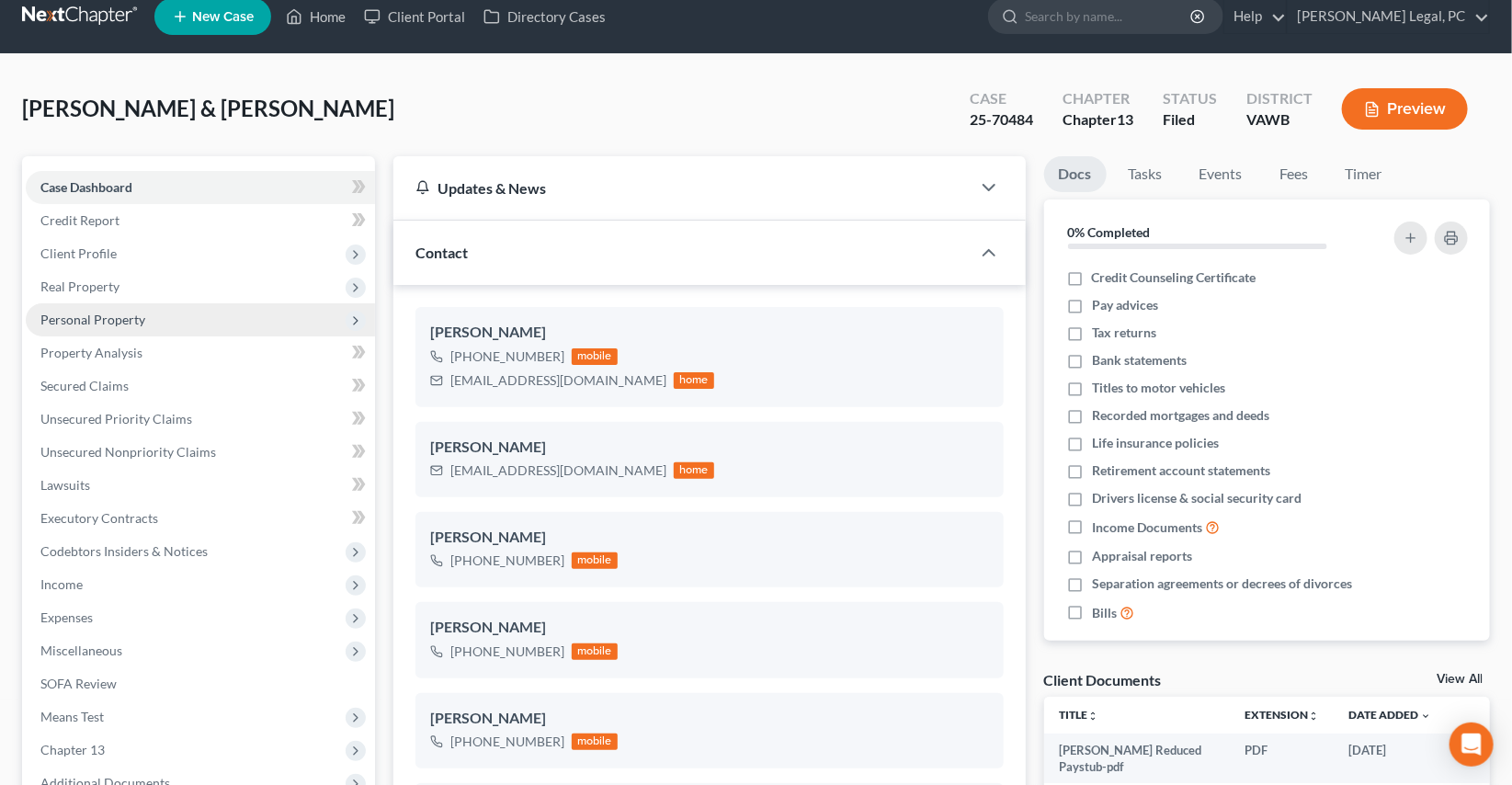
scroll to position [334, 0]
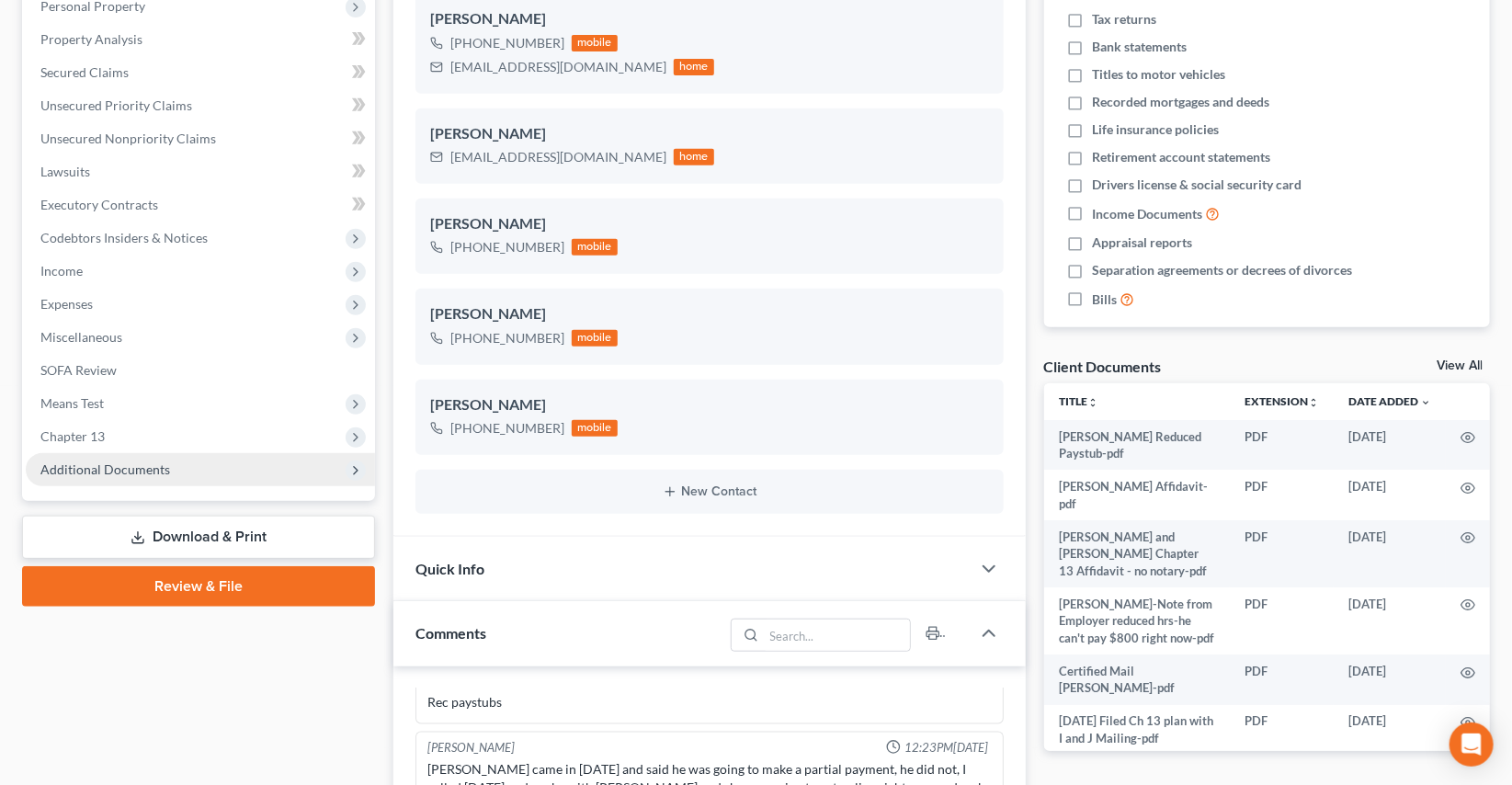
click at [173, 458] on span "Additional Documents" at bounding box center [200, 470] width 349 height 33
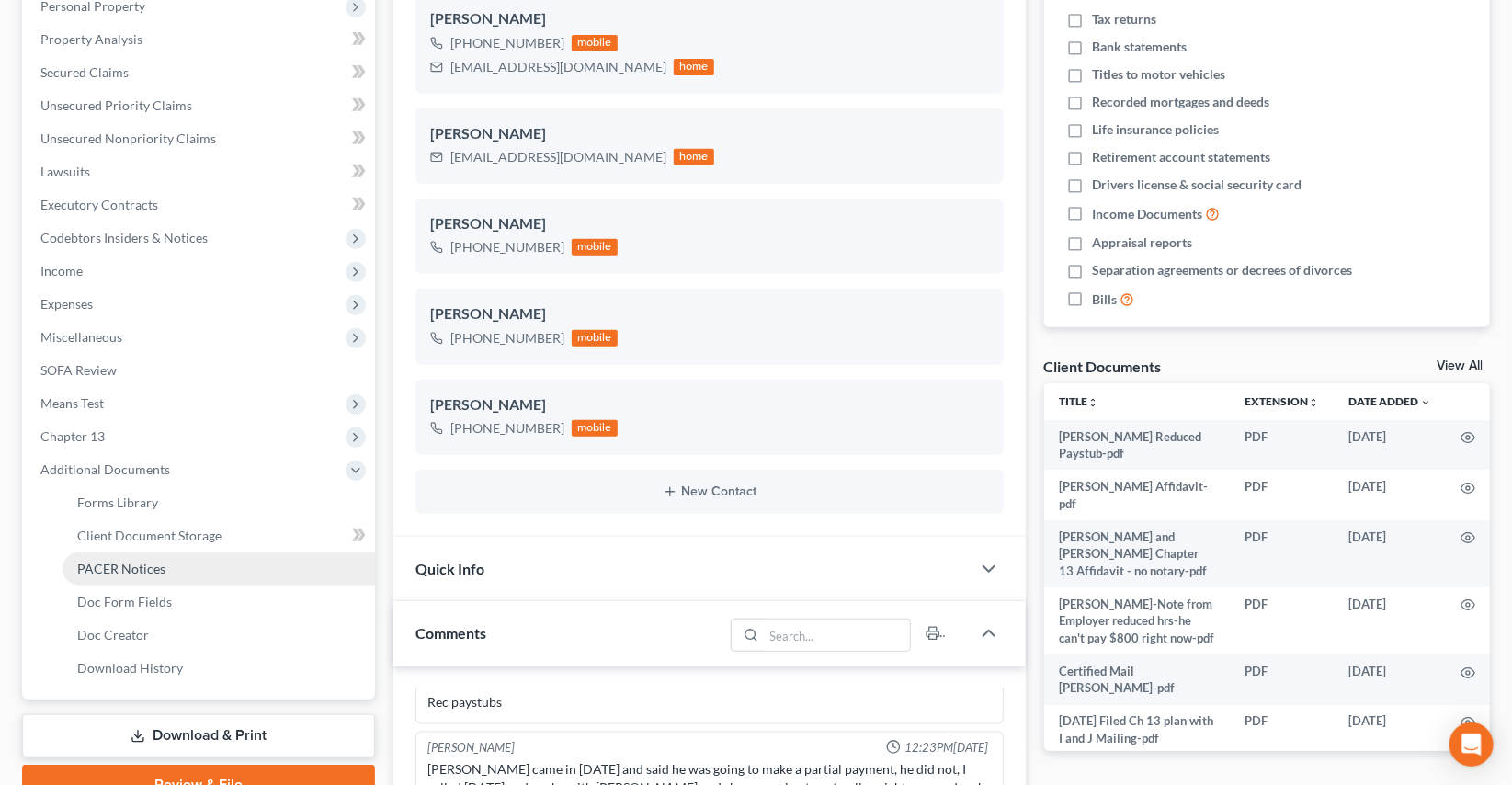
click at [174, 569] on link "PACER Notices" at bounding box center [218, 569] width 313 height 33
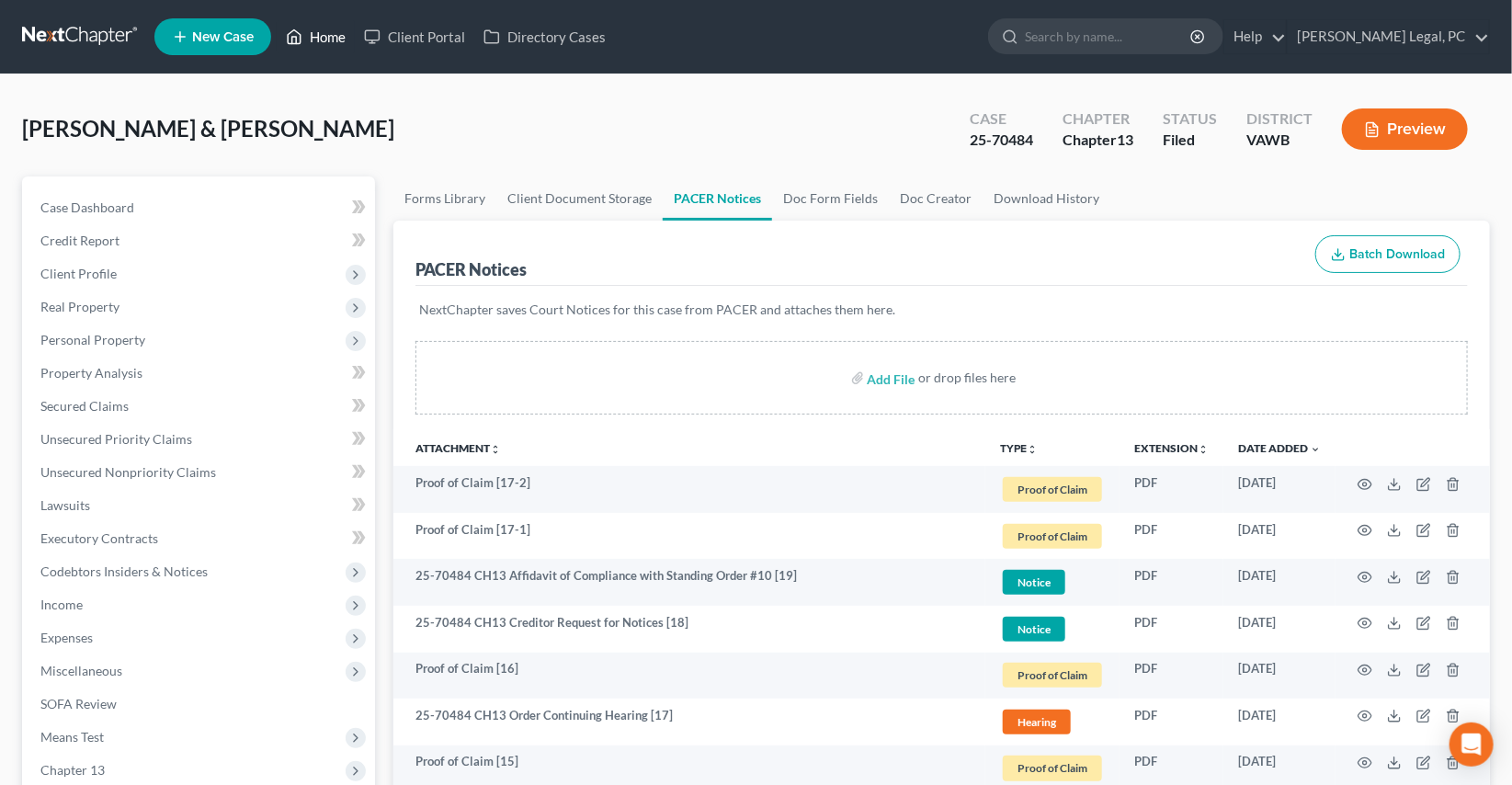
click at [306, 44] on link "Home" at bounding box center [316, 37] width 78 height 33
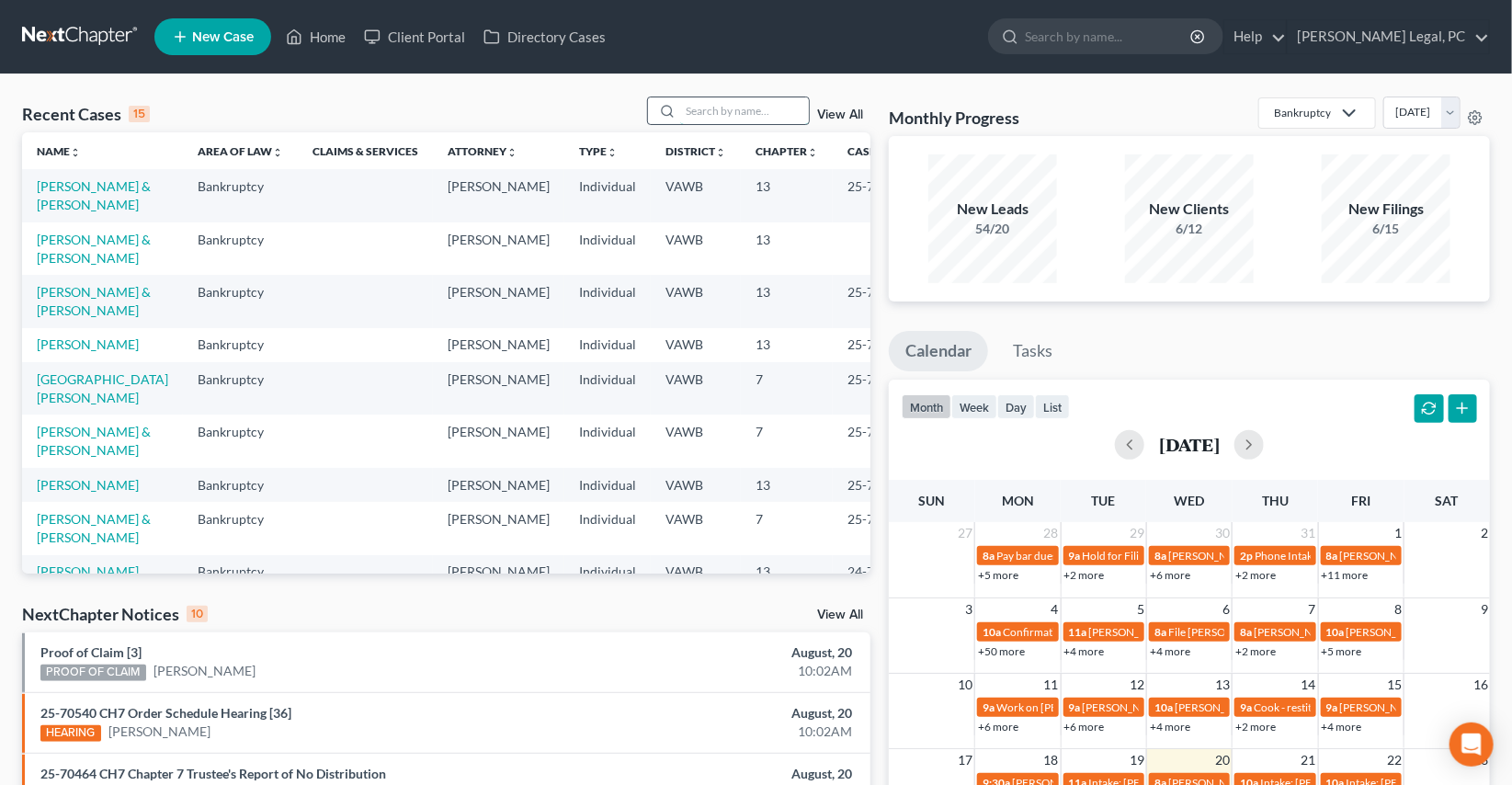
click at [693, 113] on input "search" at bounding box center [745, 110] width 129 height 26
type input "[PERSON_NAME]"
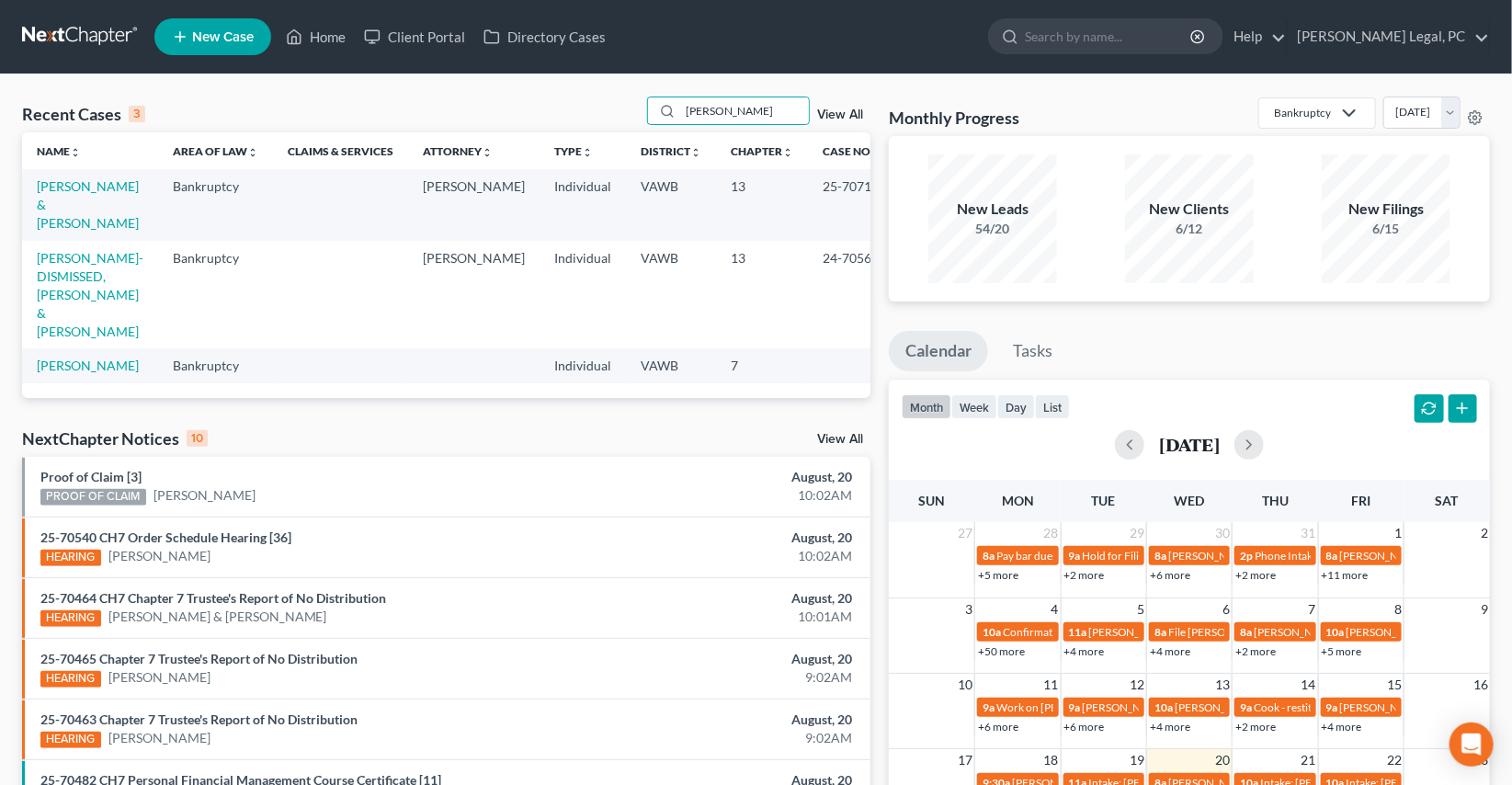
click at [94, 193] on td "[PERSON_NAME] & [PERSON_NAME]" at bounding box center [91, 204] width 136 height 71
click at [100, 202] on link "[PERSON_NAME] & [PERSON_NAME]" at bounding box center [88, 205] width 102 height 53
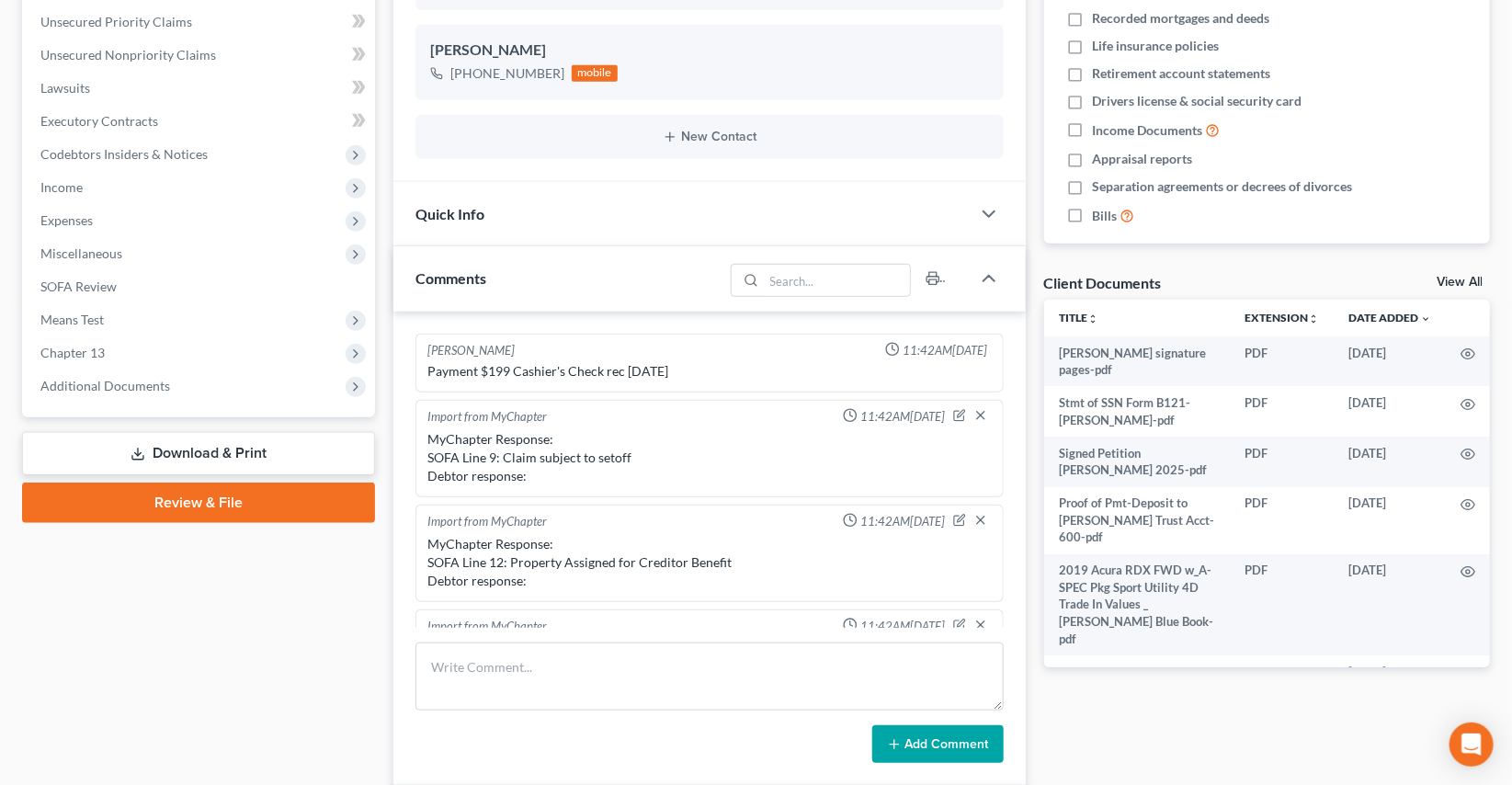
scroll to position [2541, 0]
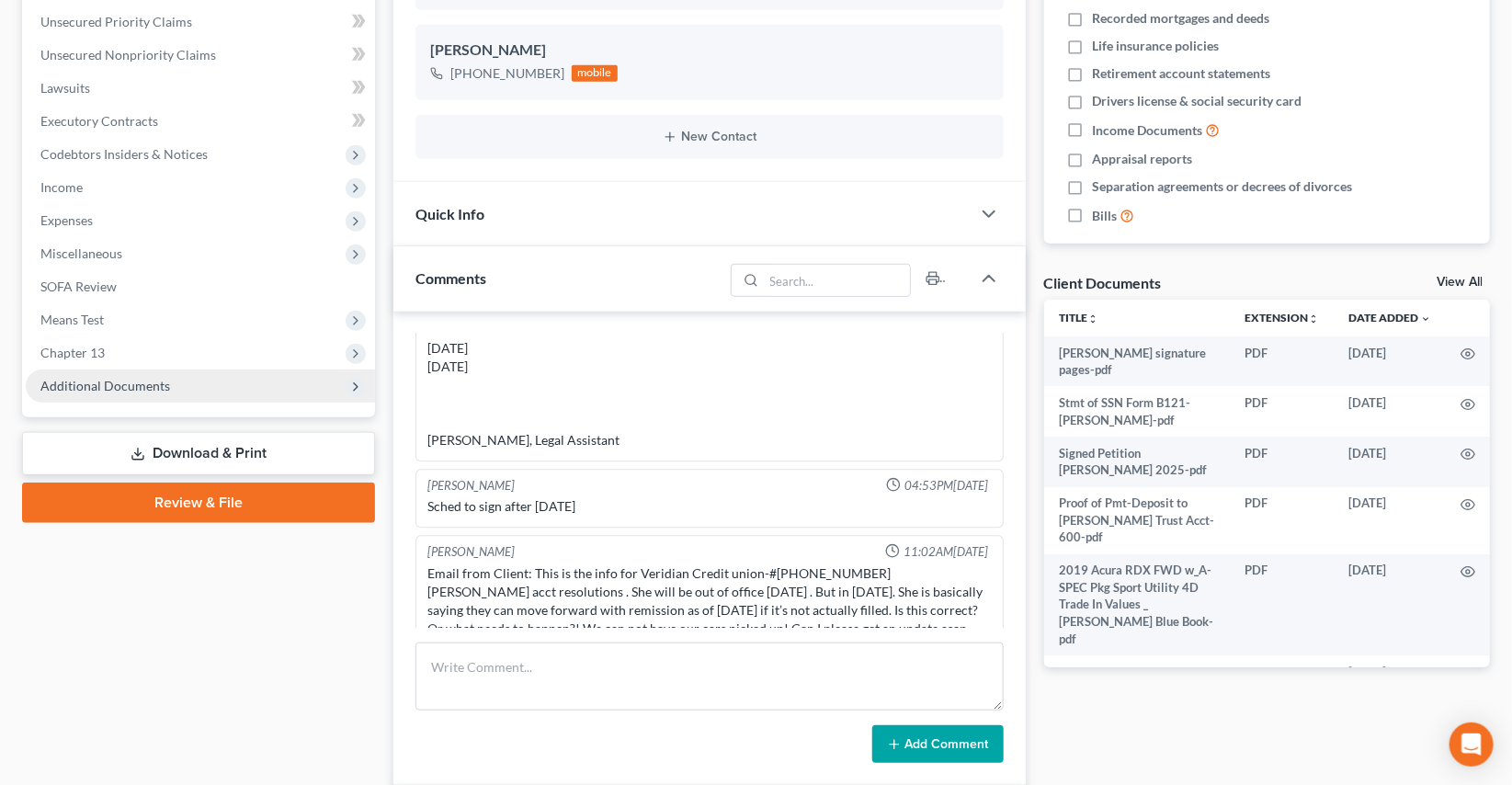
click at [113, 378] on span "Additional Documents" at bounding box center [104, 386] width 130 height 16
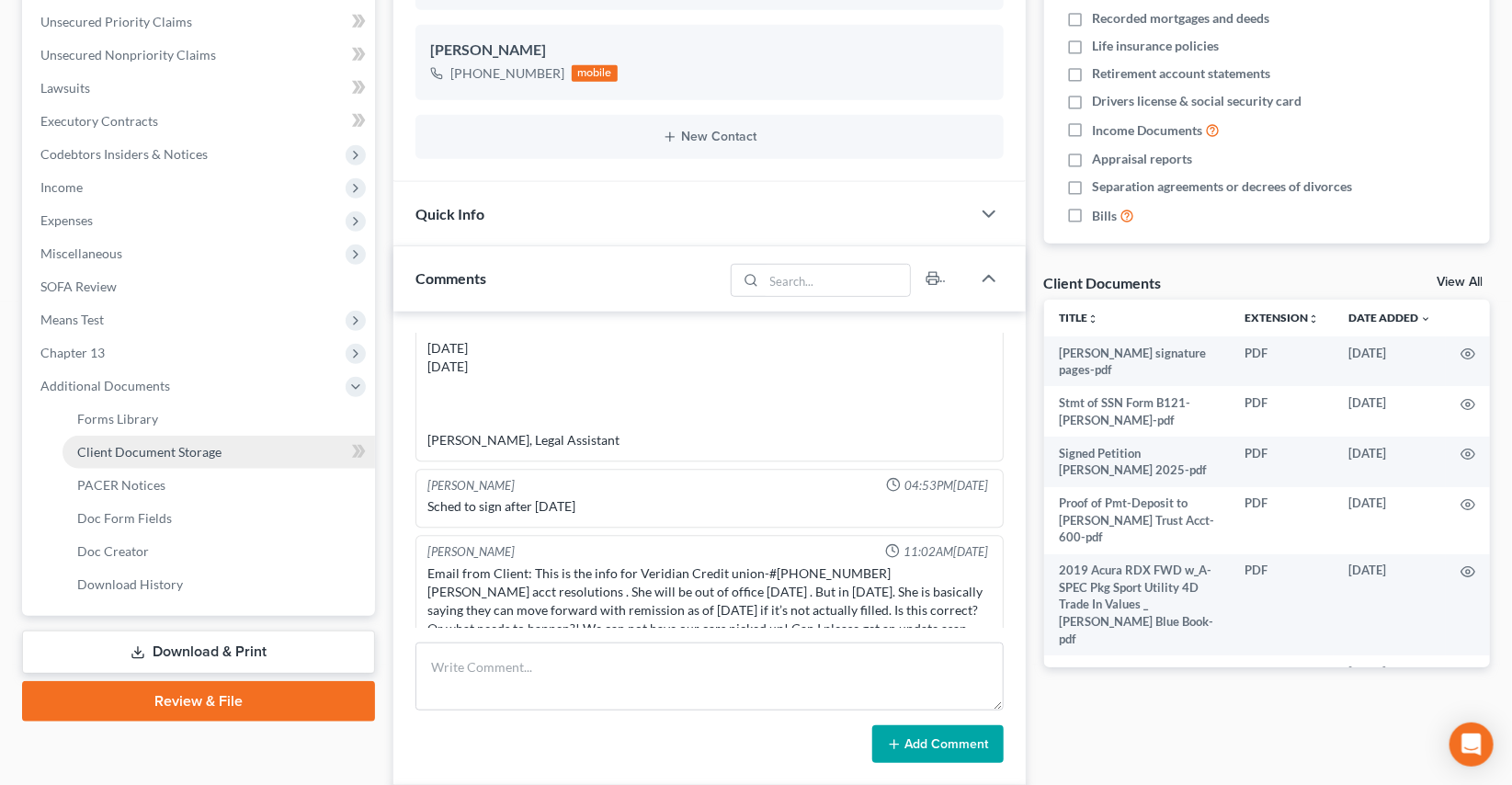
click at [153, 444] on span "Client Document Storage" at bounding box center [149, 451] width 144 height 16
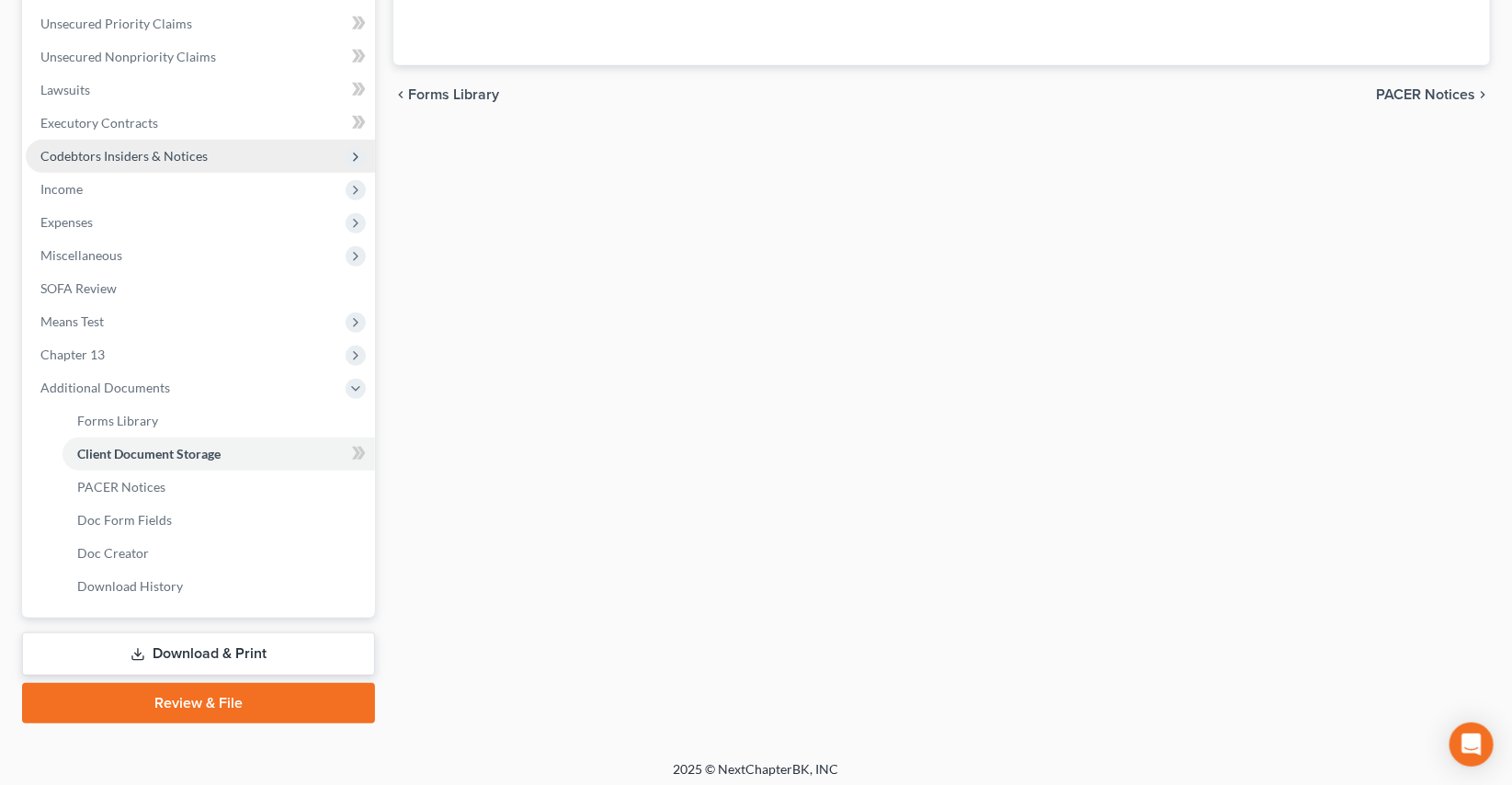
scroll to position [164, 0]
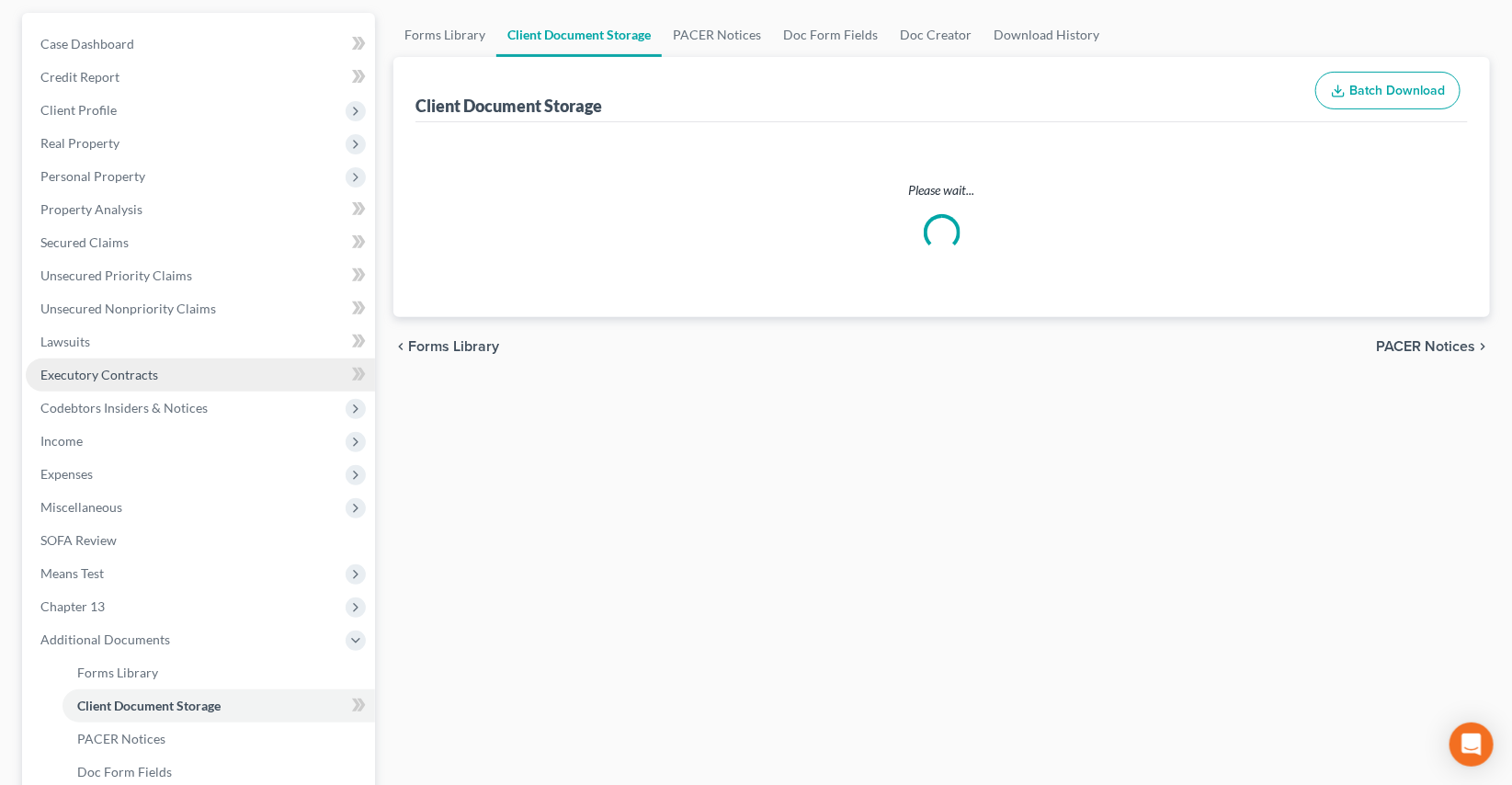
select select "0"
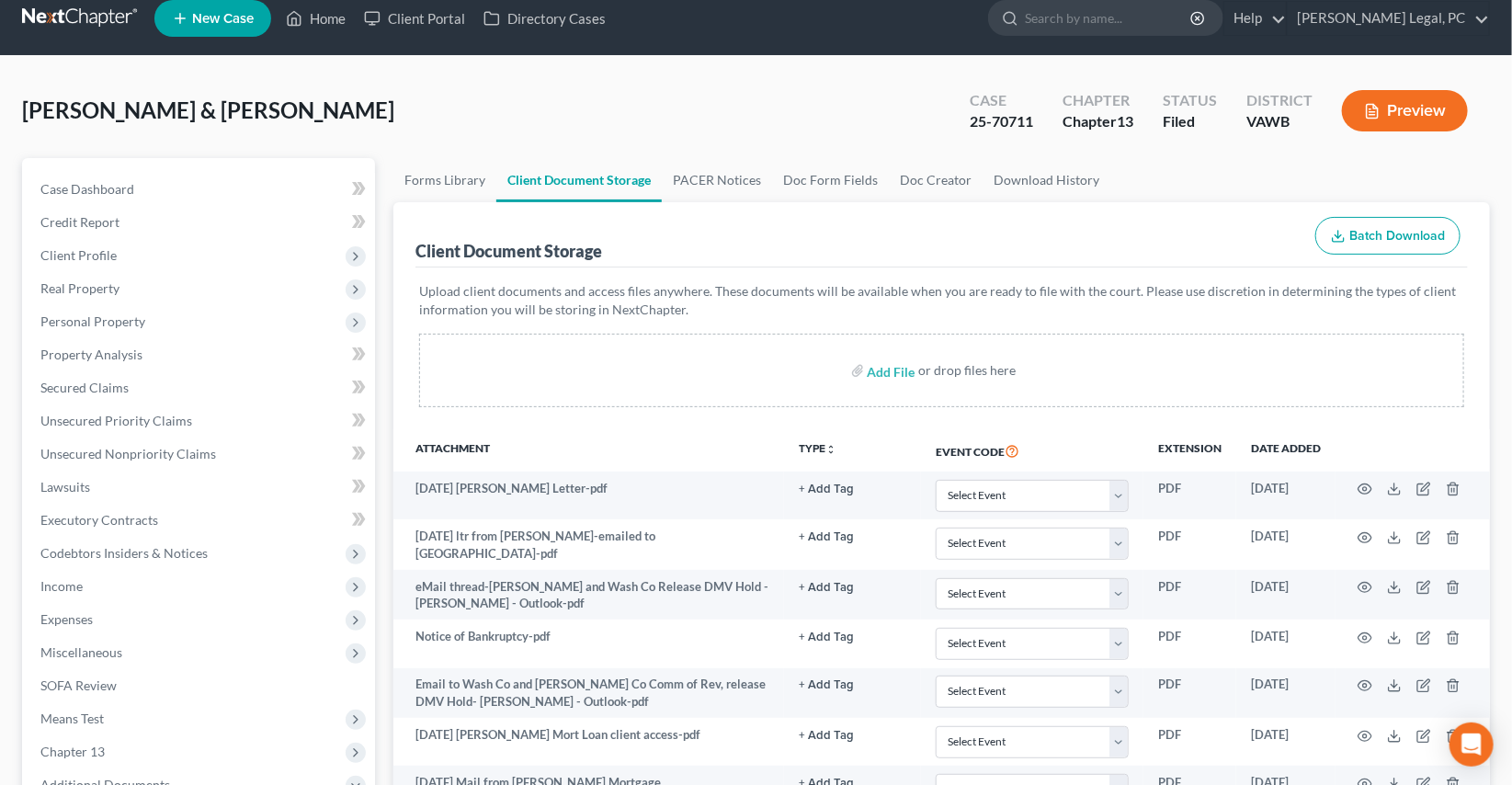
scroll to position [0, 0]
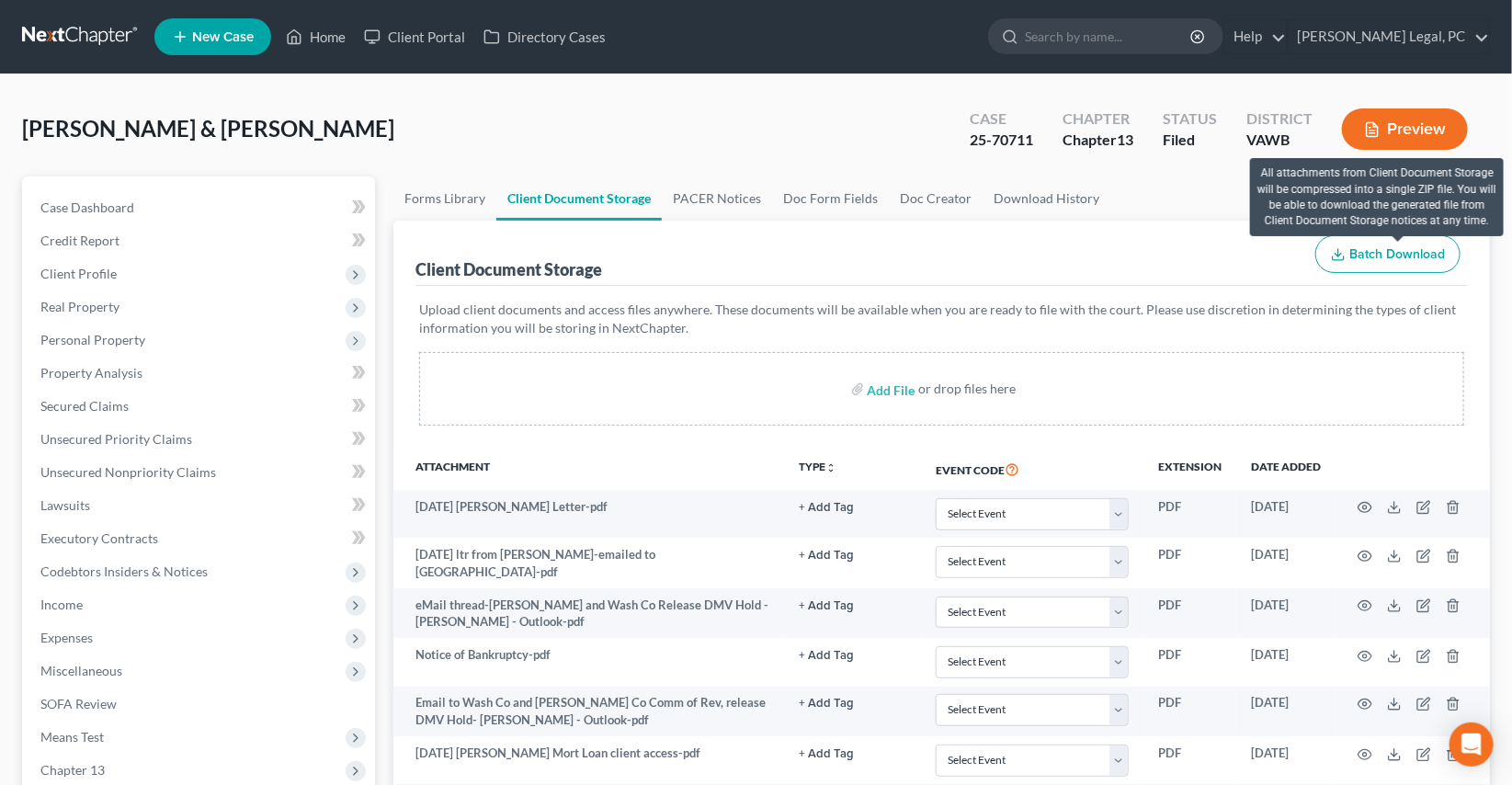
click at [1376, 252] on span "Batch Download" at bounding box center [1397, 255] width 96 height 16
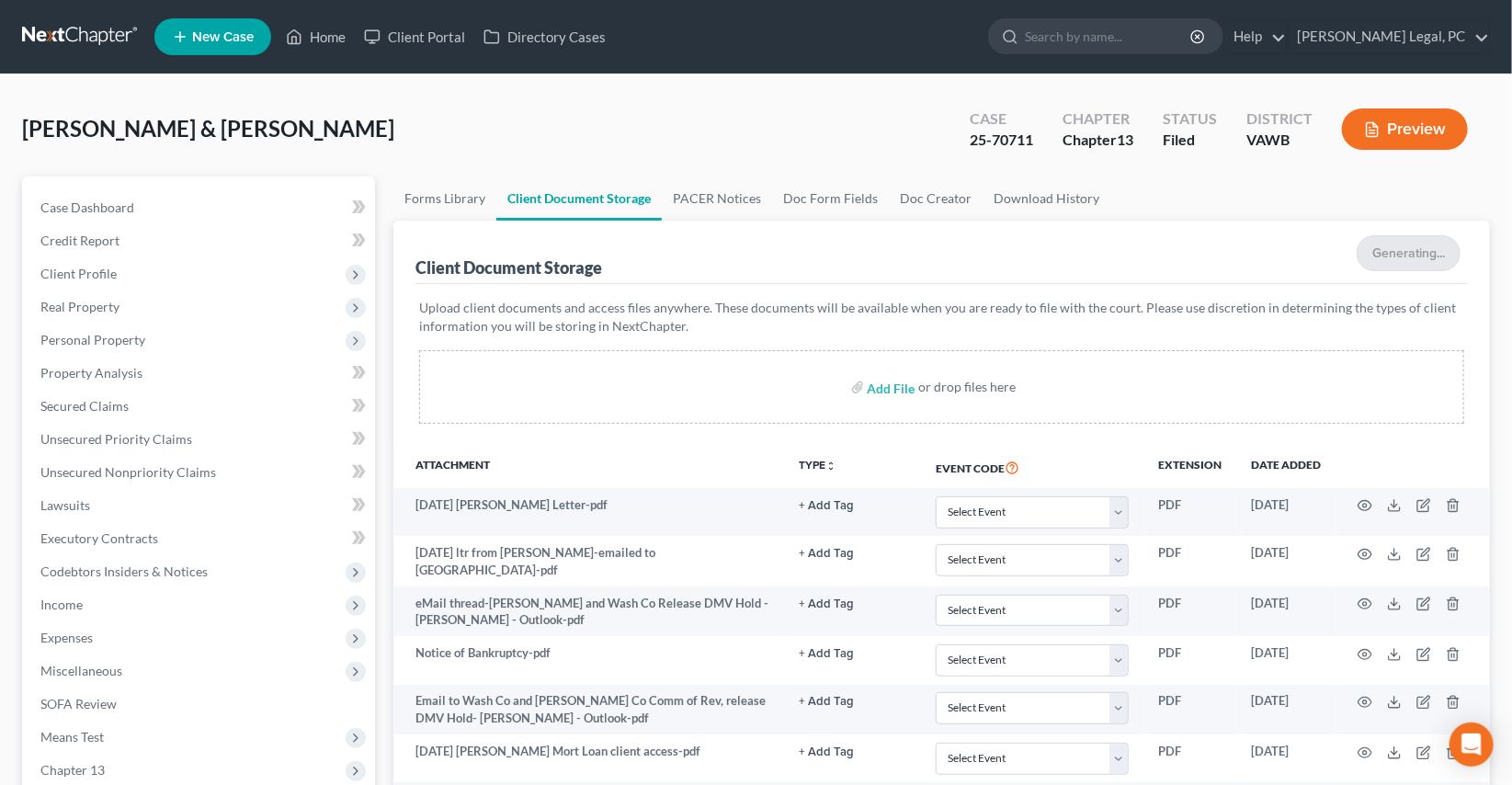
select select "0"
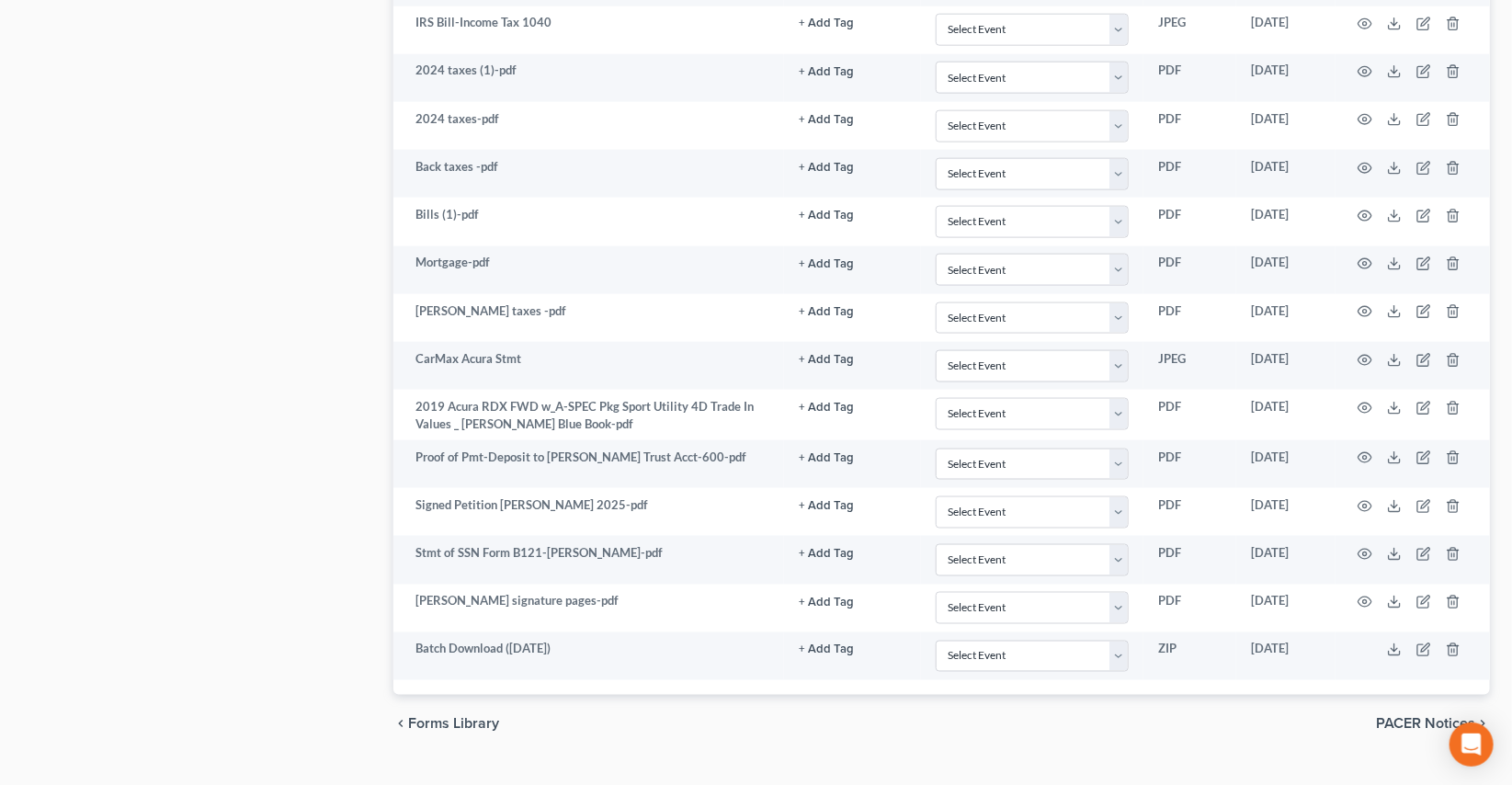
scroll to position [4403, 0]
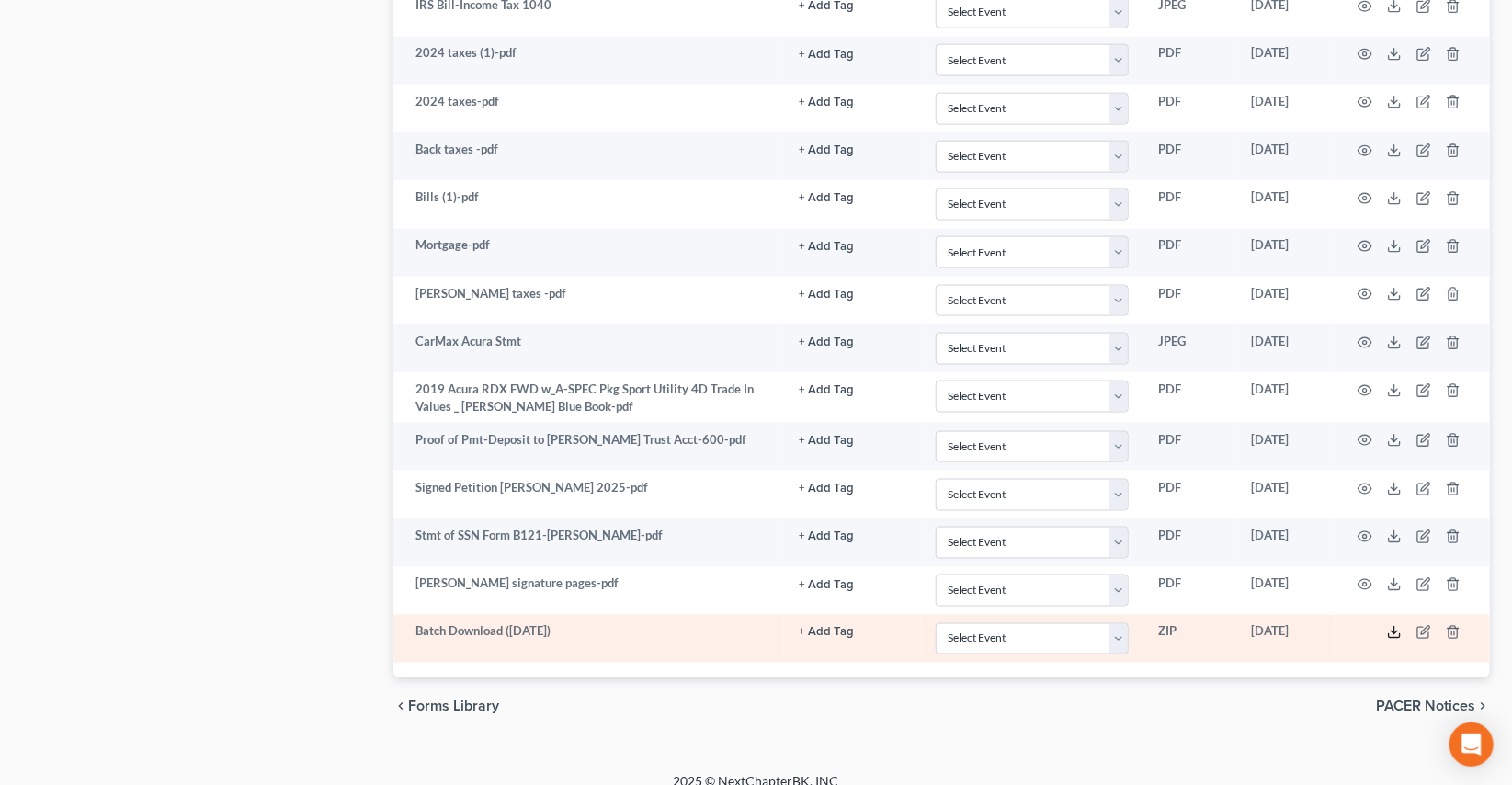
click at [1399, 625] on icon at bounding box center [1394, 632] width 15 height 15
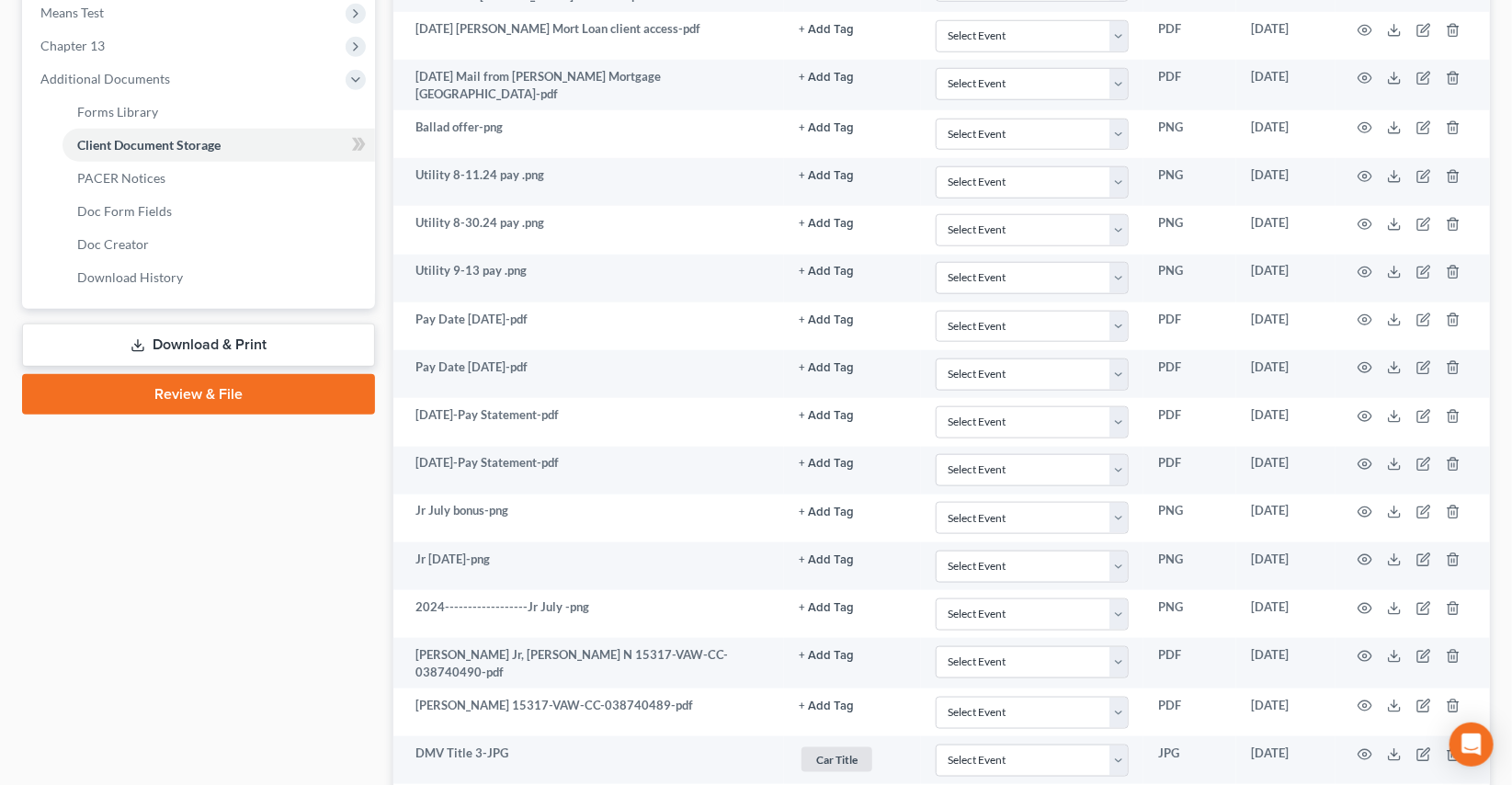
scroll to position [306, 0]
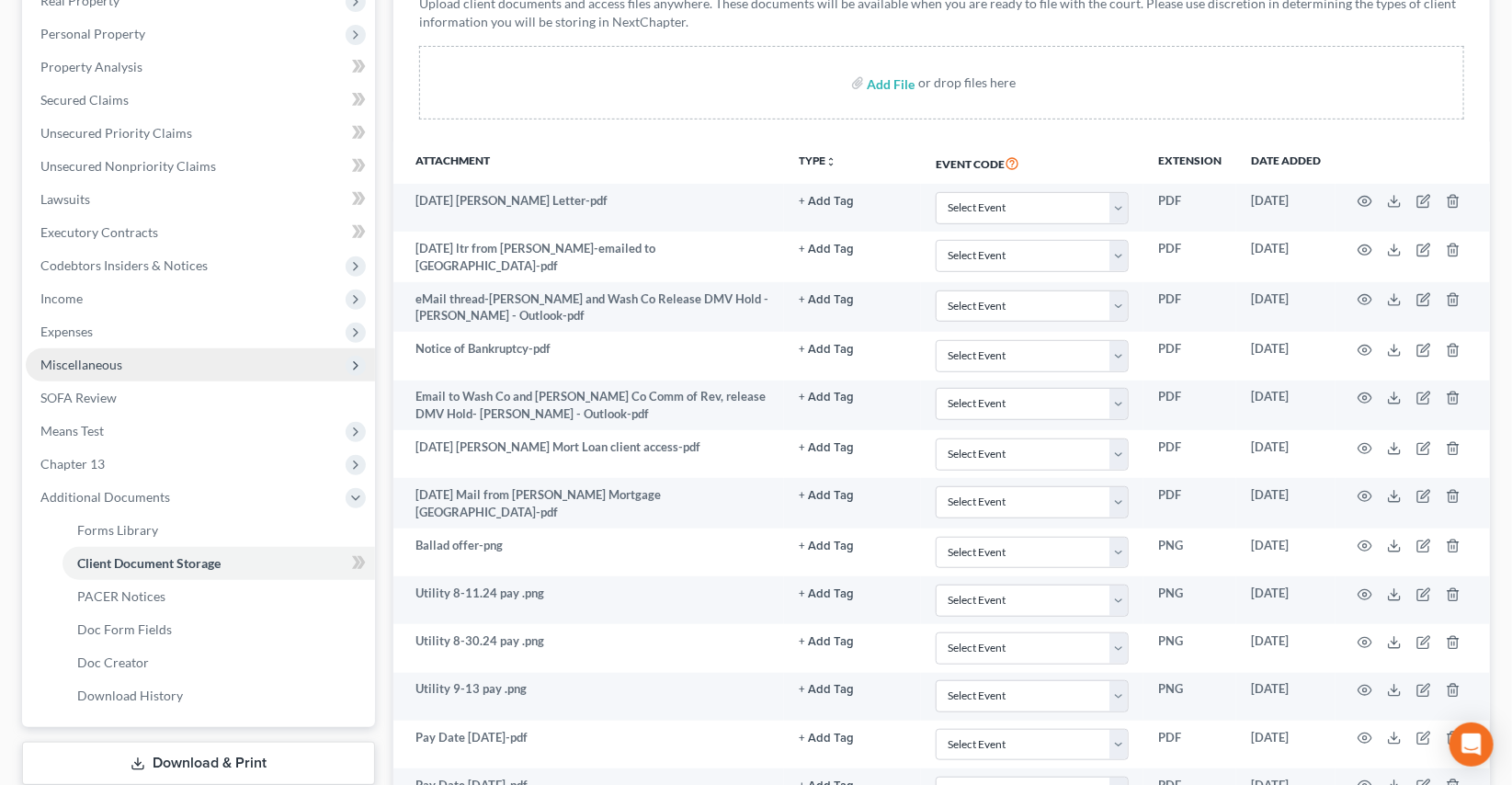
click at [102, 369] on span "Miscellaneous" at bounding box center [81, 365] width 82 height 16
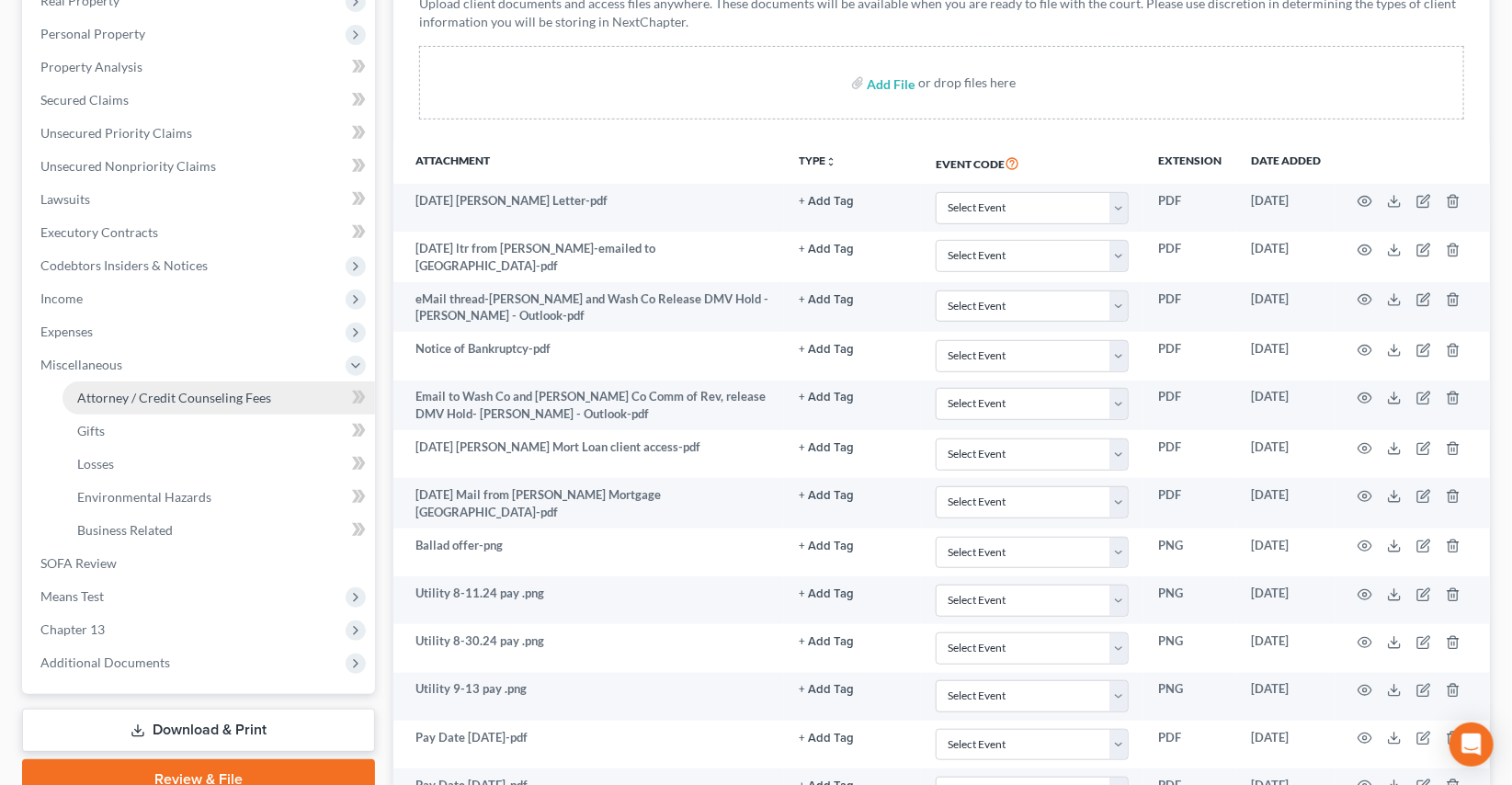
click at [154, 390] on span "Attorney / Credit Counseling Fees" at bounding box center [174, 398] width 194 height 16
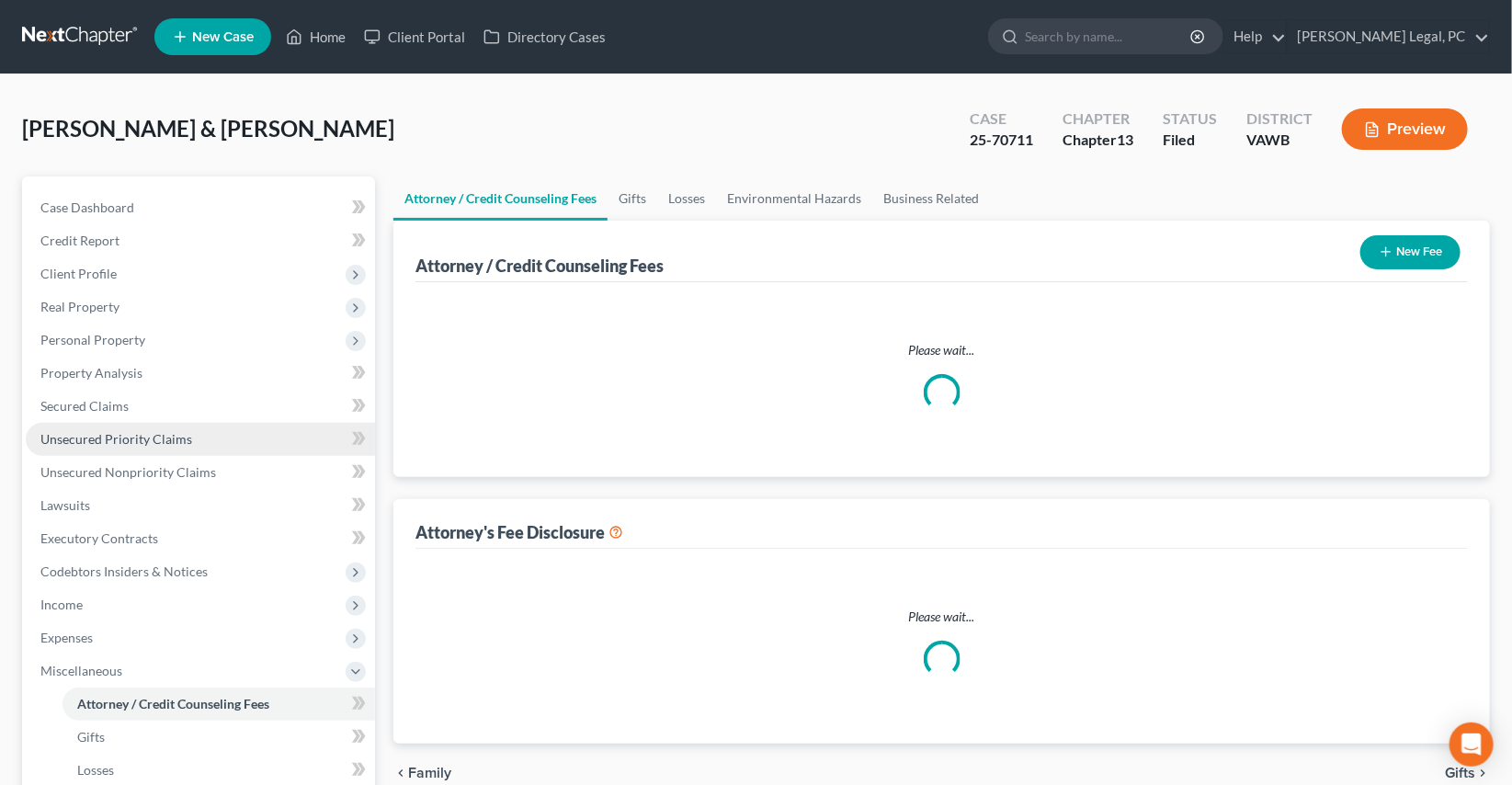
select select "0"
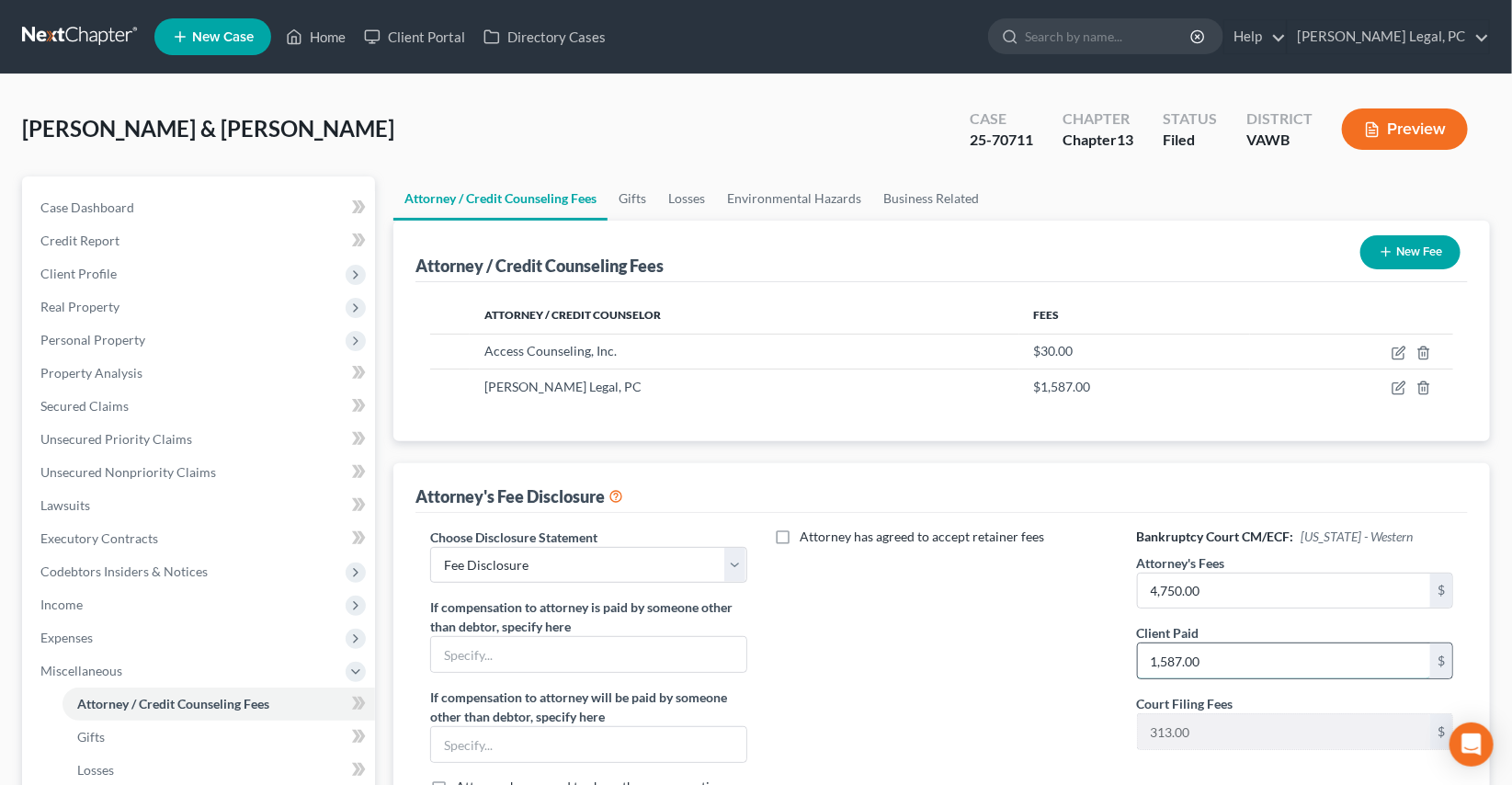
click at [1216, 657] on input "1,587.00" at bounding box center [1284, 661] width 292 height 35
type input "287"
click at [1399, 387] on icon "button" at bounding box center [1399, 387] width 15 height 15
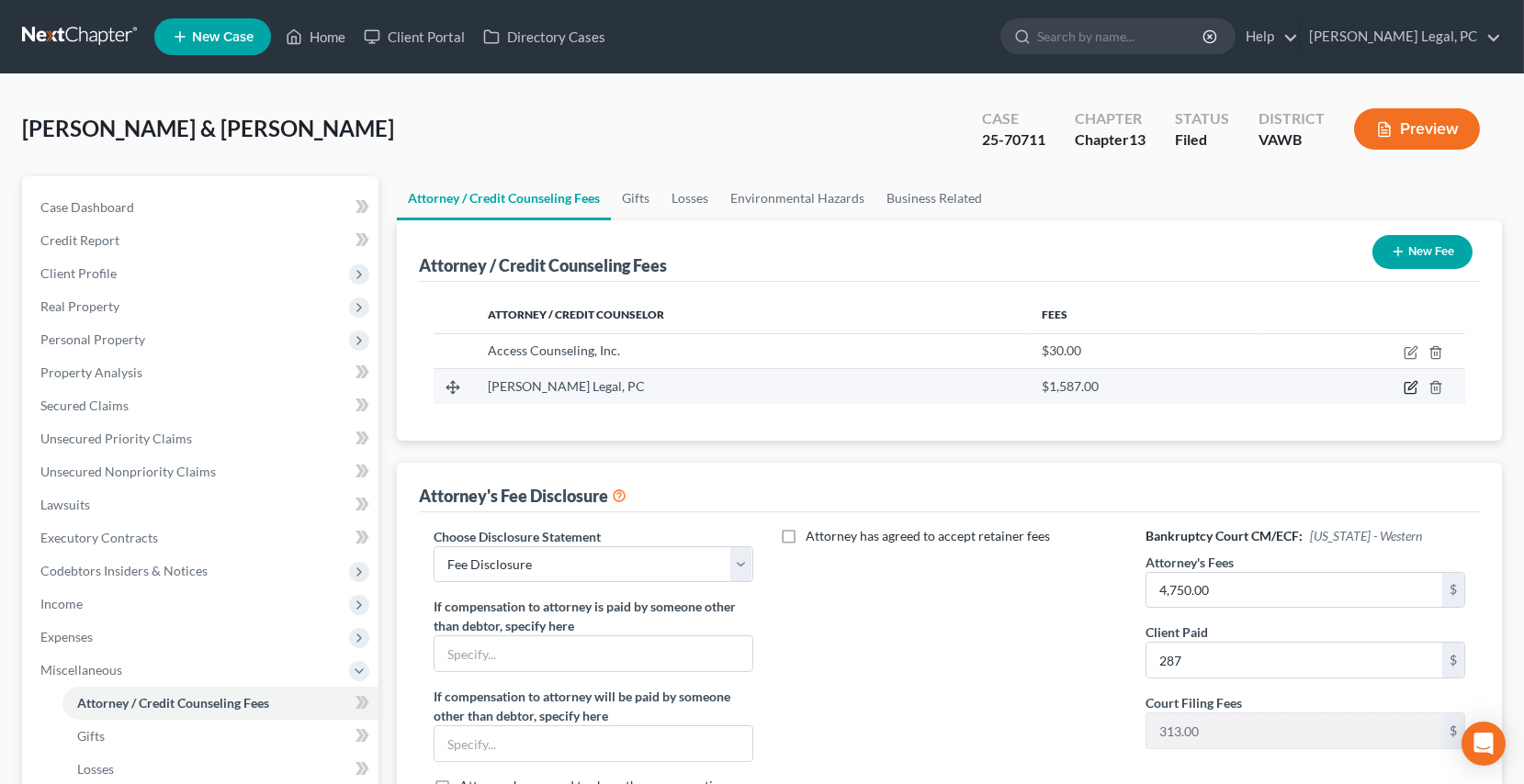
select select "48"
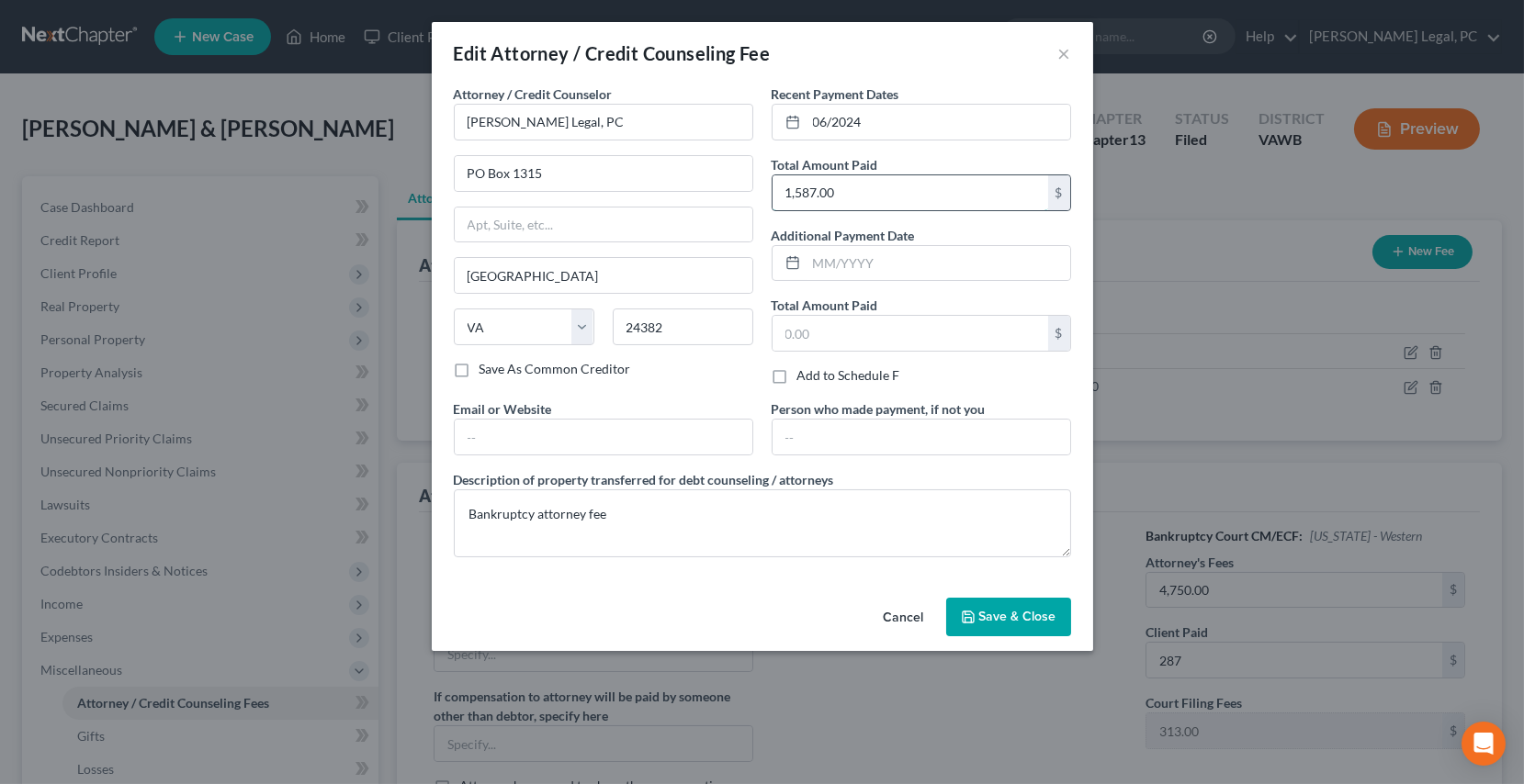
click at [943, 195] on input "1,587.00" at bounding box center [910, 193] width 276 height 35
type input "287"
drag, startPoint x: 899, startPoint y: 128, endPoint x: 772, endPoint y: 150, distance: 128.9
click at [772, 150] on div "Recent Payment Dates 06/2024 Total Amount Paid 287 $ Additional Payment Date To…" at bounding box center [922, 242] width 318 height 315
type input "08/2025"
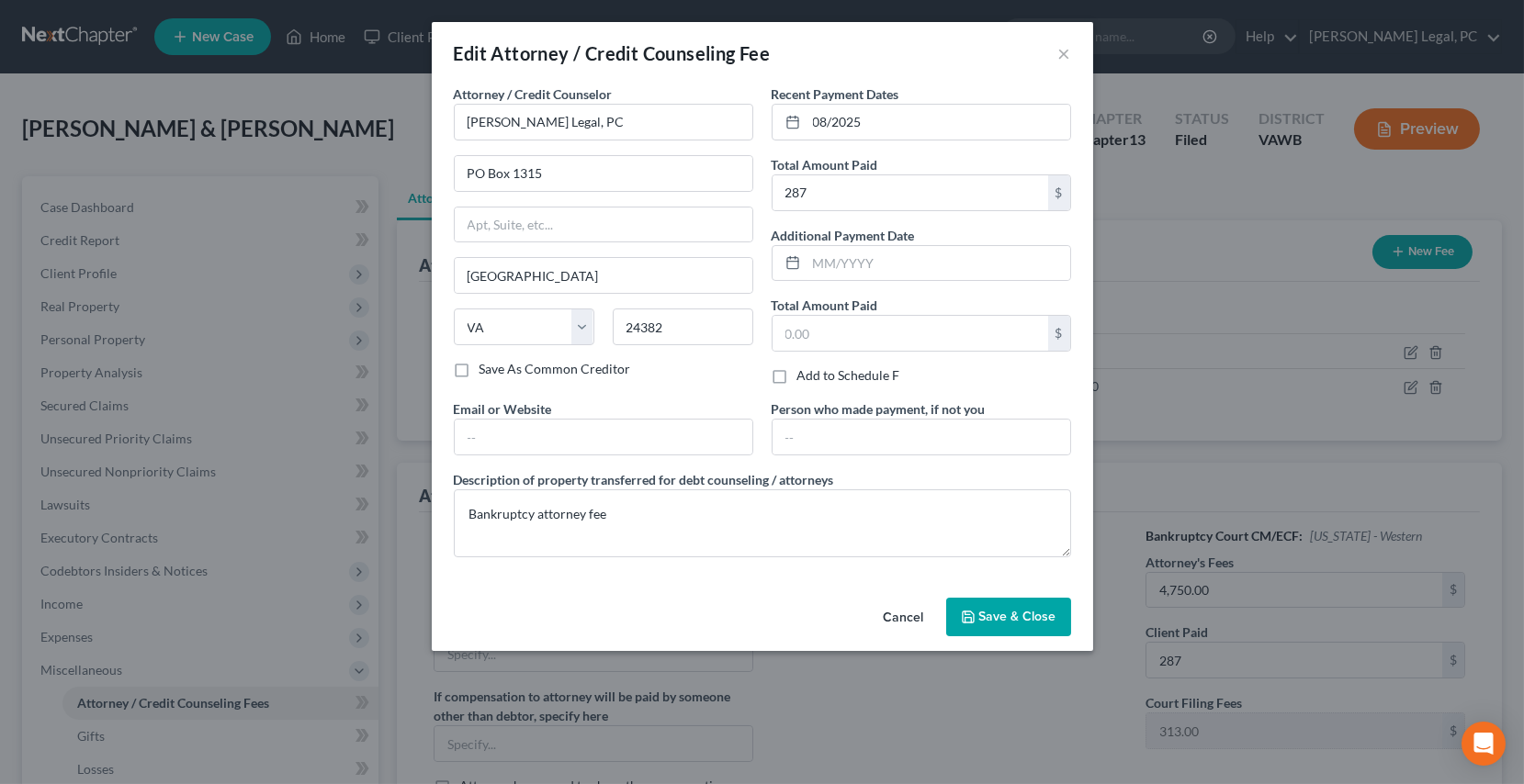
click at [1007, 611] on span "Save & Close" at bounding box center [1017, 616] width 77 height 16
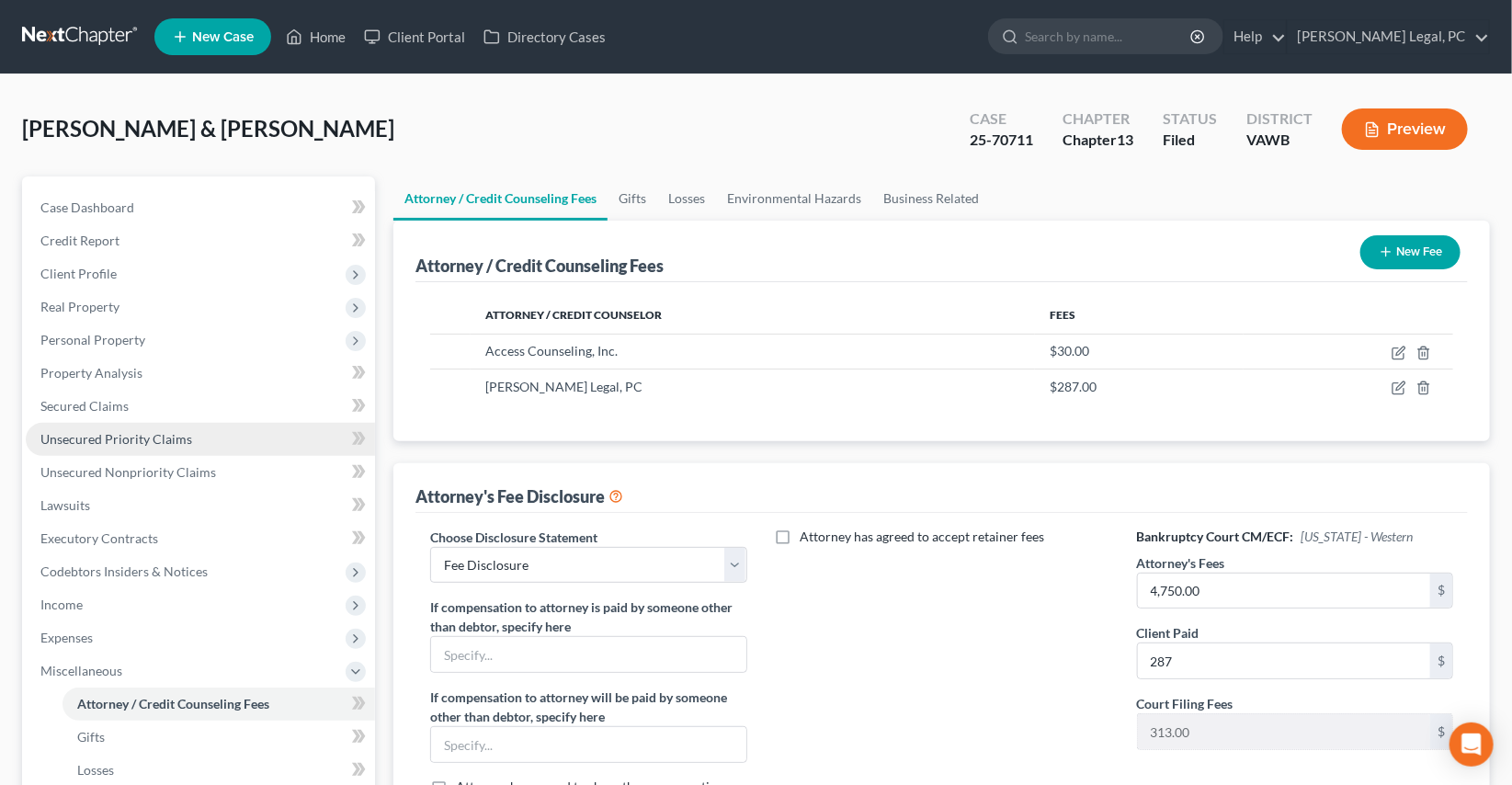
click at [151, 431] on span "Unsecured Priority Claims" at bounding box center [116, 439] width 152 height 16
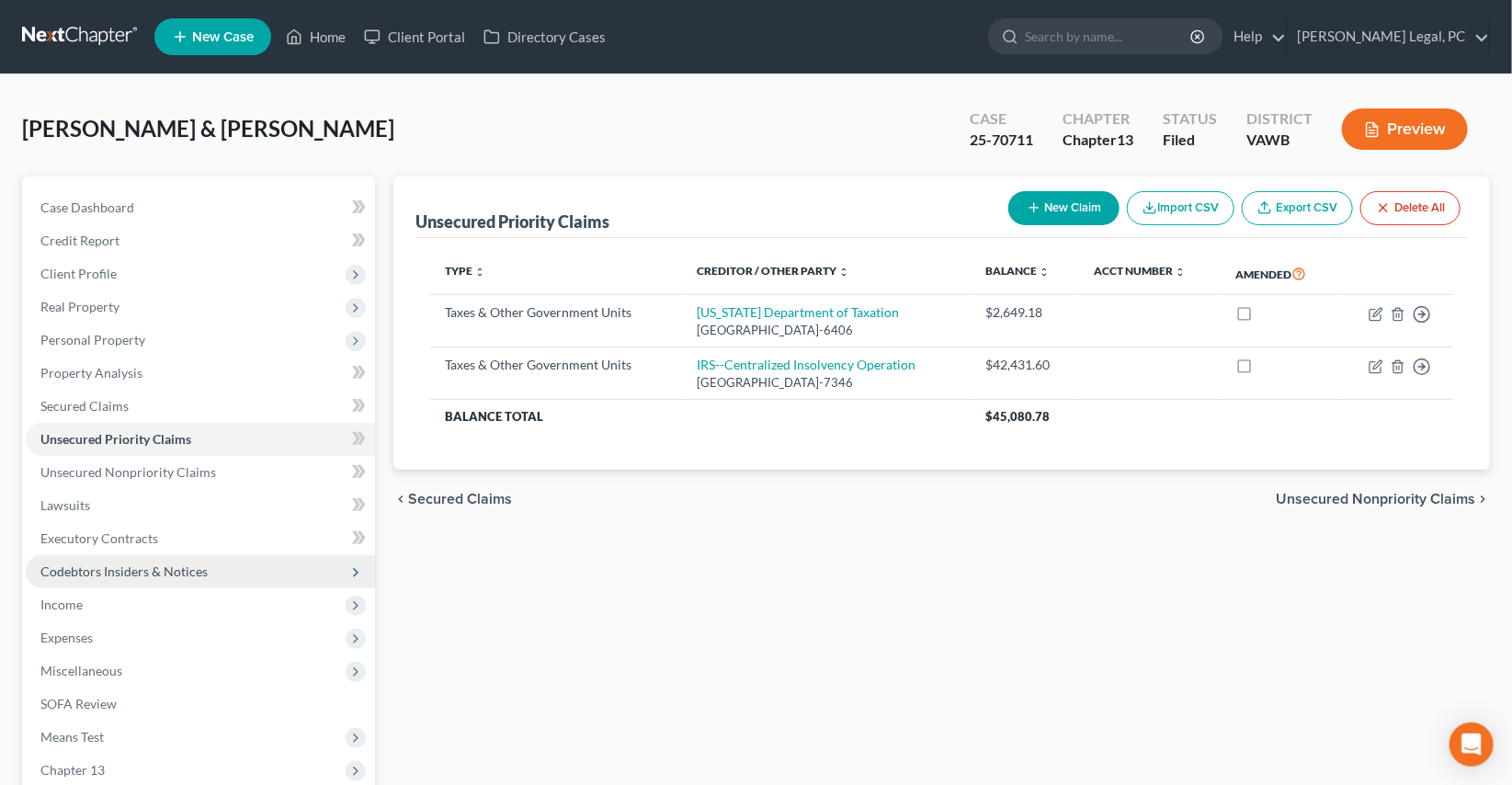
scroll to position [222, 0]
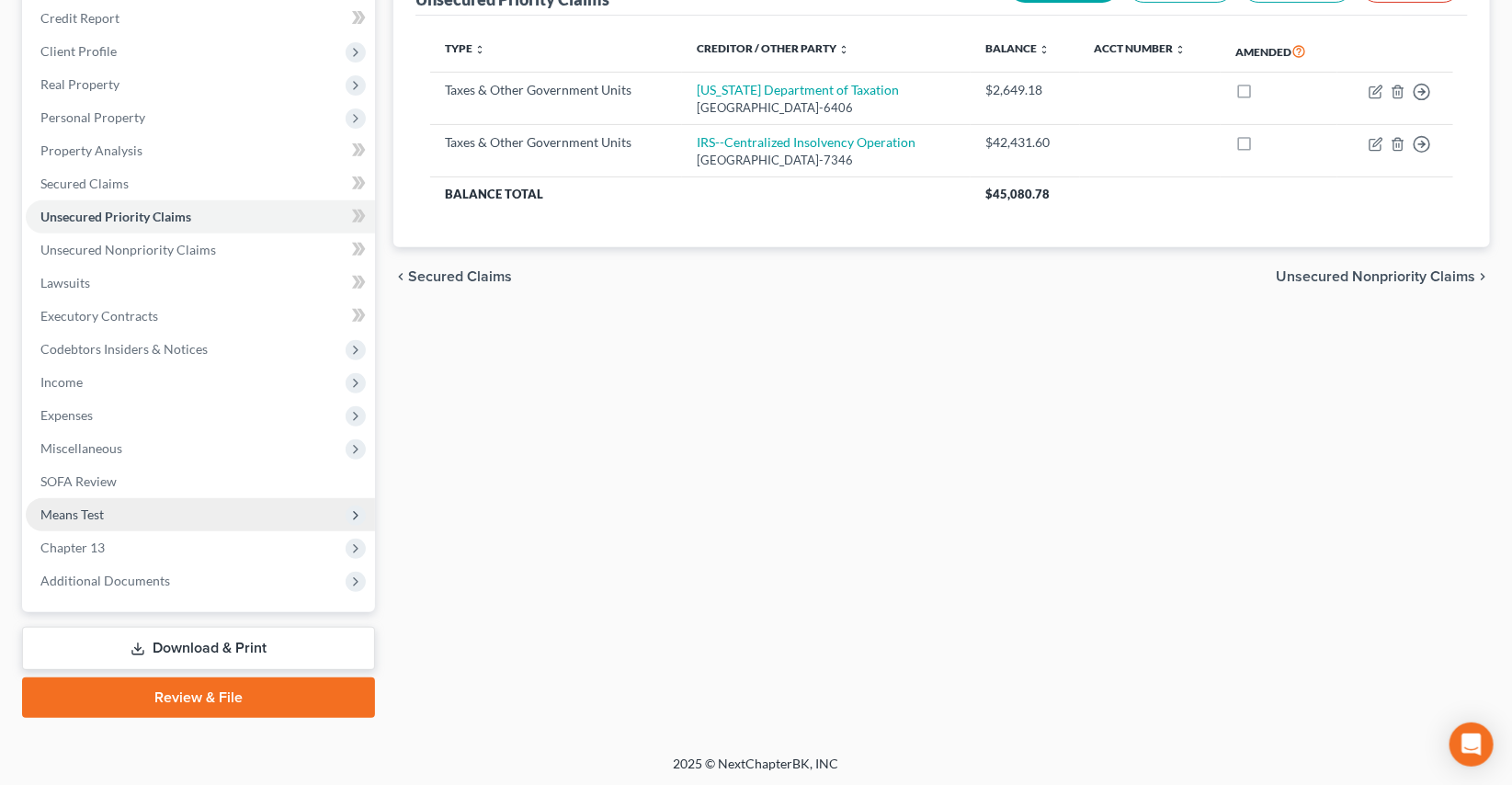
click at [79, 515] on span "Means Test" at bounding box center [71, 515] width 63 height 16
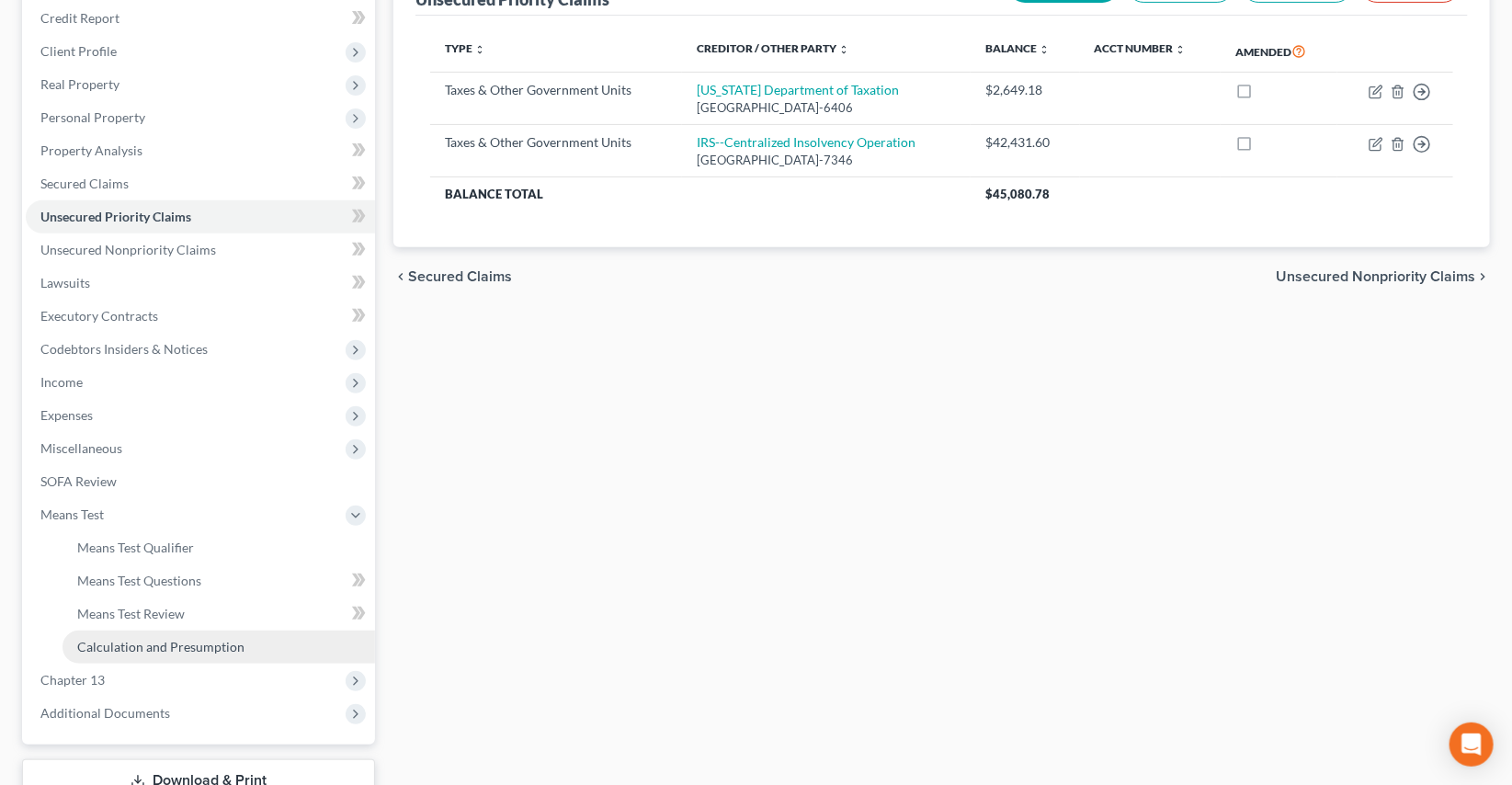
click at [139, 639] on span "Calculation and Presumption" at bounding box center [161, 647] width 168 height 16
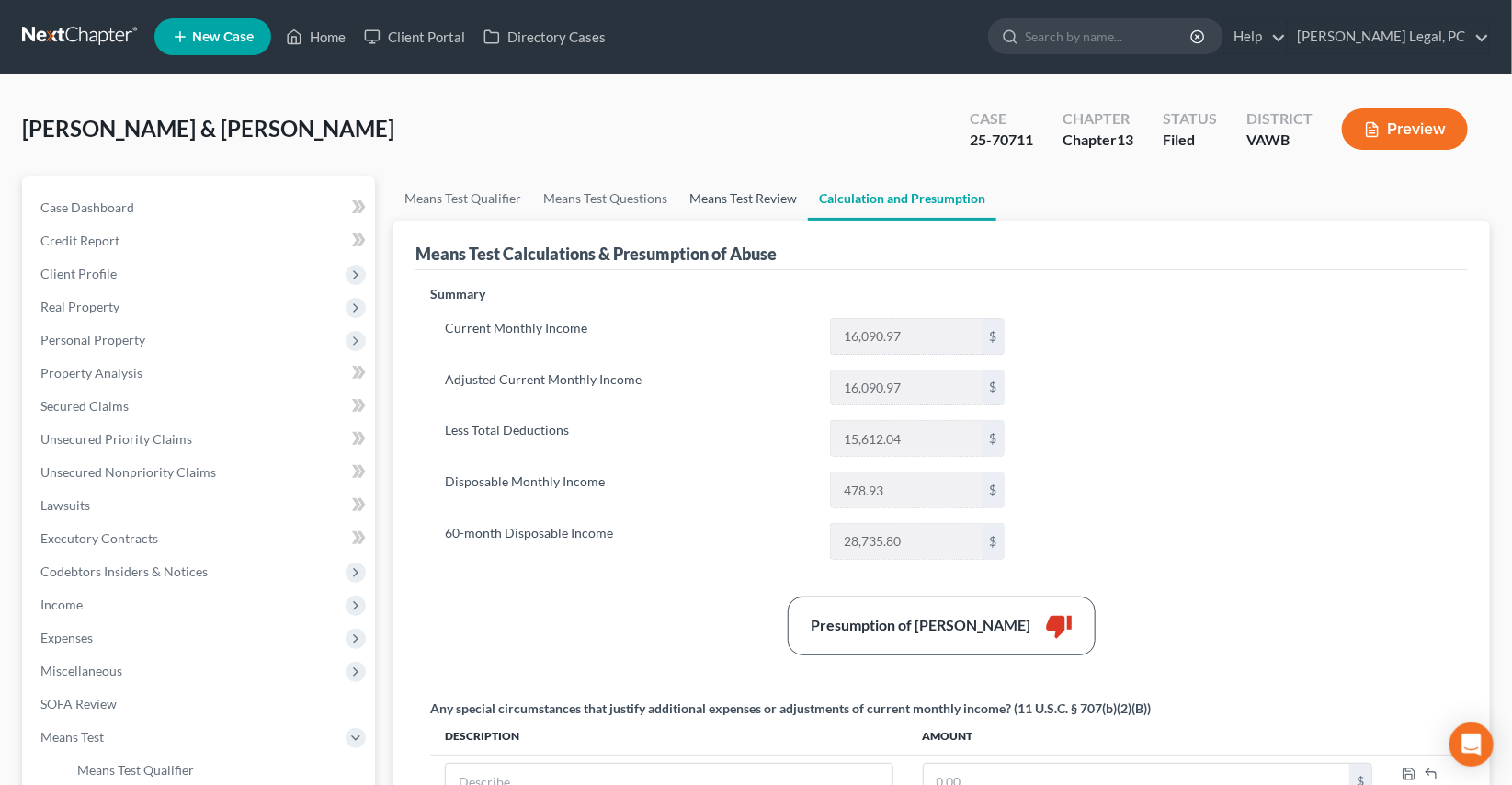
click at [732, 205] on link "Means Test Review" at bounding box center [743, 198] width 130 height 44
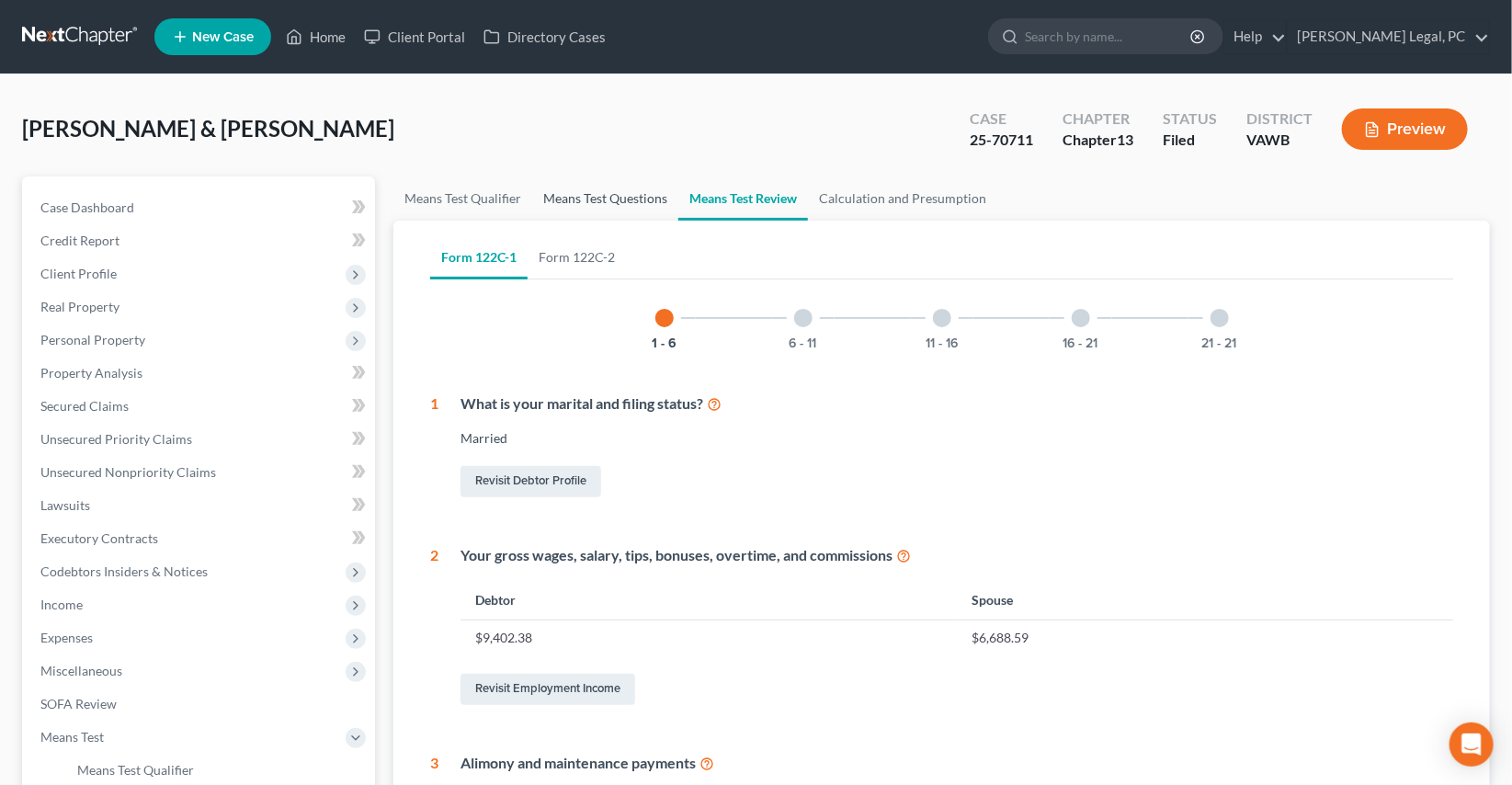
drag, startPoint x: 619, startPoint y: 193, endPoint x: 722, endPoint y: 257, distance: 121.3
click at [619, 193] on link "Means Test Questions" at bounding box center [605, 198] width 146 height 44
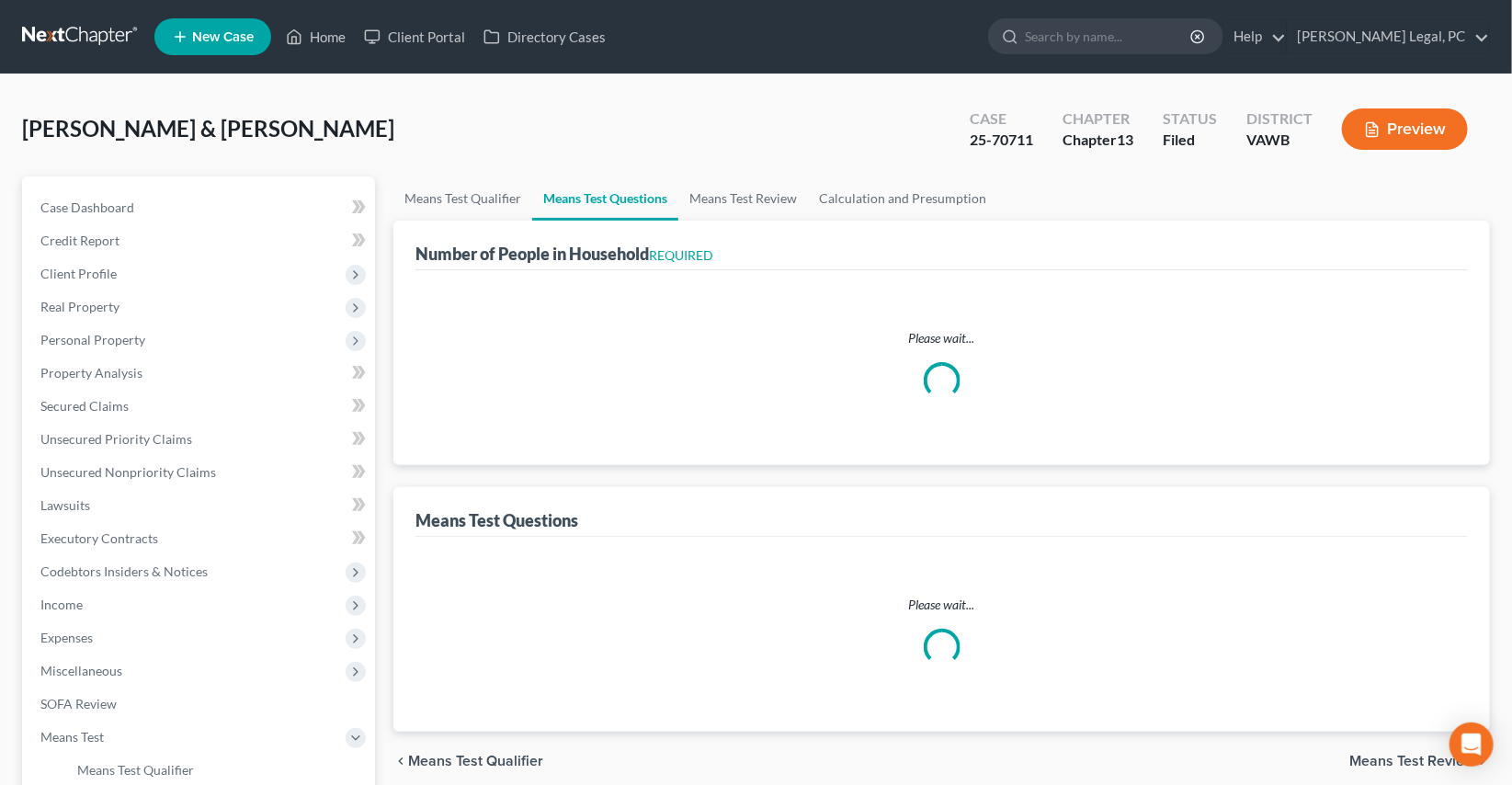
select select "1"
select select "60"
select select "1"
select select "60"
select select "0"
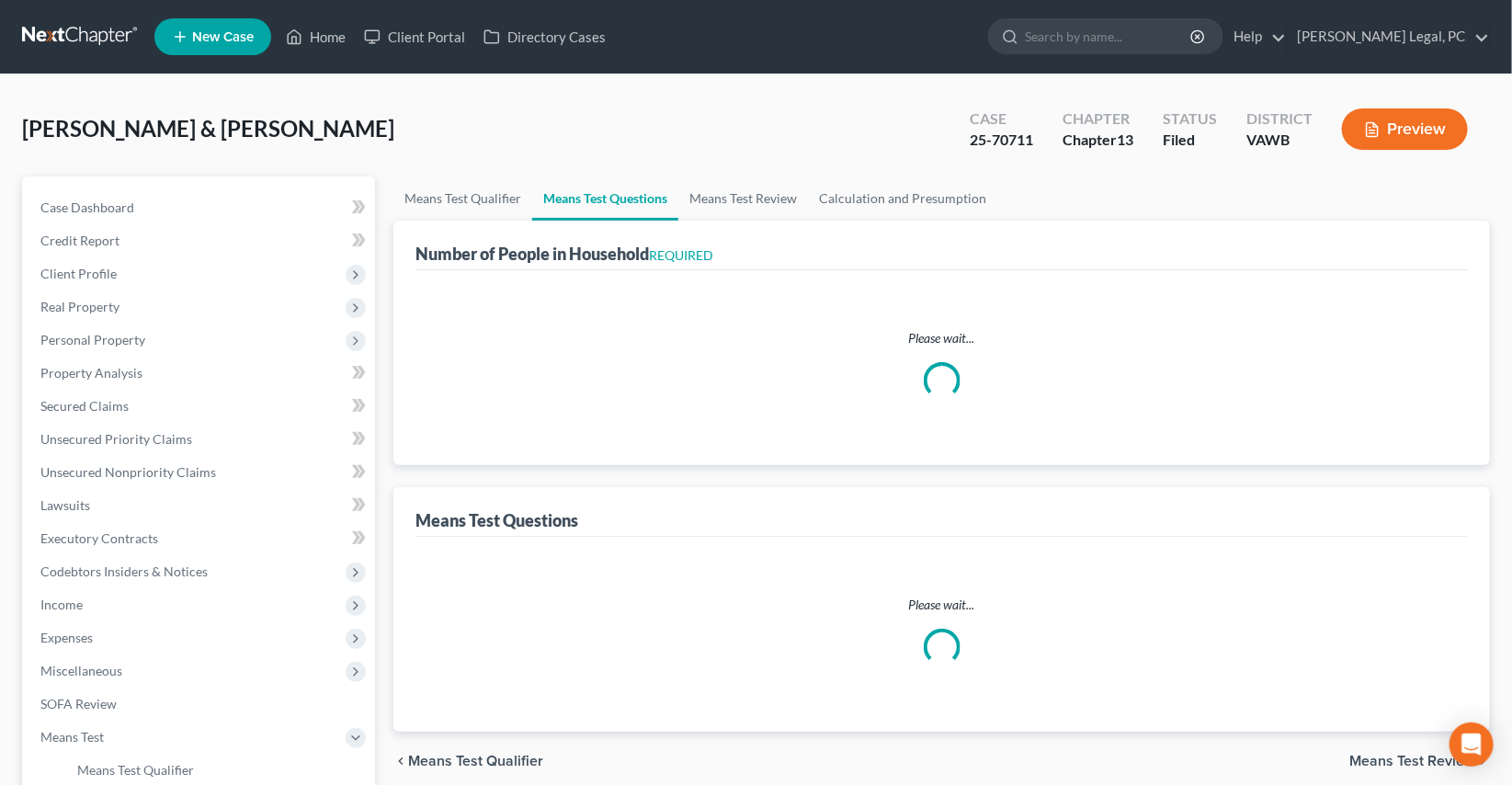
select select "60"
select select "1"
select select "60"
select select "0"
select select "60"
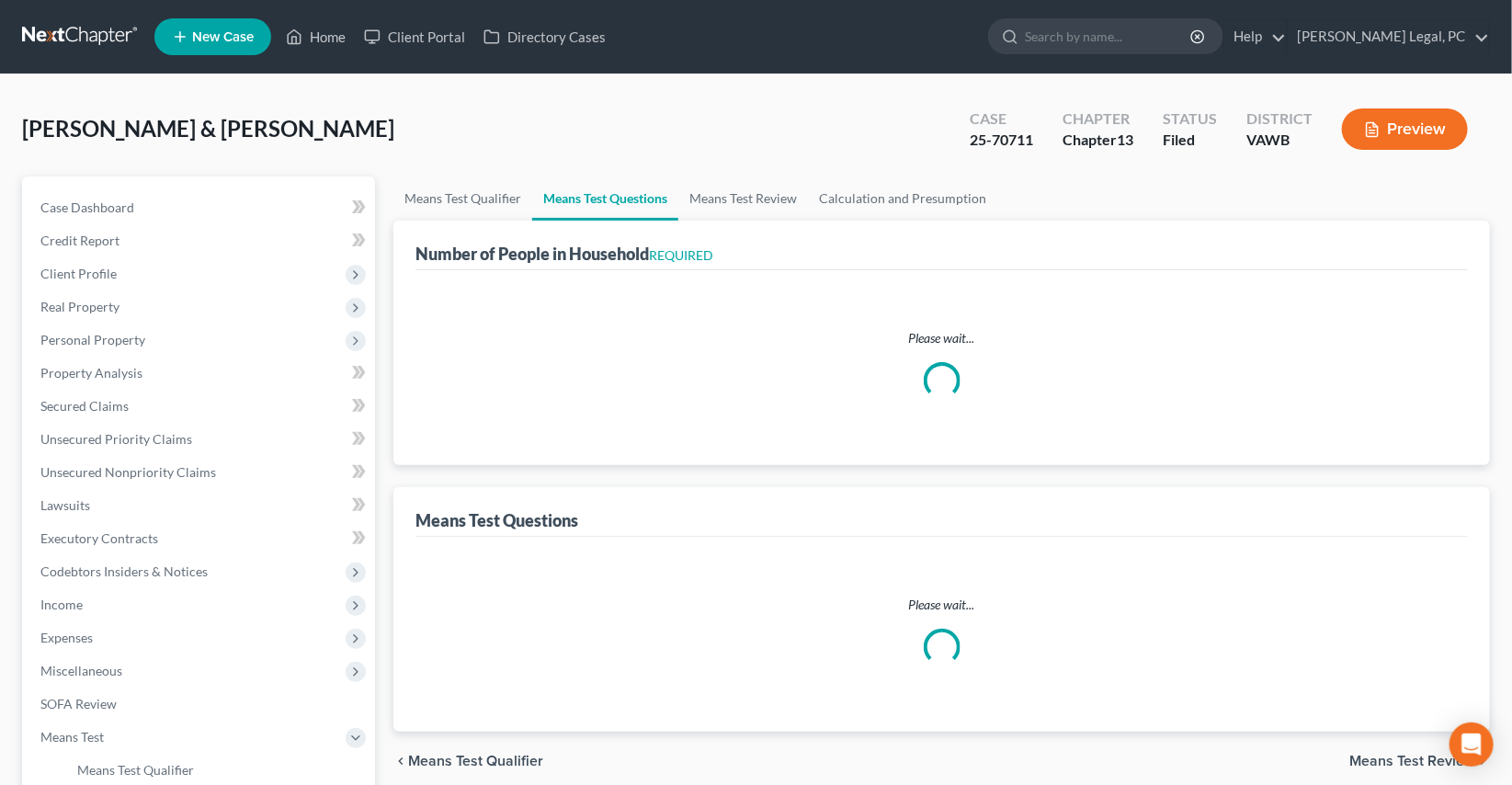
select select "0"
select select "60"
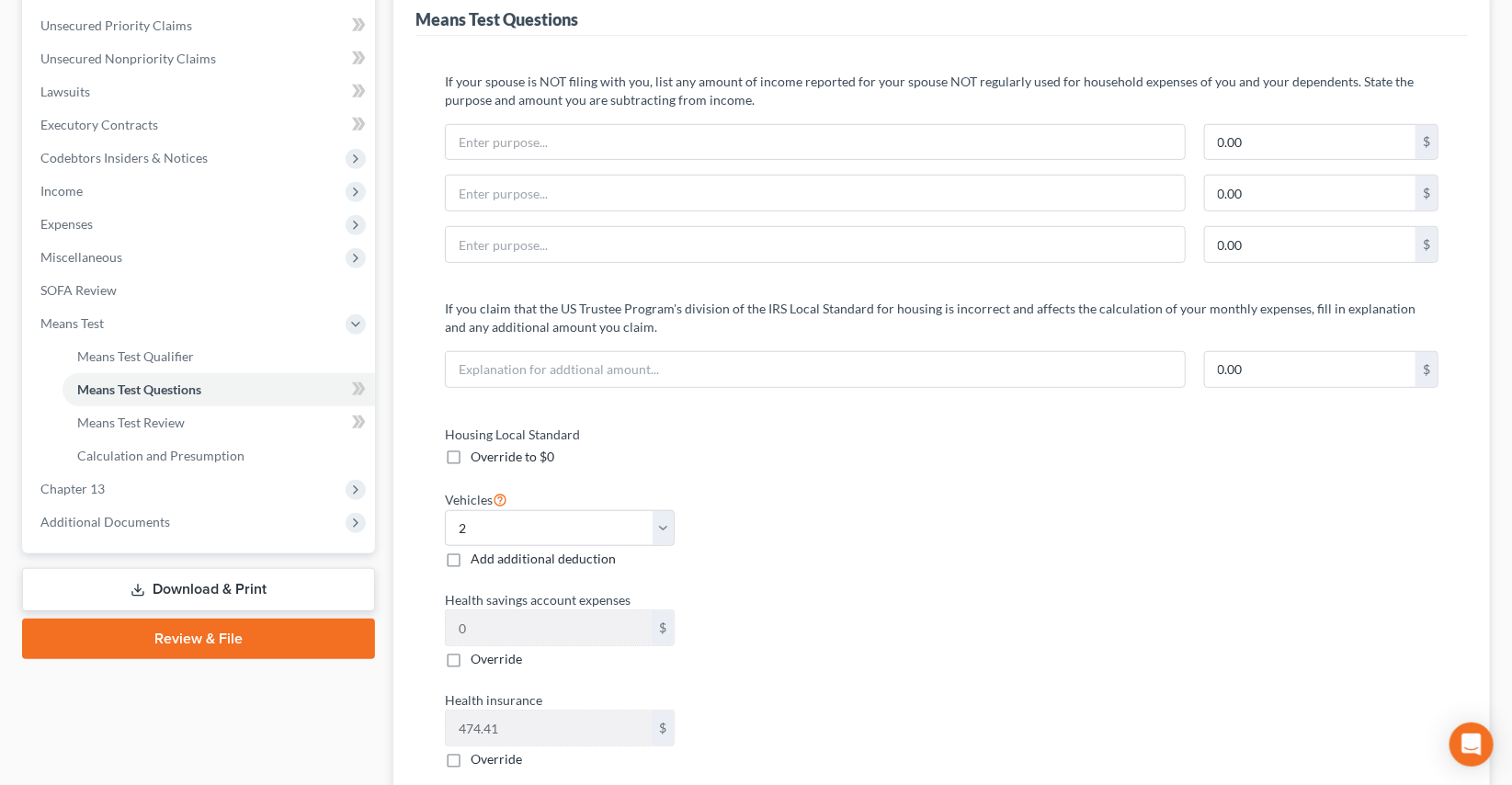
scroll to position [417, 0]
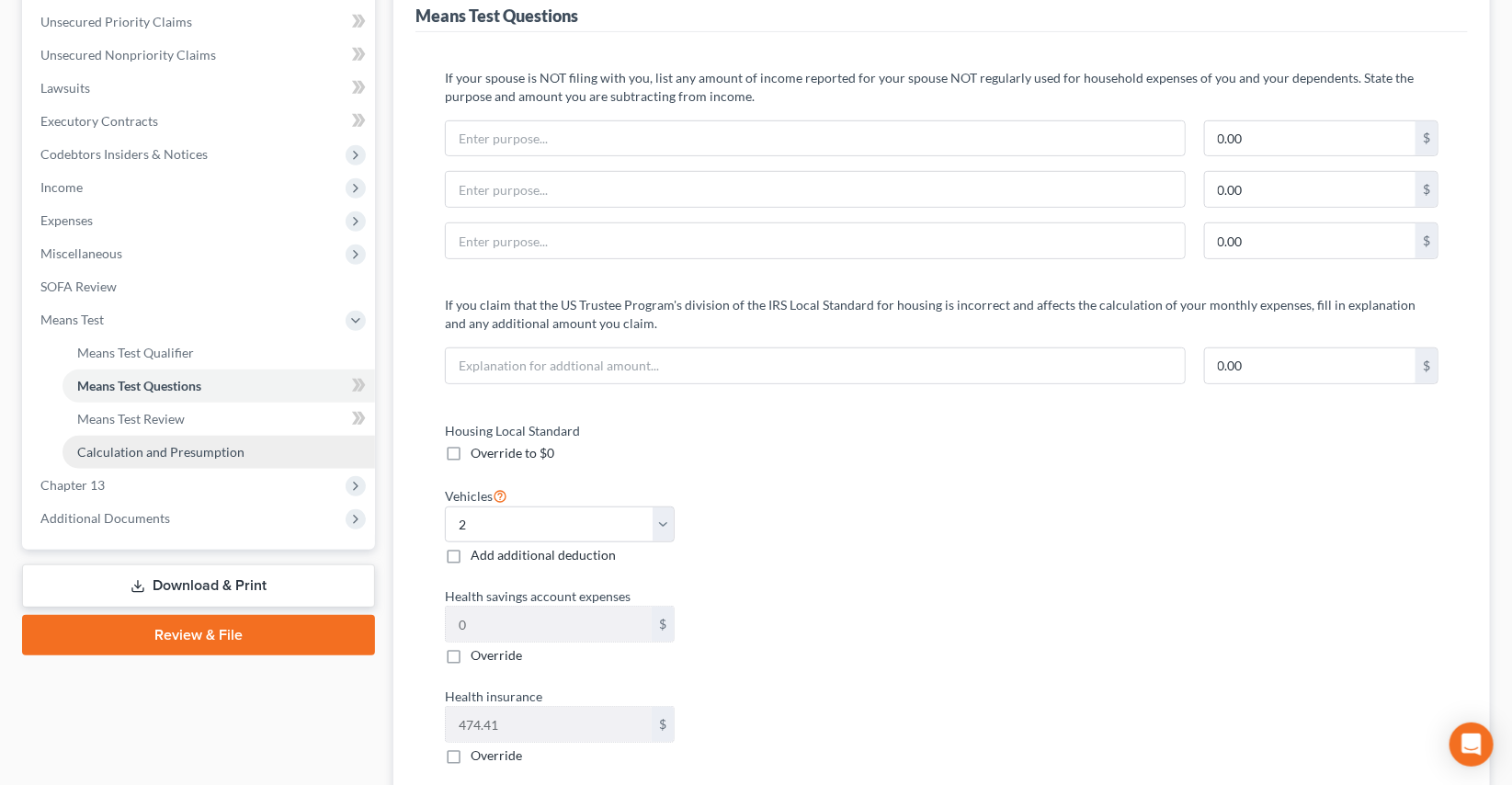
click at [112, 452] on span "Calculation and Presumption" at bounding box center [161, 451] width 168 height 16
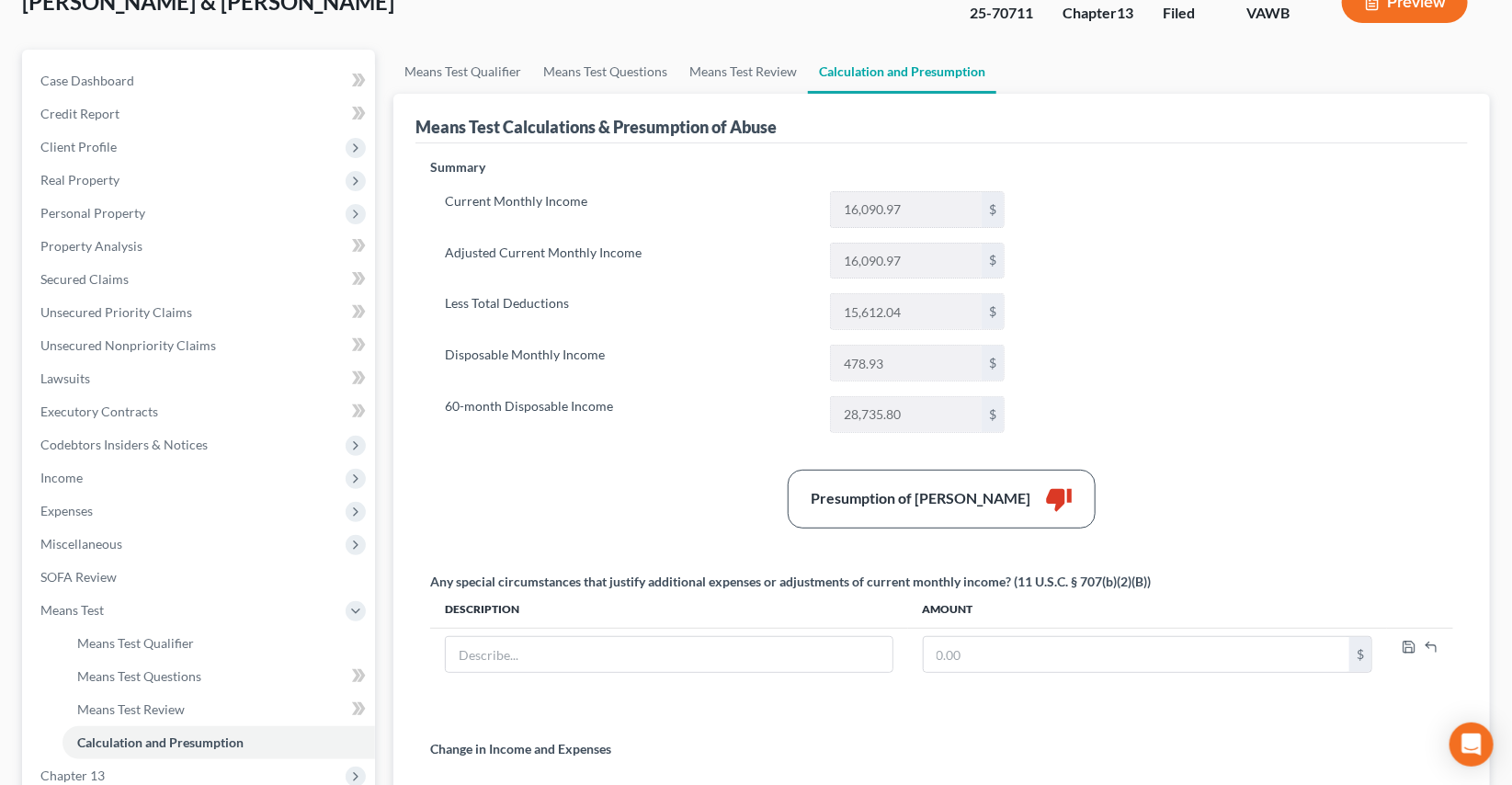
scroll to position [334, 0]
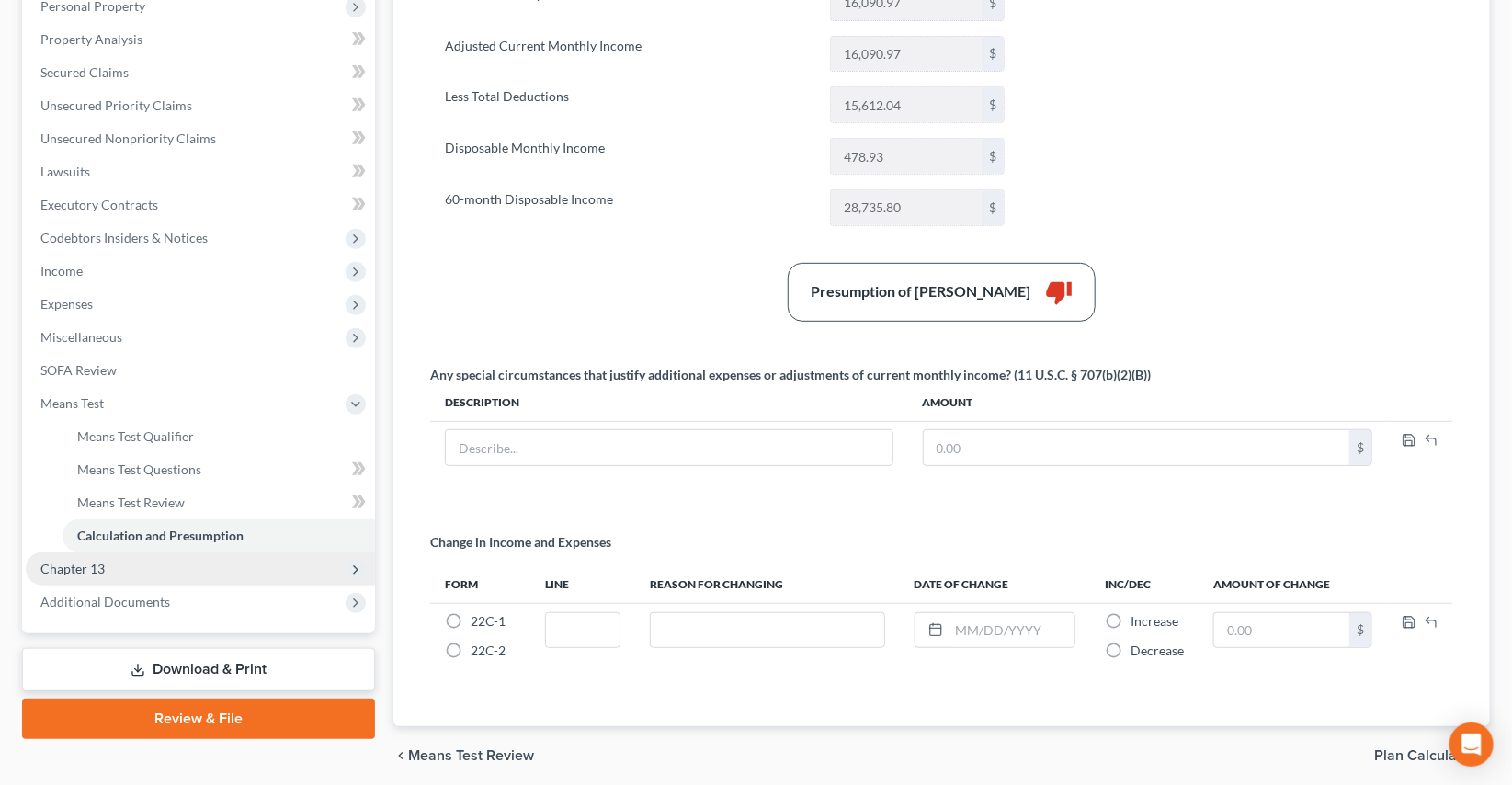
click at [90, 569] on span "Chapter 13" at bounding box center [72, 569] width 64 height 16
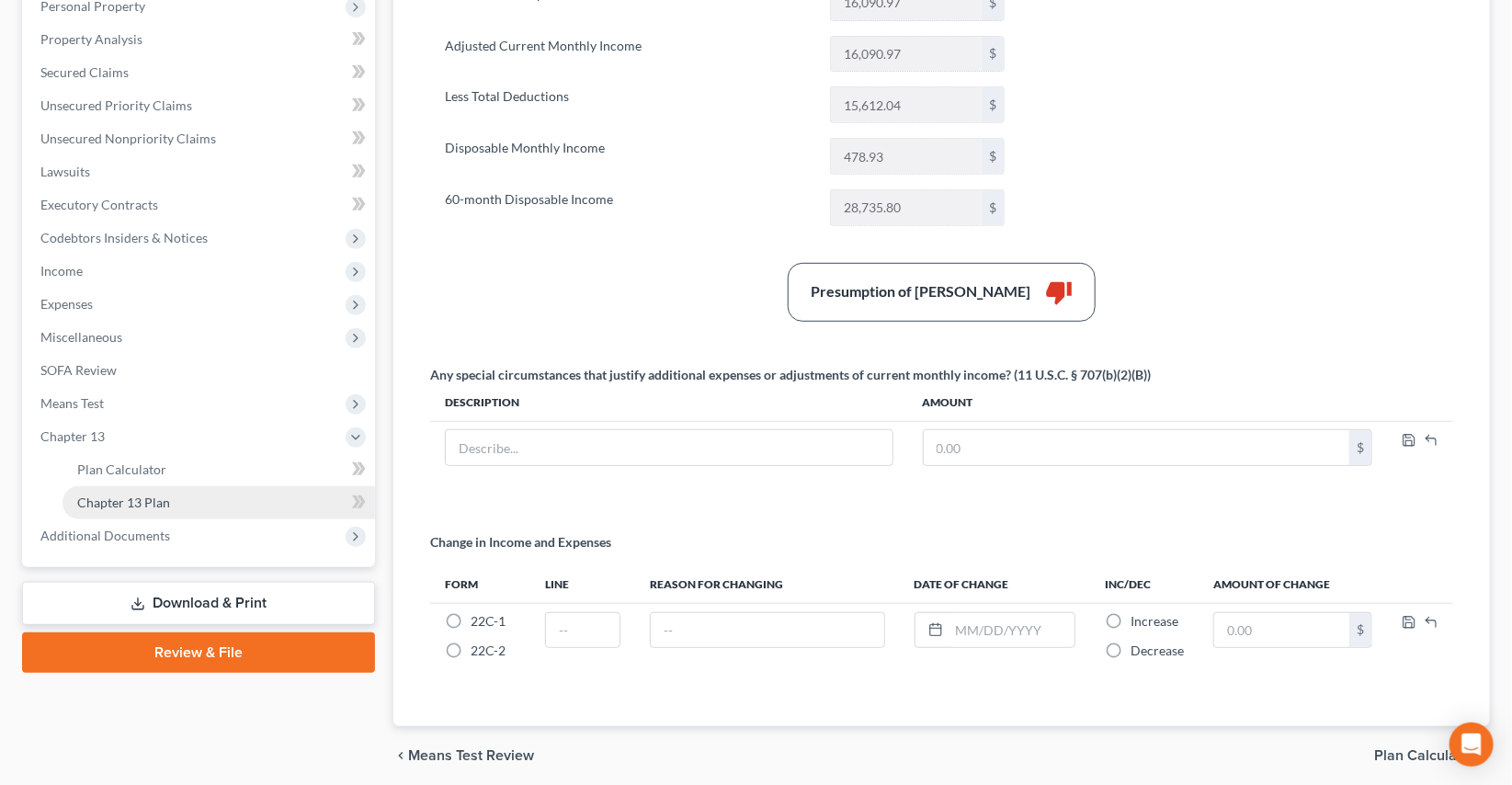
click at [147, 507] on link "Chapter 13 Plan" at bounding box center [218, 503] width 313 height 33
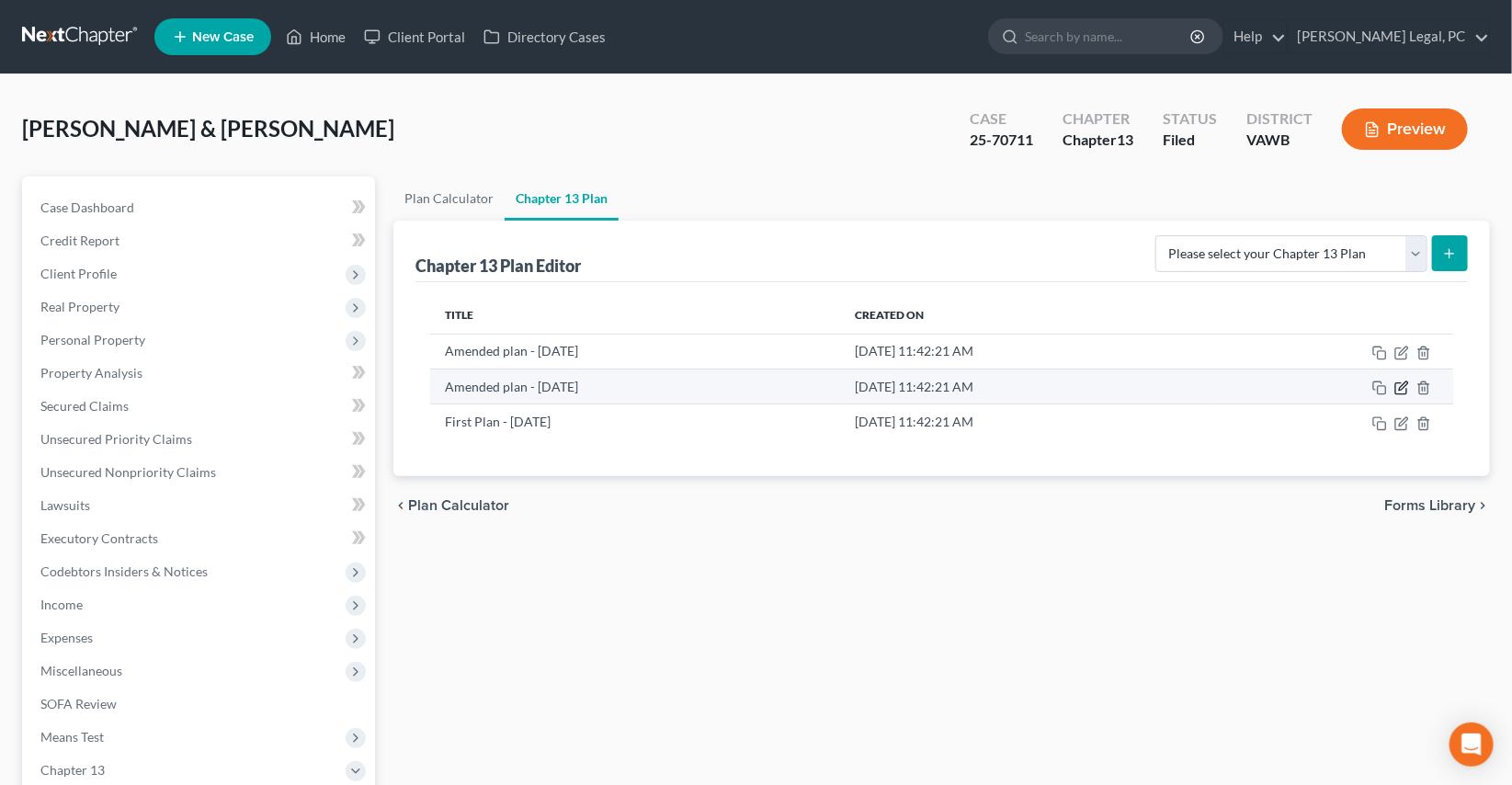
click at [1401, 388] on icon "button" at bounding box center [1403, 385] width 8 height 8
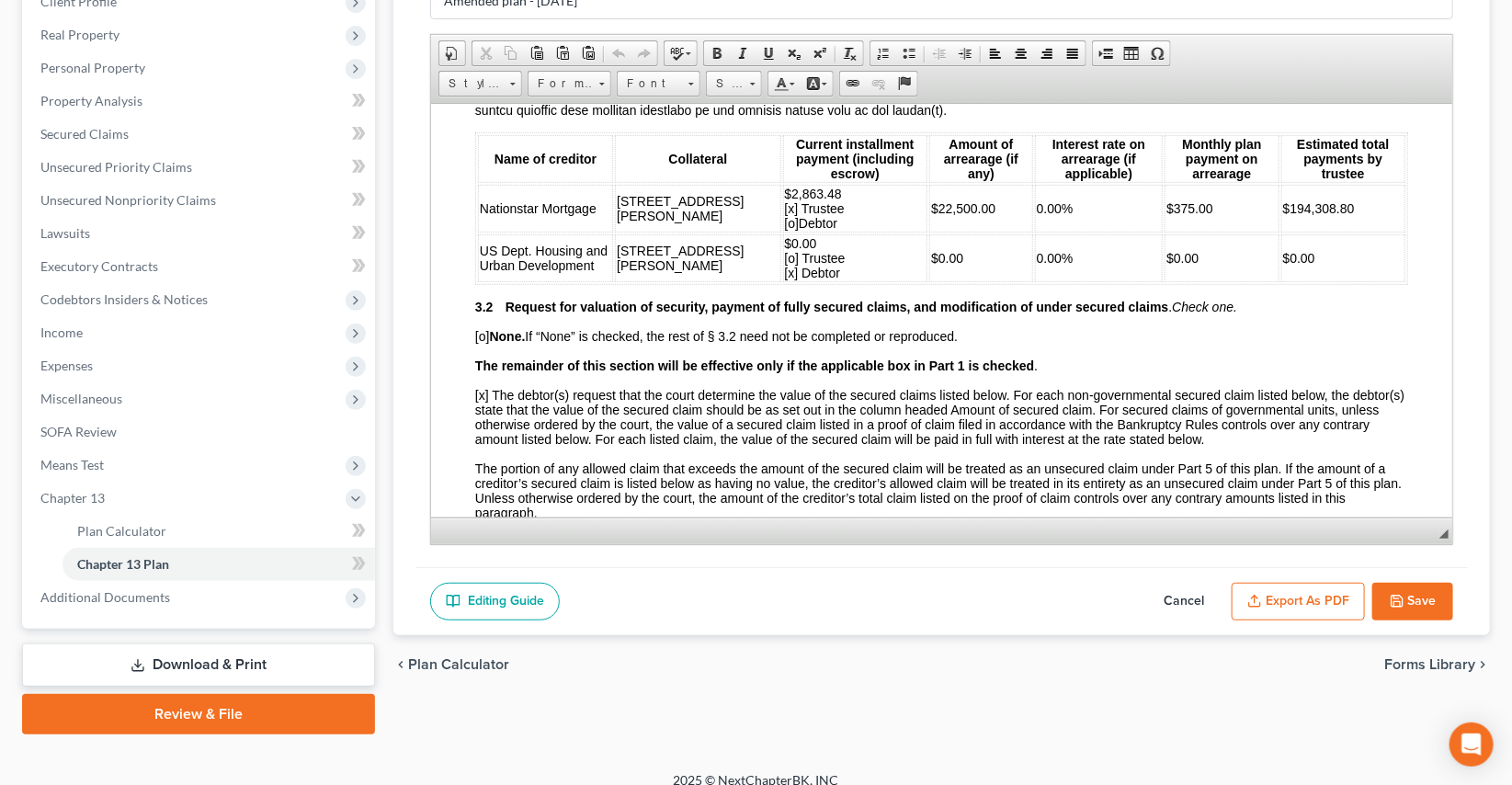
scroll to position [290, 0]
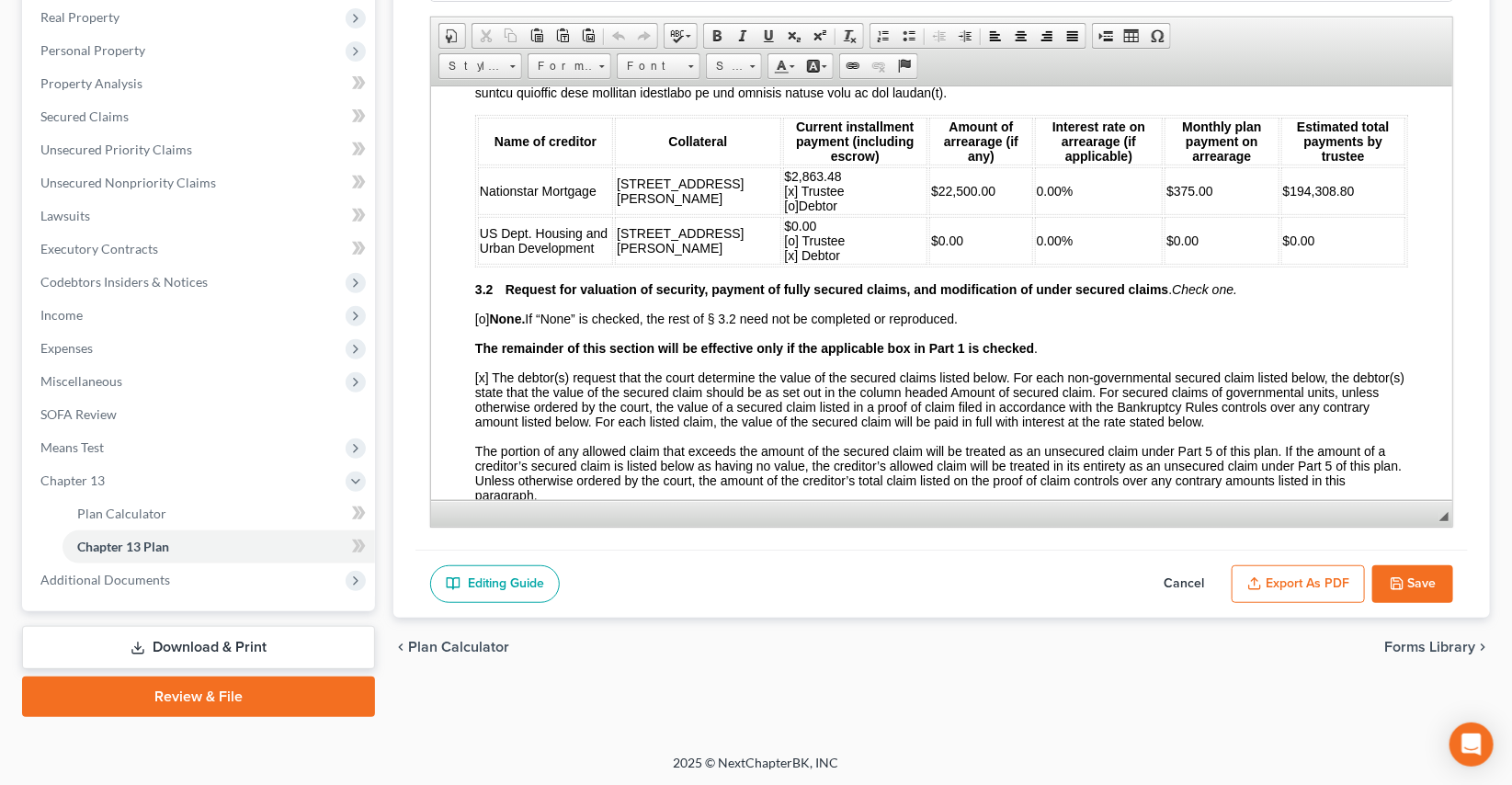
click at [1439, 572] on button "Save" at bounding box center [1413, 585] width 81 height 39
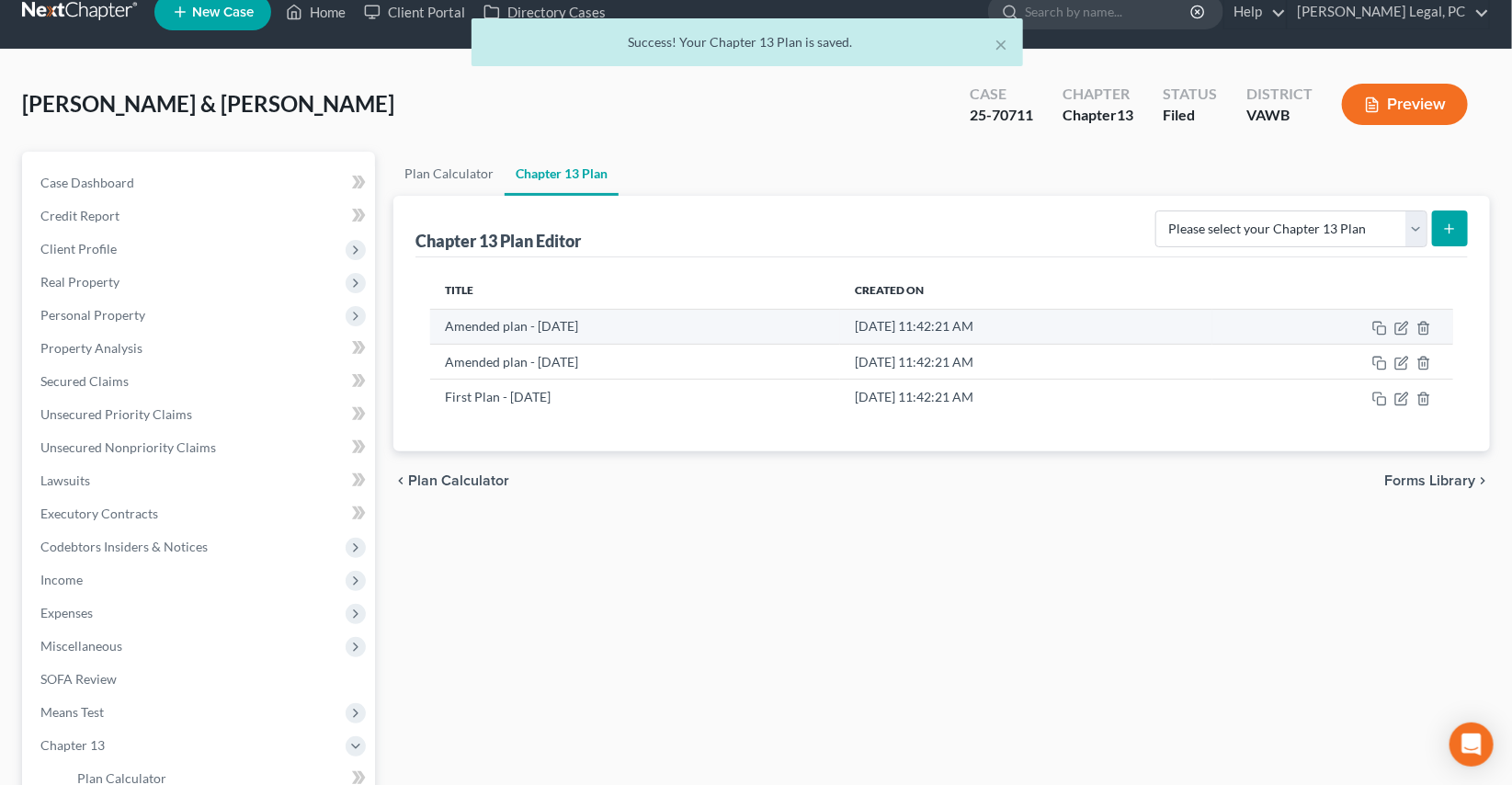
scroll to position [0, 0]
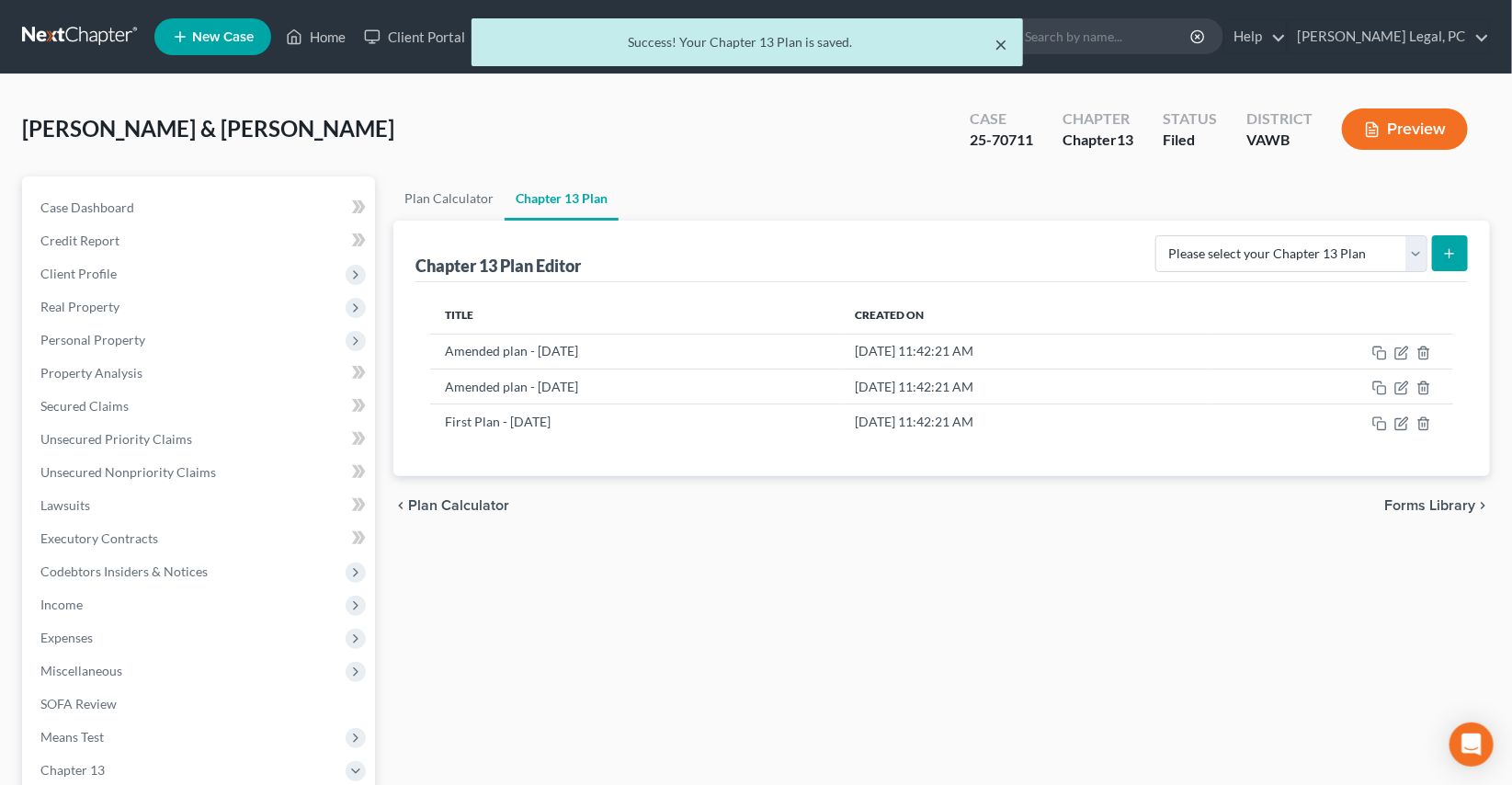
click at [1002, 48] on button "×" at bounding box center [1001, 44] width 13 height 22
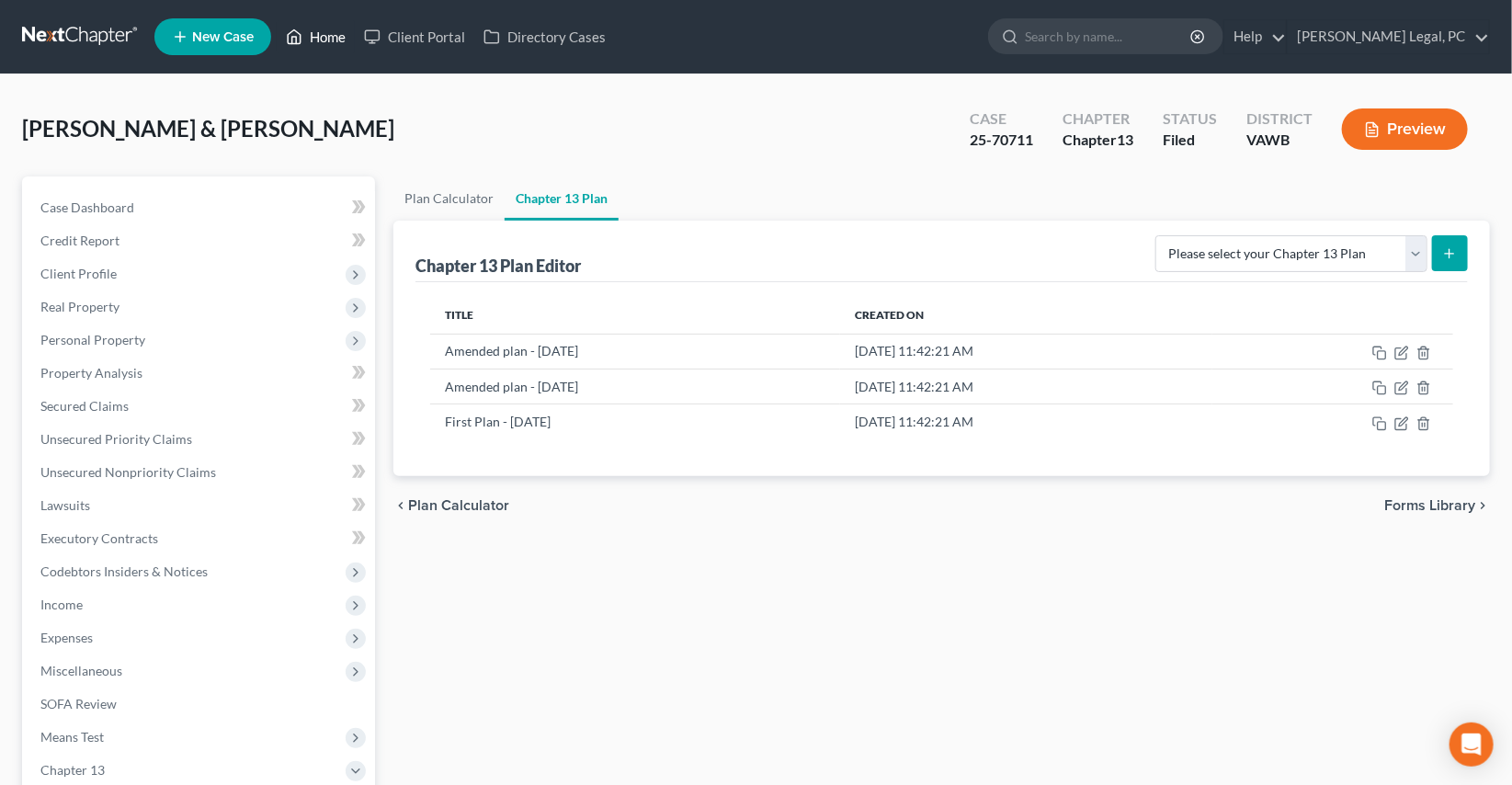
drag, startPoint x: 330, startPoint y: 40, endPoint x: 387, endPoint y: 72, distance: 65.4
click at [330, 39] on link "Home" at bounding box center [316, 37] width 78 height 33
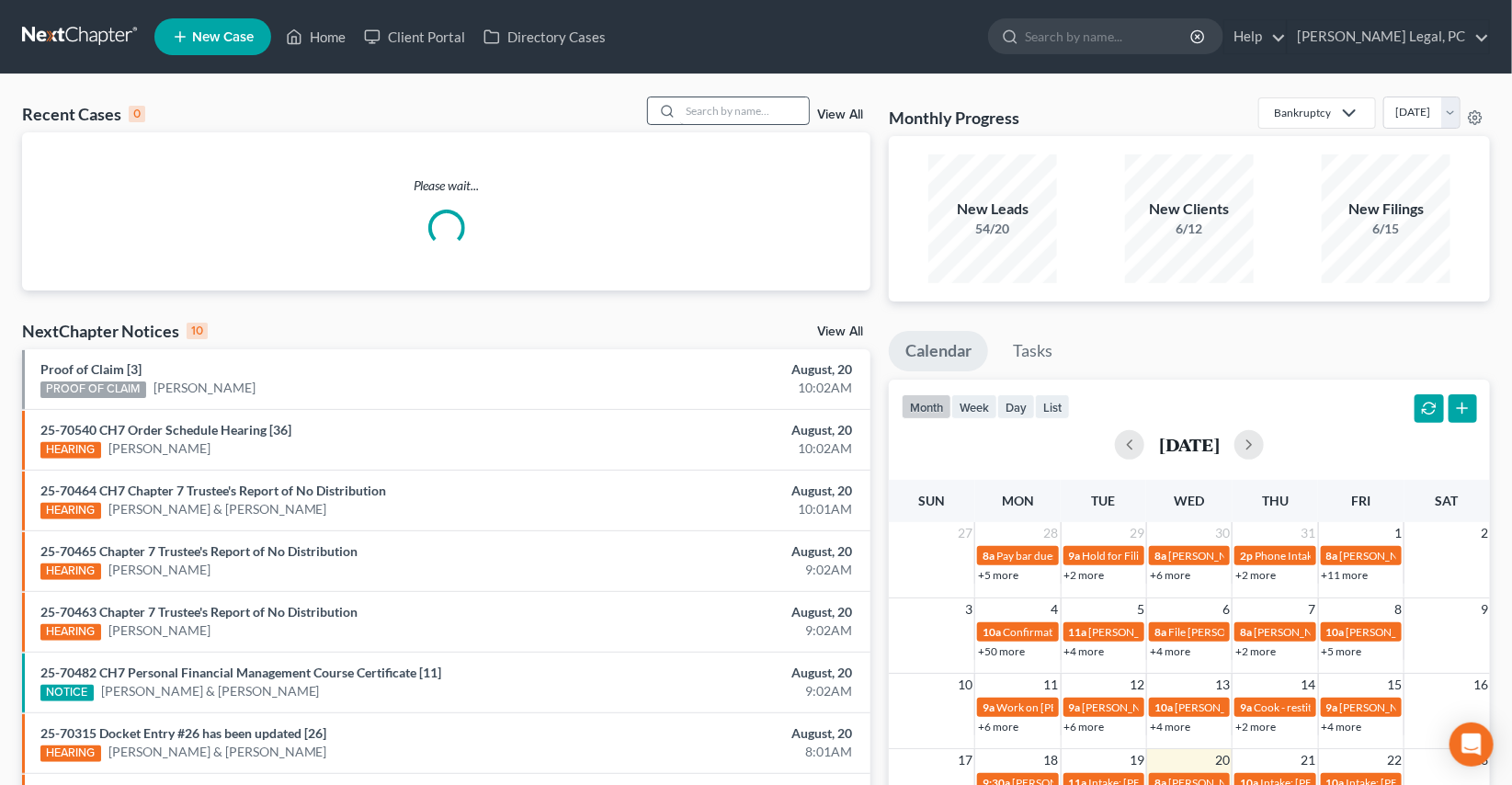
click at [676, 111] on div at bounding box center [665, 110] width 33 height 26
click at [707, 109] on input "search" at bounding box center [745, 110] width 129 height 26
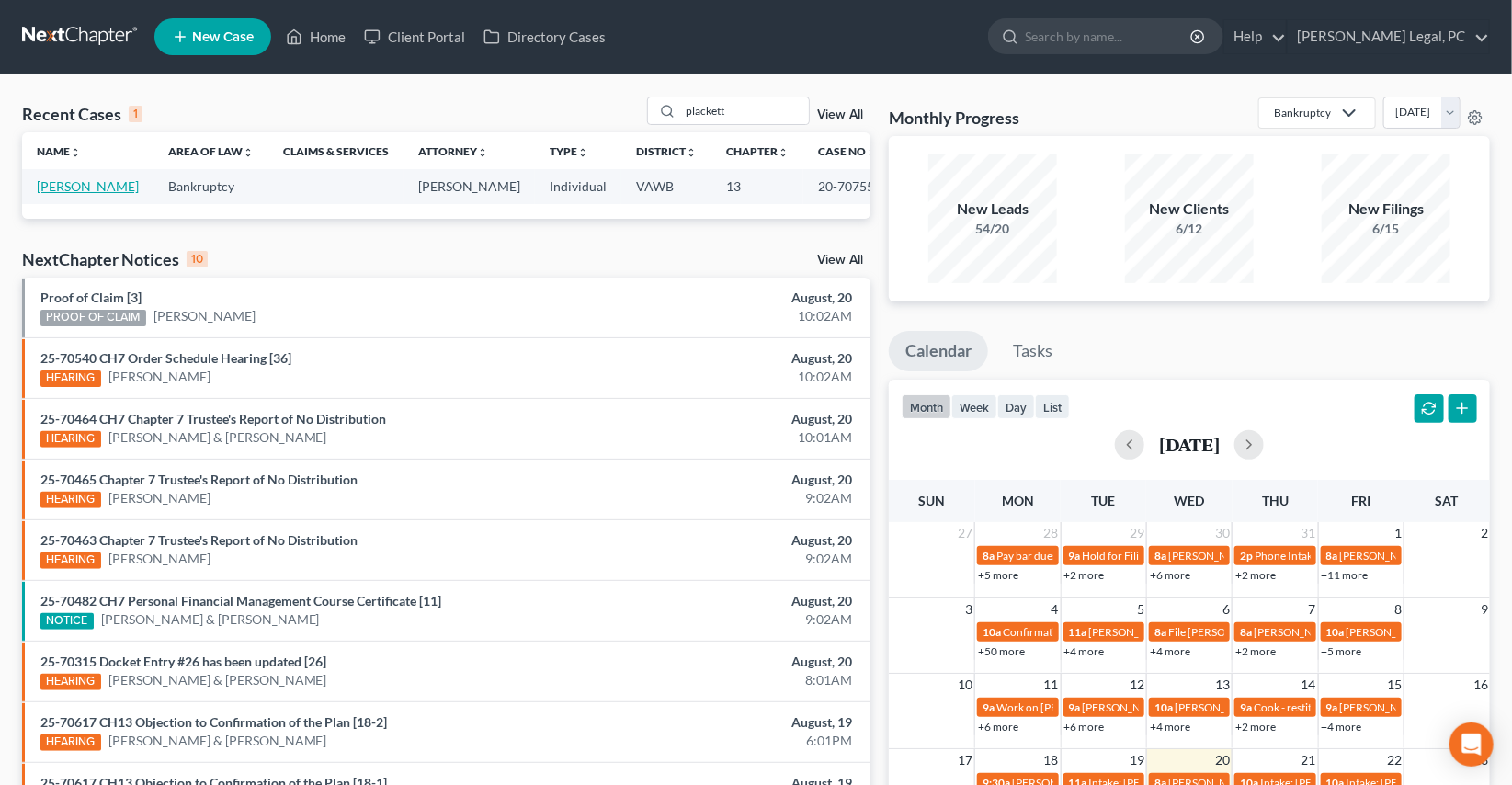
click at [77, 181] on link "[PERSON_NAME]" at bounding box center [88, 186] width 102 height 16
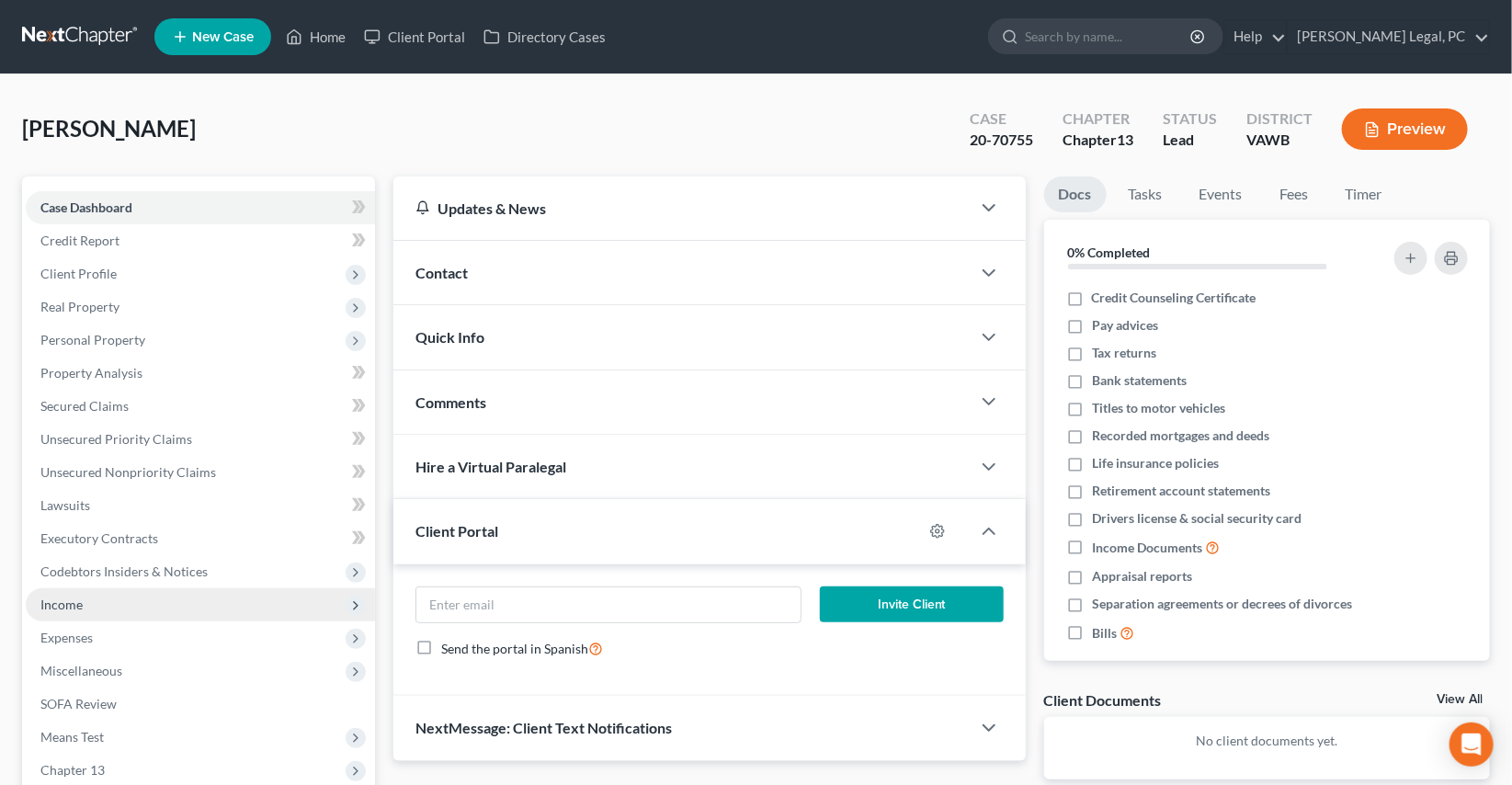
scroll to position [222, 0]
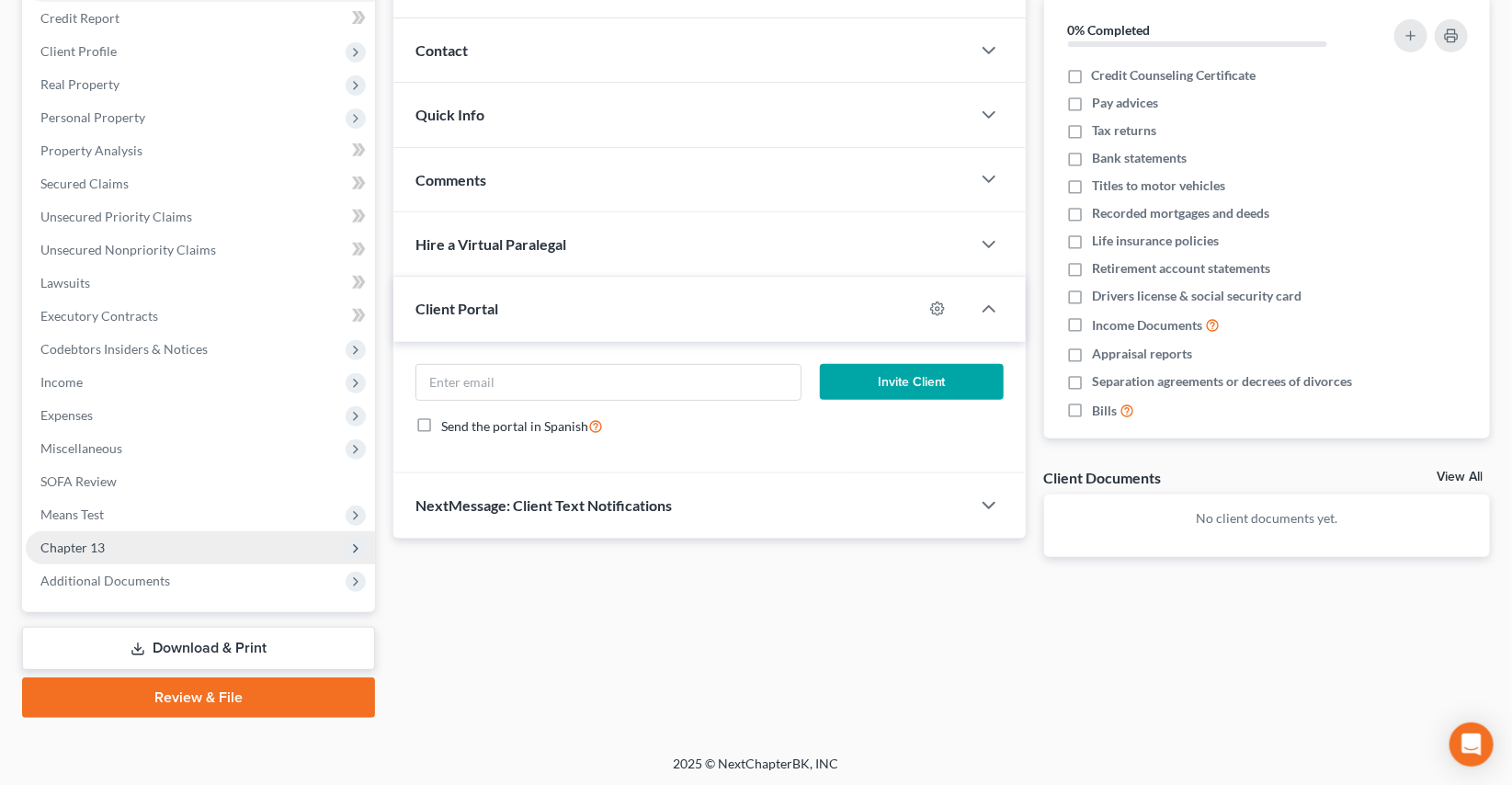
drag, startPoint x: 125, startPoint y: 579, endPoint x: 165, endPoint y: 552, distance: 48.3
click at [125, 578] on span "Additional Documents" at bounding box center [104, 580] width 130 height 16
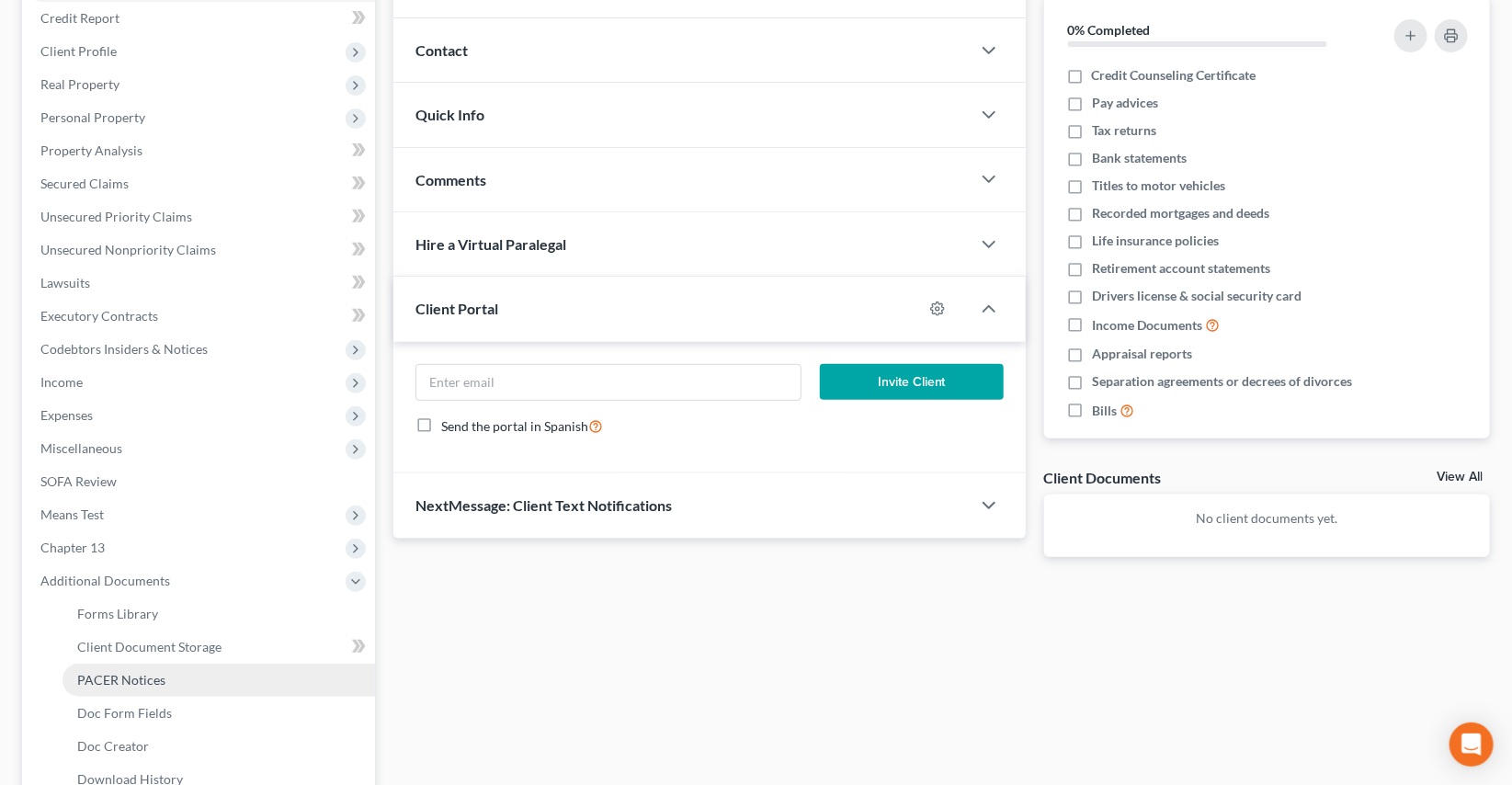
click at [146, 668] on link "PACER Notices" at bounding box center [218, 681] width 313 height 33
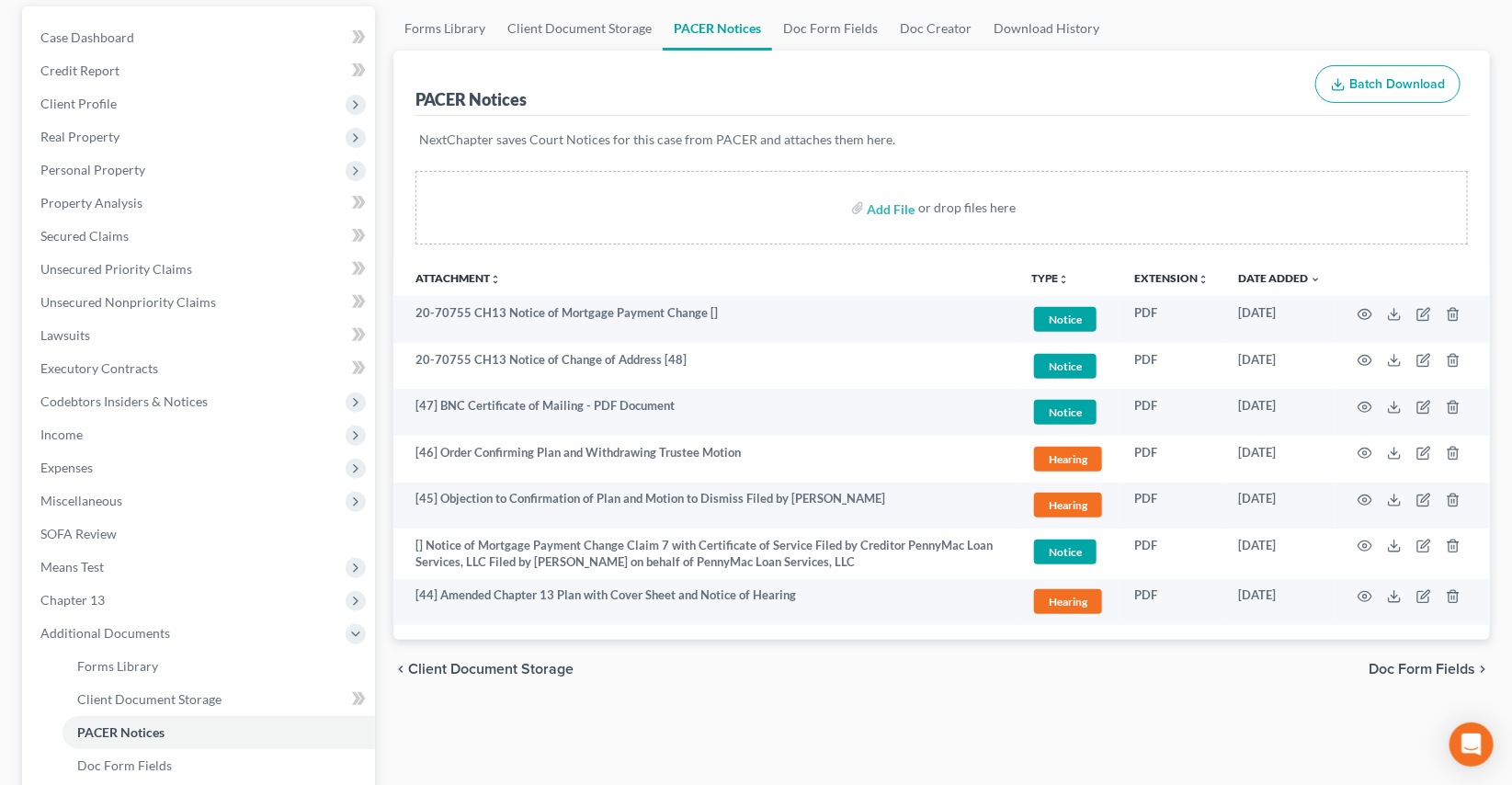
scroll to position [250, 0]
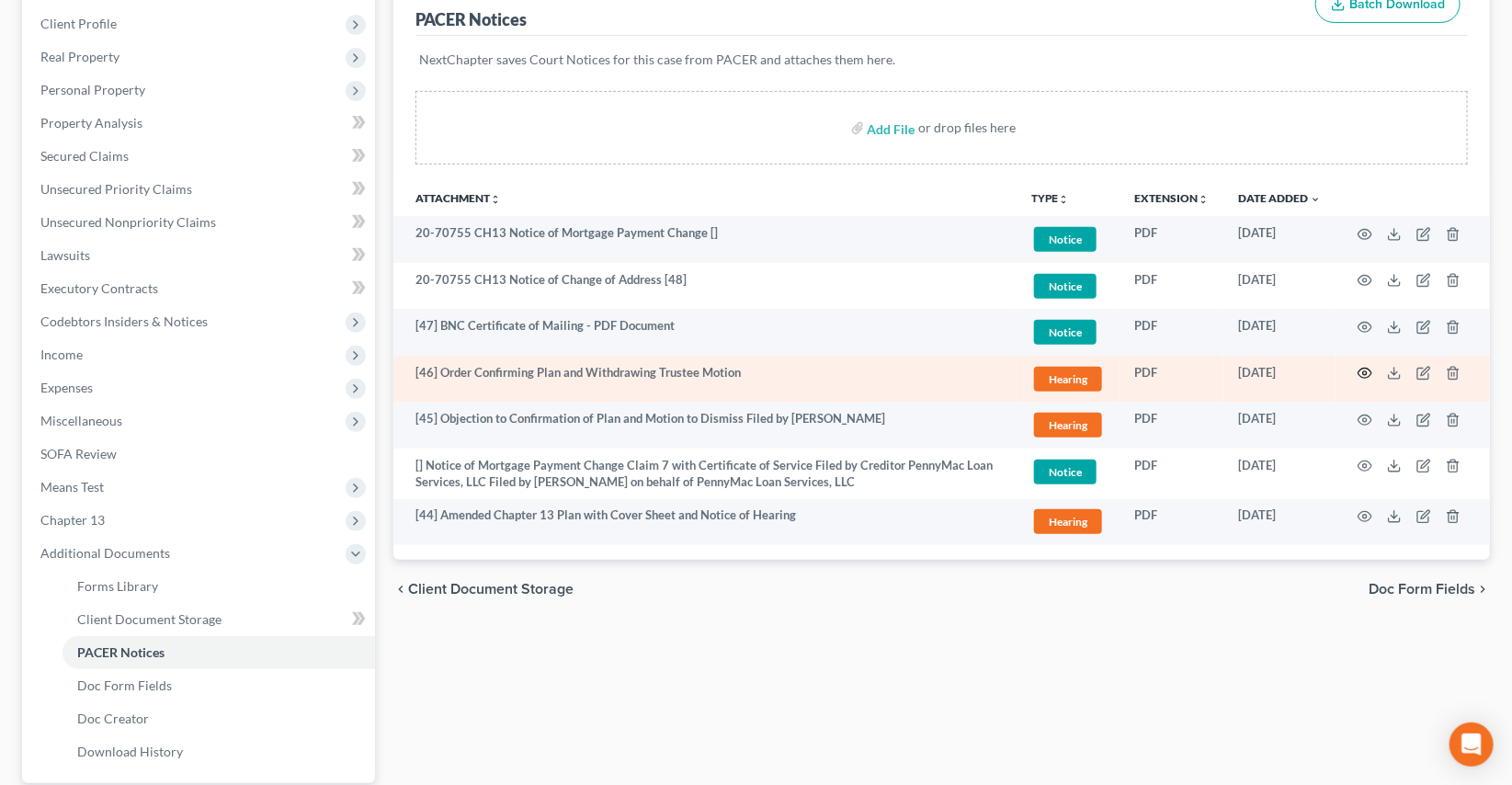
click at [1367, 375] on icon "button" at bounding box center [1366, 373] width 14 height 10
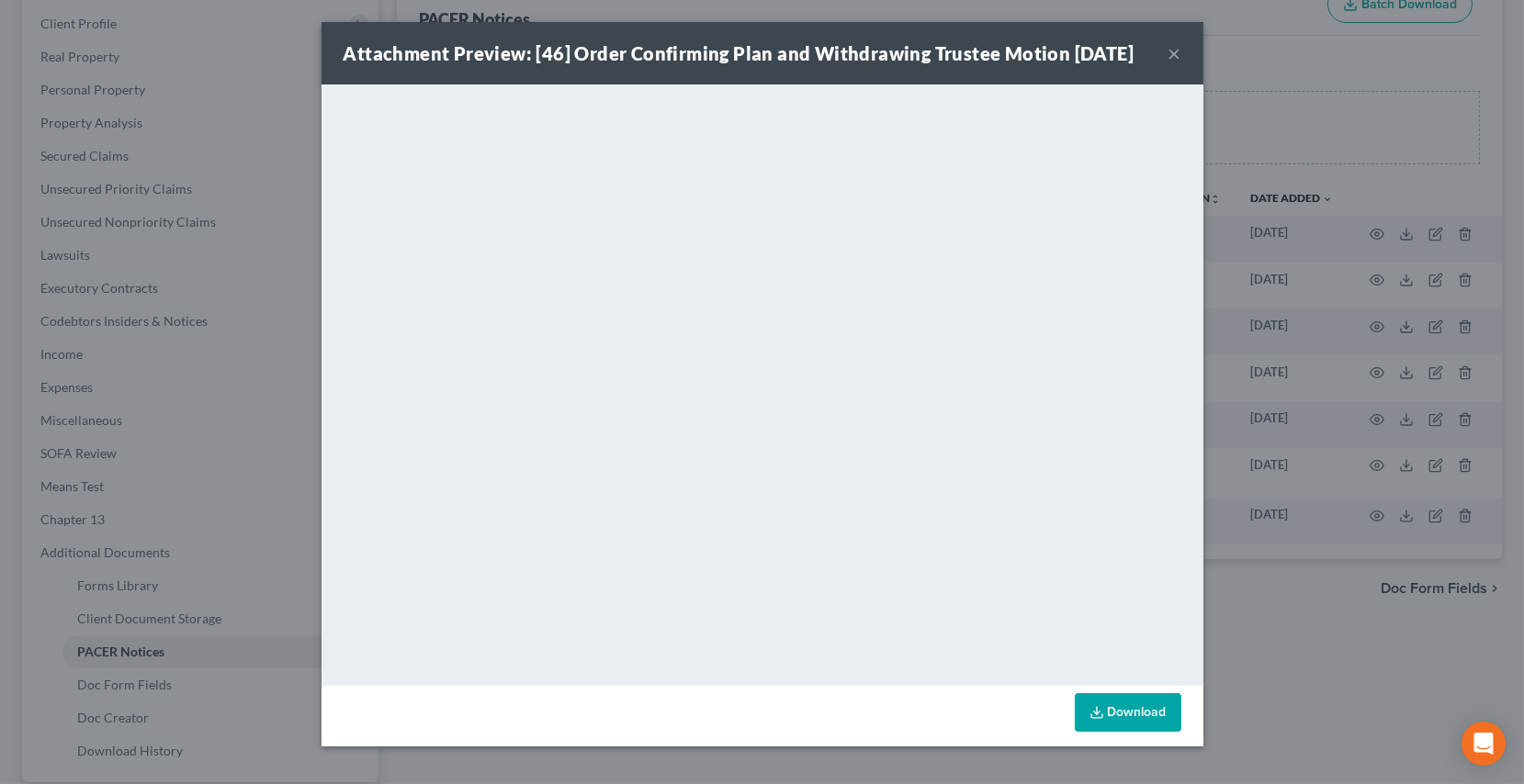
click at [1168, 64] on button "×" at bounding box center [1174, 53] width 13 height 22
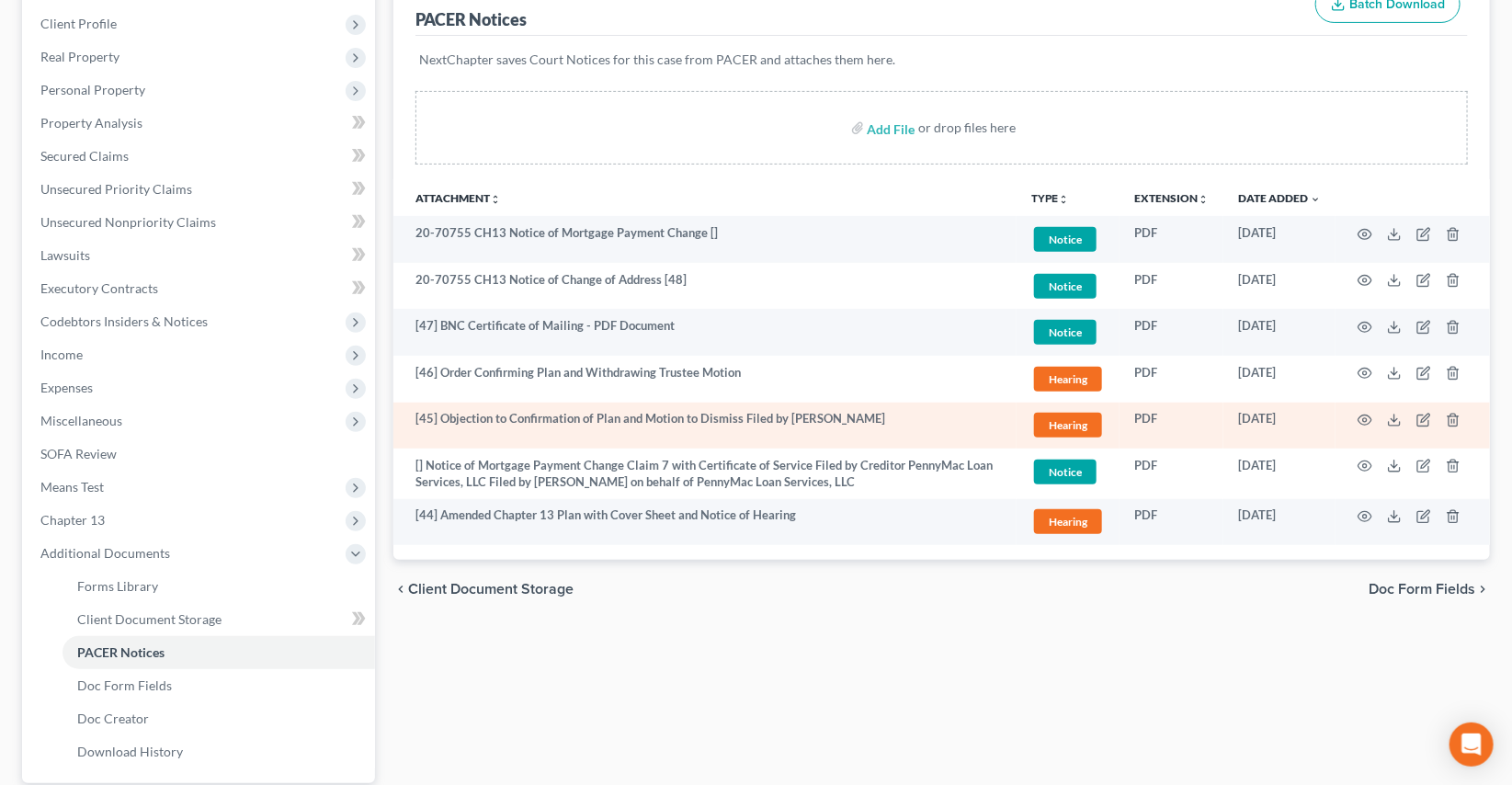
scroll to position [0, 0]
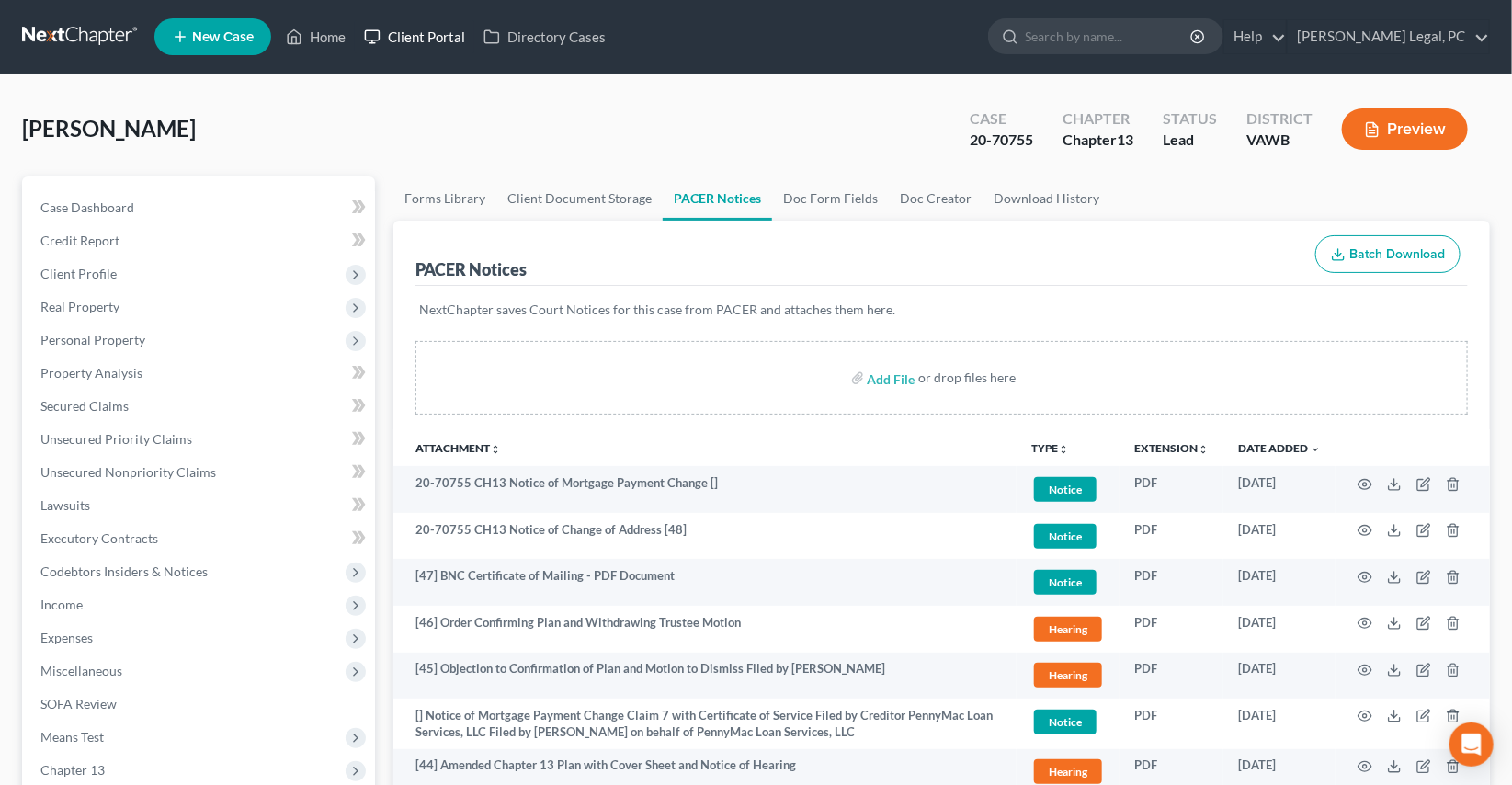
click at [359, 36] on link "Client Portal" at bounding box center [414, 37] width 120 height 33
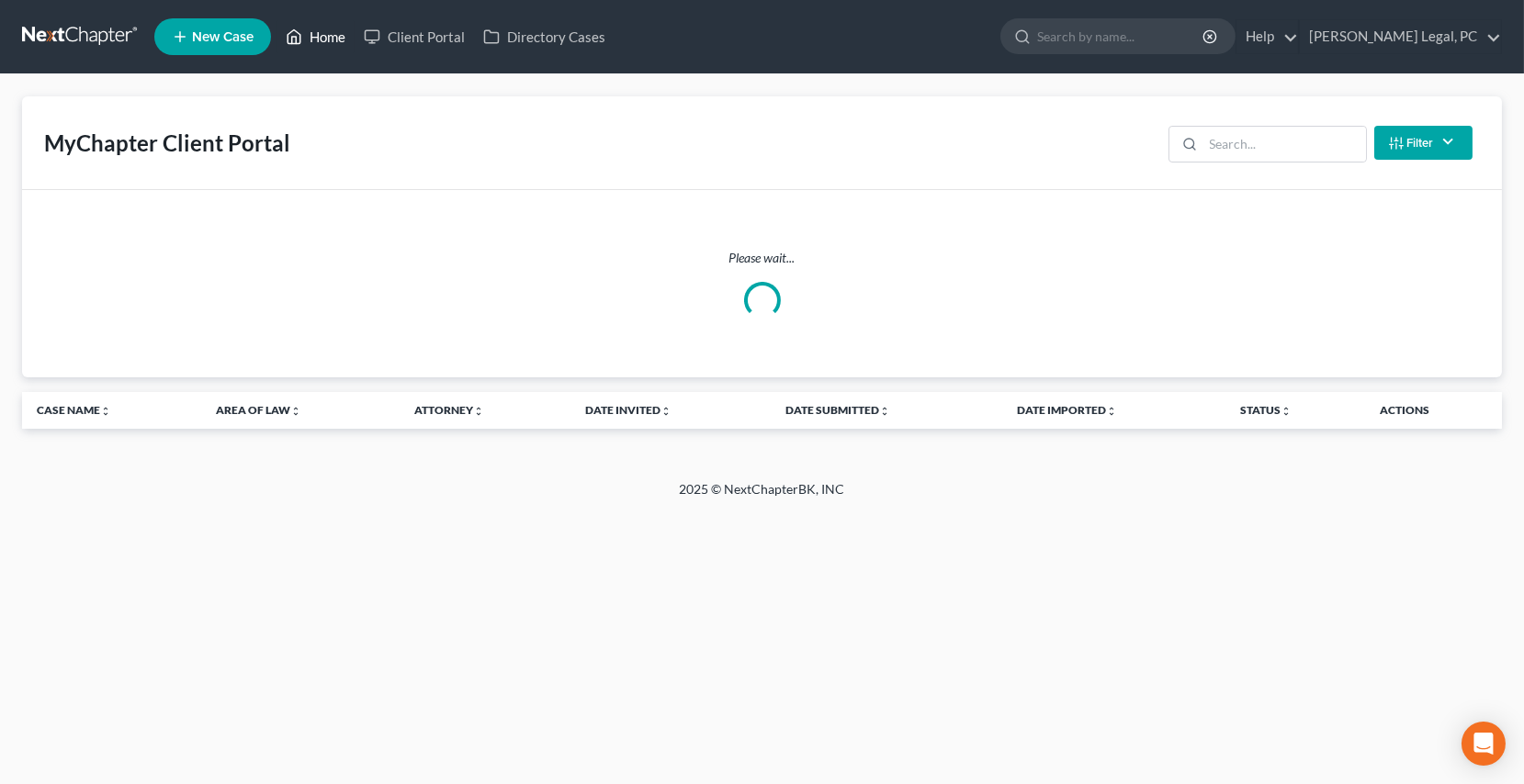
click at [333, 39] on link "Home" at bounding box center [316, 37] width 78 height 33
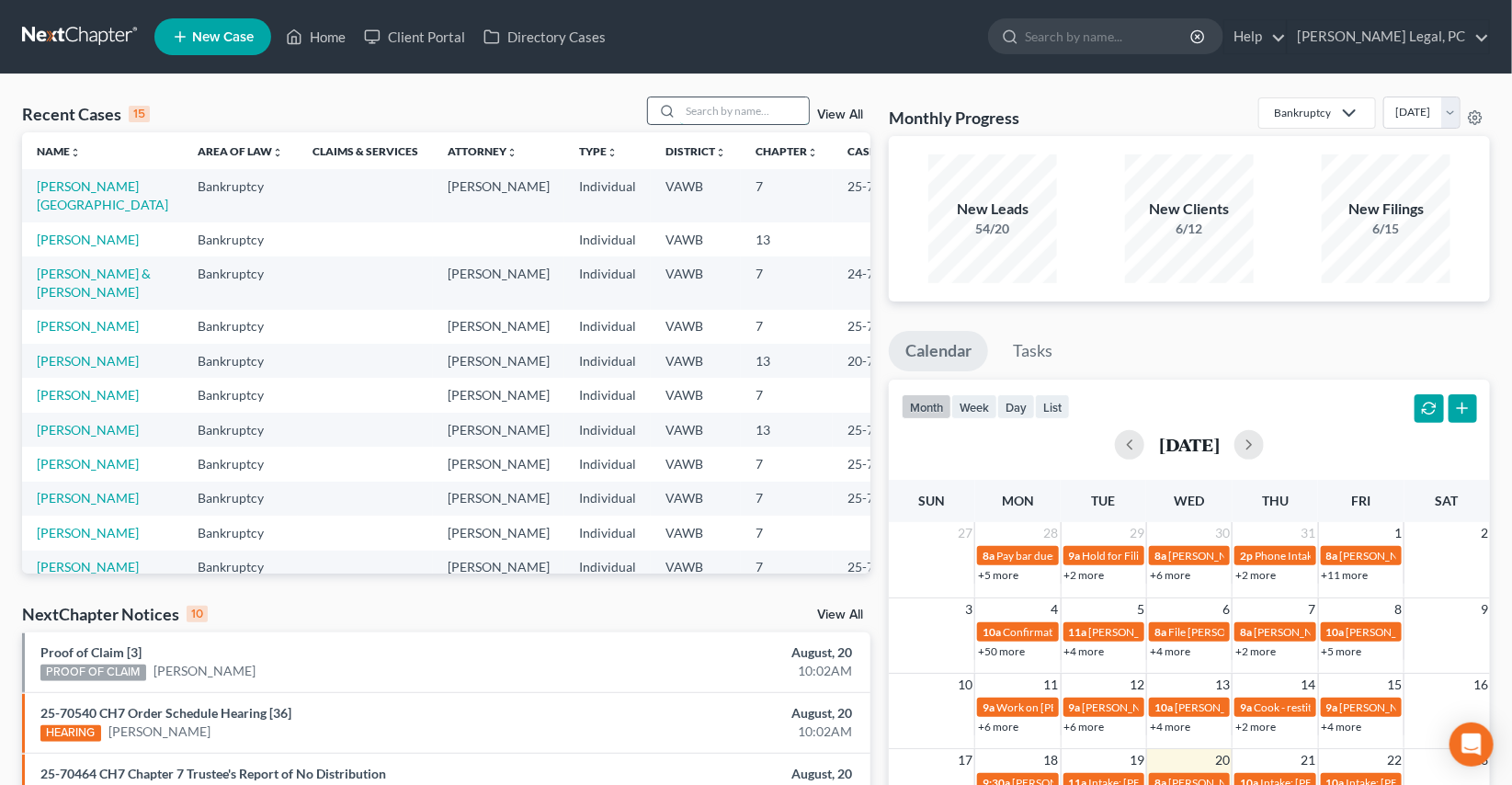
click at [720, 114] on input "search" at bounding box center [745, 110] width 129 height 26
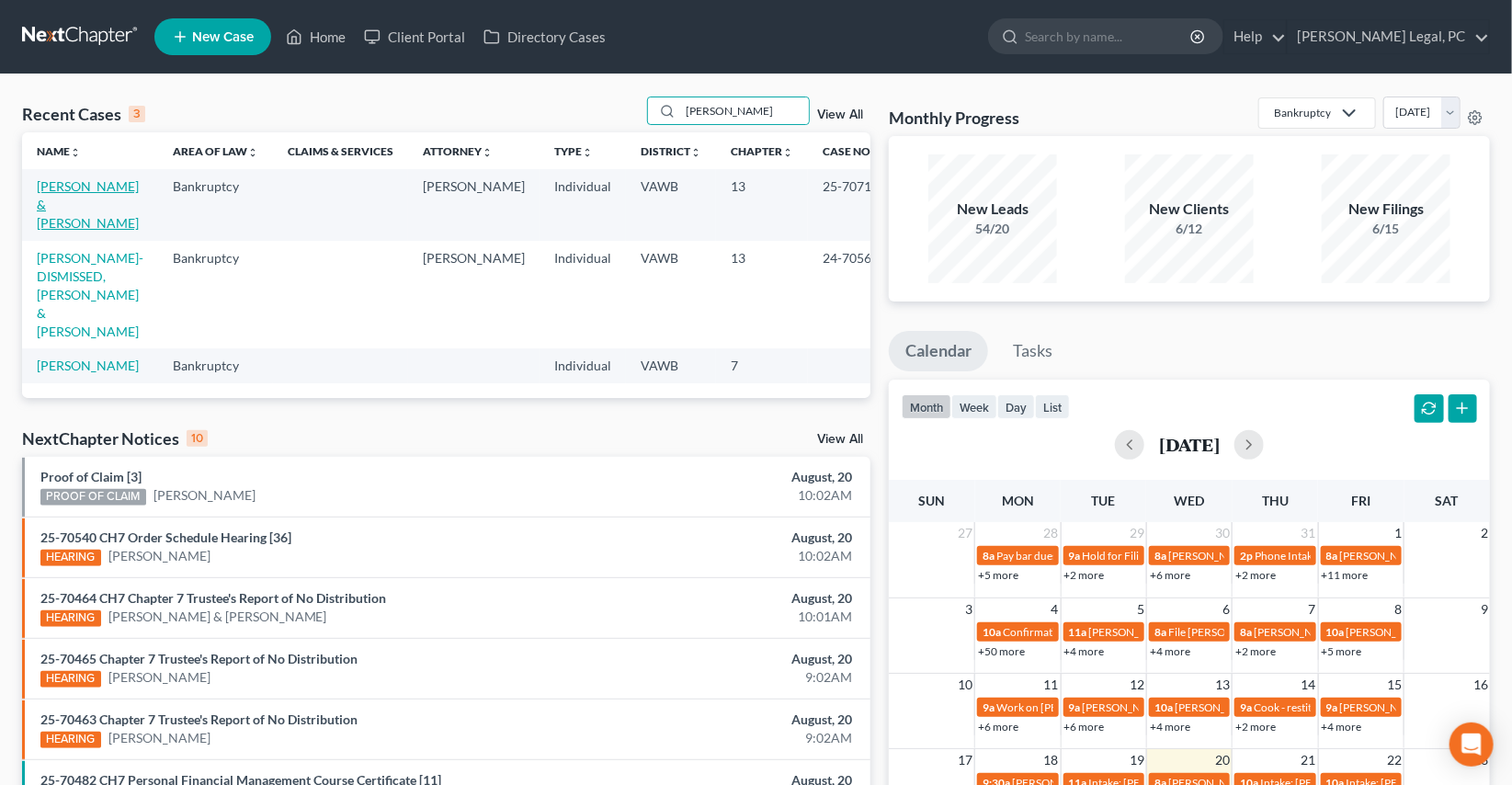
click at [75, 201] on link "[PERSON_NAME] & [PERSON_NAME]" at bounding box center [88, 205] width 102 height 53
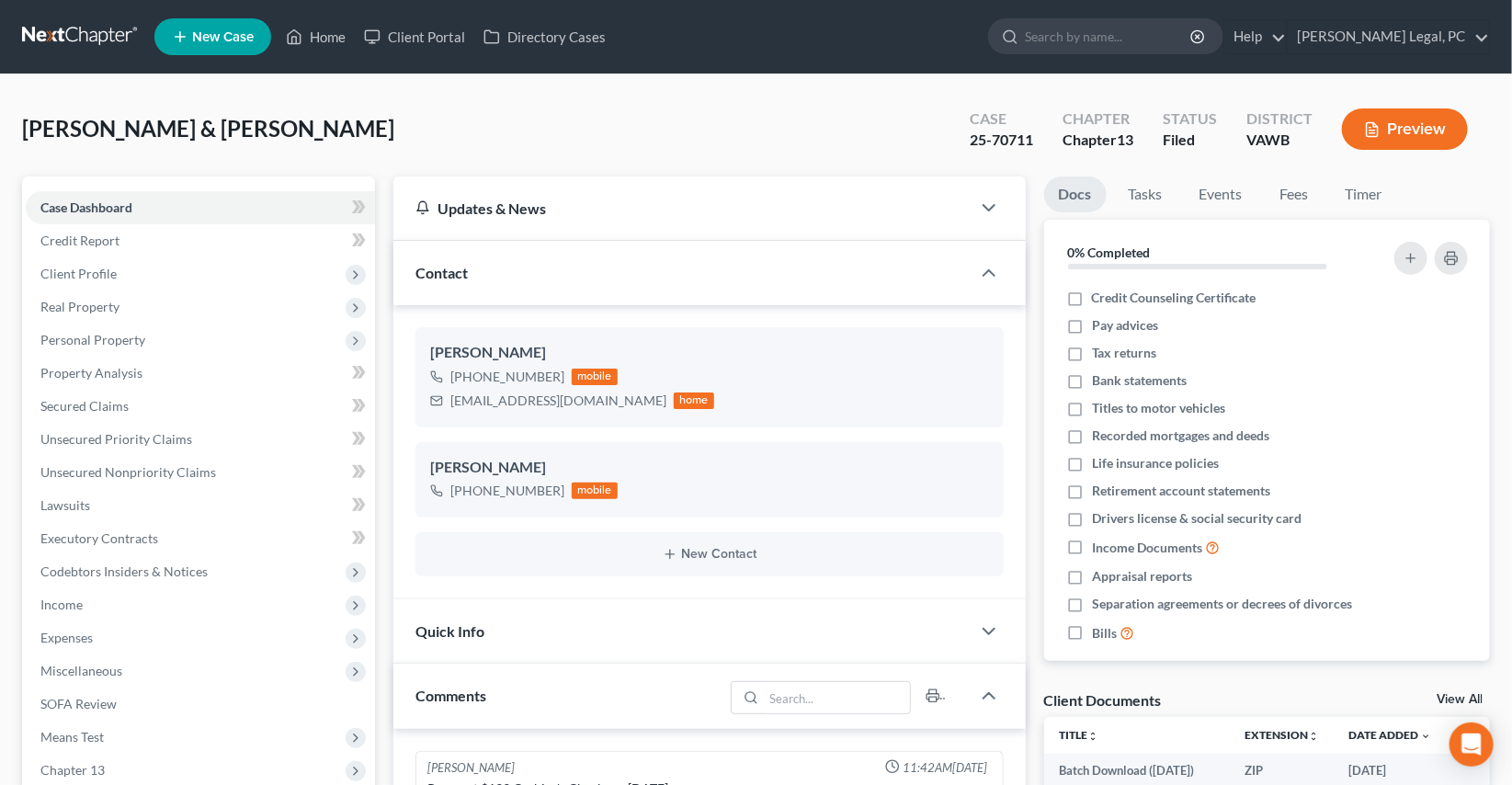
scroll to position [2541, 0]
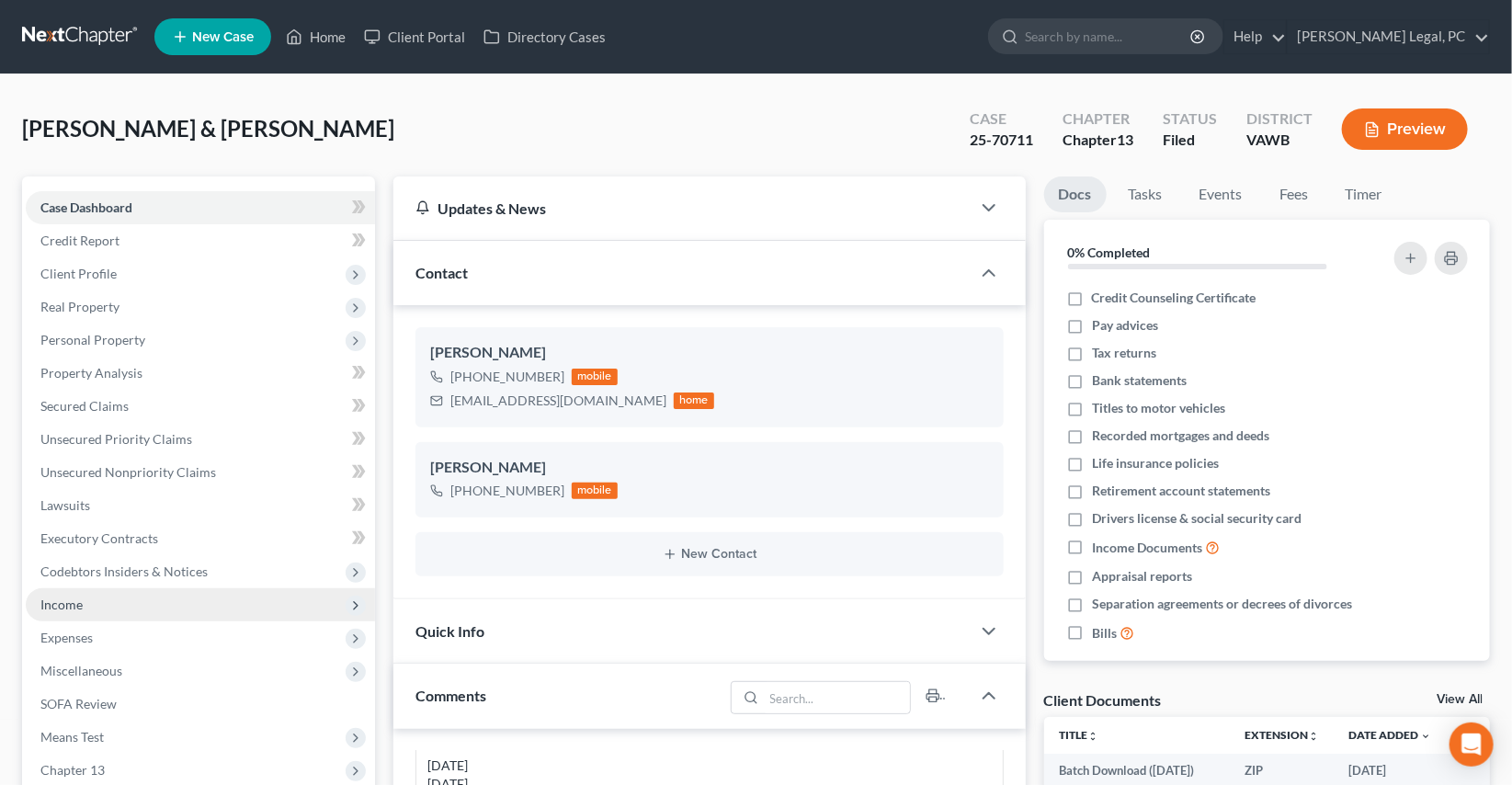
click at [64, 597] on span "Income" at bounding box center [60, 605] width 42 height 16
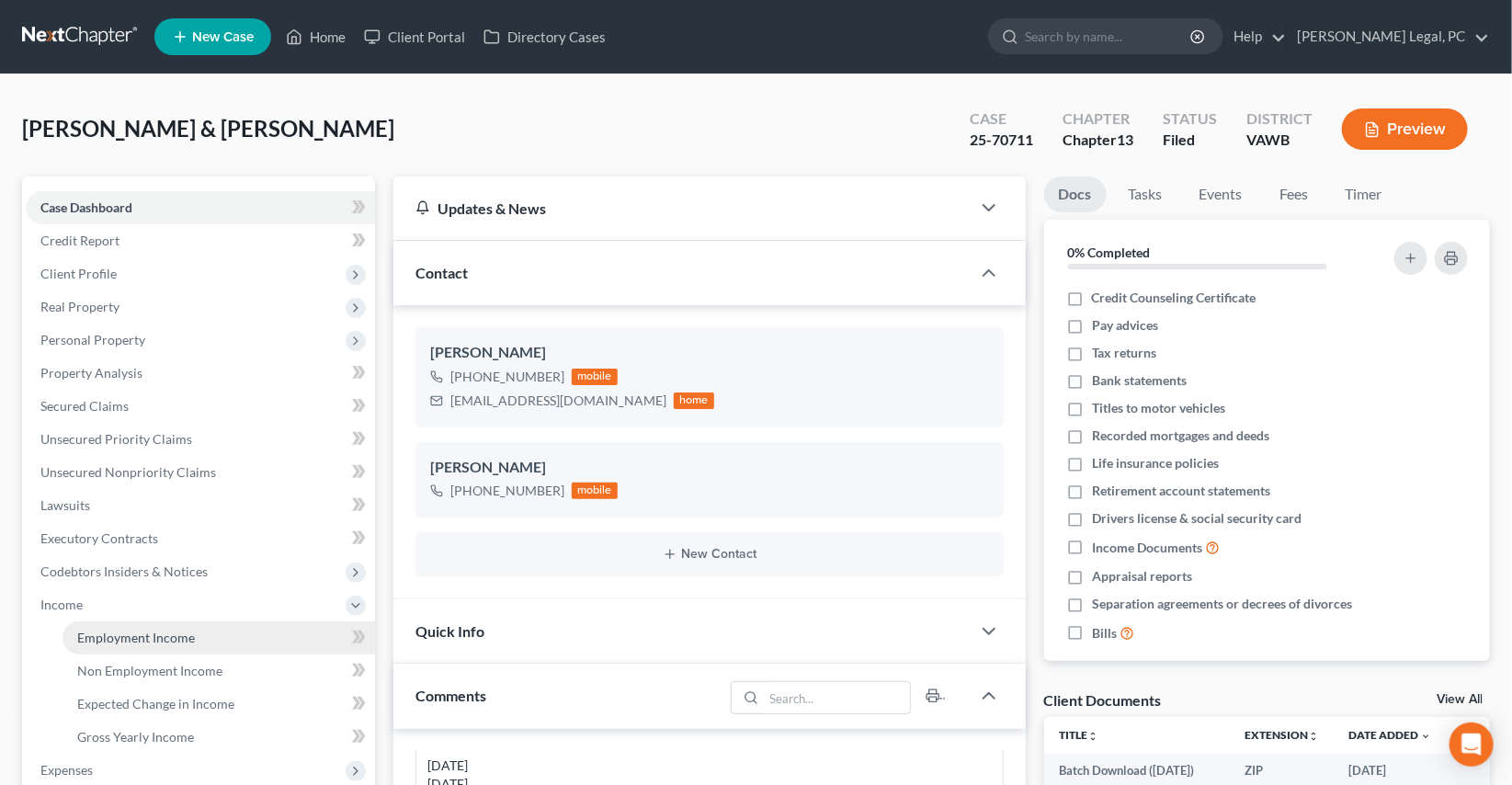
click at [109, 630] on span "Employment Income" at bounding box center [136, 638] width 118 height 16
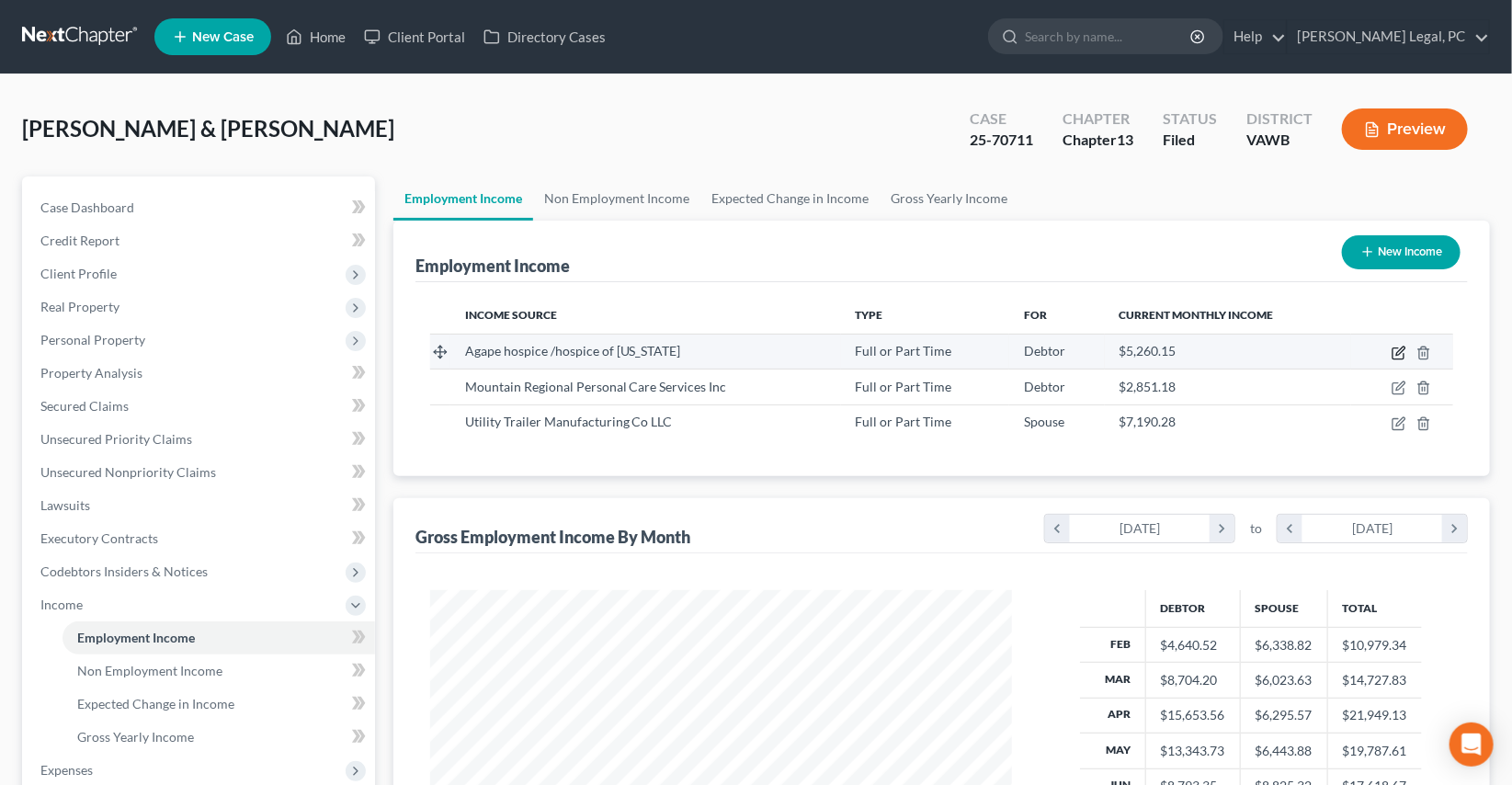
click at [1394, 348] on icon "button" at bounding box center [1397, 353] width 11 height 11
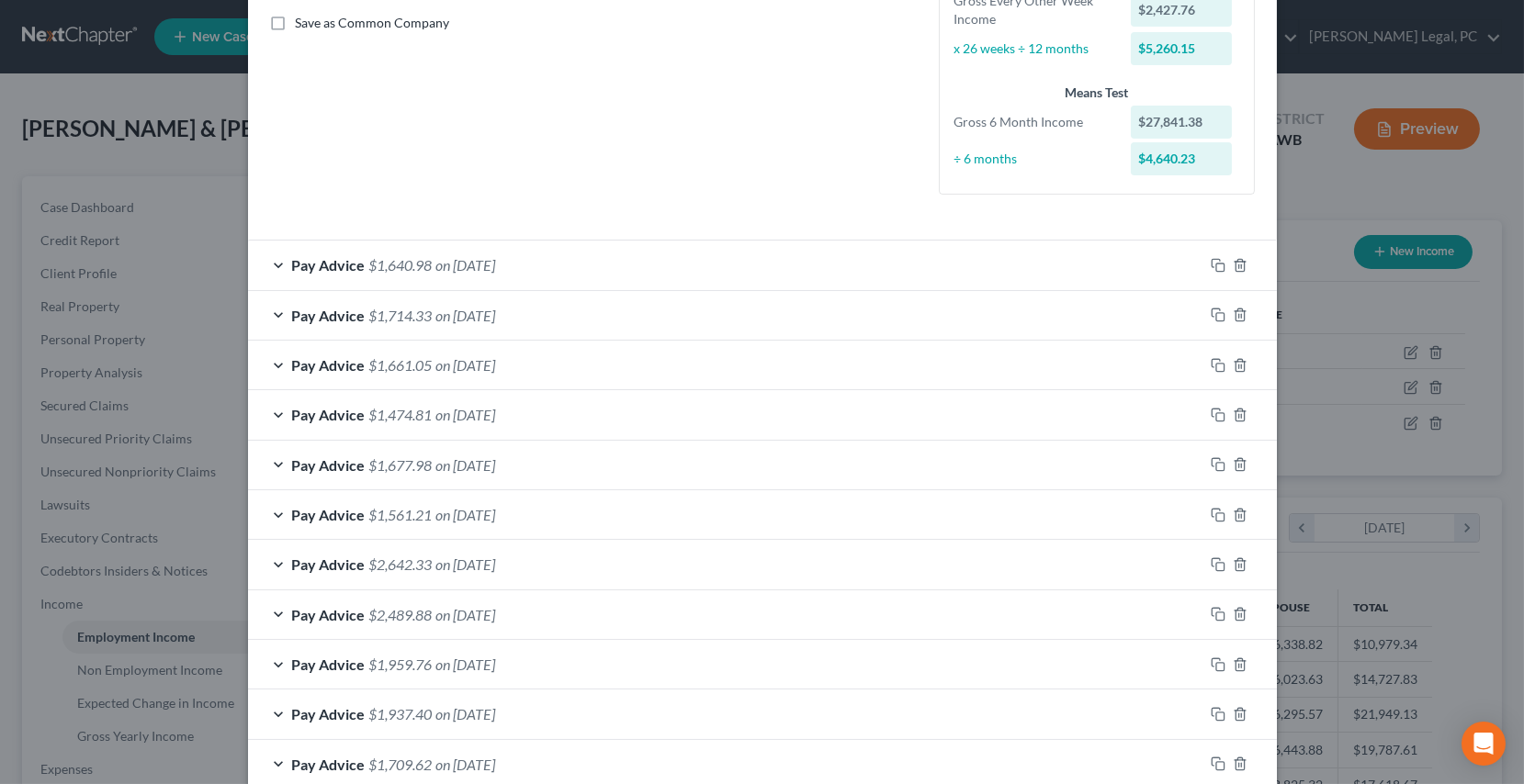
scroll to position [522, 0]
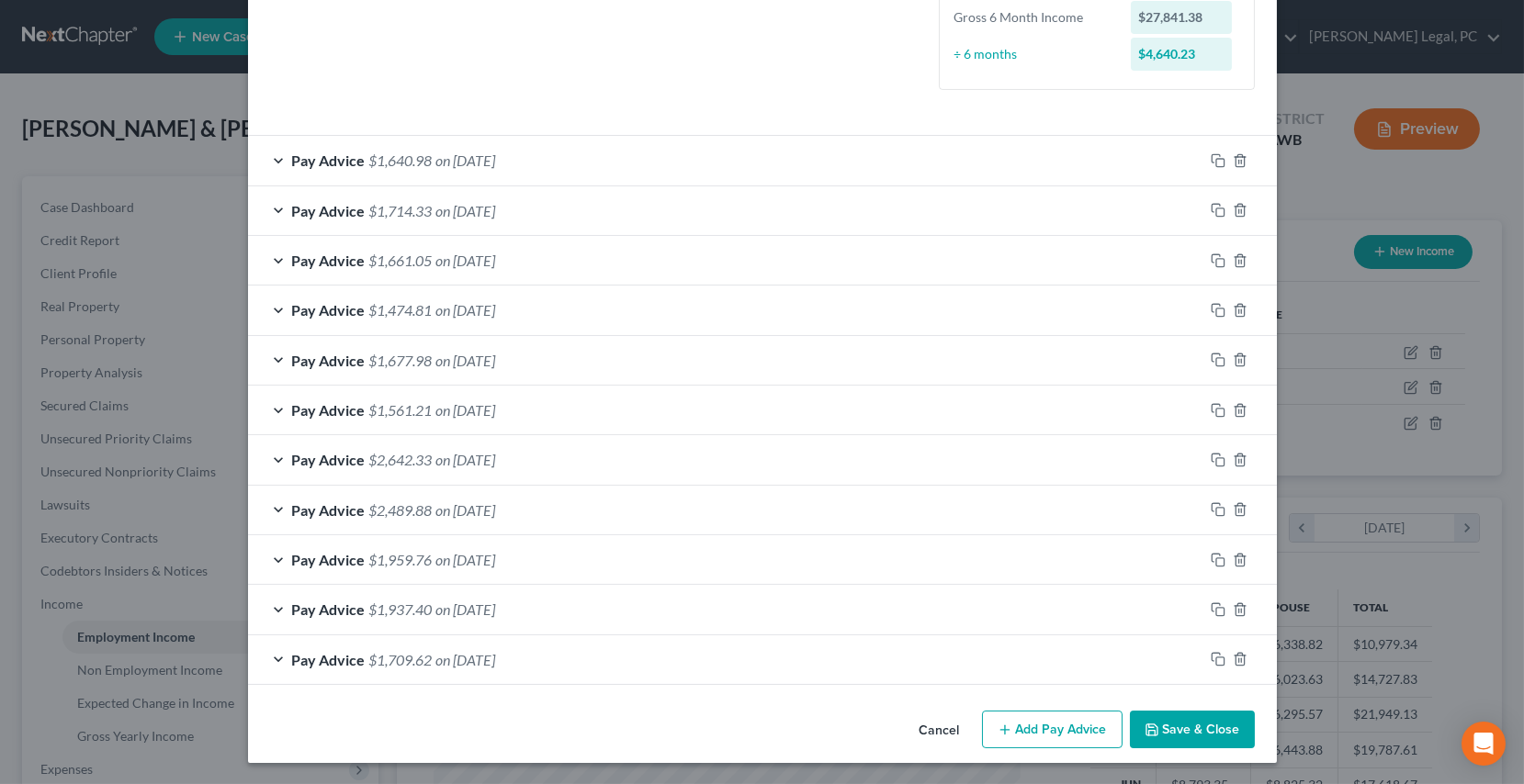
click at [411, 655] on span "$1,709.62" at bounding box center [400, 660] width 63 height 18
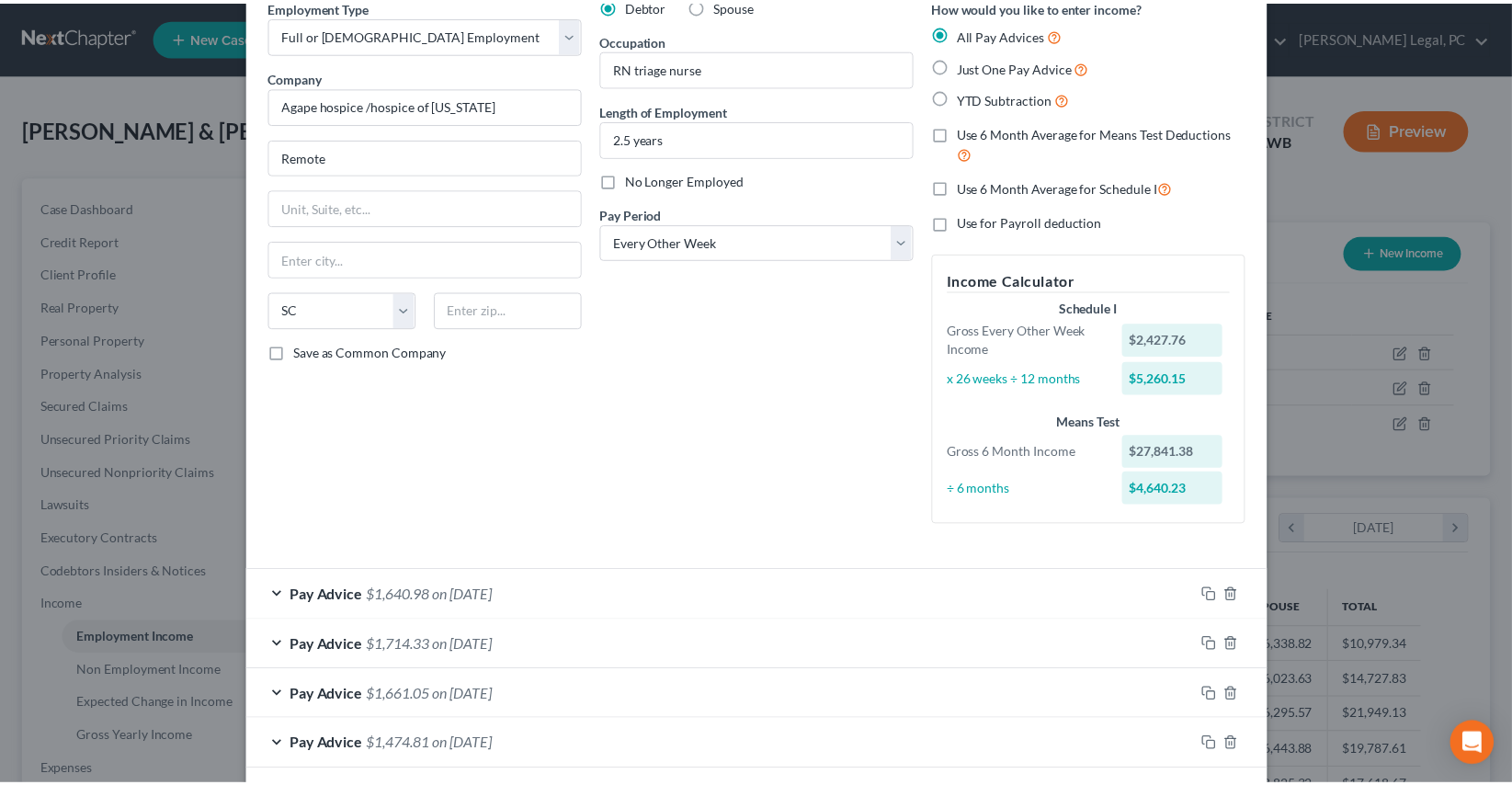
scroll to position [0, 0]
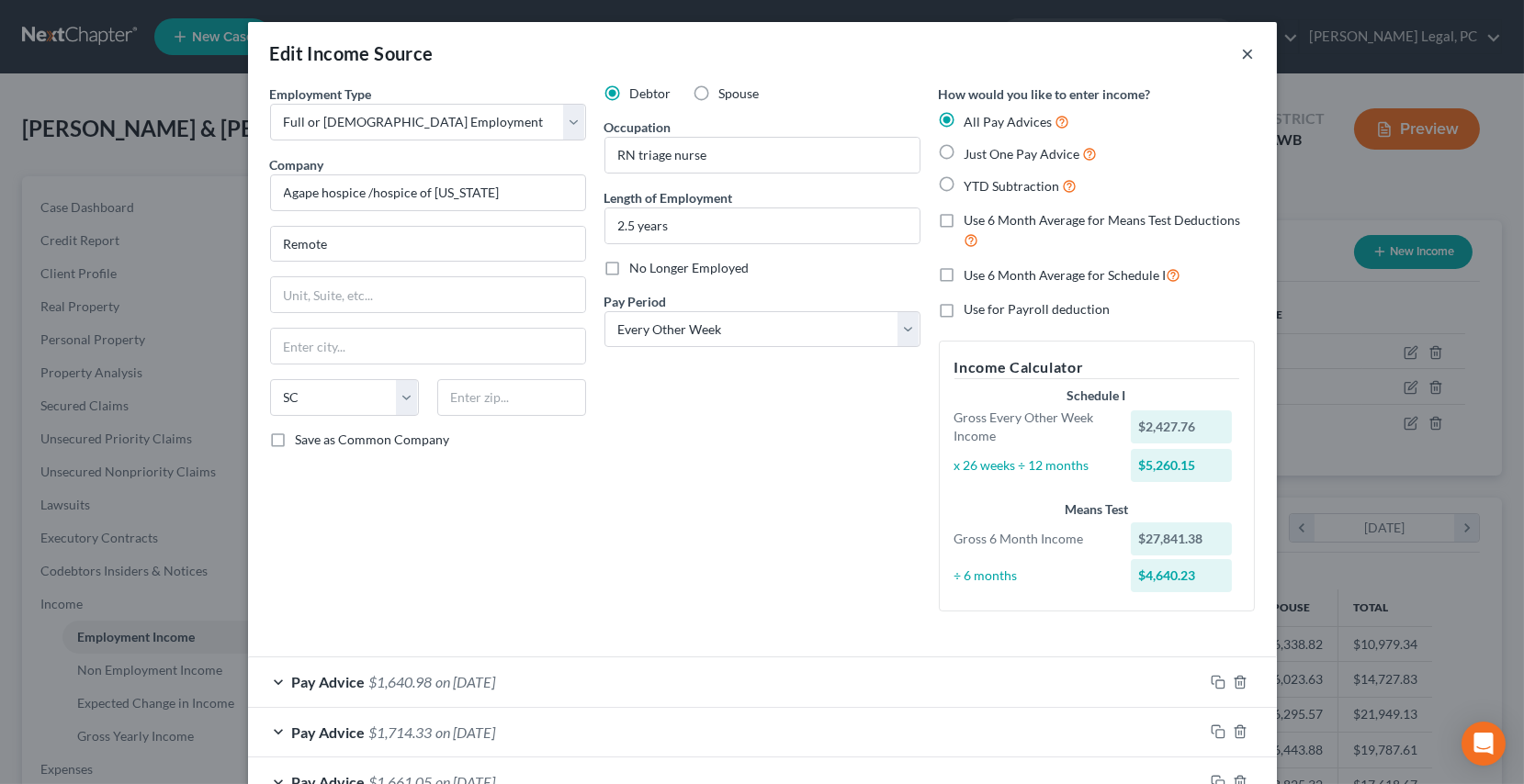
click at [1242, 48] on button "×" at bounding box center [1248, 53] width 13 height 22
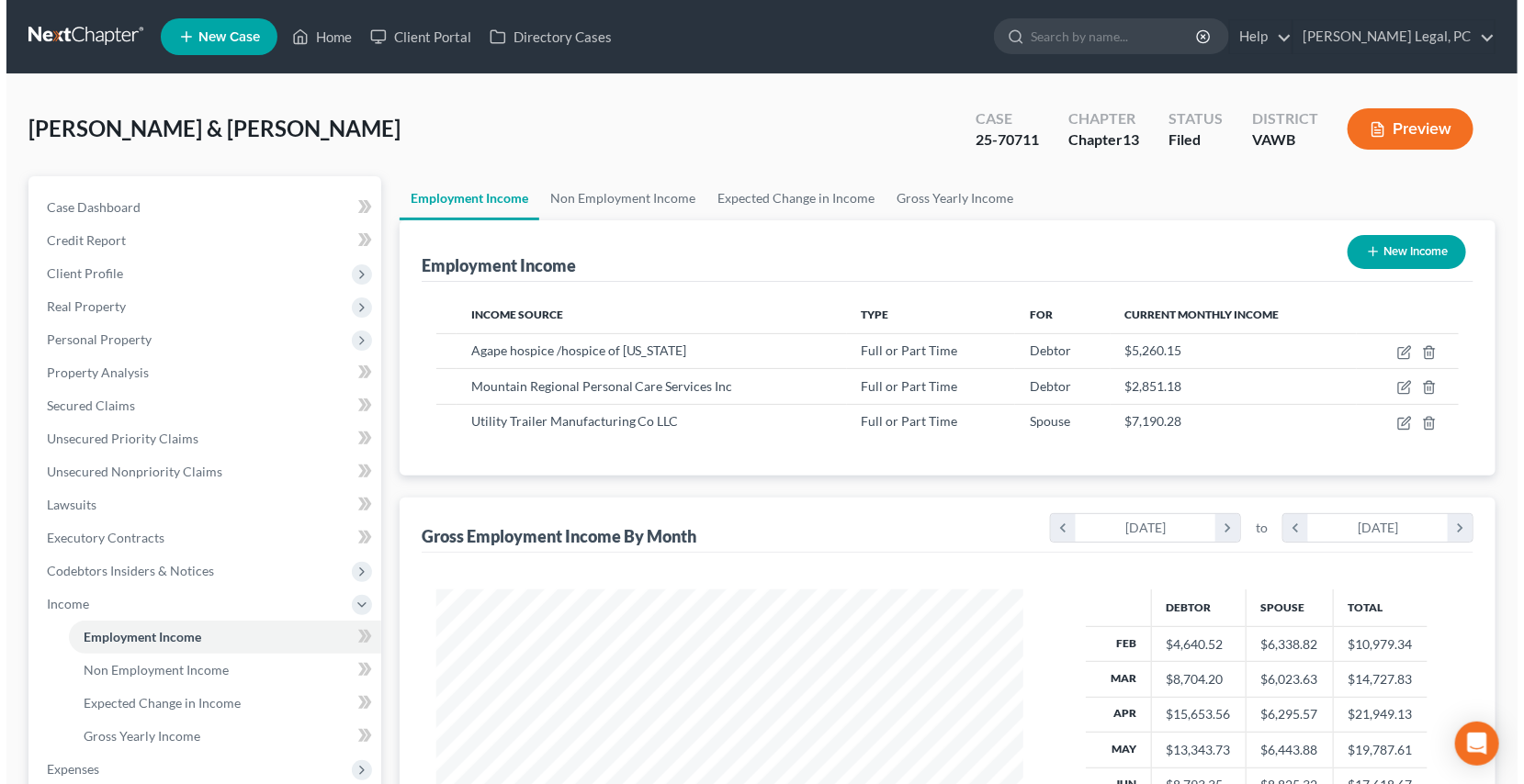
scroll to position [917960, 918153]
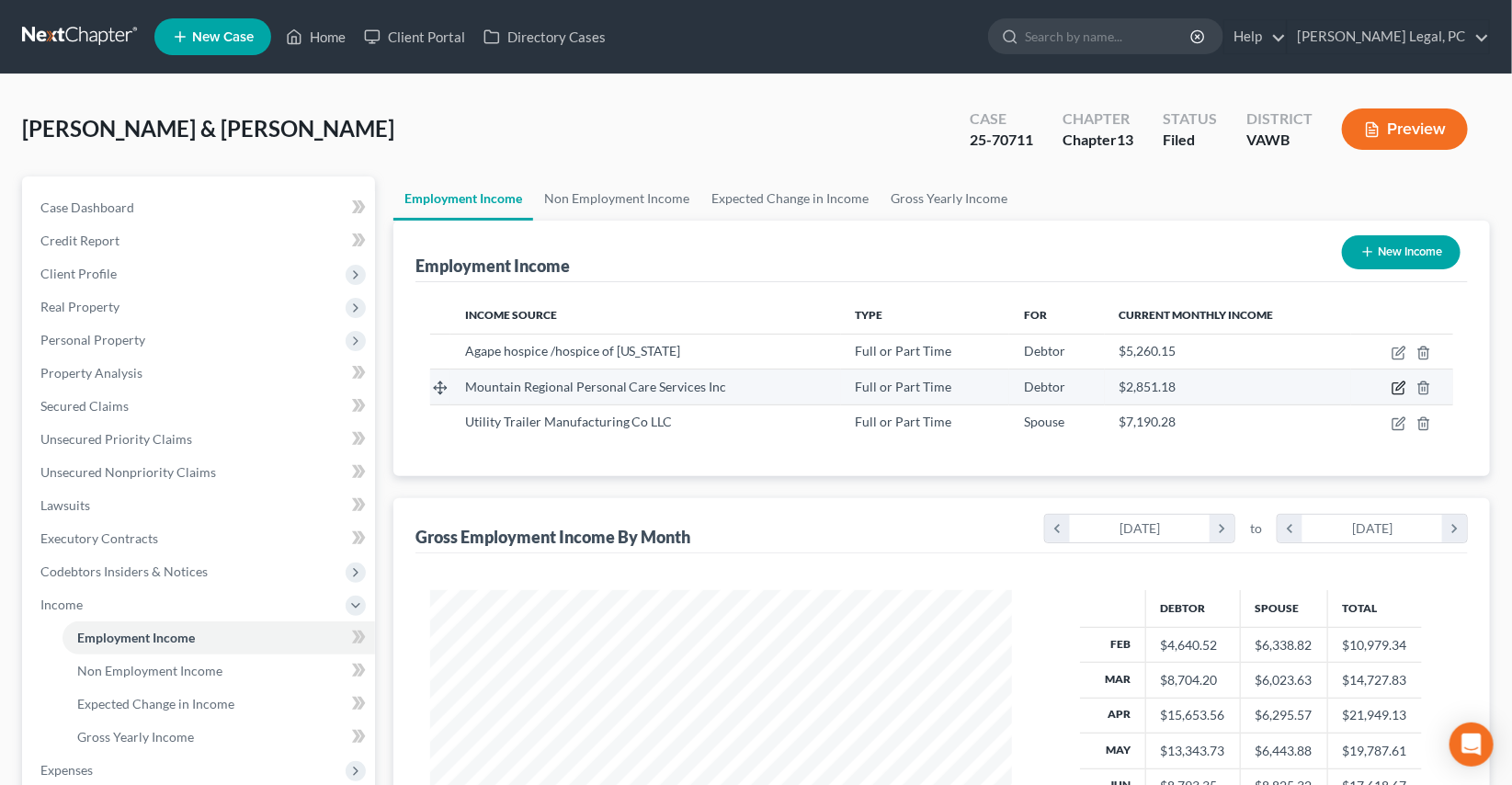
click at [1397, 386] on icon "button" at bounding box center [1400, 386] width 8 height 8
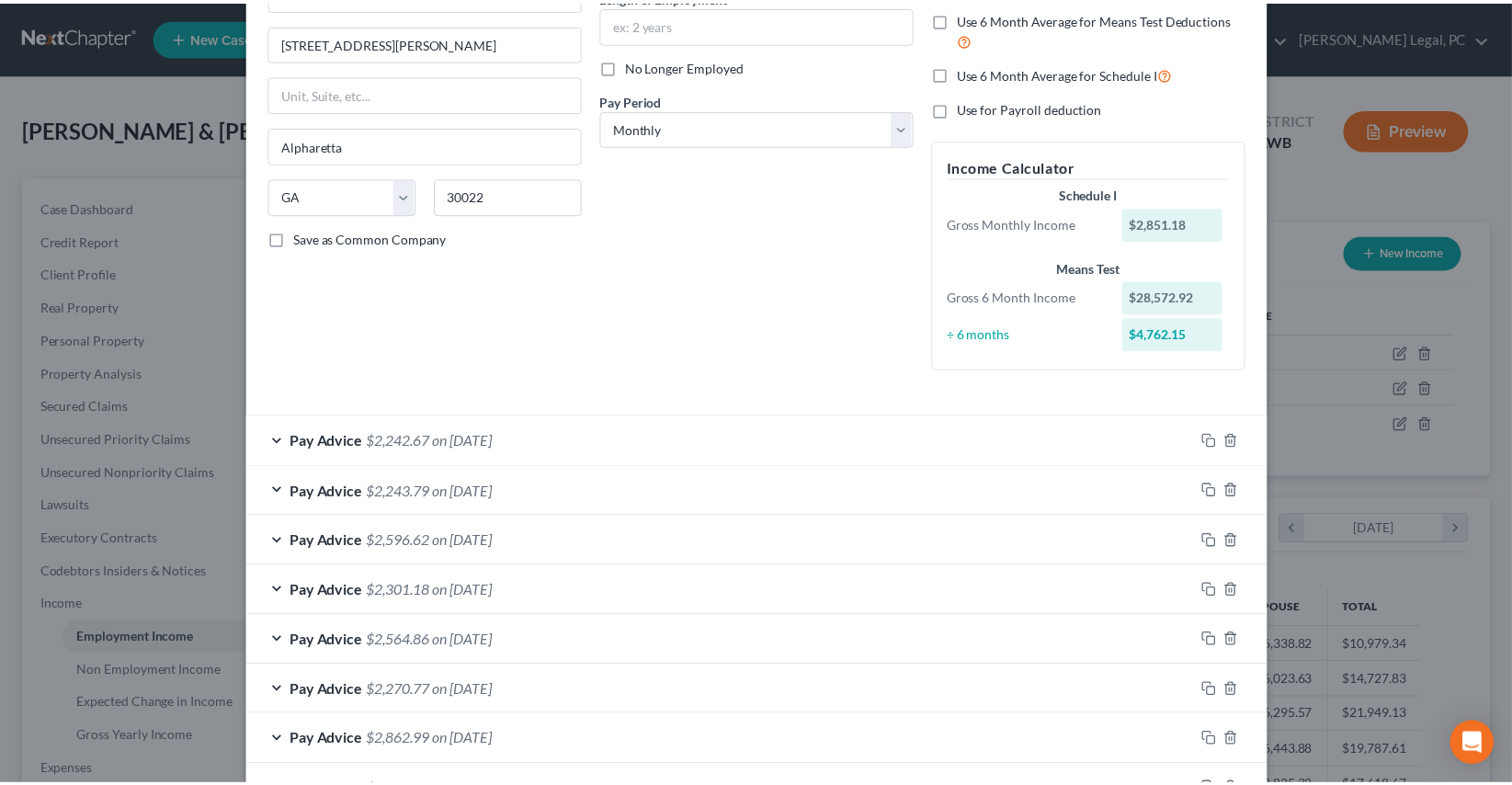
scroll to position [0, 0]
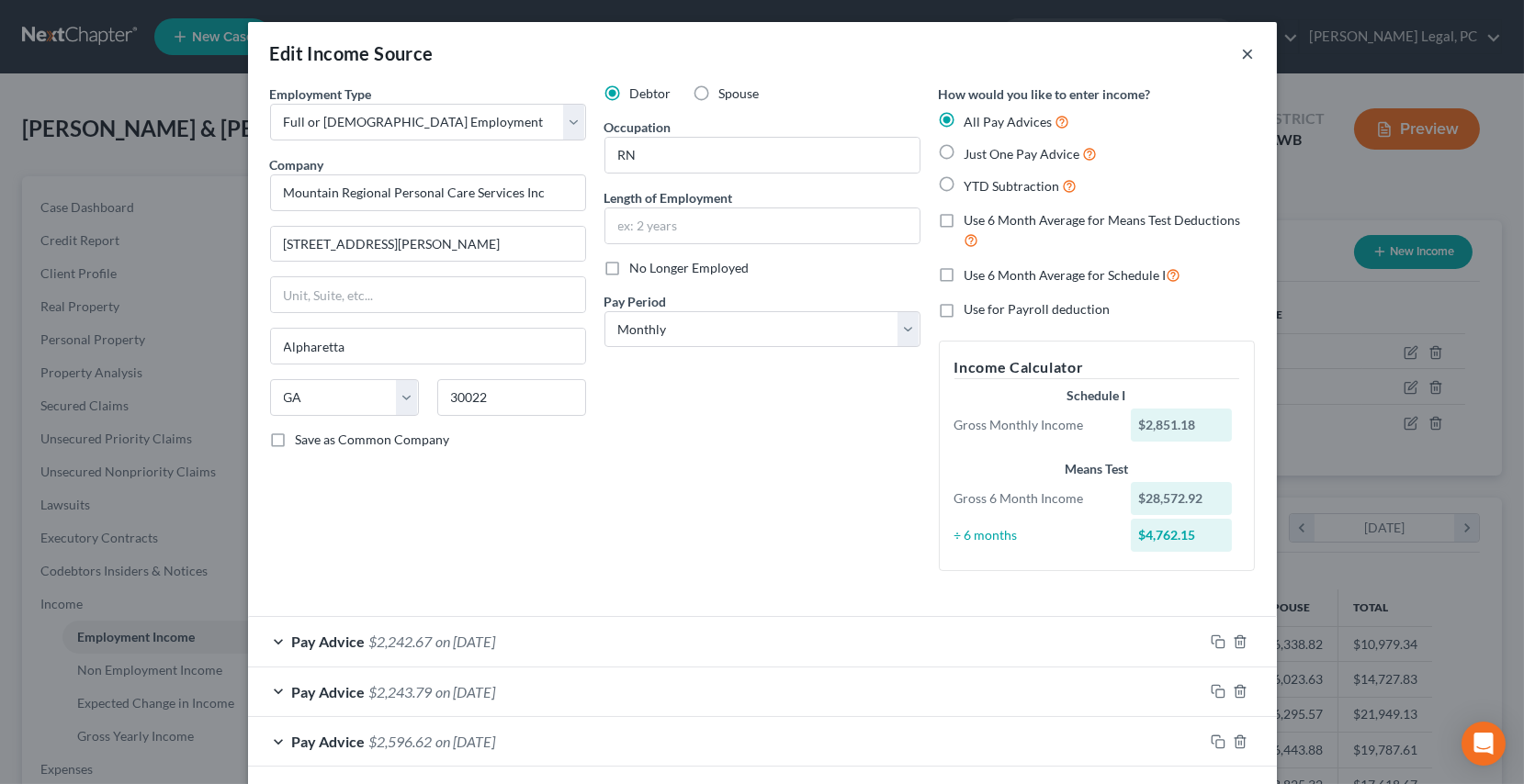
click at [1242, 56] on button "×" at bounding box center [1248, 53] width 13 height 22
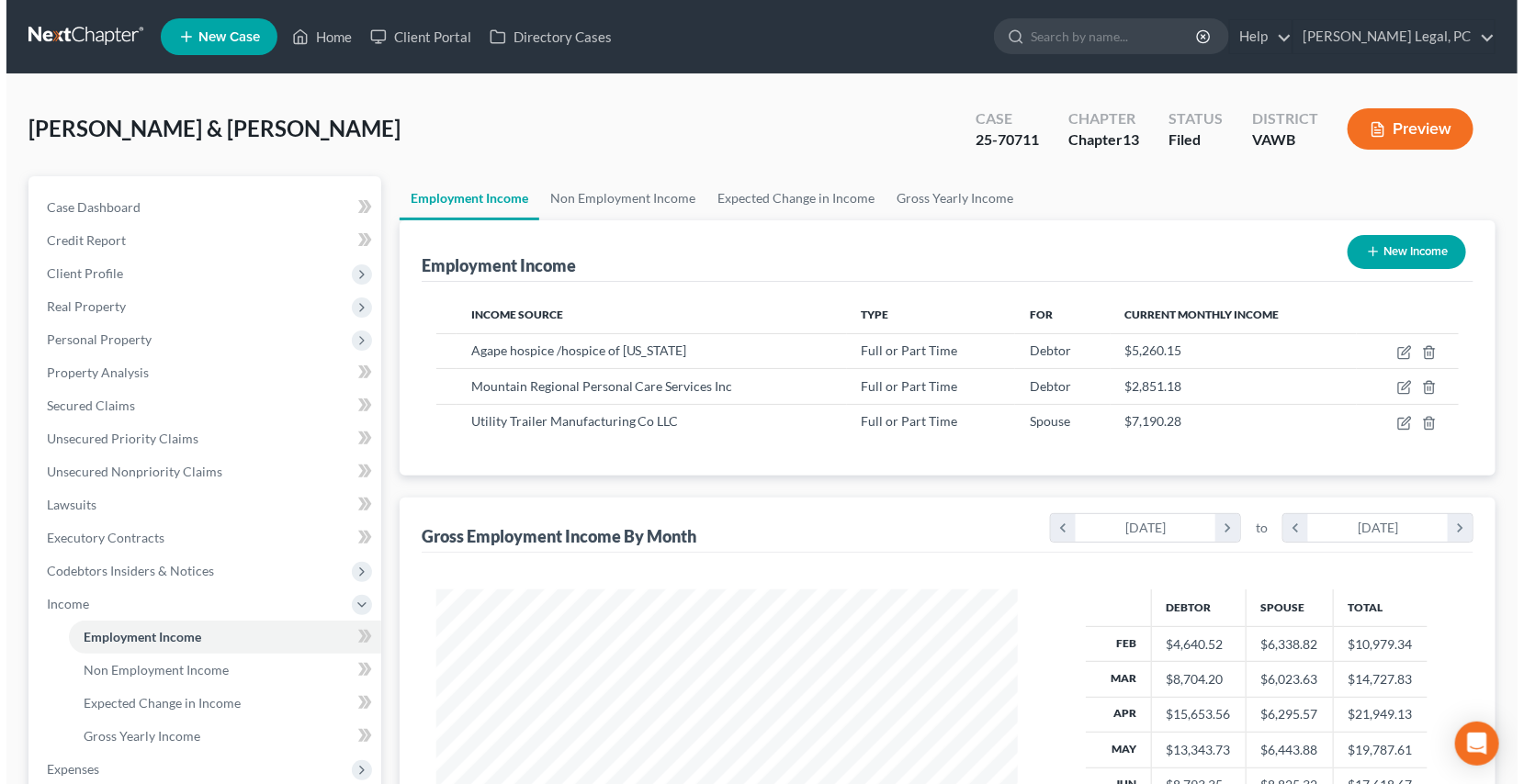
scroll to position [917960, 918153]
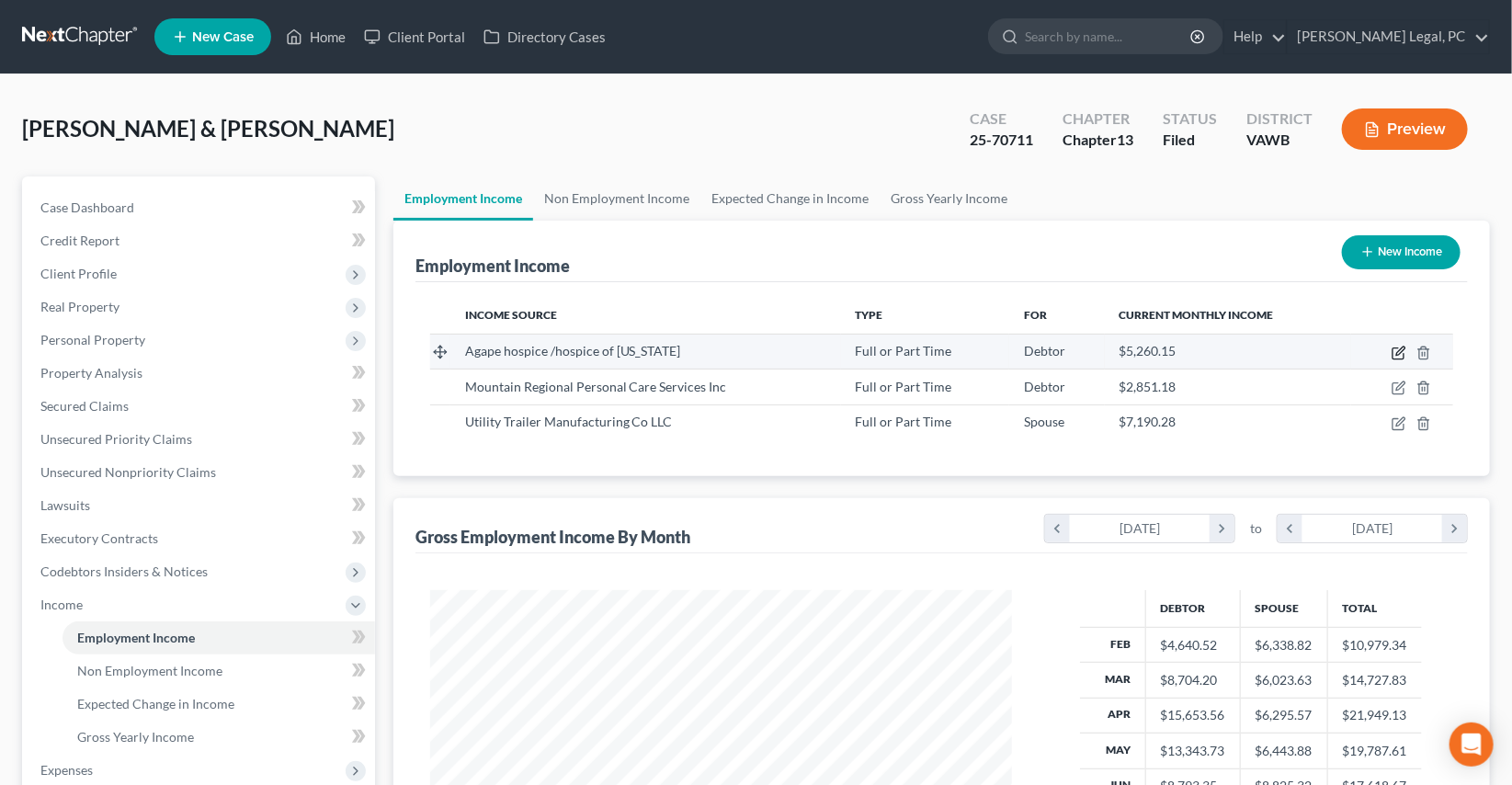
click at [1393, 353] on icon "button" at bounding box center [1397, 353] width 11 height 11
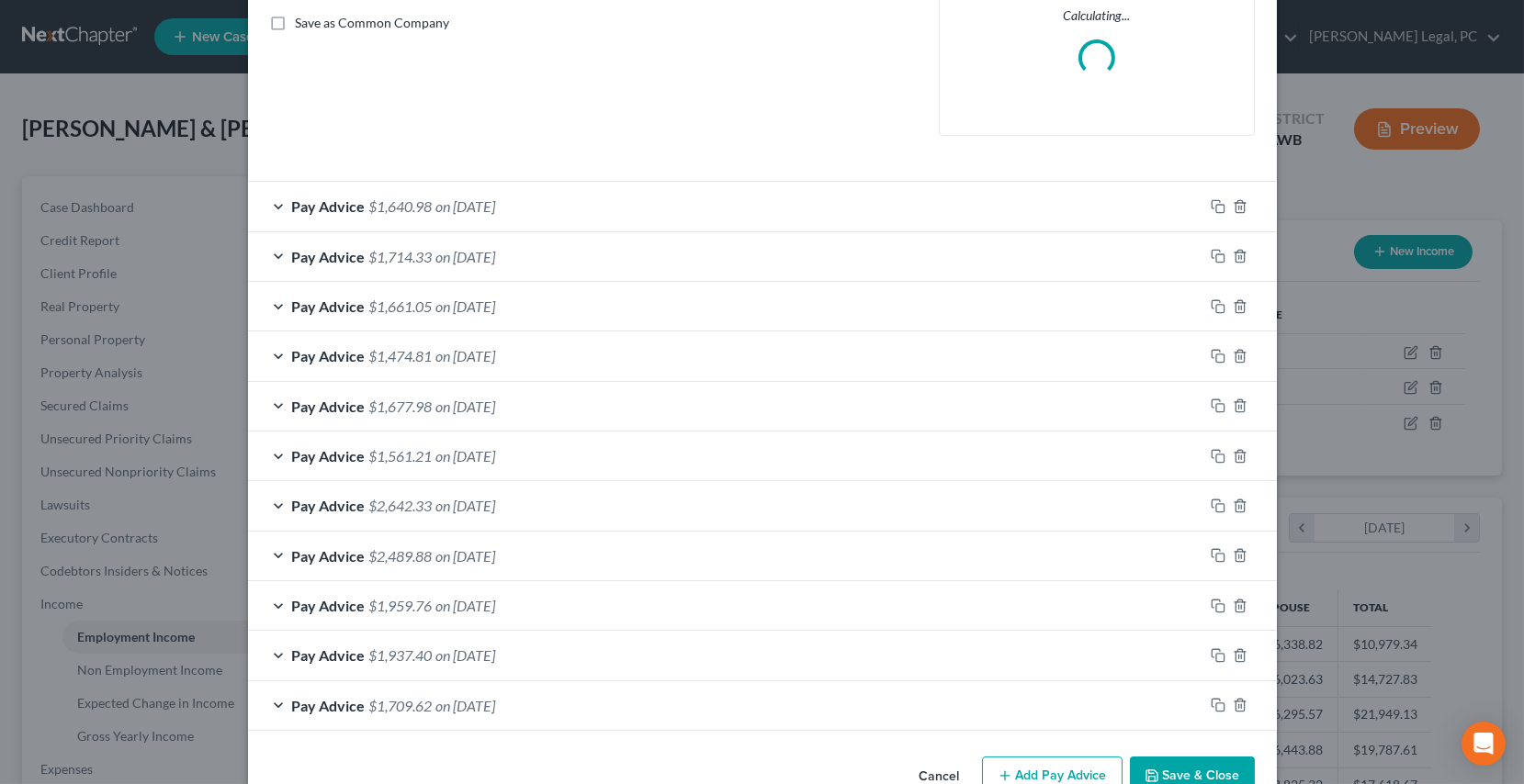
scroll to position [462, 0]
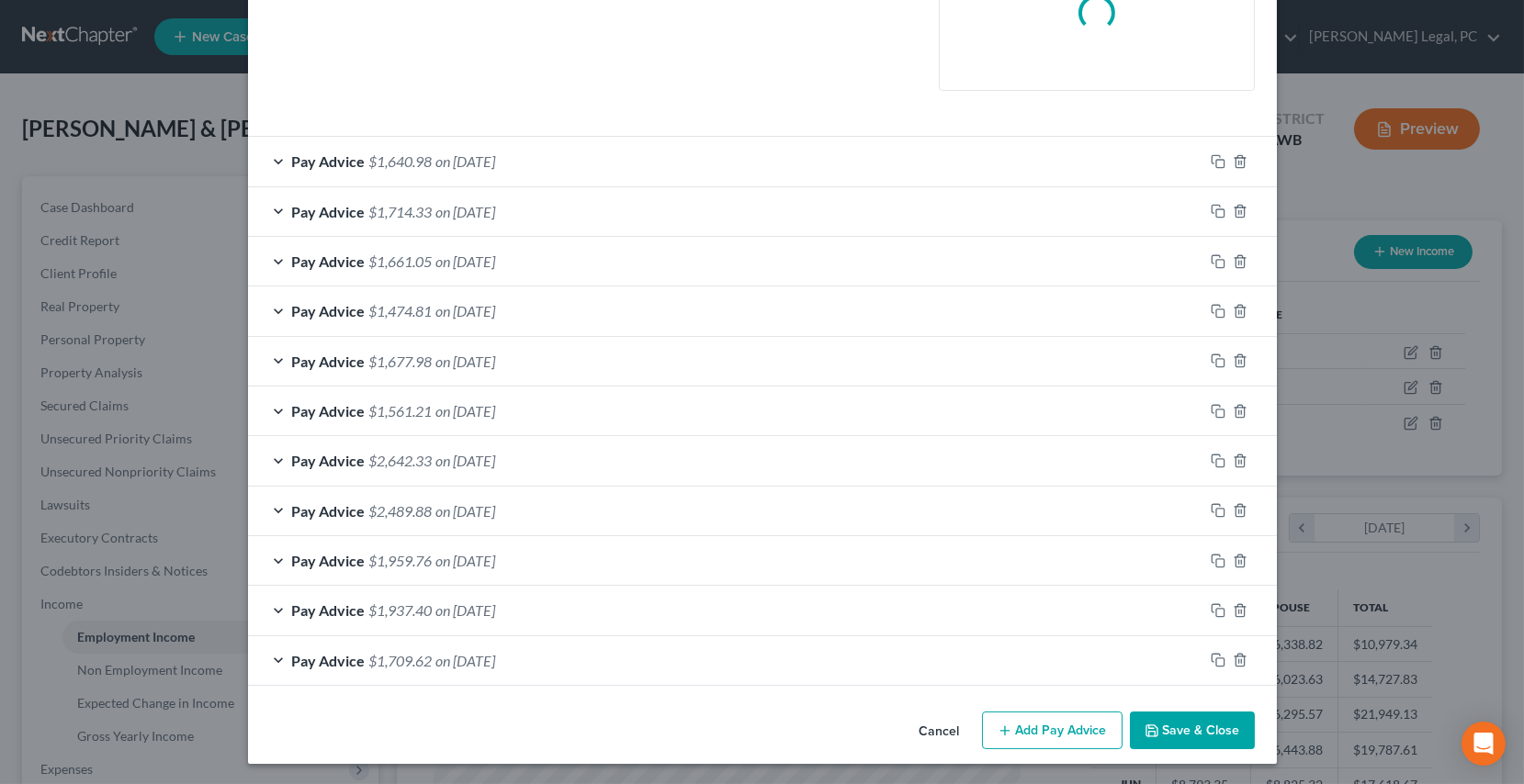
click at [477, 652] on span "on [DATE]" at bounding box center [466, 660] width 59 height 18
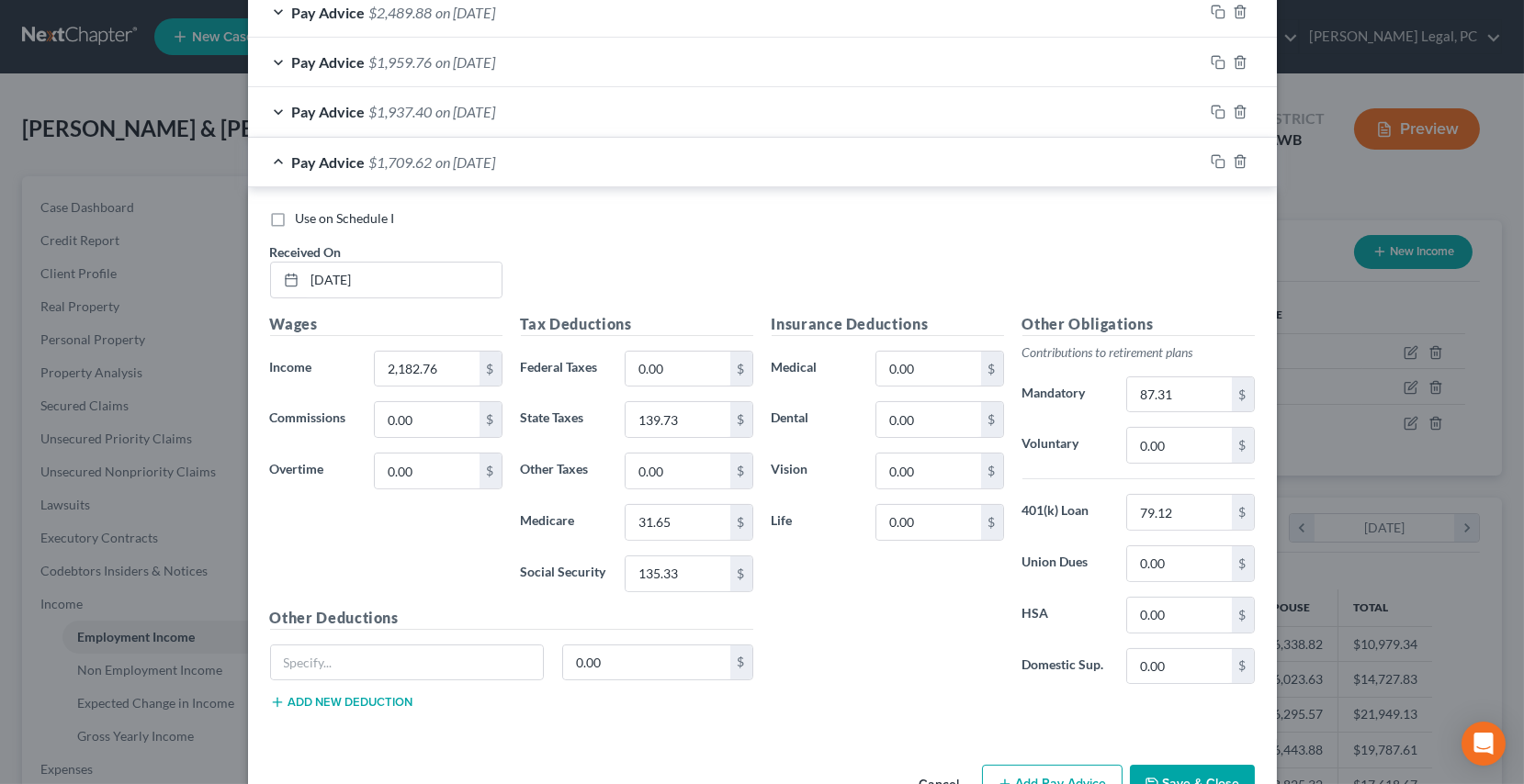
scroll to position [1072, 0]
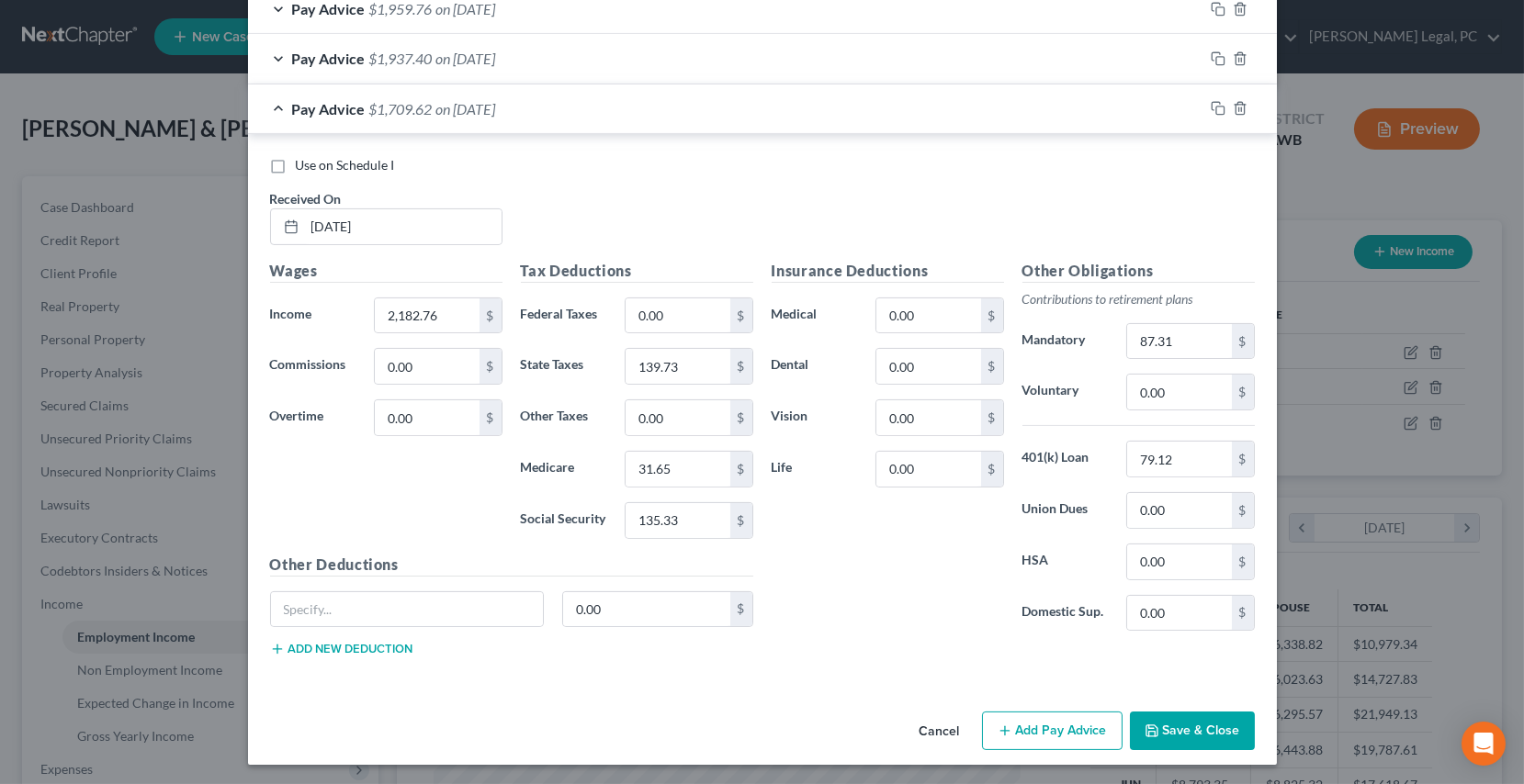
click at [540, 56] on div "Pay Advice $1,937.40 on [DATE]" at bounding box center [726, 58] width 956 height 49
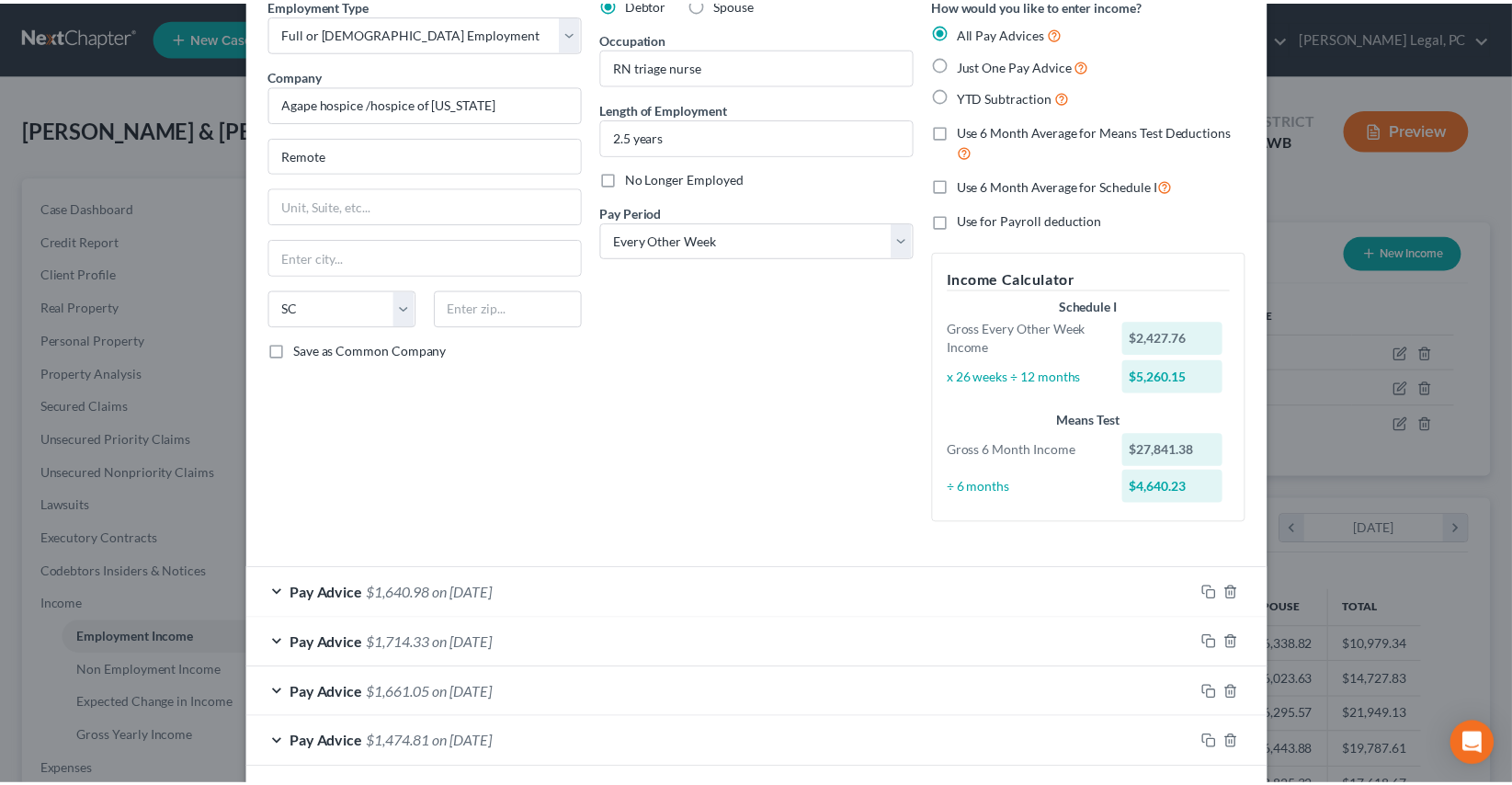
scroll to position [0, 0]
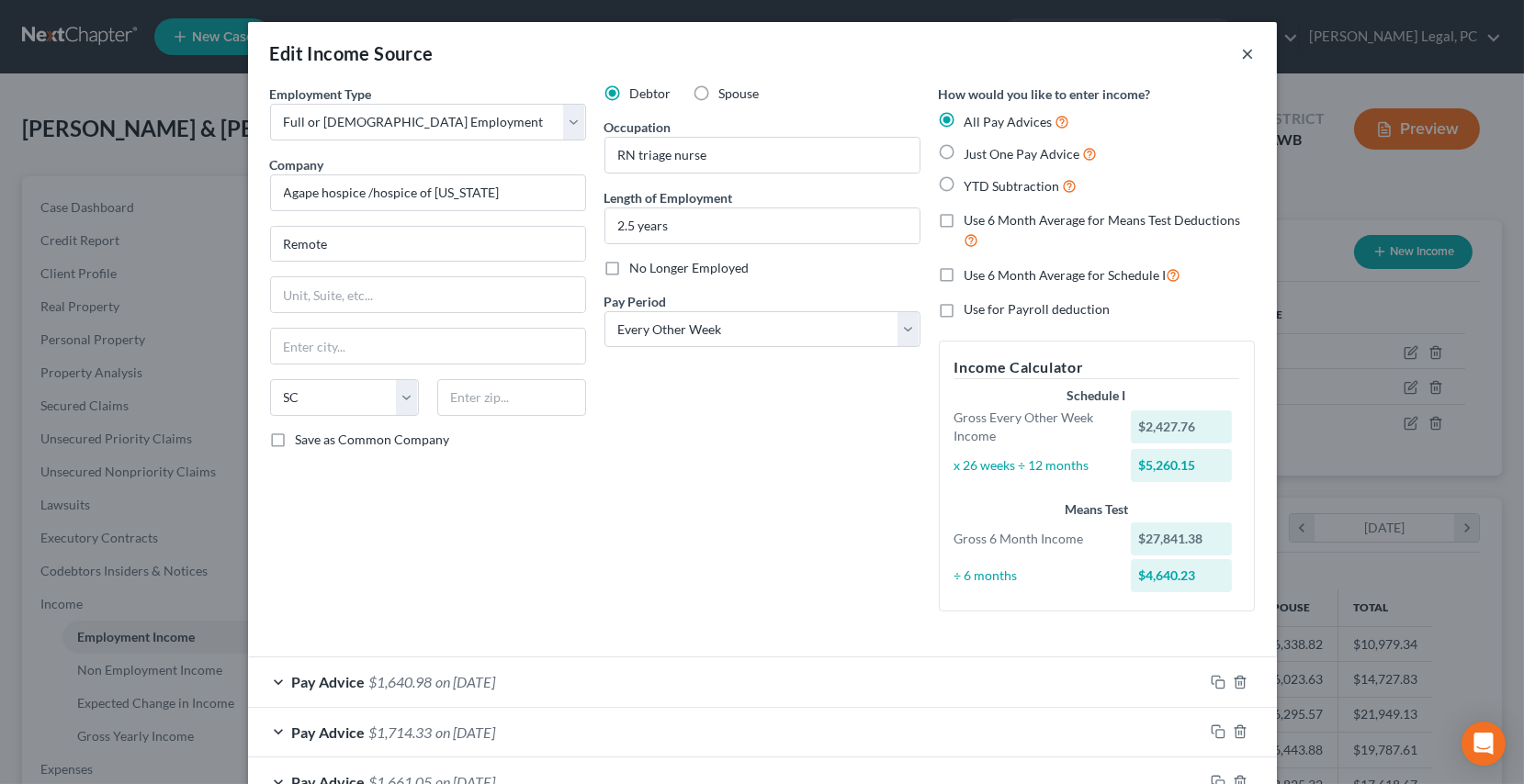
click at [1242, 51] on button "×" at bounding box center [1248, 53] width 13 height 22
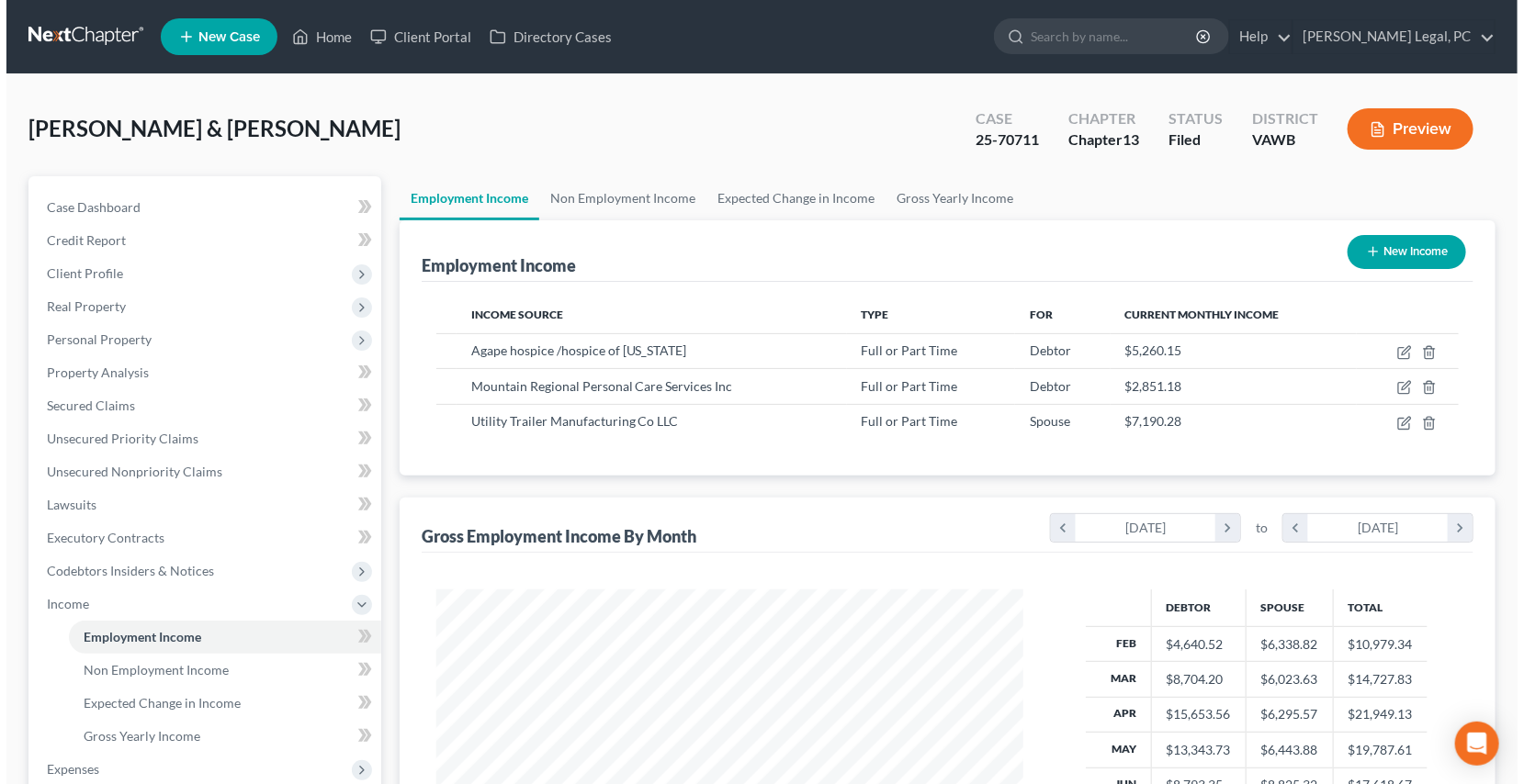
scroll to position [917960, 918153]
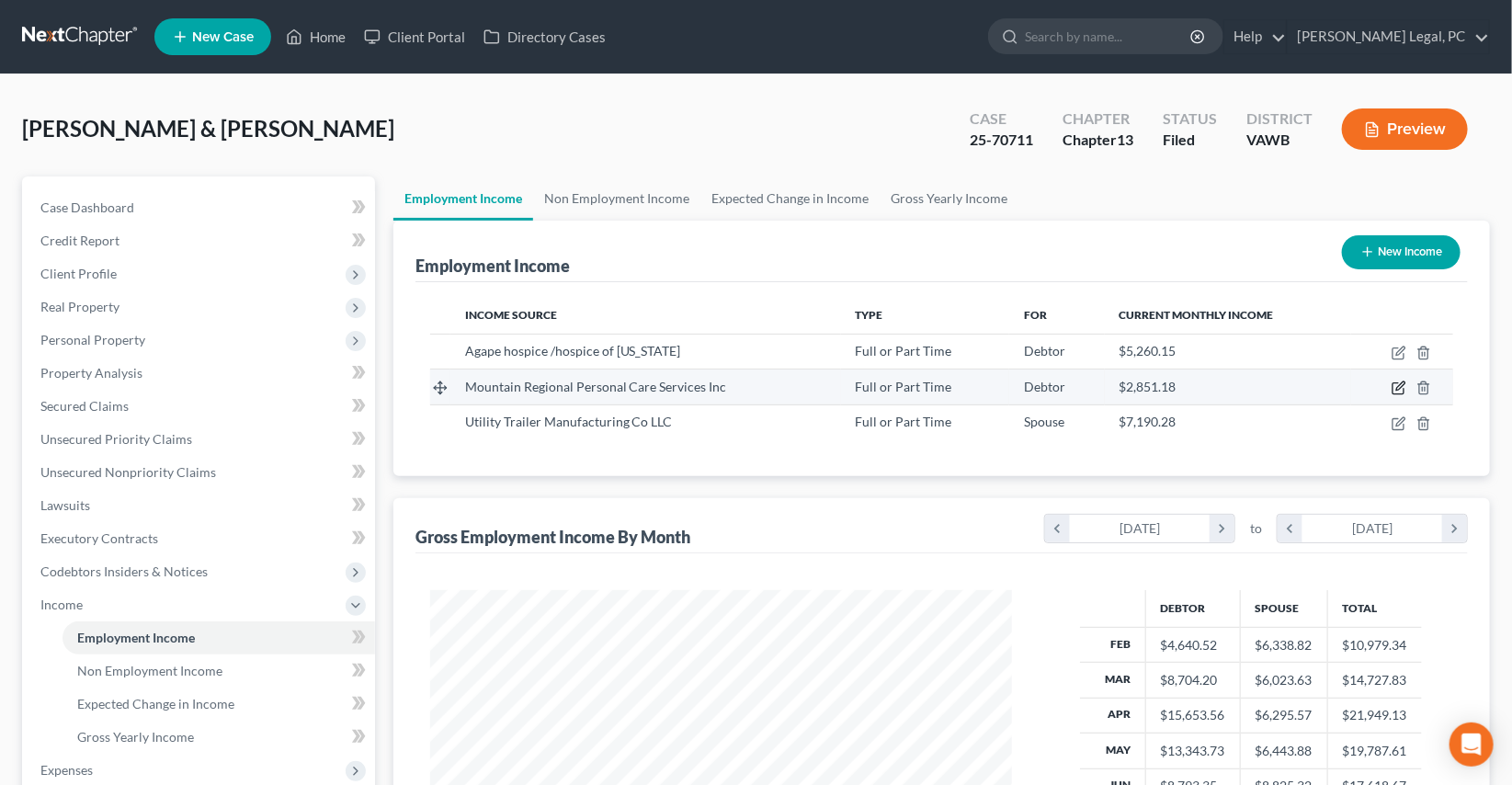
click at [1398, 386] on icon "button" at bounding box center [1399, 387] width 15 height 15
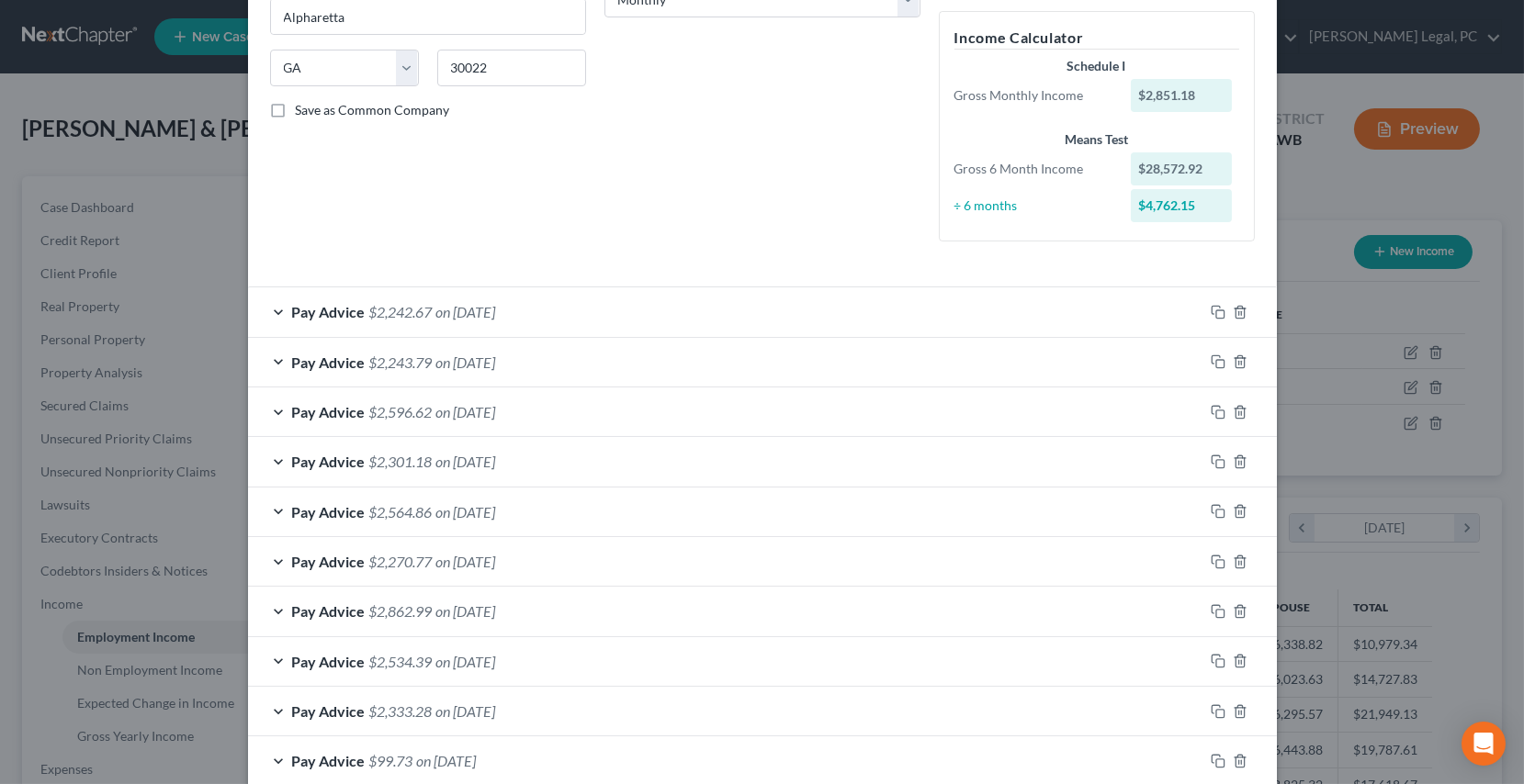
scroll to position [333, 0]
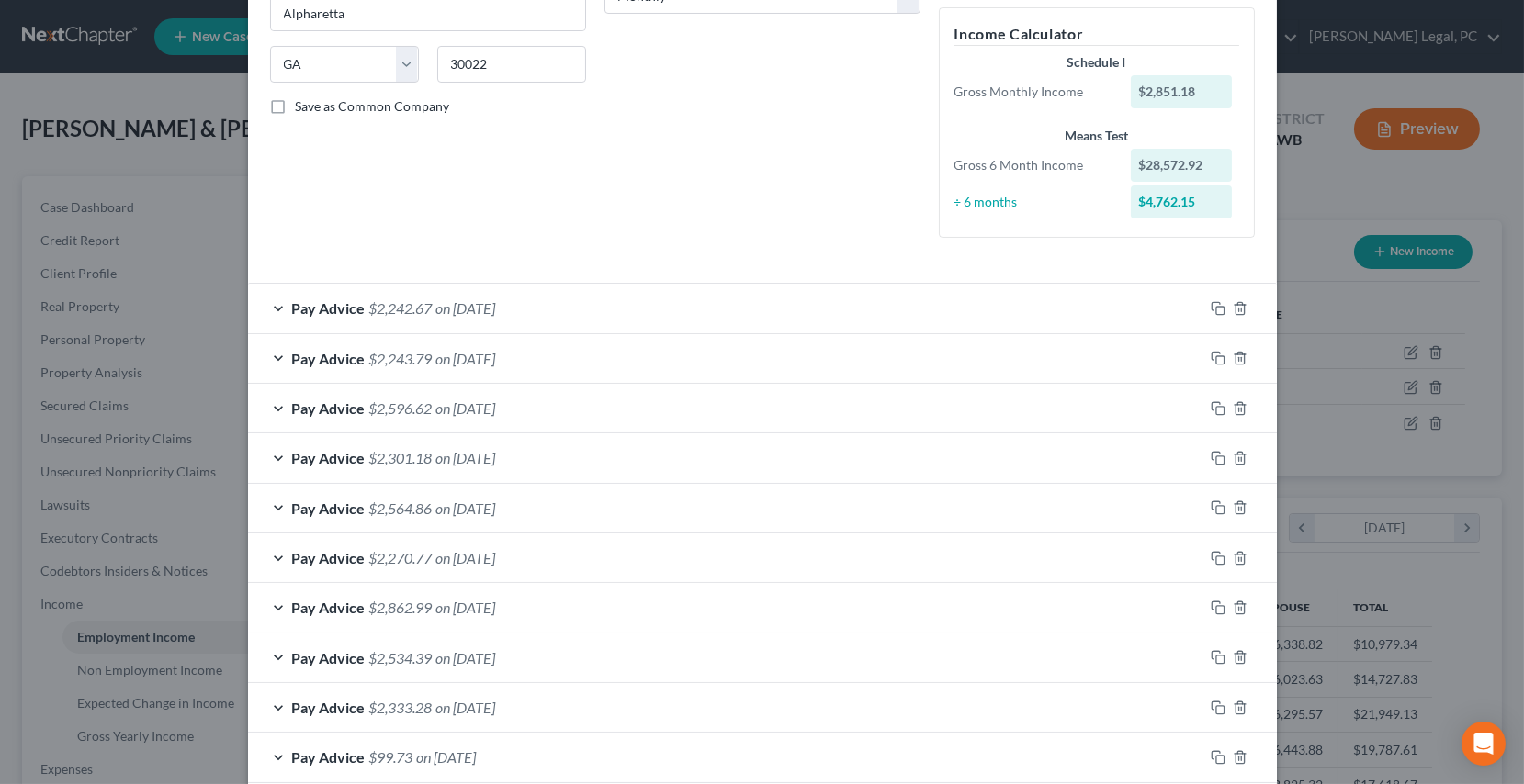
click at [663, 312] on div "Pay Advice $2,242.67 on [DATE]" at bounding box center [726, 308] width 956 height 49
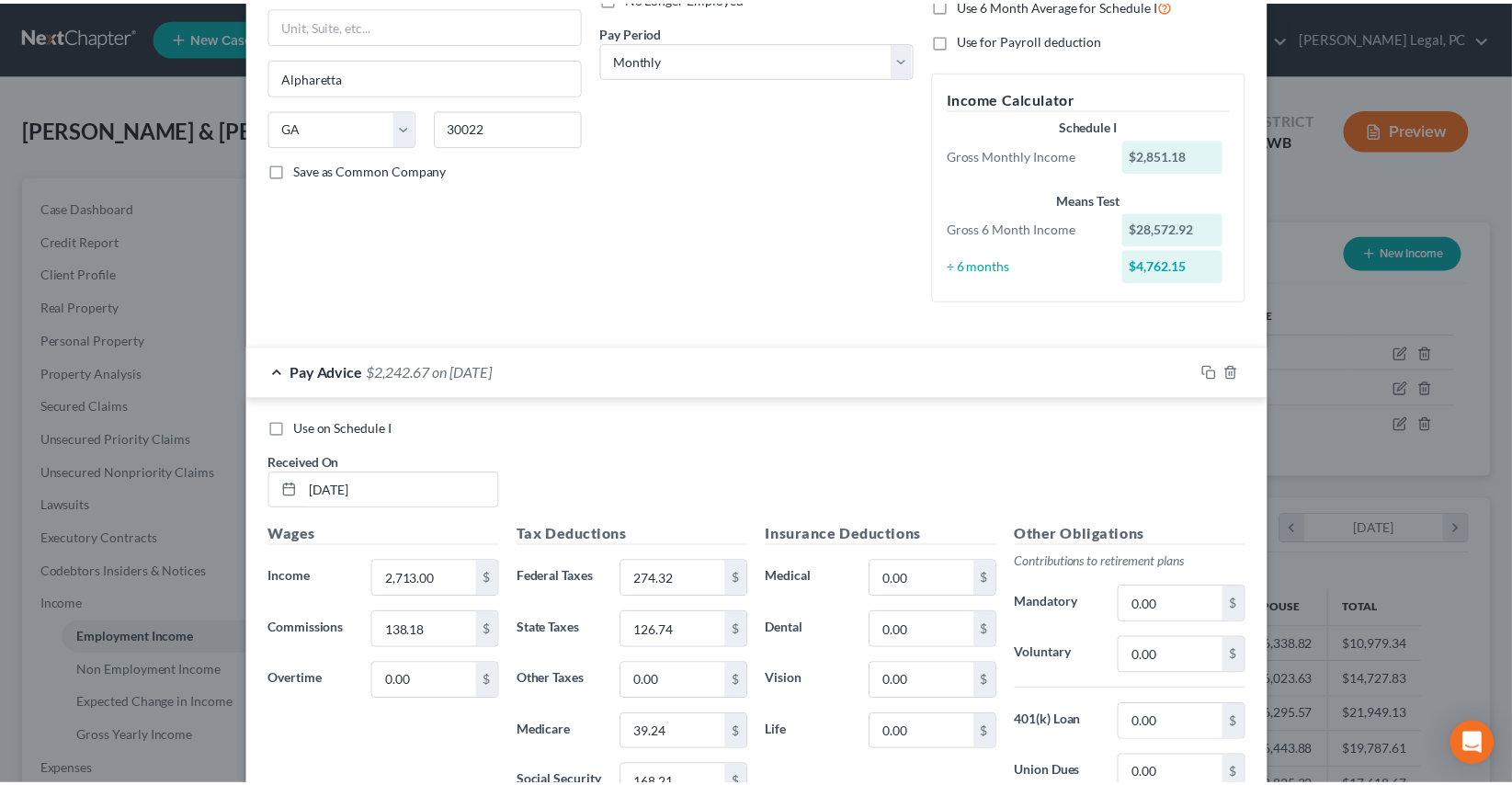
scroll to position [0, 0]
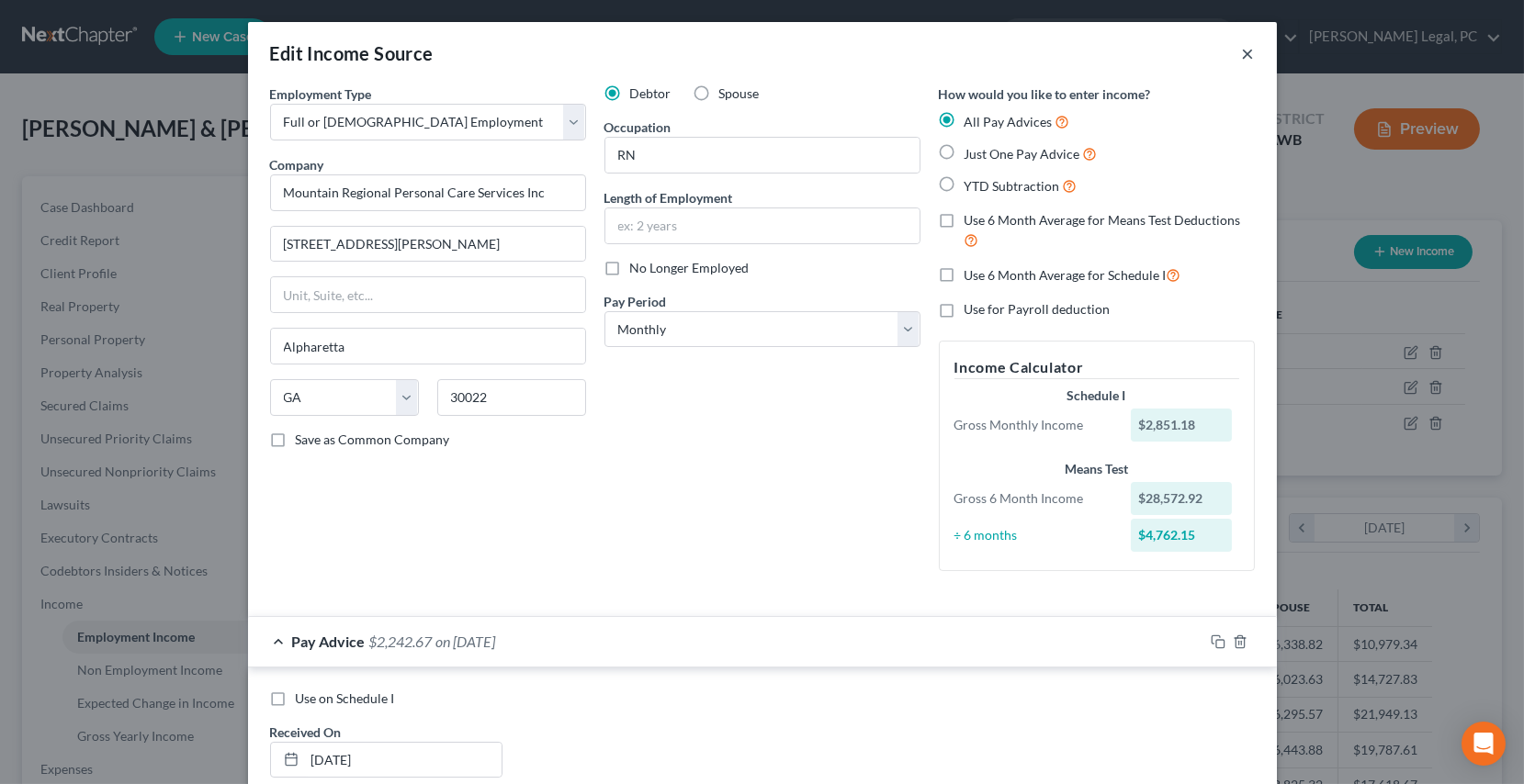
drag, startPoint x: 1244, startPoint y: 55, endPoint x: 1190, endPoint y: 209, distance: 163.2
click at [1244, 54] on button "×" at bounding box center [1248, 53] width 13 height 22
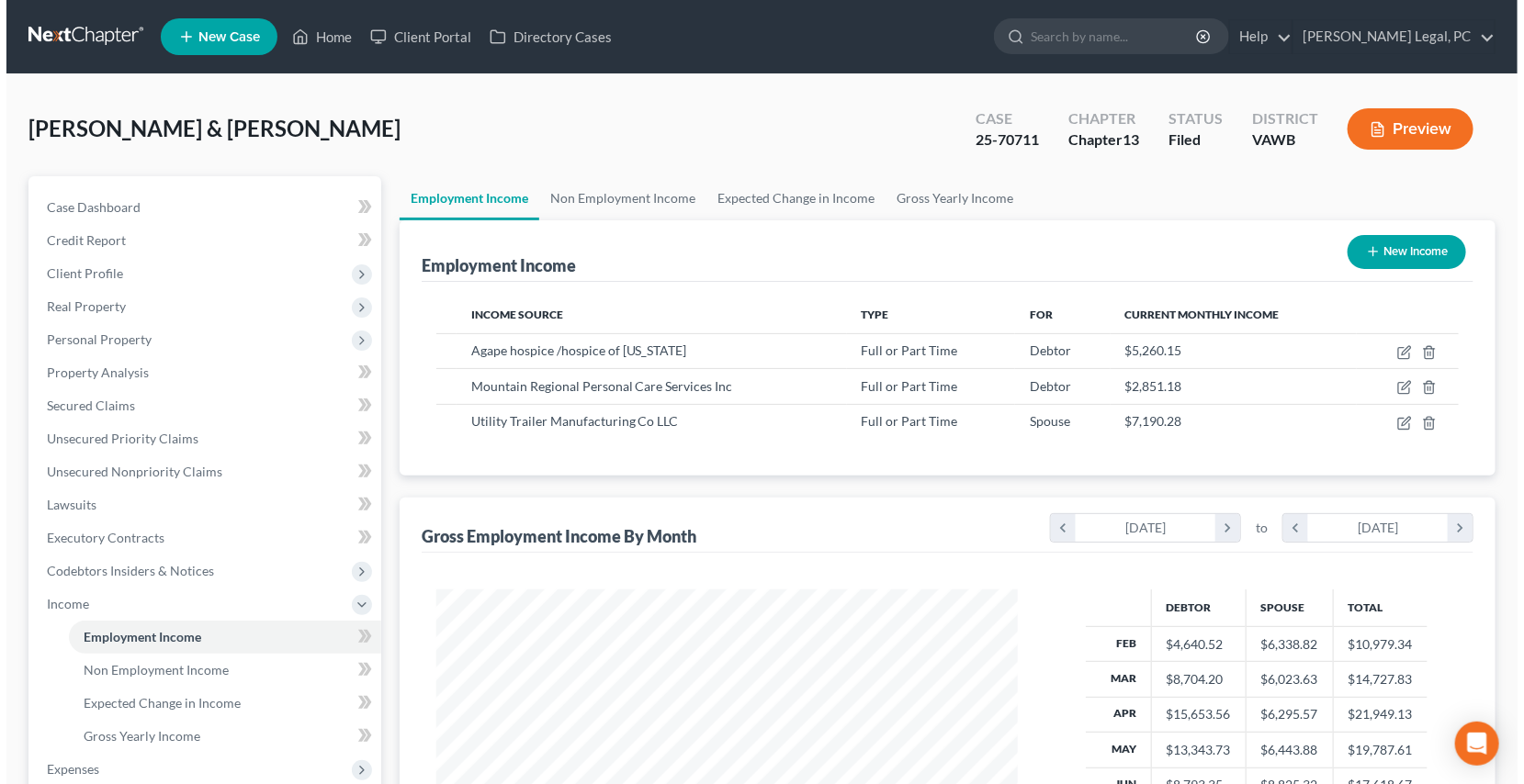
scroll to position [917960, 918153]
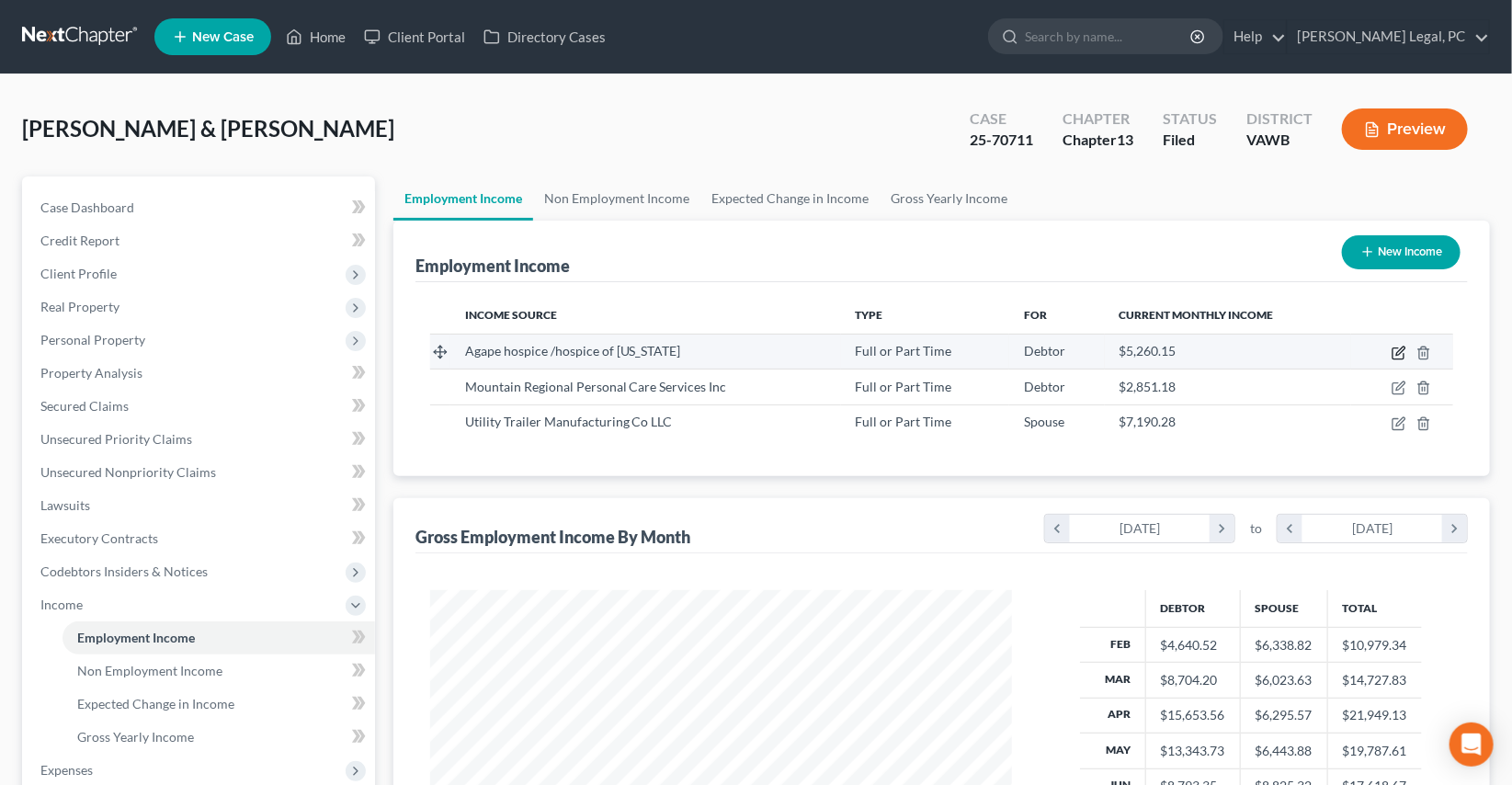
click at [1397, 350] on icon "button" at bounding box center [1399, 353] width 15 height 15
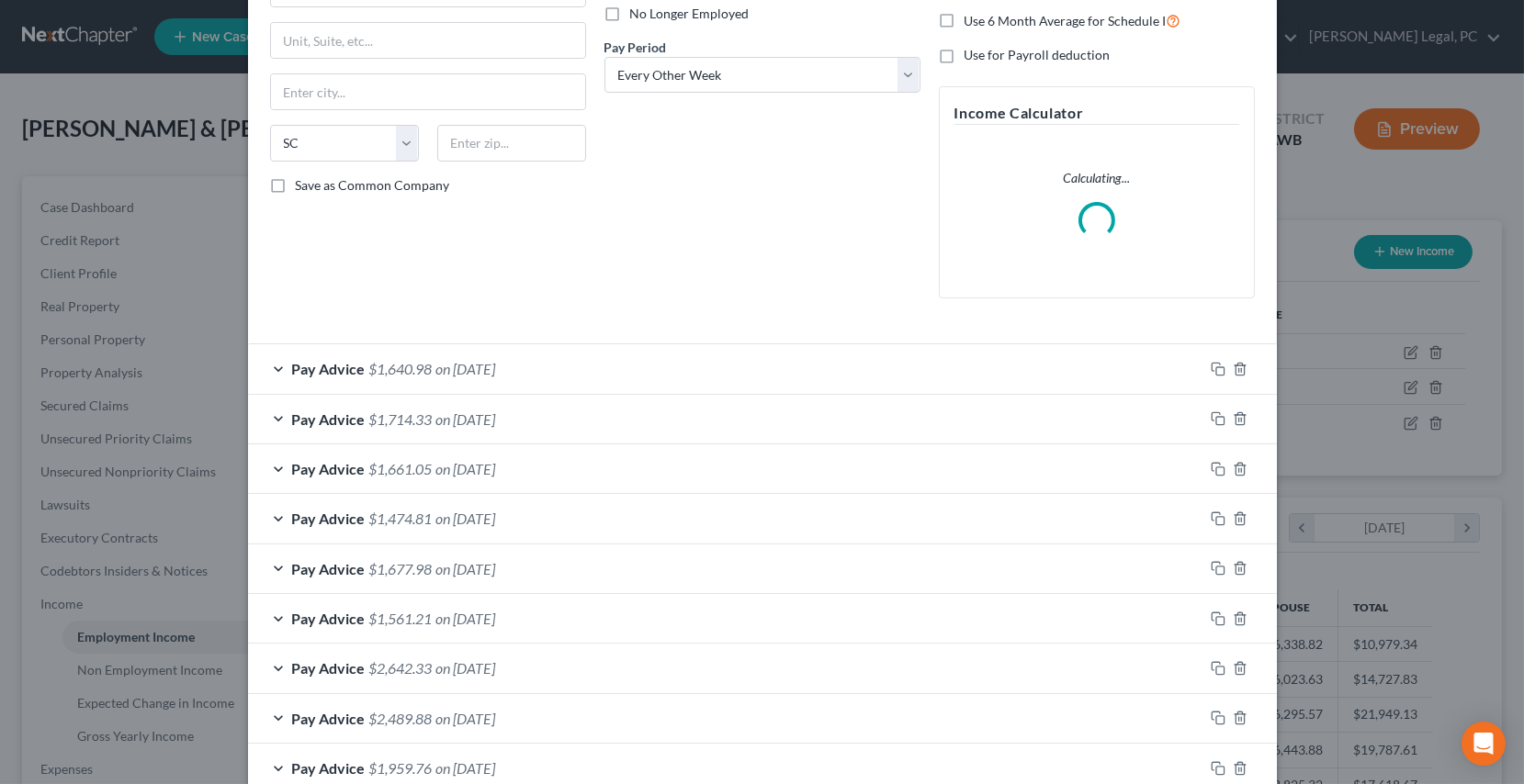
scroll to position [417, 0]
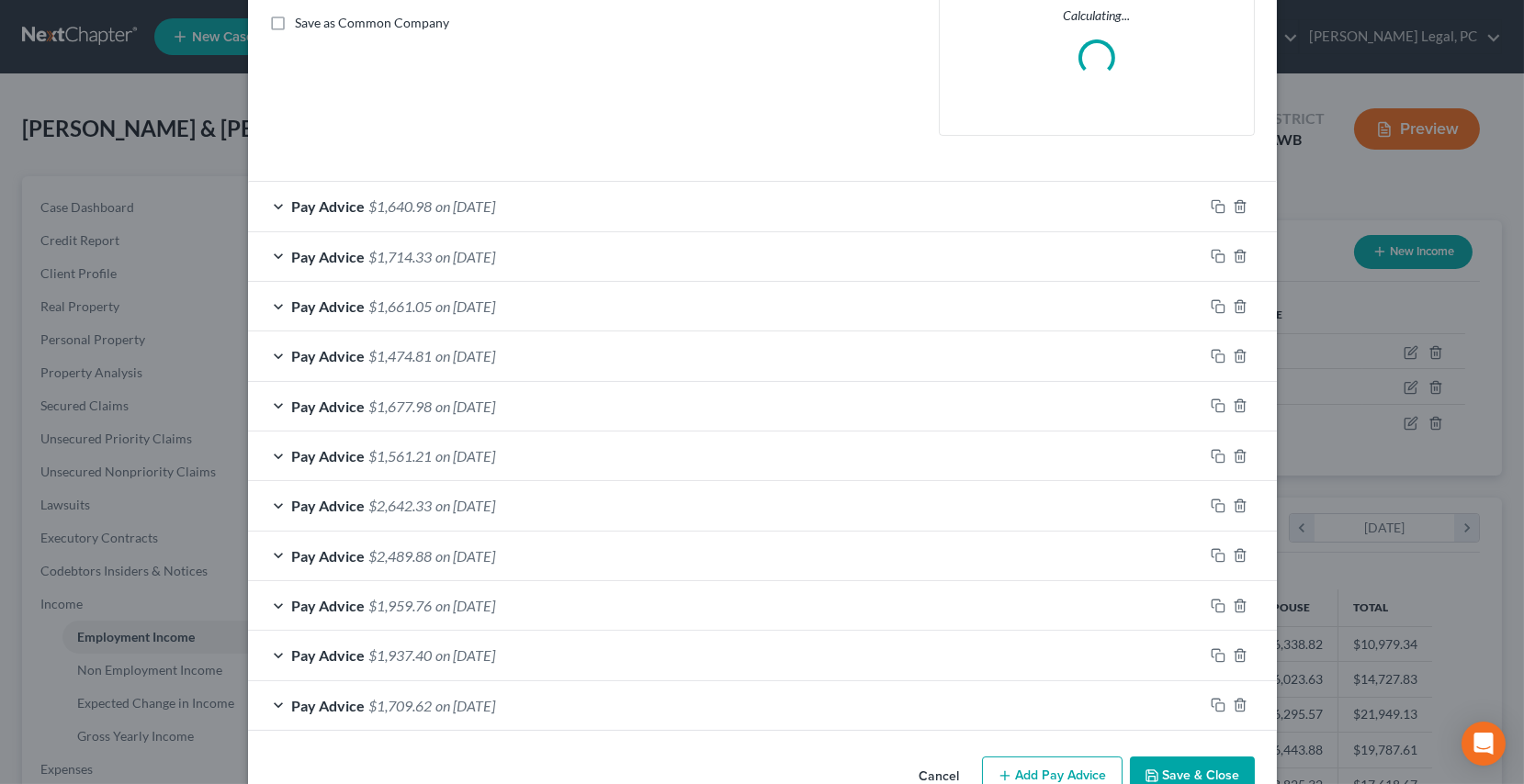
click at [604, 191] on div "Pay Advice $1,640.98 on [DATE]" at bounding box center [726, 206] width 956 height 49
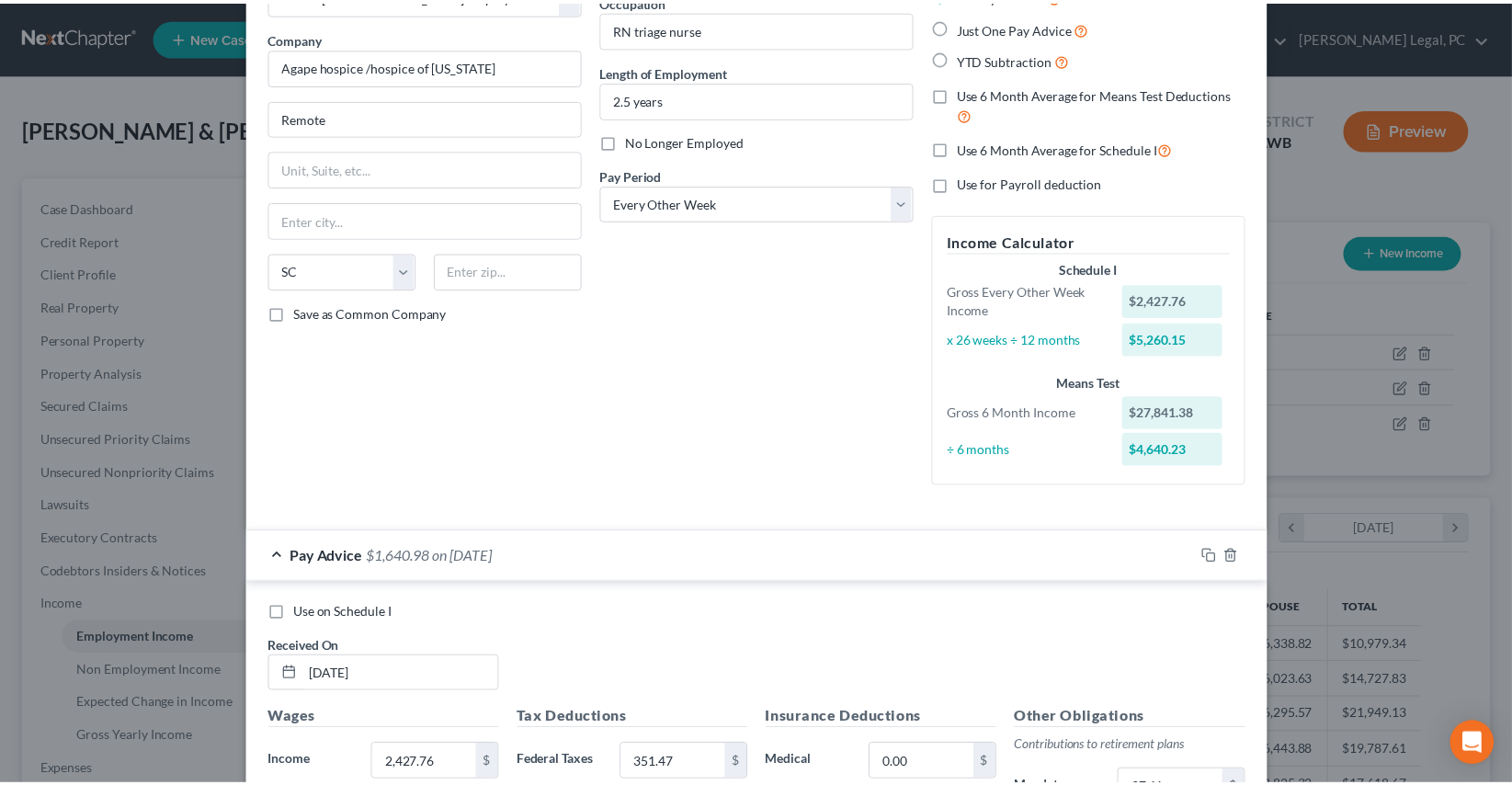
scroll to position [0, 0]
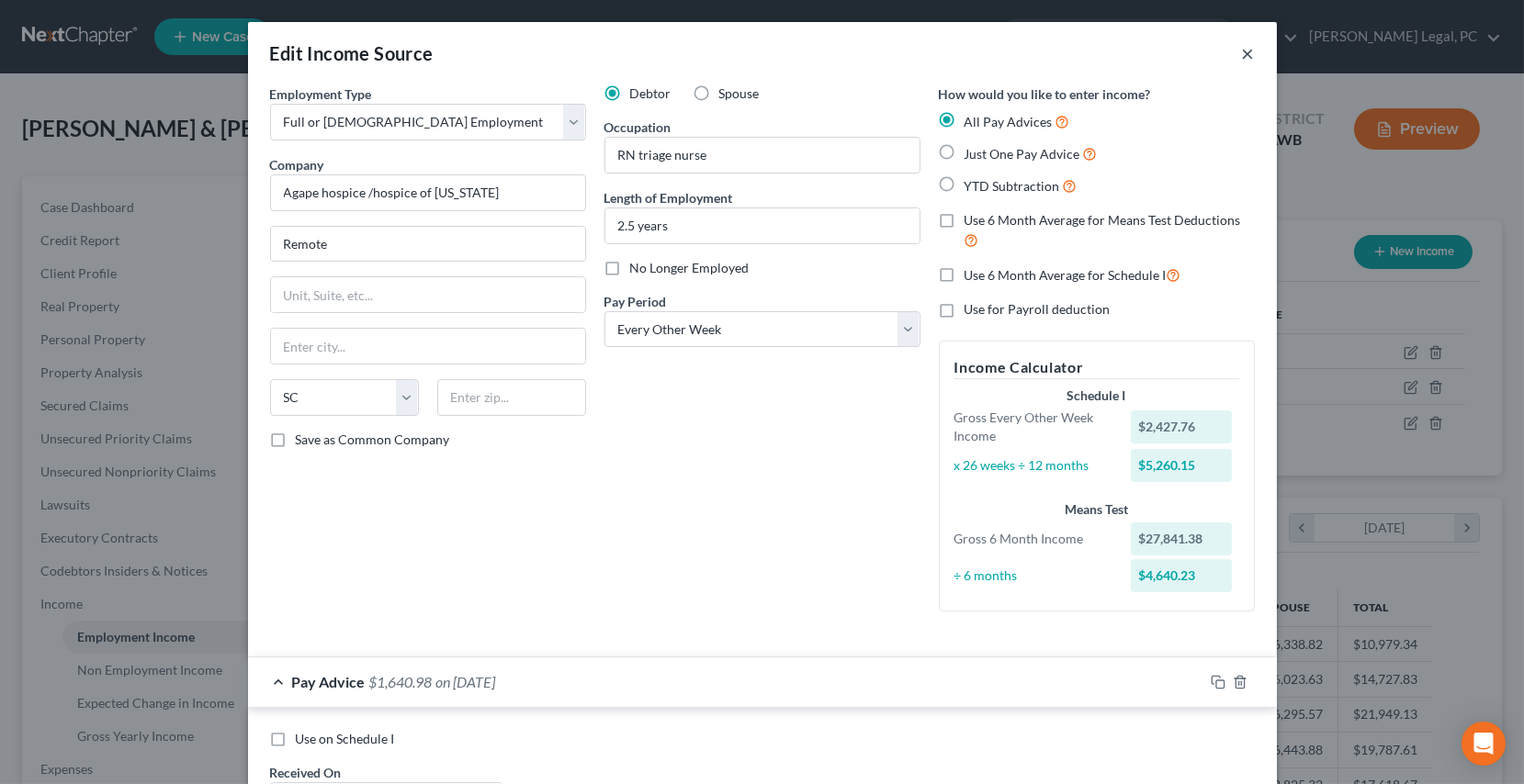
click at [1242, 55] on button "×" at bounding box center [1248, 53] width 13 height 22
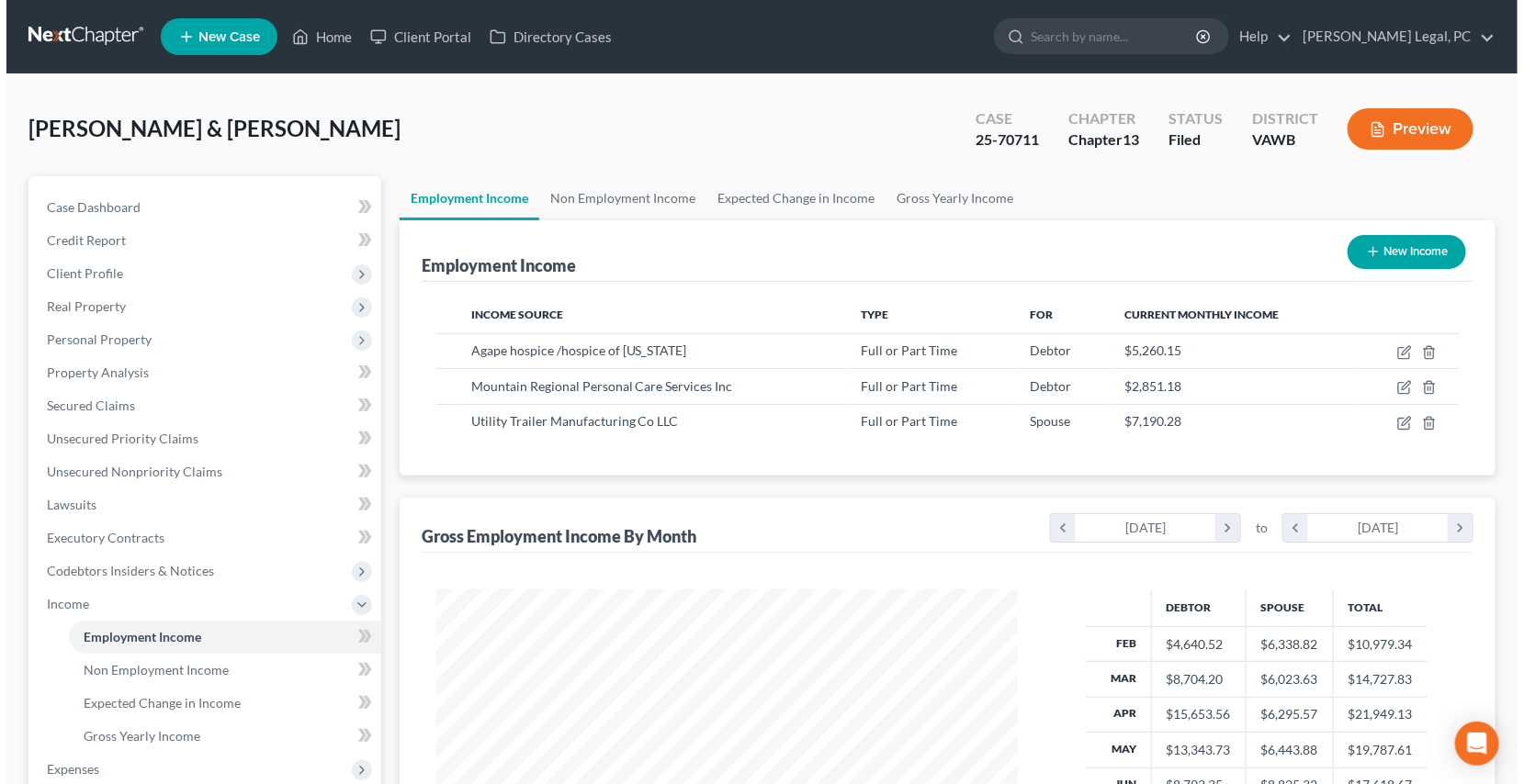
scroll to position [917960, 918153]
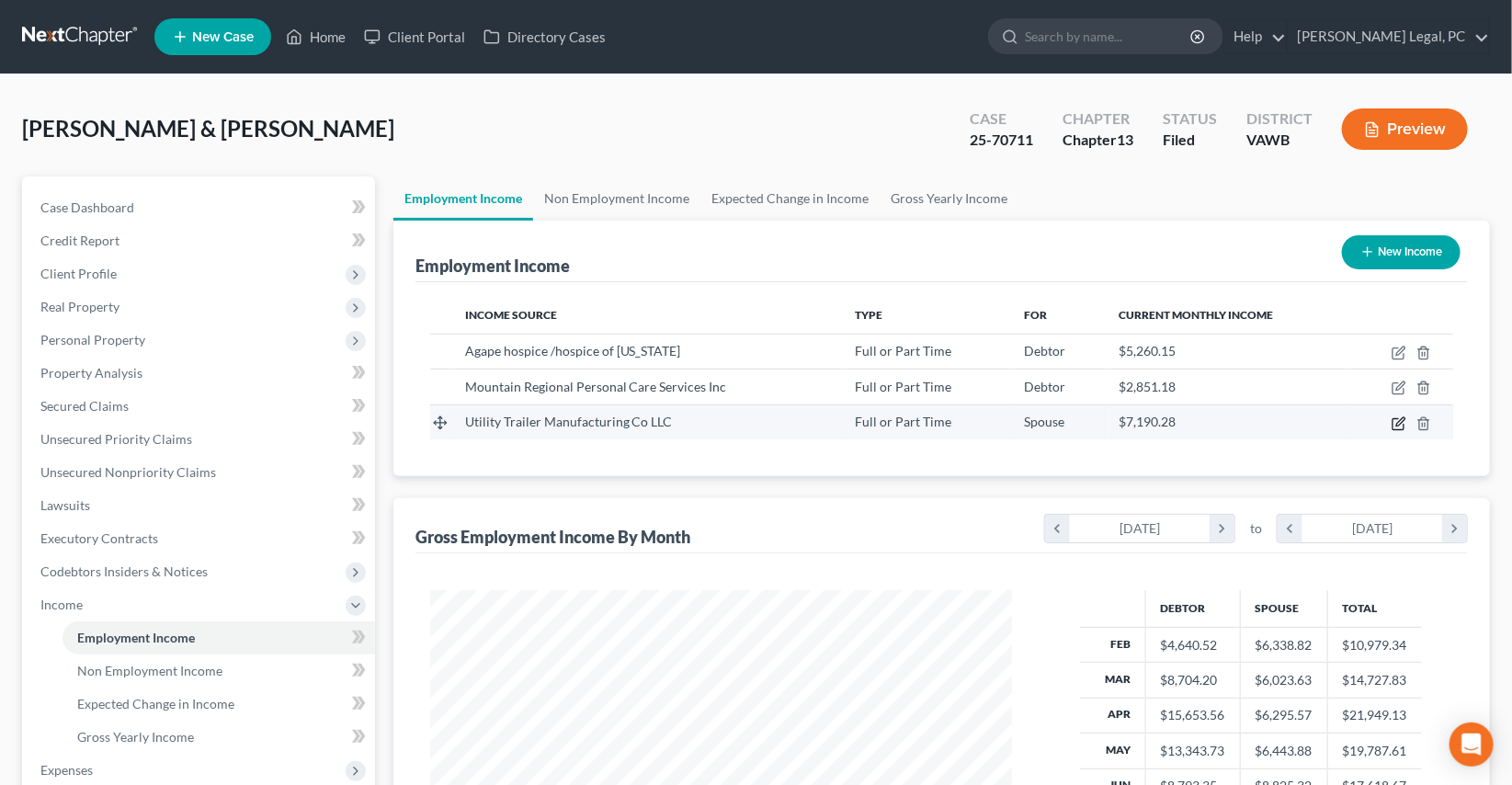
click at [1393, 426] on icon "button" at bounding box center [1397, 423] width 11 height 11
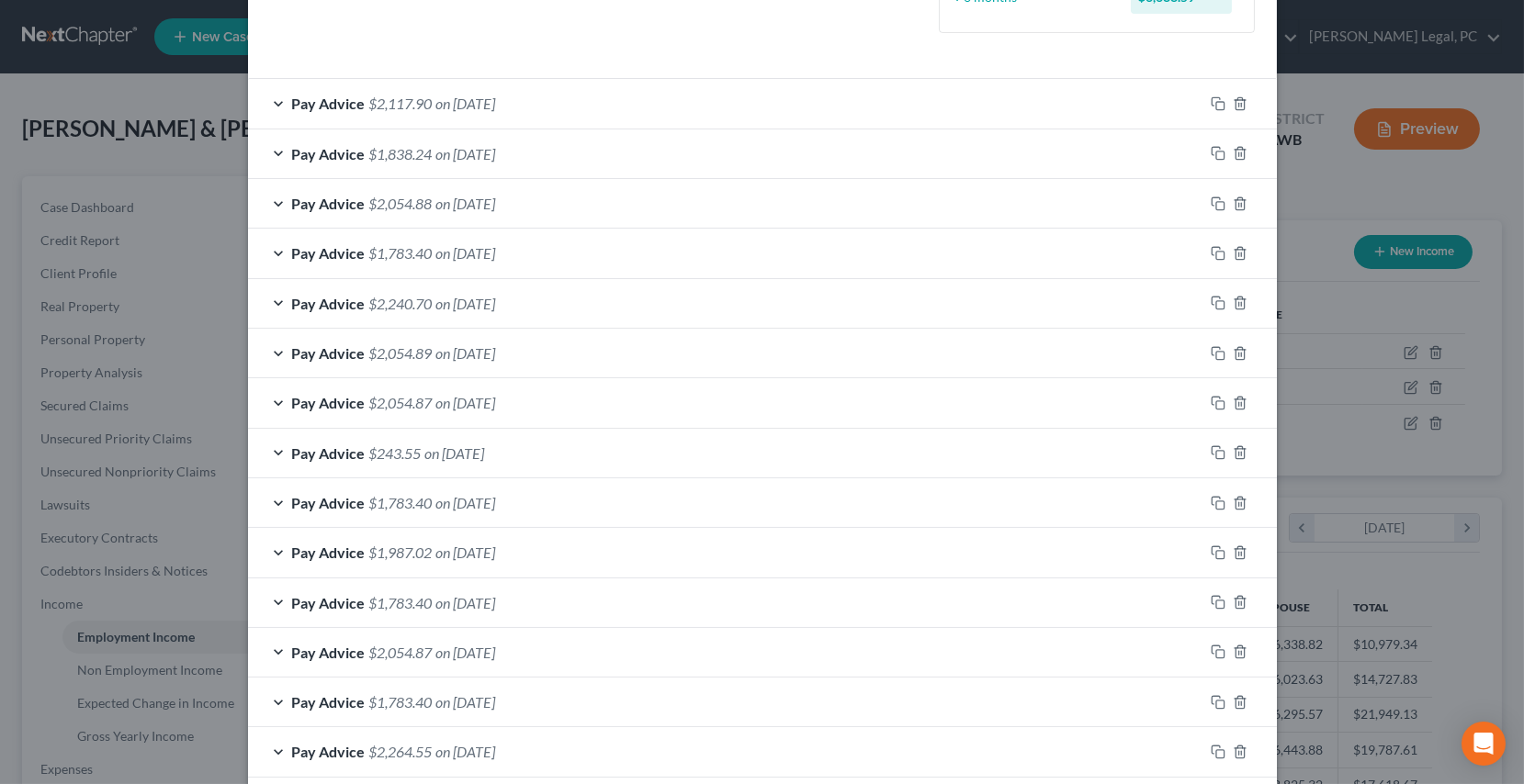
scroll to position [584, 0]
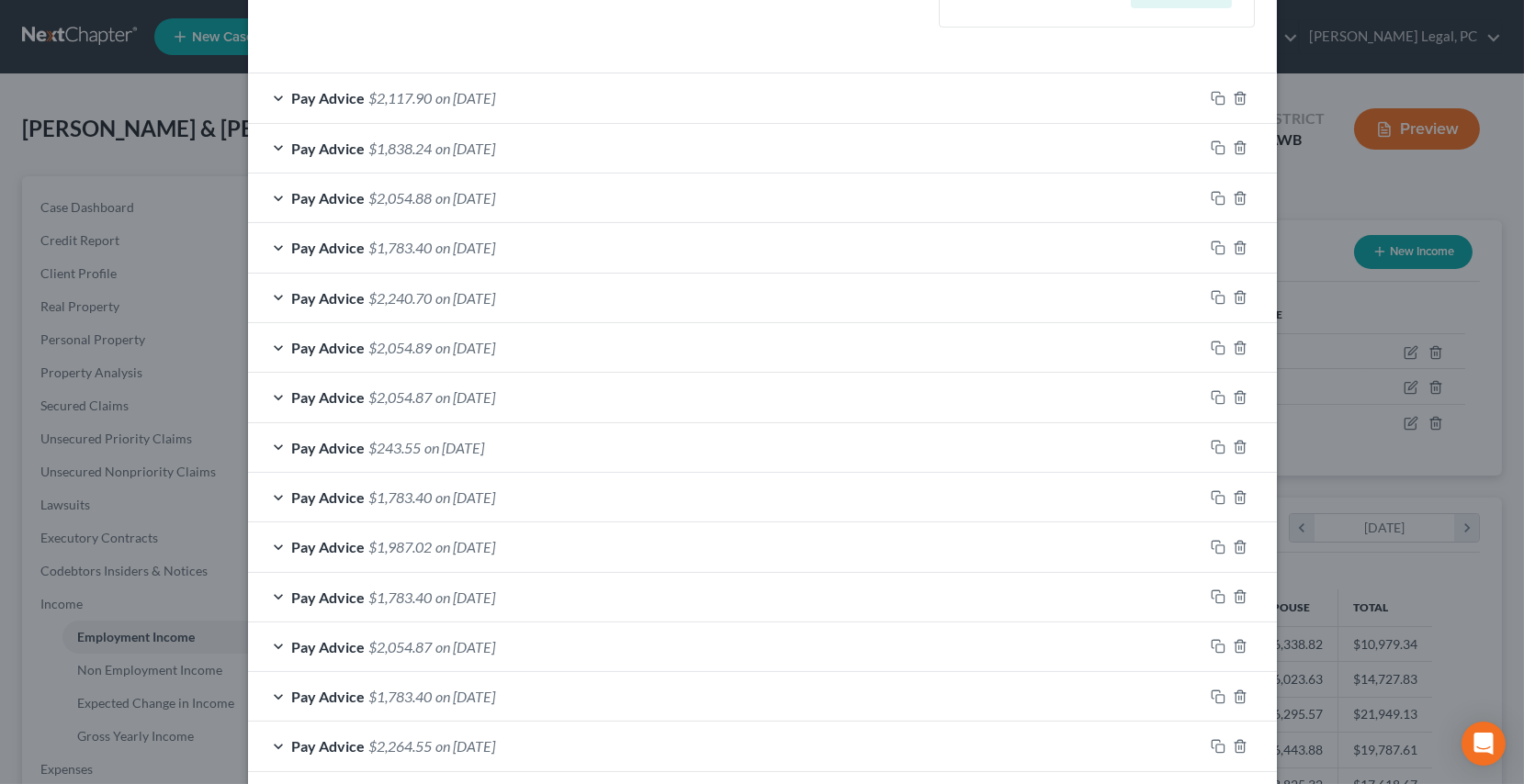
click at [601, 389] on div "Pay Advice $2,054.87 on [DATE]" at bounding box center [726, 397] width 956 height 49
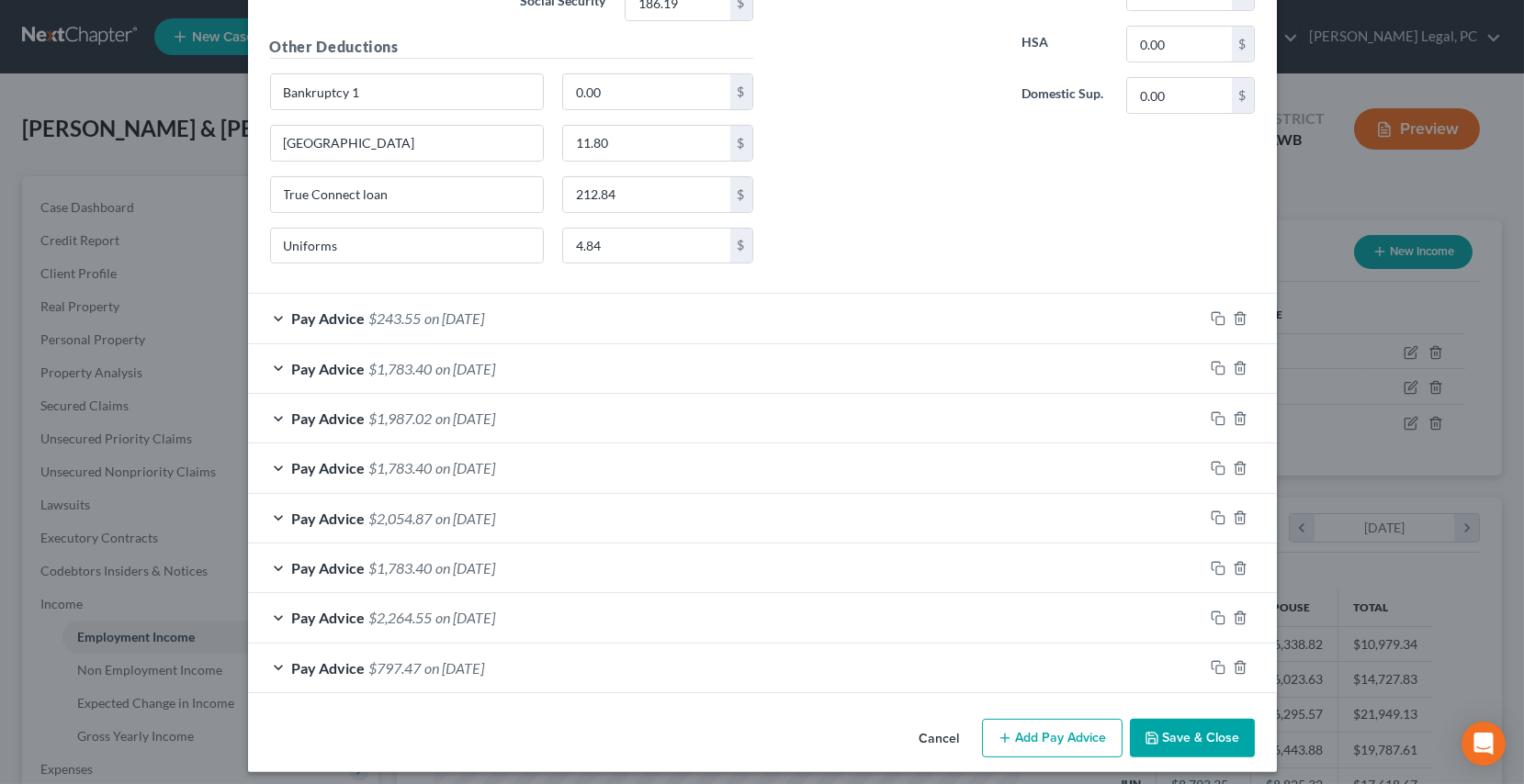
scroll to position [811, 0]
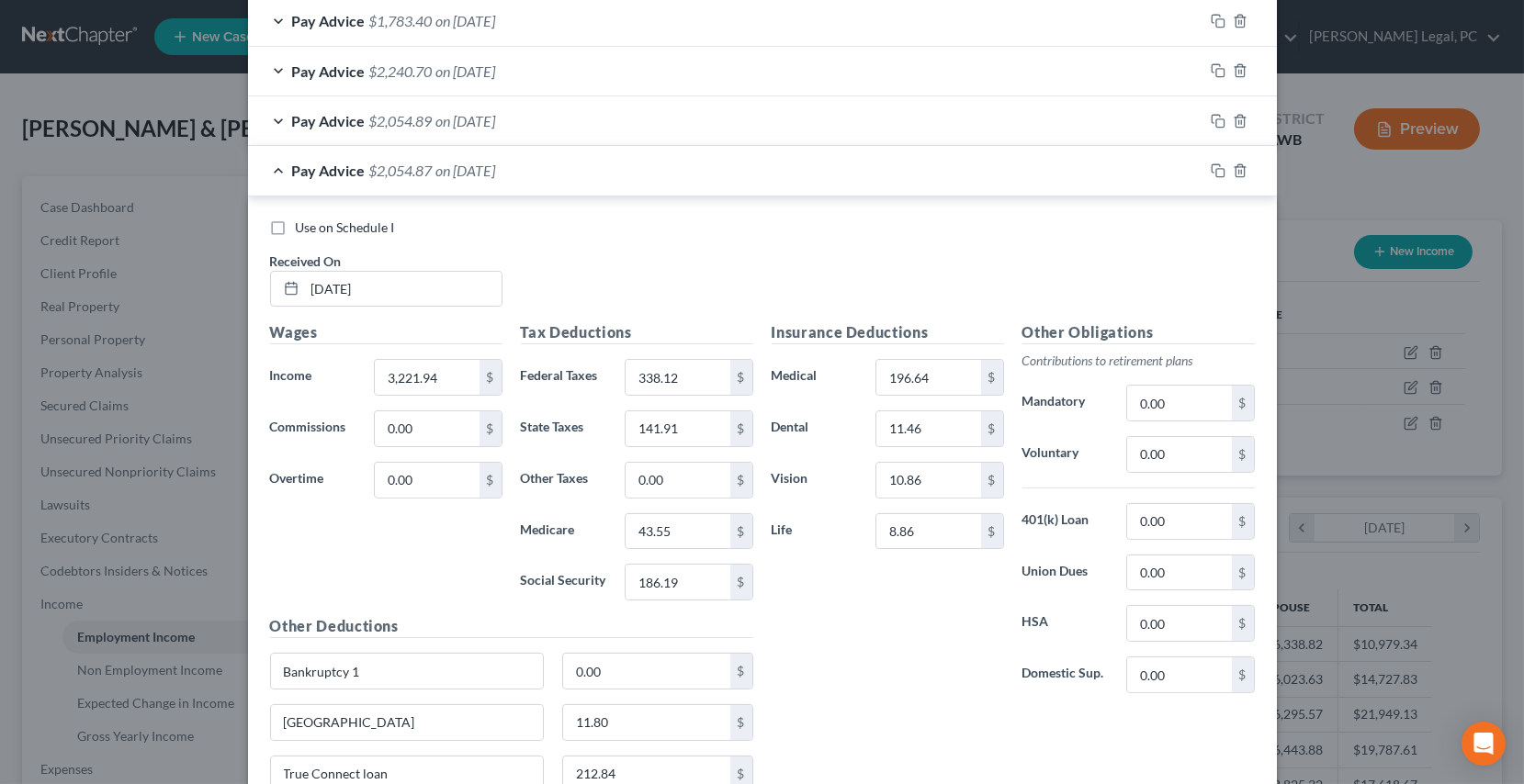
click at [272, 167] on div "Pay Advice $2,054.87 on [DATE]" at bounding box center [726, 170] width 956 height 49
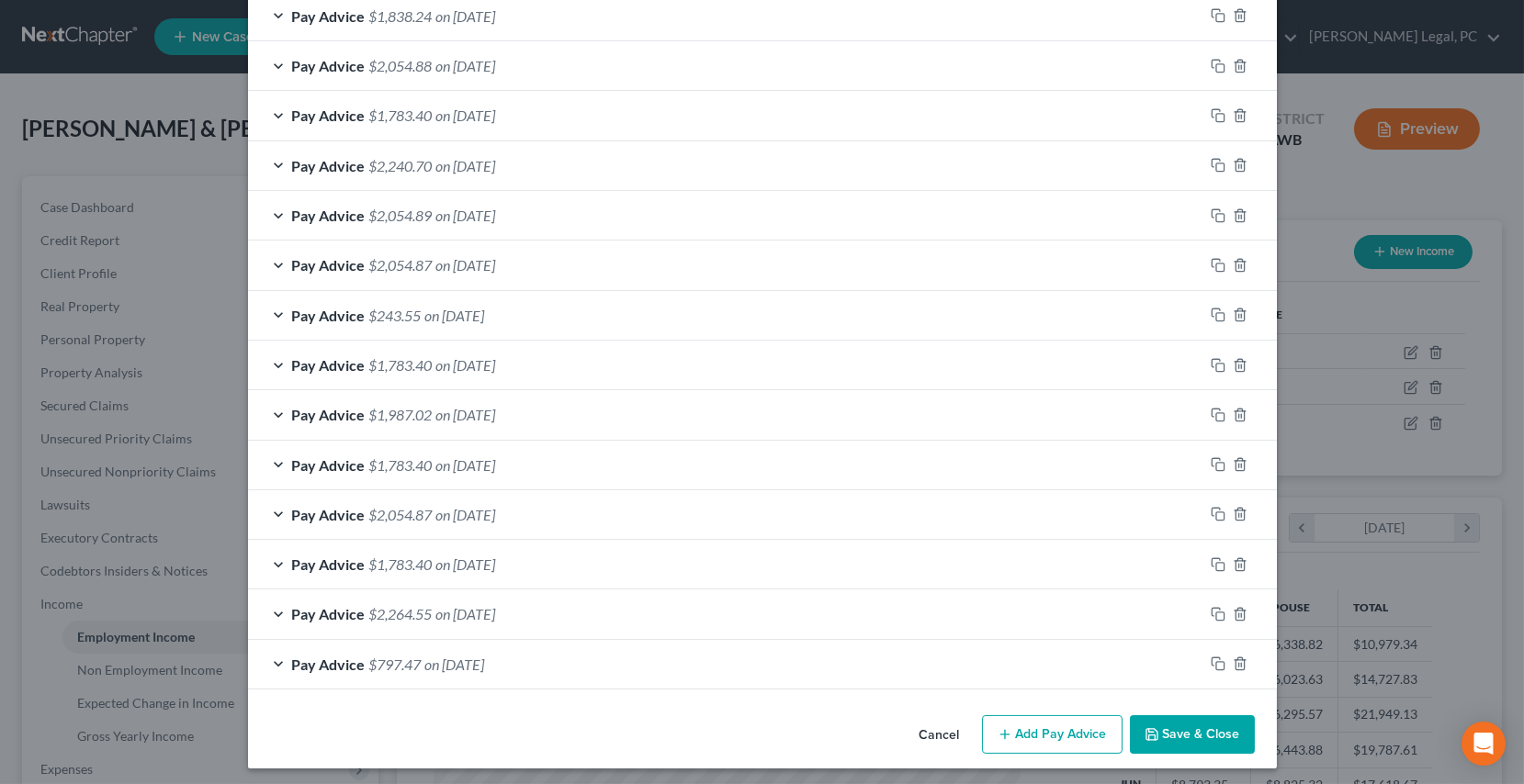
scroll to position [720, 0]
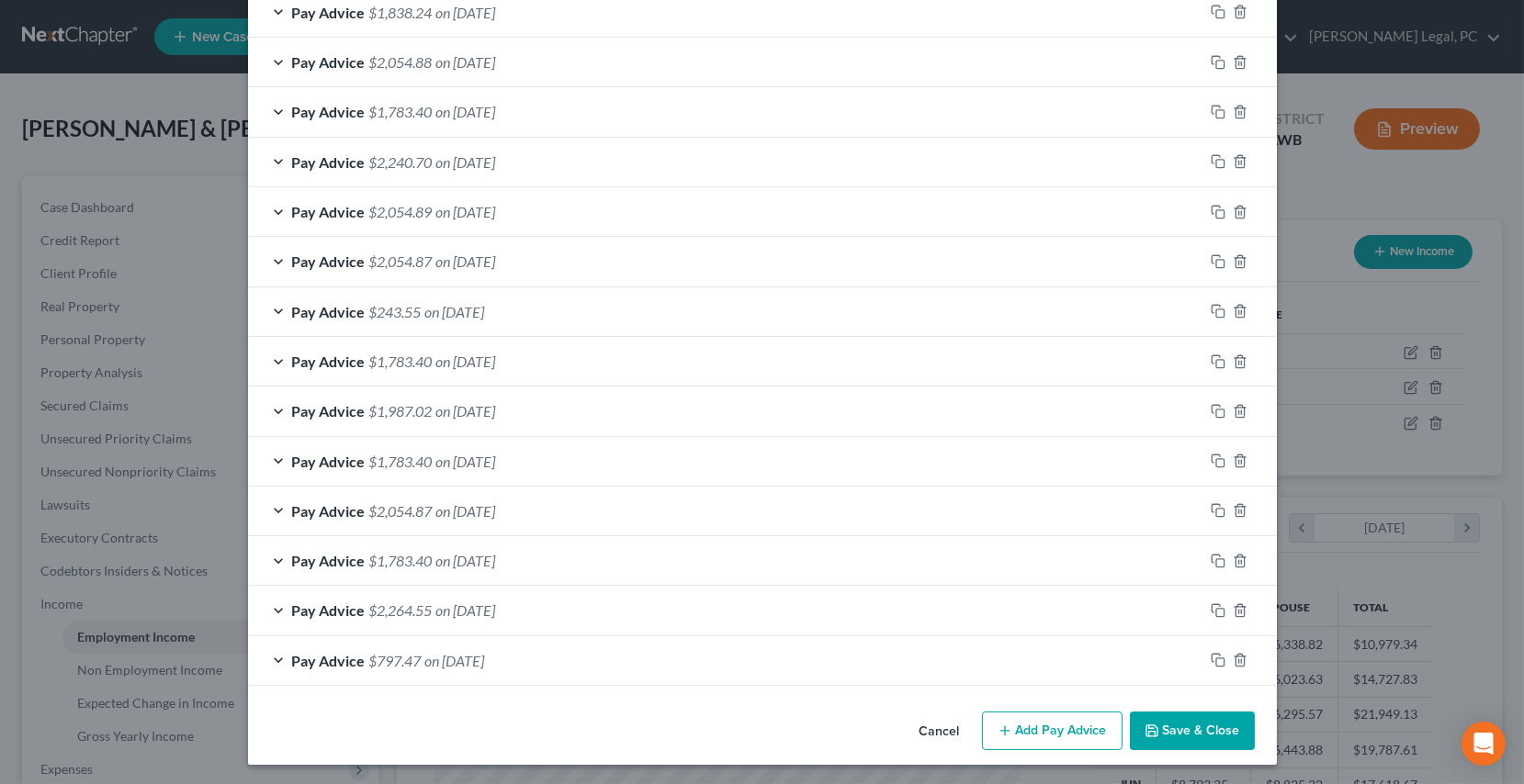
click at [1031, 738] on button "Add Pay Advice" at bounding box center [1052, 731] width 140 height 39
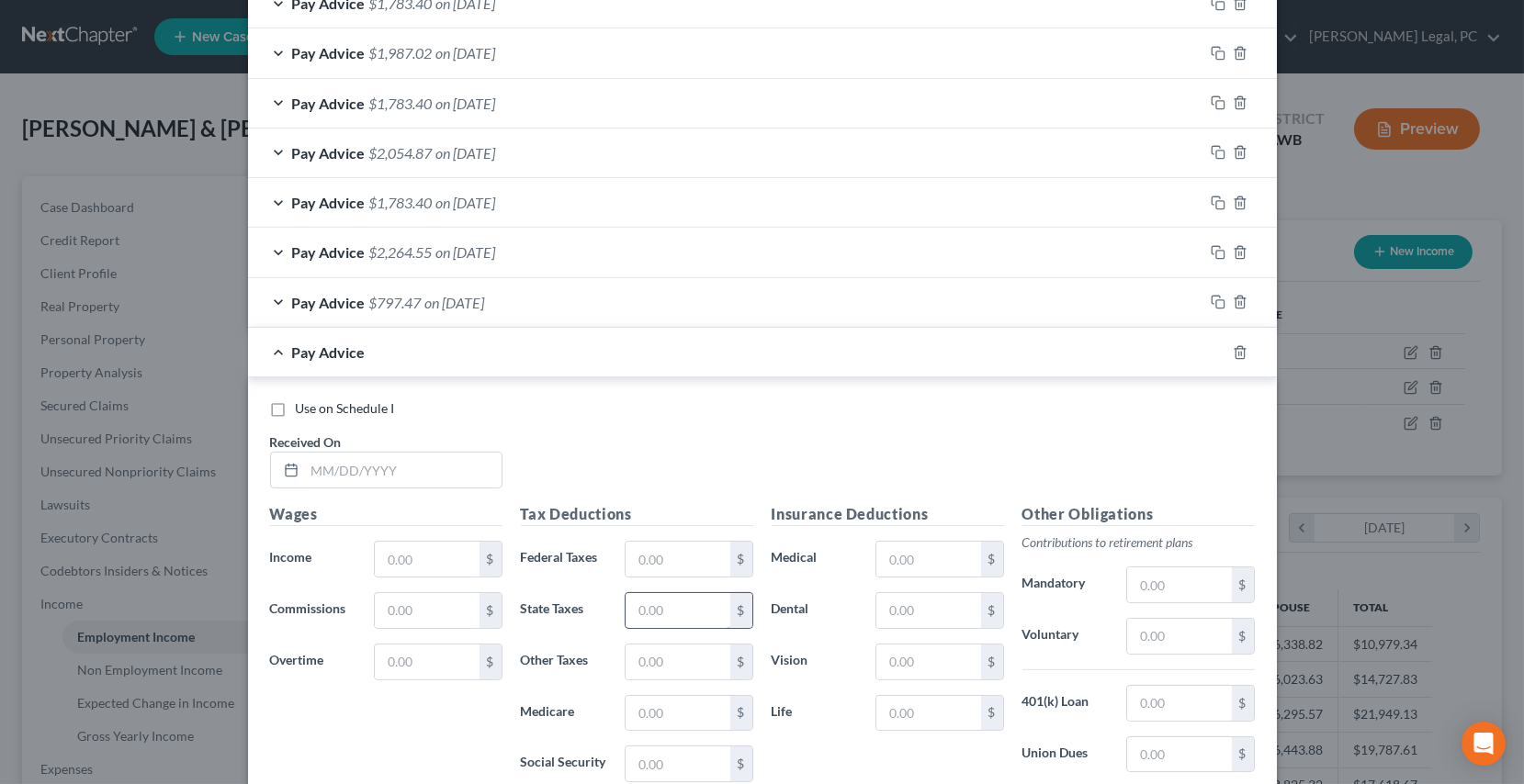
scroll to position [1138, 0]
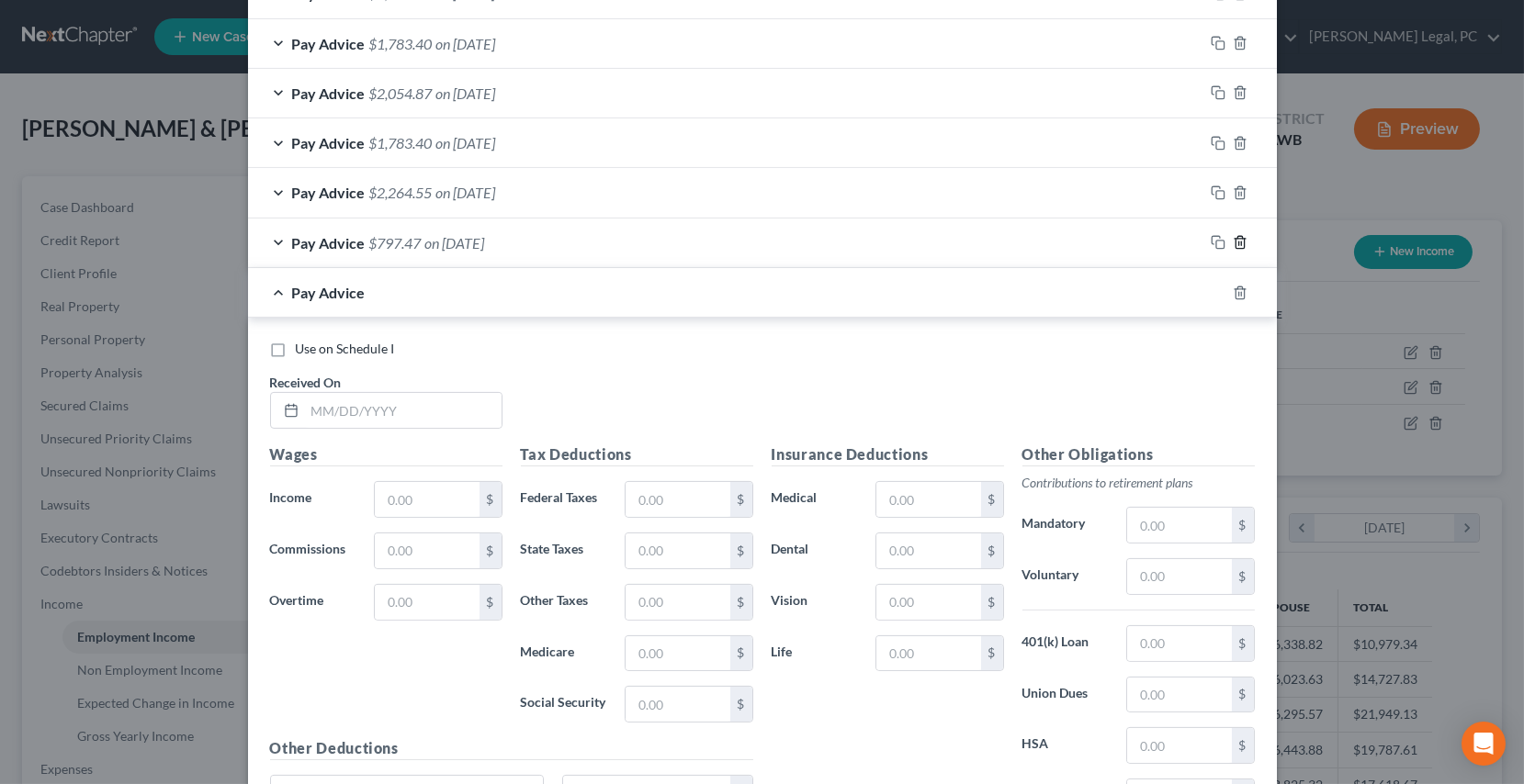
click at [1237, 240] on icon "button" at bounding box center [1239, 242] width 15 height 15
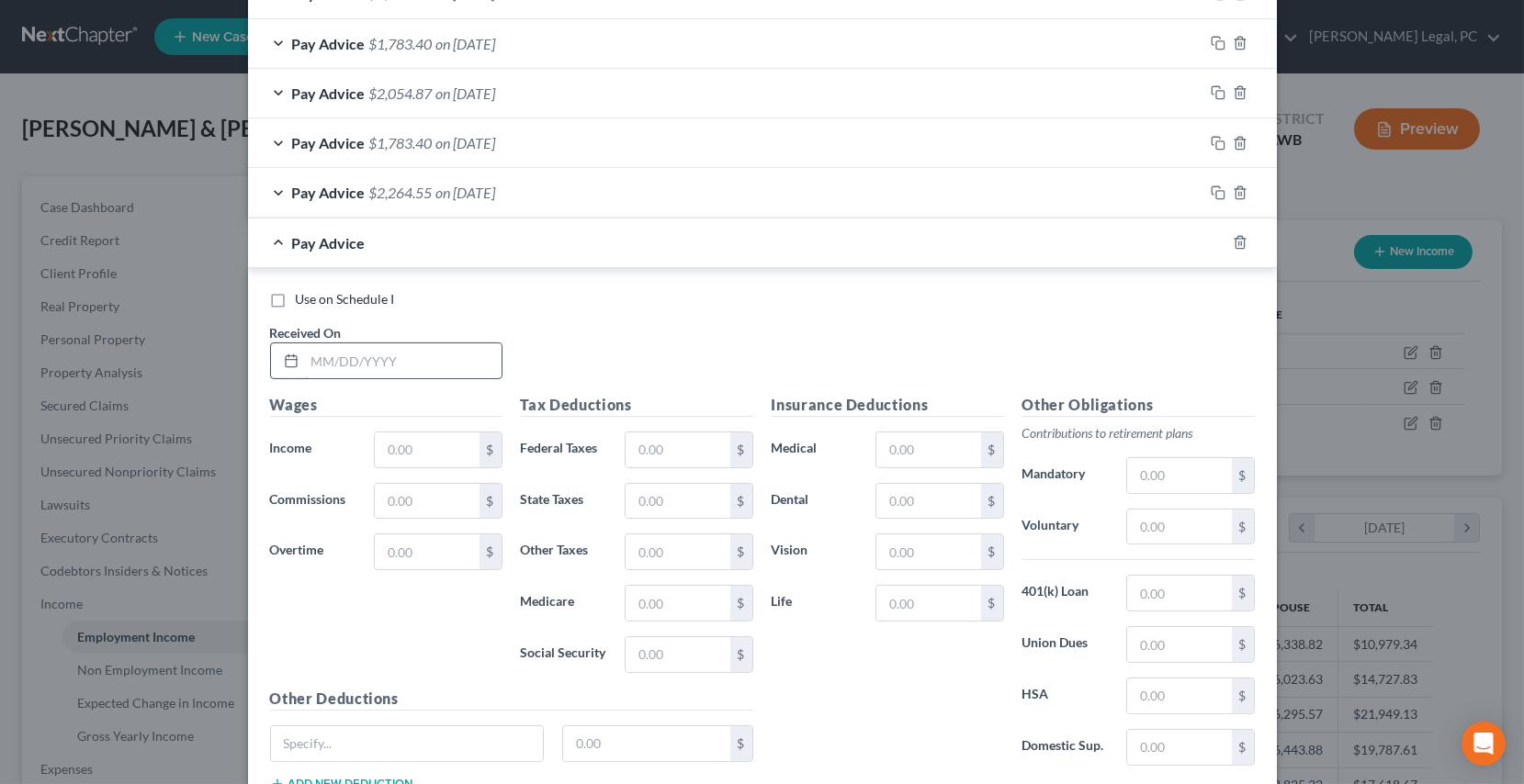
click at [397, 352] on input "text" at bounding box center [403, 361] width 197 height 35
click at [1233, 241] on icon "button" at bounding box center [1239, 242] width 15 height 15
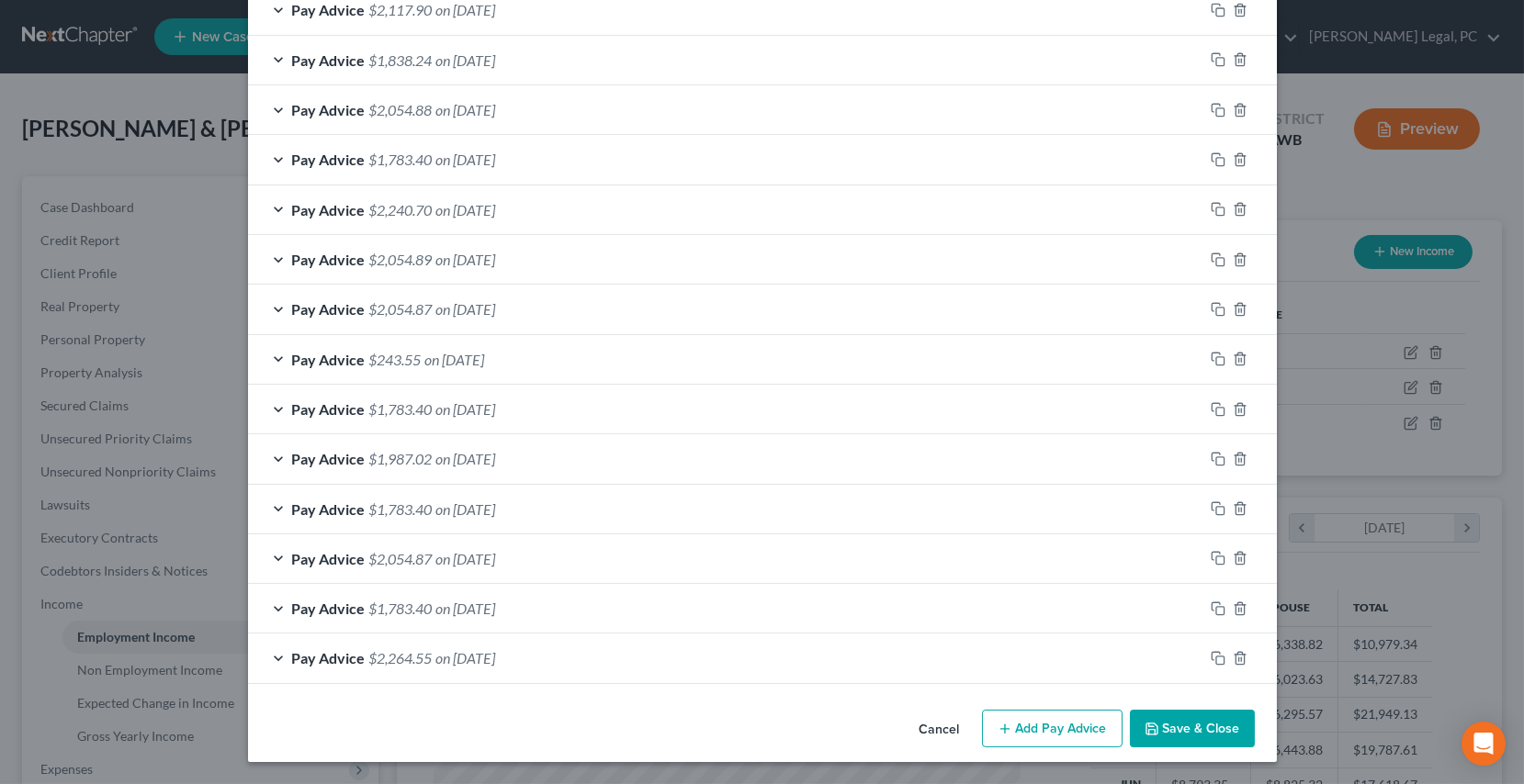
scroll to position [670, 0]
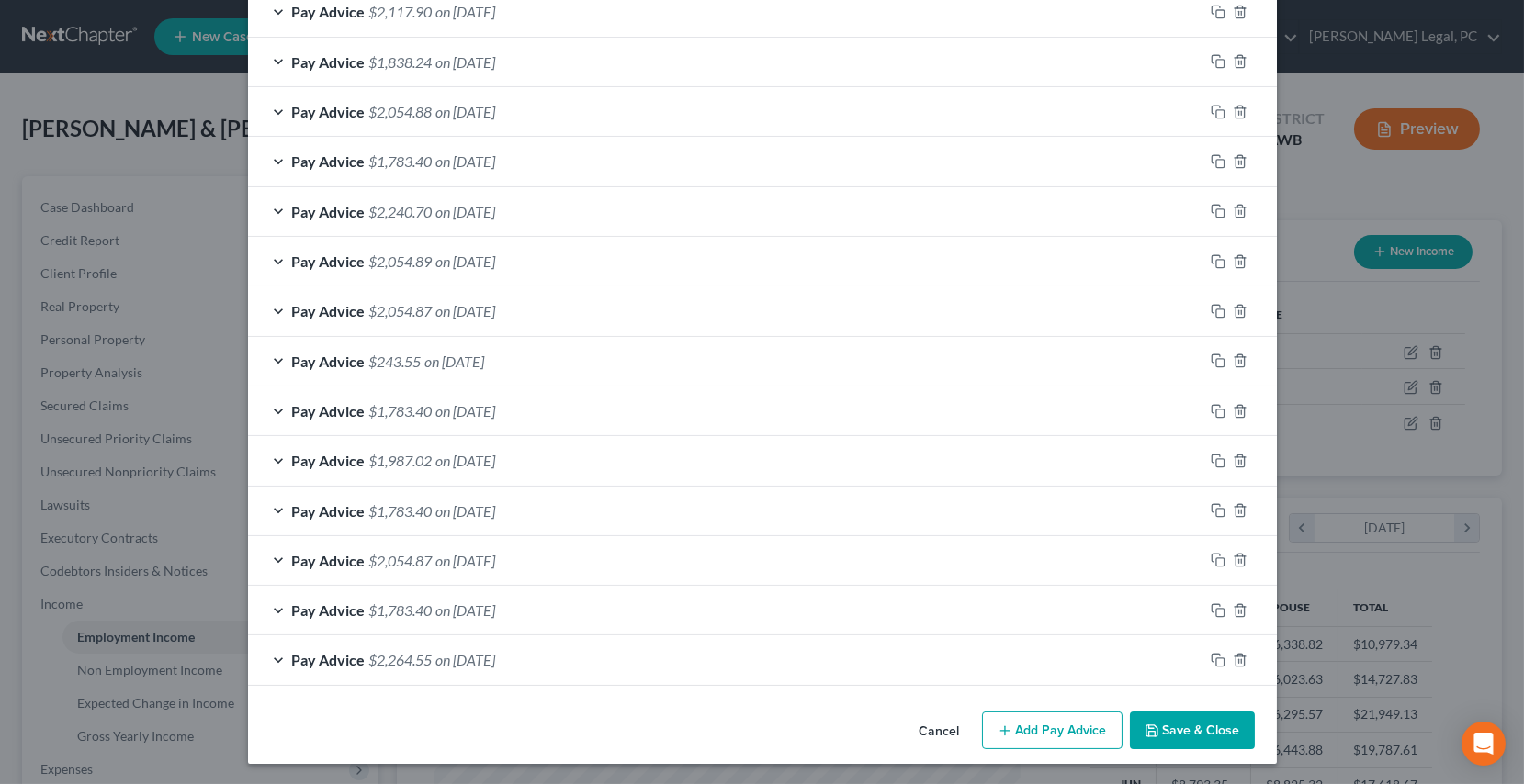
click at [781, 670] on div "Pay Advice $2,264.55 on [DATE]" at bounding box center [726, 659] width 956 height 49
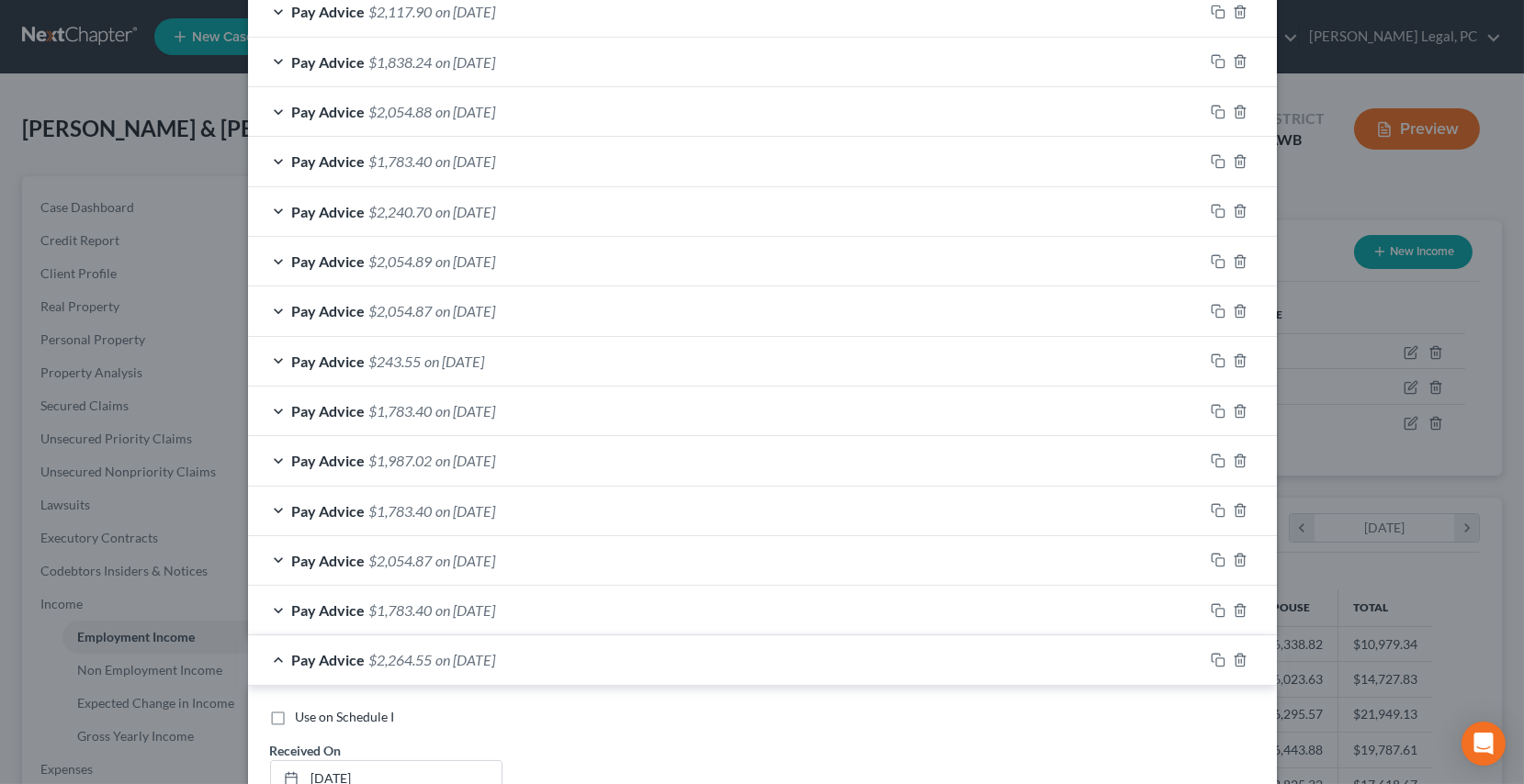
scroll to position [1138, 0]
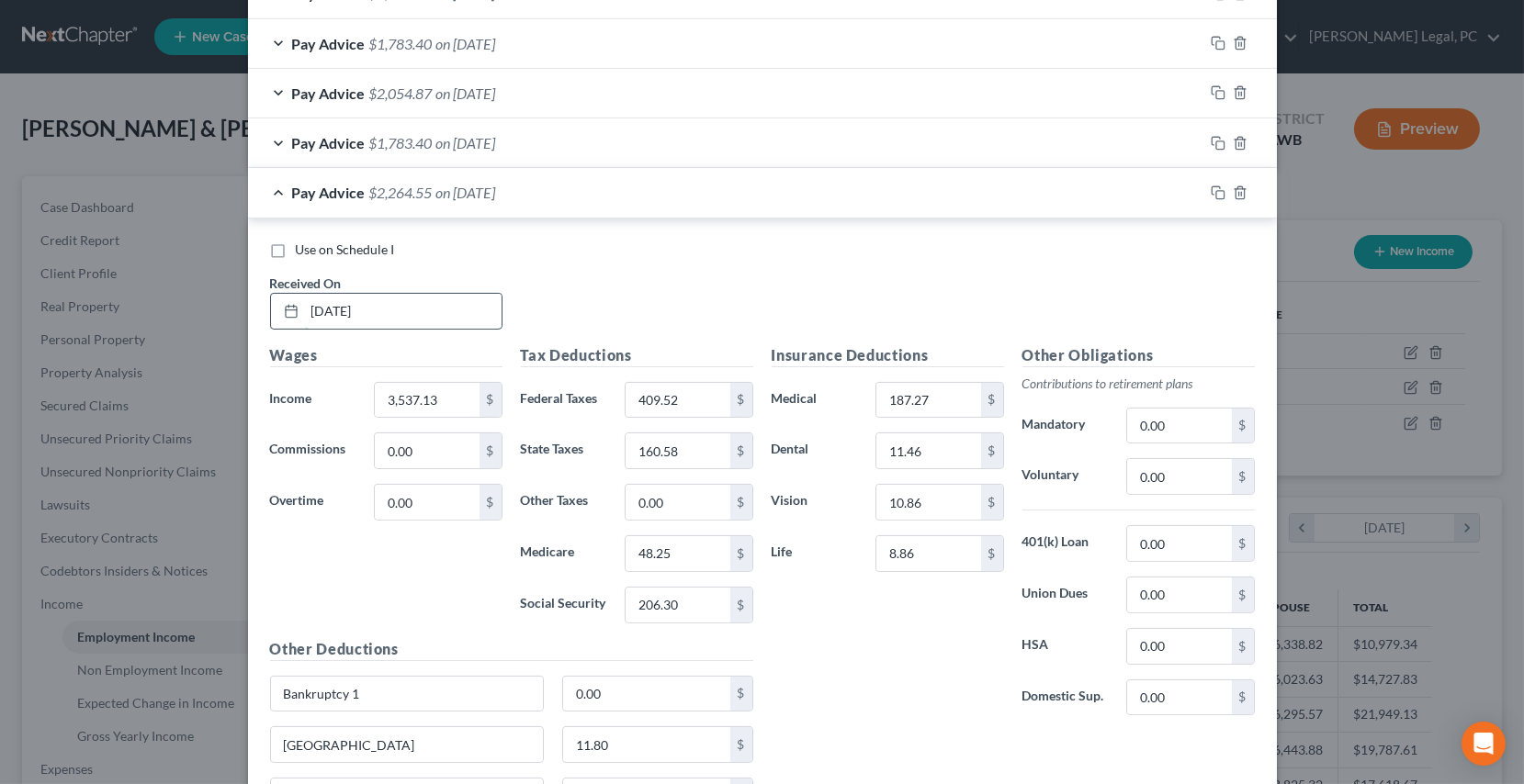
click at [387, 315] on input "[DATE]" at bounding box center [403, 312] width 197 height 35
click at [209, 323] on div "Edit Income Source × Employment Type * Select Full or [DEMOGRAPHIC_DATA] Employ…" at bounding box center [762, 392] width 1524 height 784
click at [681, 403] on input "409.52" at bounding box center [677, 400] width 104 height 35
click at [677, 601] on input "206.30" at bounding box center [677, 605] width 104 height 35
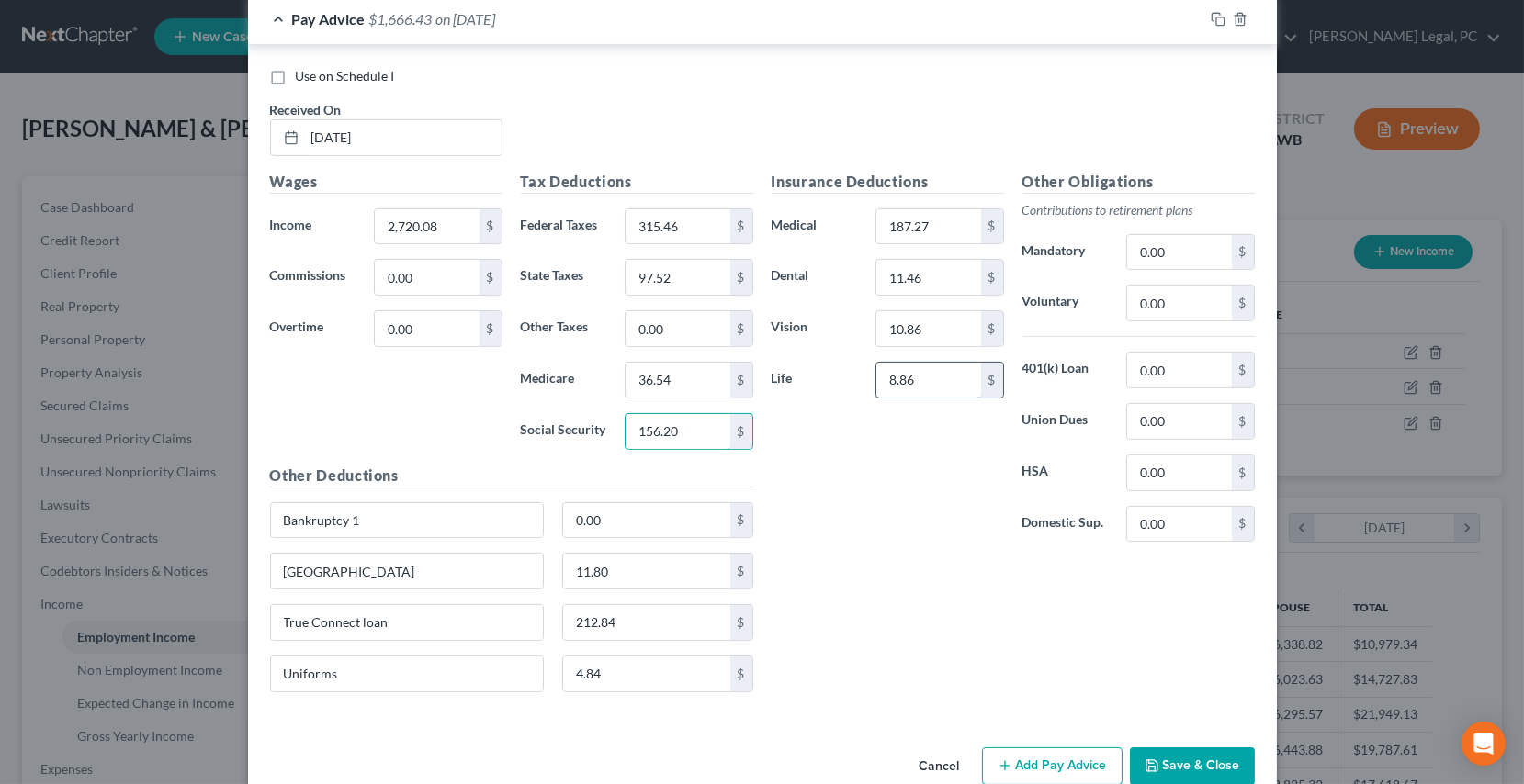
scroll to position [1345, 0]
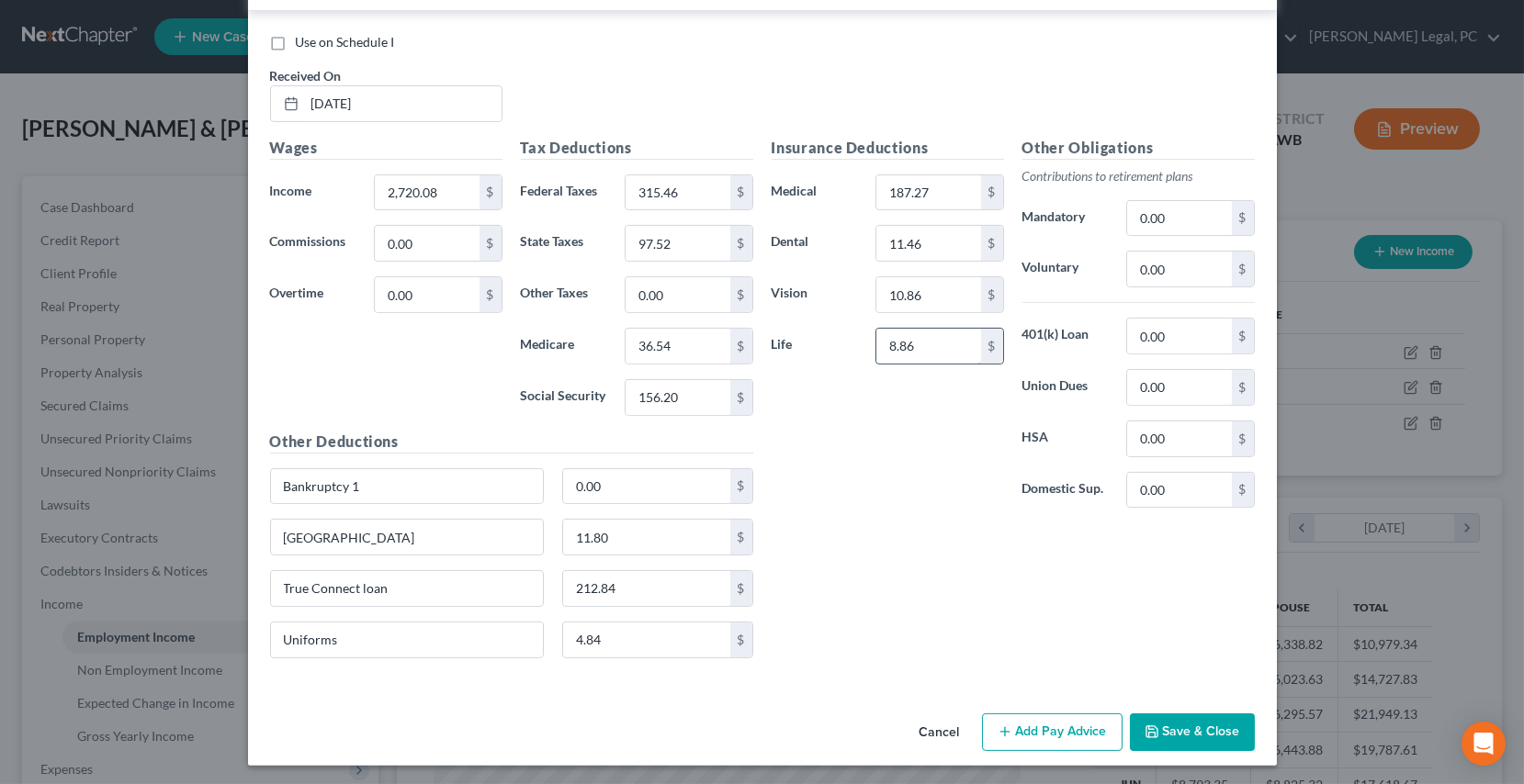
click at [946, 346] on input "8.86" at bounding box center [929, 347] width 104 height 35
click at [936, 199] on input "187.27" at bounding box center [929, 193] width 104 height 35
click at [944, 292] on input "10.86" at bounding box center [929, 295] width 104 height 35
click at [940, 345] on input "8.86" at bounding box center [929, 347] width 104 height 35
click at [909, 423] on div "Insurance Deductions Medical 713.43 $ Dental 11.46 $ Vision 10.86 $ Life 1.61 $" at bounding box center [888, 329] width 250 height 387
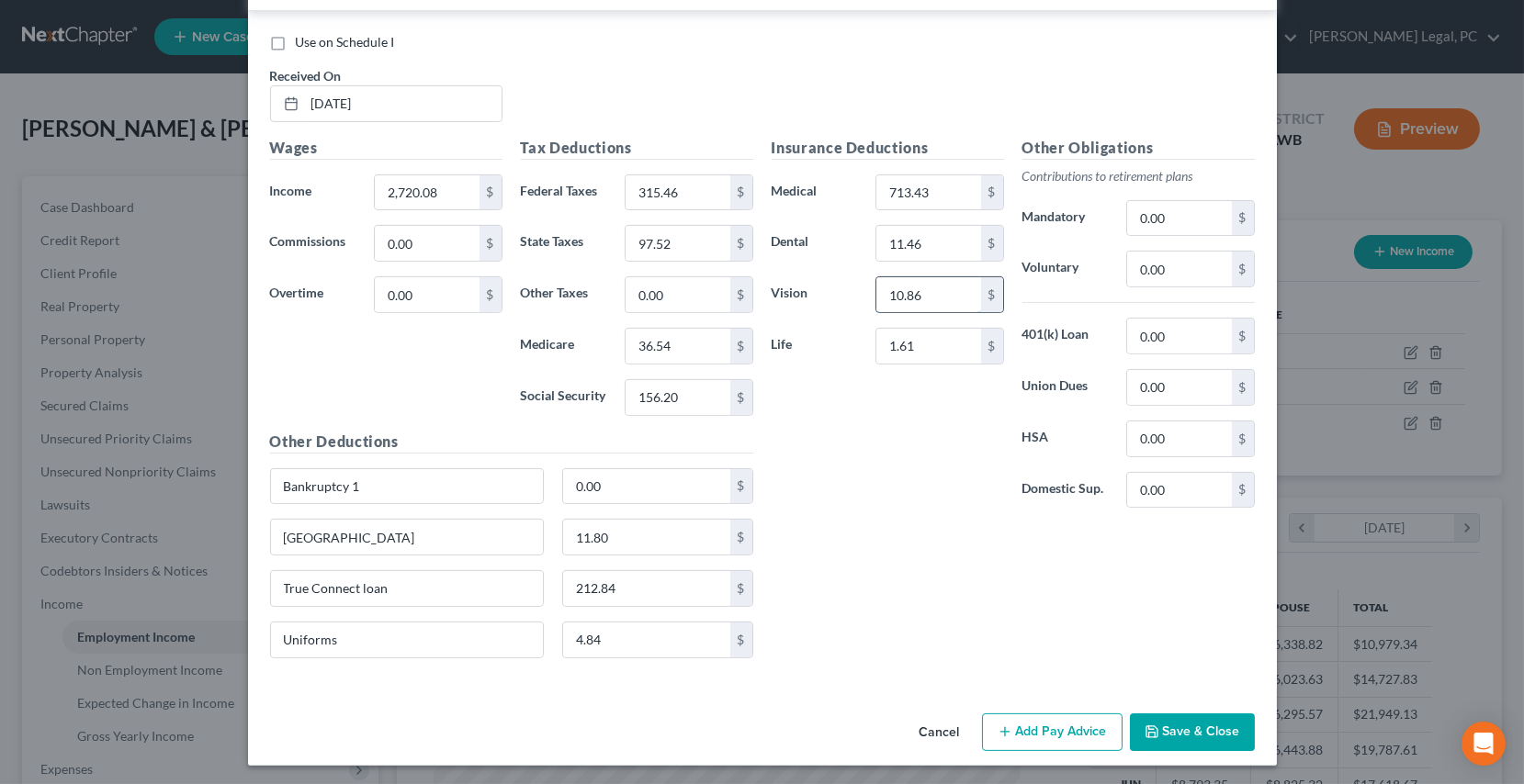
click at [917, 297] on input "10.86" at bounding box center [929, 295] width 104 height 35
click at [658, 624] on input "4.84" at bounding box center [647, 640] width 168 height 35
click at [657, 572] on input "212.84" at bounding box center [647, 588] width 168 height 35
click at [639, 533] on input "11.80" at bounding box center [647, 538] width 168 height 35
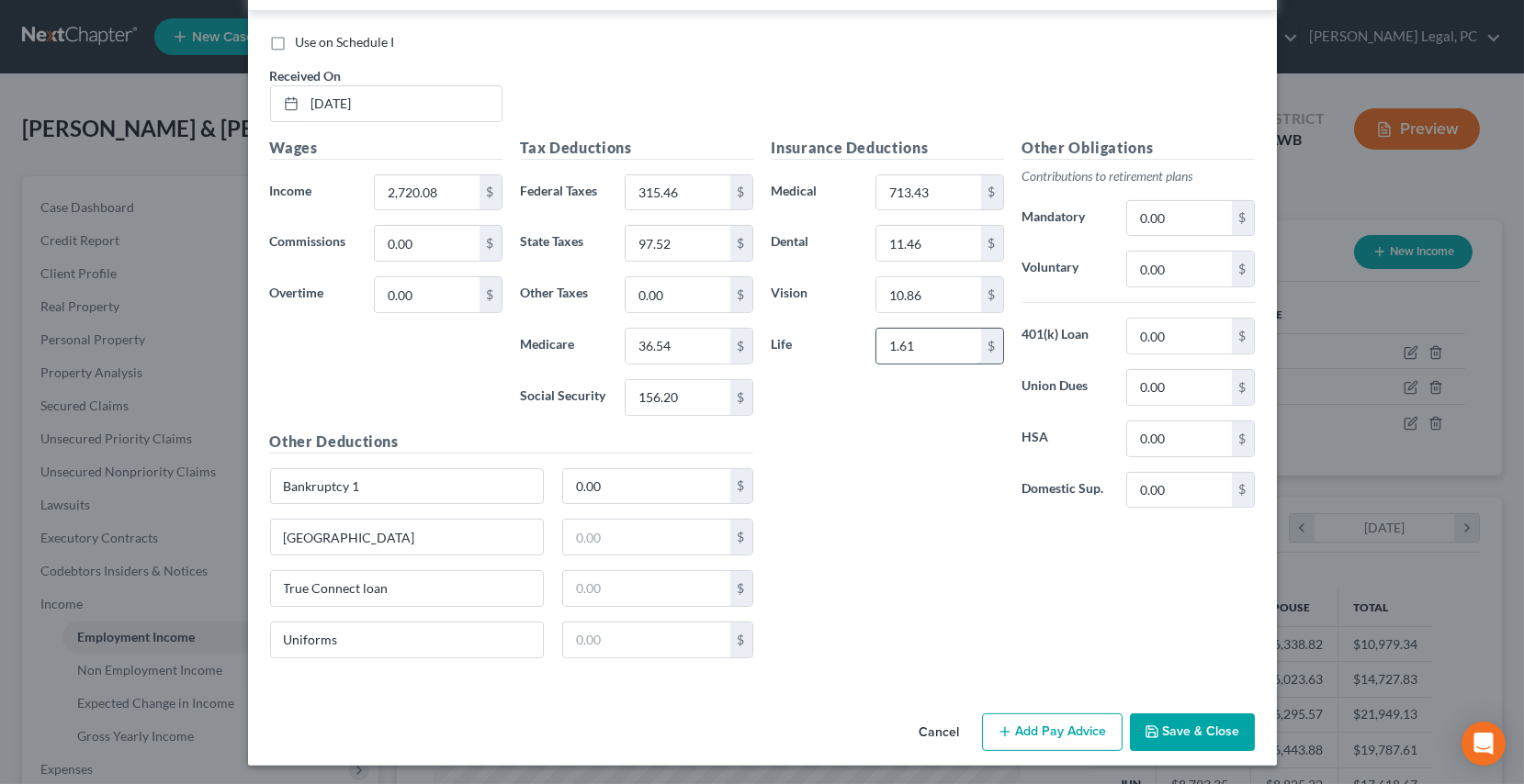
click at [929, 348] on input "1.61" at bounding box center [929, 347] width 104 height 35
click at [936, 292] on input "10.86" at bounding box center [929, 295] width 104 height 35
click at [941, 250] on input "11.46" at bounding box center [929, 243] width 104 height 35
click at [936, 186] on input "713.43" at bounding box center [929, 193] width 104 height 35
drag, startPoint x: 410, startPoint y: 633, endPoint x: 397, endPoint y: 591, distance: 44.0
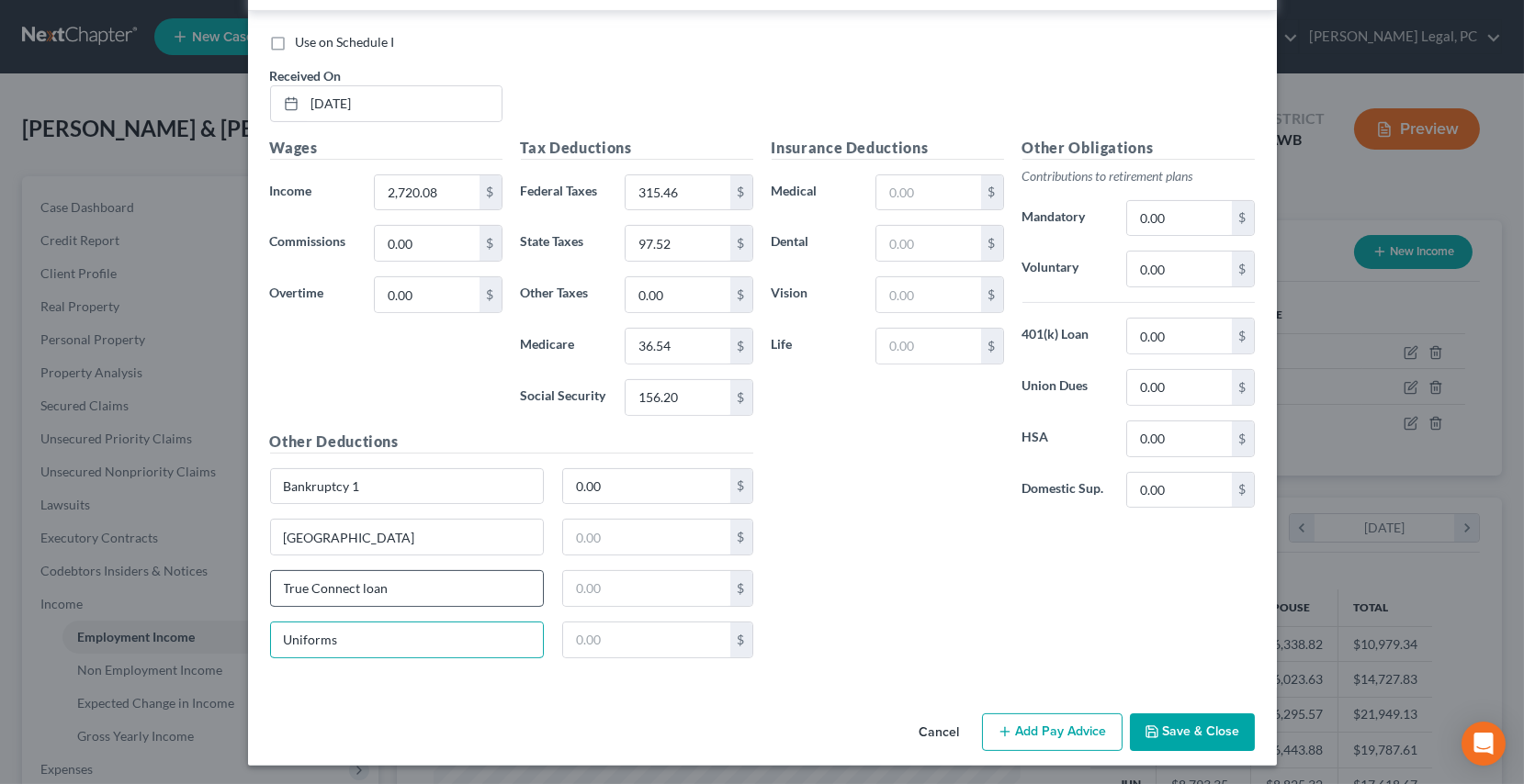
click at [248, 650] on div "Use on Schedule I Received On * [DATE] Wages Income * 2,720.08 $ Commissions 0.…" at bounding box center [763, 349] width 1029 height 677
drag, startPoint x: 406, startPoint y: 580, endPoint x: 365, endPoint y: 528, distance: 66.2
click at [229, 606] on div "Edit Income Source × Employment Type * Select Full or [DEMOGRAPHIC_DATA] Employ…" at bounding box center [762, 392] width 1524 height 784
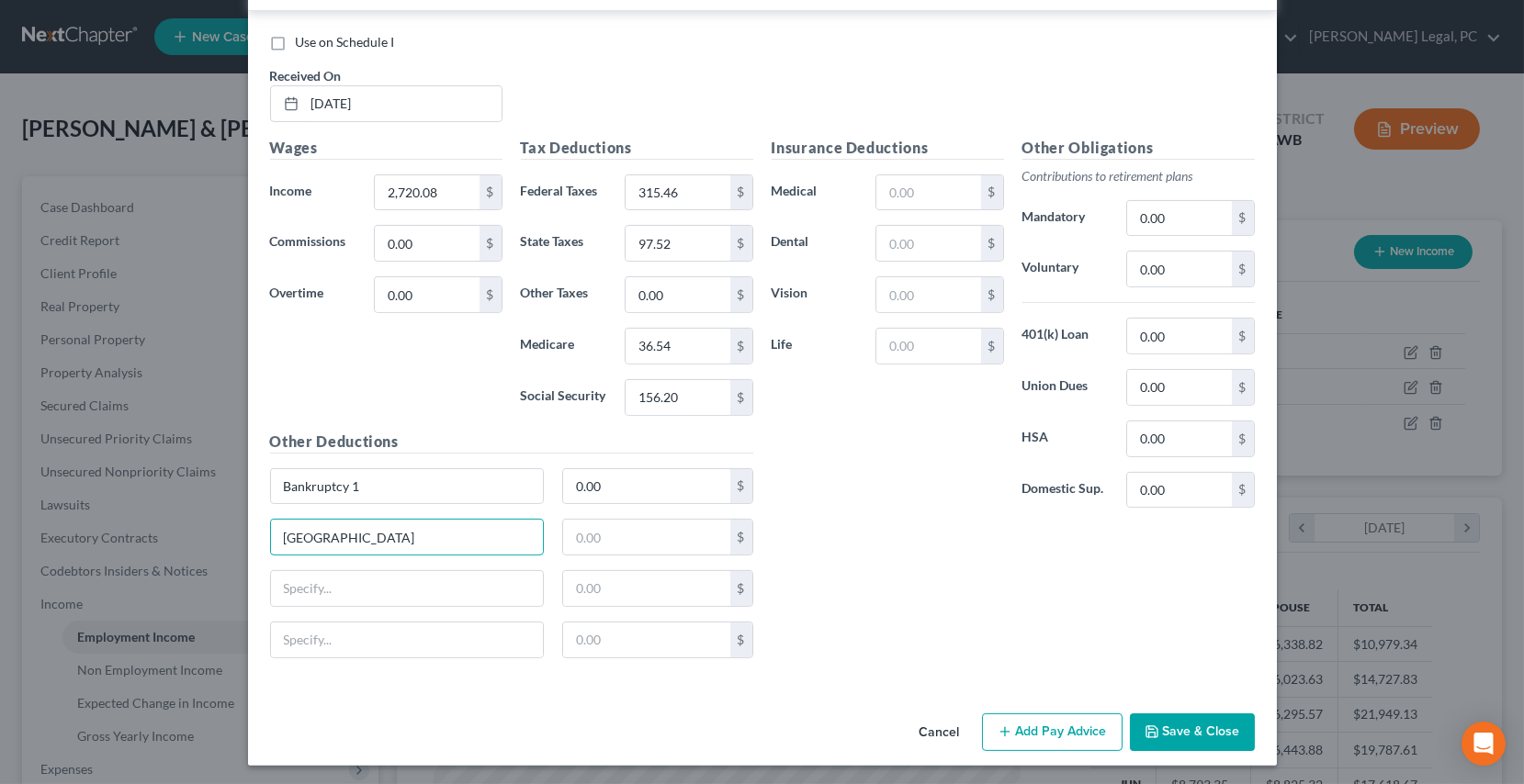
drag, startPoint x: 365, startPoint y: 523, endPoint x: 362, endPoint y: 484, distance: 39.1
click at [233, 550] on div "Edit Income Source × Employment Type * Select Full or [DEMOGRAPHIC_DATA] Employ…" at bounding box center [762, 392] width 1524 height 784
drag, startPoint x: 363, startPoint y: 481, endPoint x: 241, endPoint y: 505, distance: 124.3
click at [248, 505] on div "Use on Schedule I Received On * [DATE] Wages Income * 2,720.08 $ Commissions 0.…" at bounding box center [763, 349] width 1029 height 677
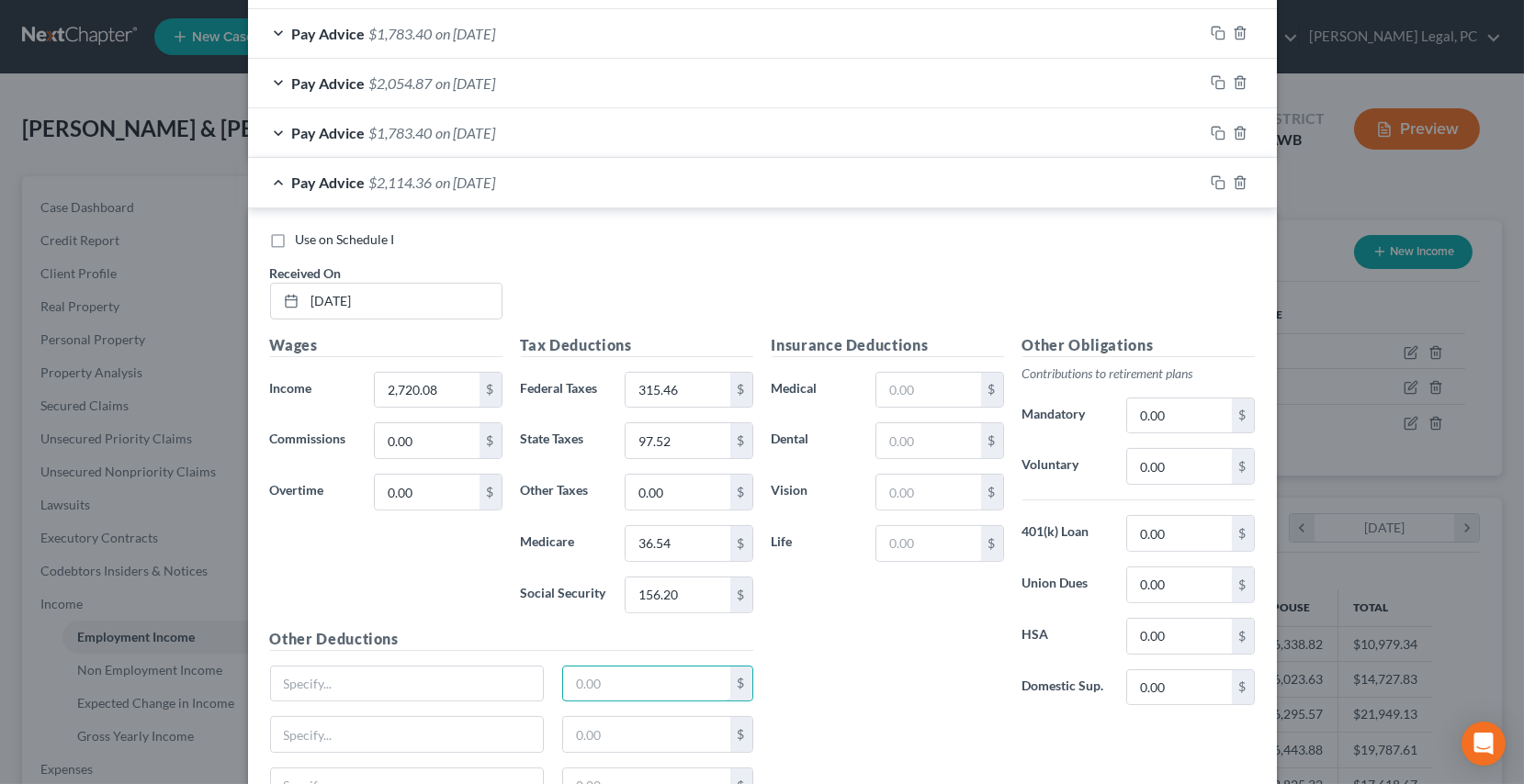
scroll to position [1178, 0]
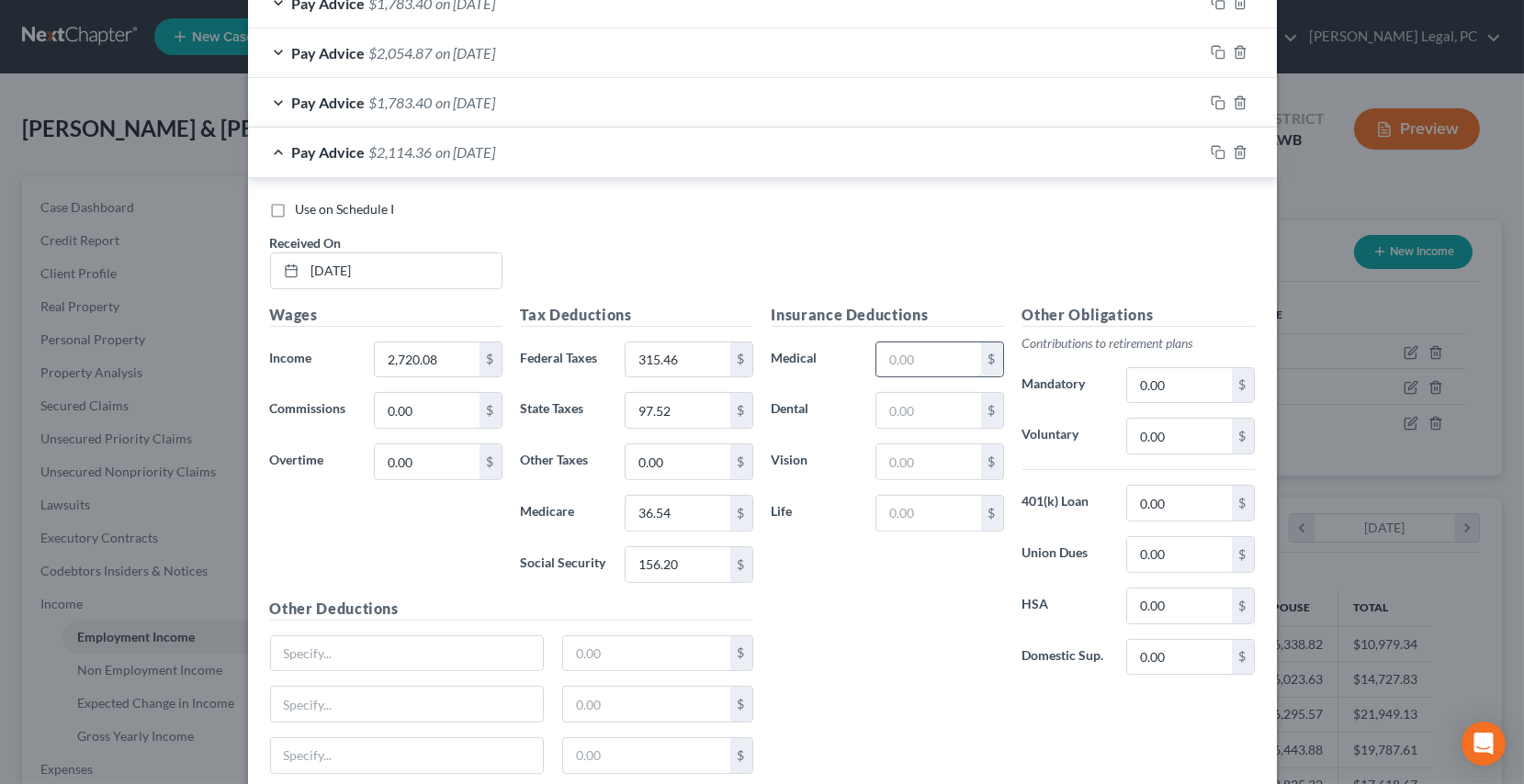
click at [923, 348] on input "text" at bounding box center [929, 360] width 104 height 35
click at [899, 652] on div "Insurance Deductions Medical 214.38 $ Dental $ Vision $ Life $" at bounding box center [888, 497] width 250 height 387
click at [476, 108] on span "on [DATE]" at bounding box center [466, 102] width 59 height 18
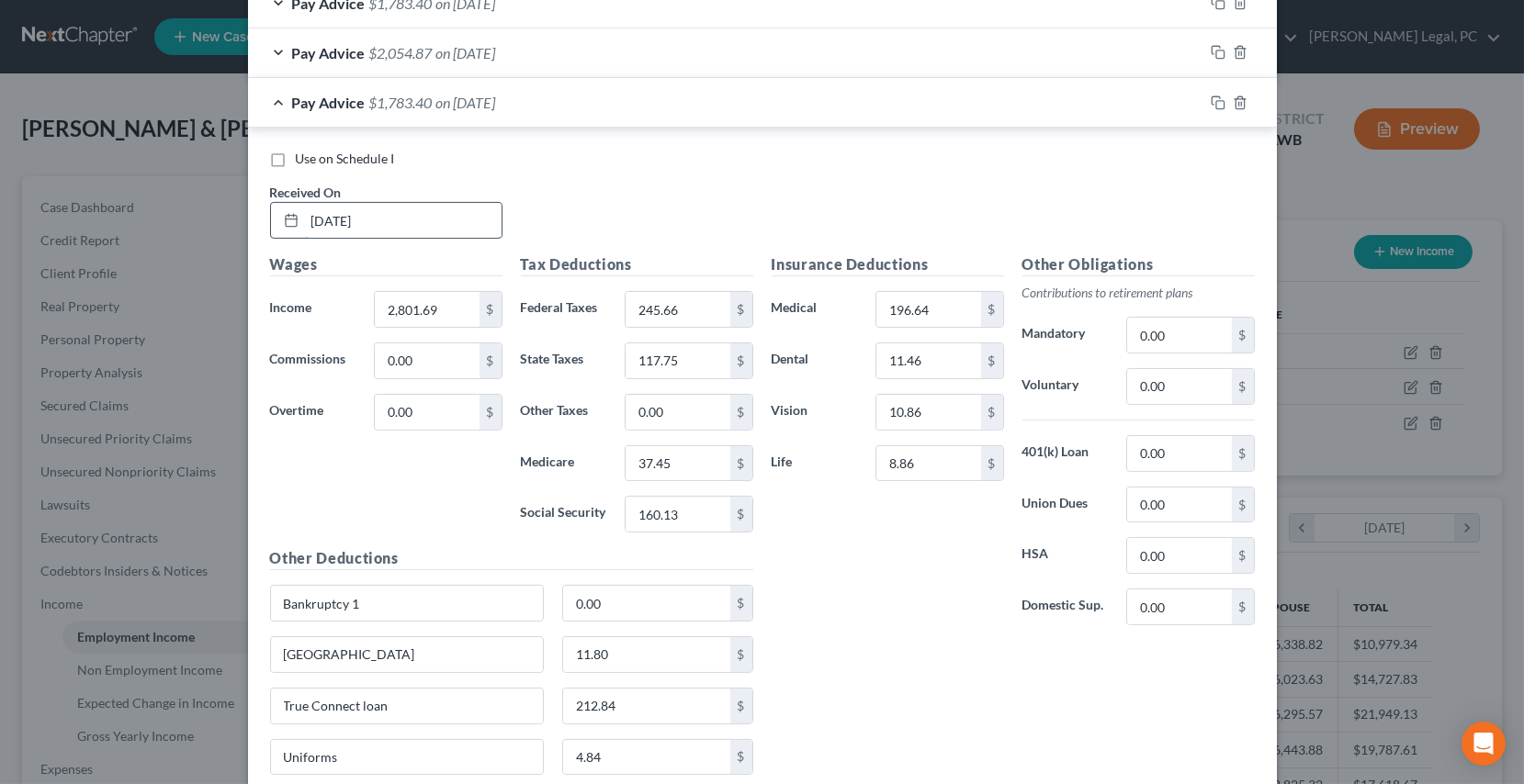
click at [422, 221] on input "[DATE]" at bounding box center [403, 220] width 197 height 35
drag, startPoint x: 378, startPoint y: 217, endPoint x: 164, endPoint y: 225, distance: 214.1
click at [164, 225] on div "Edit Income Source × Employment Type * Select Full or [DEMOGRAPHIC_DATA] Employ…" at bounding box center [762, 392] width 1524 height 784
click at [438, 312] on input "2,801.69" at bounding box center [427, 310] width 104 height 35
click at [684, 302] on input "245.66" at bounding box center [677, 310] width 104 height 35
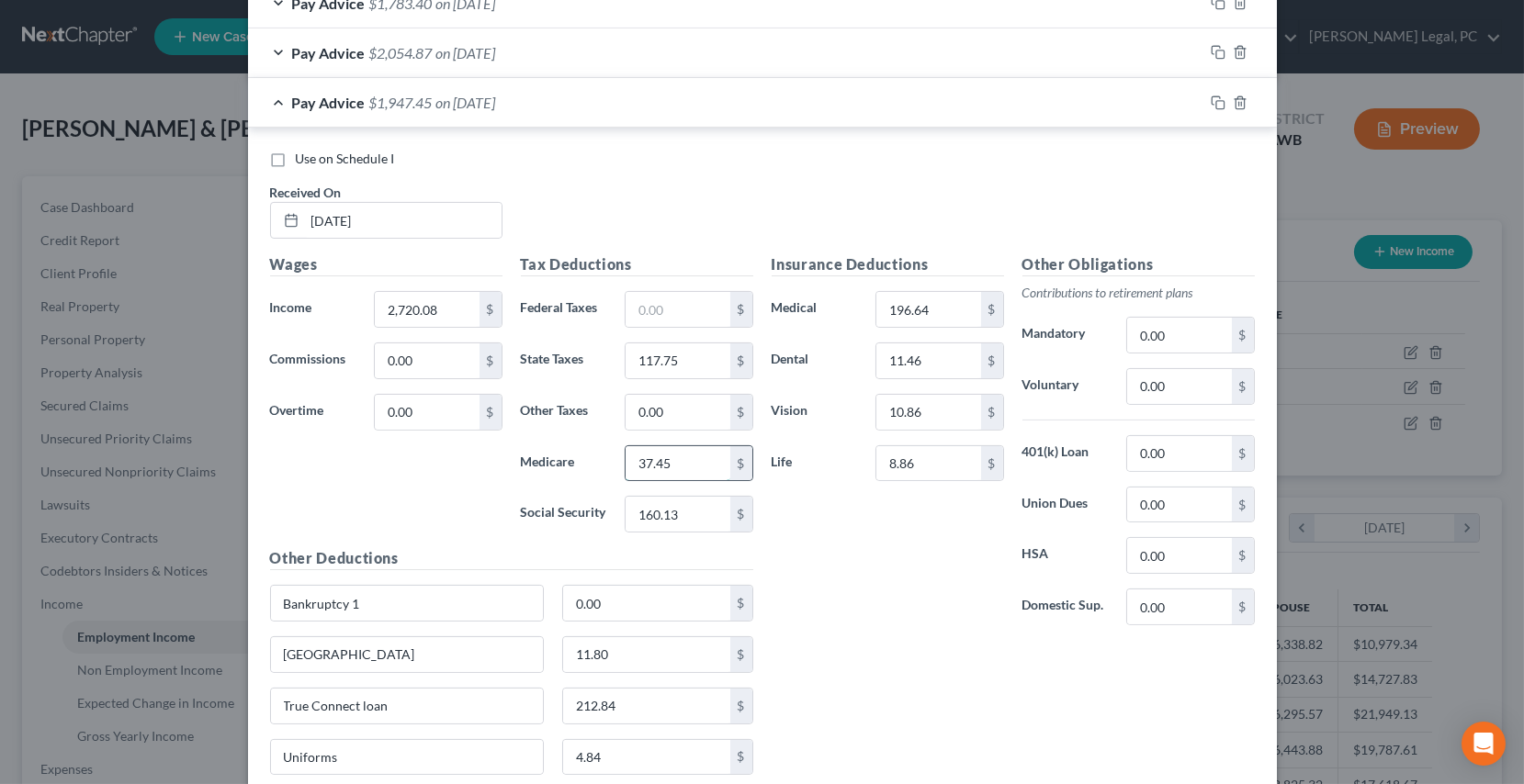
click at [678, 457] on input "37.45" at bounding box center [677, 464] width 104 height 35
click at [673, 509] on input "160.13" at bounding box center [677, 514] width 104 height 35
click at [680, 352] on input "117.75" at bounding box center [677, 361] width 104 height 35
click at [918, 478] on div "Insurance Deductions Medical 196.64 $ Dental 11.46 $ Vision 10.86 $ Life 8.86 $" at bounding box center [888, 446] width 250 height 387
click at [920, 467] on input "8.86" at bounding box center [929, 464] width 104 height 35
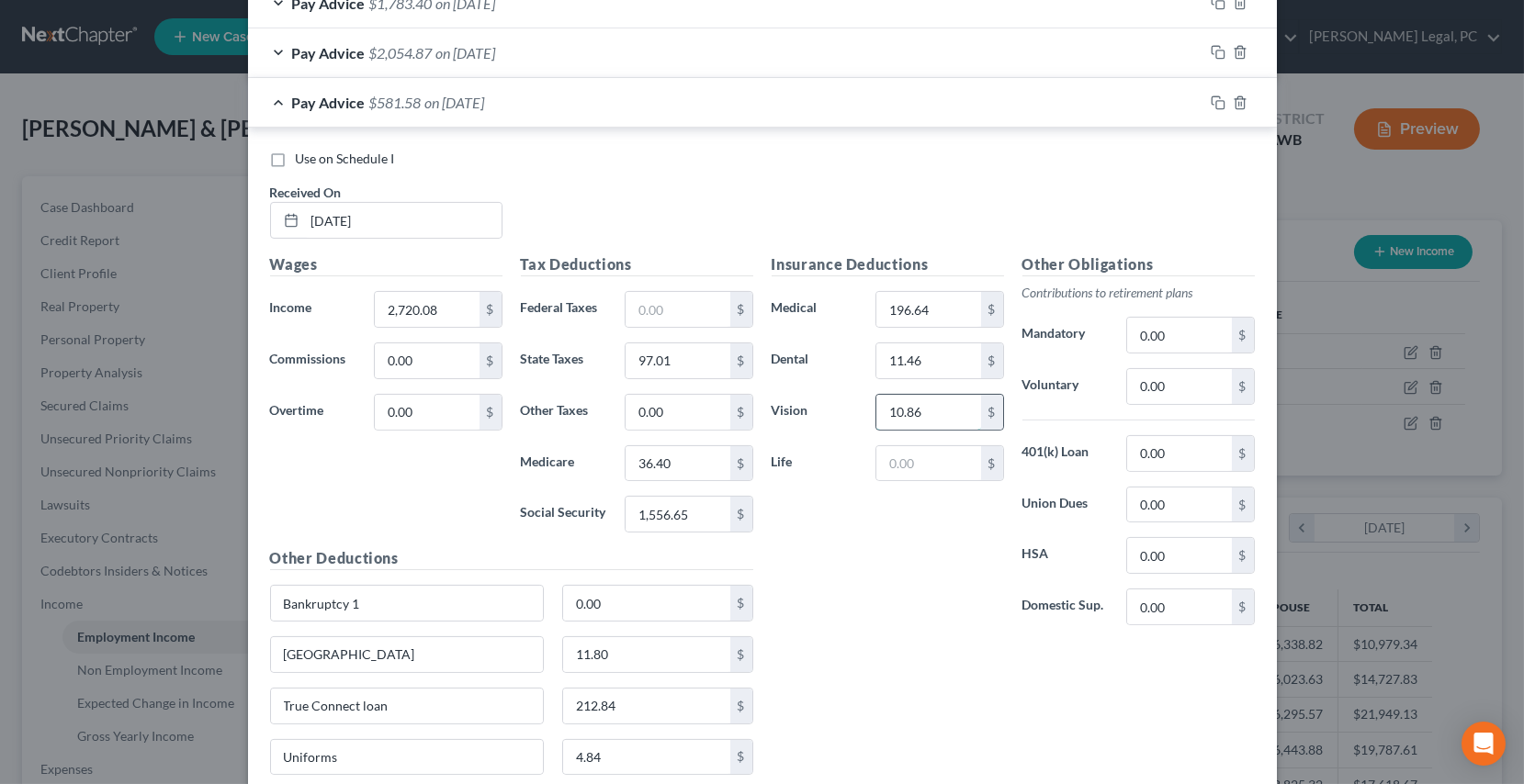
click at [930, 412] on input "10.86" at bounding box center [929, 412] width 104 height 35
drag, startPoint x: 942, startPoint y: 358, endPoint x: 941, endPoint y: 306, distance: 52.0
click at [942, 357] on input "11.46" at bounding box center [929, 361] width 104 height 35
click at [941, 303] on input "196.64" at bounding box center [929, 310] width 104 height 35
click at [433, 592] on input "Bankruptcy 1" at bounding box center [407, 604] width 273 height 35
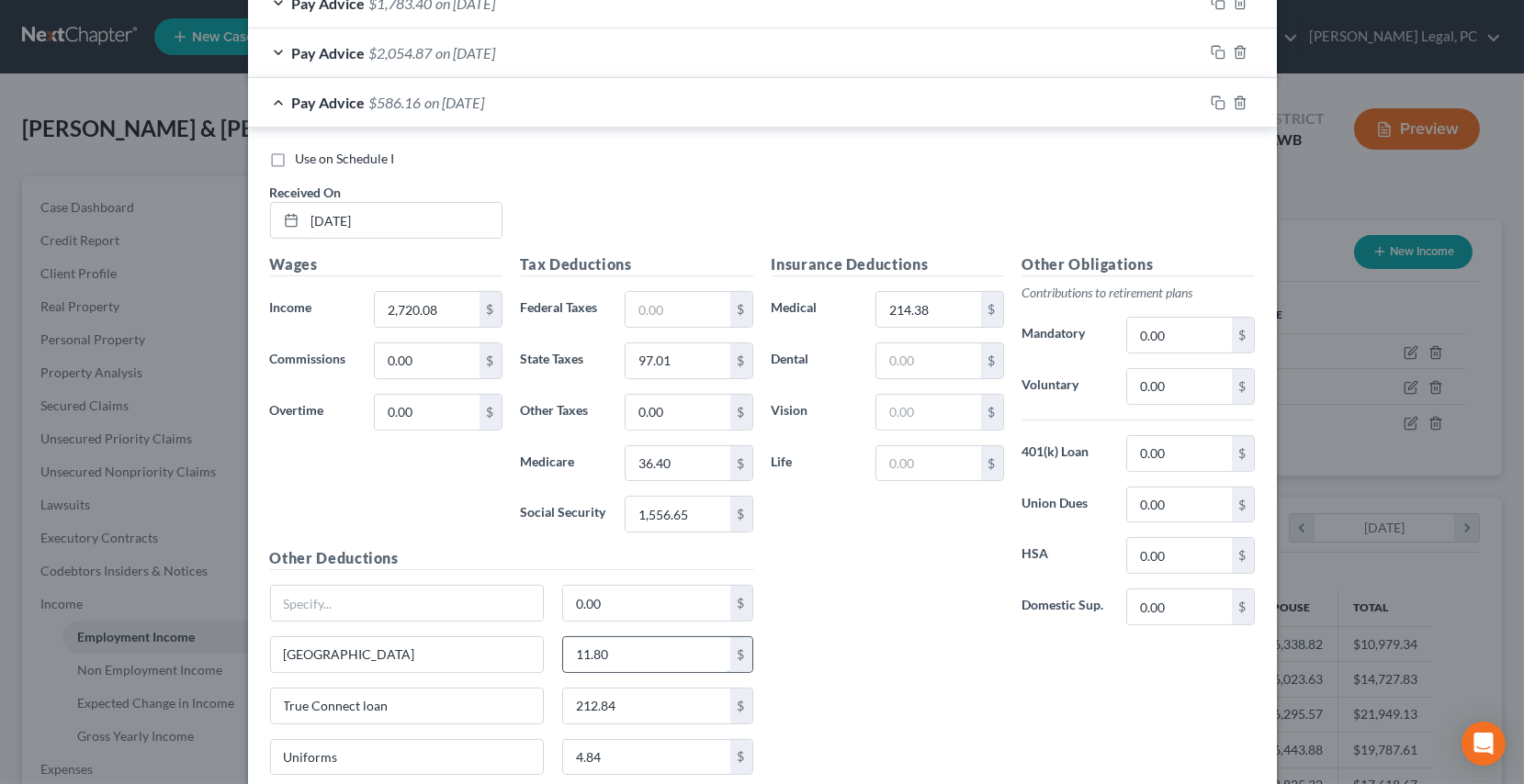
click at [621, 645] on input "11.80" at bounding box center [647, 654] width 168 height 35
click at [438, 657] on input "[GEOGRAPHIC_DATA]" at bounding box center [407, 654] width 273 height 35
click at [414, 700] on input "True Connect loan" at bounding box center [407, 706] width 273 height 35
drag, startPoint x: 271, startPoint y: 697, endPoint x: 231, endPoint y: 696, distance: 40.0
click at [231, 696] on div "Edit Income Source × Employment Type * Select Full or [DEMOGRAPHIC_DATA] Employ…" at bounding box center [762, 392] width 1524 height 784
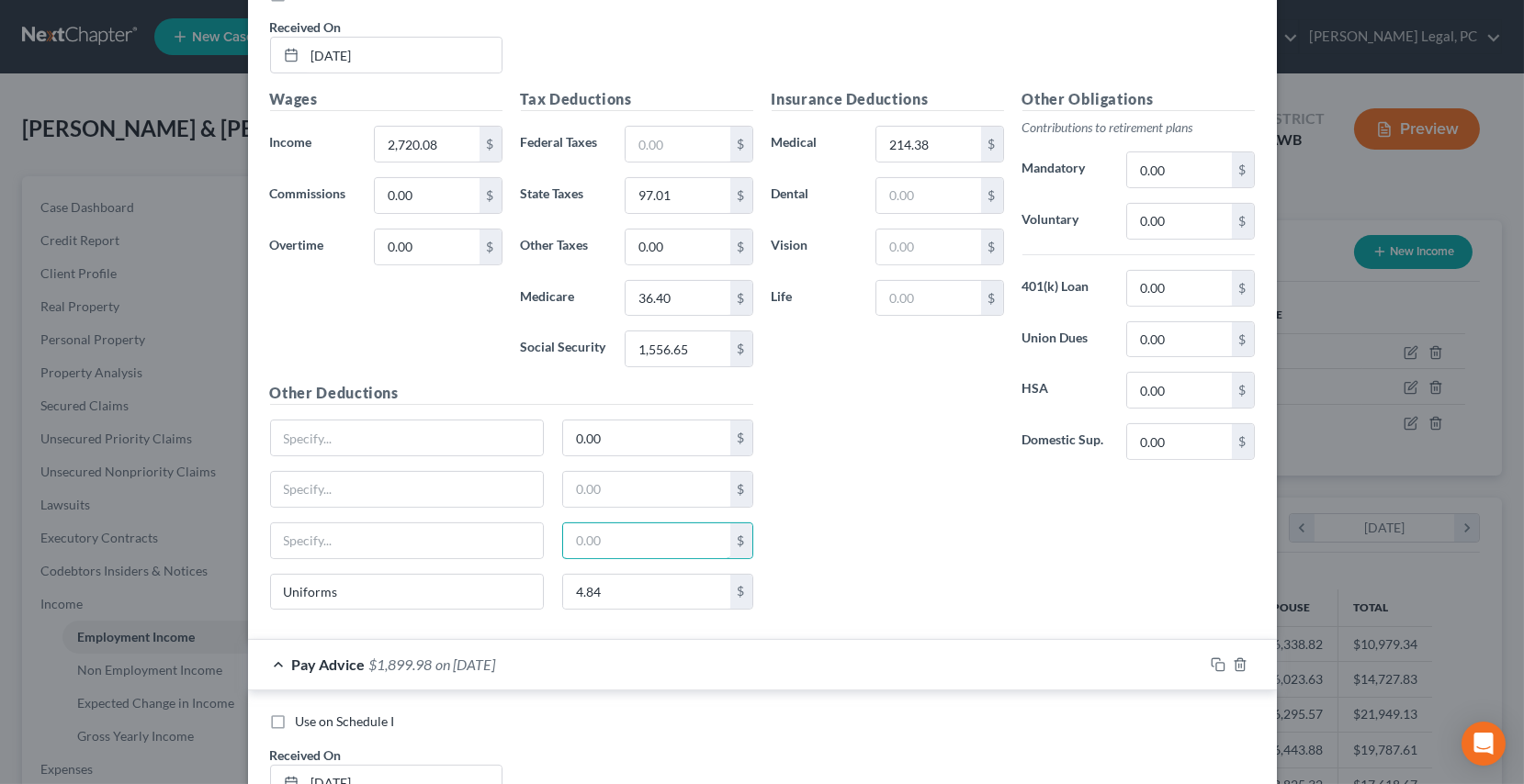
scroll to position [1345, 0]
drag, startPoint x: 426, startPoint y: 588, endPoint x: 215, endPoint y: 601, distance: 211.4
click at [215, 601] on div "Edit Income Source × Employment Type * Select Full or [DEMOGRAPHIC_DATA] Employ…" at bounding box center [762, 392] width 1524 height 784
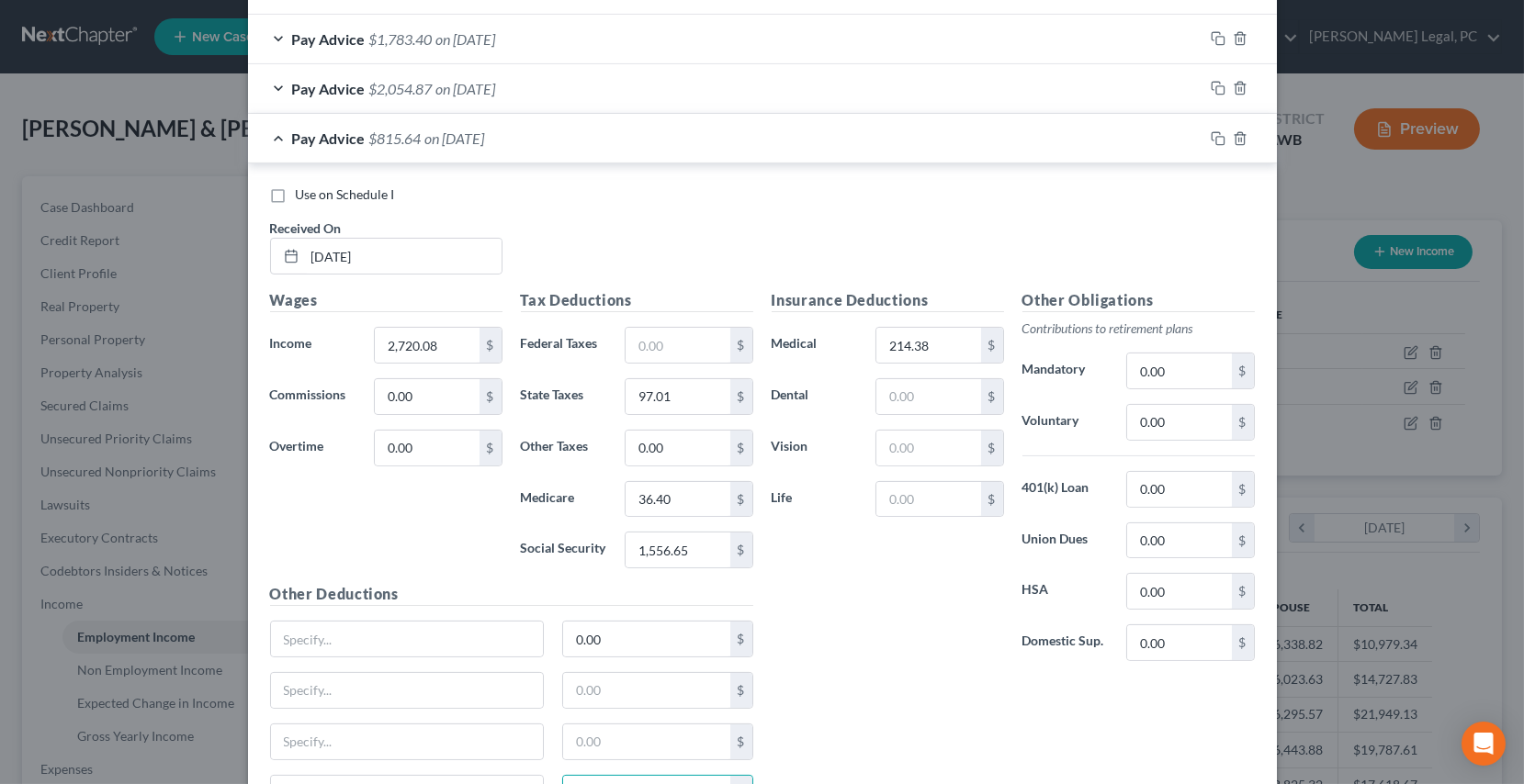
scroll to position [1095, 0]
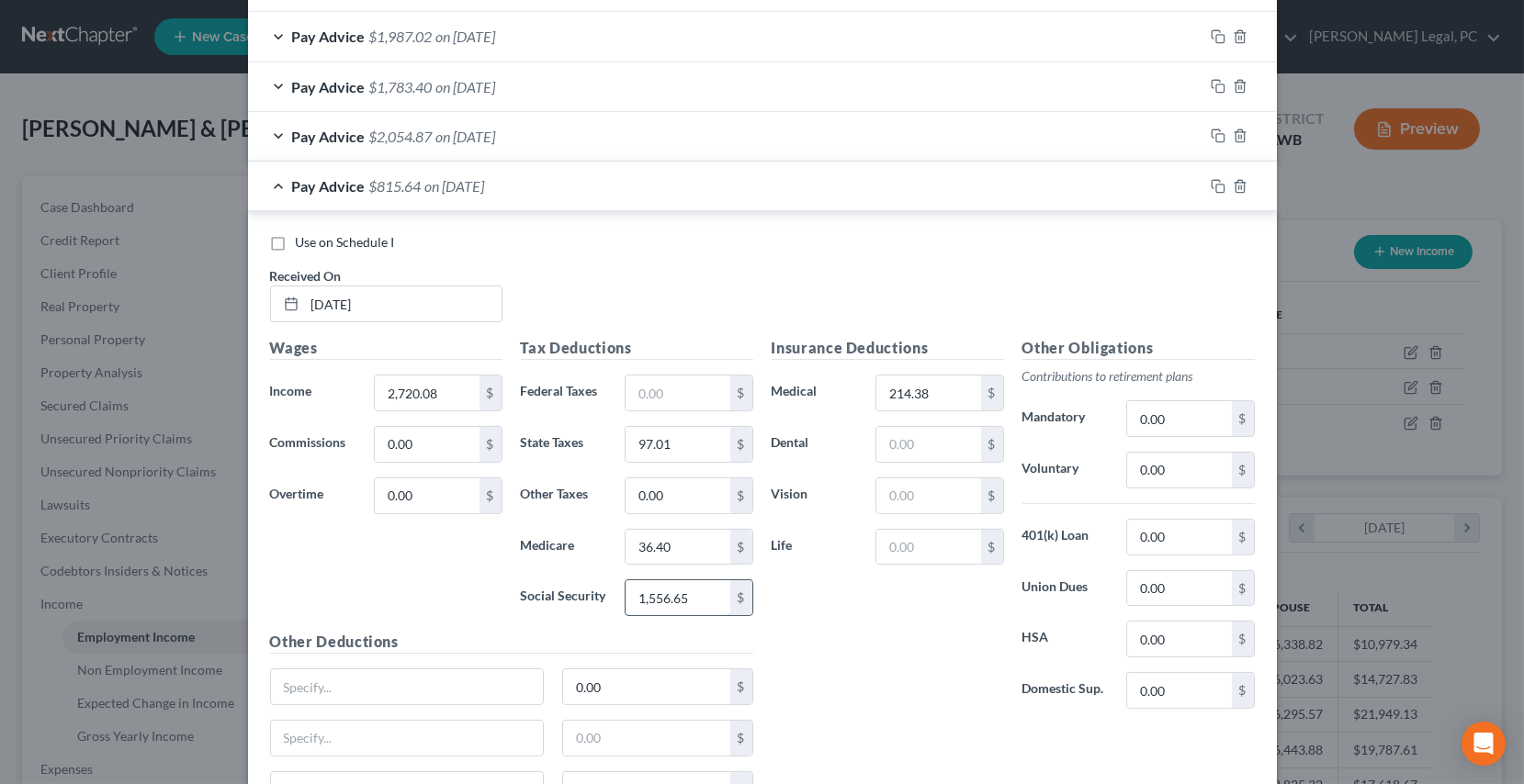
click at [714, 590] on input "1,556.65" at bounding box center [677, 598] width 104 height 35
click at [1077, 621] on label "HSA" at bounding box center [1065, 639] width 104 height 37
click at [940, 549] on input "text" at bounding box center [929, 547] width 104 height 35
click at [935, 386] on input "214.38" at bounding box center [929, 393] width 104 height 35
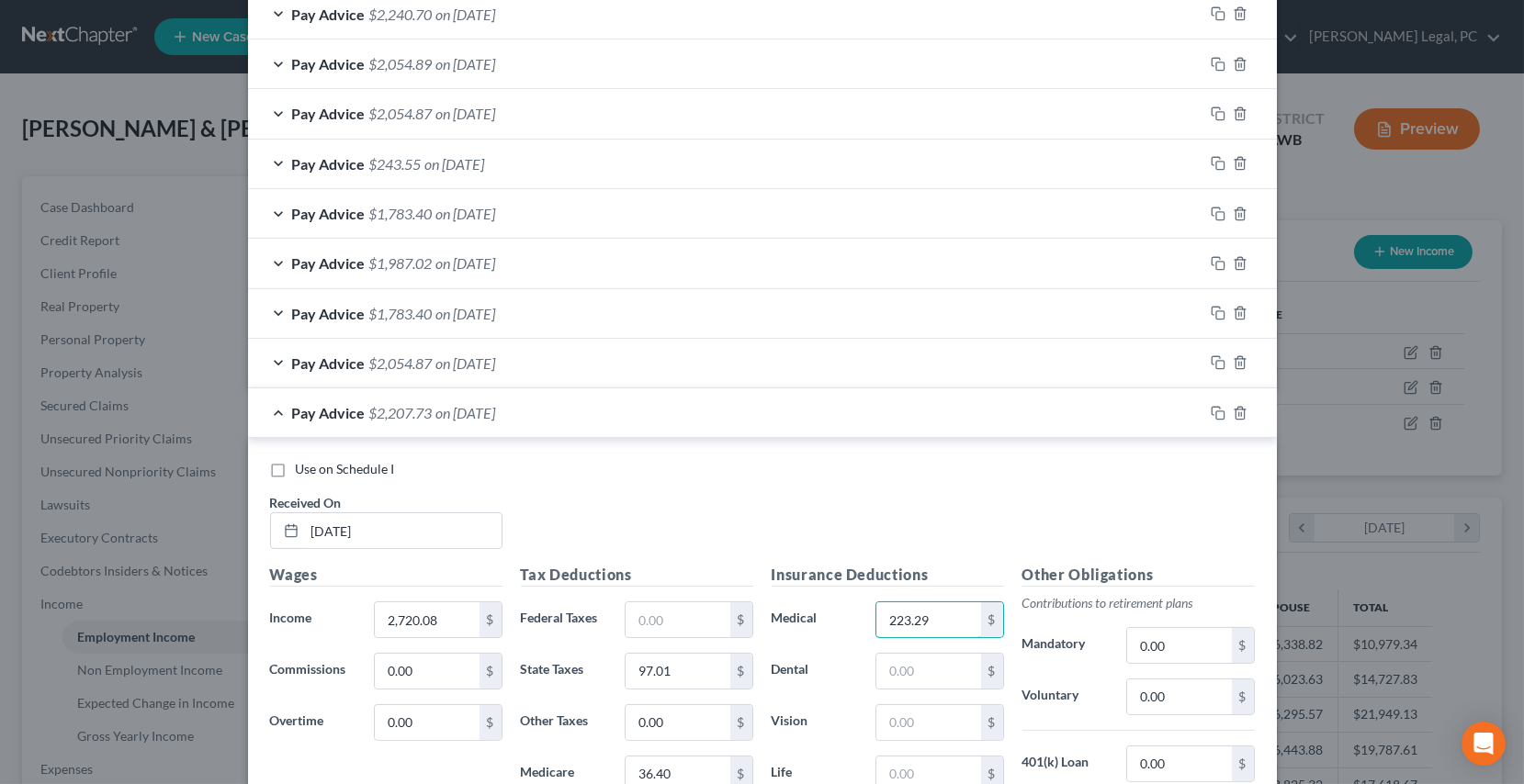
scroll to position [762, 0]
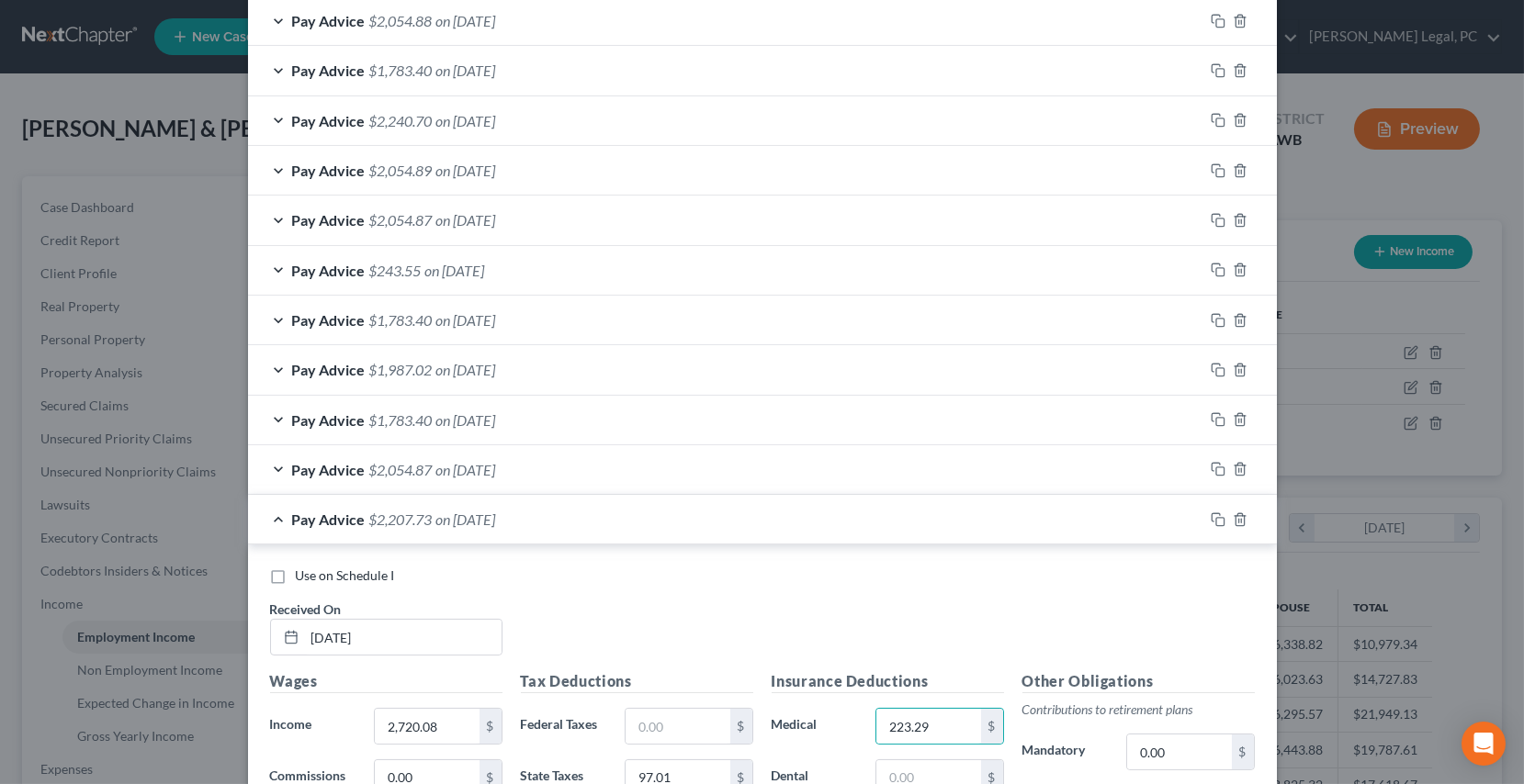
click at [654, 464] on div "Pay Advice $2,054.87 on [DATE]" at bounding box center [726, 469] width 956 height 49
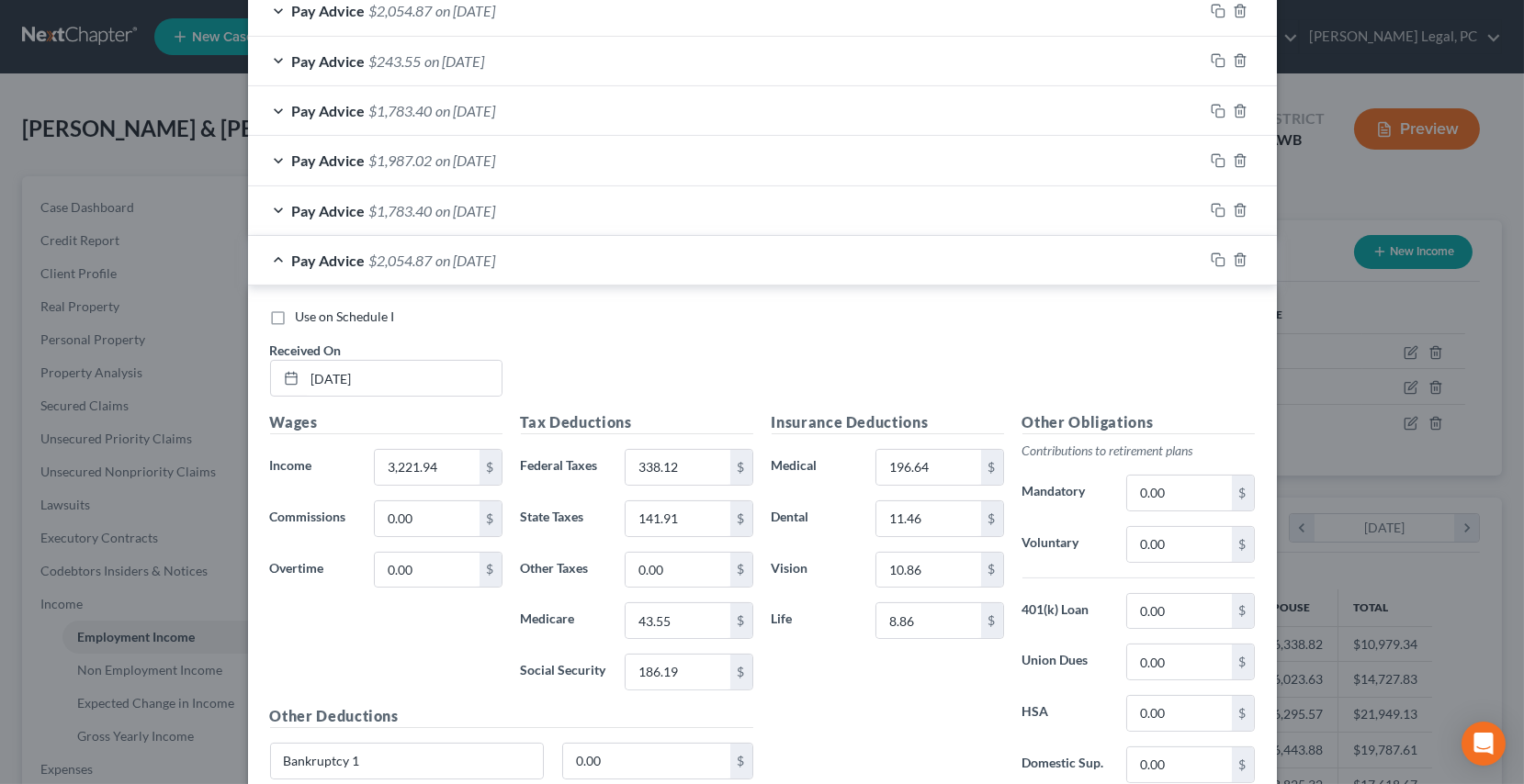
scroll to position [1011, 0]
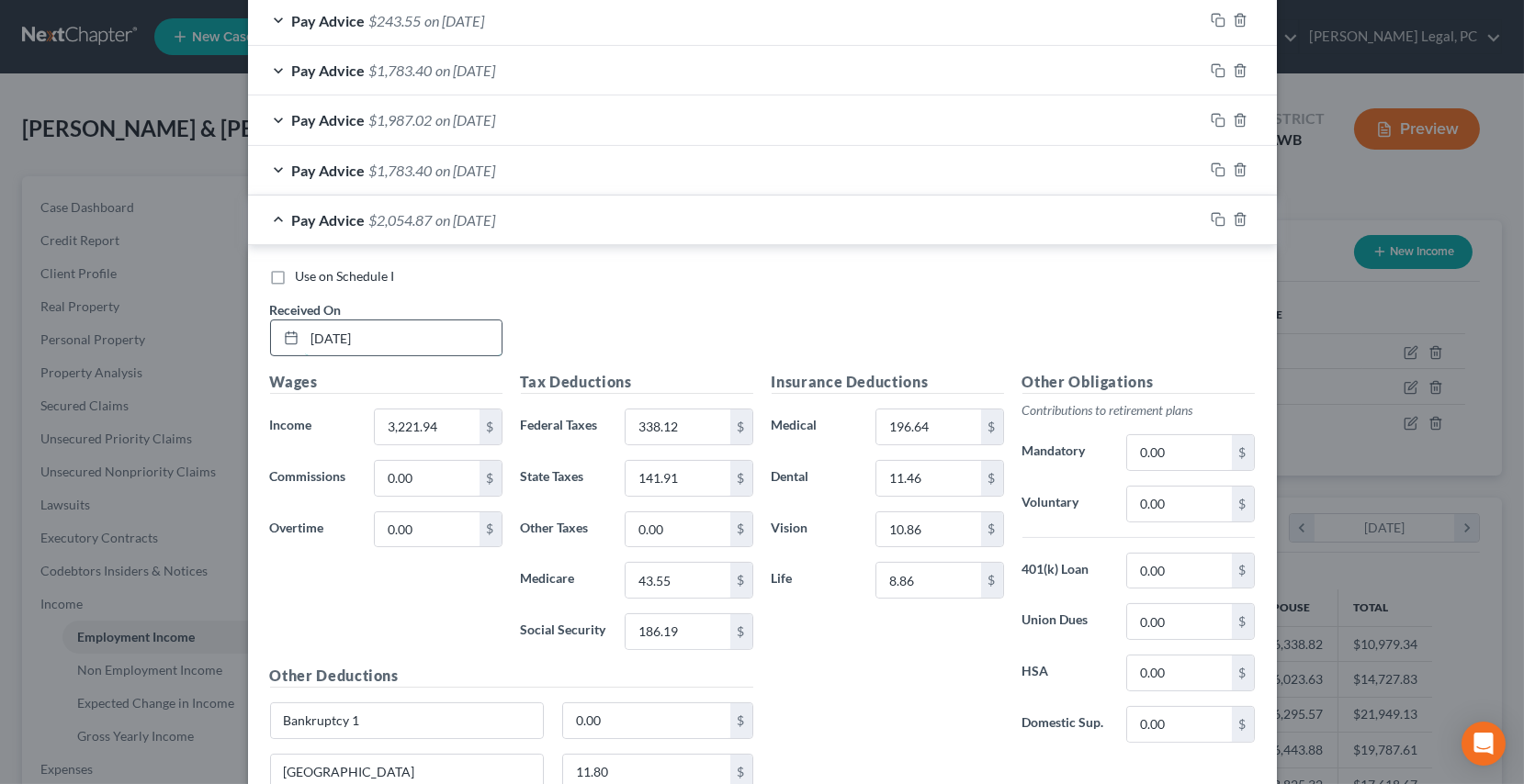
click at [386, 331] on input "[DATE]" at bounding box center [403, 338] width 197 height 35
drag, startPoint x: 394, startPoint y: 333, endPoint x: 239, endPoint y: 348, distance: 155.7
click at [239, 348] on div "Edit Income Source × Employment Type * Select Full or [DEMOGRAPHIC_DATA] Employ…" at bounding box center [762, 392] width 1524 height 784
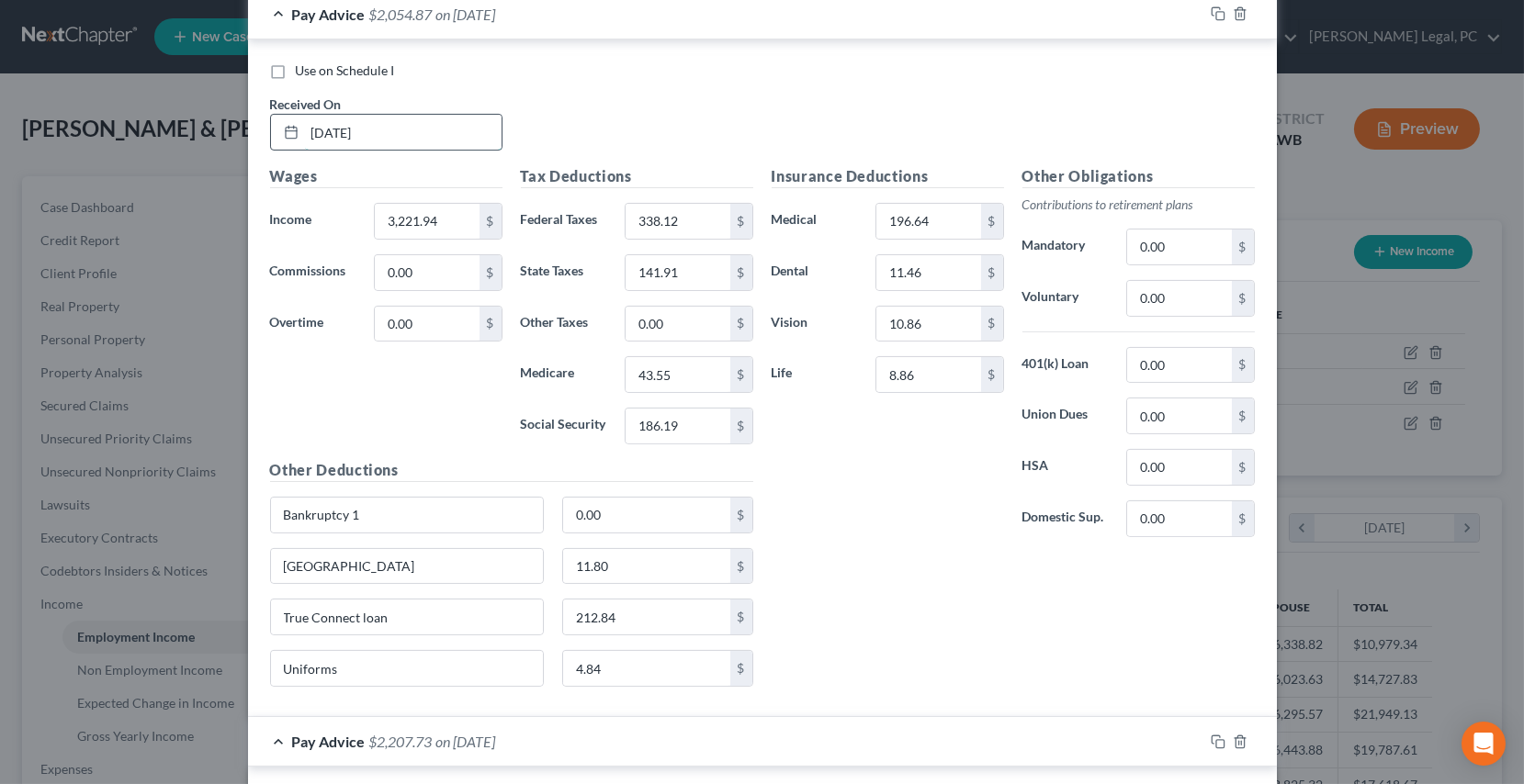
scroll to position [1178, 0]
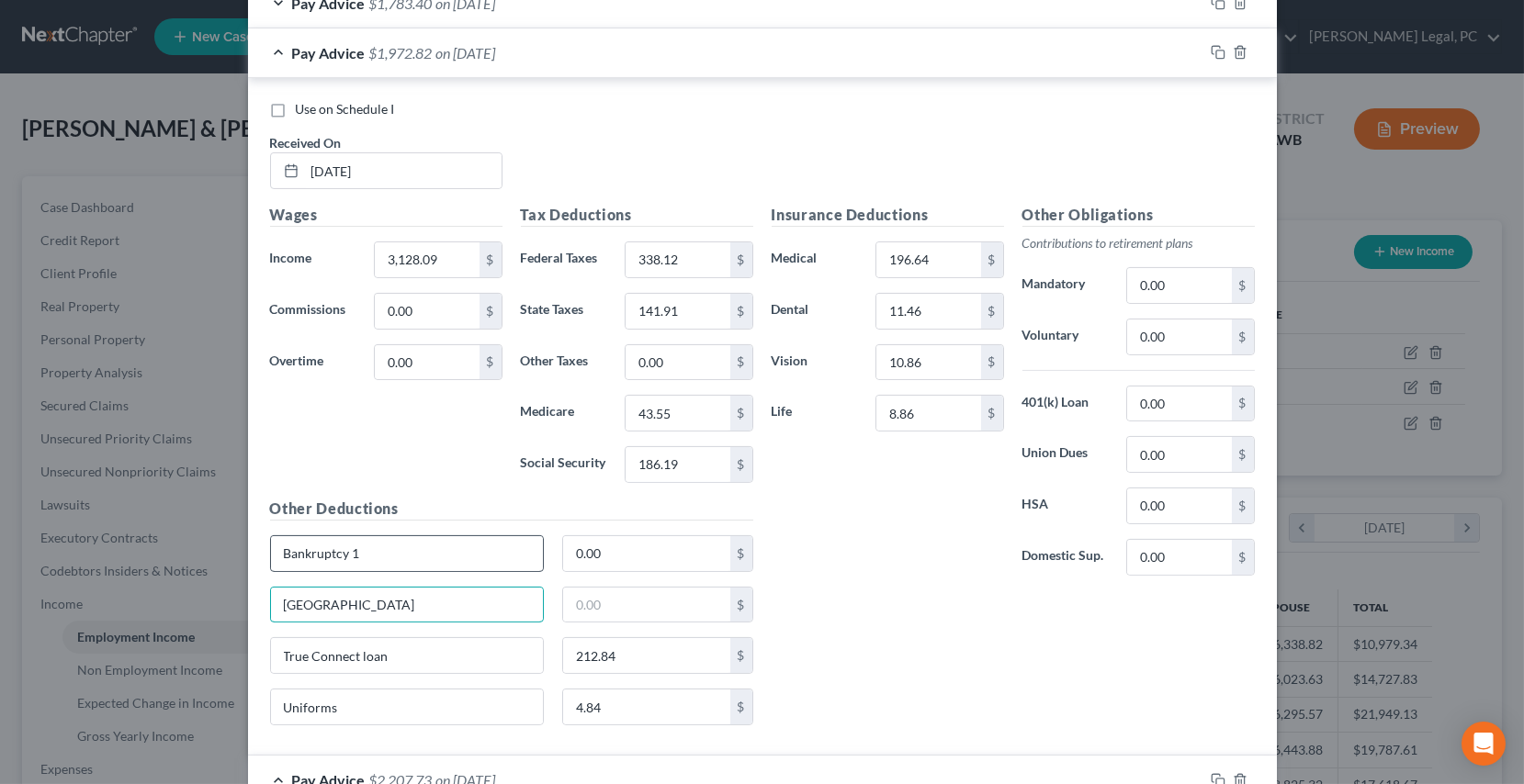
drag, startPoint x: 409, startPoint y: 606, endPoint x: 455, endPoint y: 537, distance: 82.9
click at [137, 620] on div "Edit Income Source × Employment Type * Select Full or [DEMOGRAPHIC_DATA] Employ…" at bounding box center [762, 392] width 1524 height 784
drag, startPoint x: 452, startPoint y: 541, endPoint x: 3, endPoint y: 575, distance: 450.3
click at [3, 575] on div "Edit Income Source × Employment Type * Select Full or [DEMOGRAPHIC_DATA] Employ…" at bounding box center [762, 392] width 1524 height 784
drag, startPoint x: 400, startPoint y: 650, endPoint x: 160, endPoint y: 671, distance: 240.9
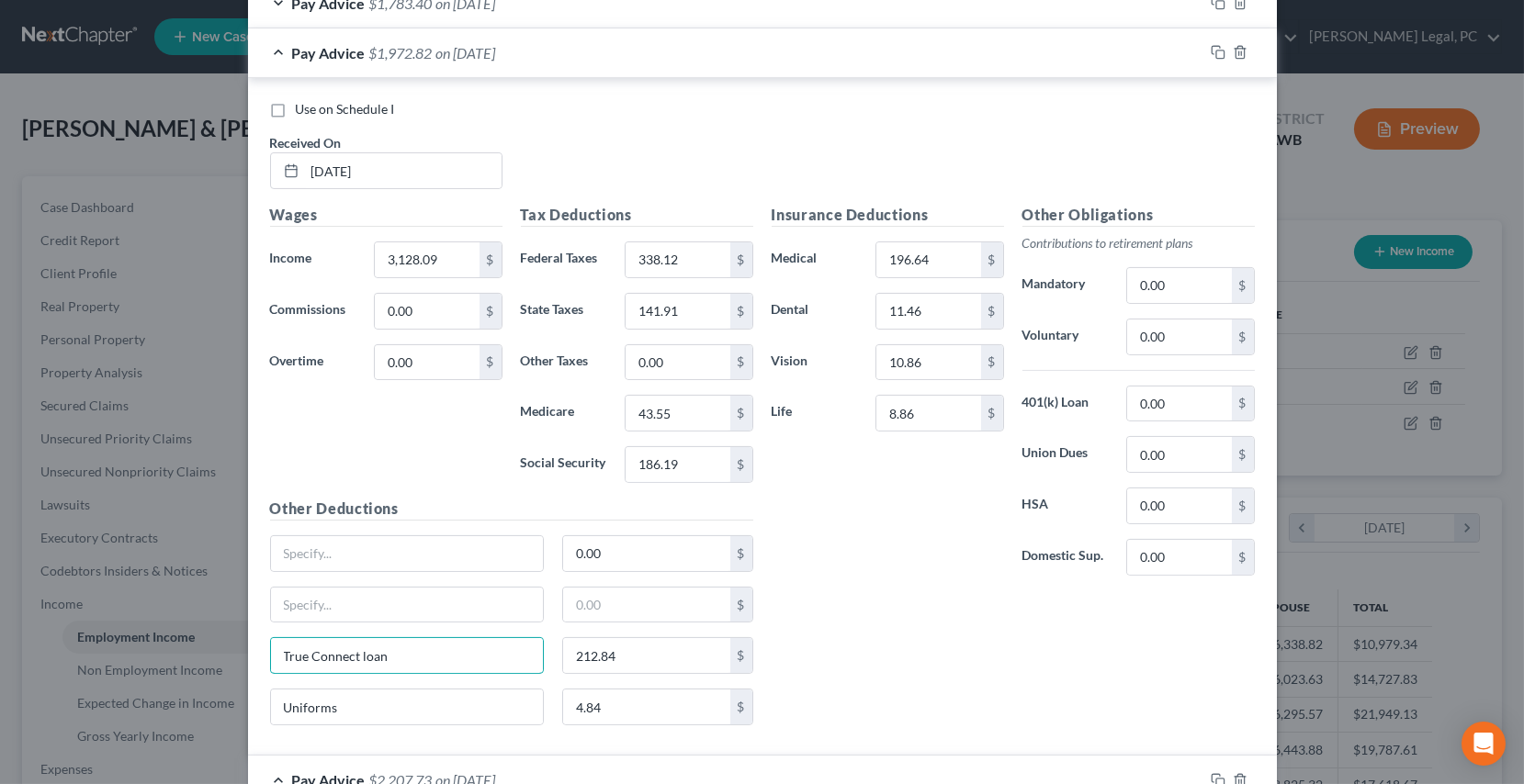
click at [160, 671] on div "Edit Income Source × Employment Type * Select Full or [DEMOGRAPHIC_DATA] Employ…" at bounding box center [762, 392] width 1524 height 784
drag, startPoint x: 354, startPoint y: 697, endPoint x: 632, endPoint y: 654, distance: 281.3
click at [261, 698] on div "Uniforms" at bounding box center [407, 707] width 293 height 37
click at [616, 698] on input "4.84" at bounding box center [647, 707] width 168 height 35
click at [680, 265] on input "338.12" at bounding box center [677, 260] width 104 height 35
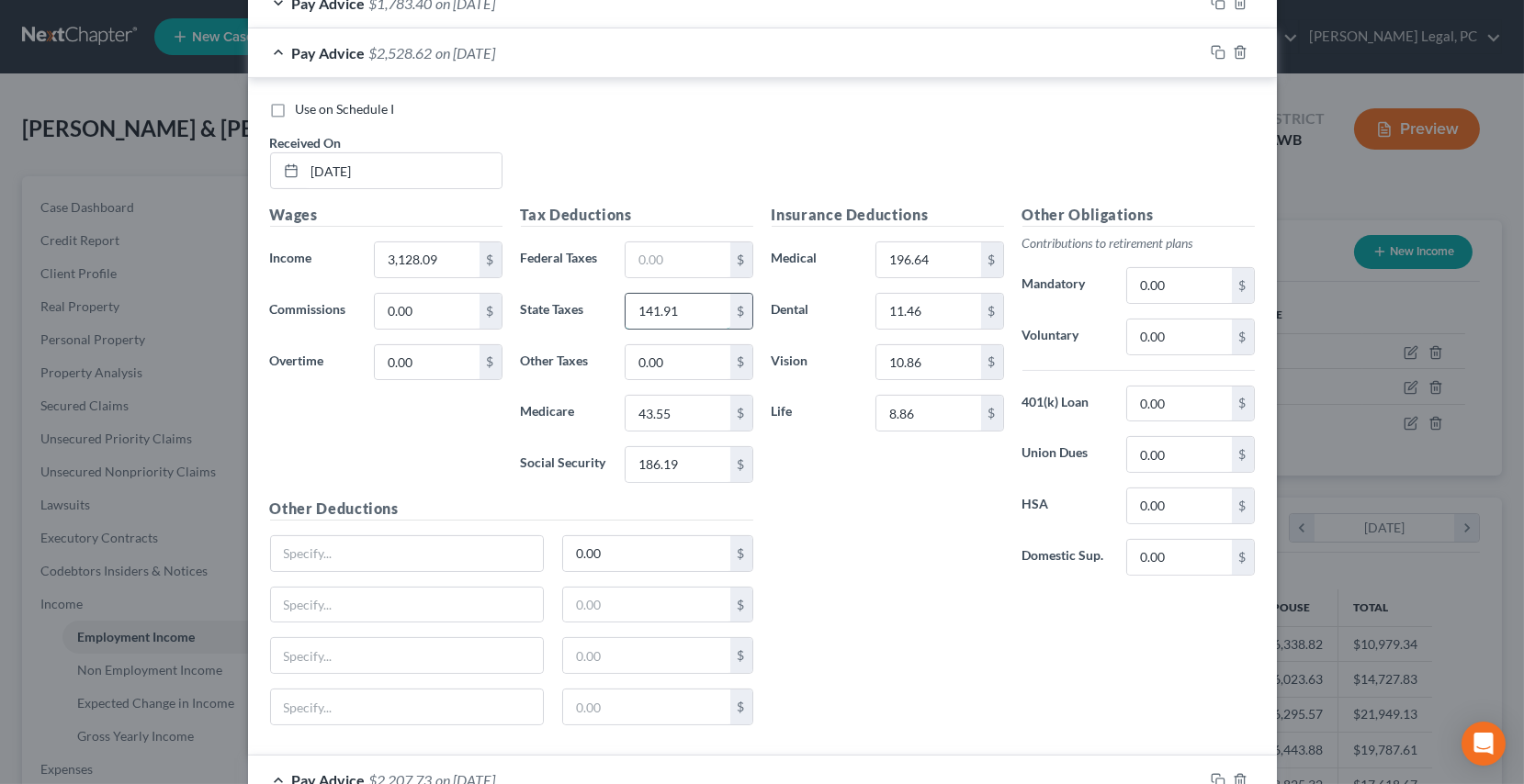
click at [692, 310] on input "141.91" at bounding box center [677, 312] width 104 height 35
click at [683, 399] on input "43.55" at bounding box center [677, 413] width 104 height 35
click at [691, 461] on input "186.19" at bounding box center [677, 465] width 104 height 35
click at [953, 258] on input "196.64" at bounding box center [929, 260] width 104 height 35
click at [929, 366] on input "10.86" at bounding box center [929, 363] width 104 height 35
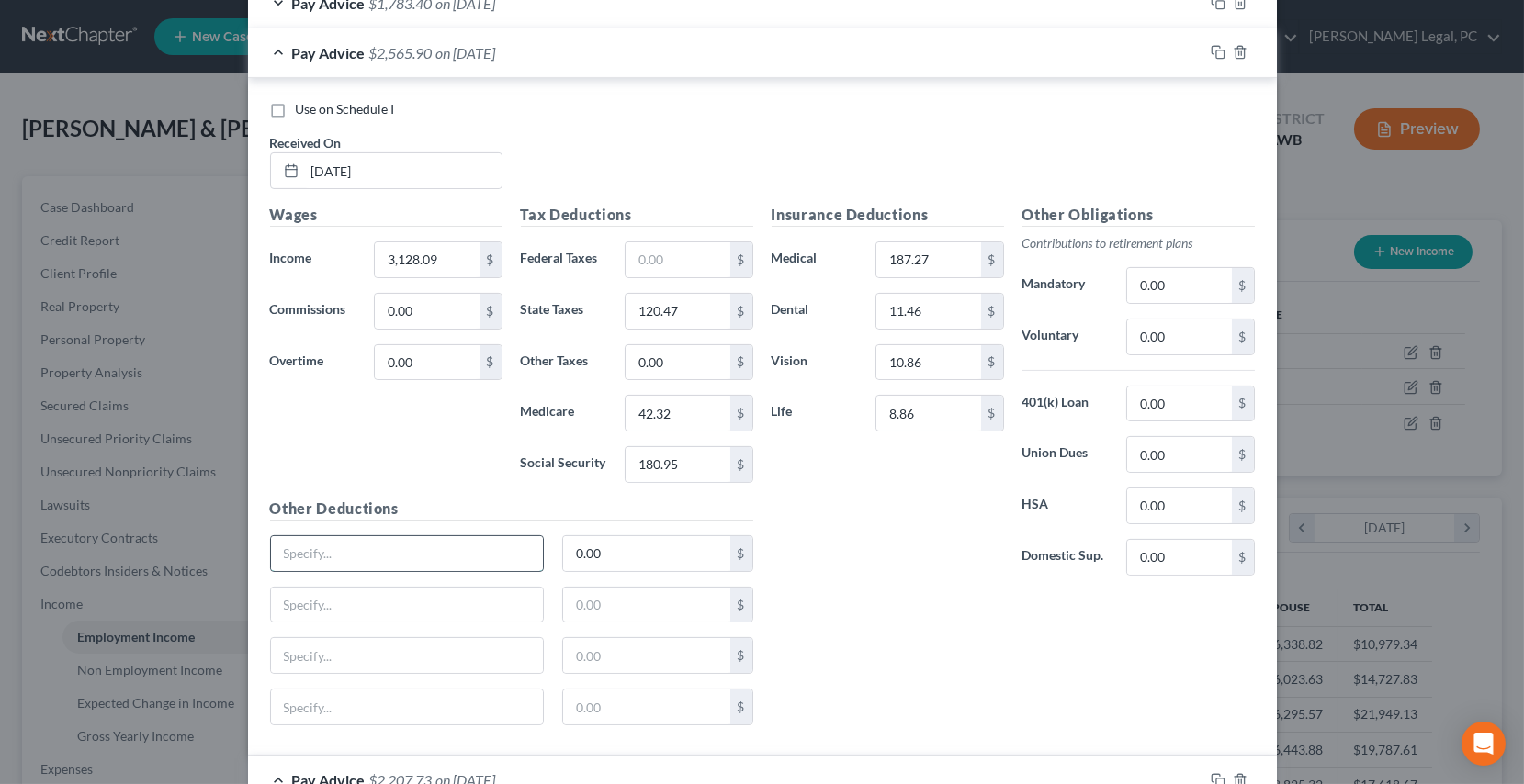
click at [342, 547] on input "text" at bounding box center [407, 554] width 273 height 35
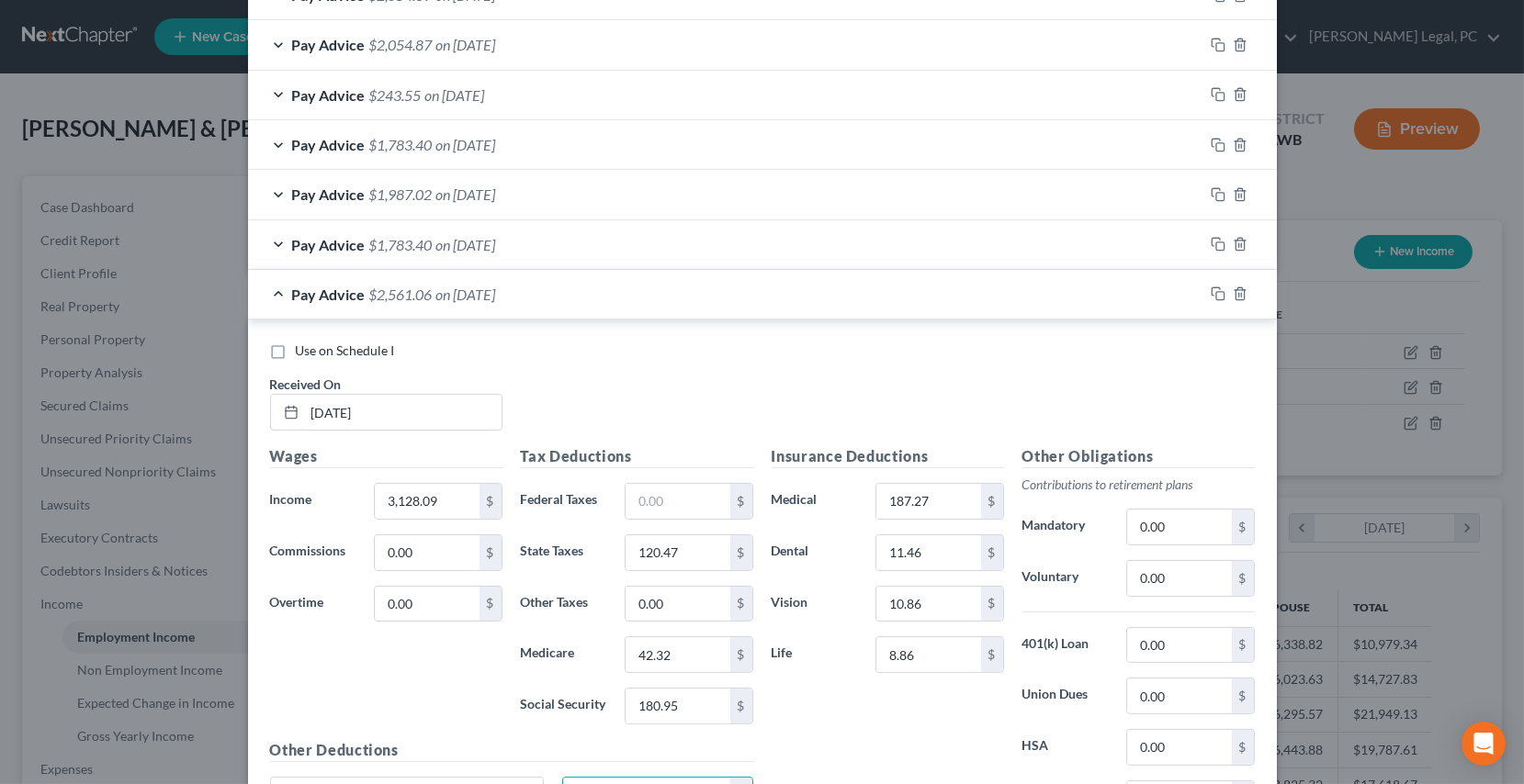
scroll to position [844, 0]
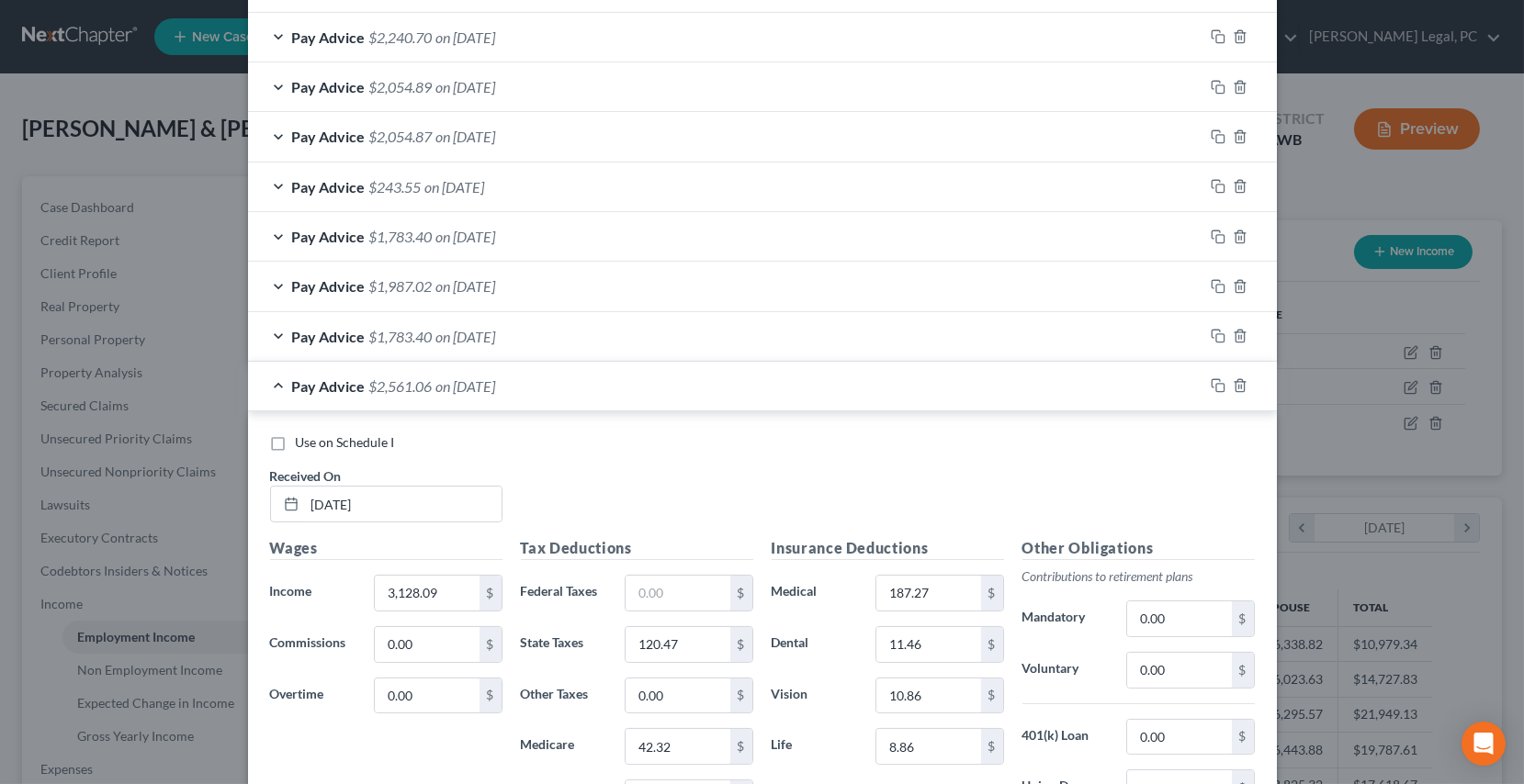
click at [458, 335] on span "on [DATE]" at bounding box center [466, 337] width 59 height 18
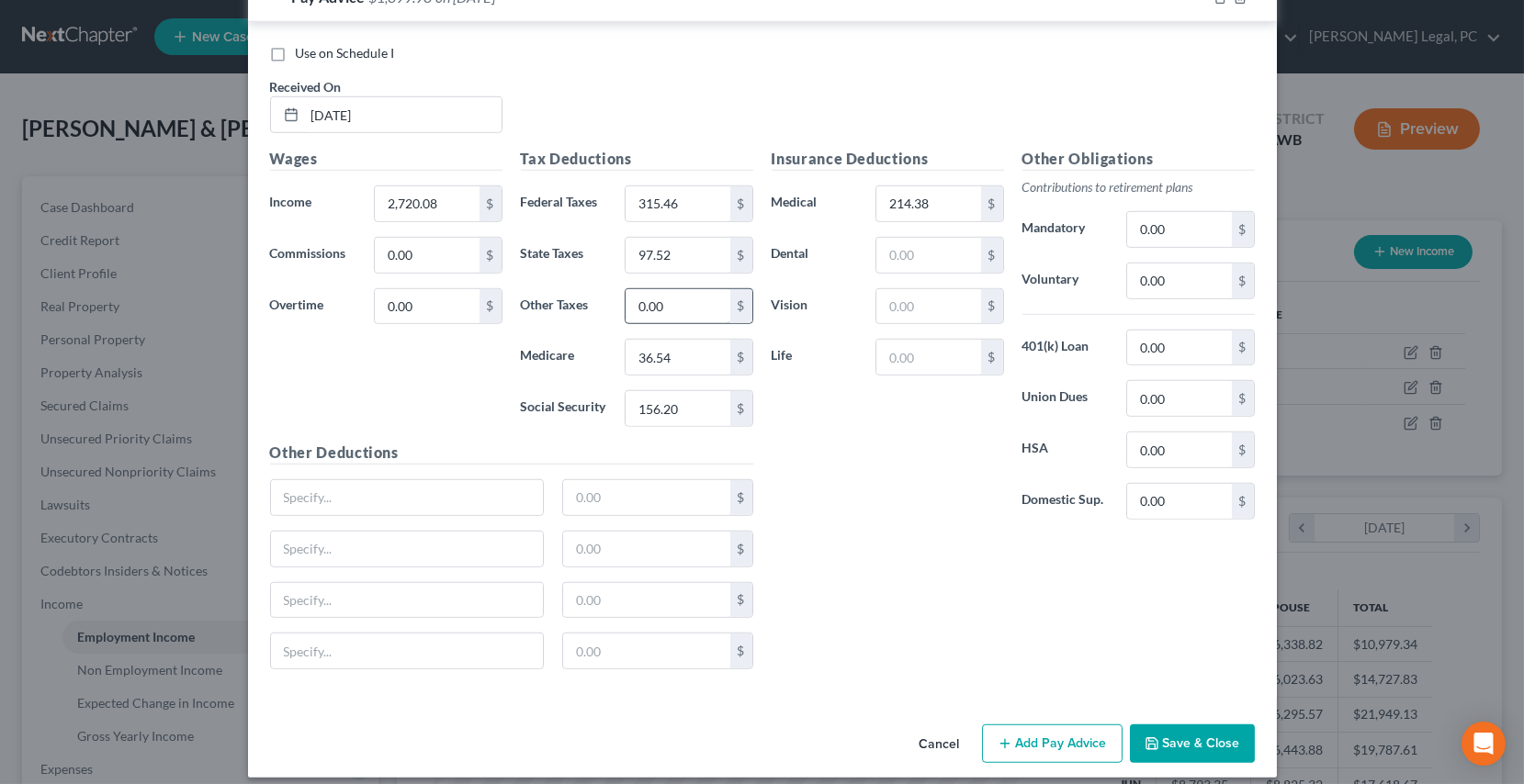
scroll to position [3371, 0]
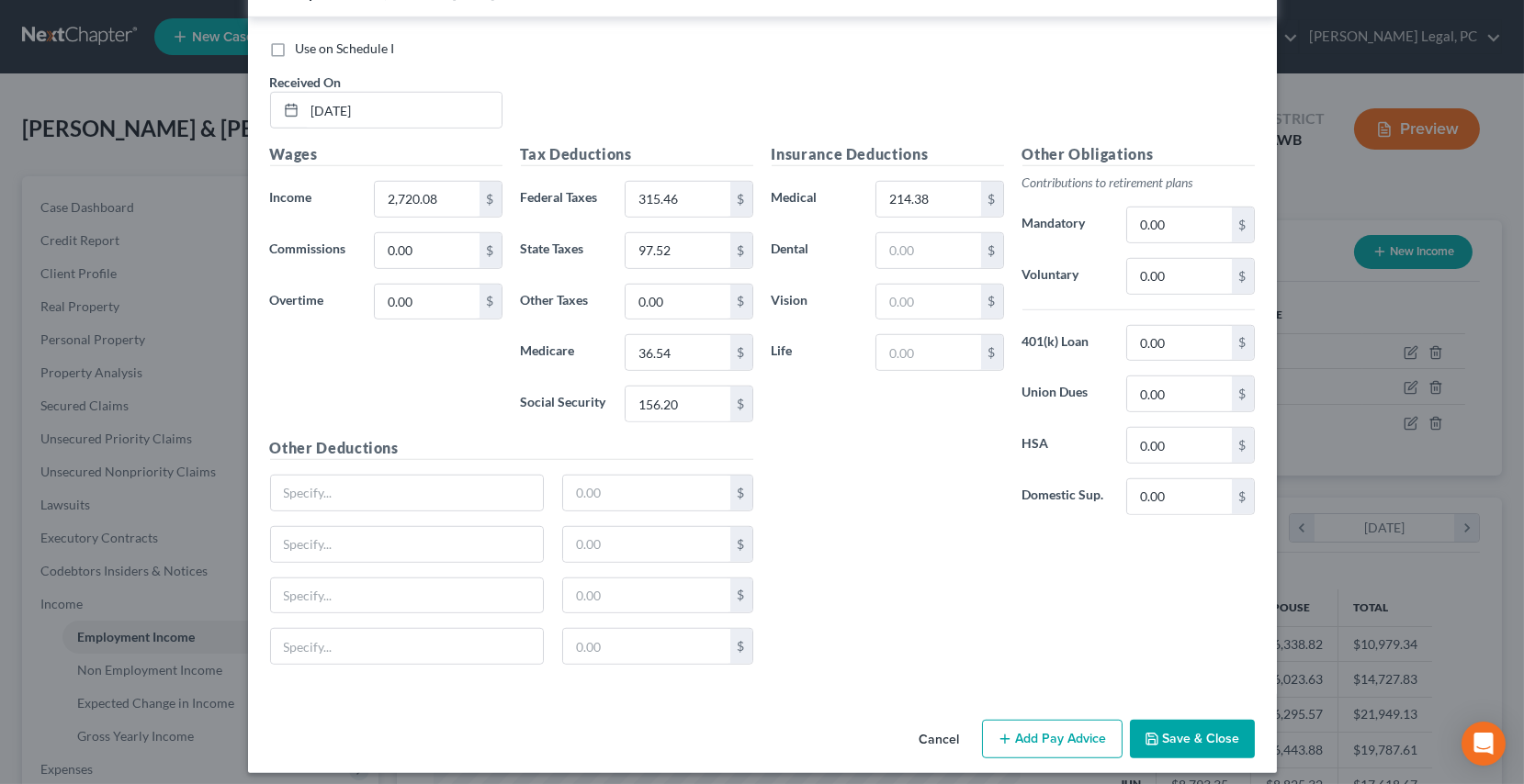
click at [1053, 731] on button "Add Pay Advice" at bounding box center [1052, 739] width 140 height 39
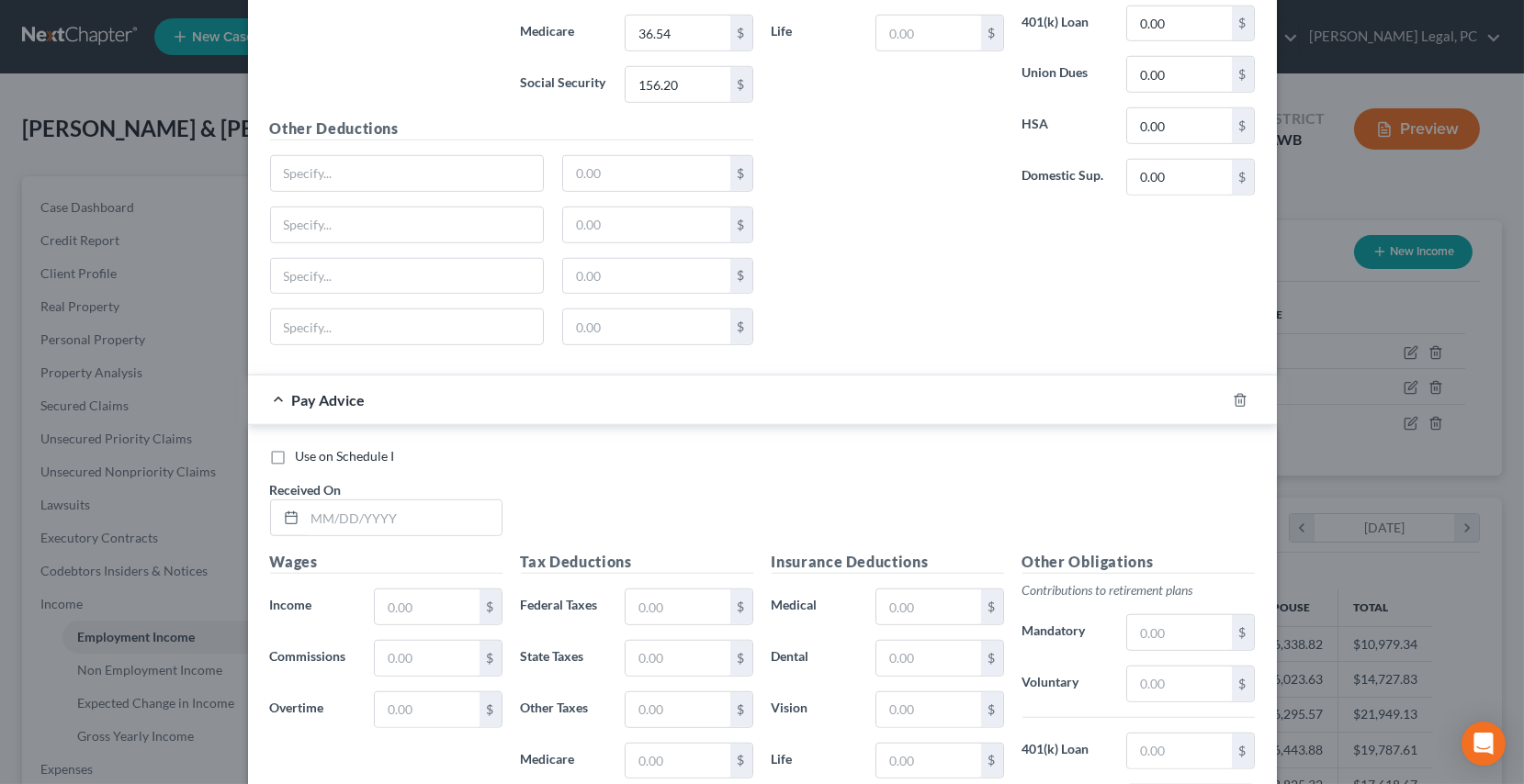
scroll to position [3956, 0]
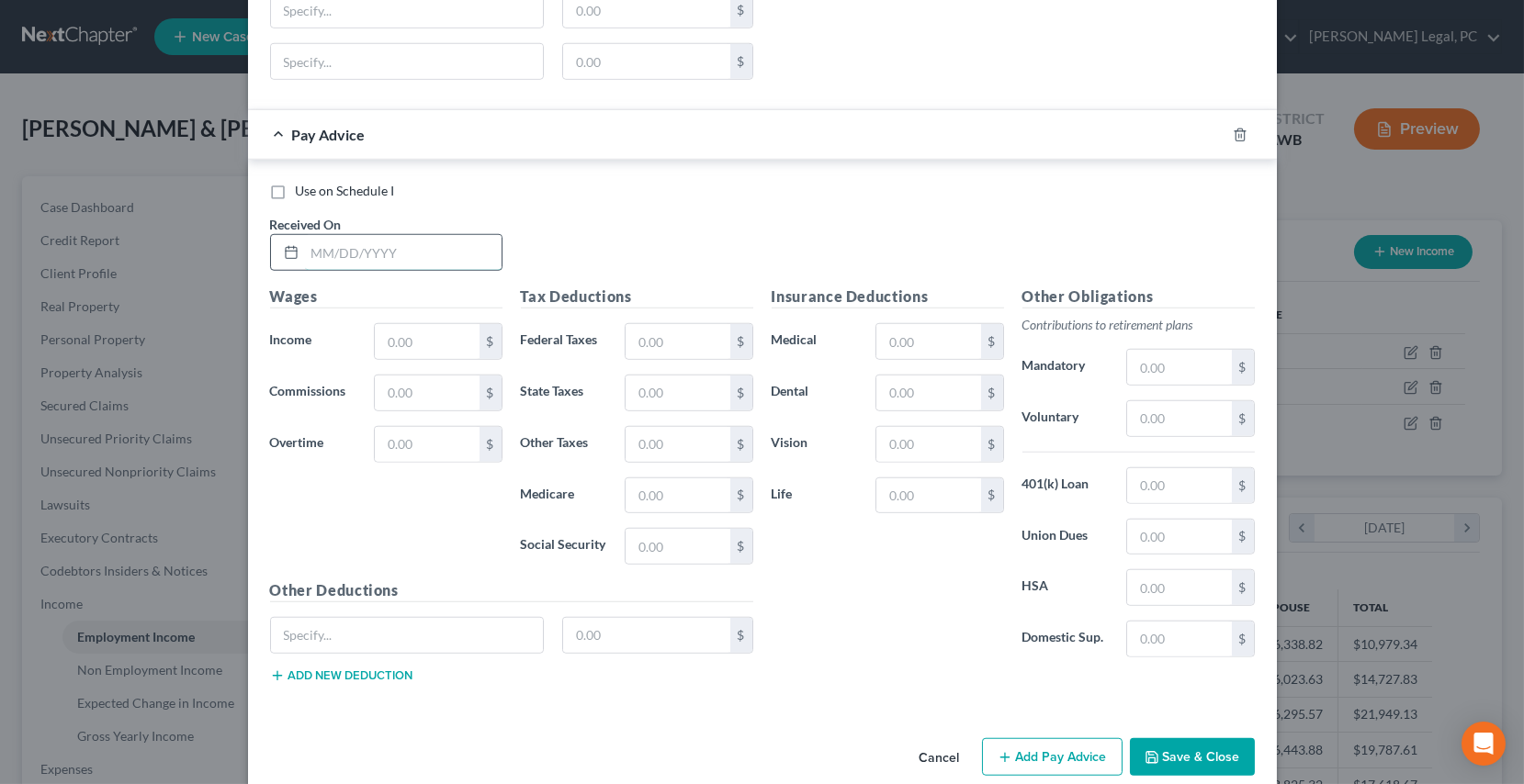
click at [346, 239] on input "text" at bounding box center [403, 252] width 197 height 35
click at [394, 333] on input "text" at bounding box center [427, 342] width 104 height 35
click at [644, 533] on input "text" at bounding box center [677, 546] width 104 height 35
click at [649, 386] on input "text" at bounding box center [677, 393] width 104 height 35
click at [638, 488] on input "text" at bounding box center [677, 496] width 104 height 35
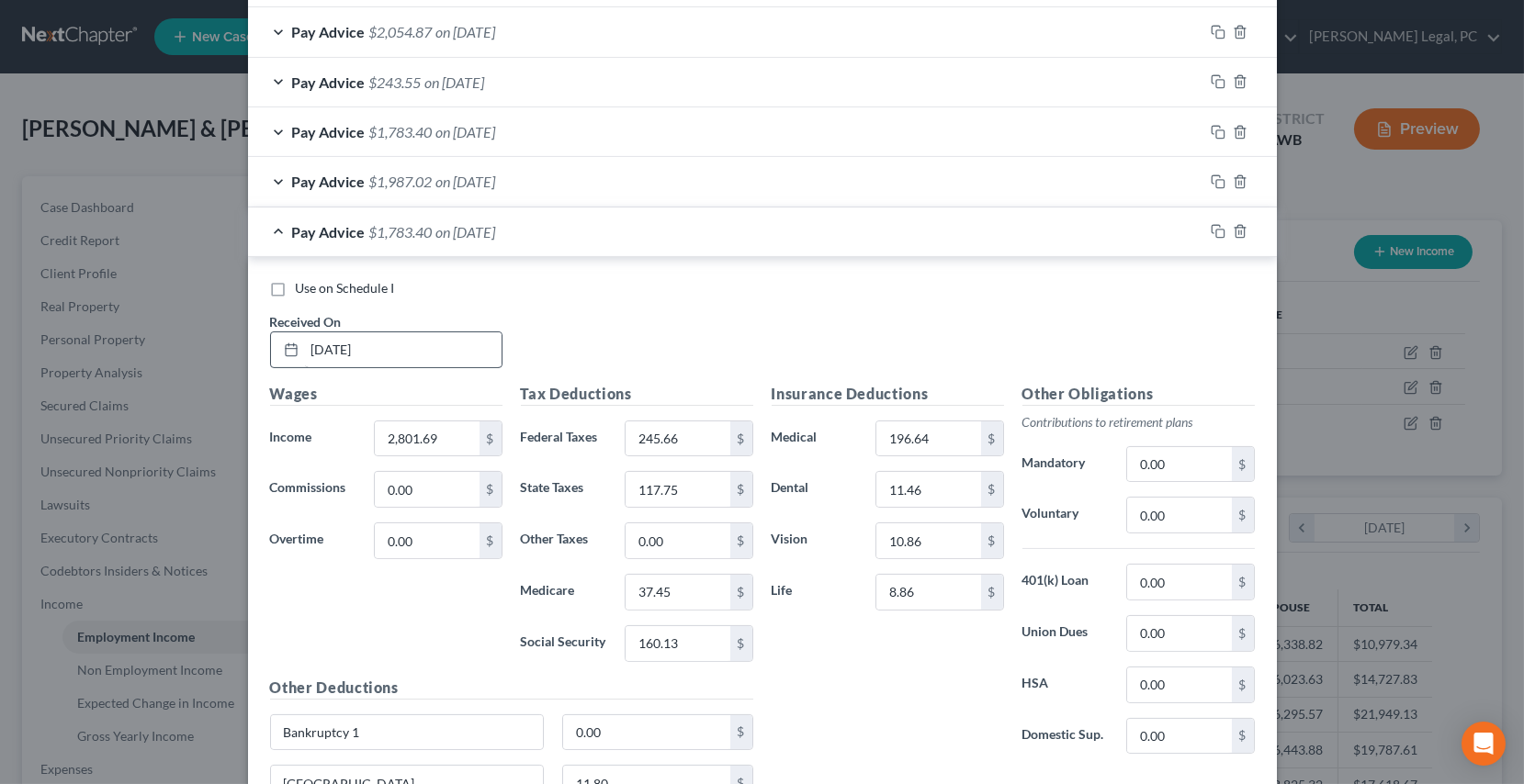
scroll to position [951, 0]
click at [410, 337] on input "[DATE]" at bounding box center [403, 349] width 197 height 35
drag, startPoint x: 412, startPoint y: 340, endPoint x: 251, endPoint y: 353, distance: 161.5
click at [251, 353] on div "Use on Schedule I Received On * [DATE] Wages Income * 2,801.69 $ Commissions 0.…" at bounding box center [763, 595] width 1029 height 678
click at [1238, 230] on line "button" at bounding box center [1238, 232] width 0 height 4
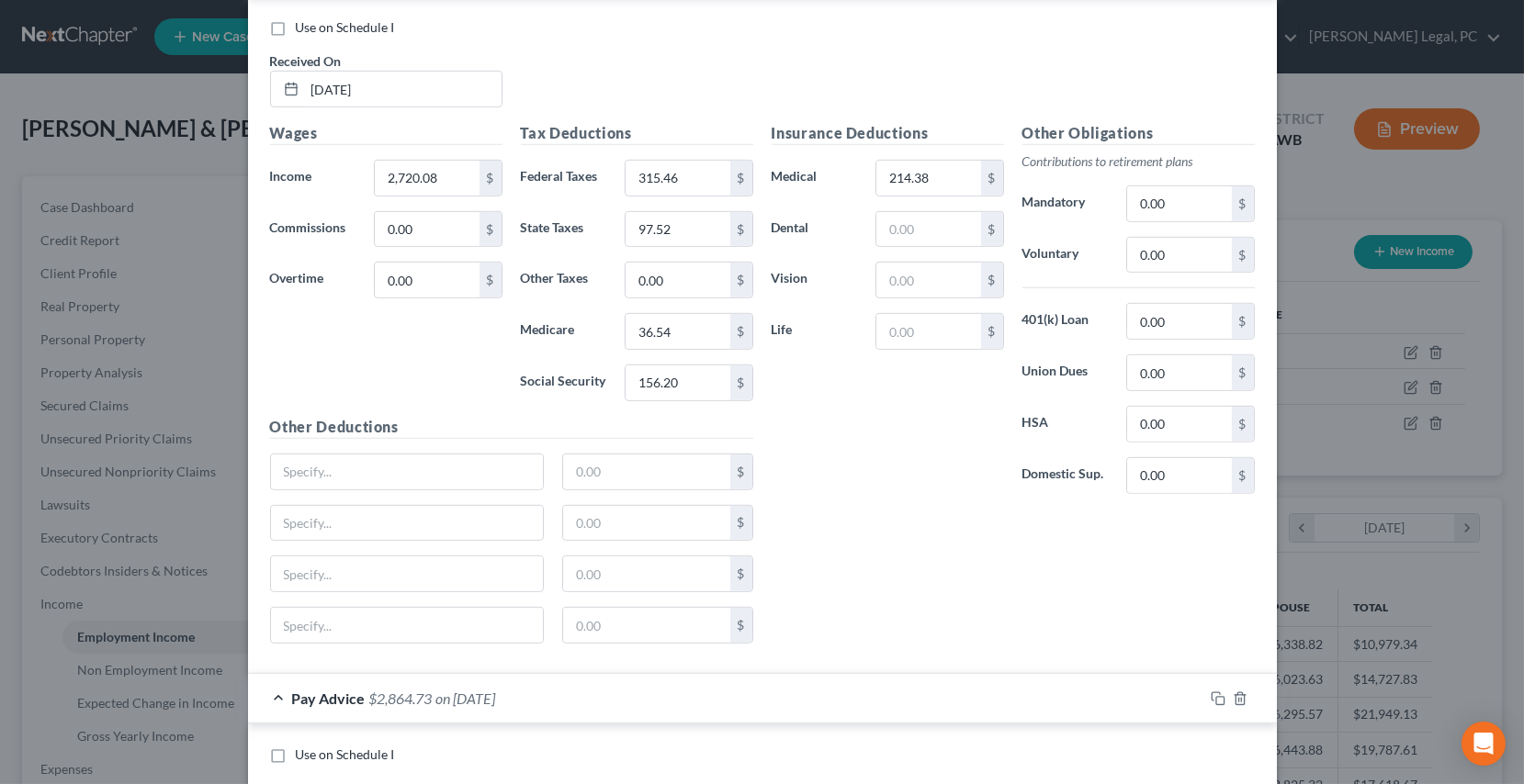
scroll to position [2497, 0]
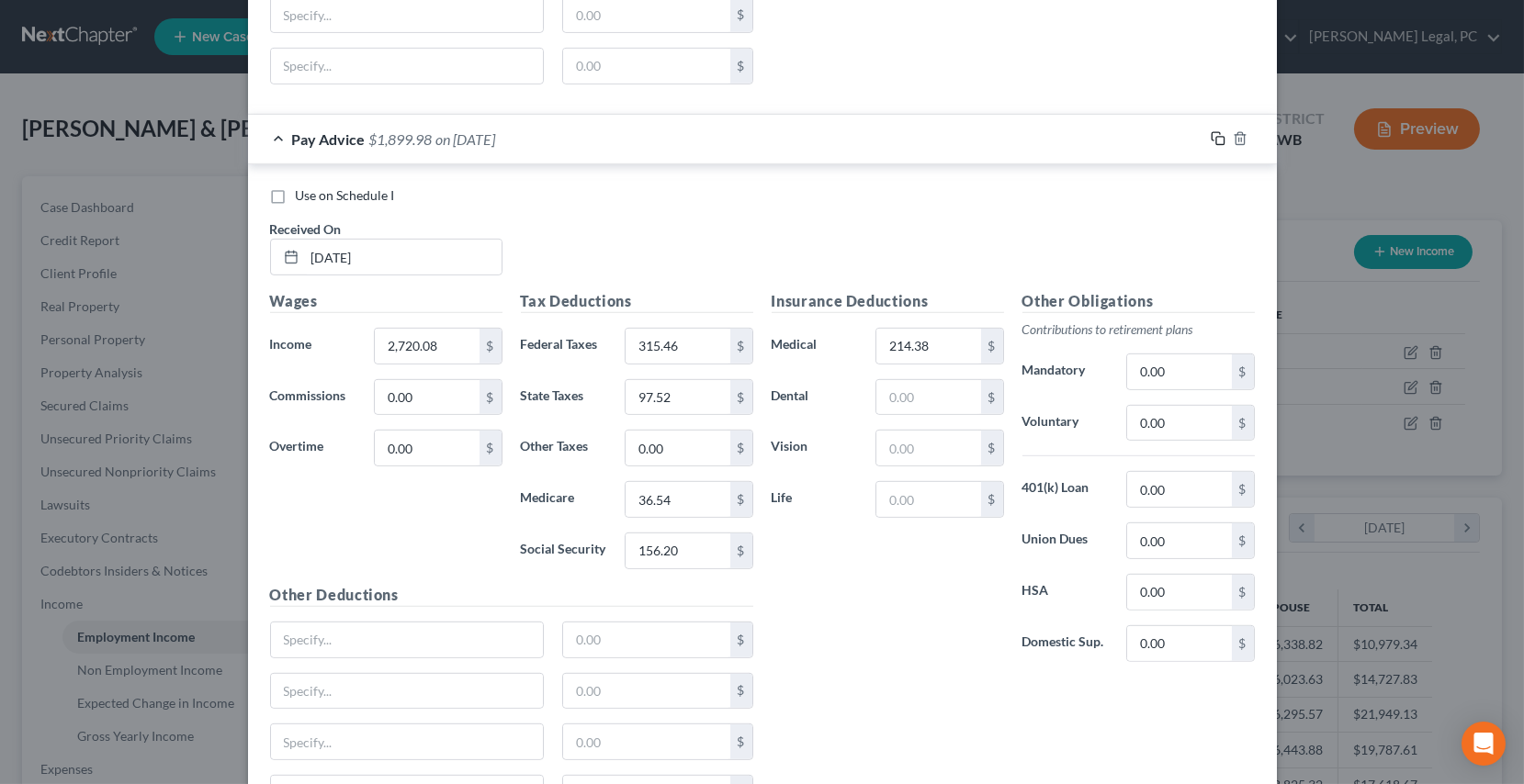
click at [1211, 133] on icon "button" at bounding box center [1218, 138] width 15 height 15
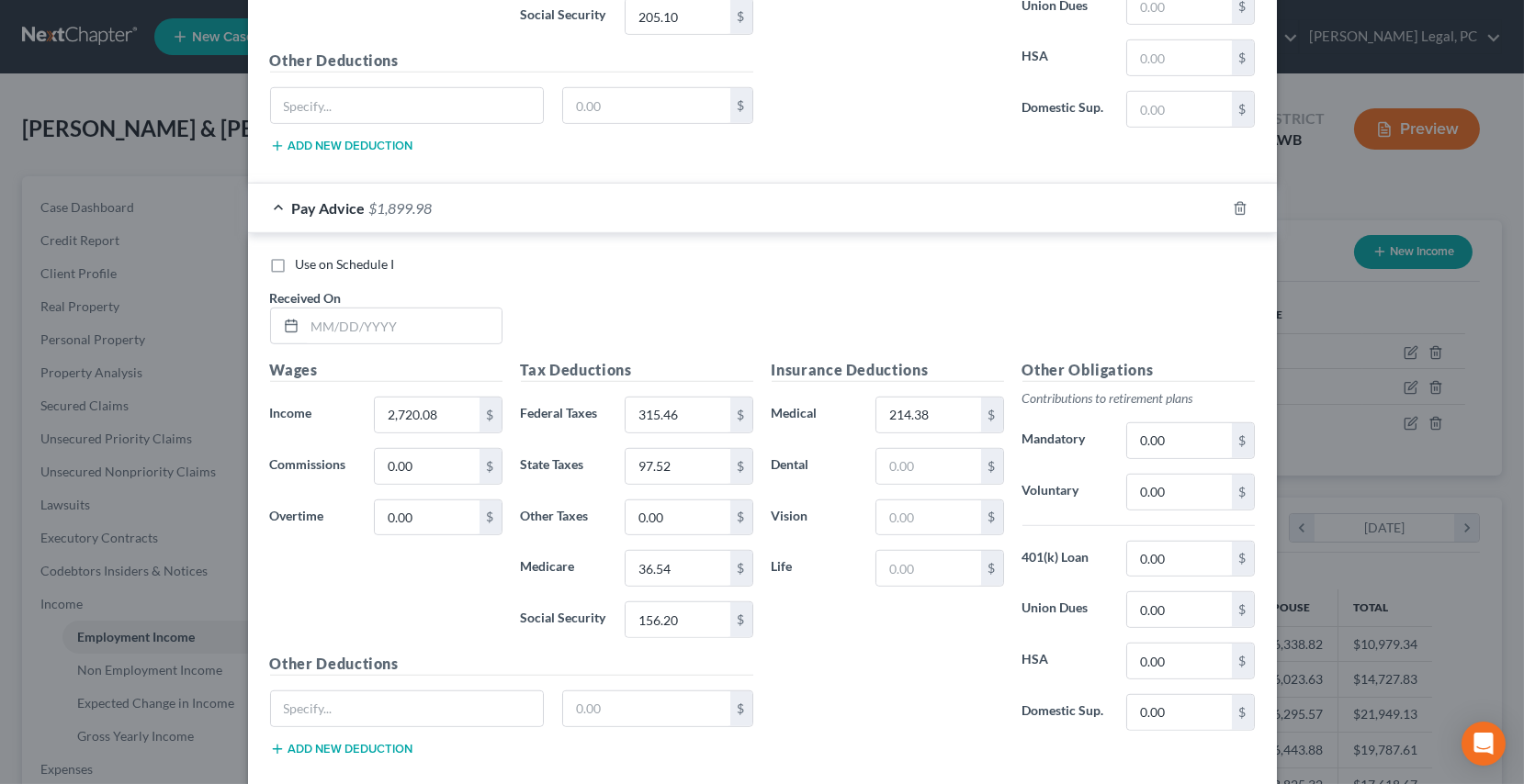
scroll to position [3174, 0]
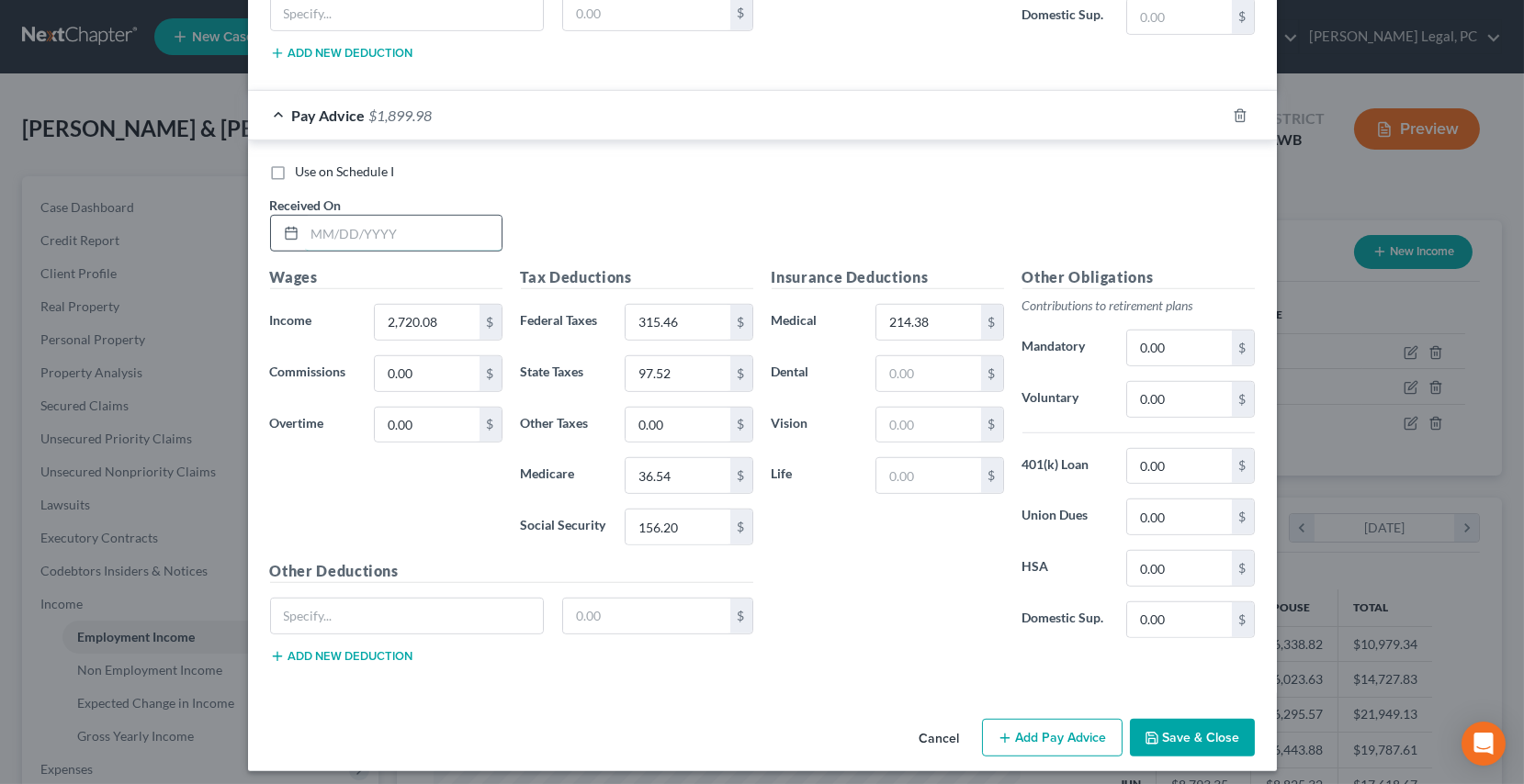
click at [359, 216] on input "text" at bounding box center [403, 234] width 197 height 35
click at [927, 314] on input "214.38" at bounding box center [929, 322] width 104 height 35
click at [899, 361] on input "text" at bounding box center [929, 374] width 104 height 35
click at [929, 409] on input "text" at bounding box center [929, 426] width 104 height 35
click at [925, 471] on input "text" at bounding box center [929, 475] width 104 height 35
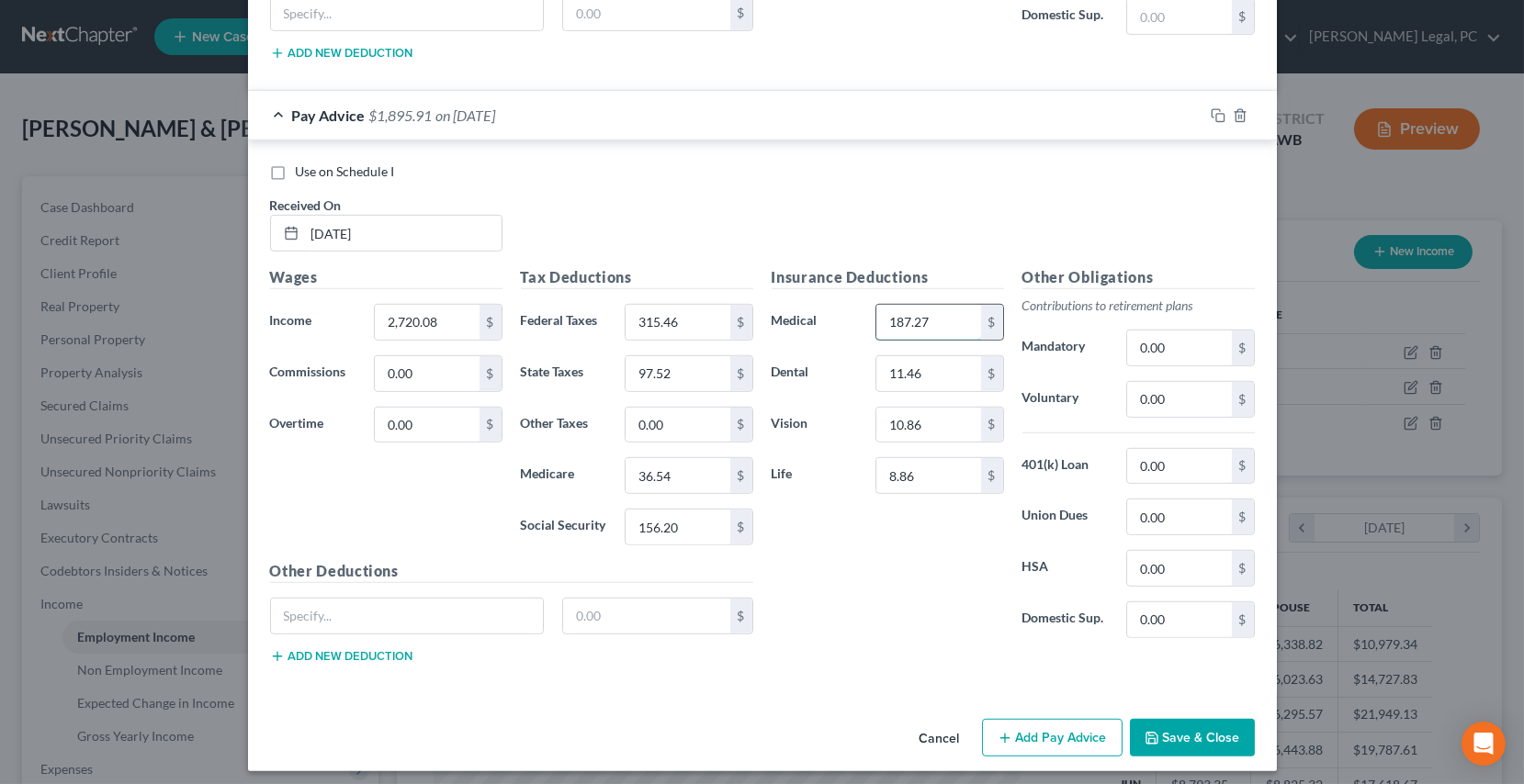
click at [931, 309] on input "187.27" at bounding box center [929, 322] width 104 height 35
click at [691, 308] on input "315.46" at bounding box center [677, 322] width 104 height 35
click at [686, 472] on input "36.54" at bounding box center [677, 475] width 104 height 35
click at [678, 523] on input "156.20" at bounding box center [677, 527] width 104 height 35
click at [686, 469] on input "36.50" at bounding box center [677, 475] width 104 height 35
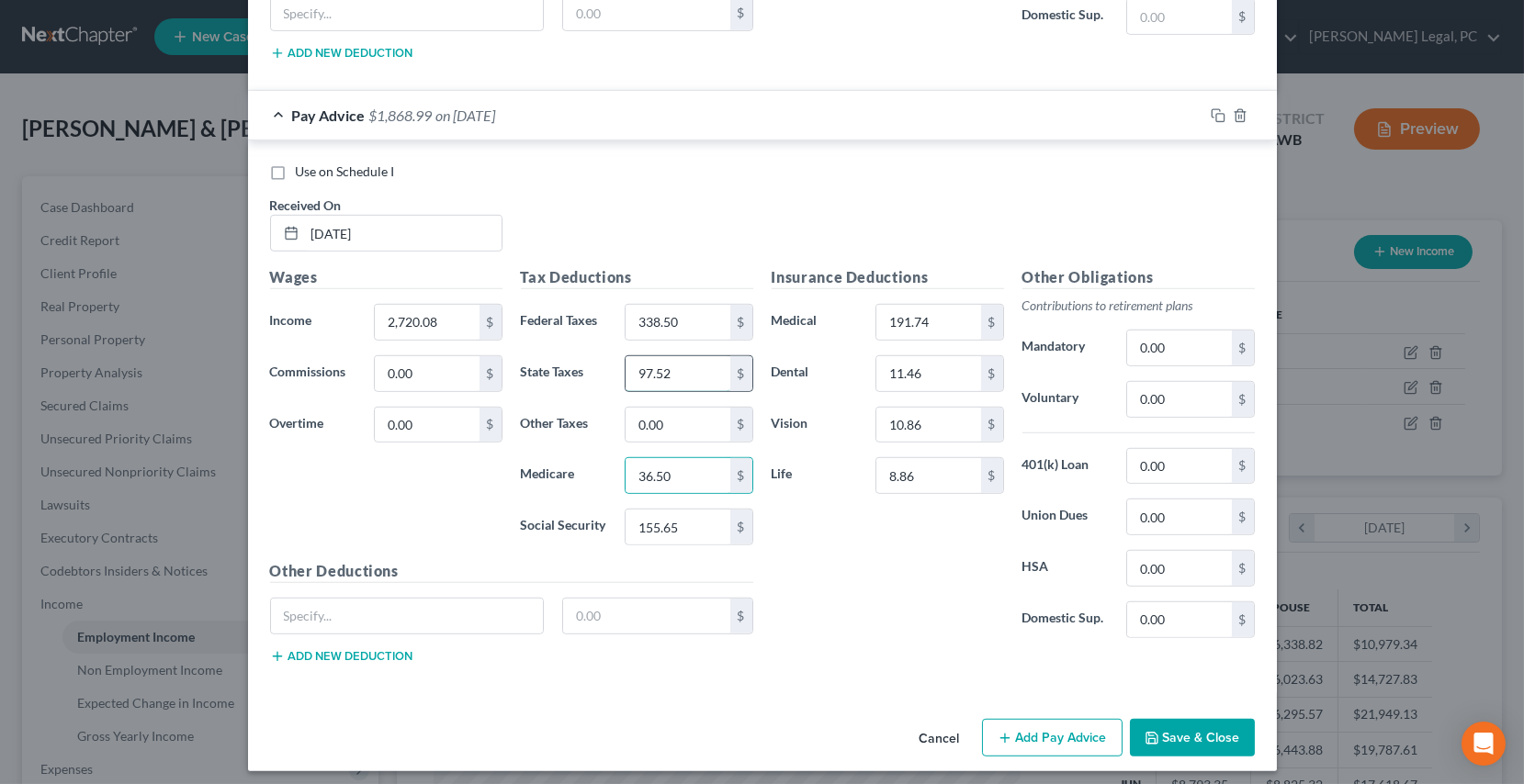
click at [666, 368] on input "97.52" at bounding box center [677, 374] width 104 height 35
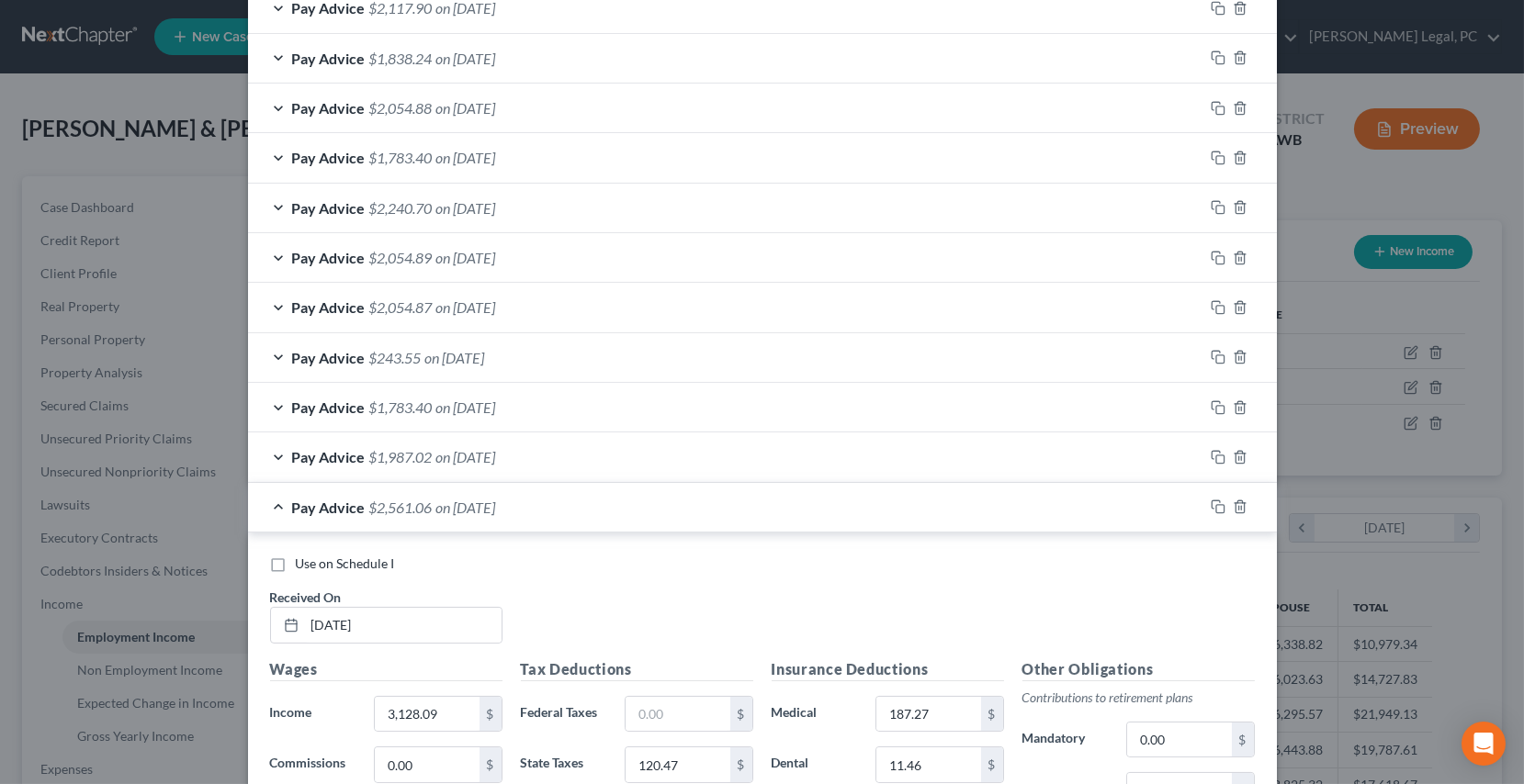
scroll to position [669, 0]
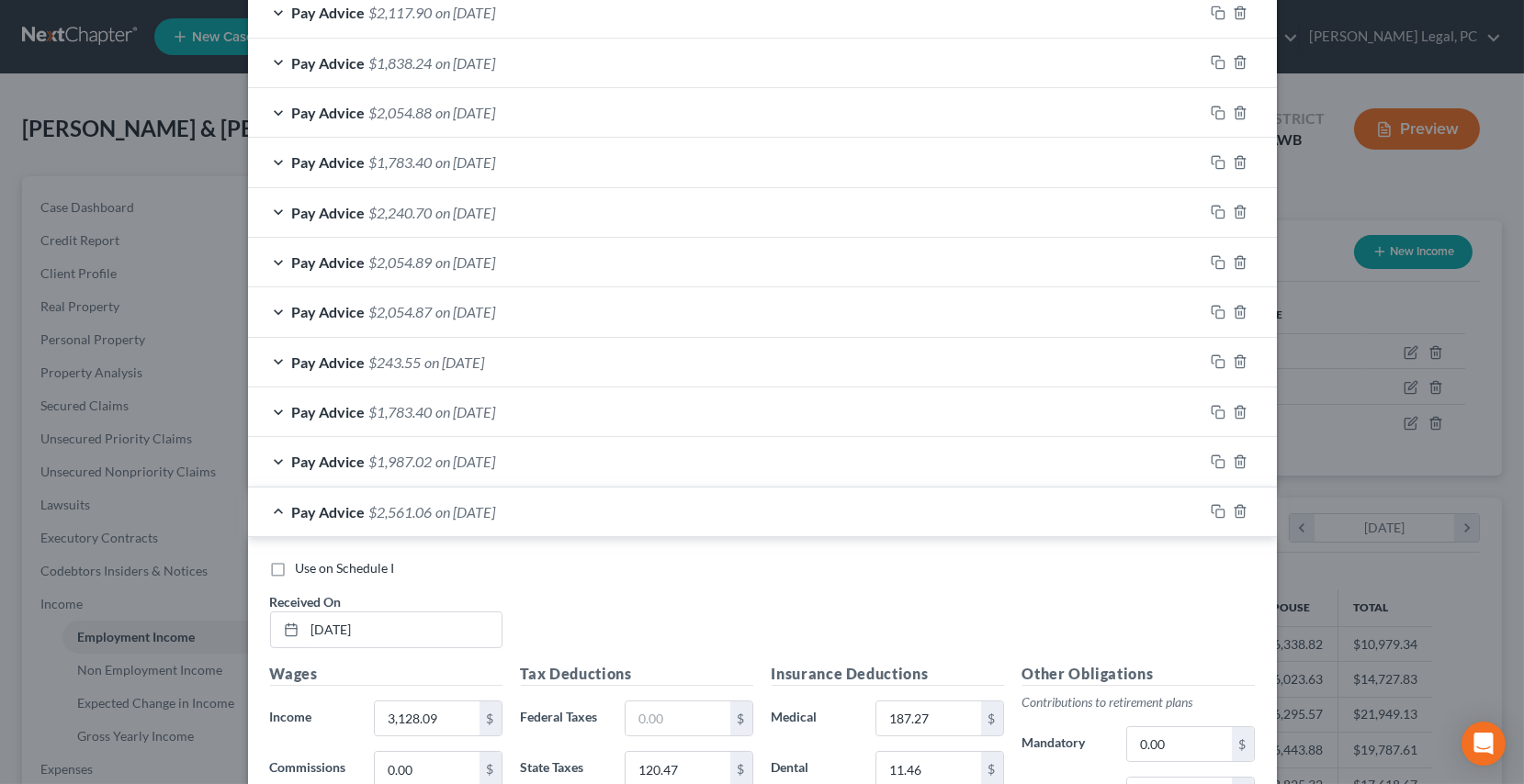
click at [572, 459] on div "Pay Advice $1,987.02 on [DATE]" at bounding box center [726, 462] width 956 height 49
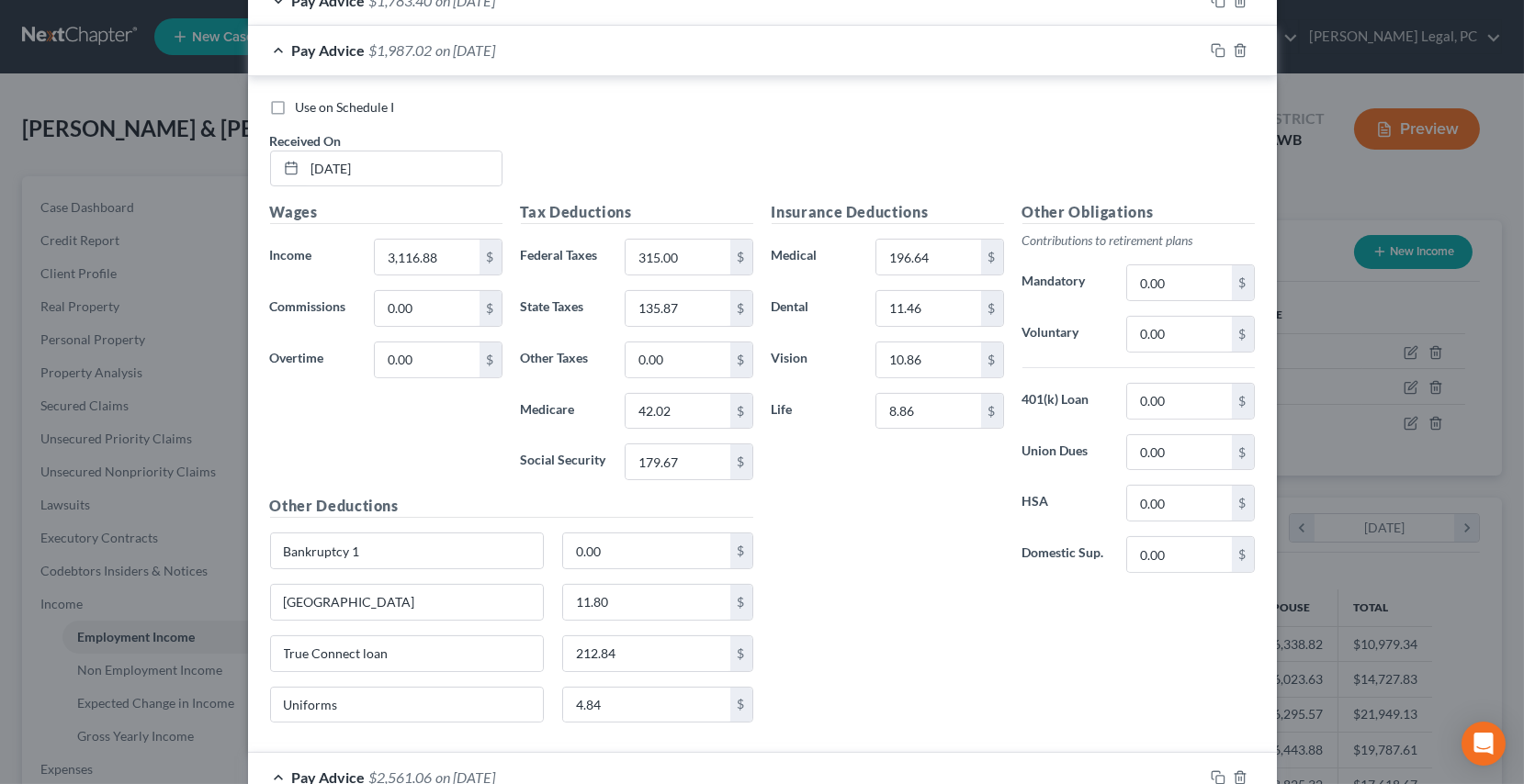
scroll to position [1086, 0]
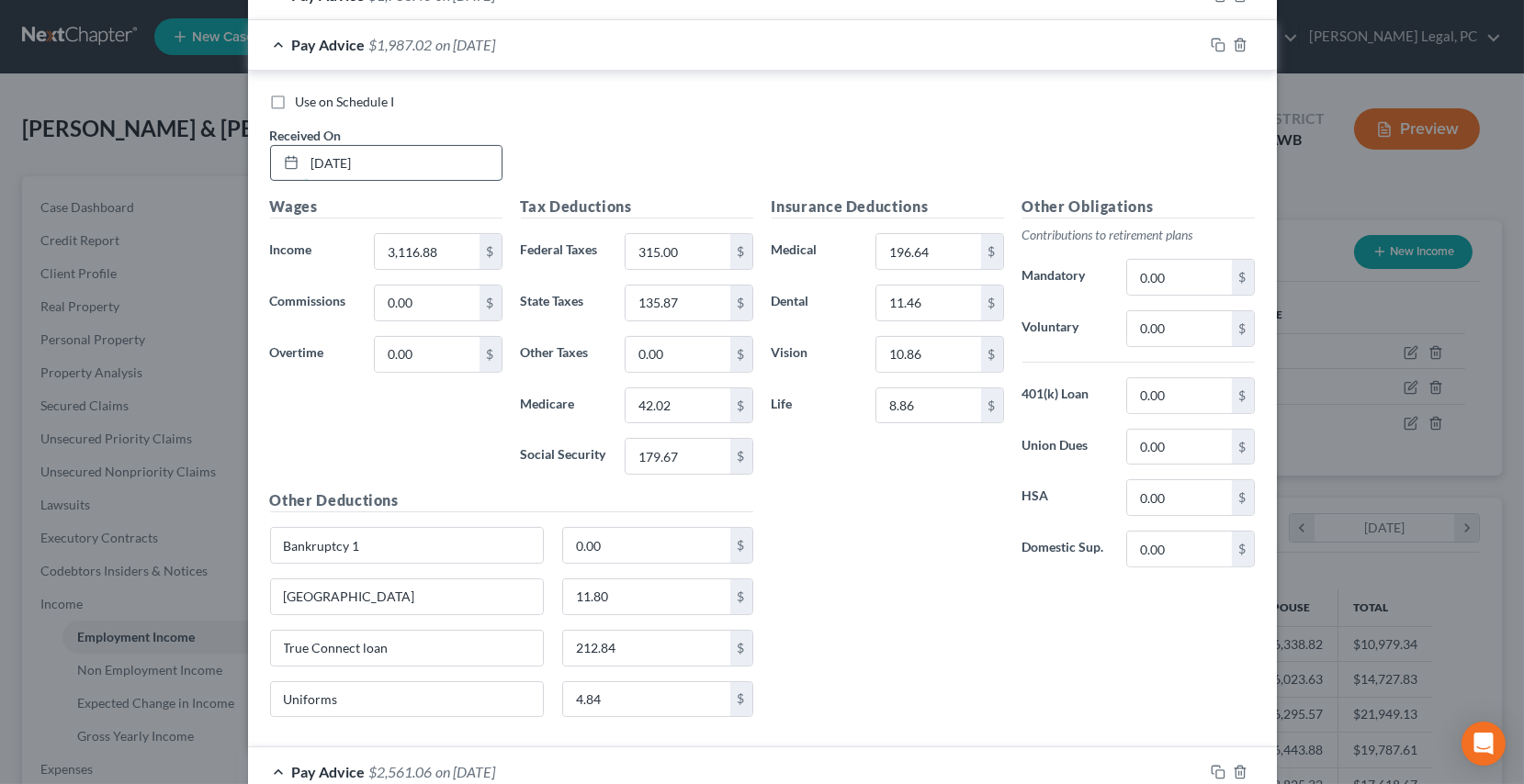
click at [383, 164] on input "[DATE]" at bounding box center [403, 164] width 197 height 35
drag, startPoint x: 383, startPoint y: 164, endPoint x: 276, endPoint y: 150, distance: 107.9
click at [276, 150] on div "[DATE]" at bounding box center [386, 164] width 233 height 37
click at [453, 246] on input "3,116.88" at bounding box center [427, 251] width 104 height 35
click at [703, 257] on input "315.00" at bounding box center [677, 251] width 104 height 35
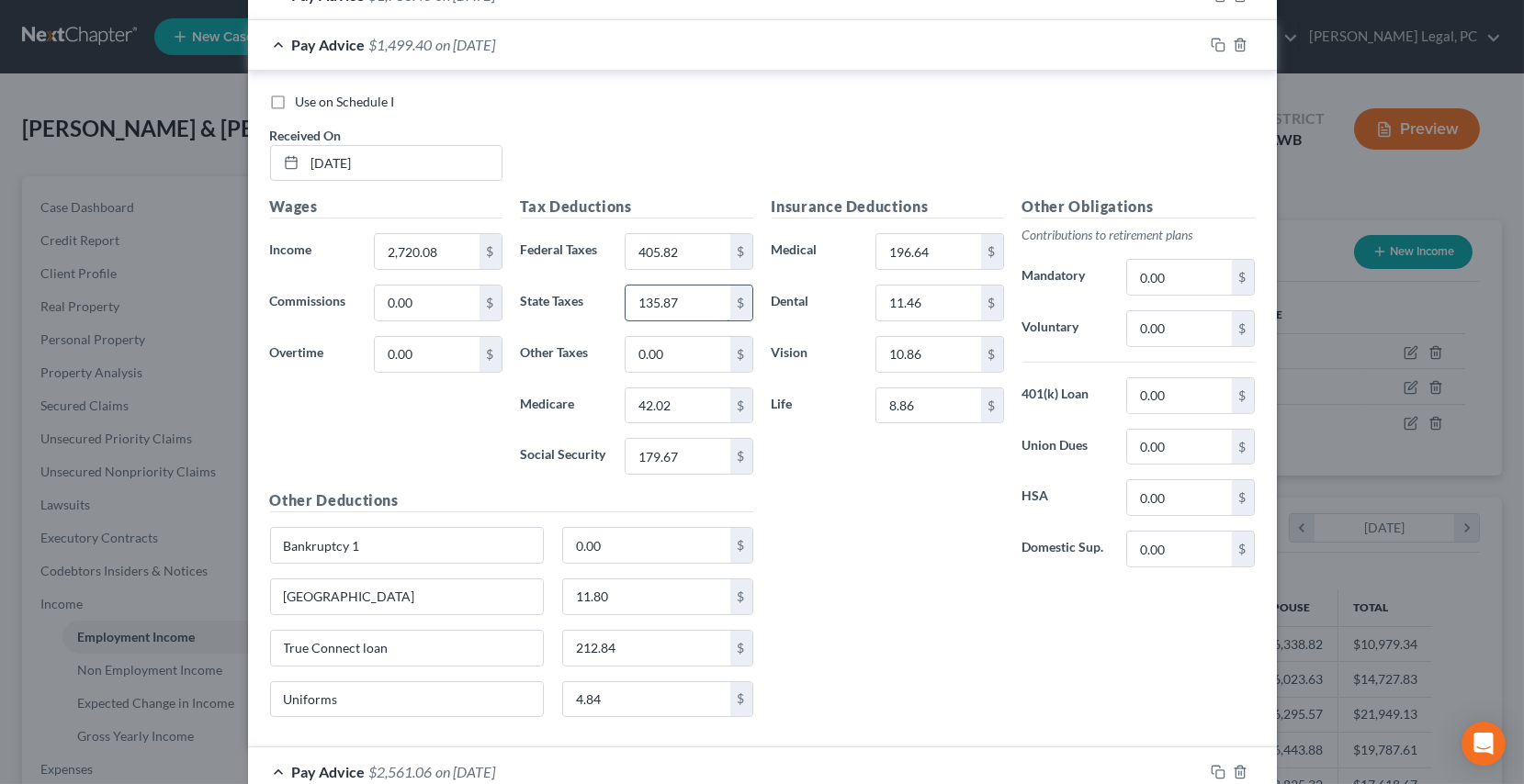
click at [705, 304] on input "135.87" at bounding box center [677, 303] width 104 height 35
click at [689, 345] on input "0.00" at bounding box center [677, 355] width 104 height 35
click at [694, 407] on input "42.02" at bounding box center [677, 406] width 104 height 35
click at [696, 462] on input "179.67" at bounding box center [677, 457] width 104 height 35
click at [627, 533] on input "0.00" at bounding box center [647, 545] width 168 height 35
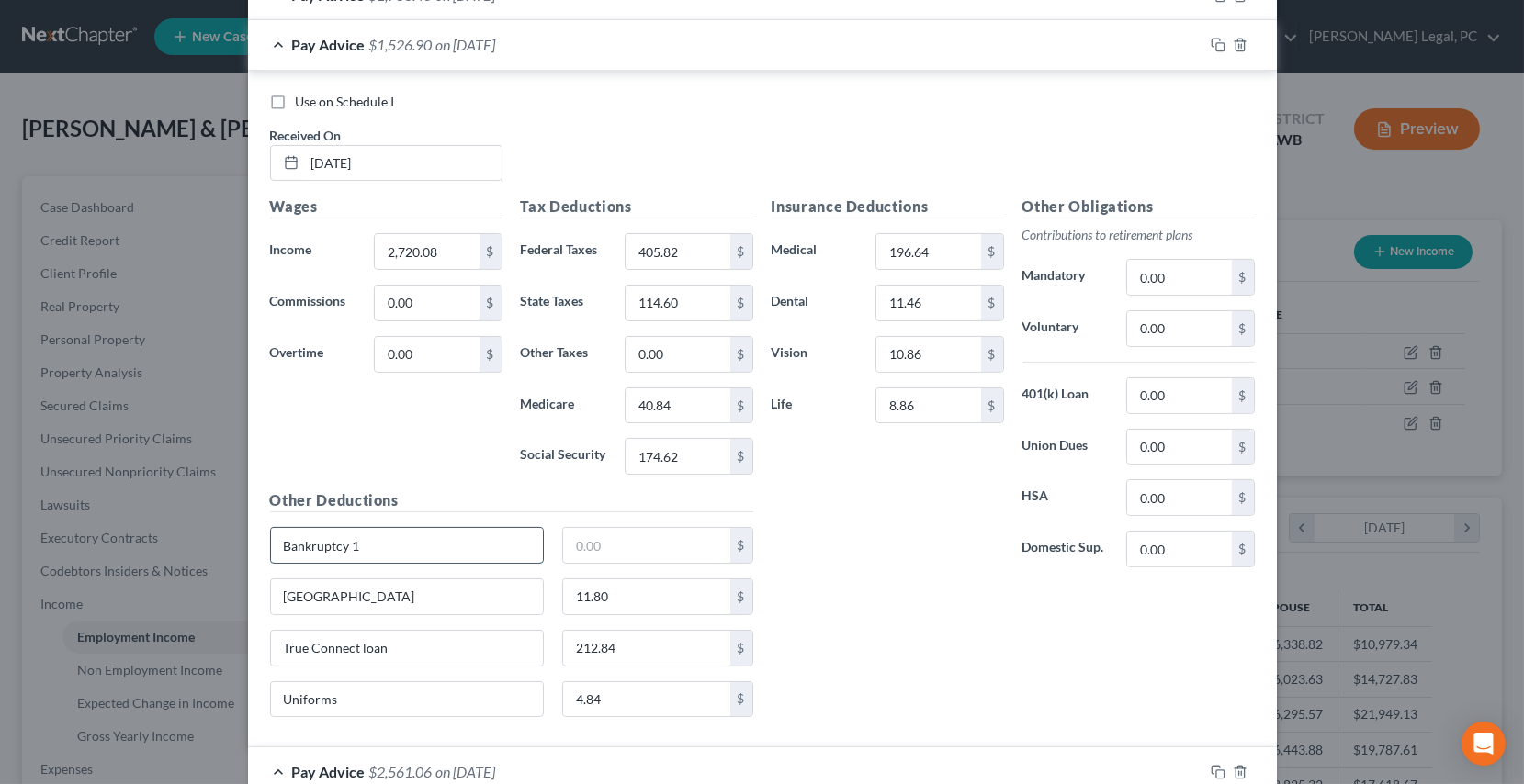
click at [459, 537] on input "Bankruptcy 1" at bounding box center [407, 545] width 273 height 35
drag, startPoint x: 396, startPoint y: 596, endPoint x: 390, endPoint y: 627, distance: 31.6
click at [276, 584] on input "[GEOGRAPHIC_DATA]" at bounding box center [407, 597] width 273 height 35
drag, startPoint x: 397, startPoint y: 638, endPoint x: 591, endPoint y: 642, distance: 194.0
click at [261, 647] on div "True Connect loan" at bounding box center [407, 649] width 293 height 37
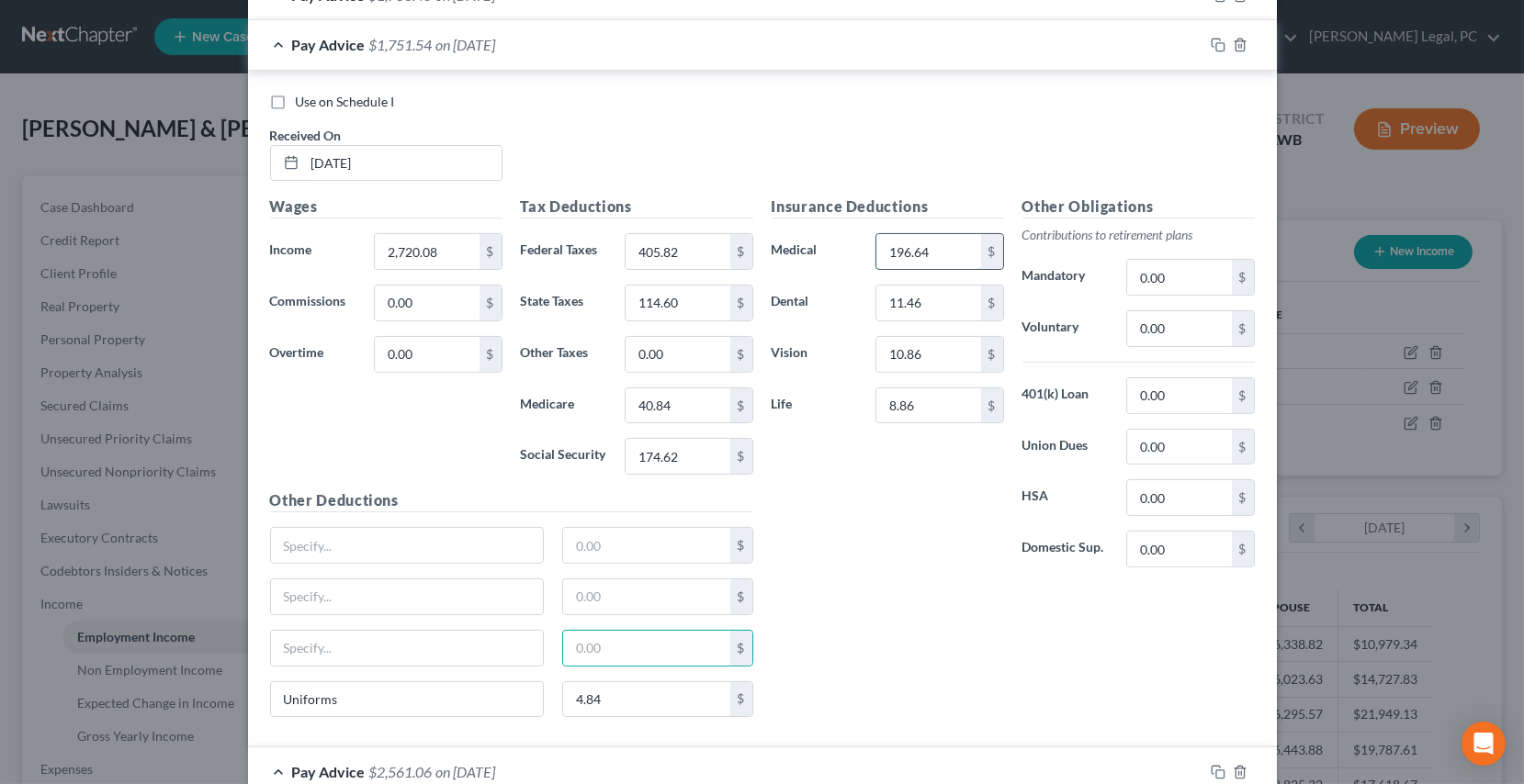
click at [942, 257] on input "196.64" at bounding box center [929, 251] width 104 height 35
click at [412, 353] on input "0.00" at bounding box center [427, 355] width 104 height 35
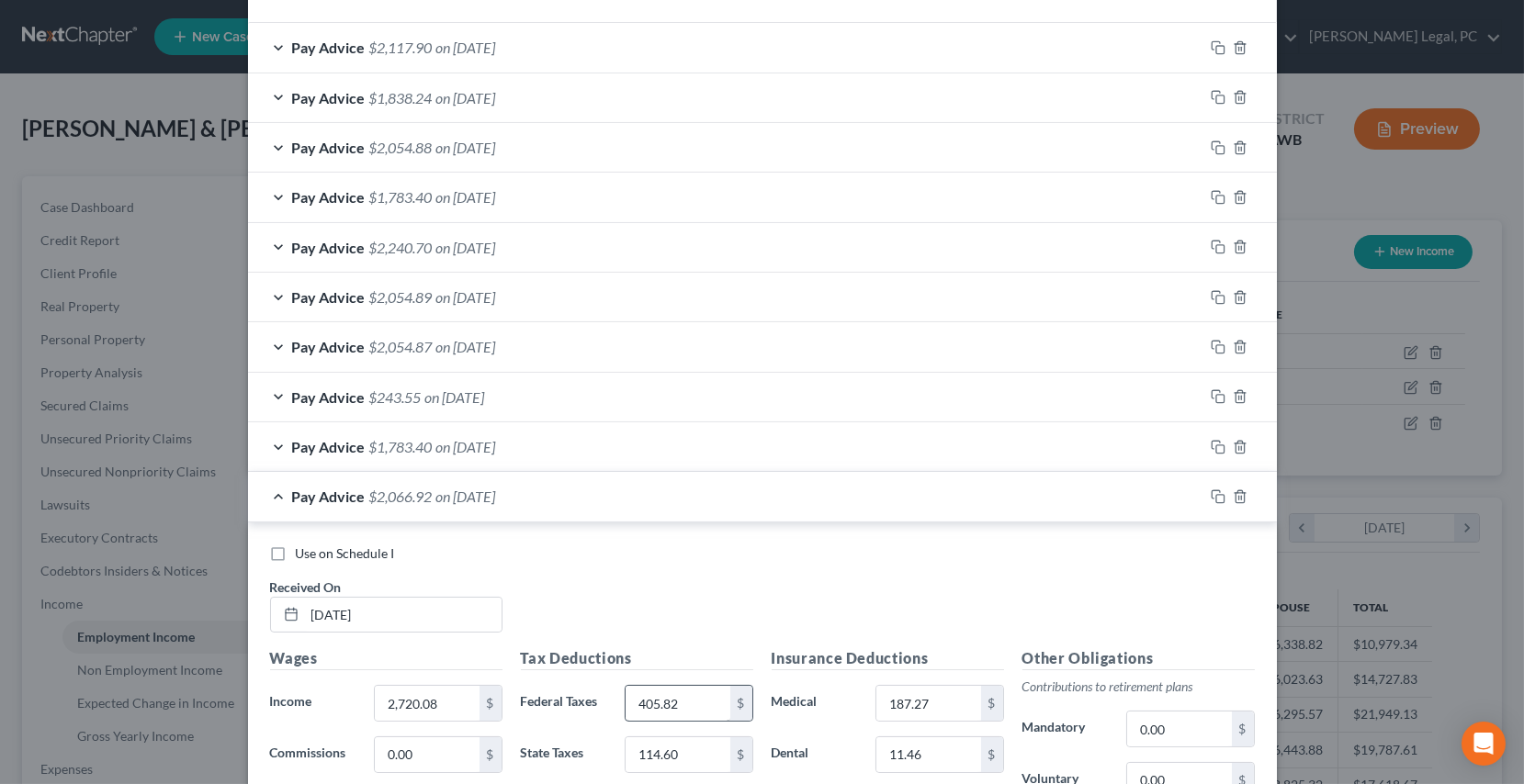
scroll to position [586, 0]
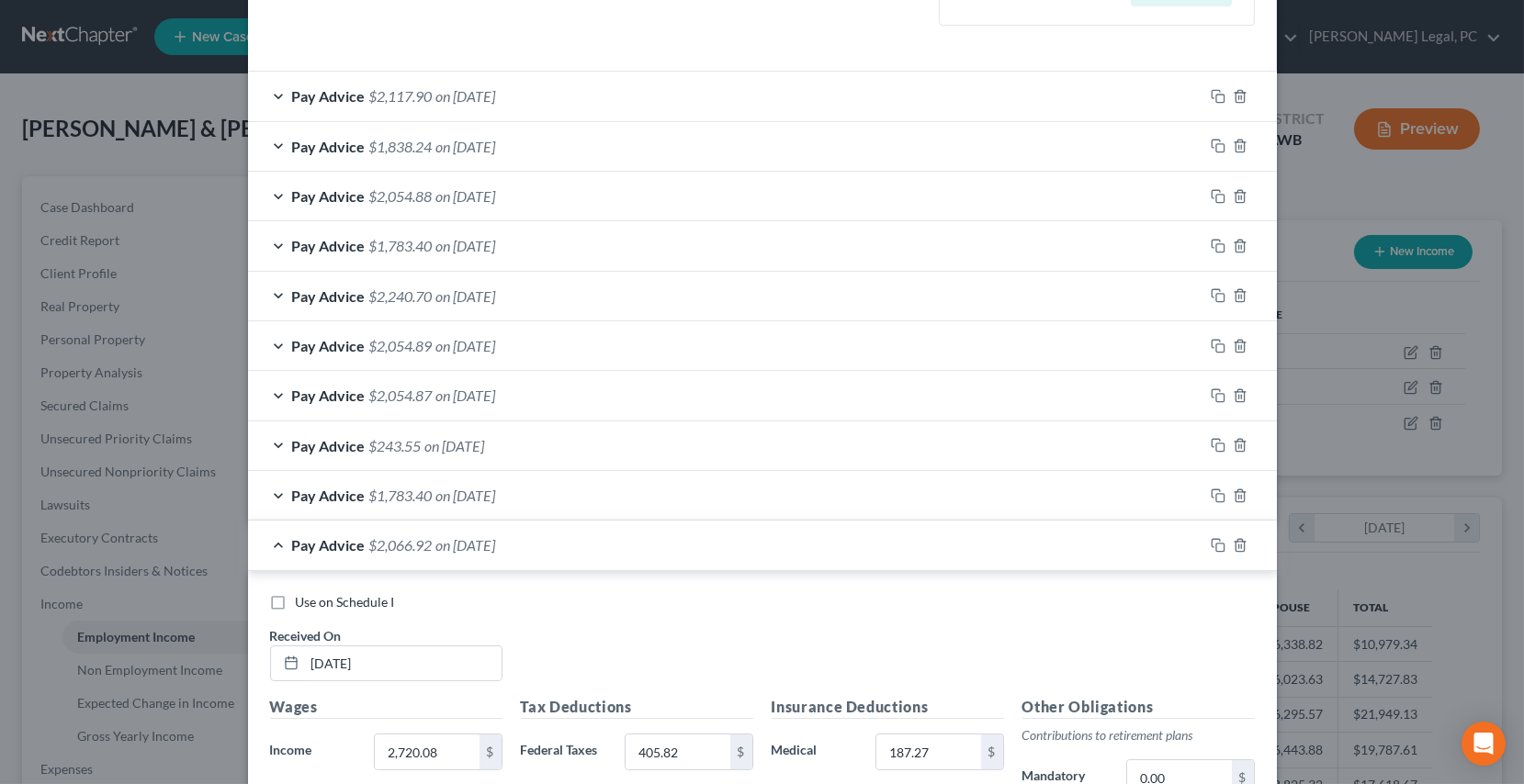
click at [479, 481] on div "Pay Advice $1,783.40 on [DATE]" at bounding box center [726, 496] width 956 height 49
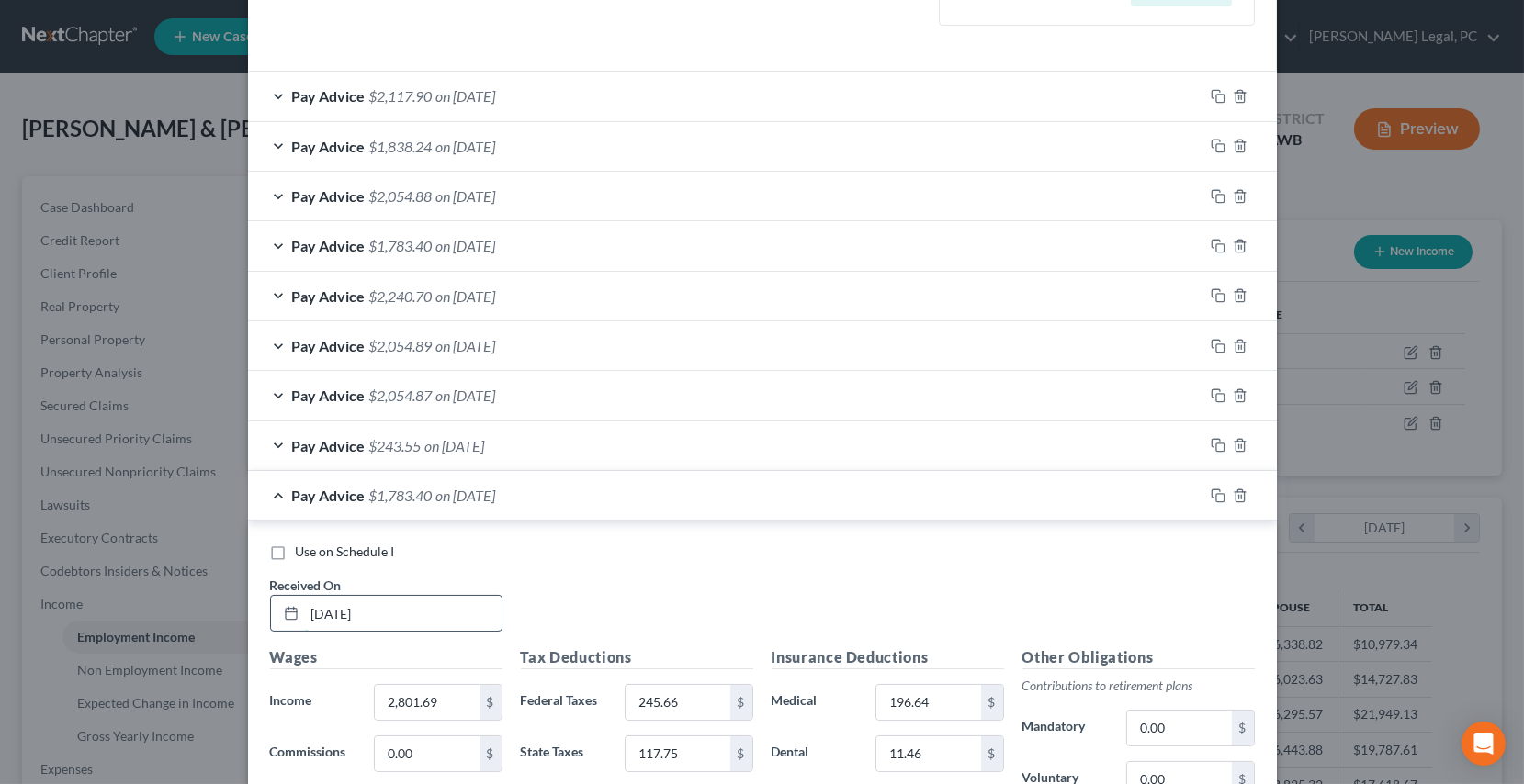
click at [413, 611] on input "[DATE]" at bounding box center [403, 614] width 197 height 35
drag, startPoint x: 413, startPoint y: 611, endPoint x: 268, endPoint y: 603, distance: 145.2
click at [270, 603] on div "[DATE]" at bounding box center [386, 614] width 233 height 37
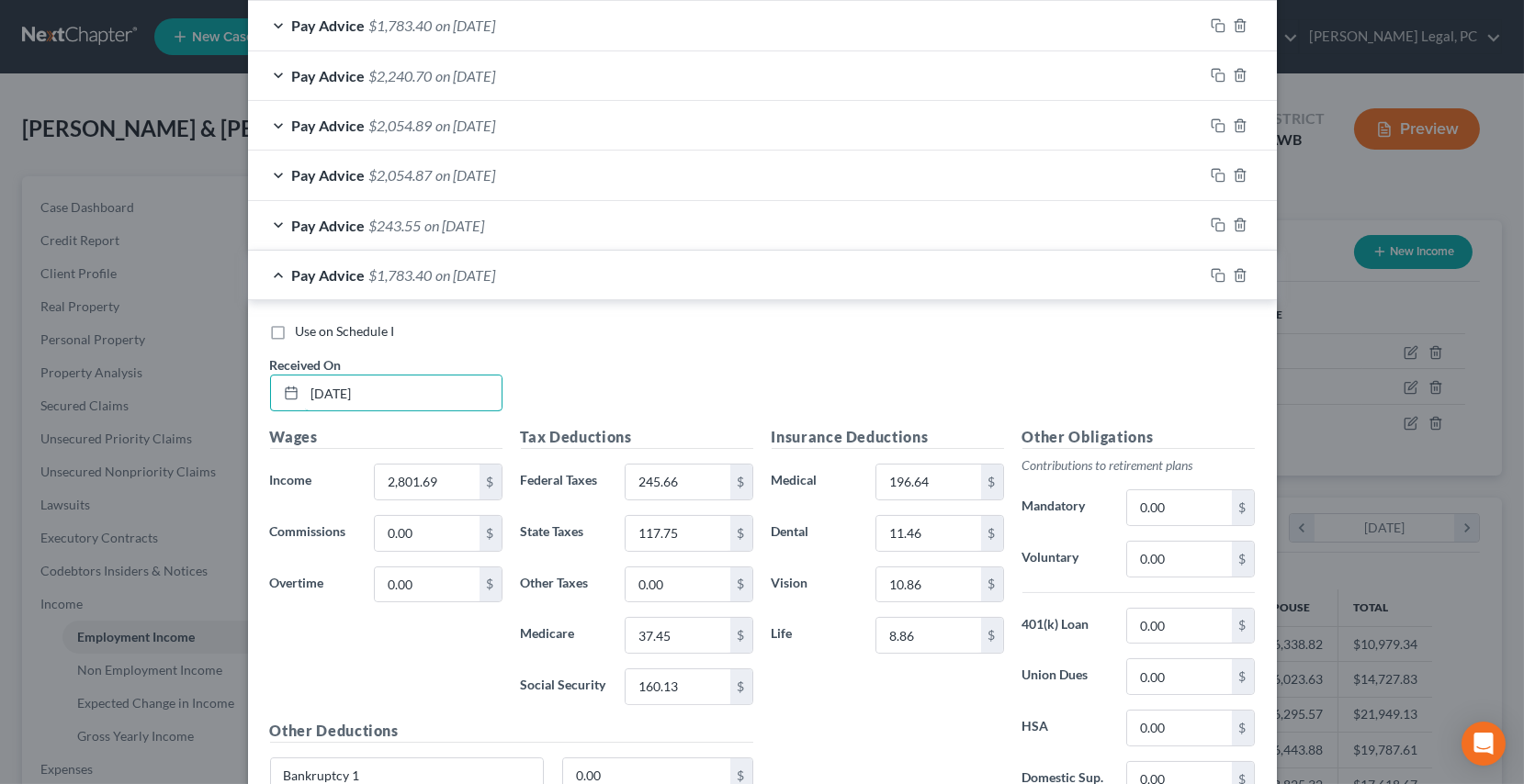
scroll to position [836, 0]
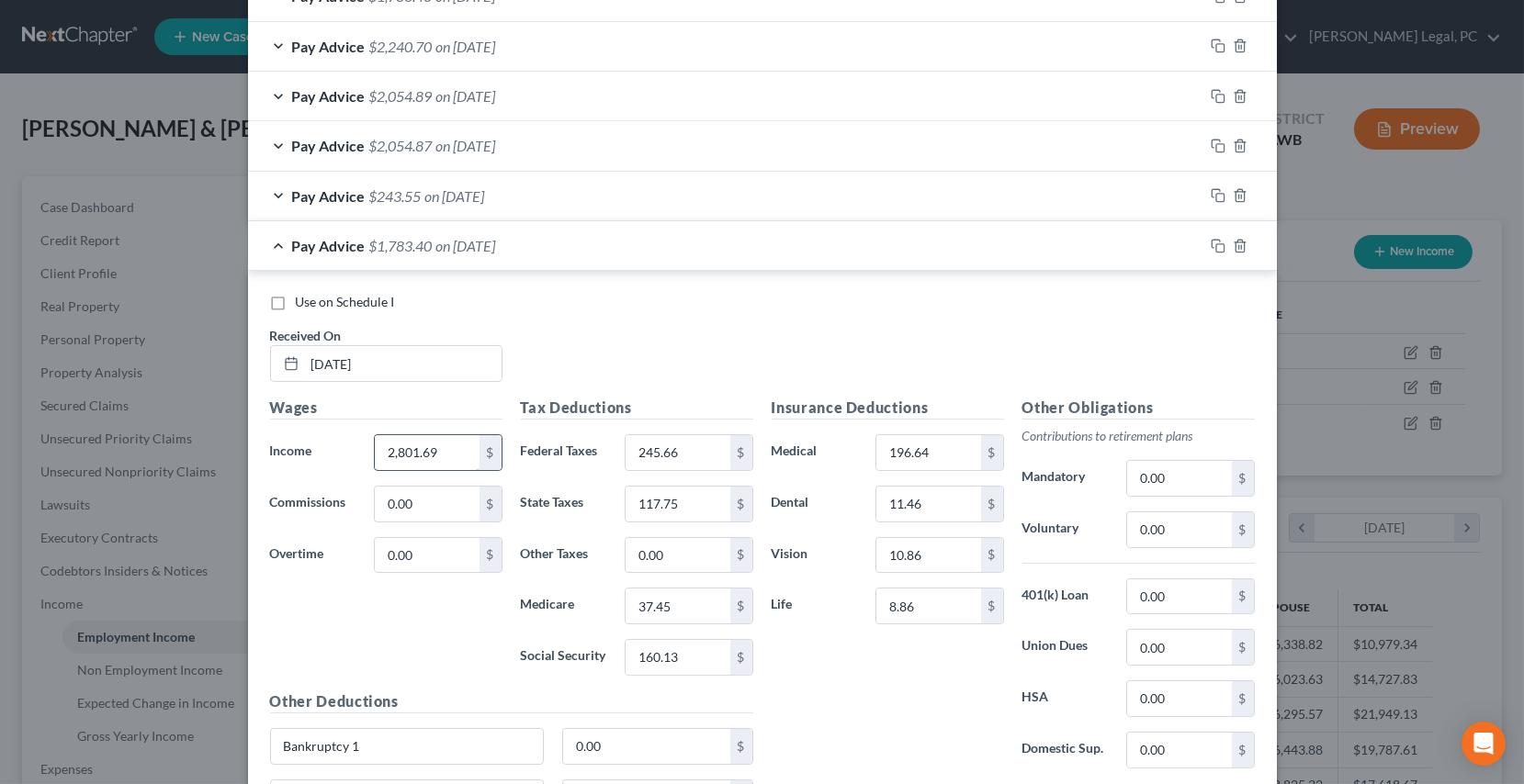
click at [451, 444] on input "2,801.69" at bounding box center [427, 453] width 104 height 35
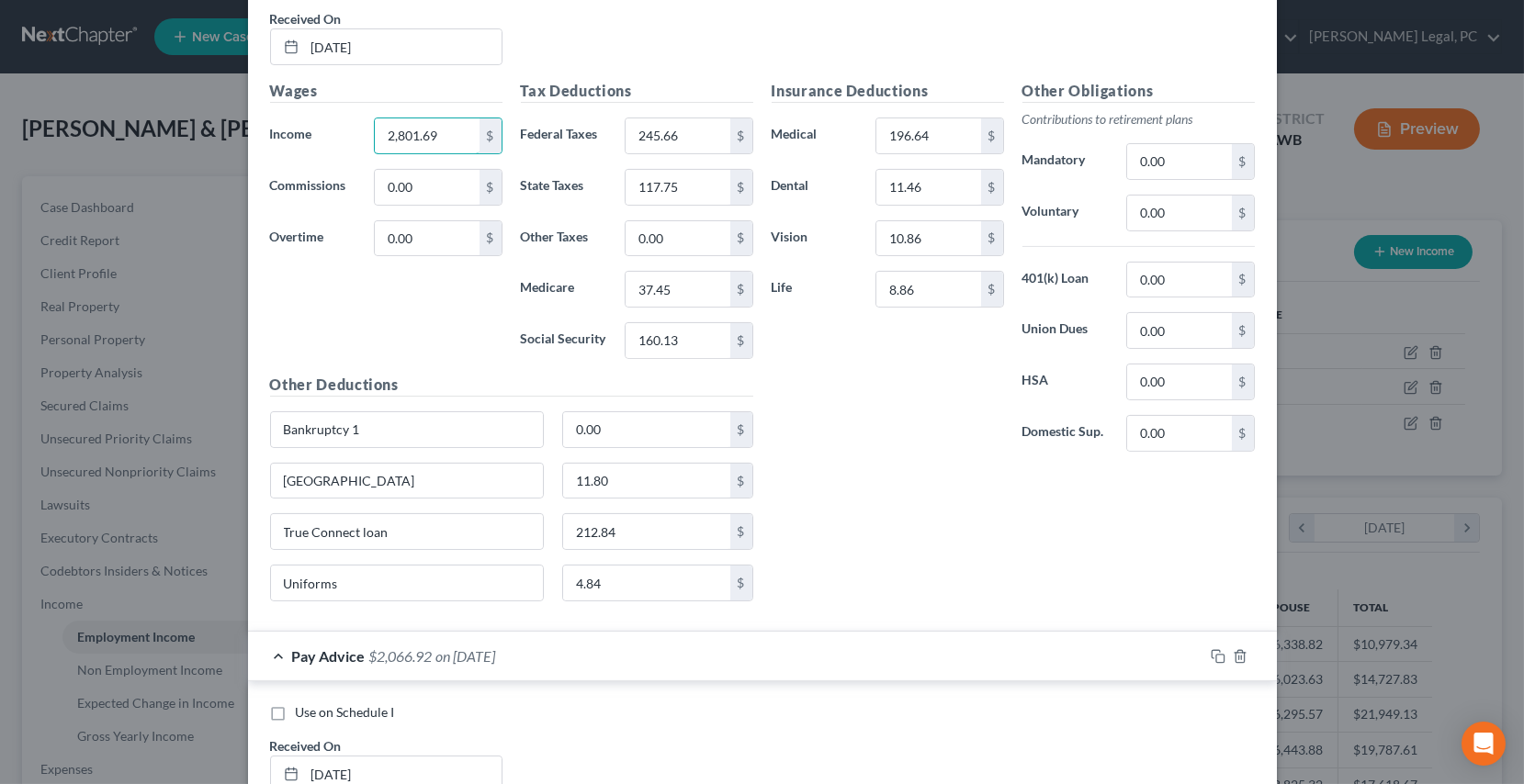
scroll to position [1170, 0]
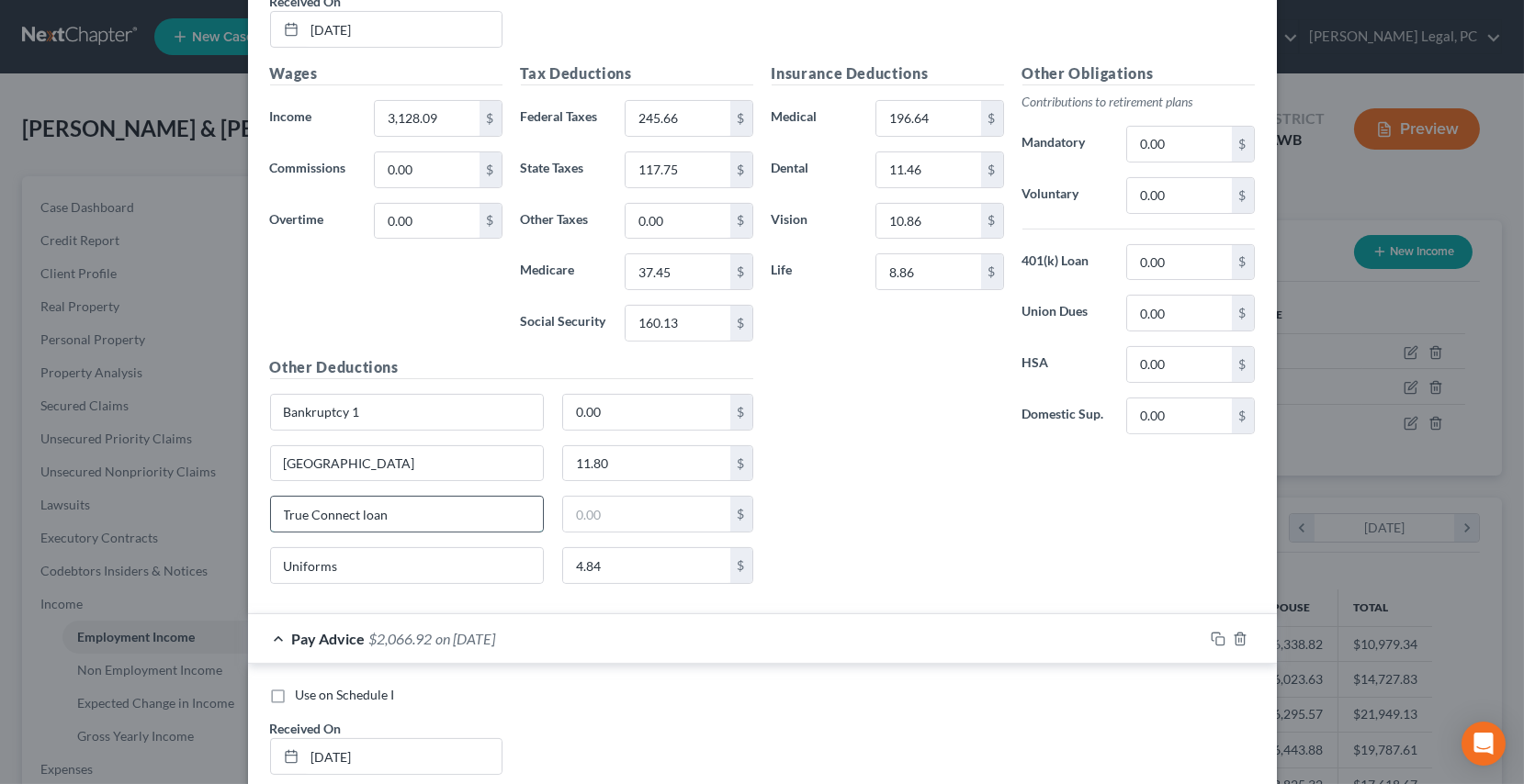
drag, startPoint x: 436, startPoint y: 504, endPoint x: 269, endPoint y: 522, distance: 168.0
click at [271, 522] on input "True Connect loan" at bounding box center [407, 514] width 273 height 35
drag, startPoint x: 369, startPoint y: 458, endPoint x: 212, endPoint y: 458, distance: 157.0
click at [212, 458] on div "Edit Income Source × Employment Type * Select Full or [DEMOGRAPHIC_DATA] Employ…" at bounding box center [762, 392] width 1524 height 784
click at [635, 461] on input "11.80" at bounding box center [647, 464] width 168 height 35
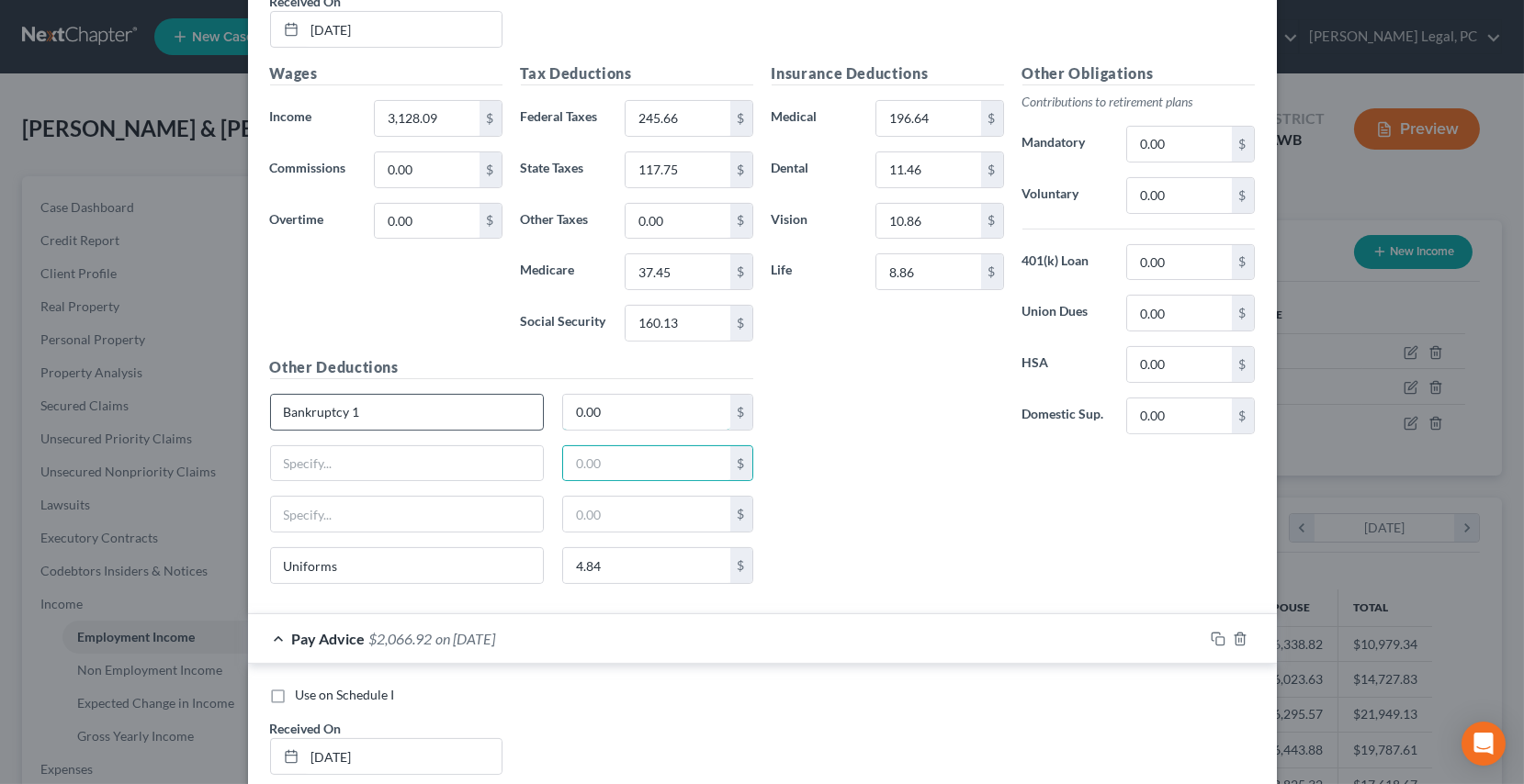
drag, startPoint x: 641, startPoint y: 412, endPoint x: 461, endPoint y: 422, distance: 180.3
click at [642, 412] on input "0.00" at bounding box center [647, 412] width 168 height 35
click at [449, 413] on input "Bankruptcy 1" at bounding box center [407, 412] width 273 height 35
click at [942, 110] on input "196.64" at bounding box center [929, 119] width 104 height 35
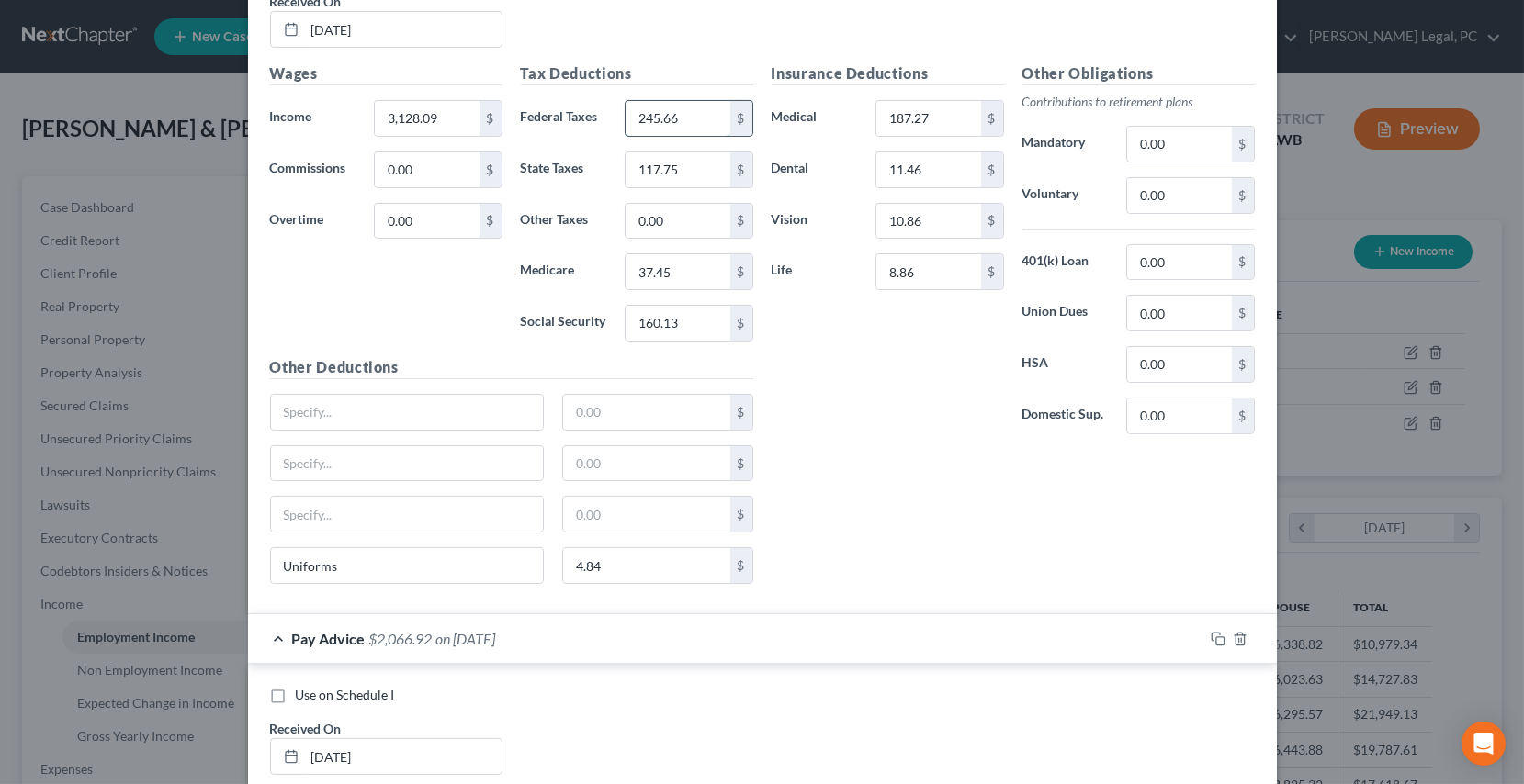
click at [700, 117] on input "245.66" at bounding box center [677, 119] width 104 height 35
click at [667, 166] on input "117.75" at bounding box center [677, 170] width 104 height 35
click at [669, 248] on div "Tax Deductions Federal Taxes 428.26 $ State Taxes 180.95 $ Other Taxes 0.00 $ M…" at bounding box center [636, 209] width 250 height 294
click at [677, 278] on input "37.45" at bounding box center [677, 272] width 104 height 35
click at [680, 274] on input "37.45" at bounding box center [677, 272] width 104 height 35
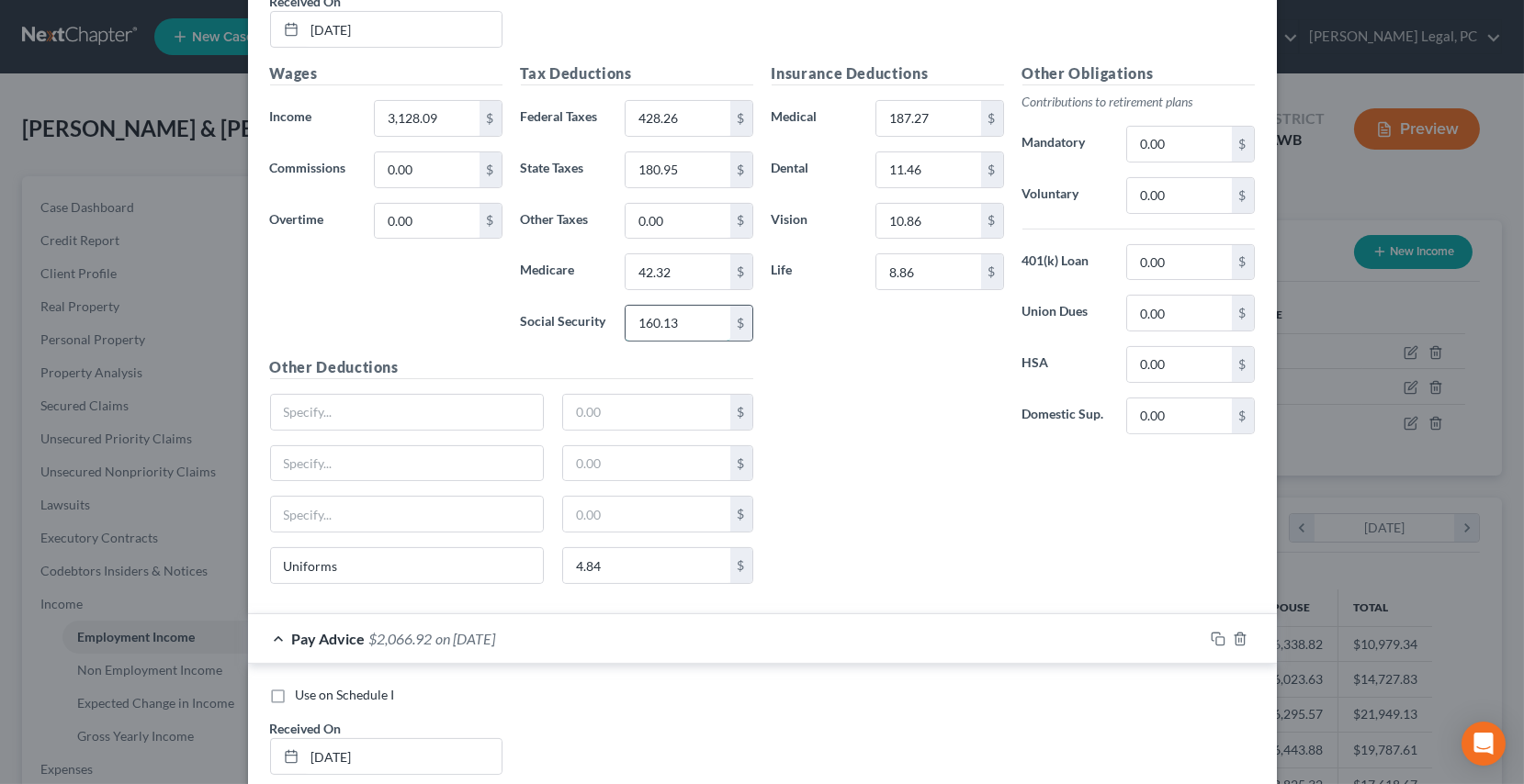
click at [683, 323] on input "160.13" at bounding box center [677, 323] width 104 height 35
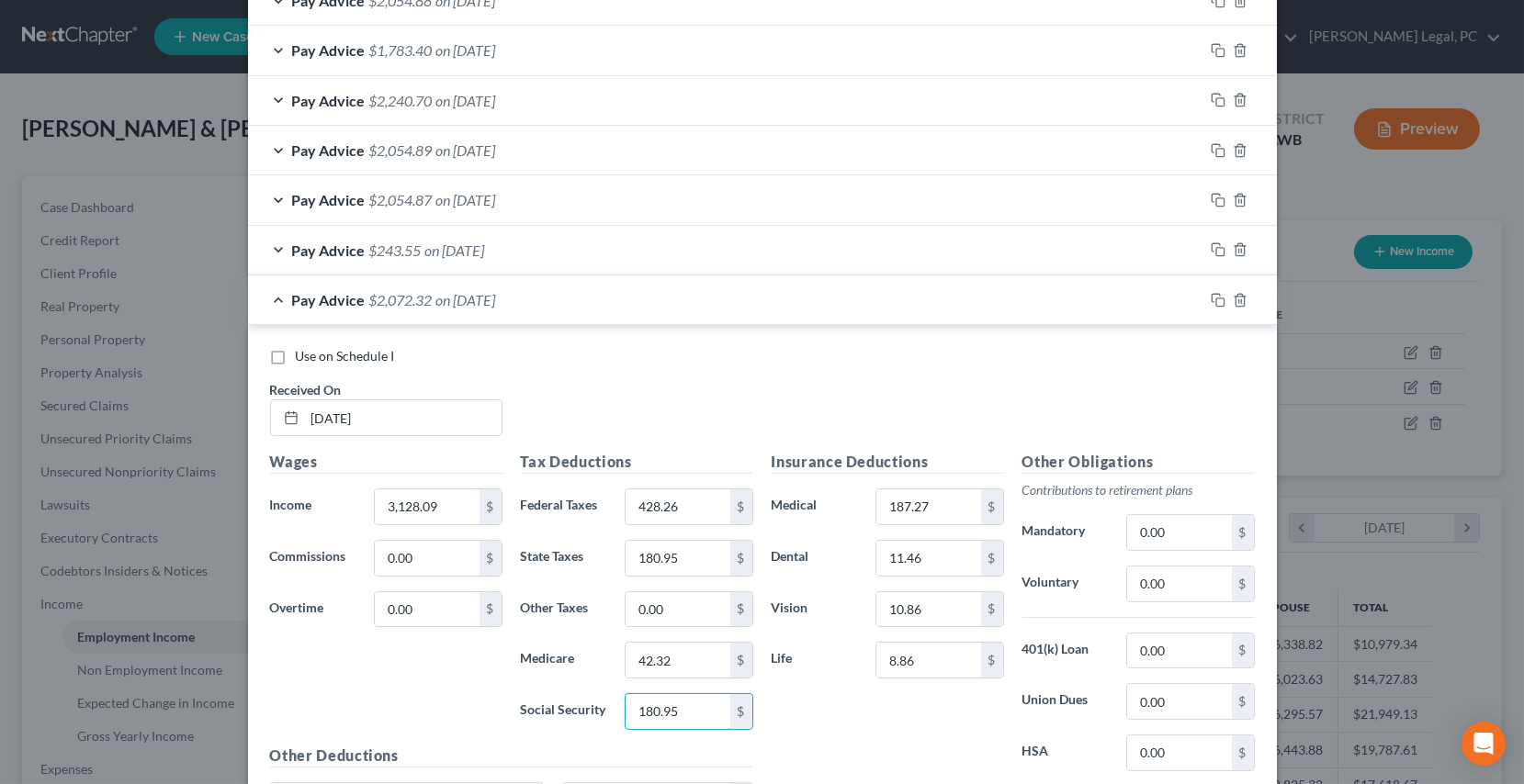
scroll to position [753, 0]
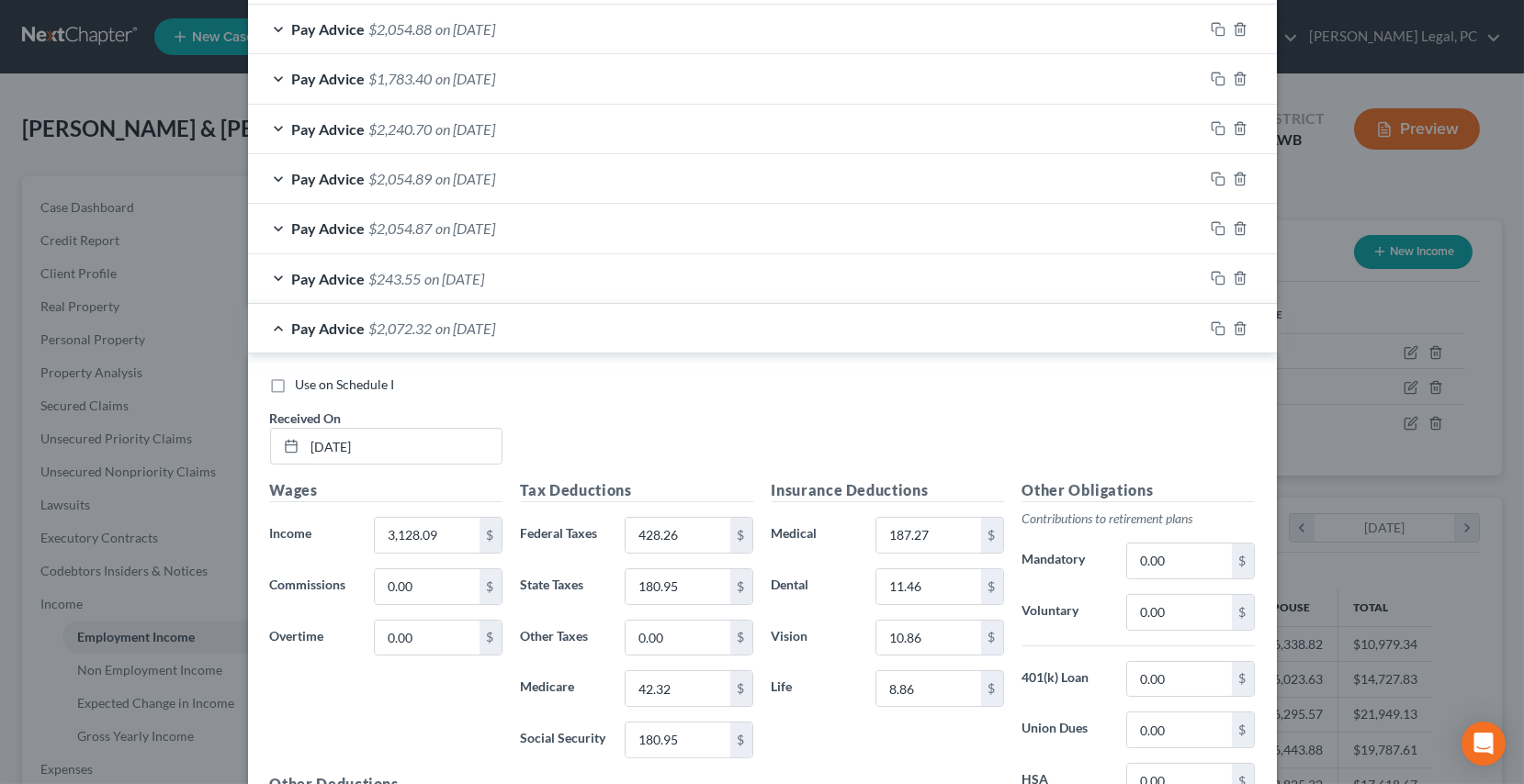
click at [426, 275] on span "on [DATE]" at bounding box center [455, 279] width 59 height 18
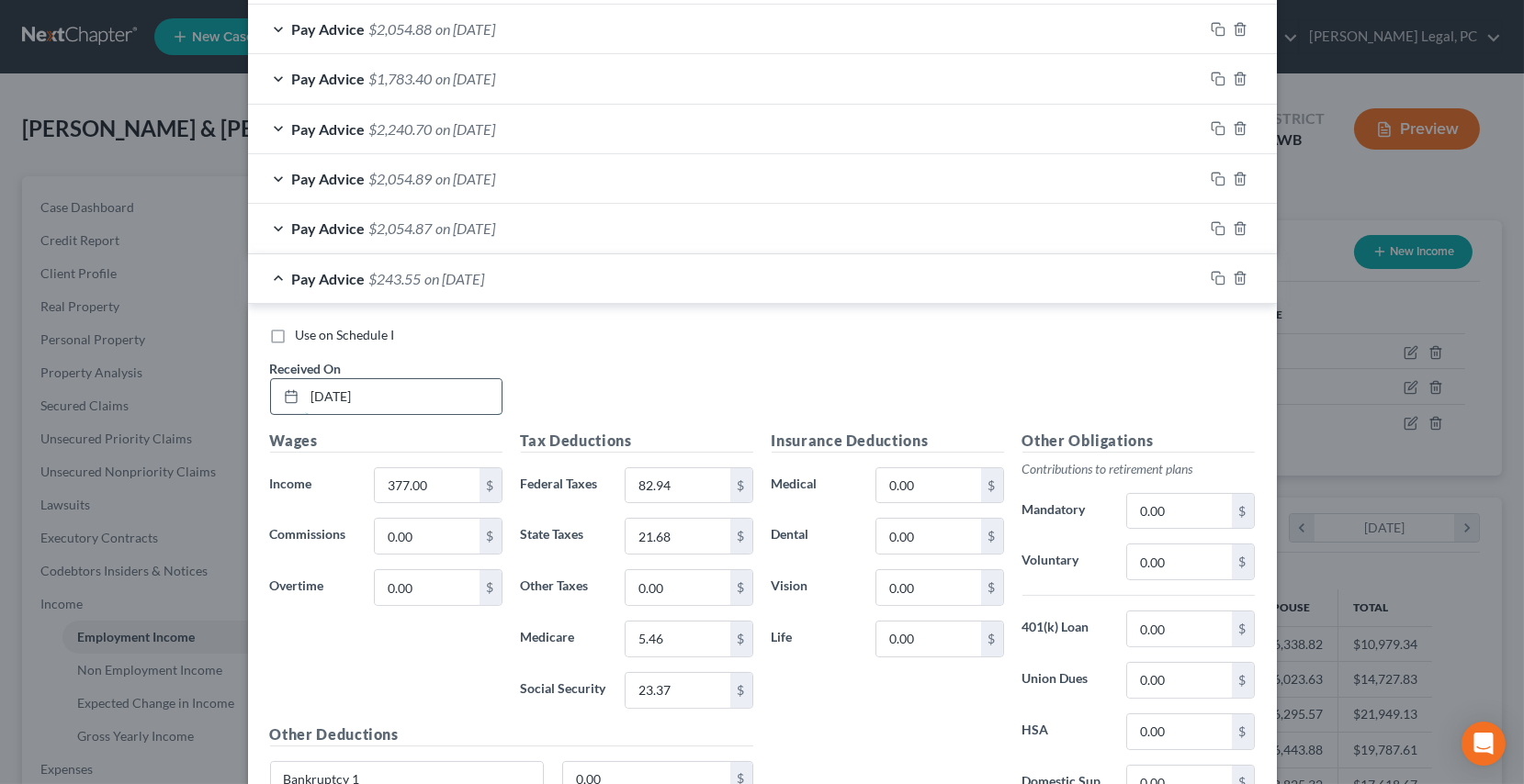
click at [403, 395] on input "[DATE]" at bounding box center [403, 396] width 197 height 35
drag, startPoint x: 403, startPoint y: 395, endPoint x: 248, endPoint y: 394, distance: 155.0
click at [248, 393] on div "Use on Schedule I Received On * [DATE] Wages Income * 377.00 $ Commissions 0.00…" at bounding box center [763, 643] width 1029 height 678
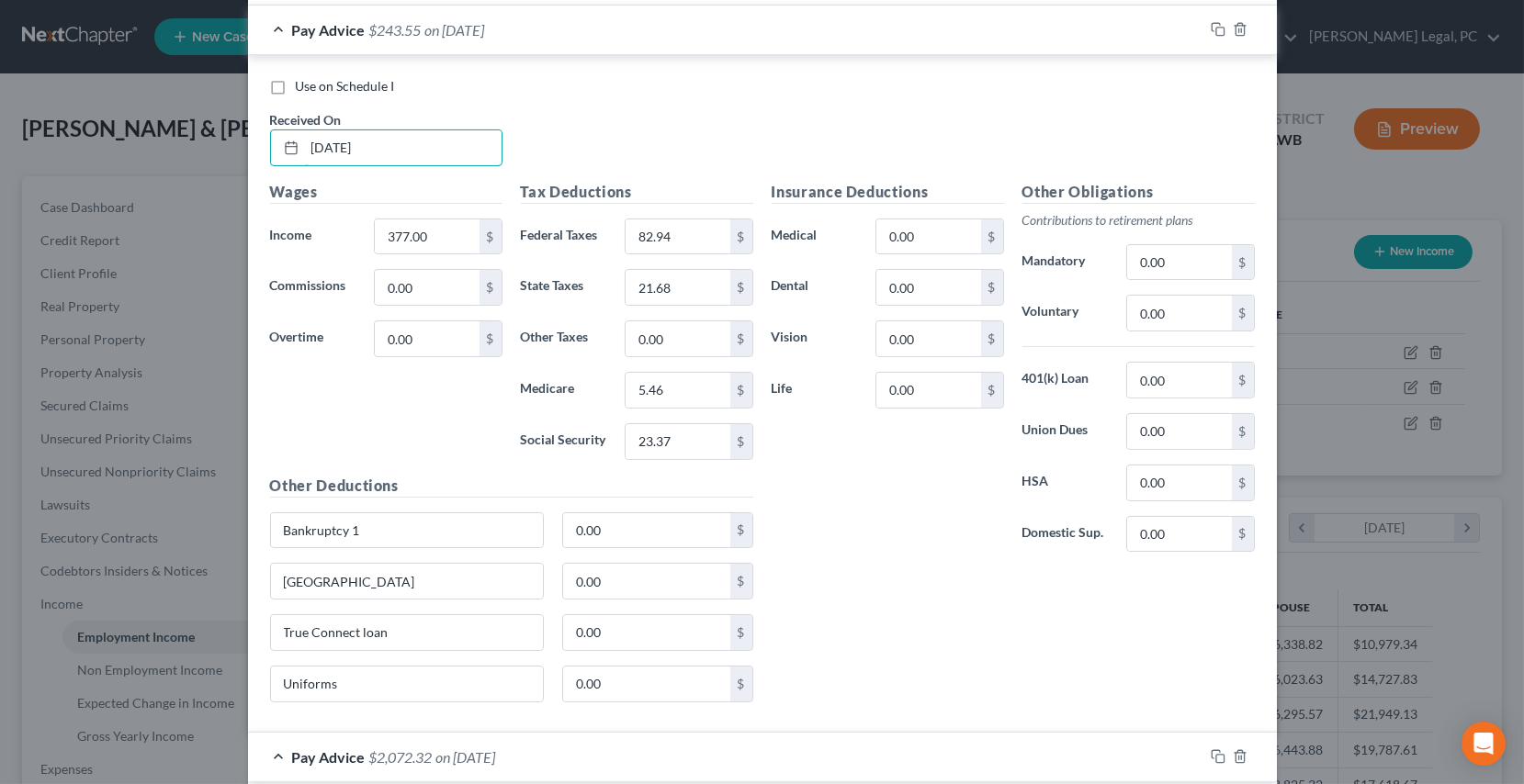
scroll to position [1003, 0]
click at [423, 236] on input "377.00" at bounding box center [427, 236] width 104 height 35
click at [699, 233] on input "82.94" at bounding box center [677, 236] width 104 height 35
click at [666, 283] on input "21.68" at bounding box center [677, 286] width 104 height 35
click at [667, 398] on input "5.46" at bounding box center [677, 390] width 104 height 35
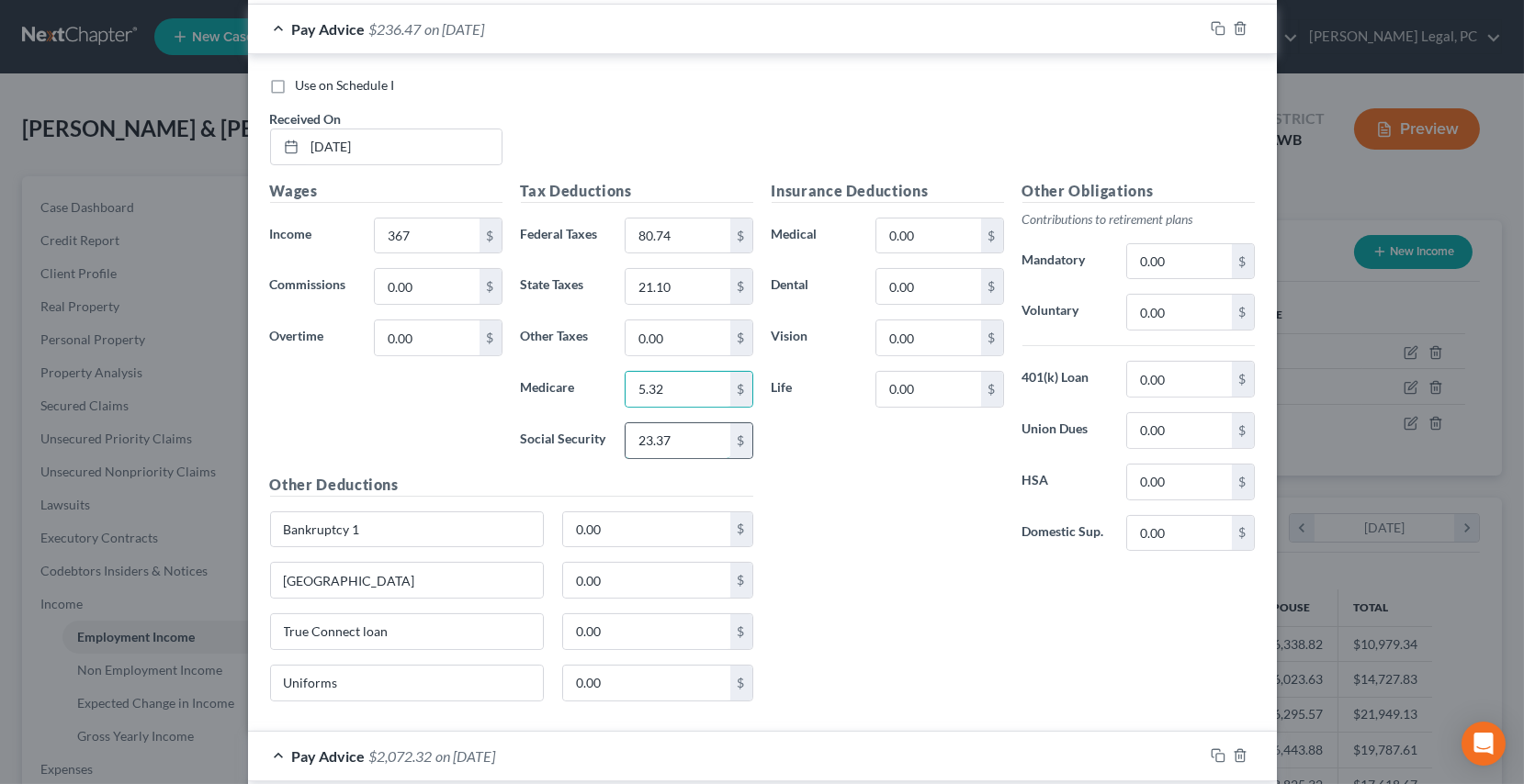
click at [665, 433] on input "23.37" at bounding box center [677, 441] width 104 height 35
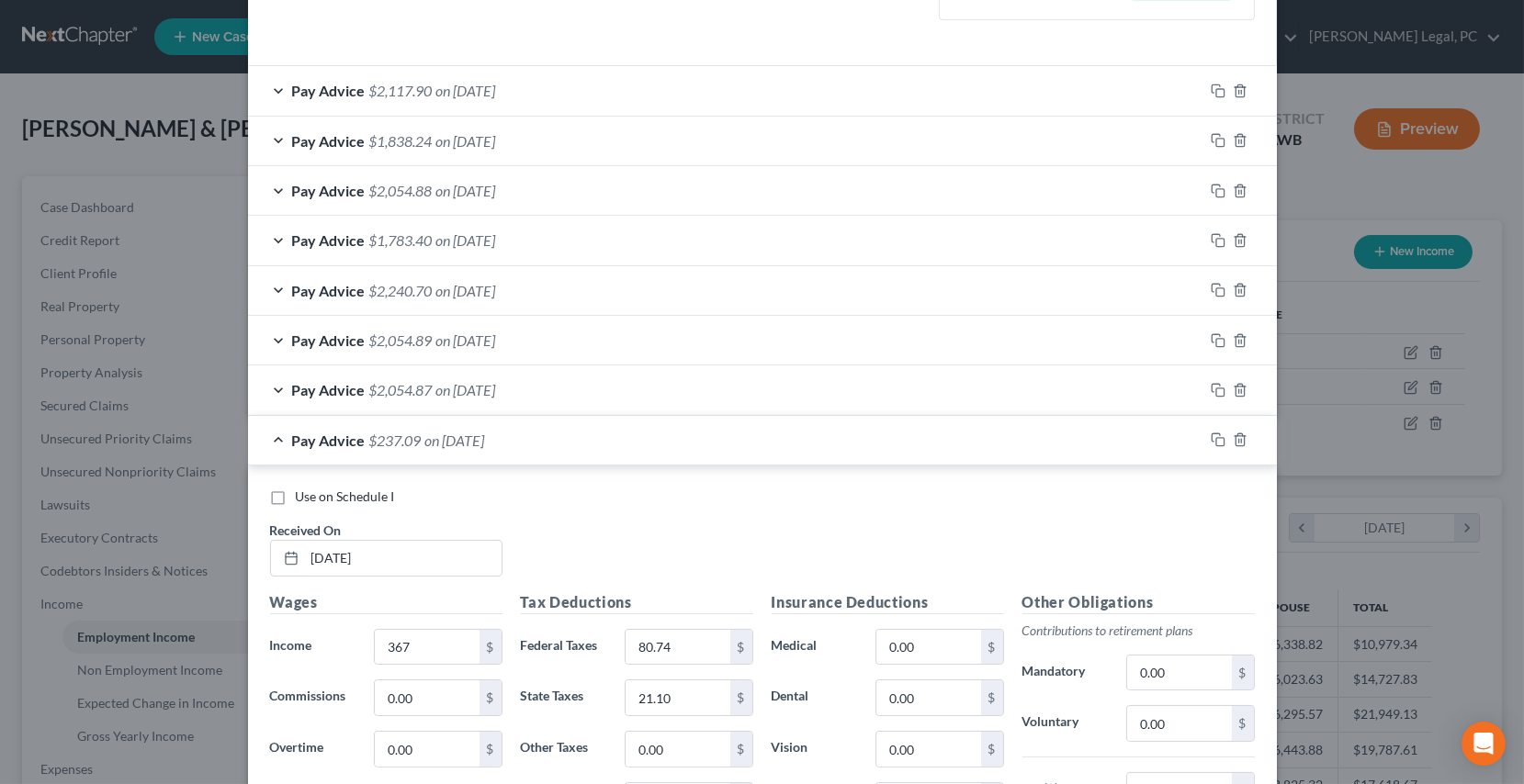
scroll to position [586, 0]
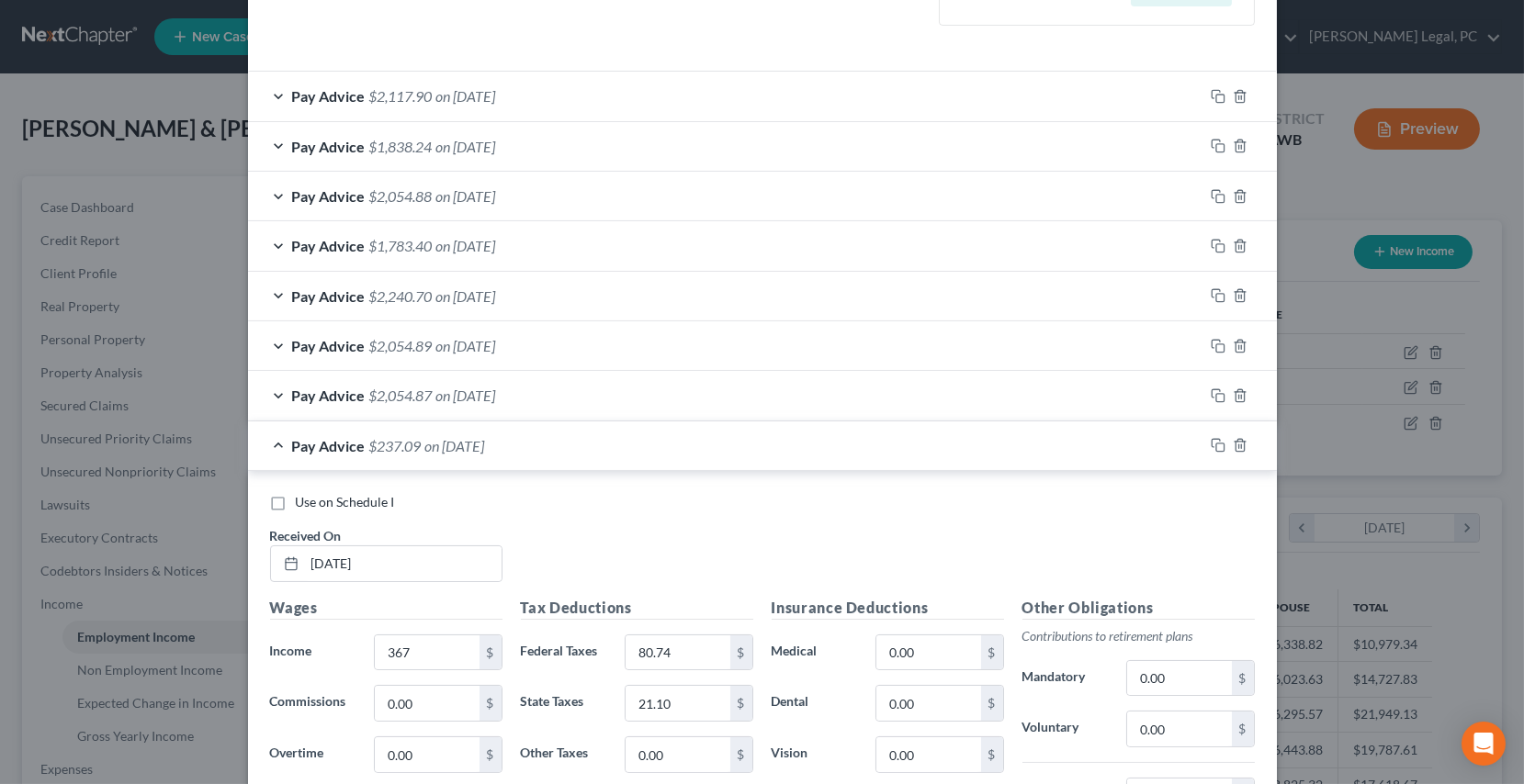
click at [496, 392] on span "on [DATE]" at bounding box center [466, 395] width 59 height 18
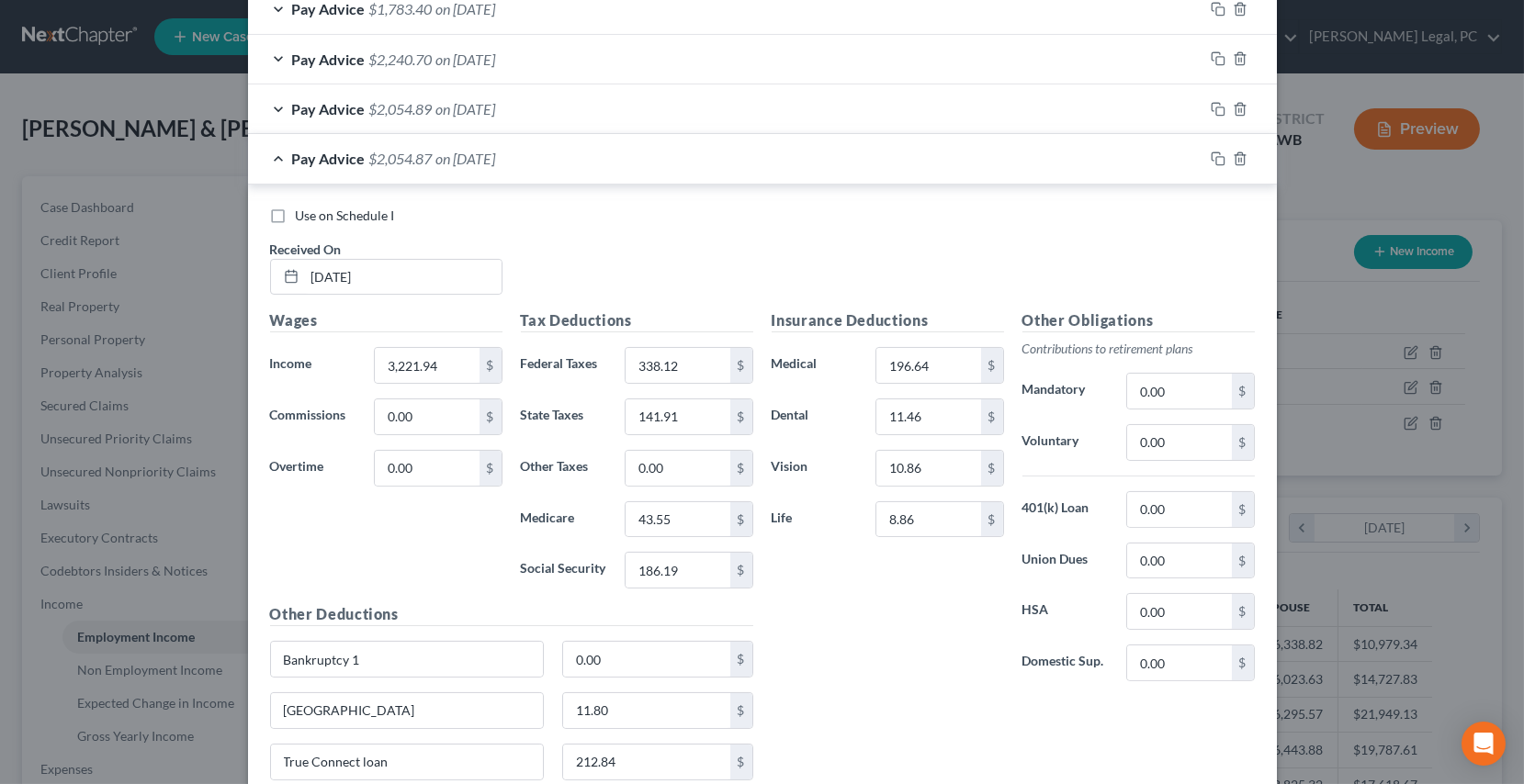
scroll to position [836, 0]
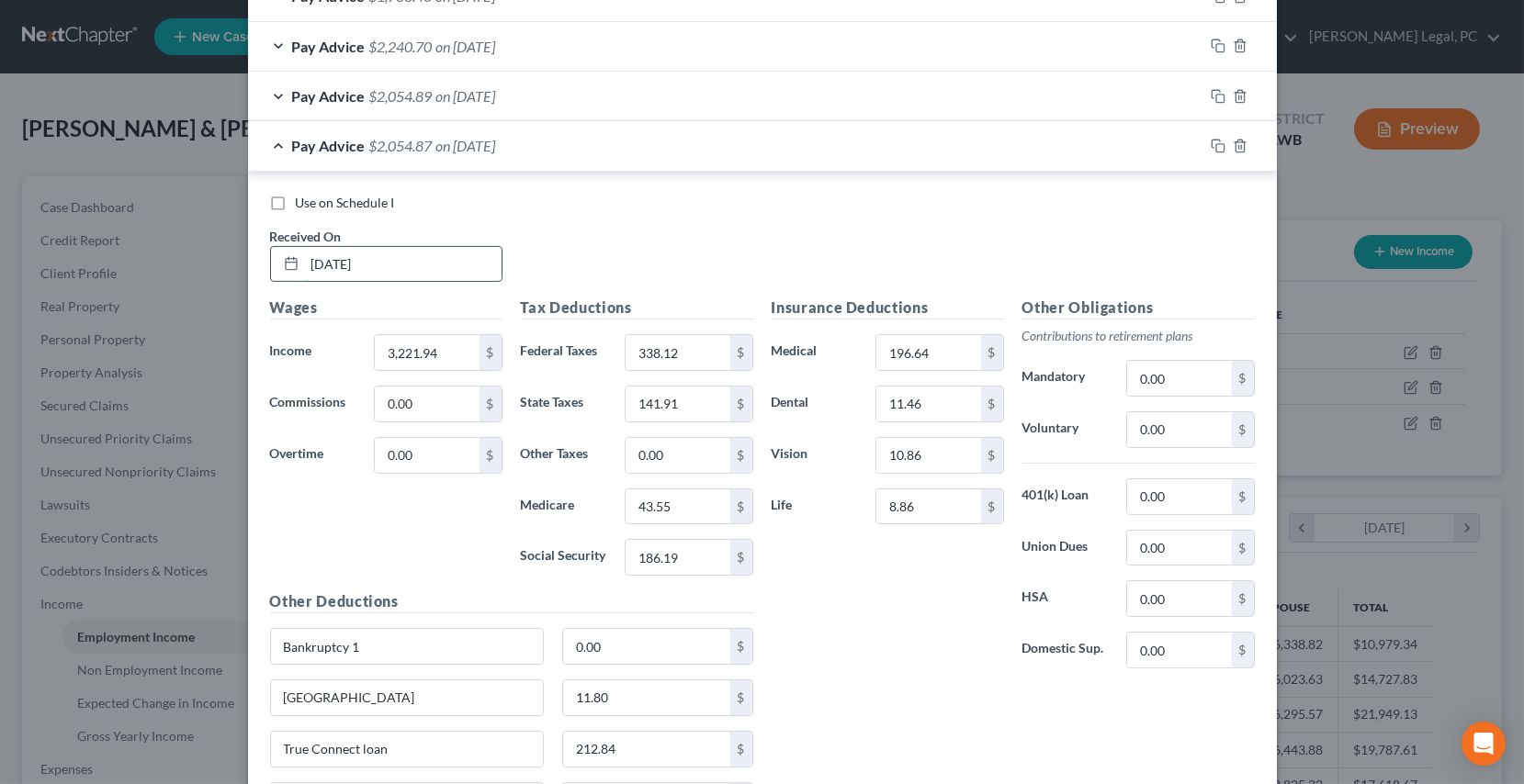
click at [391, 251] on input "[DATE]" at bounding box center [403, 265] width 197 height 35
drag, startPoint x: 400, startPoint y: 264, endPoint x: 258, endPoint y: 256, distance: 142.2
click at [261, 256] on div "Received On * [DATE]" at bounding box center [386, 255] width 250 height 56
click at [438, 355] on input "3,221.94" at bounding box center [427, 353] width 104 height 35
click at [691, 352] on input "338.12" at bounding box center [677, 353] width 104 height 35
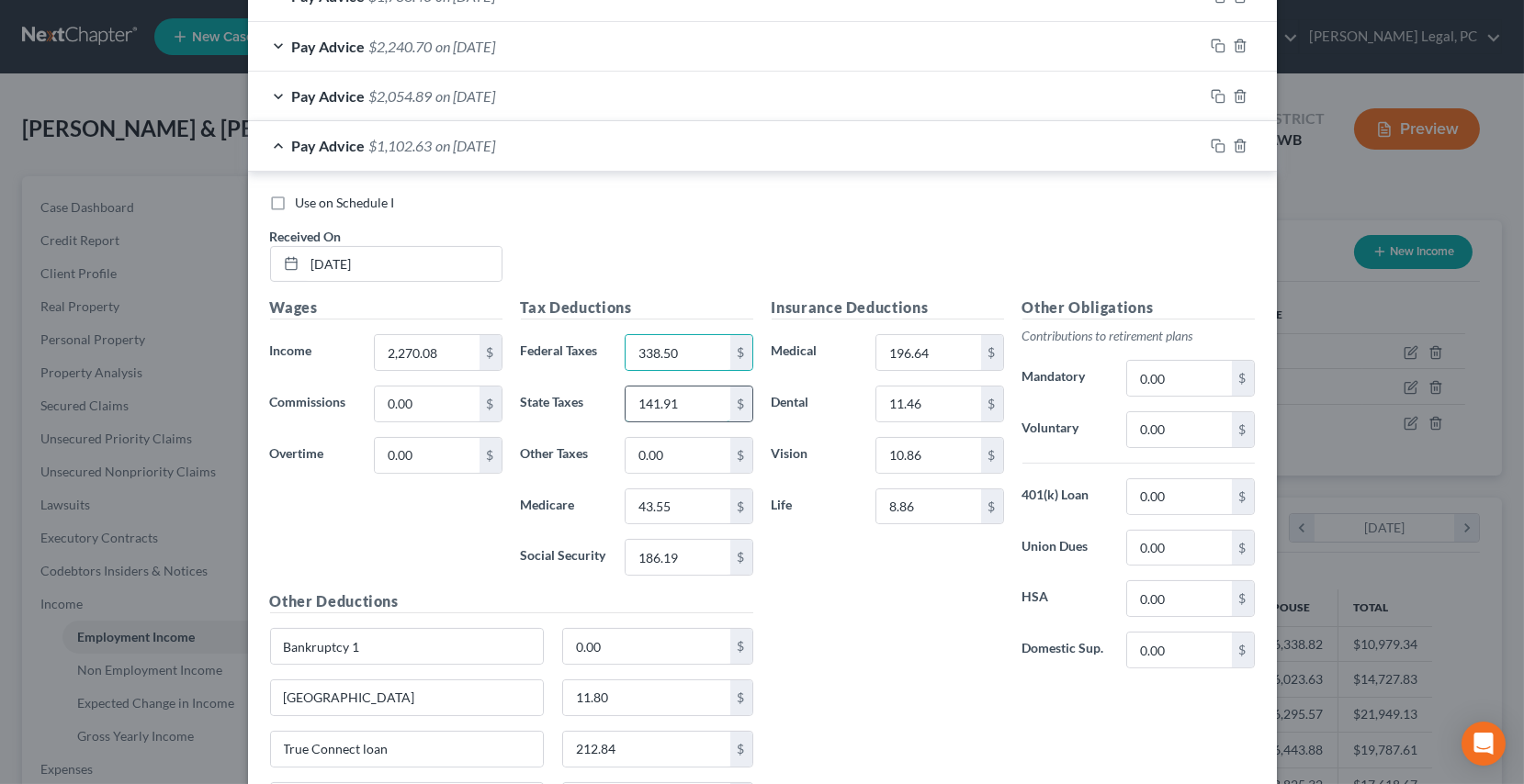
click at [688, 399] on input "141.91" at bounding box center [677, 404] width 104 height 35
click at [680, 511] on input "43.55" at bounding box center [677, 507] width 104 height 35
click at [684, 551] on input "186.19" at bounding box center [677, 557] width 104 height 35
click at [944, 346] on input "196.64" at bounding box center [929, 353] width 104 height 35
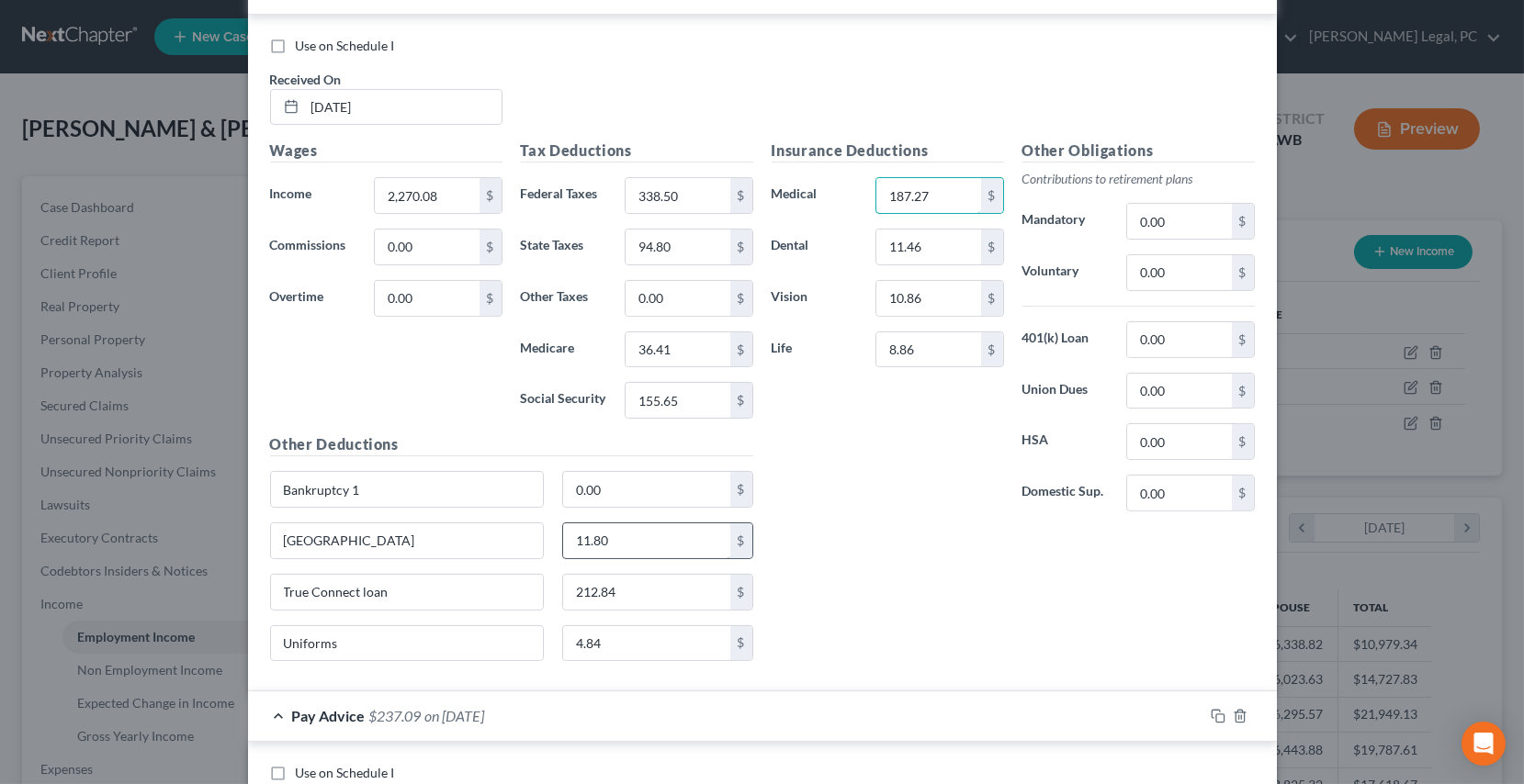
scroll to position [1003, 0]
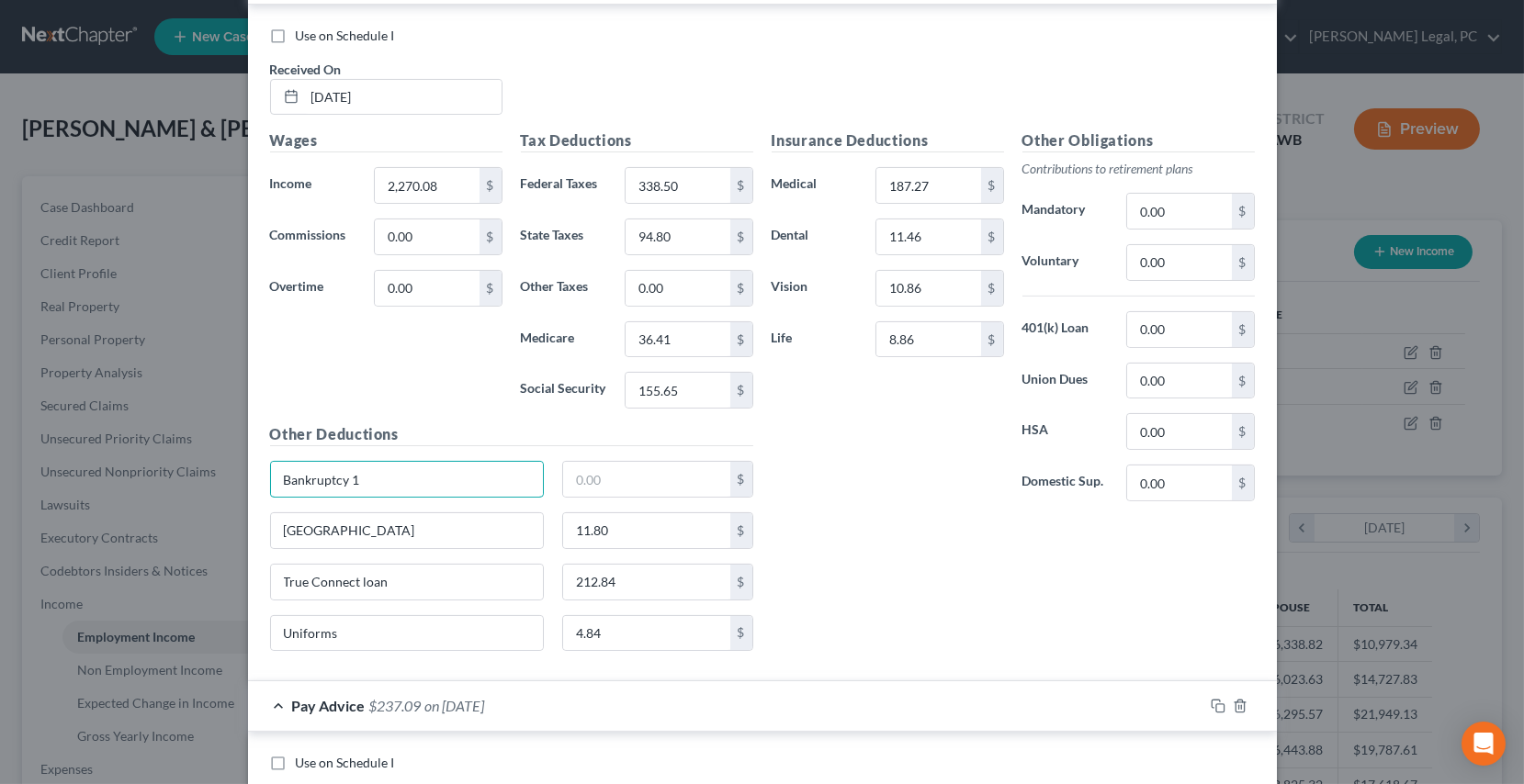
drag, startPoint x: 406, startPoint y: 481, endPoint x: 229, endPoint y: 490, distance: 177.2
click at [229, 490] on div "Edit Income Source × Employment Type * Select Full or [DEMOGRAPHIC_DATA] Employ…" at bounding box center [762, 392] width 1524 height 784
drag, startPoint x: 383, startPoint y: 527, endPoint x: 149, endPoint y: 519, distance: 234.1
click at [149, 519] on div "Edit Income Source × Employment Type * Select Full or [DEMOGRAPHIC_DATA] Employ…" at bounding box center [762, 392] width 1524 height 784
click at [610, 525] on input "11.80" at bounding box center [647, 531] width 168 height 35
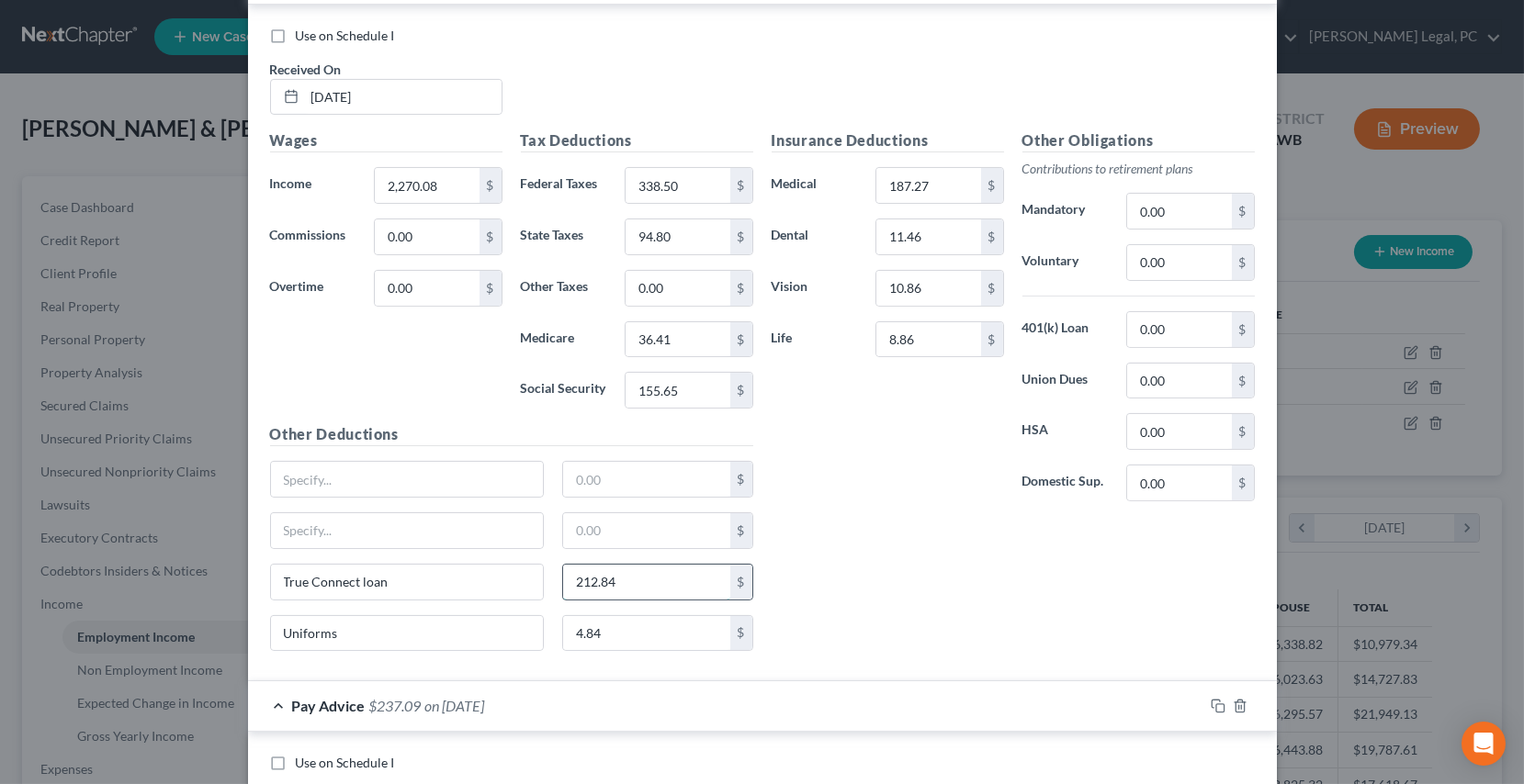
click at [629, 578] on input "212.84" at bounding box center [647, 582] width 168 height 35
click at [393, 579] on input "True Connect loan" at bounding box center [407, 582] width 273 height 35
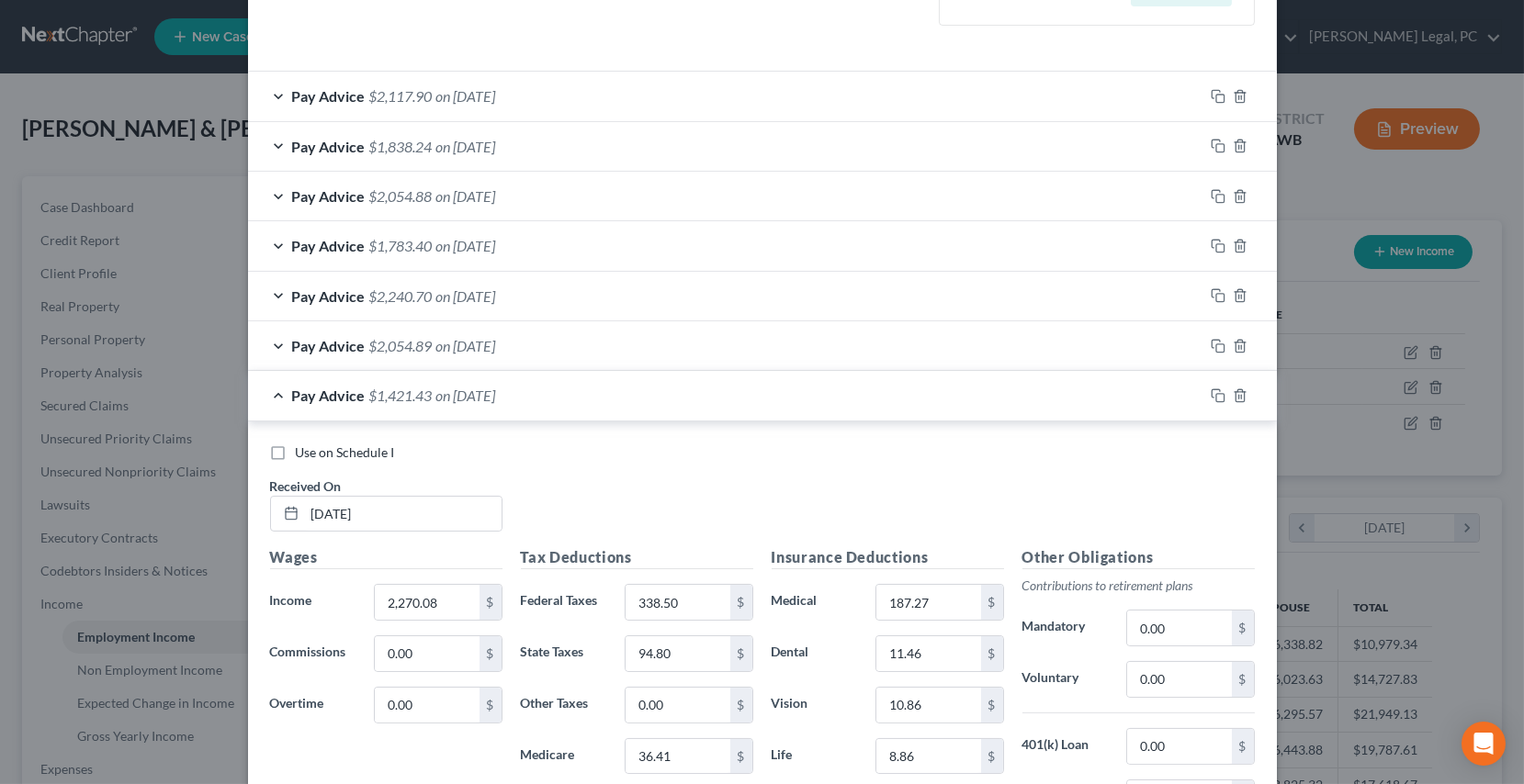
click at [637, 349] on div "Pay Advice $2,054.89 on [DATE]" at bounding box center [726, 346] width 956 height 49
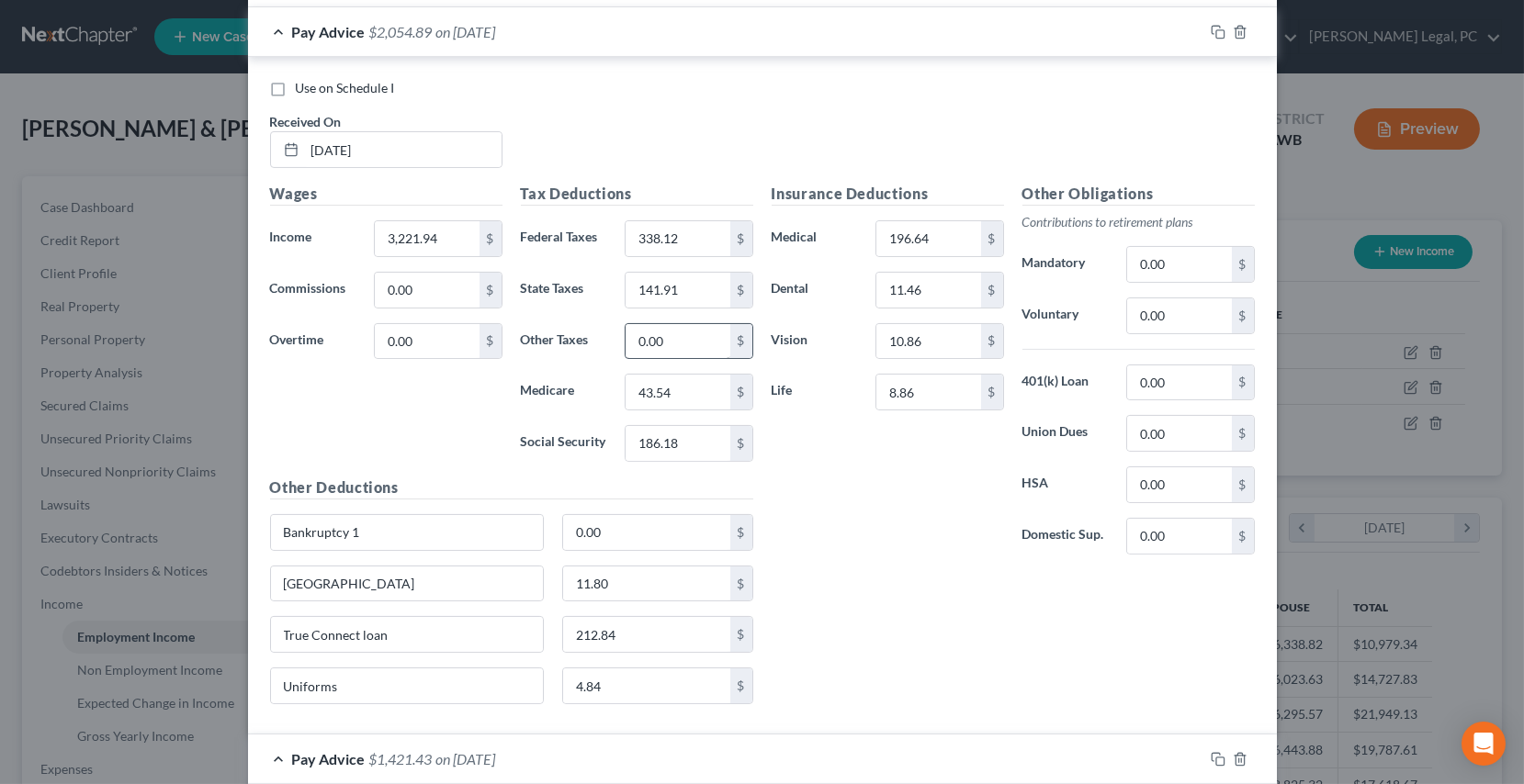
scroll to position [919, 0]
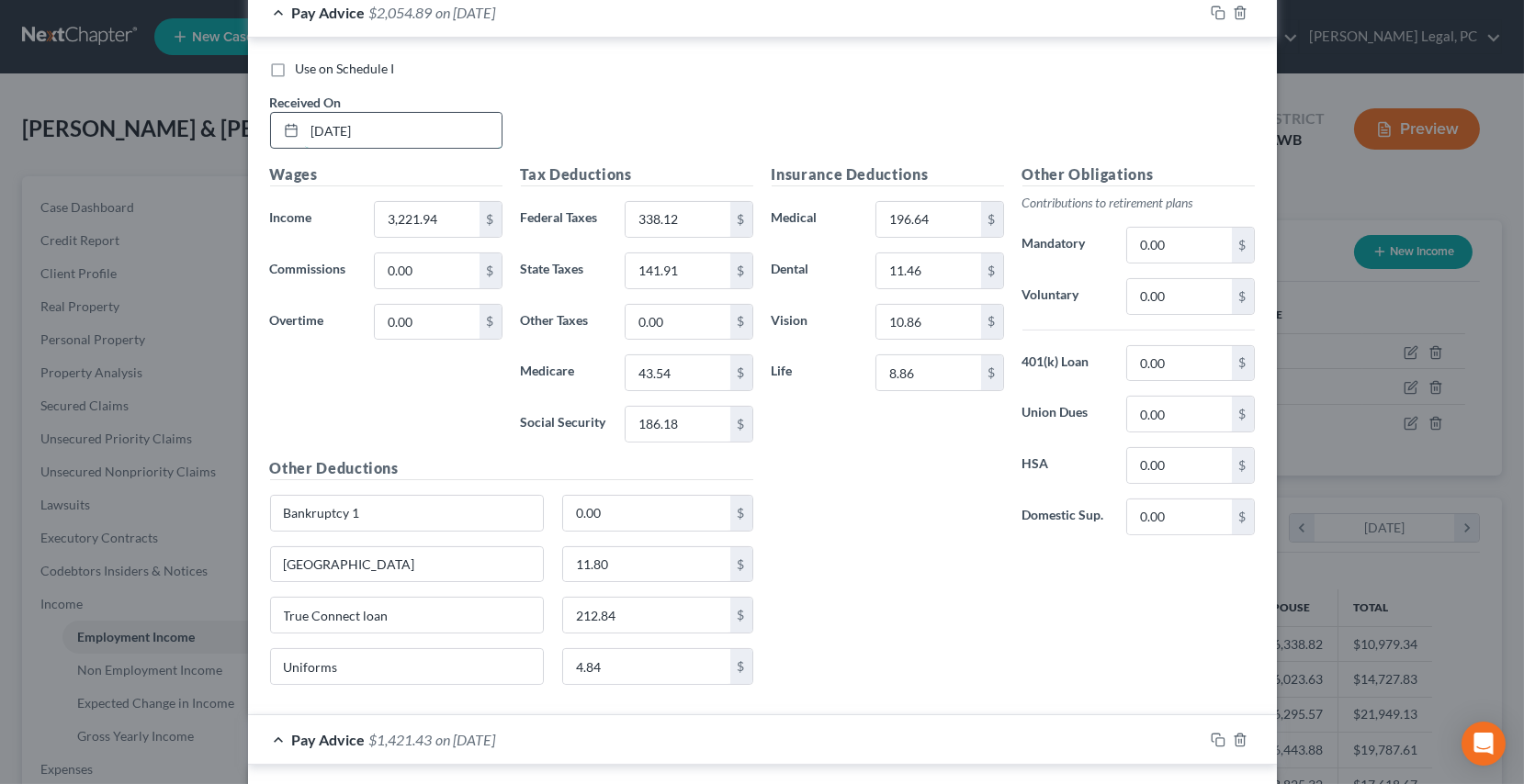
click at [377, 130] on input "[DATE]" at bounding box center [403, 131] width 197 height 35
drag, startPoint x: 369, startPoint y: 127, endPoint x: 286, endPoint y: 119, distance: 83.4
click at [286, 119] on div "[DATE]" at bounding box center [386, 131] width 233 height 37
click at [458, 225] on input "3,221.94" at bounding box center [427, 219] width 104 height 35
click at [679, 227] on input "338.12" at bounding box center [677, 219] width 104 height 35
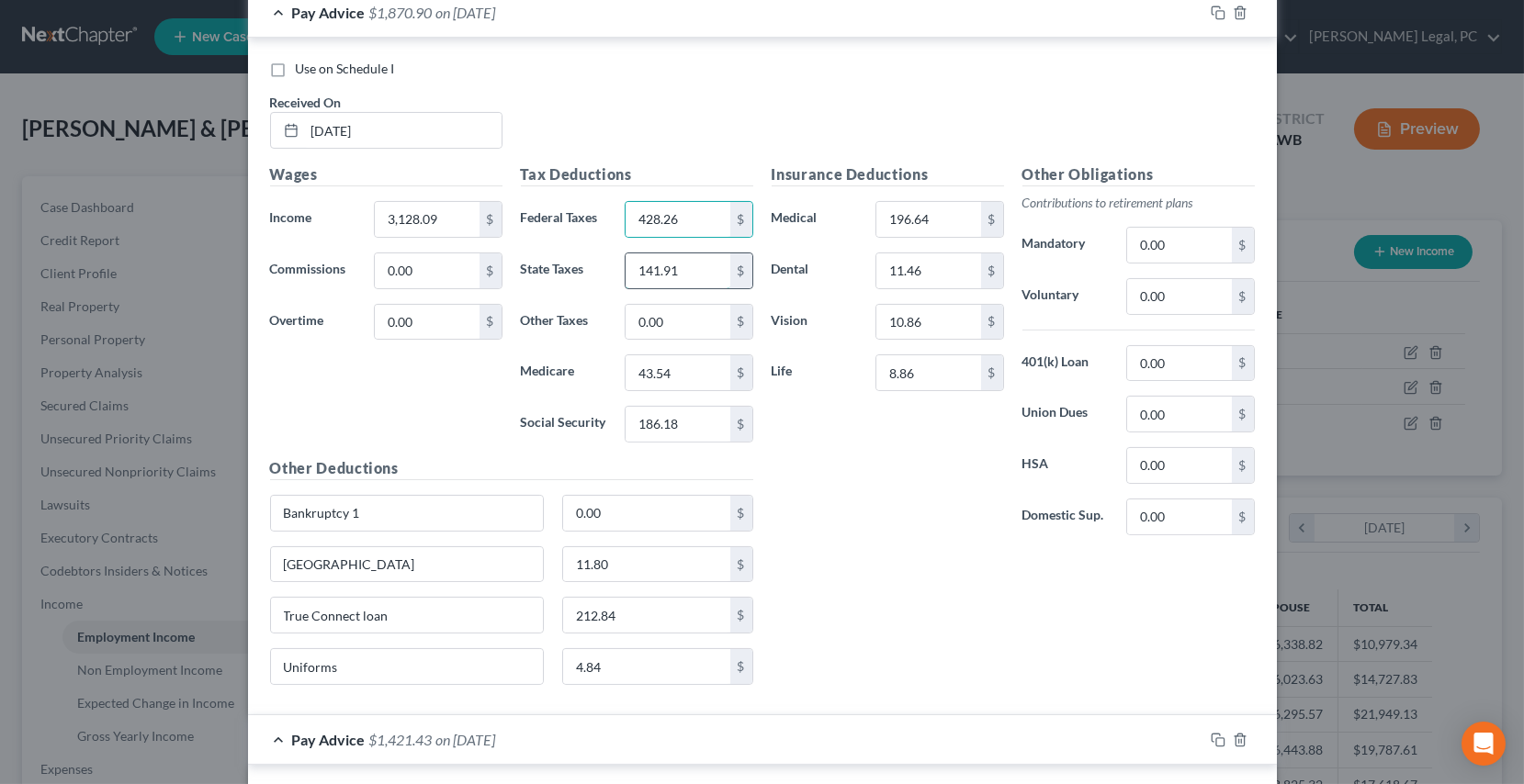
click at [685, 272] on input "141.91" at bounding box center [677, 271] width 104 height 35
click at [692, 372] on input "43.54" at bounding box center [677, 373] width 104 height 35
click at [705, 421] on input "186.18" at bounding box center [677, 425] width 104 height 35
click at [941, 219] on input "196.64" at bounding box center [929, 219] width 104 height 35
click at [634, 616] on input "212.84" at bounding box center [647, 616] width 168 height 35
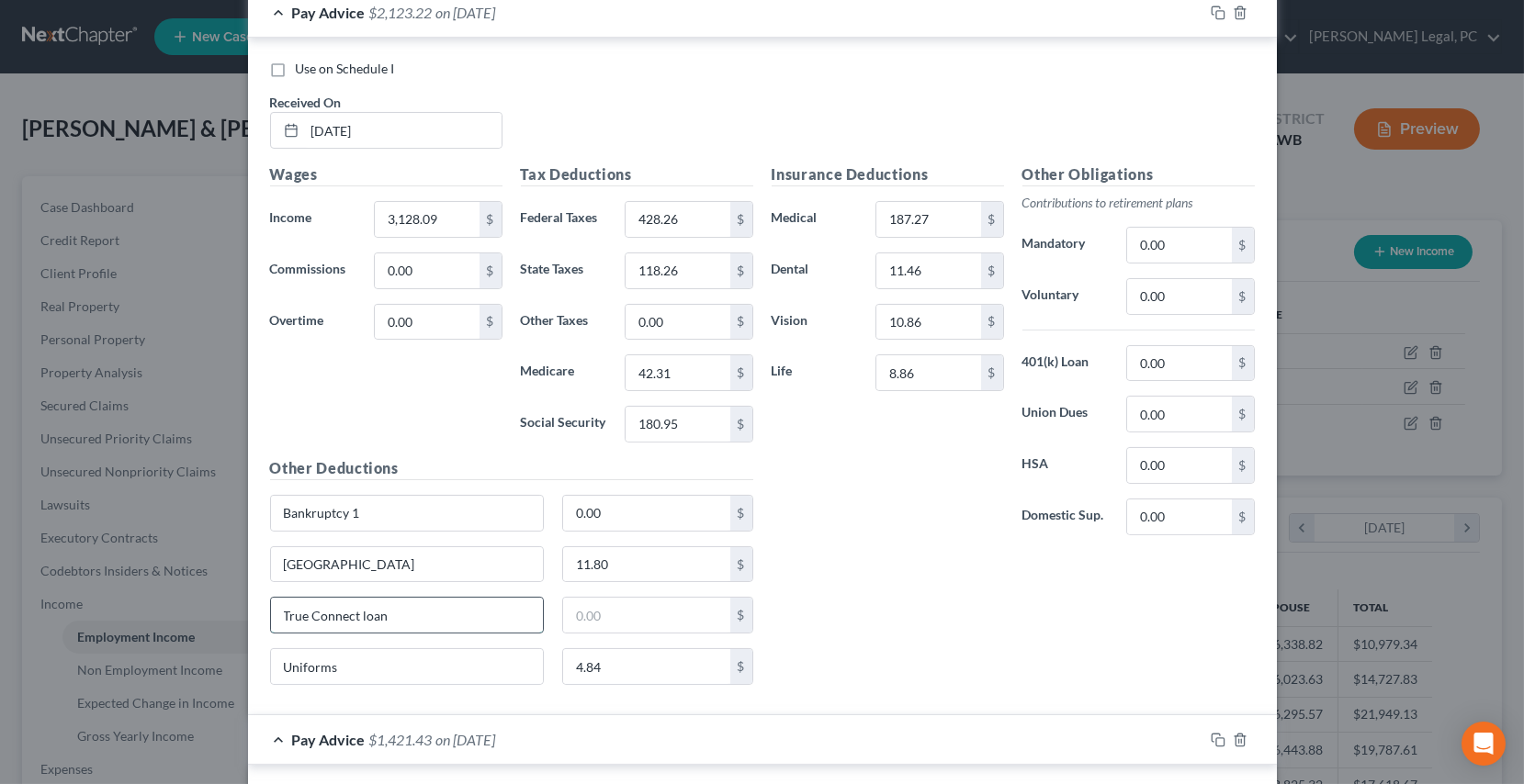
drag, startPoint x: 407, startPoint y: 621, endPoint x: 269, endPoint y: 601, distance: 139.4
click at [271, 601] on input "True Connect loan" at bounding box center [407, 616] width 273 height 35
drag, startPoint x: 351, startPoint y: 561, endPoint x: 227, endPoint y: 564, distance: 124.0
click at [351, 560] on input "[GEOGRAPHIC_DATA]" at bounding box center [407, 565] width 273 height 35
click at [227, 564] on div "Edit Income Source × Employment Type * Select Full or [DEMOGRAPHIC_DATA] Employ…" at bounding box center [762, 392] width 1524 height 784
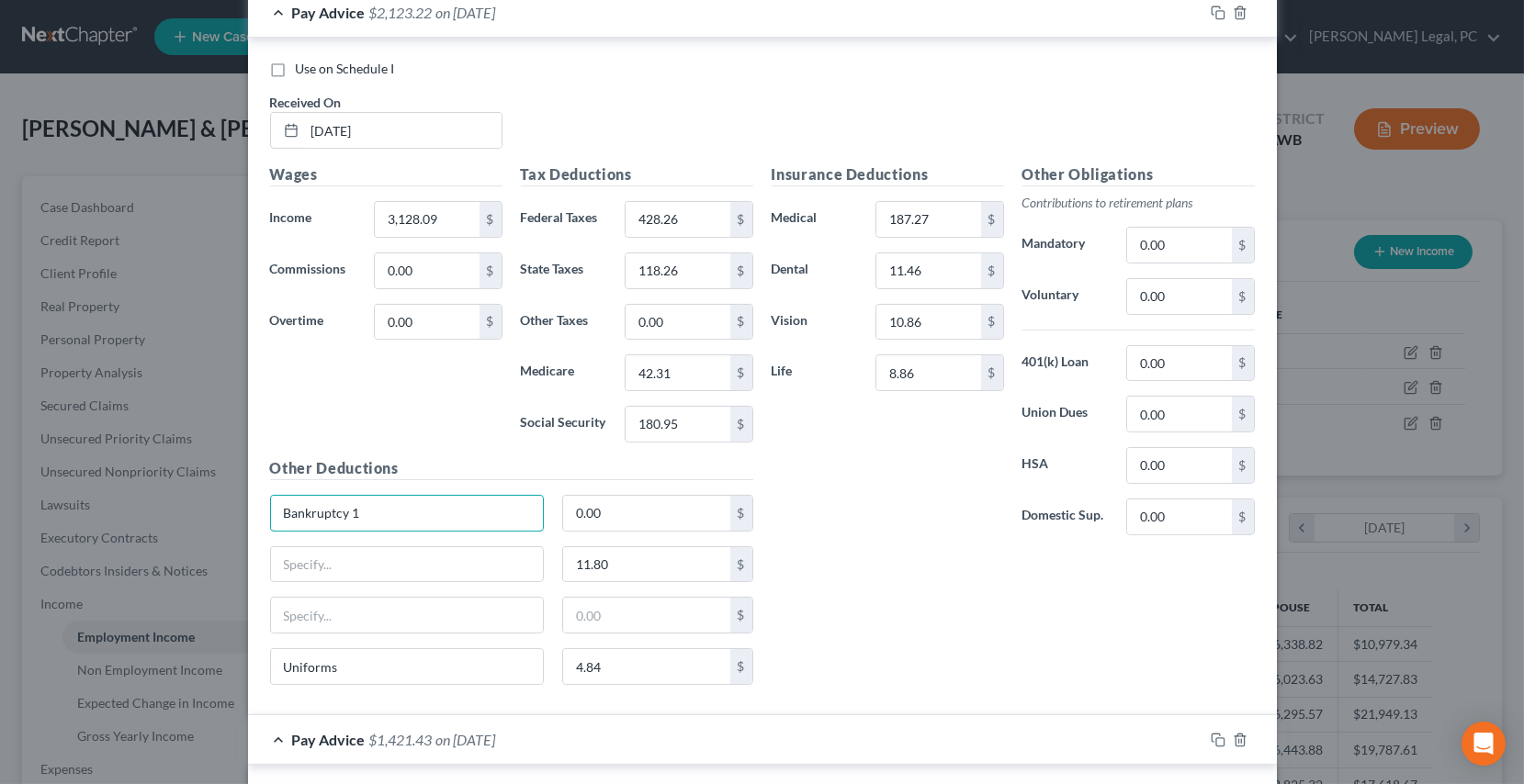
drag, startPoint x: 375, startPoint y: 510, endPoint x: 251, endPoint y: 505, distance: 124.1
click at [251, 505] on div "Use on Schedule I Received On * [DATE] Wages Income * 3,128.09 $ Commissions 0.…" at bounding box center [763, 377] width 1029 height 678
click at [650, 555] on input "11.80" at bounding box center [647, 565] width 168 height 35
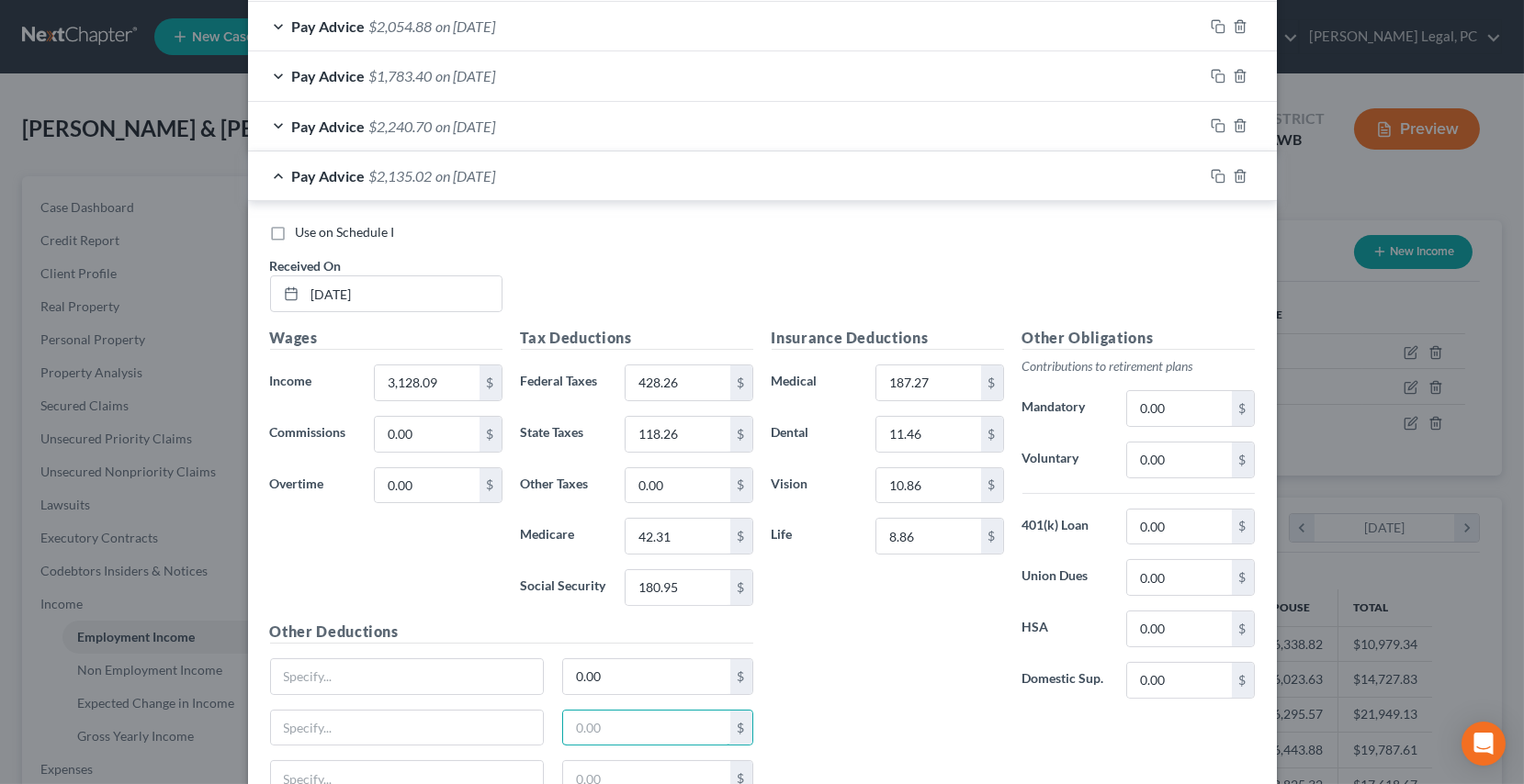
scroll to position [753, 0]
click at [940, 384] on input "187.27" at bounding box center [929, 386] width 104 height 35
drag, startPoint x: 609, startPoint y: 118, endPoint x: 755, endPoint y: 163, distance: 152.8
click at [610, 118] on div "Pay Advice $2,240.70 on [DATE]" at bounding box center [726, 129] width 956 height 49
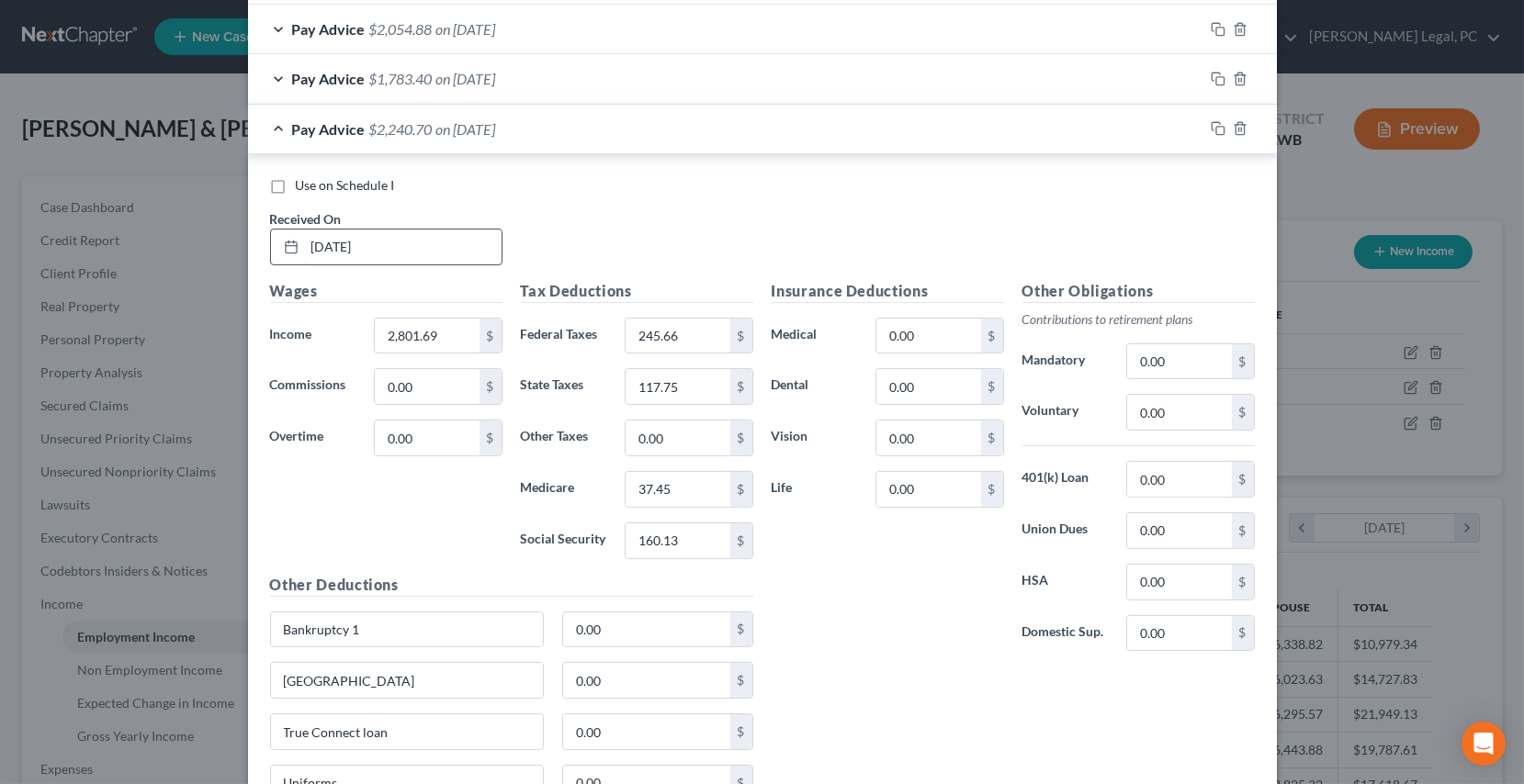
click at [436, 257] on input "[DATE]" at bounding box center [403, 247] width 197 height 35
drag, startPoint x: 412, startPoint y: 249, endPoint x: 248, endPoint y: 265, distance: 164.8
click at [248, 265] on div "Use on Schedule I Received On * [DATE] Wages Income * 2,801.69 $ Commissions 0.…" at bounding box center [763, 493] width 1029 height 678
click at [448, 339] on input "2,801.69" at bounding box center [427, 336] width 104 height 35
click at [936, 336] on input "0.00" at bounding box center [929, 336] width 104 height 35
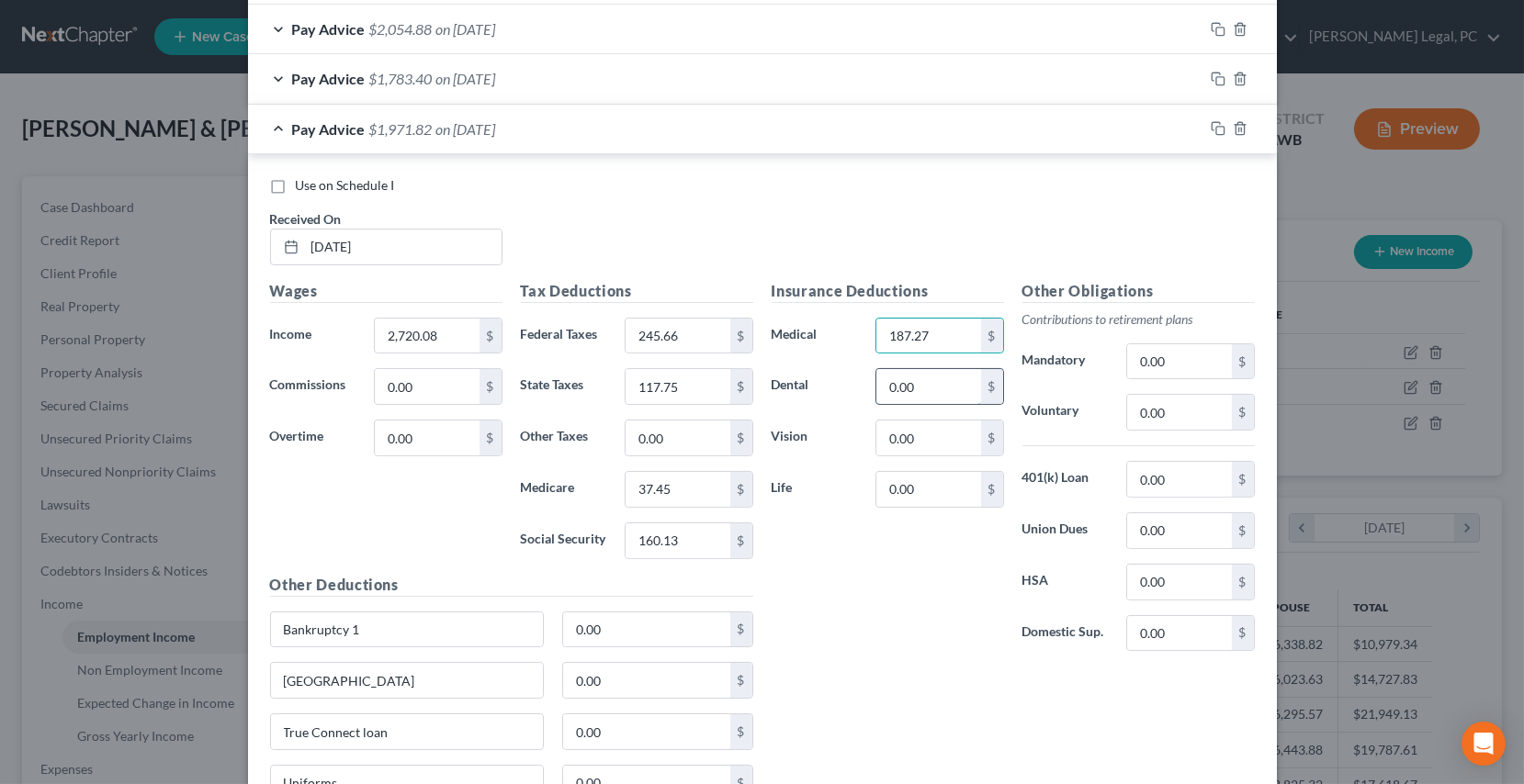
click at [942, 386] on input "0.00" at bounding box center [929, 387] width 104 height 35
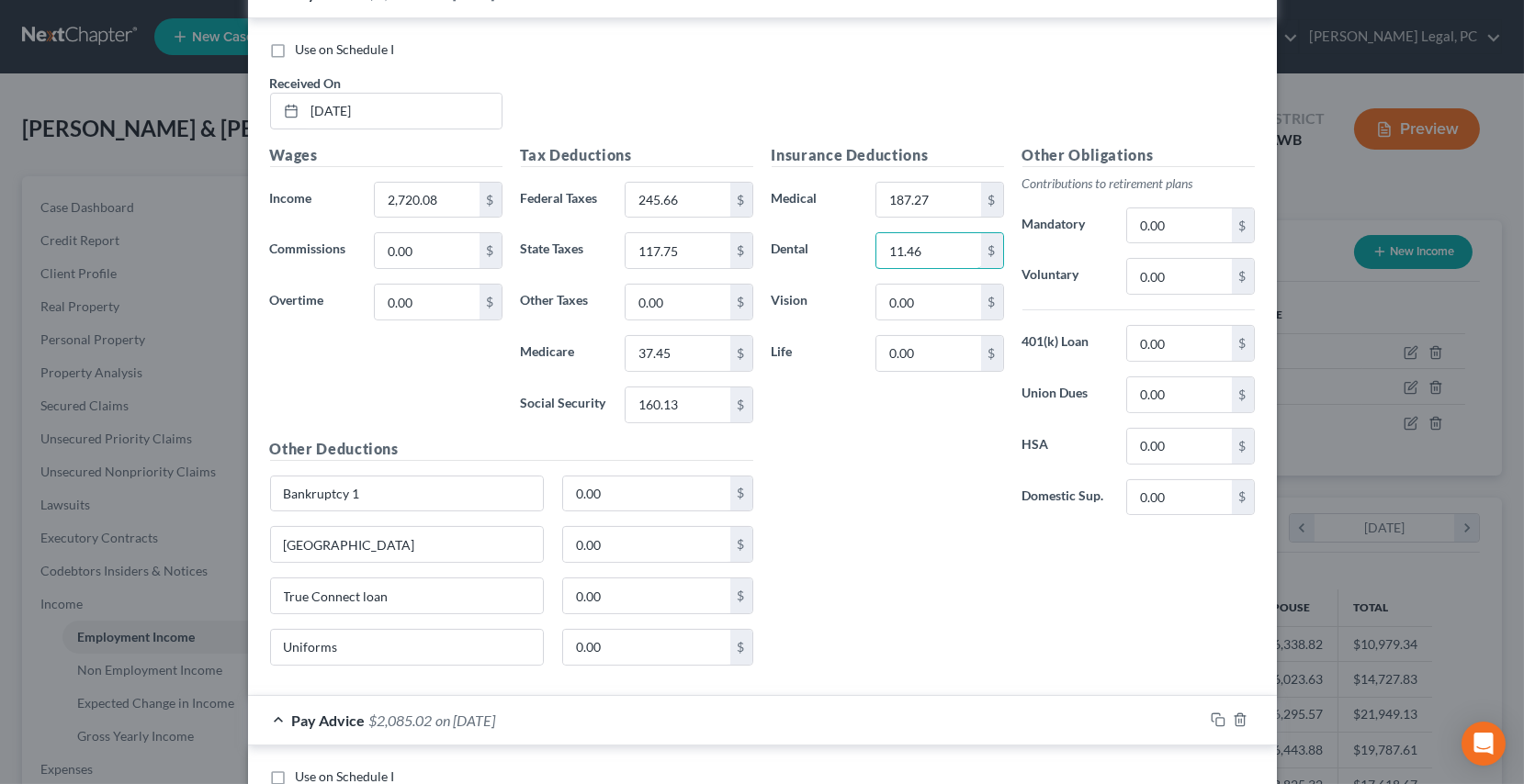
scroll to position [919, 0]
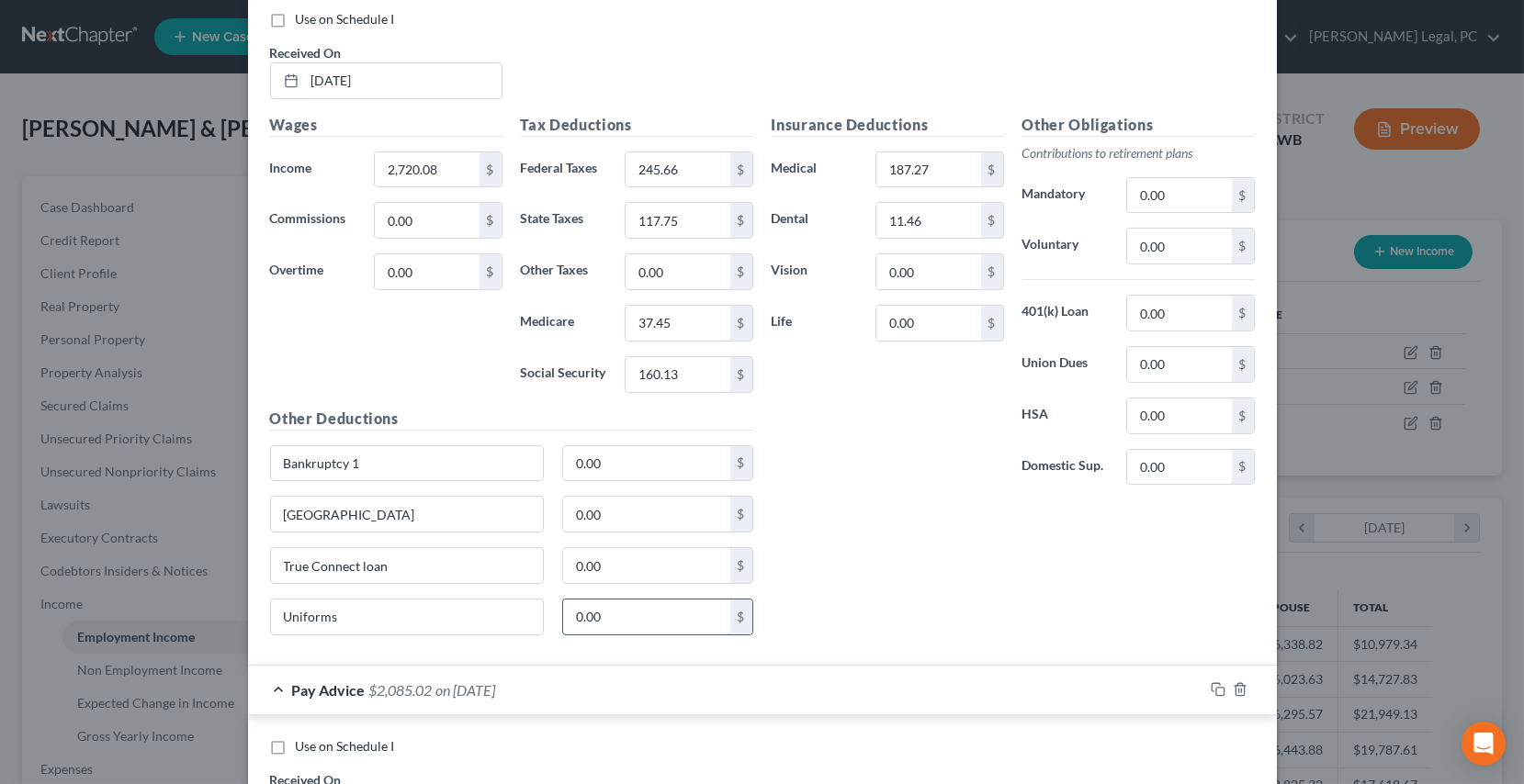
click at [613, 616] on input "0.00" at bounding box center [647, 617] width 168 height 35
click at [915, 277] on input "0.00" at bounding box center [929, 272] width 104 height 35
click at [925, 321] on input "0.00" at bounding box center [929, 323] width 104 height 35
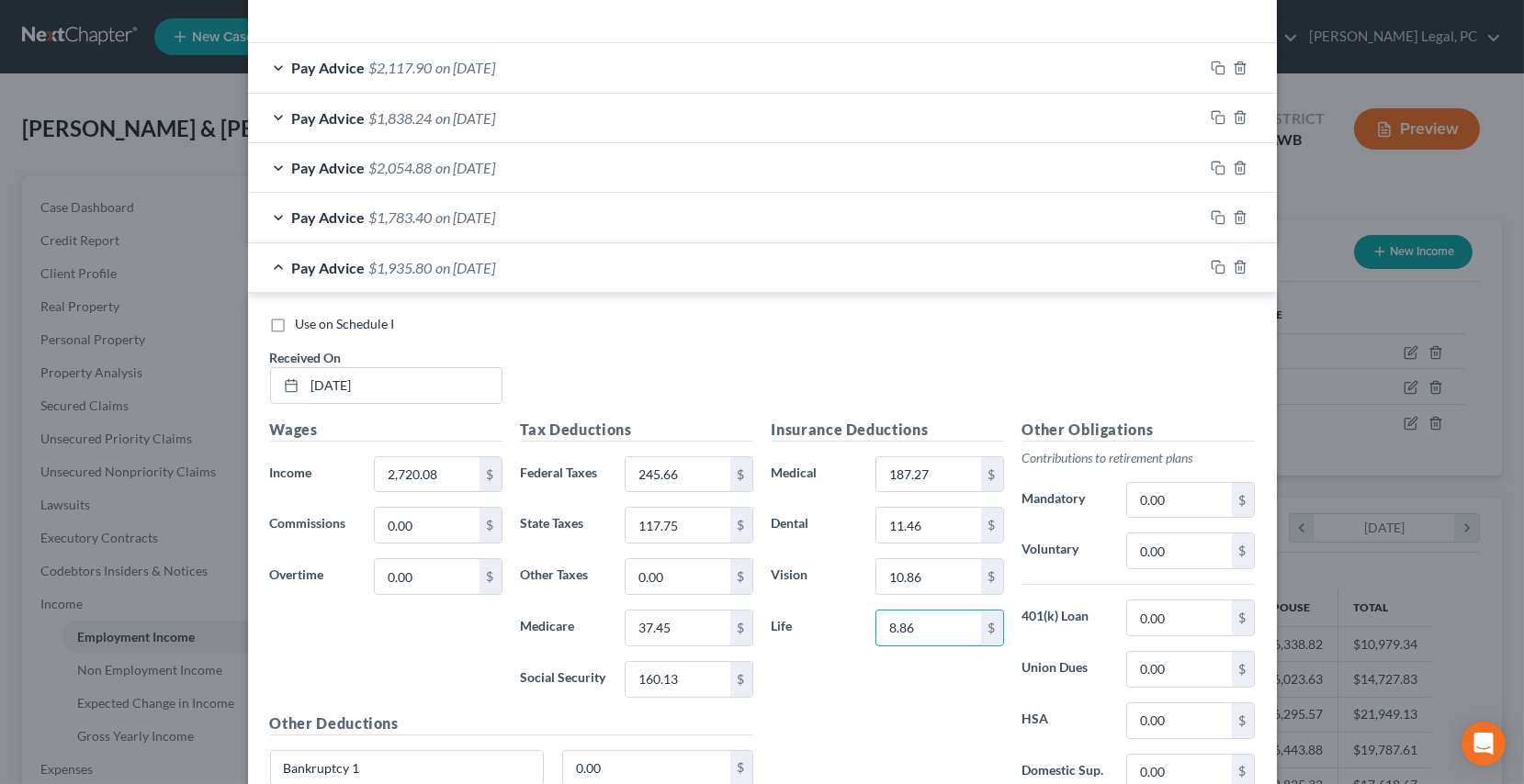
scroll to position [586, 0]
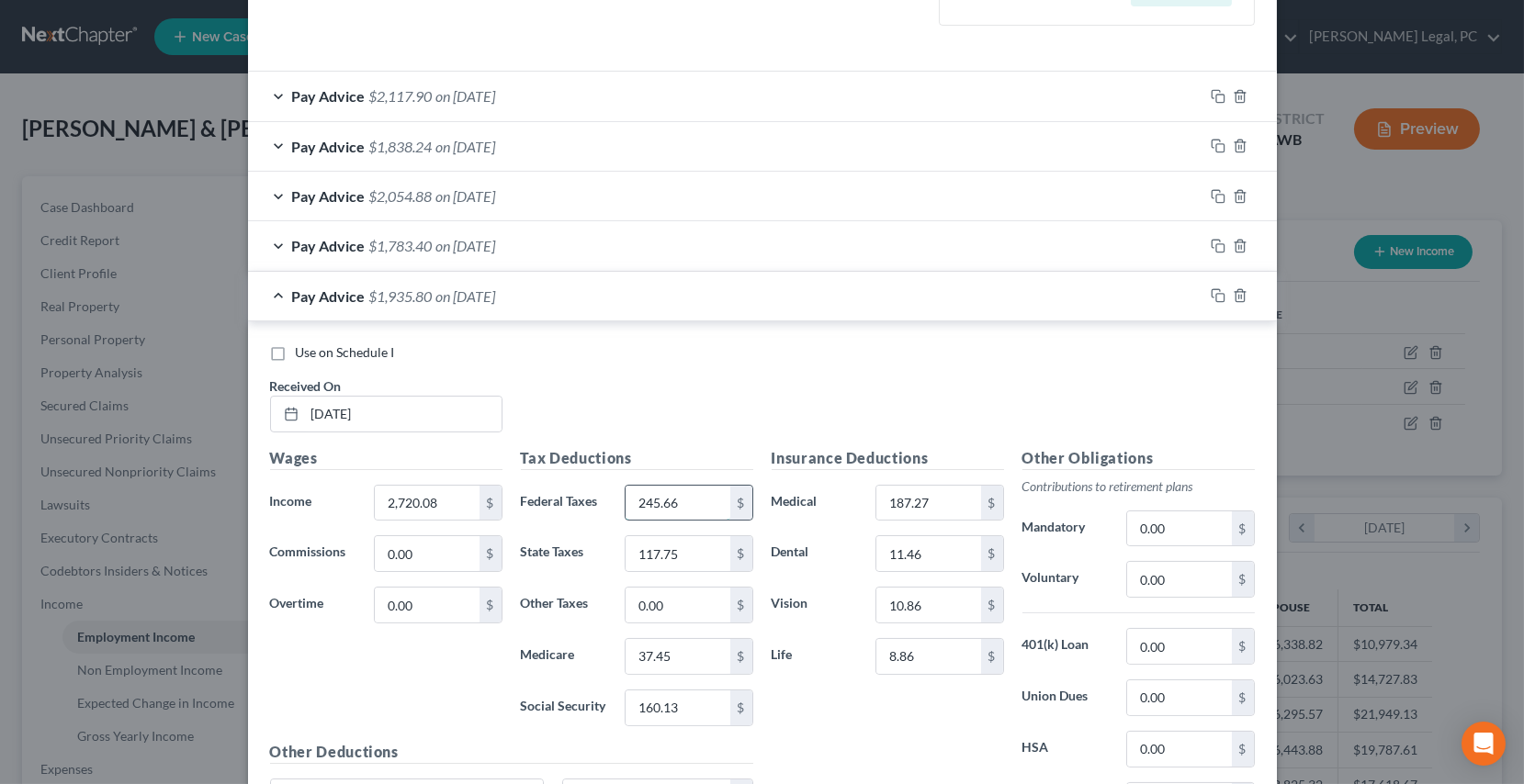
click at [681, 504] on input "245.66" at bounding box center [677, 504] width 104 height 35
click at [691, 548] on input "117.75" at bounding box center [677, 554] width 104 height 35
click at [692, 609] on input "0.00" at bounding box center [677, 605] width 104 height 35
click at [681, 667] on input "37.45" at bounding box center [677, 656] width 104 height 35
click at [690, 640] on input "37.45" at bounding box center [677, 656] width 104 height 35
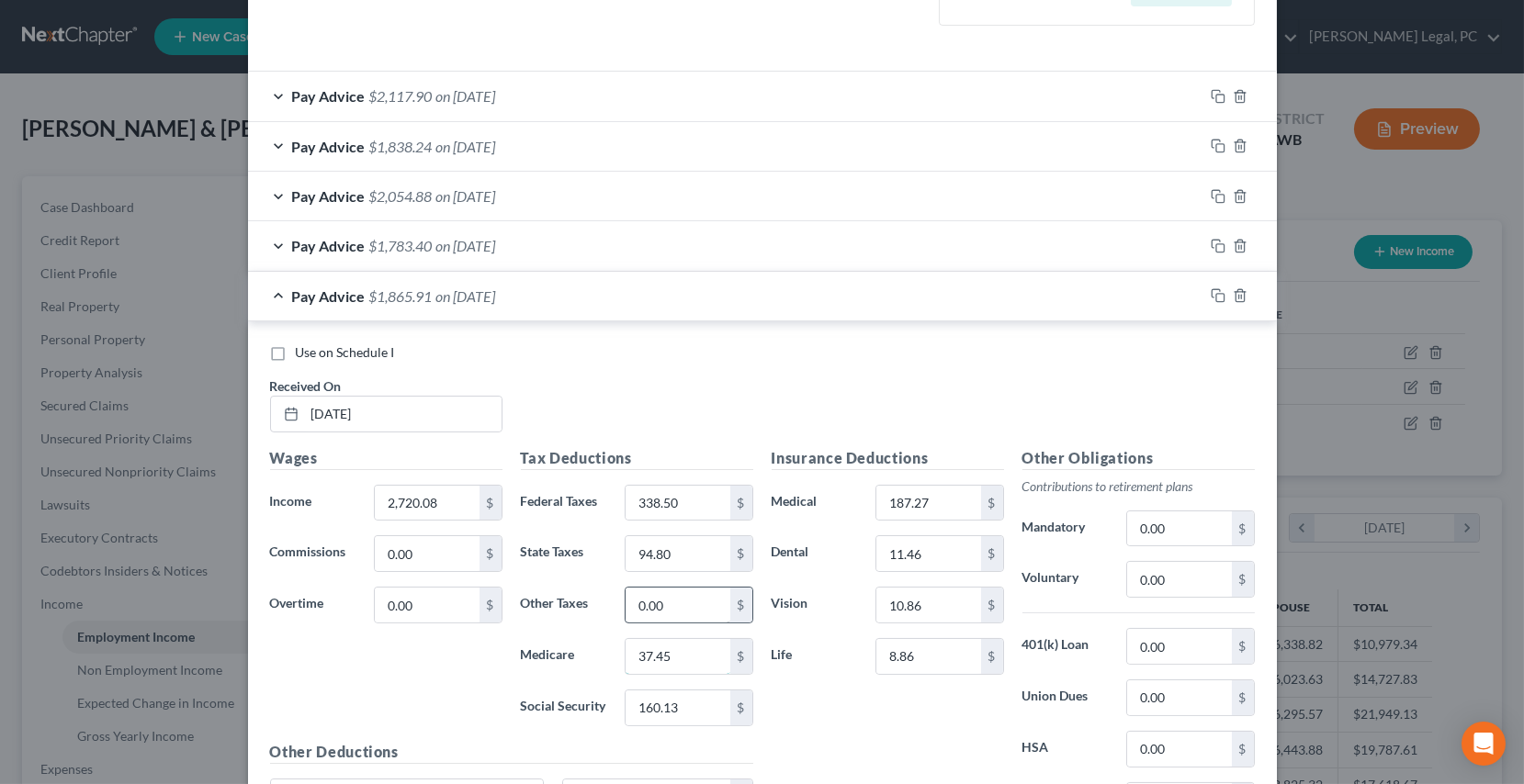
click at [690, 647] on input "37.45" at bounding box center [677, 656] width 104 height 35
click at [707, 700] on input "160.13" at bounding box center [677, 708] width 104 height 35
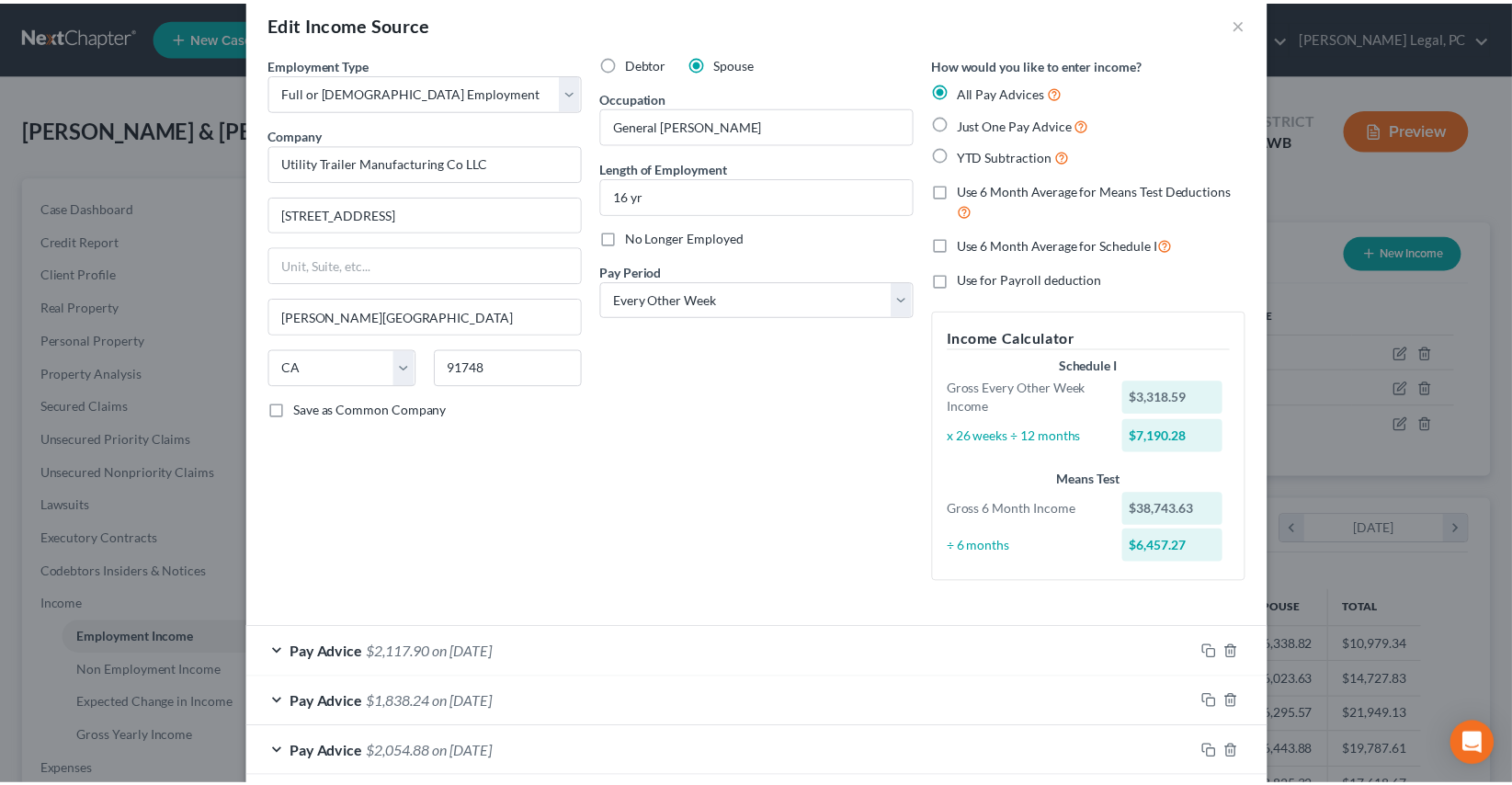
scroll to position [0, 0]
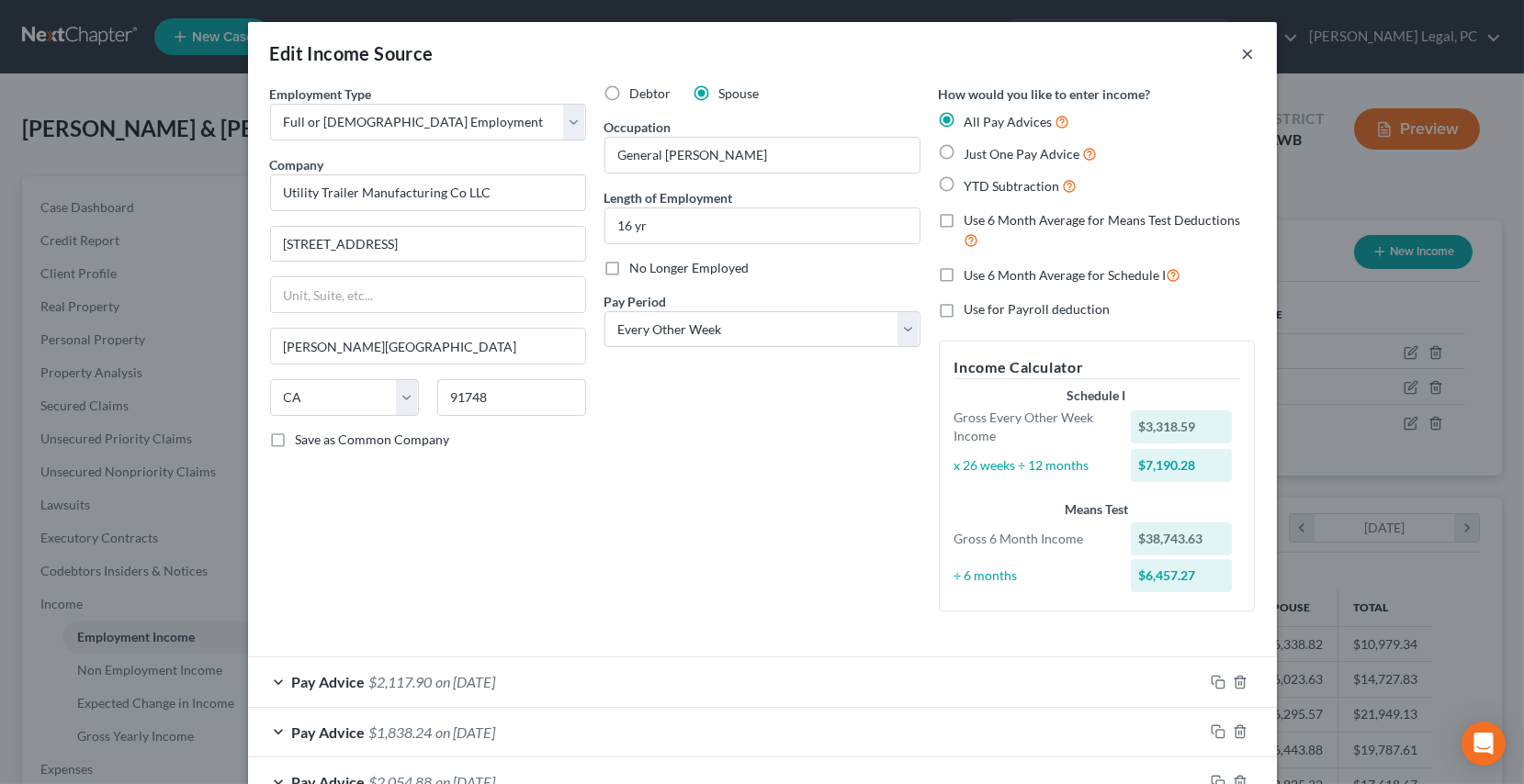
click at [1242, 53] on button "×" at bounding box center [1248, 53] width 13 height 22
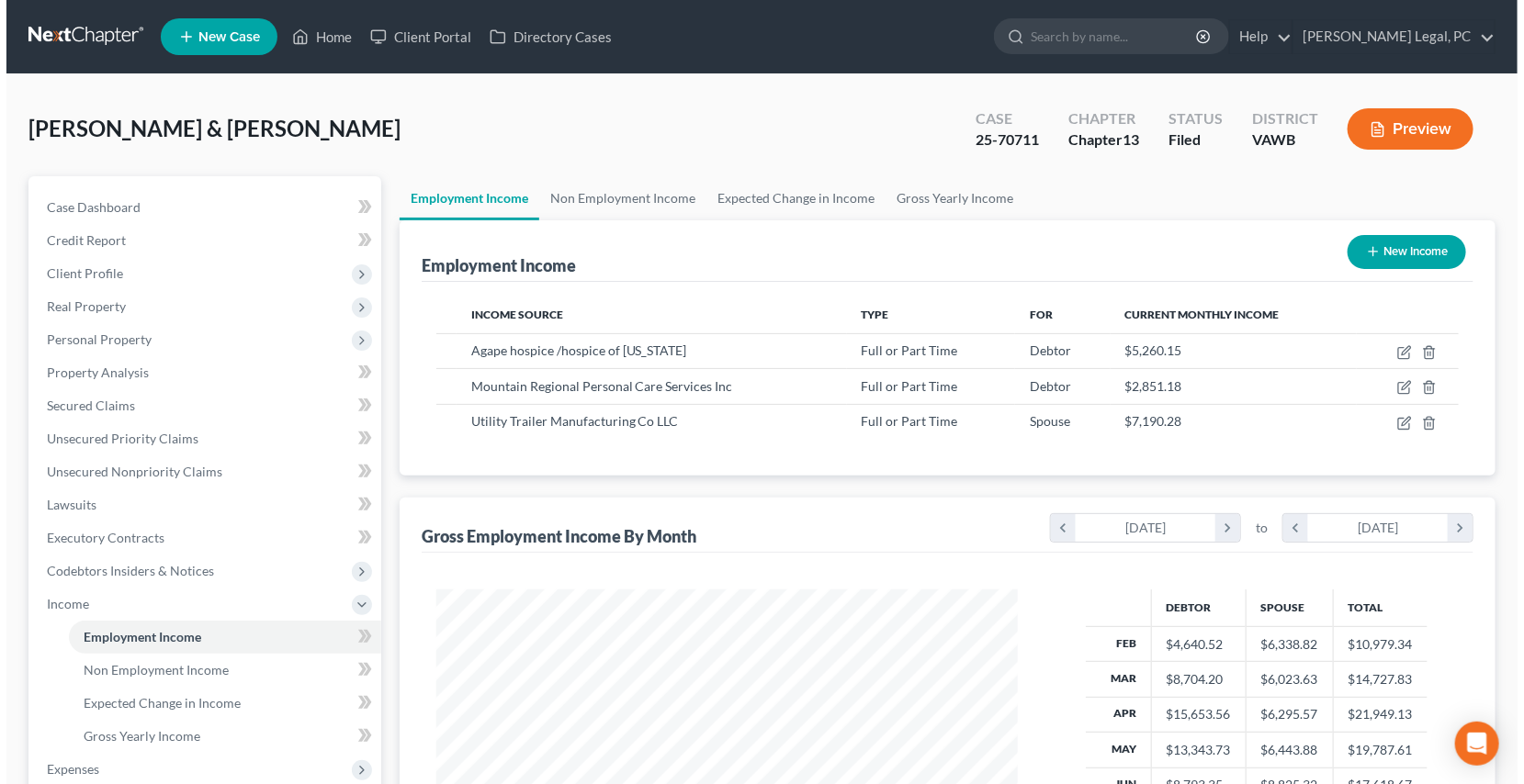
scroll to position [917960, 918153]
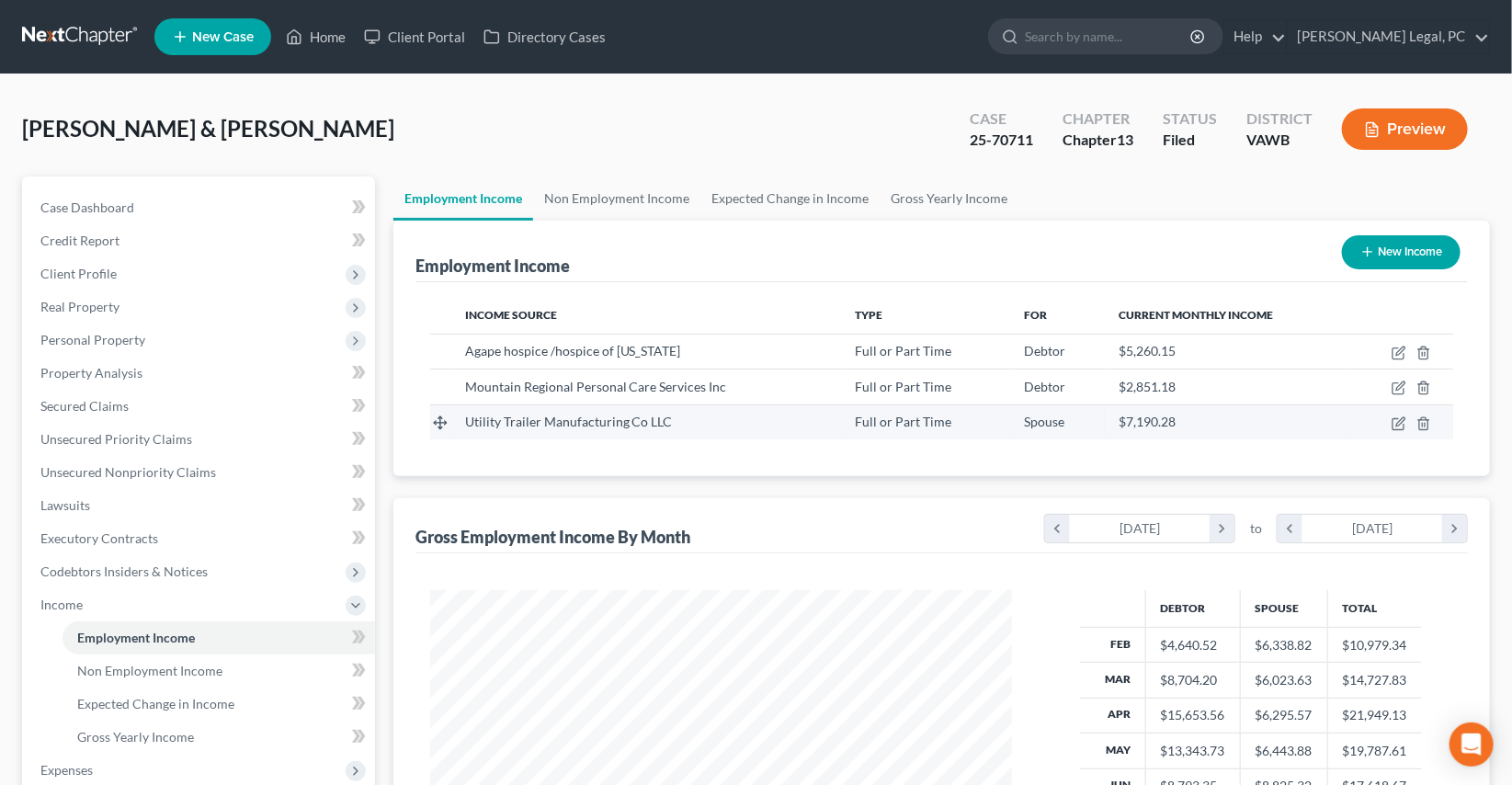
click at [1148, 431] on td "$7,190.28" at bounding box center [1227, 422] width 247 height 35
click at [1403, 422] on icon "button" at bounding box center [1399, 423] width 15 height 15
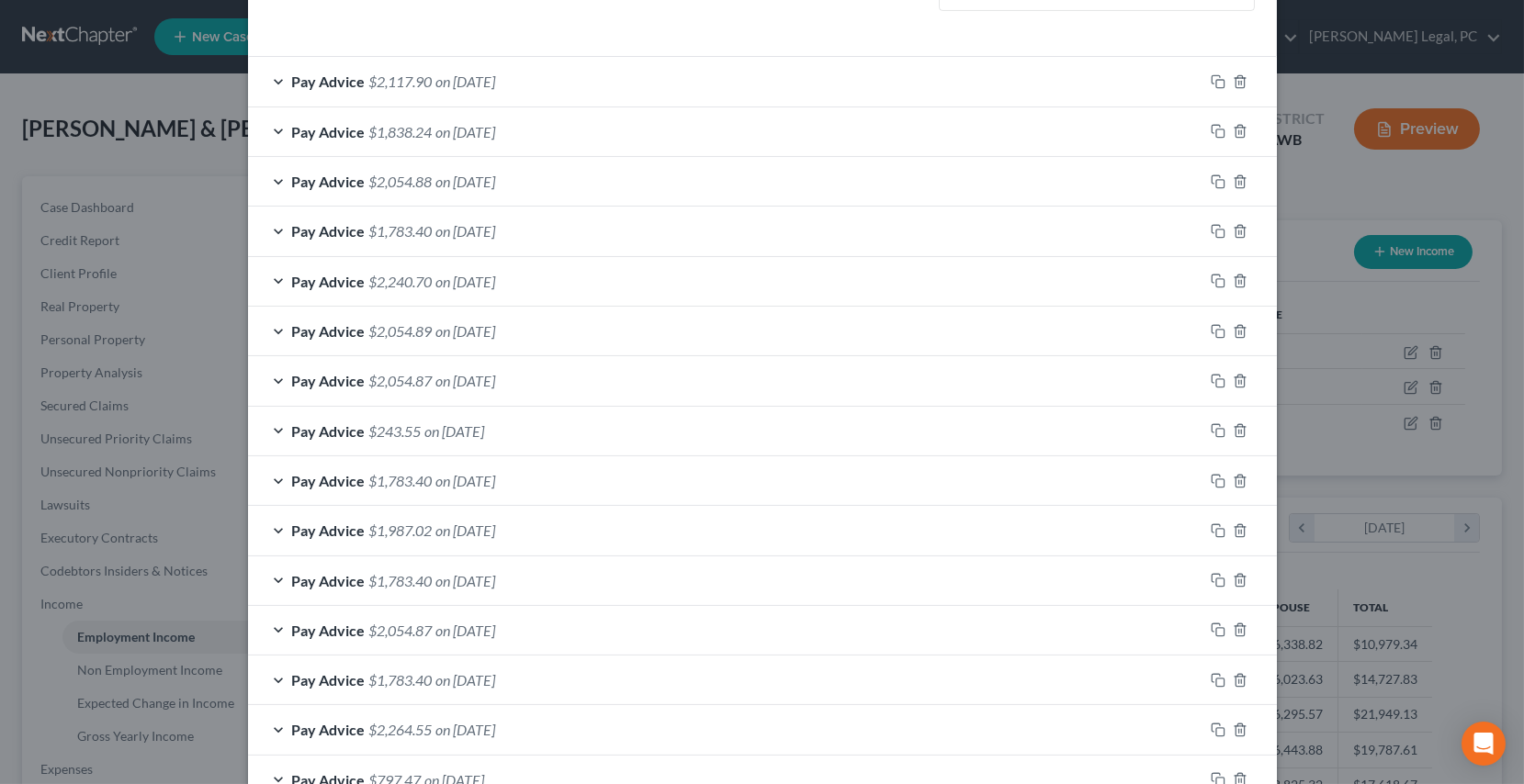
scroll to position [720, 0]
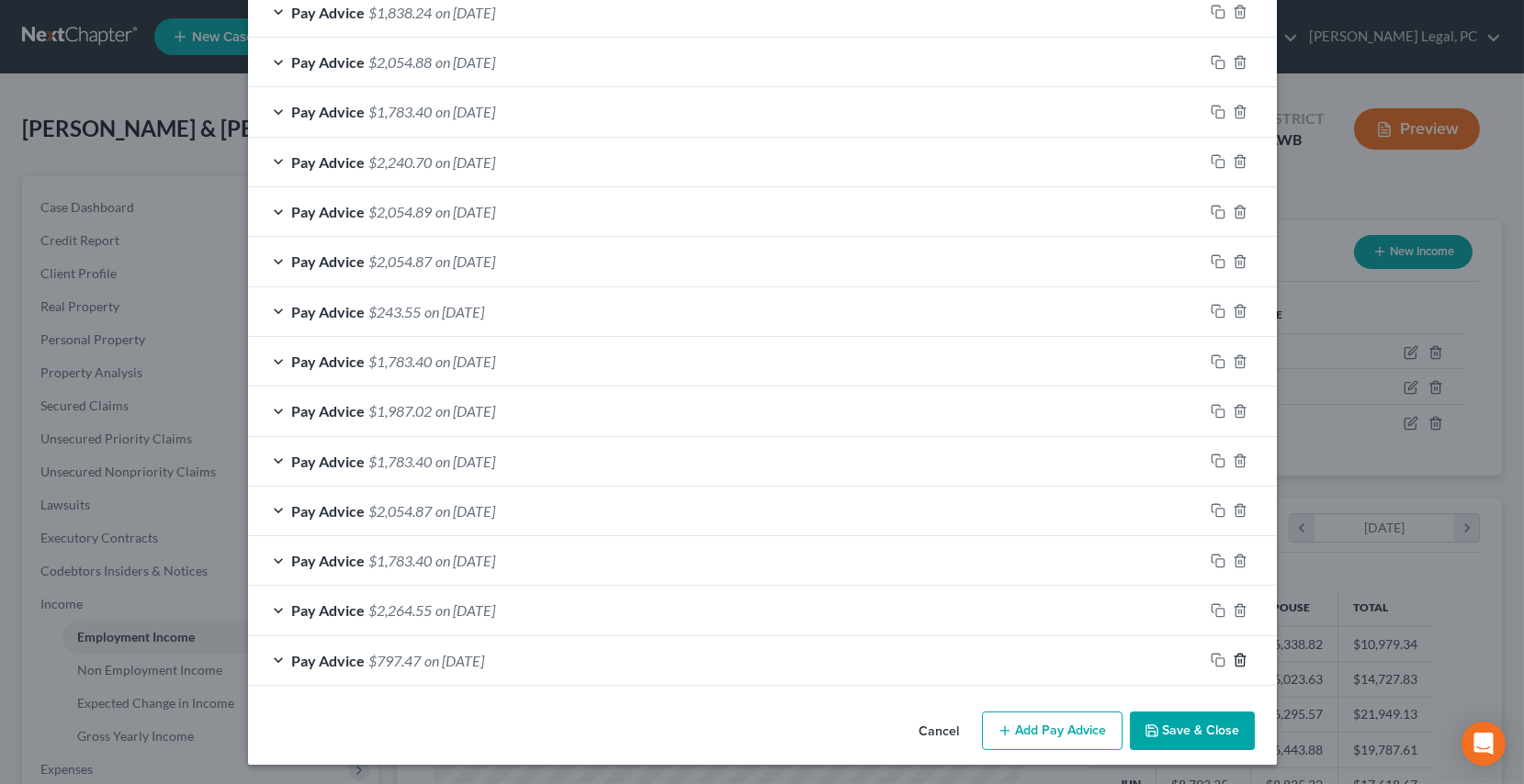
click at [1233, 663] on icon "button" at bounding box center [1239, 659] width 15 height 15
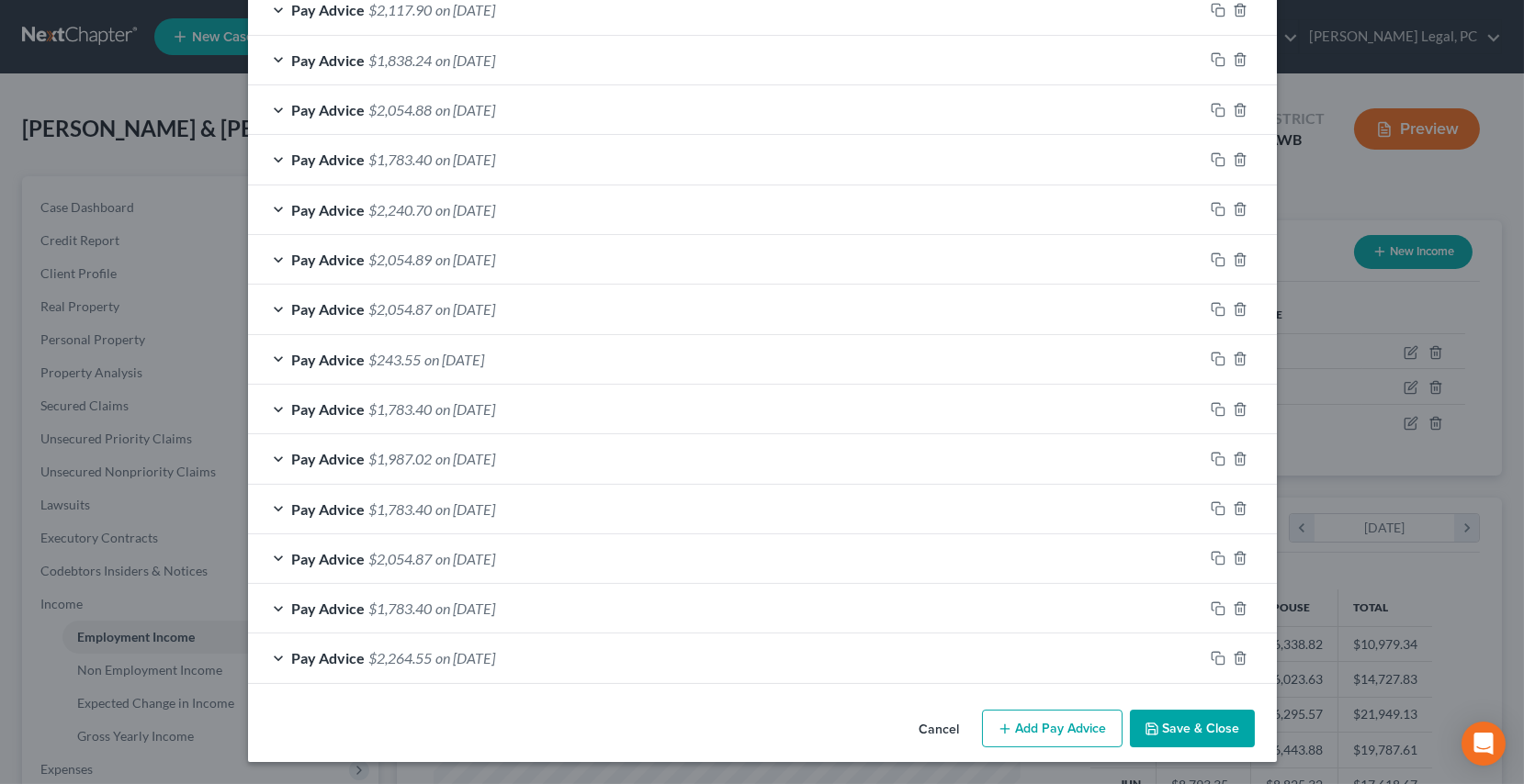
scroll to position [670, 0]
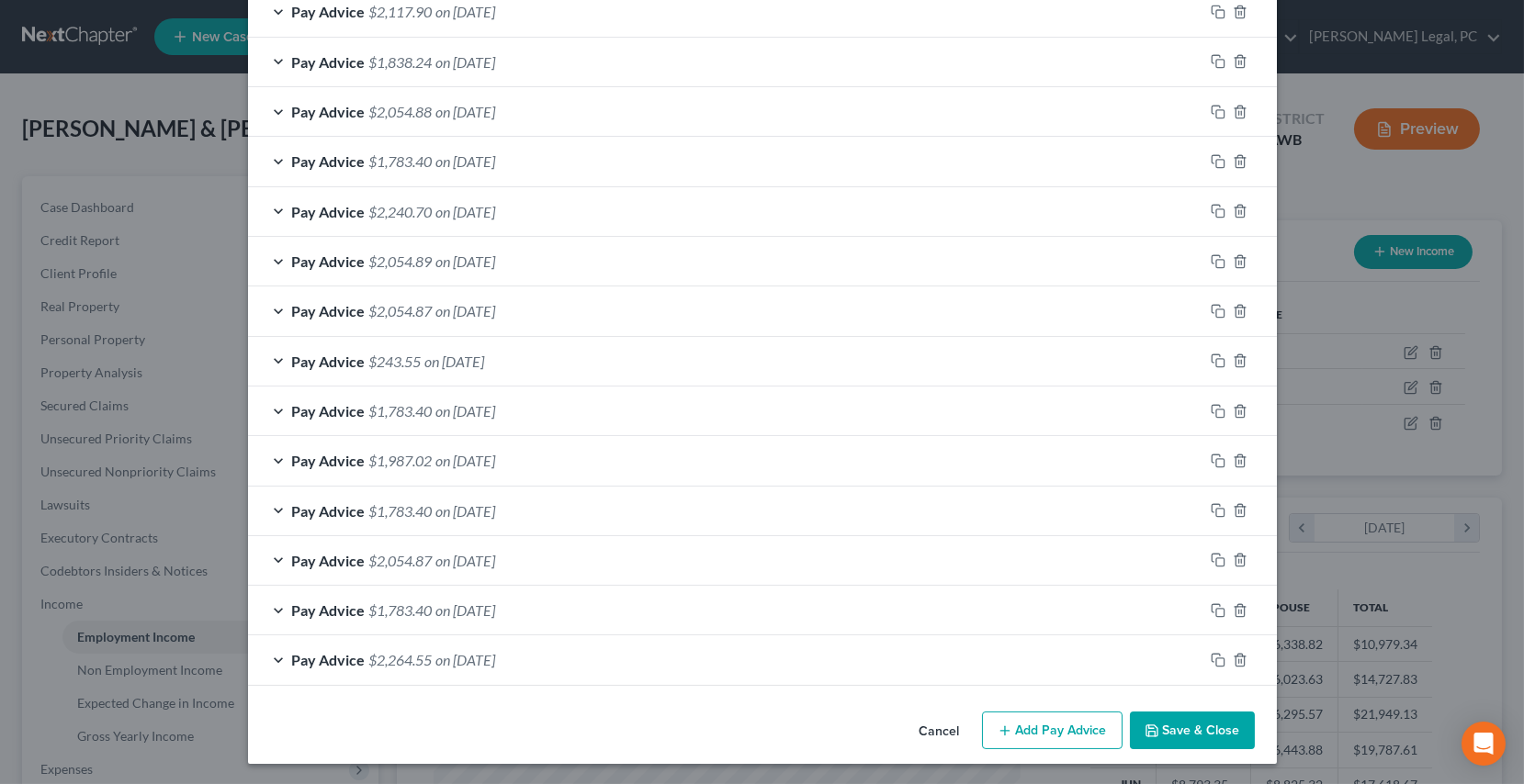
click at [492, 617] on div "Pay Advice $1,783.40 on [DATE]" at bounding box center [726, 611] width 956 height 49
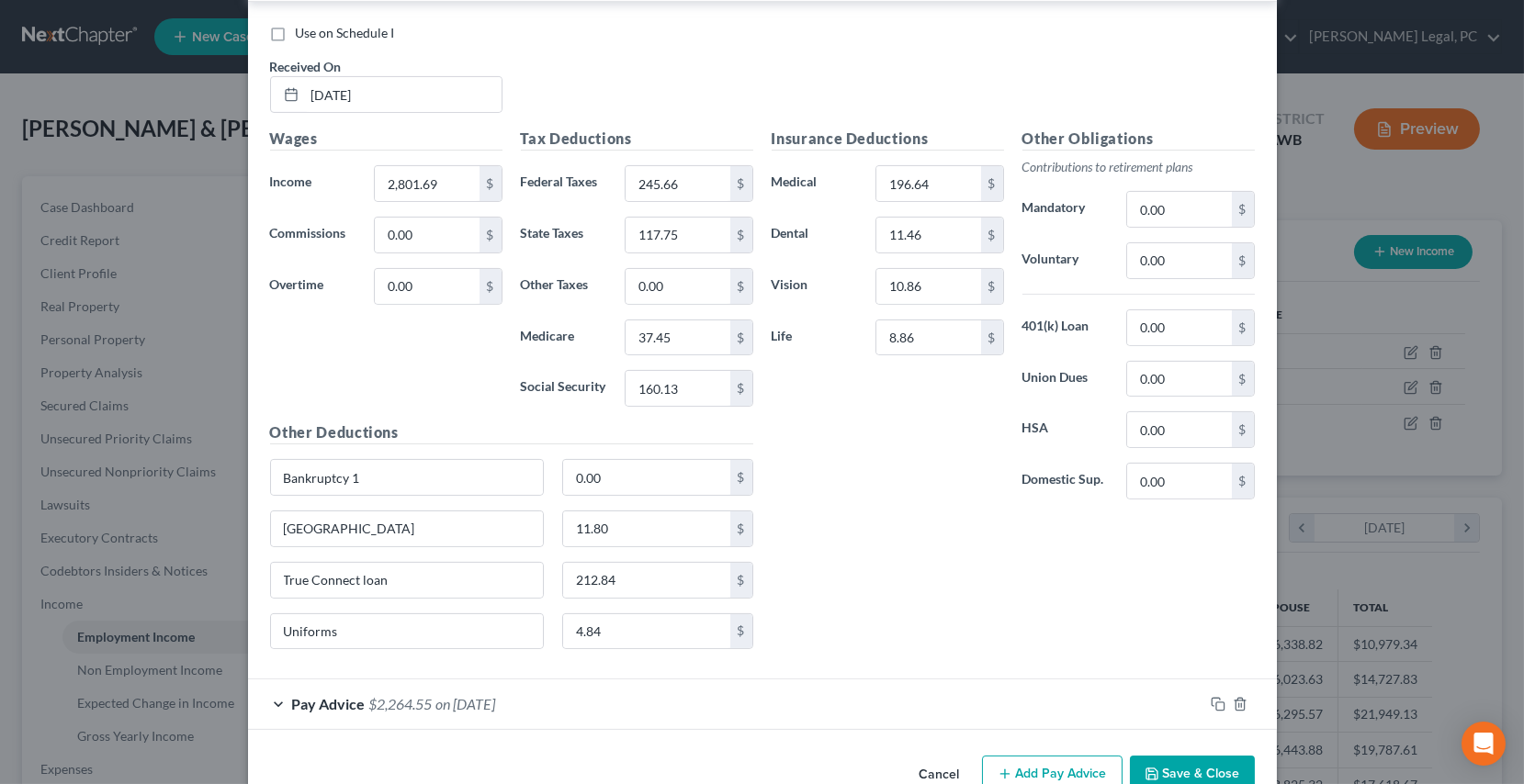
scroll to position [1346, 0]
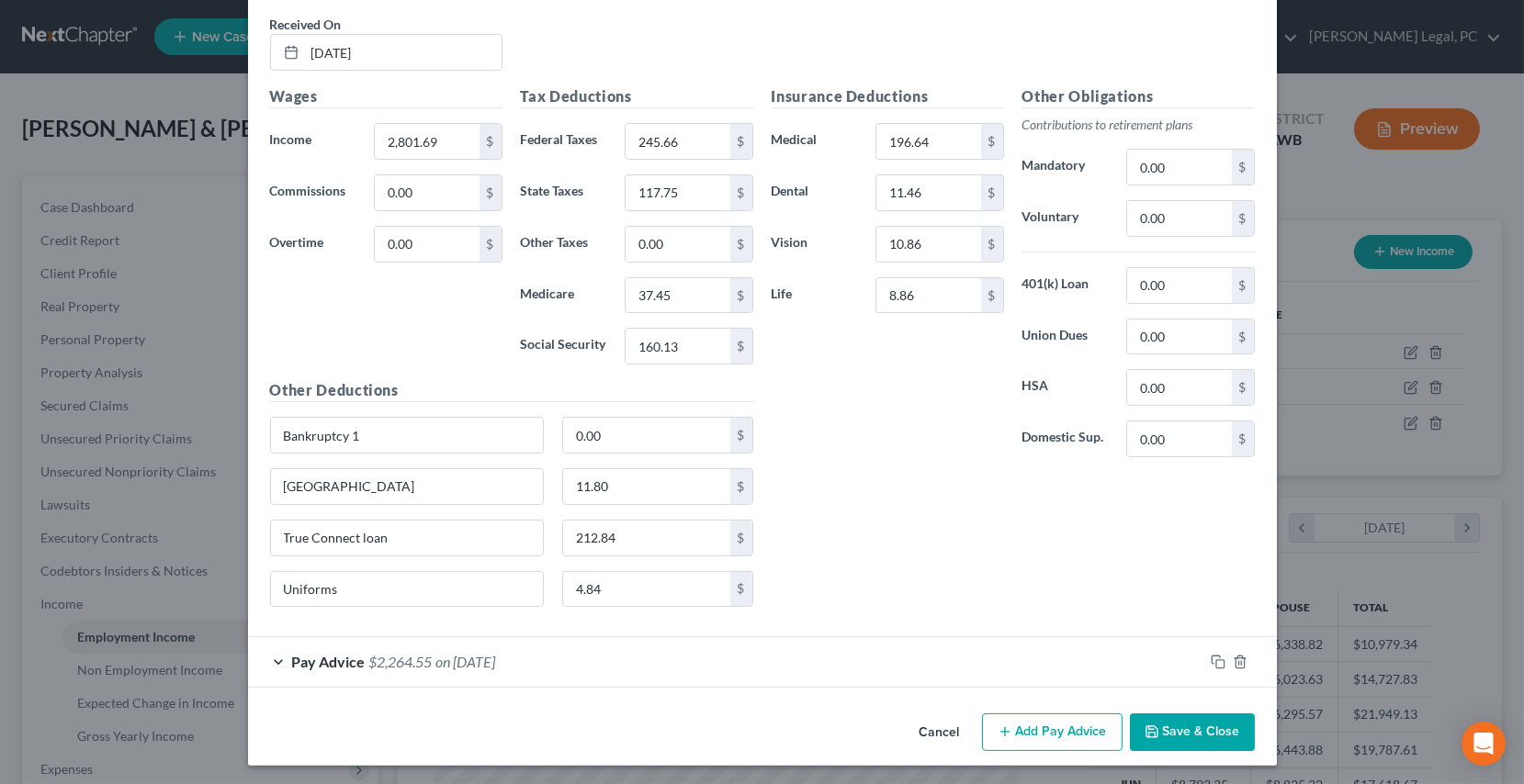
click at [606, 652] on div "Pay Advice $2,264.55 on [DATE]" at bounding box center [726, 661] width 956 height 49
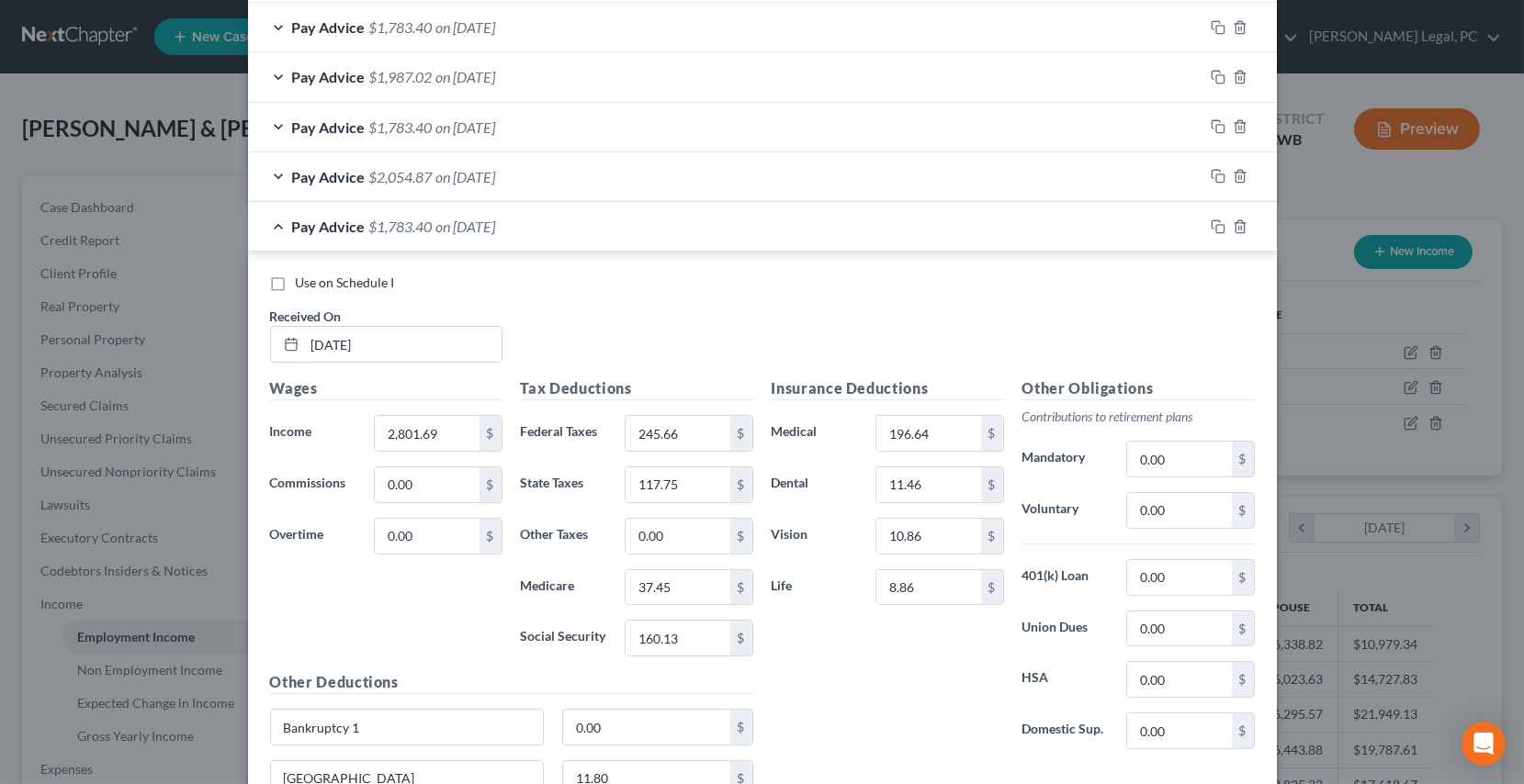
scroll to position [936, 0]
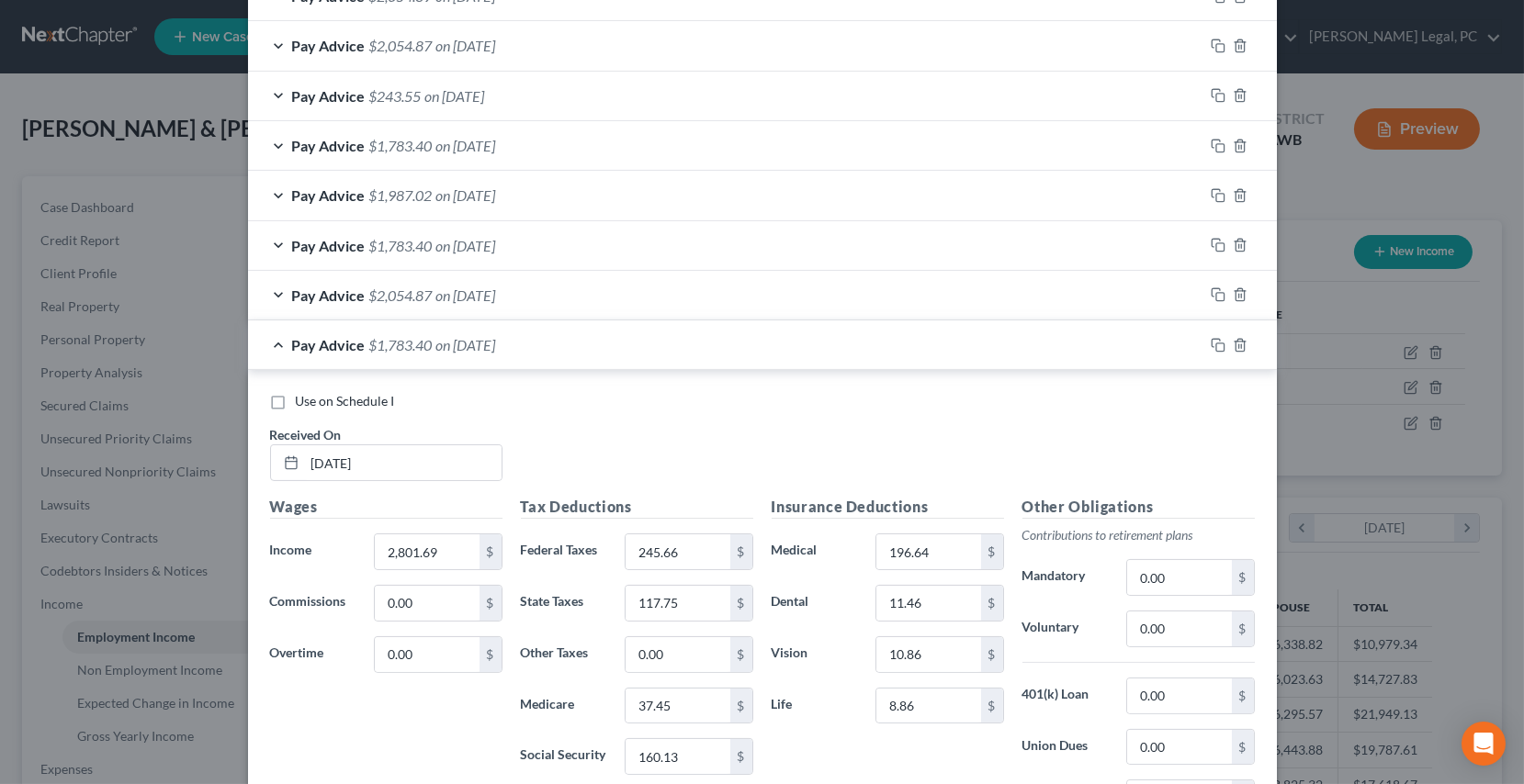
click at [400, 193] on span "$1,987.02" at bounding box center [400, 195] width 63 height 18
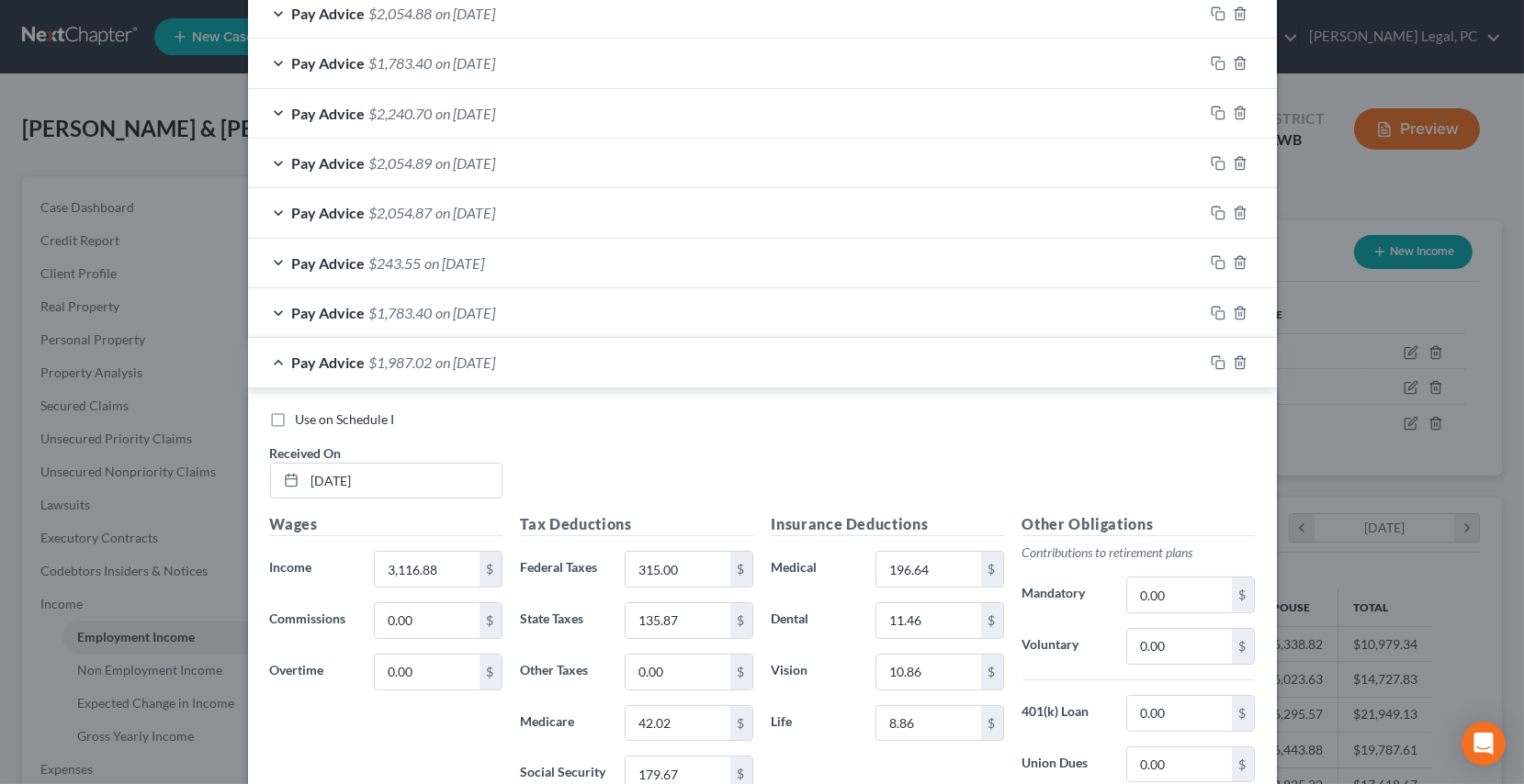
click at [439, 121] on div "Pay Advice $2,240.70 on [DATE]" at bounding box center [726, 113] width 956 height 49
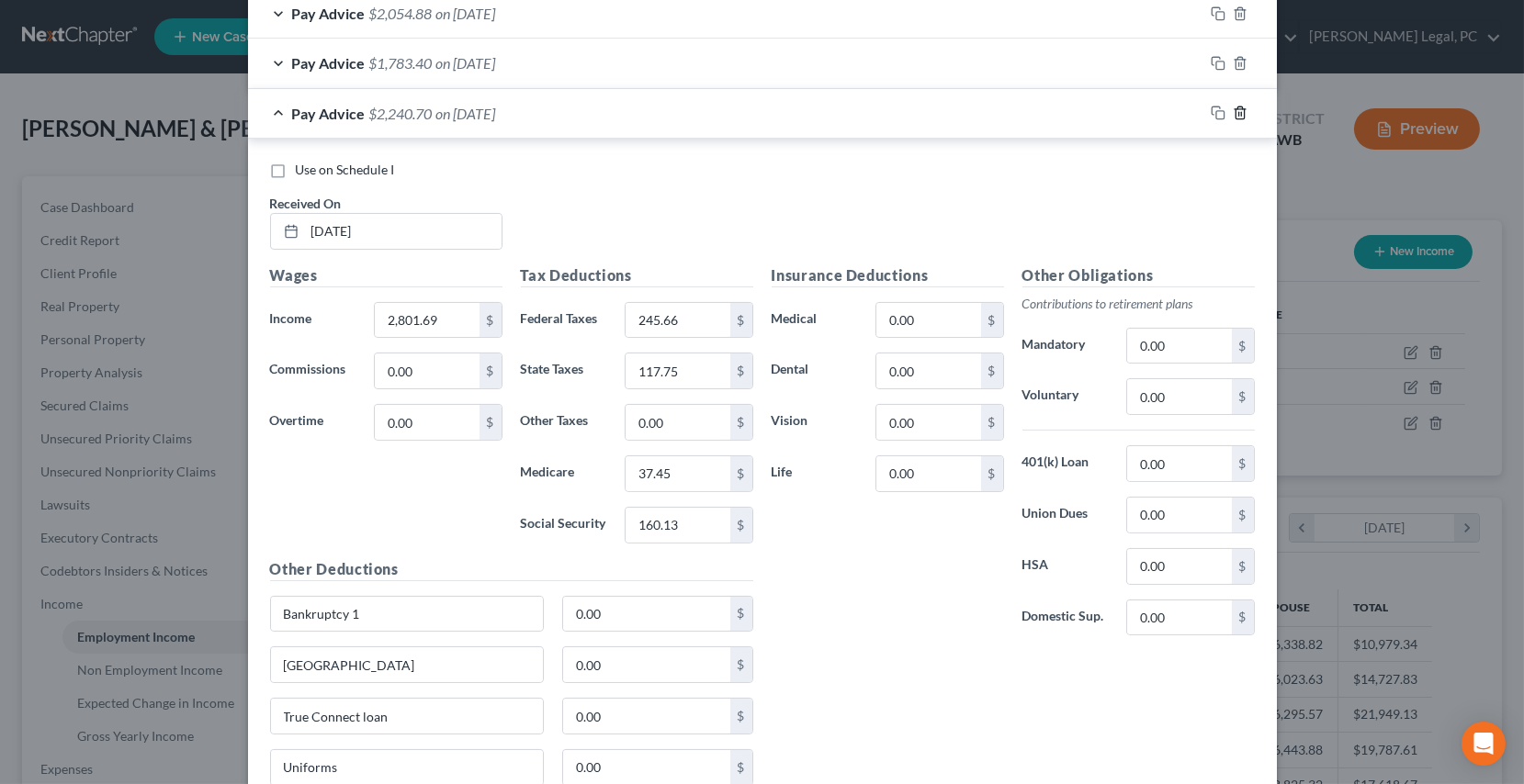
click at [1235, 109] on polyline "button" at bounding box center [1239, 109] width 11 height 0
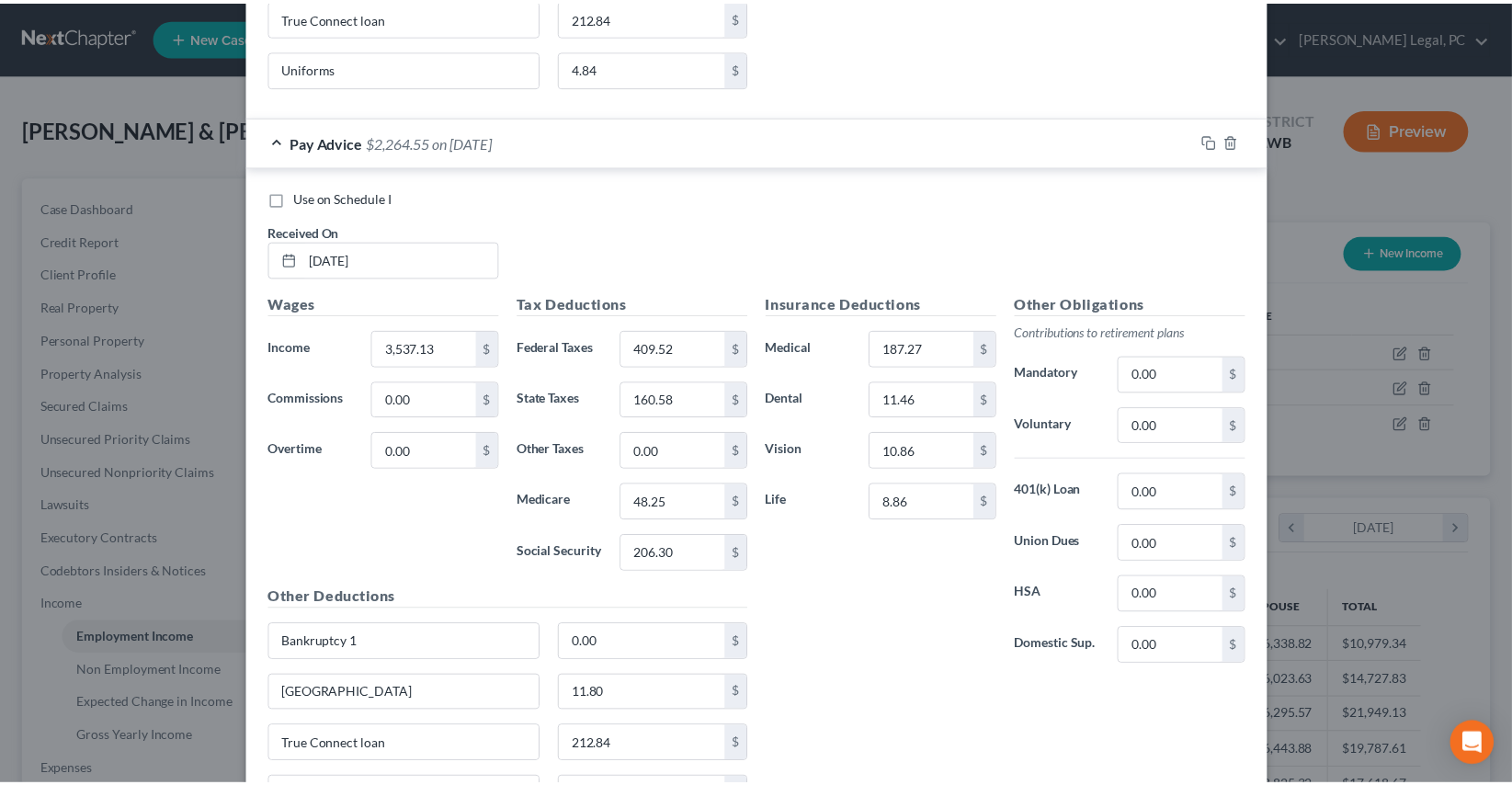
scroll to position [2649, 0]
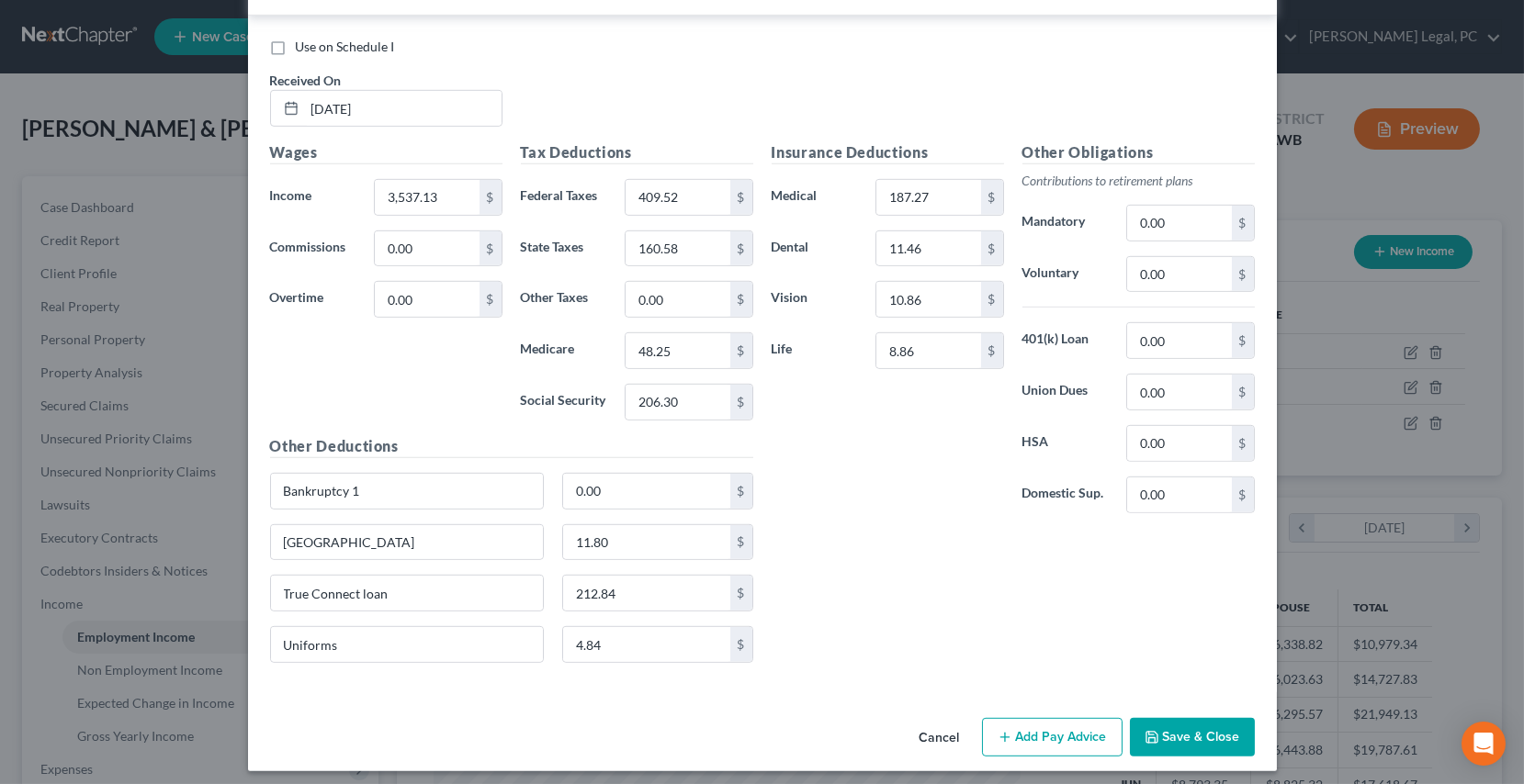
click at [1172, 733] on button "Save & Close" at bounding box center [1193, 737] width 125 height 39
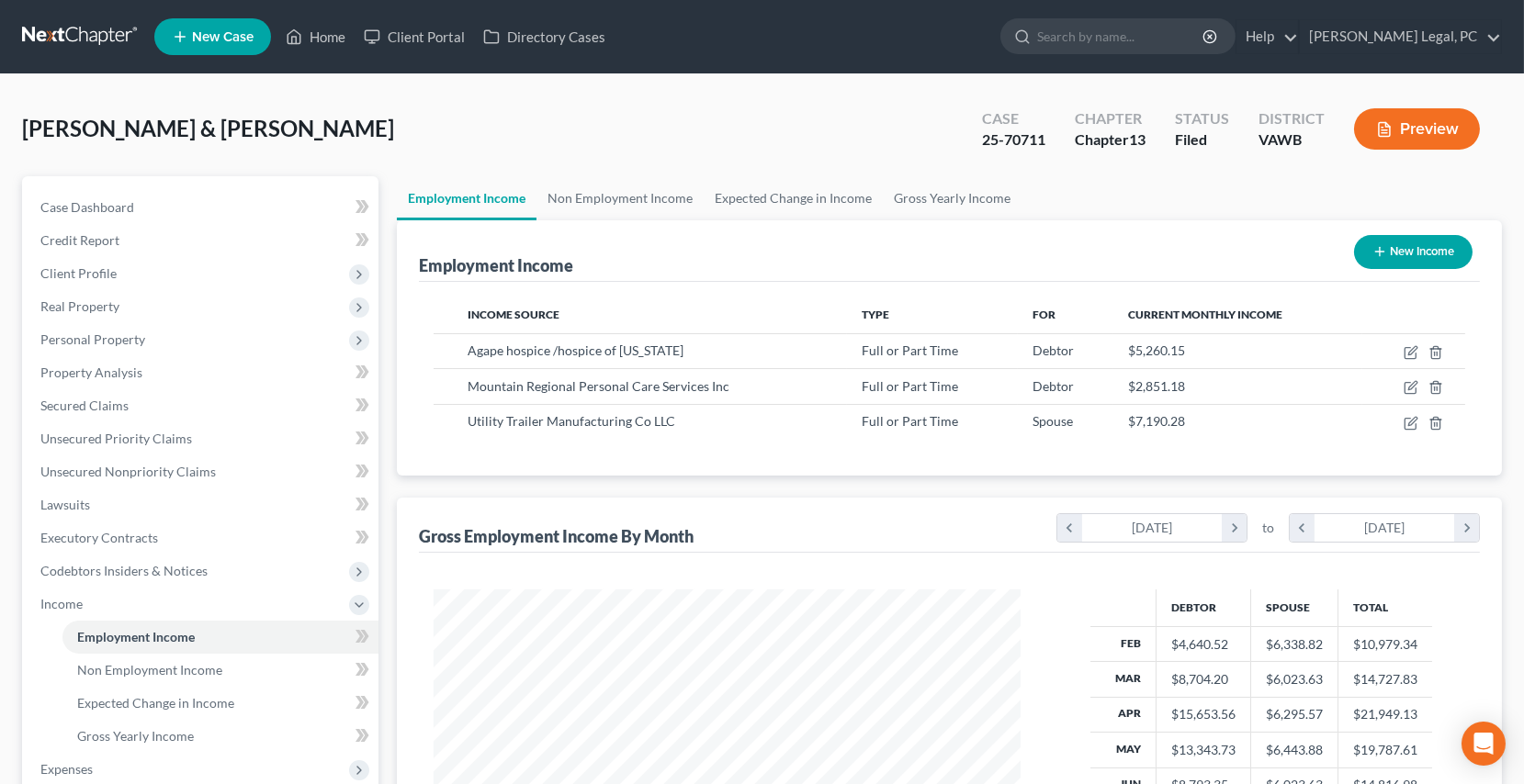
scroll to position [917960, 918153]
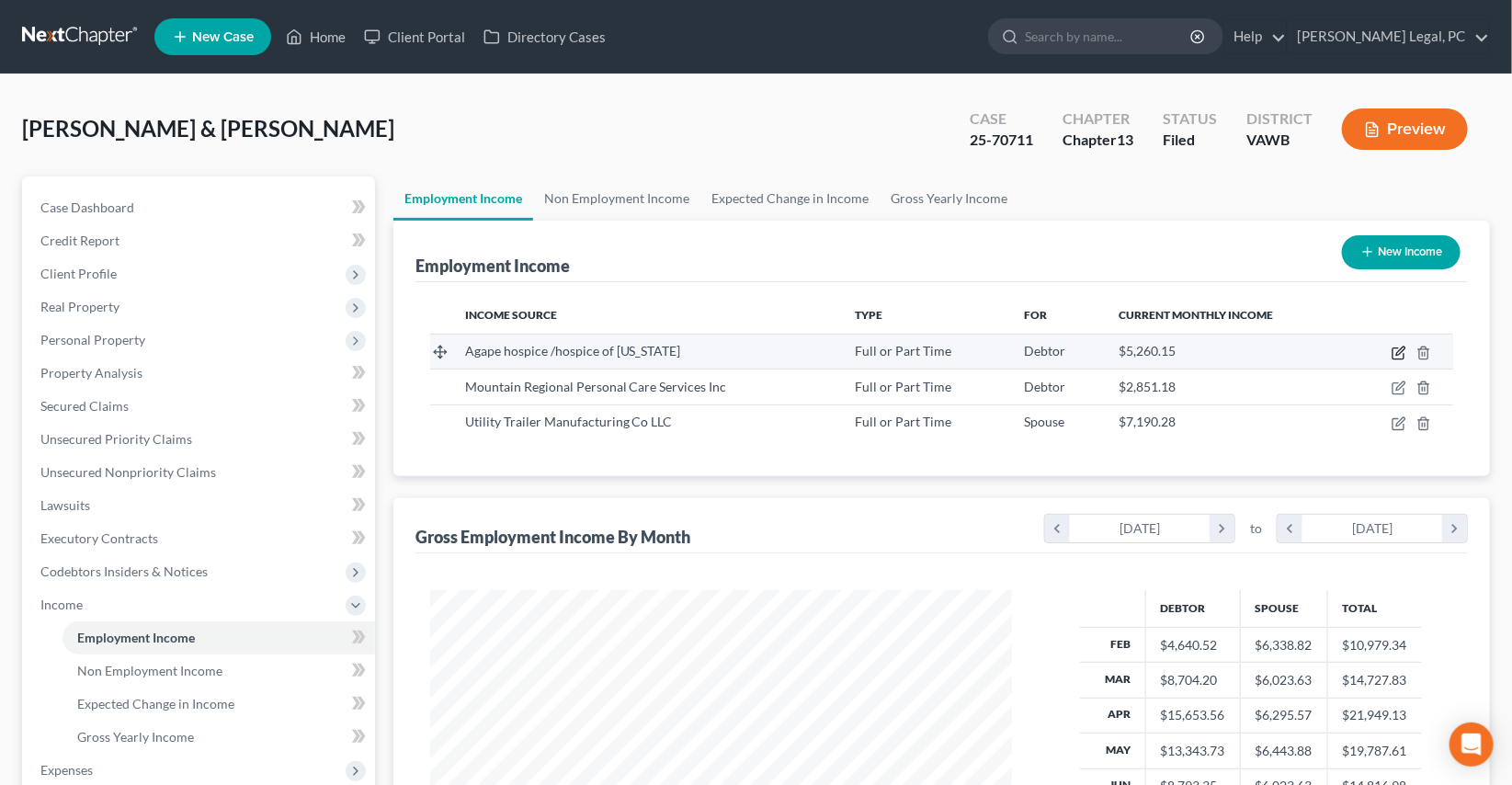
click at [1399, 351] on icon "button" at bounding box center [1399, 353] width 15 height 15
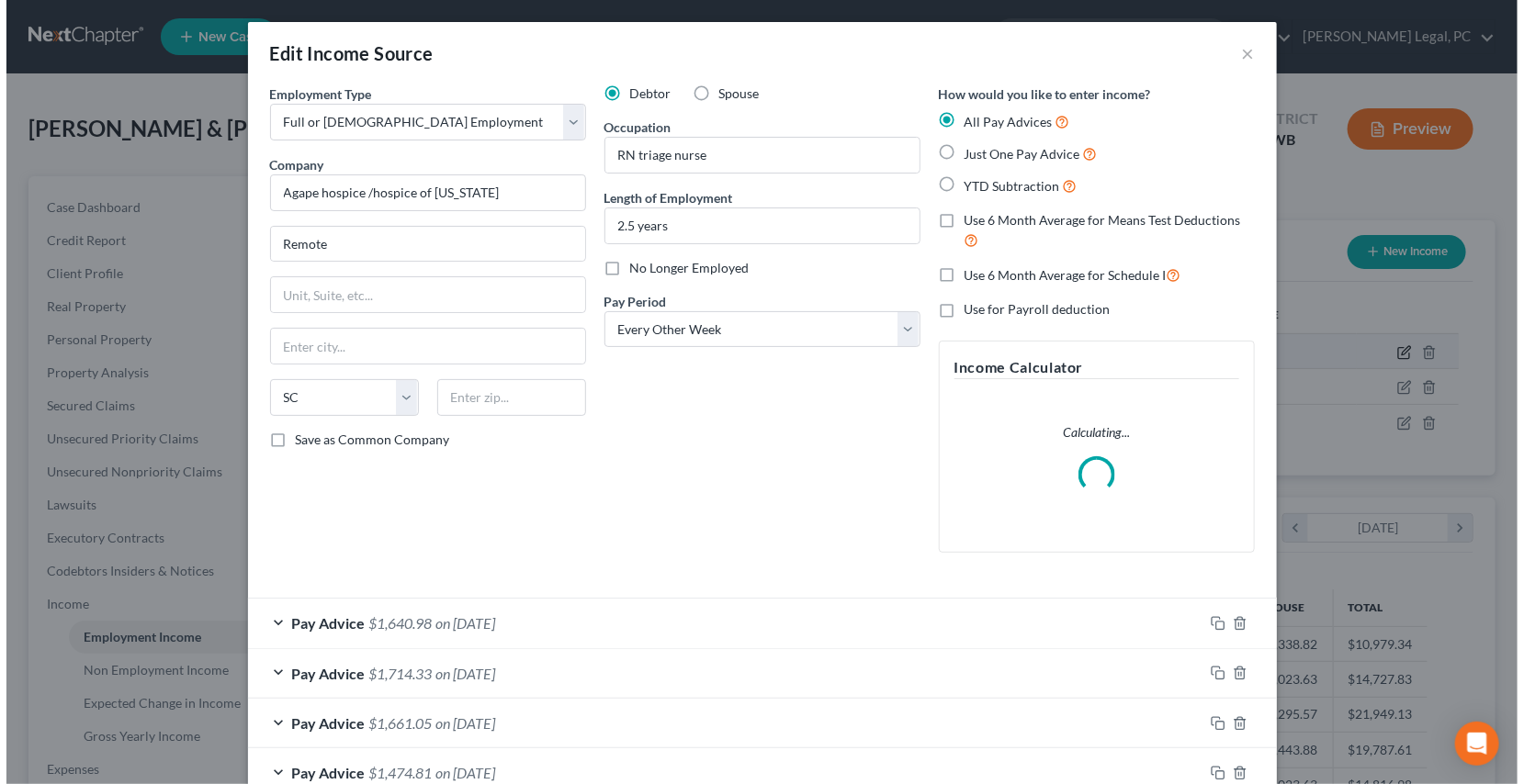
scroll to position [329, 624]
